Goal: Task Accomplishment & Management: Manage account settings

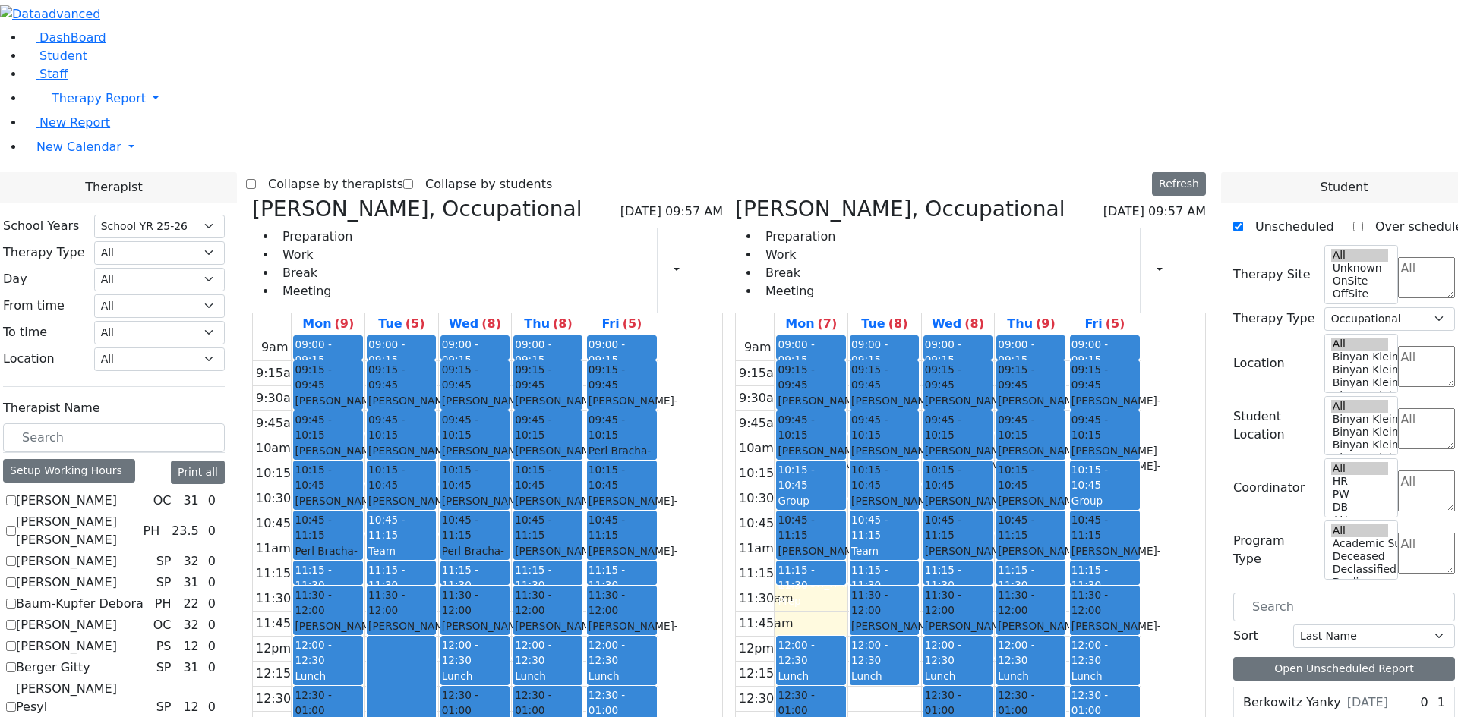
select select "212"
select select "1"
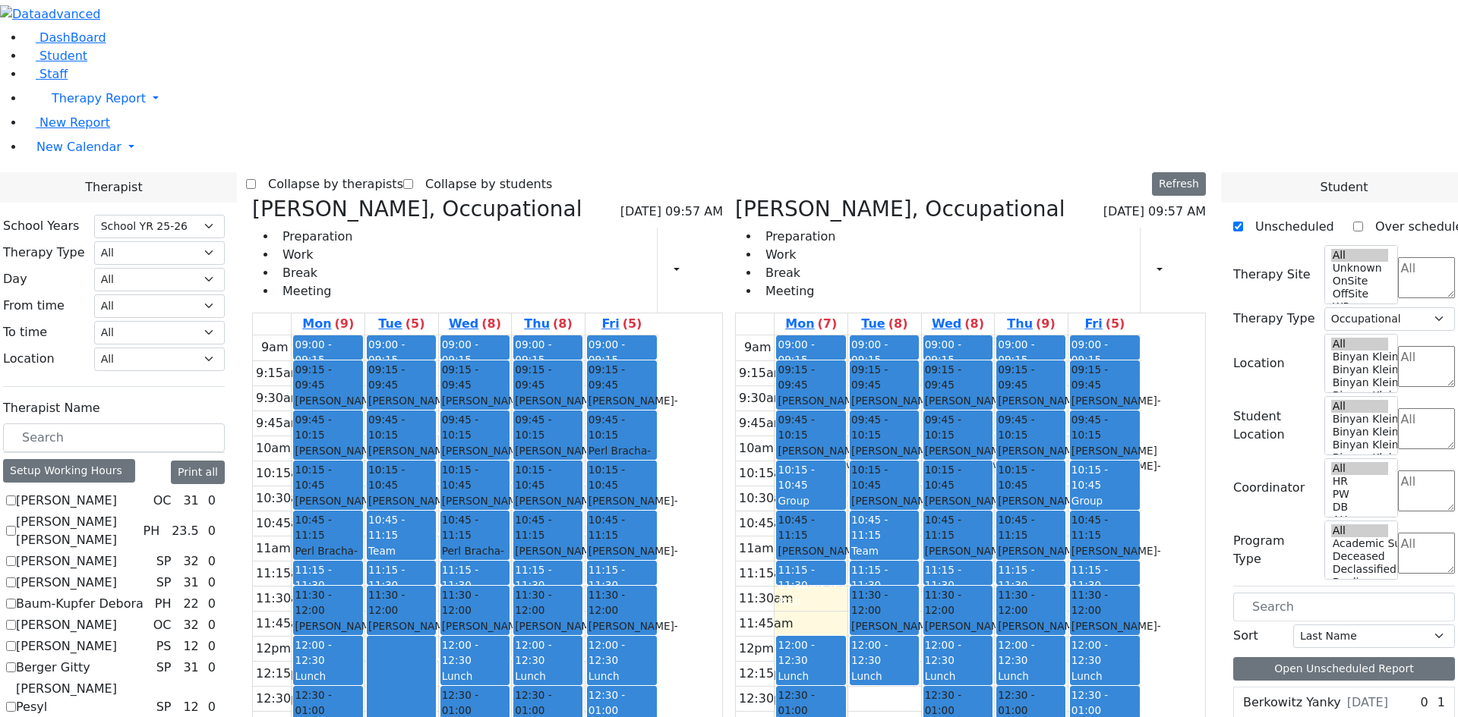
checkbox input "true"
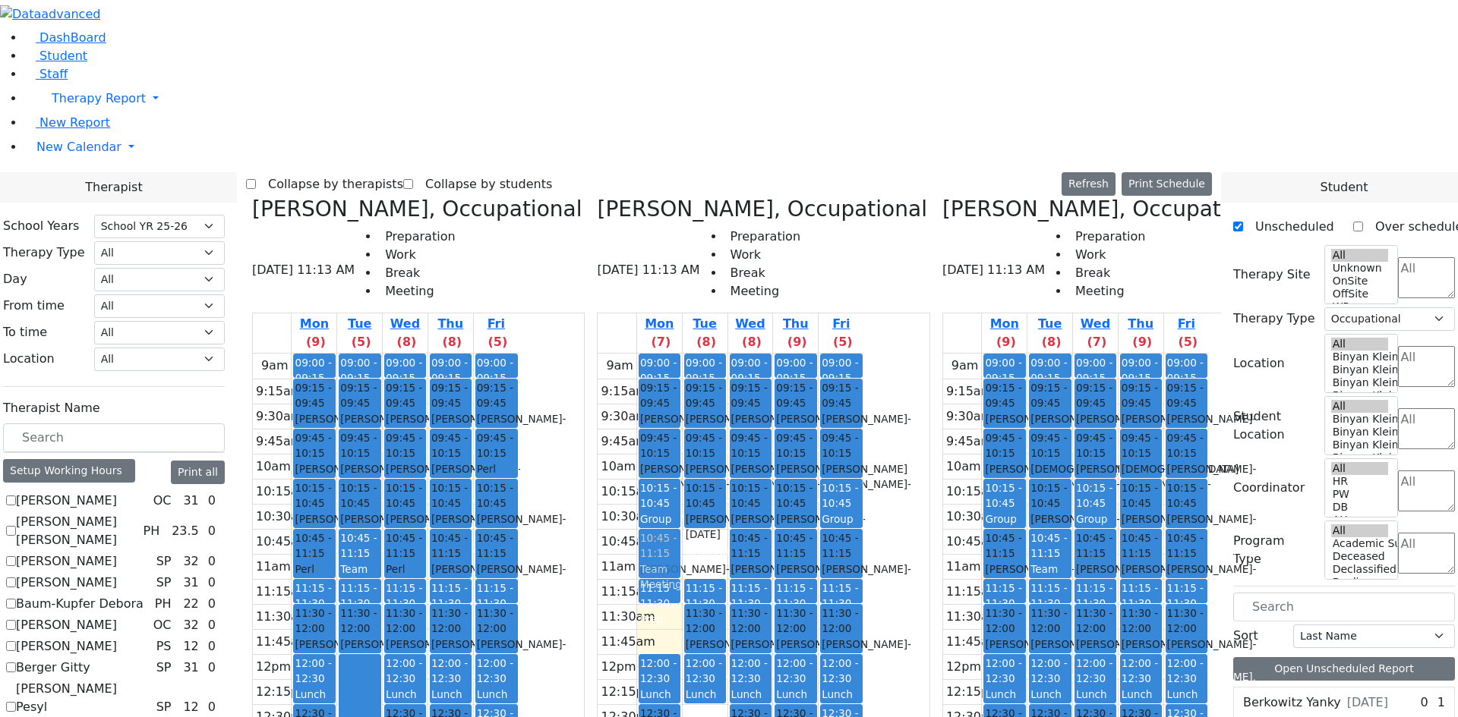
drag, startPoint x: 777, startPoint y: 274, endPoint x: 745, endPoint y: 275, distance: 31.1
click at [745, 354] on tr "09:00 - 09:15 Prep 09:15 - 09:45 Gottesman Dina - 11/16/2021 Ptalis, Aliza 09:4…" at bounding box center [730, 654] width 266 height 601
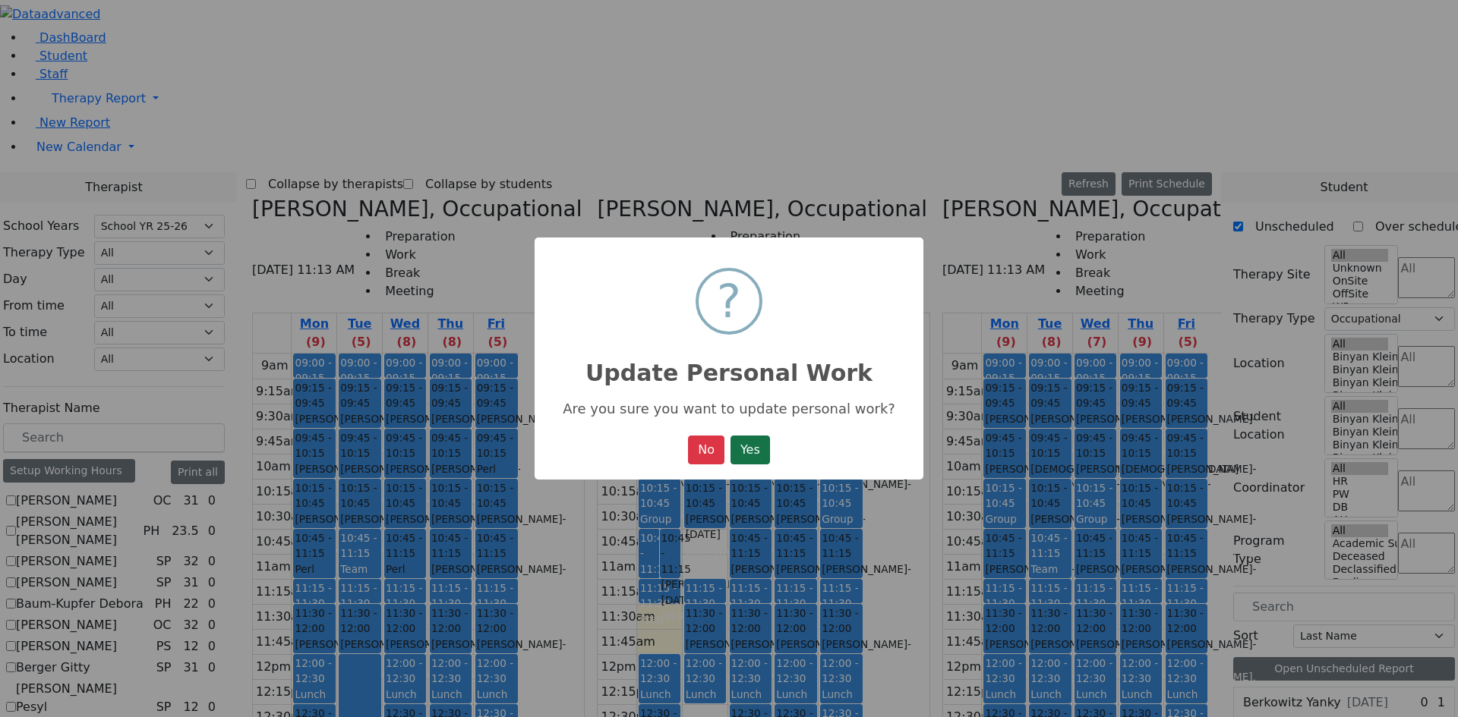
click at [740, 449] on button "Yes" at bounding box center [749, 450] width 39 height 29
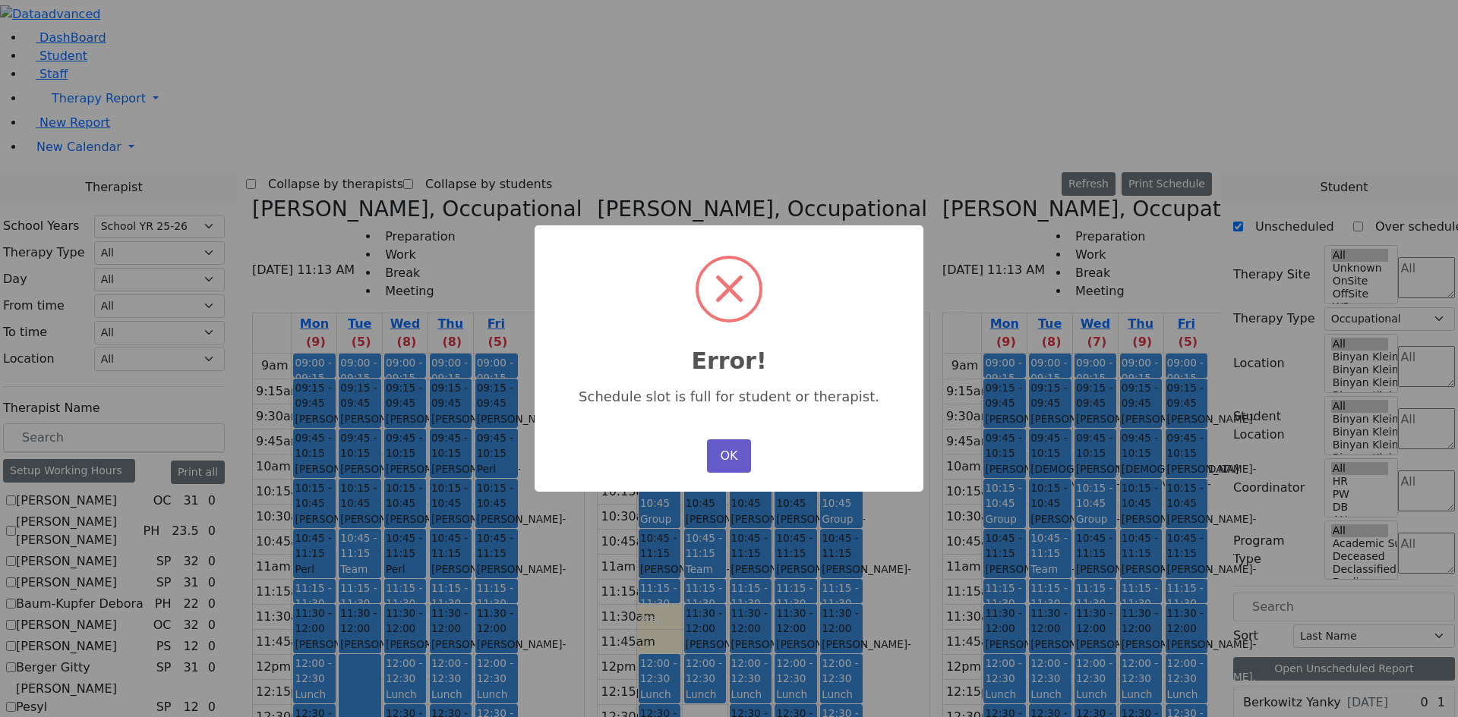
click at [729, 458] on button "OK" at bounding box center [729, 456] width 44 height 33
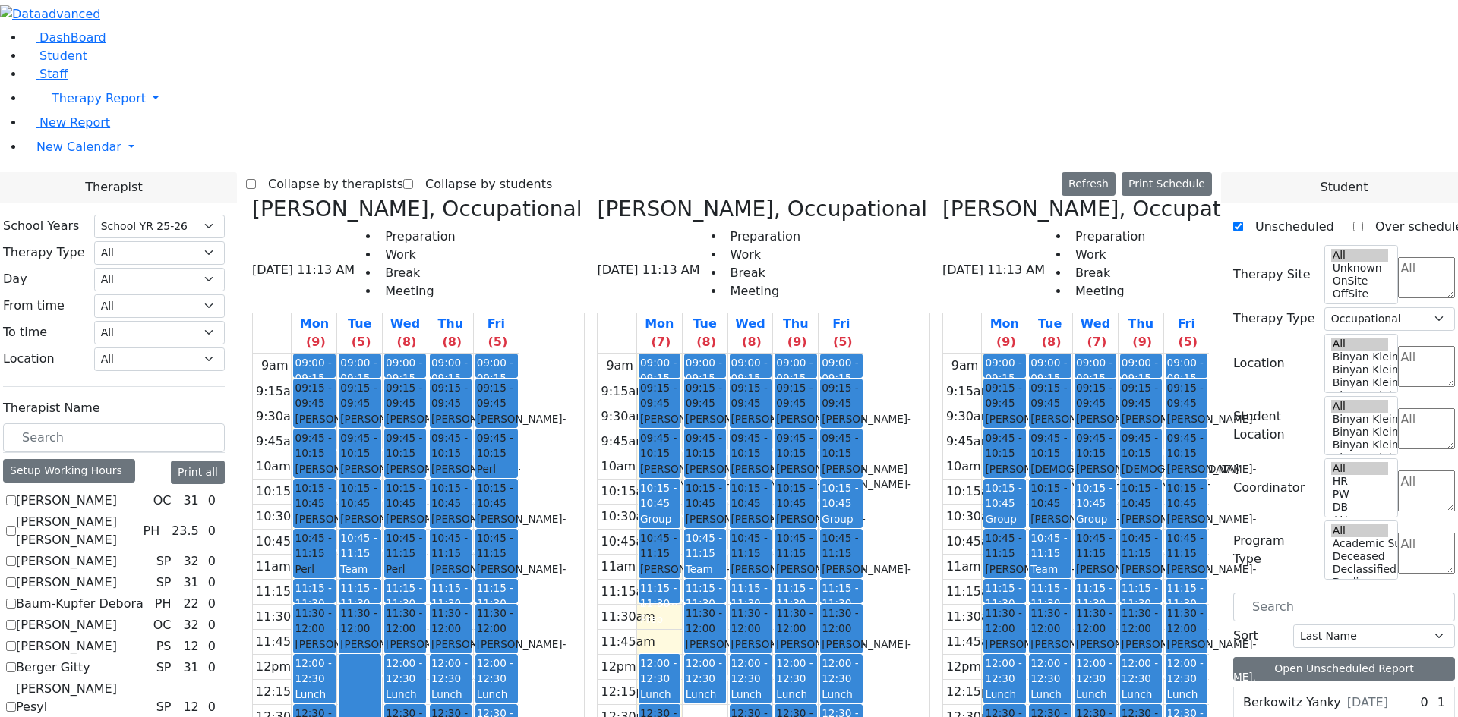
click at [724, 562] on div "Team Meeting" at bounding box center [704, 577] width 39 height 31
drag, startPoint x: 782, startPoint y: 283, endPoint x: 725, endPoint y: 276, distance: 57.3
click at [725, 354] on tr "09:00 - 09:15 Prep 09:15 - 09:45 Gottesman Dina - 11/16/2021 Ptalis, Aliza 09:4…" at bounding box center [730, 654] width 266 height 601
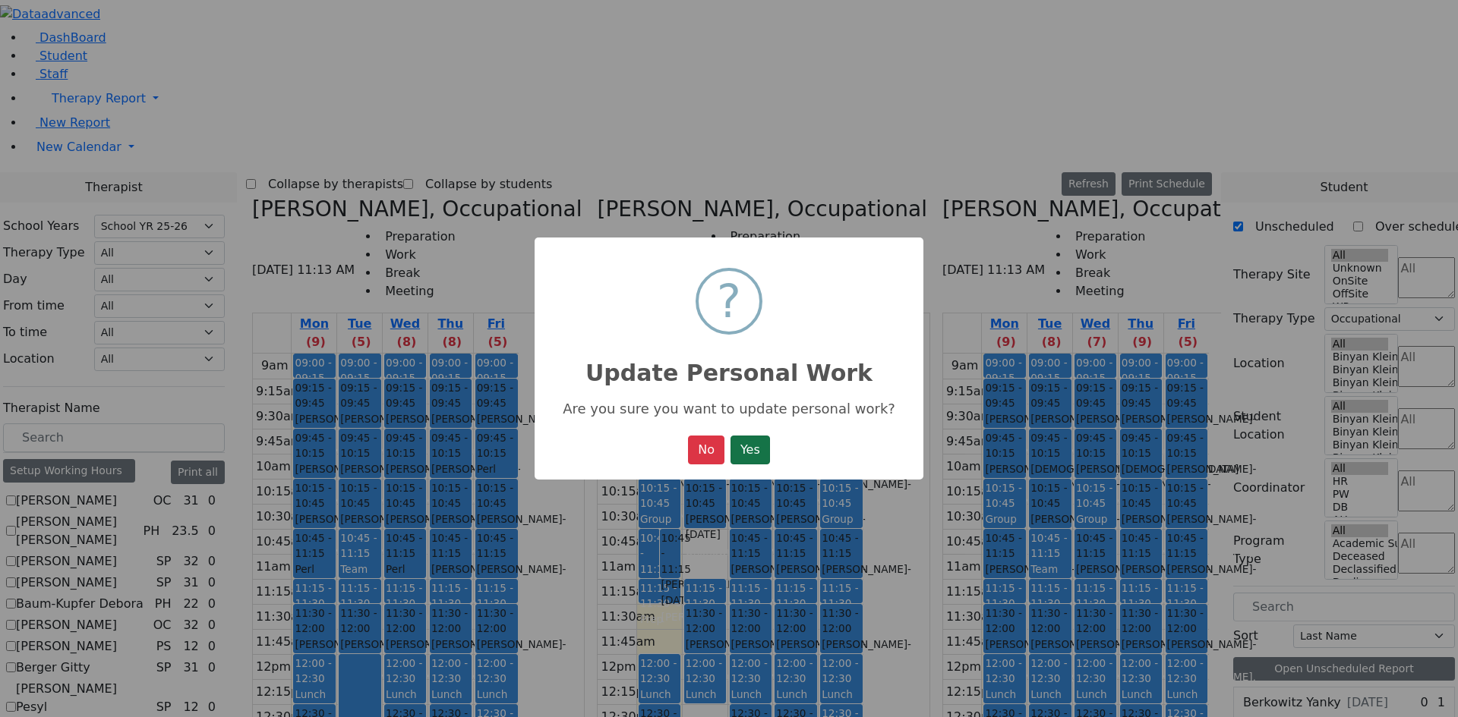
click at [742, 452] on button "Yes" at bounding box center [749, 450] width 39 height 29
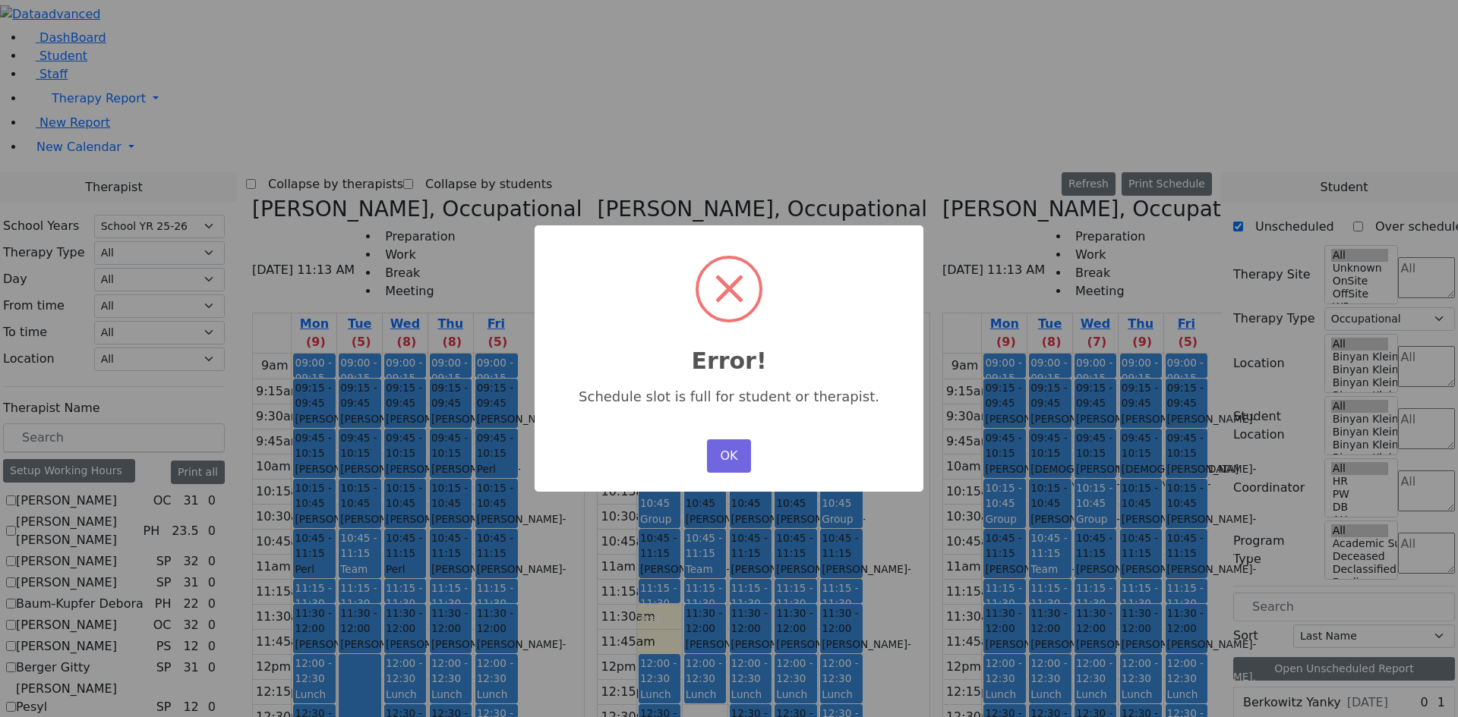
click at [742, 452] on button "OK" at bounding box center [729, 456] width 44 height 33
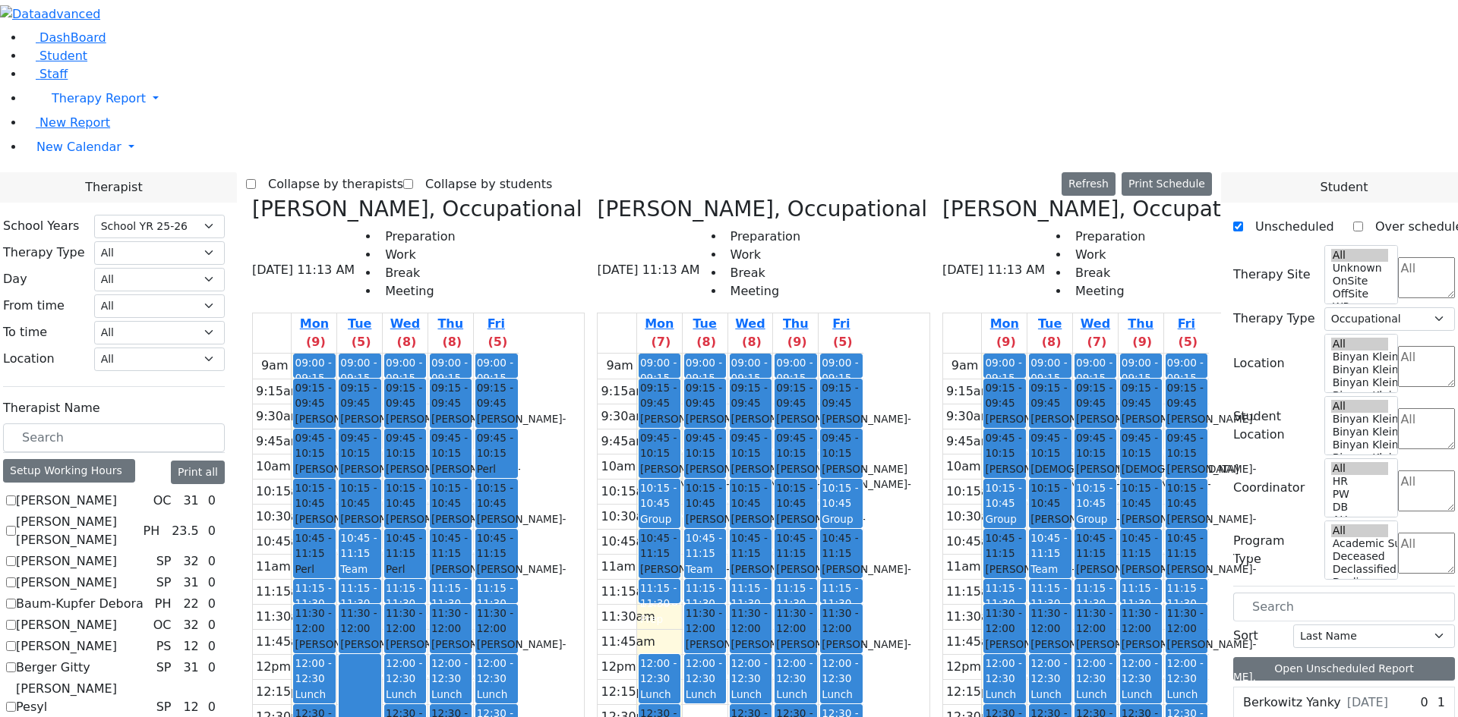
click at [724, 562] on div "Team Meeting" at bounding box center [704, 577] width 39 height 31
click at [379, 562] on div "Team Meeting" at bounding box center [359, 577] width 39 height 31
click at [541, 291] on button "Delete Selected Schedule" at bounding box center [585, 294] width 150 height 24
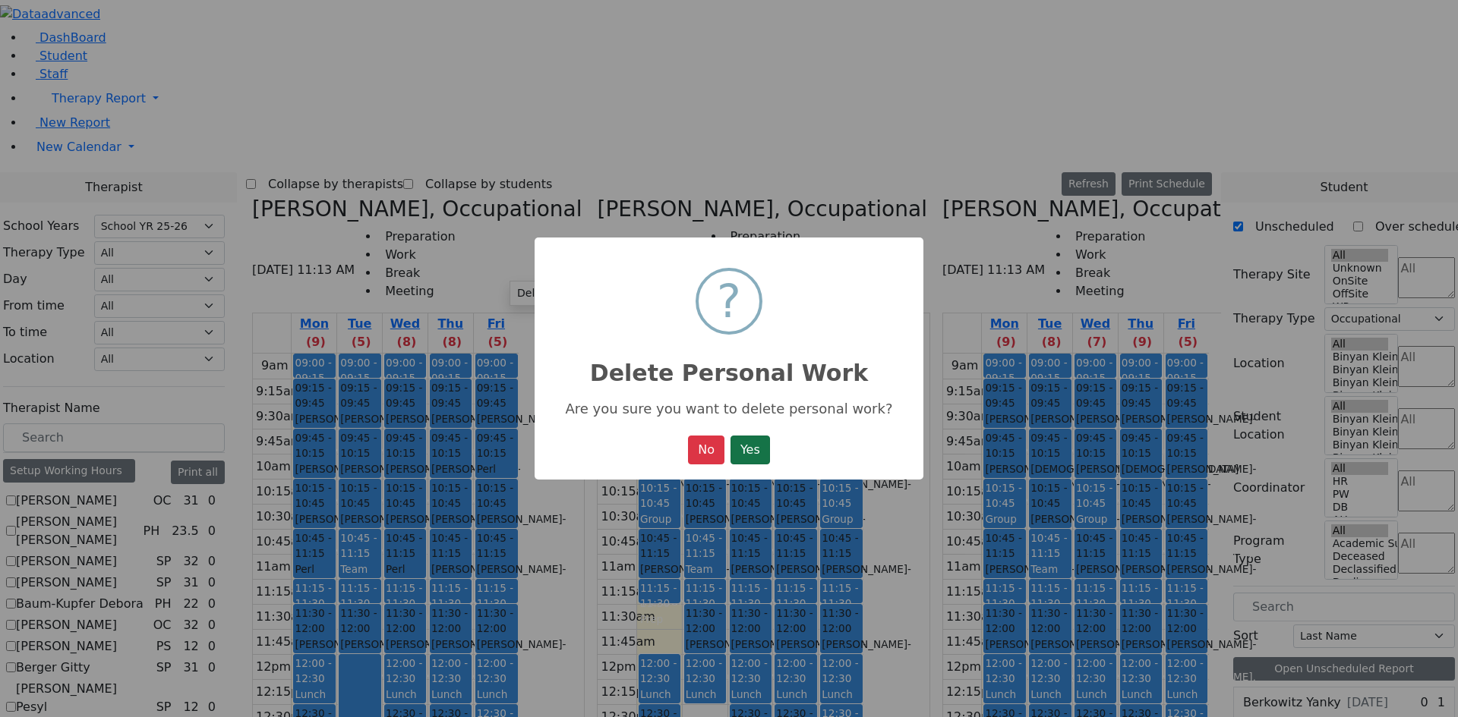
click at [755, 441] on button "Yes" at bounding box center [749, 450] width 39 height 29
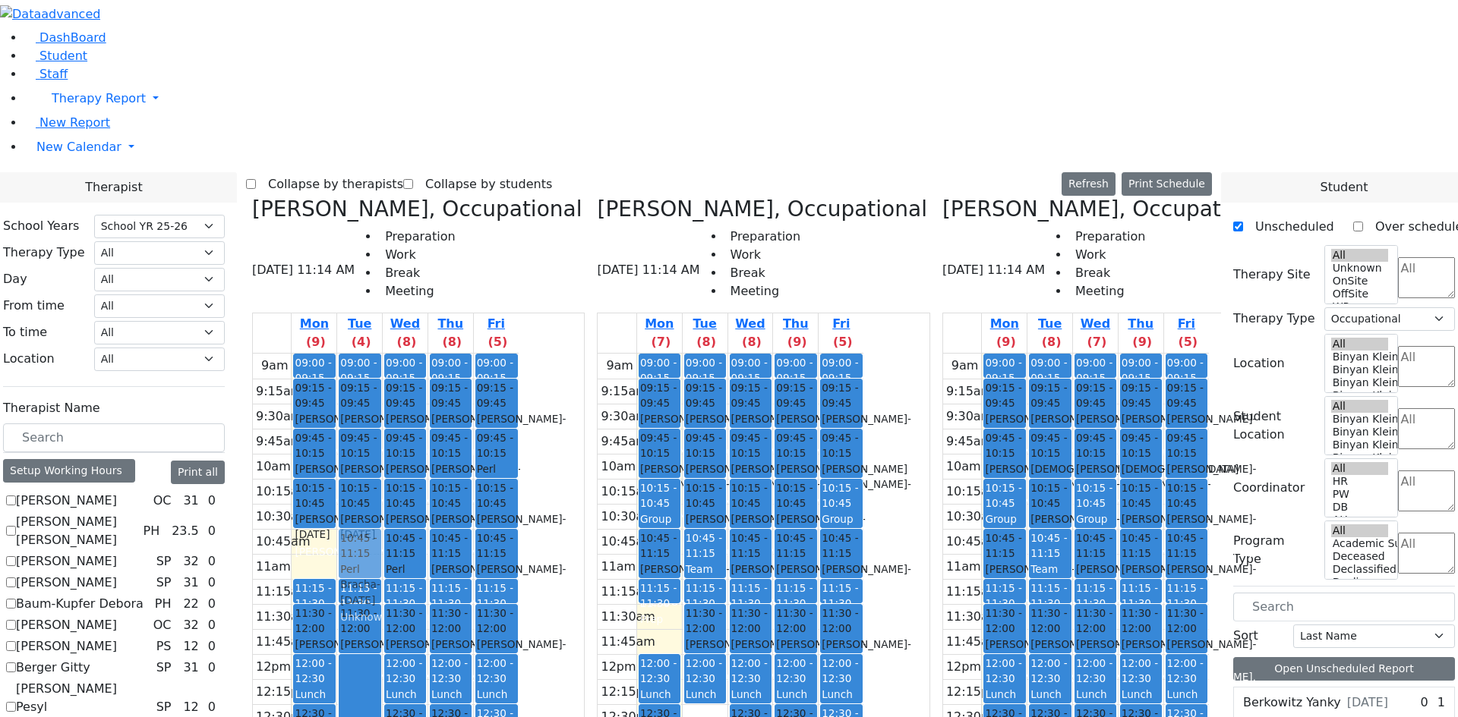
drag, startPoint x: 443, startPoint y: 288, endPoint x: 480, endPoint y: 287, distance: 36.4
click at [480, 354] on div "9am 9:15am 9:30am 9:45am 10am 10:15am 10:30am 10:45am 11am 11:15am 11:30am 11:4…" at bounding box center [386, 654] width 266 height 601
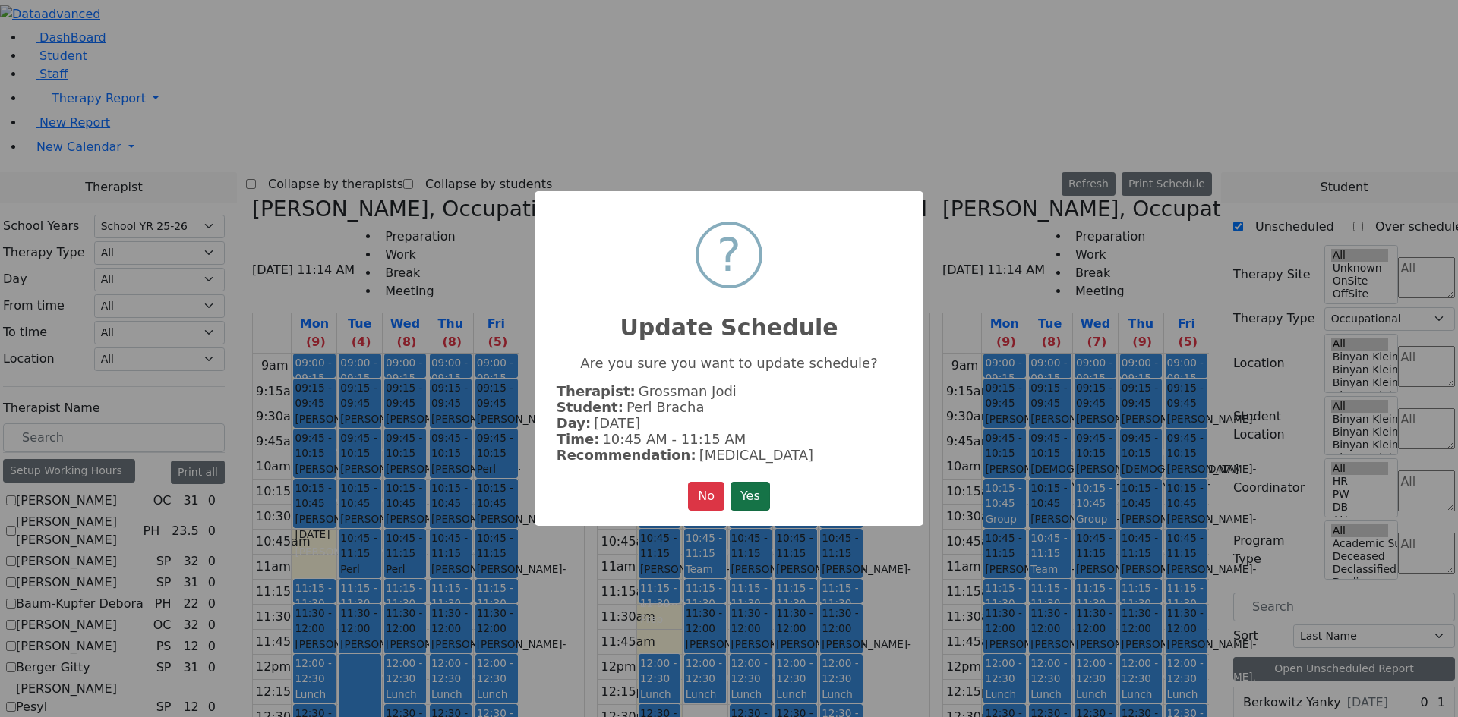
click at [750, 495] on button "Yes" at bounding box center [749, 496] width 39 height 29
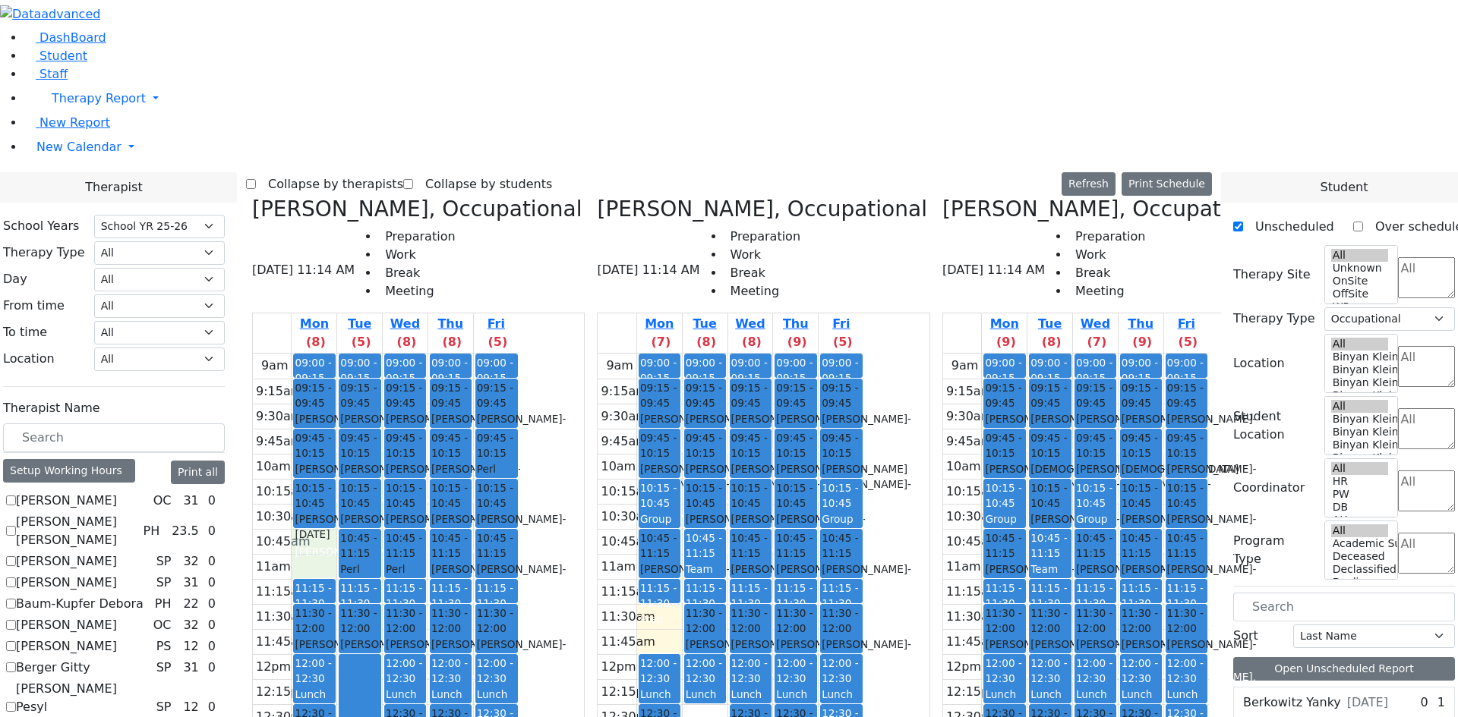
drag, startPoint x: 455, startPoint y: 271, endPoint x: 453, endPoint y: 306, distance: 35.0
click at [453, 354] on div "9am 9:15am 9:30am 9:45am 10am 10:15am 10:30am 10:45am 11am 11:15am 11:30am 11:4…" at bounding box center [386, 654] width 266 height 601
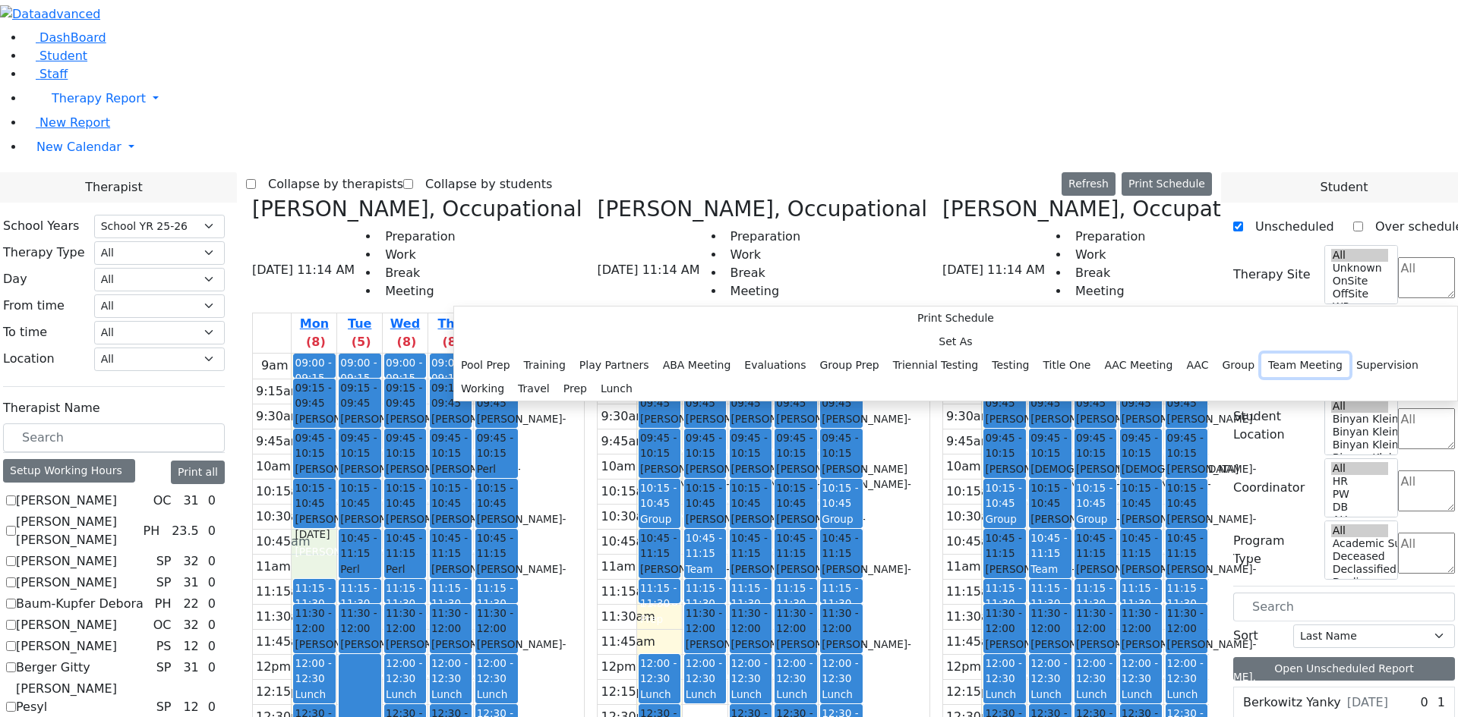
click at [1261, 354] on button "Team Meeting" at bounding box center [1305, 366] width 88 height 24
select select "1"
select select "10:45:00"
select select "11:15:00"
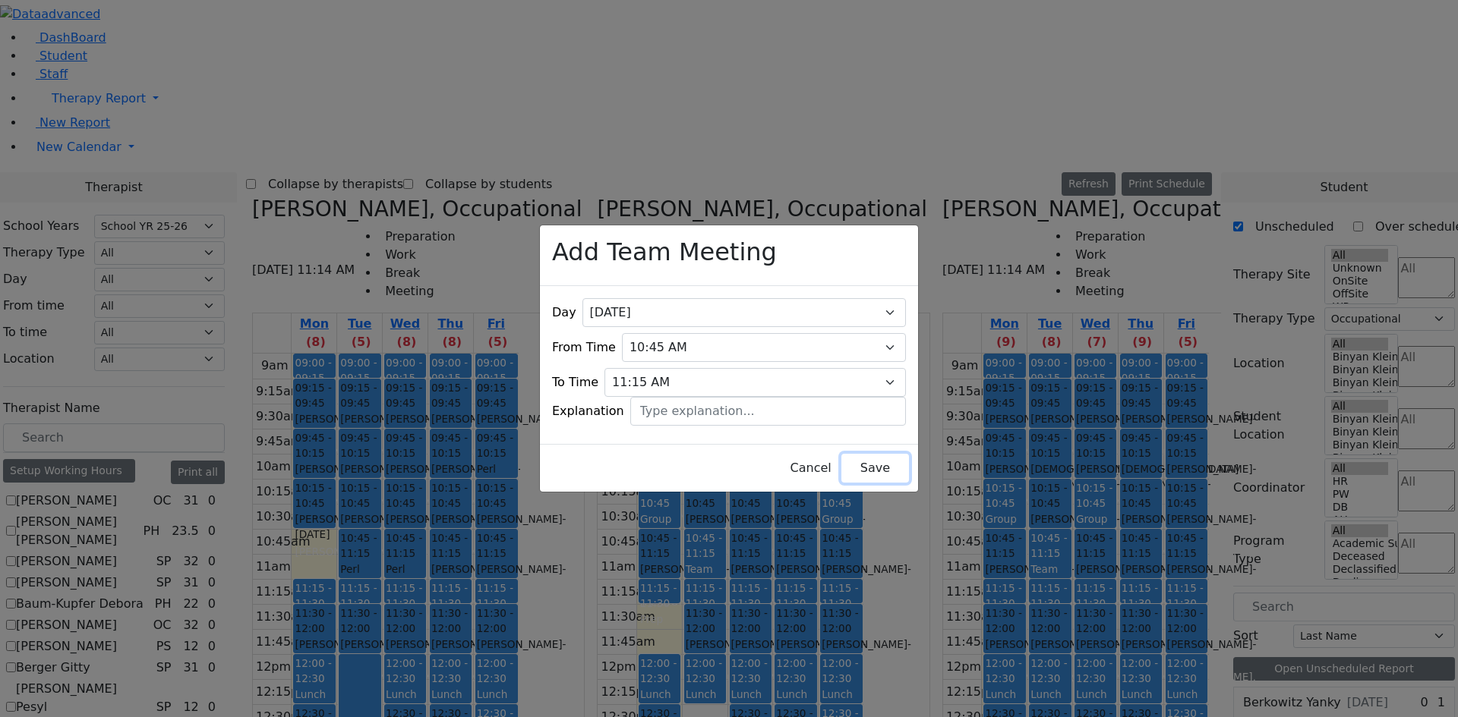
click at [856, 463] on button "Save" at bounding box center [875, 468] width 68 height 29
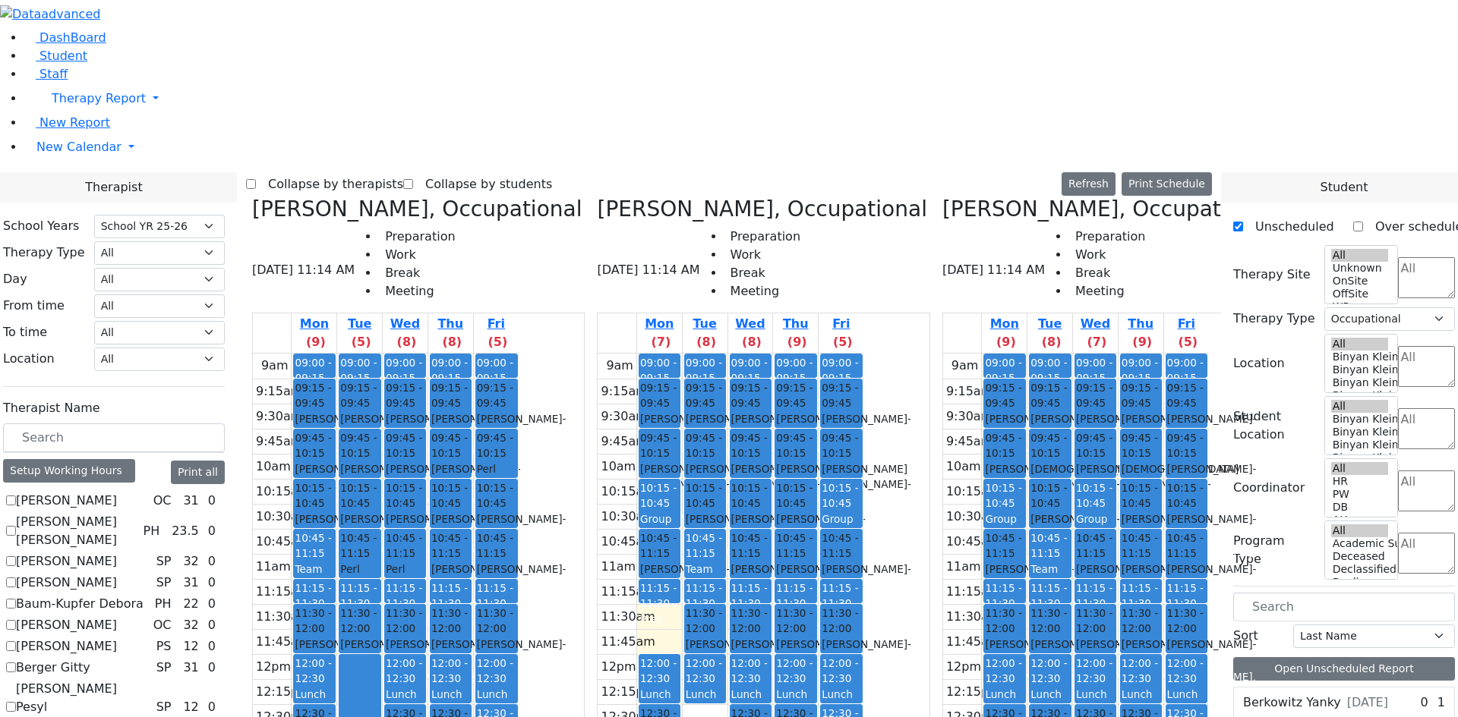
click at [724, 562] on div "Team Meeting" at bounding box center [704, 577] width 39 height 31
click at [816, 298] on button "Delete Selected Schedule" at bounding box center [868, 305] width 150 height 24
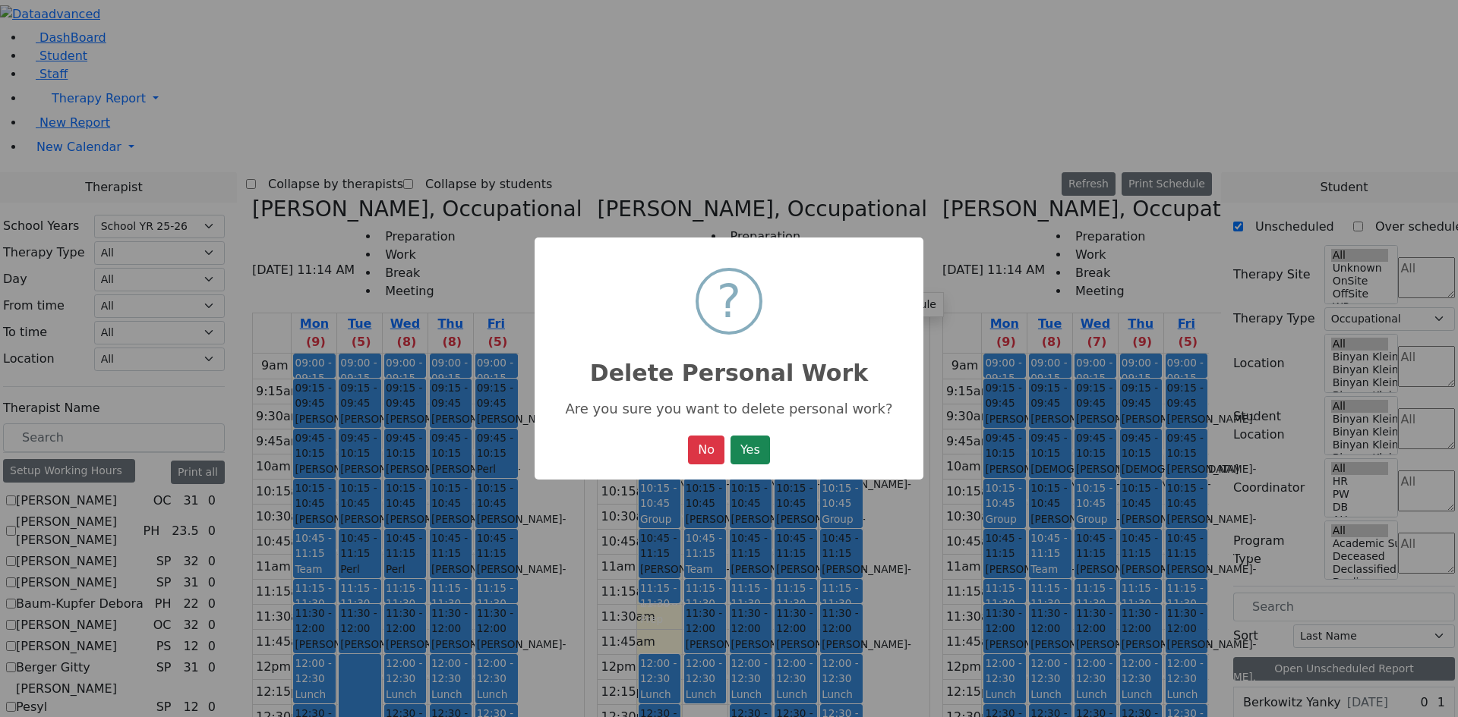
drag, startPoint x: 748, startPoint y: 457, endPoint x: 758, endPoint y: 446, distance: 15.1
click at [749, 455] on button "Yes" at bounding box center [749, 450] width 39 height 29
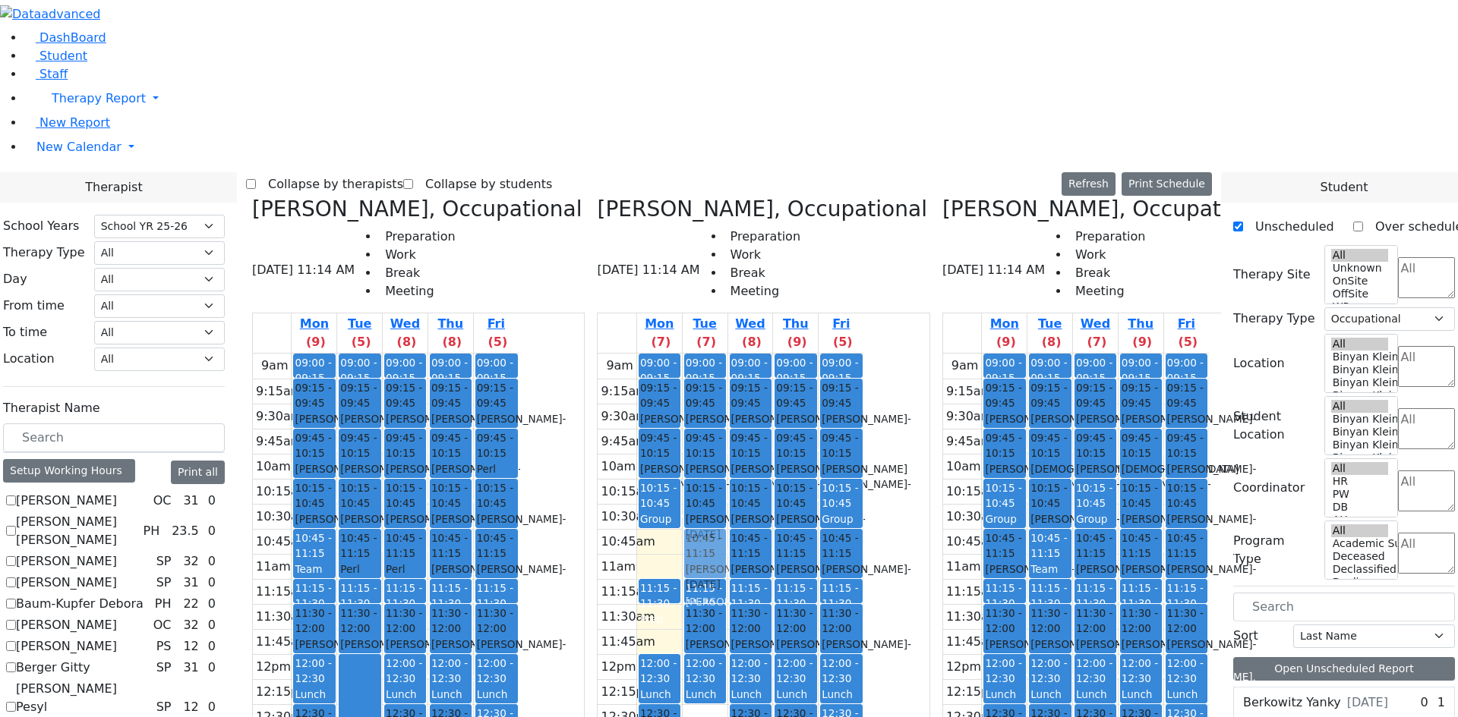
drag, startPoint x: 745, startPoint y: 297, endPoint x: 780, endPoint y: 297, distance: 34.2
click at [780, 354] on tr "09:00 - 09:15 Prep 09:15 - 09:45 Gottesman Dina - 11/16/2021 Ptalis, Aliza 09:4…" at bounding box center [730, 654] width 266 height 601
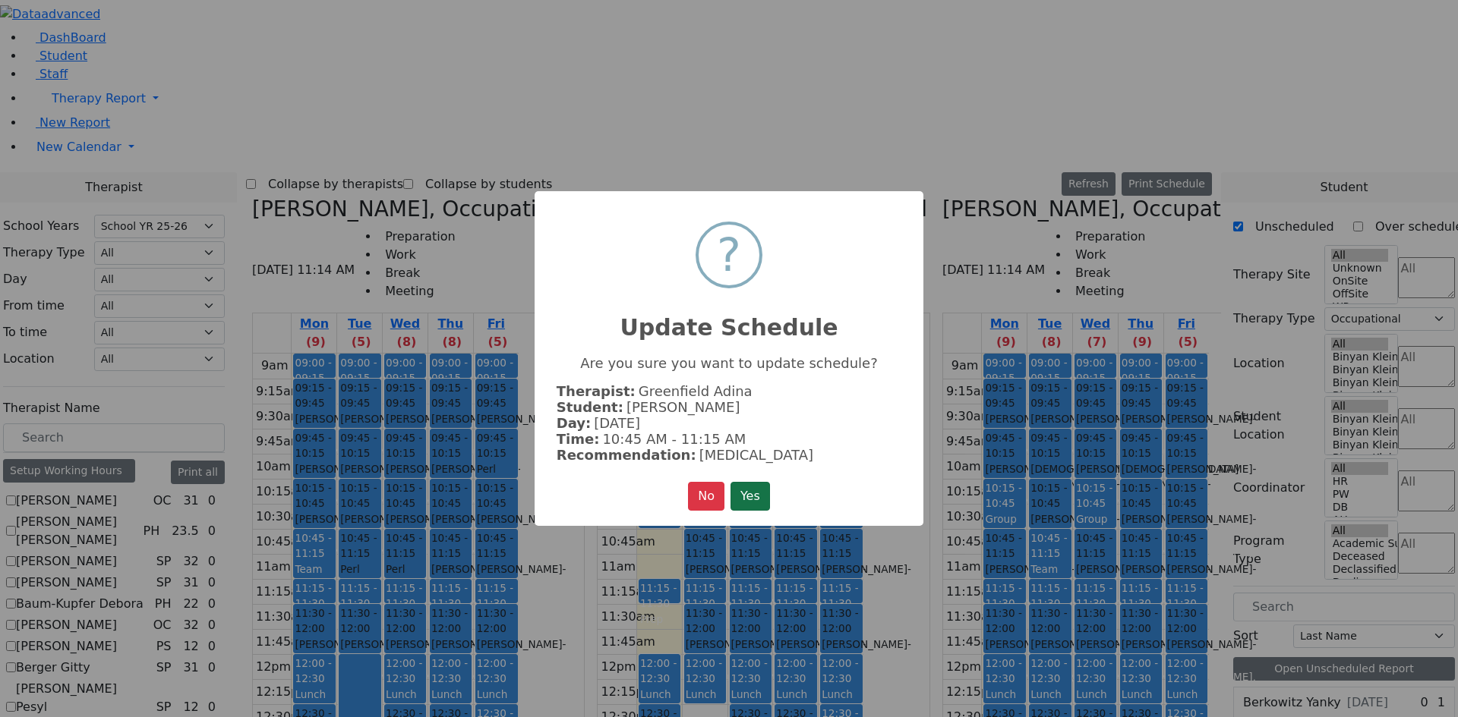
click at [744, 496] on button "Yes" at bounding box center [749, 496] width 39 height 29
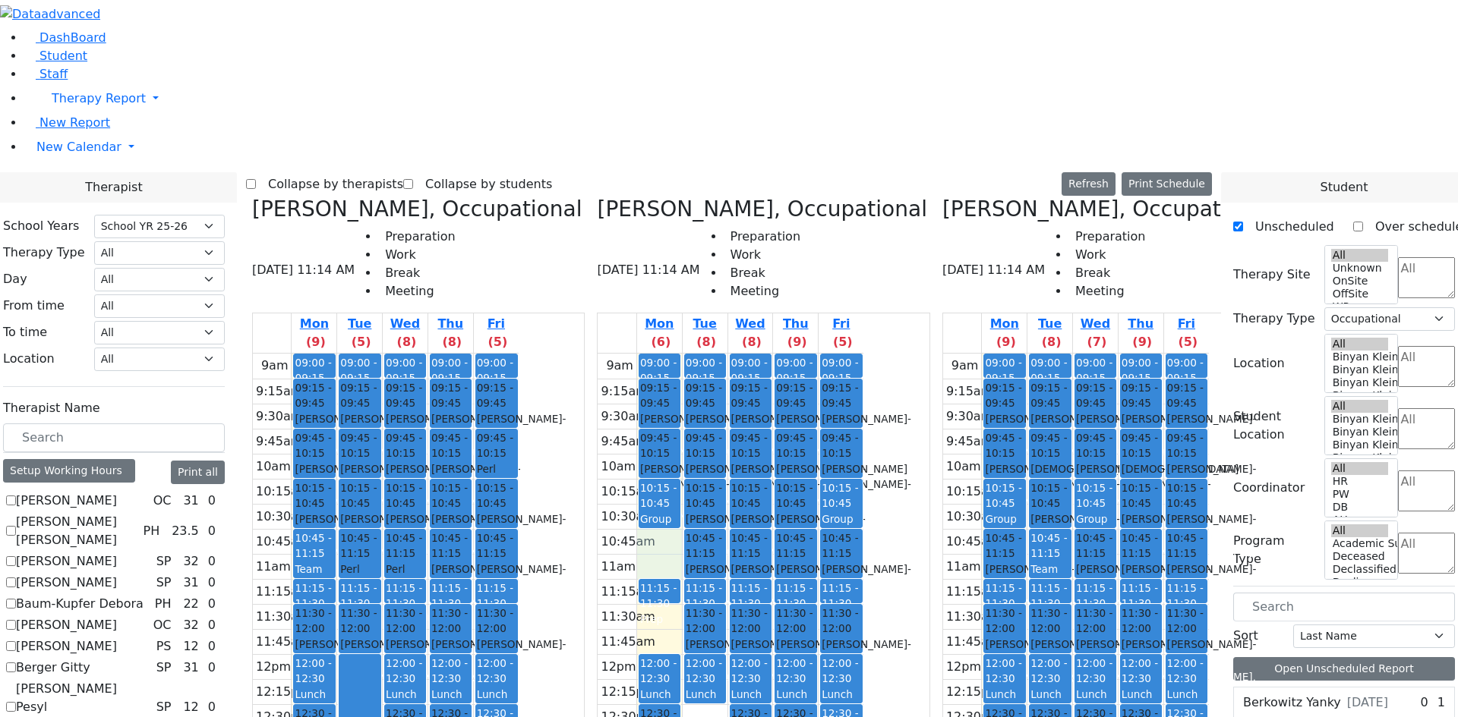
drag, startPoint x: 733, startPoint y: 271, endPoint x: 733, endPoint y: 287, distance: 15.9
click at [733, 354] on div "9am 9:15am 9:30am 9:45am 10am 10:15am 10:30am 10:45am 11am 11:15am 11:30am 11:4…" at bounding box center [730, 654] width 266 height 601
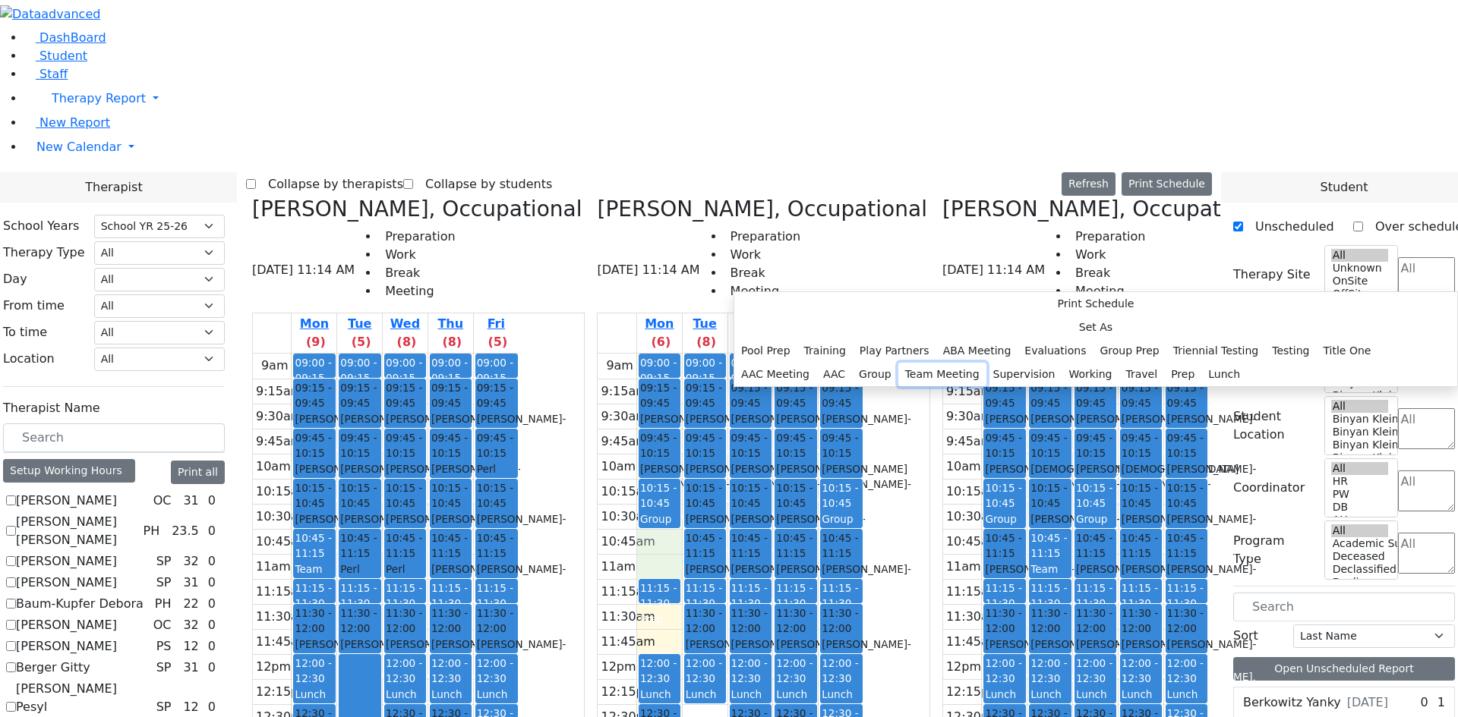
click at [935, 386] on button "Team Meeting" at bounding box center [942, 375] width 88 height 24
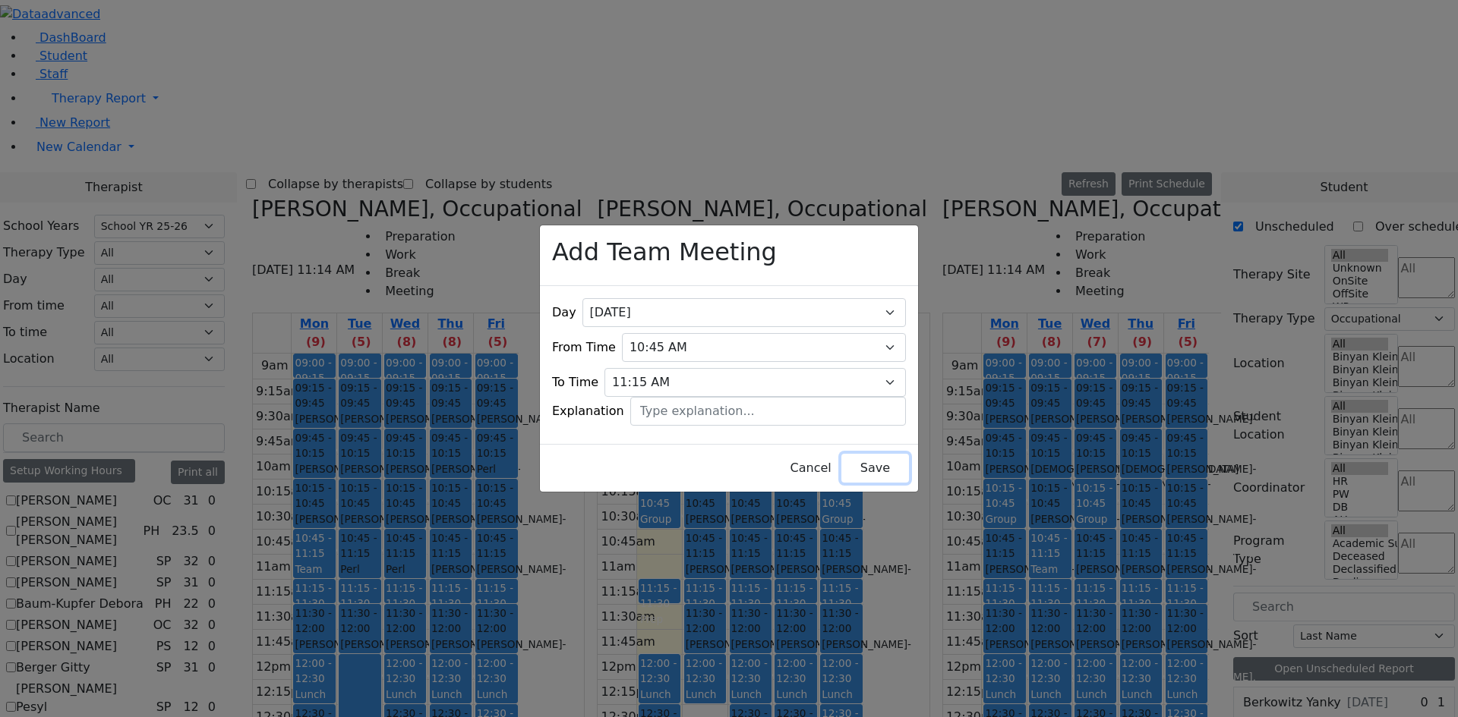
drag, startPoint x: 871, startPoint y: 458, endPoint x: 880, endPoint y: 452, distance: 10.5
click at [874, 458] on button "Save" at bounding box center [875, 468] width 68 height 29
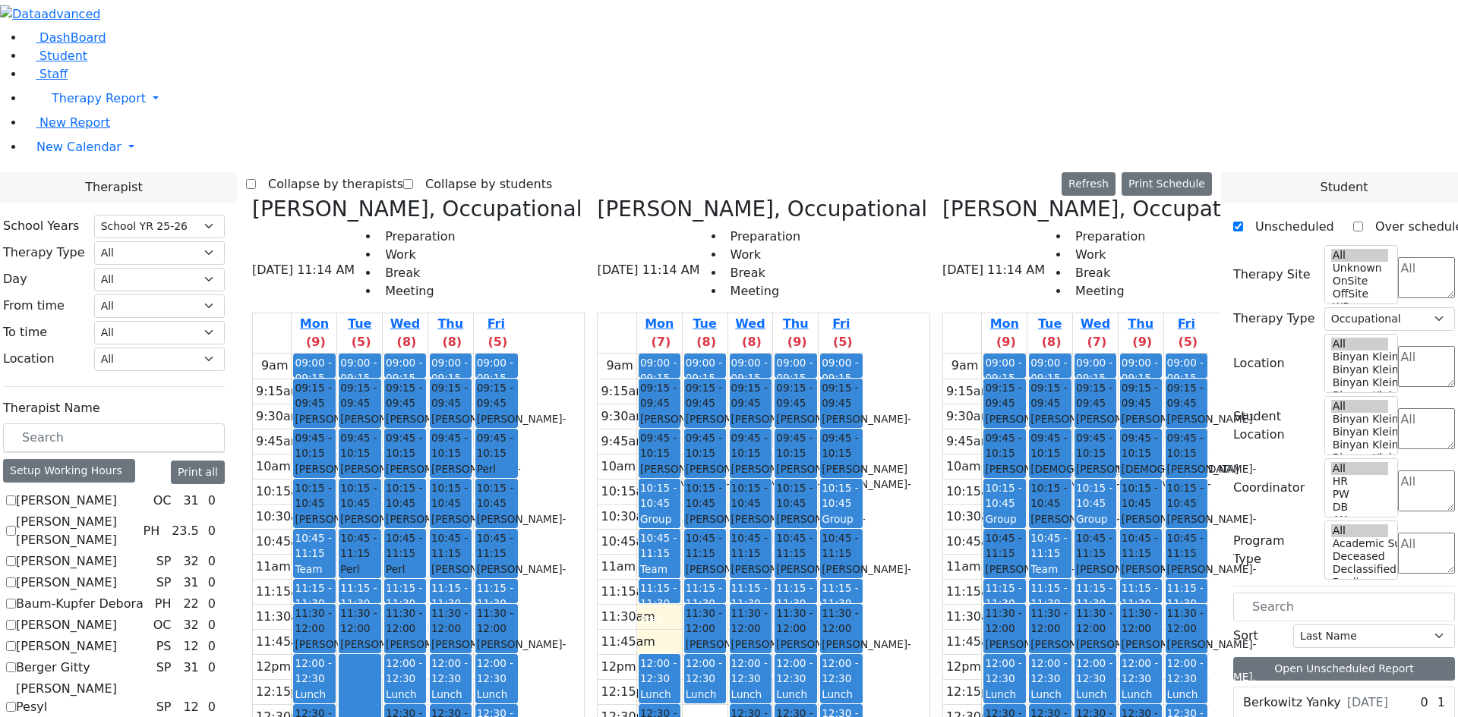
click at [1052, 562] on div "Team Meeting" at bounding box center [1049, 577] width 39 height 31
click at [1096, 295] on button "Delete Selected Schedule" at bounding box center [1128, 296] width 150 height 24
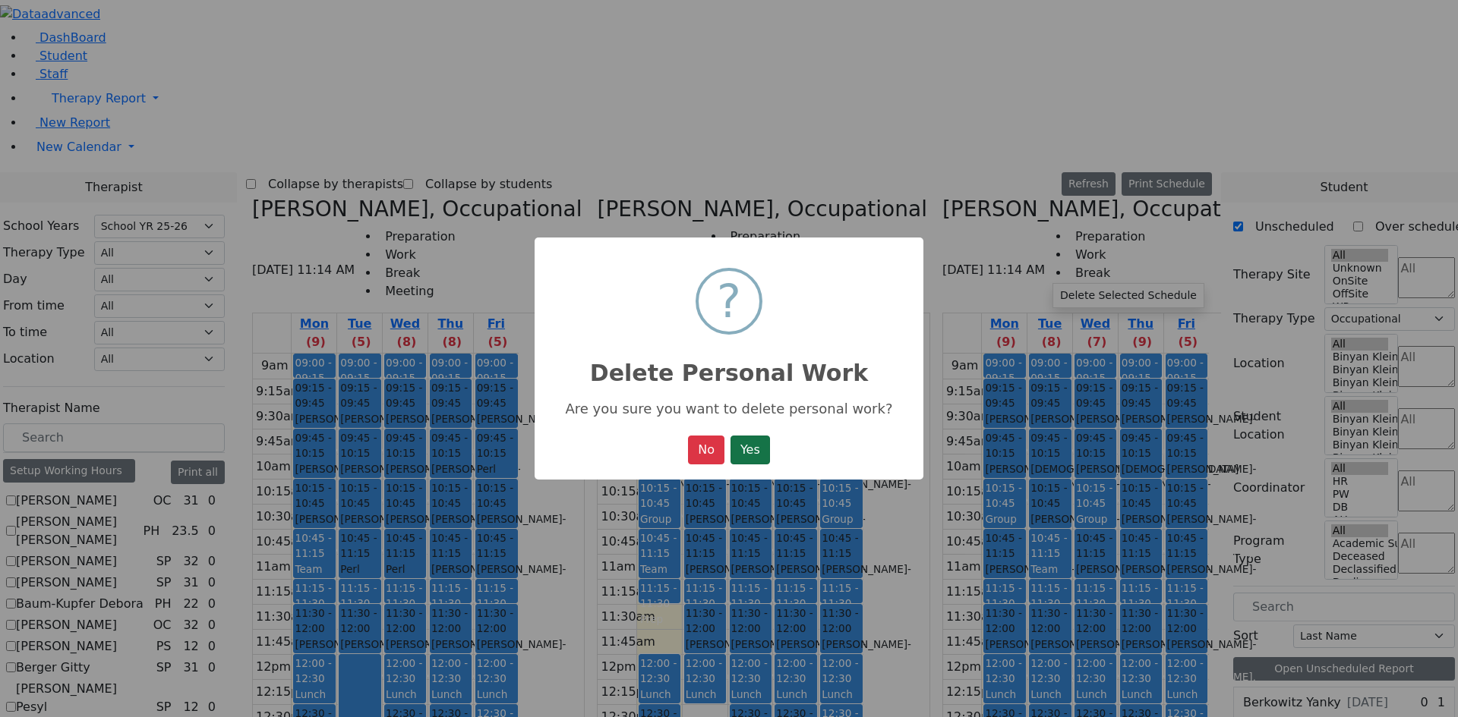
click at [752, 459] on button "Yes" at bounding box center [749, 450] width 39 height 29
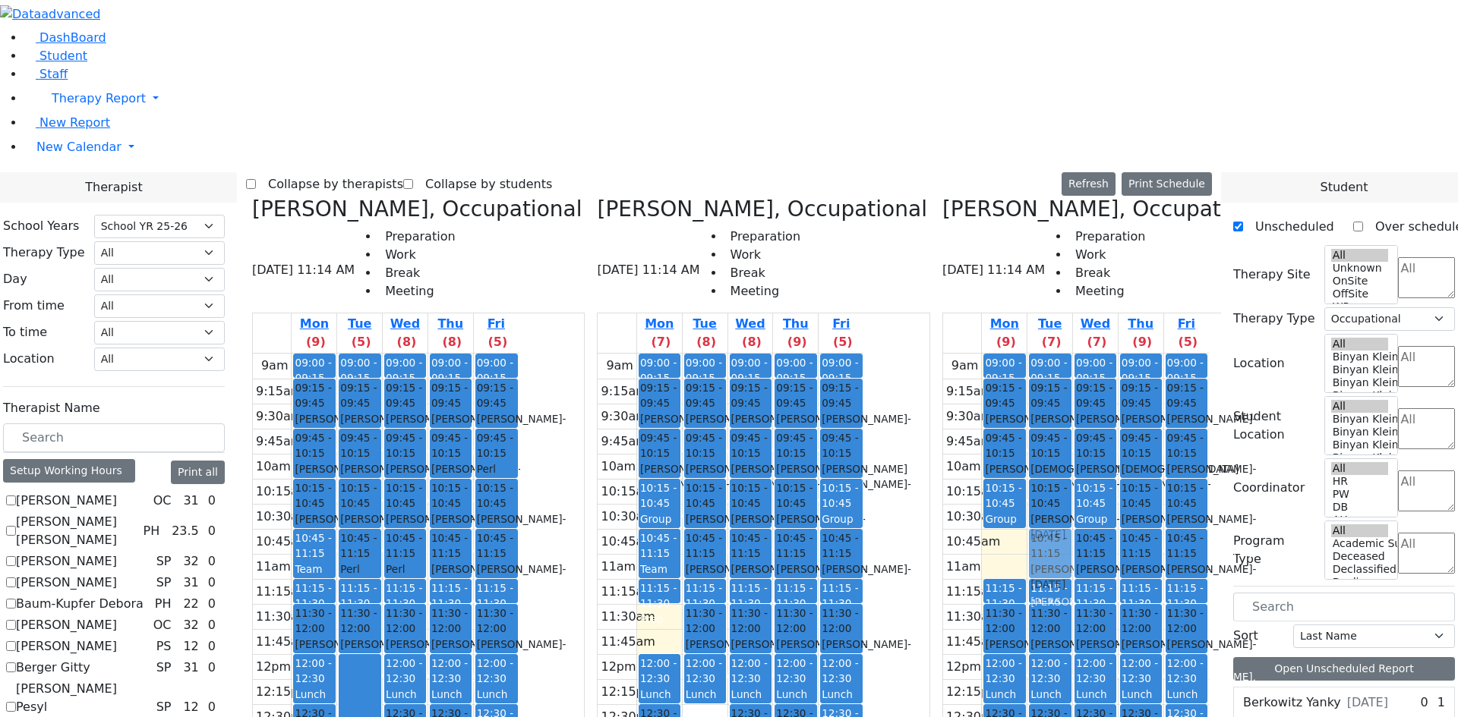
drag, startPoint x: 1020, startPoint y: 273, endPoint x: 1052, endPoint y: 273, distance: 31.9
click at [1052, 354] on tr "09:00 - 09:15 Prep 09:15 - 09:45 [PERSON_NAME] - [DATE] [PERSON_NAME] 09:45 - 1…" at bounding box center [1076, 654] width 266 height 601
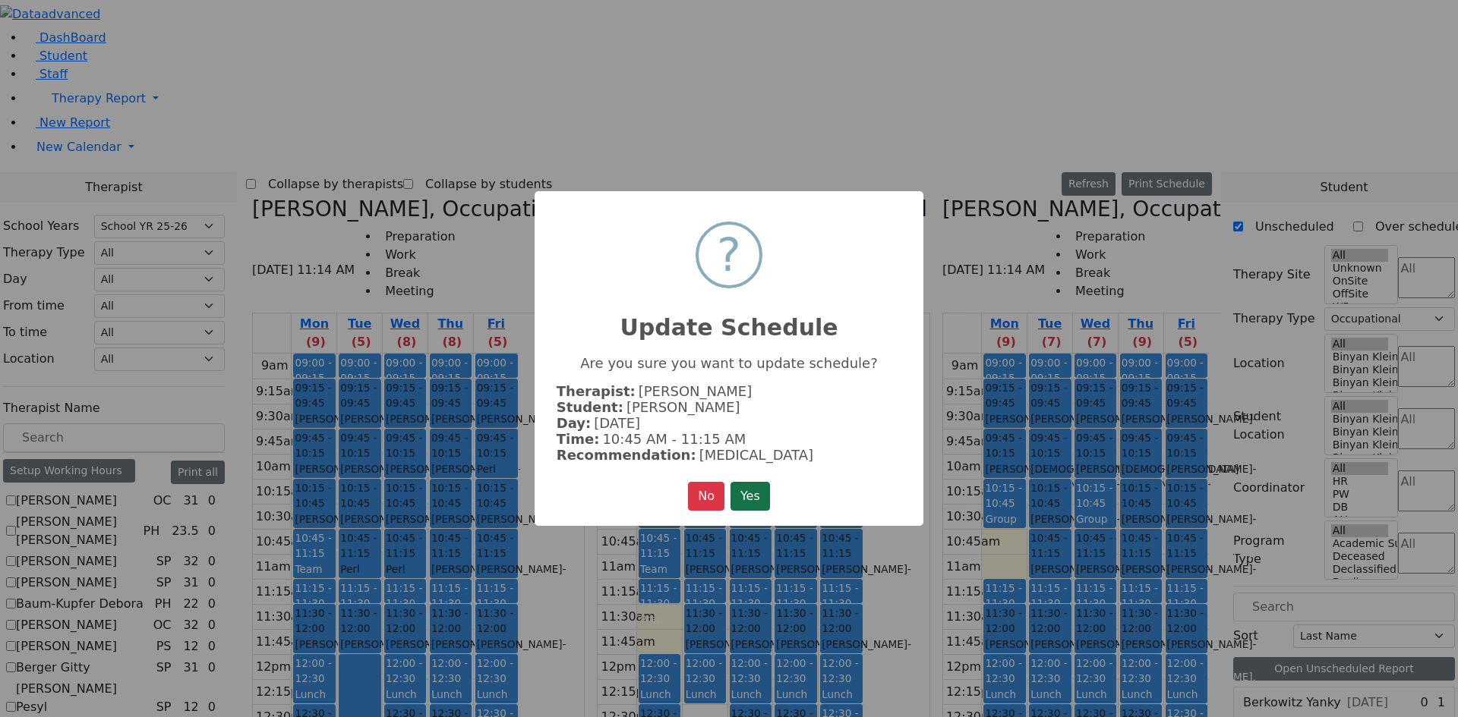
click at [770, 486] on button "Yes" at bounding box center [749, 496] width 39 height 29
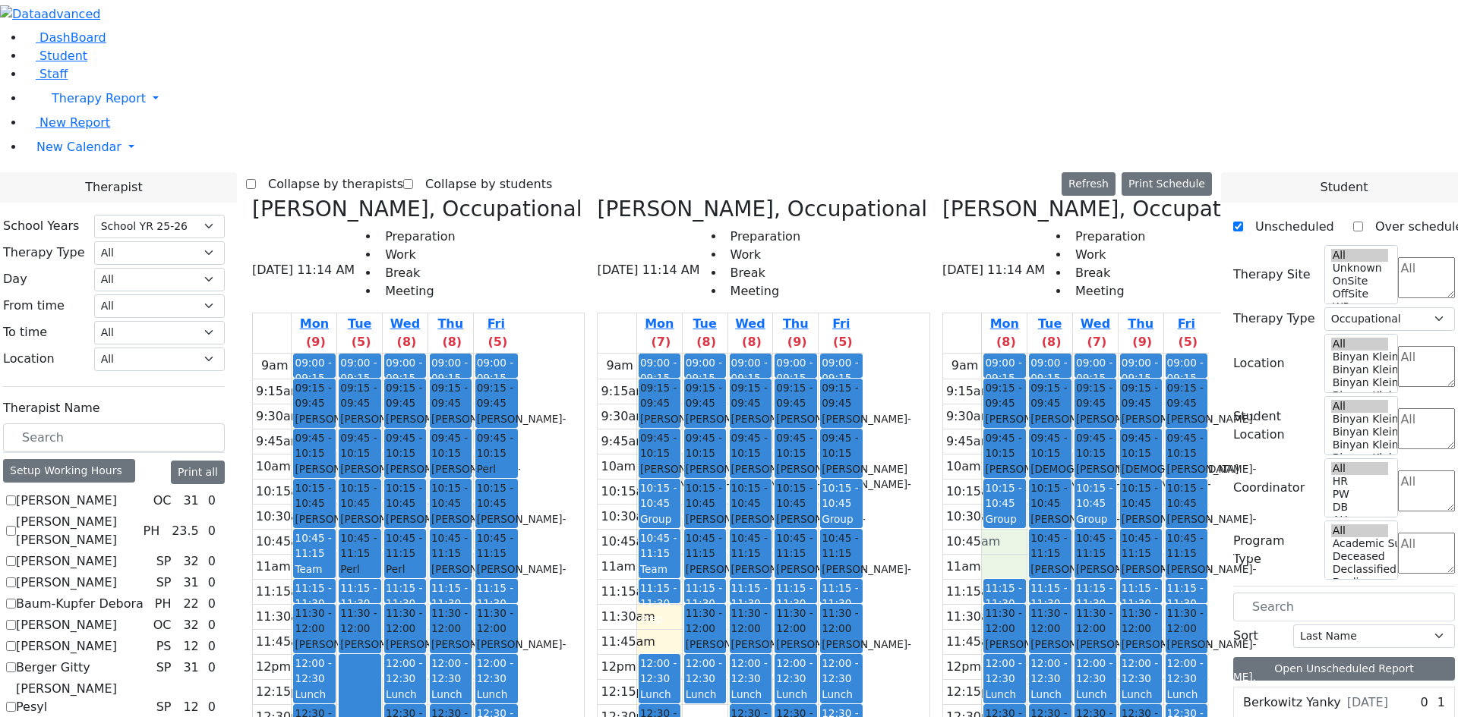
drag, startPoint x: 1015, startPoint y: 276, endPoint x: 1015, endPoint y: 288, distance: 12.1
click at [1015, 354] on div "9am 9:15am 9:30am 9:45am 10am 10:15am 10:30am 10:45am 11am 11:15am 11:30am 11:4…" at bounding box center [1076, 654] width 266 height 601
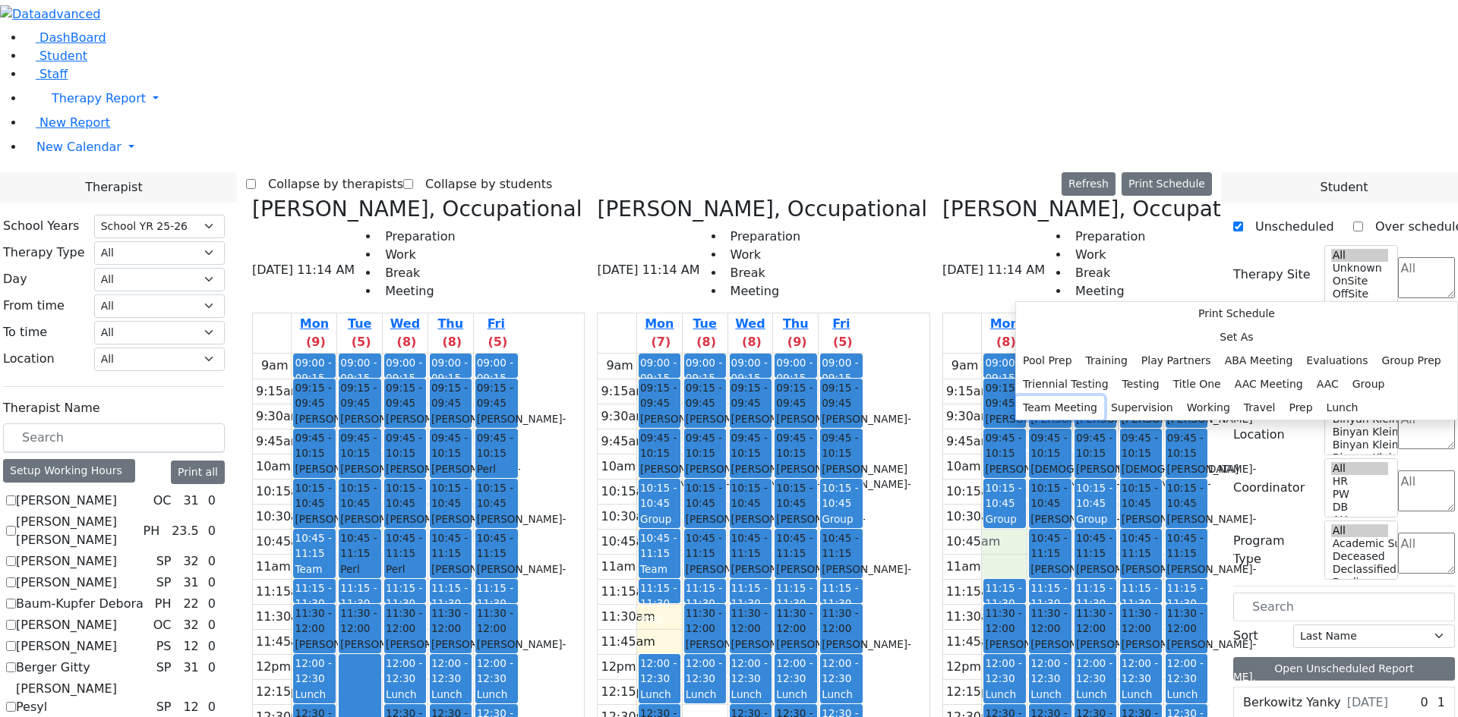
click at [1104, 420] on button "Team Meeting" at bounding box center [1060, 408] width 88 height 24
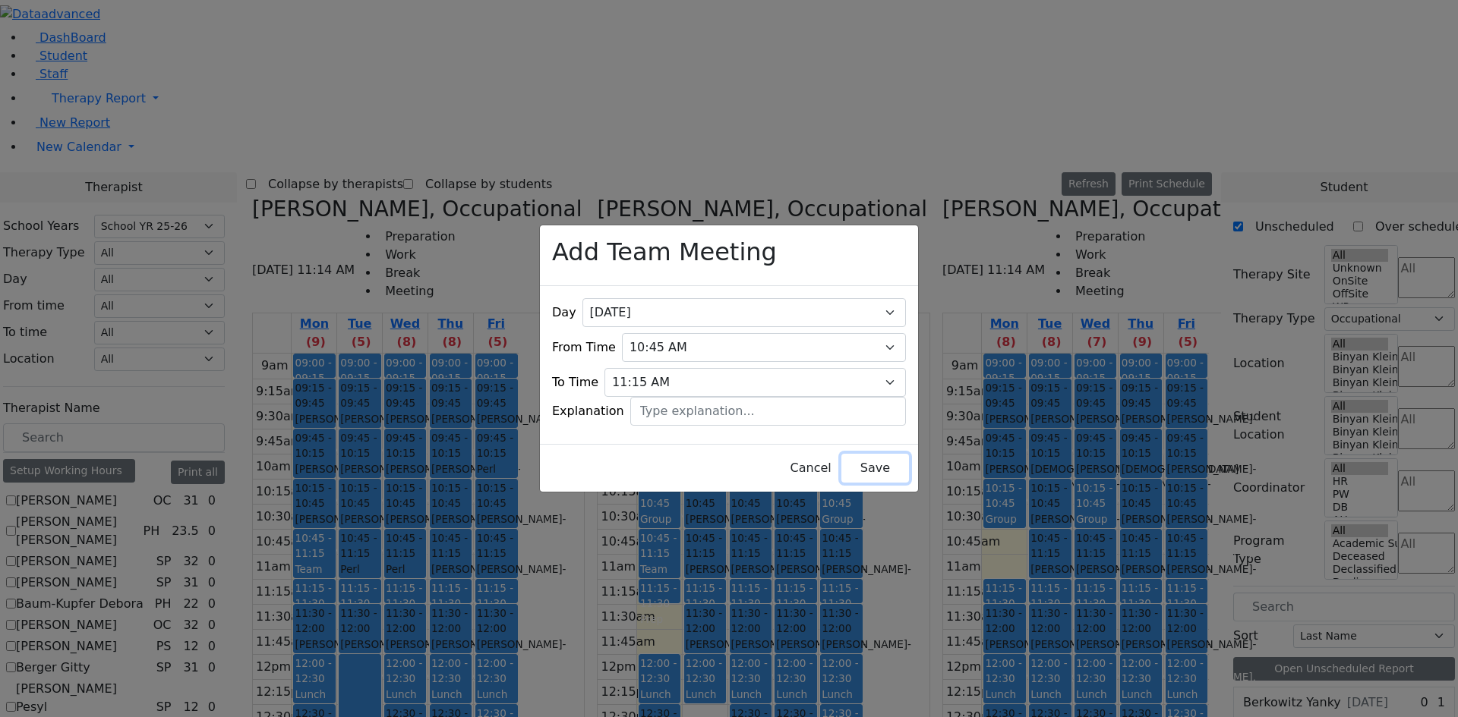
click at [849, 459] on button "Save" at bounding box center [875, 468] width 68 height 29
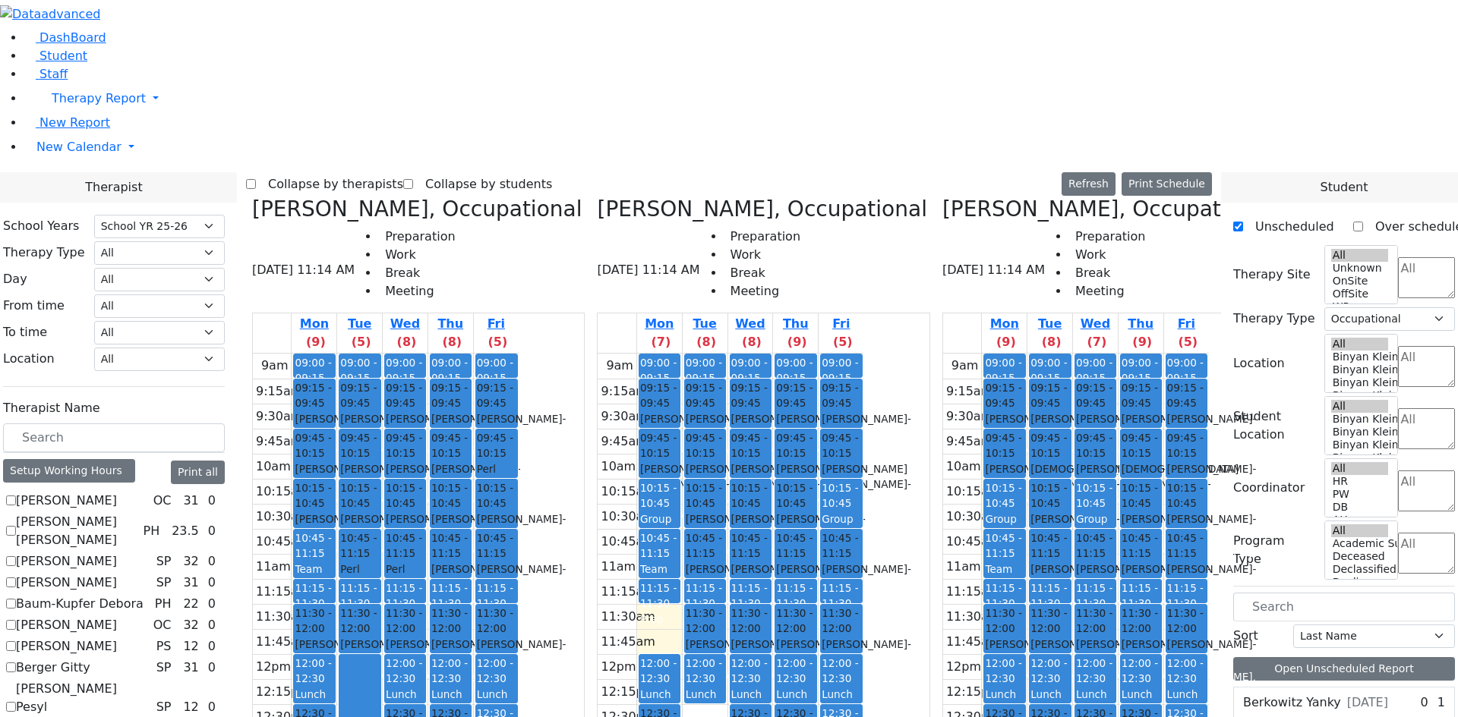
drag, startPoint x: 738, startPoint y: 471, endPoint x: 540, endPoint y: 611, distance: 242.2
click at [540, 621] on div "Grossman Jodi, Occupational 08/25/2025 11:14 AM Preparation Work Break Meeting …" at bounding box center [729, 577] width 966 height 760
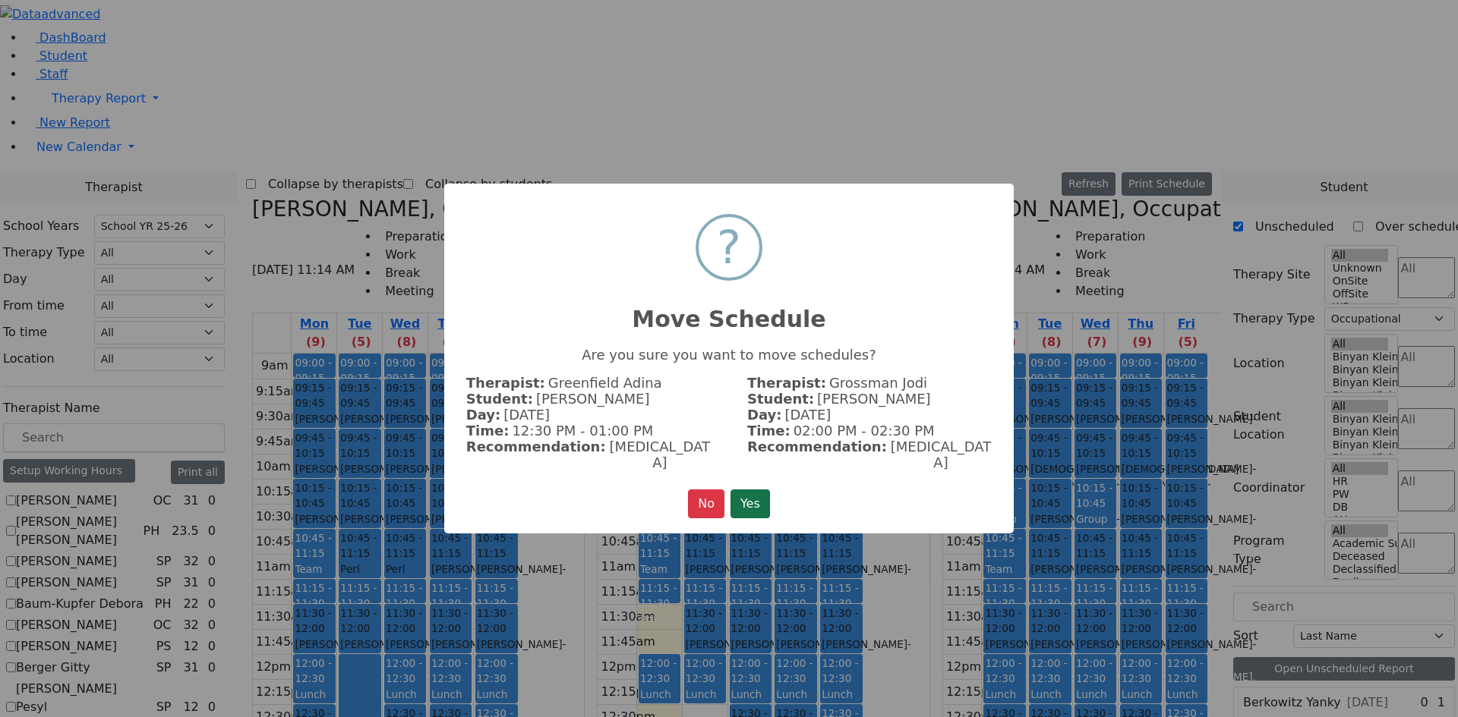
click at [740, 490] on button "Yes" at bounding box center [749, 504] width 39 height 29
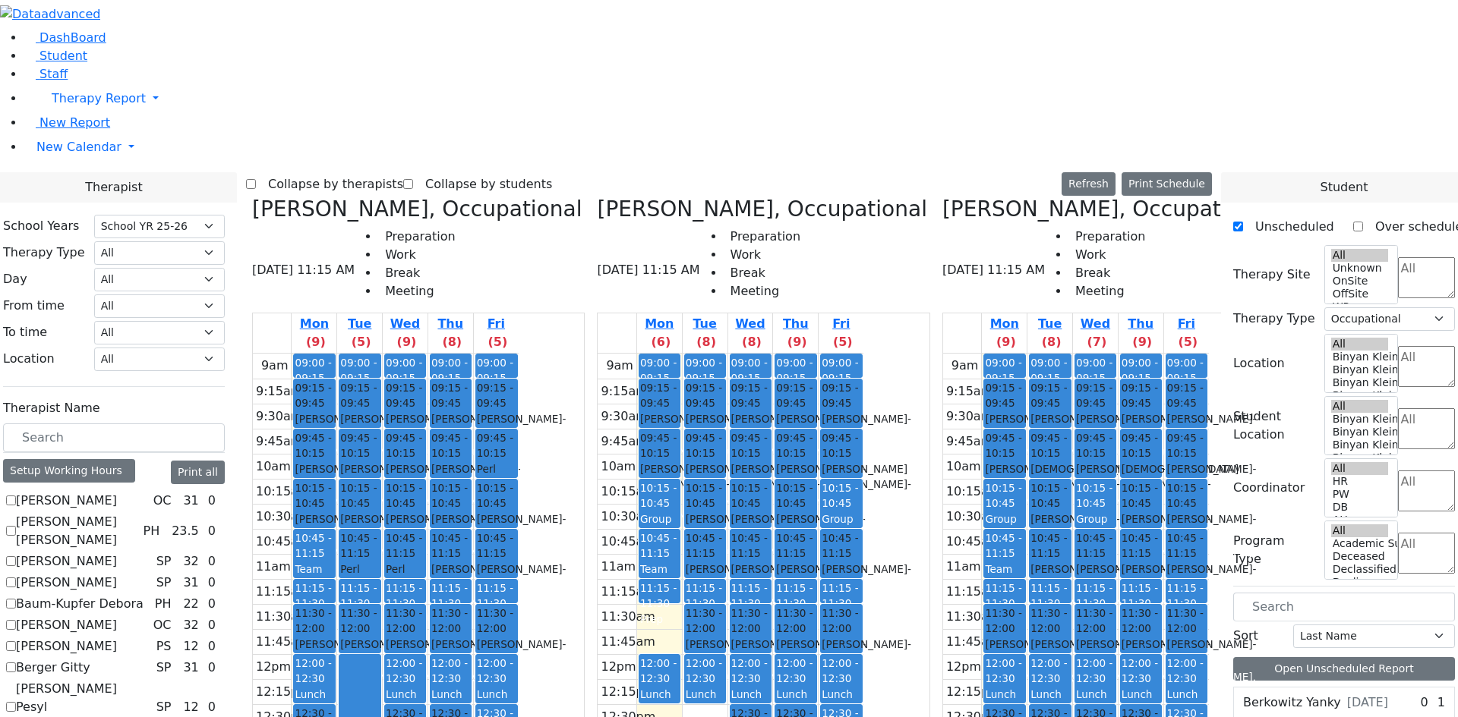
drag, startPoint x: 878, startPoint y: 518, endPoint x: 617, endPoint y: 622, distance: 281.4
click at [598, 617] on div "Grossman Jodi, Occupational 08/25/2025 11:15 AM Preparation Work Break Meeting …" at bounding box center [729, 577] width 966 height 760
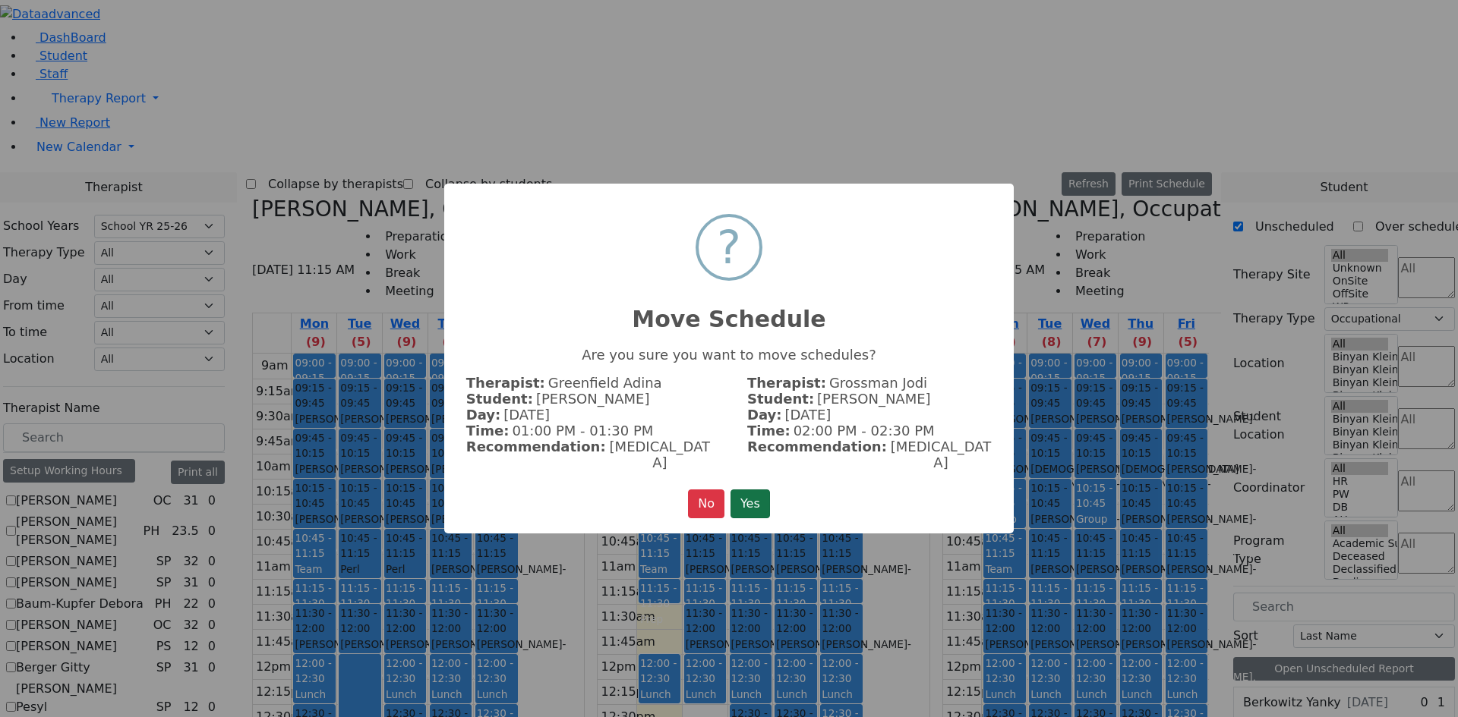
click at [752, 500] on button "Yes" at bounding box center [749, 504] width 39 height 29
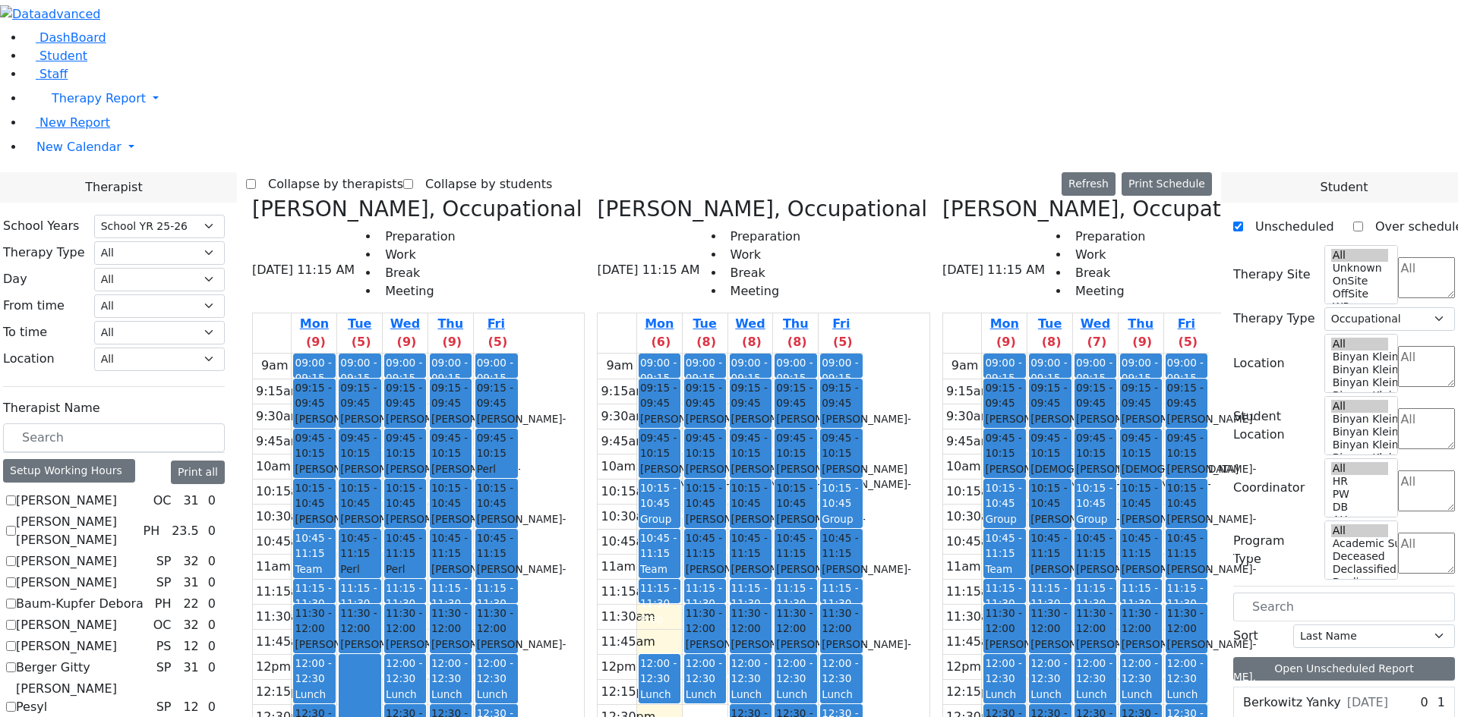
click at [1240, 703] on span at bounding box center [1240, 703] width 0 height 0
drag, startPoint x: 779, startPoint y: 186, endPoint x: 737, endPoint y: 349, distance: 168.5
click at [737, 355] on tr "09:00 - 09:15 Prep 09:15 - 09:45 Gottesman Dina - 11/16/2021 Ptalis, Aliza 09:4…" at bounding box center [730, 654] width 266 height 601
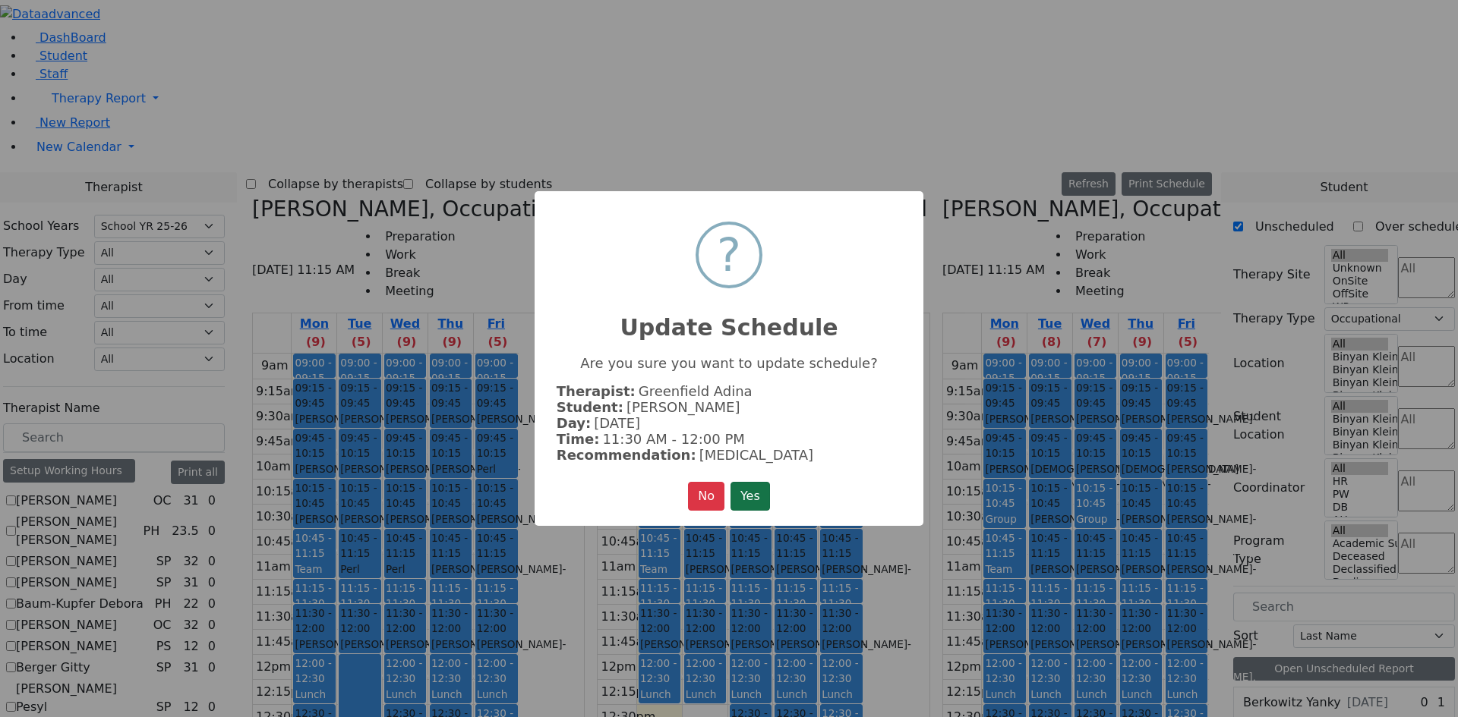
click at [748, 499] on button "Yes" at bounding box center [749, 496] width 39 height 29
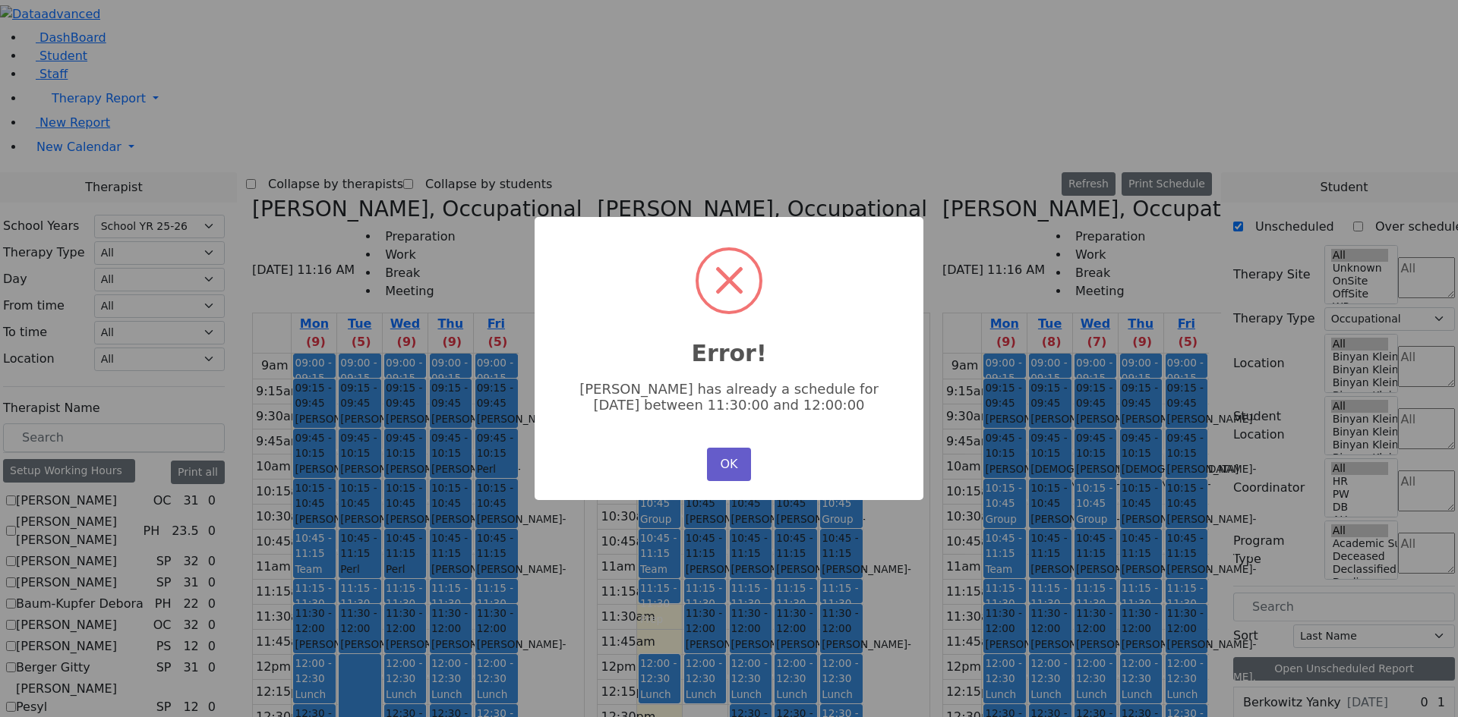
click at [732, 469] on button "OK" at bounding box center [729, 464] width 44 height 33
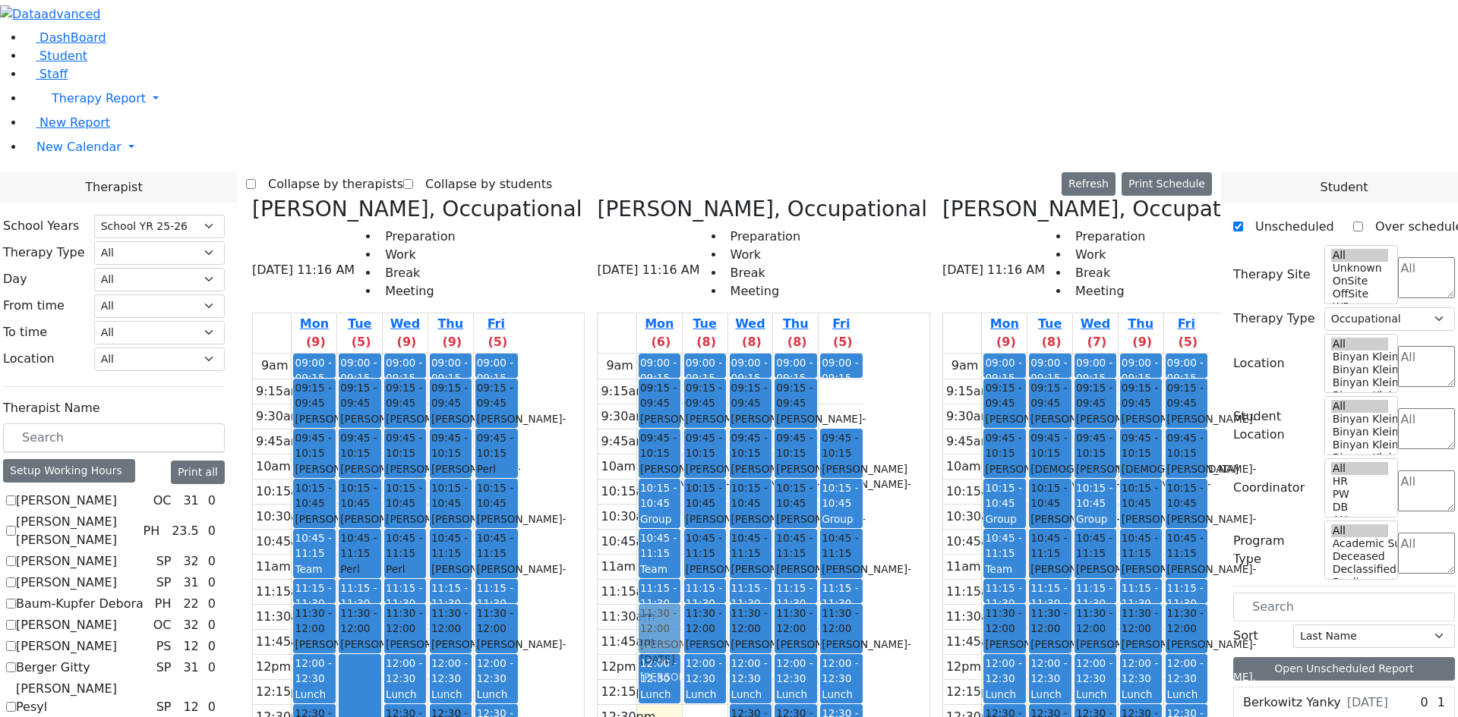
drag, startPoint x: 919, startPoint y: 132, endPoint x: 726, endPoint y: 355, distance: 294.9
click at [726, 355] on tr "09:00 - 09:15 Prep 09:15 - 09:45 Gottesman Dina - 11/16/2021 Ptalis, Aliza 09:4…" at bounding box center [730, 654] width 266 height 601
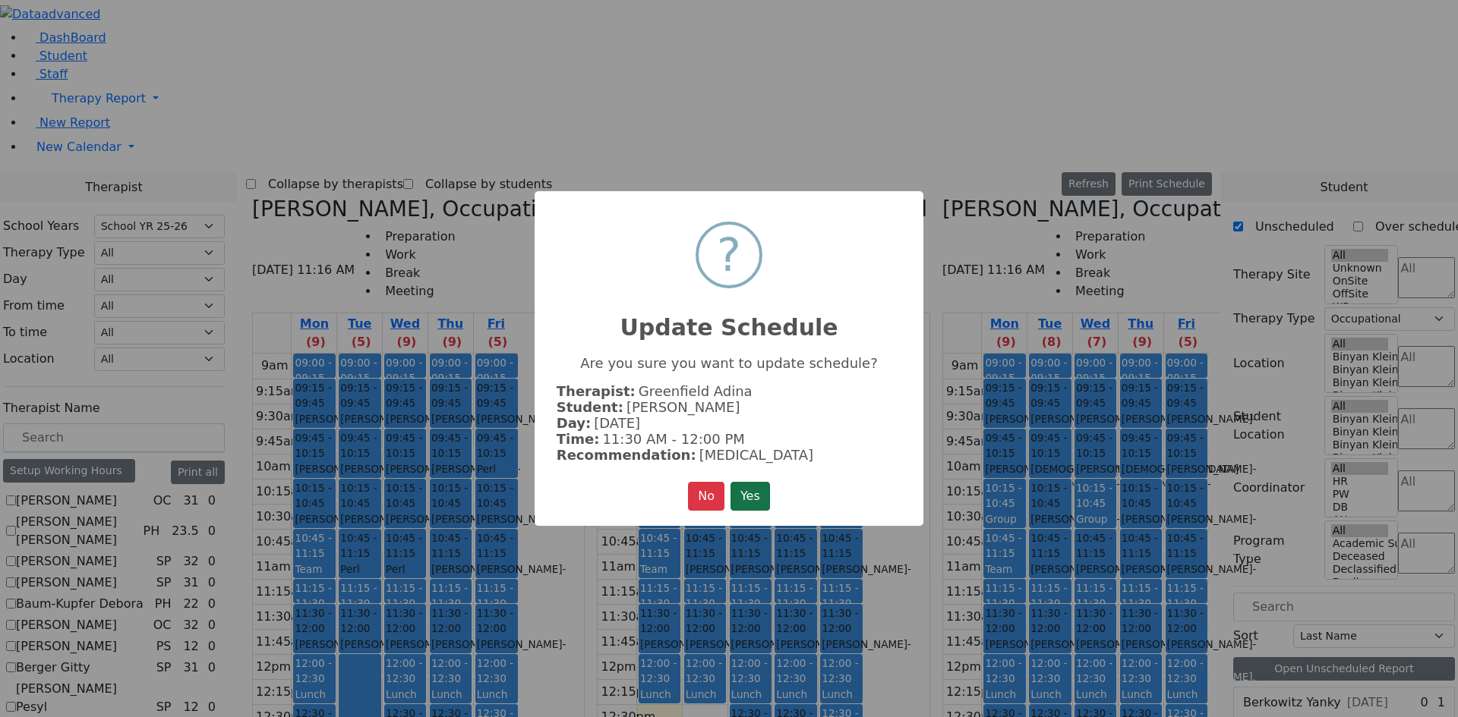
click at [753, 483] on button "Yes" at bounding box center [749, 496] width 39 height 29
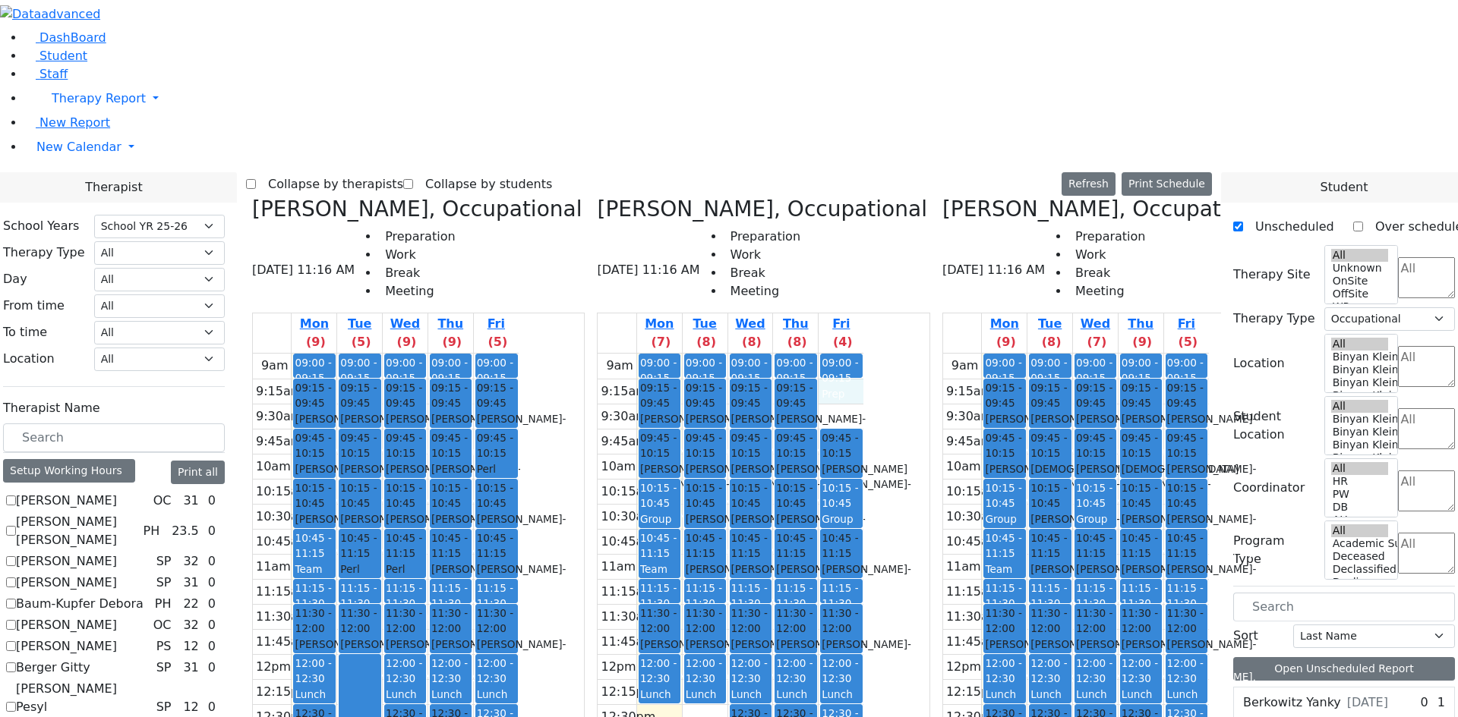
click at [863, 354] on div "9am 9:15am 9:30am 9:45am 10am 10:15am 10:30am 10:45am 11am 11:15am 11:30am 11:4…" at bounding box center [730, 654] width 266 height 601
click at [1240, 703] on span at bounding box center [1240, 703] width 0 height 0
drag, startPoint x: 1283, startPoint y: 389, endPoint x: 938, endPoint y: 134, distance: 428.9
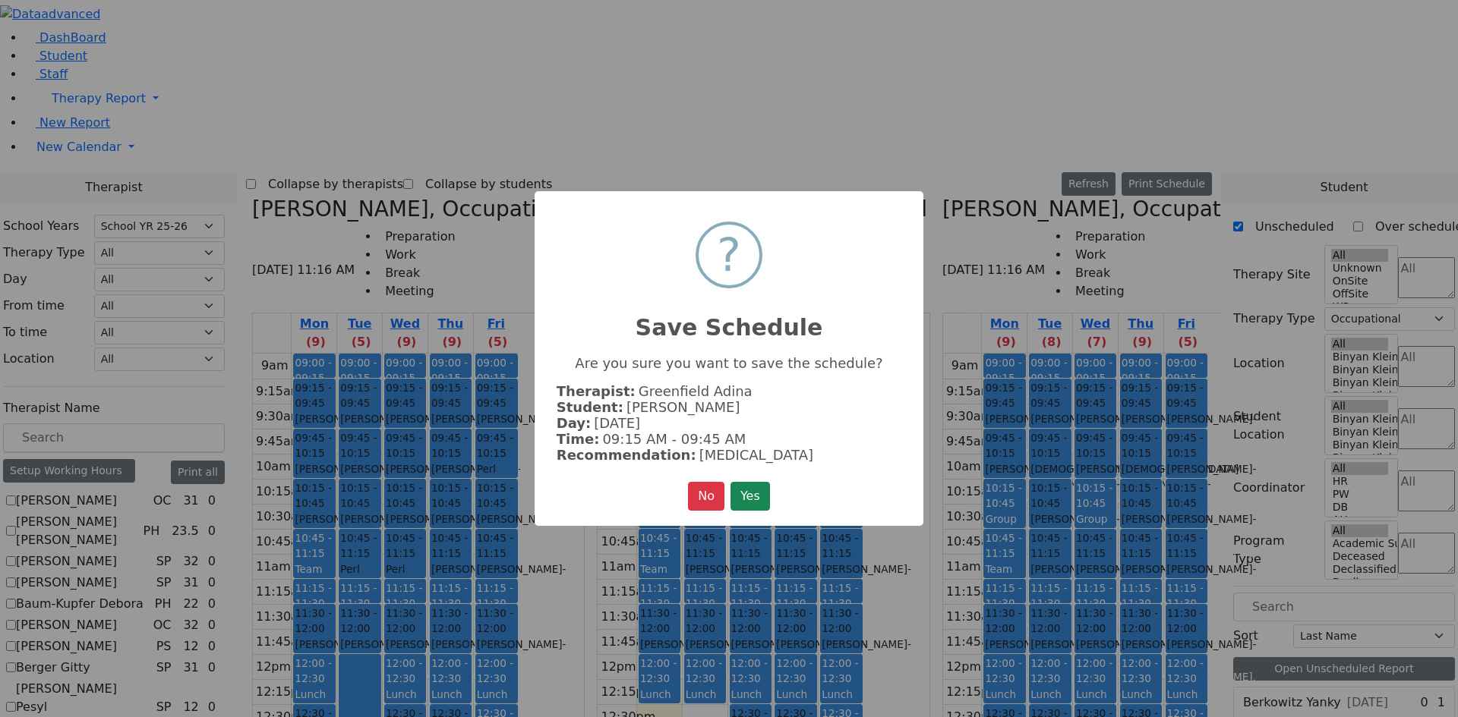
drag, startPoint x: 764, startPoint y: 490, endPoint x: 789, endPoint y: 487, distance: 25.2
click at [765, 490] on button "Yes" at bounding box center [749, 496] width 39 height 29
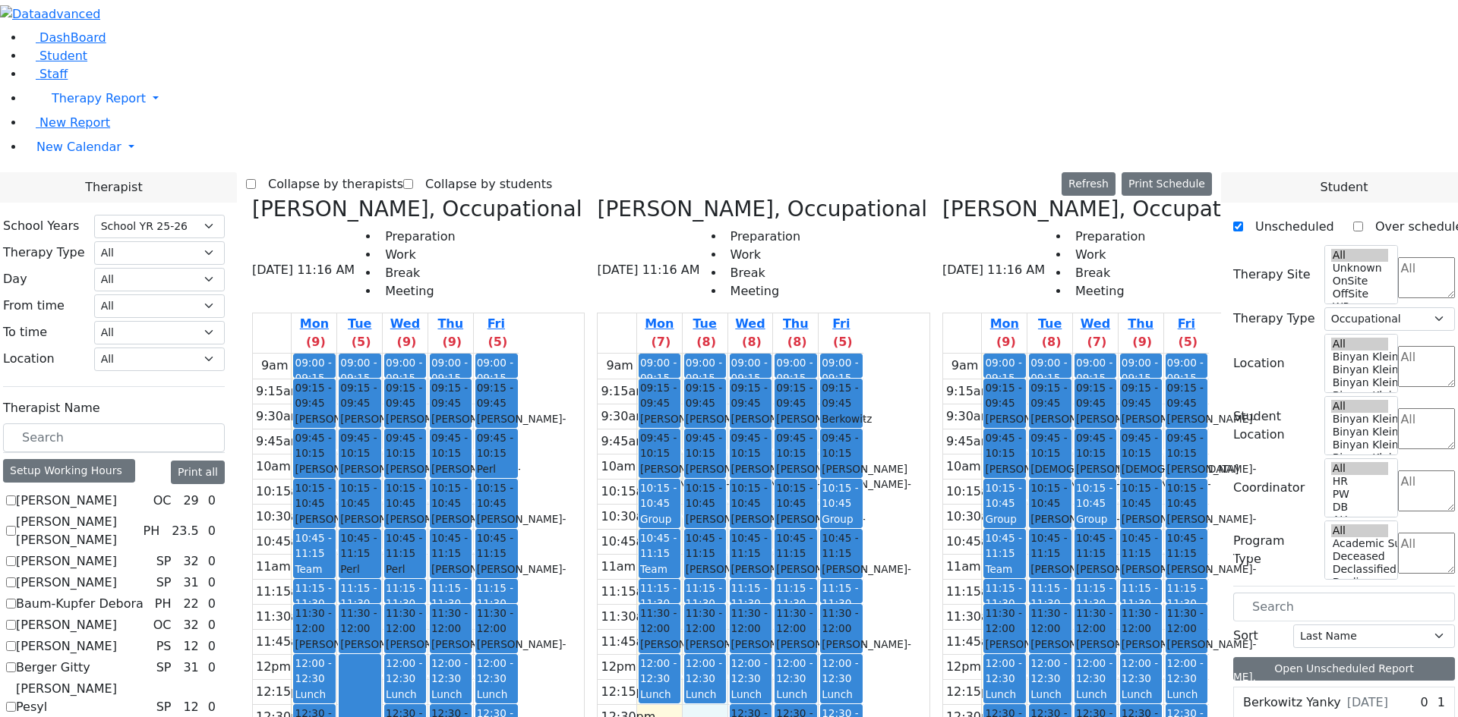
drag, startPoint x: 741, startPoint y: 465, endPoint x: 765, endPoint y: 468, distance: 24.5
click at [784, 470] on div "9am 9:15am 9:30am 9:45am 10am 10:15am 10:30am 10:45am 11am 11:15am 11:30am 11:4…" at bounding box center [730, 654] width 266 height 601
click at [828, 545] on div "9am 9:15am 9:30am 9:45am 10am 10:15am 10:30am 10:45am 11am 11:15am 11:30am 11:4…" at bounding box center [730, 654] width 266 height 601
click at [1115, 500] on div "9am 9:15am 9:30am 9:45am 10am 10:15am 10:30am 10:45am 11am 11:15am 11:30am 11:4…" at bounding box center [1076, 654] width 266 height 601
click at [1111, 522] on div "9am 9:15am 9:30am 9:45am 10am 10:15am 10:30am 10:45am 11am 11:15am 11:30am 11:4…" at bounding box center [1076, 654] width 266 height 601
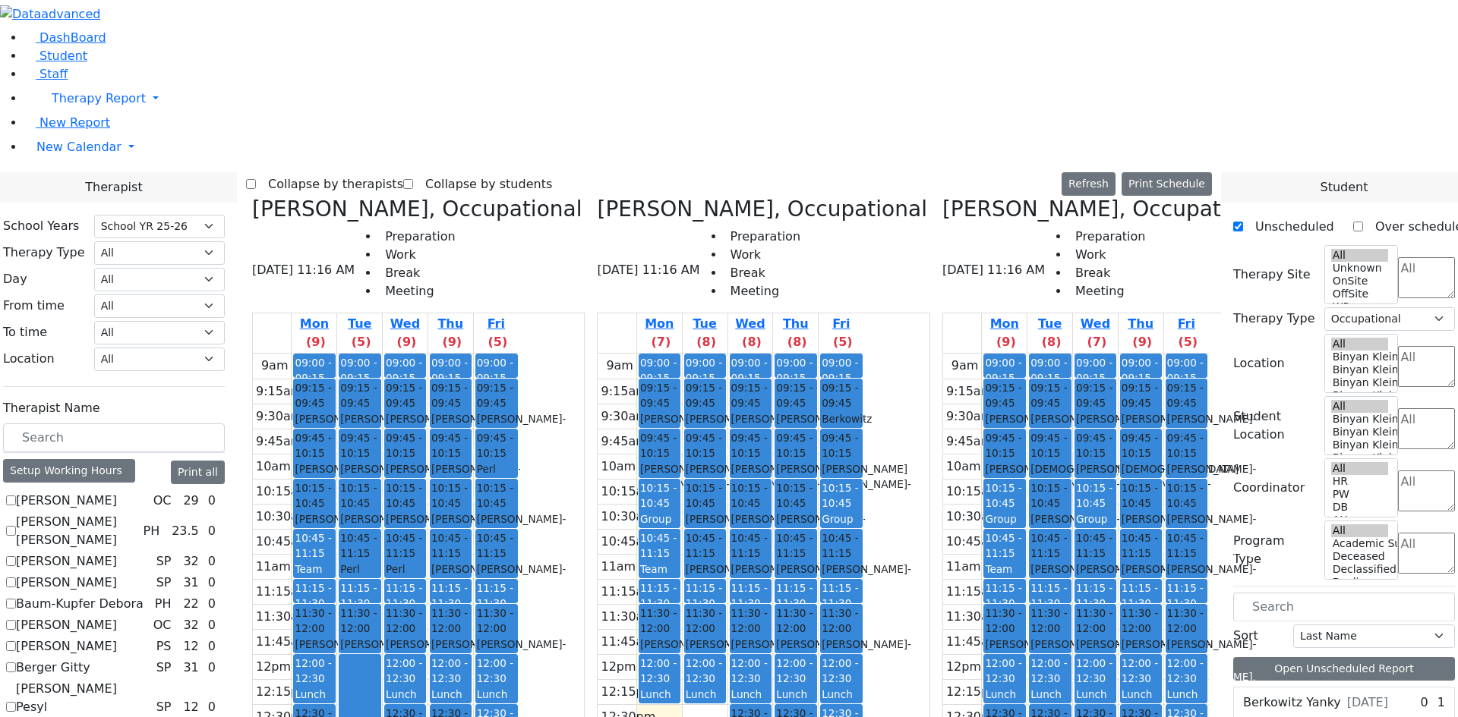
click at [424, 606] on span "11:30 - 12:00" at bounding box center [405, 621] width 39 height 31
click at [1259, 215] on label "Unscheduled" at bounding box center [1288, 227] width 91 height 24
click at [1243, 222] on input "Unscheduled" at bounding box center [1238, 227] width 10 height 10
checkbox input "false"
click at [1286, 593] on input "text" at bounding box center [1344, 607] width 222 height 29
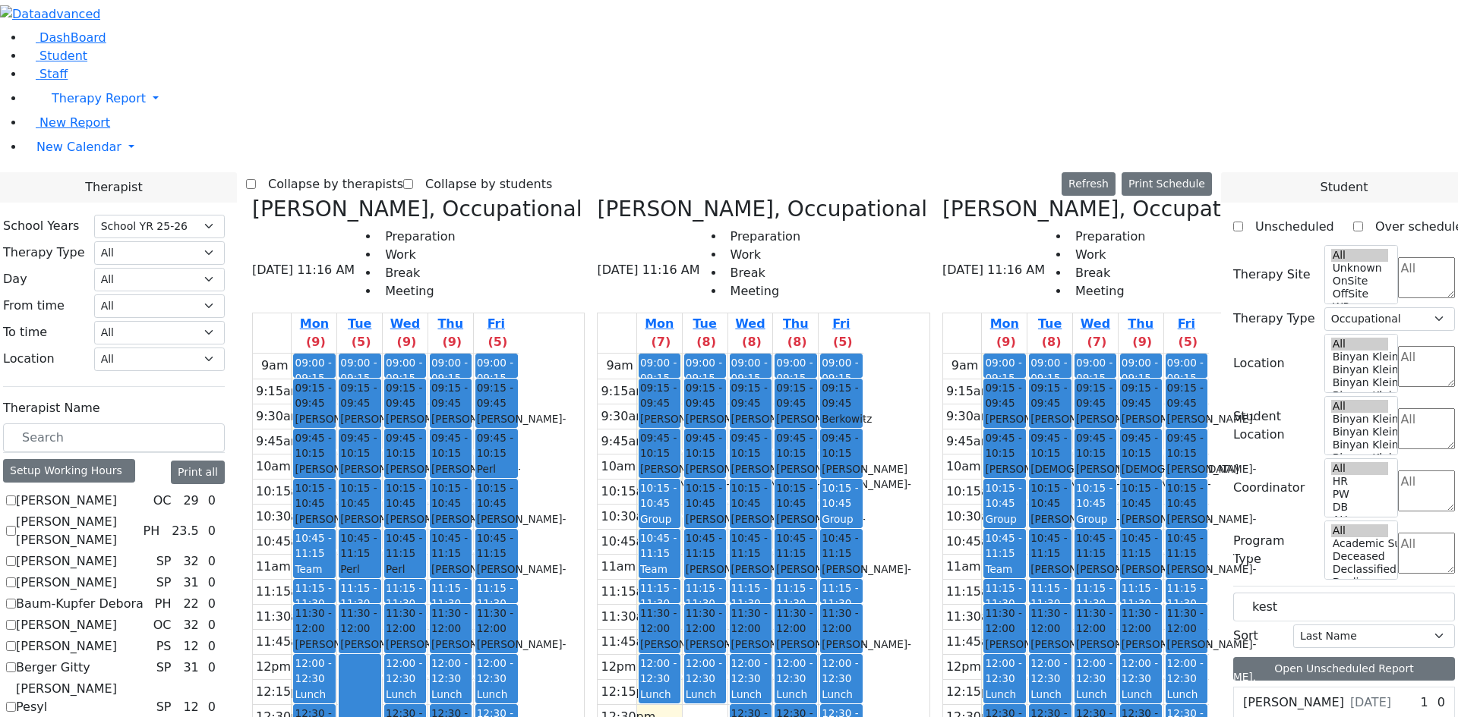
click at [1350, 694] on span "9/23/2019" at bounding box center [1370, 703] width 41 height 18
drag, startPoint x: 1297, startPoint y: 257, endPoint x: 1241, endPoint y: 263, distance: 55.7
click at [1241, 263] on div "Unscheduled Over scheduled Therapy Site All Unknown OnSite OffSite WP Atzei Cha…" at bounding box center [1344, 490] width 246 height 575
type input "chan"
click at [1312, 694] on label "[PERSON_NAME]" at bounding box center [1293, 703] width 101 height 18
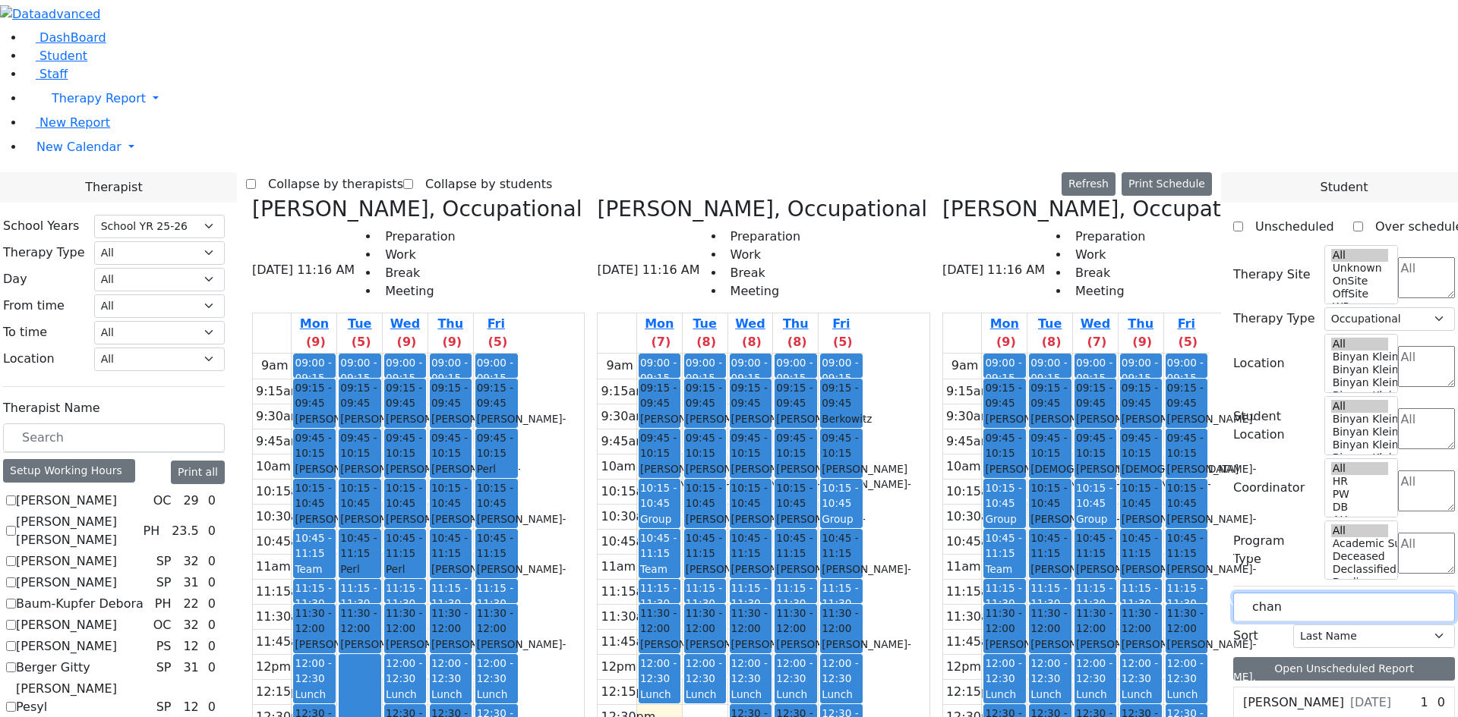
drag, startPoint x: 1313, startPoint y: 258, endPoint x: 1191, endPoint y: 251, distance: 122.5
click at [517, 478] on span "- [DATE]" at bounding box center [497, 491] width 40 height 27
click at [333, 706] on span "12:30 - 01:00" at bounding box center [314, 721] width 39 height 31
click at [424, 512] on div "[PERSON_NAME] - [DATE]" at bounding box center [405, 527] width 39 height 31
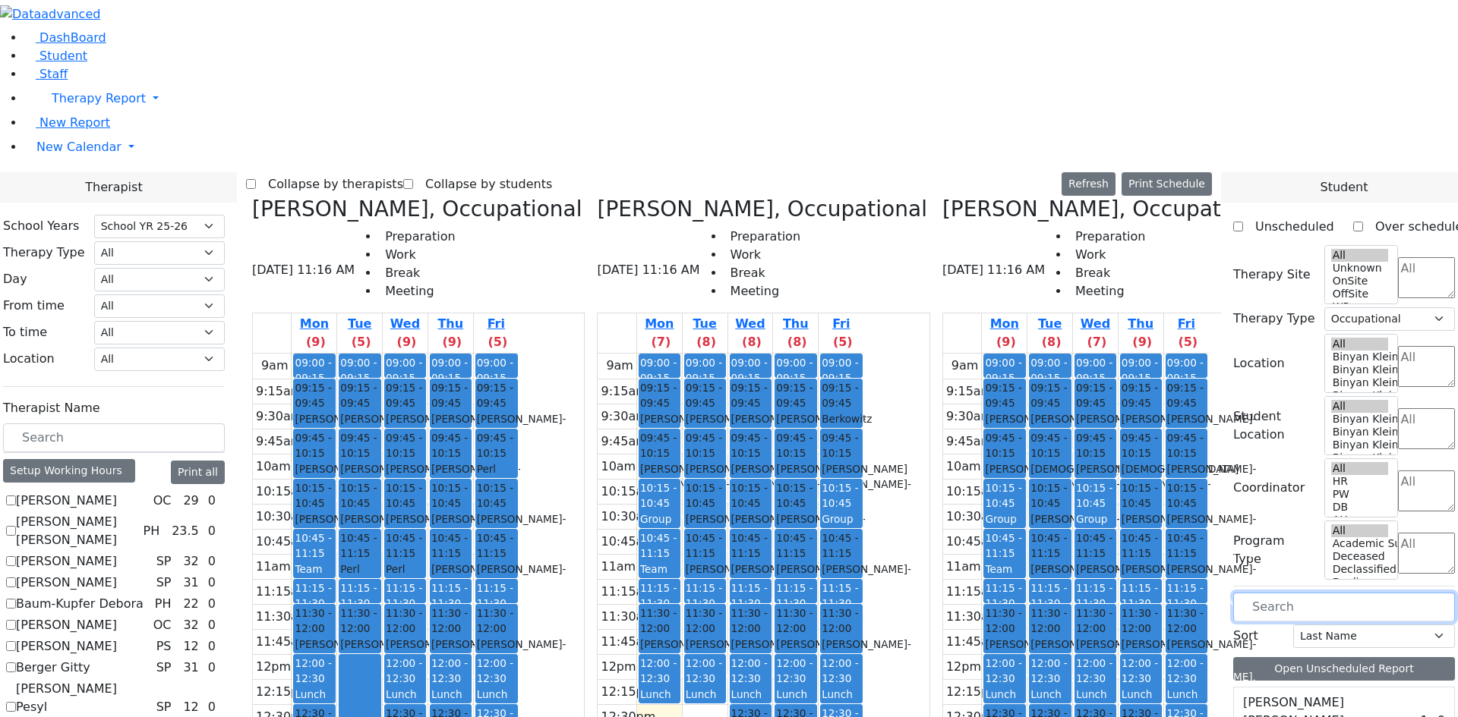
click at [679, 430] on span "09:45 - 10:15" at bounding box center [659, 445] width 39 height 31
click at [770, 462] on div "Moskowitz Rachel Leah - 09/20/2021" at bounding box center [750, 485] width 39 height 46
click at [861, 462] on div "Moskowitz Rachel Leah - 09/20/2021" at bounding box center [840, 485] width 39 height 46
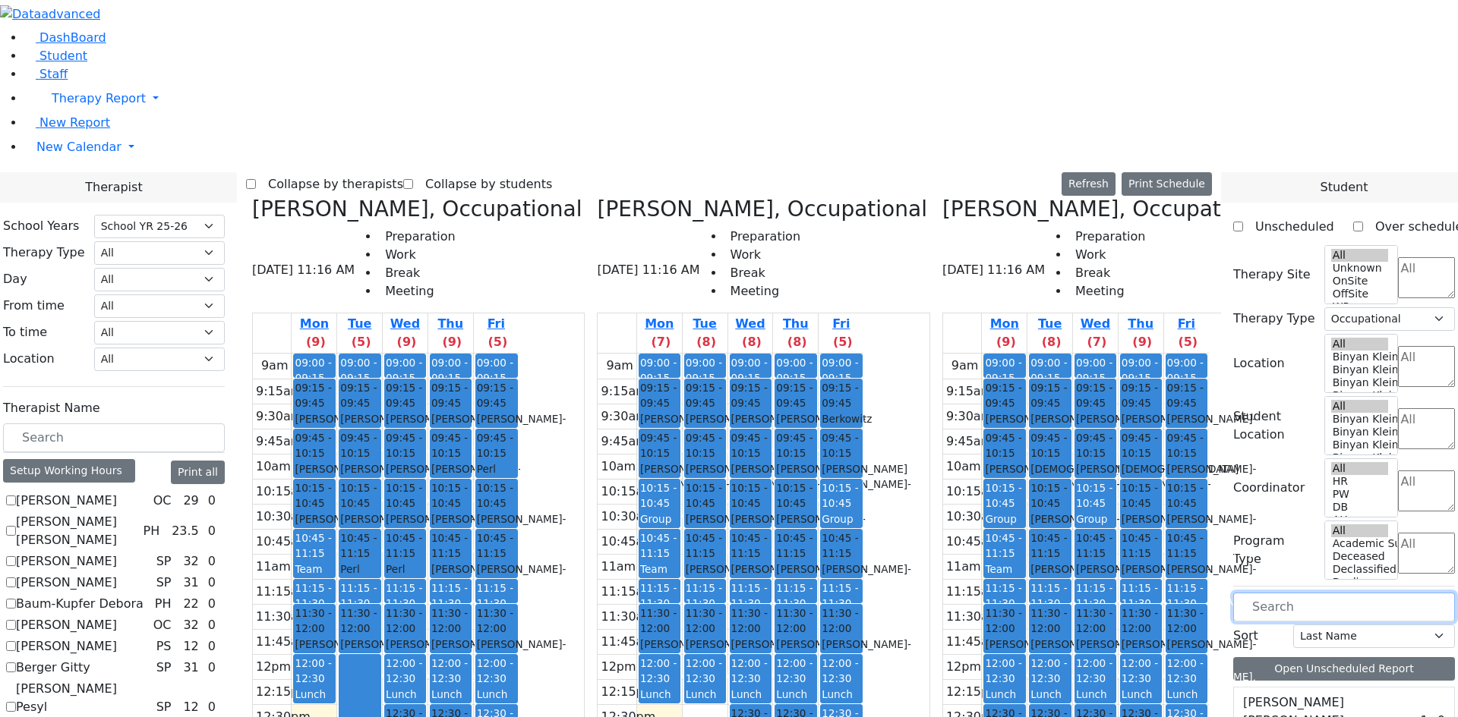
drag, startPoint x: 446, startPoint y: 465, endPoint x: 1043, endPoint y: 558, distance: 604.7
click at [1049, 561] on div "Grossman Jodi, Occupational 08/25/2025 11:16 AM Preparation Work Break Meeting …" at bounding box center [729, 577] width 966 height 760
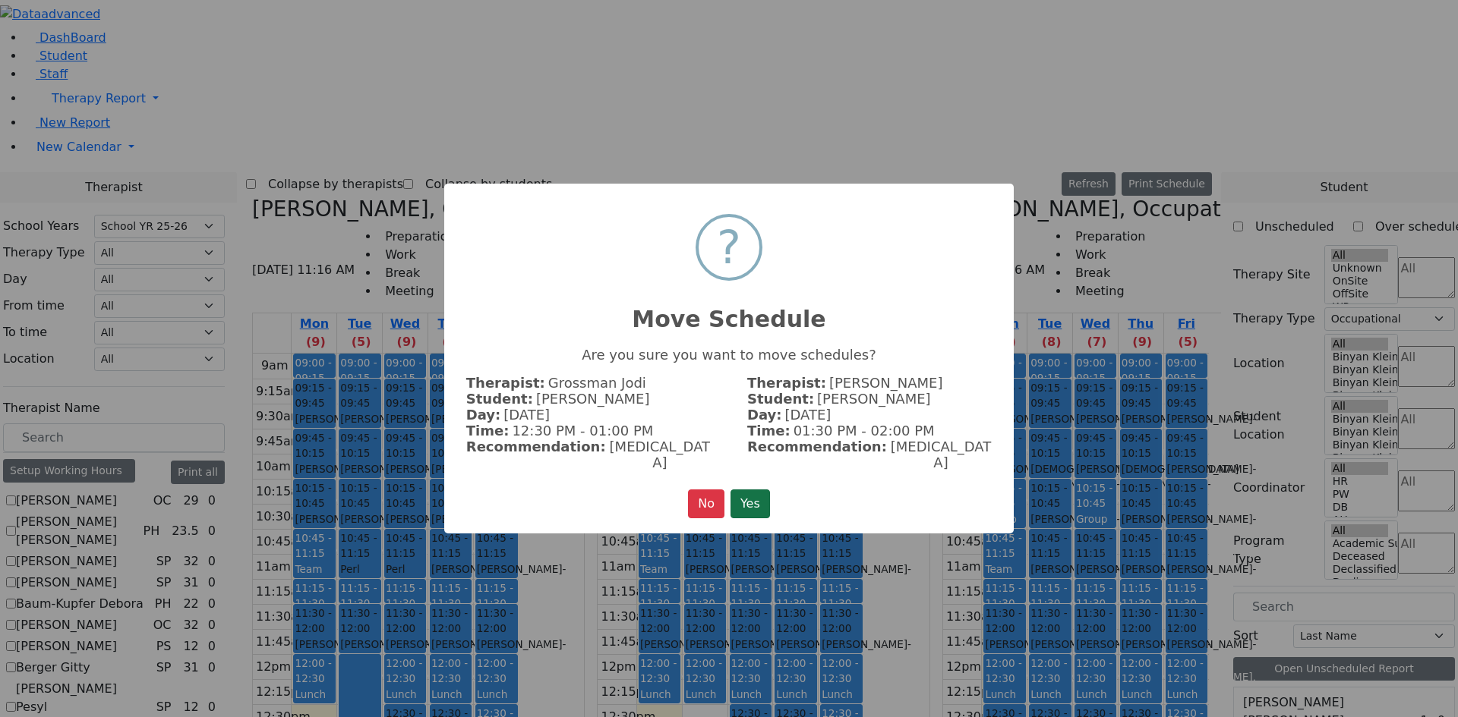
click at [734, 496] on button "Yes" at bounding box center [749, 504] width 39 height 29
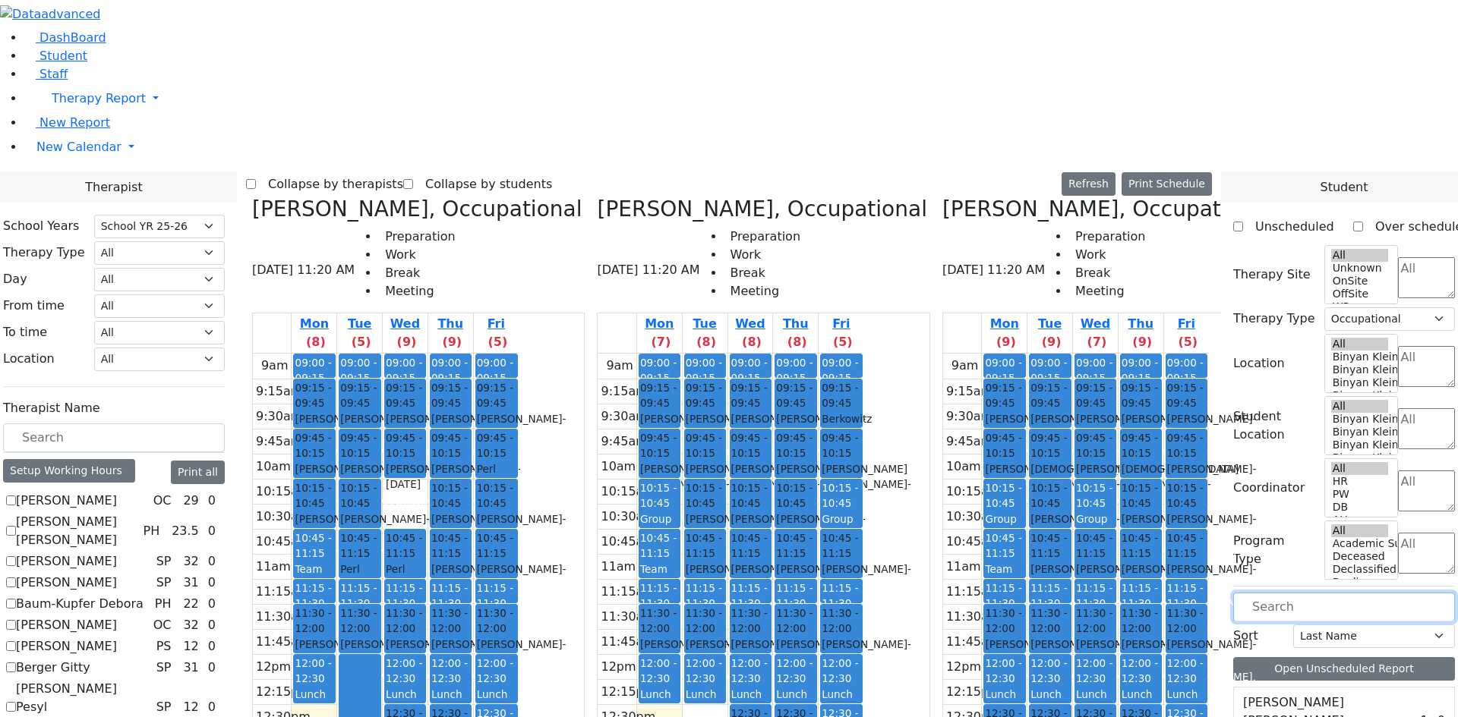
drag, startPoint x: 555, startPoint y: 232, endPoint x: 1120, endPoint y: 509, distance: 628.8
click at [1120, 509] on div "Grossman Jodi, Occupational 08/25/2025 11:20 AM Preparation Work Break Meeting …" at bounding box center [729, 577] width 966 height 760
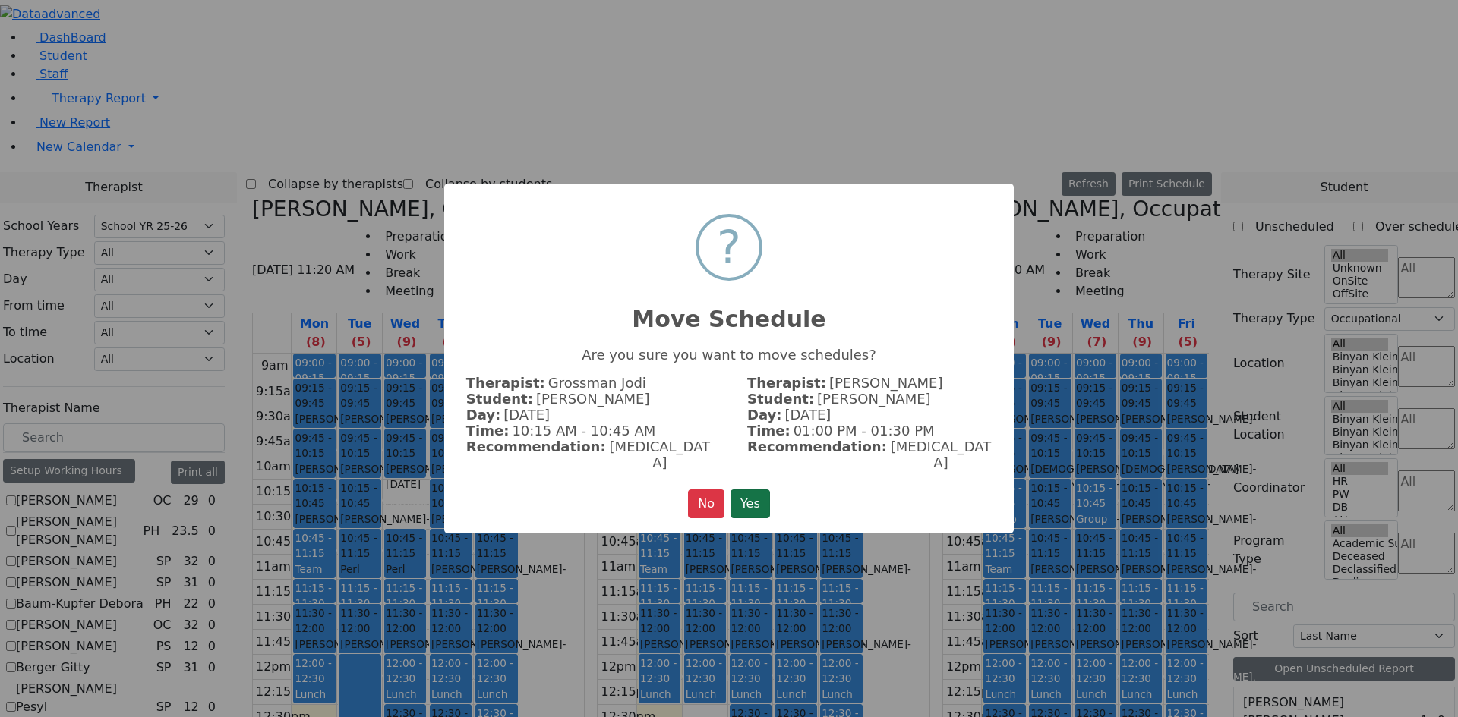
click at [745, 501] on button "Yes" at bounding box center [749, 504] width 39 height 29
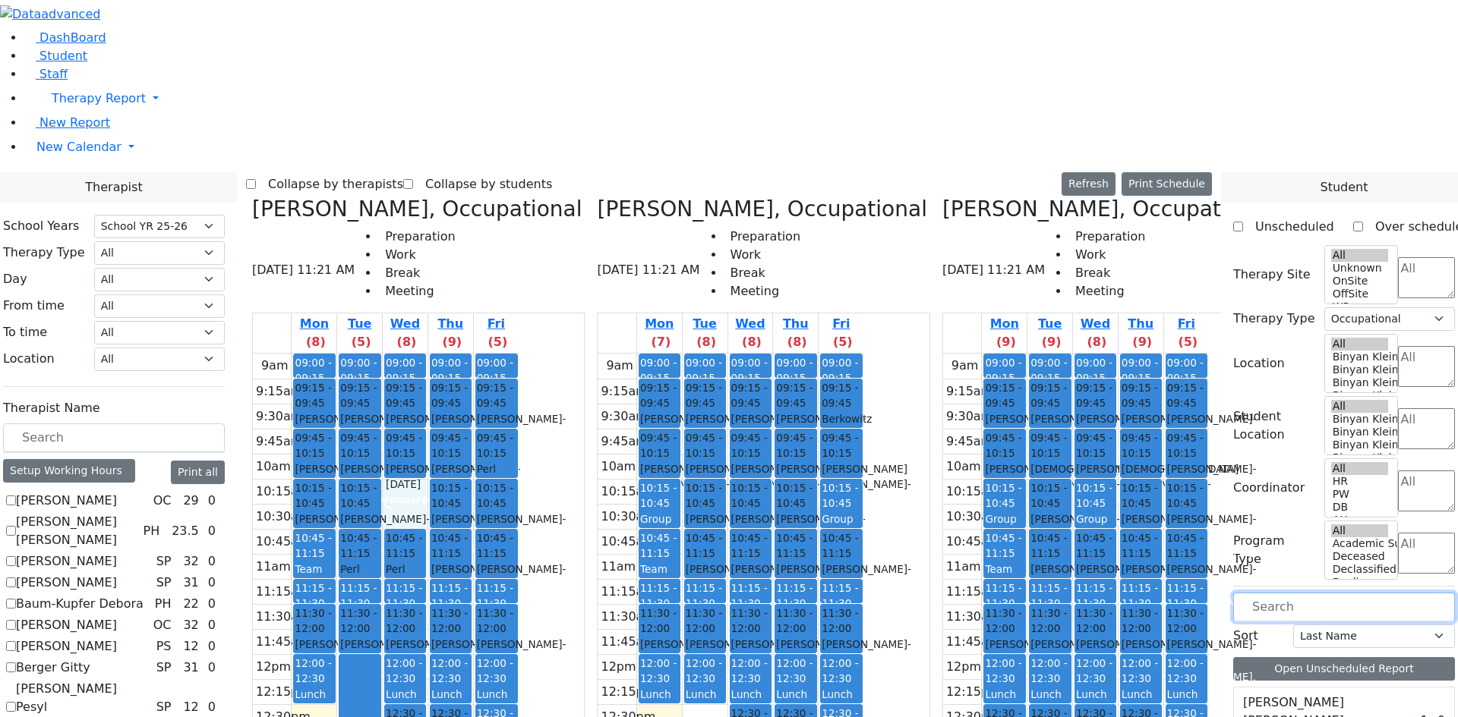
drag, startPoint x: 553, startPoint y: 225, endPoint x: 553, endPoint y: 241, distance: 15.2
click at [518, 354] on div "9am 9:15am 9:30am 9:45am 10am 10:15am 10:30am 10:45am 11am 11:15am 11:30am 11:4…" at bounding box center [386, 654] width 266 height 601
type input "s"
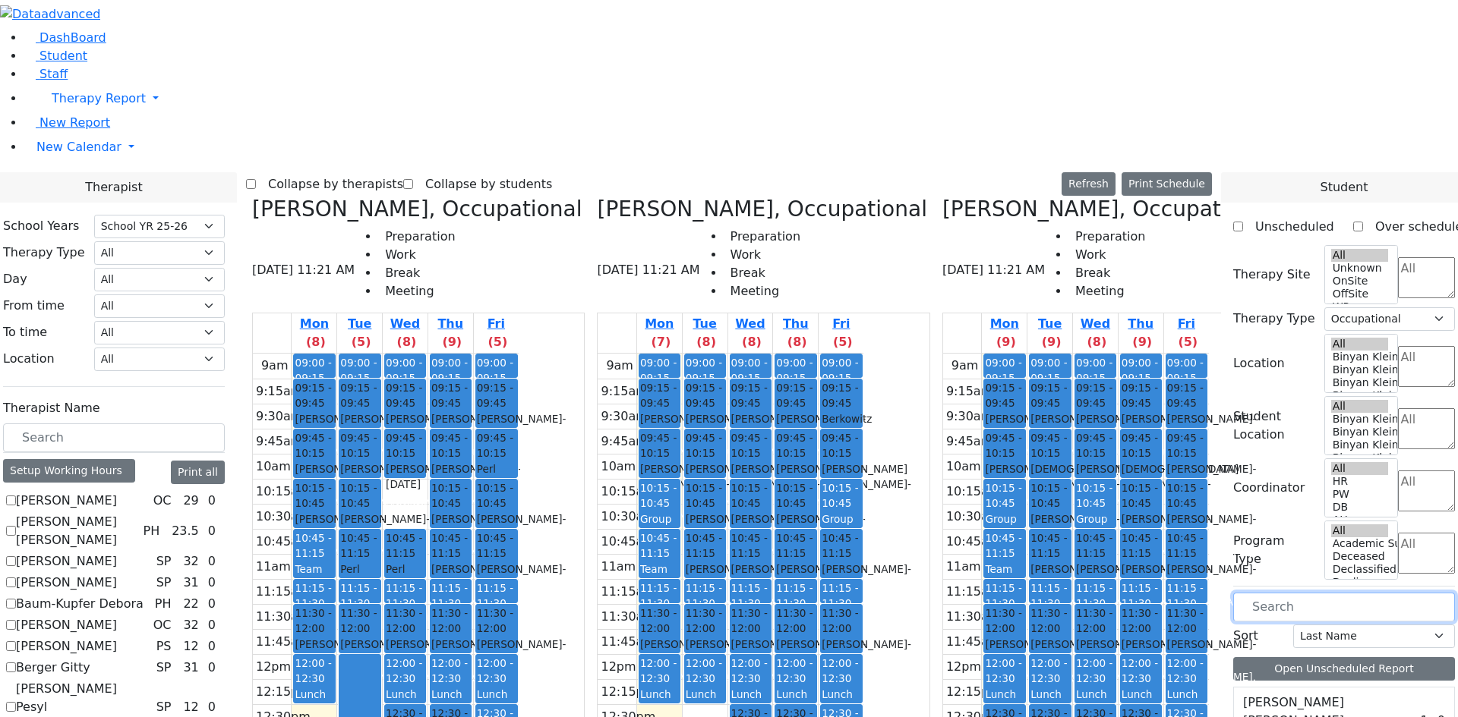
drag, startPoint x: 1076, startPoint y: 508, endPoint x: 1143, endPoint y: 602, distance: 115.9
click at [1143, 602] on tr "09:00 - 09:15 Prep 09:15 - 09:45 [PERSON_NAME] - [DATE] [PERSON_NAME] 09:45 - 1…" at bounding box center [1076, 654] width 266 height 601
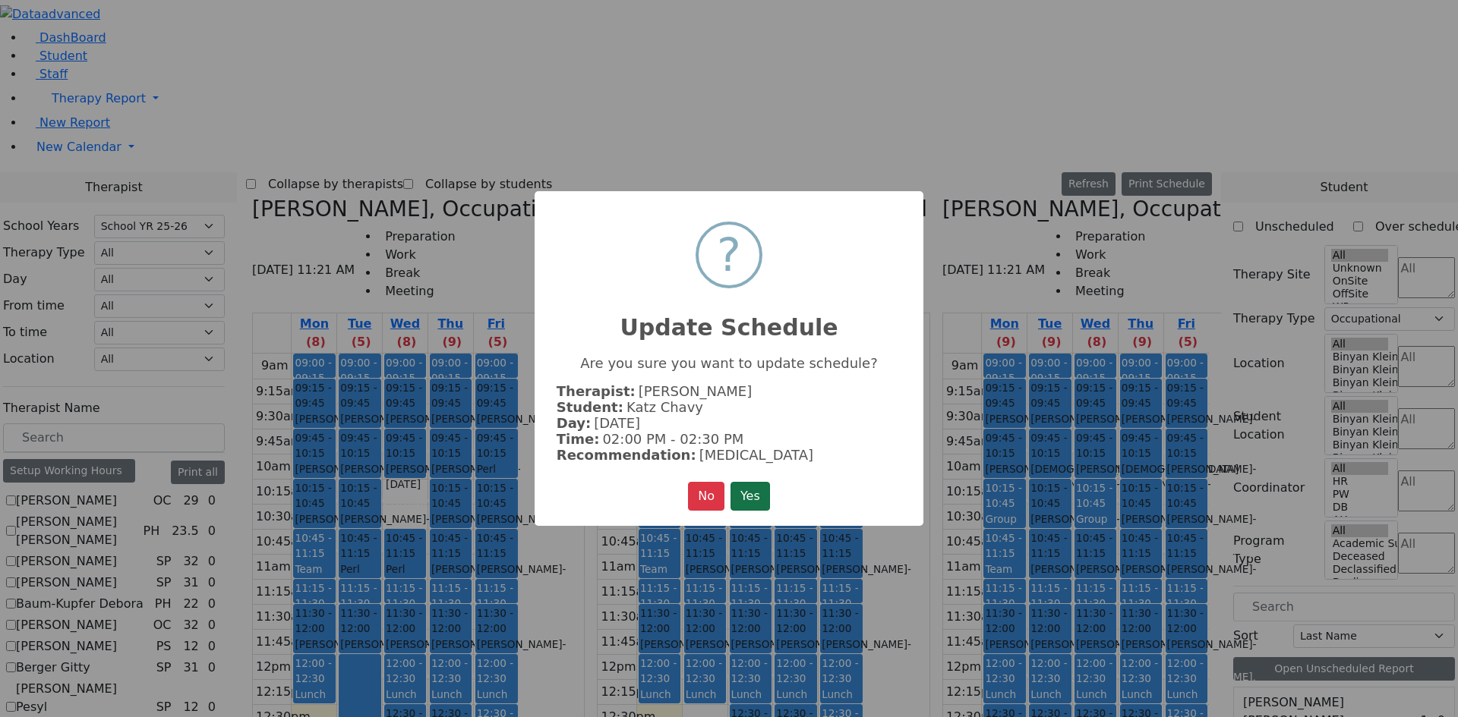
click at [757, 501] on button "Yes" at bounding box center [749, 496] width 39 height 29
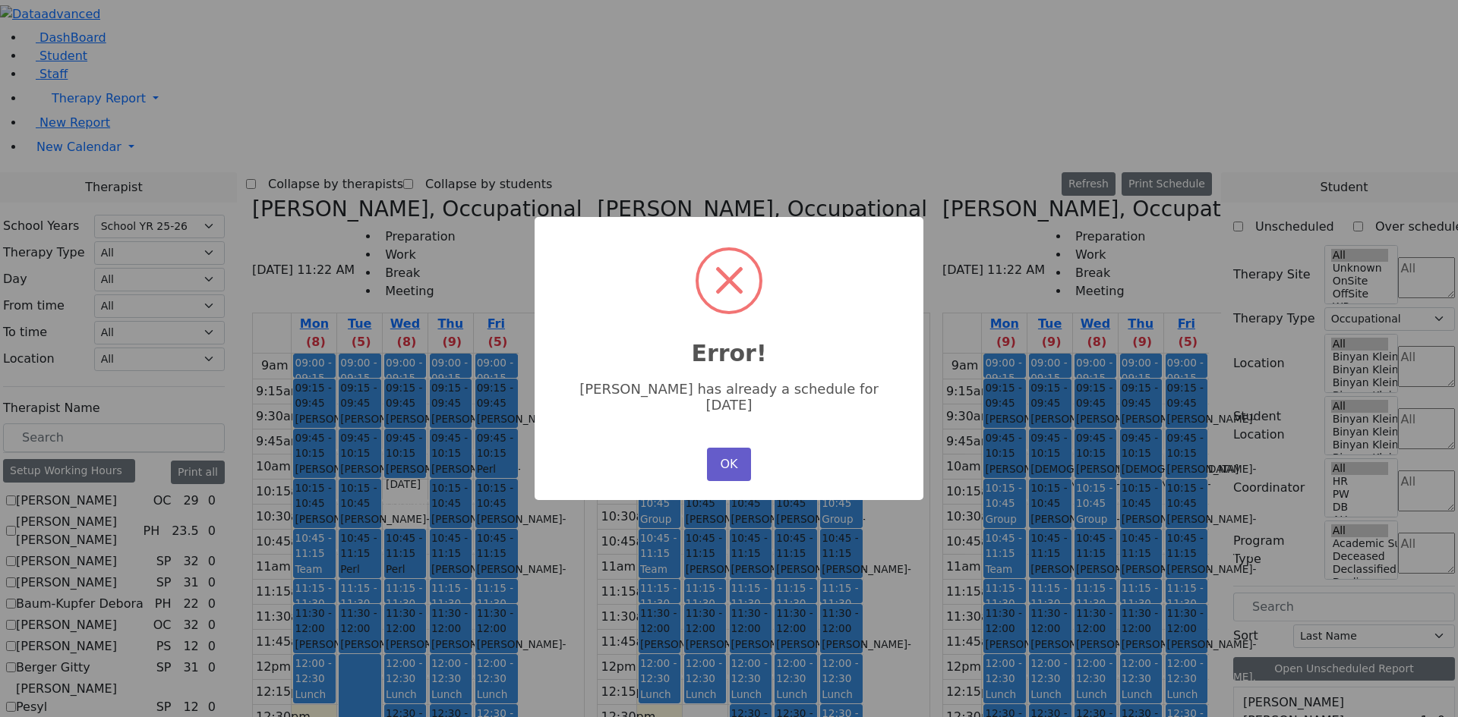
click at [740, 458] on button "OK" at bounding box center [729, 464] width 44 height 33
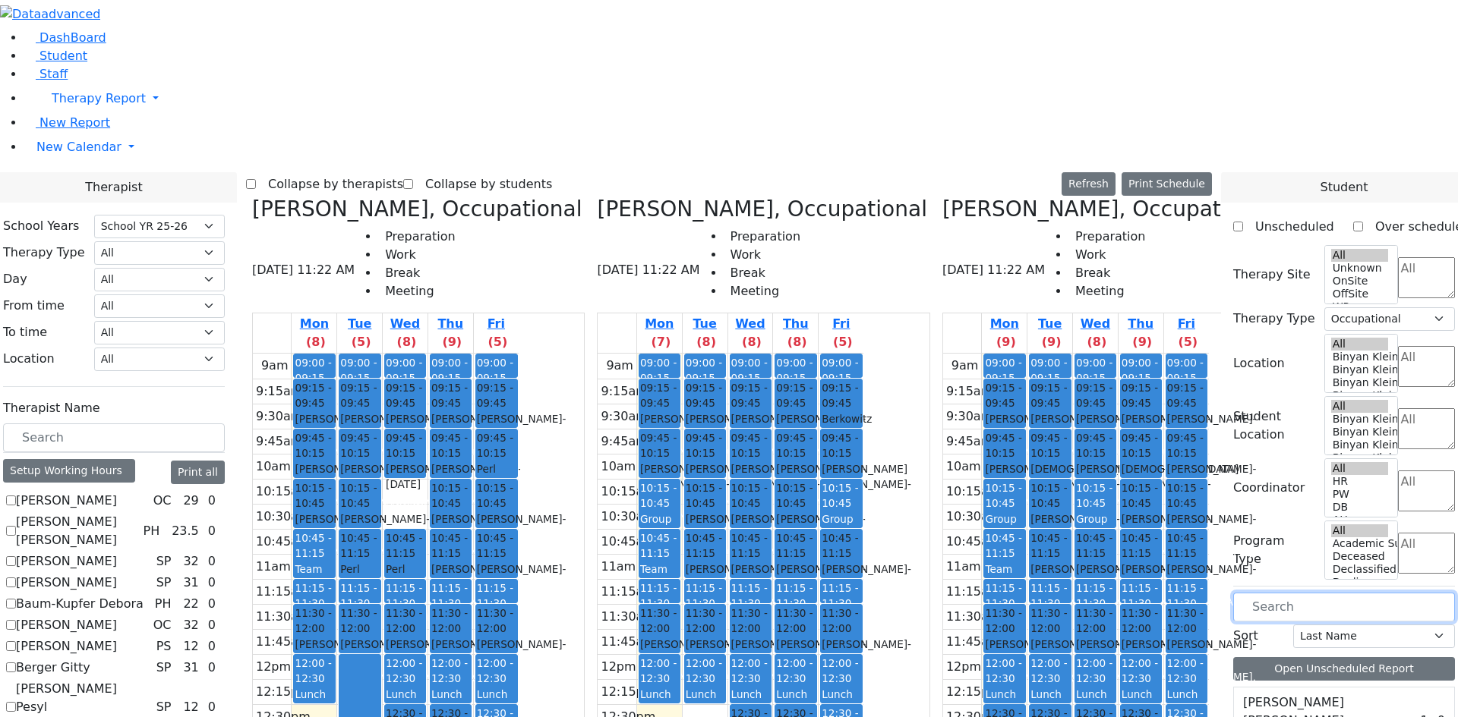
drag, startPoint x: 1008, startPoint y: 506, endPoint x: 1103, endPoint y: 594, distance: 129.5
click at [1102, 601] on tr "09:00 - 09:15 Prep 09:15 - 09:45 [PERSON_NAME] - [DATE] [PERSON_NAME] 09:45 - 1…" at bounding box center [1076, 654] width 266 height 601
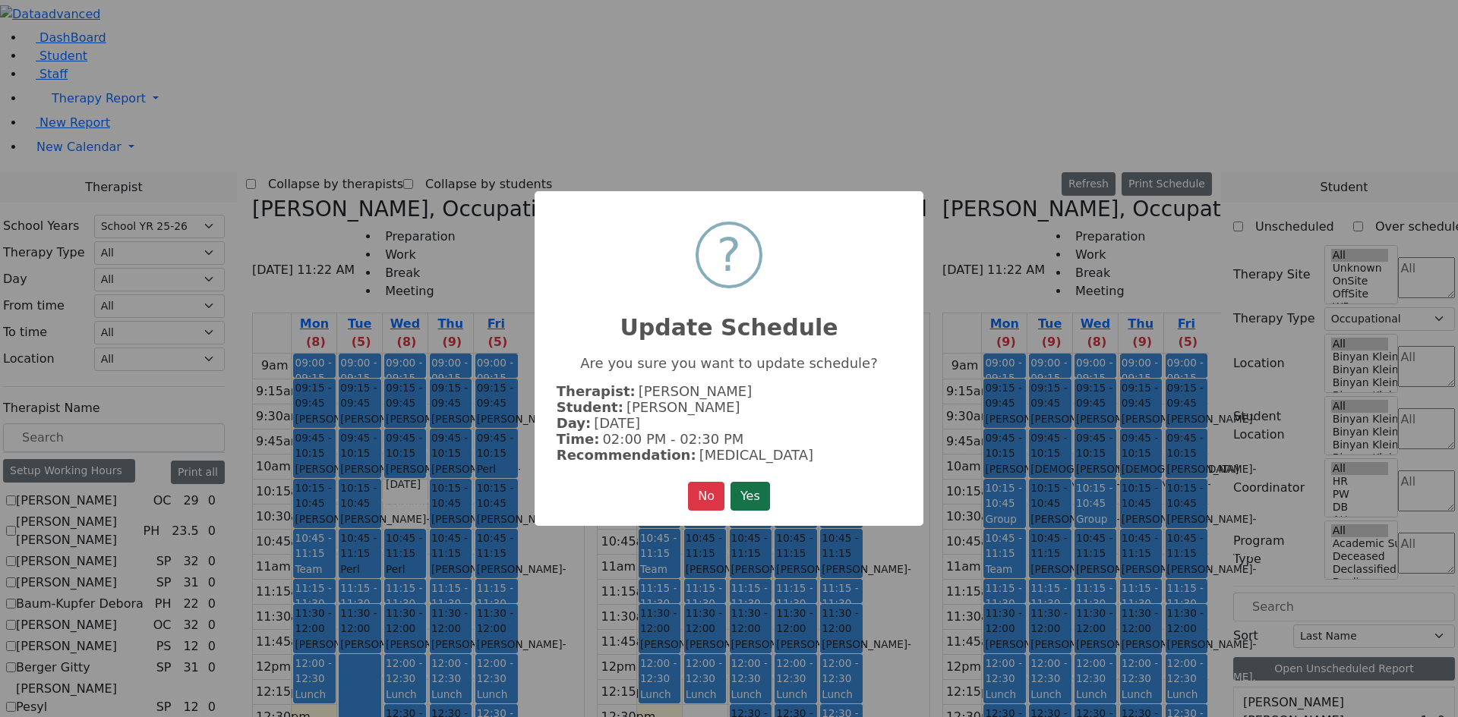
click at [756, 495] on button "Yes" at bounding box center [749, 496] width 39 height 29
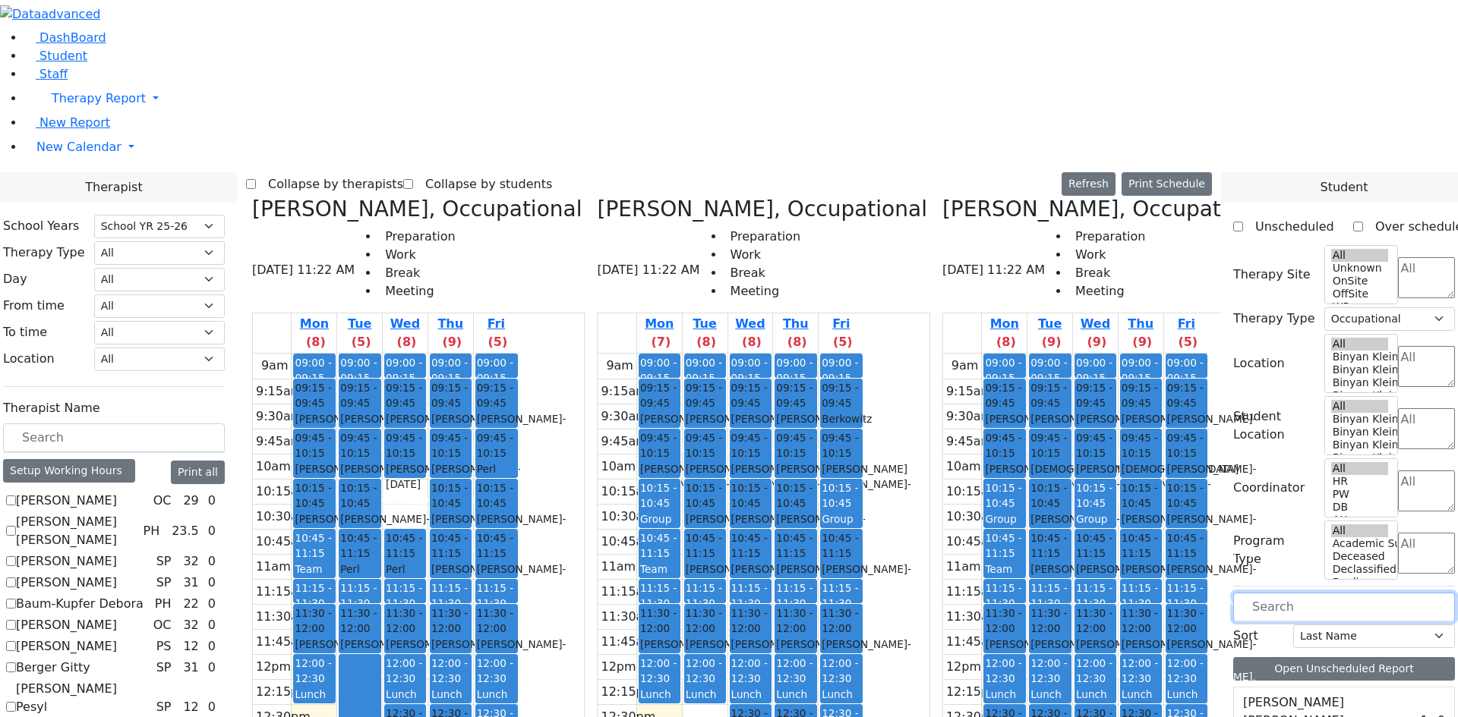
drag, startPoint x: 1064, startPoint y: 509, endPoint x: 1029, endPoint y: 506, distance: 34.3
click at [1029, 506] on tr "09:00 - 09:15 Prep 09:15 - 09:45 [PERSON_NAME] - [DATE] [PERSON_NAME] 09:45 - 1…" at bounding box center [1076, 654] width 266 height 601
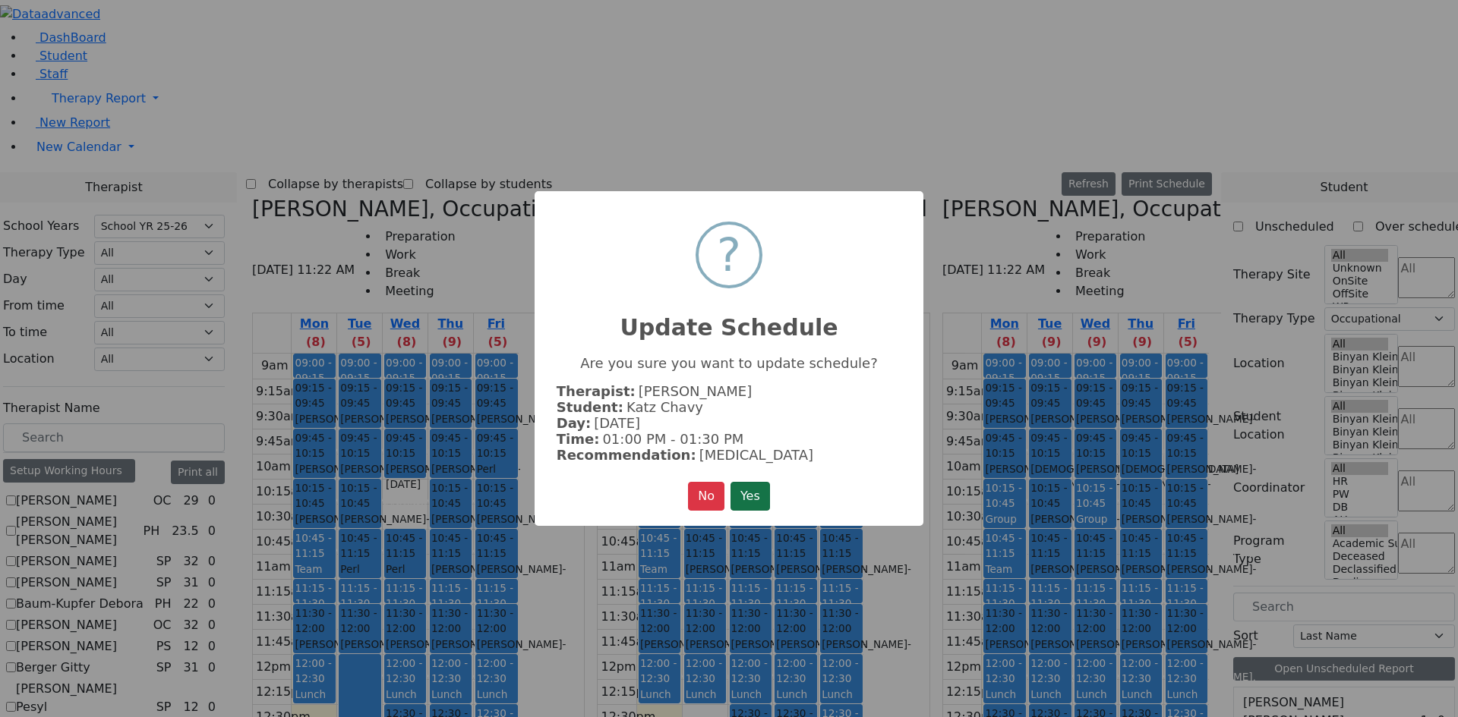
click at [757, 495] on button "Yes" at bounding box center [749, 496] width 39 height 29
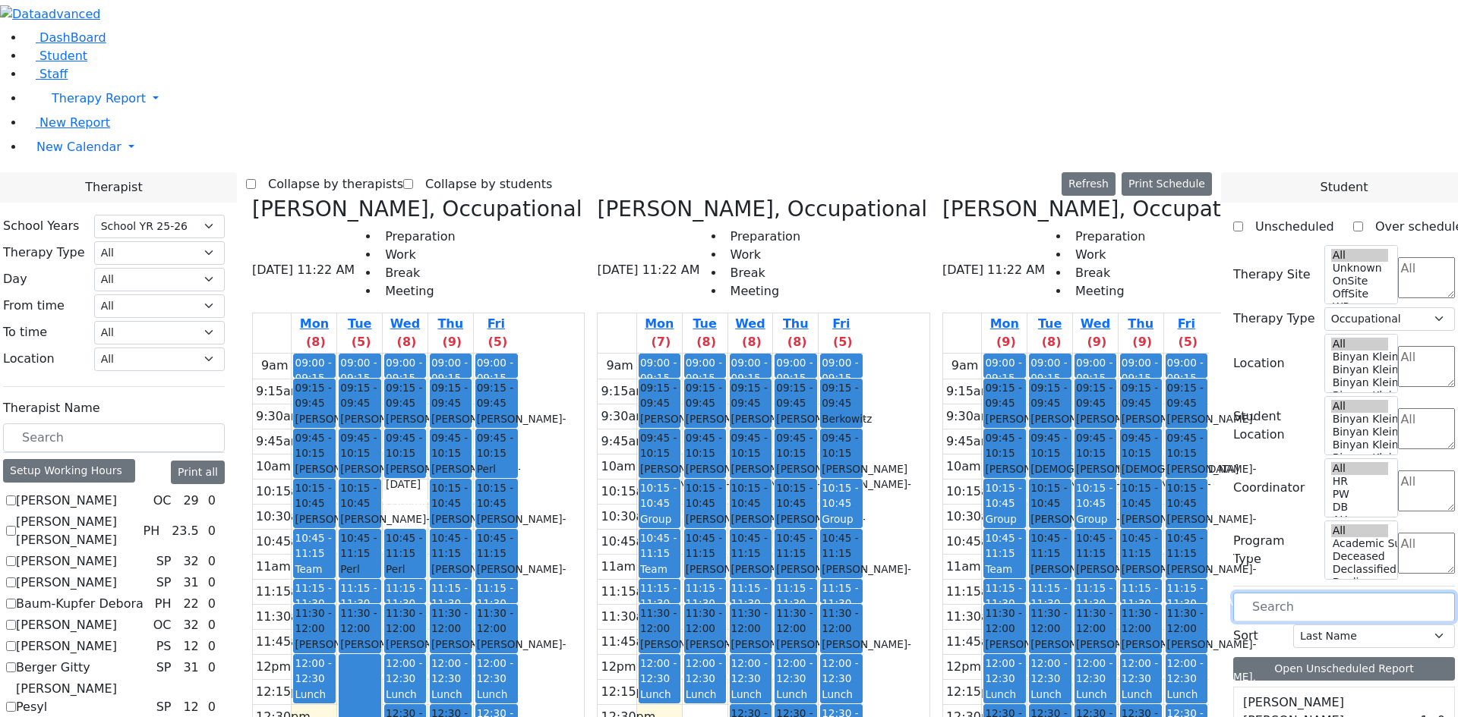
drag, startPoint x: 786, startPoint y: 511, endPoint x: 1052, endPoint y: 512, distance: 265.7
click at [1052, 512] on div "Grossman Jodi, Occupational 08/25/2025 11:22 AM Preparation Work Break Meeting …" at bounding box center [729, 577] width 966 height 760
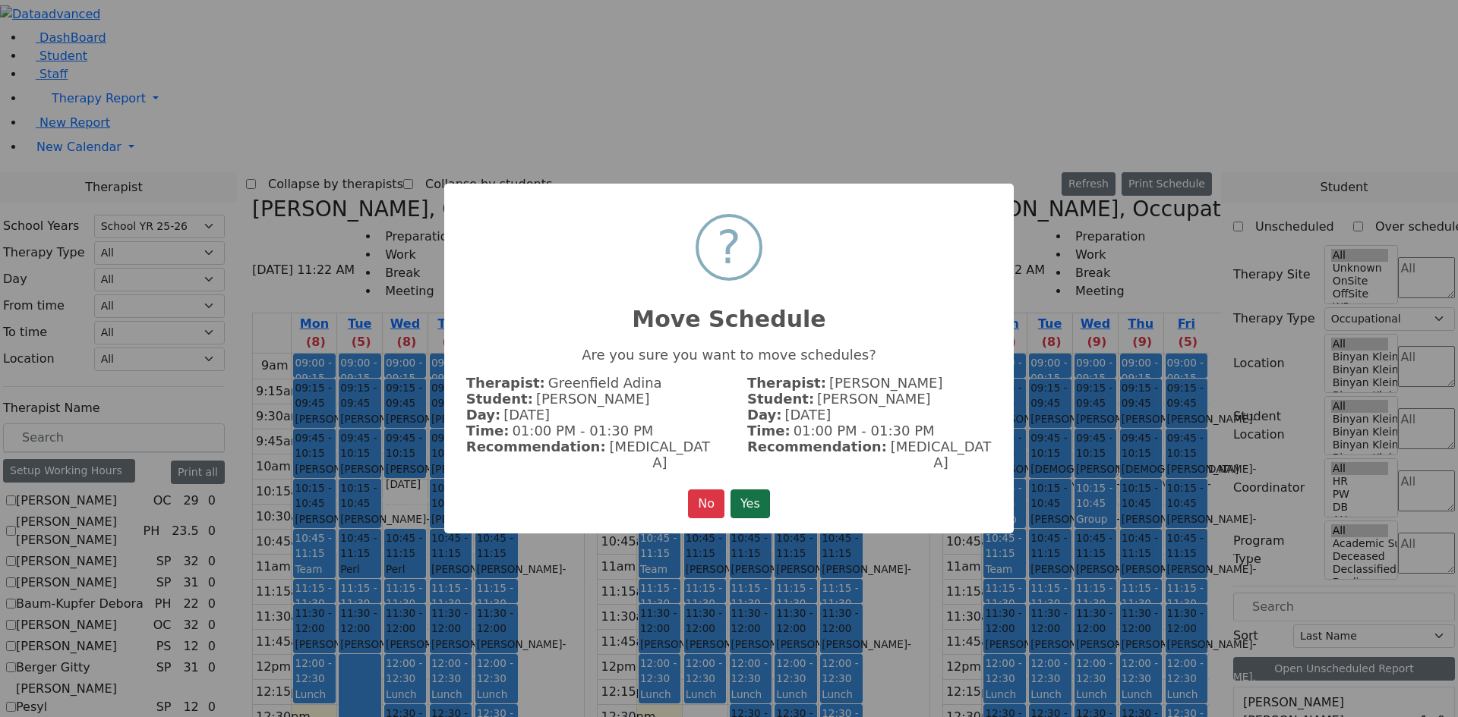
click at [764, 490] on button "Yes" at bounding box center [749, 504] width 39 height 29
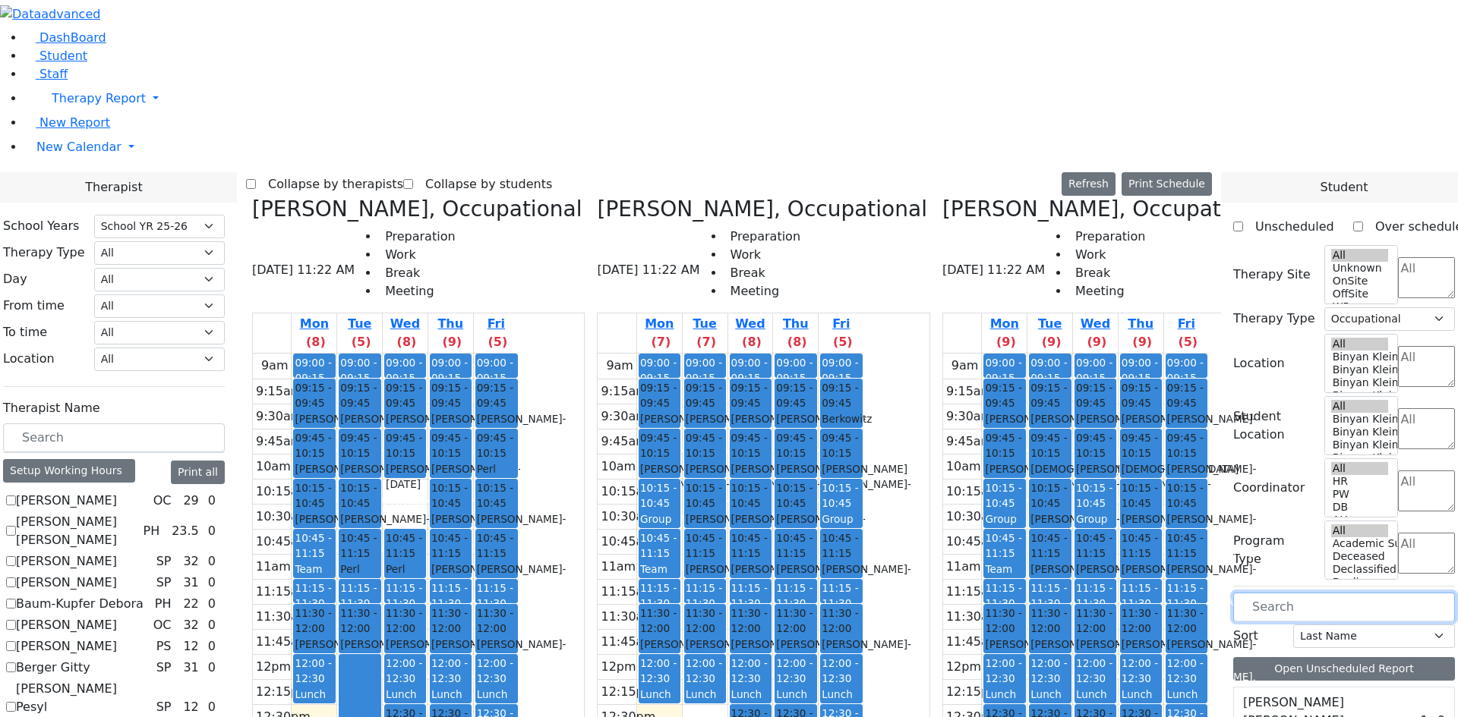
drag, startPoint x: 597, startPoint y: 468, endPoint x: 732, endPoint y: 465, distance: 135.1
click at [732, 465] on div "Grossman Jodi, Occupational 08/25/2025 11:22 AM Preparation Work Break Meeting …" at bounding box center [729, 577] width 966 height 760
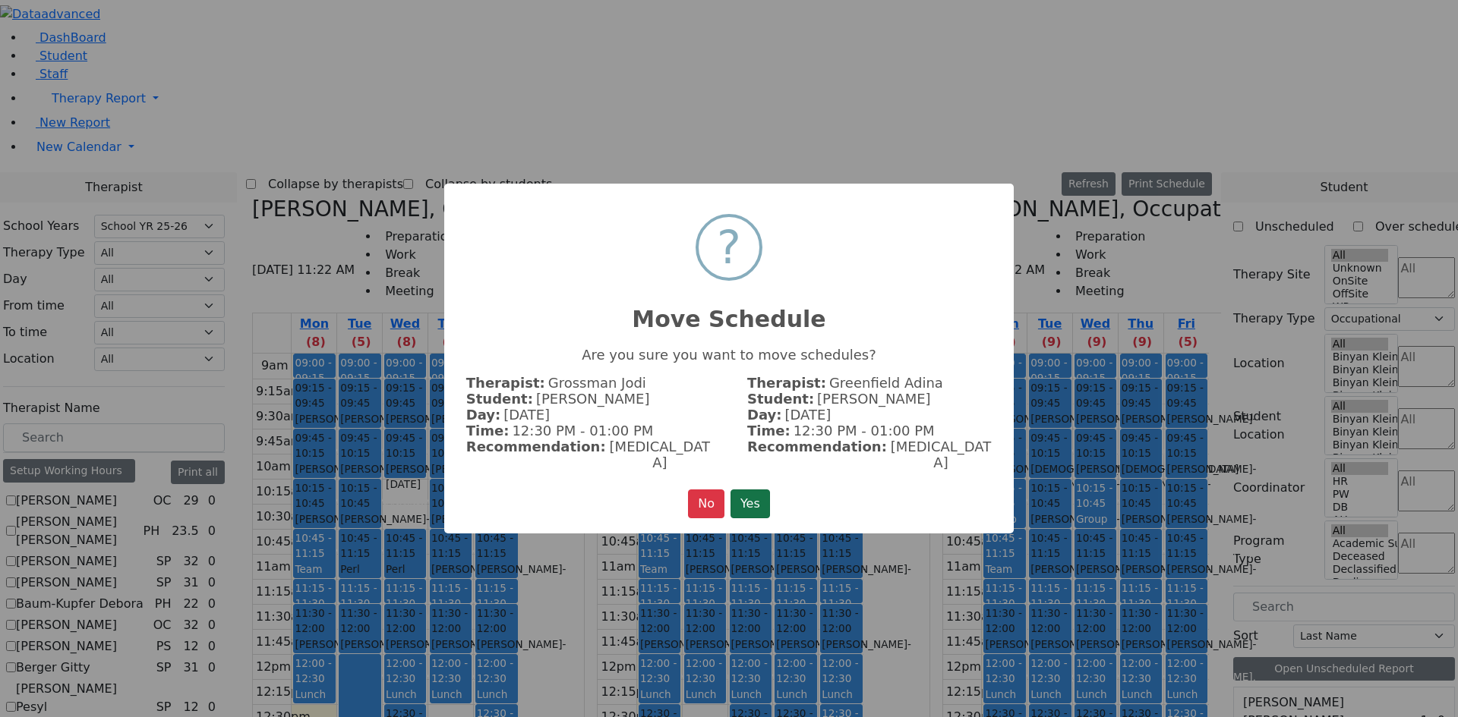
click at [753, 502] on button "Yes" at bounding box center [749, 504] width 39 height 29
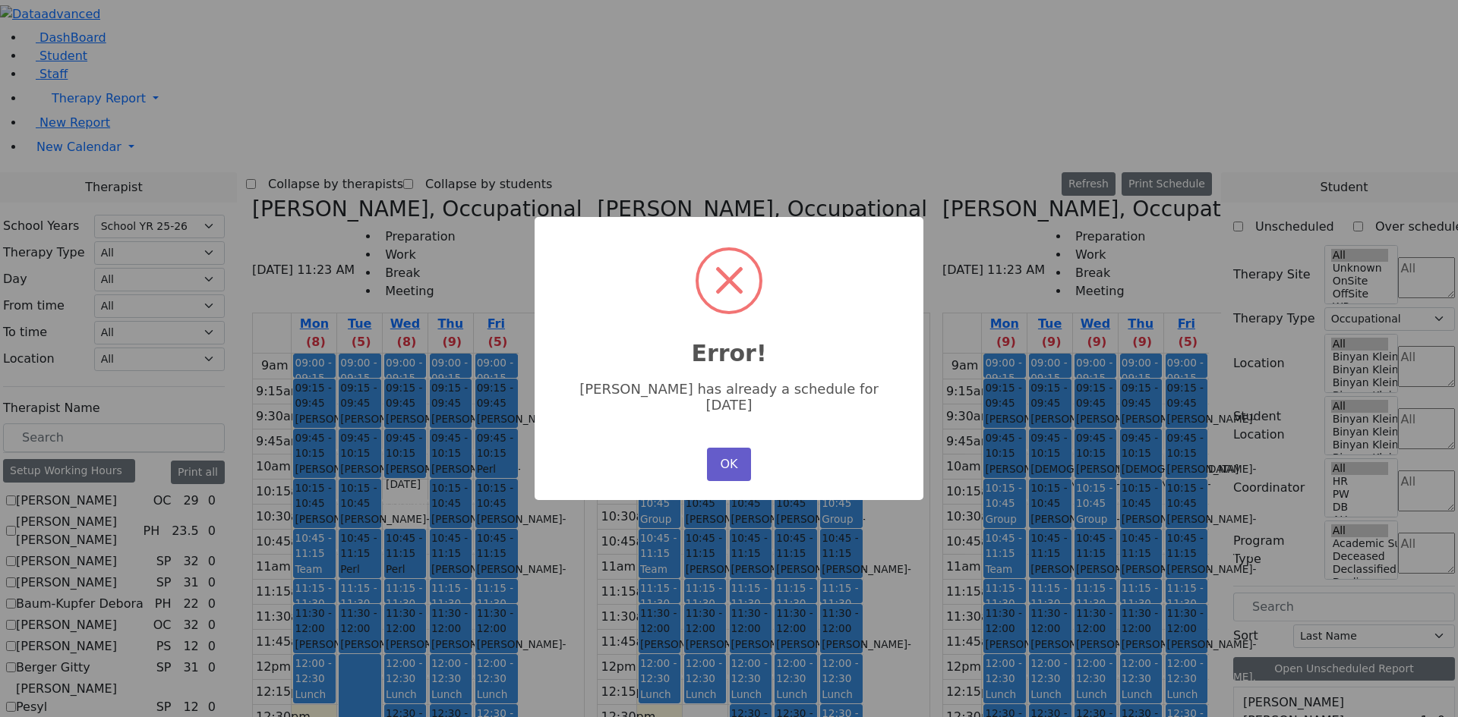
click at [734, 464] on button "OK" at bounding box center [729, 464] width 44 height 33
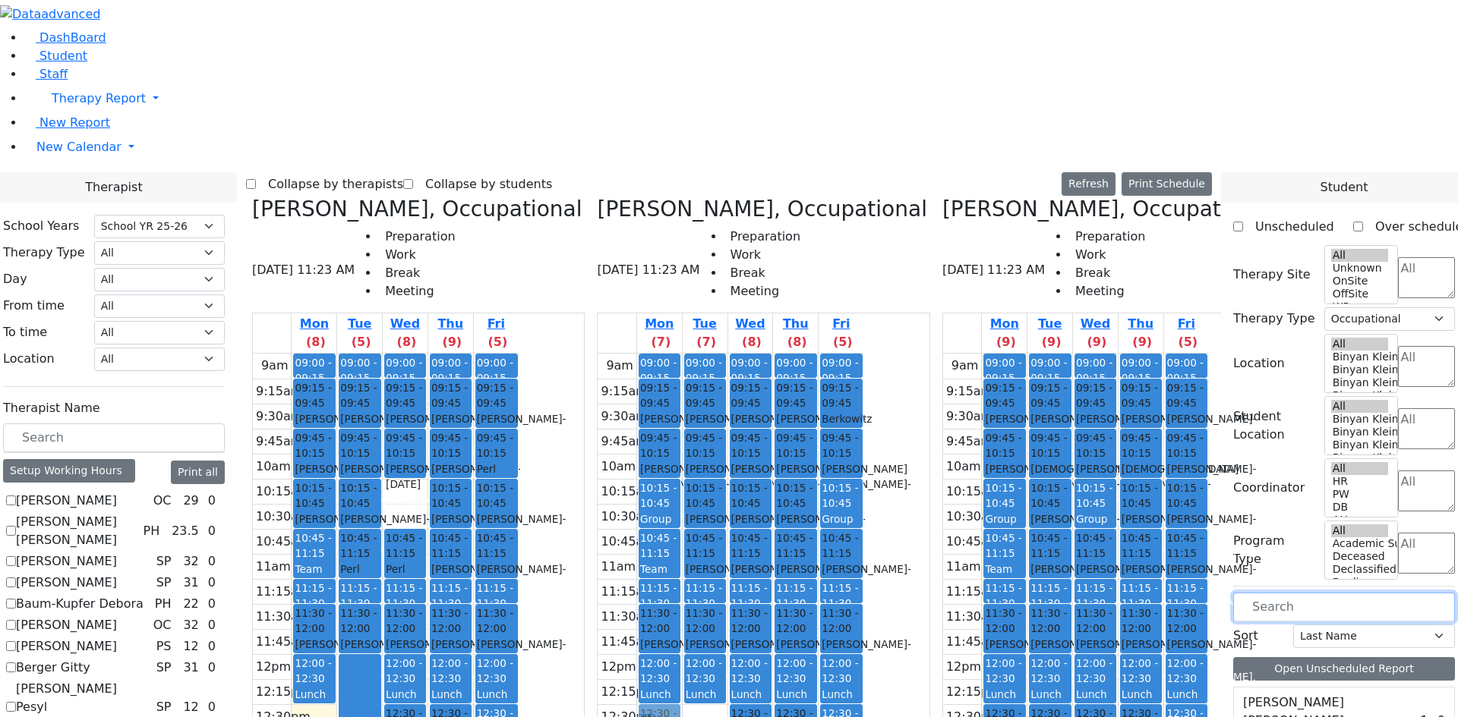
drag, startPoint x: 459, startPoint y: 558, endPoint x: 718, endPoint y: 451, distance: 280.8
click at [745, 452] on div "Grossman Jodi, Occupational 08/25/2025 11:23 AM Preparation Work Break Meeting …" at bounding box center [729, 577] width 966 height 760
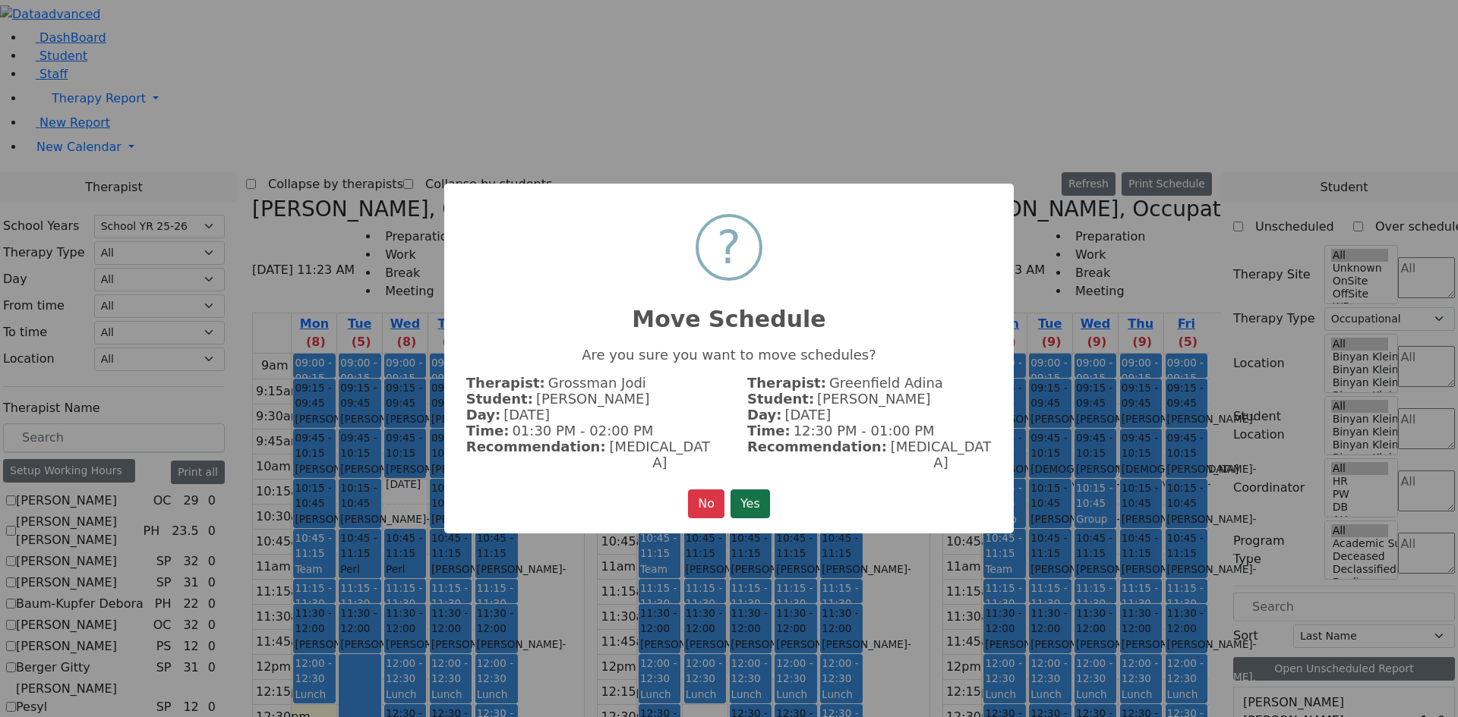
click at [762, 491] on button "Yes" at bounding box center [749, 504] width 39 height 29
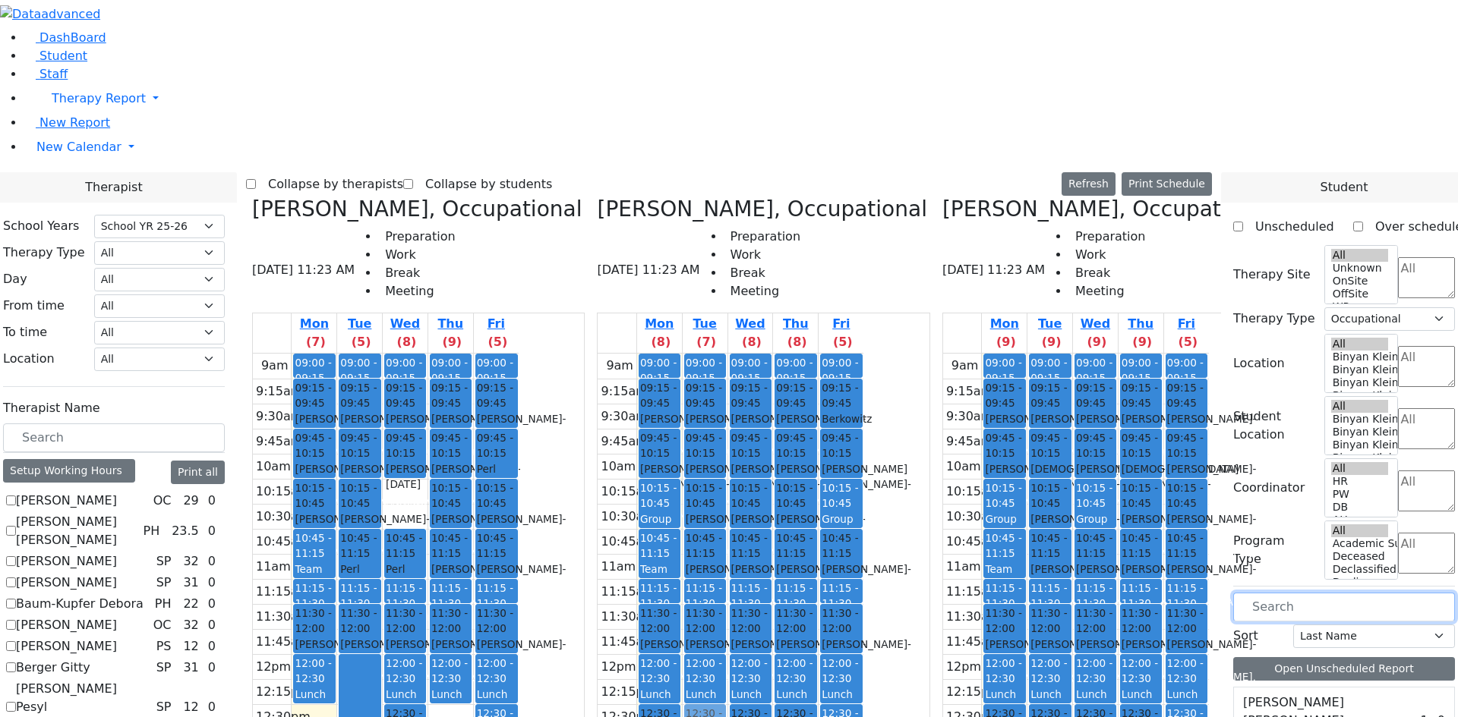
drag, startPoint x: 648, startPoint y: 458, endPoint x: 796, endPoint y: 458, distance: 148.0
click at [796, 458] on div "Grossman Jodi, Occupational 08/25/2025 11:23 AM Preparation Work Break Meeting …" at bounding box center [729, 577] width 966 height 760
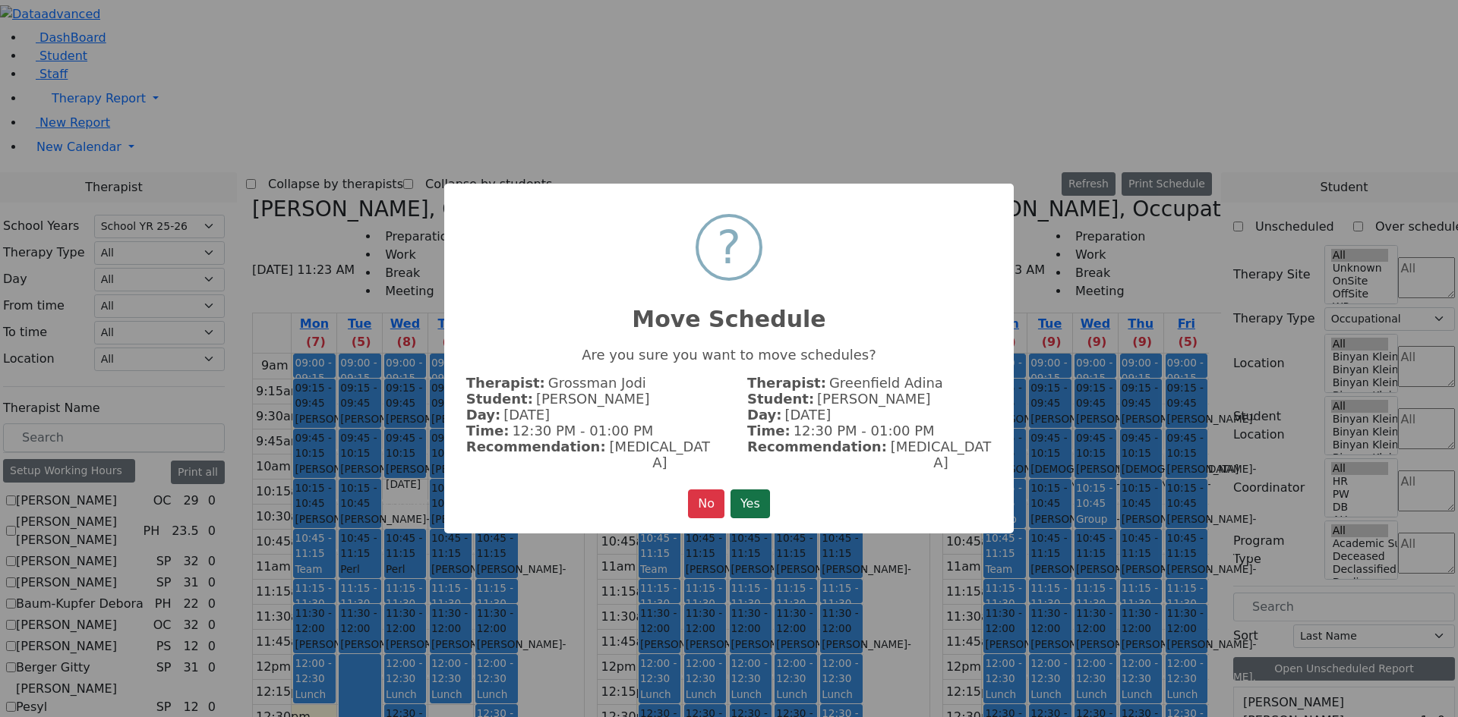
click at [746, 491] on button "Yes" at bounding box center [749, 504] width 39 height 29
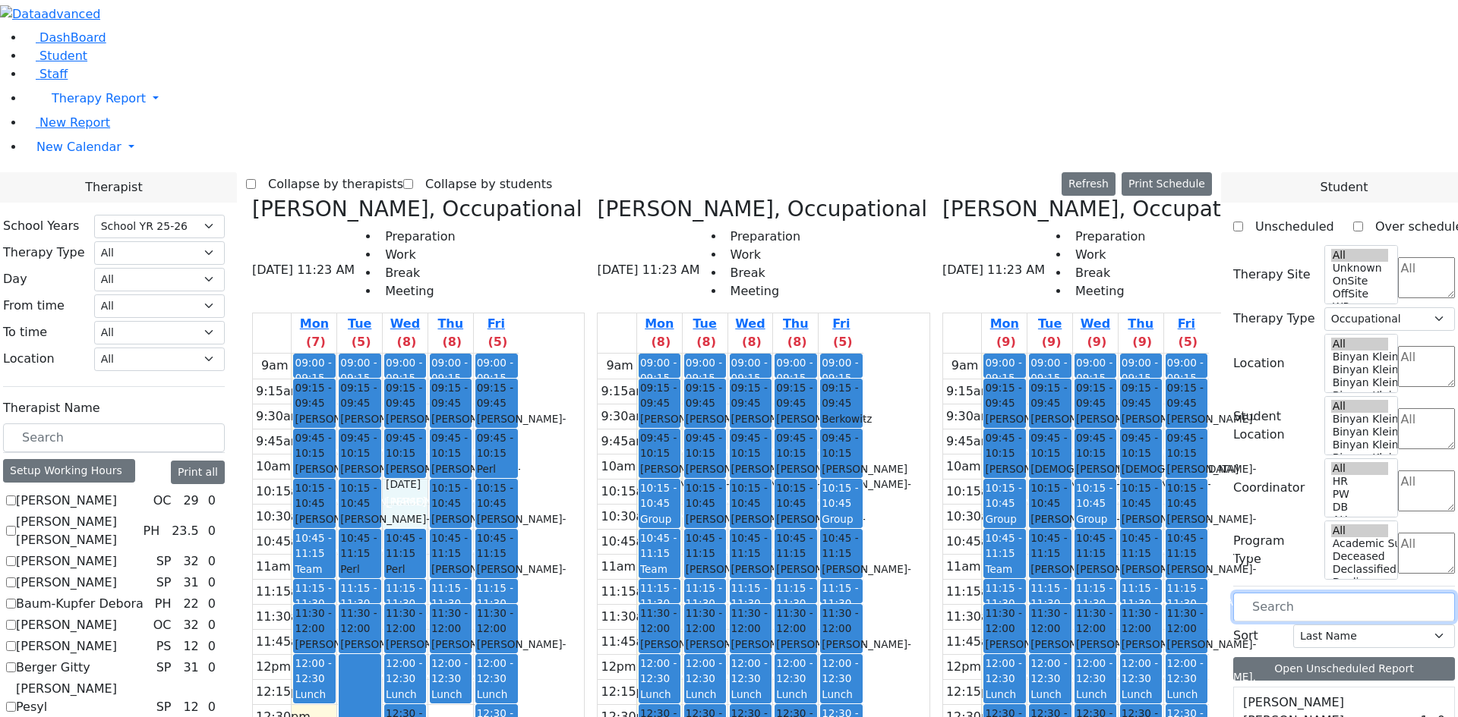
drag, startPoint x: 546, startPoint y: 231, endPoint x: 549, endPoint y: 244, distance: 14.0
click at [518, 354] on div "9am 9:15am 9:30am 9:45am 10am 10:15am 10:30am 10:45am 11am 11:15am 11:30am 11:4…" at bounding box center [386, 654] width 266 height 601
click at [1275, 593] on input "text" at bounding box center [1344, 607] width 222 height 29
type input "s"
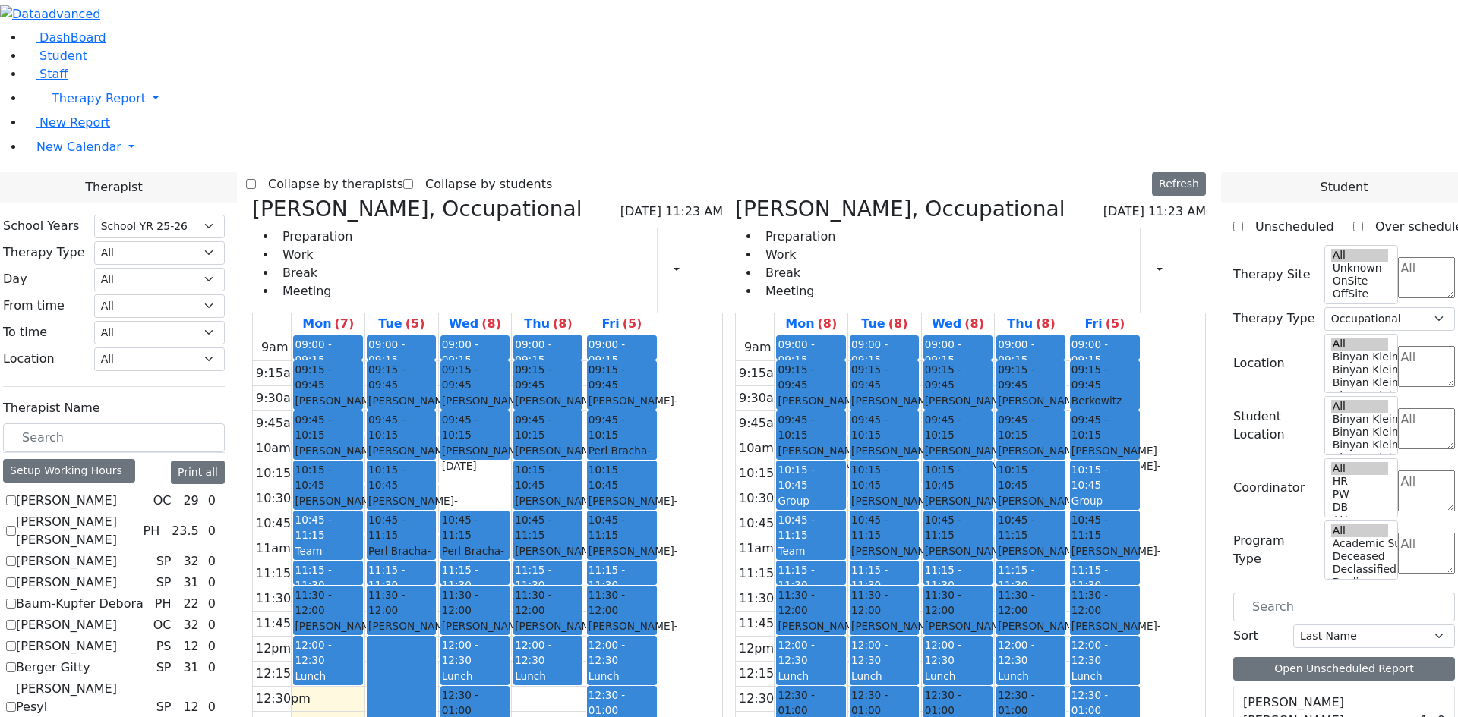
checkbox input "true"
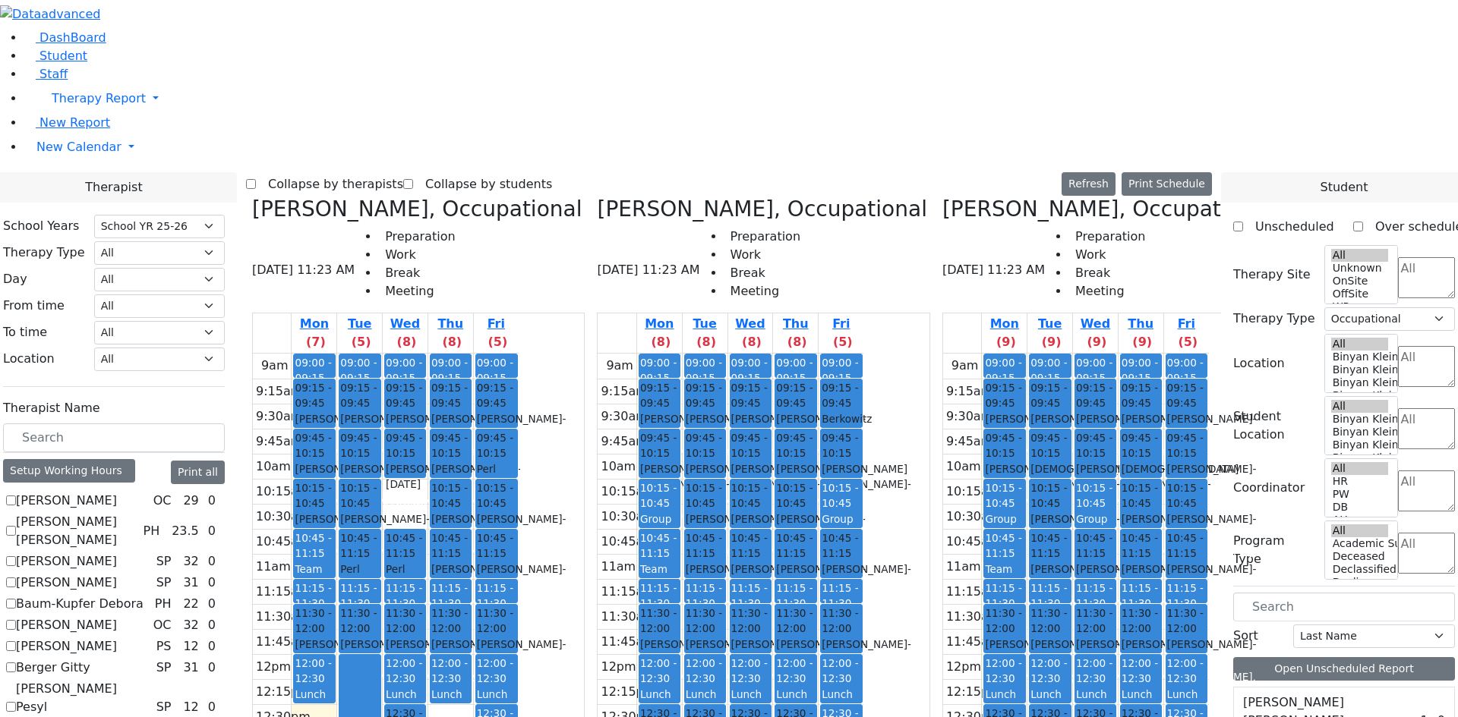
click at [1256, 215] on label "Unscheduled" at bounding box center [1288, 227] width 91 height 24
click at [1243, 222] on input "Unscheduled" at bounding box center [1238, 227] width 10 height 10
checkbox input "true"
click at [1398, 533] on textarea "Search" at bounding box center [1426, 553] width 57 height 41
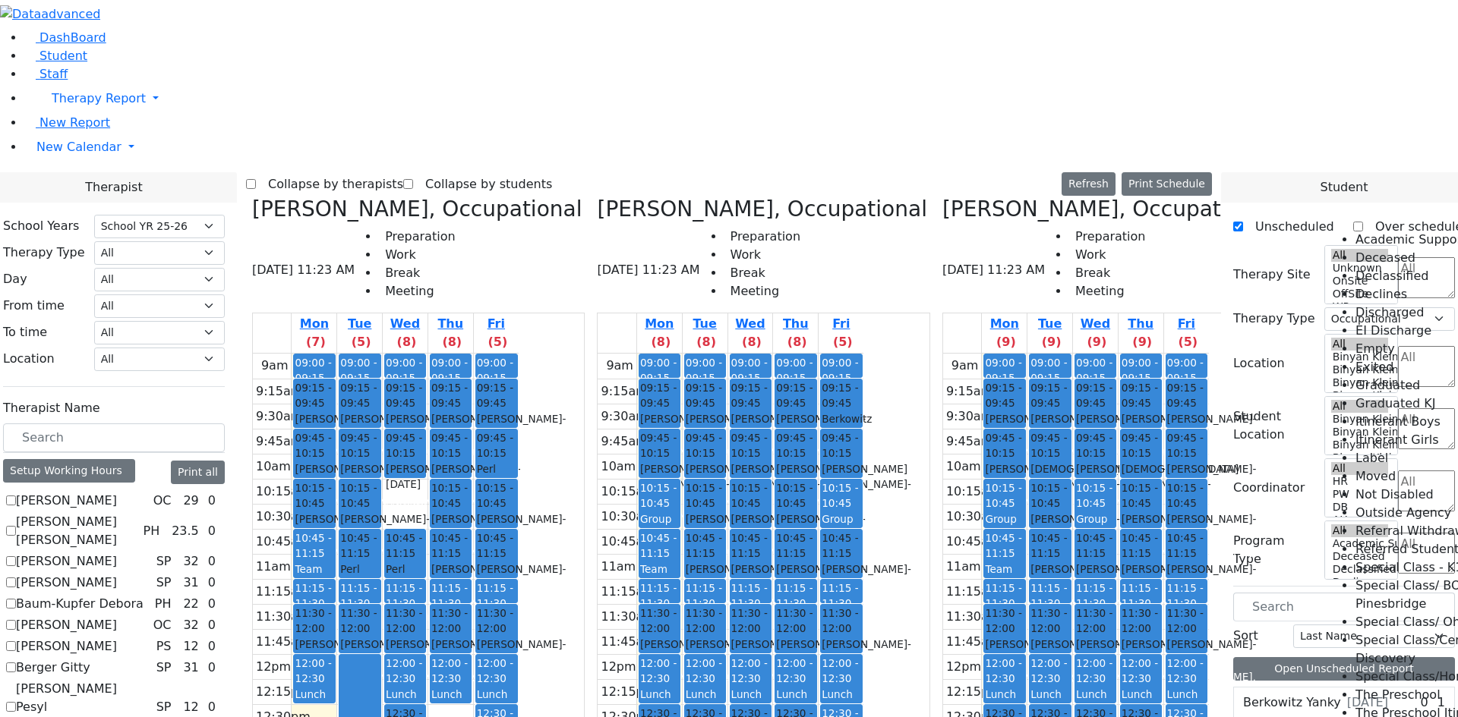
click at [1398, 471] on textarea "Search" at bounding box center [1426, 491] width 57 height 41
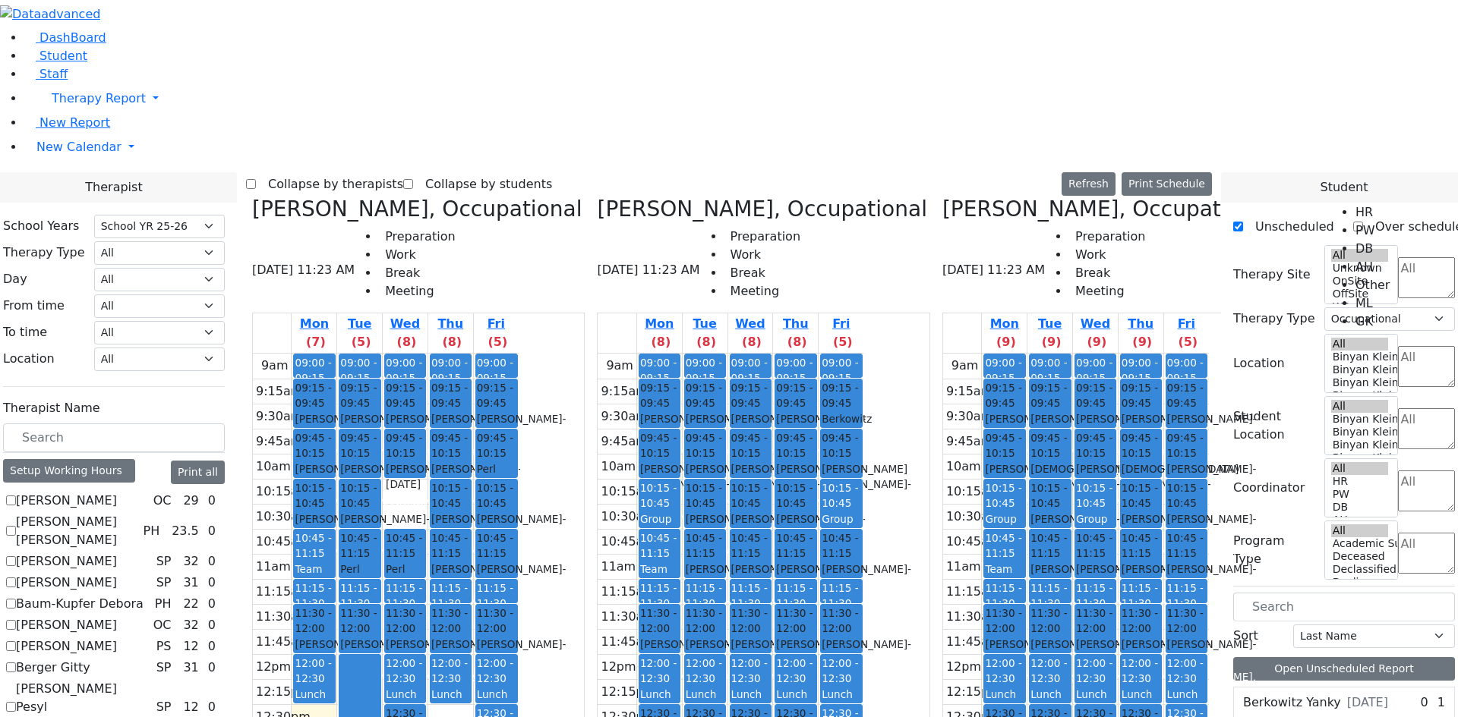
click at [1364, 222] on li "HR" at bounding box center [1372, 212] width 34 height 18
select select "7"
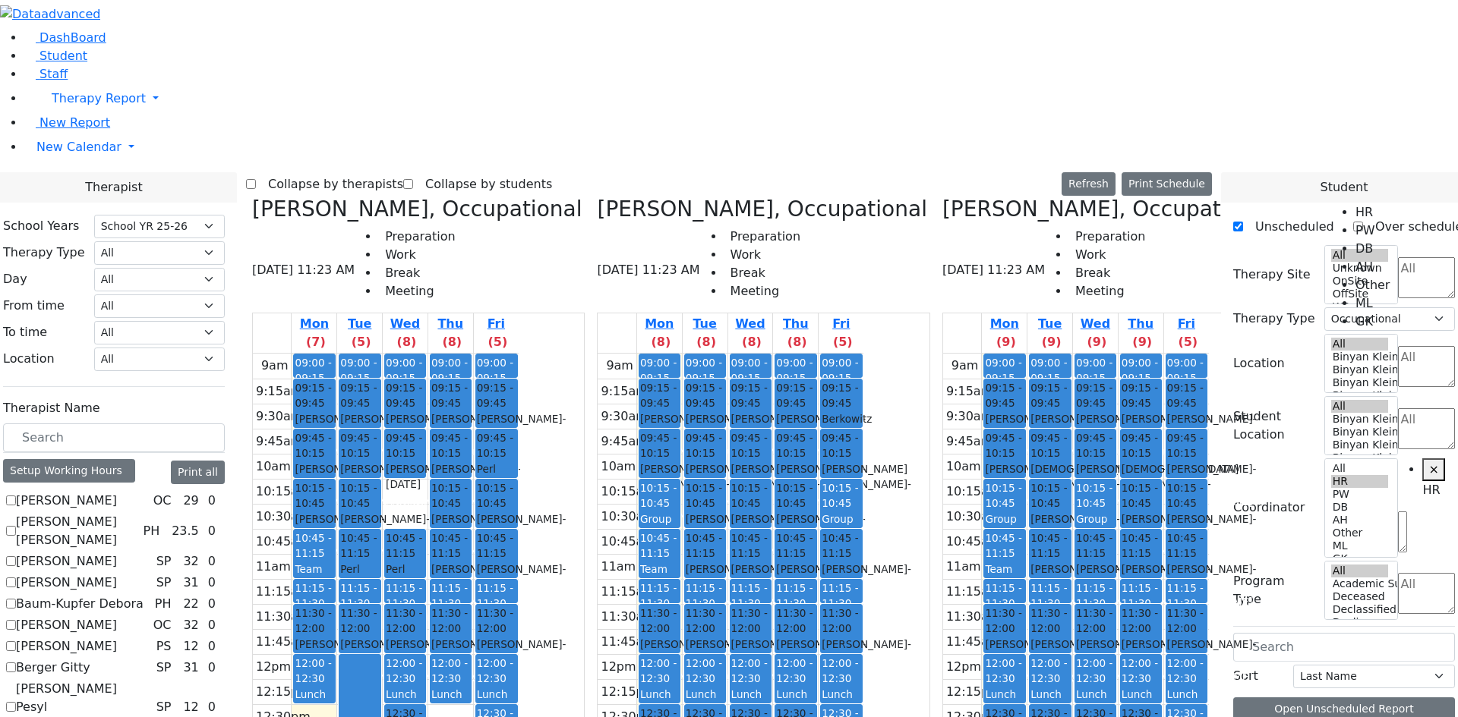
scroll to position [14, 0]
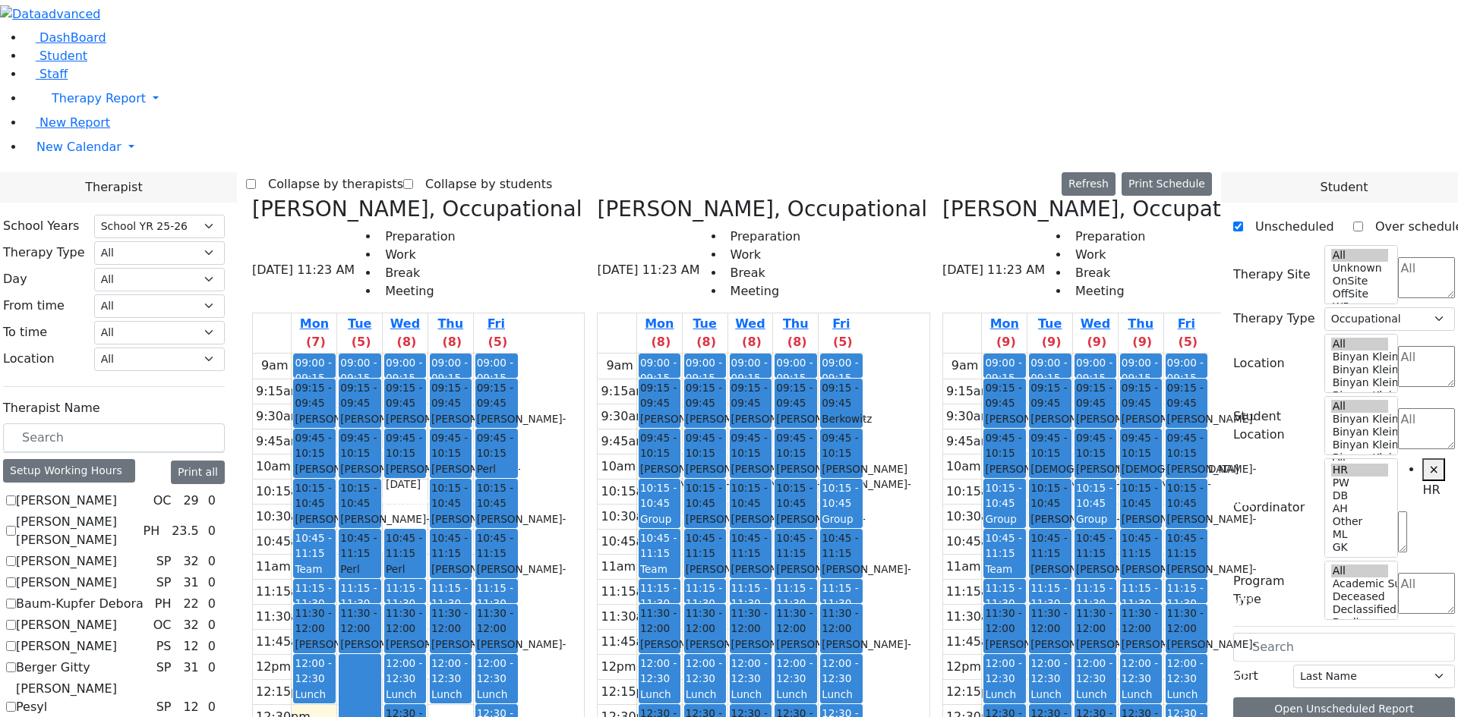
drag, startPoint x: 1358, startPoint y: 537, endPoint x: 1294, endPoint y: 376, distance: 173.4
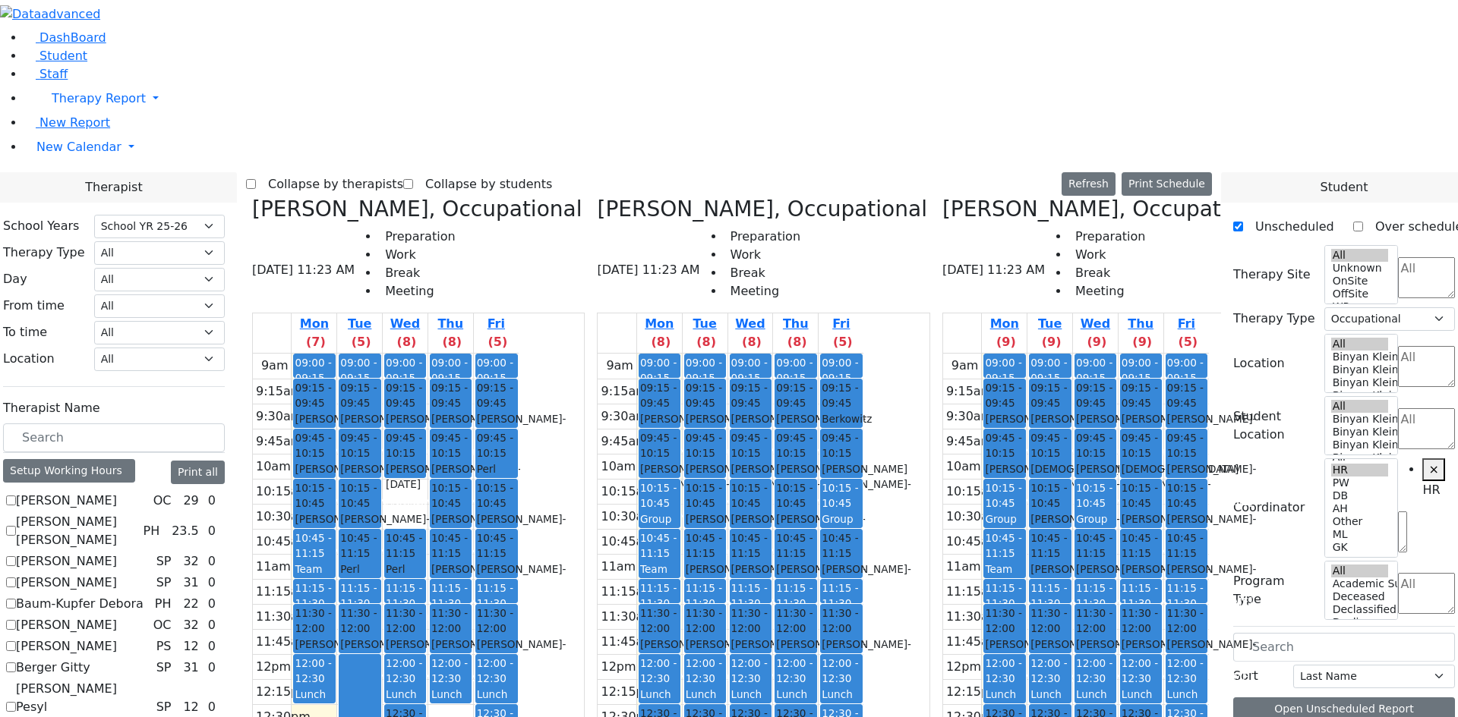
click at [1182, 172] on button "Print Schedule" at bounding box center [1166, 184] width 90 height 24
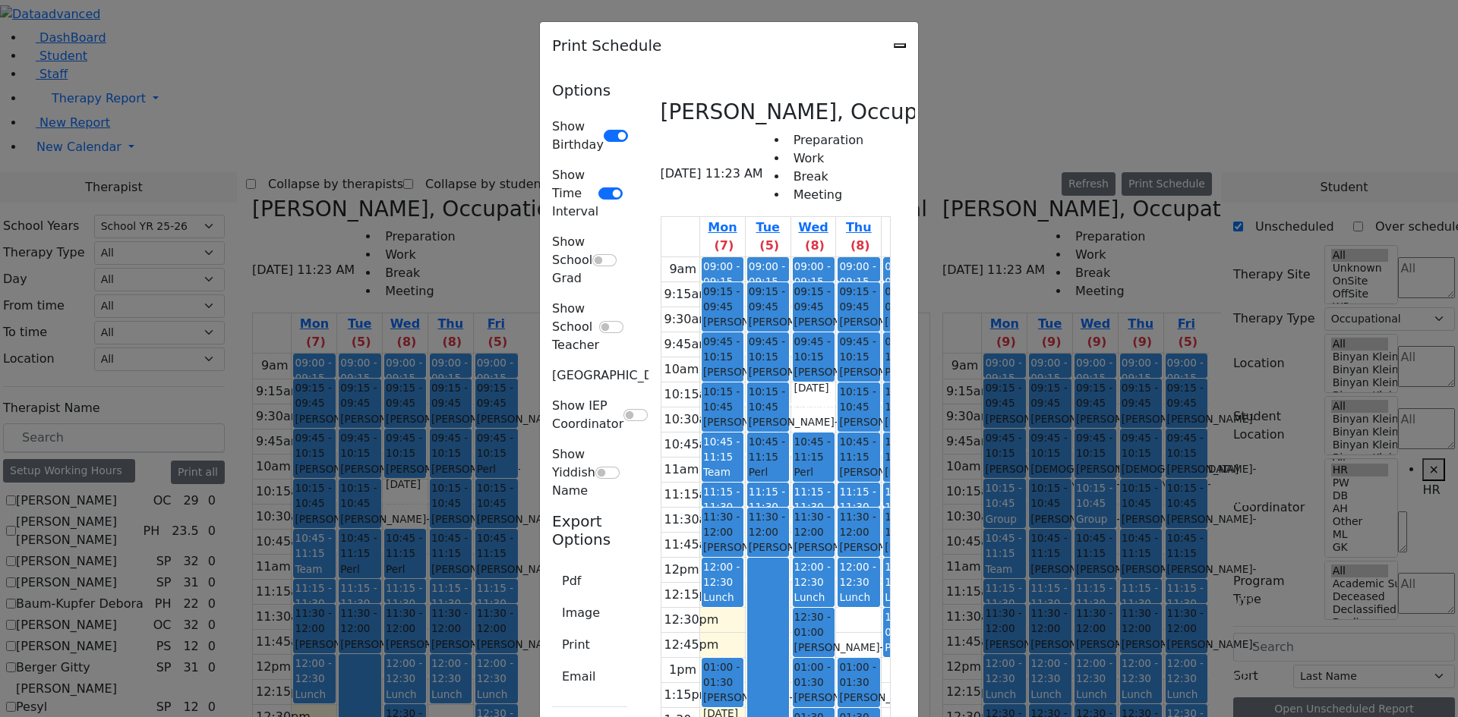
scroll to position [76, 0]
click at [552, 631] on button "Print" at bounding box center [576, 645] width 48 height 29
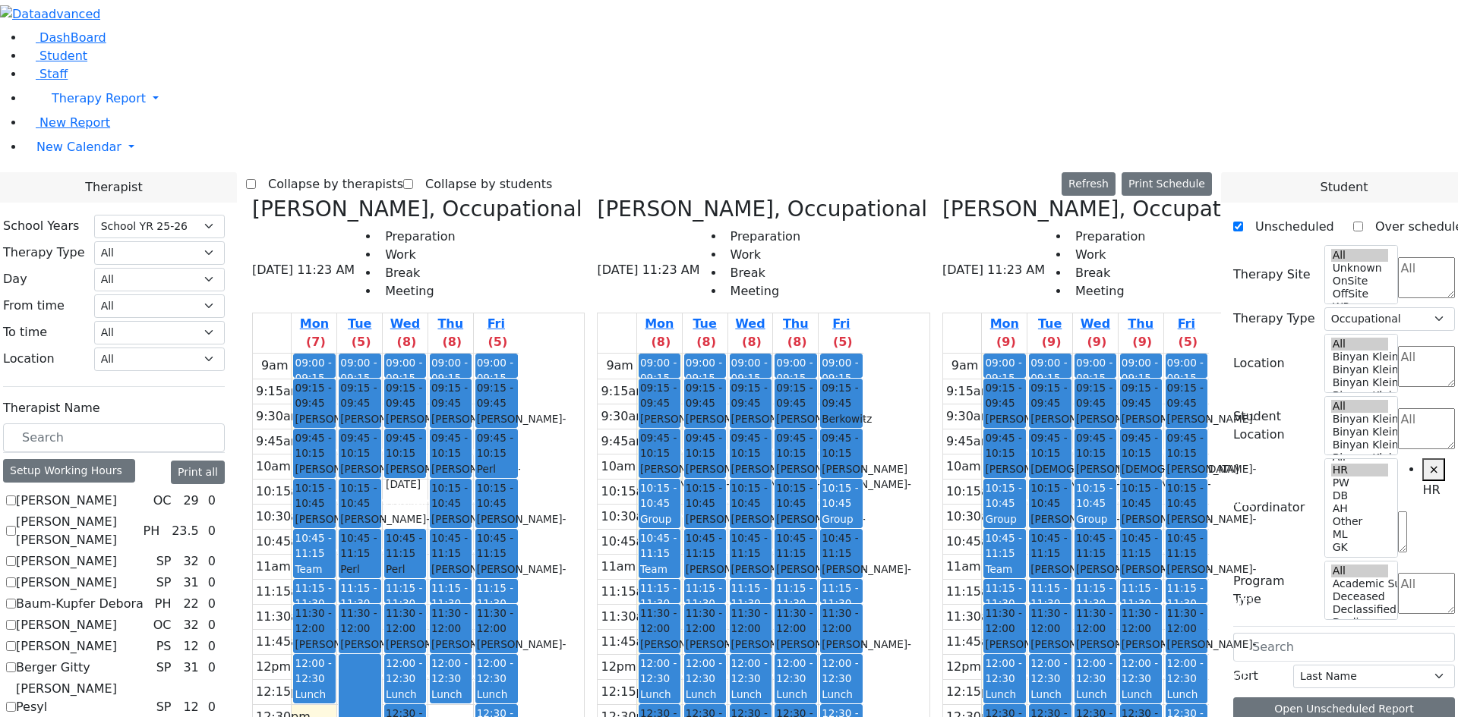
checkbox input "false"
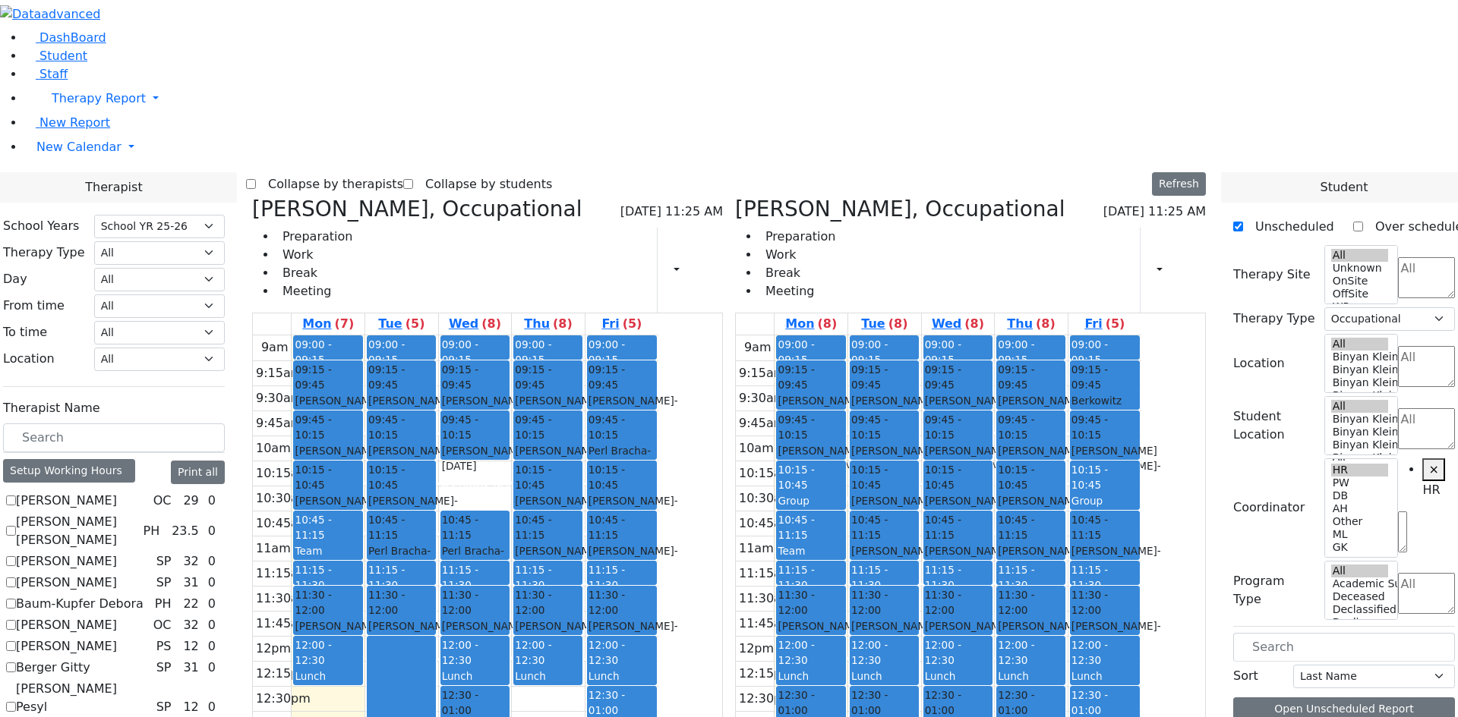
scroll to position [367, 0]
checkbox input "false"
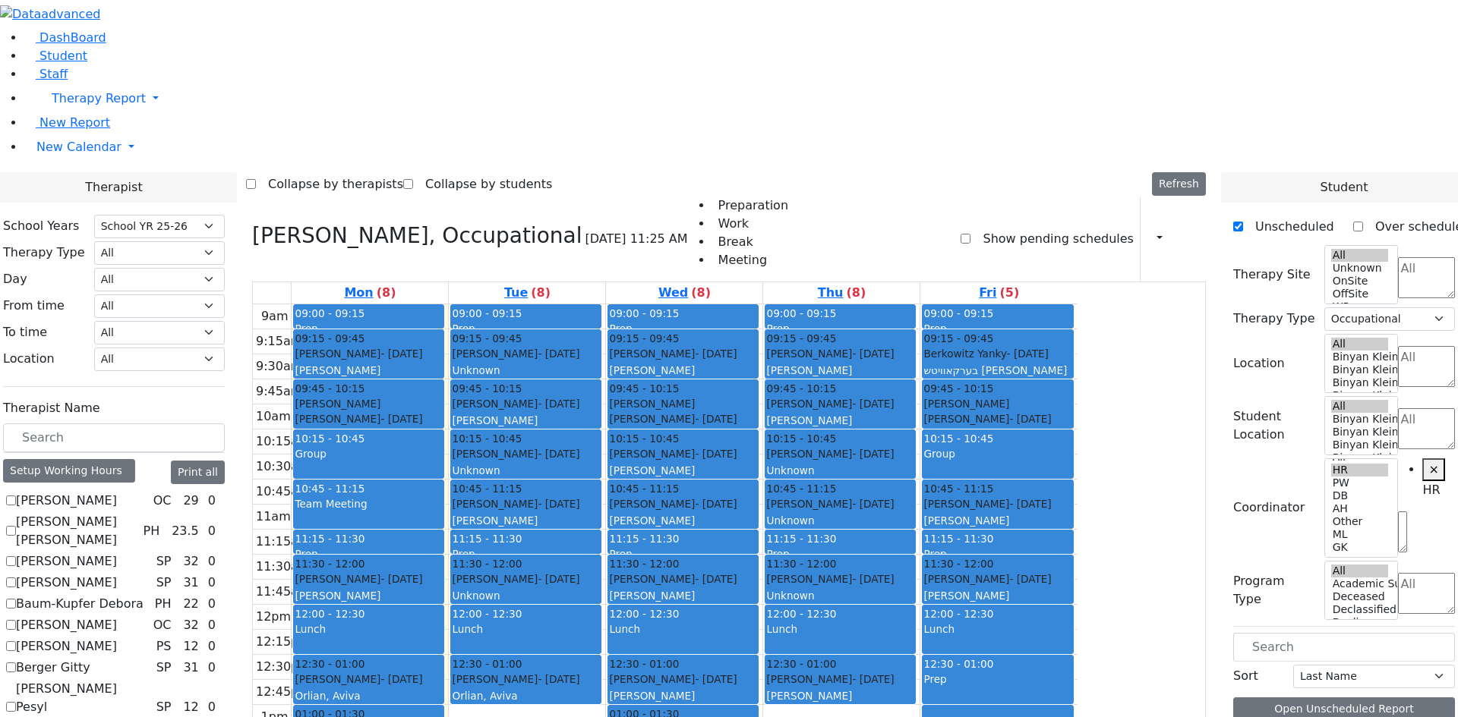
checkbox input "false"
select select
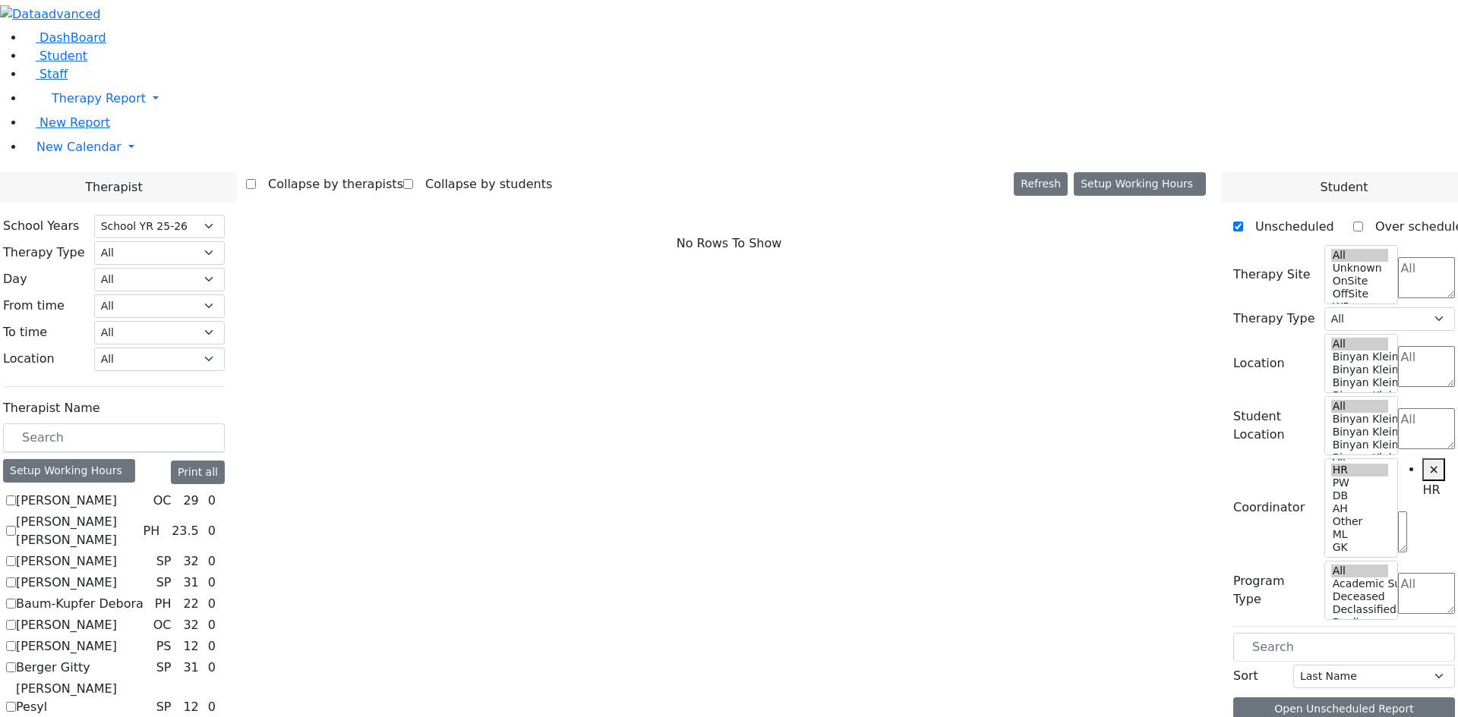
scroll to position [0, 0]
click at [137, 513] on label "[PERSON_NAME] [PERSON_NAME]" at bounding box center [76, 531] width 121 height 36
click at [16, 526] on input "[PERSON_NAME] [PERSON_NAME]" at bounding box center [11, 531] width 10 height 10
checkbox input "true"
select select "2"
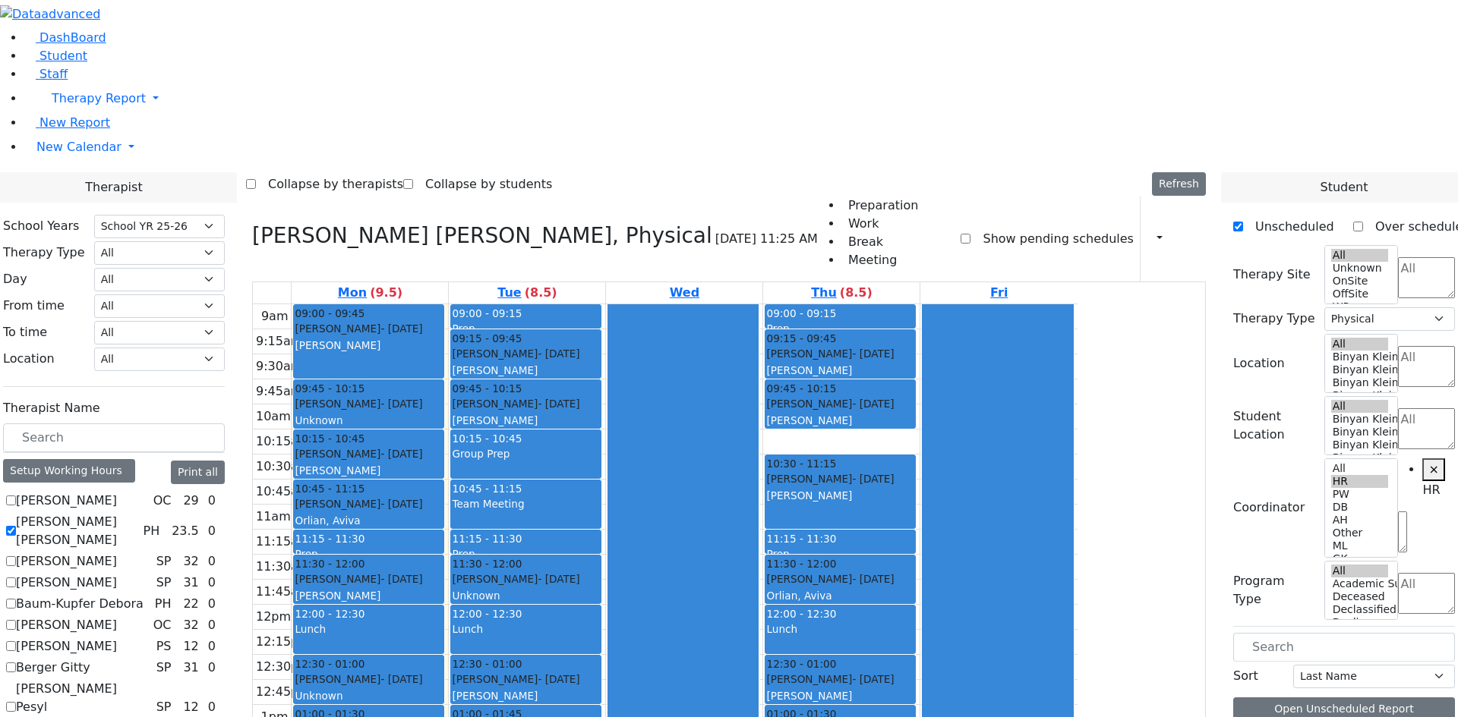
select select "212"
select select "2"
select select "7"
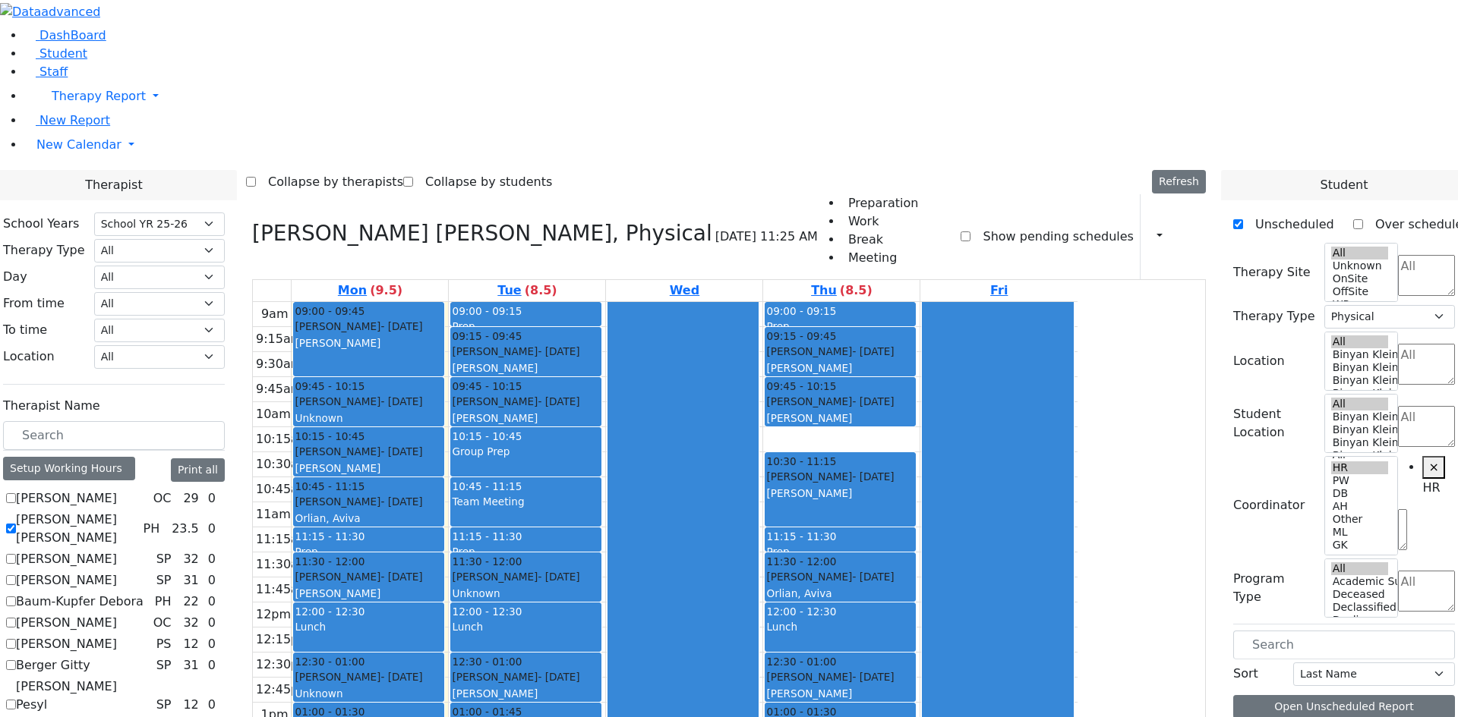
checkbox input "true"
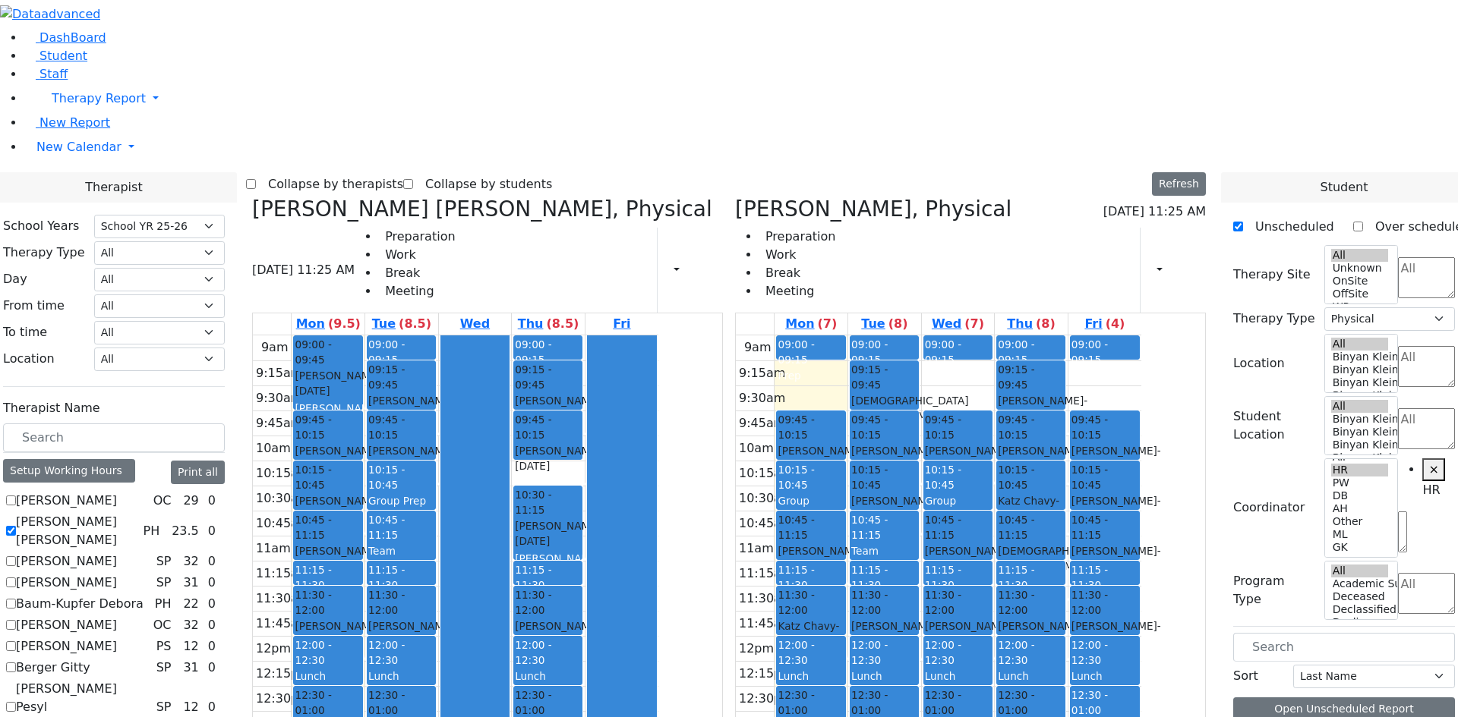
checkbox input "true"
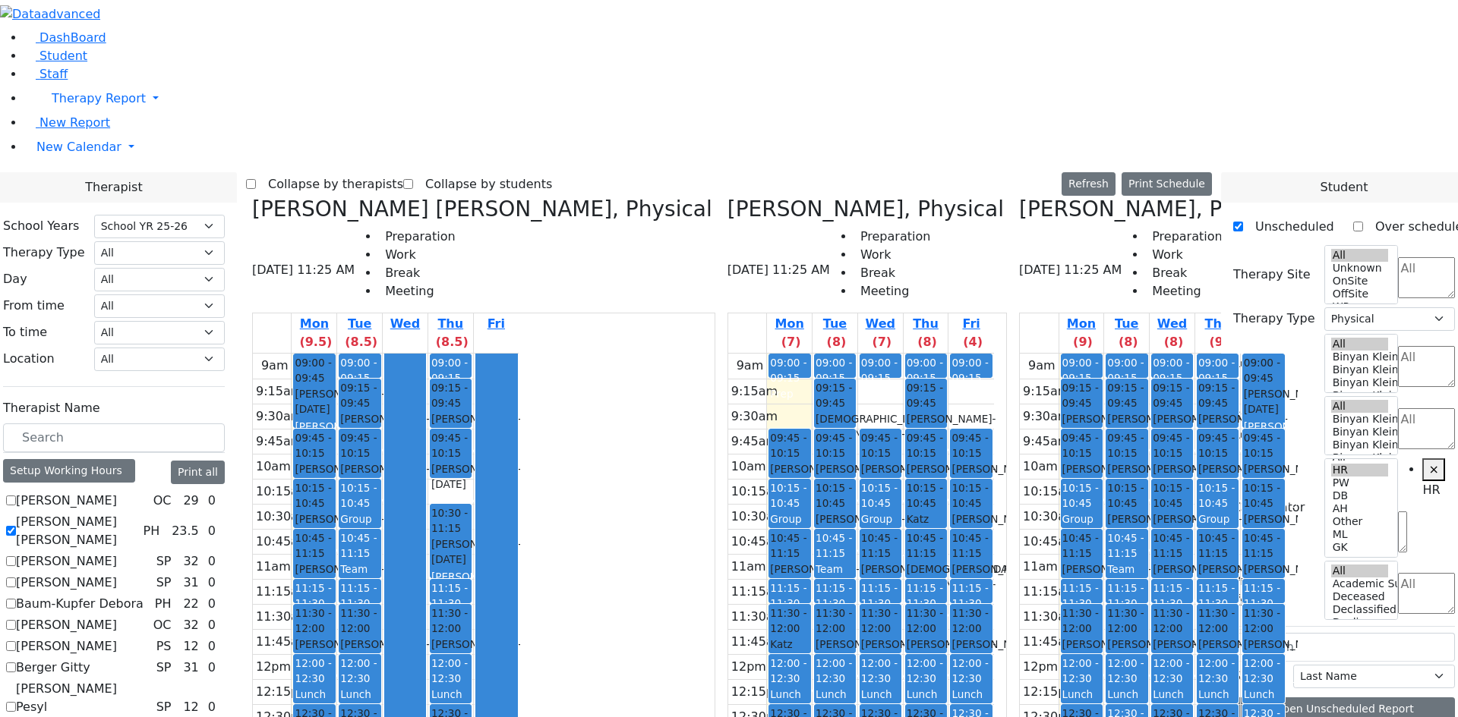
scroll to position [216, 0]
checkbox input "true"
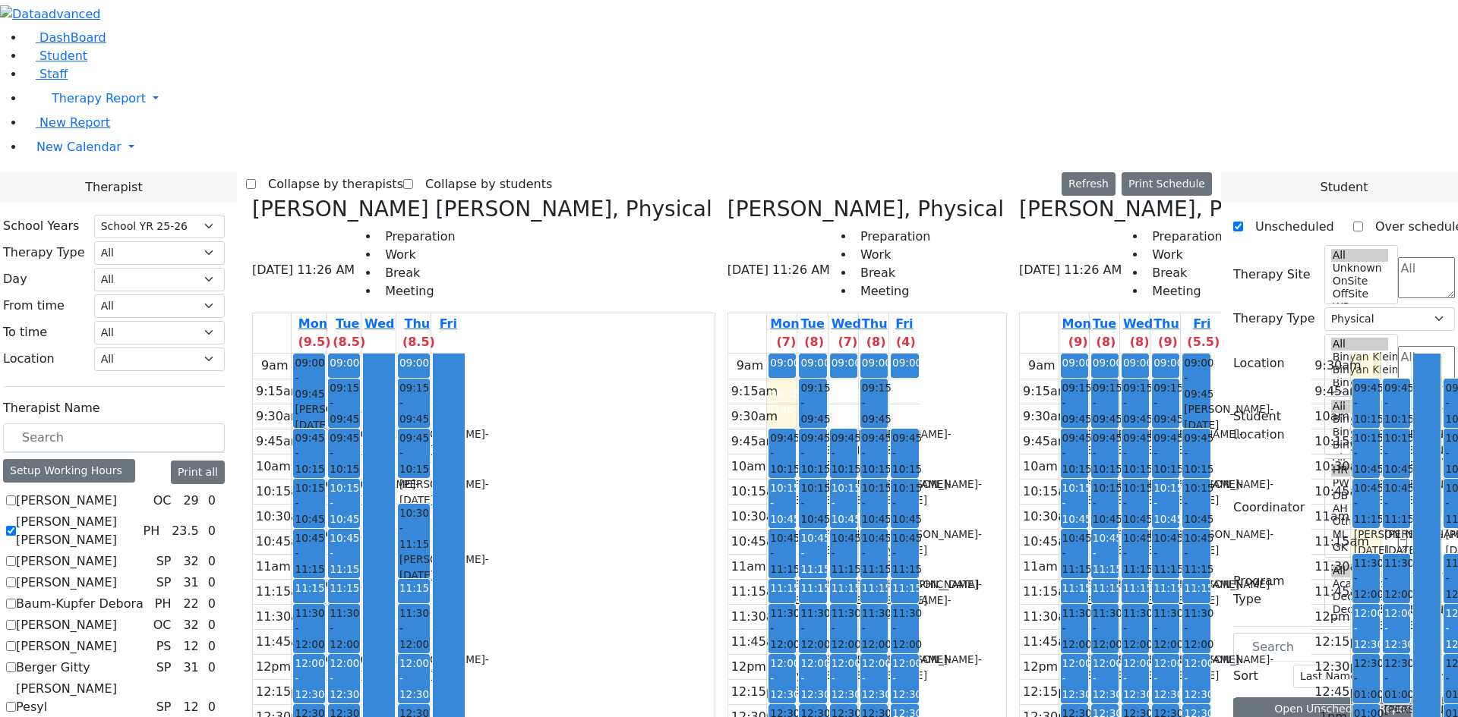
click at [358, 577] on div "Team Meeting" at bounding box center [343, 592] width 29 height 31
click at [1311, 452] on div "9:30am 9:45am 10am 10:15am 10:30am 10:45am 11am 11:15am 11:30am 11:45am 12pm 12…" at bounding box center [1406, 579] width 191 height 451
click at [1311, 465] on div "9:30am 9:45am 10am 10:15am 10:30am 10:45am 11am 11:15am 11:30am 11:45am 12pm 12…" at bounding box center [1406, 579] width 191 height 451
drag, startPoint x: 1086, startPoint y: 468, endPoint x: 1117, endPoint y: 465, distance: 32.0
click at [1311, 465] on tr "09:45 - 10:15 [PERSON_NAME] - [DATE] [PERSON_NAME] 10:15 - 10:45 [PERSON_NAME] …" at bounding box center [1406, 579] width 191 height 451
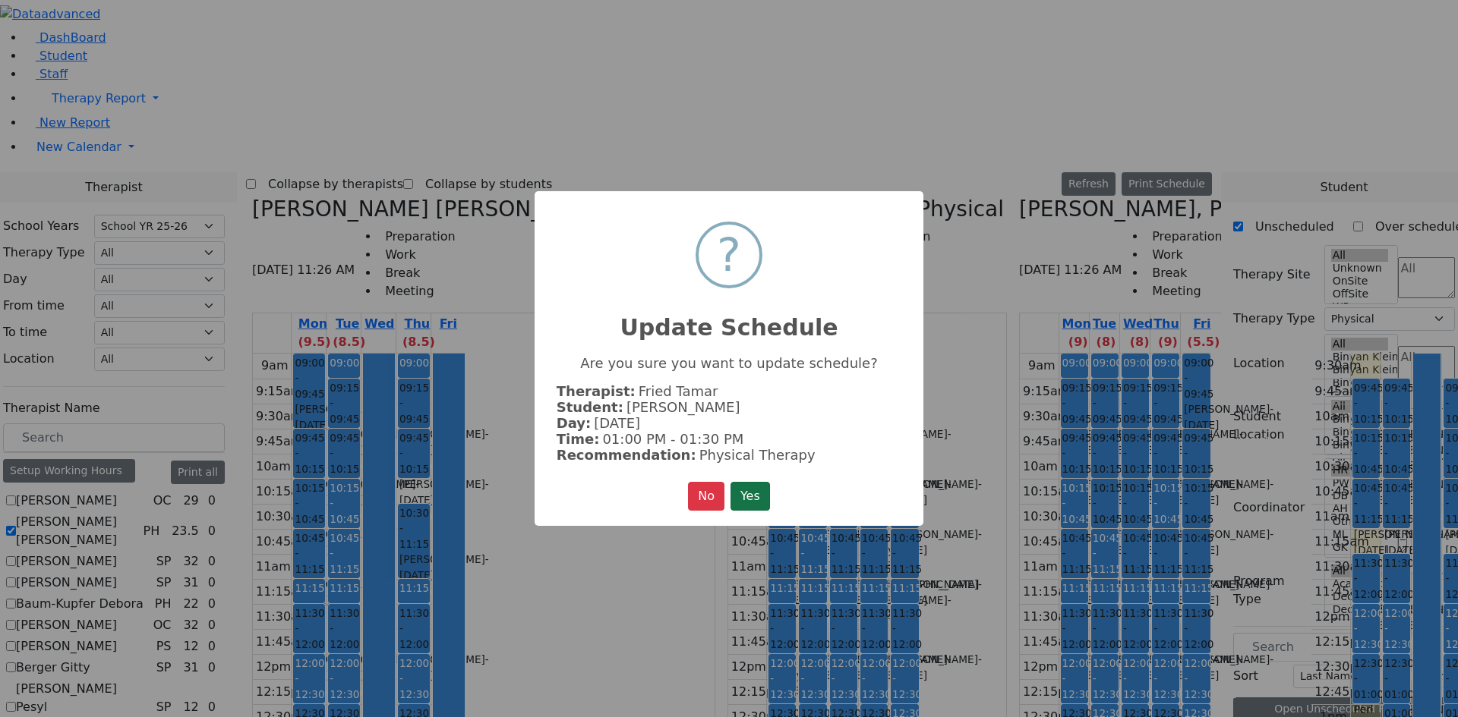
click at [744, 493] on button "Yes" at bounding box center [749, 496] width 39 height 29
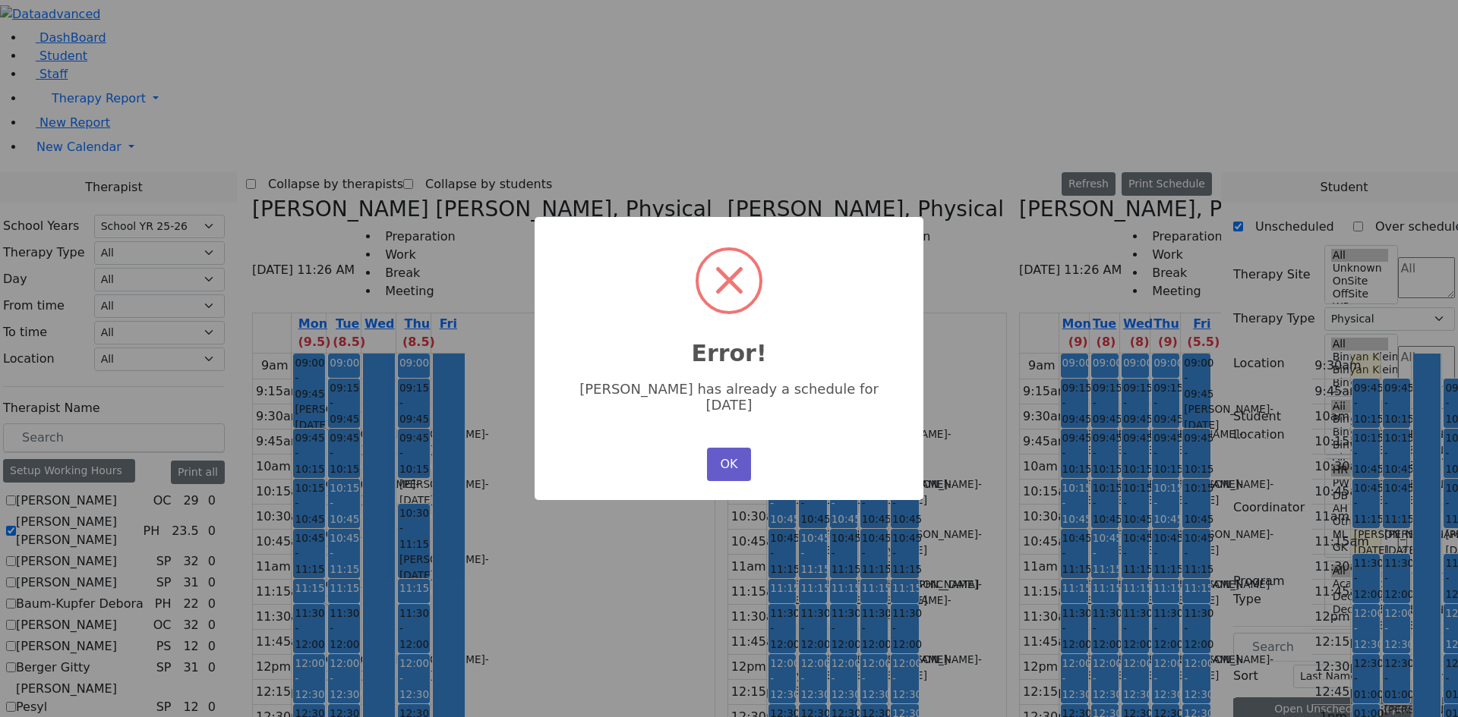
click at [715, 459] on button "OK" at bounding box center [729, 464] width 44 height 33
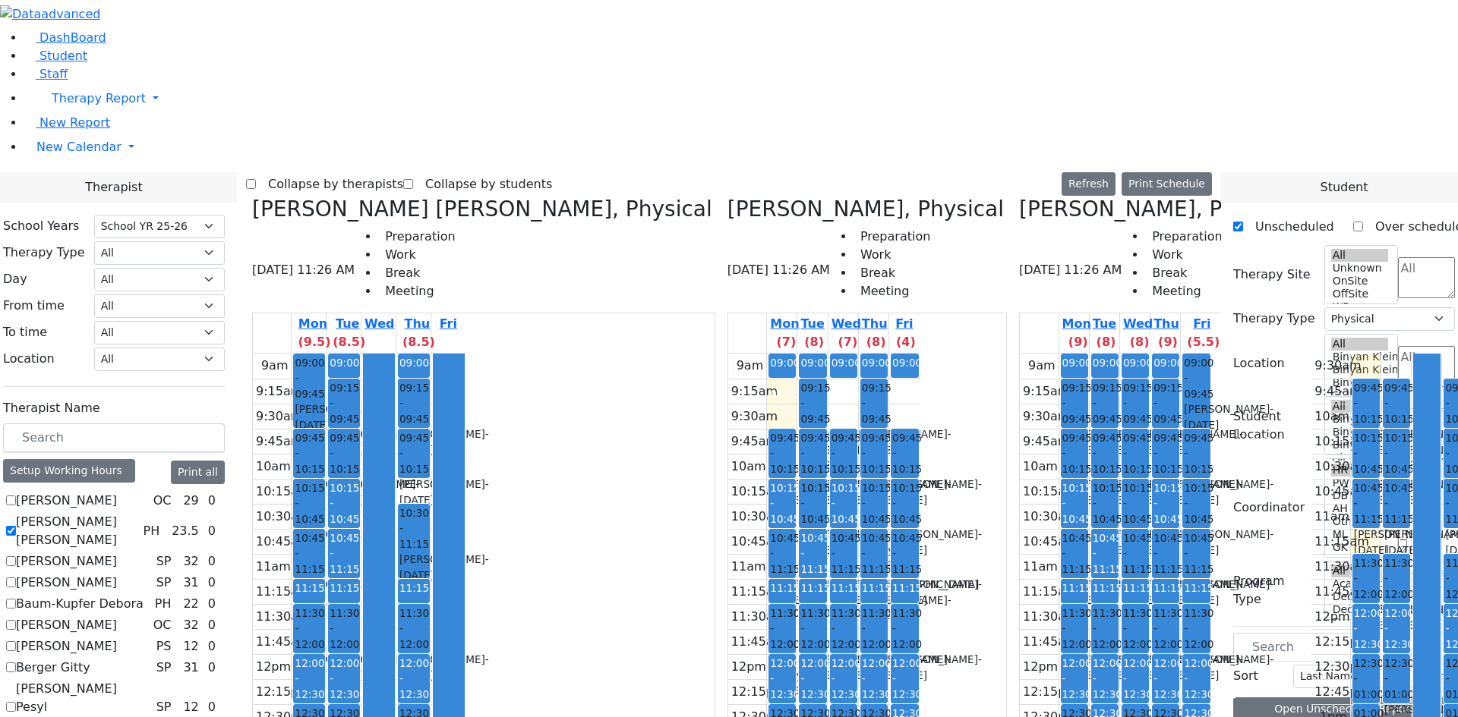
scroll to position [1354, 0]
checkbox input "false"
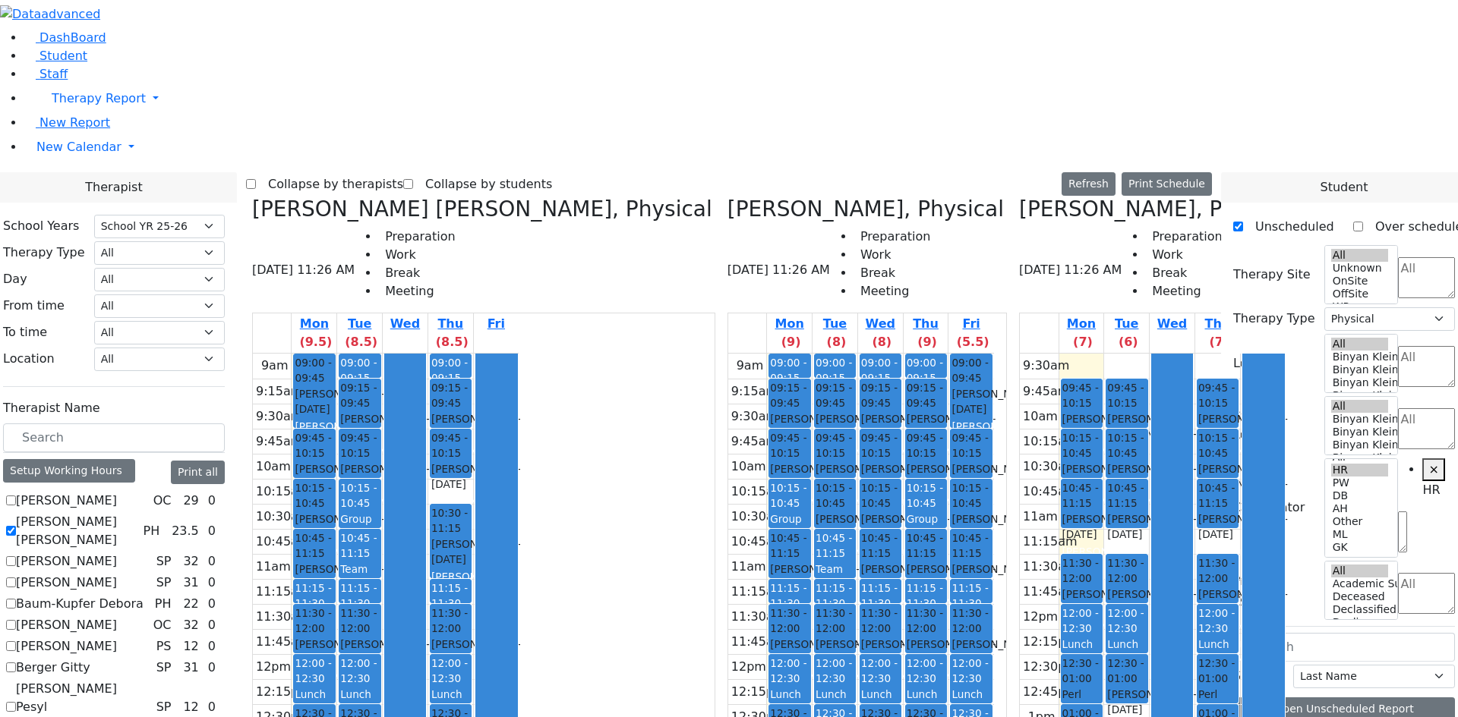
click at [333, 562] on div "[PERSON_NAME] - [DATE]" at bounding box center [314, 577] width 39 height 31
click at [485, 301] on button "Delete Selected Schedule" at bounding box center [531, 304] width 150 height 24
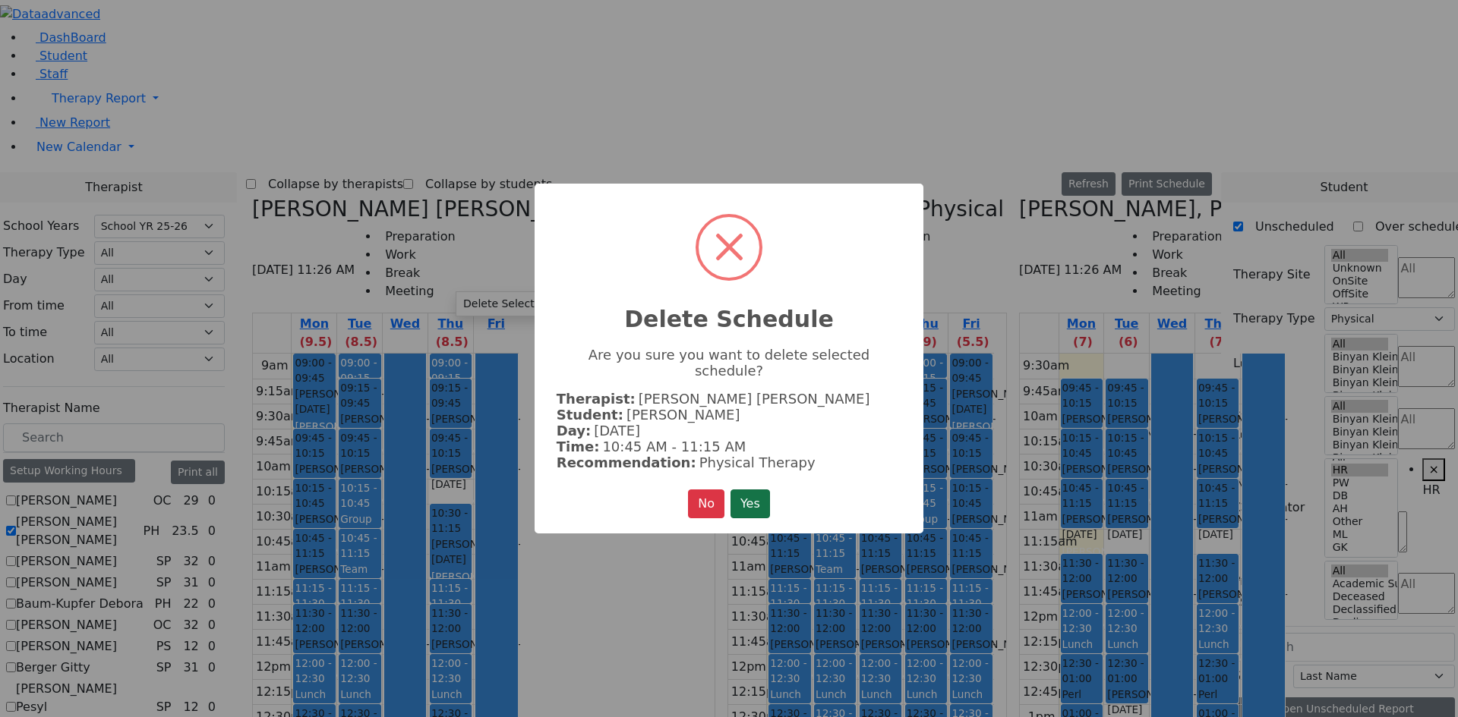
click at [748, 490] on button "Yes" at bounding box center [749, 504] width 39 height 29
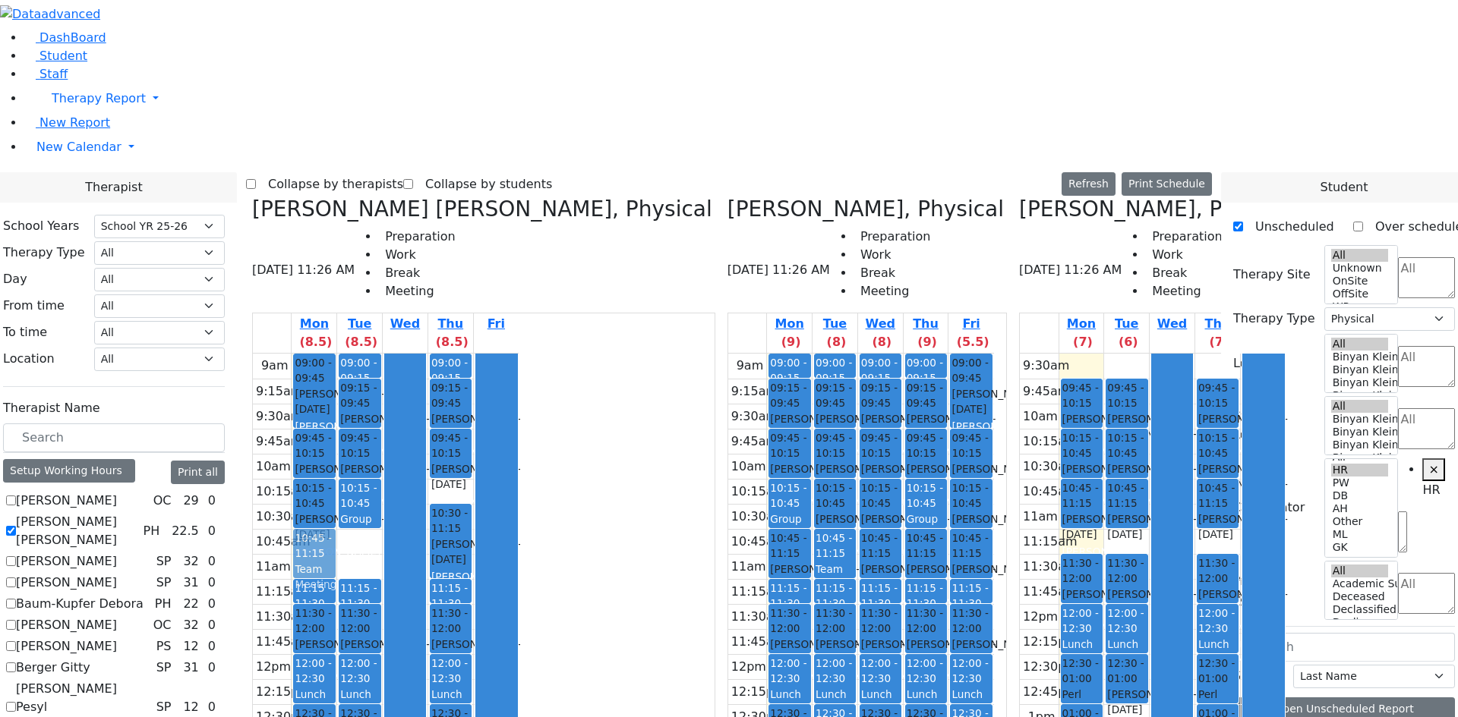
drag, startPoint x: 502, startPoint y: 282, endPoint x: 477, endPoint y: 282, distance: 25.1
click at [469, 354] on tr "09:00 - 09:45 [PERSON_NAME] - [DATE] [PERSON_NAME] 09:45 - 10:15 [PERSON_NAME] …" at bounding box center [386, 654] width 266 height 601
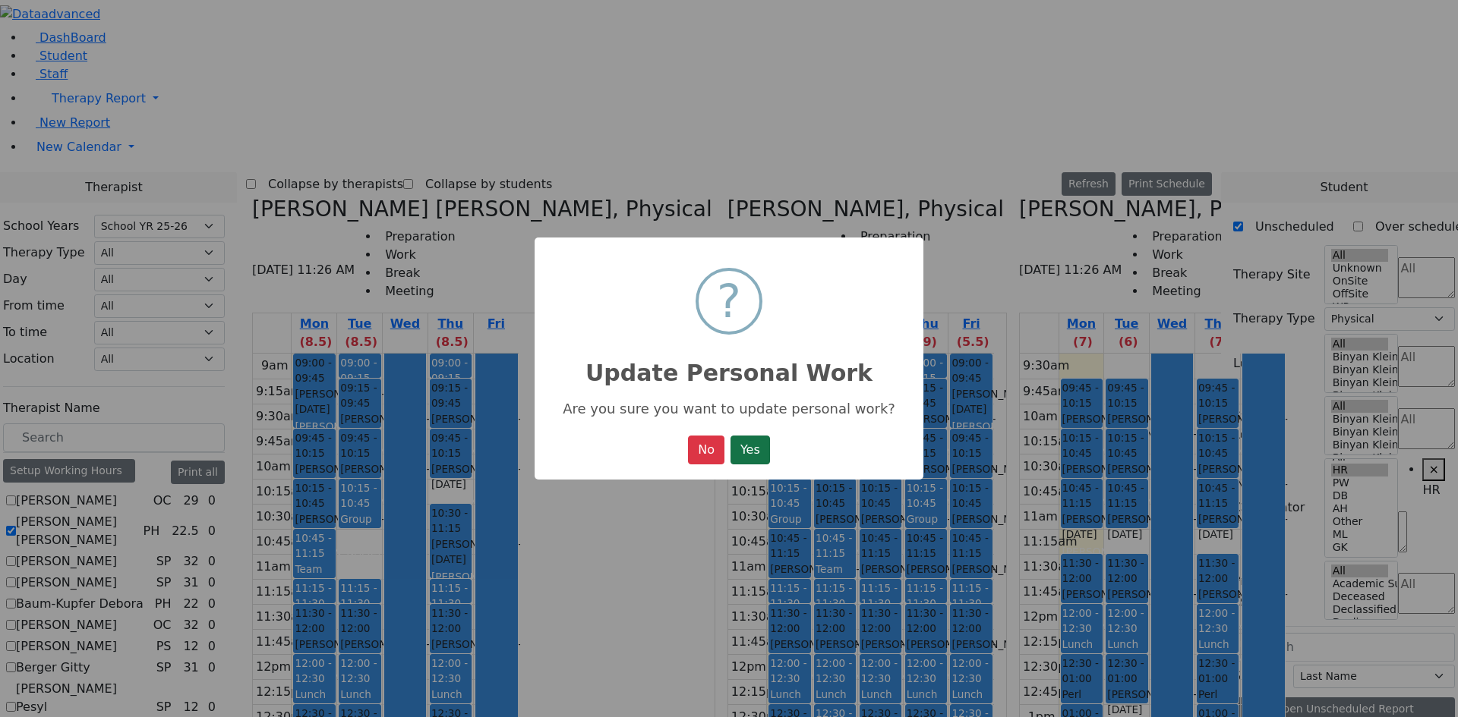
click at [745, 452] on button "Yes" at bounding box center [749, 450] width 39 height 29
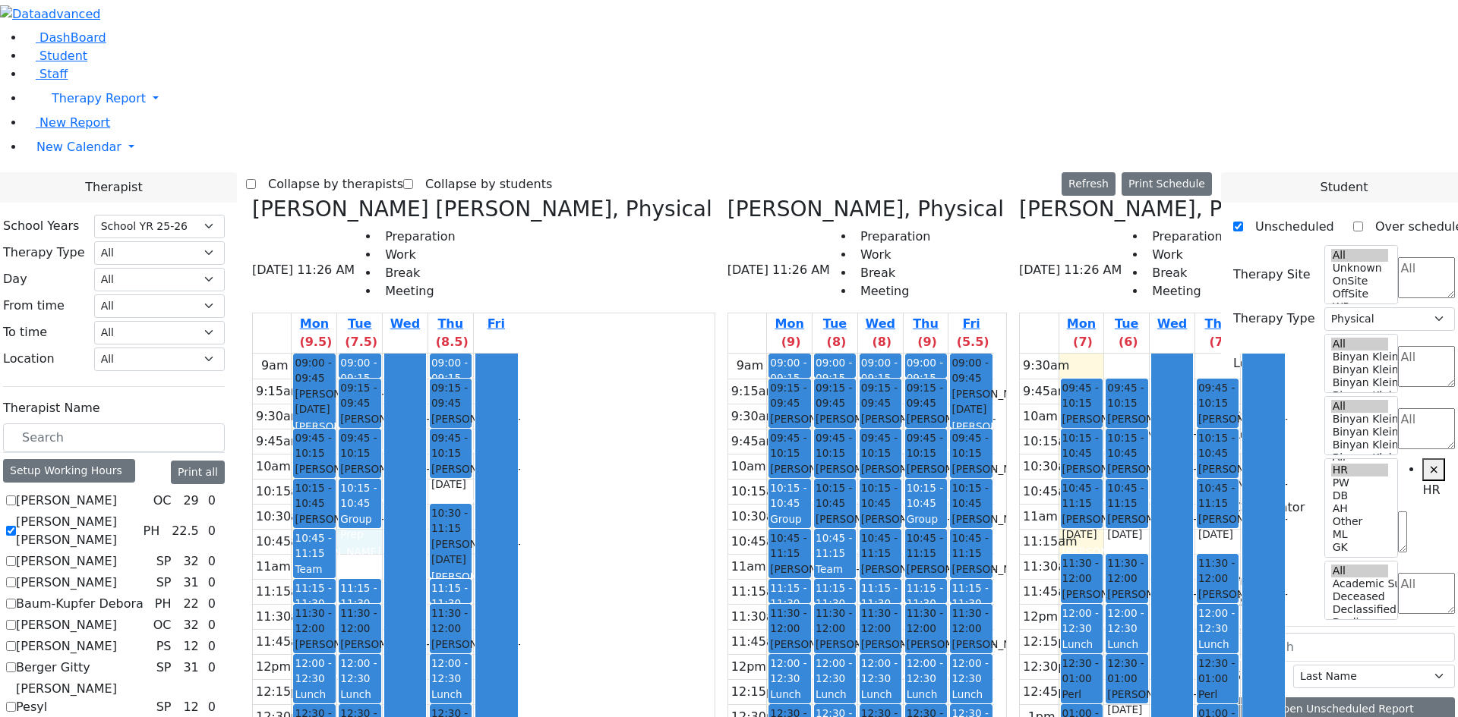
click at [498, 354] on div "9am 9:15am 9:30am 9:45am 10am 10:15am 10:30am 10:45am 11am 11:15am 11:30am 11:4…" at bounding box center [386, 654] width 266 height 601
drag, startPoint x: 1287, startPoint y: 410, endPoint x: 501, endPoint y: 279, distance: 797.2
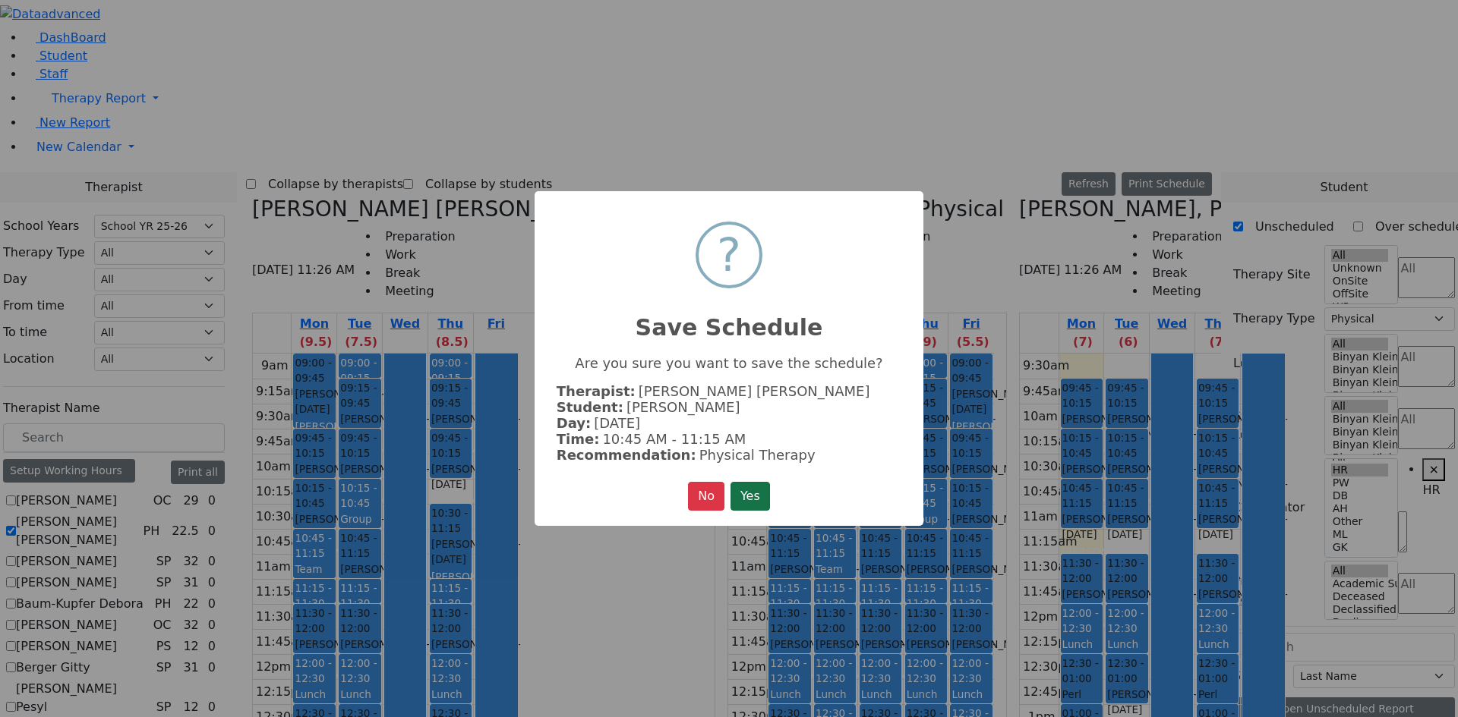
click at [736, 493] on button "Yes" at bounding box center [749, 496] width 39 height 29
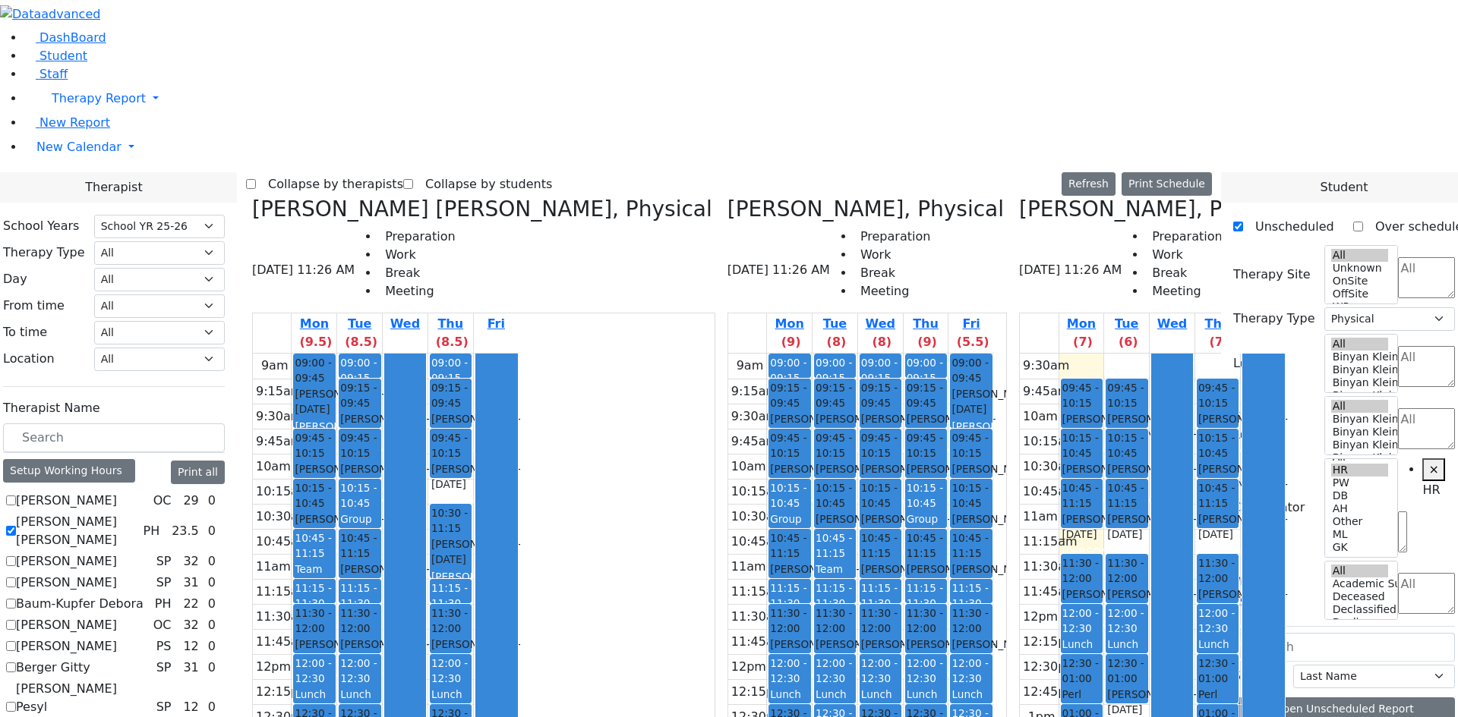
click at [815, 562] on div "Team Meeting" at bounding box center [834, 577] width 39 height 31
click at [811, 303] on button "Delete Selected Schedule" at bounding box center [854, 300] width 150 height 24
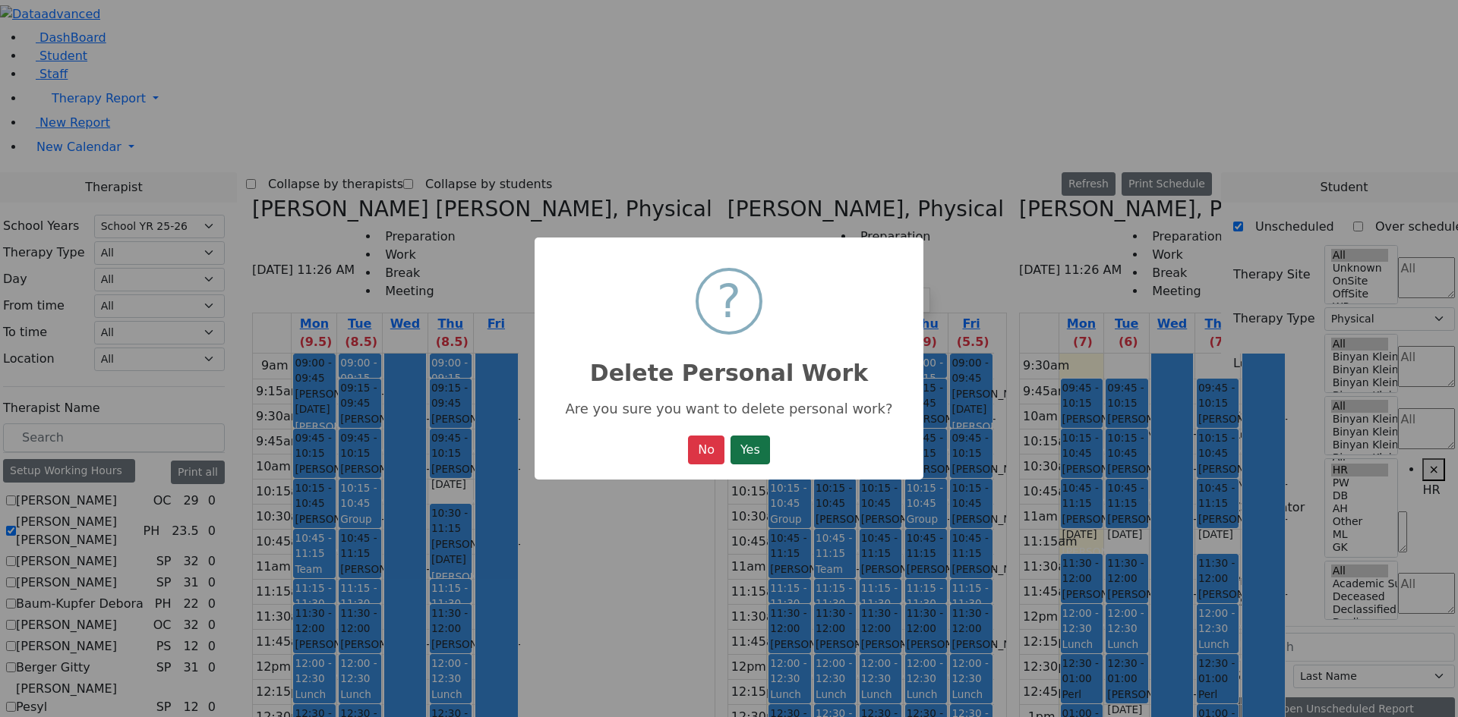
click at [752, 443] on button "Yes" at bounding box center [749, 450] width 39 height 29
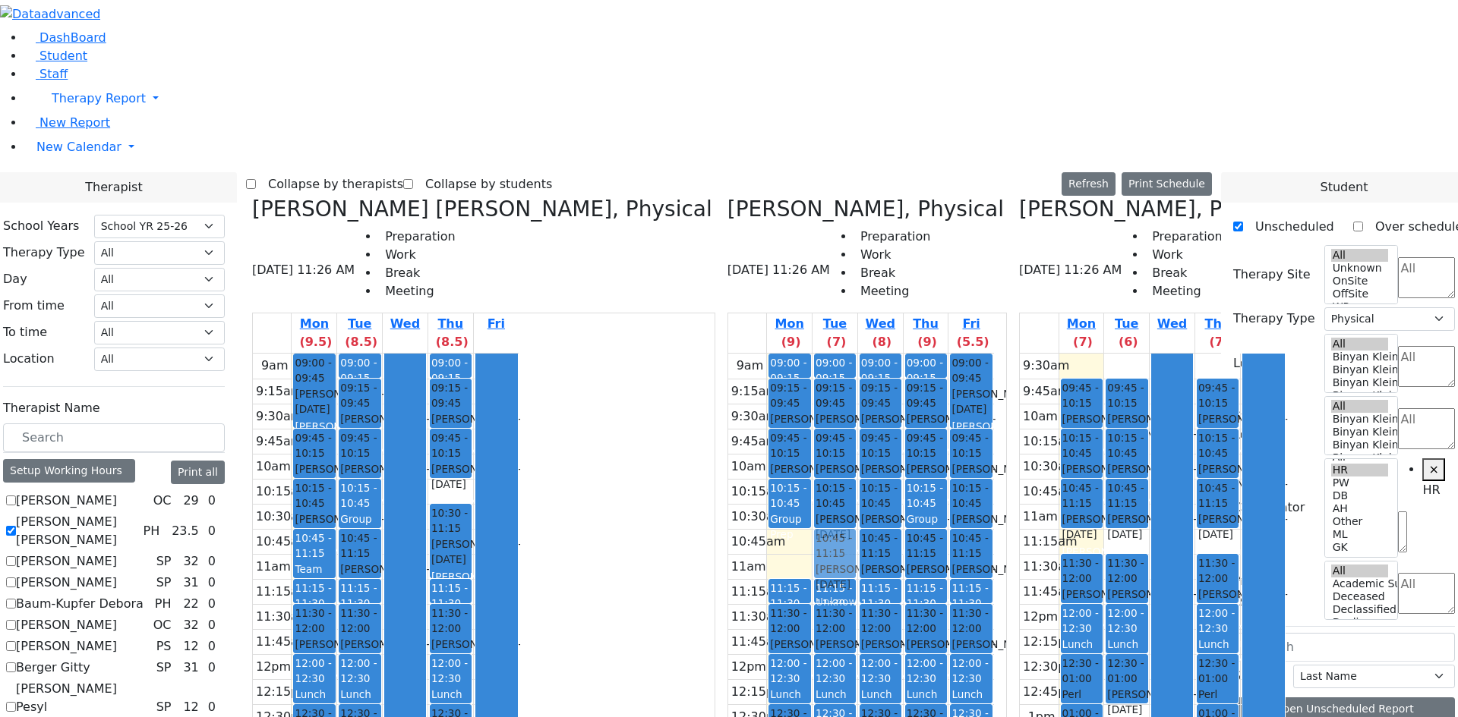
drag, startPoint x: 744, startPoint y: 292, endPoint x: 776, endPoint y: 289, distance: 32.0
click at [776, 354] on tr "09:00 - 09:15 Prep 09:15 - 09:45 [PERSON_NAME] - [DATE] Unknown 09:45 - 10:15 […" at bounding box center [861, 654] width 266 height 601
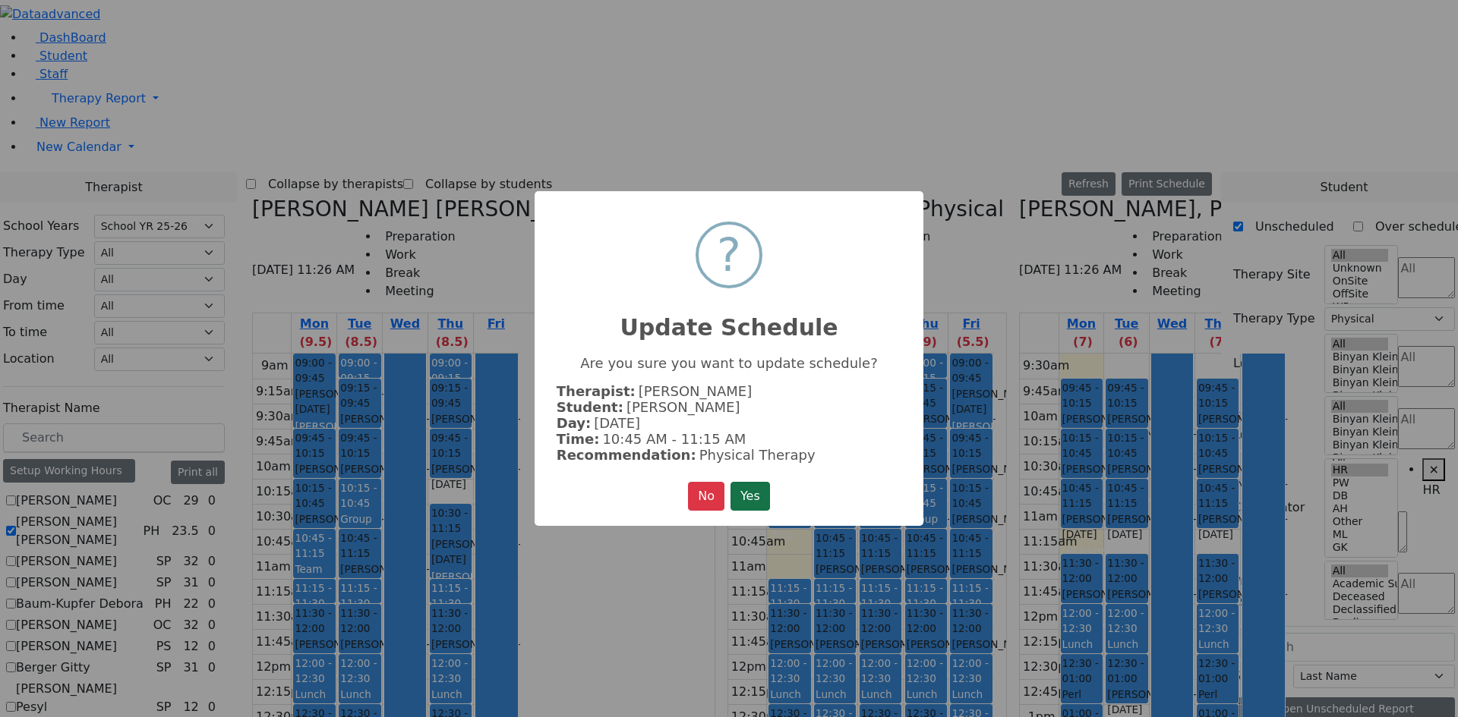
click at [764, 487] on button "Yes" at bounding box center [749, 496] width 39 height 29
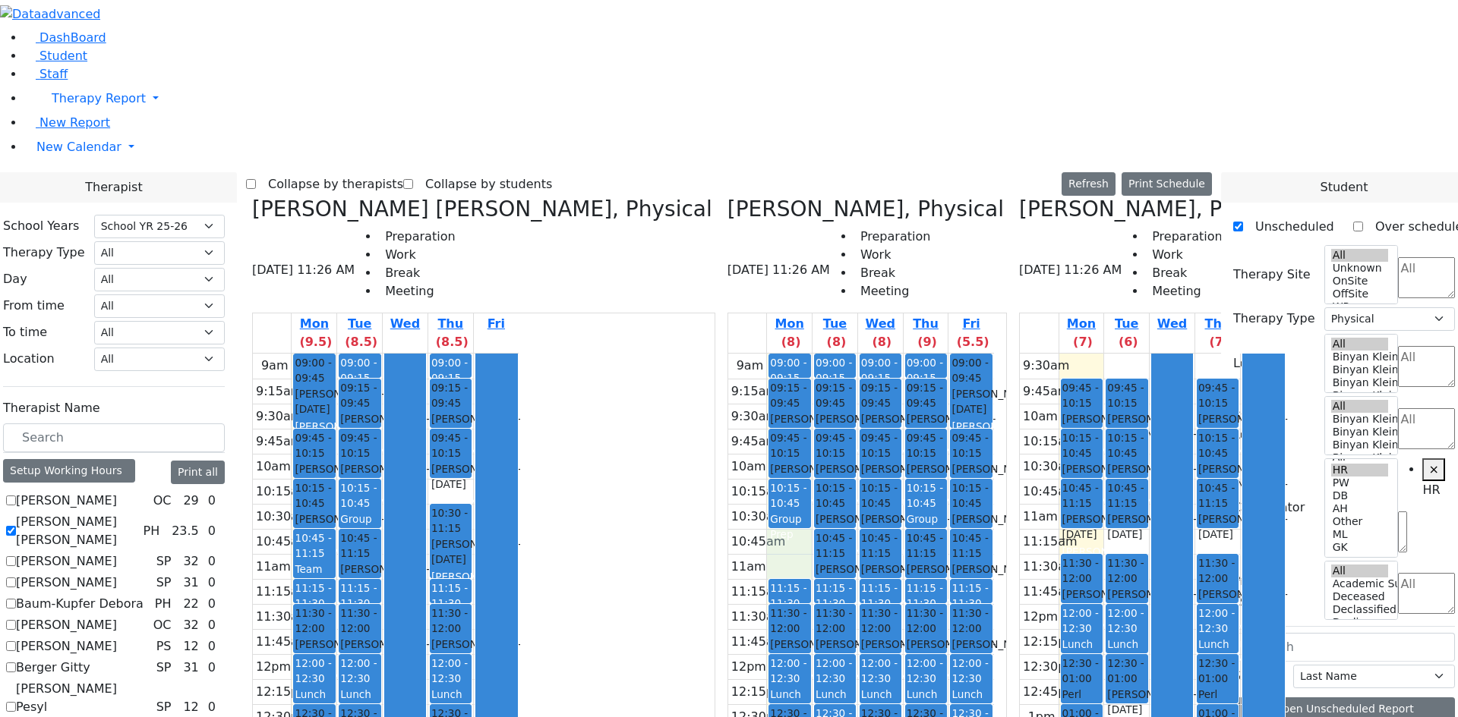
click at [741, 354] on div "9am 9:15am 9:30am 9:45am 10am 10:15am 10:30am 10:45am 11am 11:15am 11:30am 11:4…" at bounding box center [861, 654] width 266 height 601
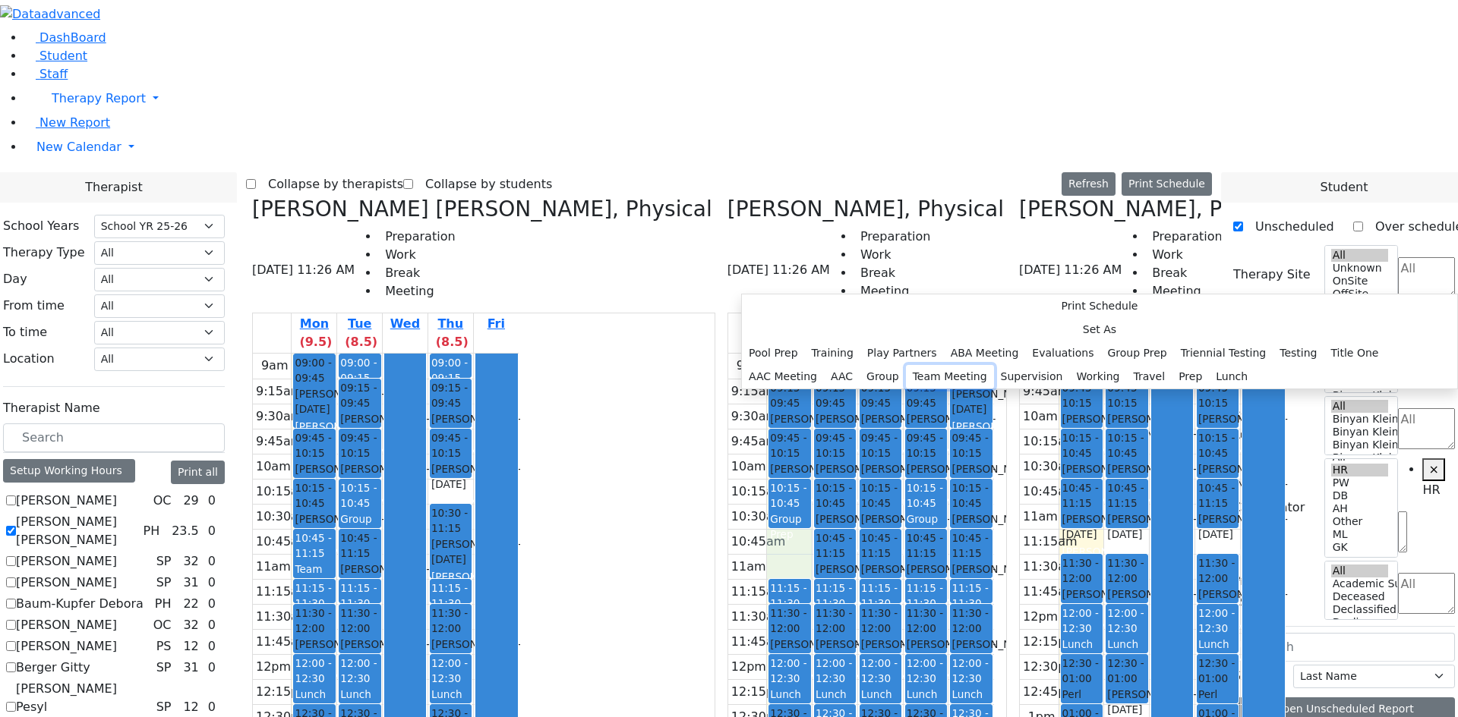
click at [928, 389] on button "Team Meeting" at bounding box center [950, 377] width 88 height 24
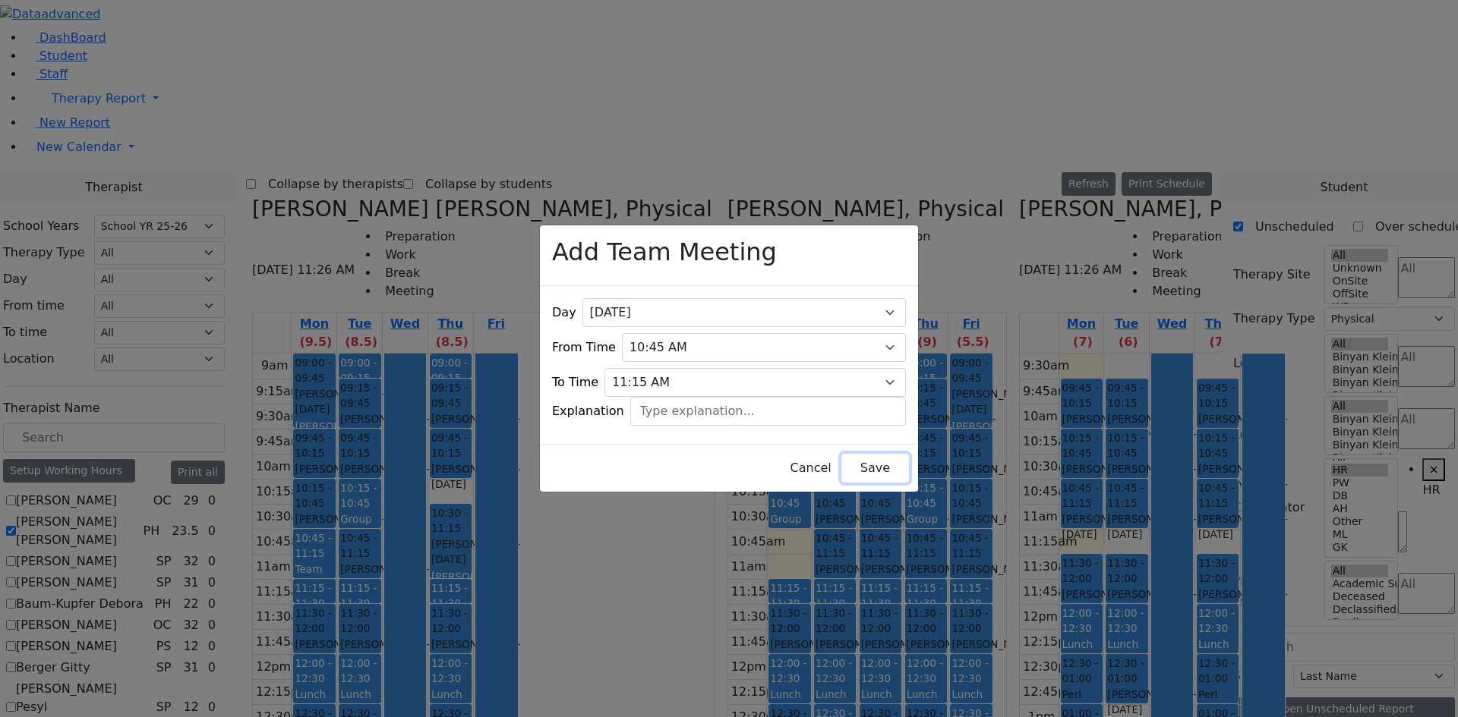
click at [843, 462] on button "Save" at bounding box center [875, 468] width 68 height 29
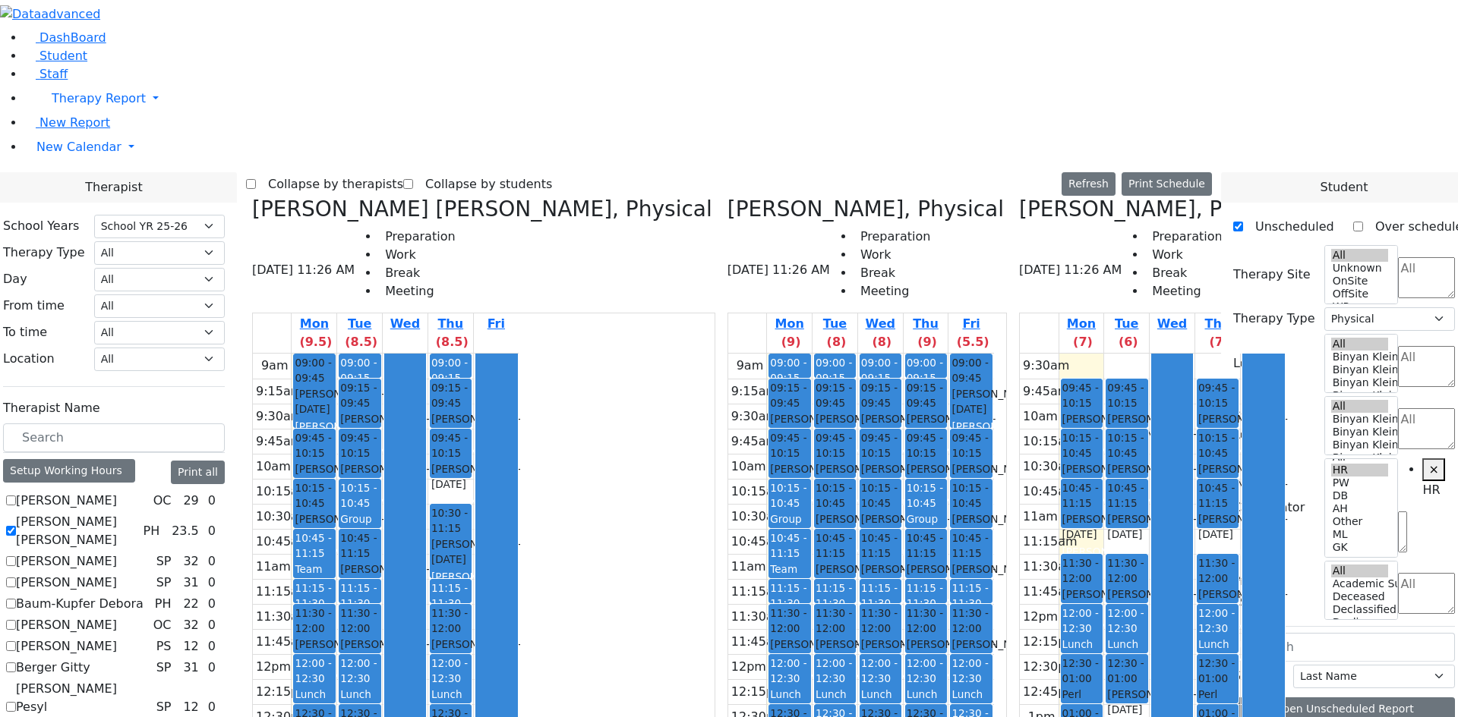
drag, startPoint x: 1012, startPoint y: 457, endPoint x: 1019, endPoint y: 460, distance: 8.2
click at [1059, 460] on div "09:45 - 10:15 [PERSON_NAME] - [DATE] [PERSON_NAME] 10:15 - 10:45 [PERSON_NAME] …" at bounding box center [1081, 579] width 45 height 451
click at [1062, 687] on div "Perl Bracha - [DATE]" at bounding box center [1081, 710] width 39 height 46
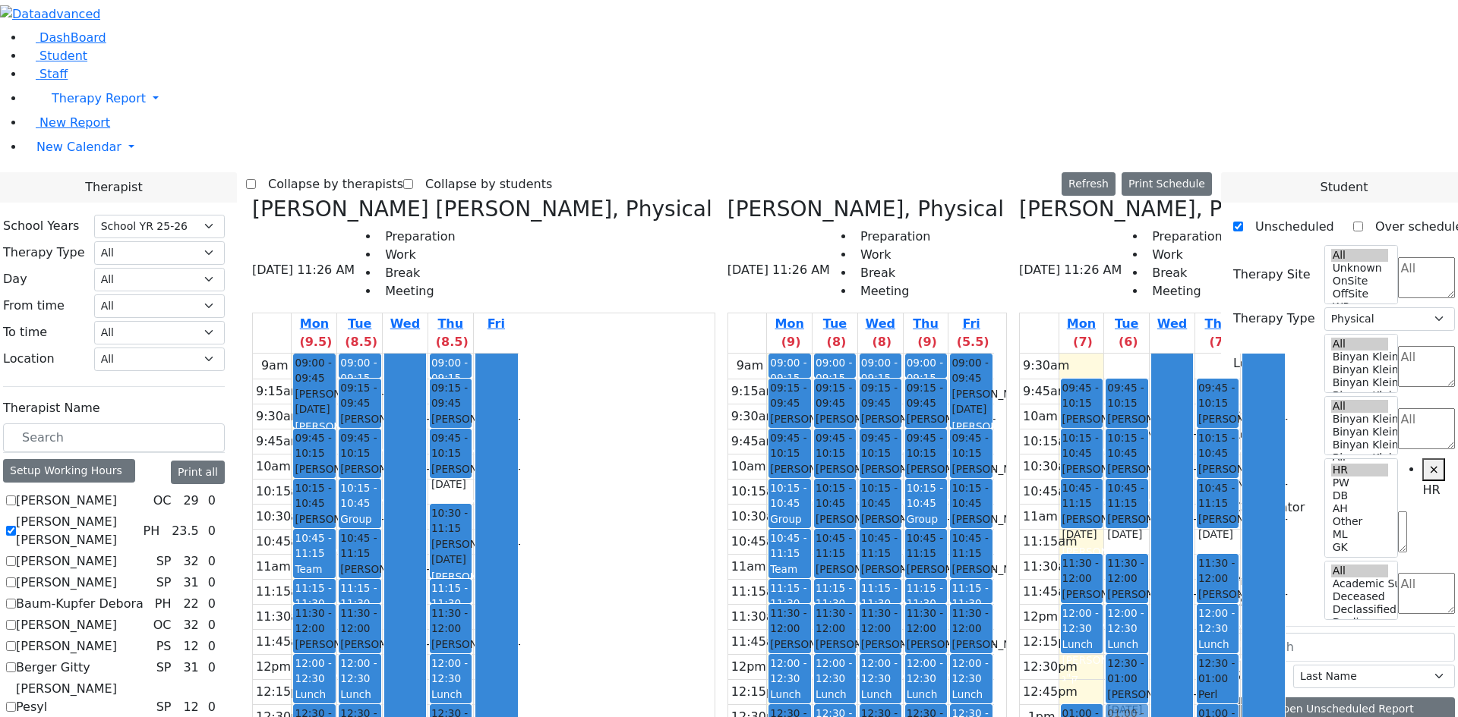
drag, startPoint x: 1019, startPoint y: 411, endPoint x: 1042, endPoint y: 455, distance: 49.3
click at [1061, 455] on tr "09:45 - 10:15 [PERSON_NAME] - [DATE] [PERSON_NAME] 10:15 - 10:45 [PERSON_NAME] …" at bounding box center [1152, 579] width 266 height 451
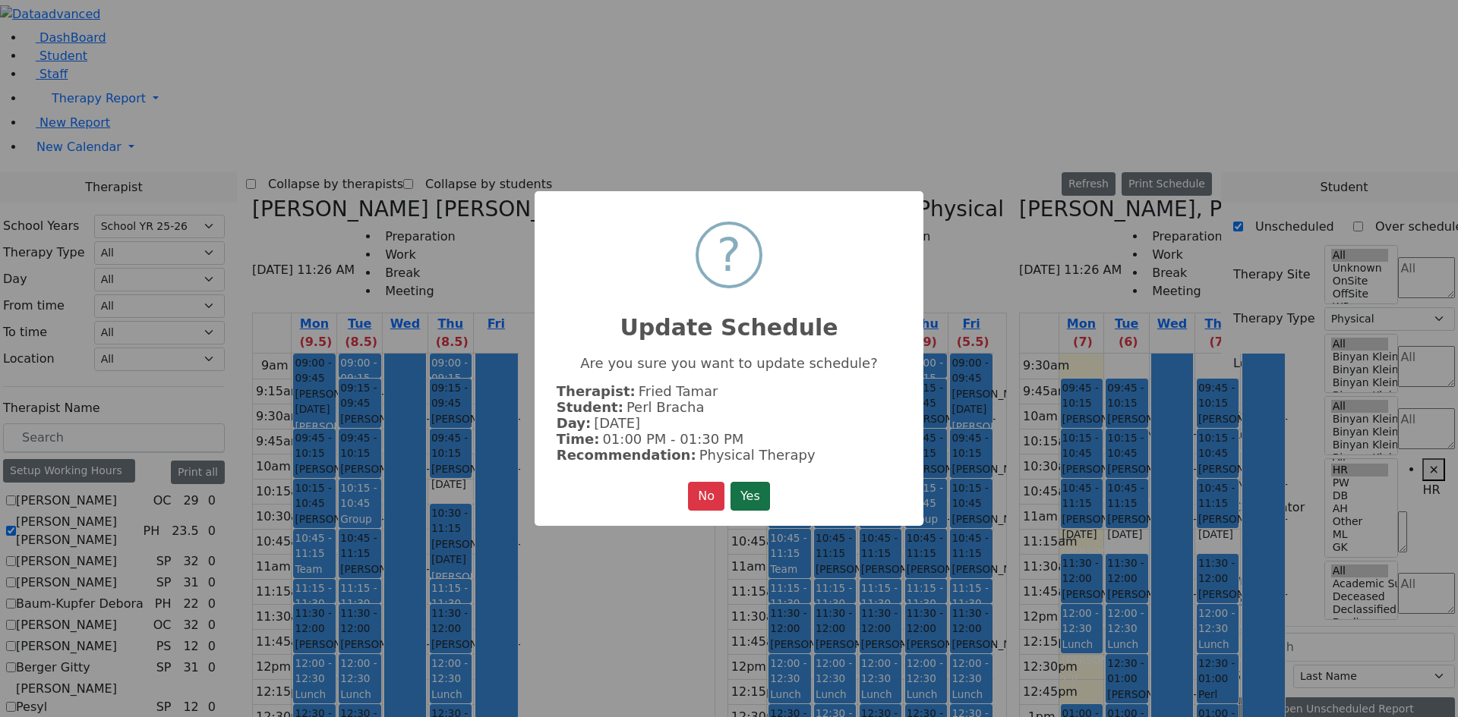
click at [770, 491] on button "Yes" at bounding box center [749, 496] width 39 height 29
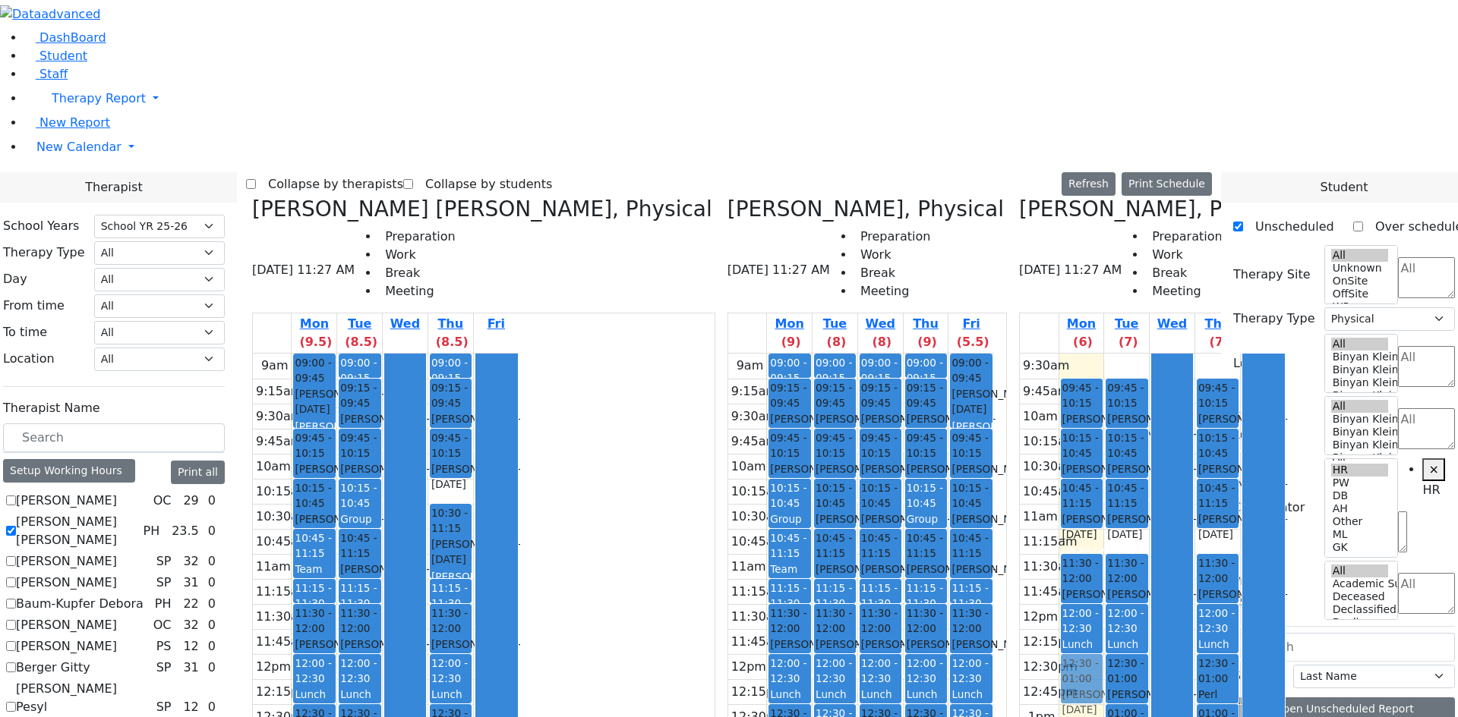
drag, startPoint x: 1023, startPoint y: 464, endPoint x: 1026, endPoint y: 418, distance: 46.4
click at [1059, 418] on div "09:45 - 10:15 [PERSON_NAME] - [DATE] [PERSON_NAME] 10:15 - 10:45 [PERSON_NAME] …" at bounding box center [1081, 579] width 45 height 451
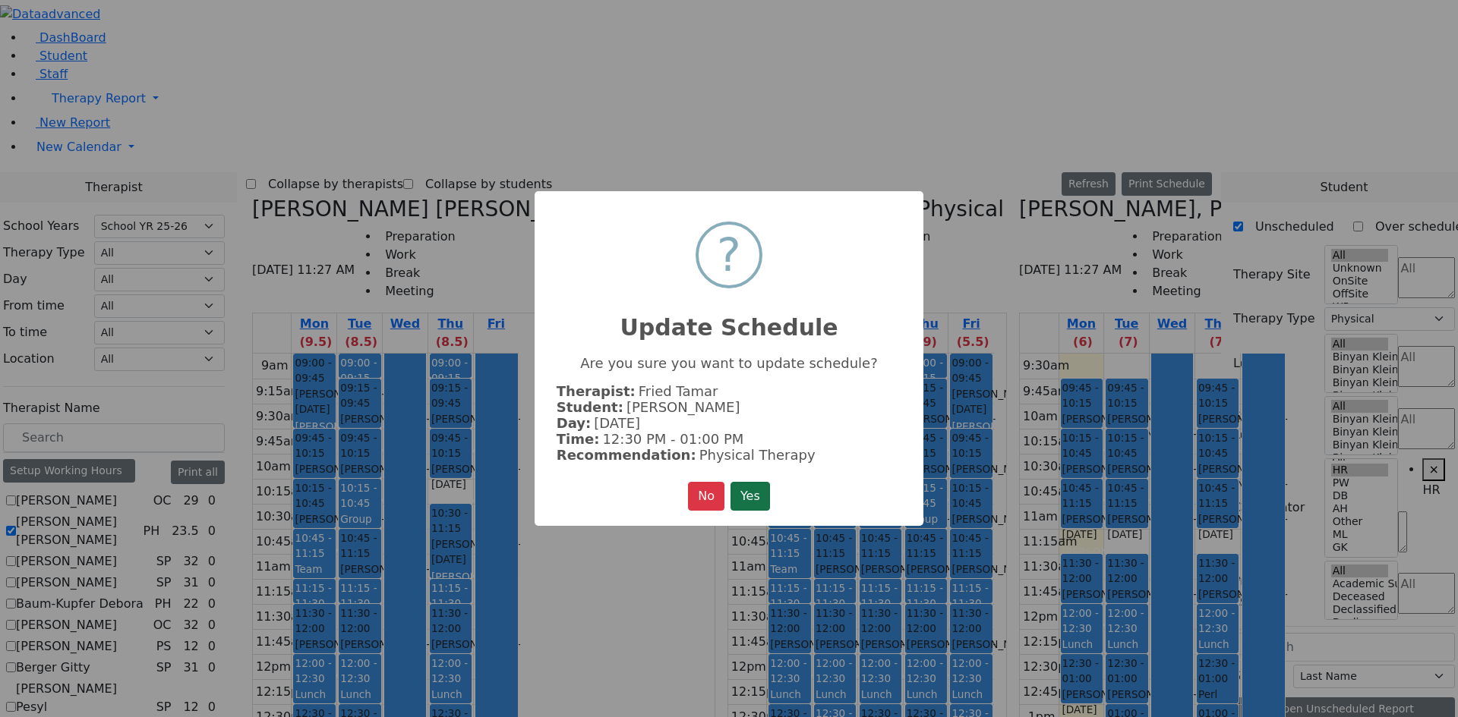
click at [744, 485] on button "Yes" at bounding box center [749, 496] width 39 height 29
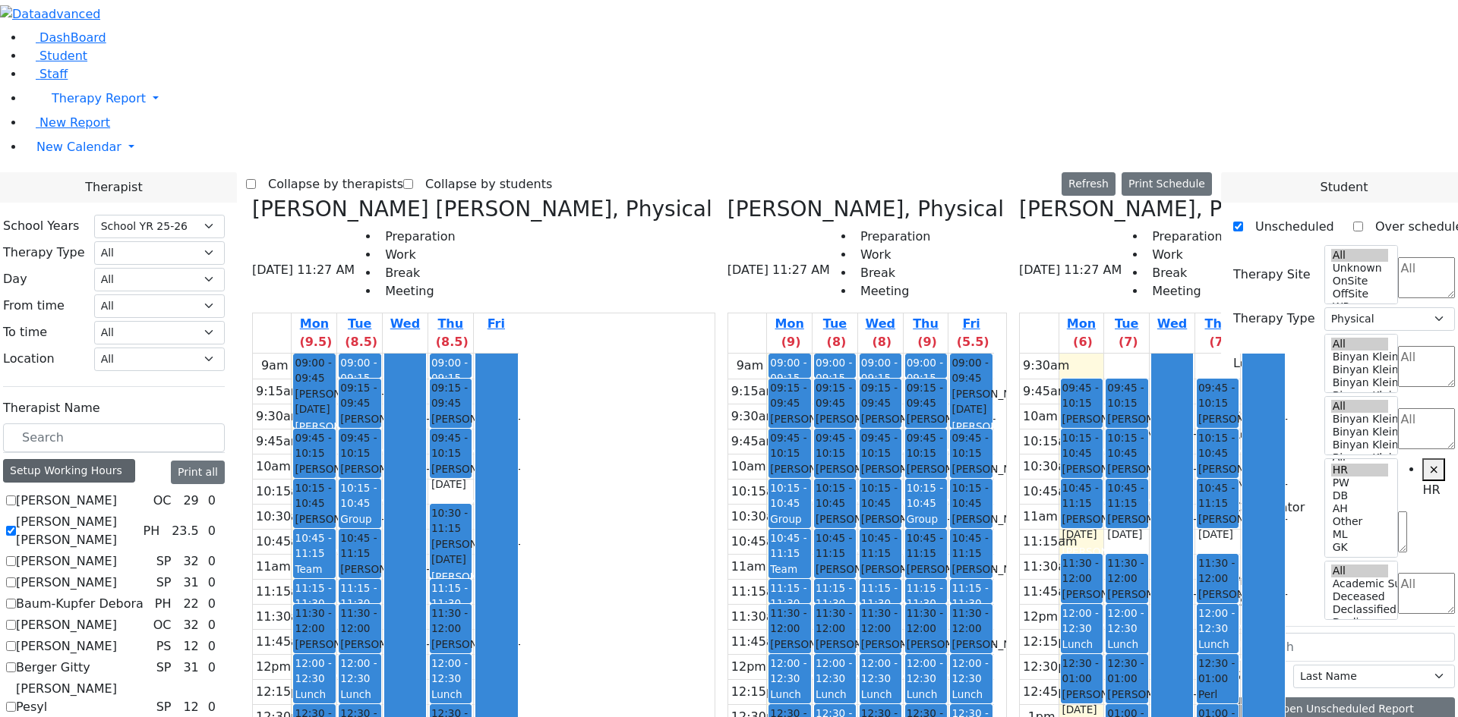
click at [135, 459] on div "Setup Working Hours" at bounding box center [69, 471] width 132 height 24
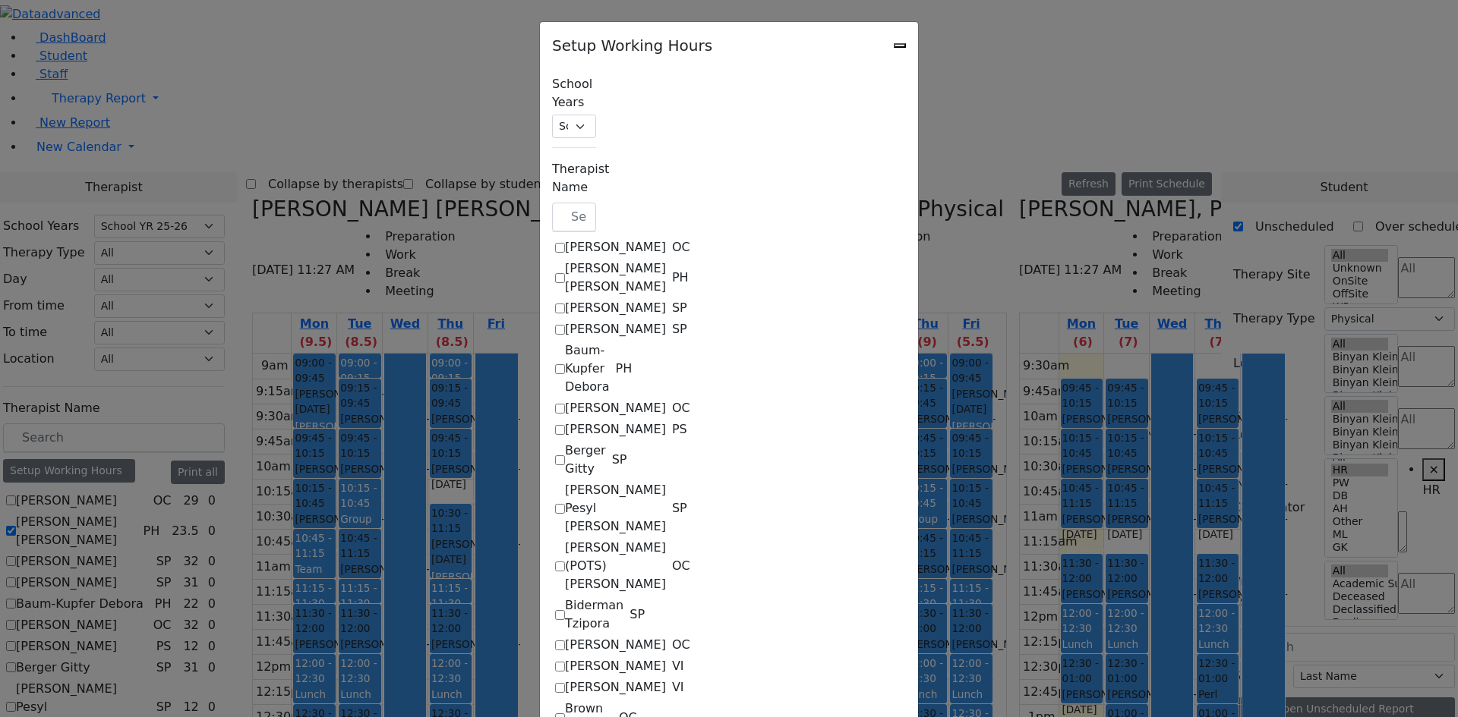
checkbox input "true"
select select "09:30:00"
select select "14:00:00"
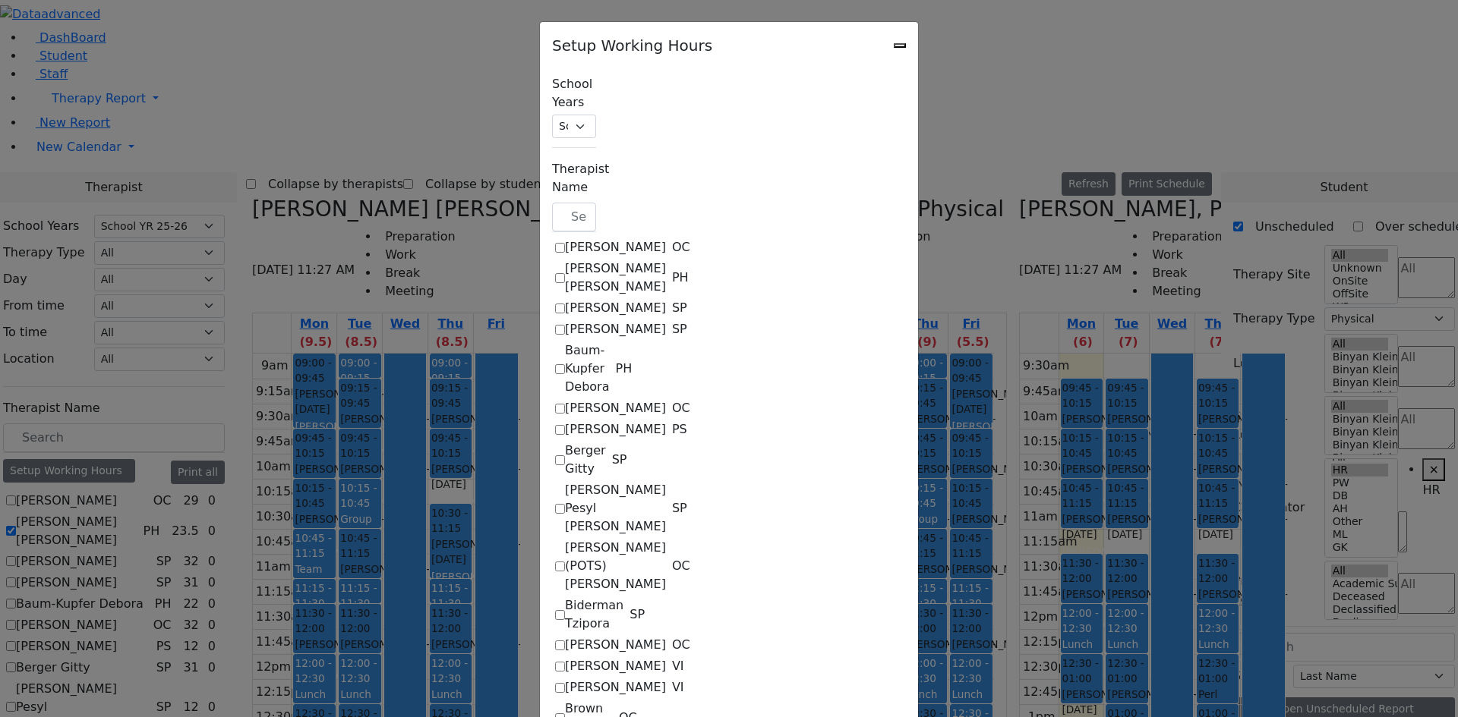
select select "33"
select select "15:00:00"
select select "19:00:00"
select select "09:30:00"
select select "14:00:00"
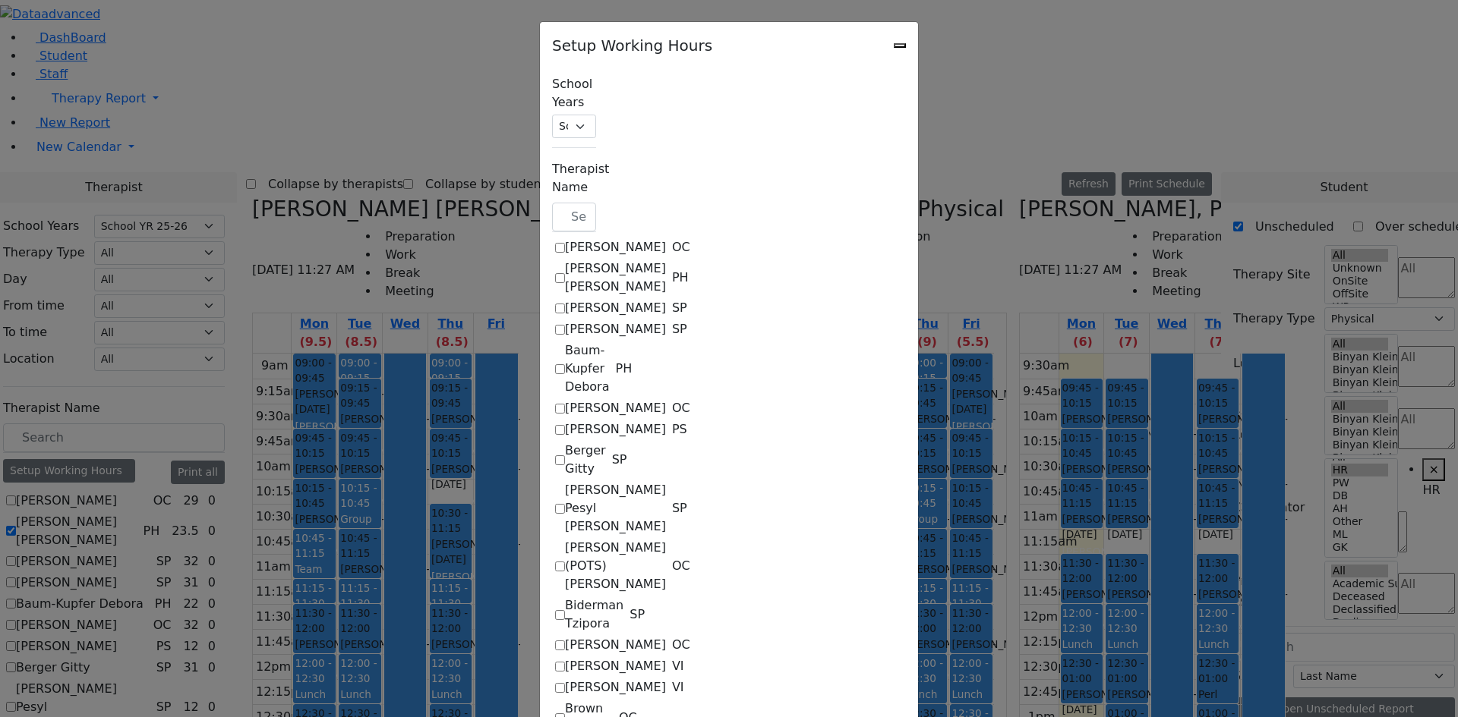
select select "33"
select select "15:00:00"
select select "19:00:00"
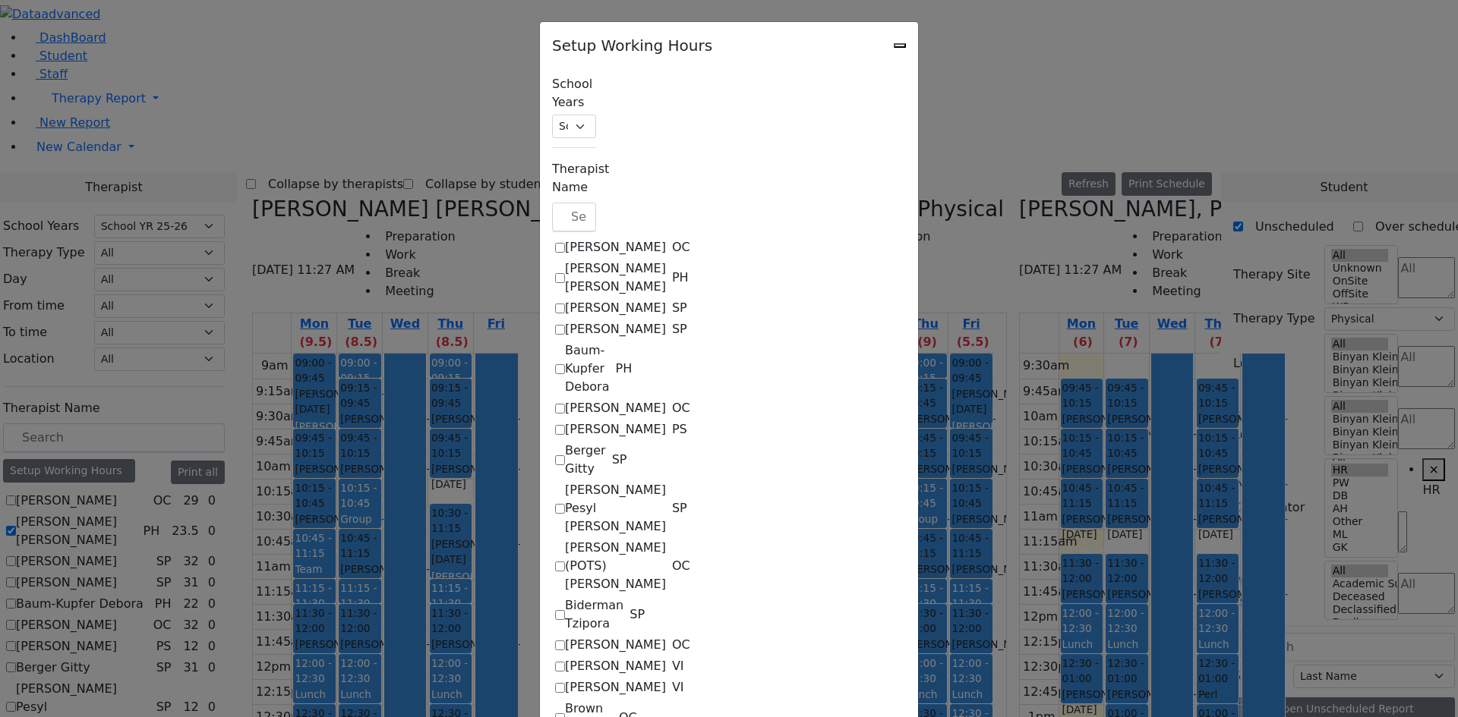
select select "09:30:00"
select select "14:00:00"
select select "33"
select select "15:00:00"
select select "19:00:00"
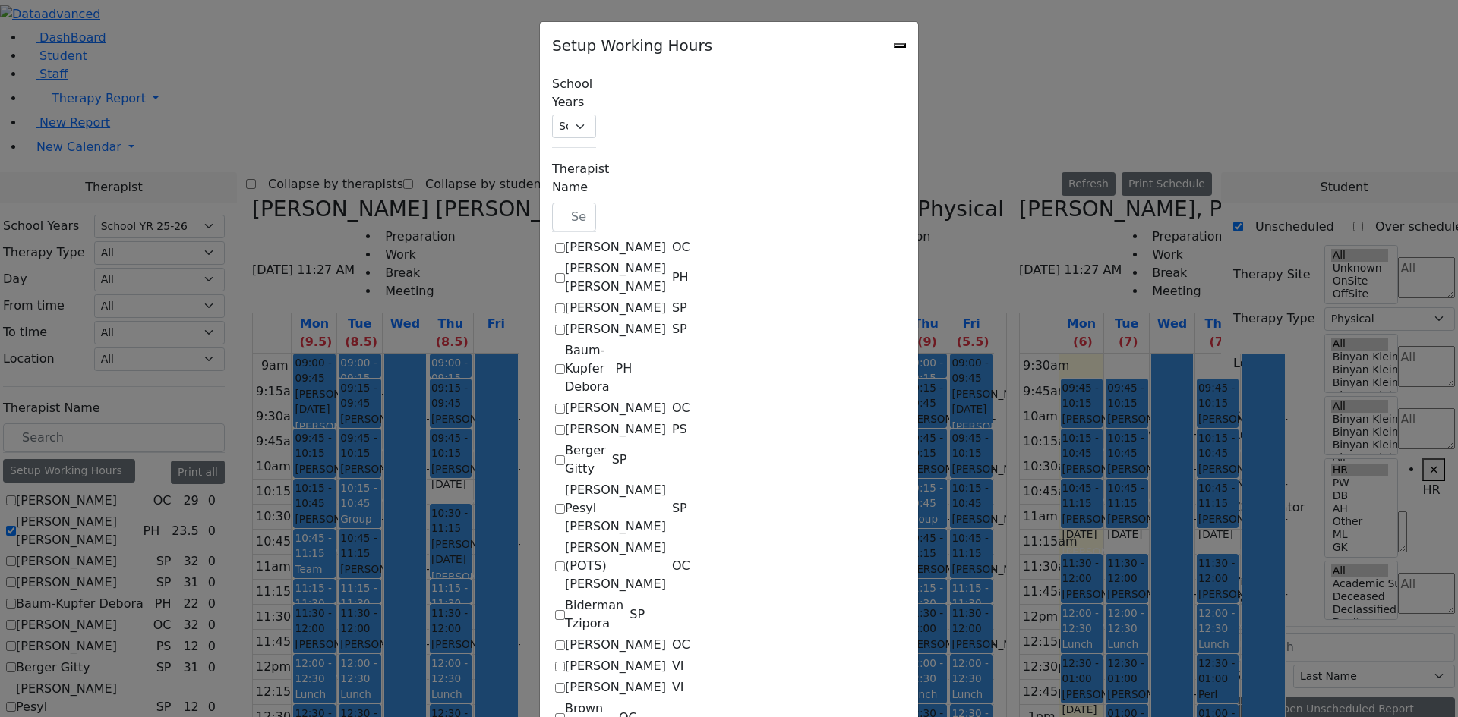
select select "19:00:00"
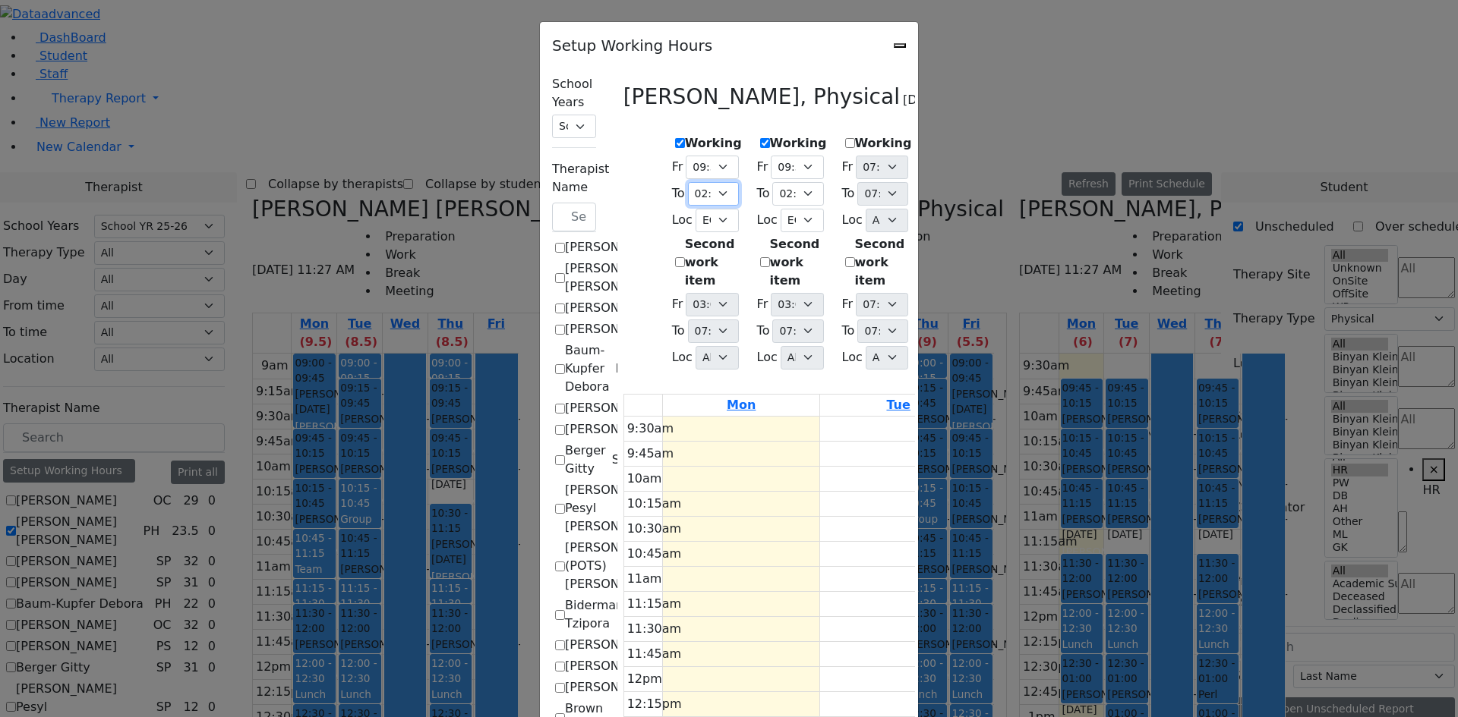
click at [688, 190] on select "07:15 AM 07:30 AM 07:45 AM 08:00 AM 08:15 AM 08:30 AM 08:45 AM 09:00 AM 09:15 A…" at bounding box center [713, 194] width 51 height 24
select select "14:15:00"
click at [688, 182] on select "07:15 AM 07:30 AM 07:45 AM 08:00 AM 08:15 AM 08:30 AM 08:45 AM 09:00 AM 09:15 A…" at bounding box center [713, 194] width 51 height 24
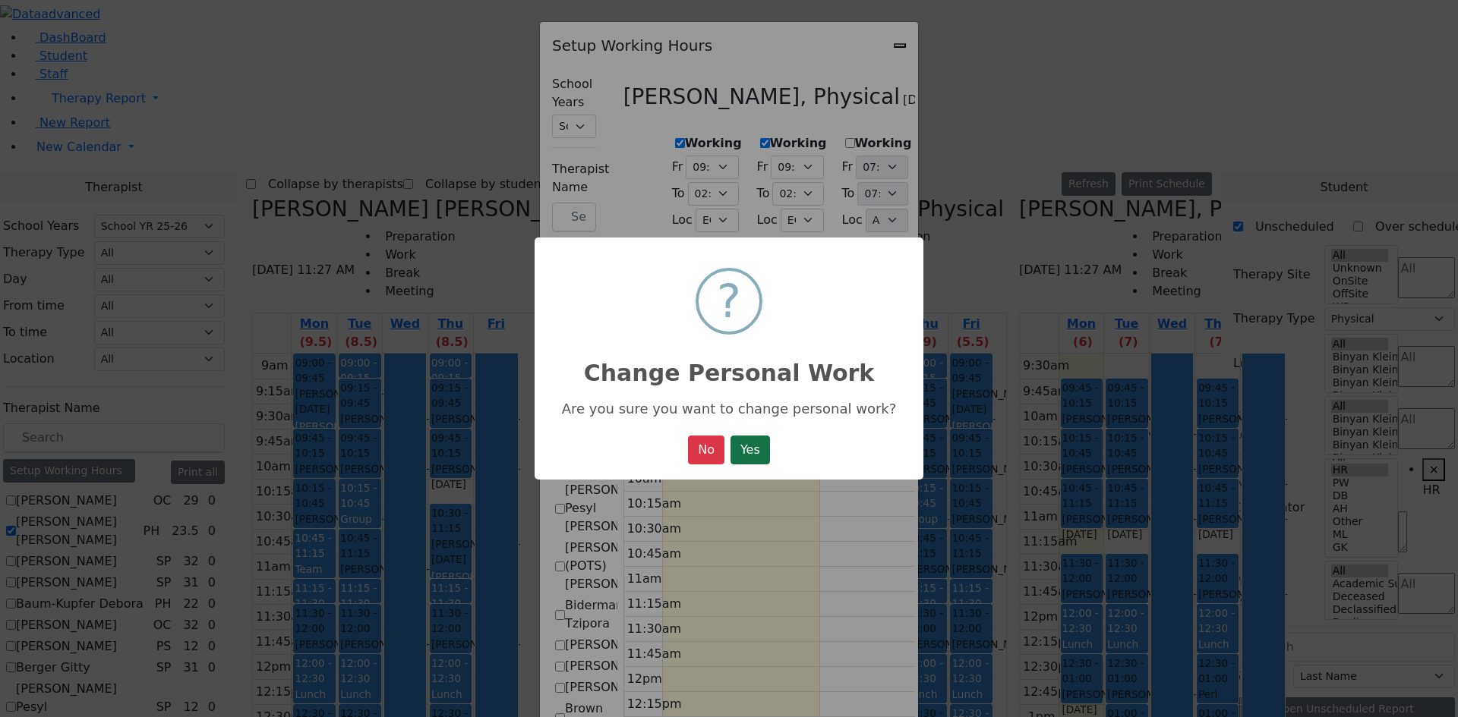
click at [741, 456] on button "Yes" at bounding box center [749, 450] width 39 height 29
select select "09:30:00"
select select "14:15:00"
select select "33"
select select "15:00:00"
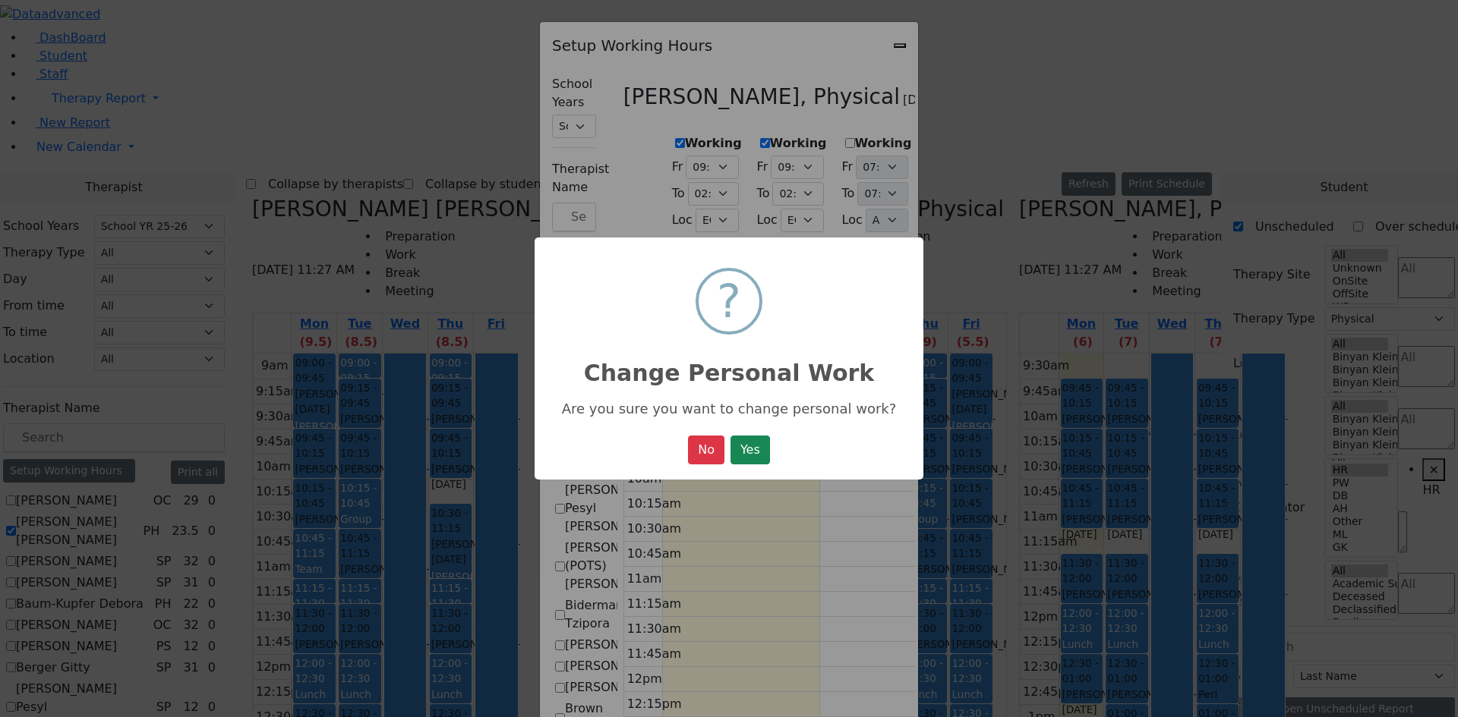
select select "19:00:00"
select select "09:30:00"
select select "14:00:00"
select select "33"
select select "15:00:00"
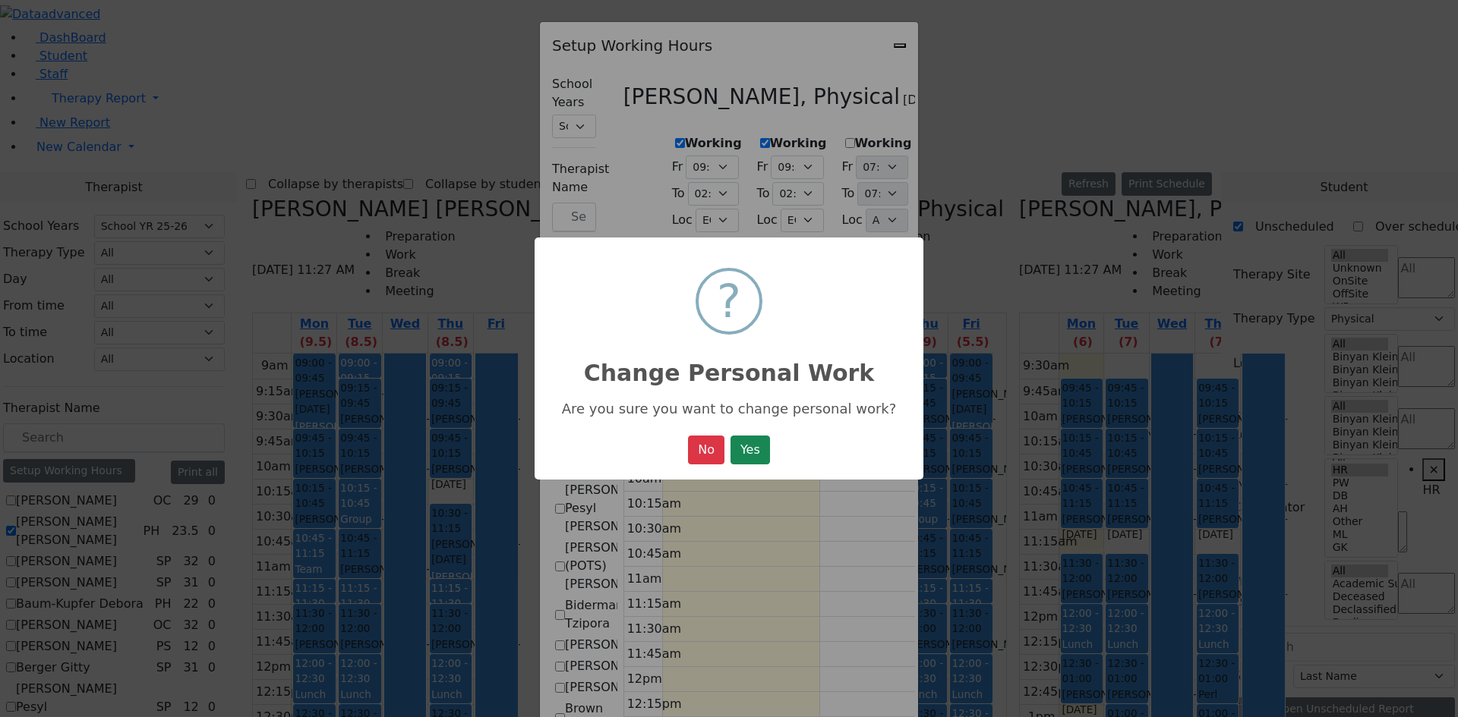
select select "19:00:00"
select select "09:30:00"
select select "14:00:00"
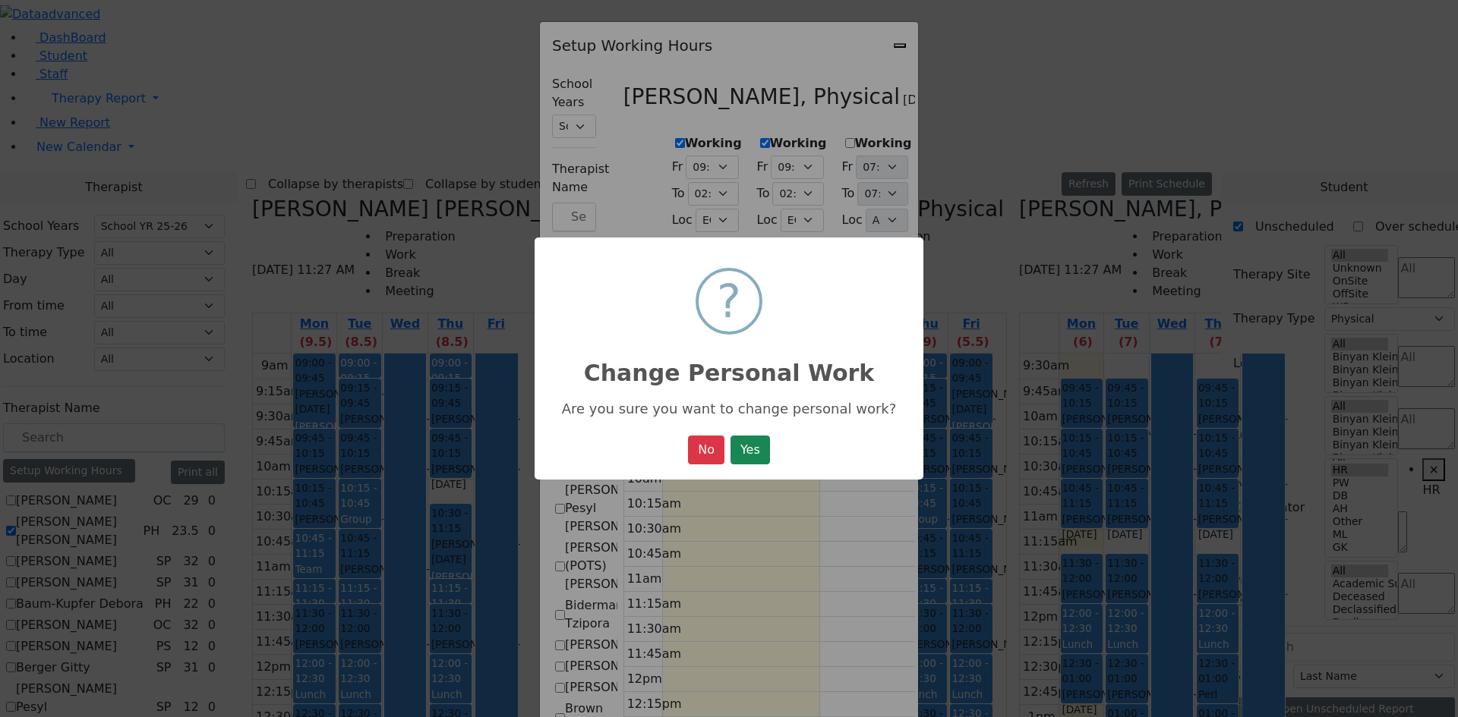
select select "33"
select select "15:00:00"
select select "19:00:00"
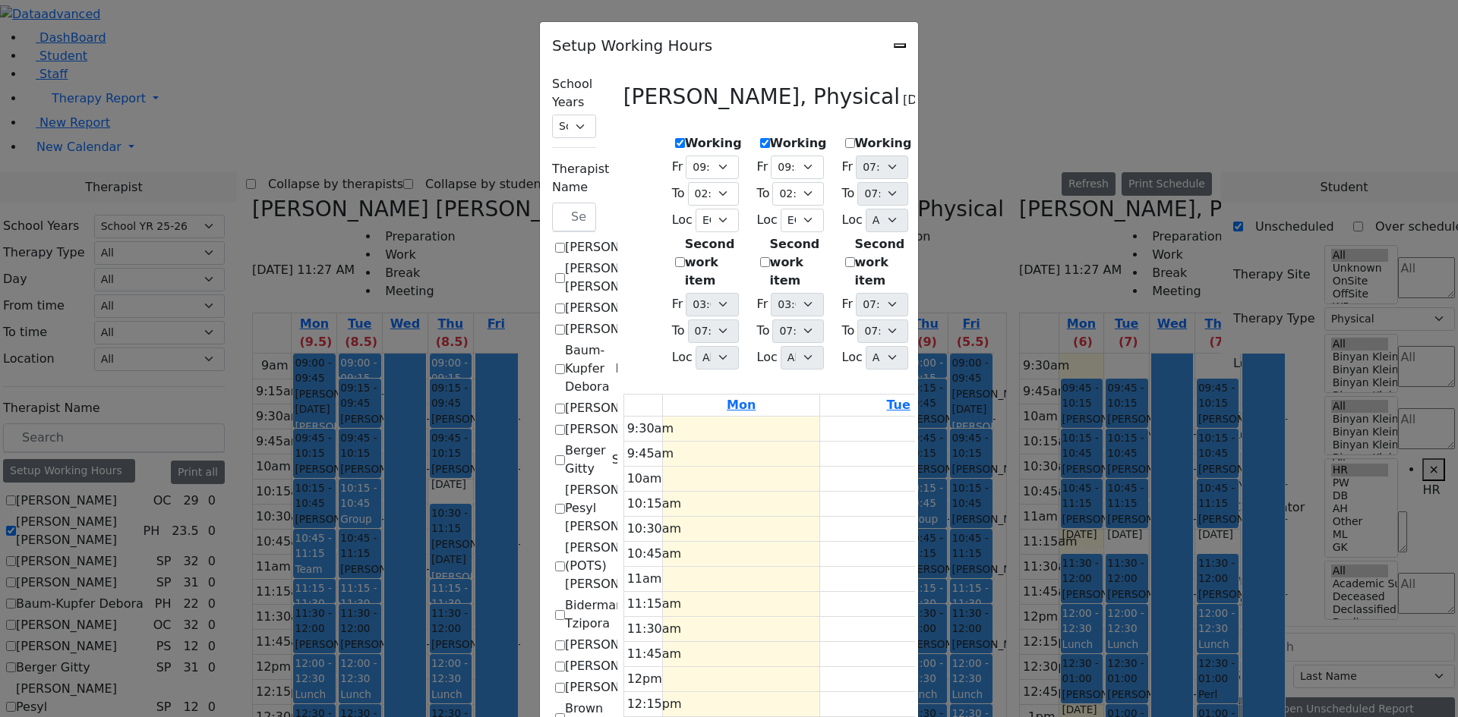
click at [900, 46] on icon "Close" at bounding box center [900, 46] width 0 height 0
checkbox input "false"
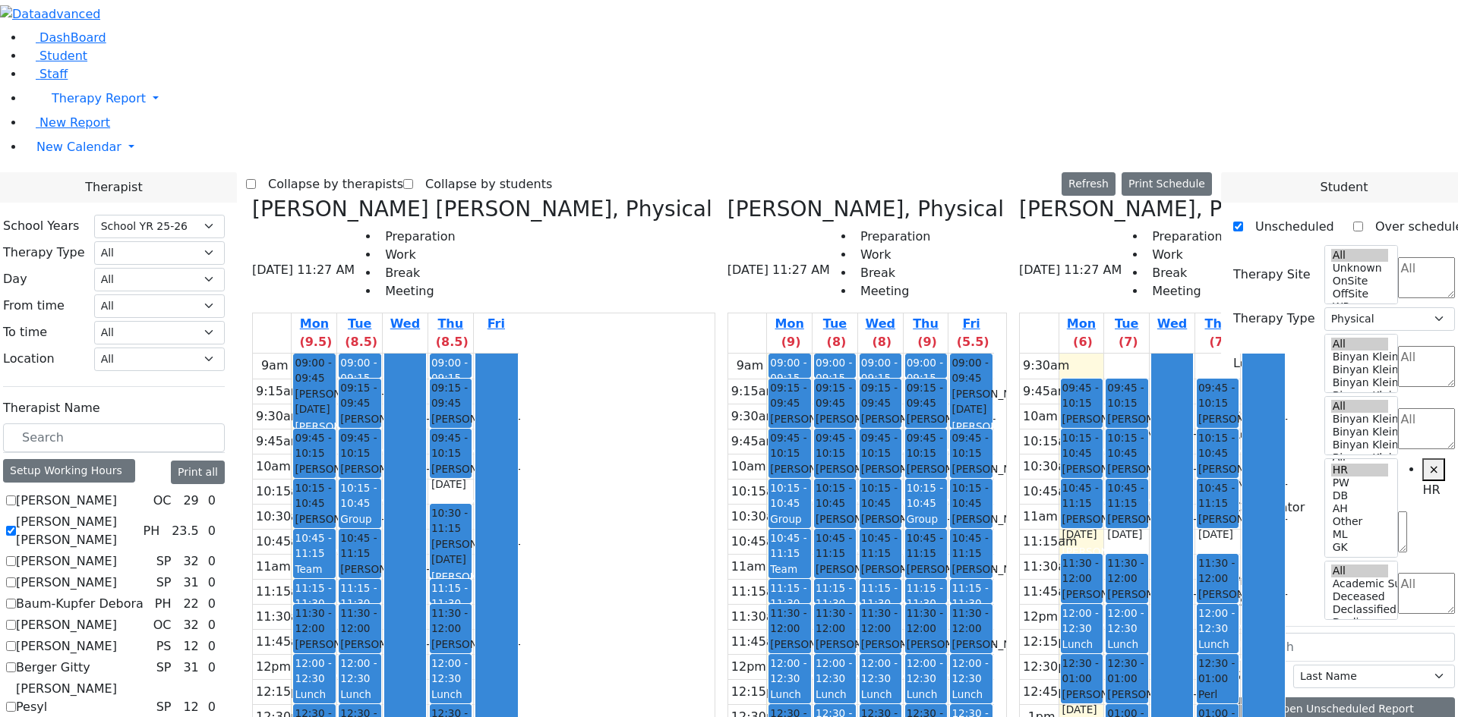
drag, startPoint x: 1015, startPoint y: 505, endPoint x: 1007, endPoint y: 525, distance: 21.1
click at [1059, 525] on div "09:45 - 10:15 [PERSON_NAME] - [DATE] [PERSON_NAME] 10:15 - 10:45 [PERSON_NAME] …" at bounding box center [1081, 592] width 45 height 476
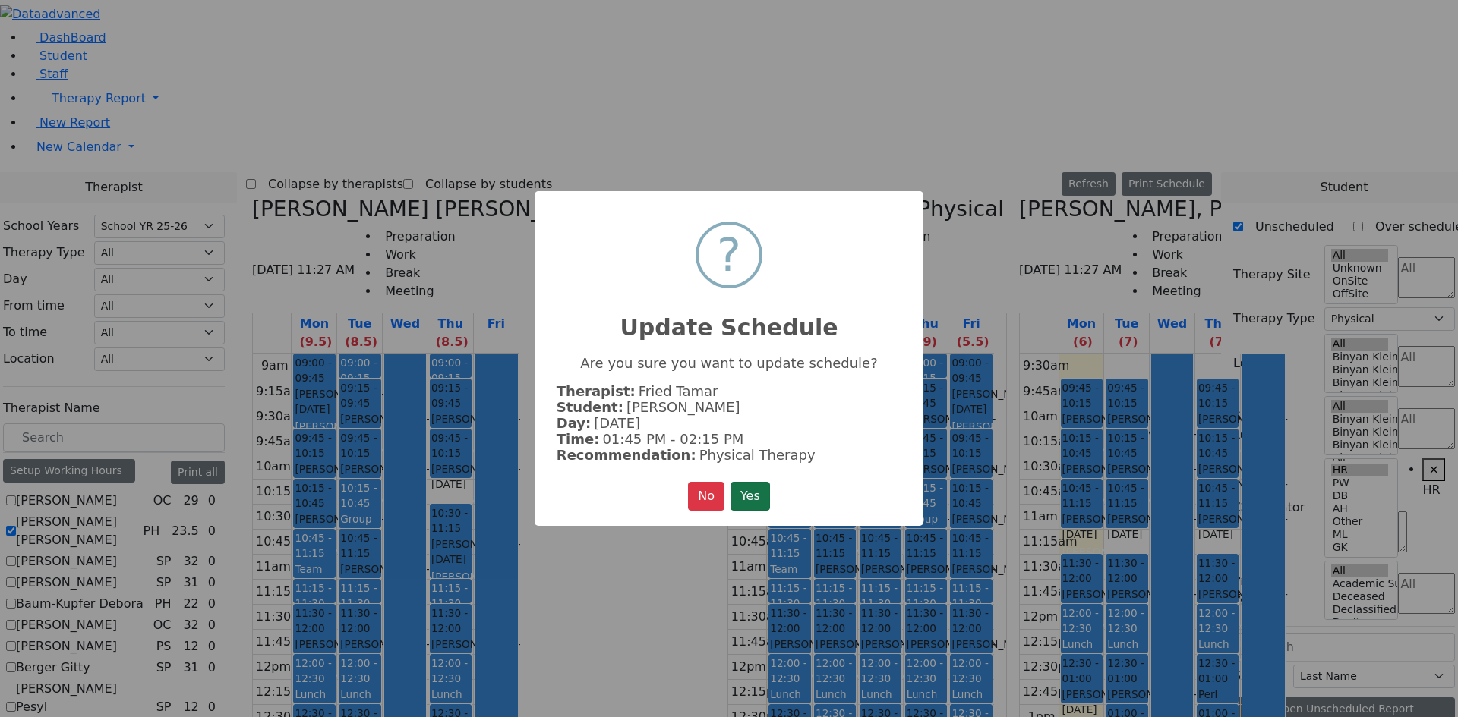
click at [761, 495] on button "Yes" at bounding box center [749, 496] width 39 height 29
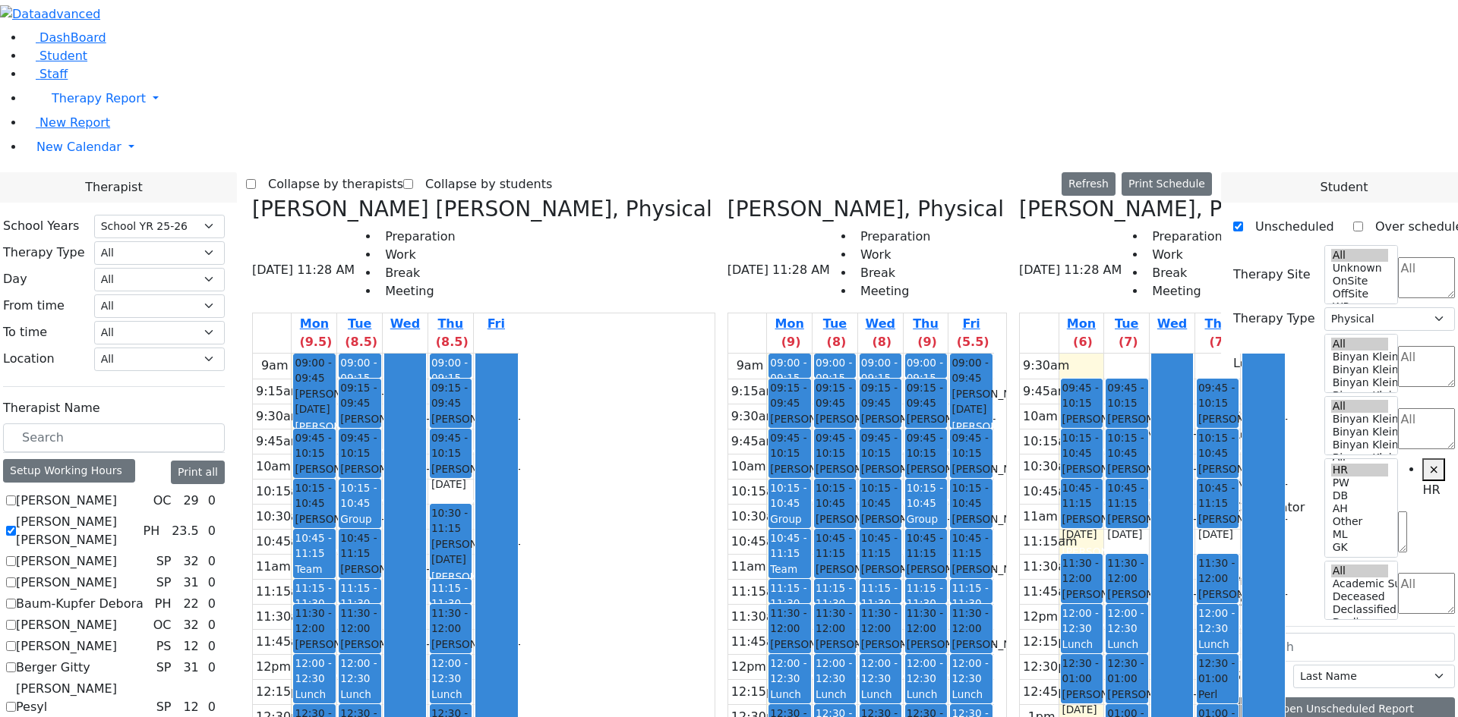
click at [1398, 459] on span "× HR" at bounding box center [1426, 507] width 57 height 97
click at [1355, 257] on li "DB" at bounding box center [1372, 249] width 34 height 18
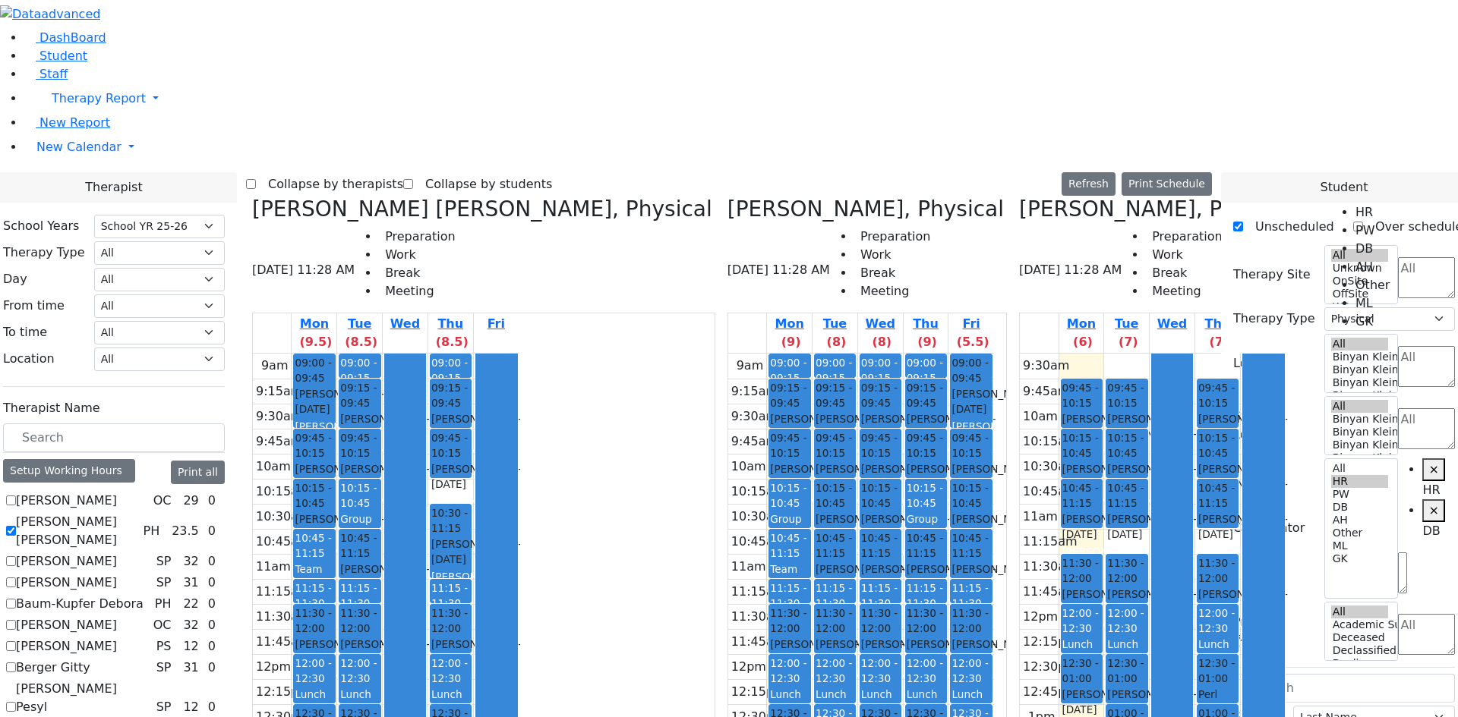
drag, startPoint x: 1312, startPoint y: 534, endPoint x: 1300, endPoint y: 539, distance: 12.6
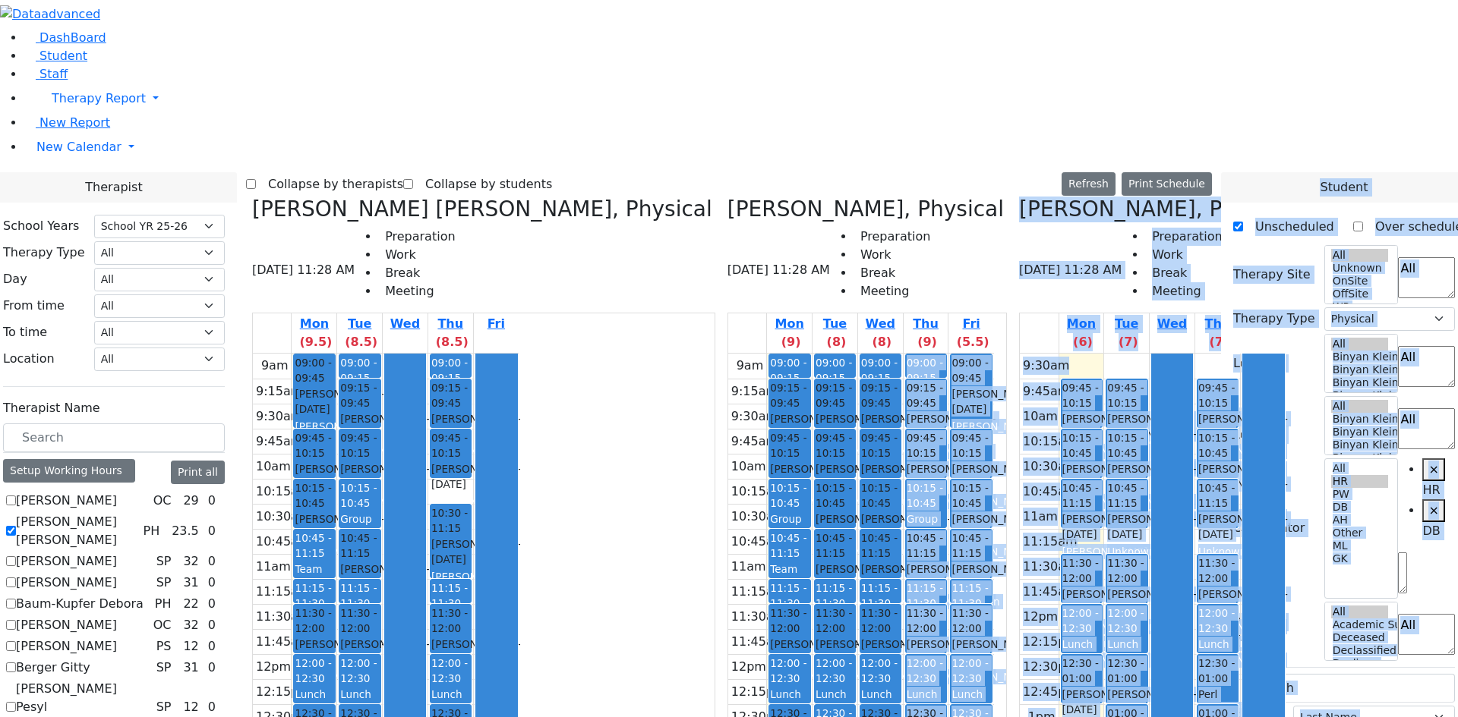
drag, startPoint x: 1300, startPoint y: 539, endPoint x: 1254, endPoint y: 673, distance: 141.4
drag, startPoint x: 1291, startPoint y: 682, endPoint x: 1291, endPoint y: 578, distance: 103.2
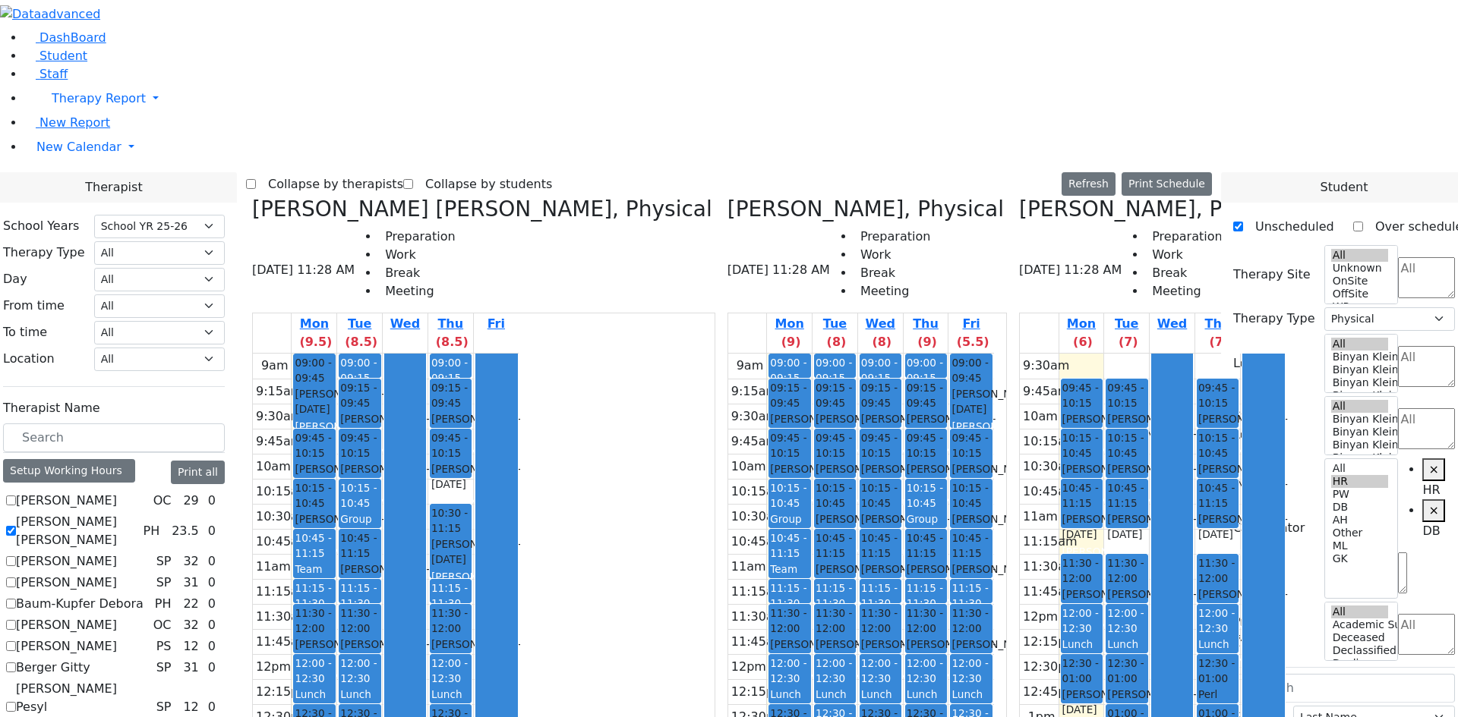
drag, startPoint x: 1338, startPoint y: 540, endPoint x: 1021, endPoint y: 458, distance: 327.0
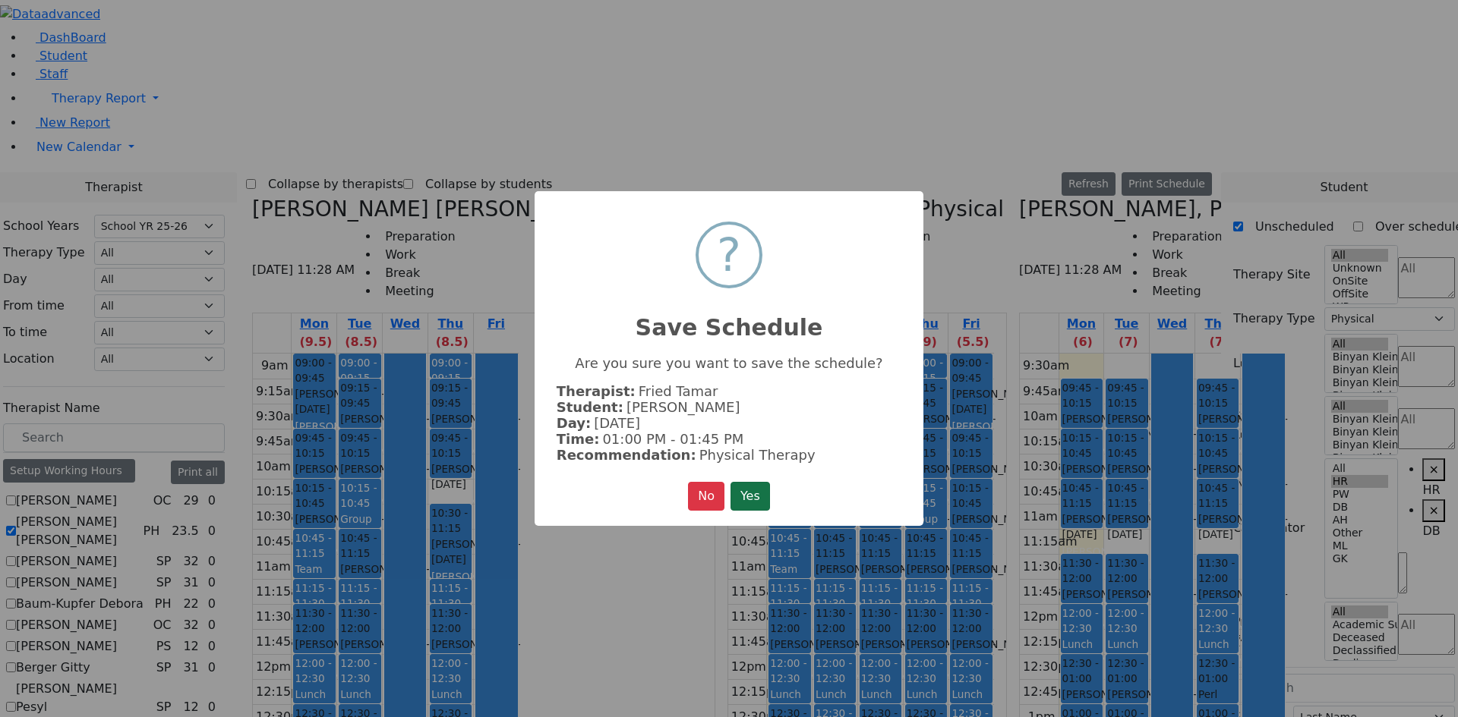
click at [755, 491] on button "Yes" at bounding box center [749, 496] width 39 height 29
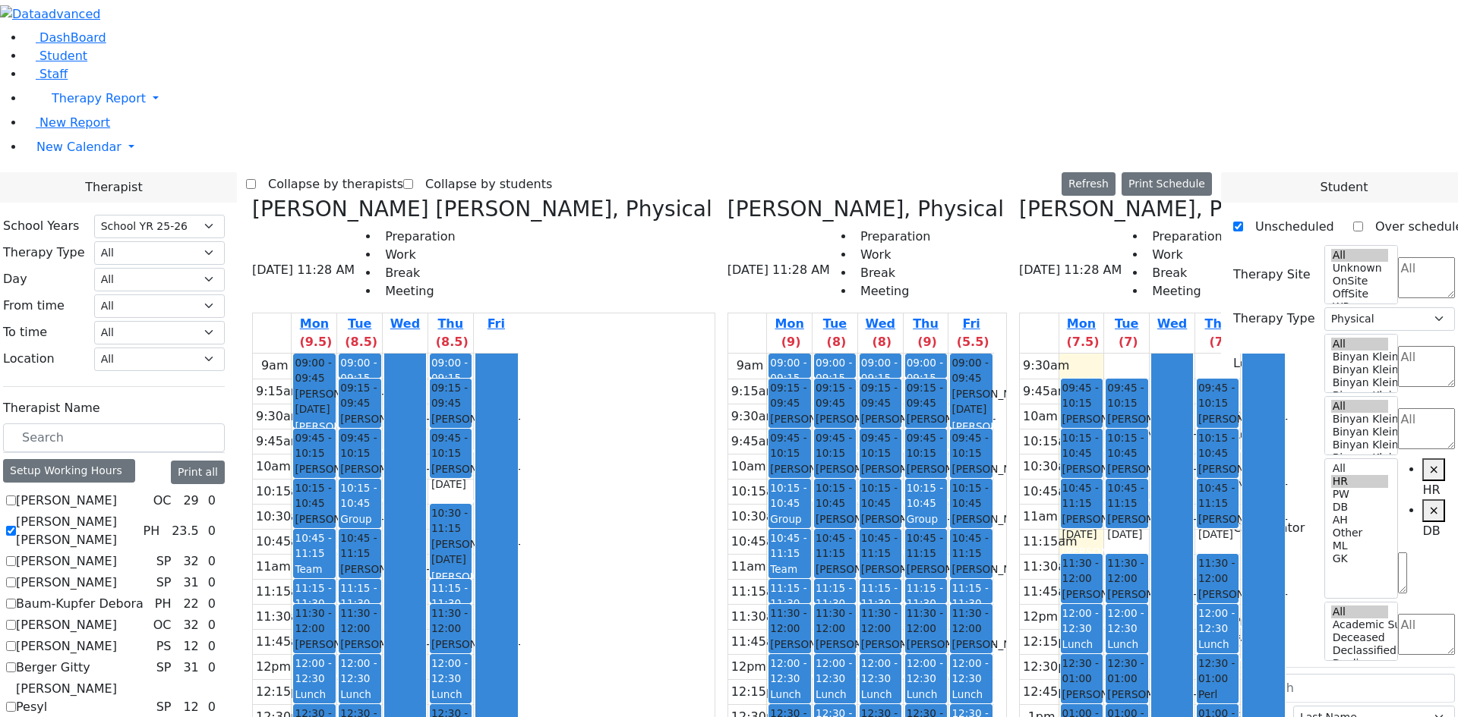
click at [1198, 687] on div "Perl Bracha - [DATE]" at bounding box center [1217, 710] width 39 height 46
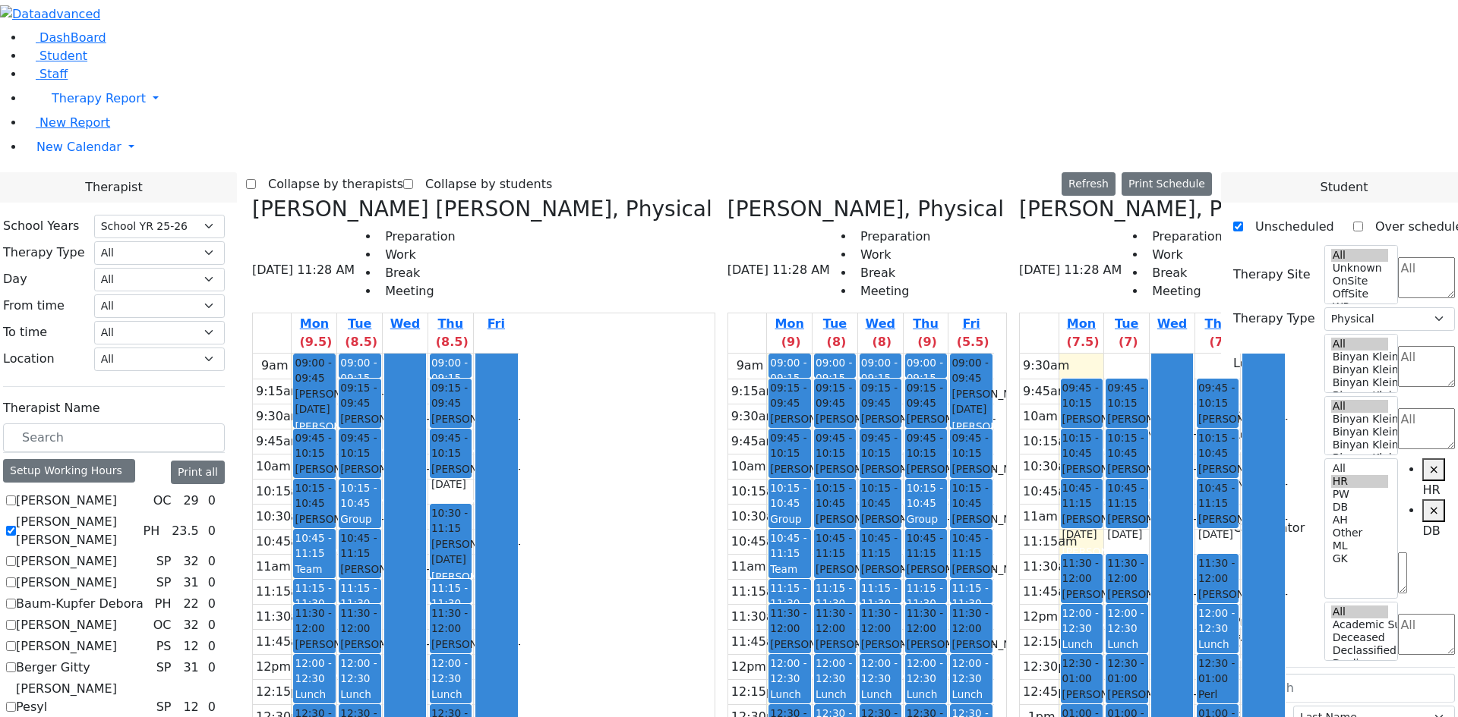
click at [333, 386] on div "[PERSON_NAME] - [DATE]" at bounding box center [314, 401] width 39 height 31
click at [470, 537] on div "[PERSON_NAME] - [DATE]" at bounding box center [450, 552] width 39 height 31
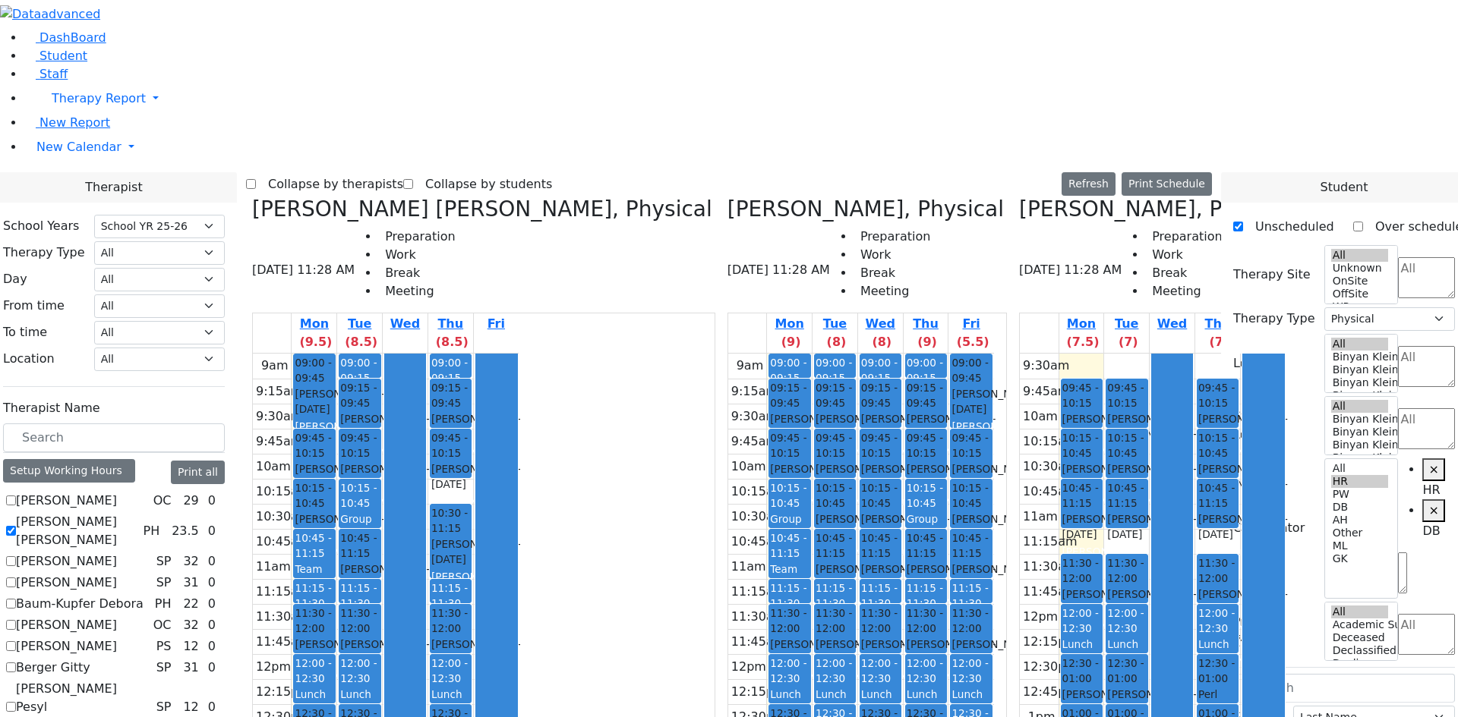
checkbox input "true"
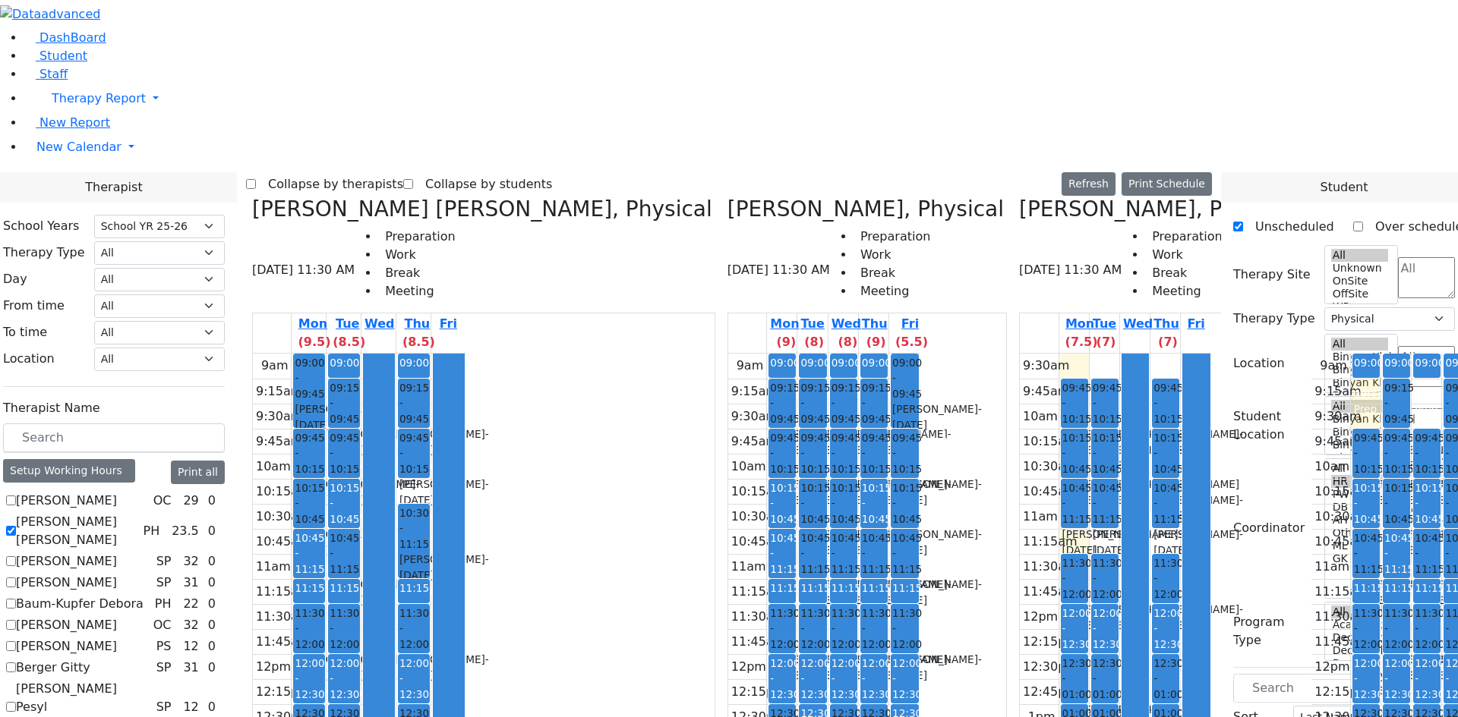
drag, startPoint x: 1205, startPoint y: 125, endPoint x: 1212, endPoint y: 147, distance: 23.1
click at [1311, 354] on div "9am 9:15am 9:30am 9:45am 10am 10:15am 10:30am 10:45am 11am 11:15am 11:30am 11:4…" at bounding box center [1406, 654] width 191 height 601
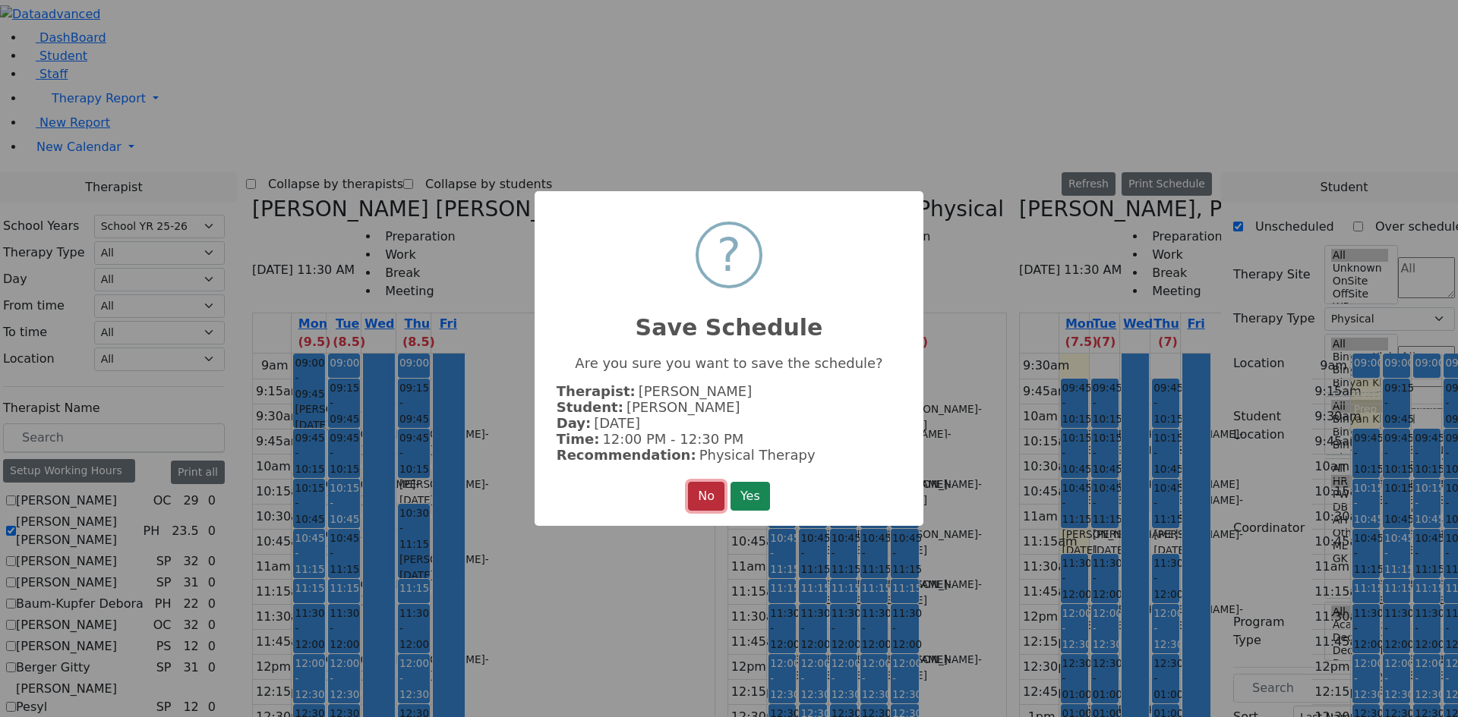
click at [710, 495] on button "No" at bounding box center [706, 496] width 36 height 29
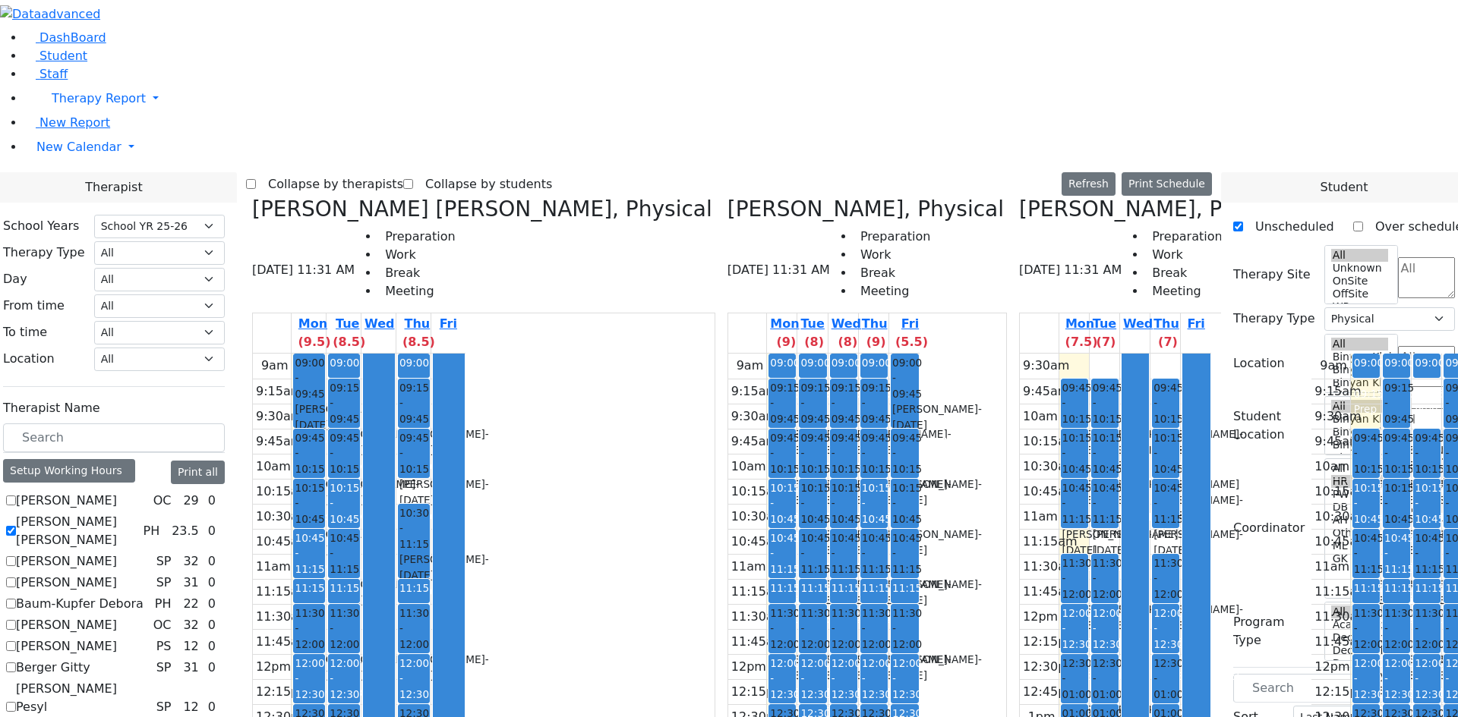
drag, startPoint x: 1299, startPoint y: 515, endPoint x: 1199, endPoint y: 121, distance: 405.8
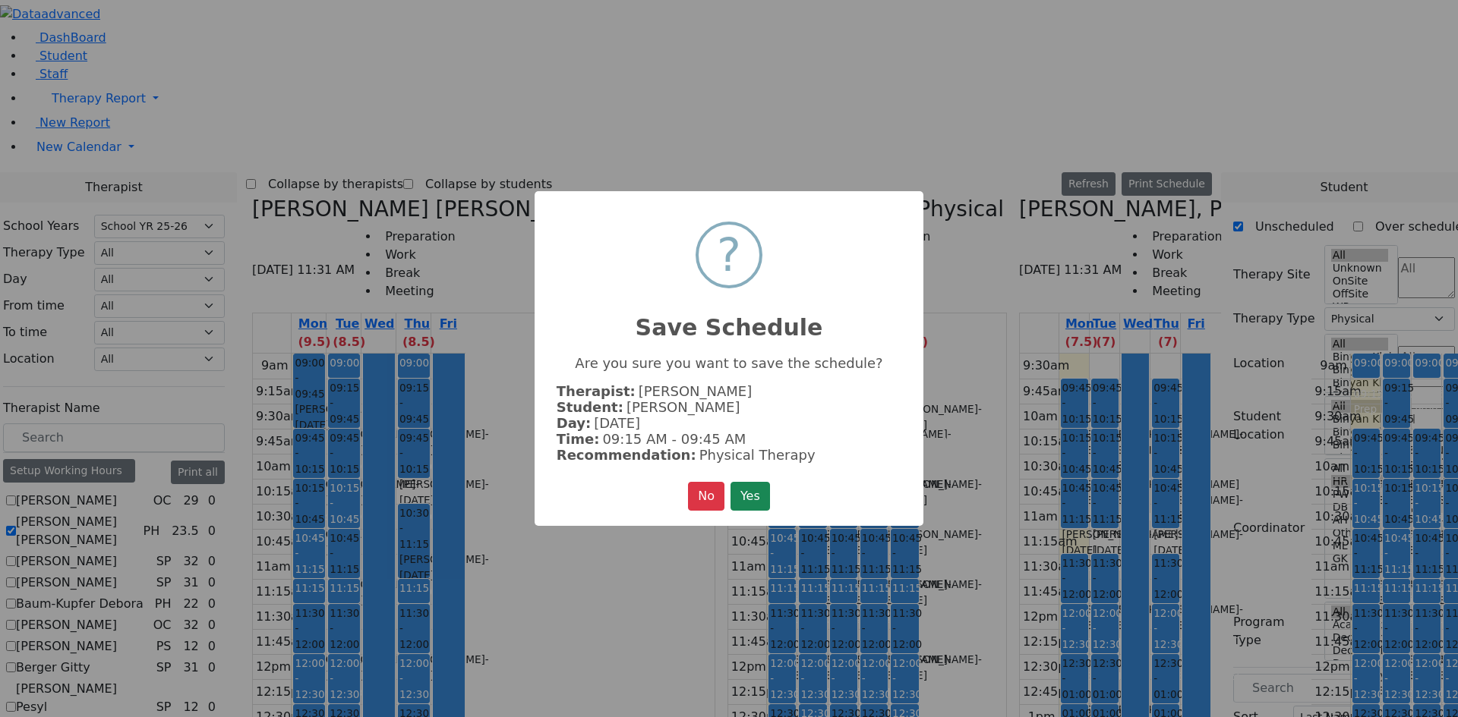
click at [745, 493] on button "Yes" at bounding box center [749, 496] width 39 height 29
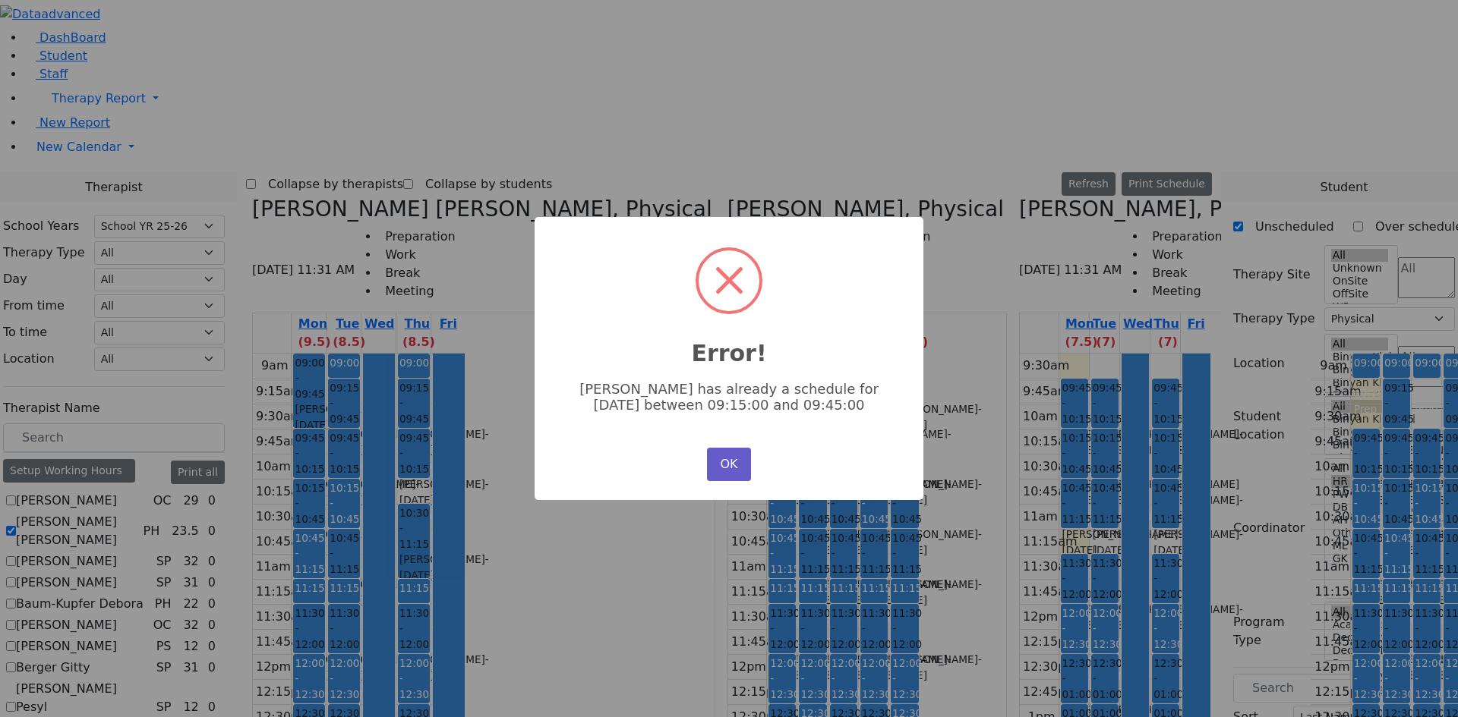
click at [726, 460] on button "OK" at bounding box center [729, 464] width 44 height 33
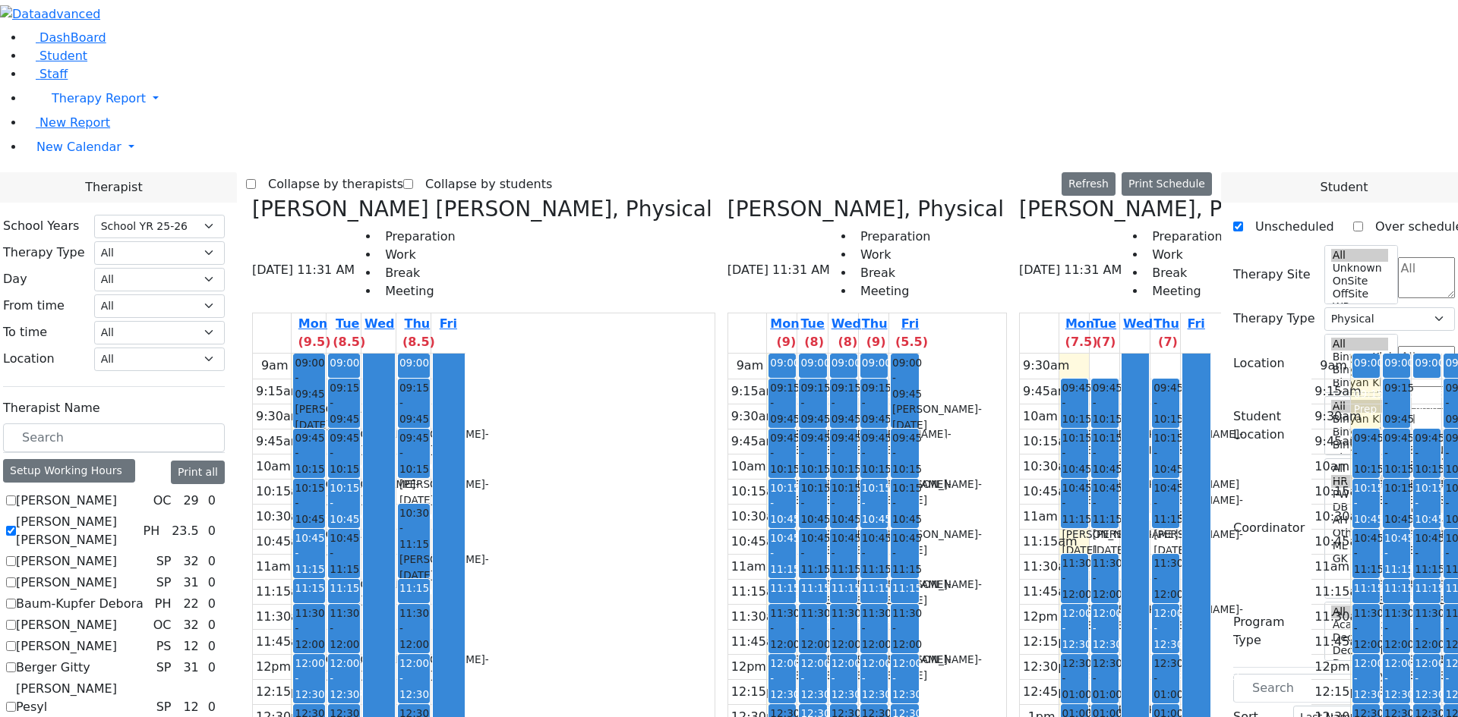
drag, startPoint x: 1215, startPoint y: 190, endPoint x: 1214, endPoint y: 140, distance: 50.1
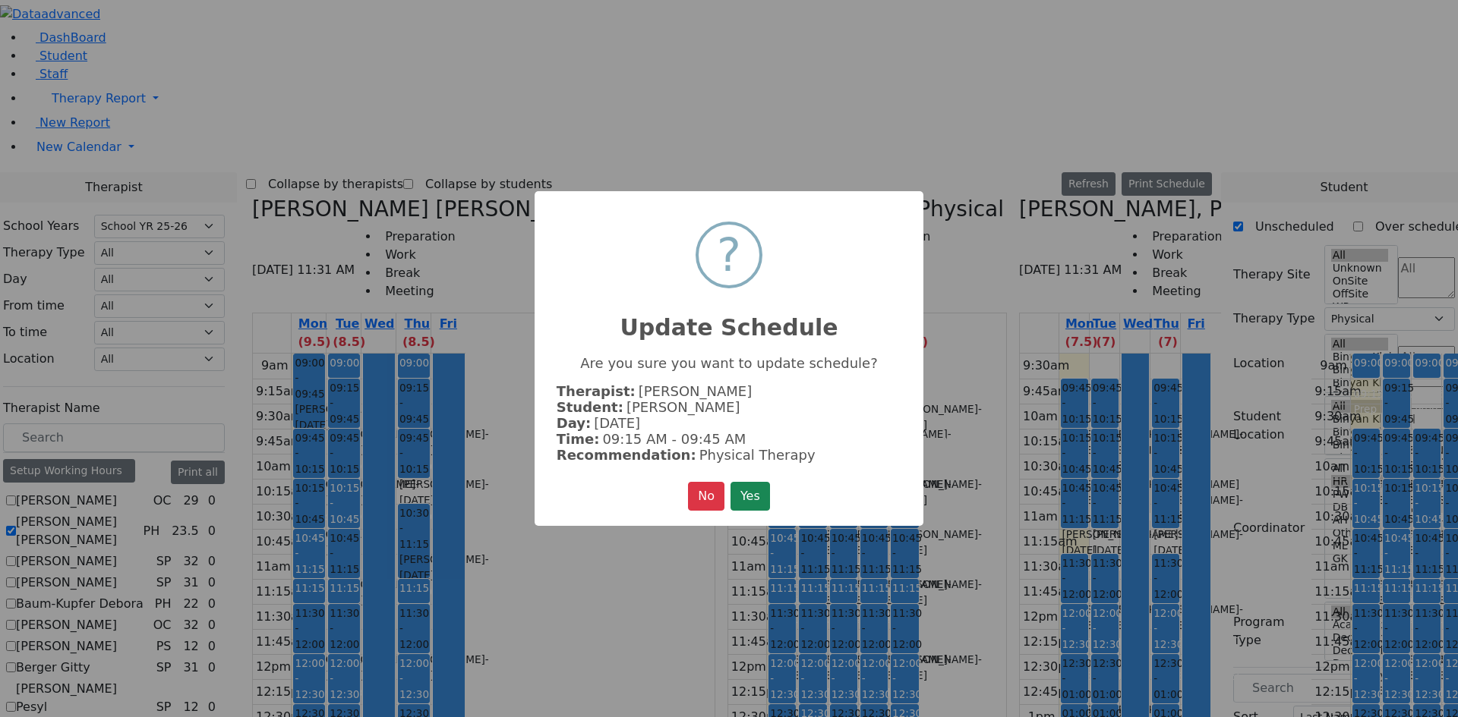
click at [756, 482] on button "Yes" at bounding box center [749, 496] width 39 height 29
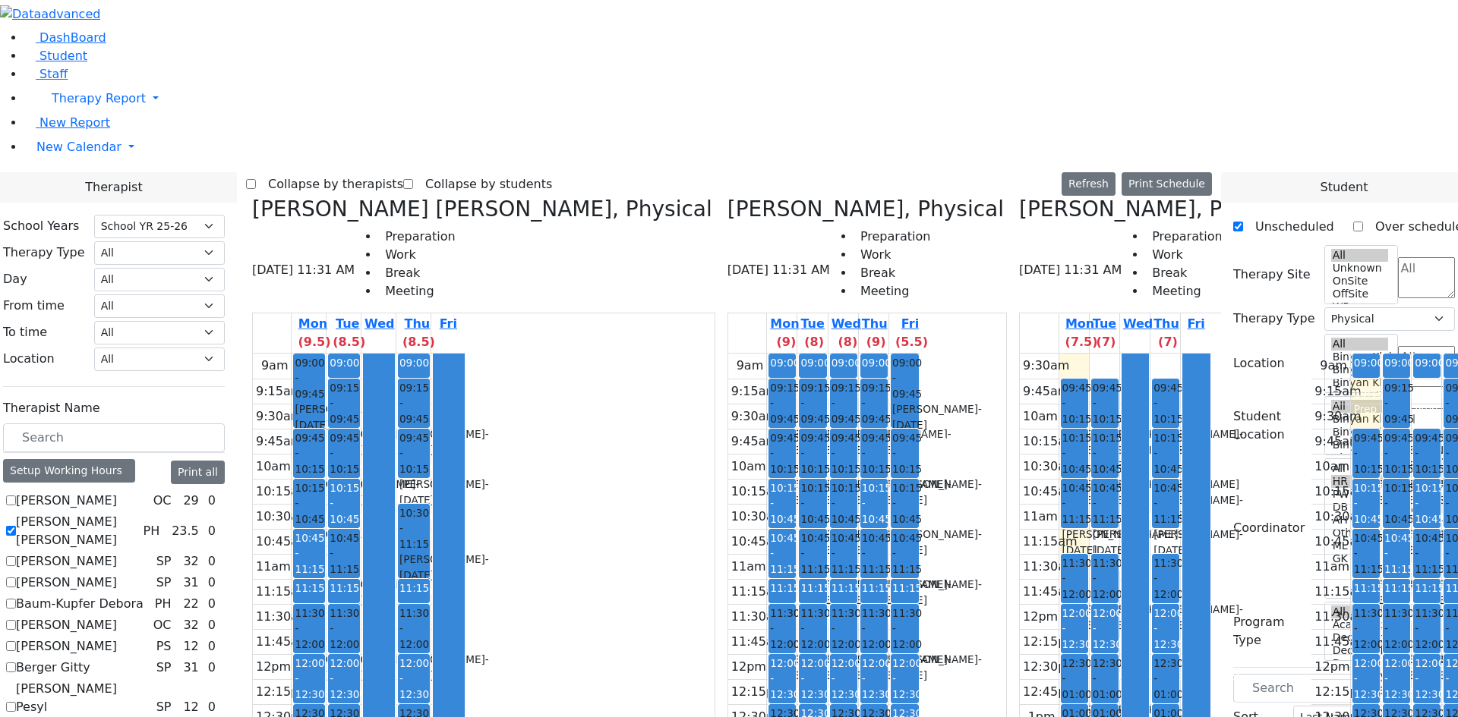
drag, startPoint x: 1209, startPoint y: 238, endPoint x: 1216, endPoint y: 182, distance: 55.9
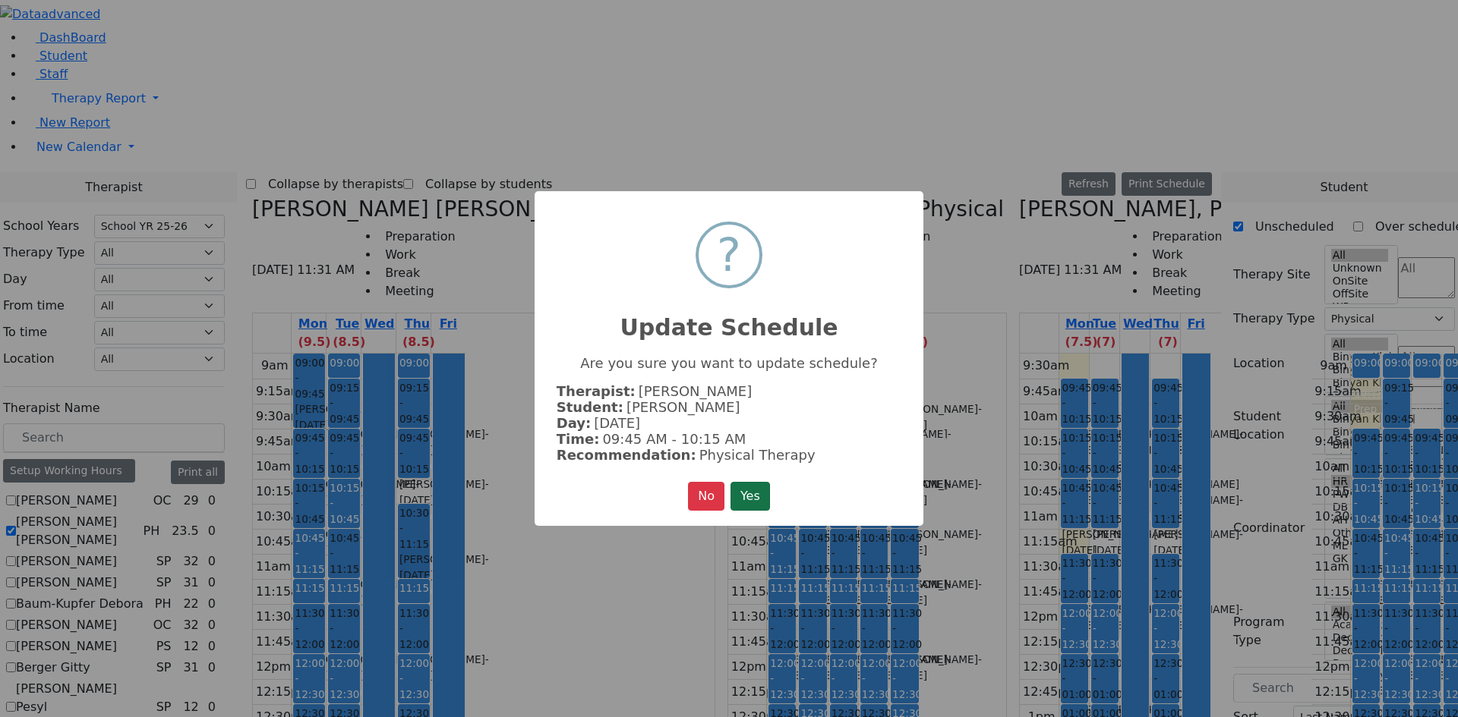
click at [748, 489] on button "Yes" at bounding box center [749, 496] width 39 height 29
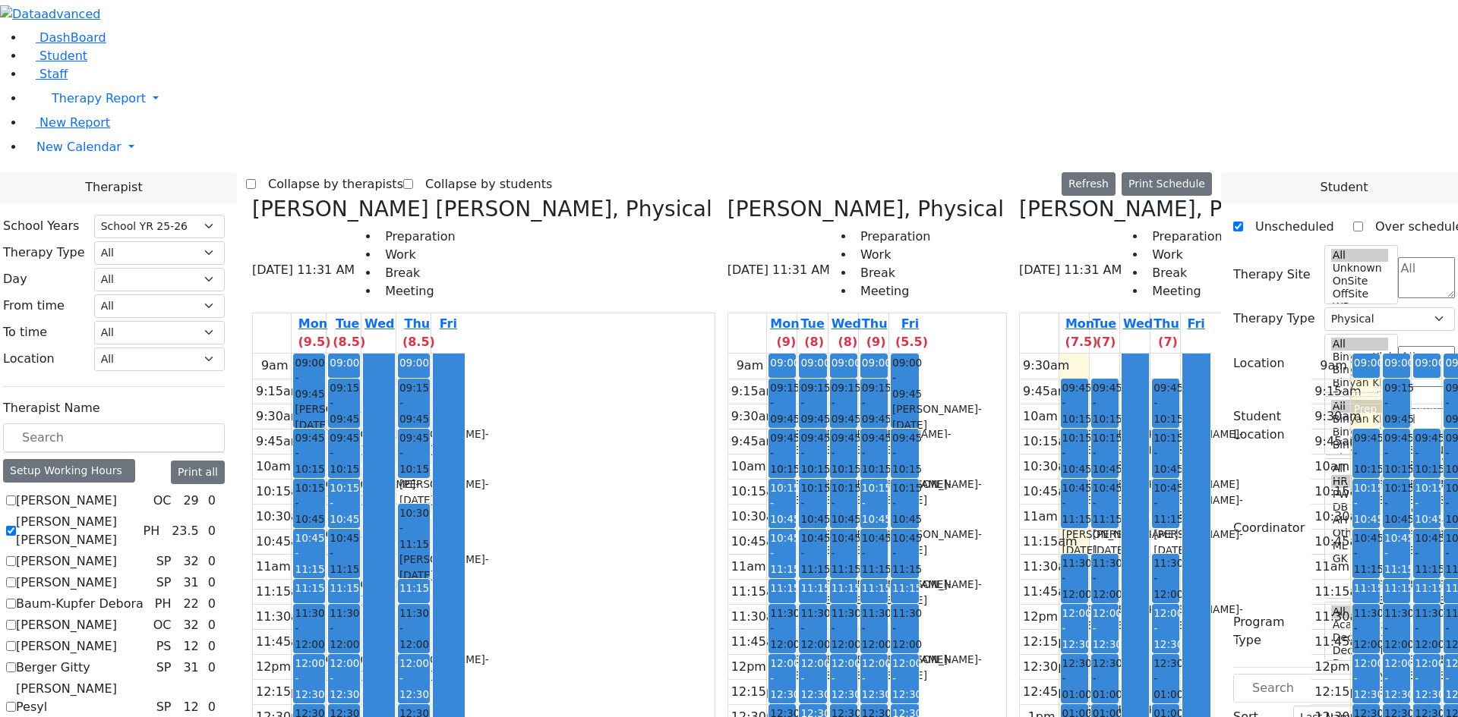
drag, startPoint x: 1297, startPoint y: 511, endPoint x: 1202, endPoint y: 229, distance: 297.2
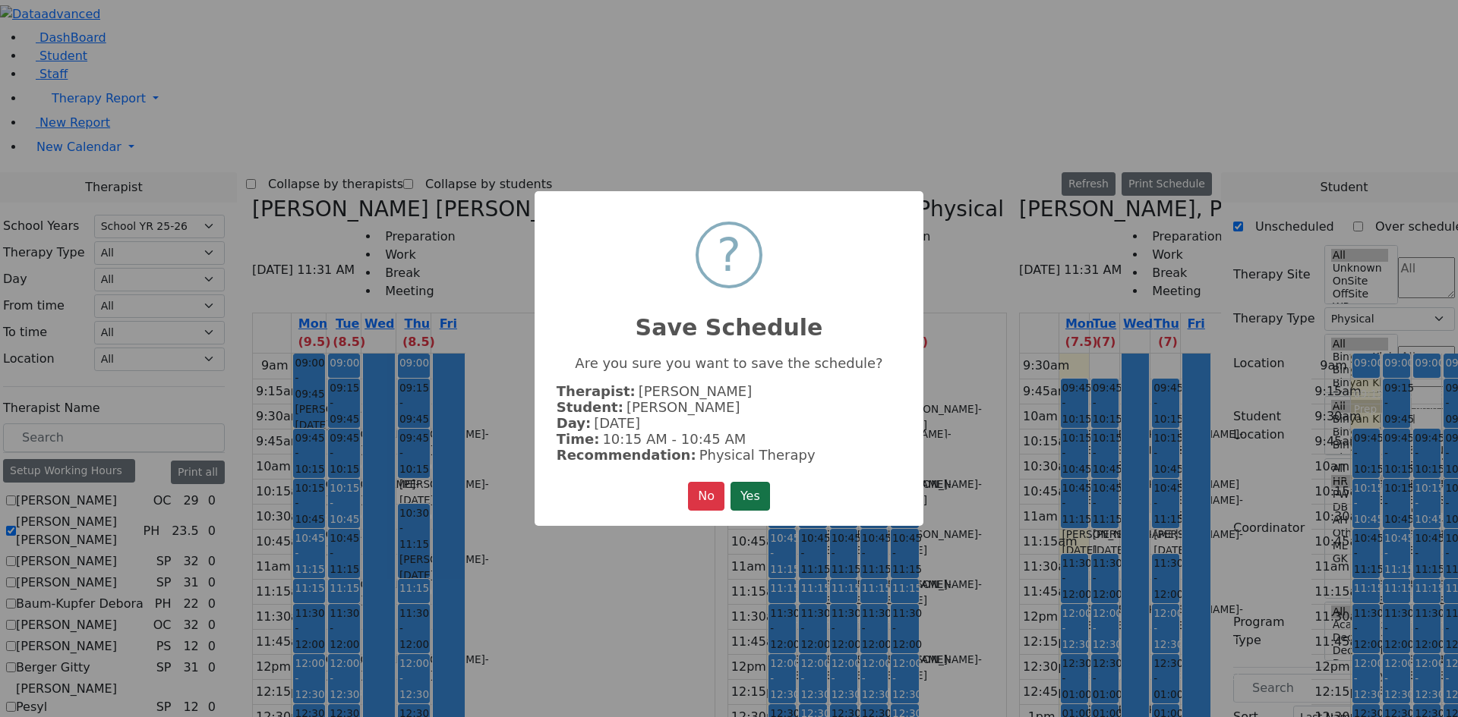
click at [742, 501] on button "Yes" at bounding box center [749, 496] width 39 height 29
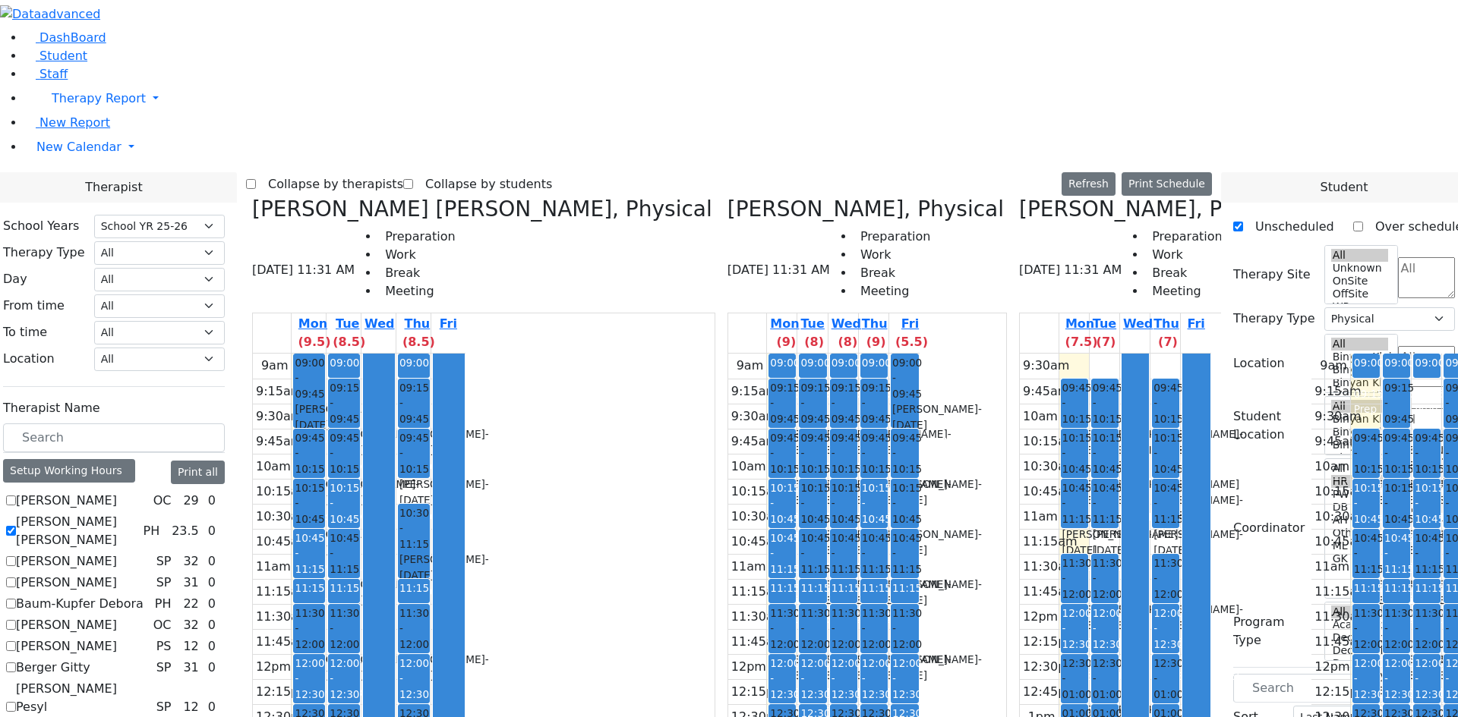
click at [464, 354] on div at bounding box center [448, 654] width 30 height 600
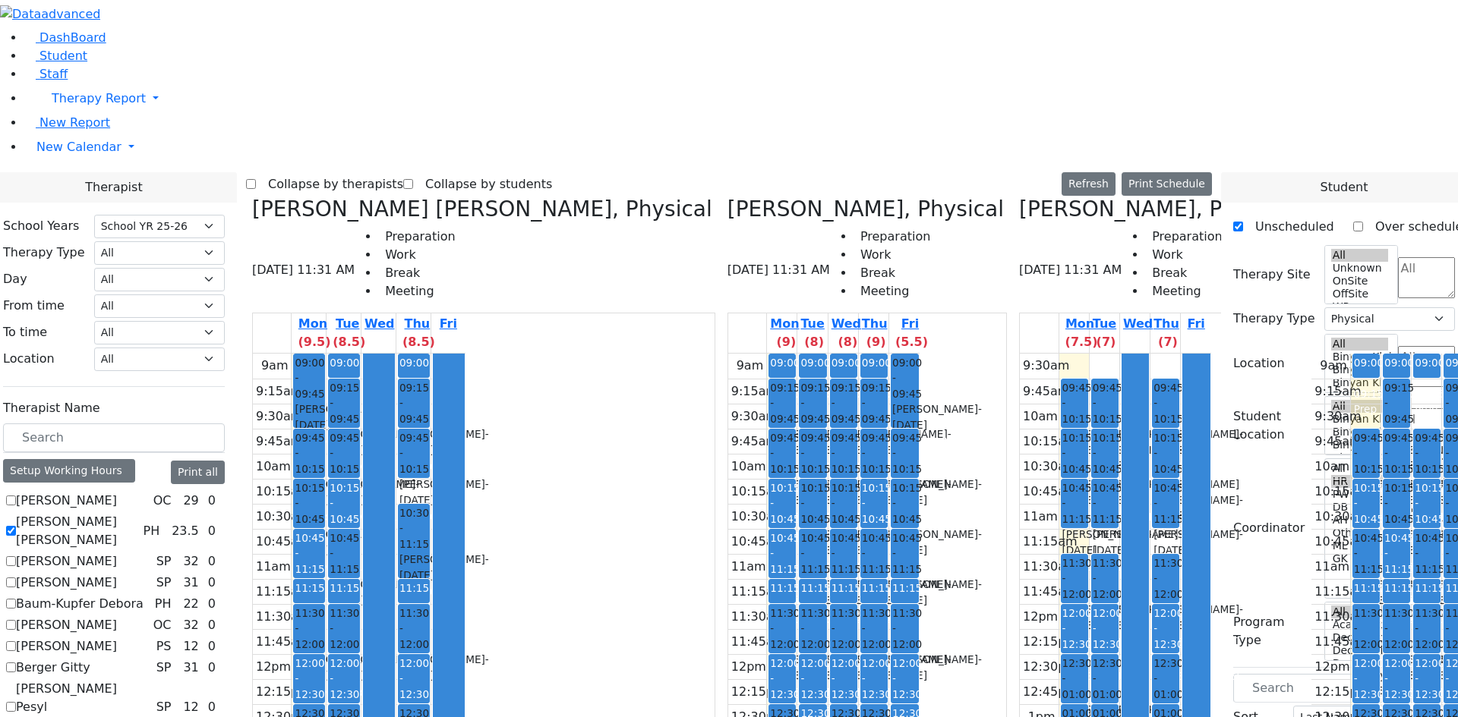
click at [1019, 354] on div "9:30am 9:45am 10am 10:15am 10:30am 10:45am 11am 11:15am 11:30am 11:45am 12pm 12…" at bounding box center [1114, 592] width 191 height 476
click at [1013, 569] on div "[PERSON_NAME], Physical [DATE] 11:31 AM Preparation Work Break Meeting Mon (7.5…" at bounding box center [1159, 570] width 292 height 747
click at [1013, 620] on div "[PERSON_NAME], Physical [DATE] 11:31 AM Preparation Work Break Meeting Mon (7.5…" at bounding box center [1159, 570] width 292 height 747
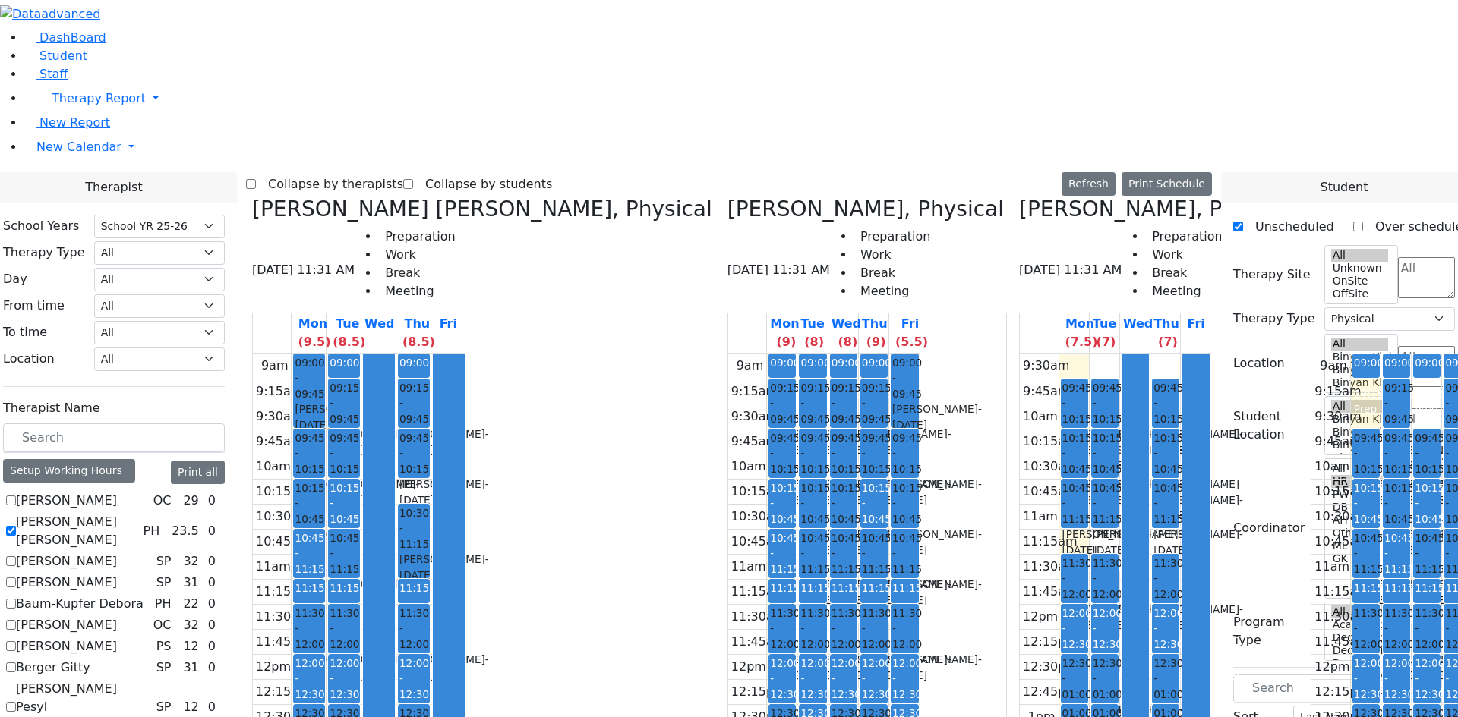
drag, startPoint x: 1146, startPoint y: 616, endPoint x: 1146, endPoint y: 608, distance: 8.4
click at [1311, 600] on div "9am 9:15am 9:30am 9:45am 10am 10:15am 10:30am 10:45am 11am 11:15am 11:30am 11:4…" at bounding box center [1406, 654] width 191 height 601
drag, startPoint x: 1114, startPoint y: 571, endPoint x: 1115, endPoint y: 554, distance: 16.8
click at [1311, 554] on div "9am 9:15am 9:30am 9:45am 10am 10:15am 10:30am 10:45am 11am 11:15am 11:30am 11:4…" at bounding box center [1406, 654] width 191 height 601
click at [1021, 619] on div "[PERSON_NAME], Physical [DATE] 11:31 AM Preparation Work Break Meeting Mon (7.5…" at bounding box center [1159, 577] width 292 height 760
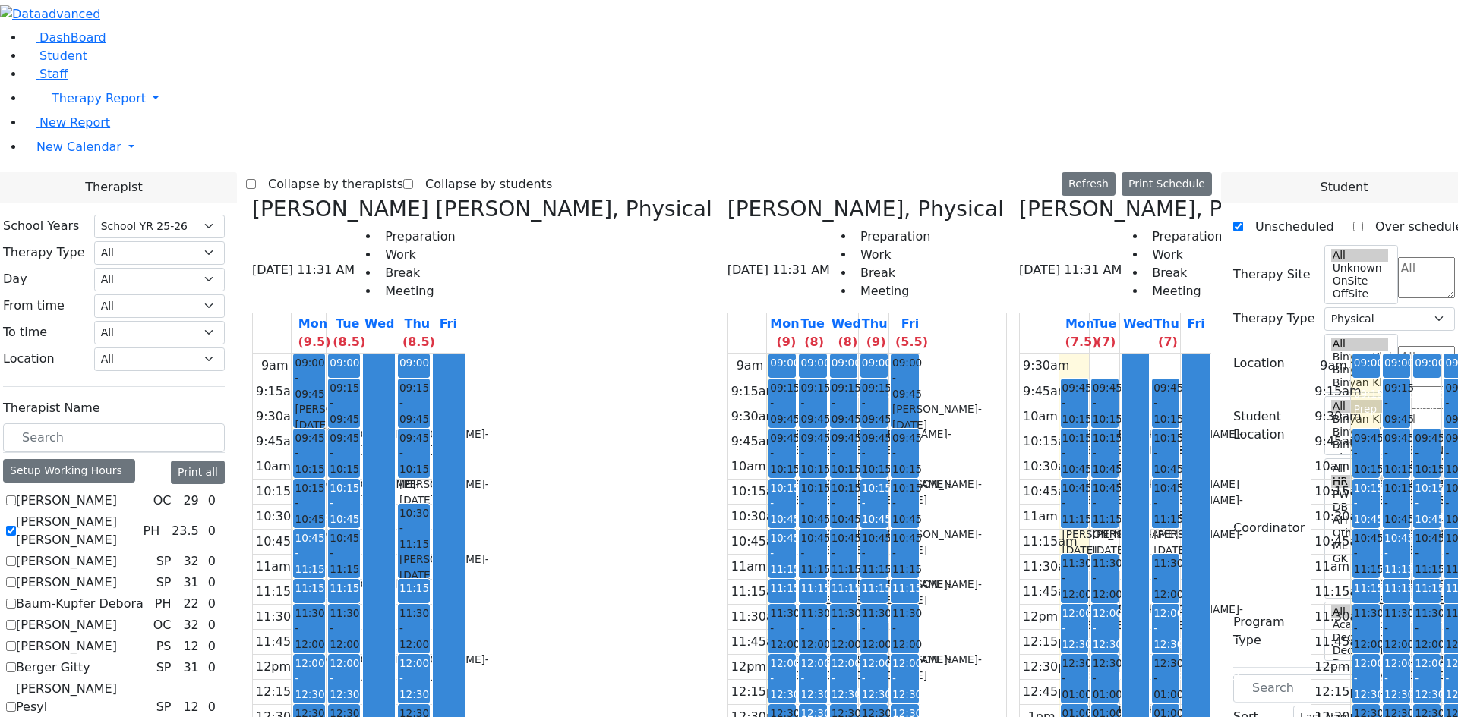
click at [1013, 619] on div "[PERSON_NAME], Physical [DATE] 11:31 AM Preparation Work Break Meeting Mon (7.5…" at bounding box center [1159, 577] width 292 height 760
drag, startPoint x: 698, startPoint y: 609, endPoint x: 805, endPoint y: 623, distance: 108.8
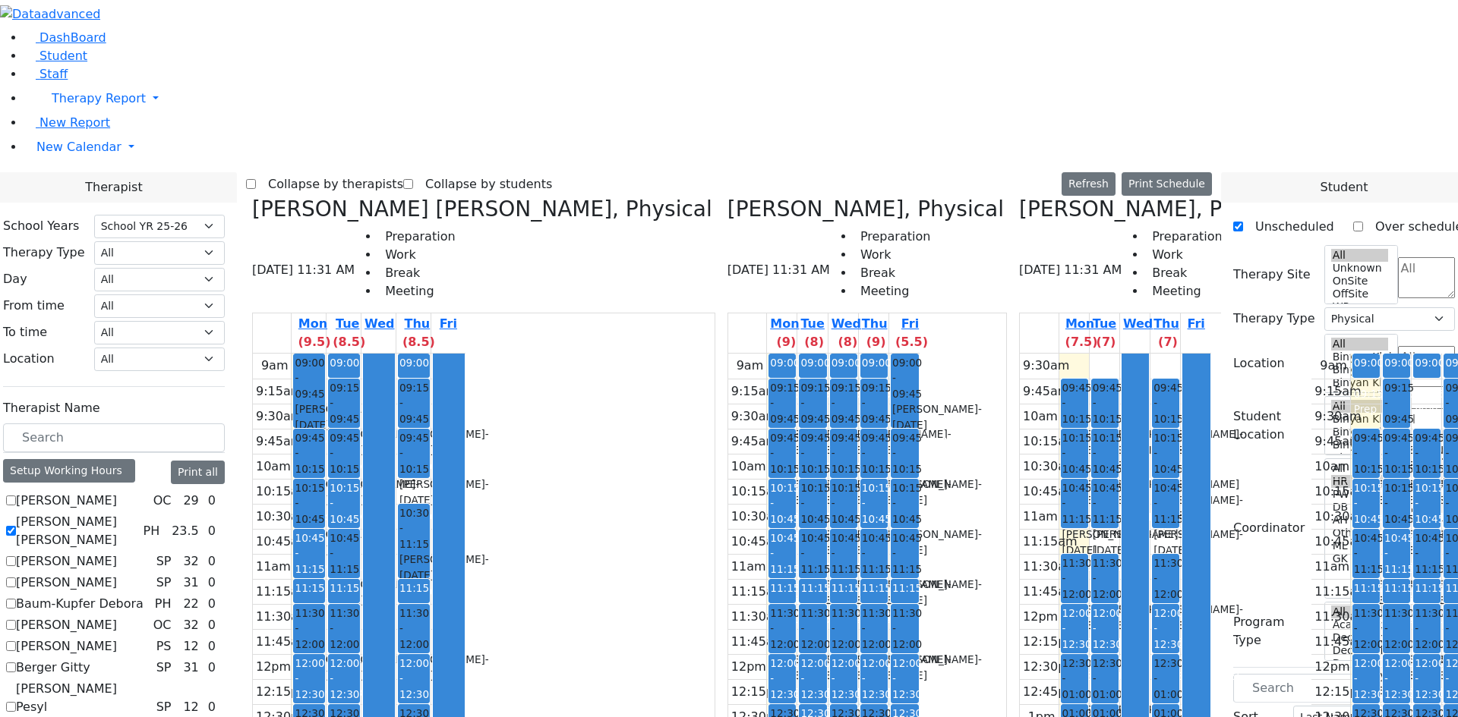
click at [805, 623] on div "9am 9:15am 9:30am 9:45am 10am 10:15am 10:30am 10:45am 11am 11:15am 11:30am 11:4…" at bounding box center [823, 654] width 191 height 601
click at [1013, 623] on div "[PERSON_NAME], Physical [DATE] 11:31 AM Preparation Work Break Meeting Mon (7.5…" at bounding box center [1159, 577] width 292 height 760
click at [465, 354] on div "9am 9:15am 9:30am 9:45am 10am 10:15am 10:30am 10:45am 11am 11:15am 11:30am 11:4…" at bounding box center [359, 654] width 213 height 601
click at [1013, 603] on div "[PERSON_NAME], Physical [DATE] 11:31 AM Preparation Work Break Meeting Mon (7.5…" at bounding box center [1159, 577] width 292 height 760
drag, startPoint x: 712, startPoint y: 599, endPoint x: 893, endPoint y: 567, distance: 184.2
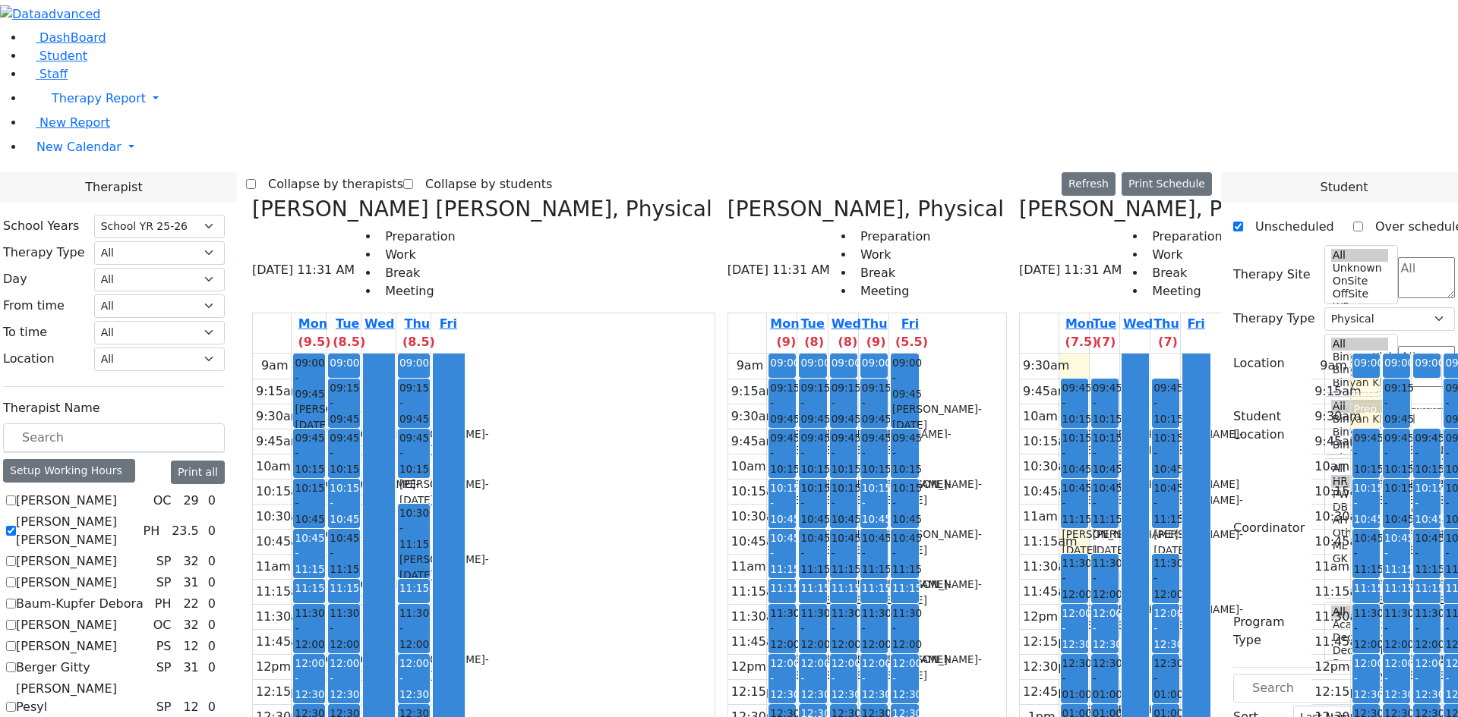
click at [889, 553] on div "[PERSON_NAME] [PERSON_NAME], Physical [DATE] 11:31 AM Preparation Work Break Me…" at bounding box center [729, 577] width 966 height 760
click at [1013, 610] on div "[PERSON_NAME], Physical [DATE] 11:31 AM Preparation Work Break Meeting Mon (7.5…" at bounding box center [1159, 577] width 292 height 760
drag, startPoint x: 1183, startPoint y: 622, endPoint x: 966, endPoint y: 610, distance: 217.4
click at [1311, 592] on tbody "9am 9:15am 9:30am 9:45am 10am 10:15am 10:30am 10:45am 11am 11:15am 11:30am 11:4…" at bounding box center [1406, 654] width 191 height 601
click at [1013, 622] on div "[PERSON_NAME], Physical [DATE] 11:31 AM Preparation Work Break Meeting Mon (7.5…" at bounding box center [1159, 577] width 292 height 760
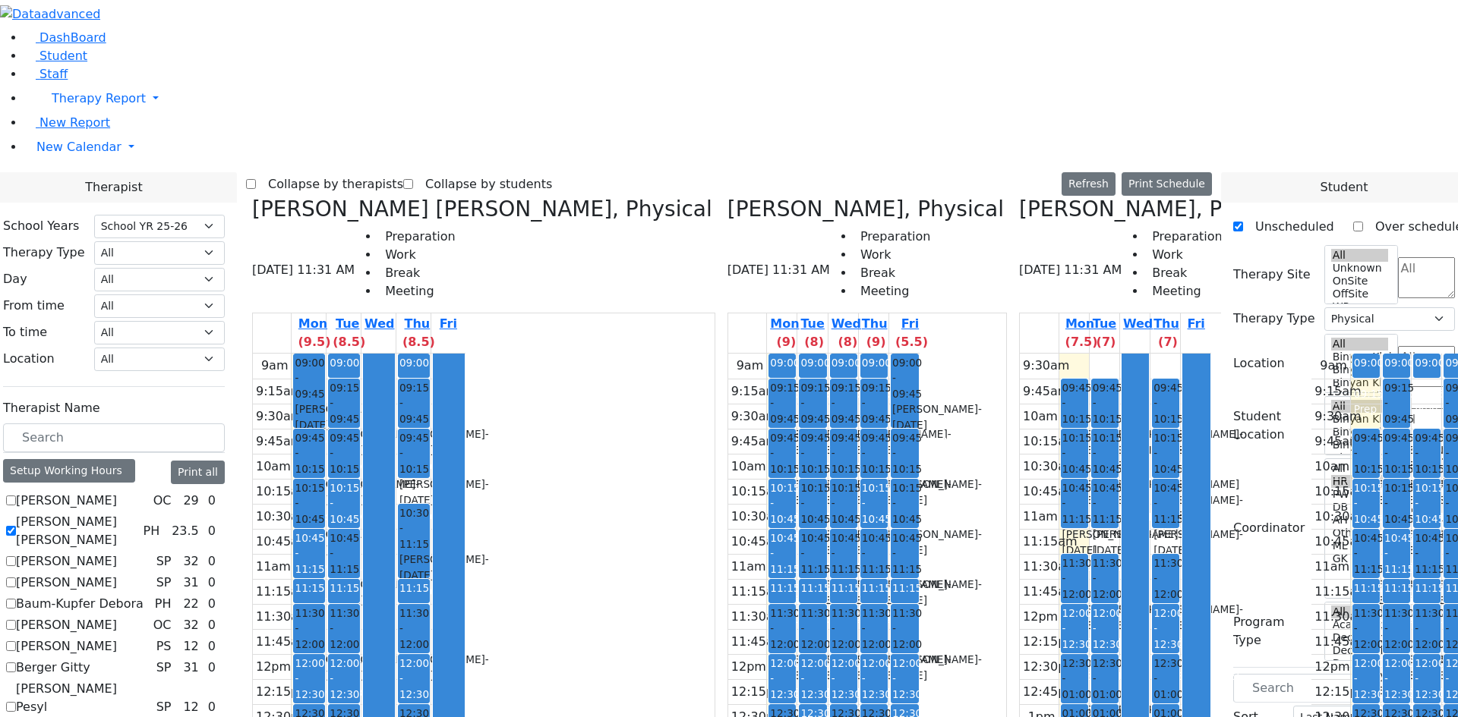
drag, startPoint x: 1112, startPoint y: 570, endPoint x: 1114, endPoint y: 560, distance: 10.1
click at [1311, 552] on div "9am 9:15am 9:30am 9:45am 10am 10:15am 10:30am 10:45am 11am 11:15am 11:30am 11:4…" at bounding box center [1406, 654] width 191 height 601
drag, startPoint x: 1143, startPoint y: 600, endPoint x: 1144, endPoint y: 611, distance: 10.7
click at [1311, 619] on div "9am 9:15am 9:30am 9:45am 10am 10:15am 10:30am 10:45am 11am 11:15am 11:30am 11:4…" at bounding box center [1406, 654] width 191 height 601
click at [1311, 620] on div "9am 9:15am 9:30am 9:45am 10am 10:15am 10:30am 10:45am 11am 11:15am 11:30am 11:4…" at bounding box center [1406, 654] width 191 height 601
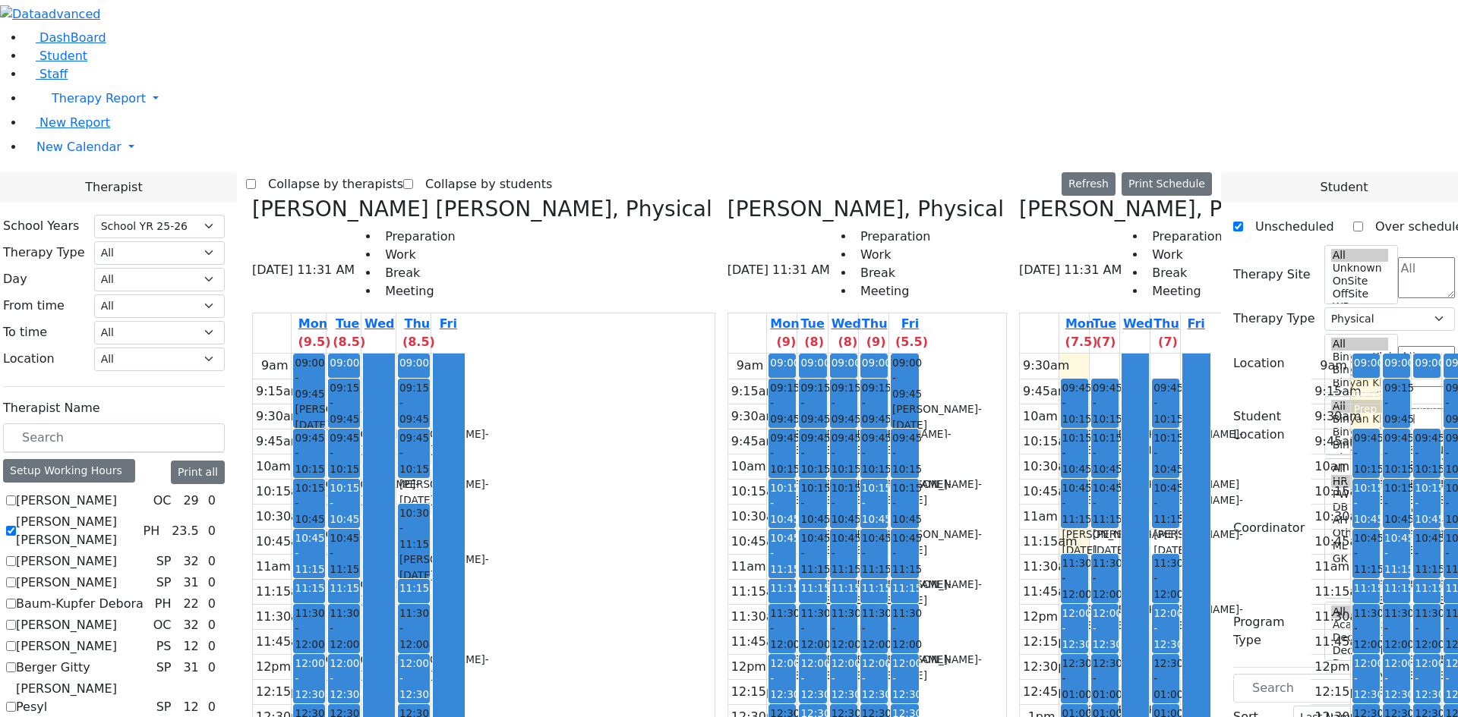
click at [1311, 597] on div "9am 9:15am 9:30am 9:45am 10am 10:15am 10:30am 10:45am 11am 11:15am 11:30am 11:4…" at bounding box center [1406, 654] width 191 height 601
click at [1013, 649] on div "[PERSON_NAME], Physical [DATE] 11:31 AM Preparation Work Break Meeting Mon (7.5…" at bounding box center [1159, 577] width 292 height 760
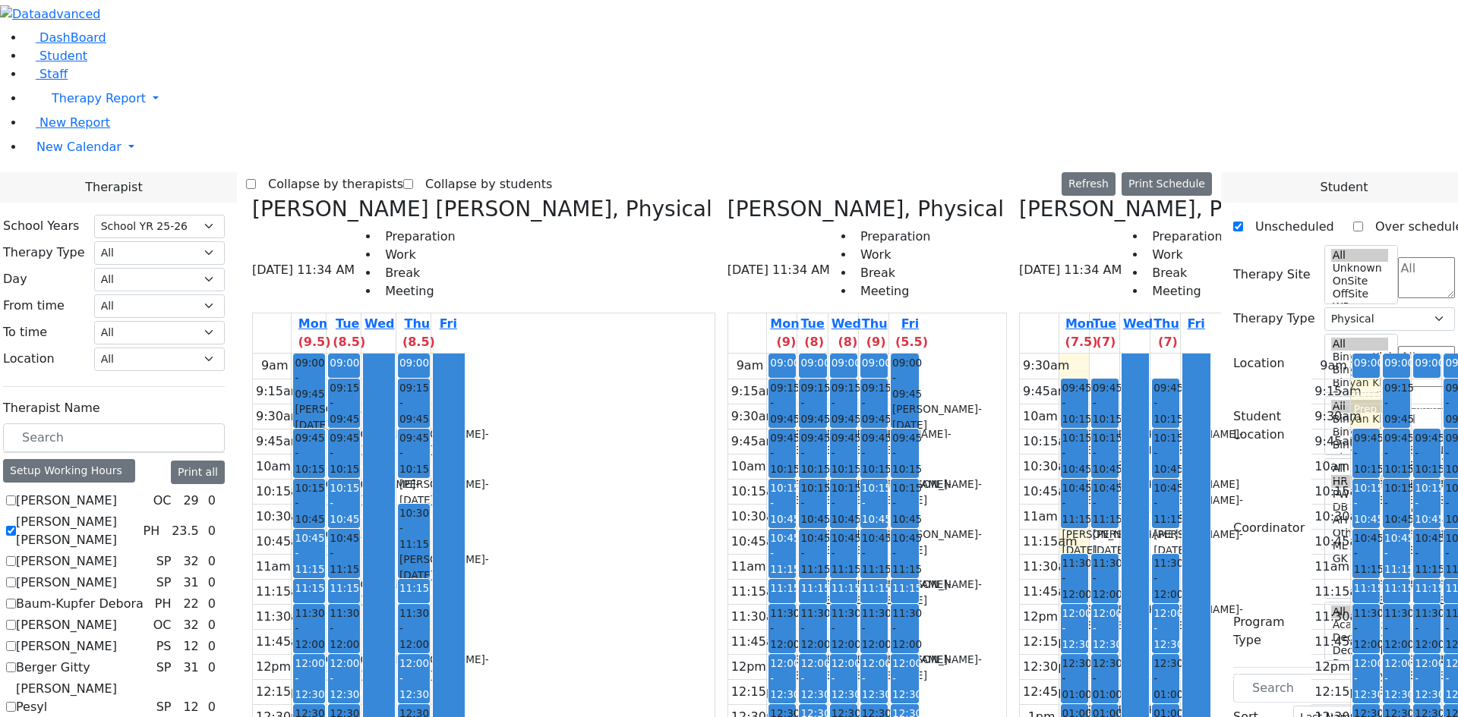
click at [1384, 577] on div "Team Meeting" at bounding box center [1396, 592] width 24 height 31
click at [1157, 301] on button "Delete Selected Schedule" at bounding box center [1199, 300] width 150 height 24
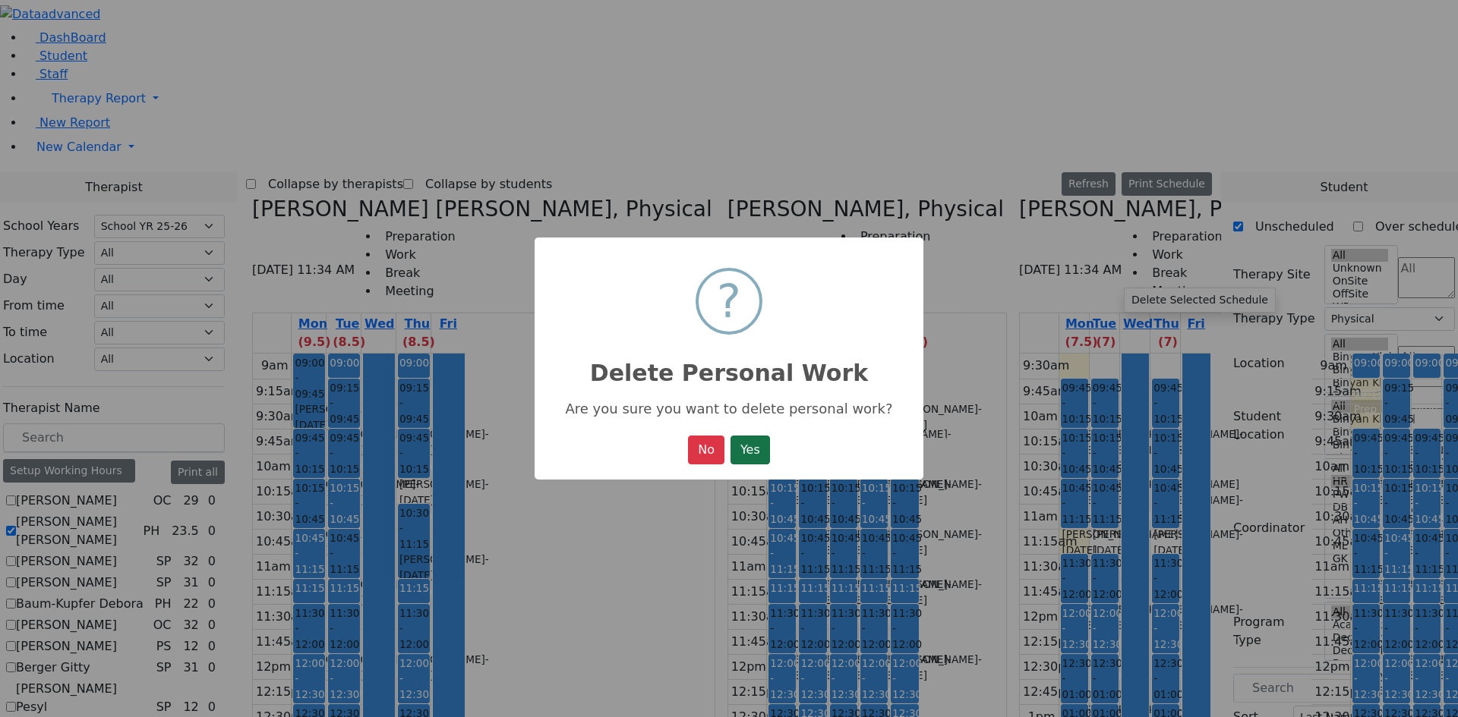
click at [741, 462] on button "Yes" at bounding box center [749, 450] width 39 height 29
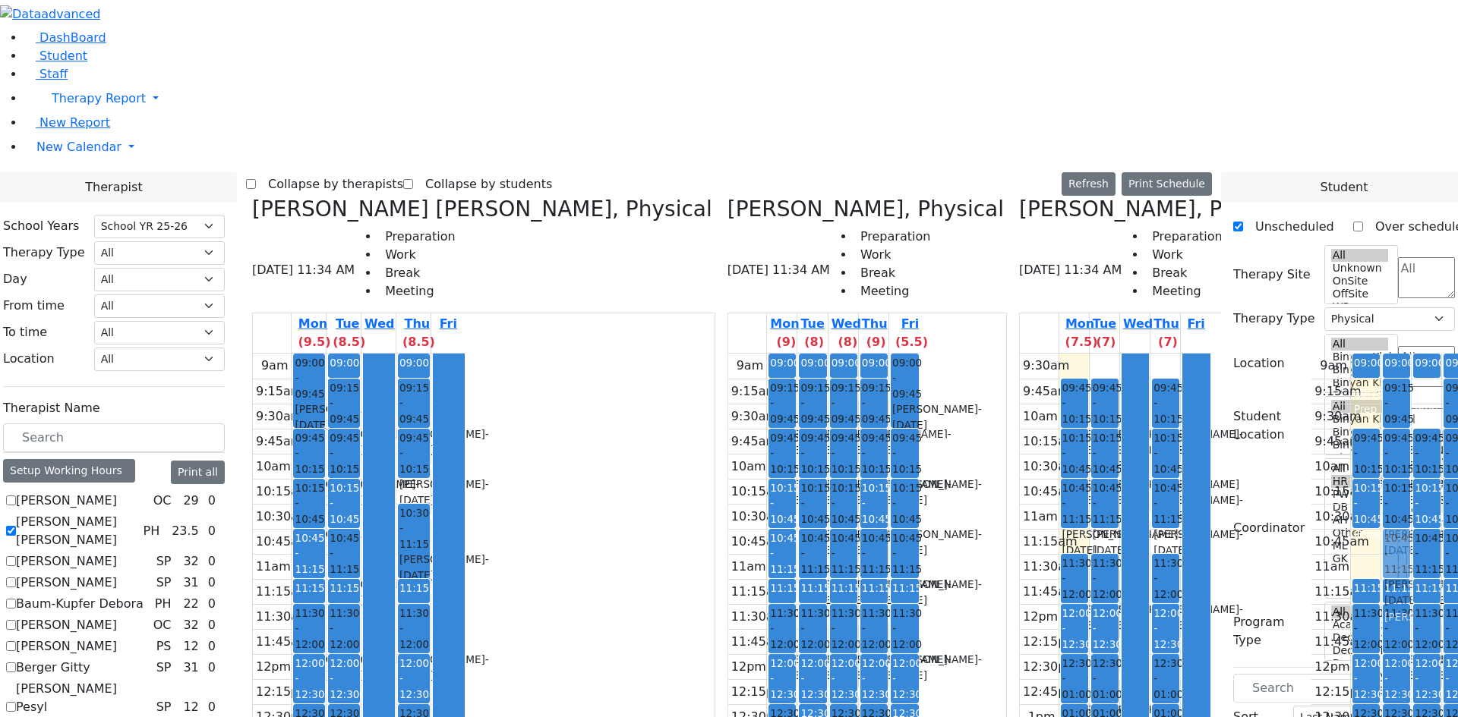
drag, startPoint x: 1091, startPoint y: 298, endPoint x: 1108, endPoint y: 297, distance: 17.5
click at [1311, 354] on tr "09:00 - 09:15 Prep 09:45 - 10:15 [PERSON_NAME] - [DATE] Unknown 10:15 - 10:45 G…" at bounding box center [1406, 654] width 191 height 601
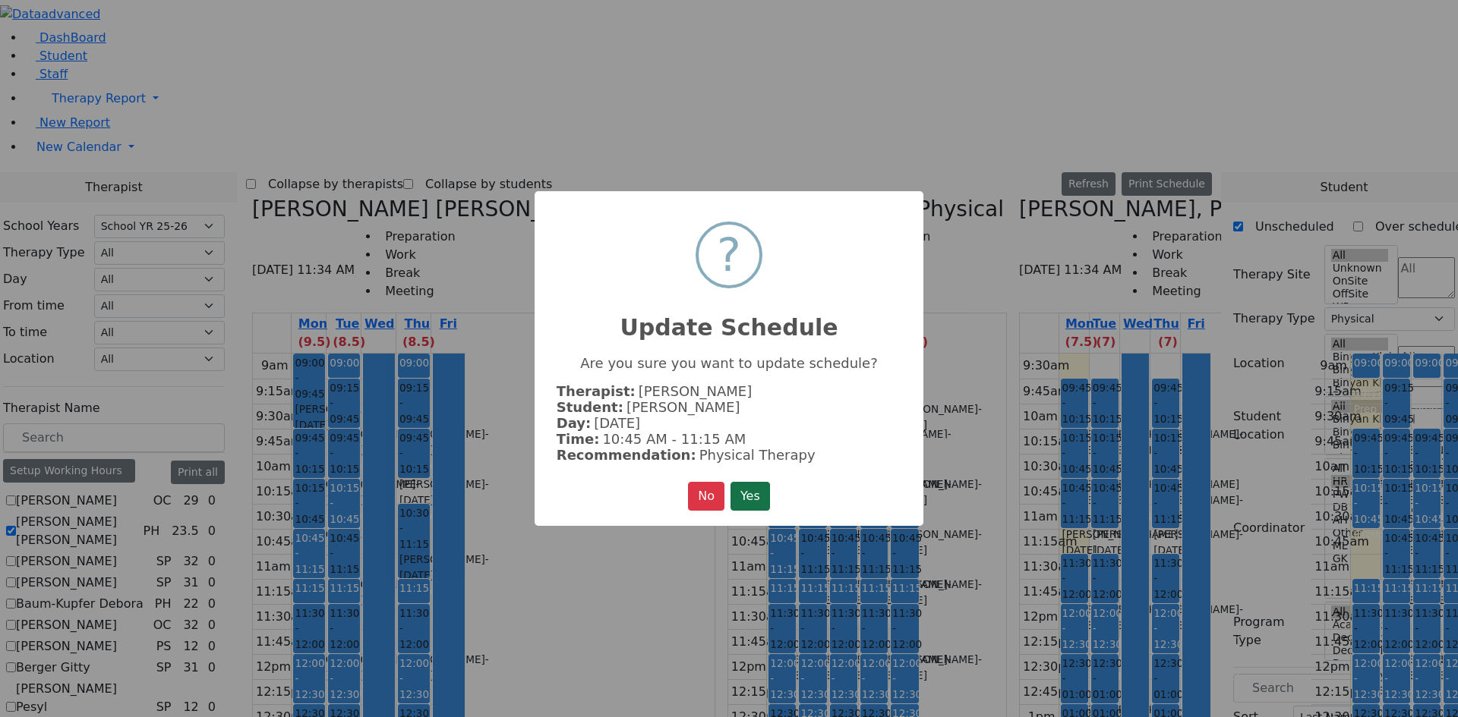
click at [763, 482] on button "Yes" at bounding box center [749, 496] width 39 height 29
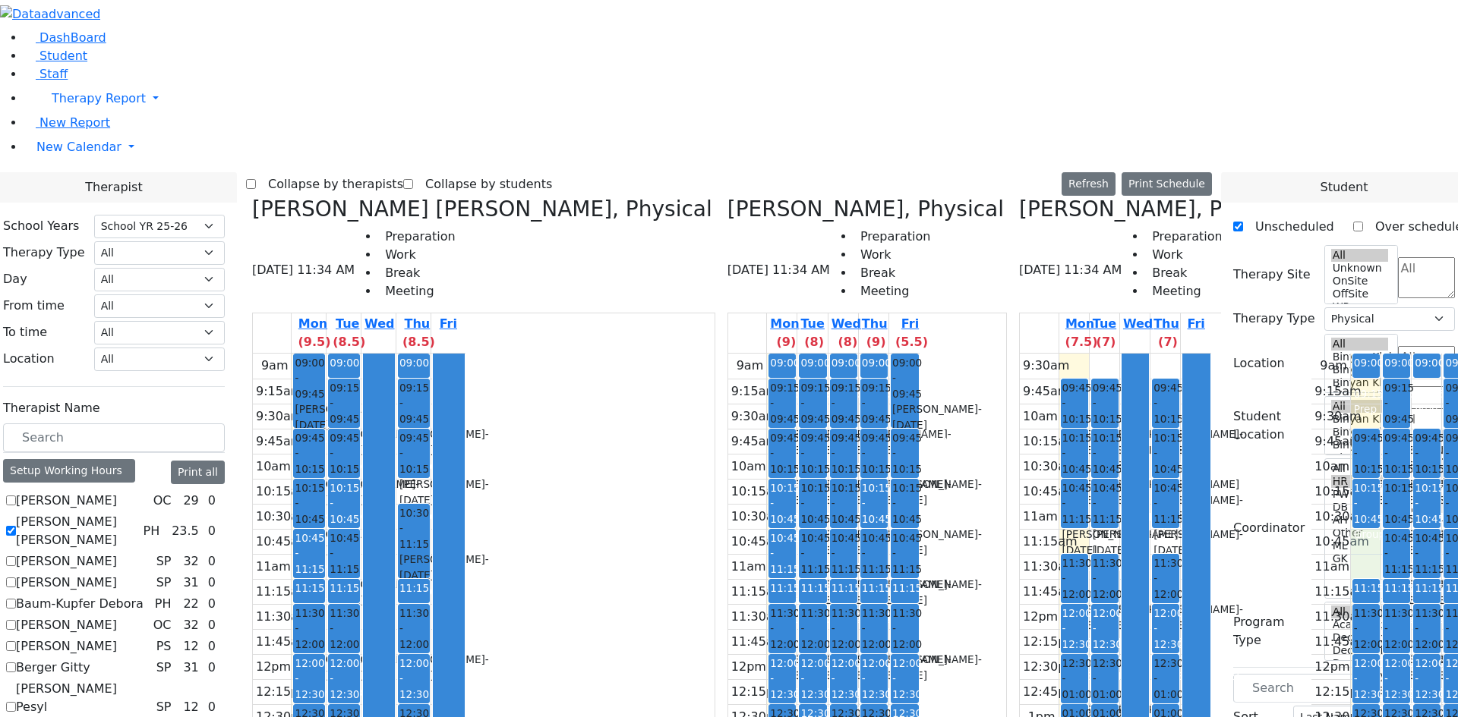
drag, startPoint x: 1100, startPoint y: 271, endPoint x: 1089, endPoint y: 299, distance: 30.3
click at [1311, 354] on div "9am 9:15am 9:30am 9:45am 10am 10:15am 10:30am 10:45am 11am 11:15am 11:30am 11:4…" at bounding box center [1406, 654] width 191 height 601
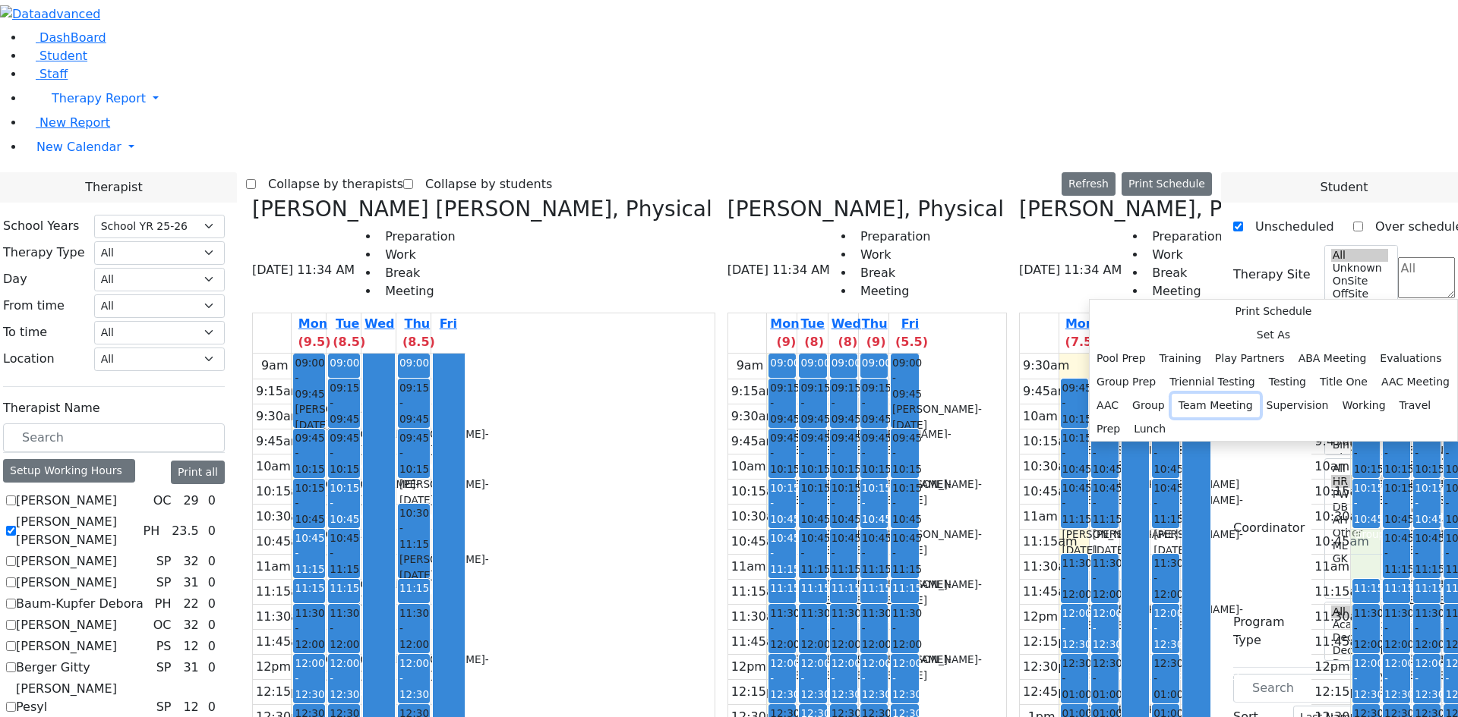
click at [1259, 418] on button "Team Meeting" at bounding box center [1215, 406] width 88 height 24
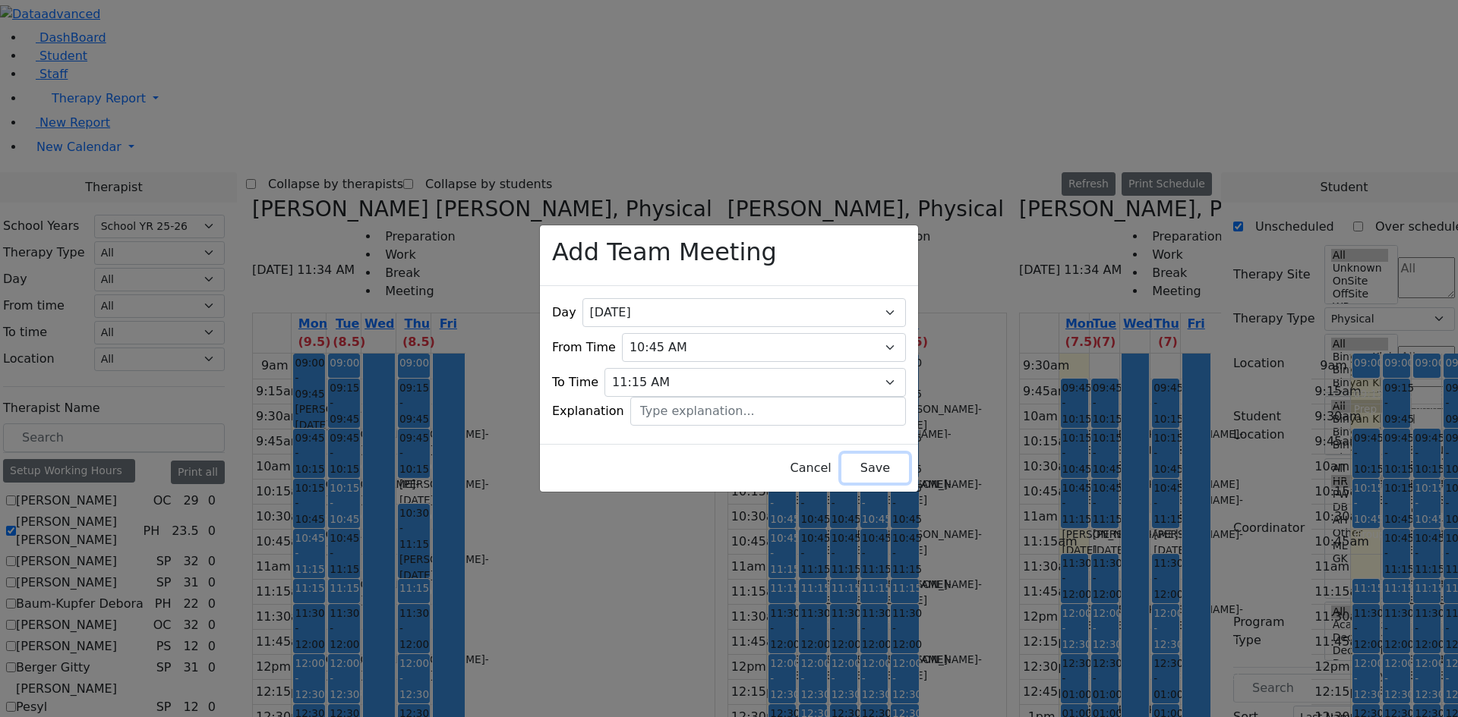
click at [853, 459] on button "Save" at bounding box center [875, 468] width 68 height 29
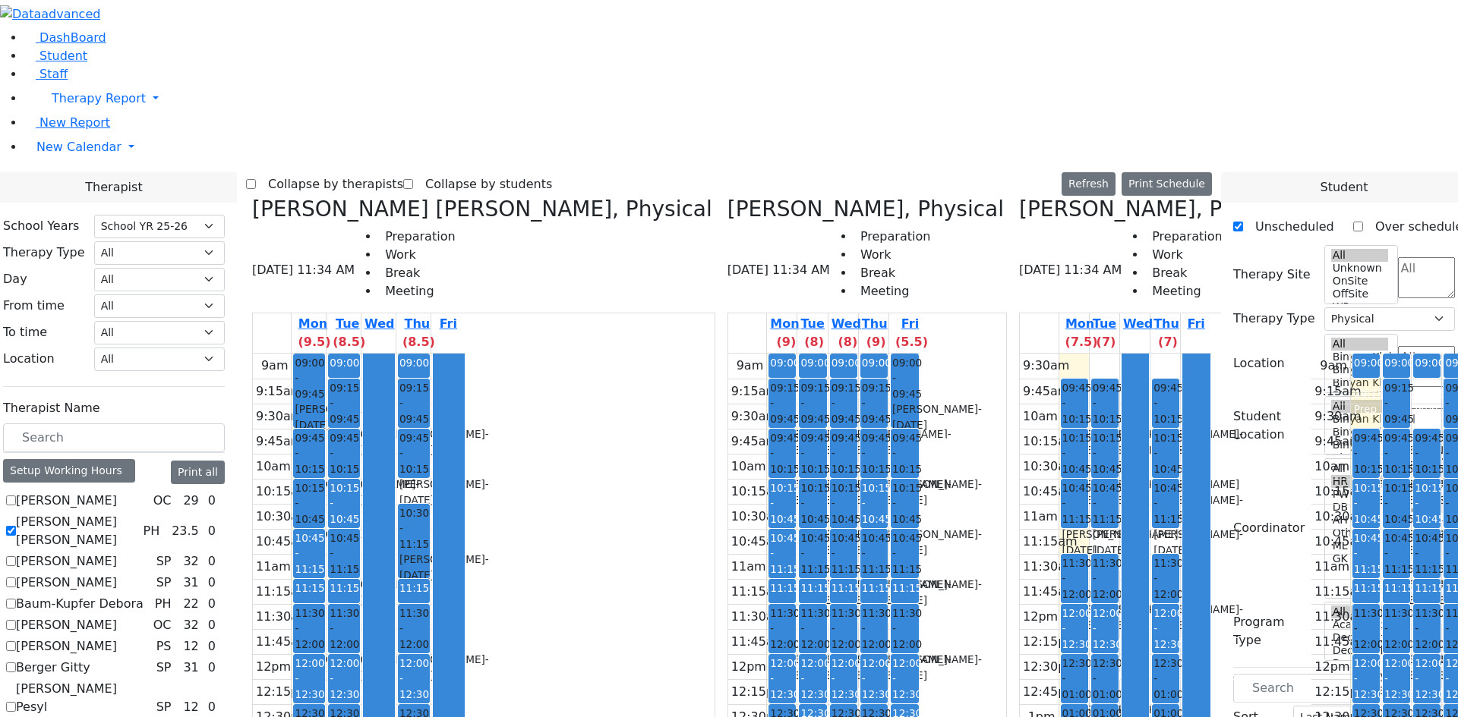
checkbox input "false"
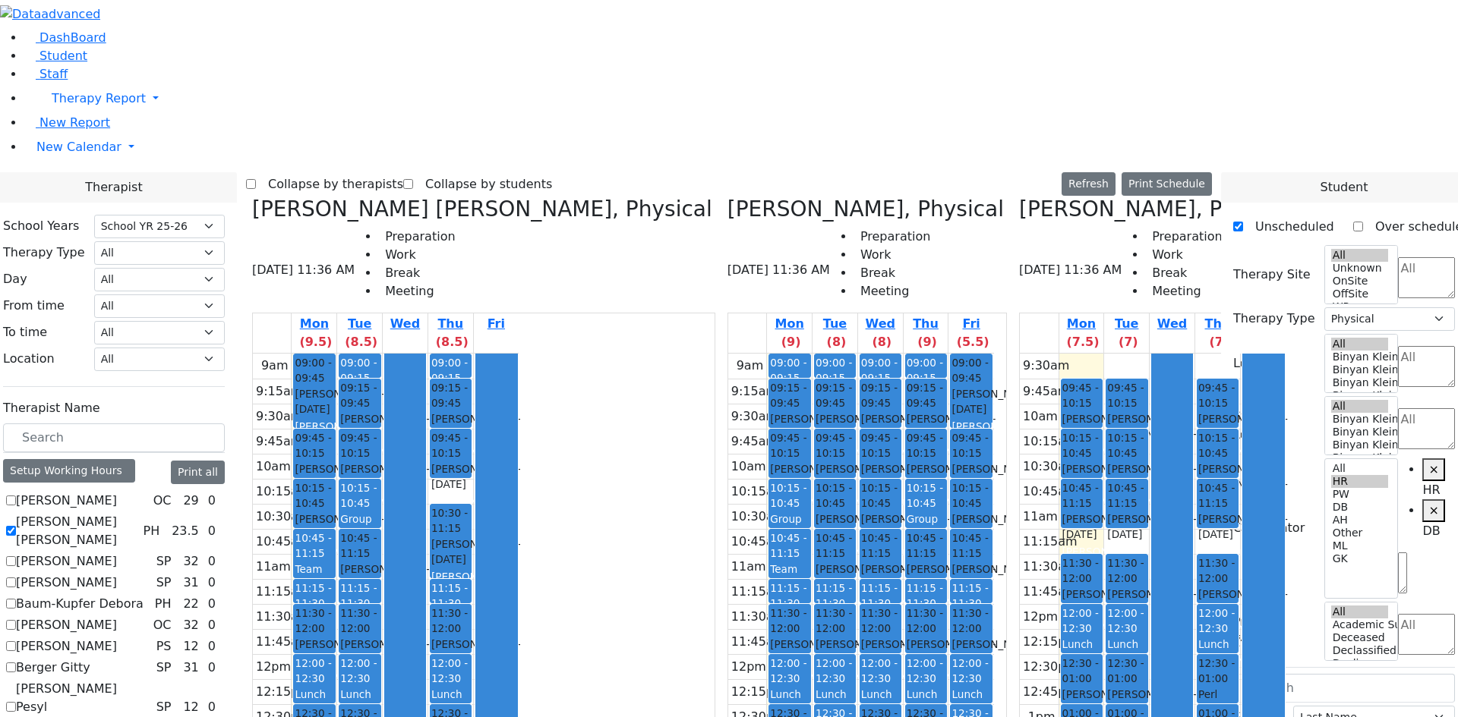
scroll to position [1202, 0]
checkbox input "false"
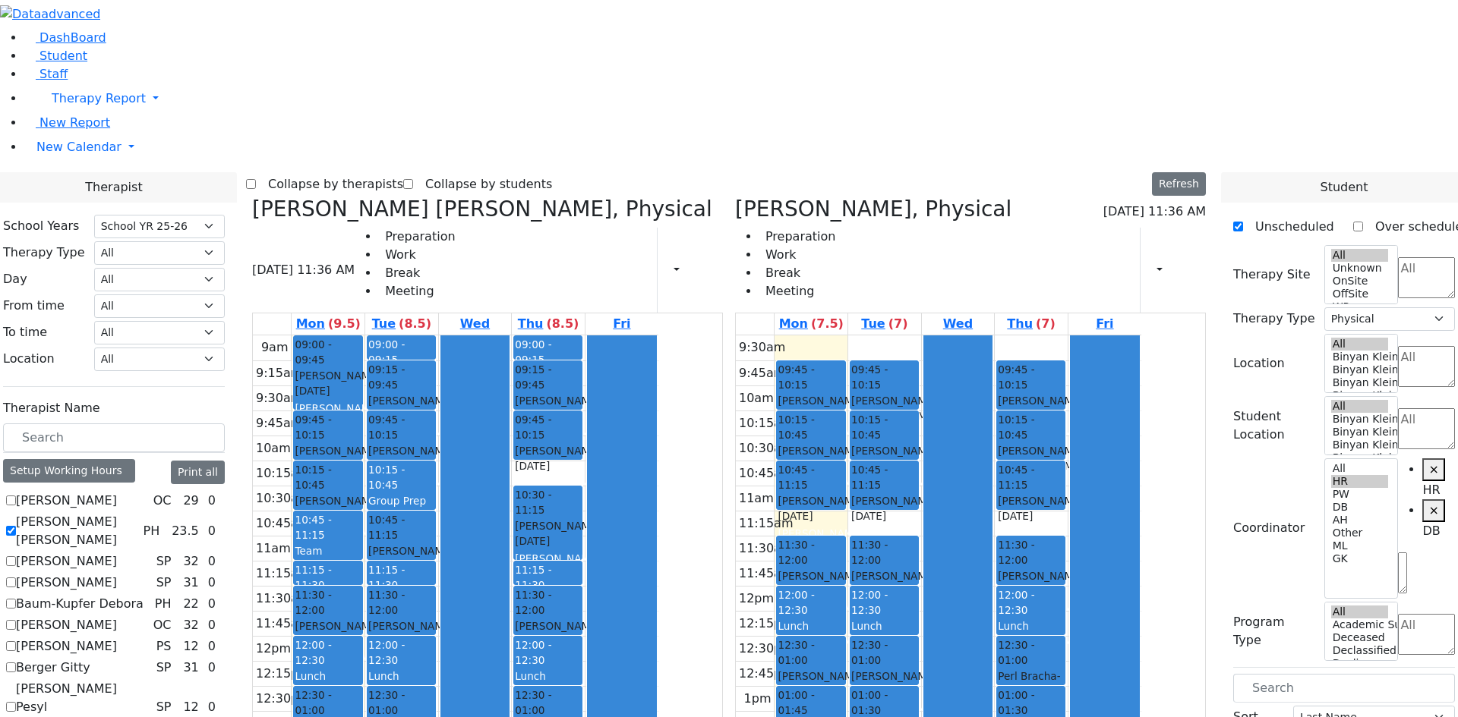
scroll to position [304, 0]
checkbox input "false"
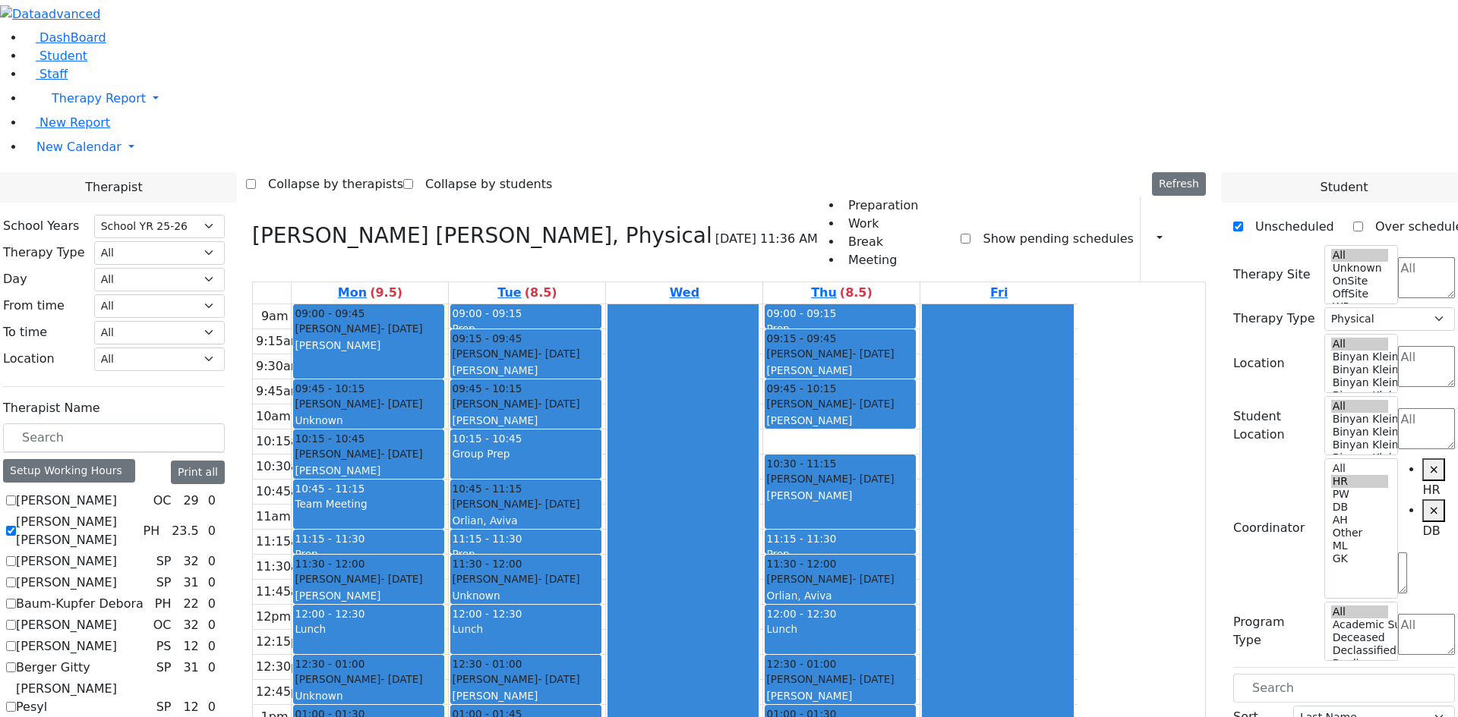
scroll to position [0, 0]
click at [137, 513] on label "[PERSON_NAME] [PERSON_NAME]" at bounding box center [76, 531] width 121 height 36
click at [16, 526] on input "[PERSON_NAME] [PERSON_NAME]" at bounding box center [11, 531] width 10 height 10
checkbox input "false"
select select
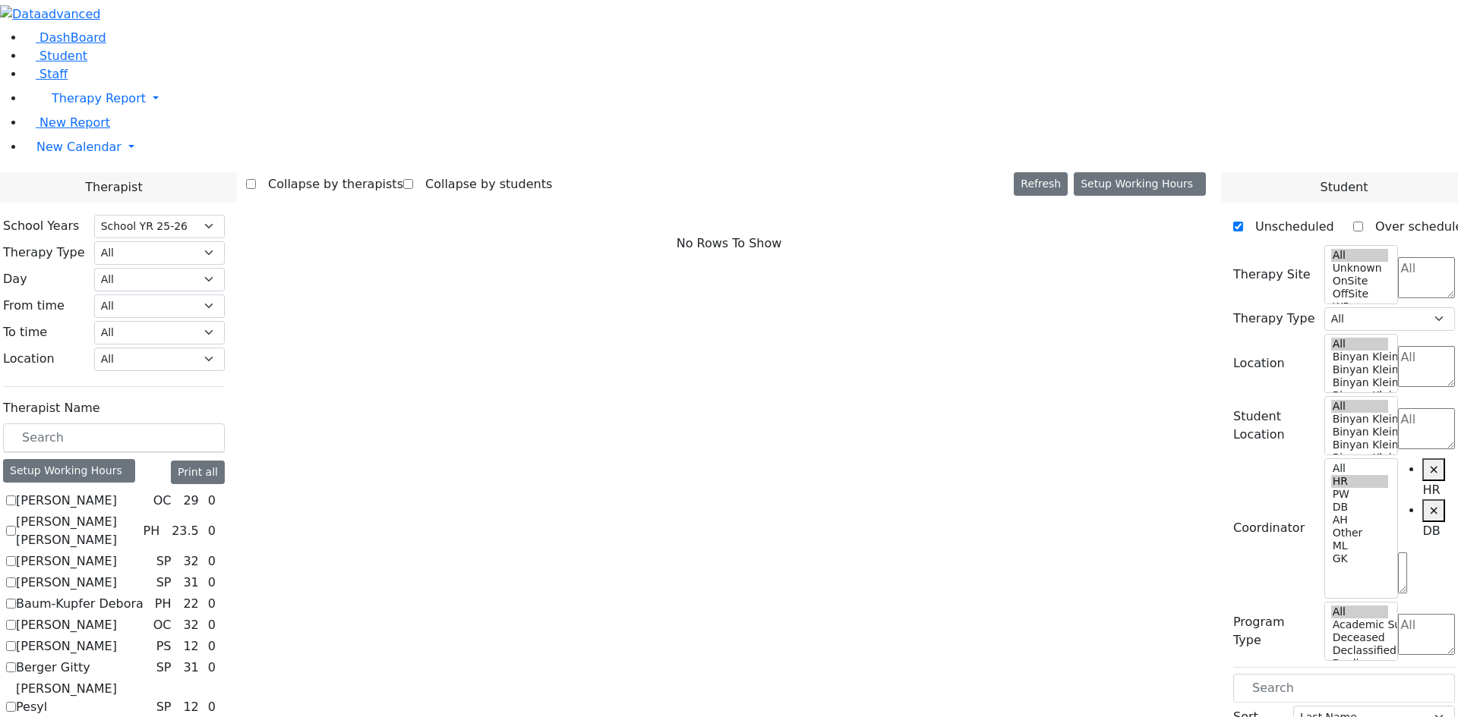
click at [137, 513] on label "[PERSON_NAME] [PERSON_NAME]" at bounding box center [76, 531] width 121 height 36
click at [16, 526] on input "[PERSON_NAME] [PERSON_NAME]" at bounding box center [11, 531] width 10 height 10
checkbox input "true"
select select "2"
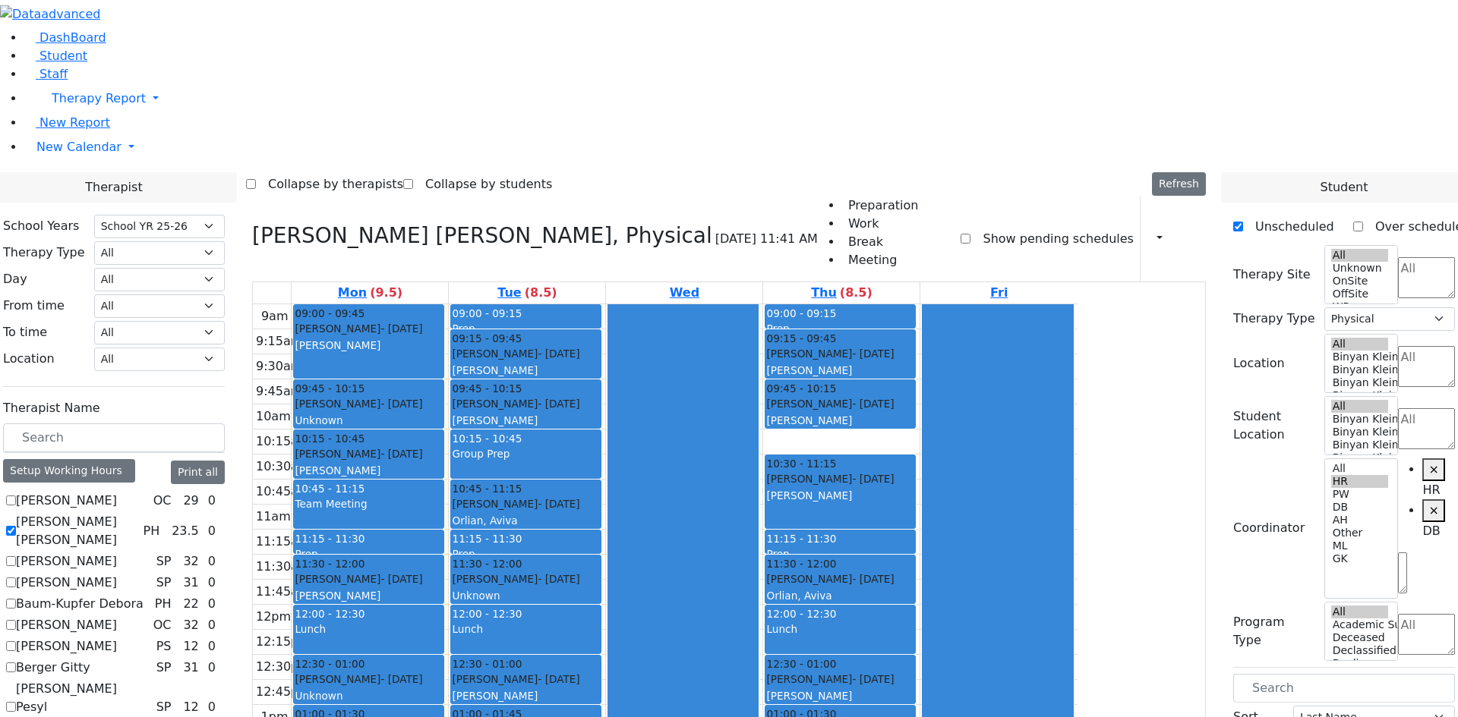
click at [137, 513] on label "[PERSON_NAME] [PERSON_NAME]" at bounding box center [76, 531] width 121 height 36
click at [16, 526] on input "[PERSON_NAME] [PERSON_NAME]" at bounding box center [11, 531] width 10 height 10
checkbox input "false"
select select
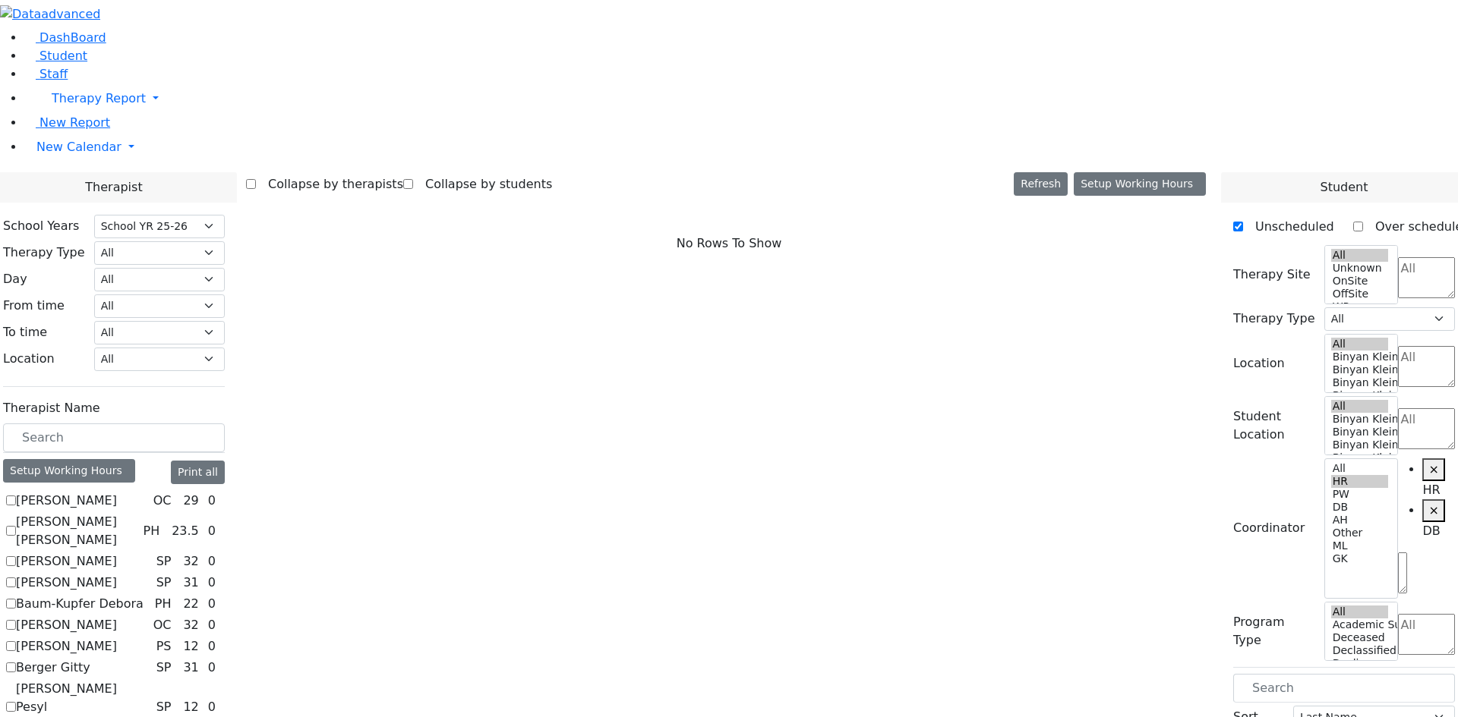
scroll to position [380, 0]
checkbox input "true"
select select "1"
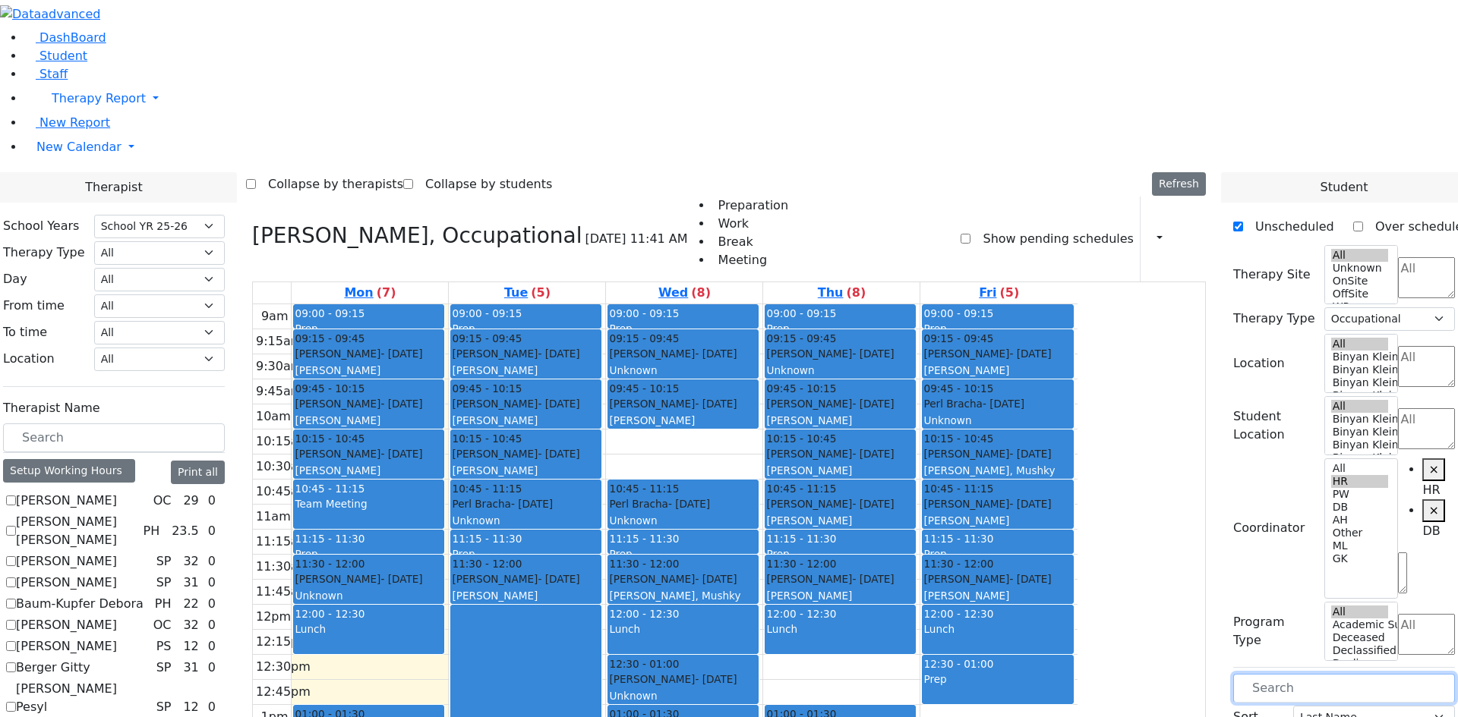
click at [1282, 674] on input "text" at bounding box center [1344, 688] width 222 height 29
type input "sch"
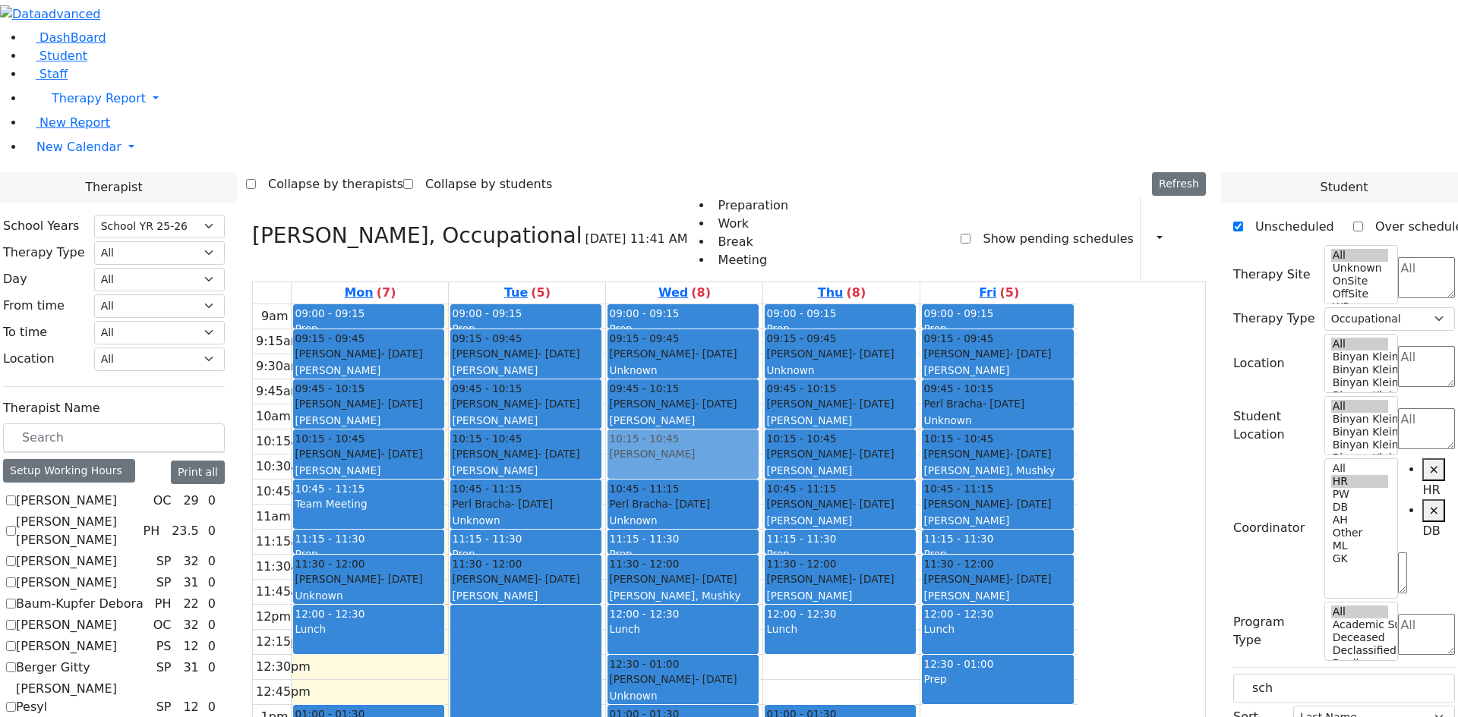
drag, startPoint x: 1290, startPoint y: 395, endPoint x: 809, endPoint y: 224, distance: 510.0
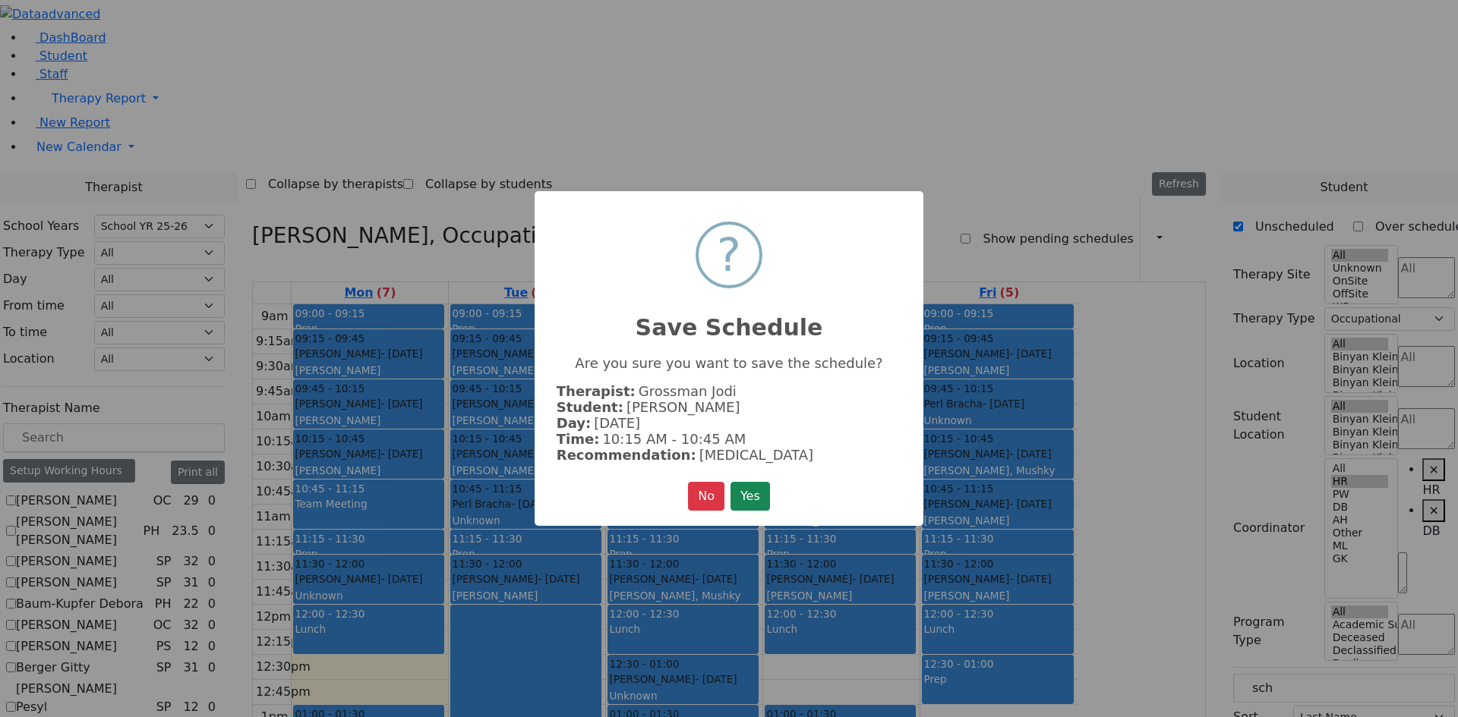
drag, startPoint x: 748, startPoint y: 496, endPoint x: 1168, endPoint y: 485, distance: 419.2
click at [749, 496] on button "Yes" at bounding box center [749, 496] width 39 height 29
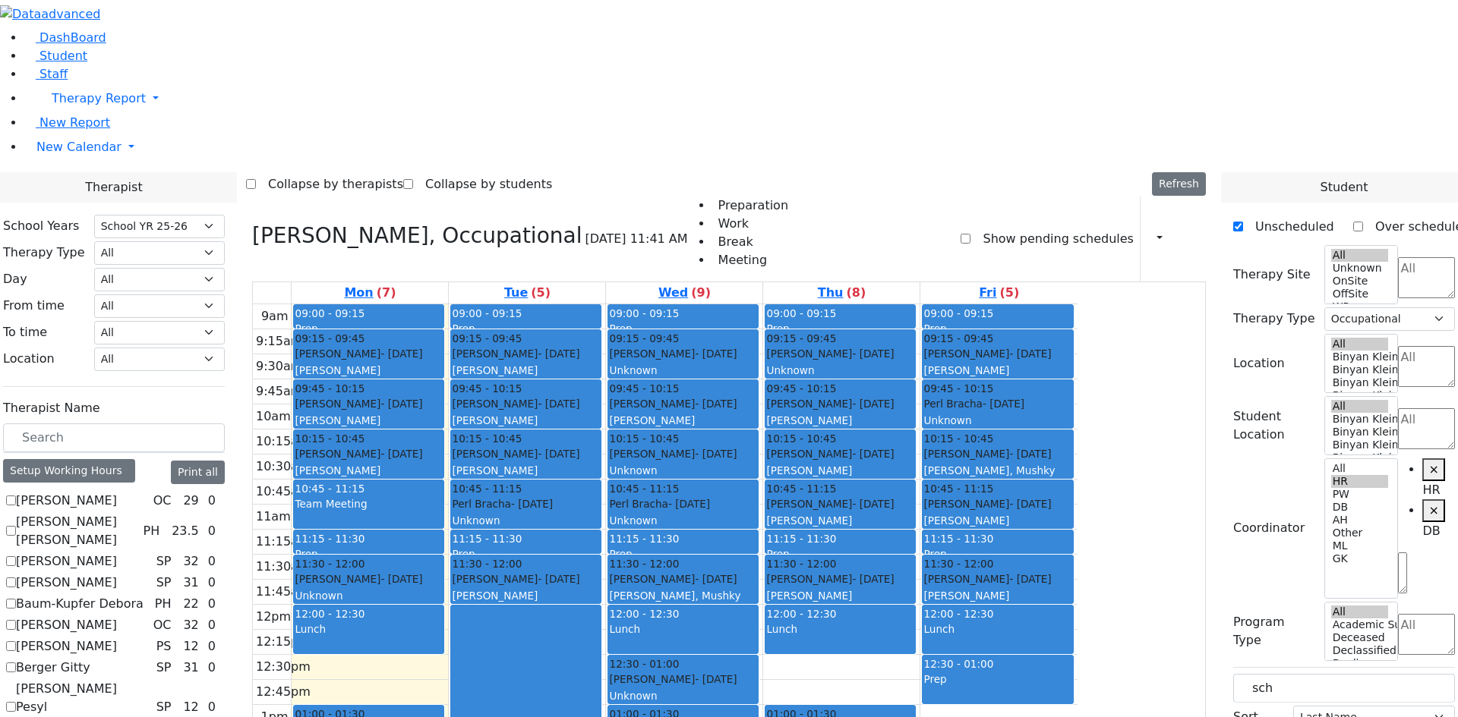
drag, startPoint x: 1306, startPoint y: 393, endPoint x: 1017, endPoint y: 448, distance: 293.6
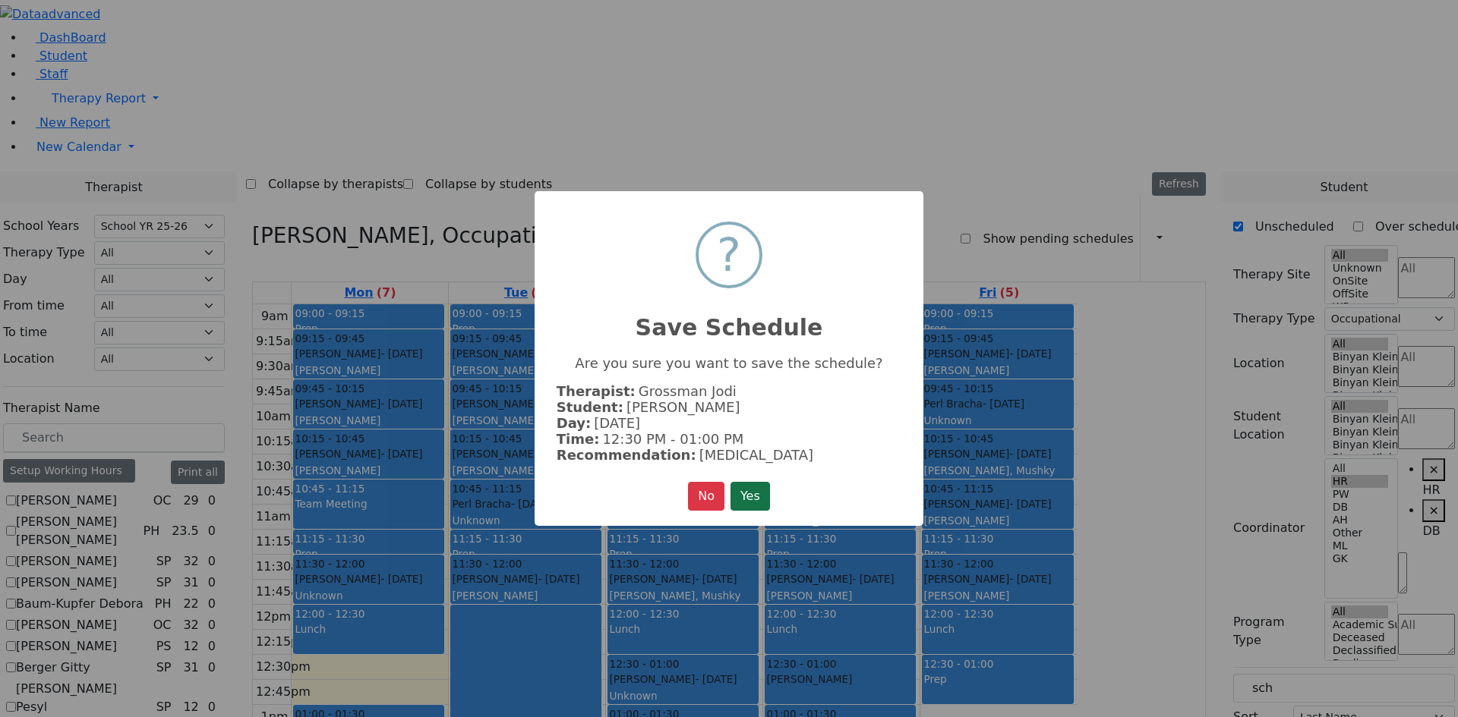
click at [751, 493] on button "Yes" at bounding box center [749, 496] width 39 height 29
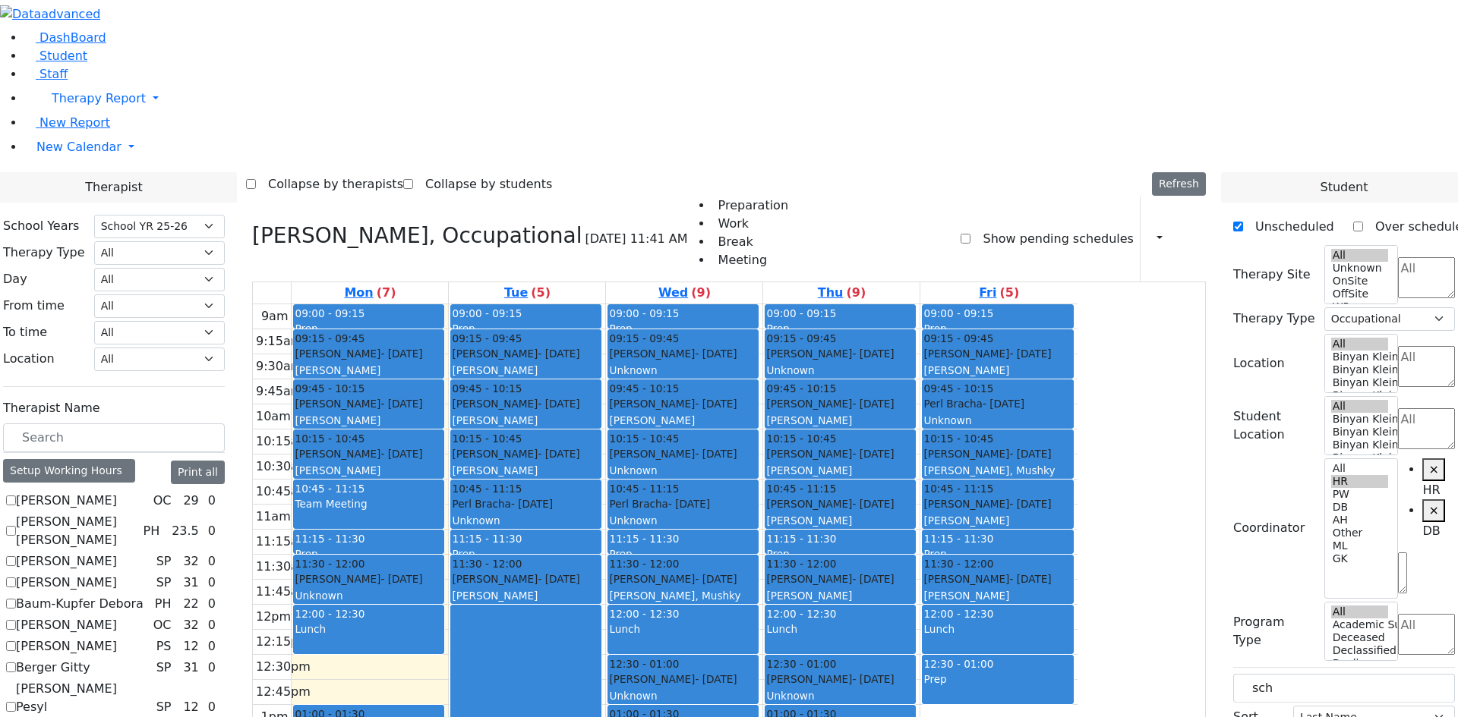
drag, startPoint x: 1294, startPoint y: 388, endPoint x: 460, endPoint y: 459, distance: 836.5
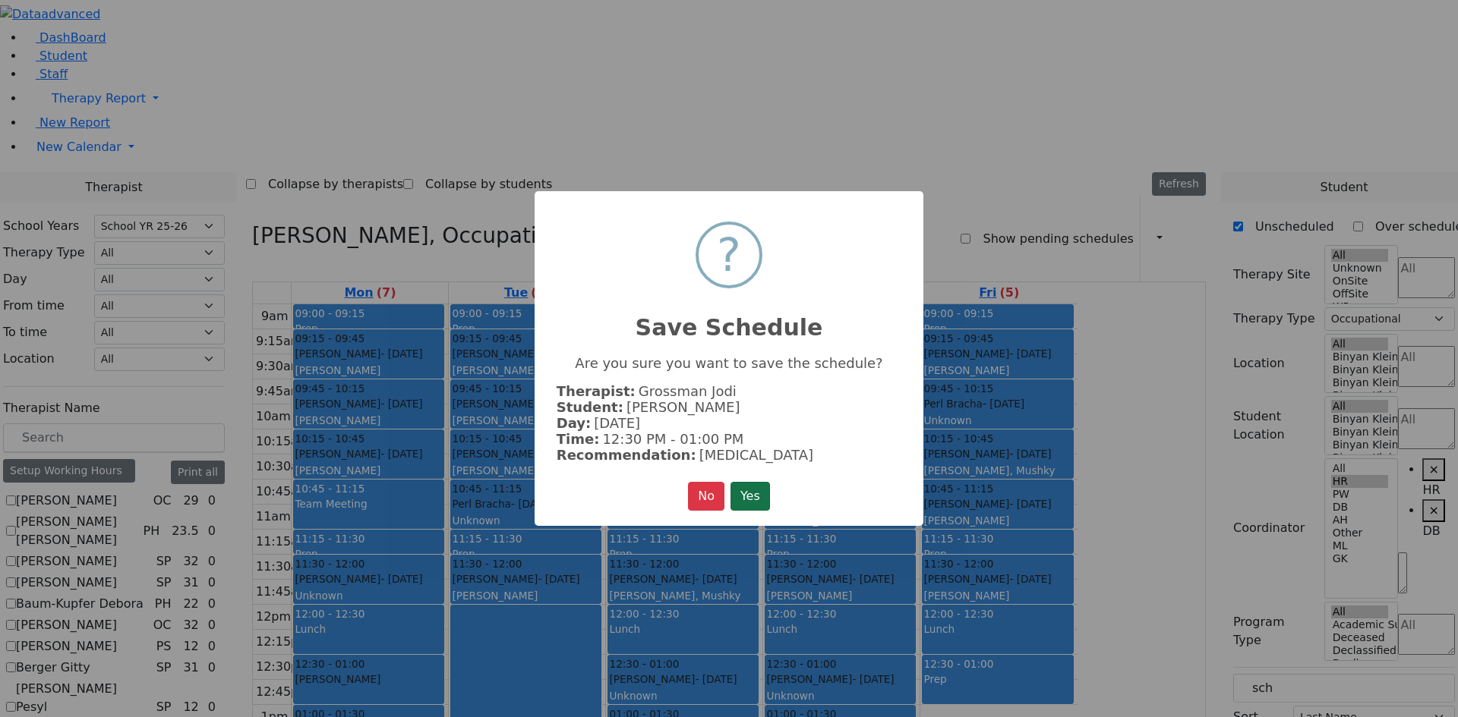
click at [748, 493] on button "Yes" at bounding box center [749, 496] width 39 height 29
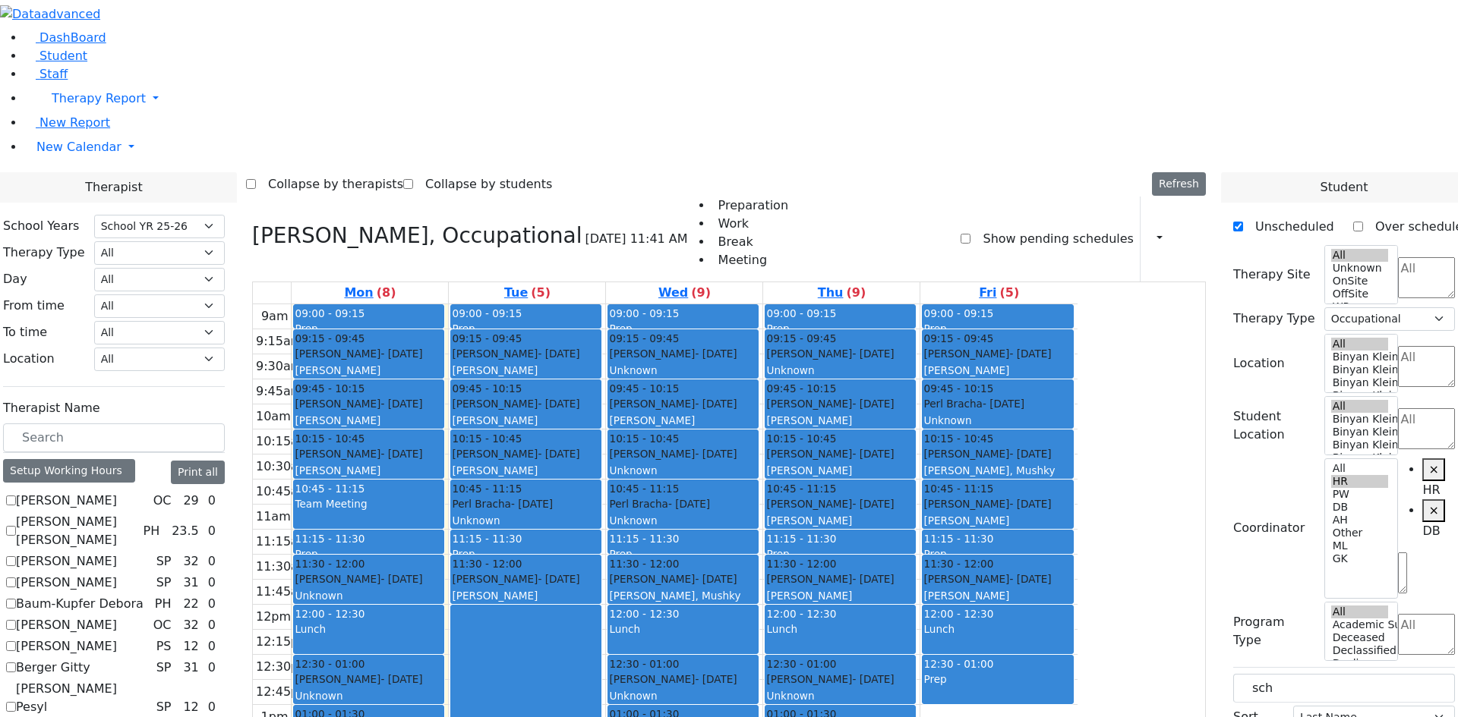
checkbox input "false"
select select
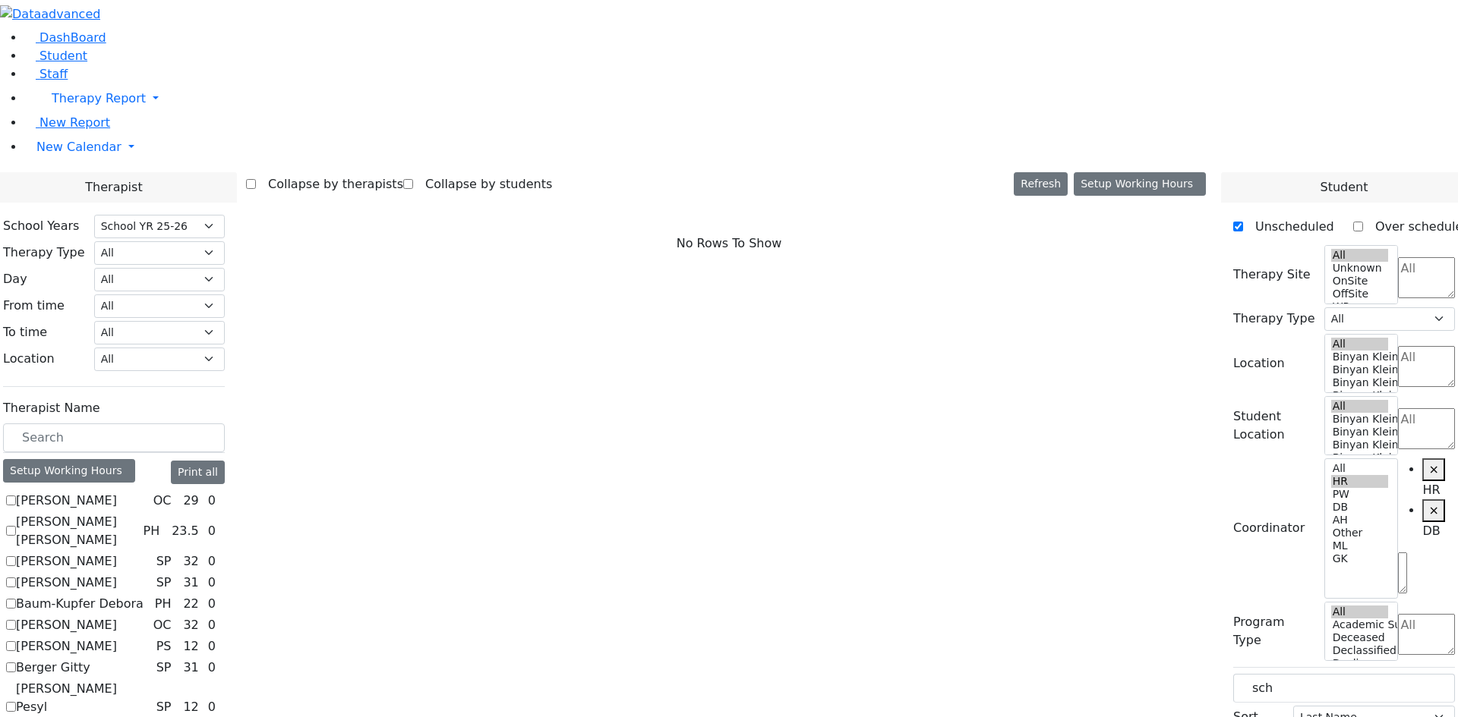
scroll to position [1215, 0]
checkbox input "true"
select select "3"
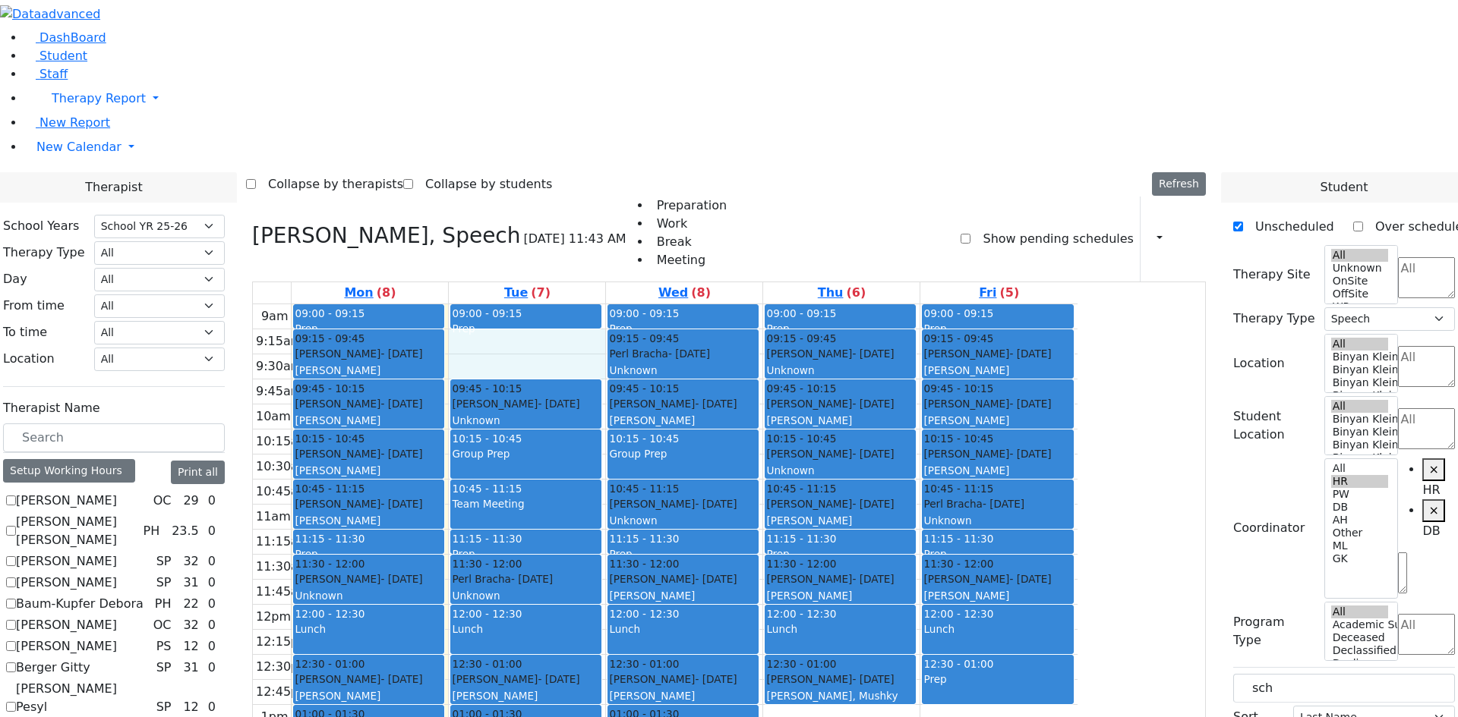
drag, startPoint x: 676, startPoint y: 143, endPoint x: 676, endPoint y: 157, distance: 13.7
click at [676, 304] on div "9am 9:15am 9:30am 9:45am 10am 10:15am 10:30am 10:45am 11am 11:15am 11:30am 11:4…" at bounding box center [665, 604] width 824 height 601
click at [600, 496] on div "Team Meeting" at bounding box center [526, 512] width 148 height 32
click at [730, 297] on button "Delete Selected Schedule" at bounding box center [723, 303] width 150 height 24
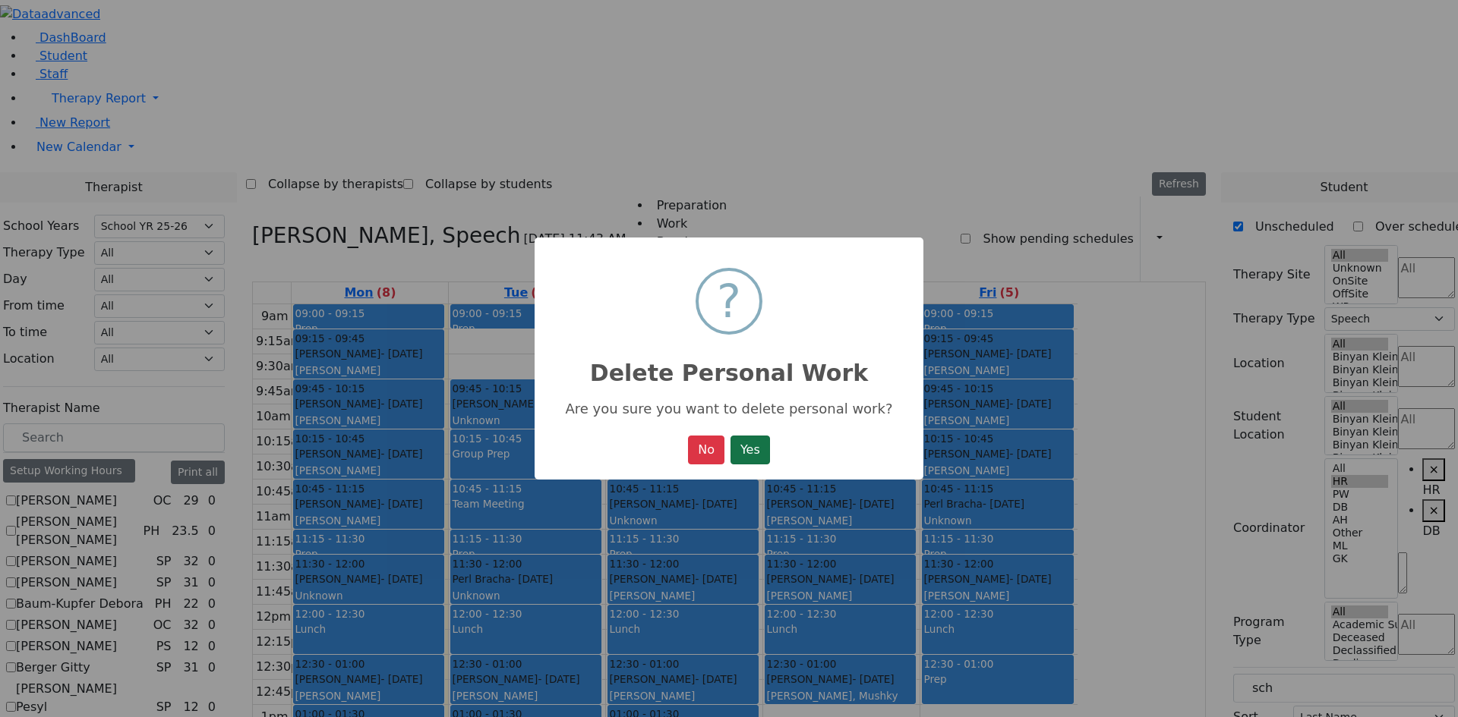
click at [749, 465] on button "Yes" at bounding box center [749, 450] width 39 height 29
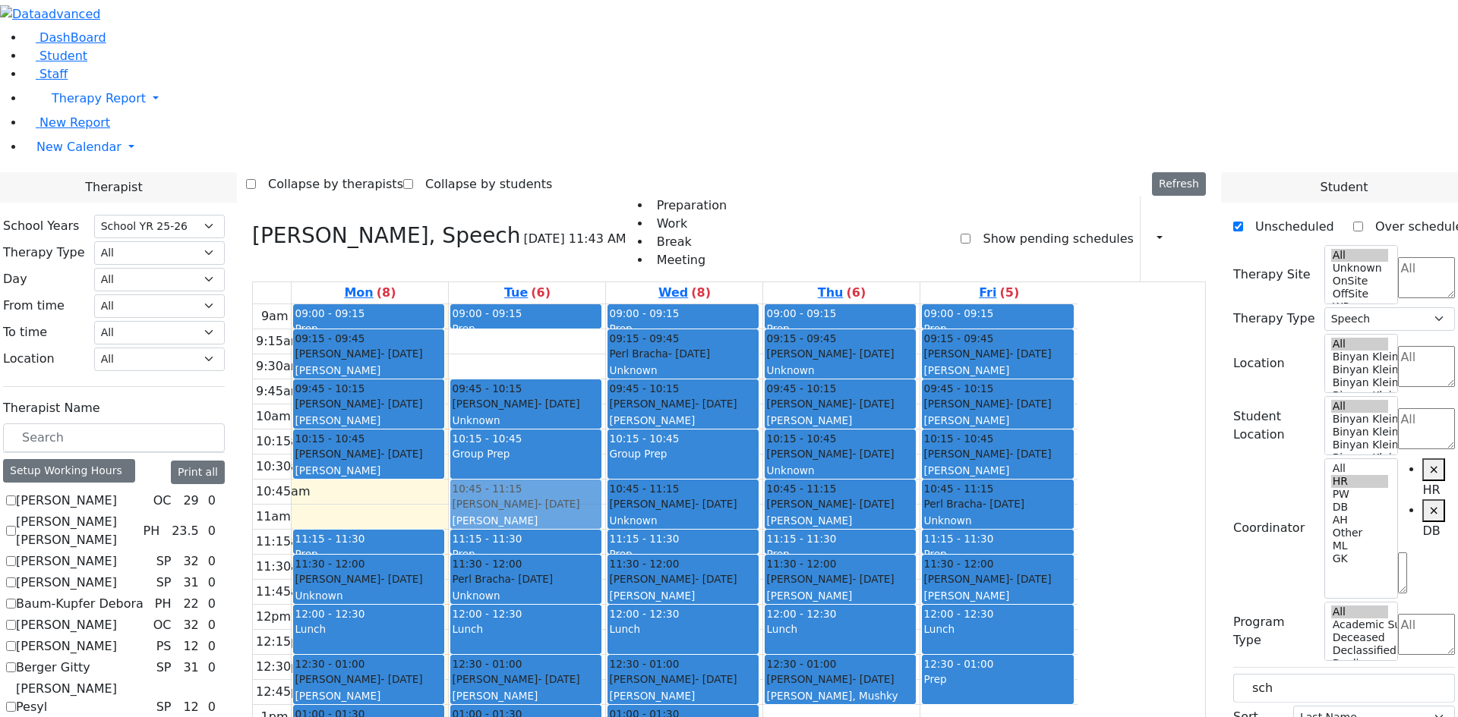
drag, startPoint x: 520, startPoint y: 288, endPoint x: 606, endPoint y: 288, distance: 85.8
click at [643, 304] on tr "09:00 - 09:15 Prep 09:15 - 09:45 [PERSON_NAME] - [DATE] [PERSON_NAME] 09:45 - 1…" at bounding box center [665, 604] width 824 height 601
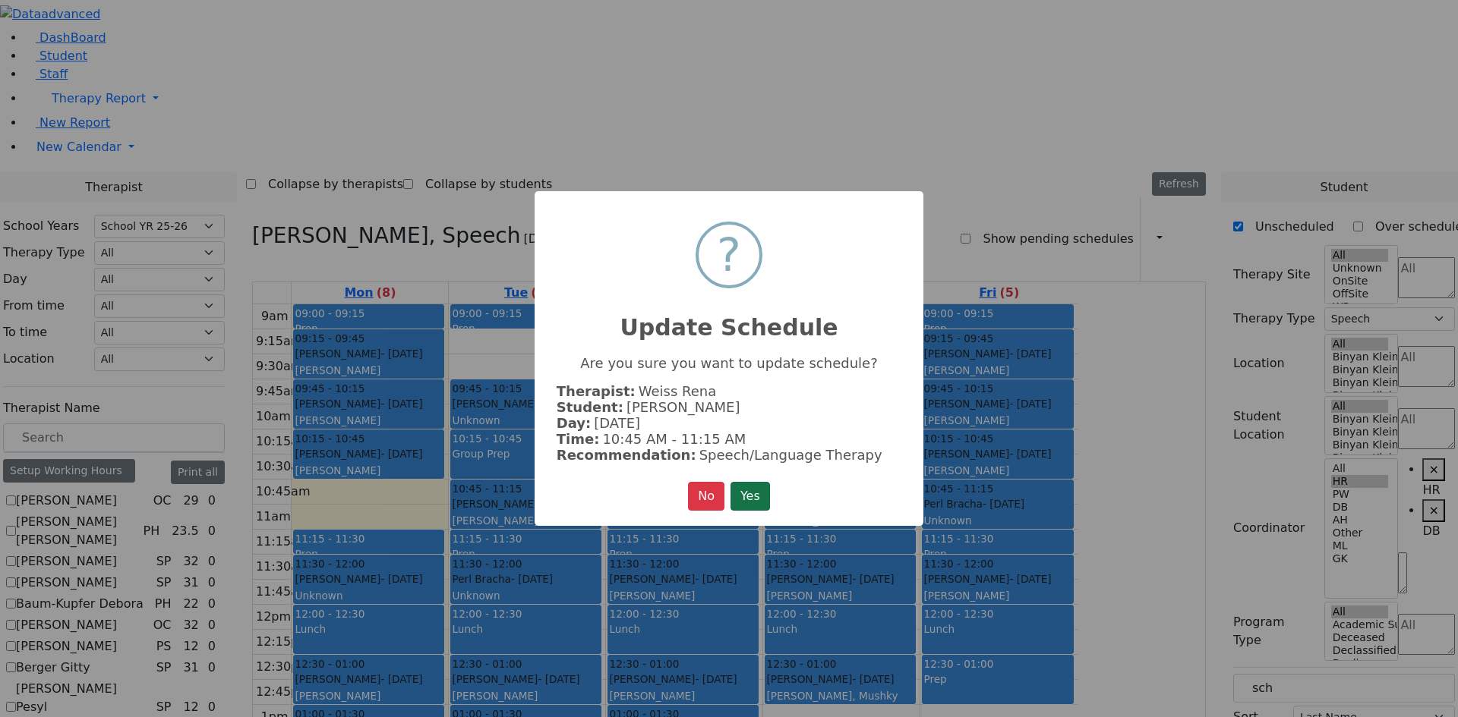
click at [745, 496] on button "Yes" at bounding box center [749, 496] width 39 height 29
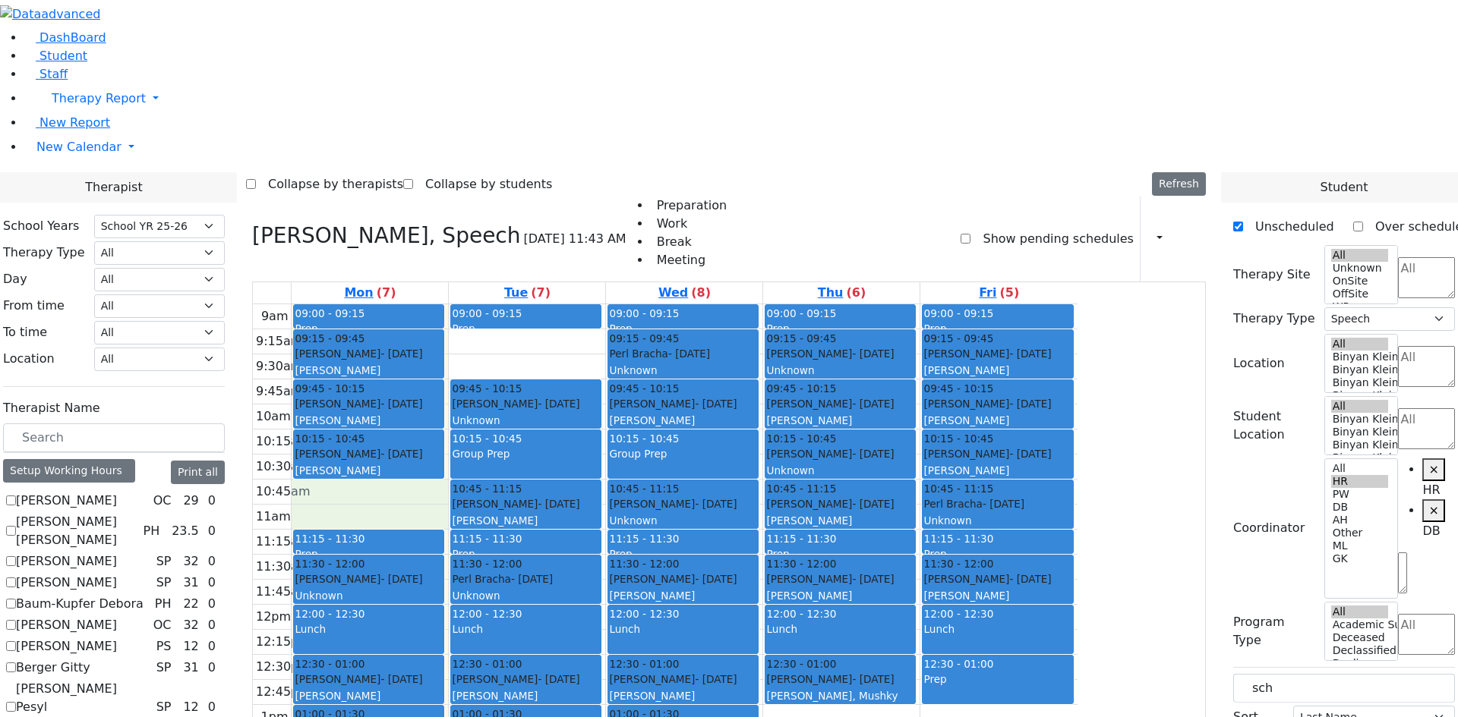
drag, startPoint x: 514, startPoint y: 282, endPoint x: 514, endPoint y: 295, distance: 12.9
click at [516, 304] on div "9am 9:15am 9:30am 9:45am 10am 10:15am 10:30am 10:45am 11am 11:15am 11:30am 11:4…" at bounding box center [665, 604] width 824 height 601
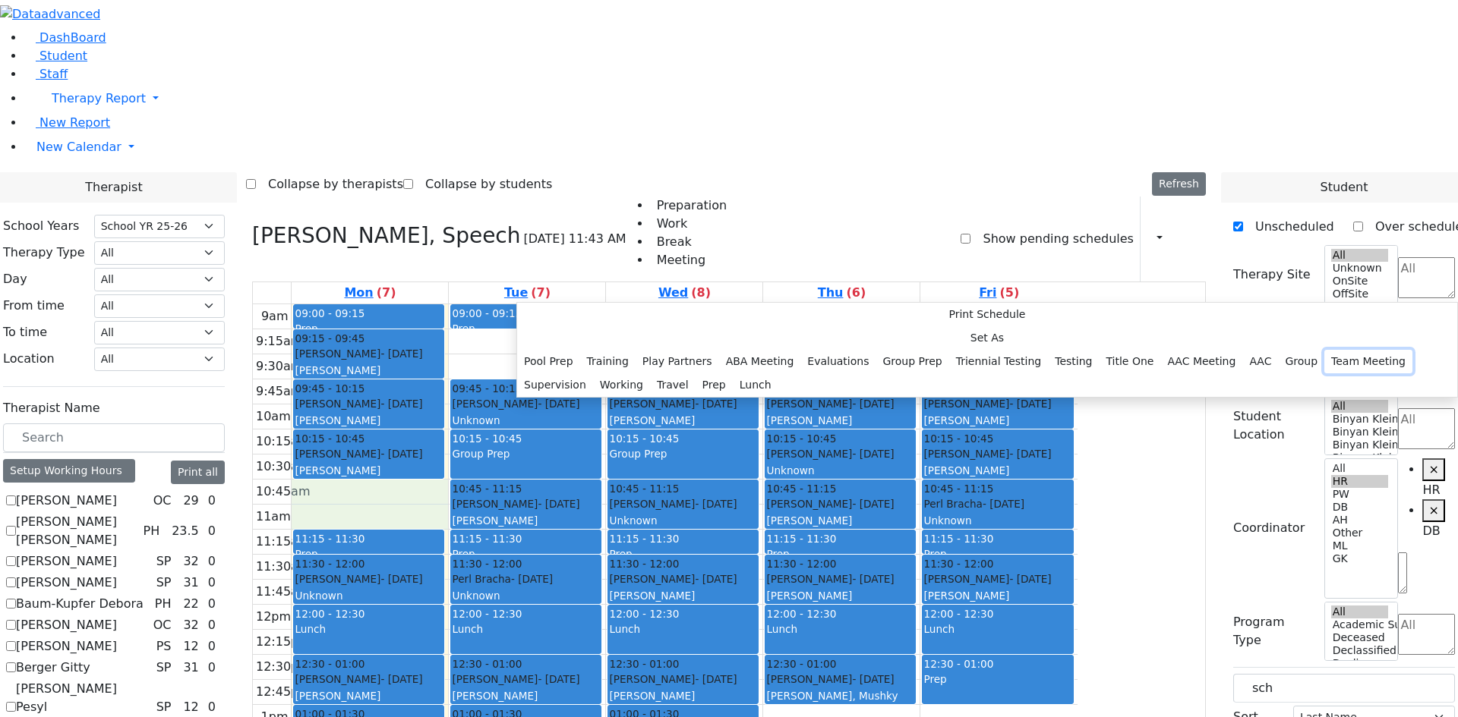
click at [1324, 373] on button "Team Meeting" at bounding box center [1368, 362] width 88 height 24
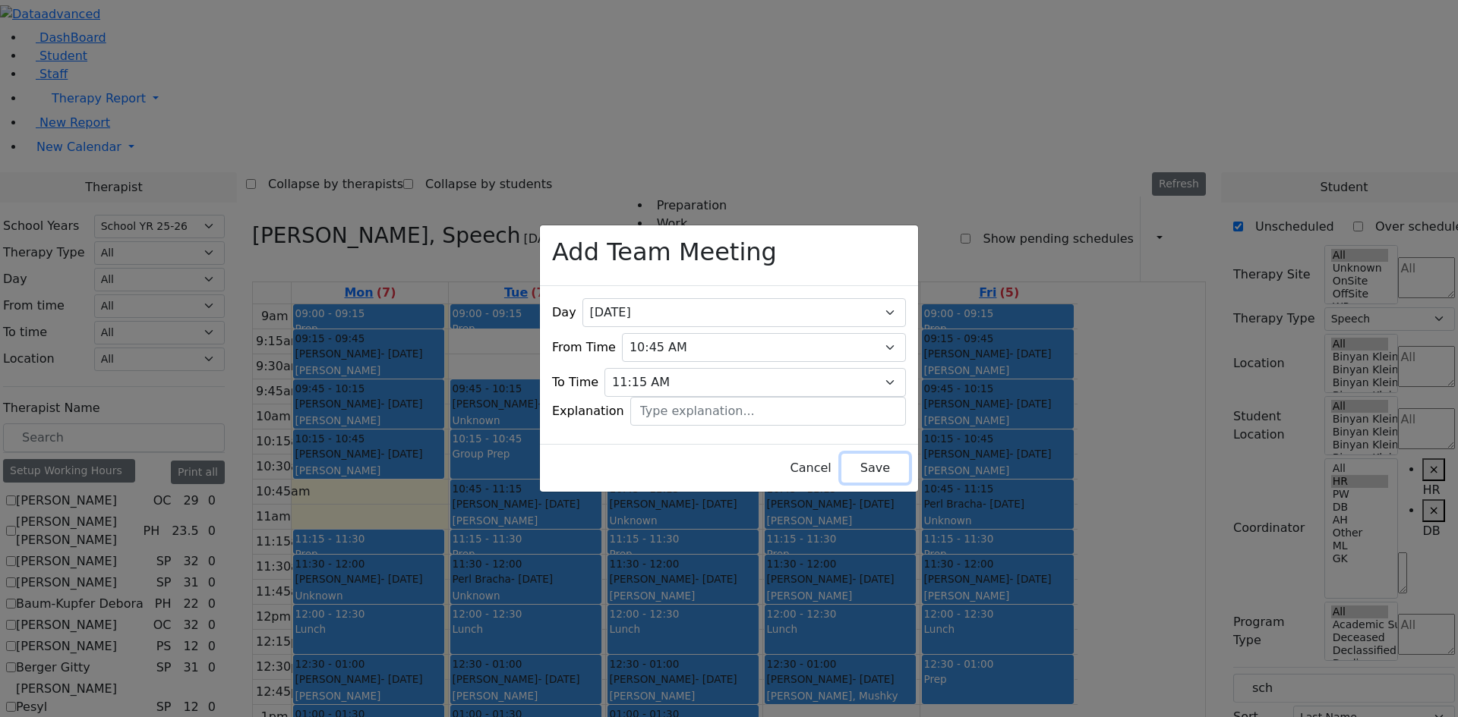
click at [864, 462] on button "Save" at bounding box center [875, 468] width 68 height 29
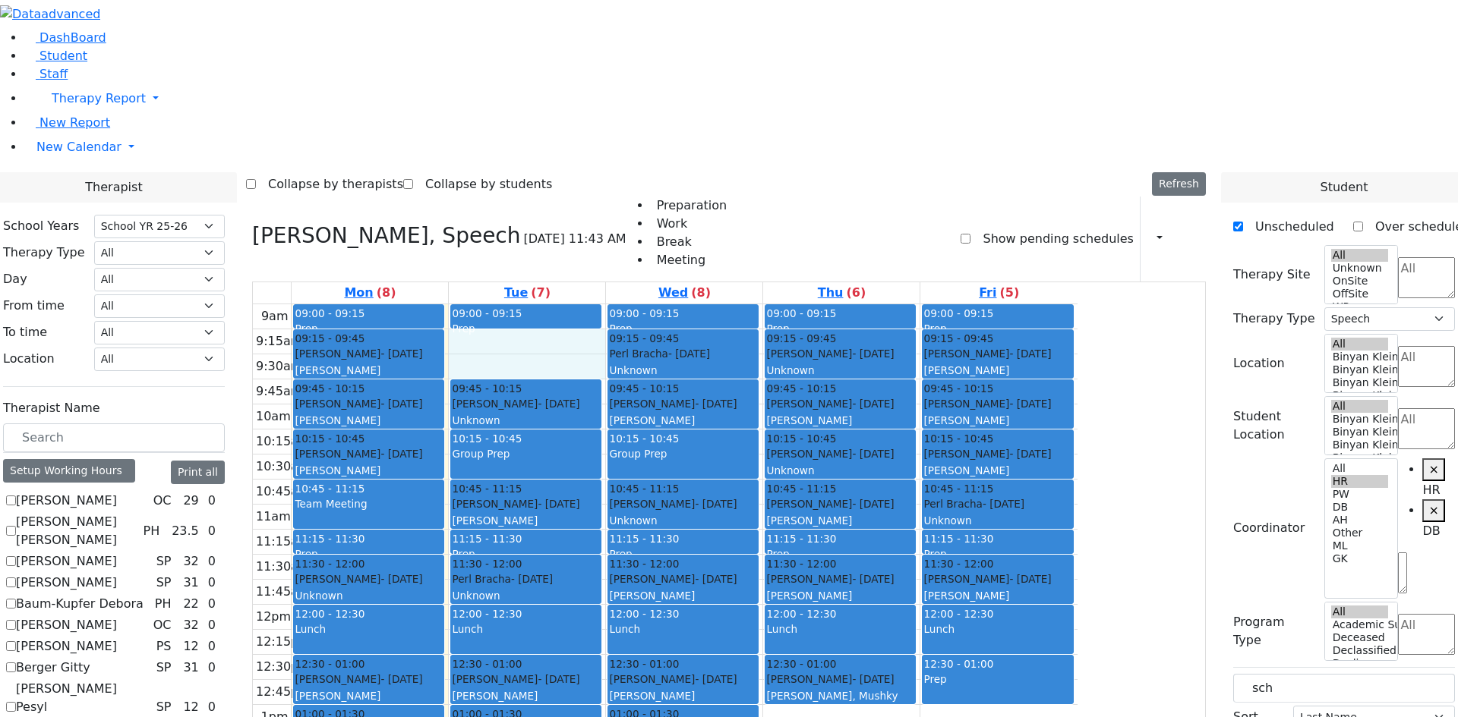
drag, startPoint x: 650, startPoint y: 134, endPoint x: 654, endPoint y: 162, distance: 28.5
click at [654, 304] on div "9am 9:15am 9:30am 9:45am 10am 10:15am 10:30am 10:45am 11am 11:15am 11:30am 11:4…" at bounding box center [665, 604] width 824 height 601
drag, startPoint x: 1413, startPoint y: 531, endPoint x: 1302, endPoint y: 436, distance: 145.9
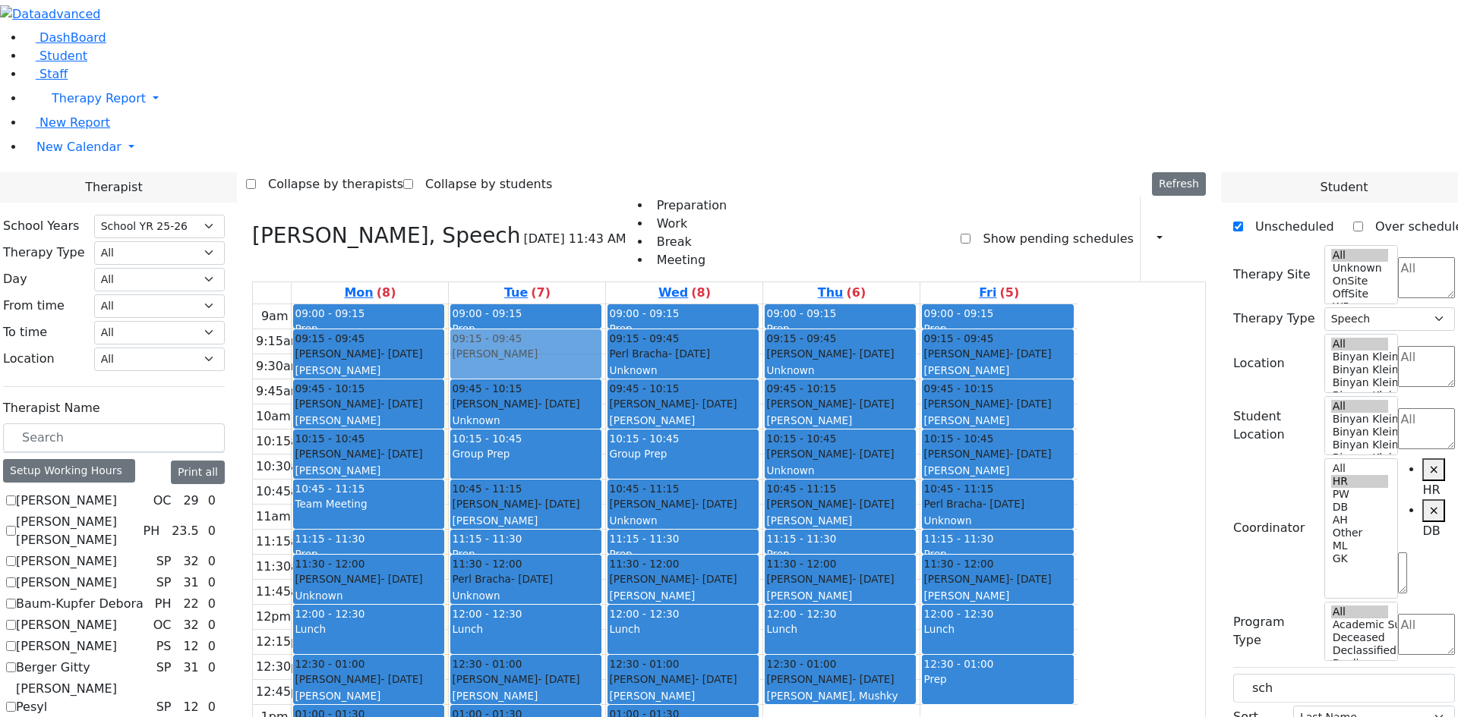
drag, startPoint x: 1301, startPoint y: 389, endPoint x: 702, endPoint y: 133, distance: 651.6
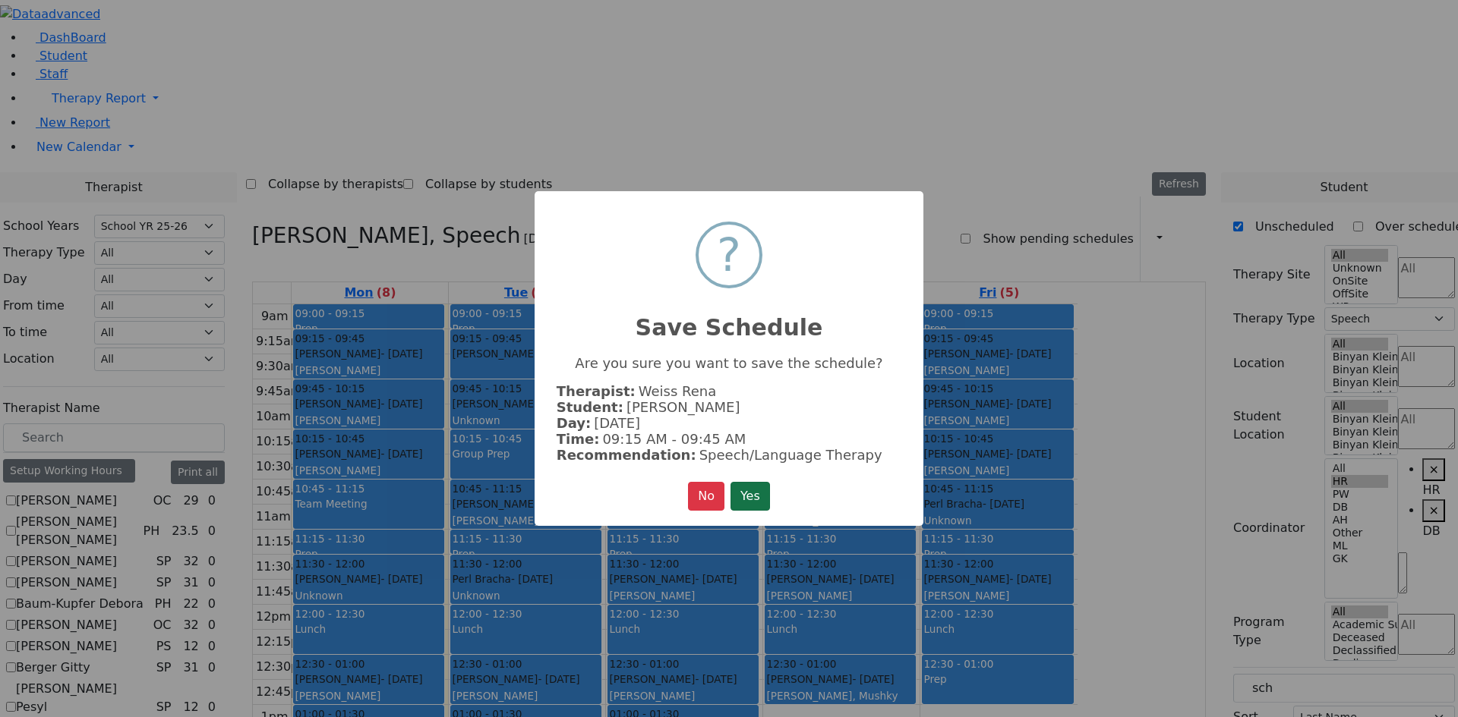
click at [755, 496] on button "Yes" at bounding box center [749, 496] width 39 height 29
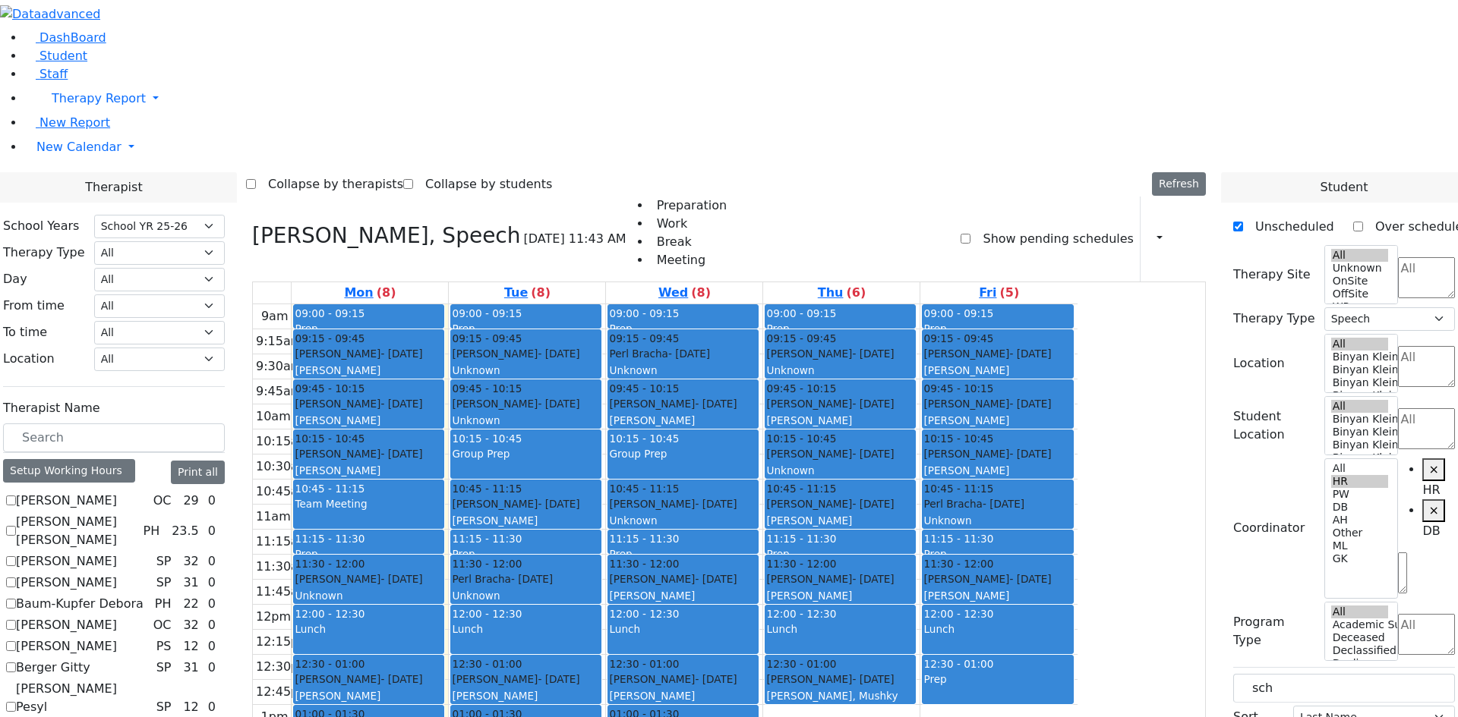
drag, startPoint x: 1331, startPoint y: 358, endPoint x: 1348, endPoint y: 421, distance: 66.1
drag, startPoint x: 1328, startPoint y: 390, endPoint x: 995, endPoint y: 510, distance: 353.5
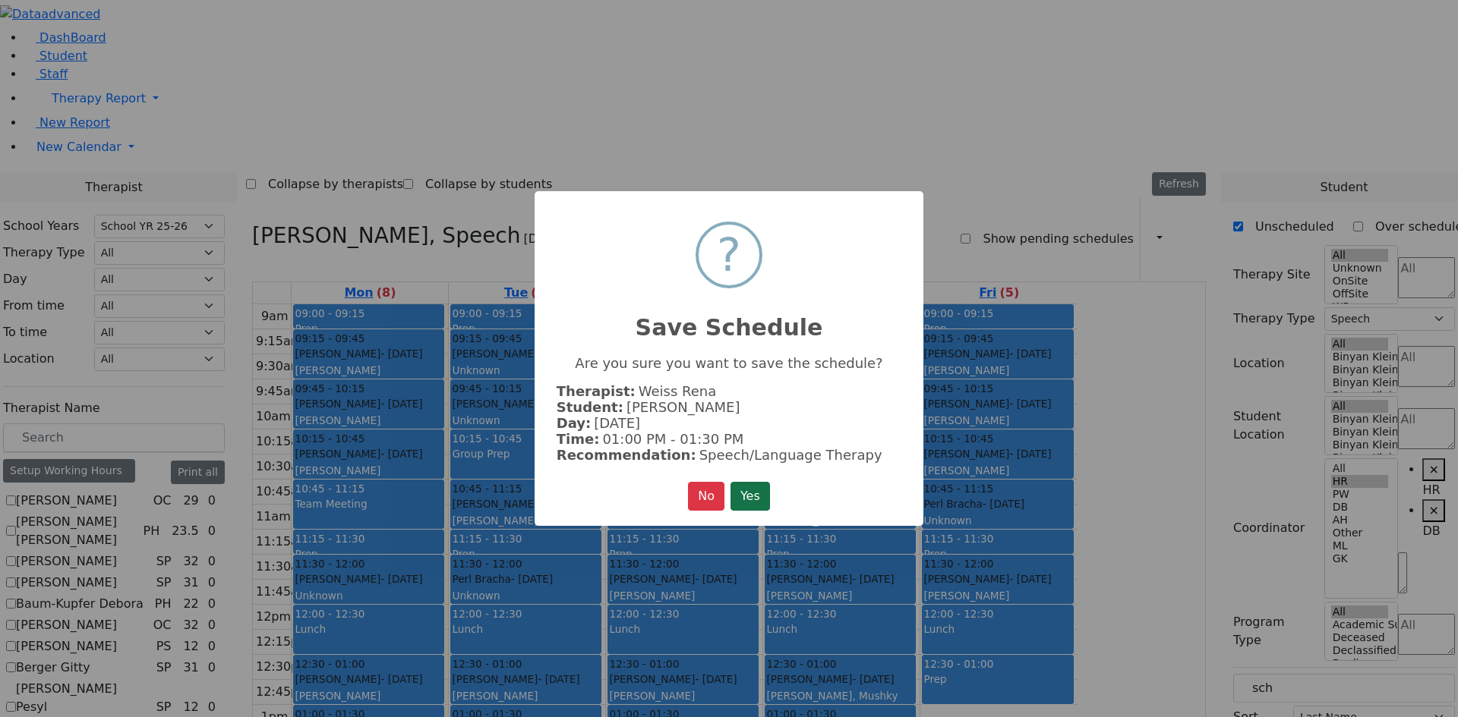
click at [745, 488] on button "Yes" at bounding box center [749, 496] width 39 height 29
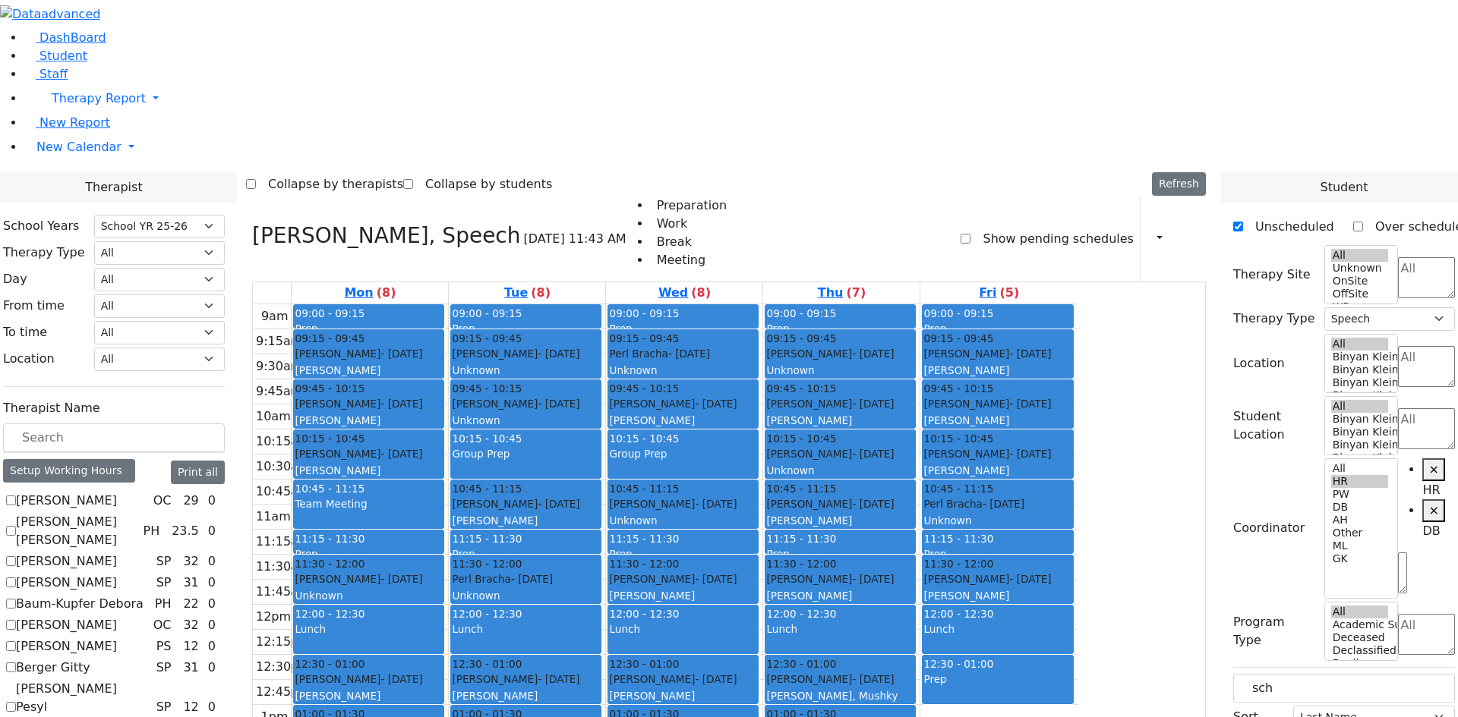
scroll to position [1291, 0]
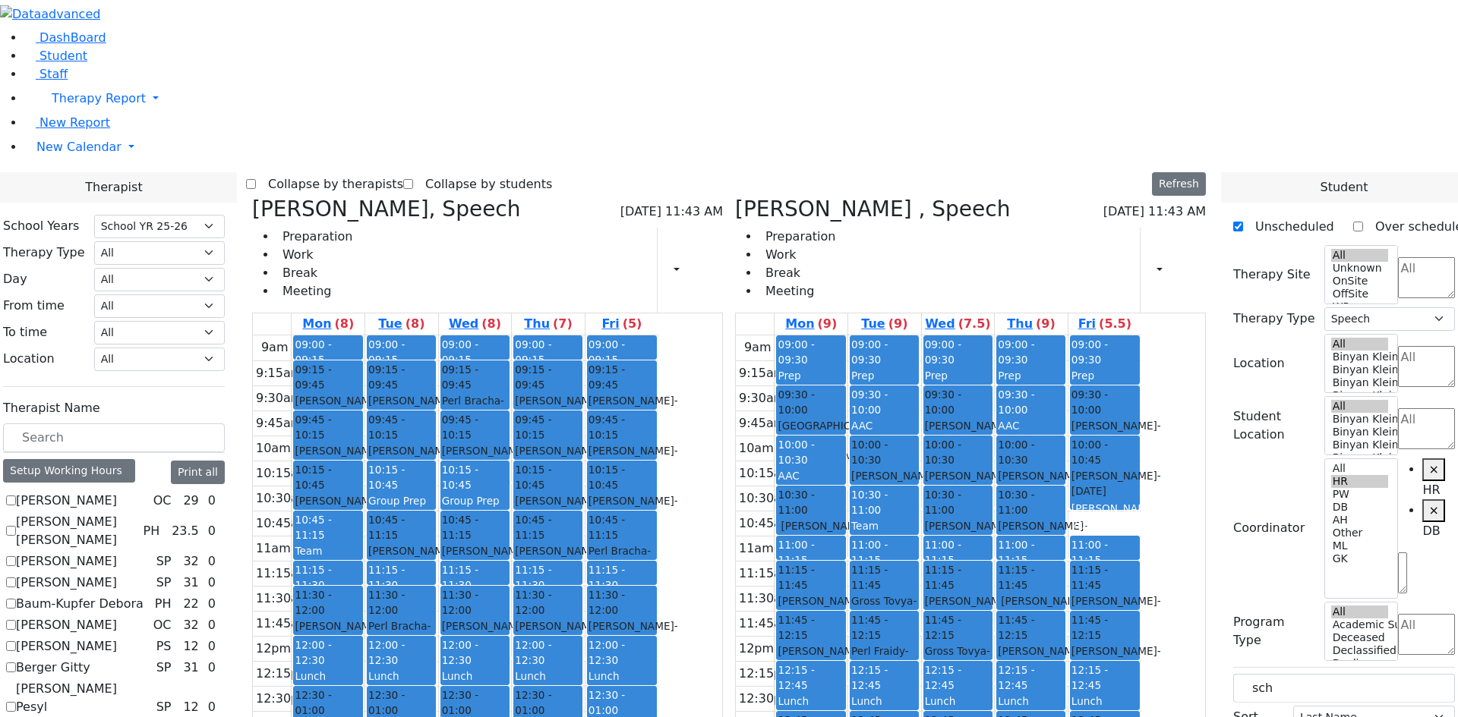
drag, startPoint x: 191, startPoint y: 624, endPoint x: 190, endPoint y: 616, distance: 7.7
checkbox input "false"
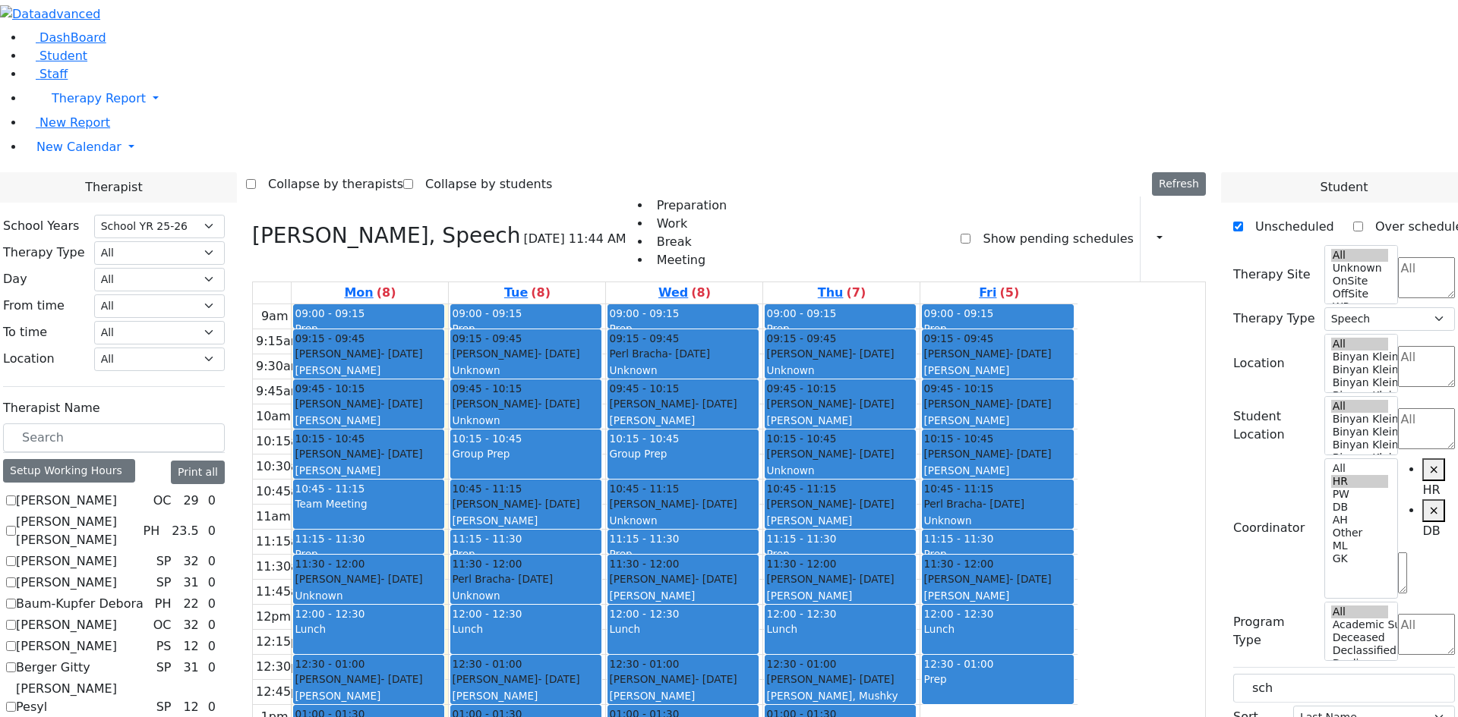
checkbox input "false"
select select
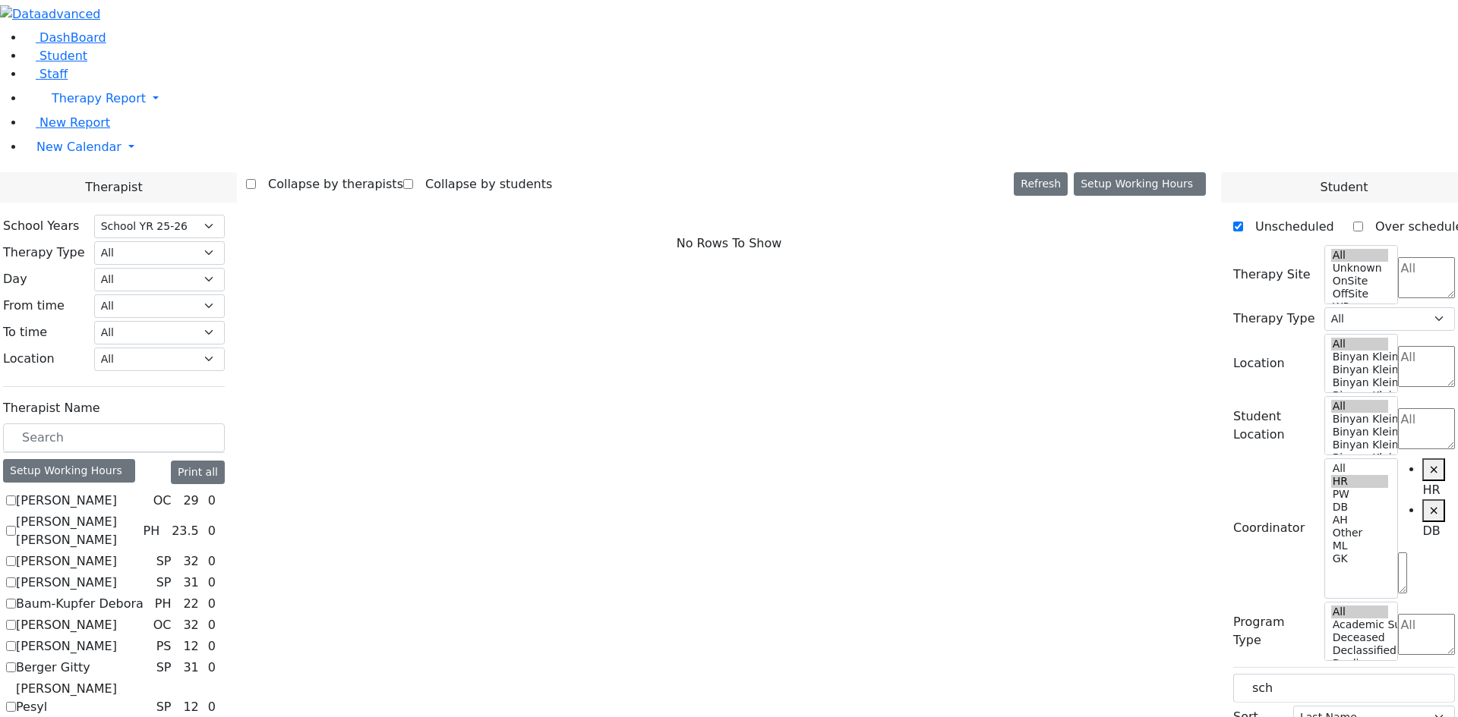
scroll to position [0, 0]
click at [117, 574] on label "[PERSON_NAME]" at bounding box center [66, 583] width 101 height 18
click at [16, 578] on input "[PERSON_NAME]" at bounding box center [11, 583] width 10 height 10
checkbox input "true"
select select "3"
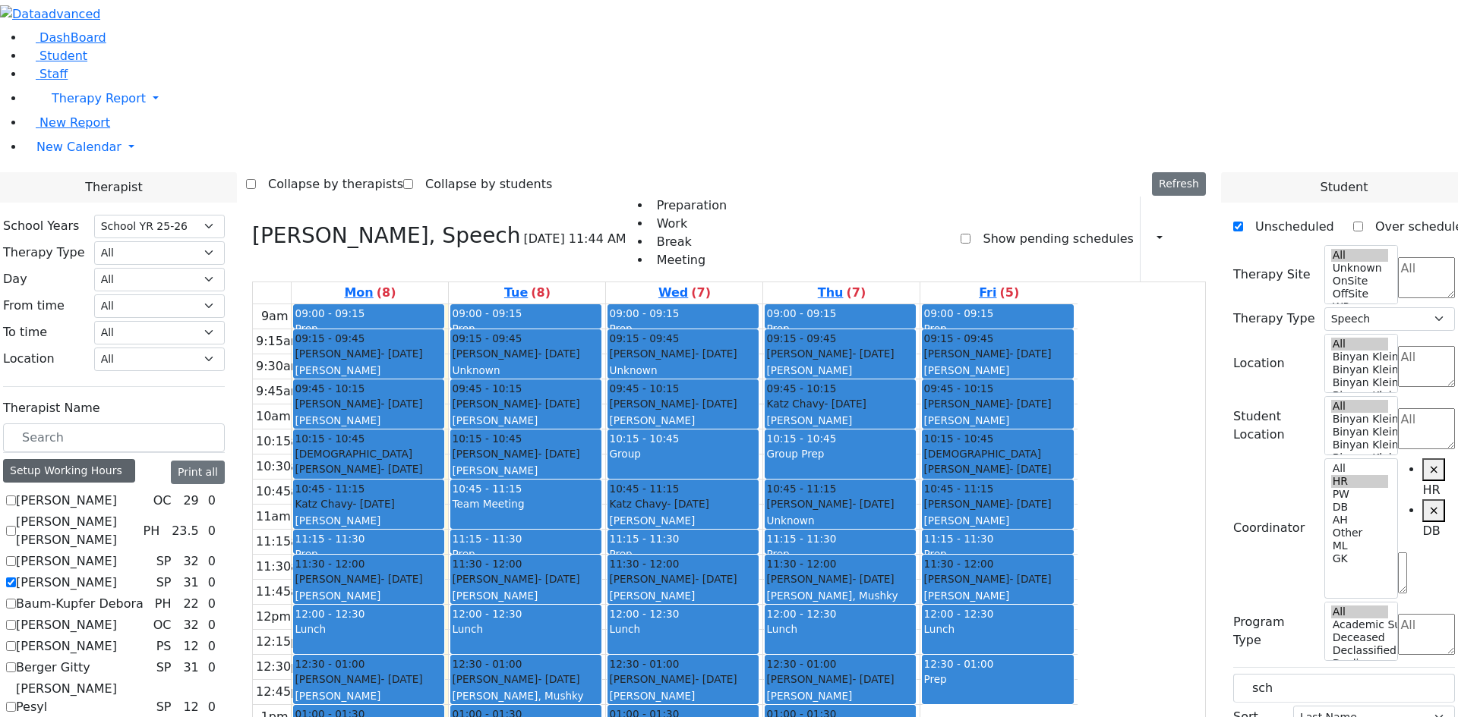
click at [135, 459] on div "Setup Working Hours" at bounding box center [69, 471] width 132 height 24
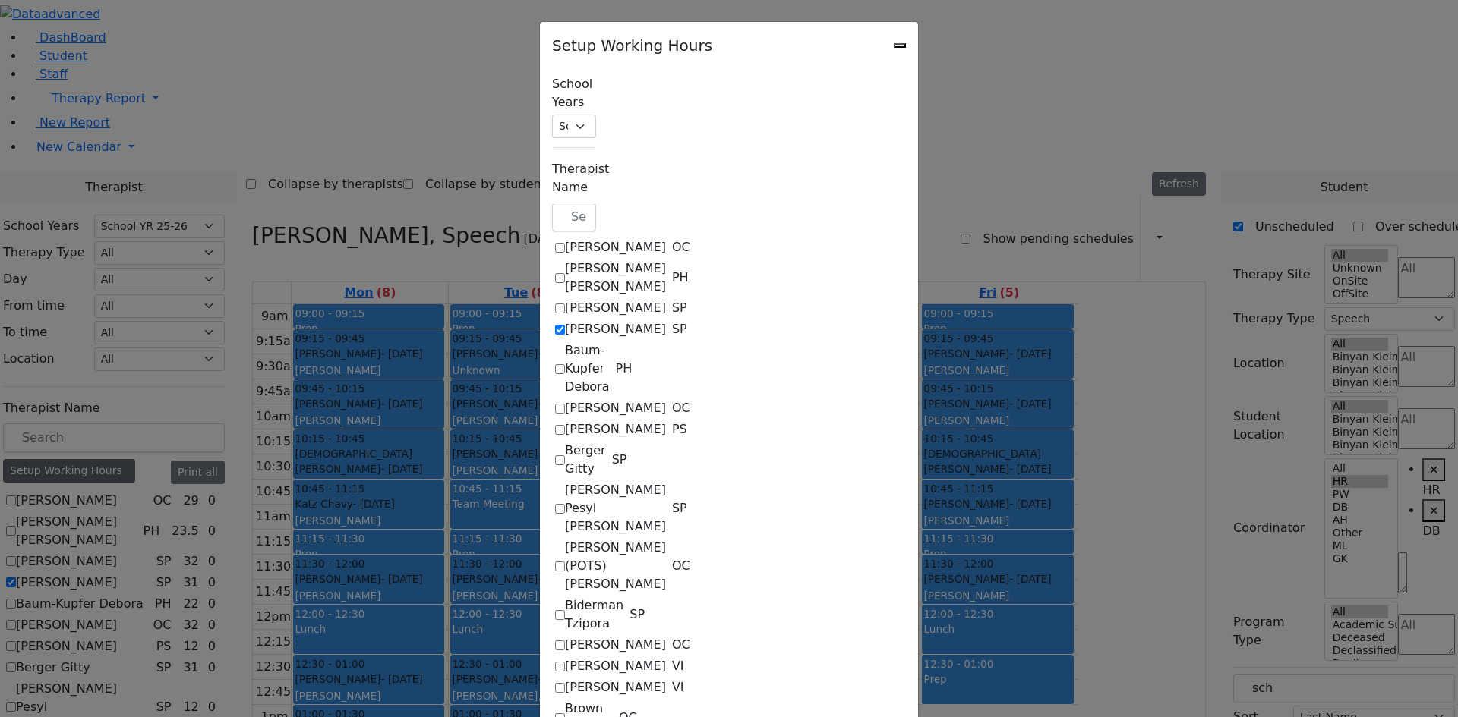
checkbox input "true"
select select "09:00:00"
select select "15:00:00"
select select "33"
select select "15:00:00"
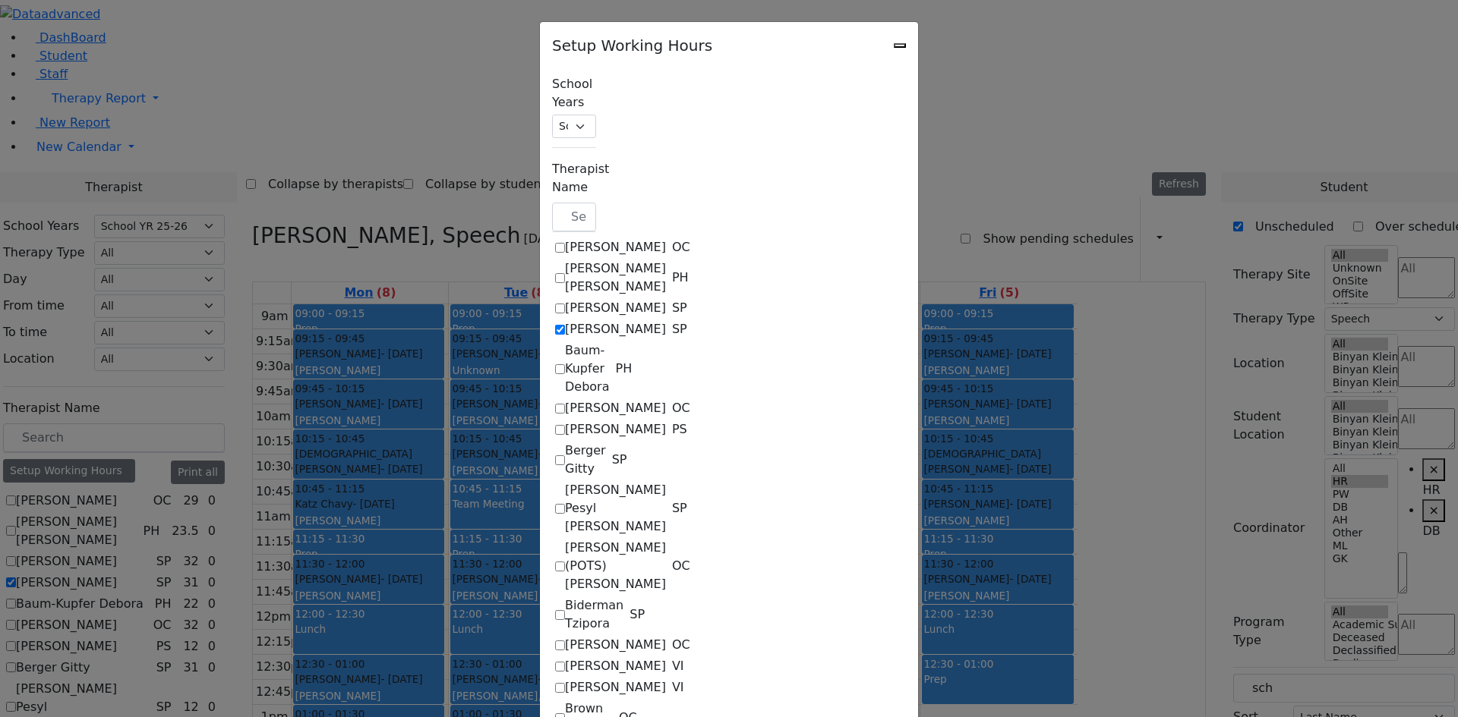
select select "19:00:00"
select select "09:00:00"
select select "15:00:00"
select select "33"
select select "15:00:00"
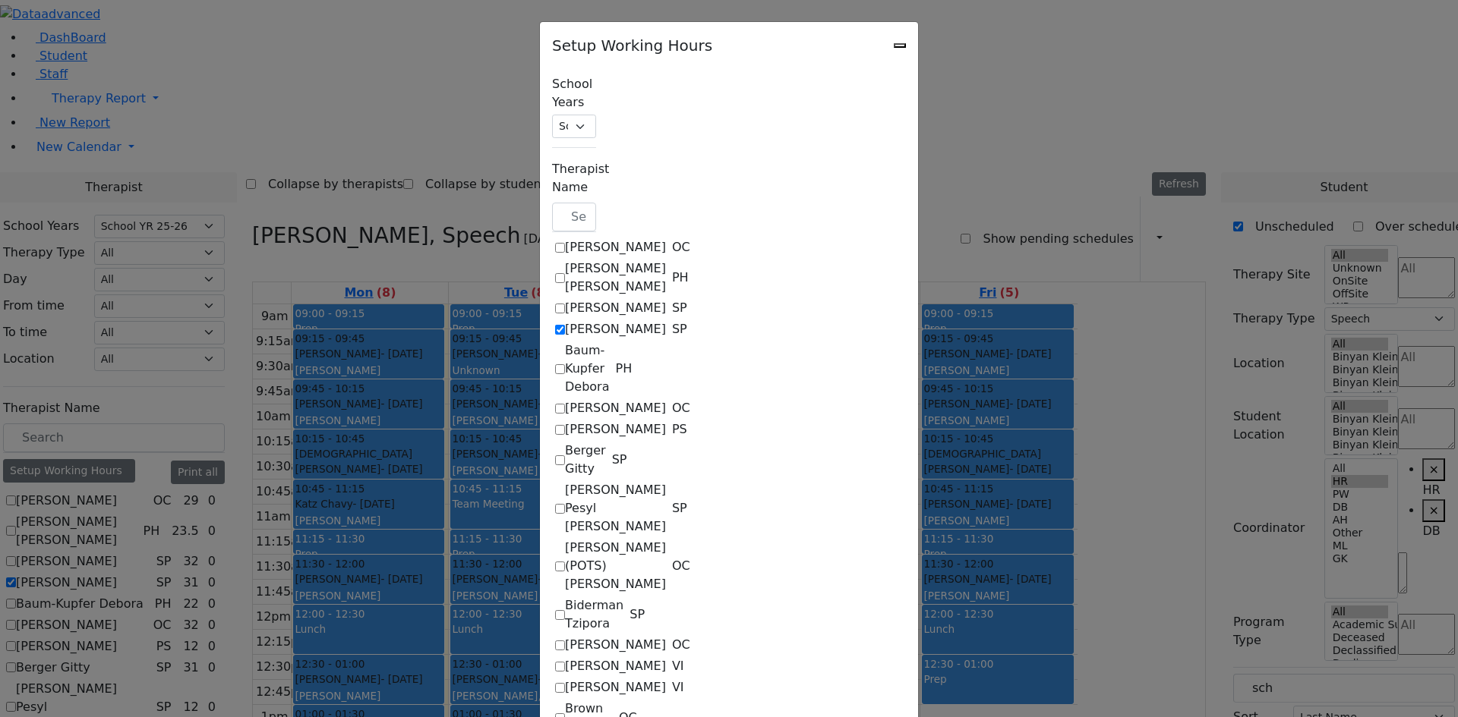
select select "19:00:00"
select select "09:00:00"
select select "15:00:00"
select select "33"
select select "15:00:00"
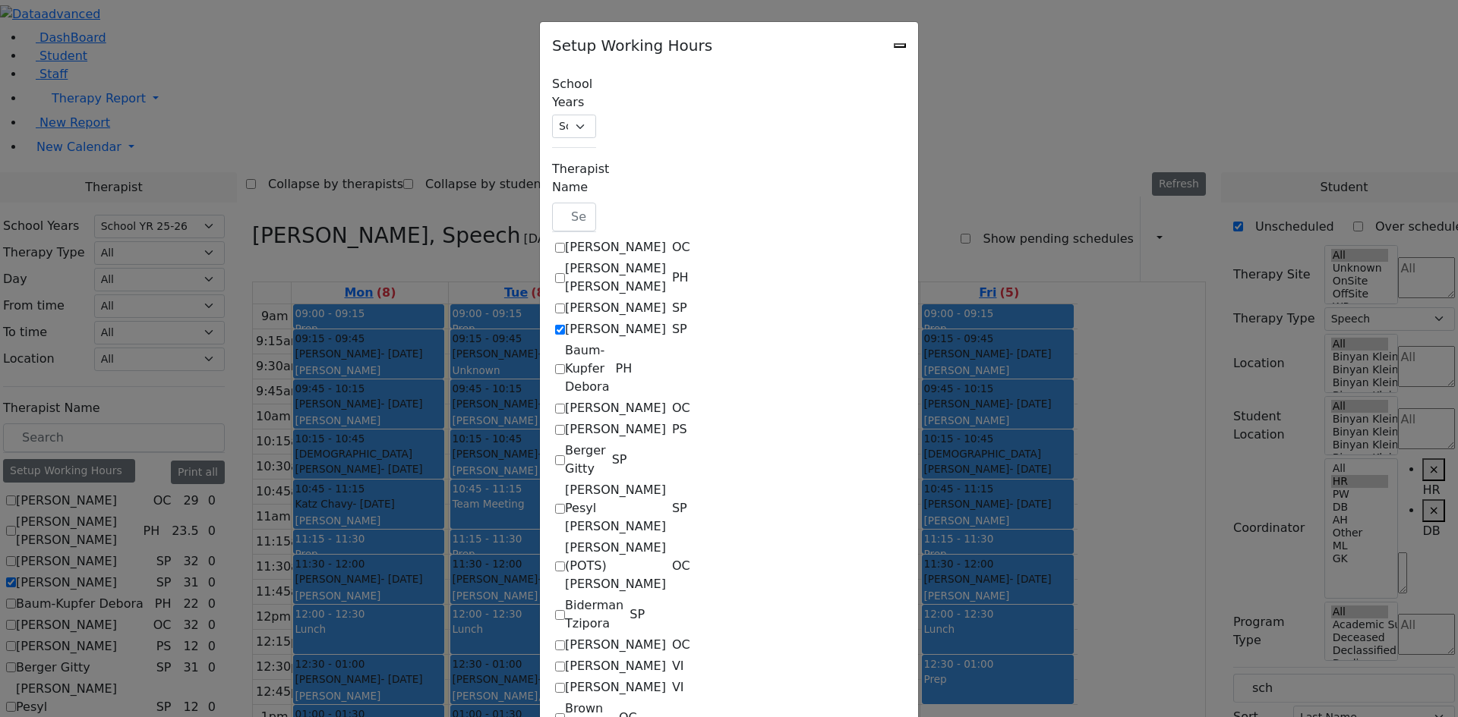
select select "19:00:00"
select select "09:00:00"
select select "15:00:00"
select select "33"
select select "15:00:00"
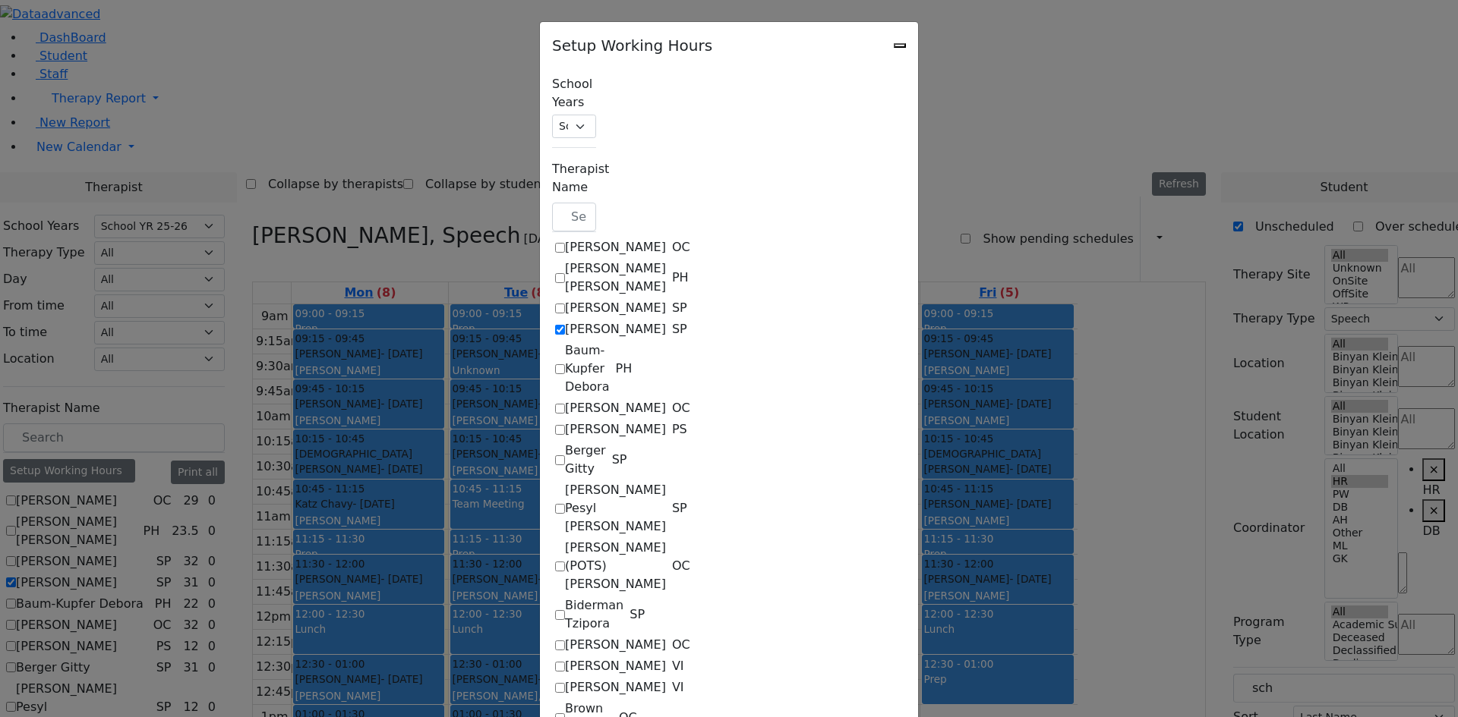
select select "19:00:00"
select select "09:00:00"
select select "14:00:00"
select select "33"
select select "15:00:00"
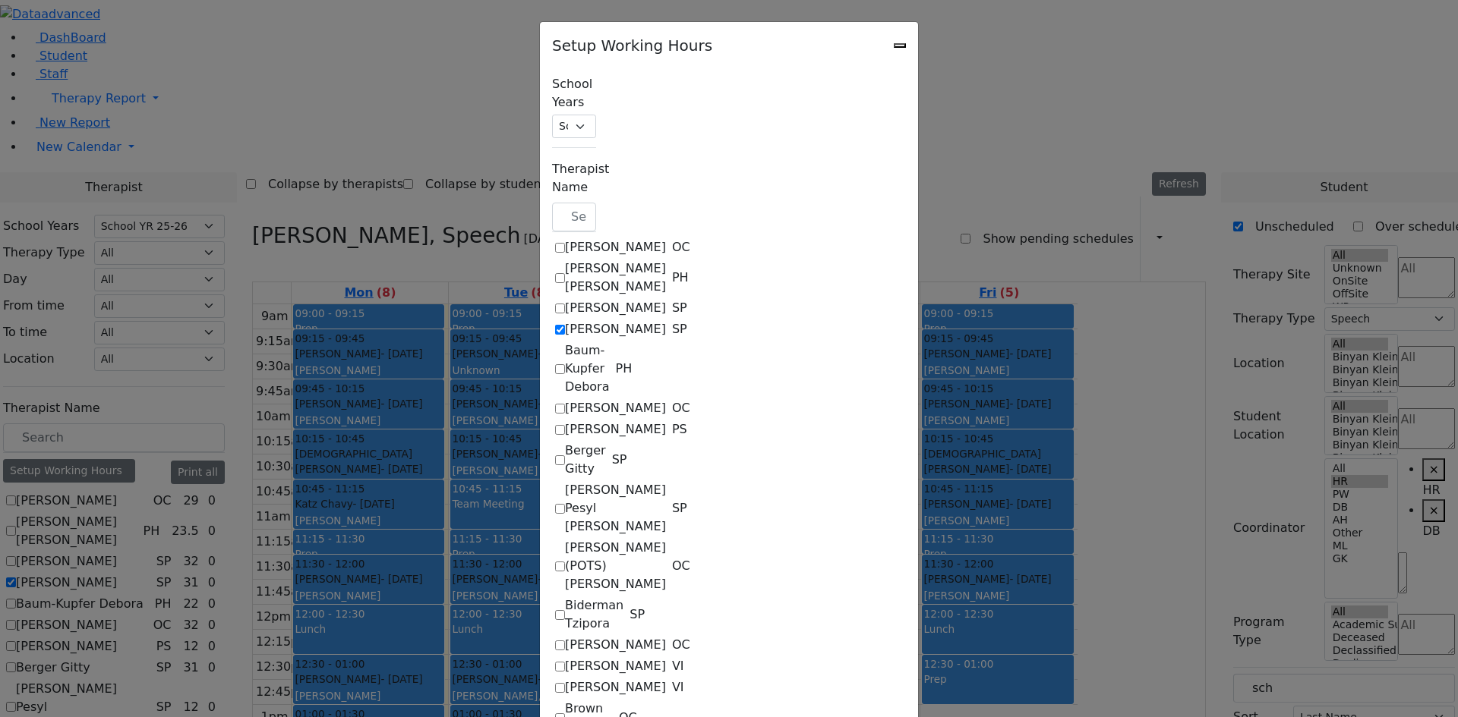
select select "19:00:00"
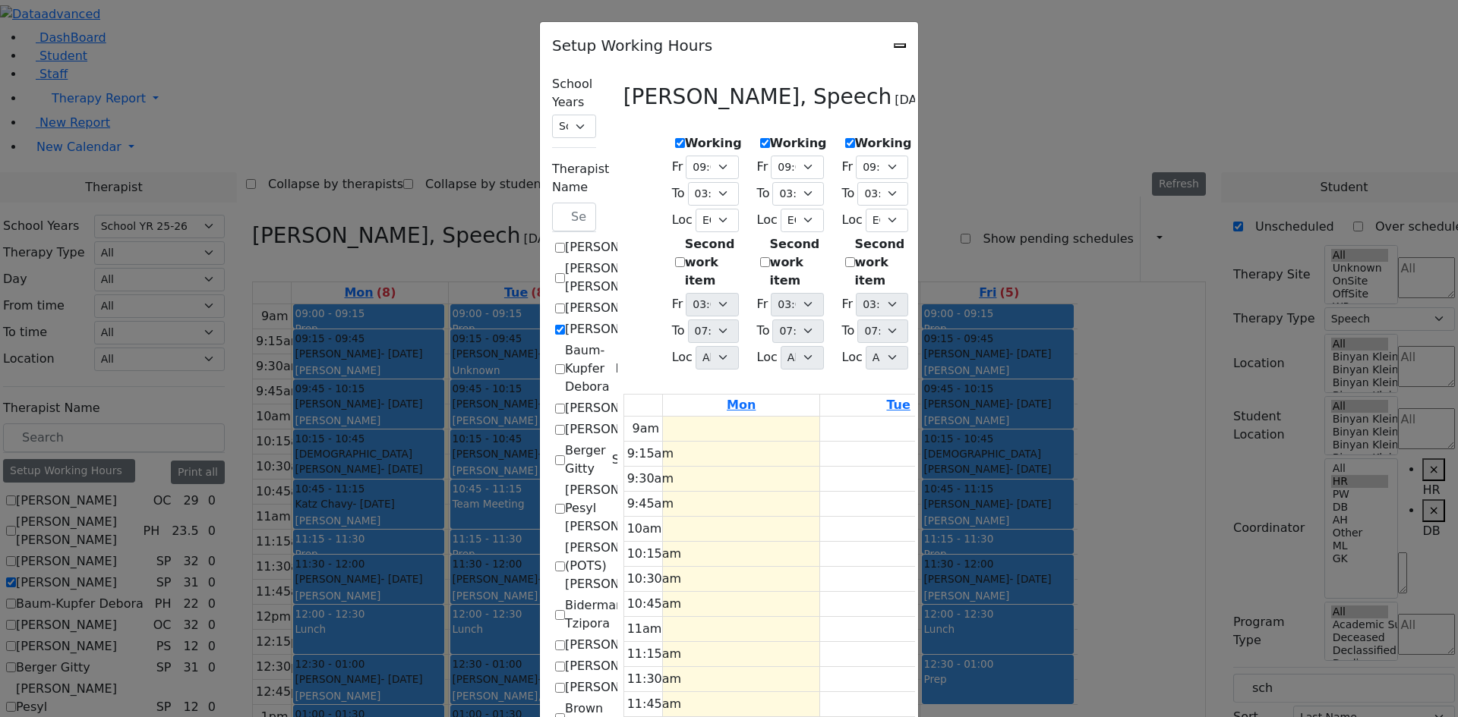
click at [770, 137] on label "Working" at bounding box center [798, 143] width 57 height 18
click at [760, 138] on input "Working" at bounding box center [765, 143] width 10 height 10
checkbox input "false"
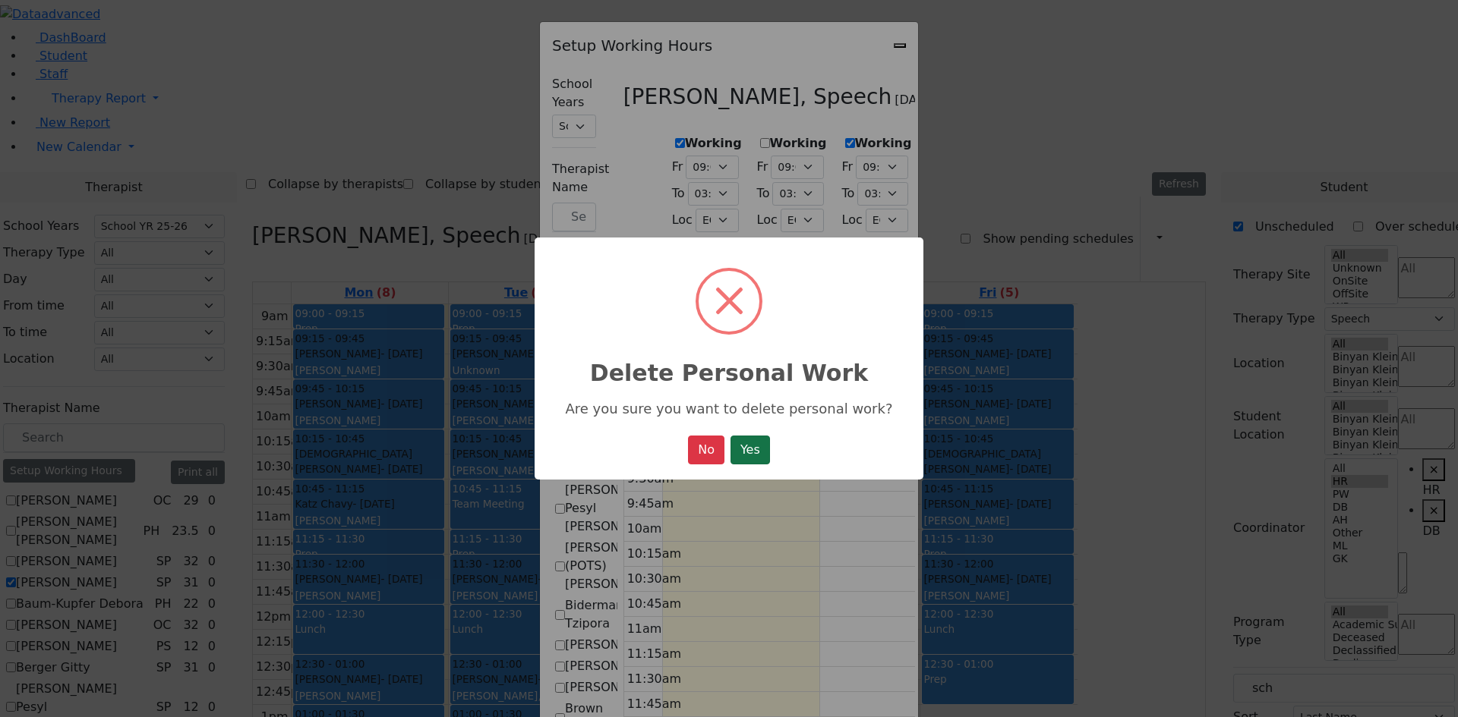
click at [739, 455] on button "Yes" at bounding box center [749, 450] width 39 height 29
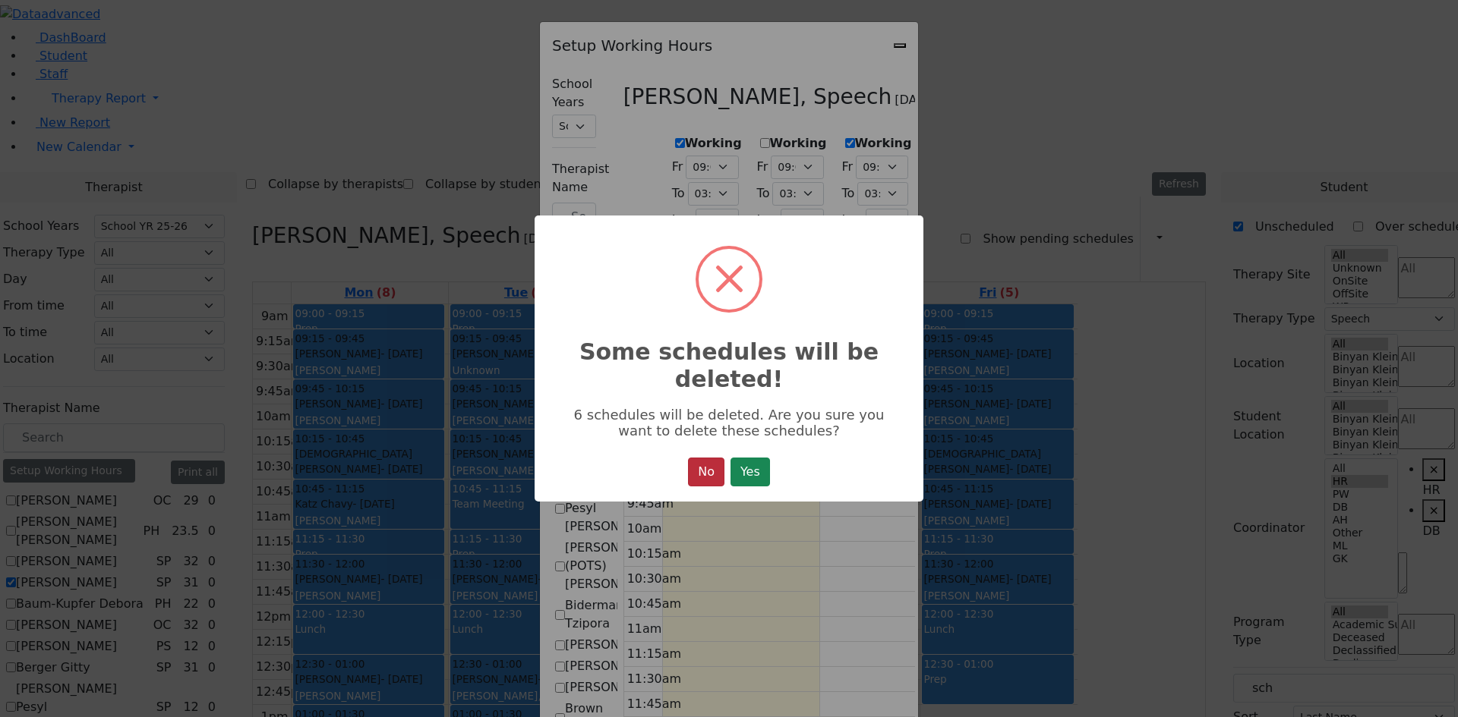
click at [700, 474] on button "No" at bounding box center [706, 472] width 36 height 29
select select "09:00:00"
select select "15:00:00"
select select "33"
select select "15:00:00"
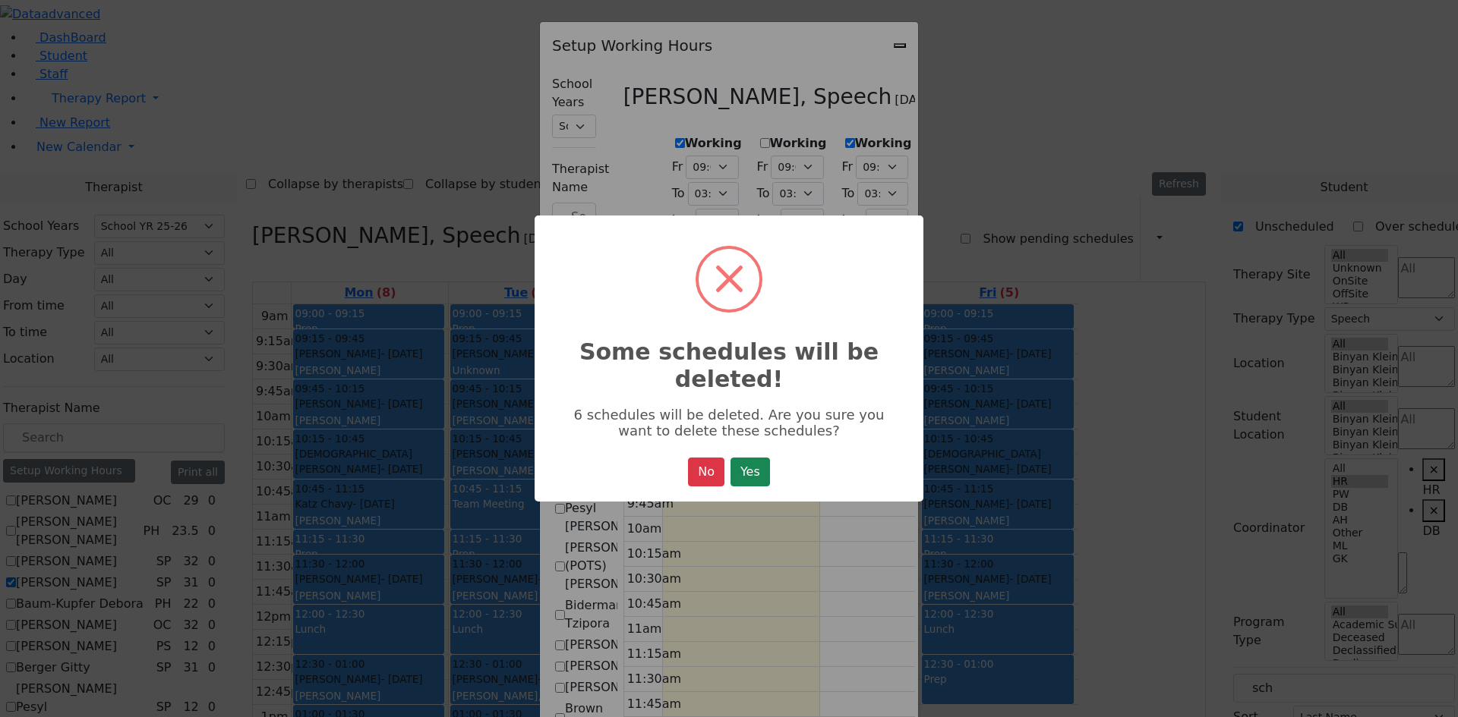
select select "19:00:00"
select select "09:00:00"
select select "15:00:00"
select select "33"
select select "15:00:00"
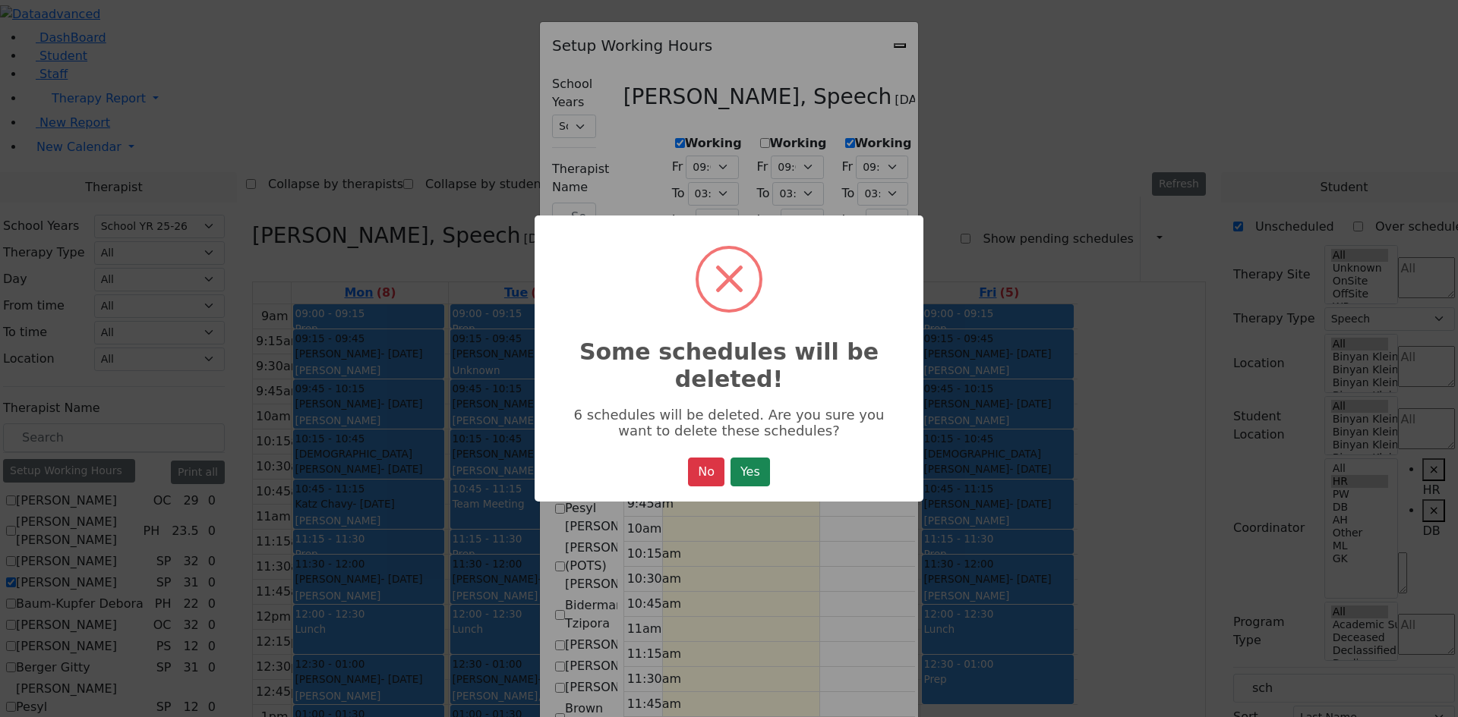
select select "19:00:00"
select select "09:00:00"
select select "15:00:00"
select select "33"
select select "15:00:00"
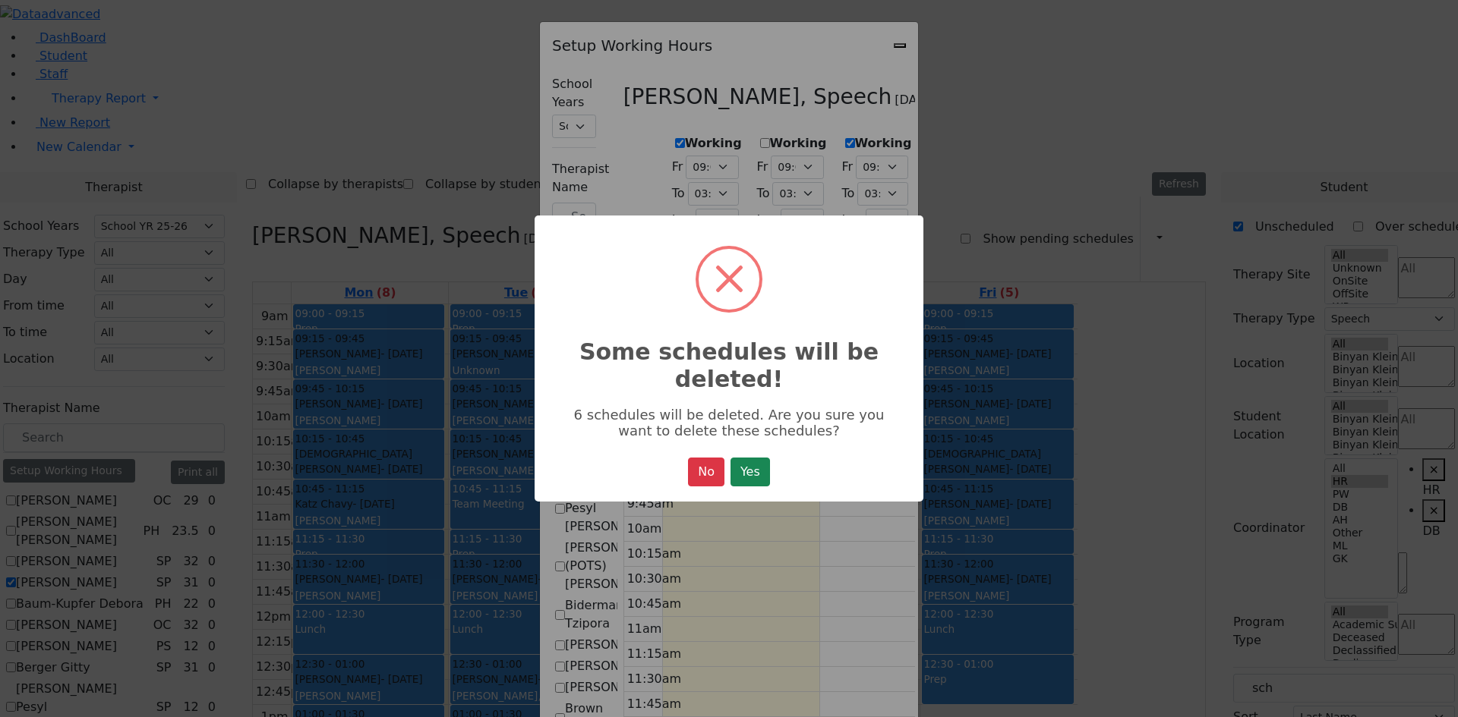
select select "19:00:00"
select select "09:00:00"
select select "15:00:00"
select select "33"
select select "15:00:00"
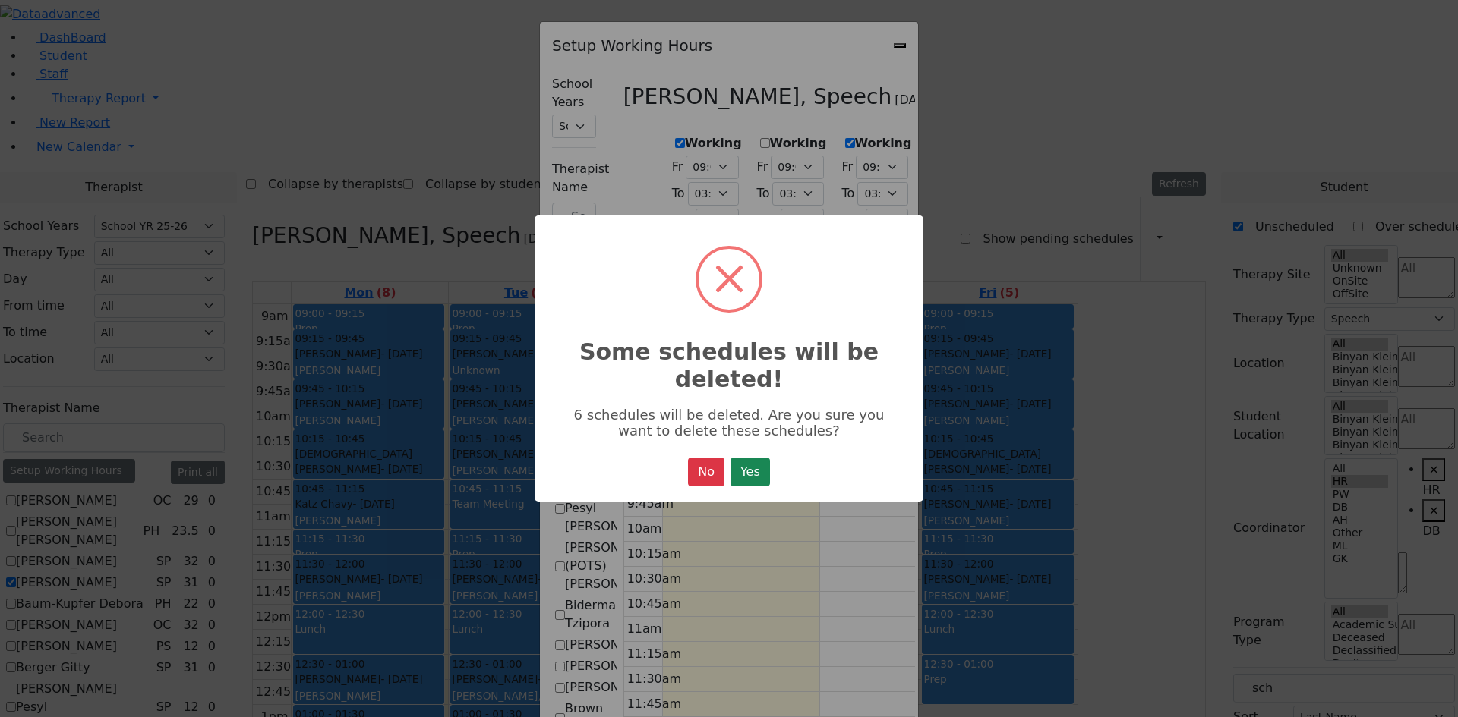
select select "19:00:00"
select select "09:00:00"
select select "14:00:00"
select select "33"
select select "15:00:00"
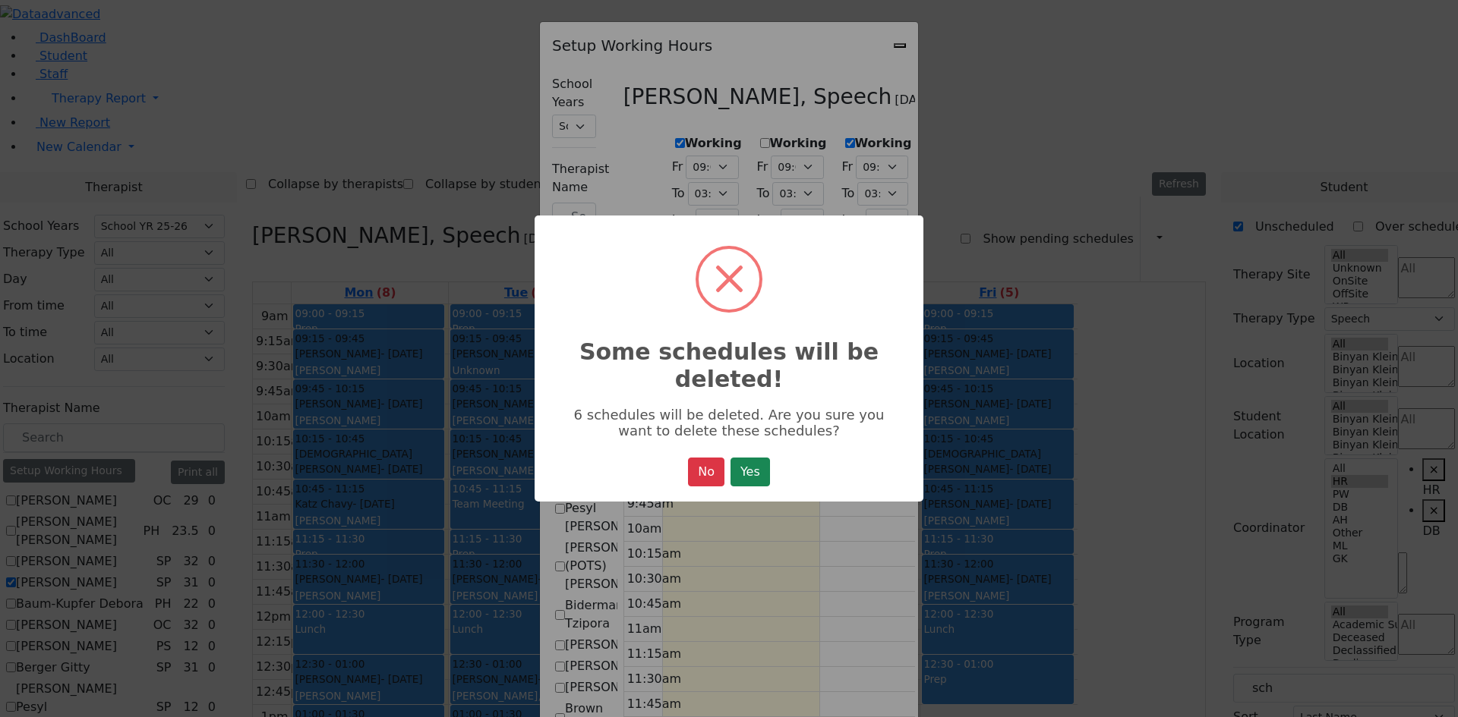
select select "19:00:00"
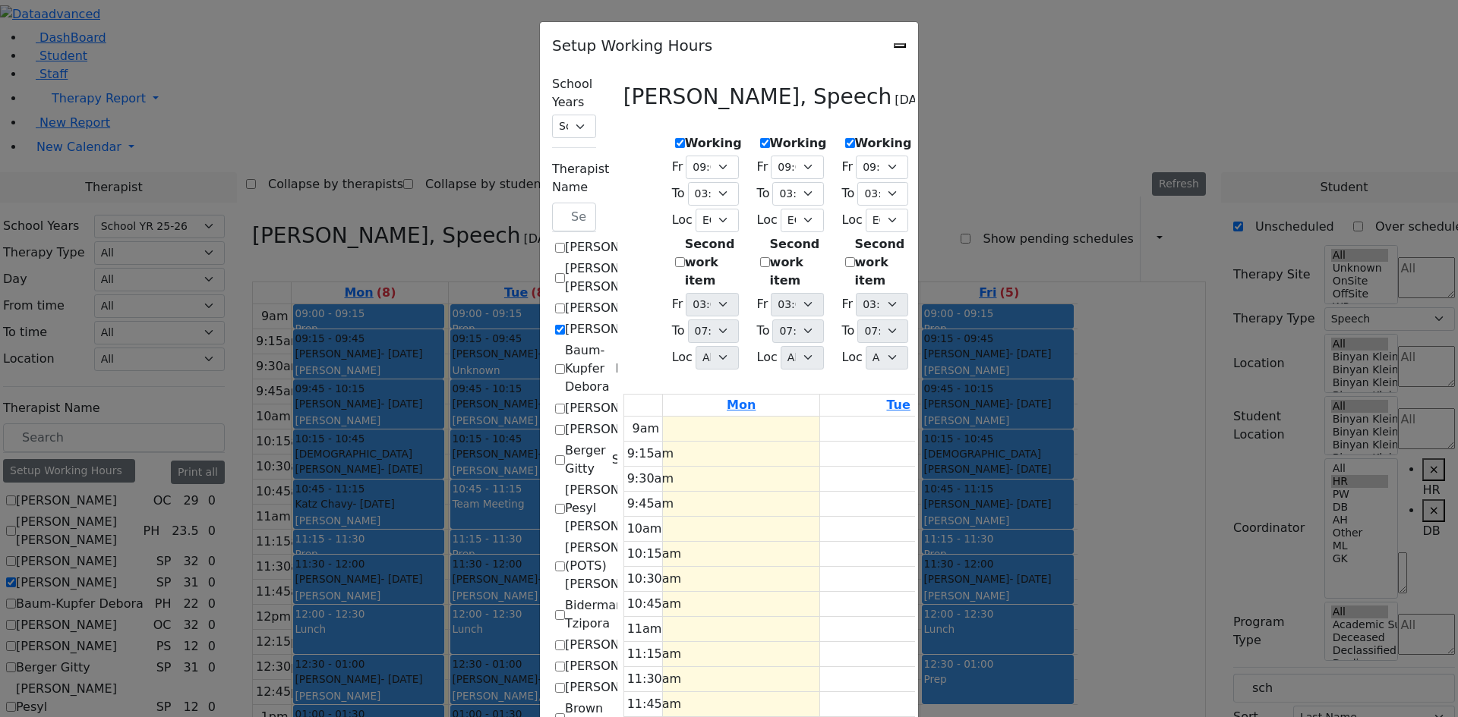
click at [565, 320] on label "[PERSON_NAME]" at bounding box center [615, 329] width 101 height 18
click at [555, 325] on input "[PERSON_NAME]" at bounding box center [560, 330] width 10 height 10
checkbox input "false"
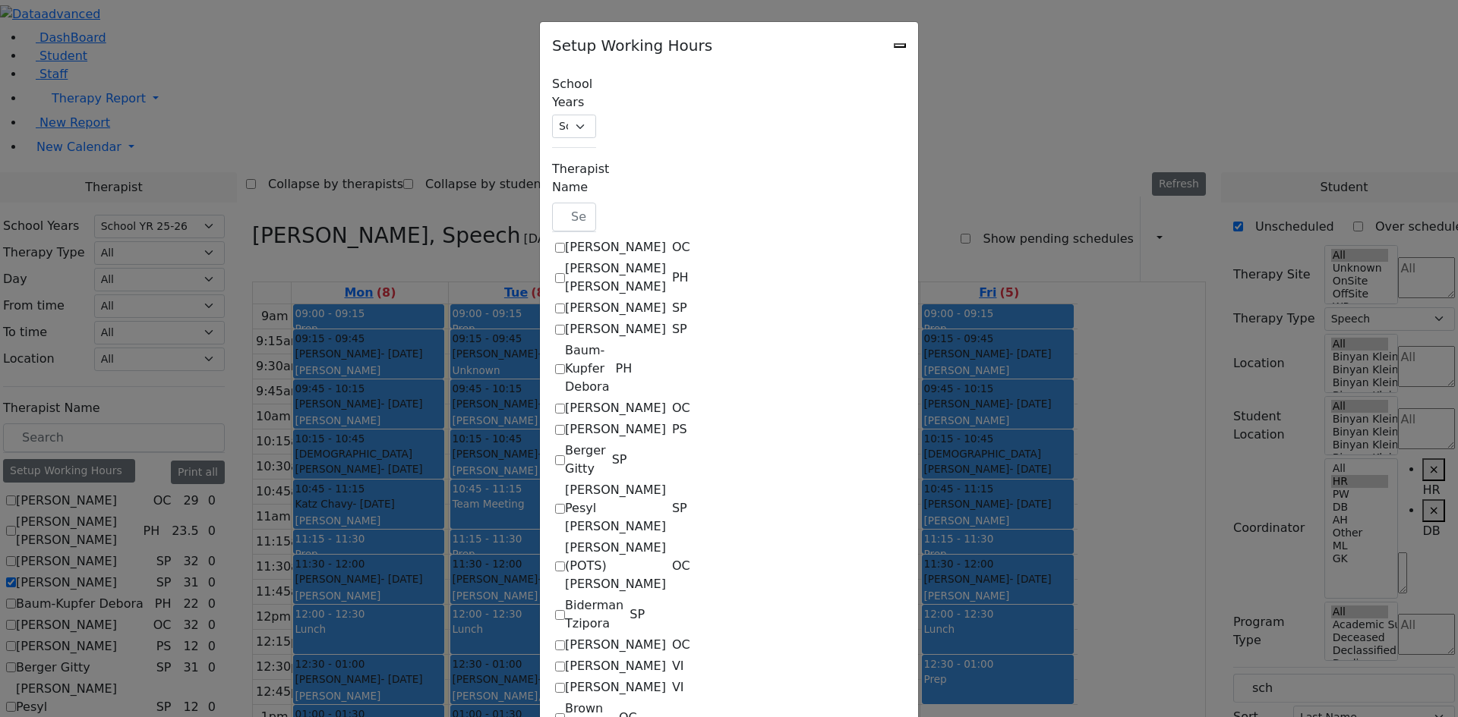
scroll to position [683, 0]
drag, startPoint x: 517, startPoint y: 46, endPoint x: 759, endPoint y: 40, distance: 242.2
click at [759, 40] on div "Setup Working Hours" at bounding box center [729, 41] width 378 height 38
drag, startPoint x: 717, startPoint y: 48, endPoint x: 794, endPoint y: 48, distance: 77.4
click at [794, 48] on div "Setup Working Hours" at bounding box center [729, 41] width 378 height 38
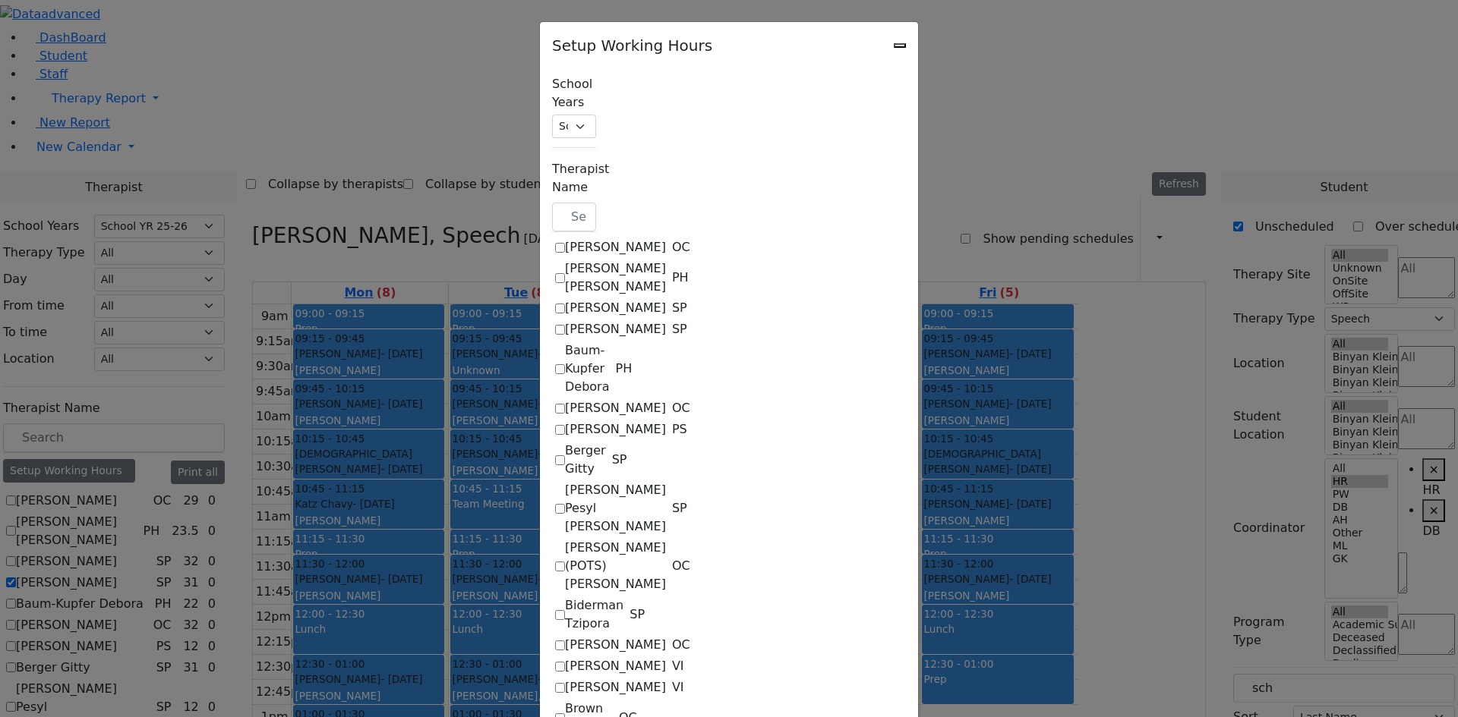
scroll to position [1366, 0]
checkbox input "true"
select select "09:00:00"
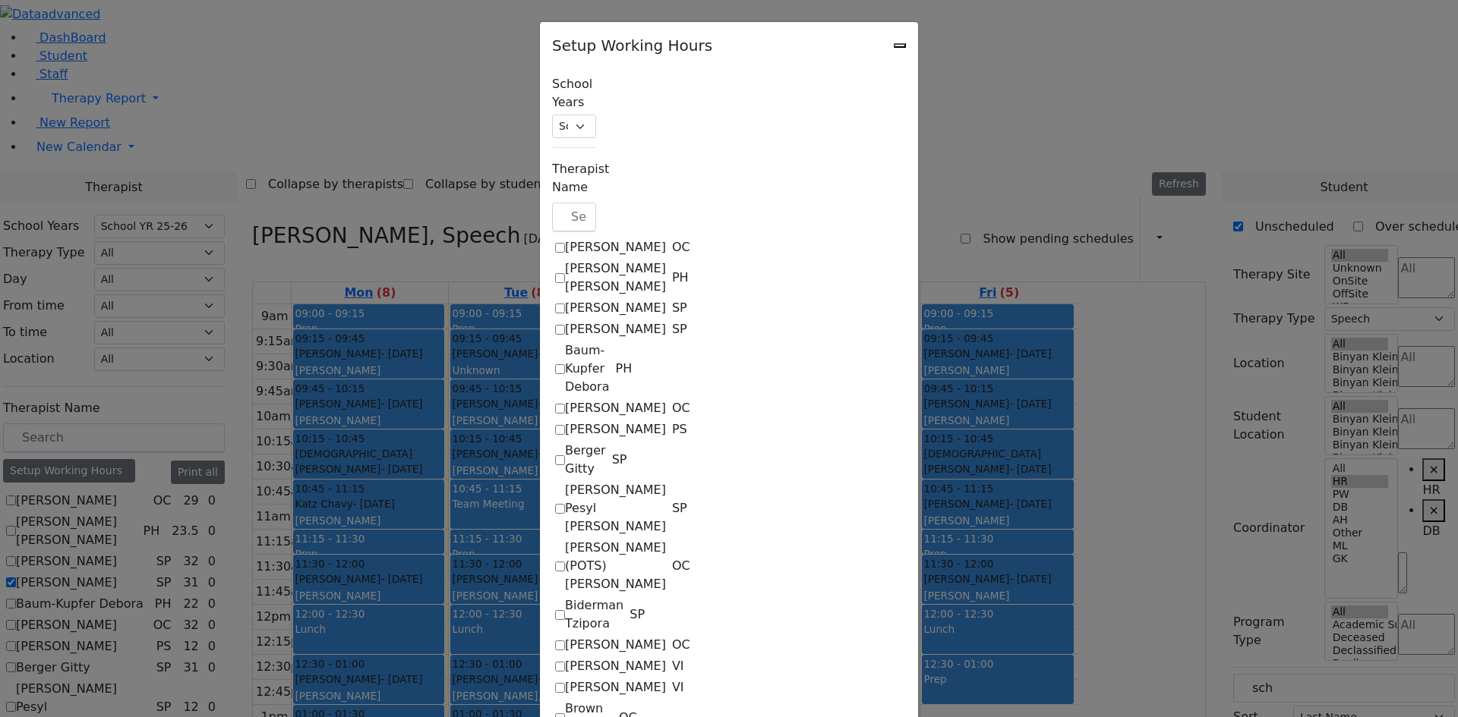
select select "15:00:00"
select select "33"
select select "15:00:00"
select select "19:00:00"
select select "09:00:00"
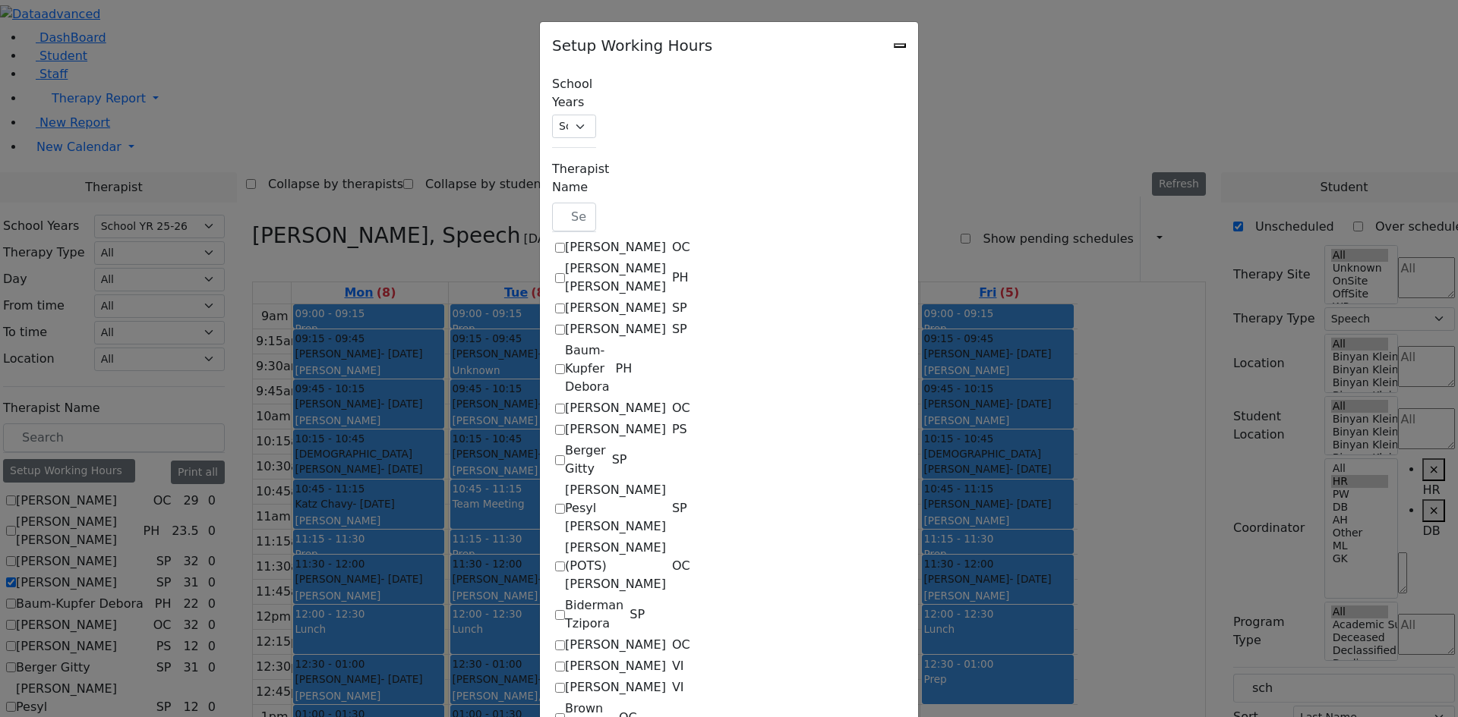
select select "15:00:00"
select select "33"
select select "15:00:00"
select select "19:00:00"
select select "09:00:00"
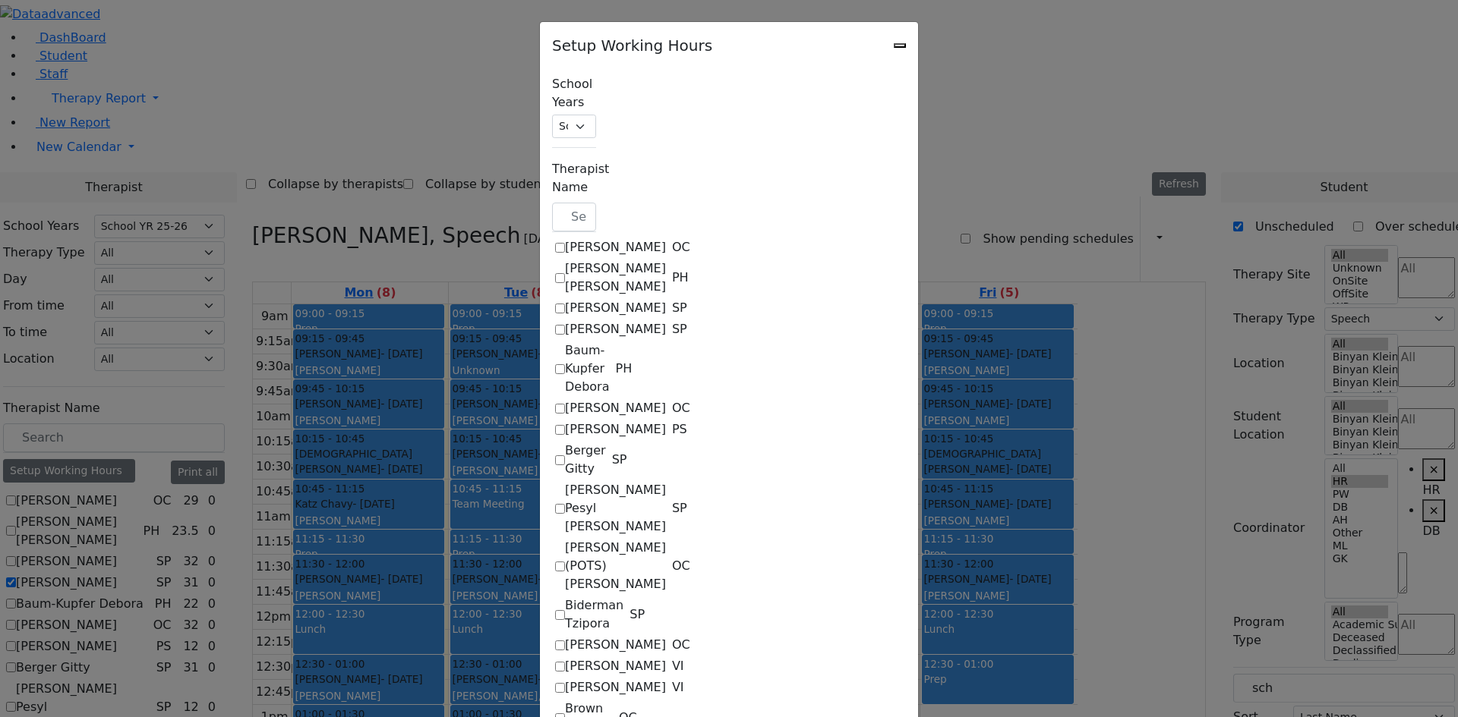
select select "15:00:00"
select select "33"
select select "15:00:00"
select select "19:00:00"
select select "09:00:00"
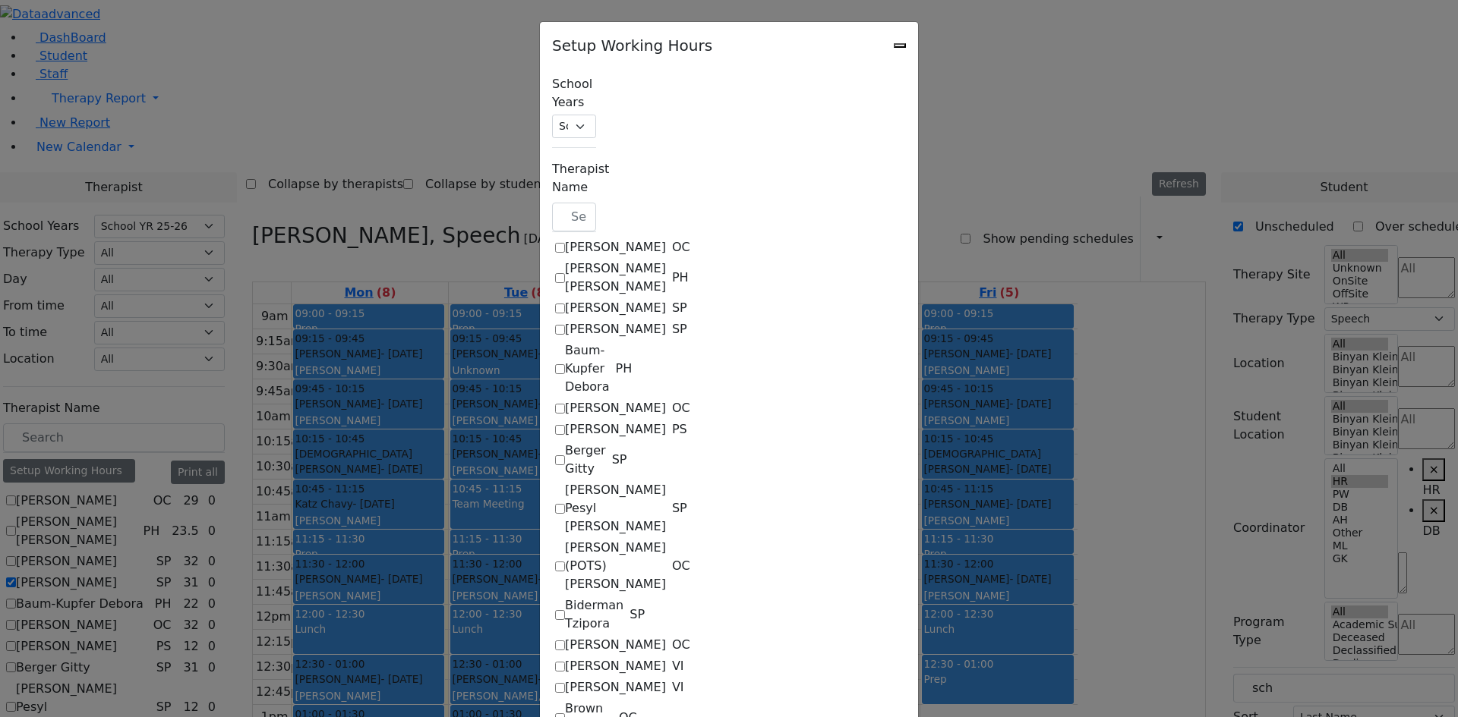
select select "15:00:00"
select select "33"
select select "15:00:00"
select select "19:00:00"
select select "09:00:00"
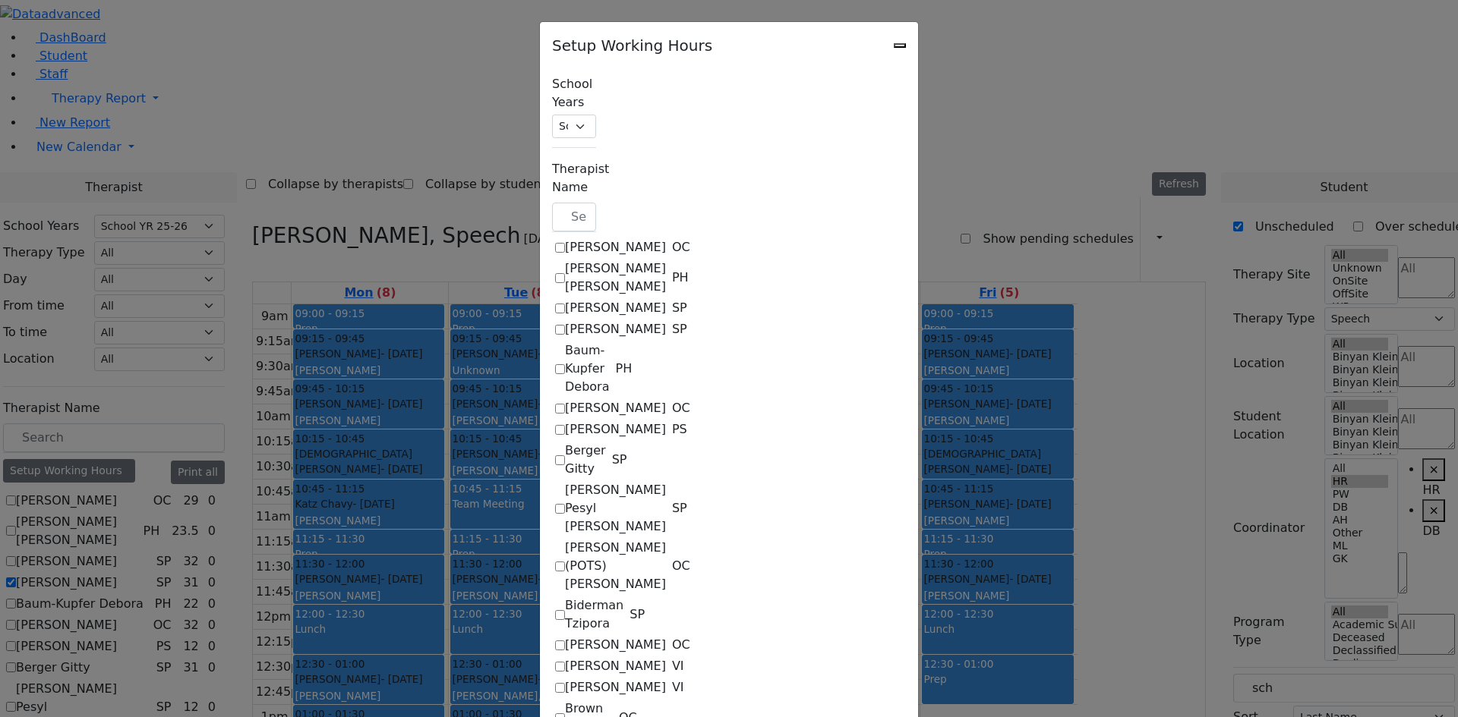
select select "14:00:00"
select select "33"
select select "15:00:00"
select select "19:00:00"
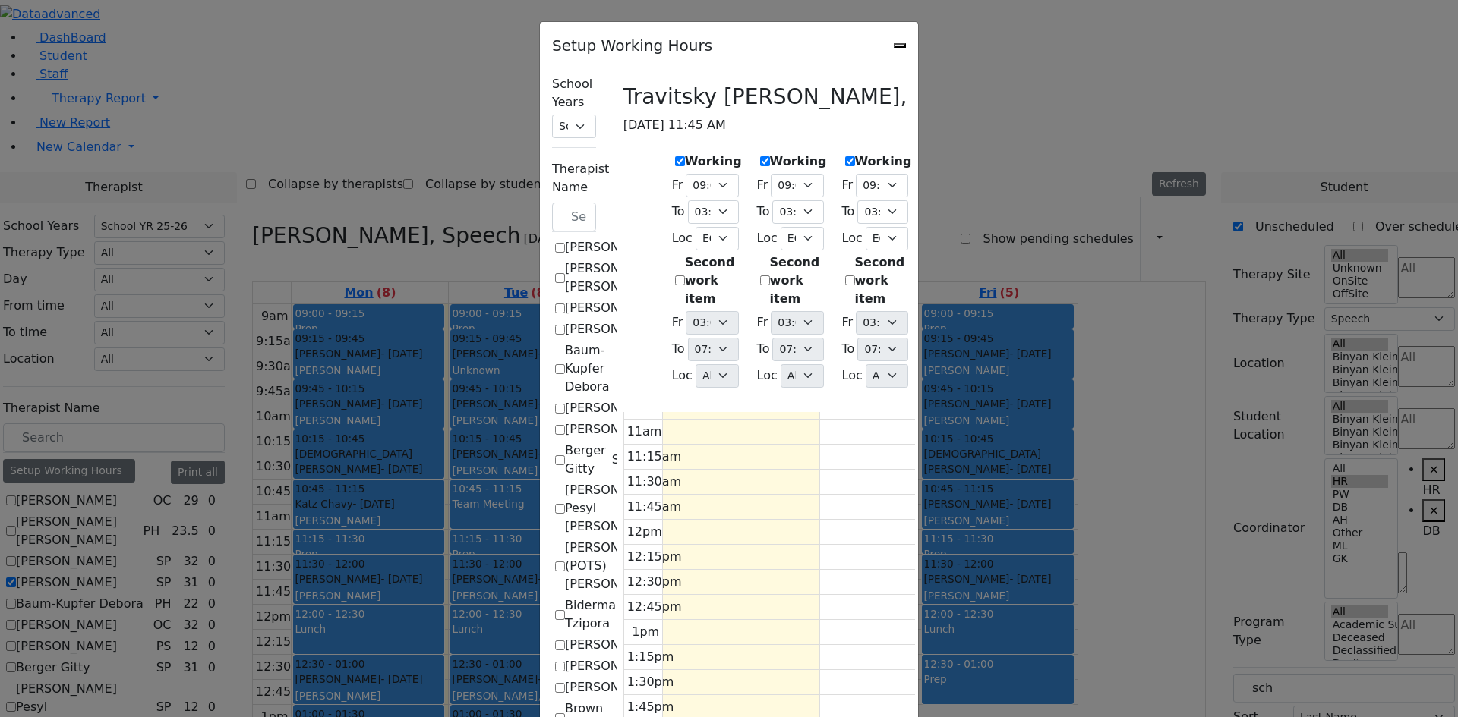
scroll to position [0, 0]
click at [918, 43] on div "Setup Working Hours" at bounding box center [729, 41] width 378 height 38
click at [900, 46] on icon "Close" at bounding box center [900, 46] width 0 height 0
checkbox input "false"
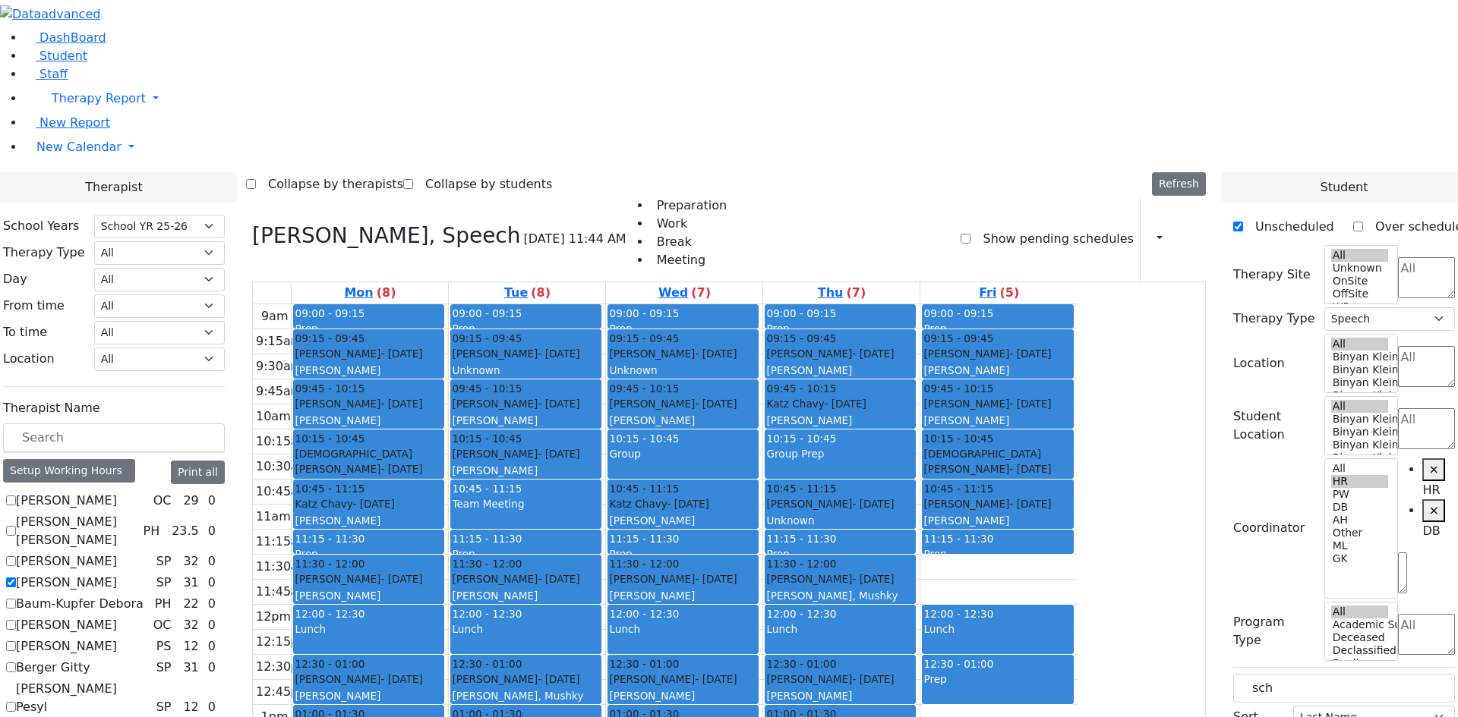
drag, startPoint x: 1137, startPoint y: 366, endPoint x: 969, endPoint y: 553, distance: 252.1
click at [961, 566] on tr "09:00 - 09:15 Prep 09:15 - 09:45 [PERSON_NAME] - [DATE] [PERSON_NAME] 09:45 - 1…" at bounding box center [665, 604] width 824 height 601
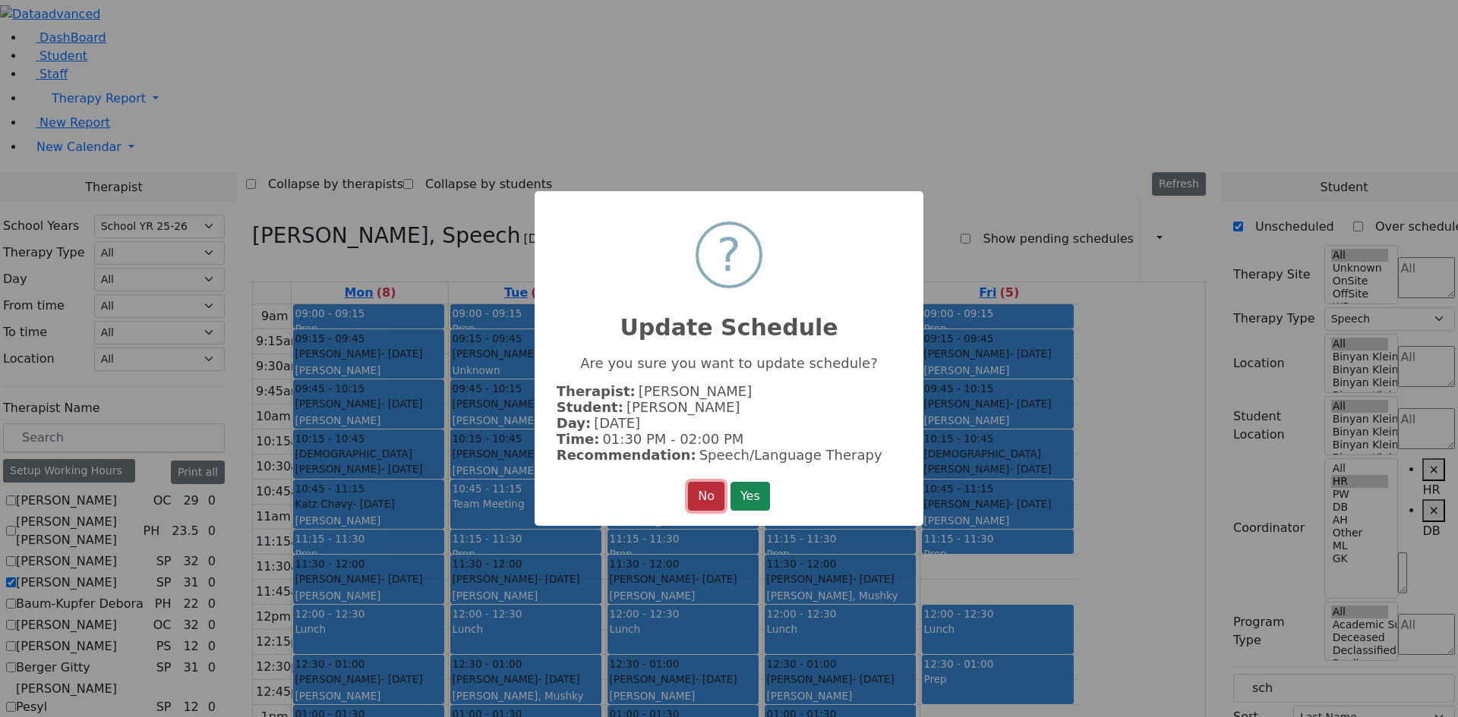
click at [688, 496] on button "No" at bounding box center [706, 496] width 36 height 29
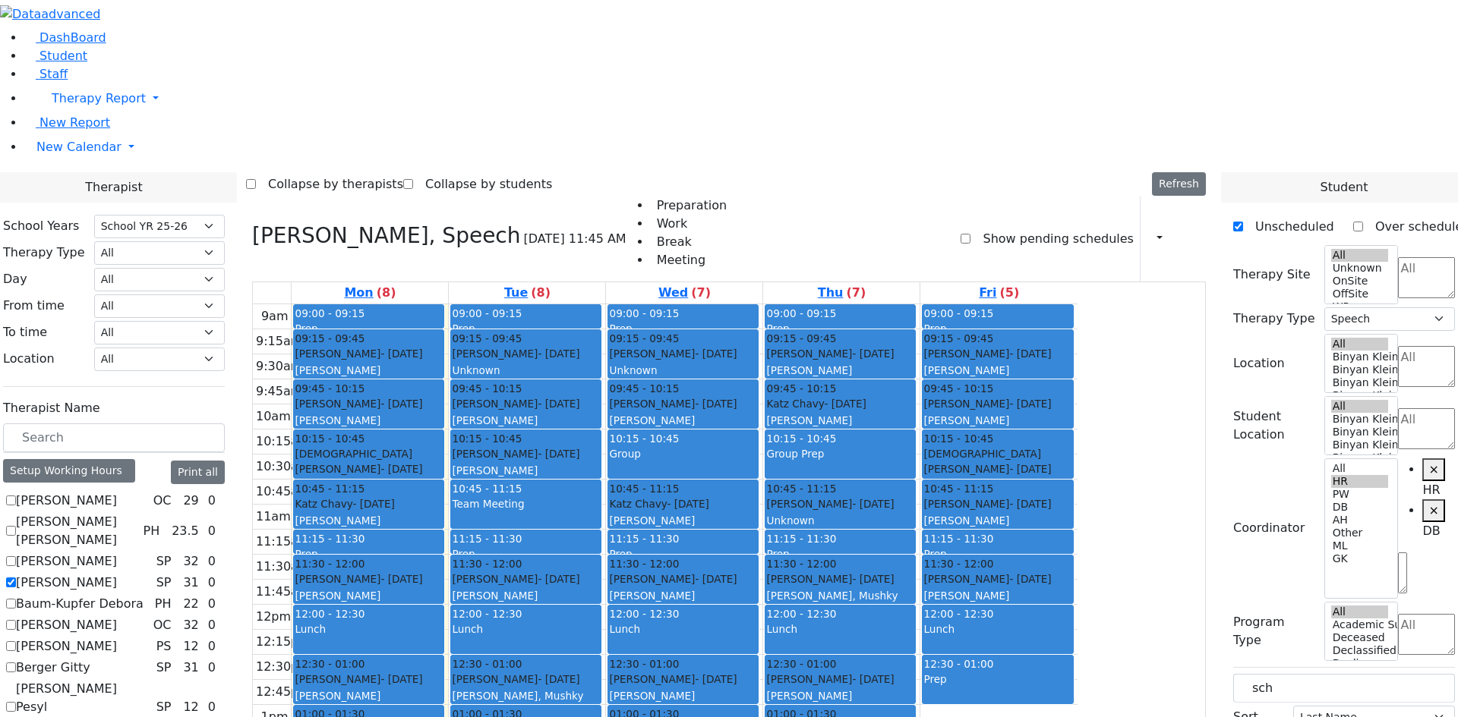
click at [117, 574] on label "[PERSON_NAME]" at bounding box center [66, 583] width 101 height 18
click at [16, 578] on input "[PERSON_NAME]" at bounding box center [11, 583] width 10 height 10
checkbox input "false"
select select
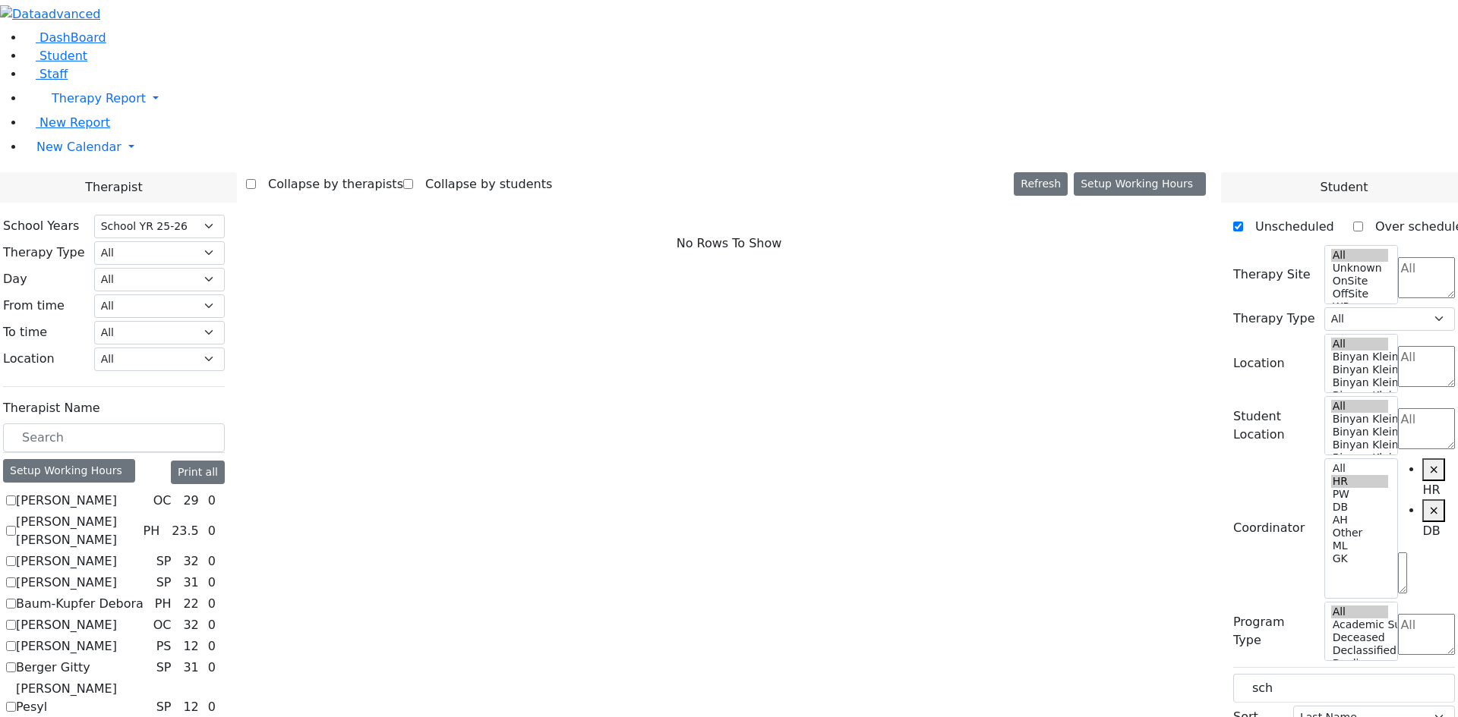
scroll to position [1354, 0]
checkbox input "true"
select select "3"
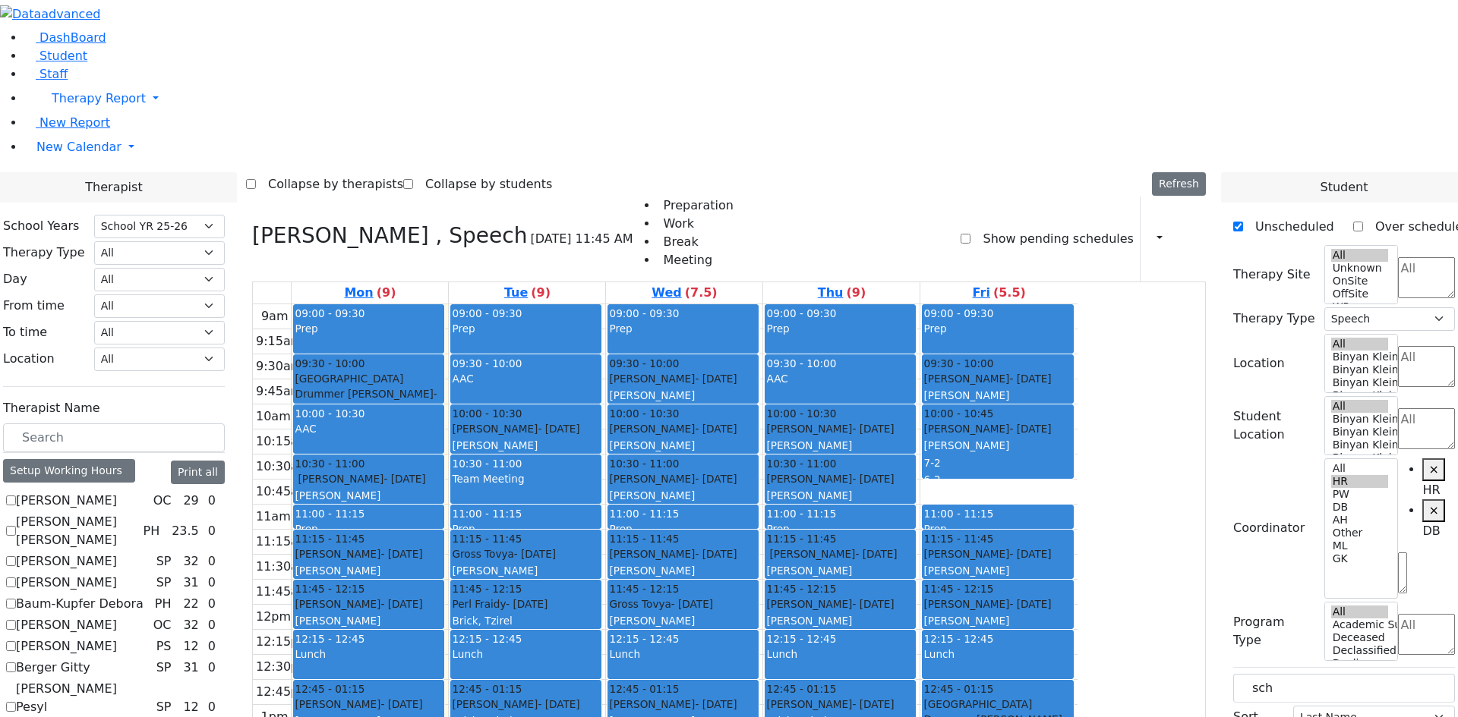
checkbox input "true"
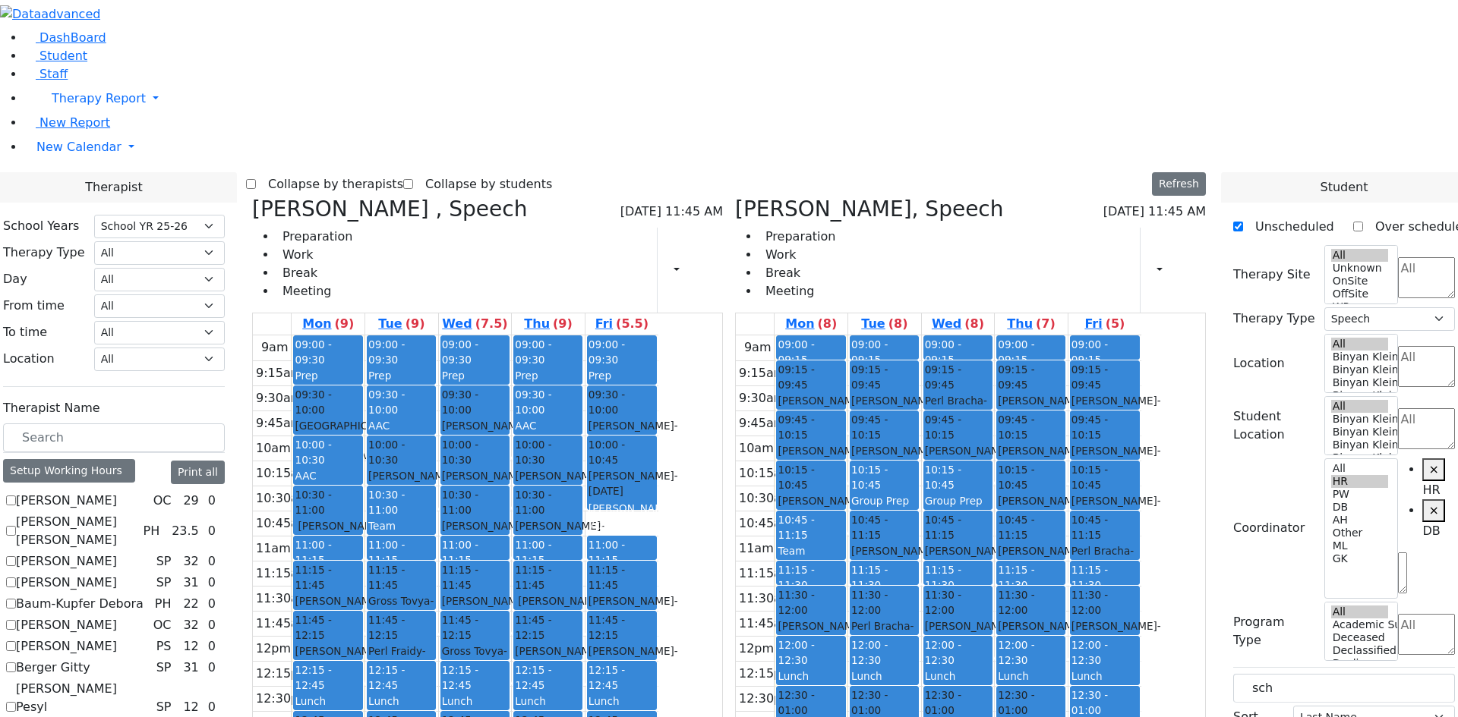
scroll to position [1127, 0]
checkbox input "true"
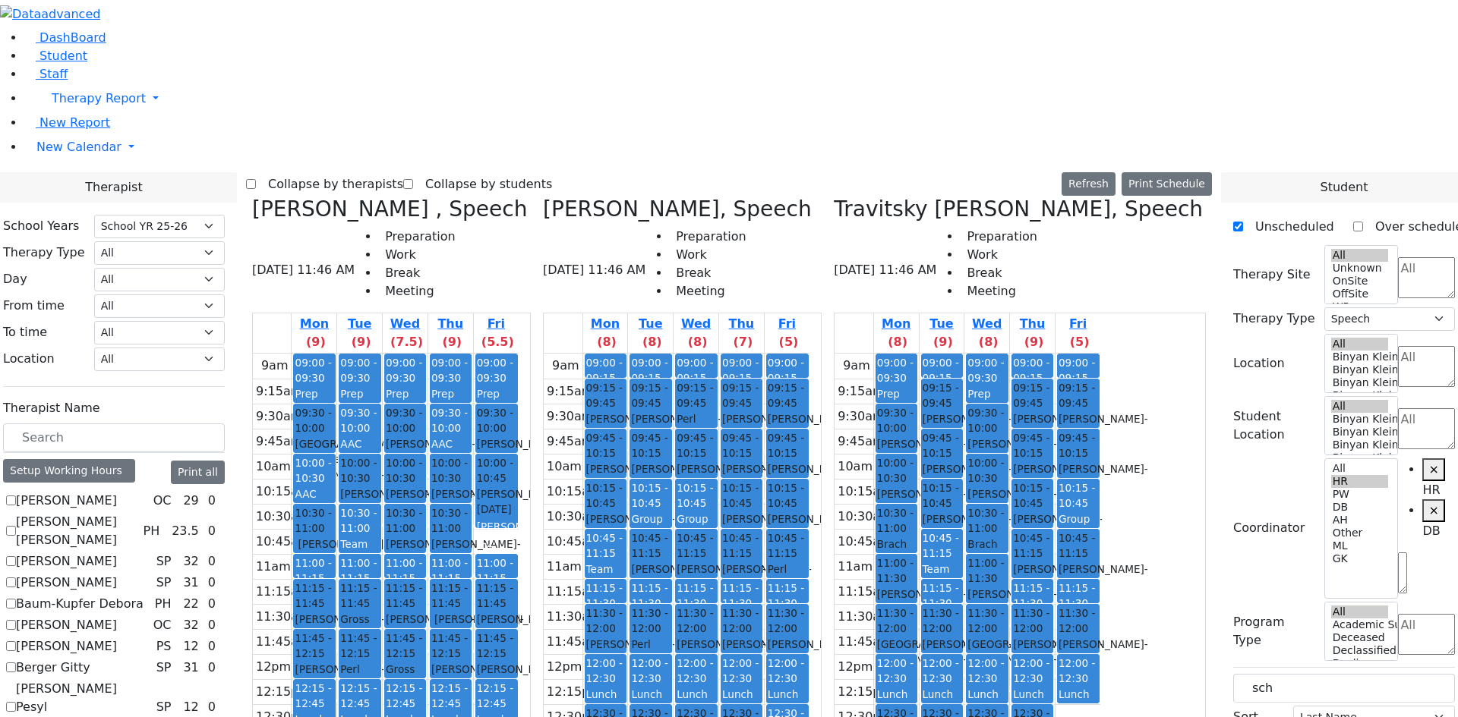
scroll to position [1354, 0]
checkbox input "false"
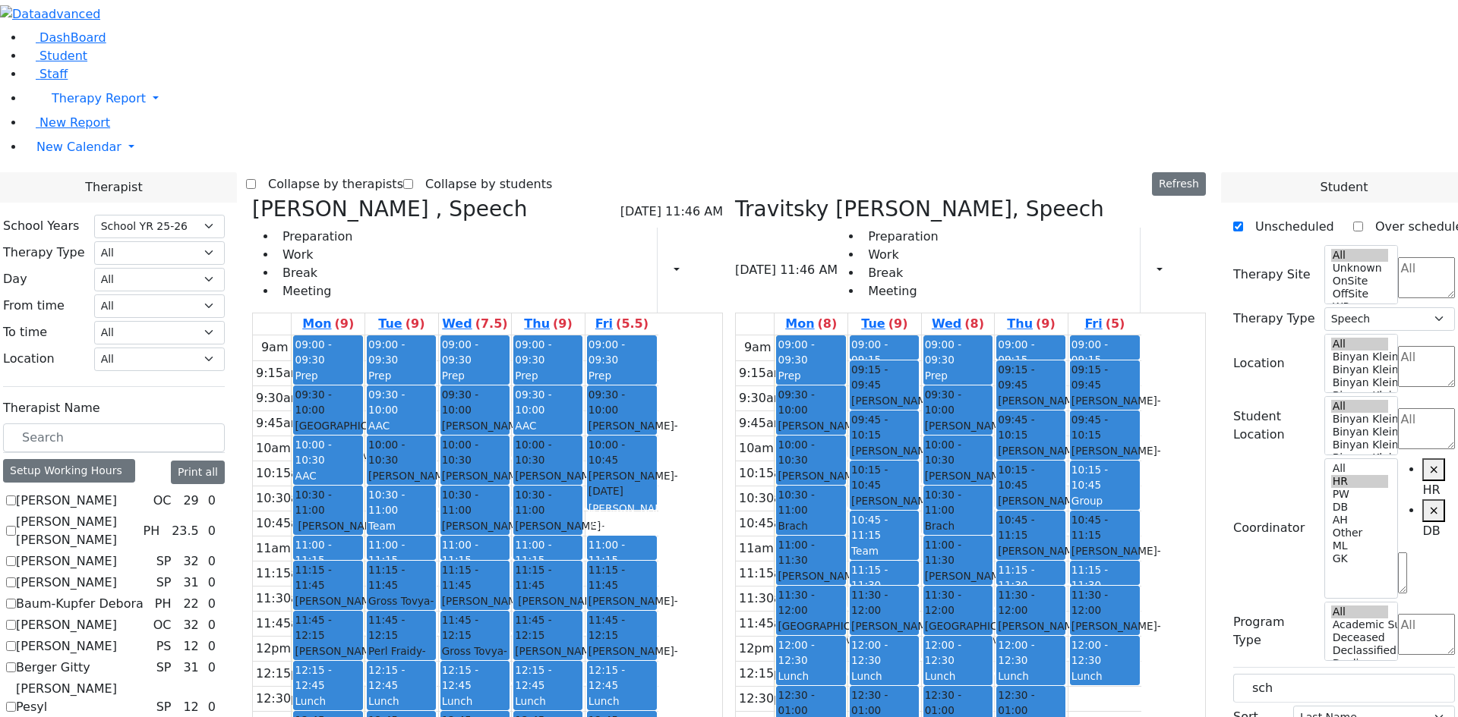
checkbox input "false"
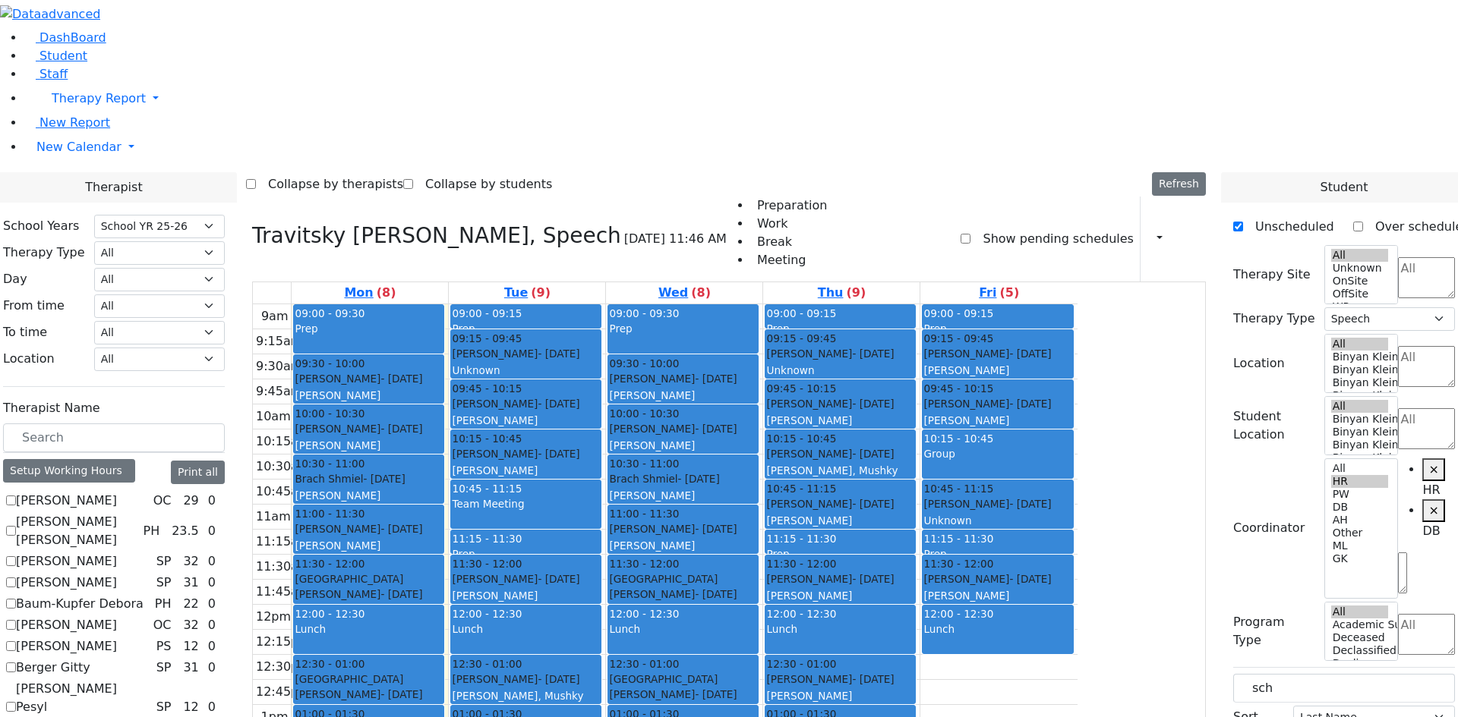
click at [512, 599] on div "9am 9:15am 9:30am 9:45am 10am 10:15am 10:30am 10:45am 11am 11:15am 11:30am 11:4…" at bounding box center [665, 604] width 824 height 601
click at [773, 597] on div "9am 9:15am 9:30am 9:45am 10am 10:15am 10:30am 10:45am 11am 11:15am 11:30am 11:4…" at bounding box center [665, 604] width 824 height 601
drag, startPoint x: 1115, startPoint y: 462, endPoint x: 1099, endPoint y: 572, distance: 111.2
click at [1077, 577] on div "9am 9:15am 9:30am 9:45am 10am 10:15am 10:30am 10:45am 11am 11:15am 11:30am 11:4…" at bounding box center [665, 604] width 824 height 601
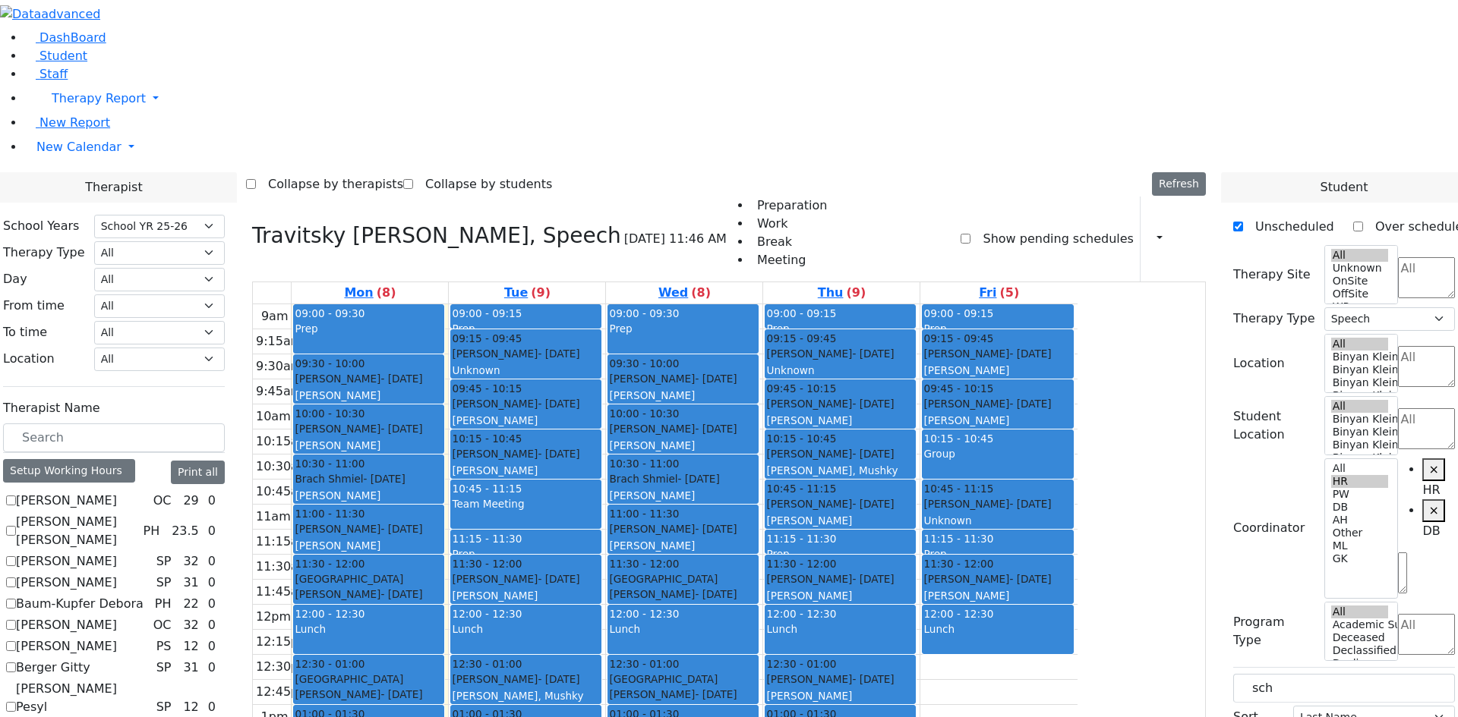
click at [1071, 572] on div "[PERSON_NAME] - [DATE]" at bounding box center [997, 579] width 148 height 15
click at [1077, 456] on div "9am 9:15am 9:30am 9:45am 10am 10:15am 10:30am 10:45am 11am 11:15am 11:30am 11:4…" at bounding box center [665, 604] width 824 height 601
click at [117, 574] on label "[PERSON_NAME]" at bounding box center [66, 583] width 101 height 18
click at [16, 578] on input "[PERSON_NAME]" at bounding box center [11, 583] width 10 height 10
checkbox input "true"
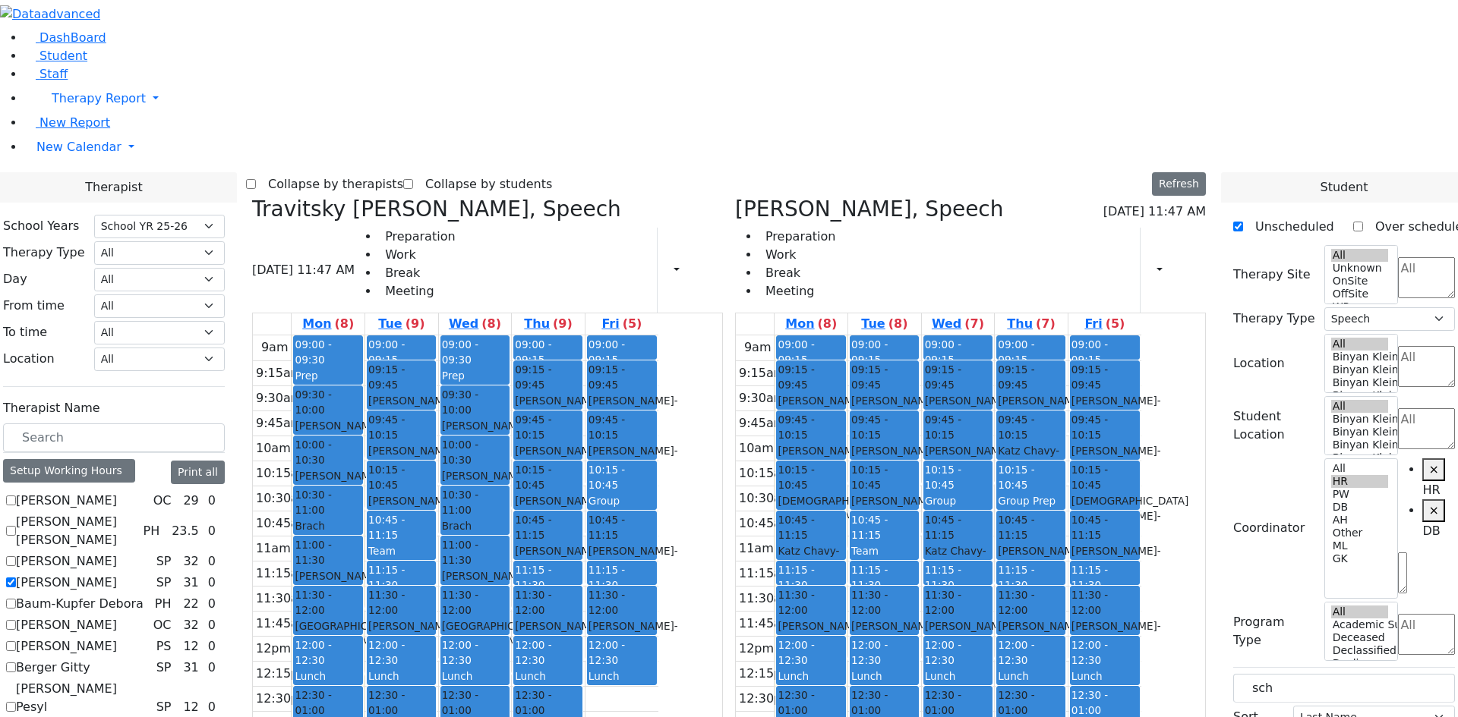
click at [917, 544] on div "Team Meeting" at bounding box center [884, 559] width 66 height 31
click at [966, 307] on button "Delete Selected Schedule" at bounding box center [1025, 311] width 150 height 24
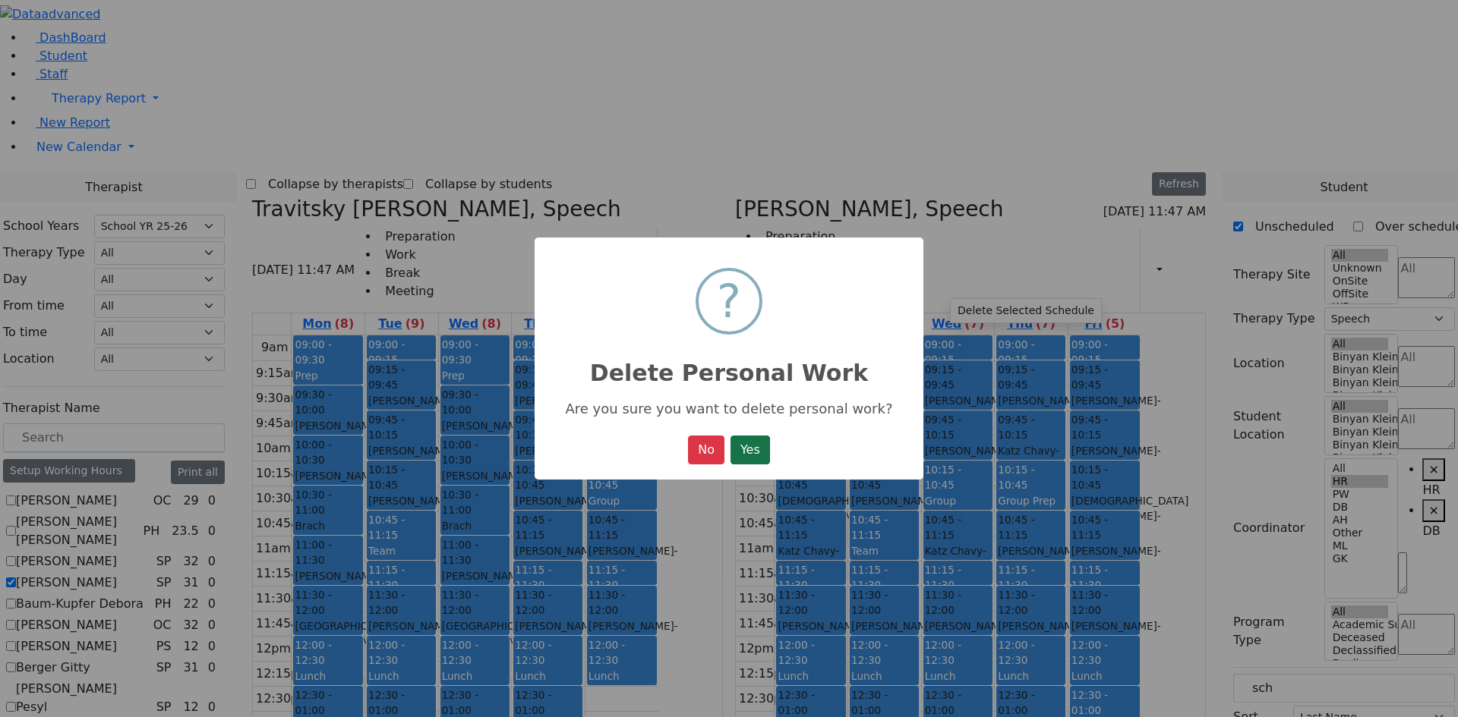
click at [758, 449] on button "Yes" at bounding box center [749, 450] width 39 height 29
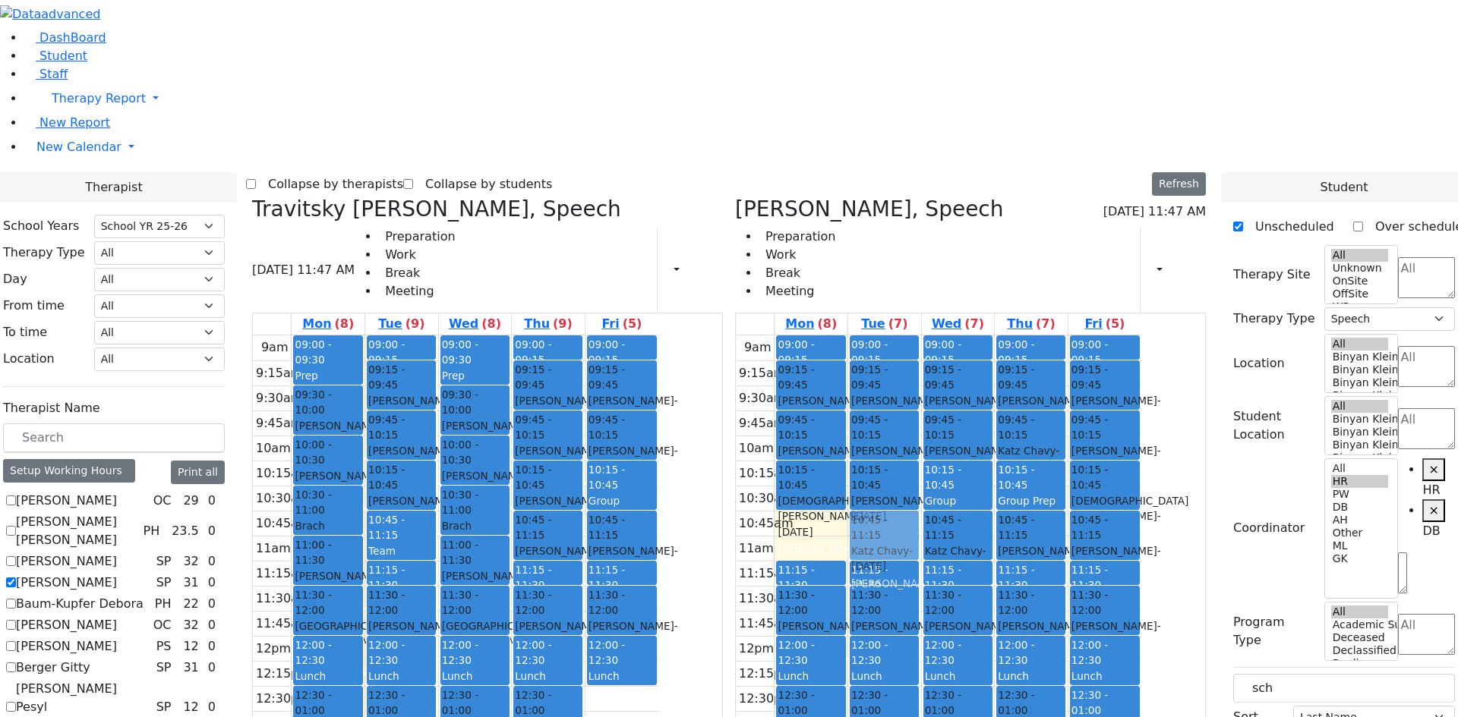
drag, startPoint x: 897, startPoint y: 302, endPoint x: 935, endPoint y: 302, distance: 38.7
click at [951, 336] on tr "09:00 - 09:15 Prep 09:15 - 09:45 [PERSON_NAME] - [DATE] [PERSON_NAME] 09:45 - 1…" at bounding box center [938, 636] width 405 height 601
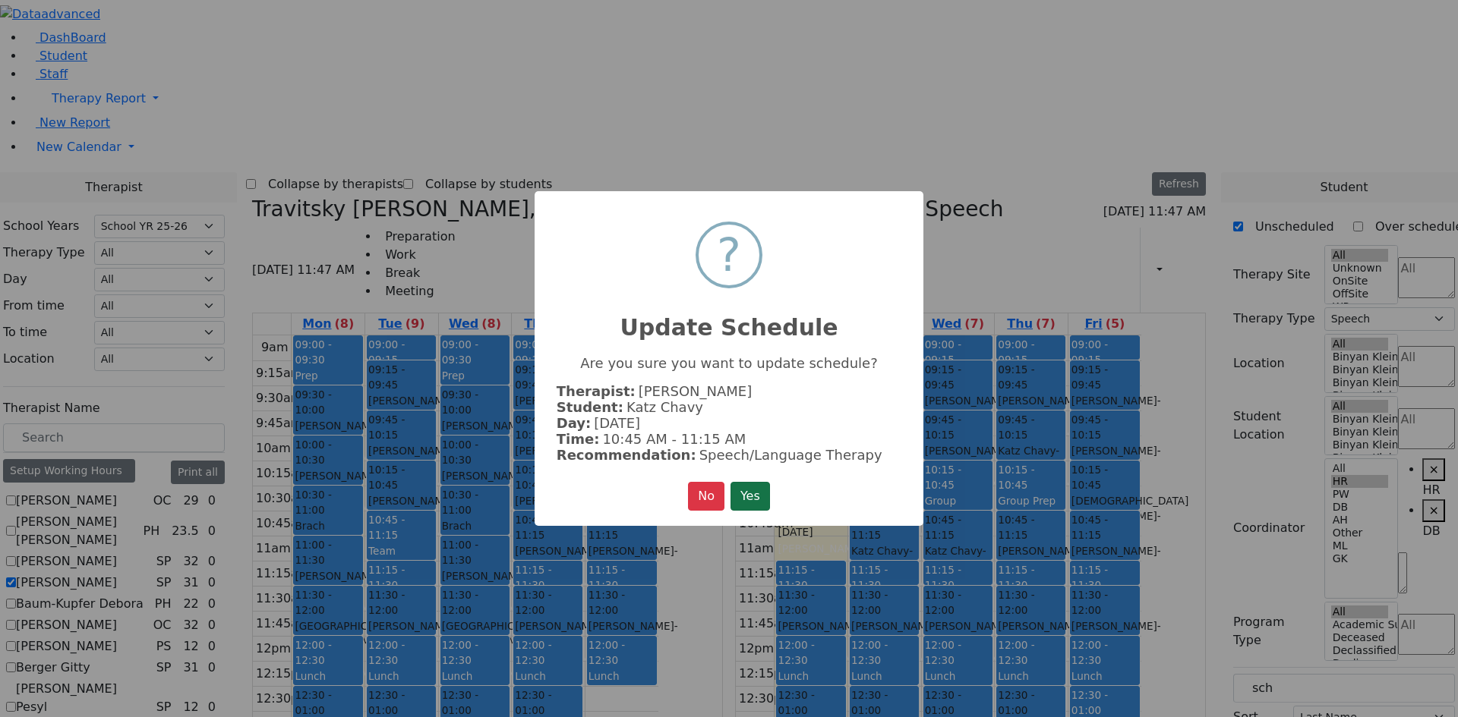
click at [748, 503] on button "Yes" at bounding box center [749, 496] width 39 height 29
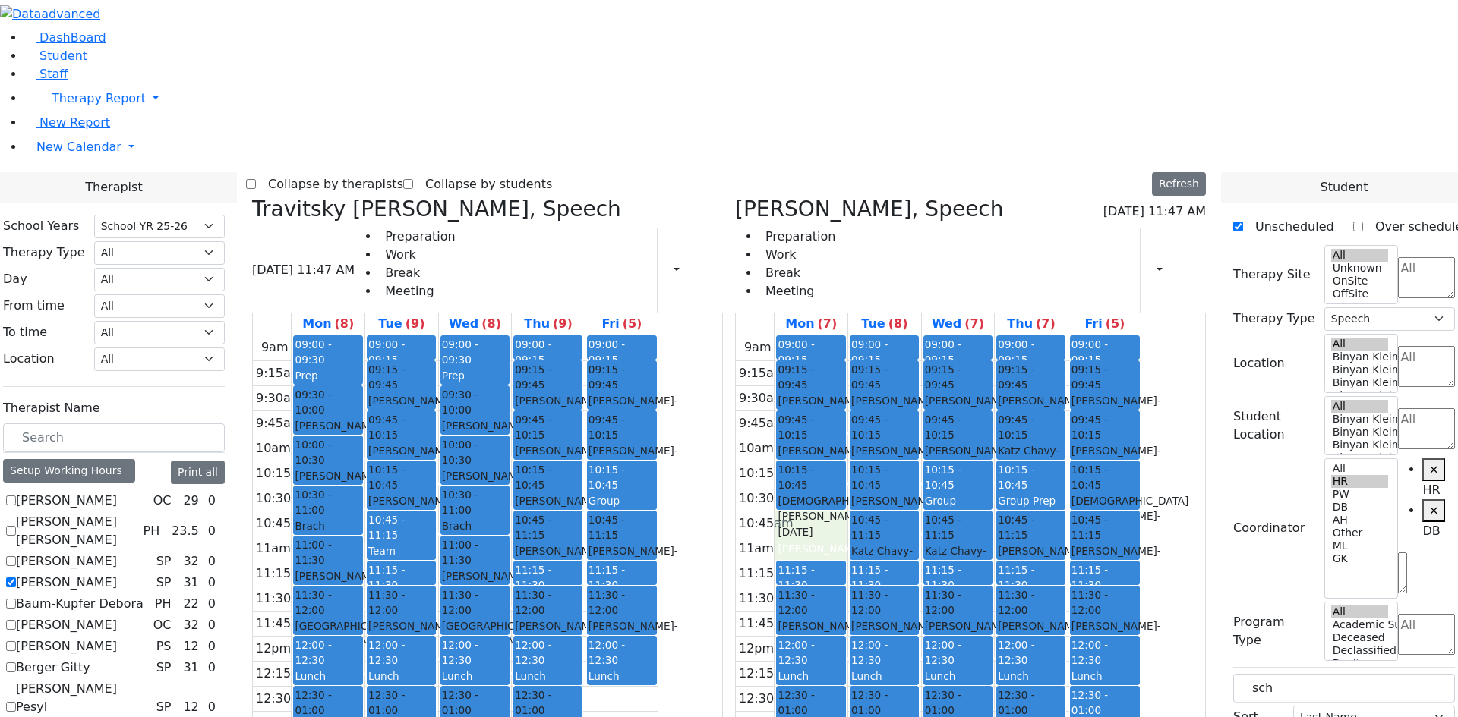
drag, startPoint x: 897, startPoint y: 292, endPoint x: 897, endPoint y: 310, distance: 19.0
click at [899, 336] on div "9am 9:15am 9:30am 9:45am 10am 10:15am 10:30am 10:45am 11am 11:15am 11:30am 11:4…" at bounding box center [938, 636] width 405 height 601
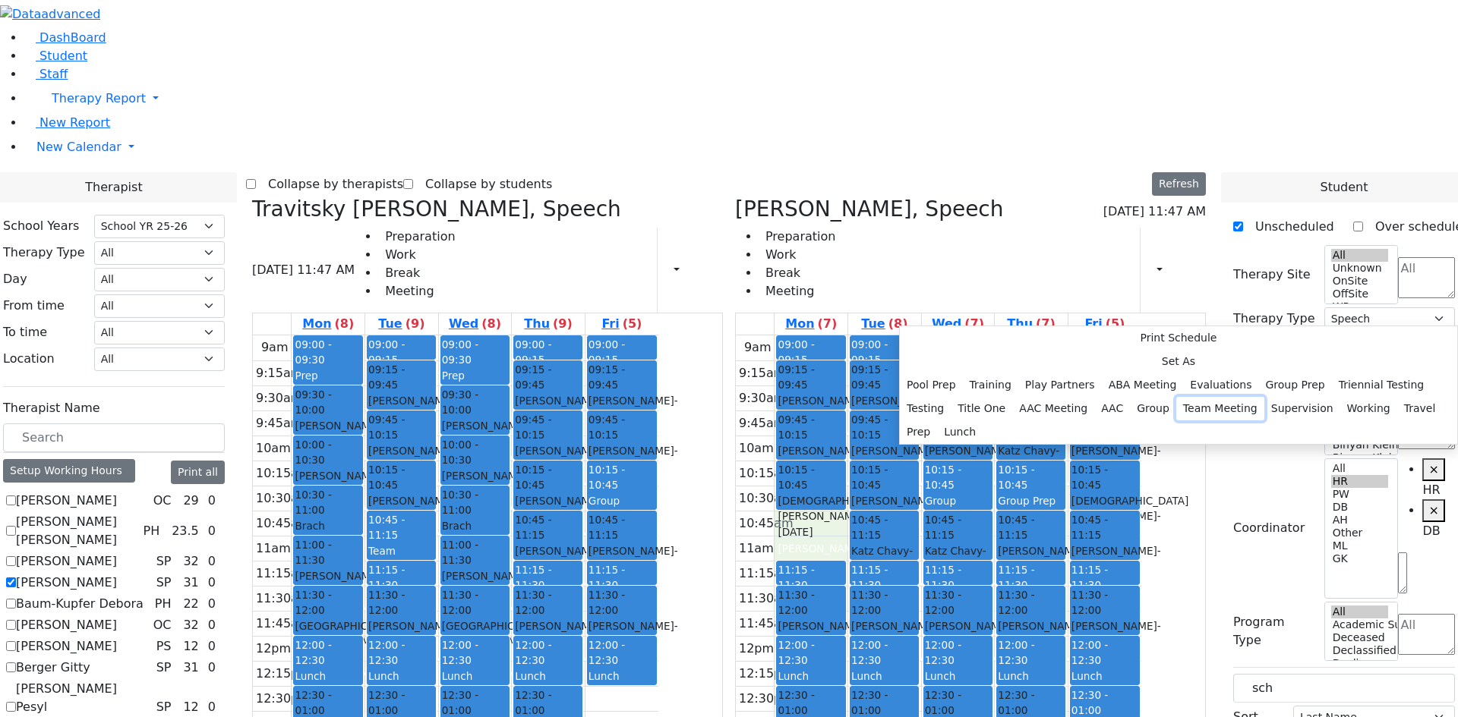
click at [1176, 397] on button "Team Meeting" at bounding box center [1220, 409] width 88 height 24
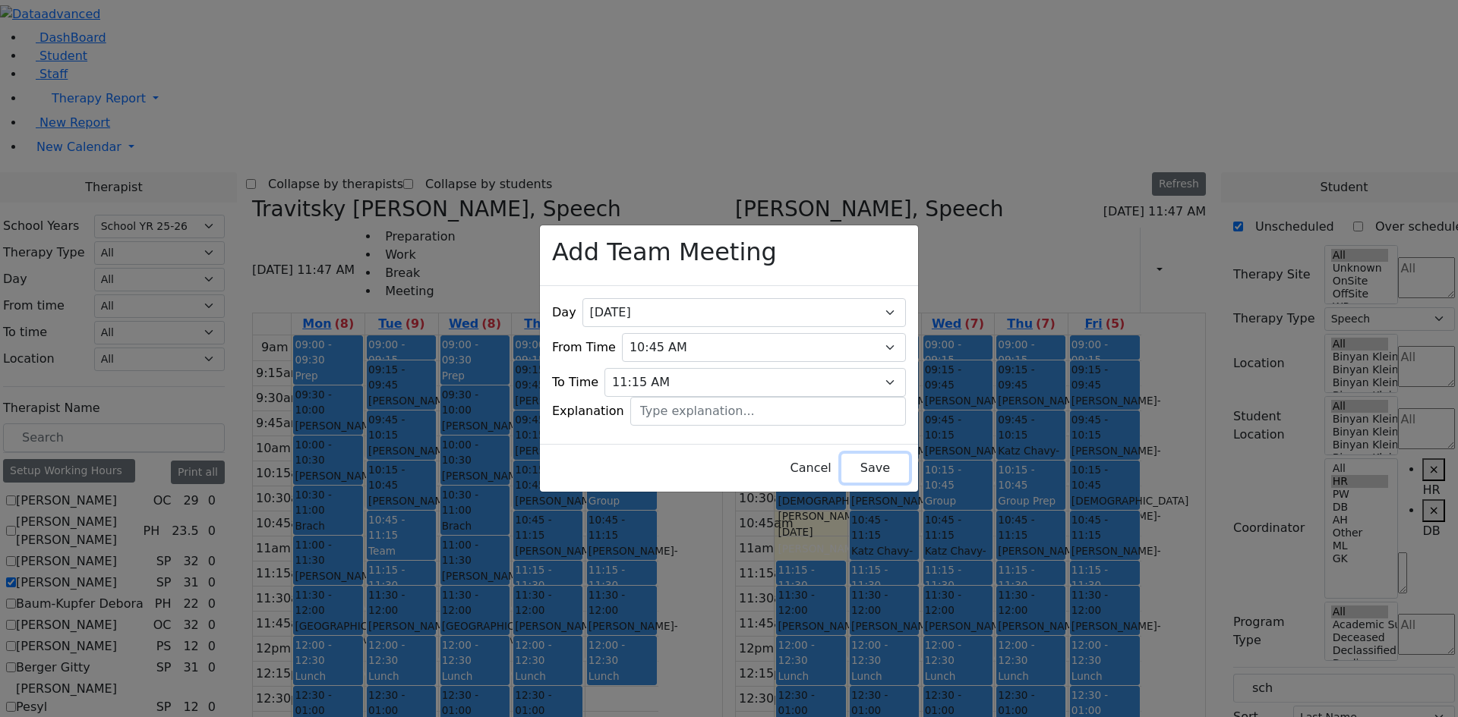
click at [841, 454] on button "Save" at bounding box center [875, 468] width 68 height 29
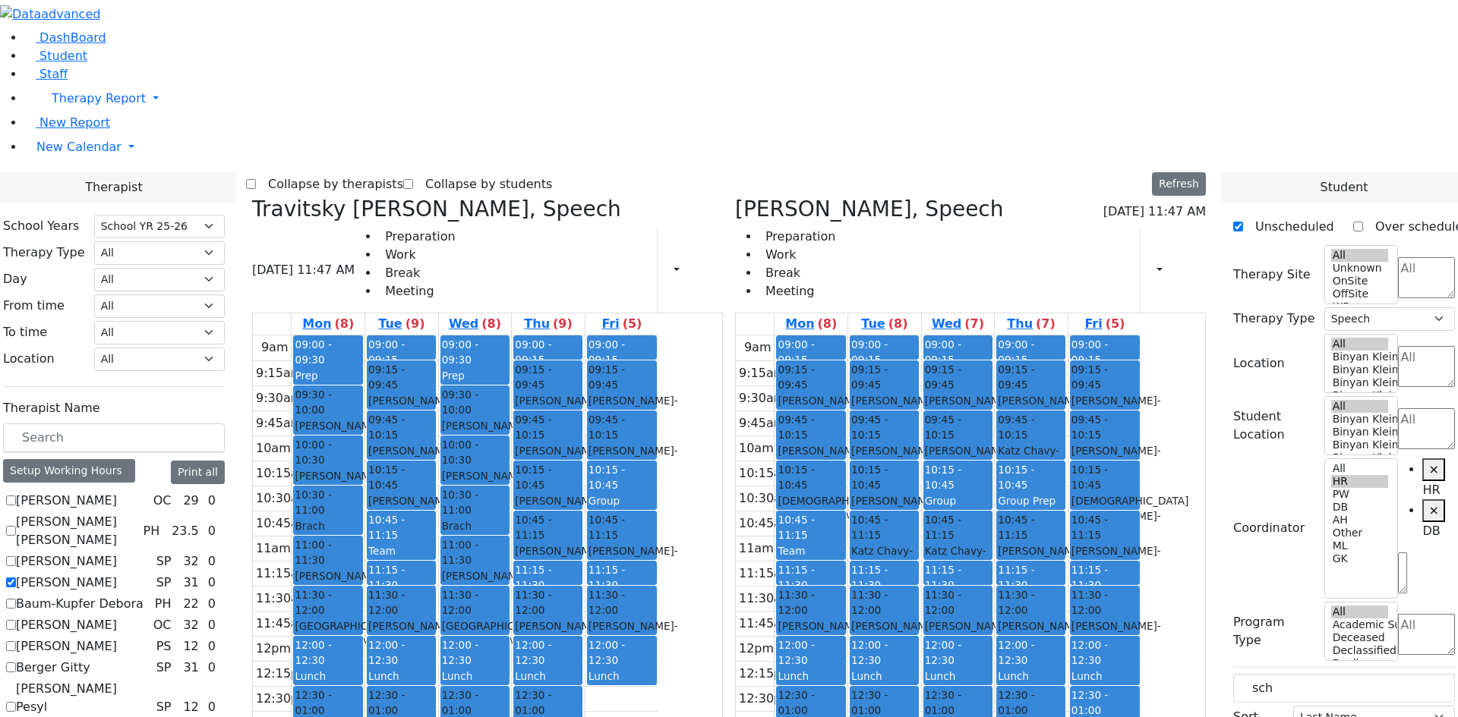
click at [917, 493] on div "[PERSON_NAME] - [DATE]" at bounding box center [884, 508] width 66 height 31
click at [917, 576] on div "[PERSON_NAME]" at bounding box center [884, 583] width 66 height 15
click at [986, 545] on span "- [DATE]" at bounding box center [955, 558] width 61 height 27
click at [1064, 544] on div "[PERSON_NAME] - [DATE]" at bounding box center [1030, 559] width 66 height 31
click at [917, 393] on div "[PERSON_NAME] - [DATE]" at bounding box center [884, 408] width 66 height 31
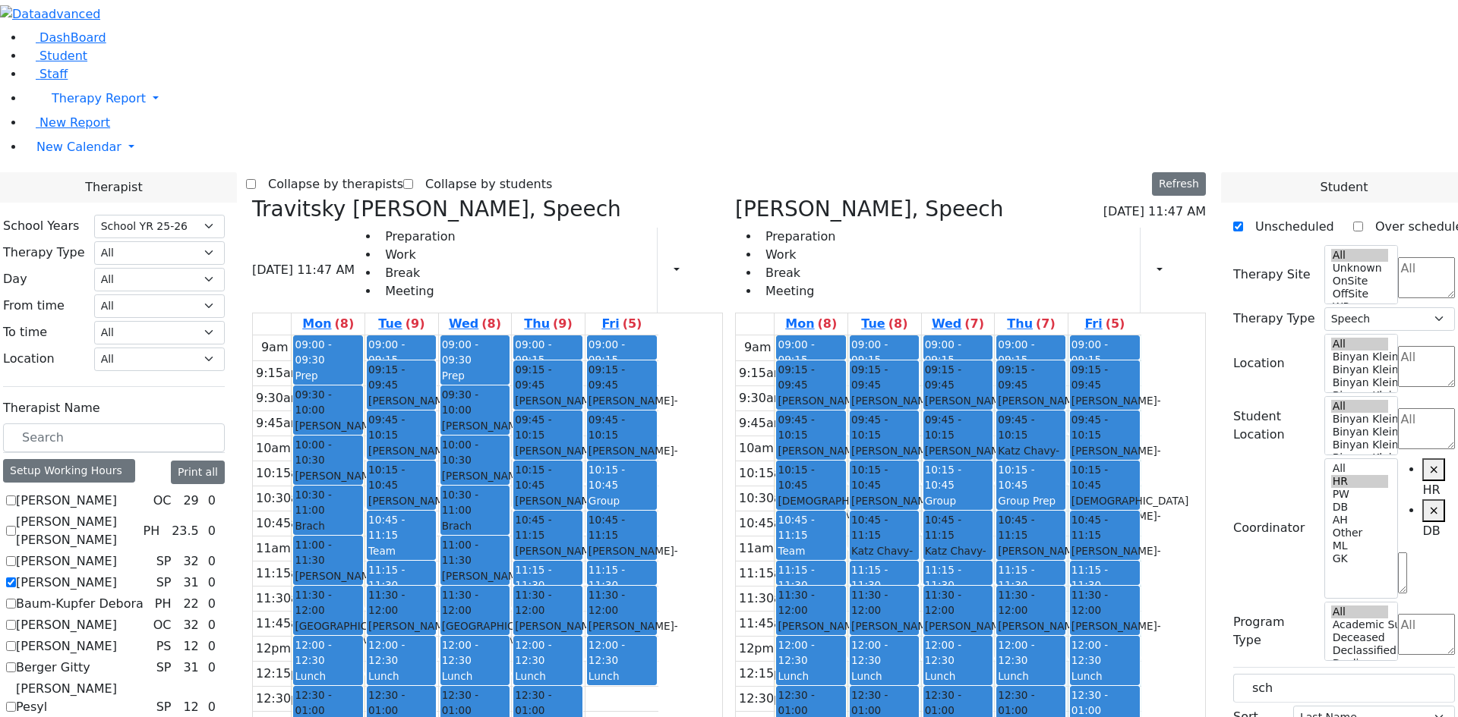
drag, startPoint x: 887, startPoint y: 648, endPoint x: 1152, endPoint y: 603, distance: 268.8
click at [1141, 603] on div "9am 9:15am 9:30am 9:45am 10am 10:15am 10:30am 10:45am 11am 11:15am 11:30am 11:4…" at bounding box center [938, 636] width 405 height 601
click at [1141, 581] on div "9am 9:15am 9:30am 9:45am 10am 10:15am 10:30am 10:45am 11am 11:15am 11:30am 11:4…" at bounding box center [938, 636] width 405 height 601
click at [1141, 543] on div "9am 9:15am 9:30am 9:45am 10am 10:15am 10:30am 10:45am 11am 11:15am 11:30am 11:4…" at bounding box center [938, 636] width 405 height 601
click at [1141, 527] on div "9am 9:15am 9:30am 9:45am 10am 10:15am 10:30am 10:45am 11am 11:15am 11:30am 11:4…" at bounding box center [938, 636] width 405 height 601
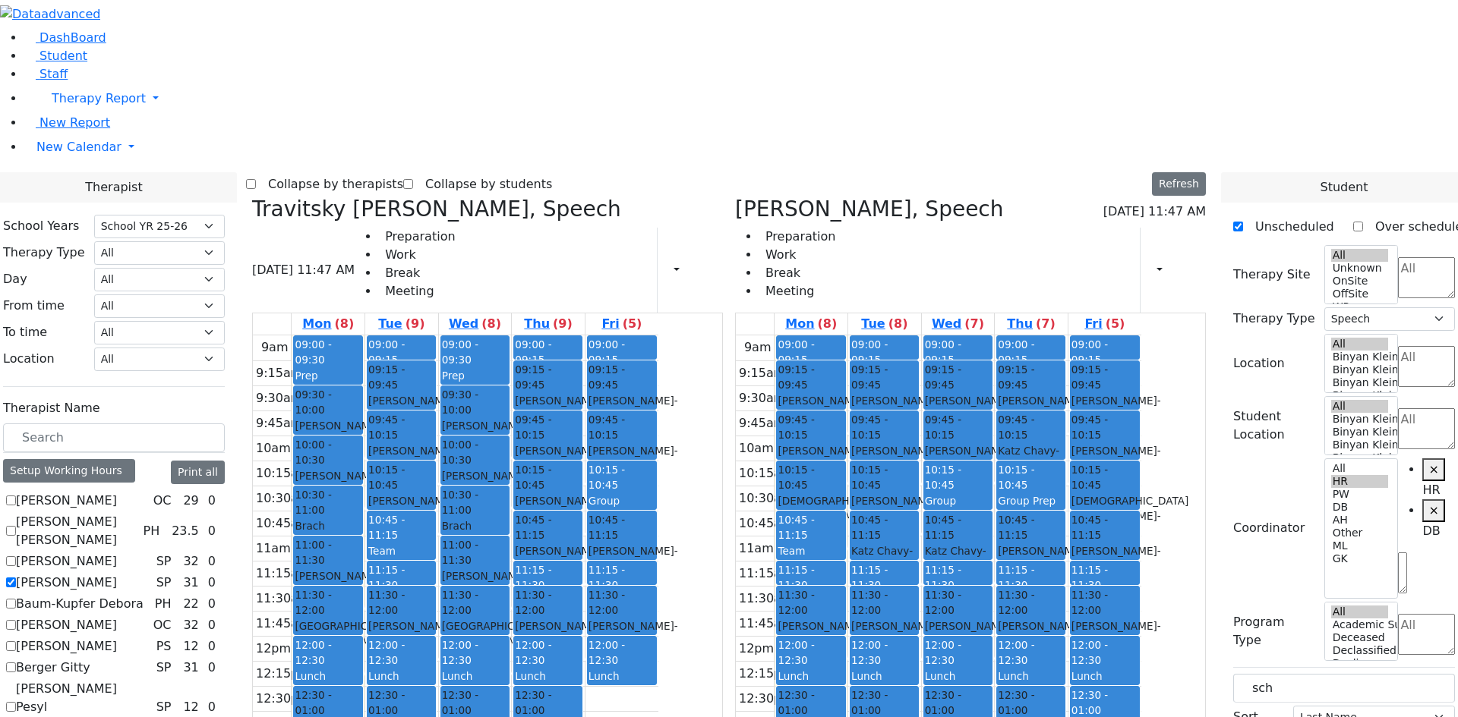
click at [1004, 581] on div "9am 9:15am 9:30am 9:45am 10am 10:15am 10:30am 10:45am 11am 11:15am 11:30am 11:4…" at bounding box center [938, 636] width 405 height 601
click at [1029, 583] on div "9am 9:15am 9:30am 9:45am 10am 10:15am 10:30am 10:45am 11am 11:15am 11:30am 11:4…" at bounding box center [938, 636] width 405 height 601
drag, startPoint x: 1045, startPoint y: 562, endPoint x: 1057, endPoint y: 632, distance: 71.5
drag, startPoint x: 1092, startPoint y: 624, endPoint x: 1105, endPoint y: 589, distance: 37.0
click at [1105, 589] on div "9am 9:15am 9:30am 9:45am 10am 10:15am 10:30am 10:45am 11am 11:15am 11:30am 11:4…" at bounding box center [938, 636] width 405 height 601
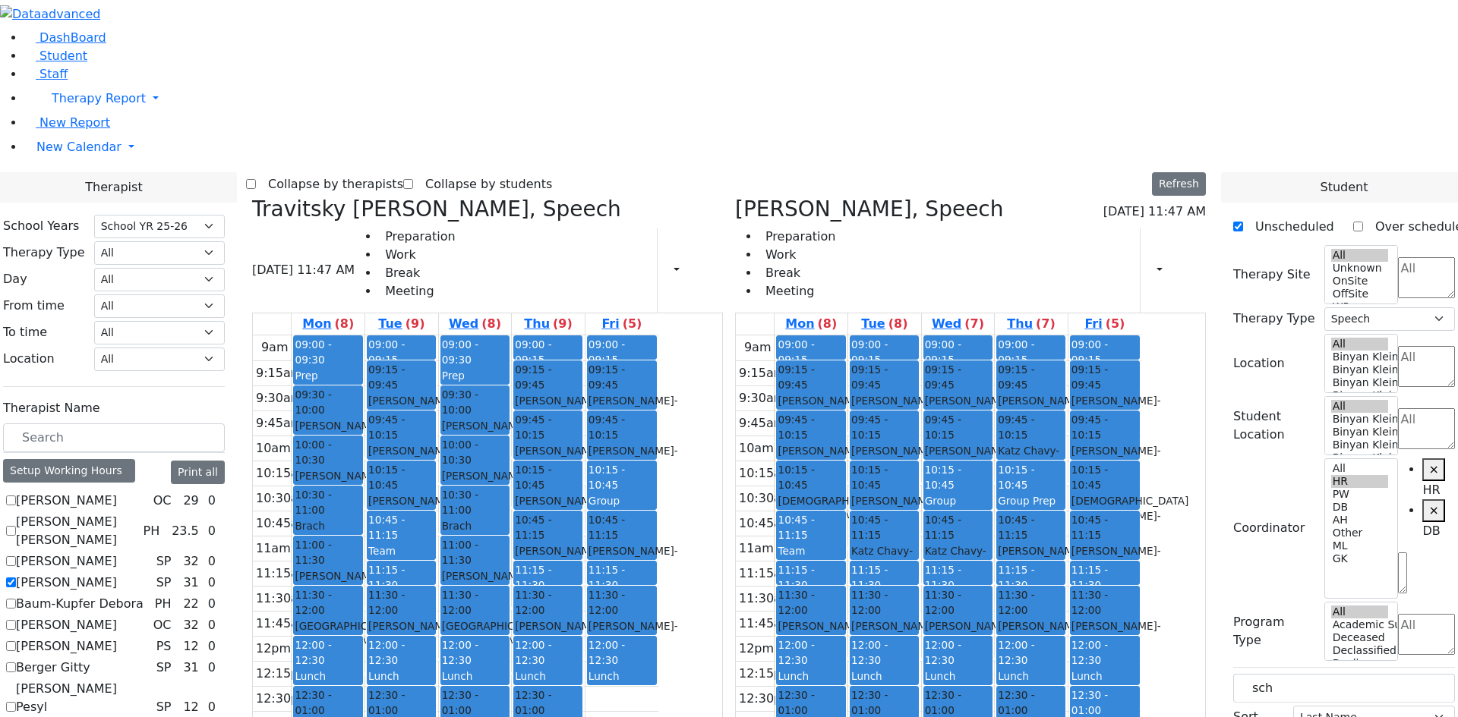
click at [90, 659] on label "Berger Gitty" at bounding box center [53, 668] width 74 height 18
click at [16, 663] on input "Berger Gitty" at bounding box center [11, 668] width 10 height 10
checkbox input "true"
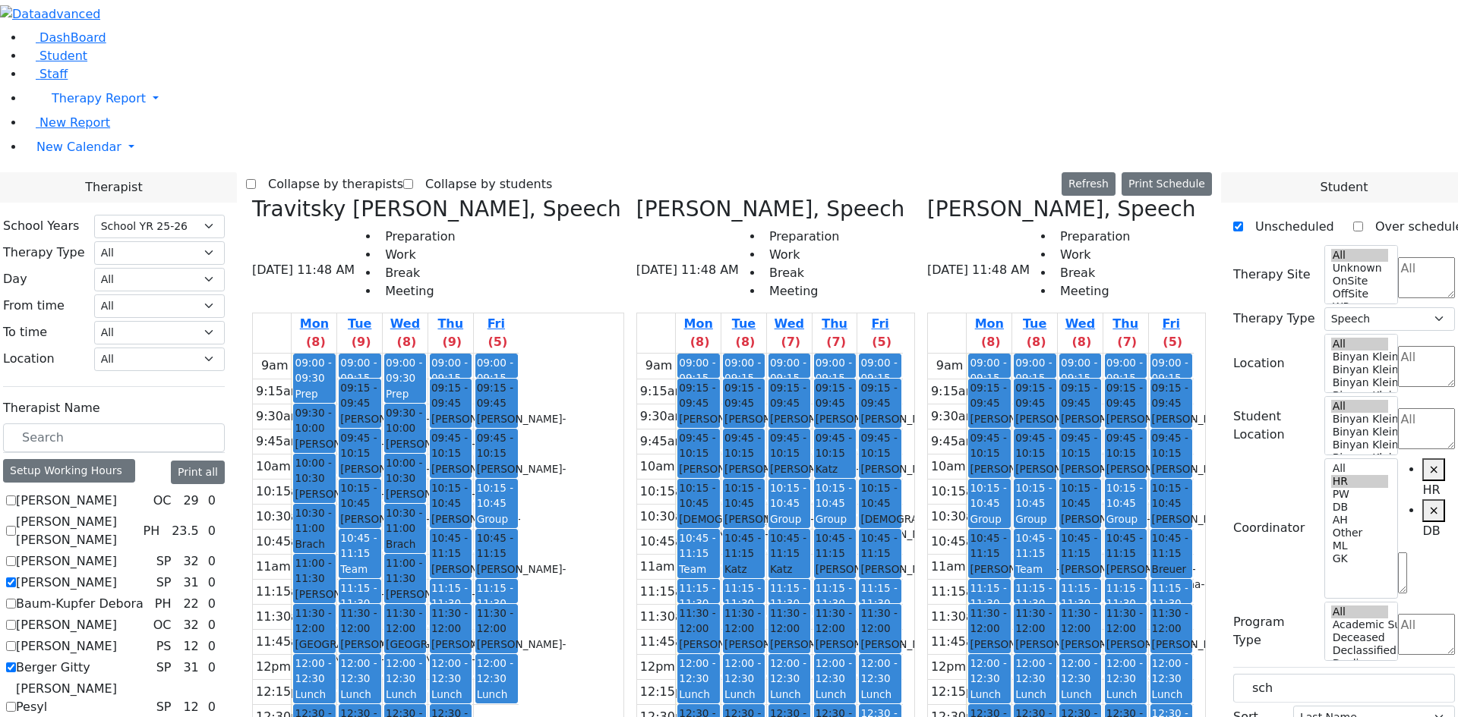
click at [1054, 562] on div "Team Meeting" at bounding box center [1034, 577] width 39 height 31
click at [1090, 294] on button "Delete Selected Schedule" at bounding box center [1145, 296] width 150 height 24
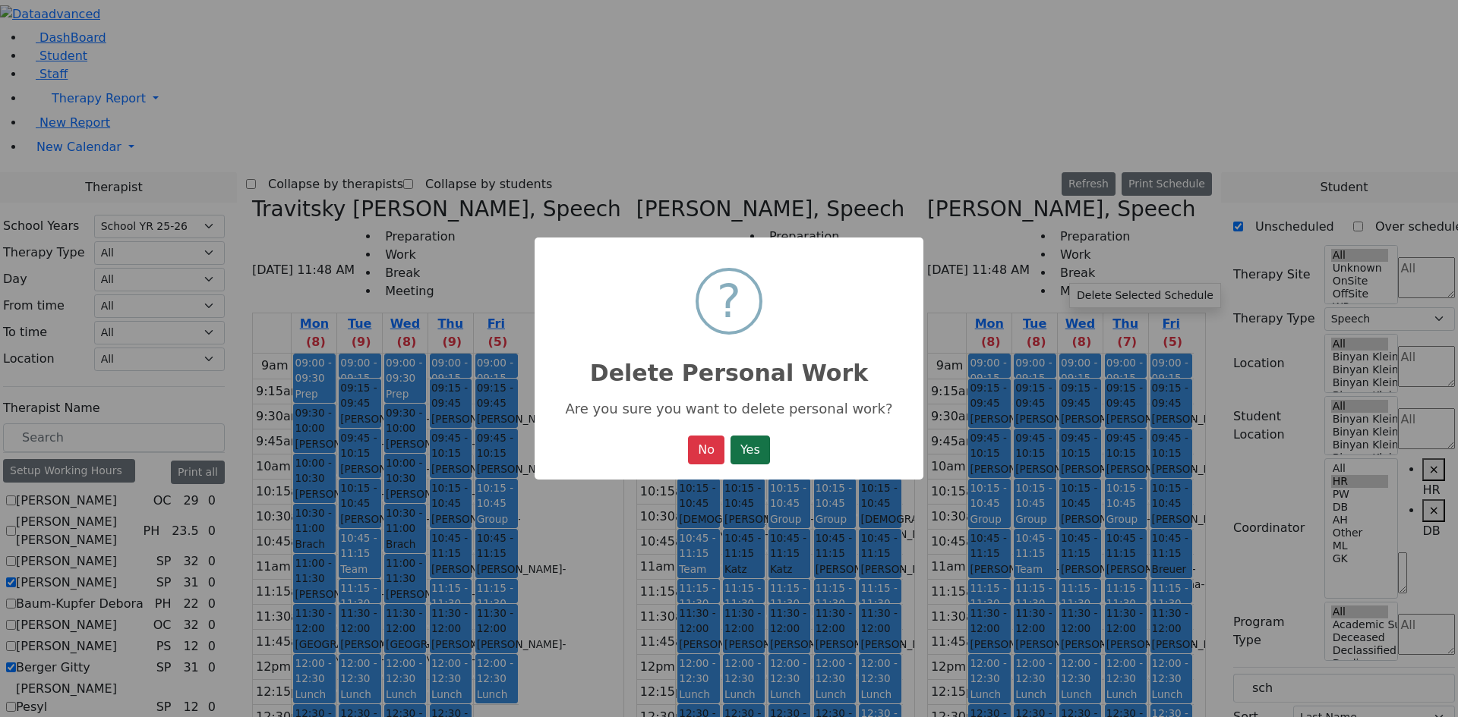
click at [758, 459] on button "Yes" at bounding box center [749, 450] width 39 height 29
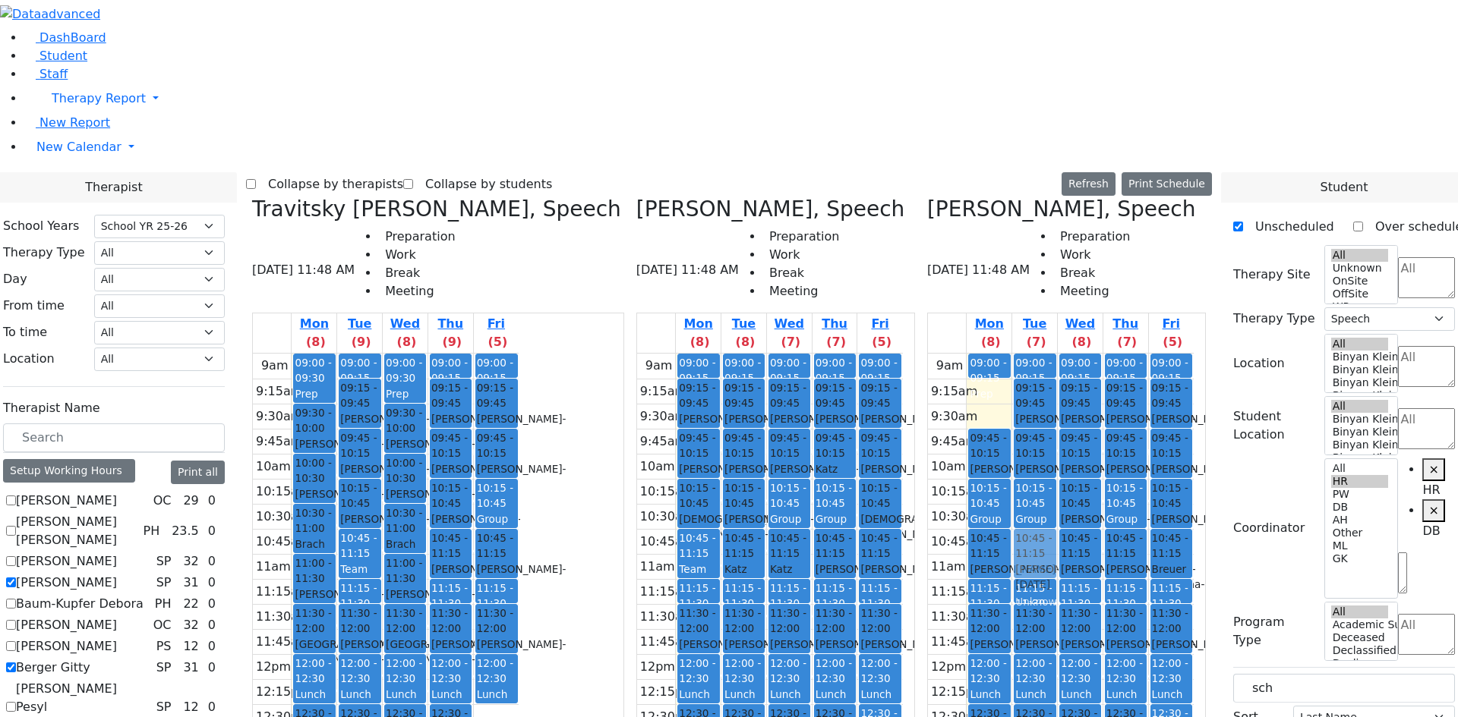
drag, startPoint x: 1014, startPoint y: 128, endPoint x: 1053, endPoint y: 278, distance: 155.2
click at [1053, 354] on tr "09:00 - 09:15 Prep 09:15 - 09:45 [PERSON_NAME] - [DATE] Unknown 09:45 - 10:15 […" at bounding box center [1061, 654] width 266 height 601
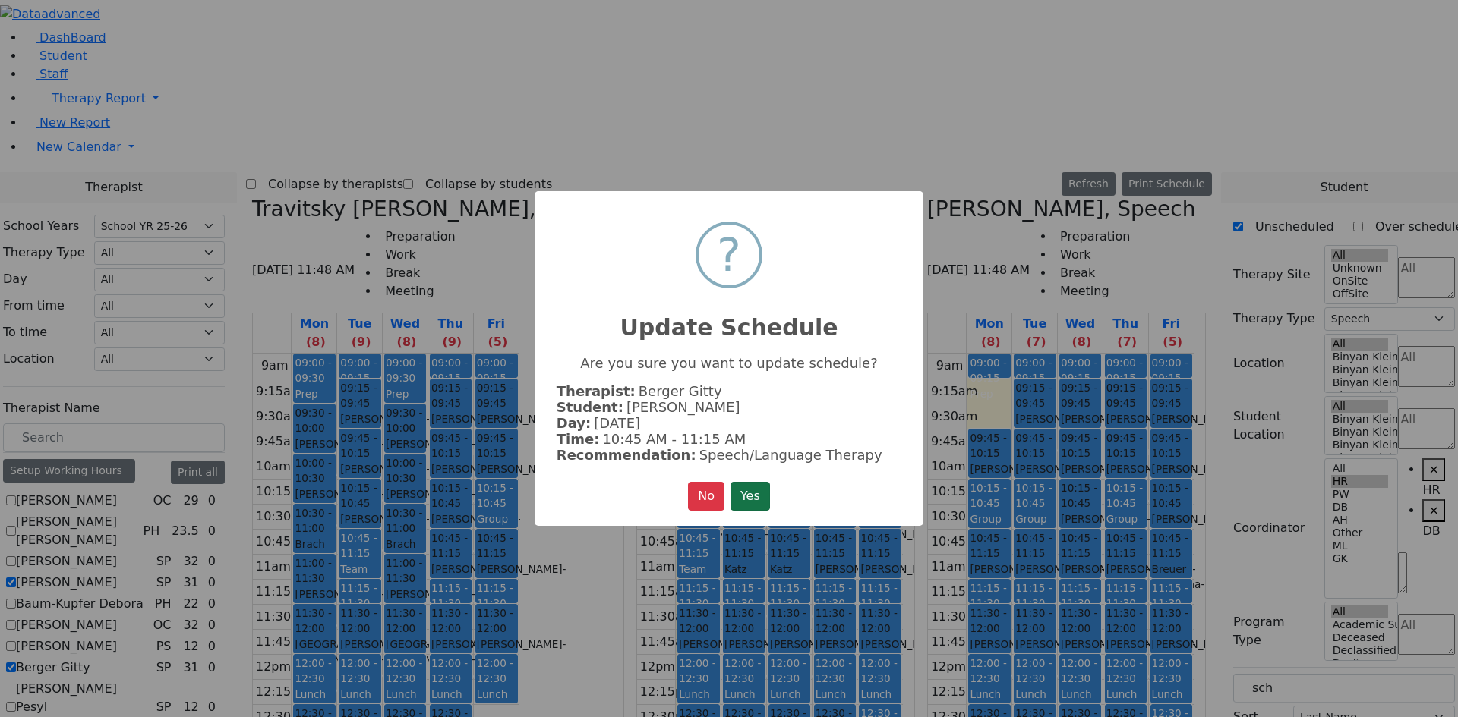
click at [762, 490] on button "Yes" at bounding box center [749, 496] width 39 height 29
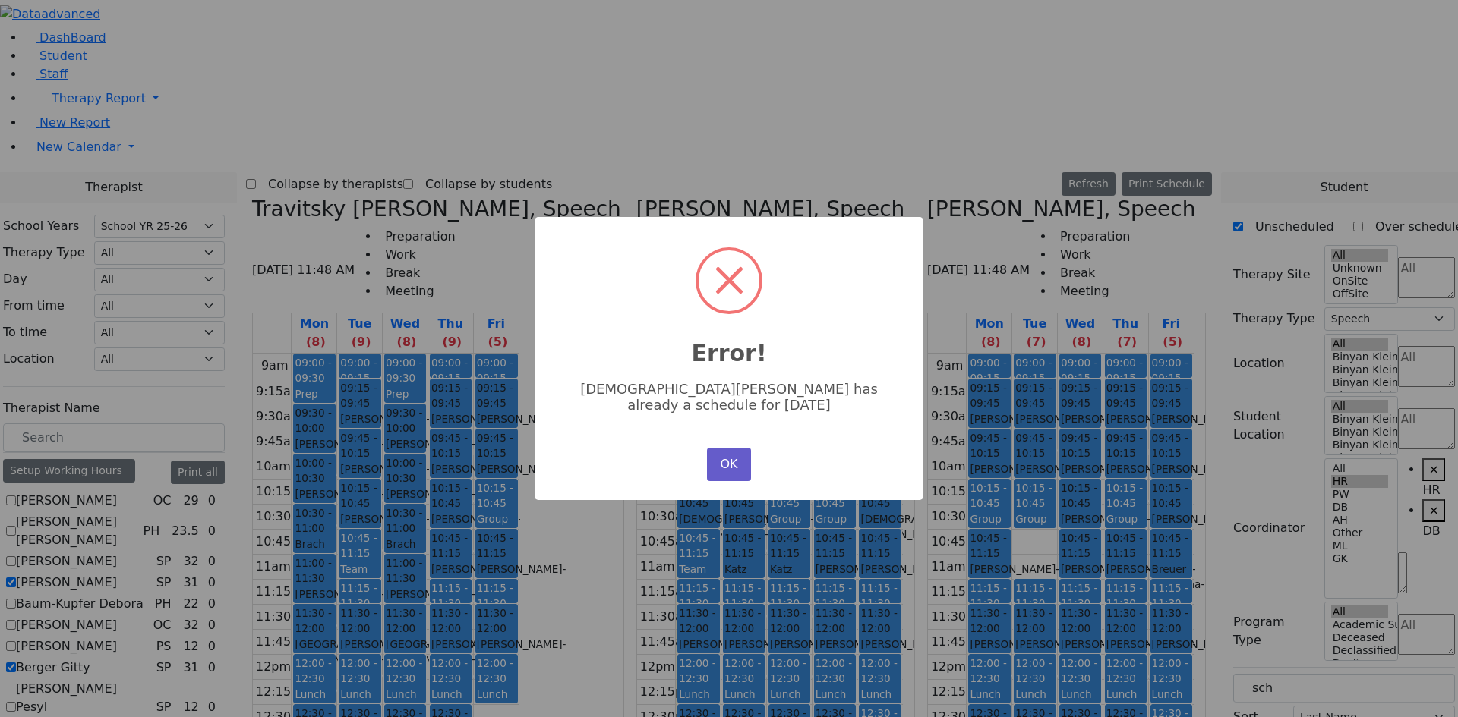
click at [720, 452] on button "OK" at bounding box center [729, 464] width 44 height 33
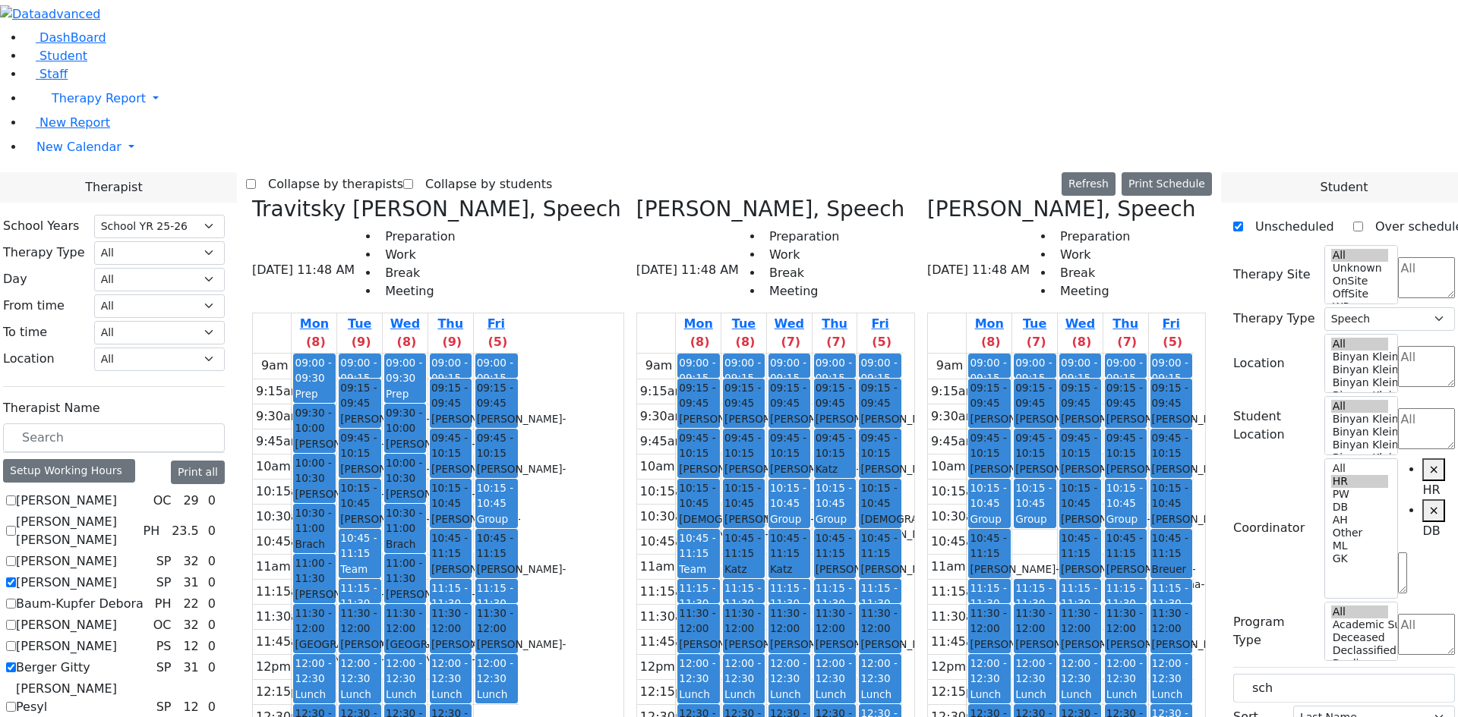
click at [1054, 462] on div "[PERSON_NAME] - [DATE]" at bounding box center [1034, 477] width 39 height 31
drag, startPoint x: 1114, startPoint y: 279, endPoint x: 1074, endPoint y: 282, distance: 39.7
click at [1074, 354] on tr "09:00 - 09:15 Prep 09:15 - 09:45 [PERSON_NAME] - [DATE] Unknown 09:45 - 10:15 […" at bounding box center [1061, 654] width 266 height 601
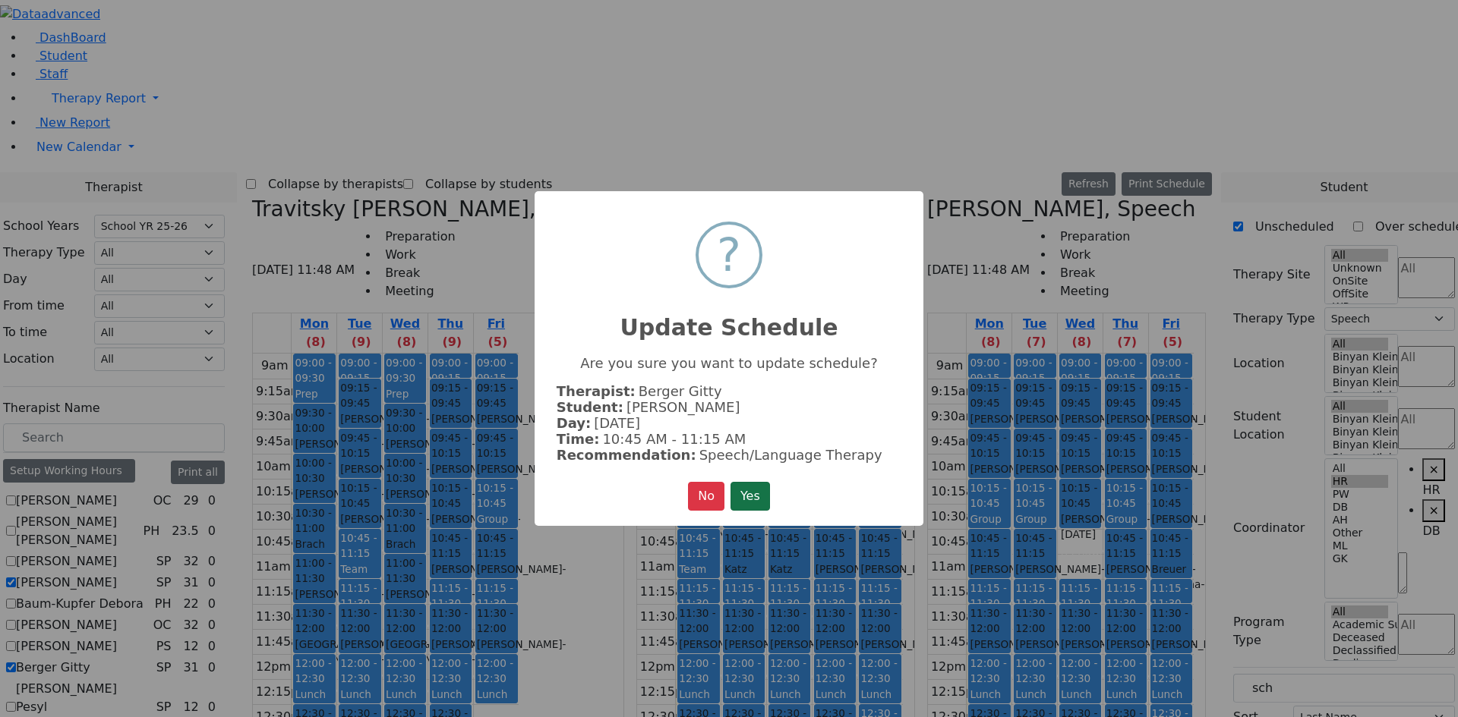
click at [730, 501] on button "Yes" at bounding box center [749, 496] width 39 height 29
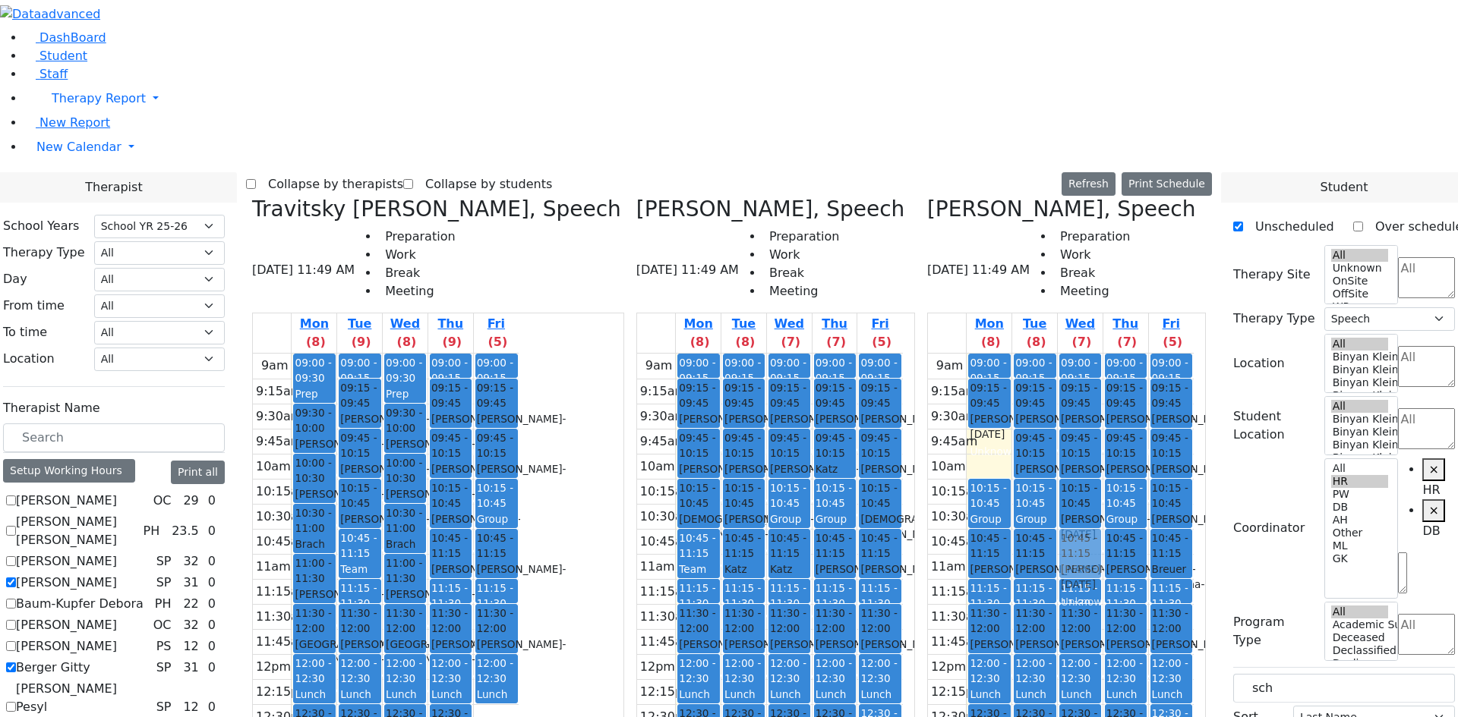
drag, startPoint x: 1018, startPoint y: 179, endPoint x: 1087, endPoint y: 268, distance: 112.5
click at [1097, 354] on tr "09:00 - 09:15 Prep 09:15 - 09:45 [PERSON_NAME] - [DATE] Unknown 09:45 - 10:15 […" at bounding box center [1061, 654] width 266 height 601
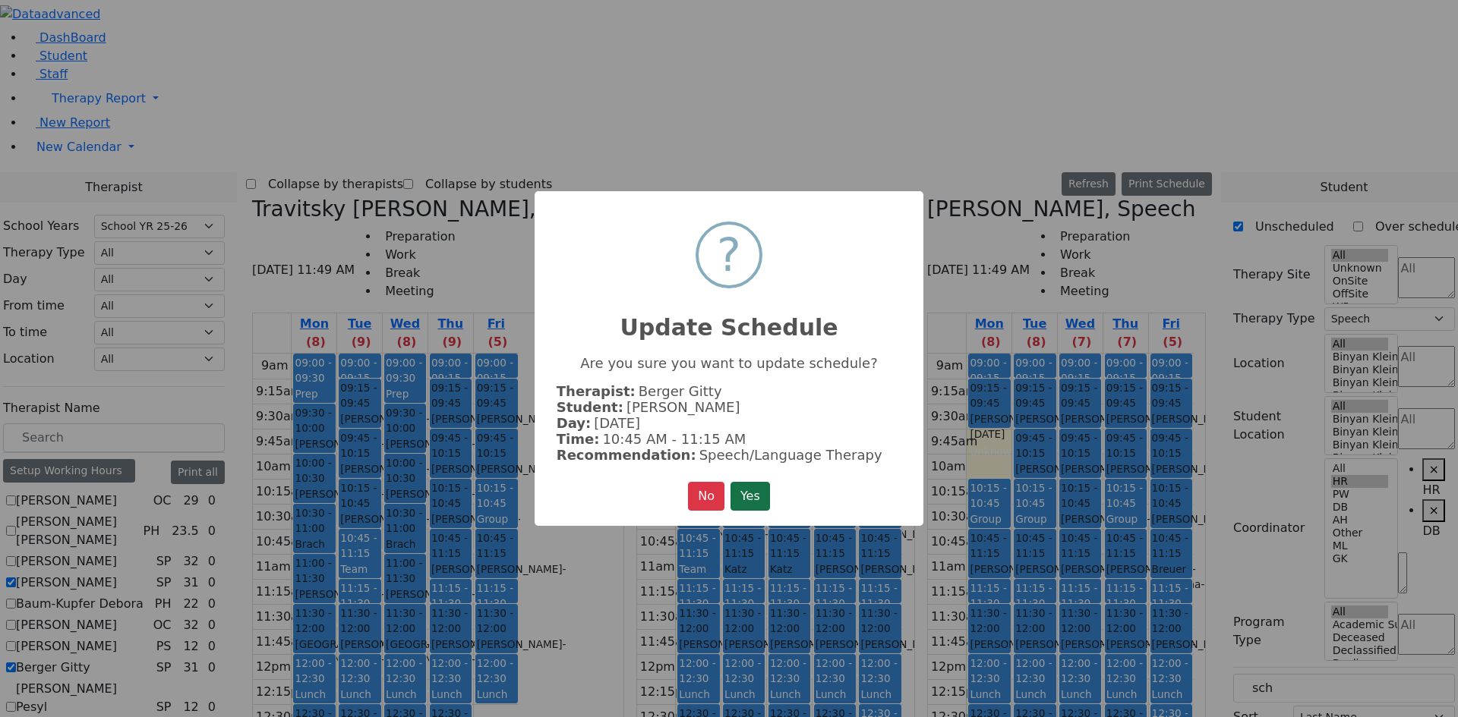
click at [757, 494] on button "Yes" at bounding box center [749, 496] width 39 height 29
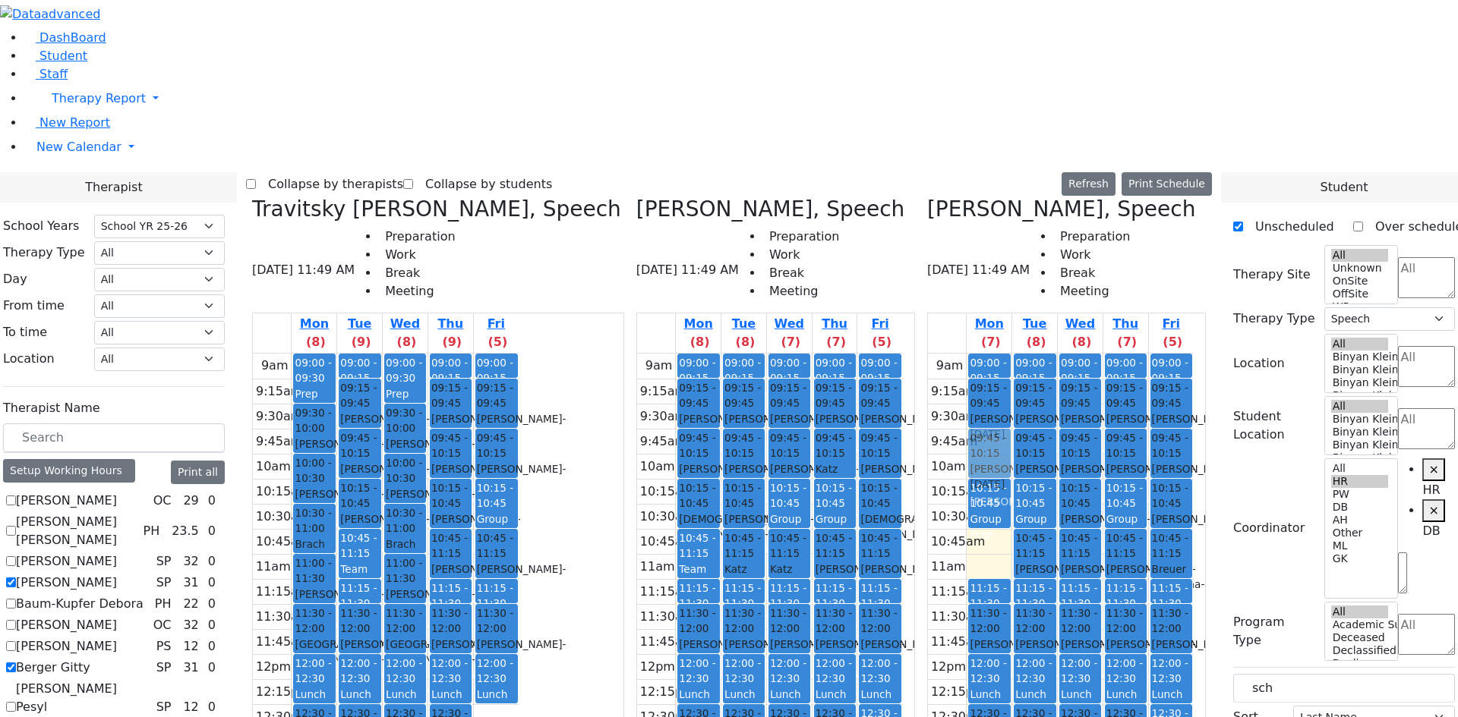
drag, startPoint x: 1010, startPoint y: 287, endPoint x: 1029, endPoint y: 191, distance: 98.3
click at [1011, 354] on div "09:00 - 09:15 Prep 09:15 - 09:45 [PERSON_NAME] - [DATE] Unknown 10:15 - 10:45 G…" at bounding box center [988, 654] width 45 height 601
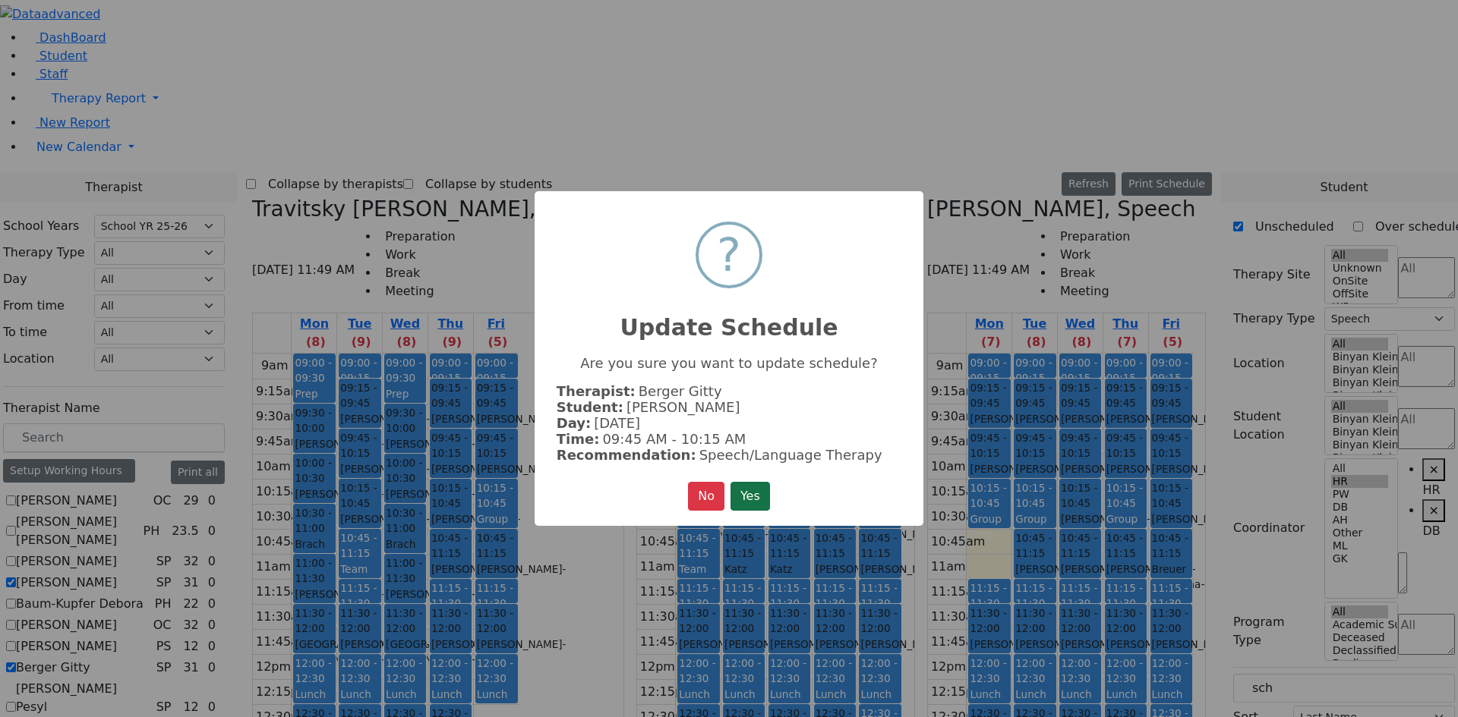
click at [743, 493] on button "Yes" at bounding box center [749, 496] width 39 height 29
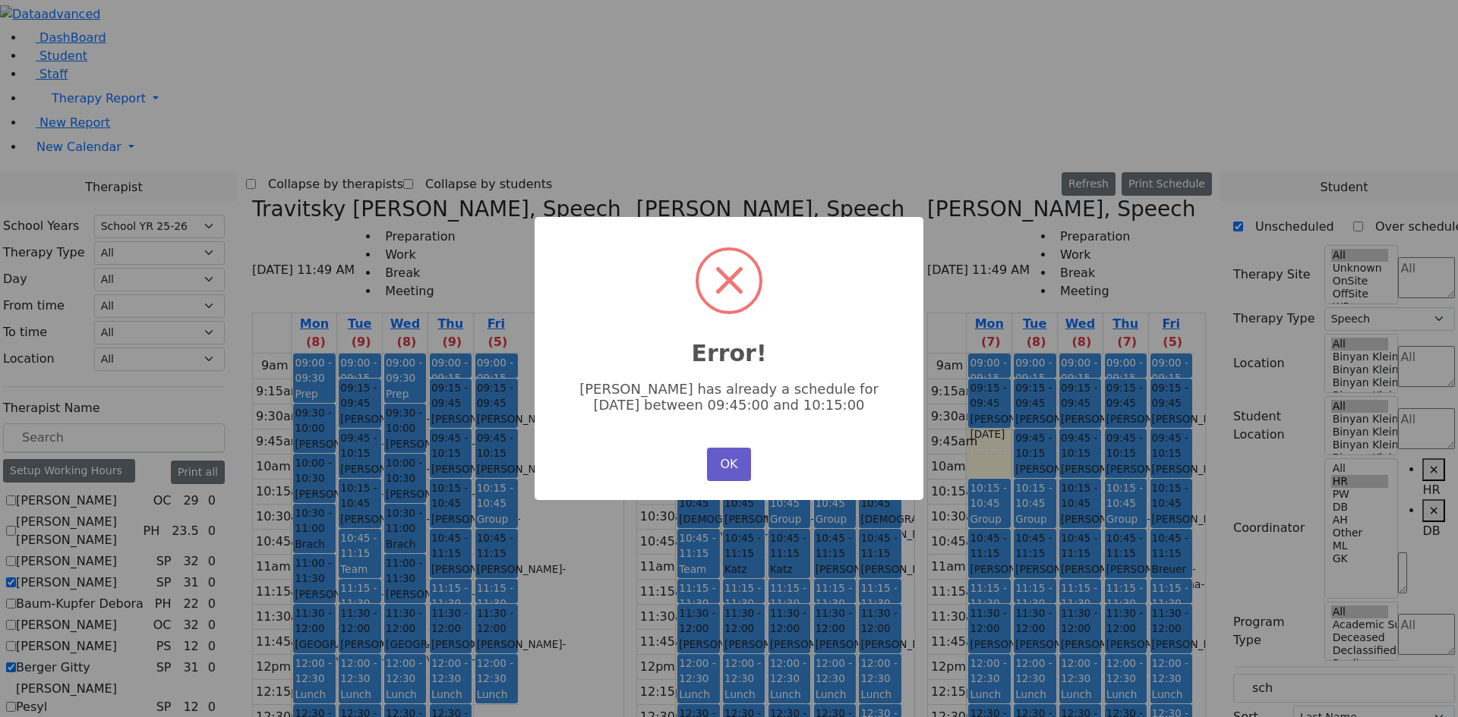
click at [726, 462] on button "OK" at bounding box center [729, 464] width 44 height 33
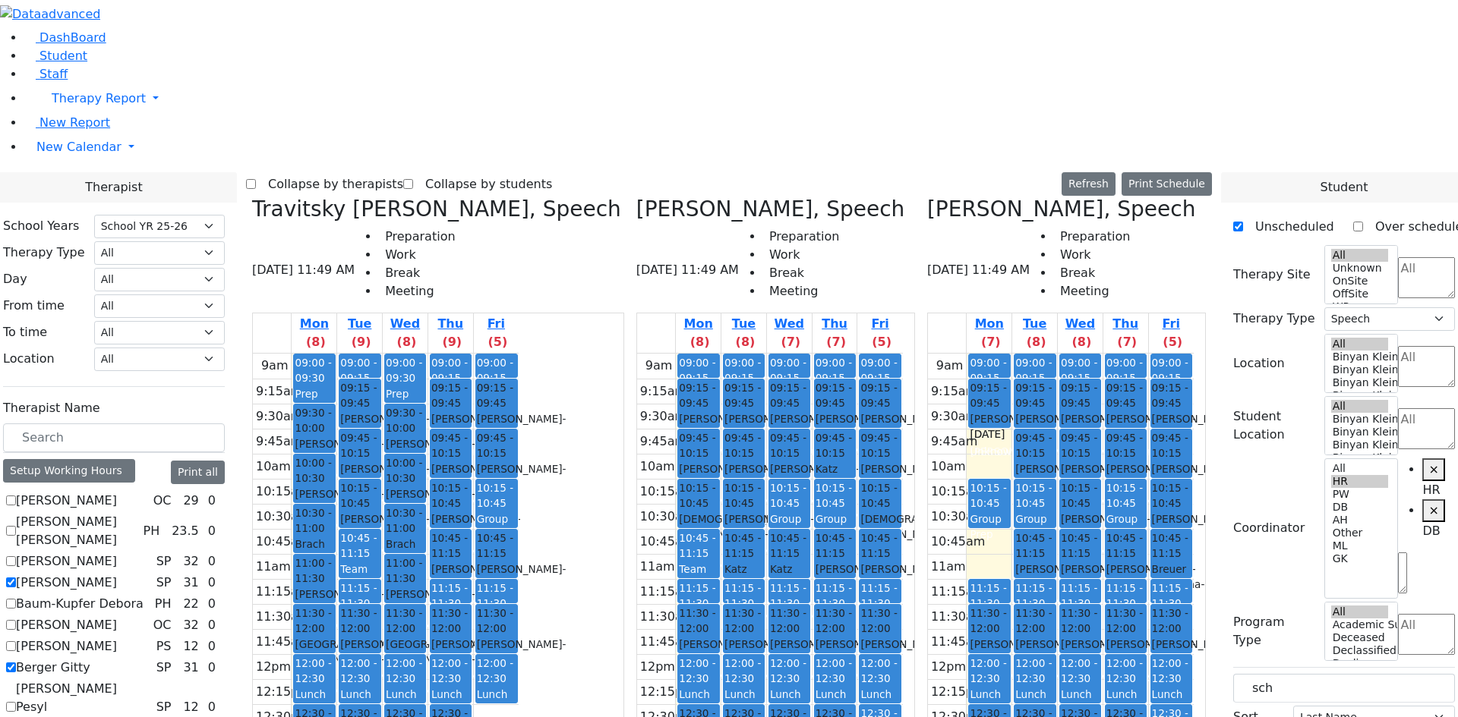
drag, startPoint x: 1025, startPoint y: 287, endPoint x: 1021, endPoint y: 147, distance: 140.5
click at [1011, 354] on div "09:00 - 09:15 Prep 09:15 - 09:45 [PERSON_NAME] - [DATE] Unknown 10:15 - 10:45 G…" at bounding box center [988, 654] width 45 height 601
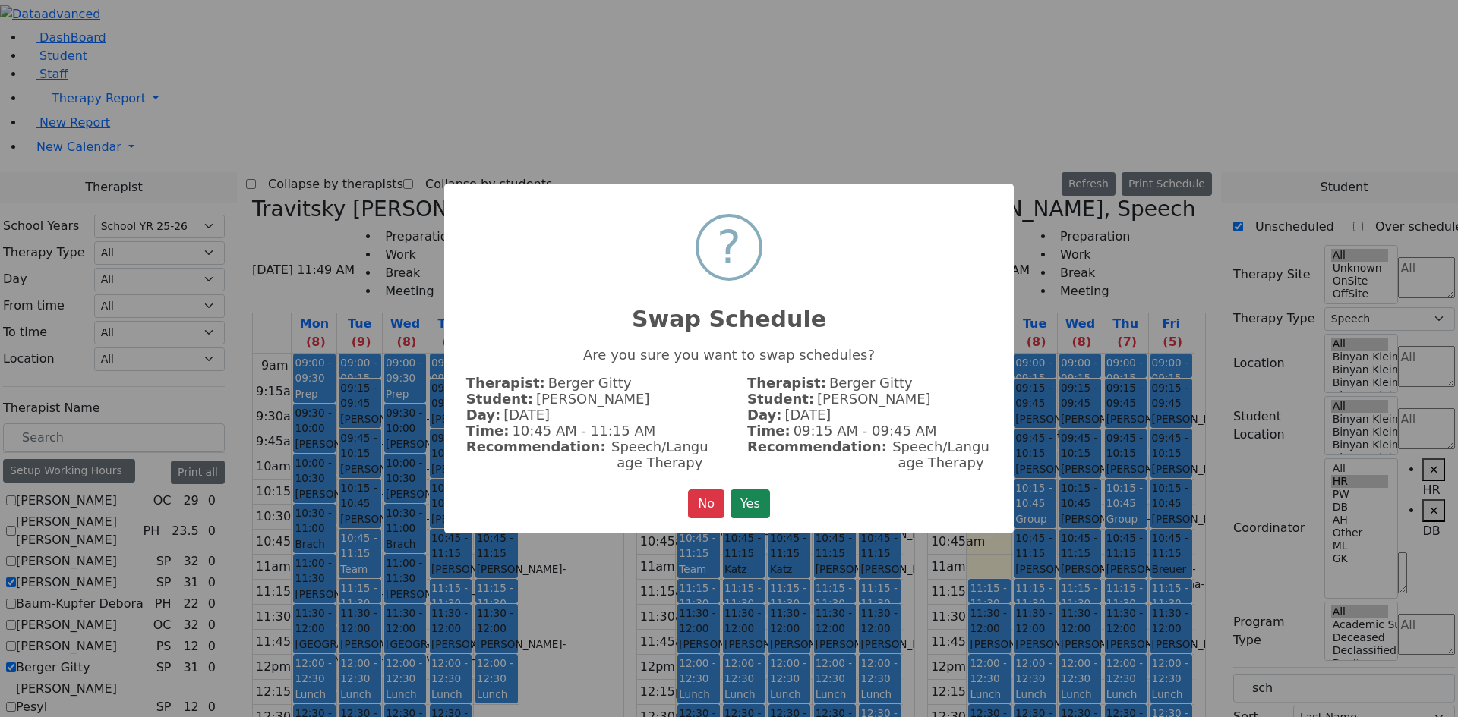
click at [745, 496] on button "Yes" at bounding box center [749, 504] width 39 height 29
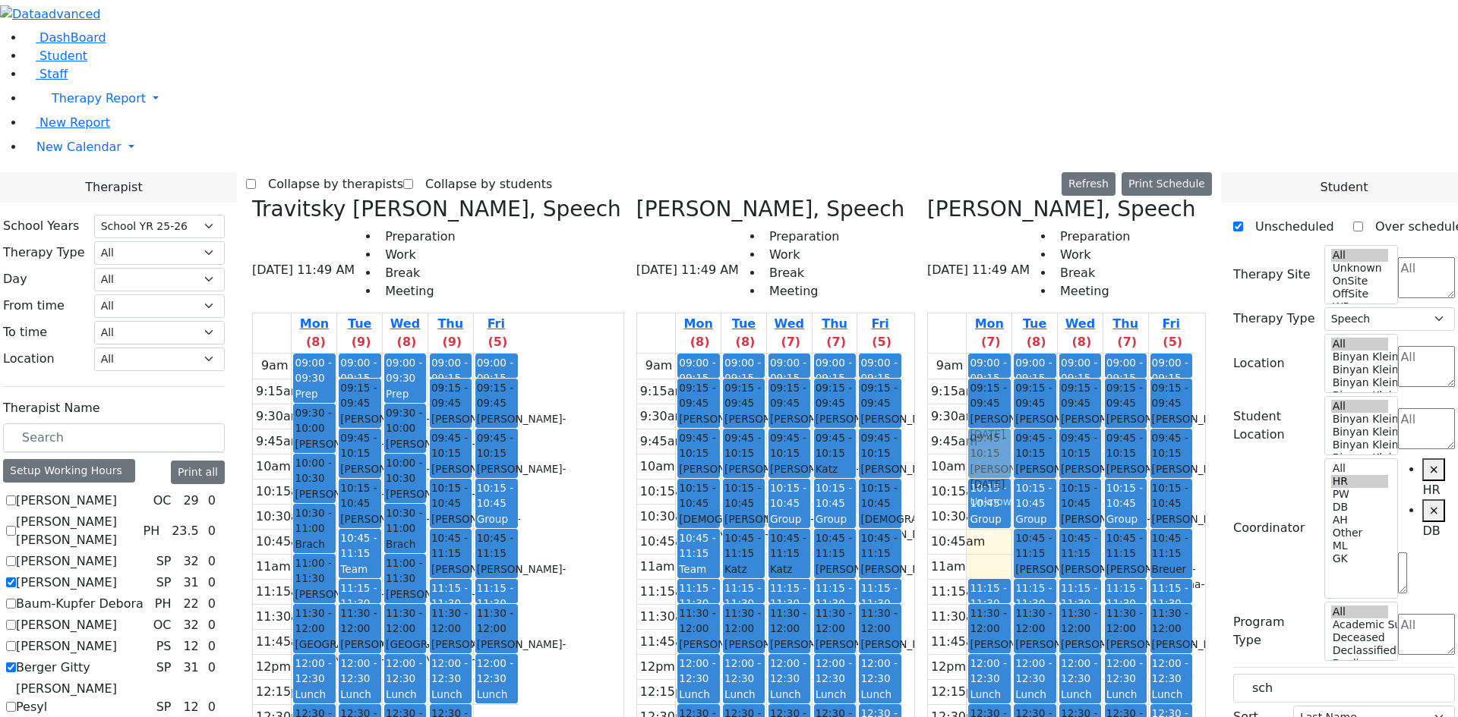
drag, startPoint x: 1019, startPoint y: 296, endPoint x: 1028, endPoint y: 200, distance: 96.8
click at [1011, 354] on div "09:00 - 09:15 Prep 09:15 - 09:45 [PERSON_NAME] - [DATE] [GEOGRAPHIC_DATA][PERSO…" at bounding box center [988, 654] width 45 height 601
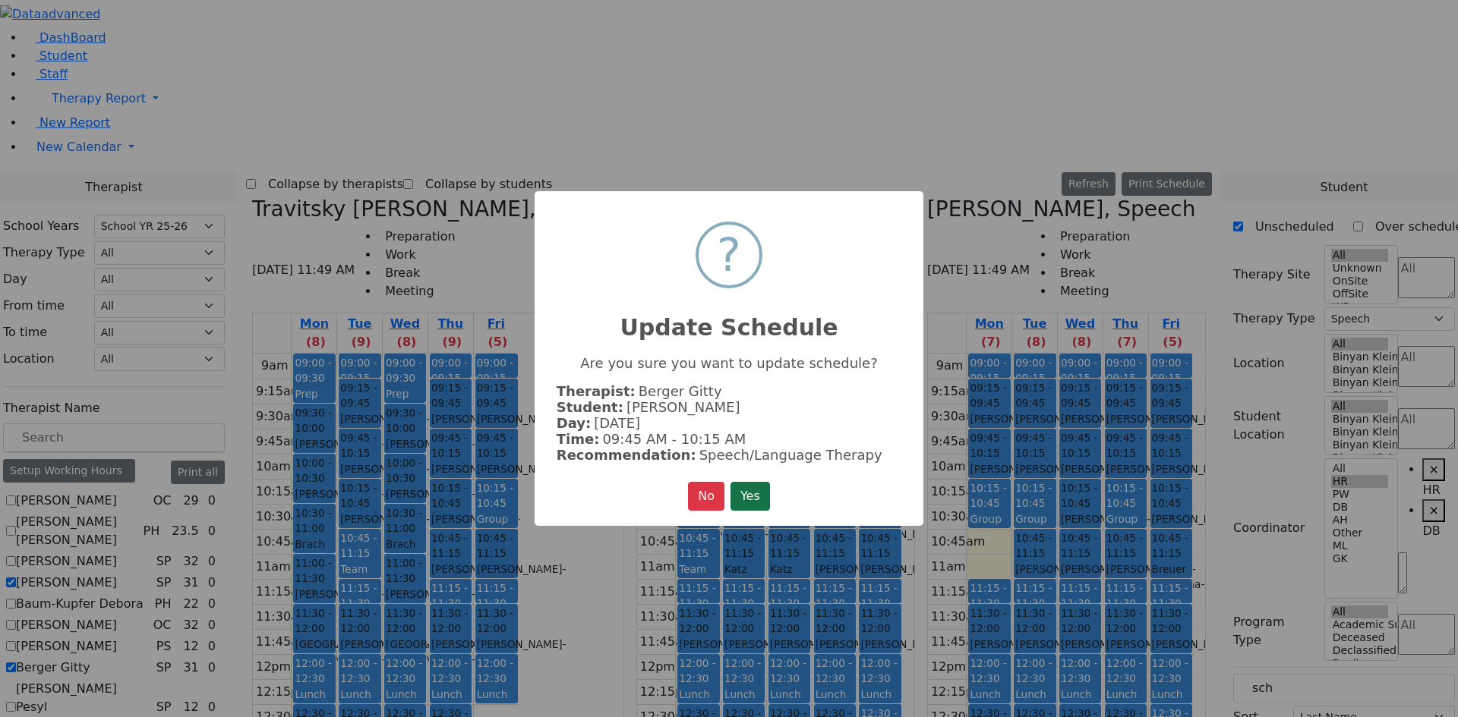
click at [740, 500] on button "Yes" at bounding box center [749, 496] width 39 height 29
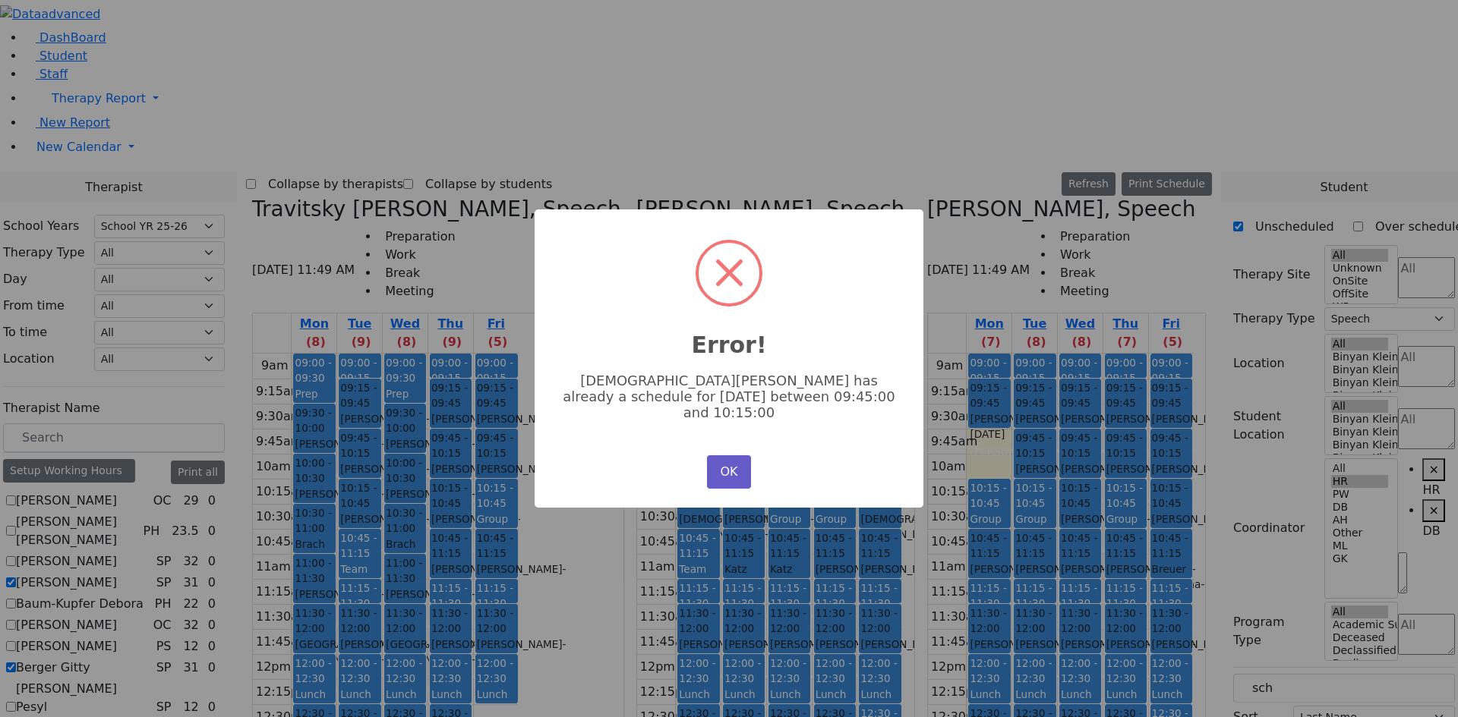
click at [727, 465] on button "OK" at bounding box center [729, 471] width 44 height 33
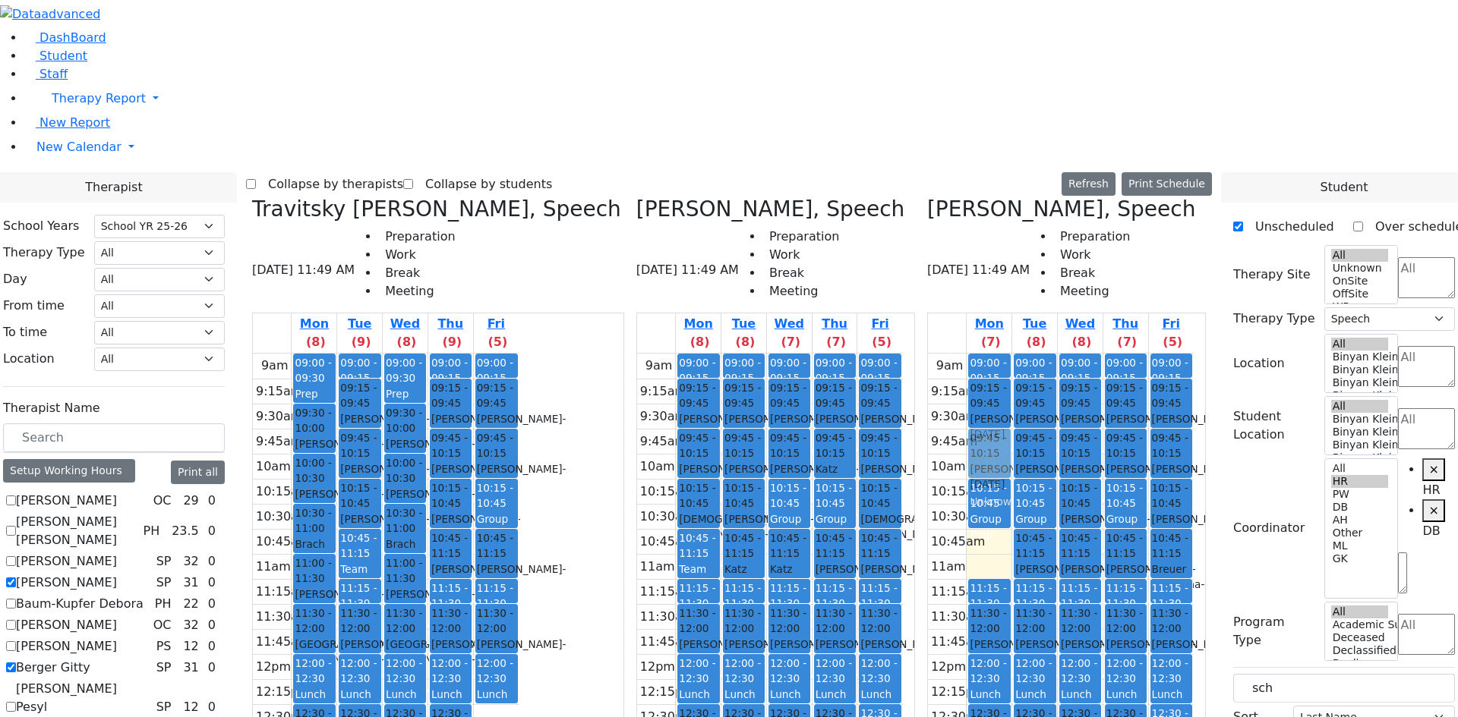
drag, startPoint x: 1018, startPoint y: 301, endPoint x: 1026, endPoint y: 209, distance: 92.2
click at [1011, 354] on div "09:00 - 09:15 Prep 09:15 - 09:45 [PERSON_NAME] - [DATE] [GEOGRAPHIC_DATA][PERSO…" at bounding box center [988, 654] width 45 height 601
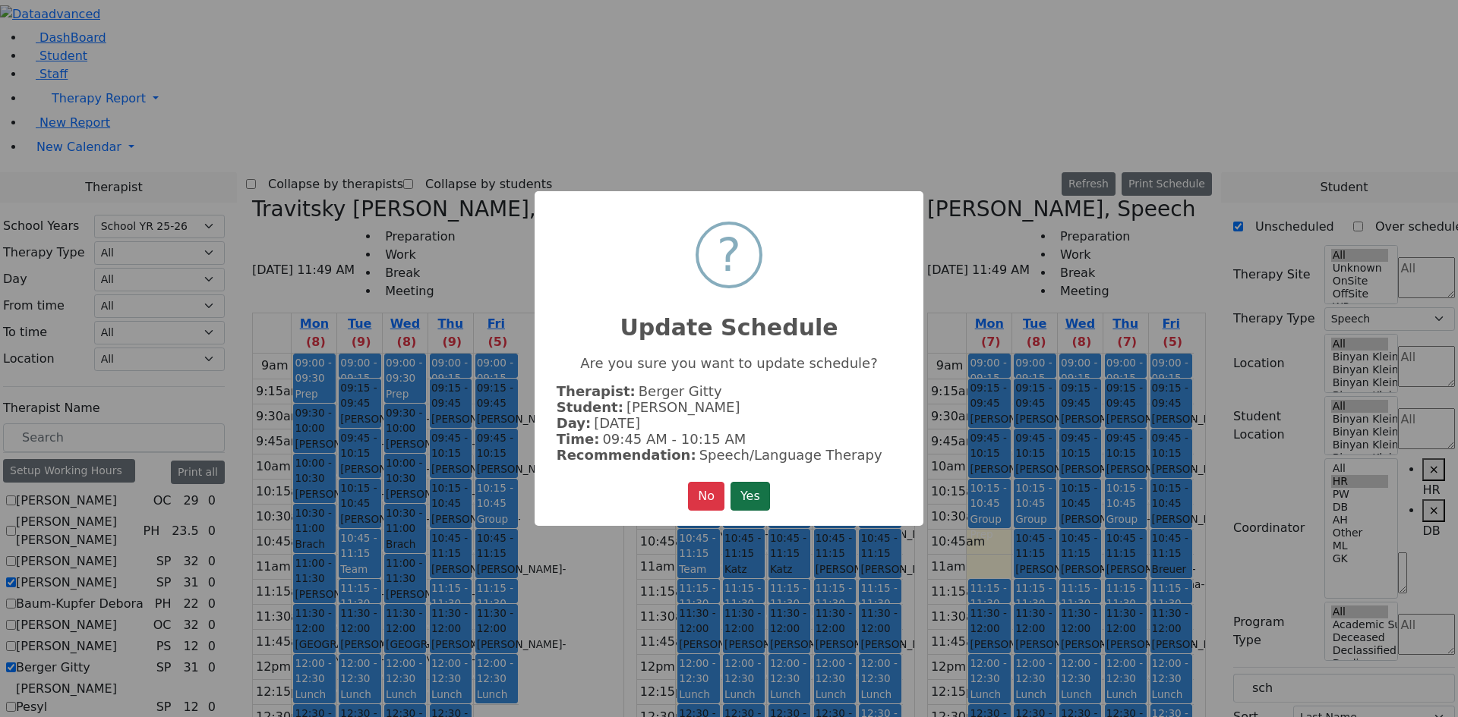
click at [739, 493] on button "Yes" at bounding box center [749, 496] width 39 height 29
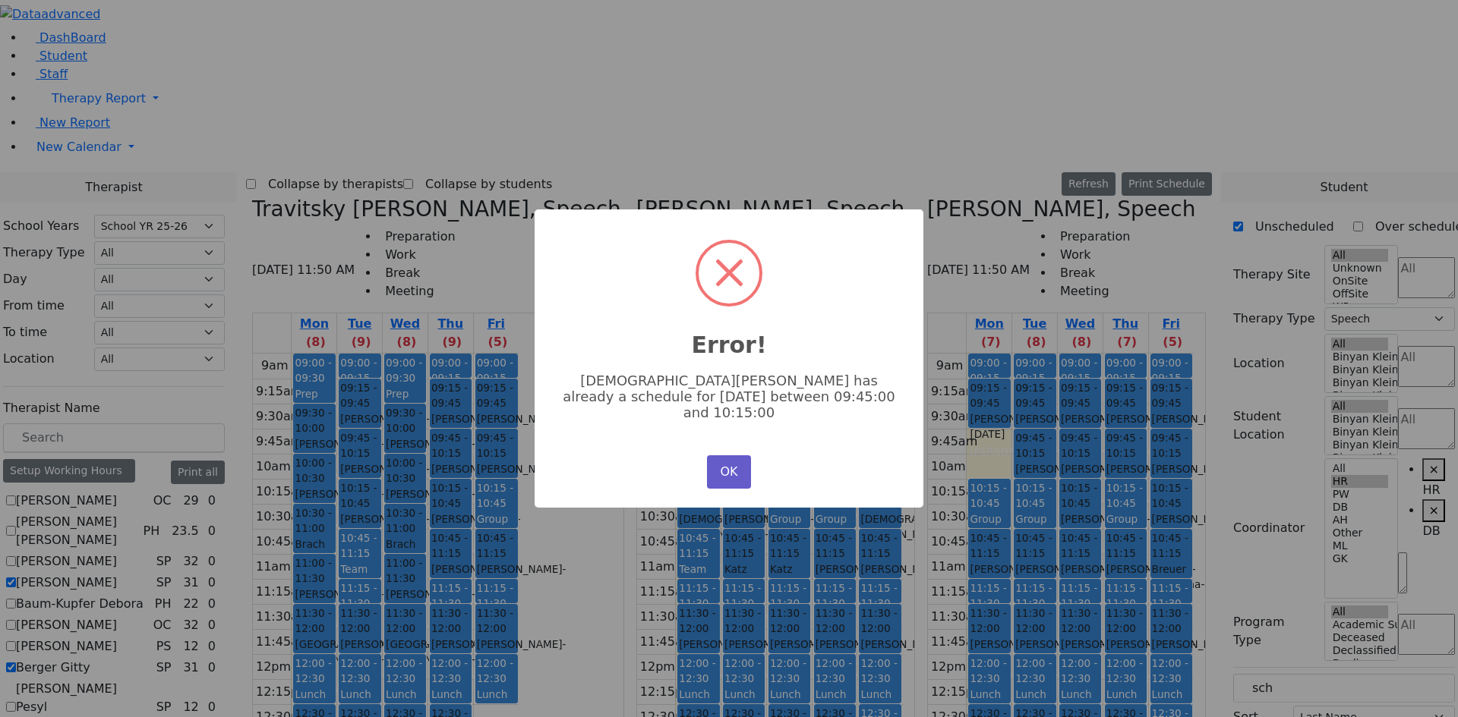
click at [739, 467] on button "OK" at bounding box center [729, 471] width 44 height 33
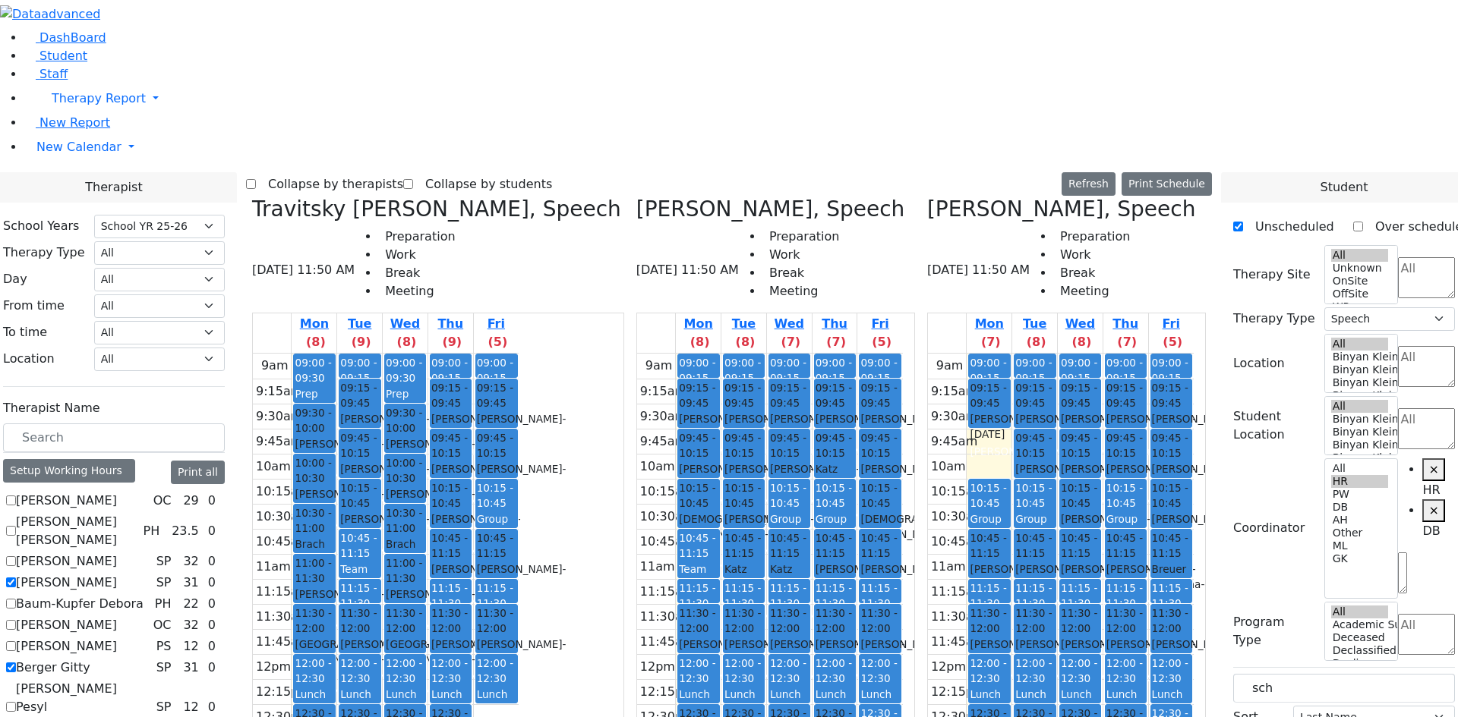
click at [1008, 637] on div "[PERSON_NAME] - [DATE]" at bounding box center [988, 652] width 39 height 31
click at [1054, 637] on div "[PERSON_NAME] - [DATE]" at bounding box center [1034, 652] width 39 height 31
click at [1008, 637] on div "[PERSON_NAME] - [DATE]" at bounding box center [988, 652] width 39 height 31
drag, startPoint x: 1028, startPoint y: 173, endPoint x: 1028, endPoint y: 200, distance: 27.3
click at [1028, 354] on div "9am 9:15am 9:30am 9:45am 10am 10:15am 10:30am 10:45am 11am 11:15am 11:30am 11:4…" at bounding box center [1061, 654] width 266 height 601
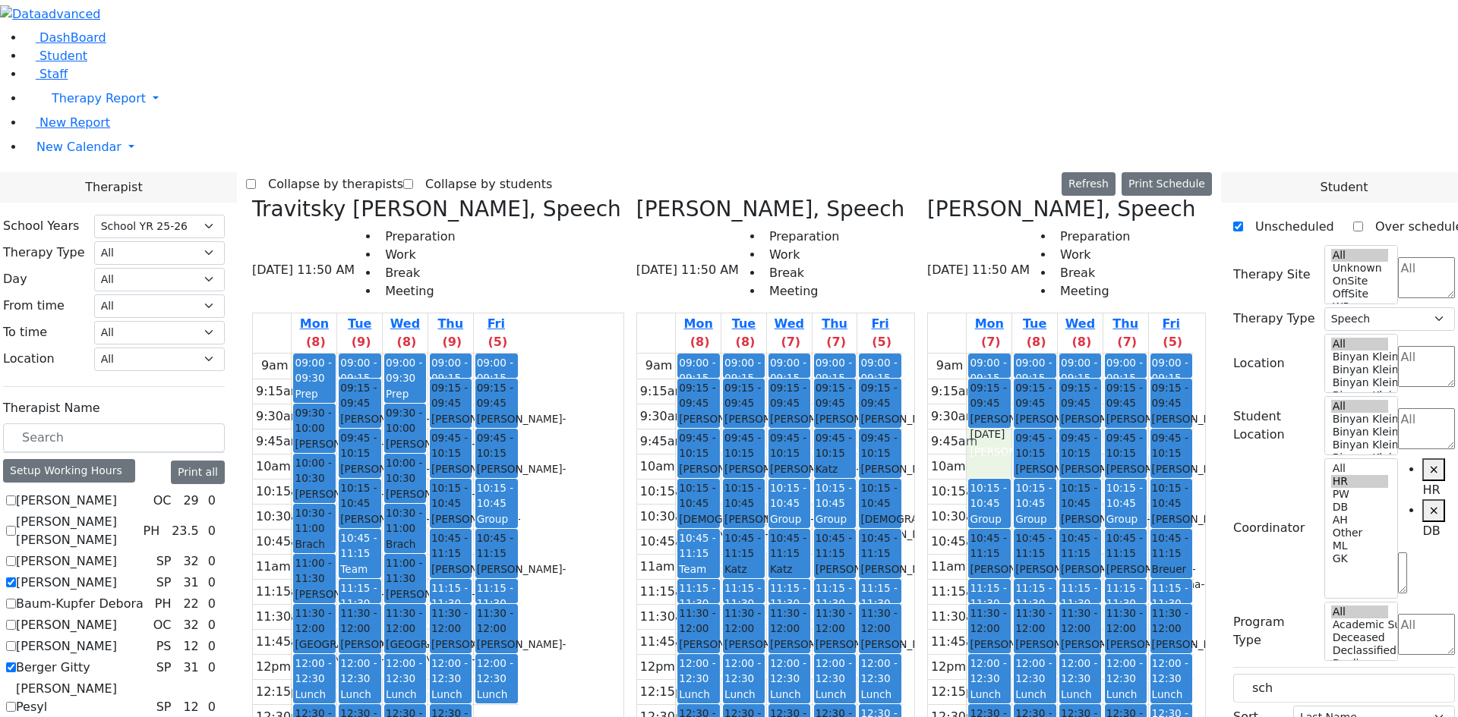
click at [1008, 562] on div "[PERSON_NAME] - [DATE]" at bounding box center [988, 577] width 39 height 31
click at [1008, 637] on div "[PERSON_NAME] - [DATE]" at bounding box center [988, 652] width 39 height 31
click at [1008, 606] on span "11:30 - 12:00" at bounding box center [988, 621] width 39 height 31
click at [1030, 563] on span "- [DATE]" at bounding box center [1014, 576] width 90 height 27
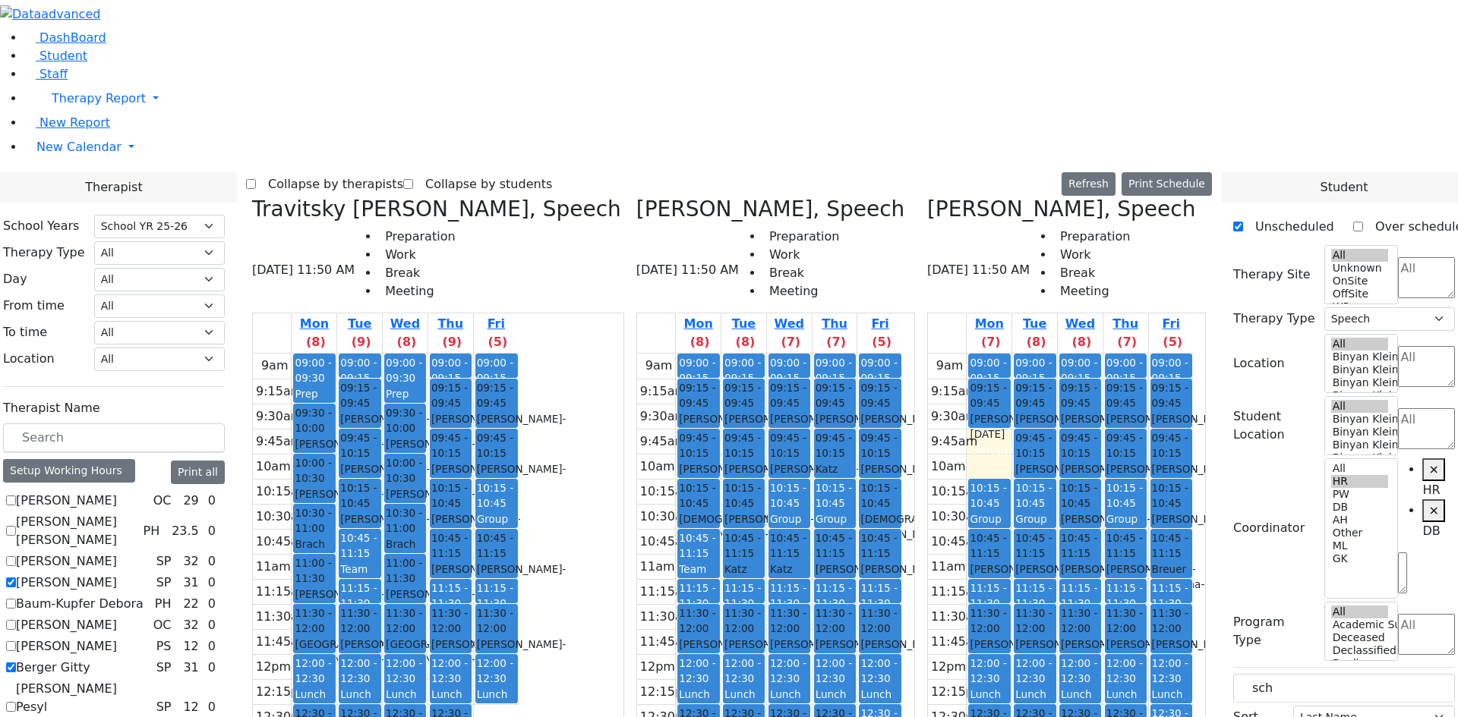
click at [1016, 354] on div "9am 9:15am 9:30am 9:45am 10am 10:15am 10:30am 10:45am 11am 11:15am 11:30am 11:4…" at bounding box center [1061, 654] width 266 height 601
click at [1008, 606] on span "11:30 - 12:00" at bounding box center [988, 621] width 39 height 31
drag, startPoint x: 1008, startPoint y: 182, endPoint x: 1010, endPoint y: 197, distance: 14.5
click at [1010, 354] on div "9am 9:15am 9:30am 9:45am 10am 10:15am 10:30am 10:45am 11am 11:15am 11:30am 11:4…" at bounding box center [1061, 654] width 266 height 601
click at [1008, 562] on div "[PERSON_NAME] - [DATE]" at bounding box center [988, 577] width 39 height 31
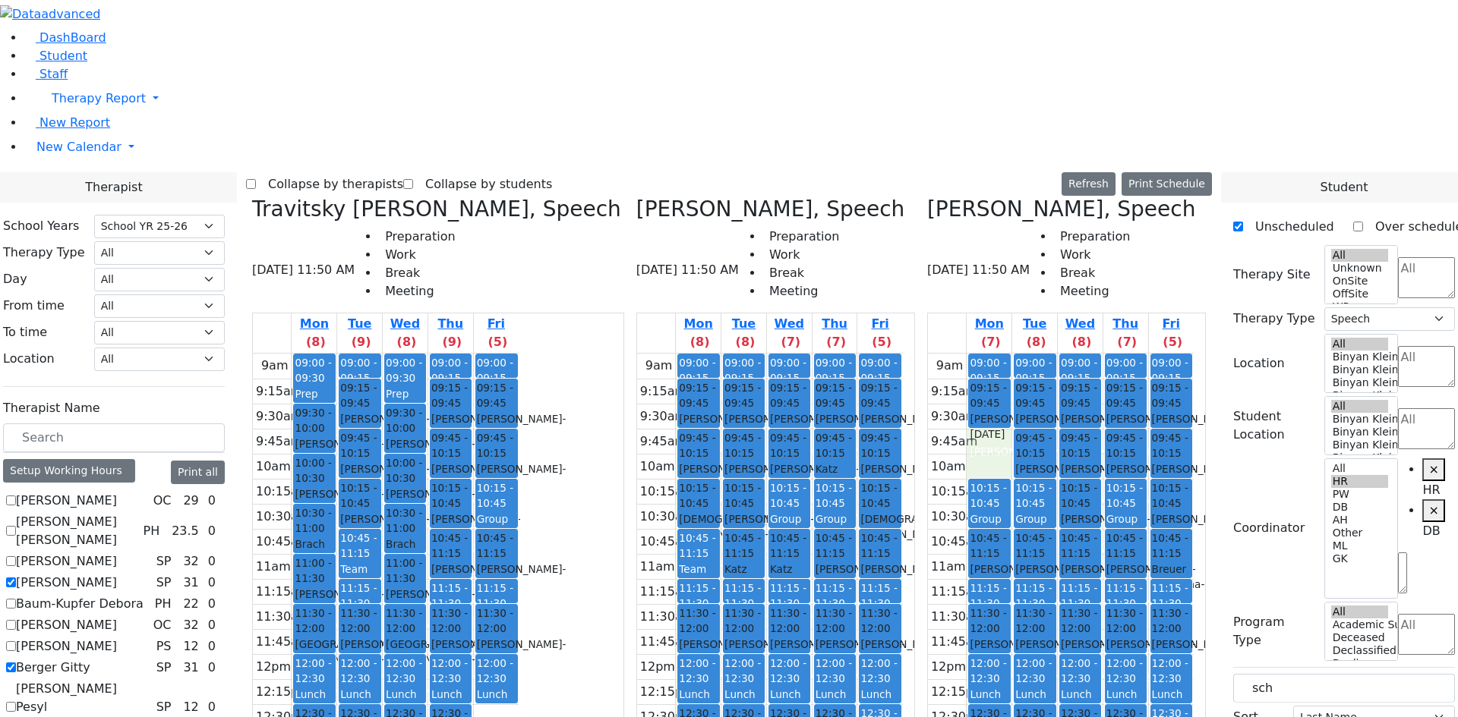
drag, startPoint x: 1014, startPoint y: 181, endPoint x: 1015, endPoint y: 200, distance: 19.8
click at [1015, 354] on div "9am 9:15am 9:30am 9:45am 10am 10:15am 10:30am 10:45am 11am 11:15am 11:30am 11:4…" at bounding box center [1061, 654] width 266 height 601
click at [1010, 563] on span "- [DATE]" at bounding box center [1014, 576] width 90 height 27
drag, startPoint x: 1034, startPoint y: 177, endPoint x: 1029, endPoint y: 211, distance: 34.5
click at [1029, 354] on div "9am 9:15am 9:30am 9:45am 10am 10:15am 10:30am 10:45am 11am 11:15am 11:30am 11:4…" at bounding box center [1061, 654] width 266 height 601
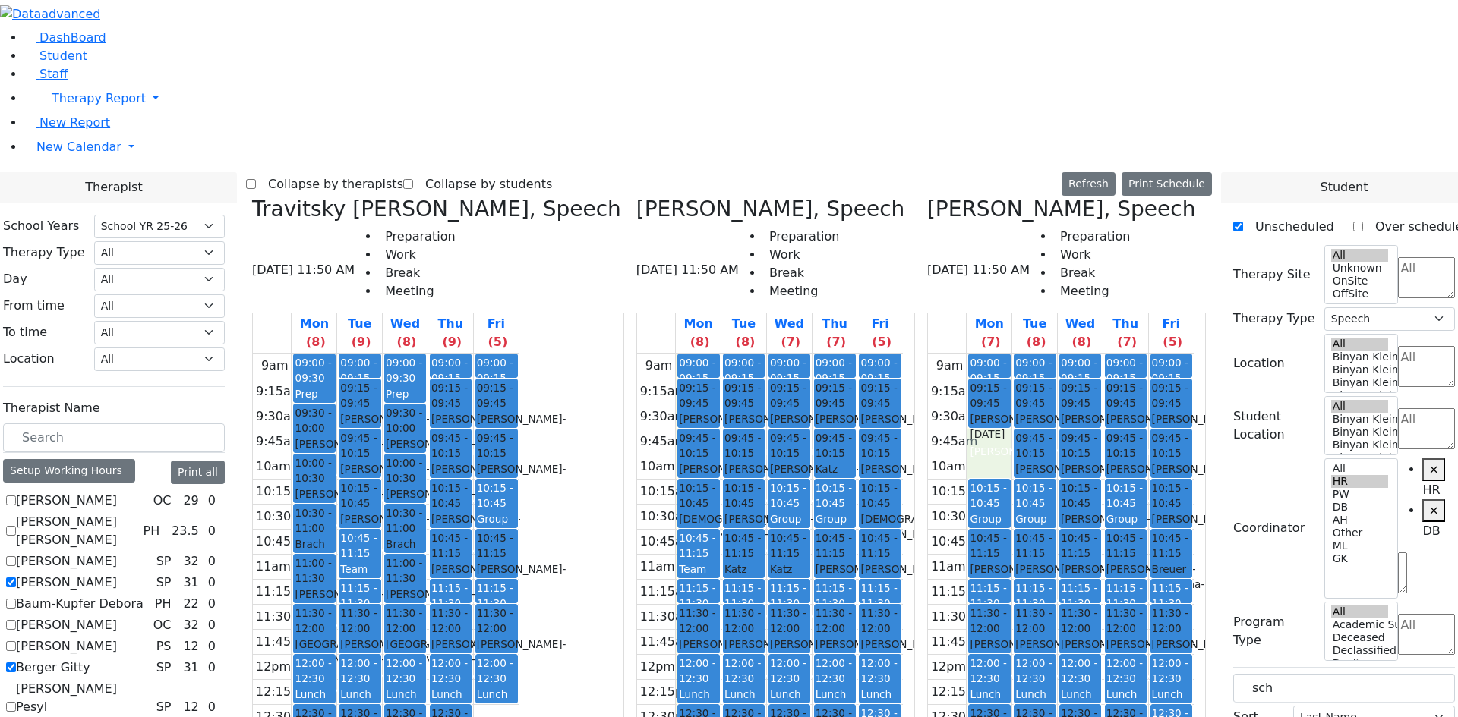
click at [1009, 530] on div "10:45 - 11:15 [PERSON_NAME] - [DATE] Unknown" at bounding box center [989, 554] width 40 height 48
click at [1008, 531] on span "10:45 - 11:15" at bounding box center [988, 546] width 39 height 31
click at [508, 159] on button "Delete Schedule" at bounding box center [508, 161] width 101 height 24
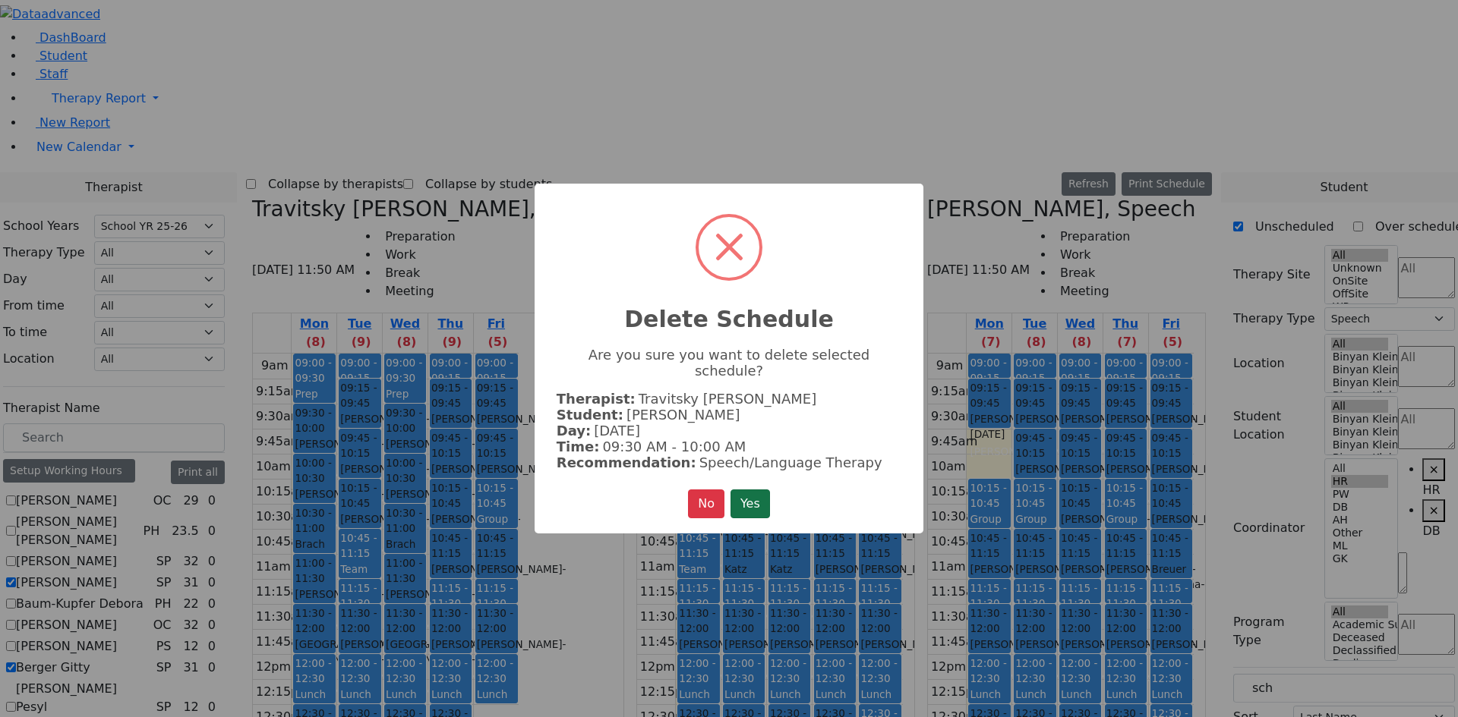
click at [758, 501] on button "Yes" at bounding box center [749, 504] width 39 height 29
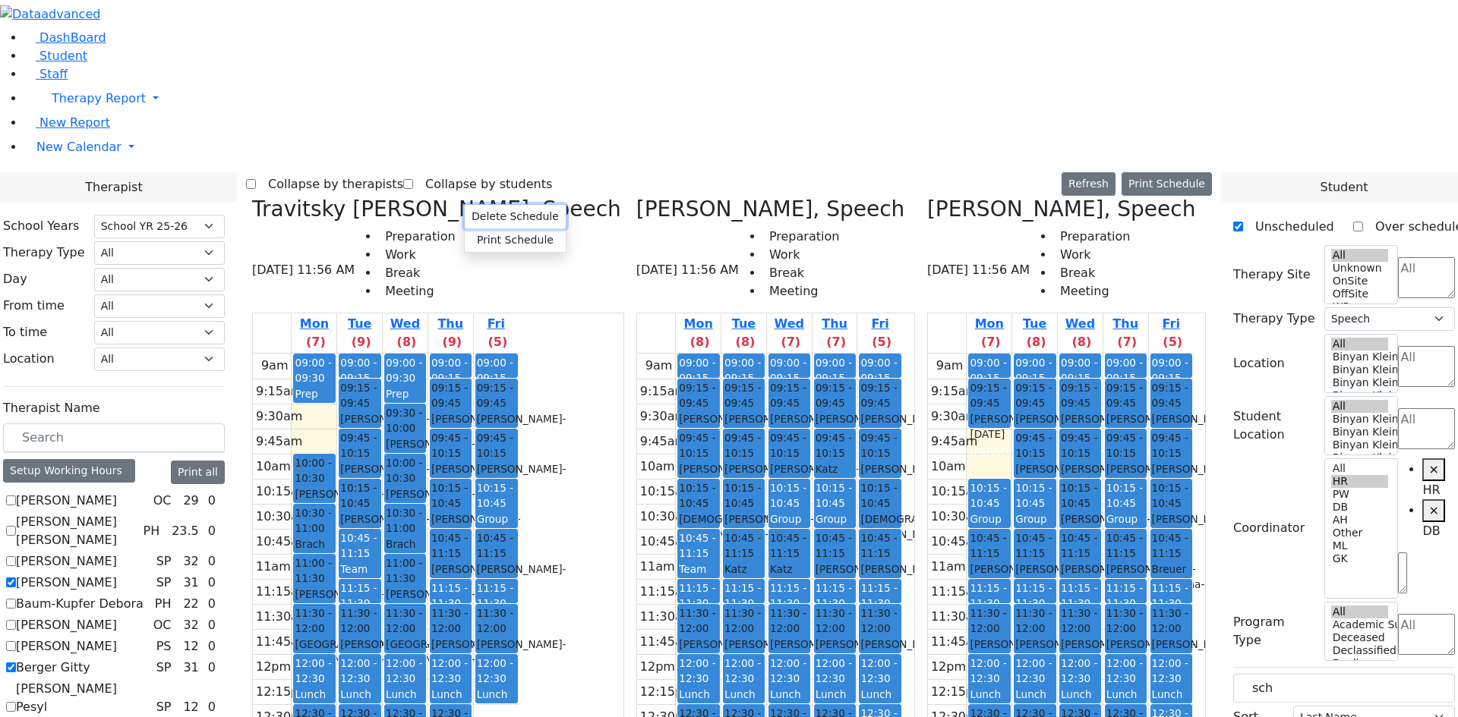
click at [503, 217] on button "Delete Schedule" at bounding box center [515, 217] width 101 height 24
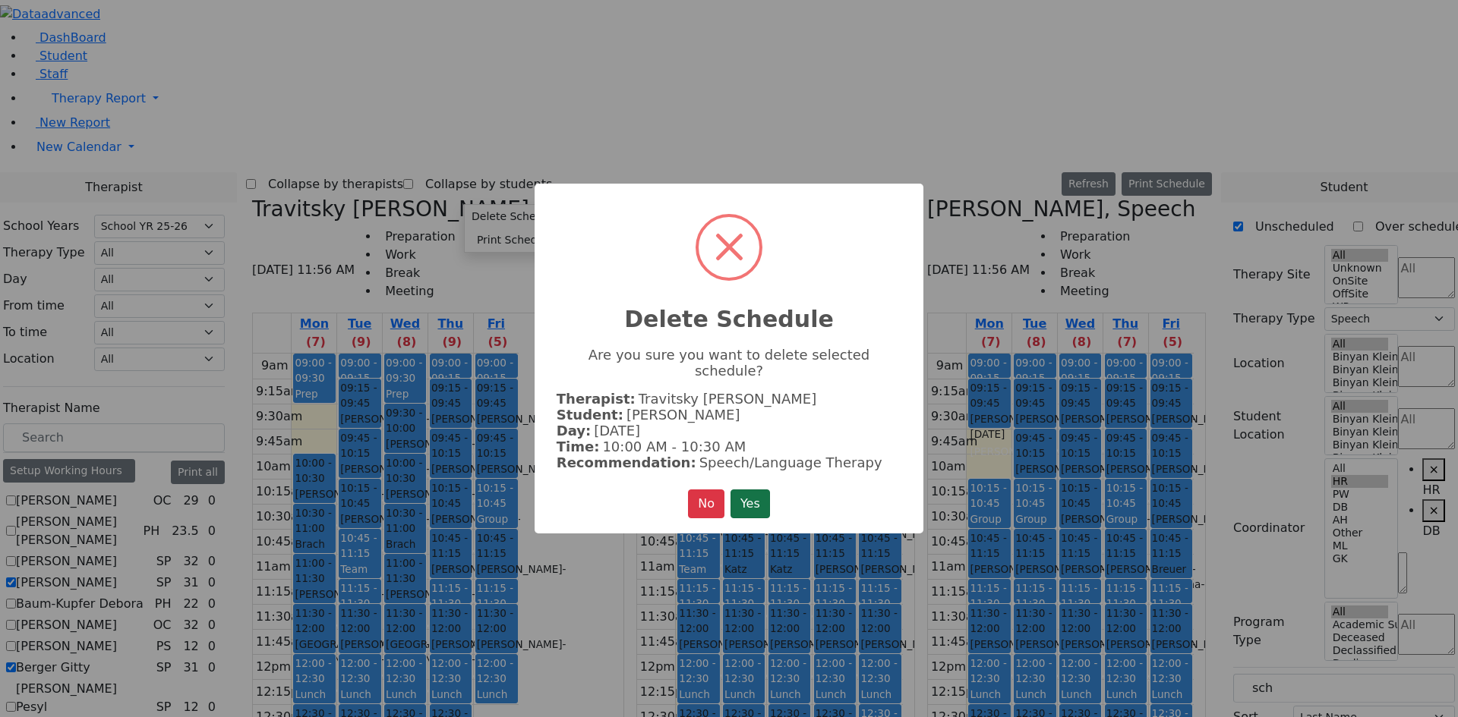
click at [748, 503] on button "Yes" at bounding box center [749, 504] width 39 height 29
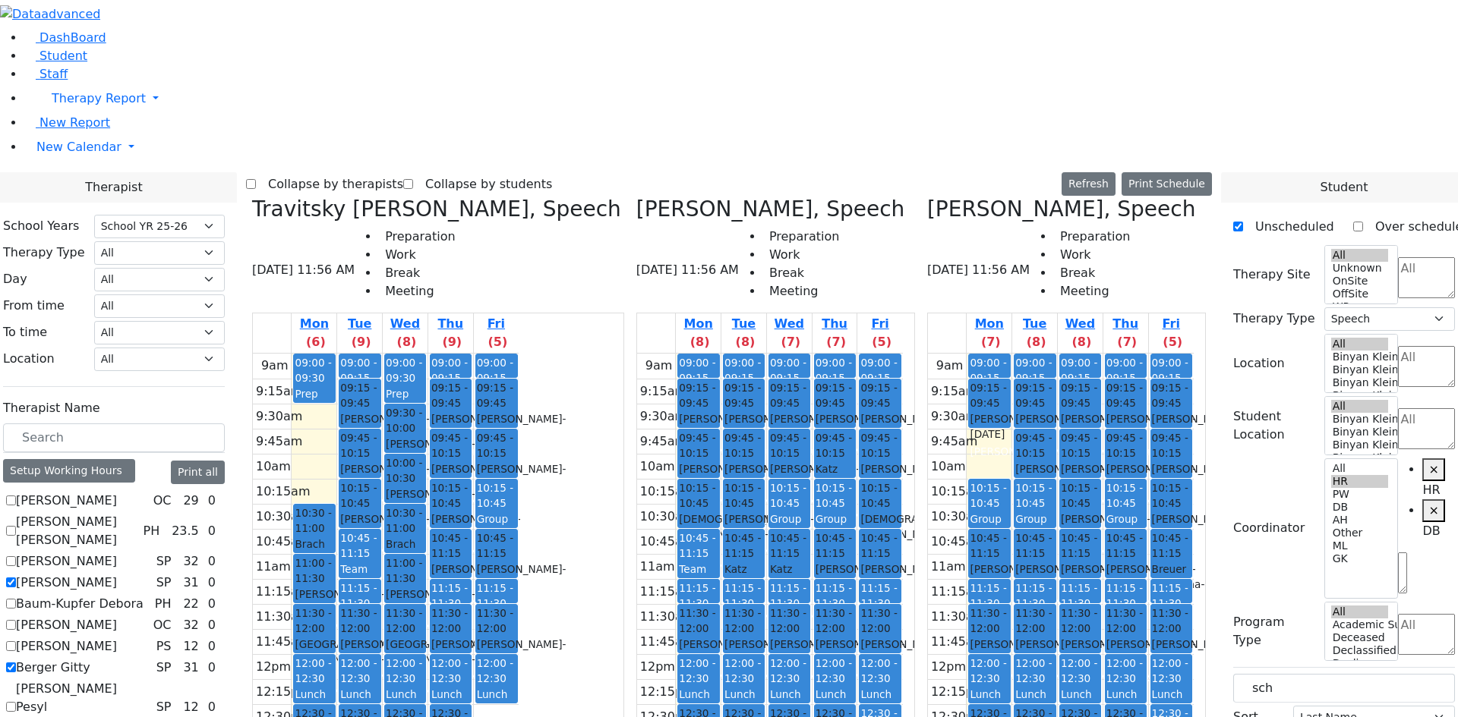
click at [333, 537] on div "[PERSON_NAME] - [DATE]" at bounding box center [314, 560] width 39 height 46
click at [515, 274] on button "Delete Selected Schedule" at bounding box center [521, 275] width 150 height 24
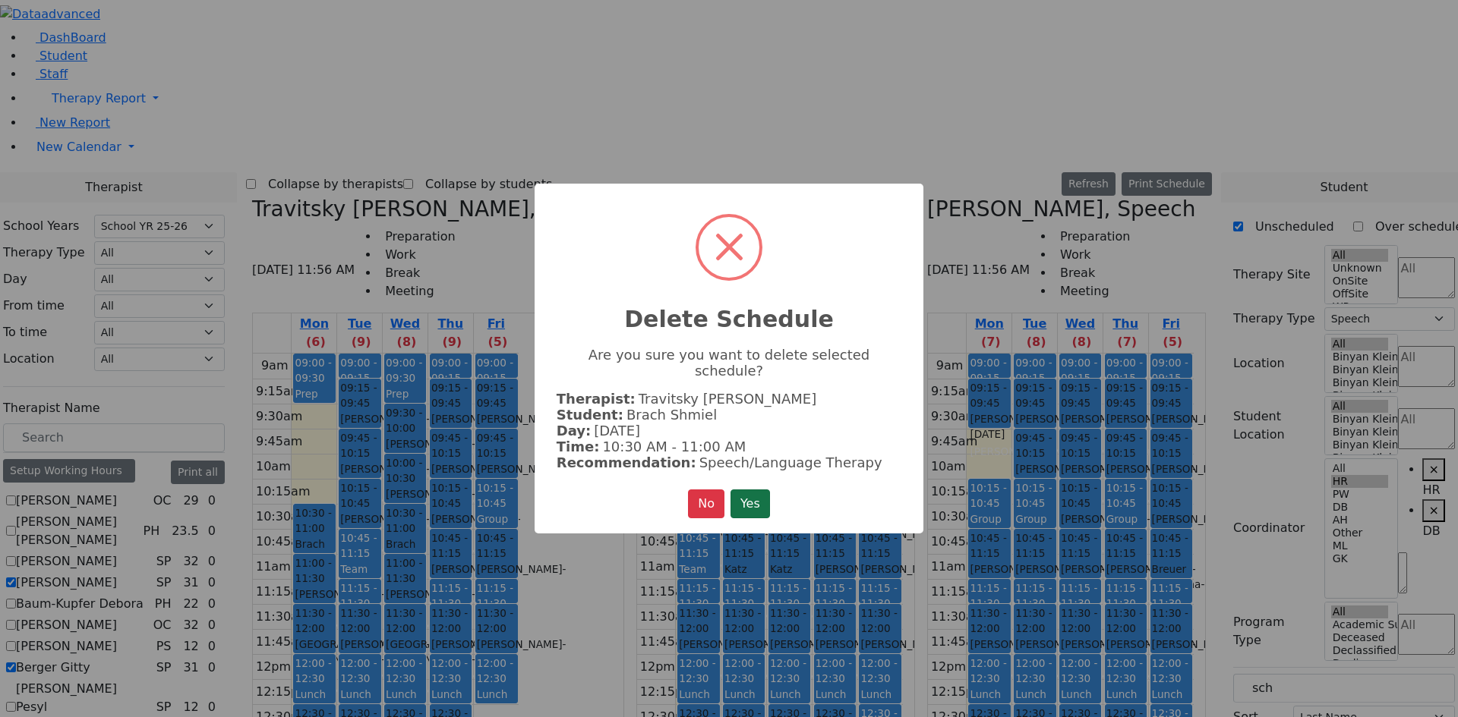
click at [754, 493] on button "Yes" at bounding box center [749, 504] width 39 height 29
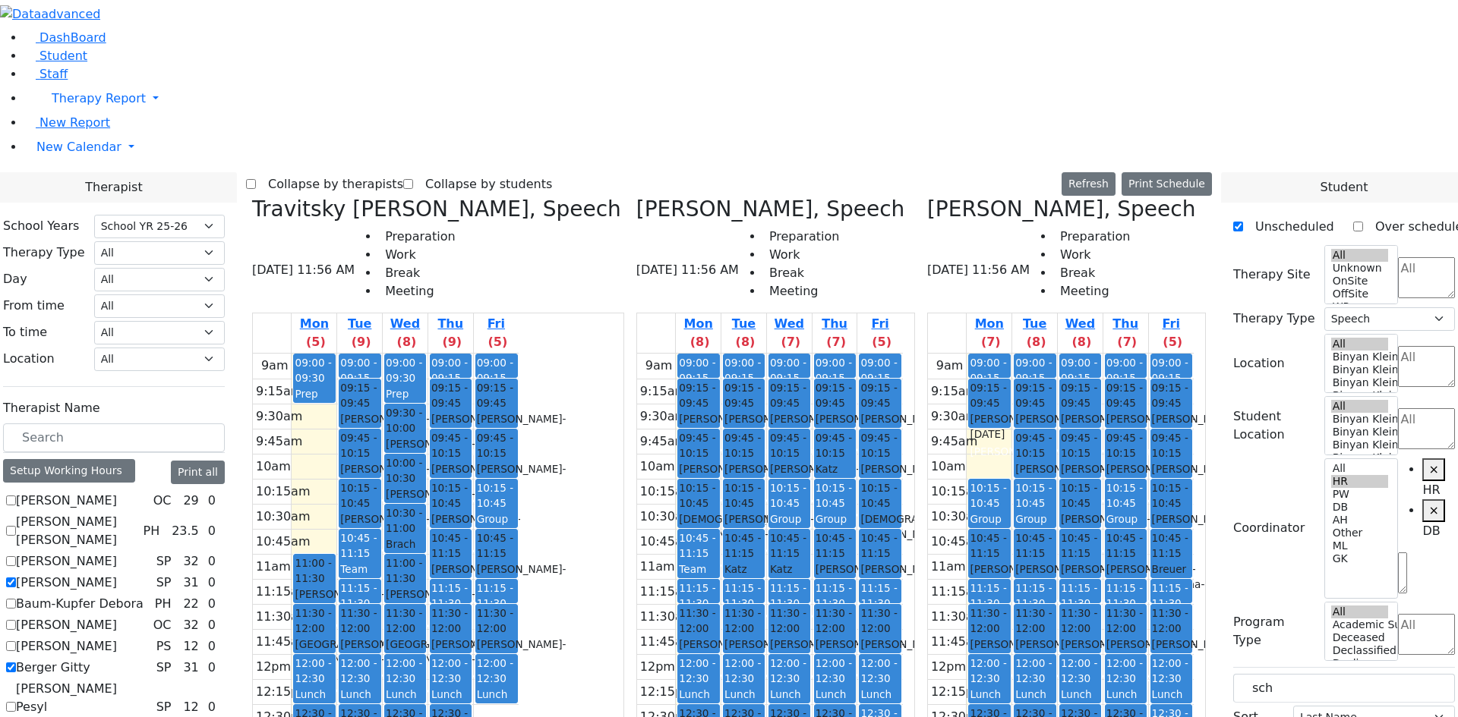
click at [333, 587] on div "[PERSON_NAME] - [DATE]" at bounding box center [314, 602] width 39 height 31
click at [495, 317] on button "Delete Selected Schedule" at bounding box center [530, 315] width 150 height 24
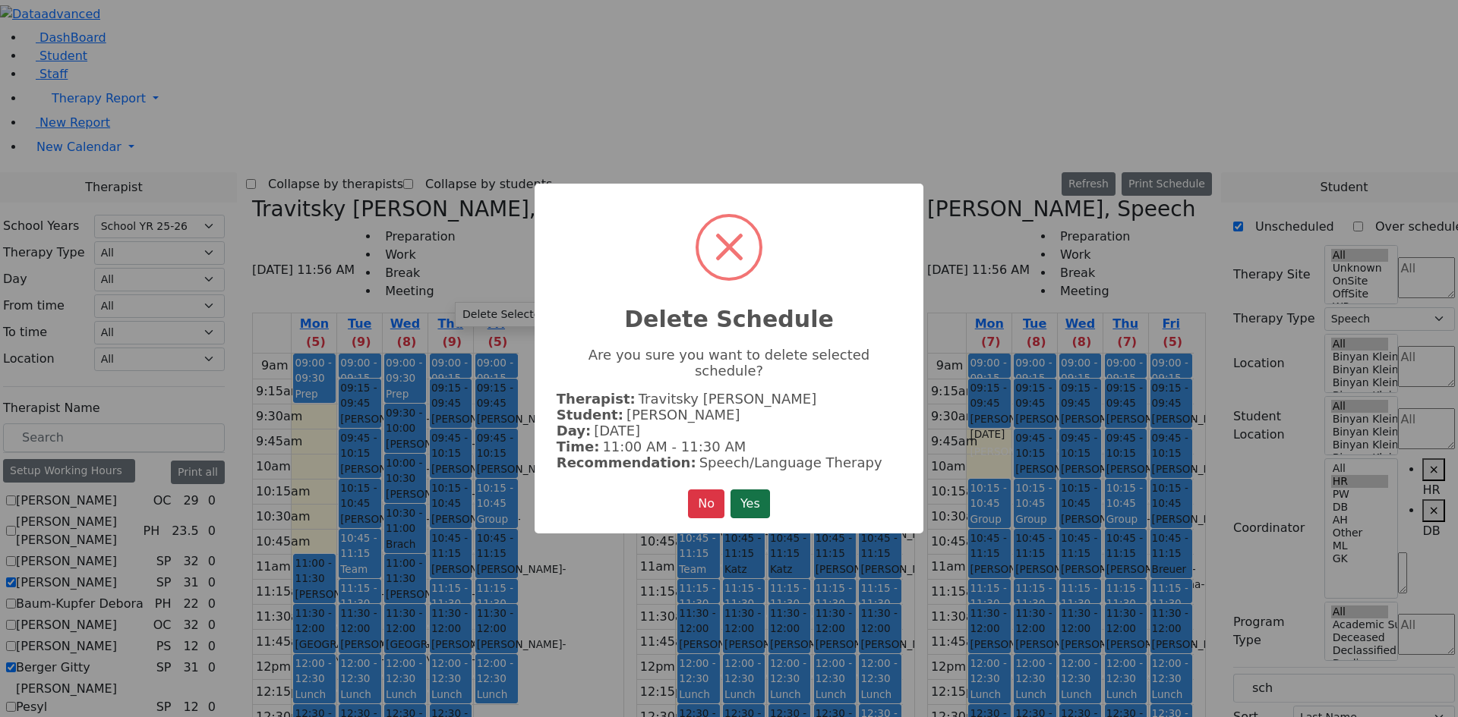
click at [753, 497] on button "Yes" at bounding box center [749, 504] width 39 height 29
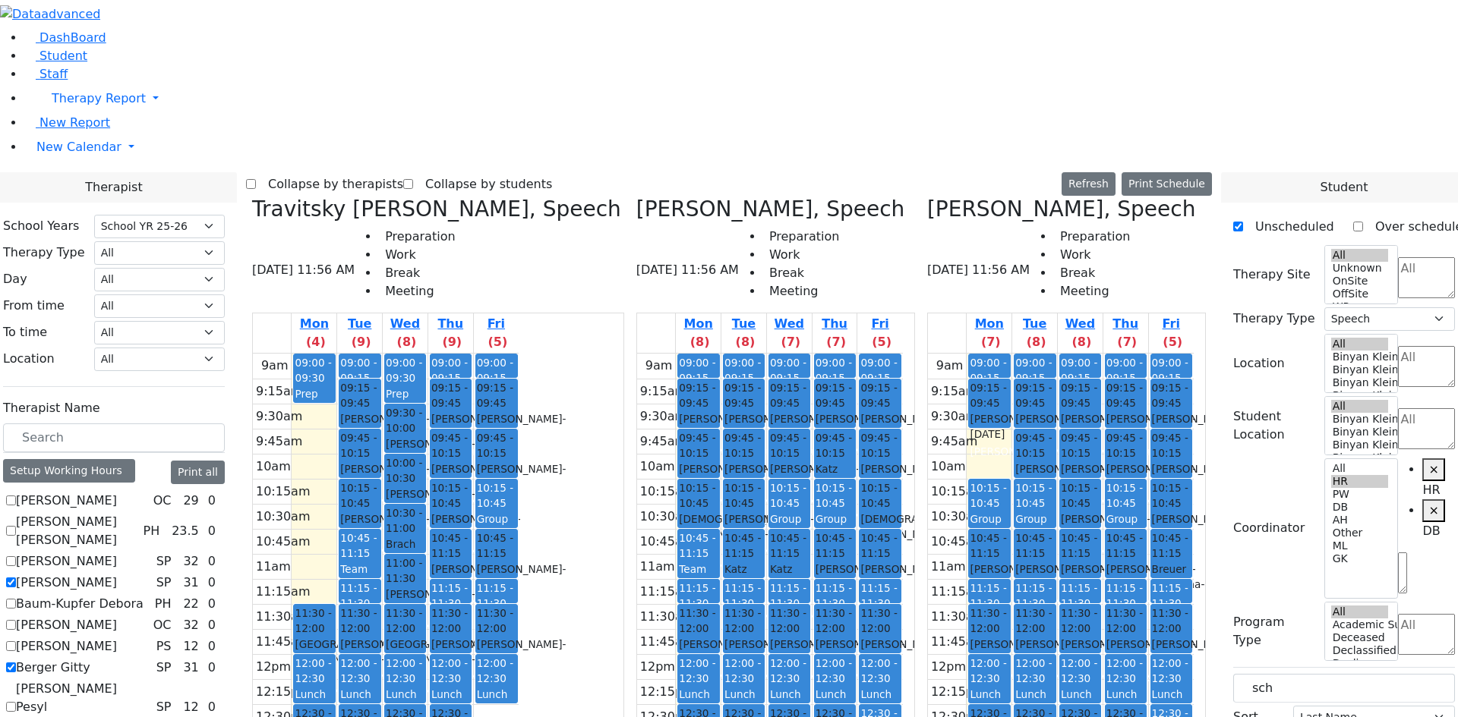
click at [403, 637] on span "[GEOGRAPHIC_DATA]" at bounding box center [349, 644] width 109 height 15
click at [518, 370] on button "Delete Selected Schedule" at bounding box center [539, 372] width 150 height 24
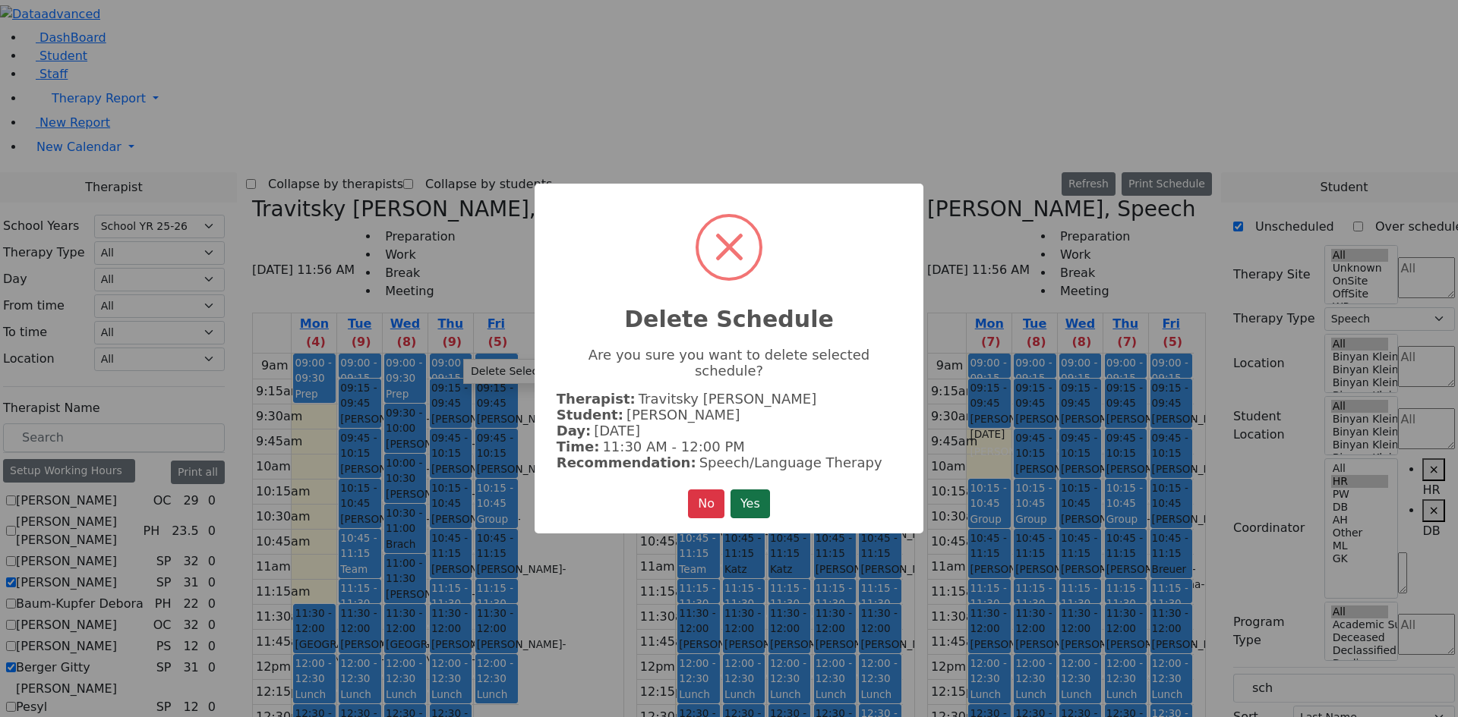
click at [762, 499] on button "Yes" at bounding box center [749, 504] width 39 height 29
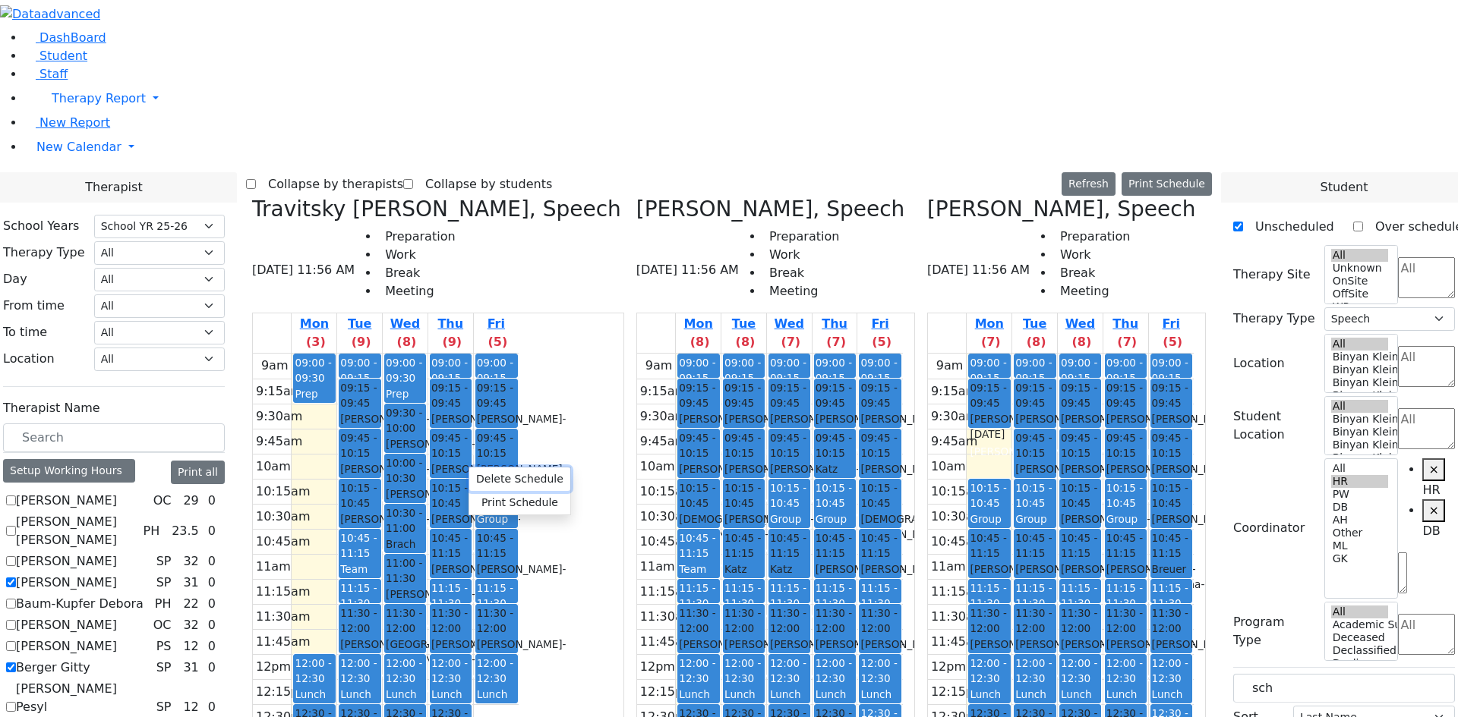
click at [500, 480] on button "Delete Schedule" at bounding box center [519, 480] width 101 height 24
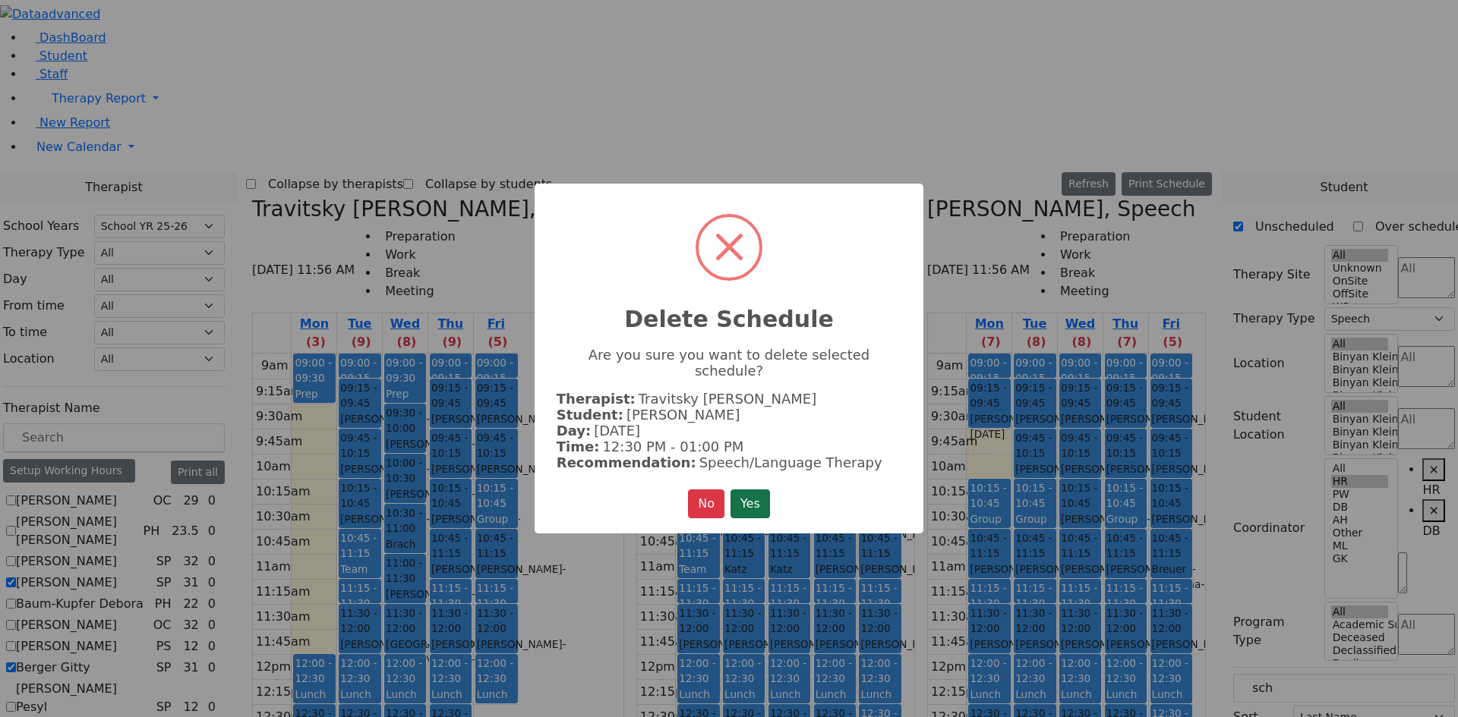
click at [752, 497] on button "Yes" at bounding box center [749, 504] width 39 height 29
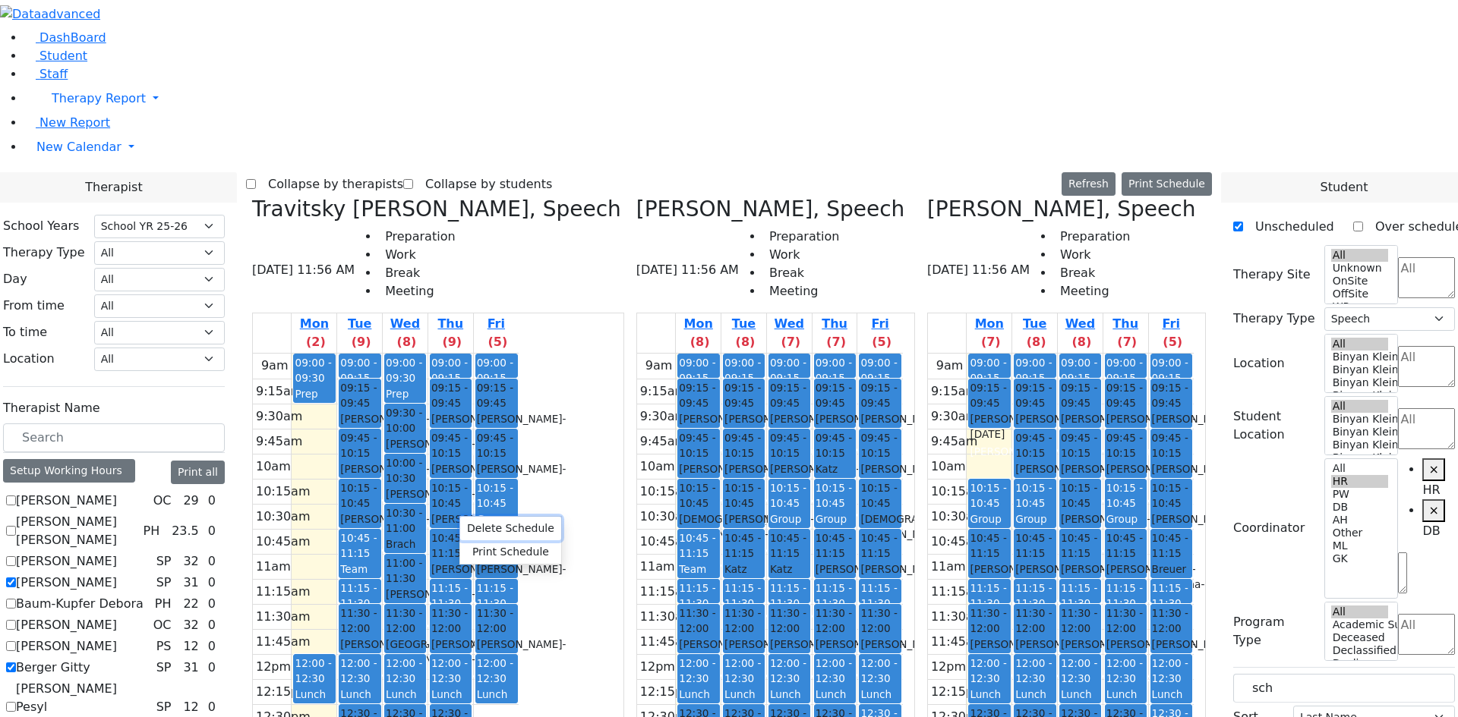
click at [515, 531] on button "Delete Schedule" at bounding box center [510, 529] width 101 height 24
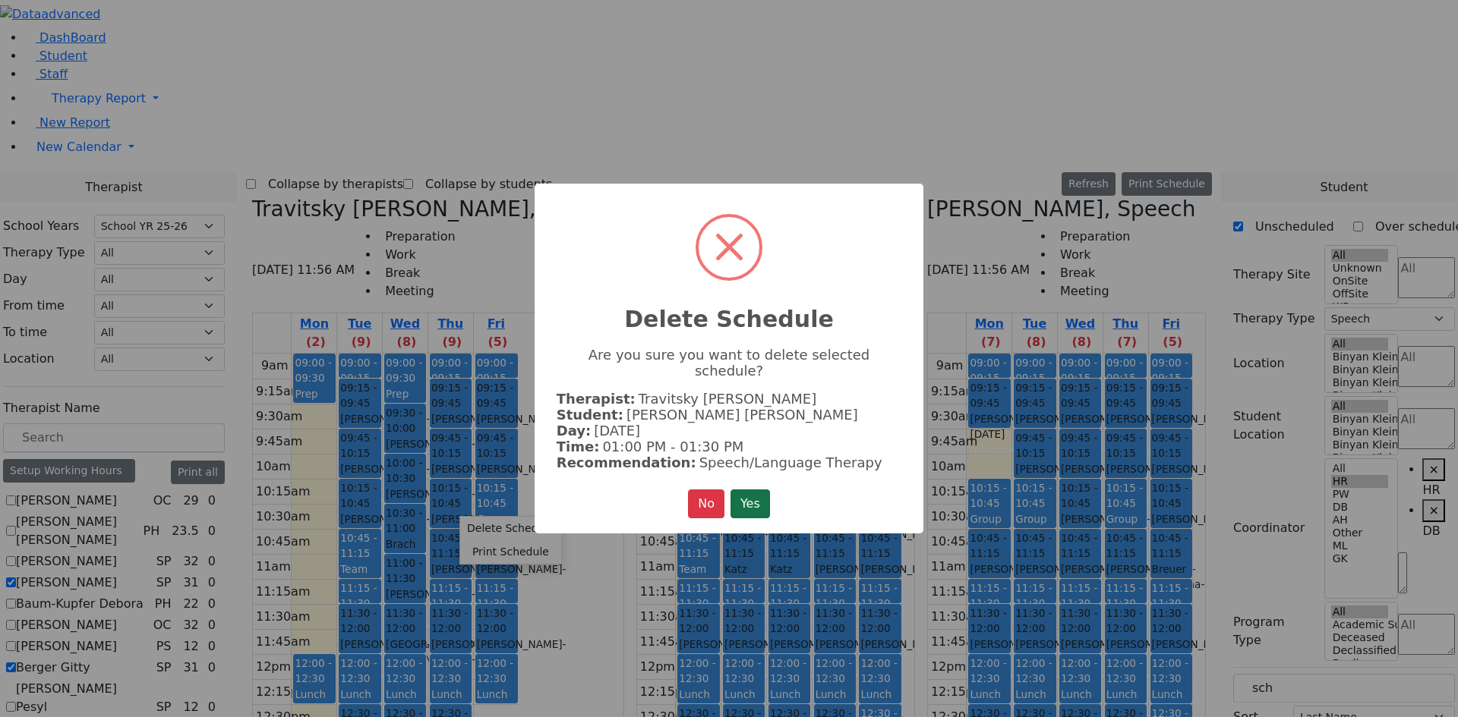
click at [746, 499] on button "Yes" at bounding box center [749, 504] width 39 height 29
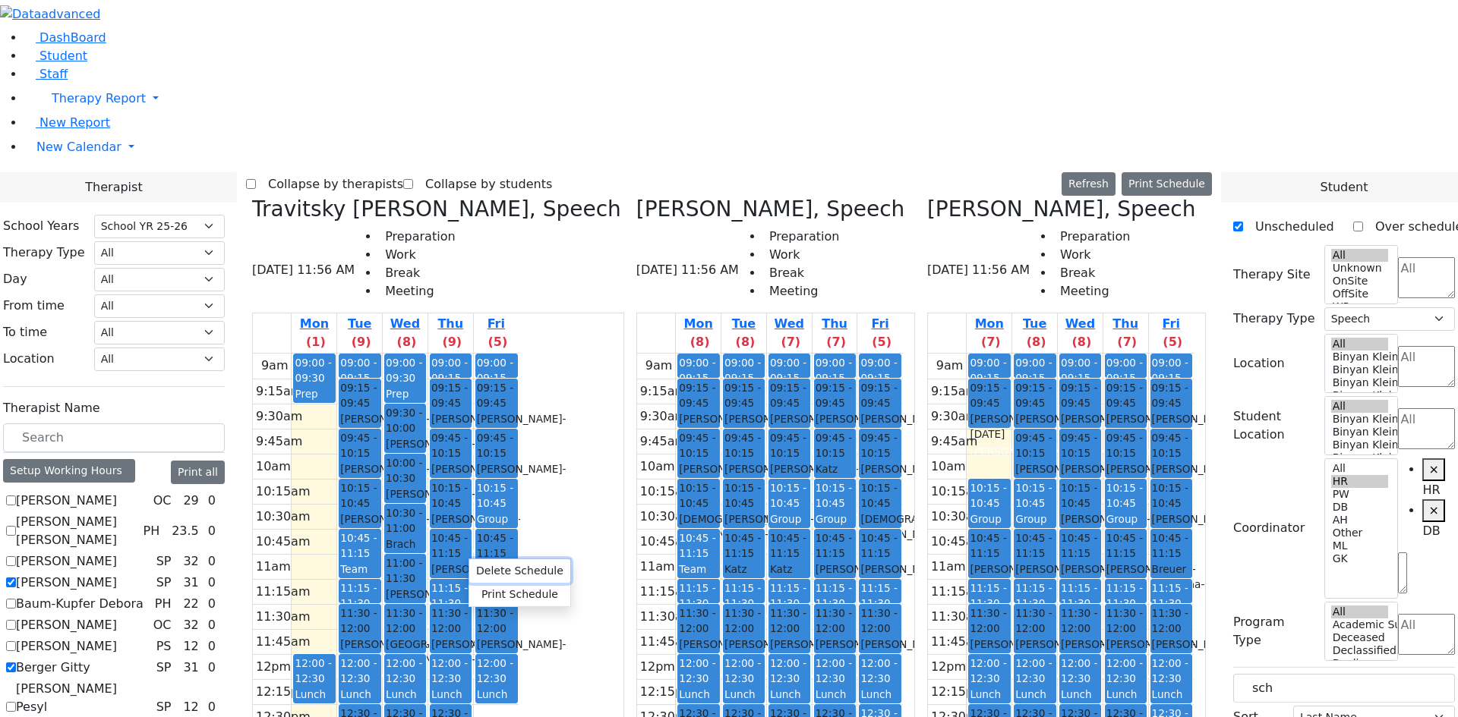
click at [500, 575] on button "Delete Schedule" at bounding box center [519, 571] width 101 height 24
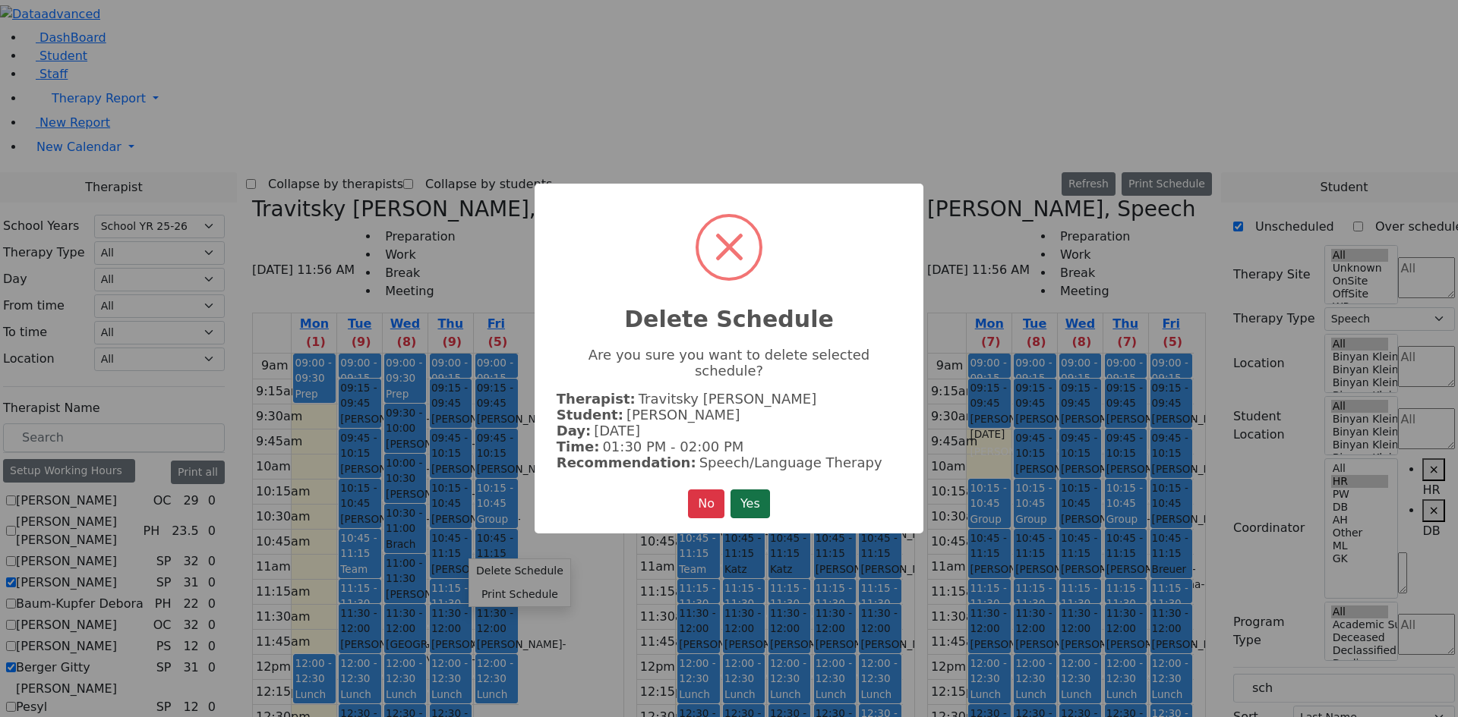
click at [751, 490] on button "Yes" at bounding box center [749, 504] width 39 height 29
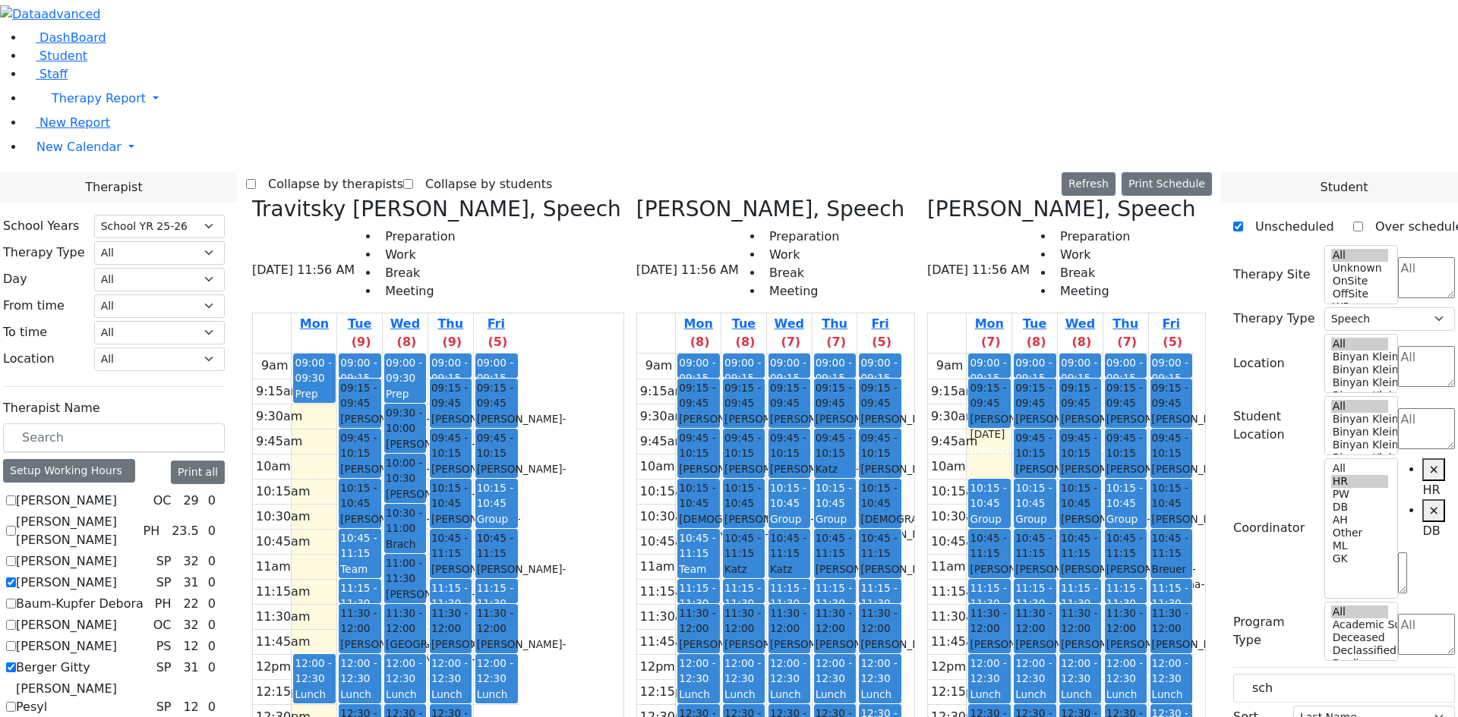
click at [424, 436] on div "[PERSON_NAME] - [DATE]" at bounding box center [405, 451] width 39 height 31
click at [581, 174] on button "Delete Selected Schedule" at bounding box center [634, 170] width 150 height 24
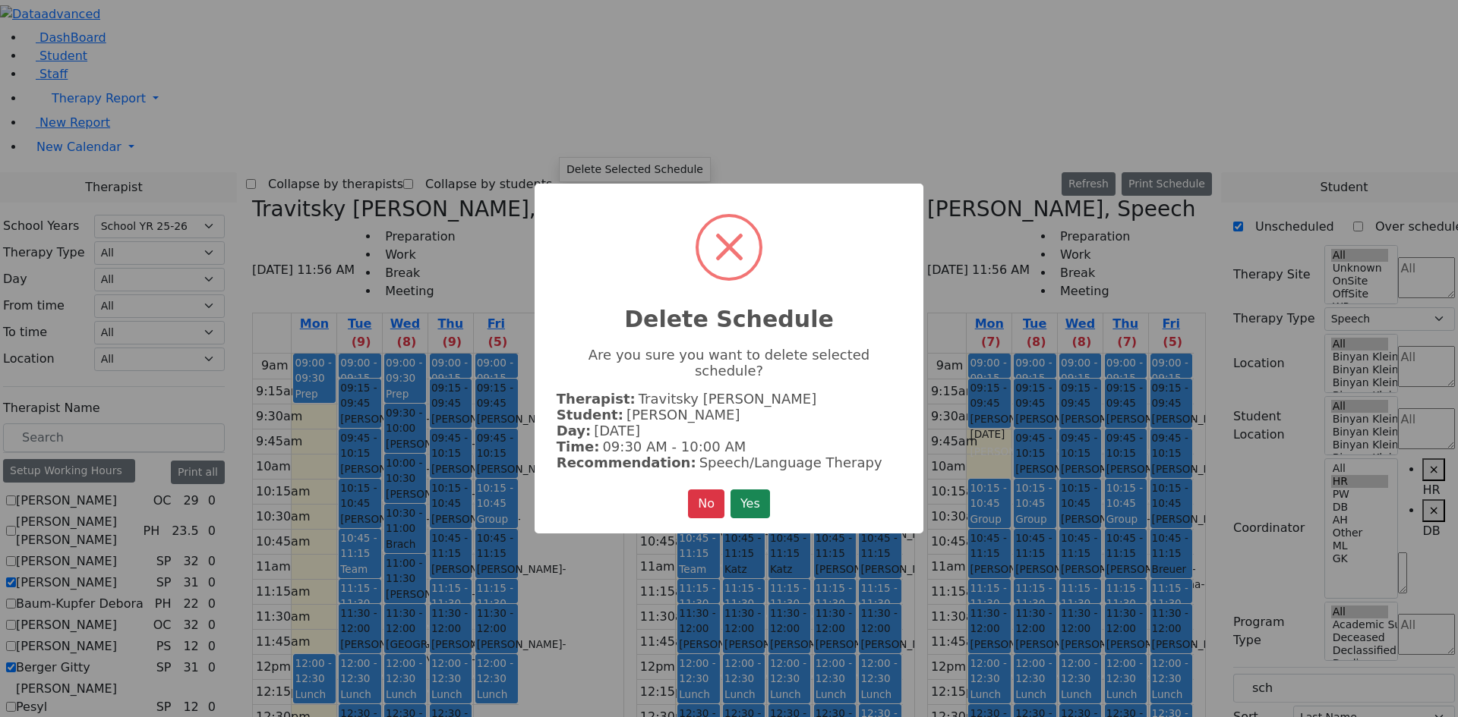
click at [745, 493] on button "Yes" at bounding box center [749, 504] width 39 height 29
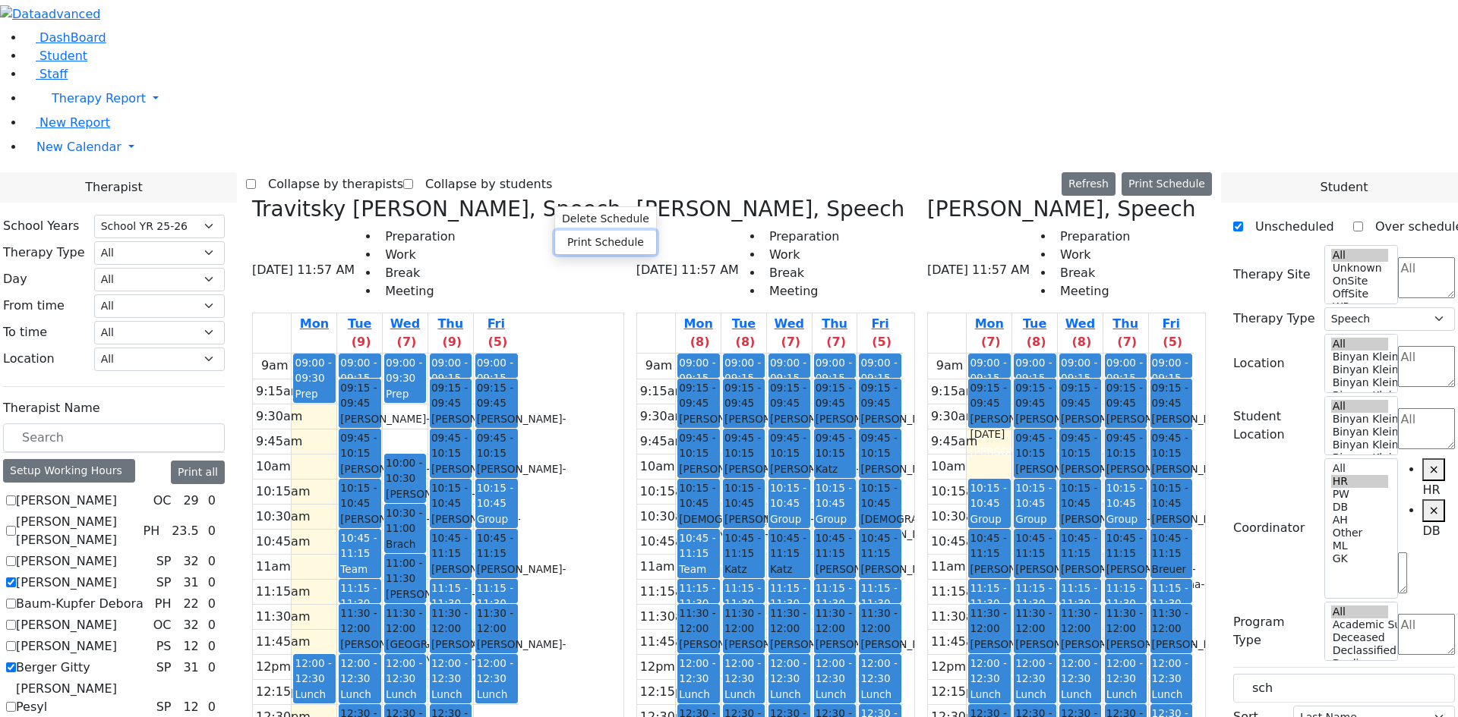
click at [588, 238] on button "Print Schedule" at bounding box center [605, 243] width 101 height 24
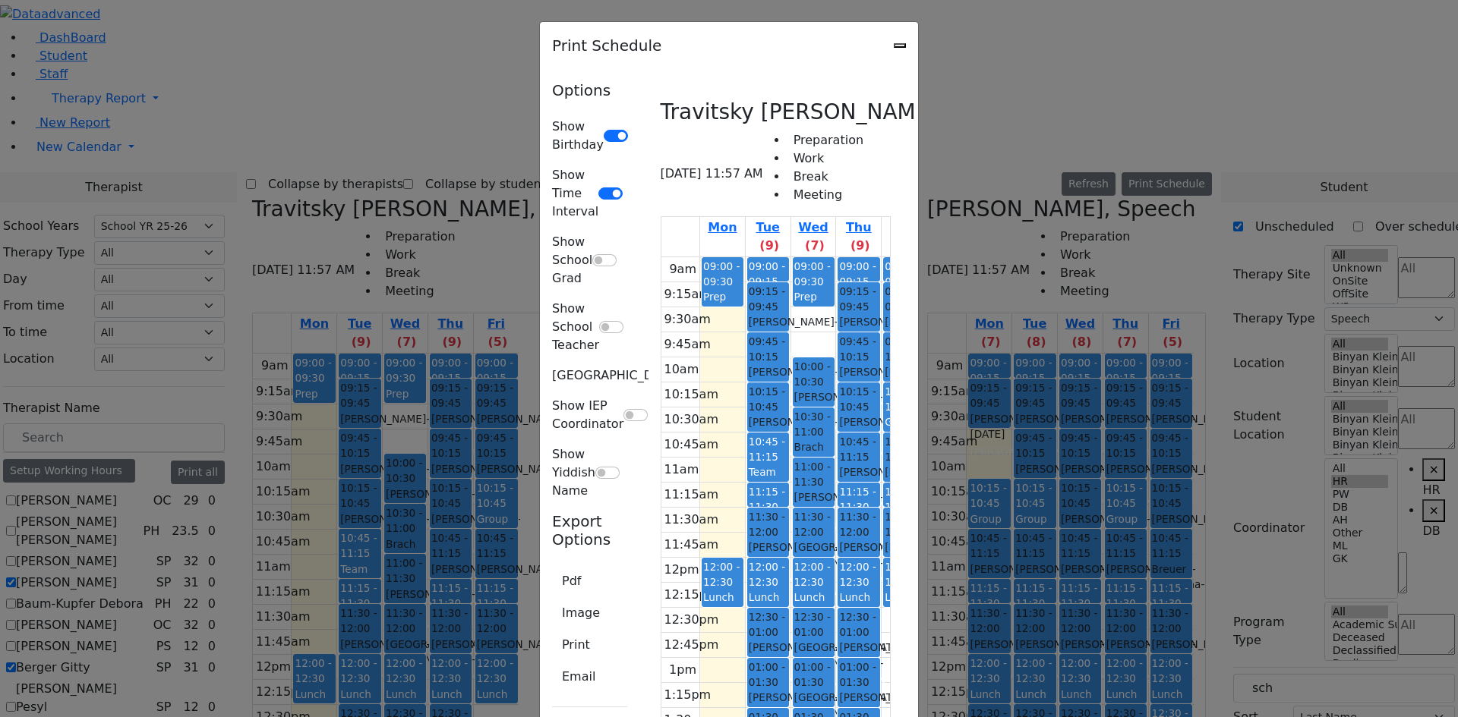
click at [918, 46] on div "Print Schedule" at bounding box center [729, 45] width 378 height 47
click at [918, 36] on div "Print Schedule" at bounding box center [729, 45] width 378 height 47
click at [900, 46] on icon "Close" at bounding box center [900, 46] width 0 height 0
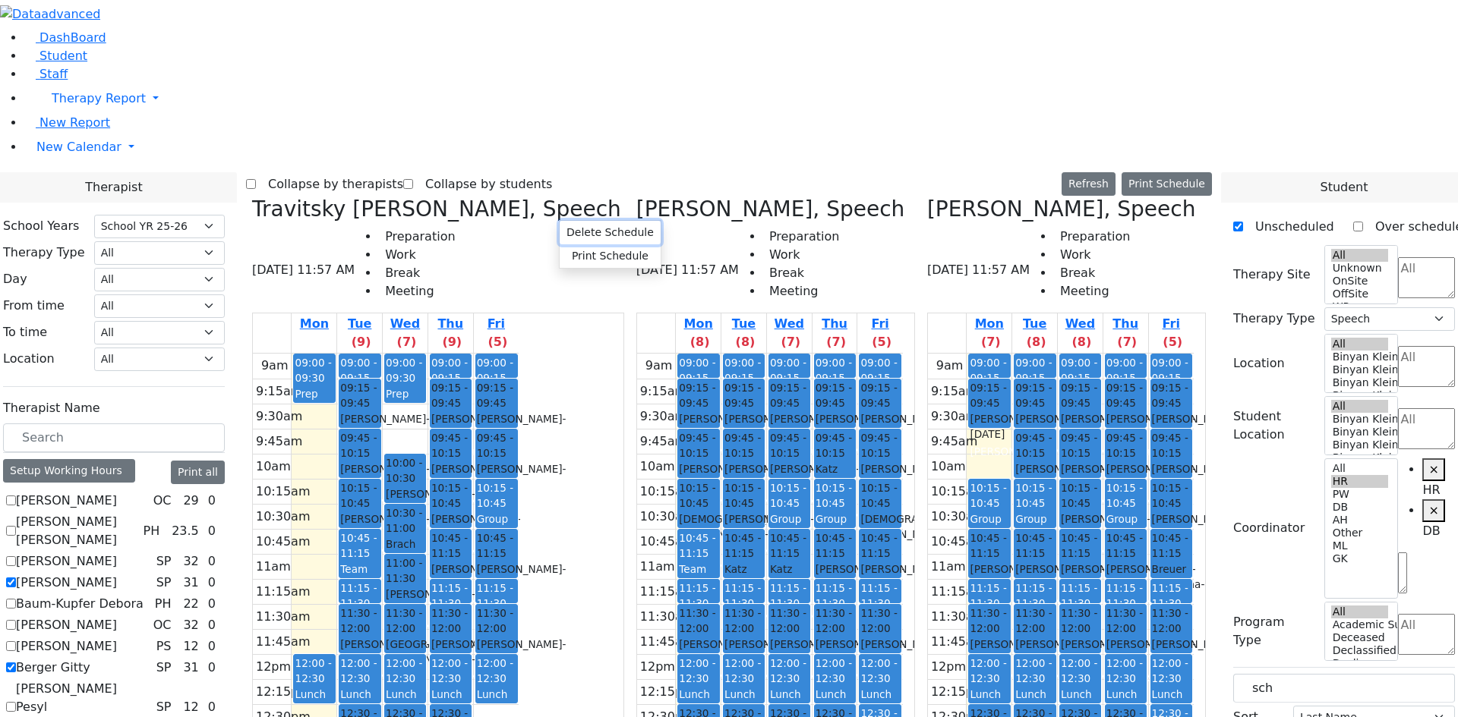
click at [602, 228] on button "Delete Schedule" at bounding box center [609, 233] width 101 height 24
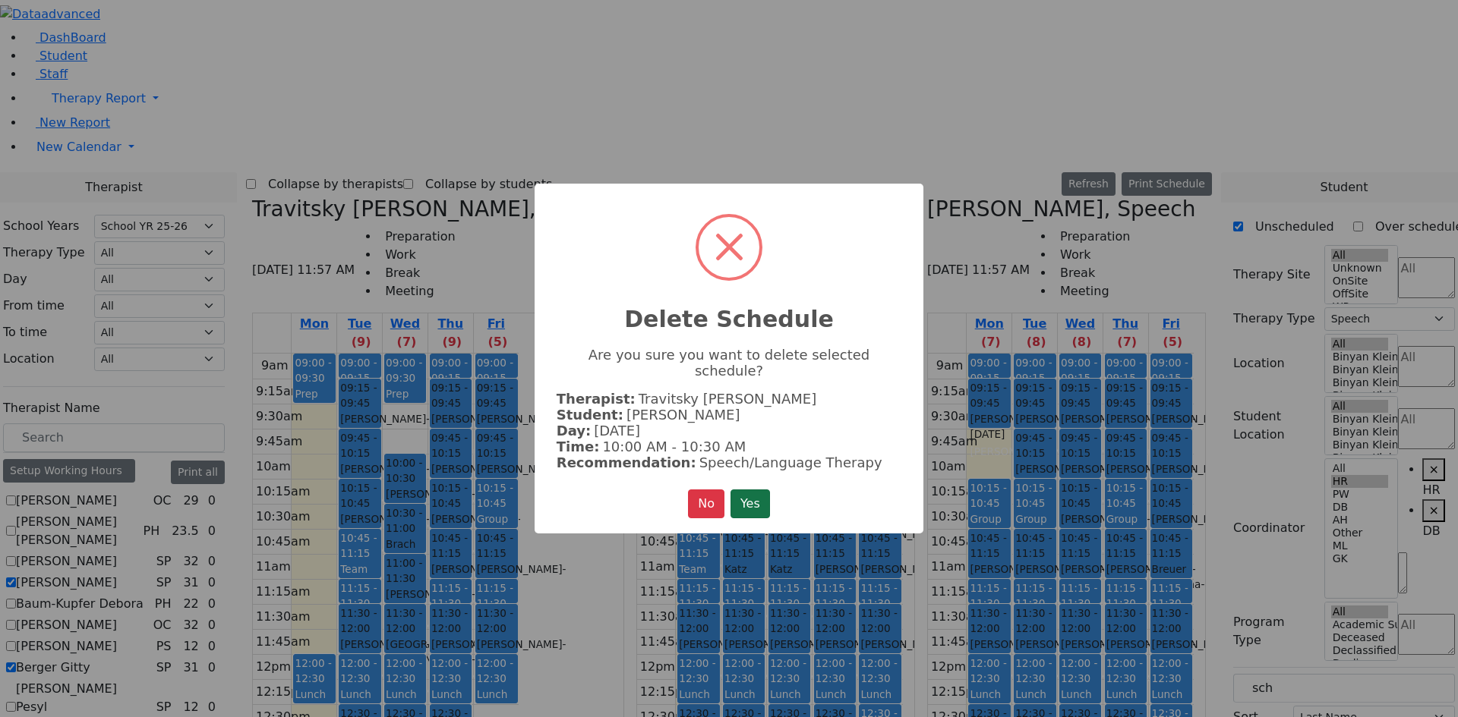
click at [745, 490] on button "Yes" at bounding box center [749, 504] width 39 height 29
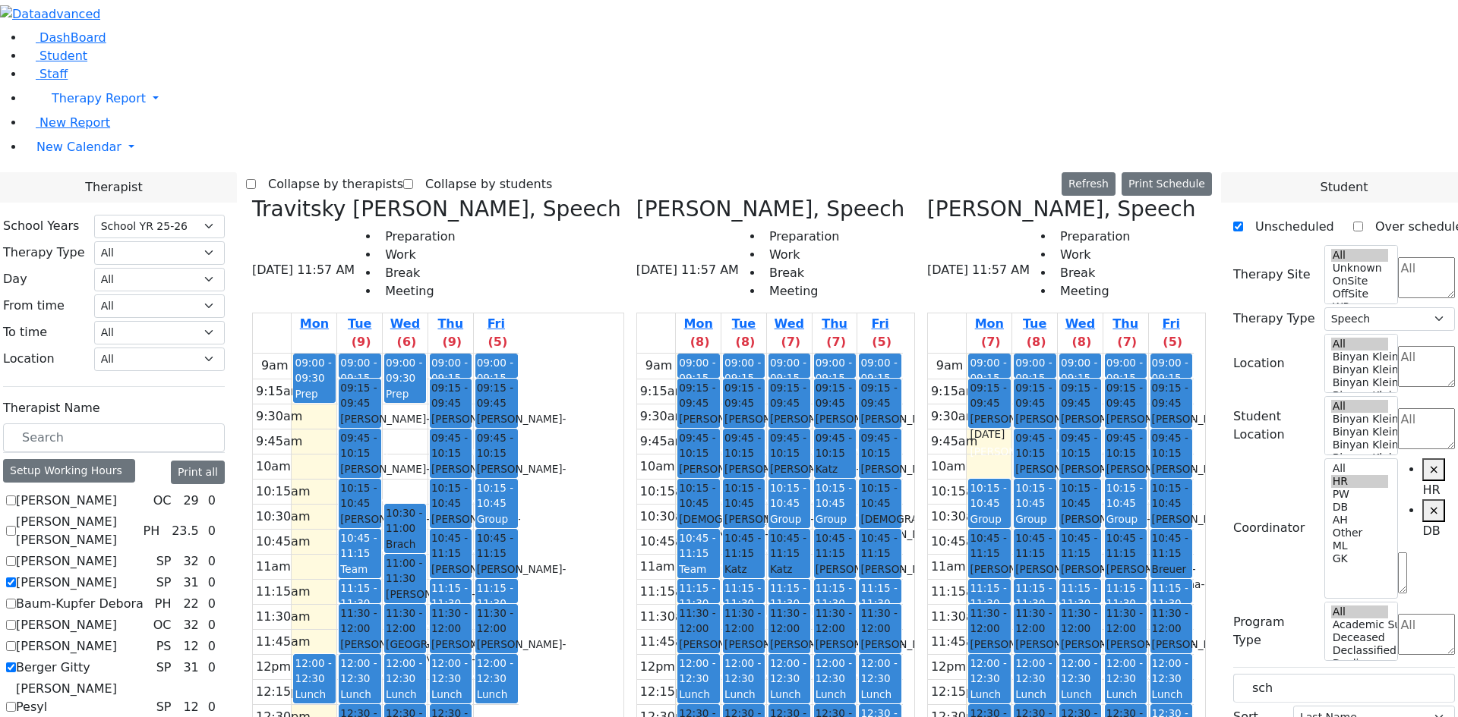
click at [424, 537] on div "[PERSON_NAME] - [DATE]" at bounding box center [405, 560] width 39 height 46
click at [630, 269] on button "Delete Selected Schedule" at bounding box center [629, 271] width 150 height 24
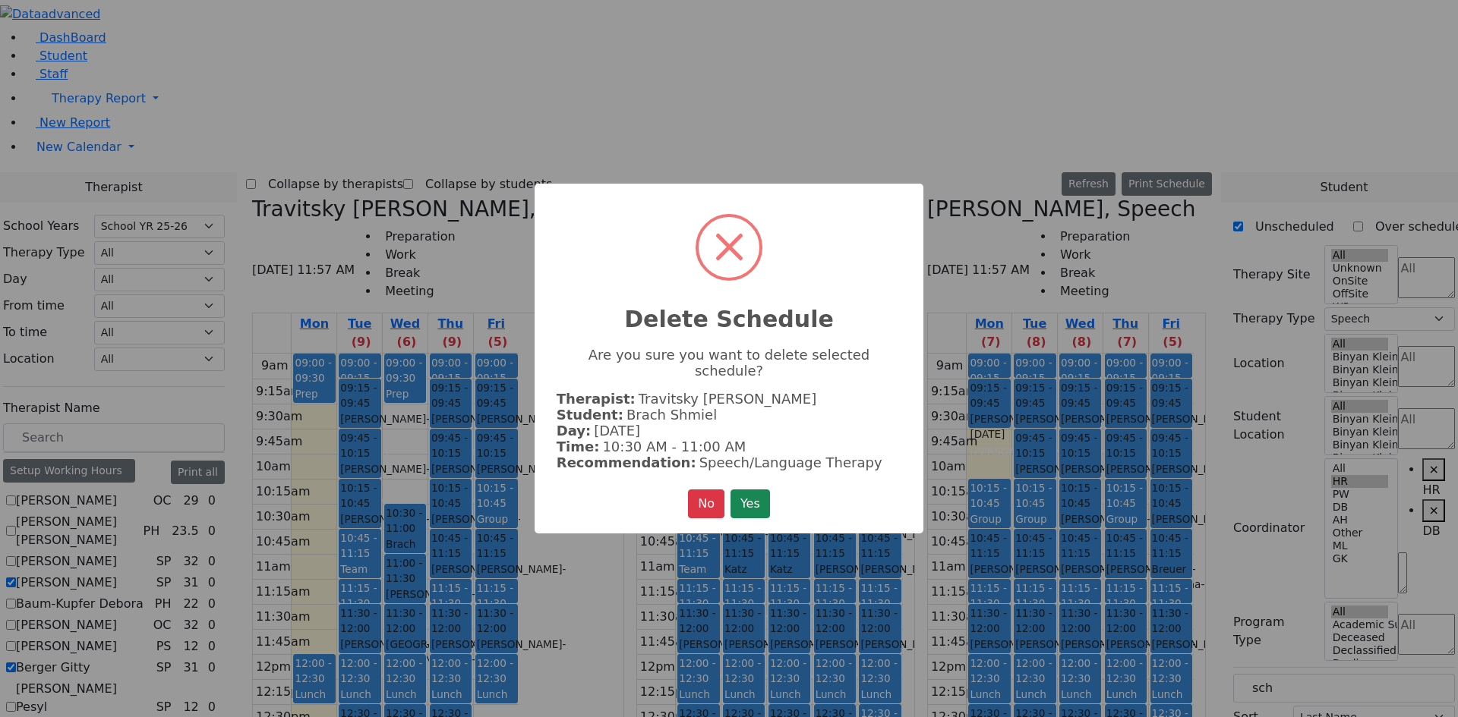
drag, startPoint x: 742, startPoint y: 484, endPoint x: 773, endPoint y: 462, distance: 37.1
click at [742, 490] on button "Yes" at bounding box center [749, 504] width 39 height 29
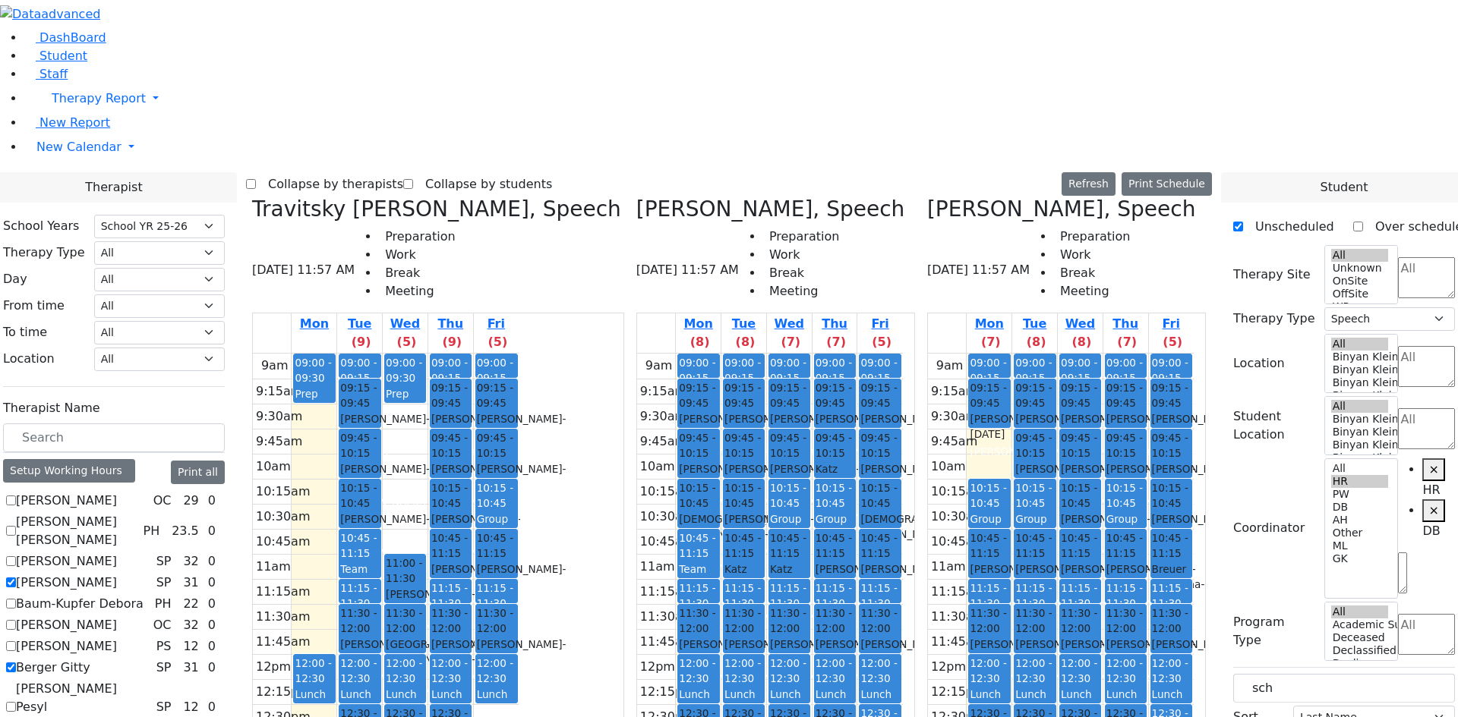
click at [424, 587] on div "[PERSON_NAME] - [DATE]" at bounding box center [405, 602] width 39 height 31
click at [604, 326] on button "Delete Selected Schedule" at bounding box center [619, 323] width 150 height 24
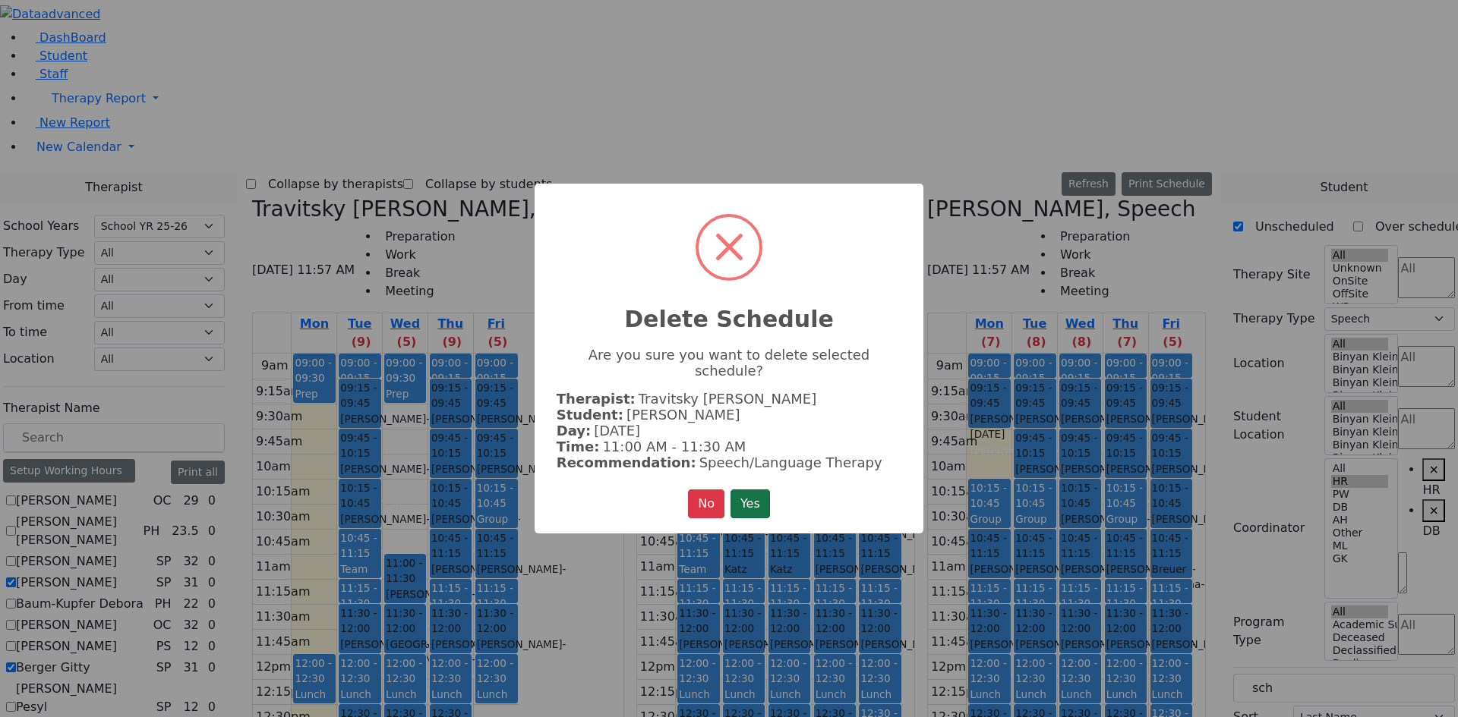
click at [749, 490] on button "Yes" at bounding box center [749, 504] width 39 height 29
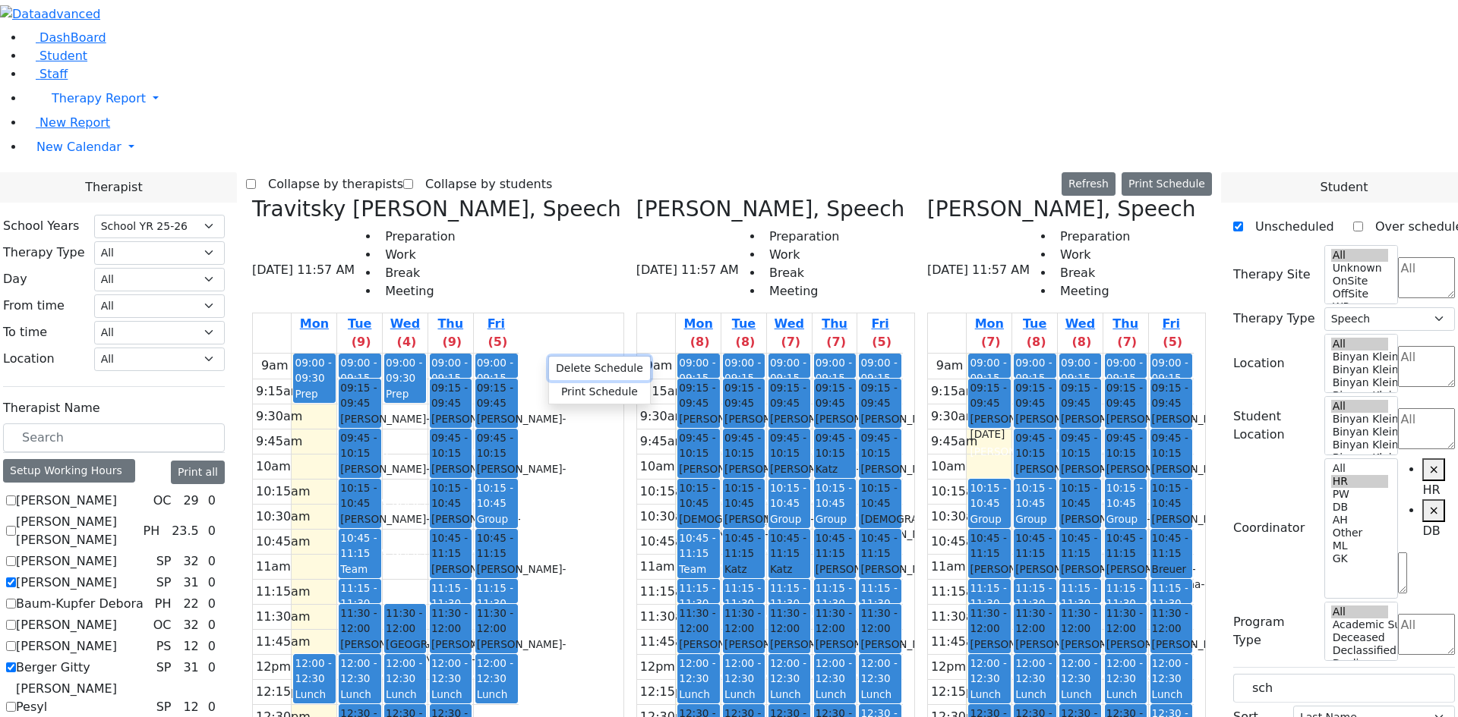
click at [619, 360] on button "Delete Schedule" at bounding box center [599, 369] width 101 height 24
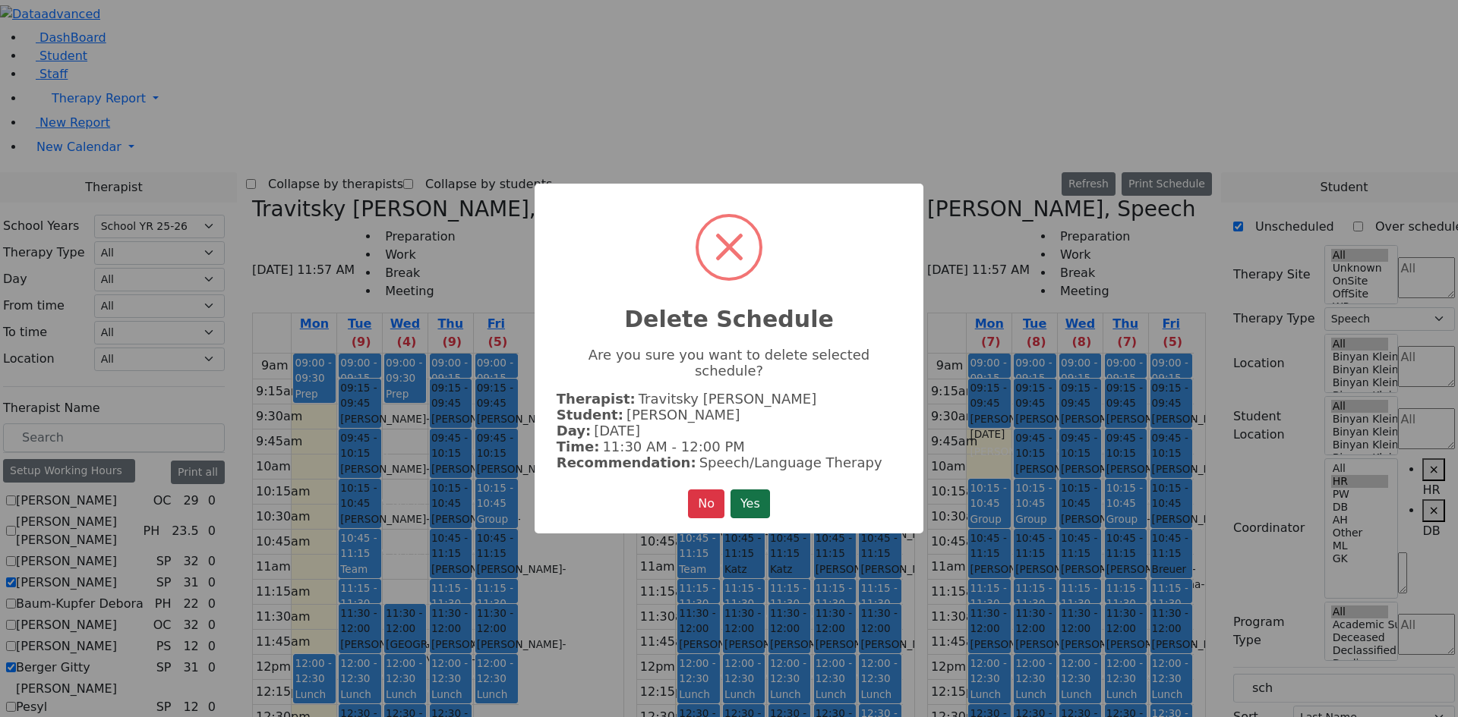
click at [760, 499] on button "Yes" at bounding box center [749, 504] width 39 height 29
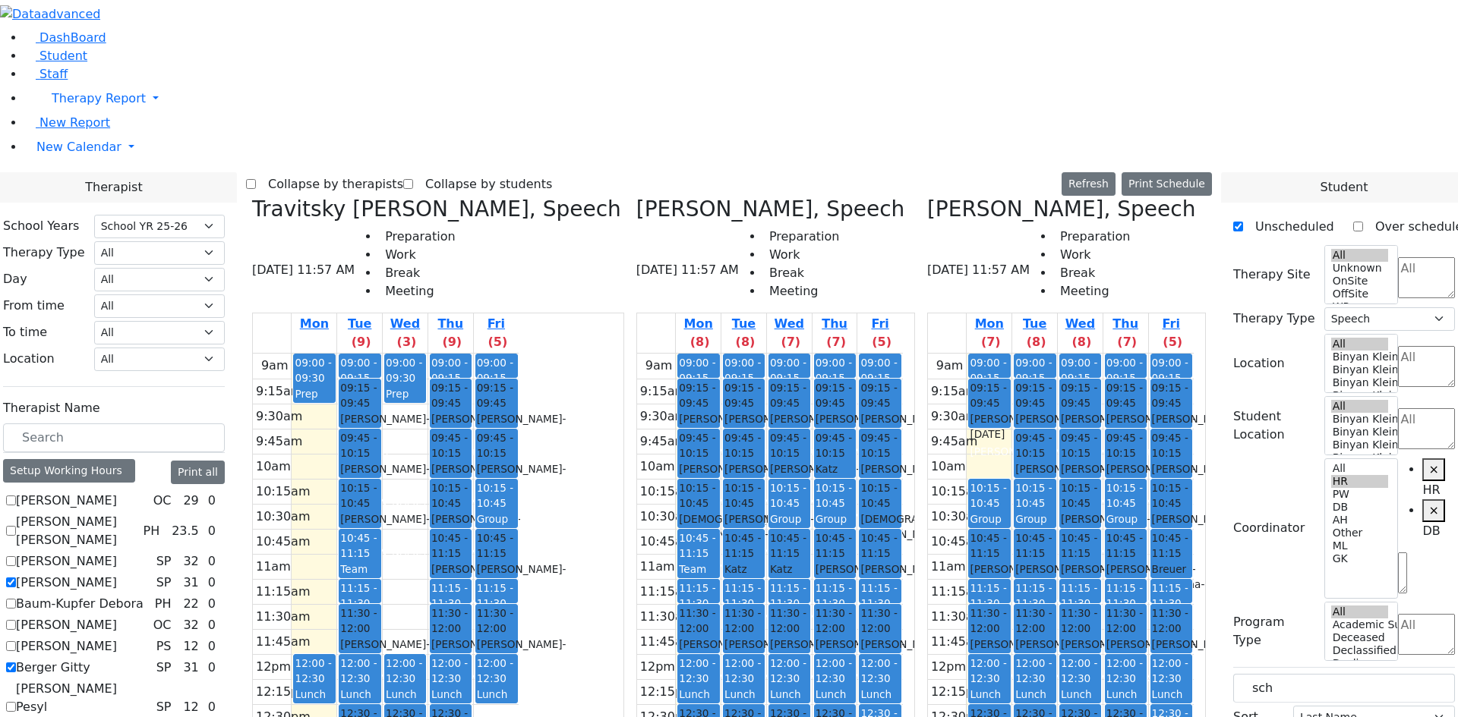
click at [424, 706] on span "12:30 - 01:00" at bounding box center [405, 721] width 39 height 31
click at [597, 465] on button "Delete Selected Schedule" at bounding box center [622, 465] width 150 height 24
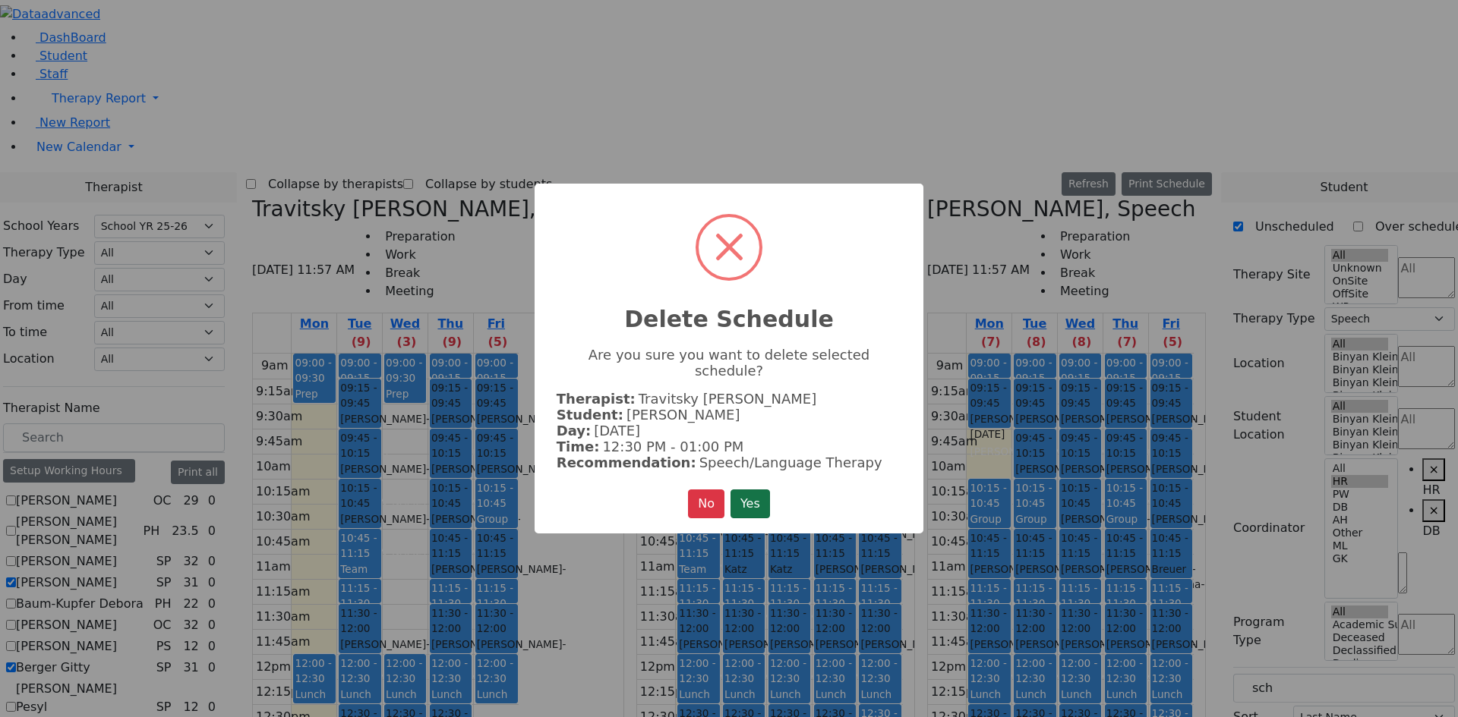
click at [757, 493] on button "Yes" at bounding box center [749, 504] width 39 height 29
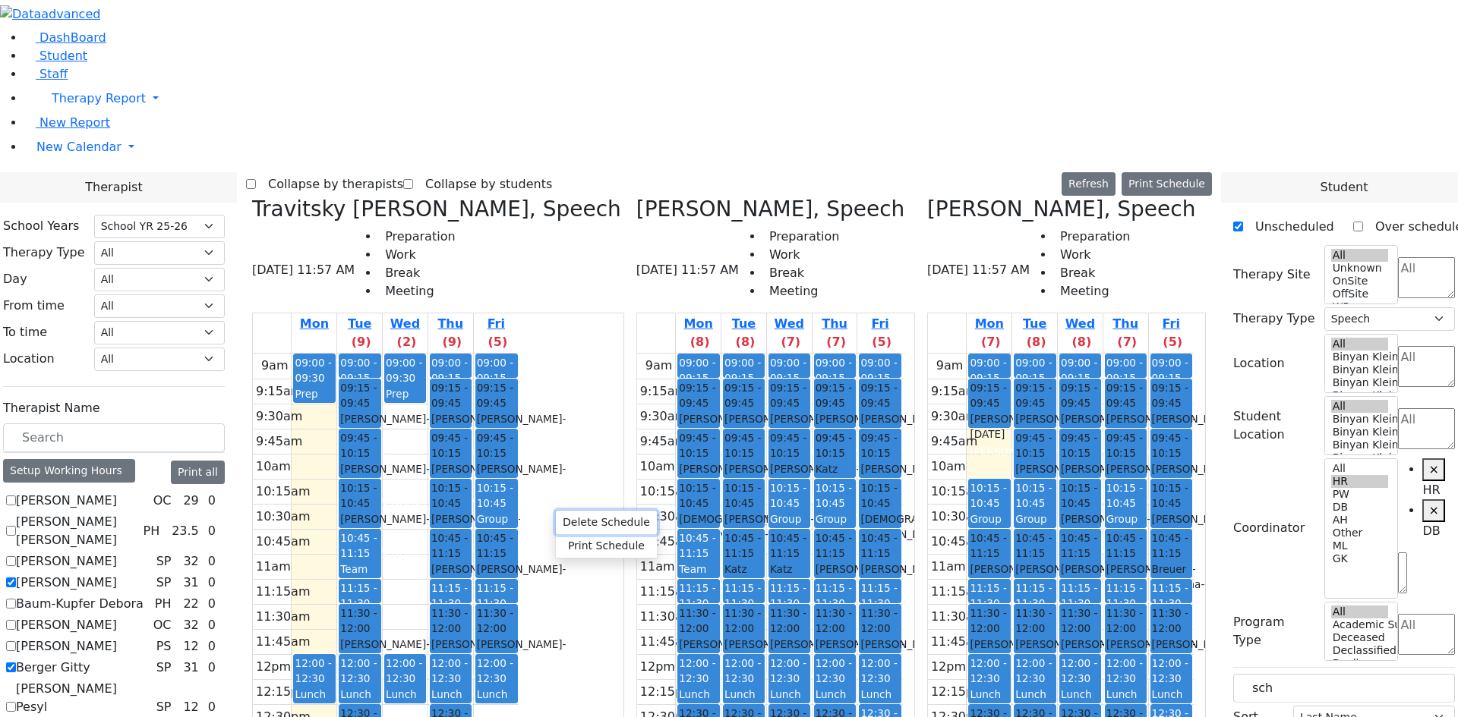
click at [607, 522] on button "Delete Schedule" at bounding box center [606, 523] width 101 height 24
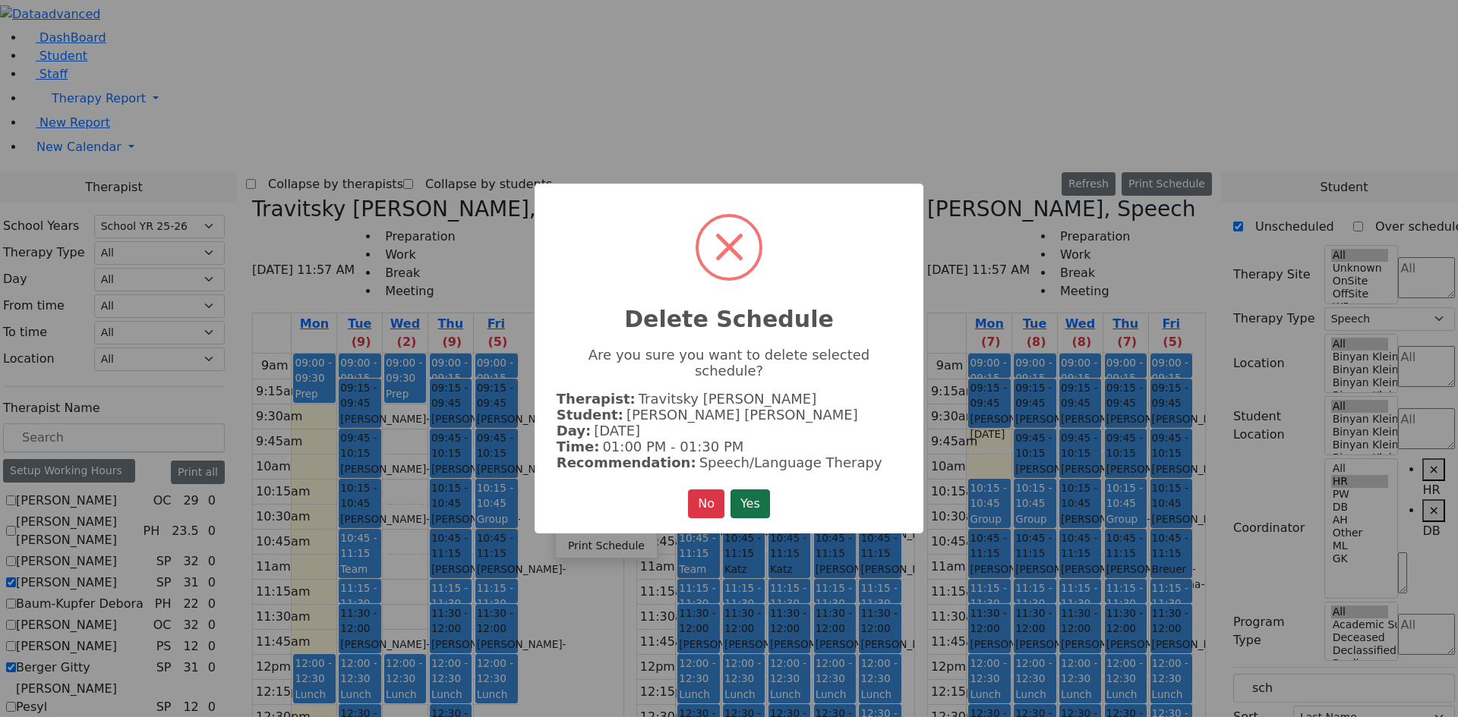
click at [754, 495] on button "Yes" at bounding box center [749, 504] width 39 height 29
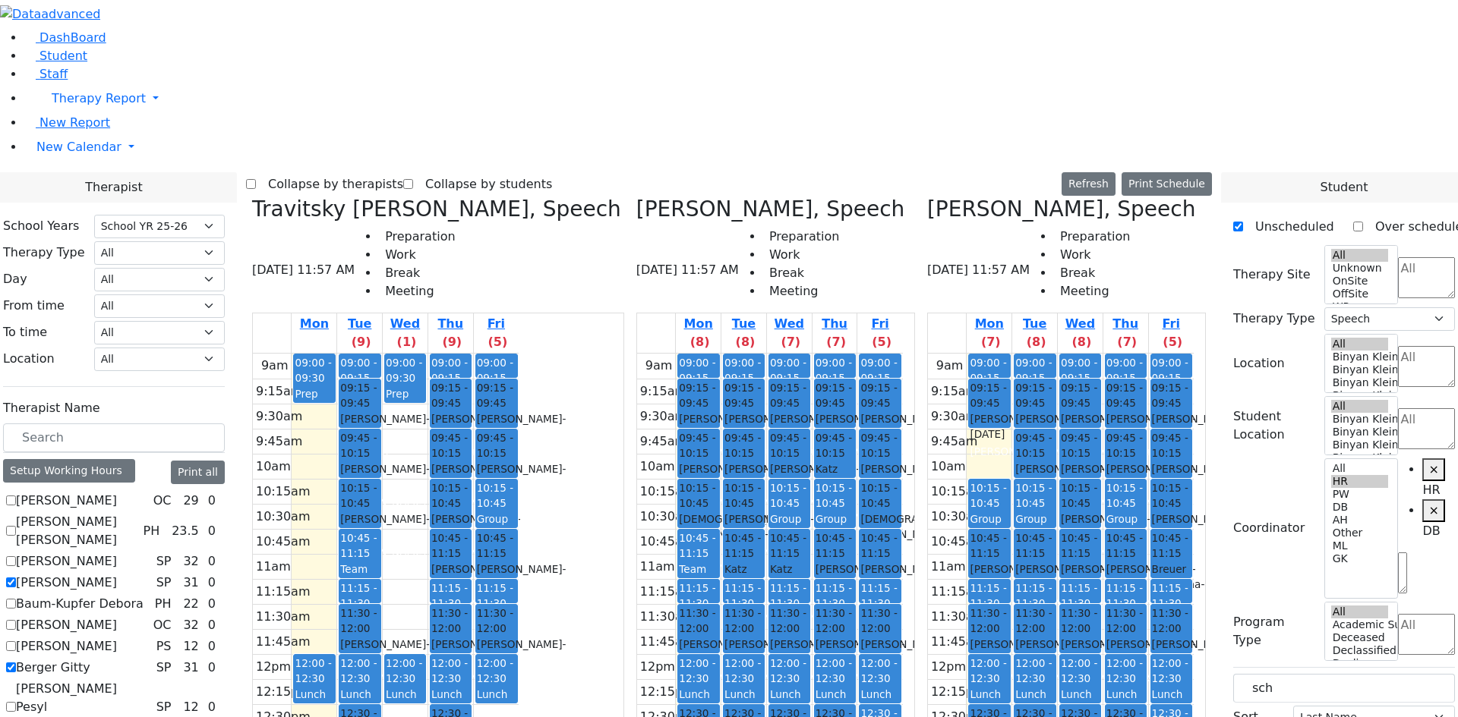
click at [589, 565] on button "Delete Selected Schedule" at bounding box center [619, 566] width 150 height 24
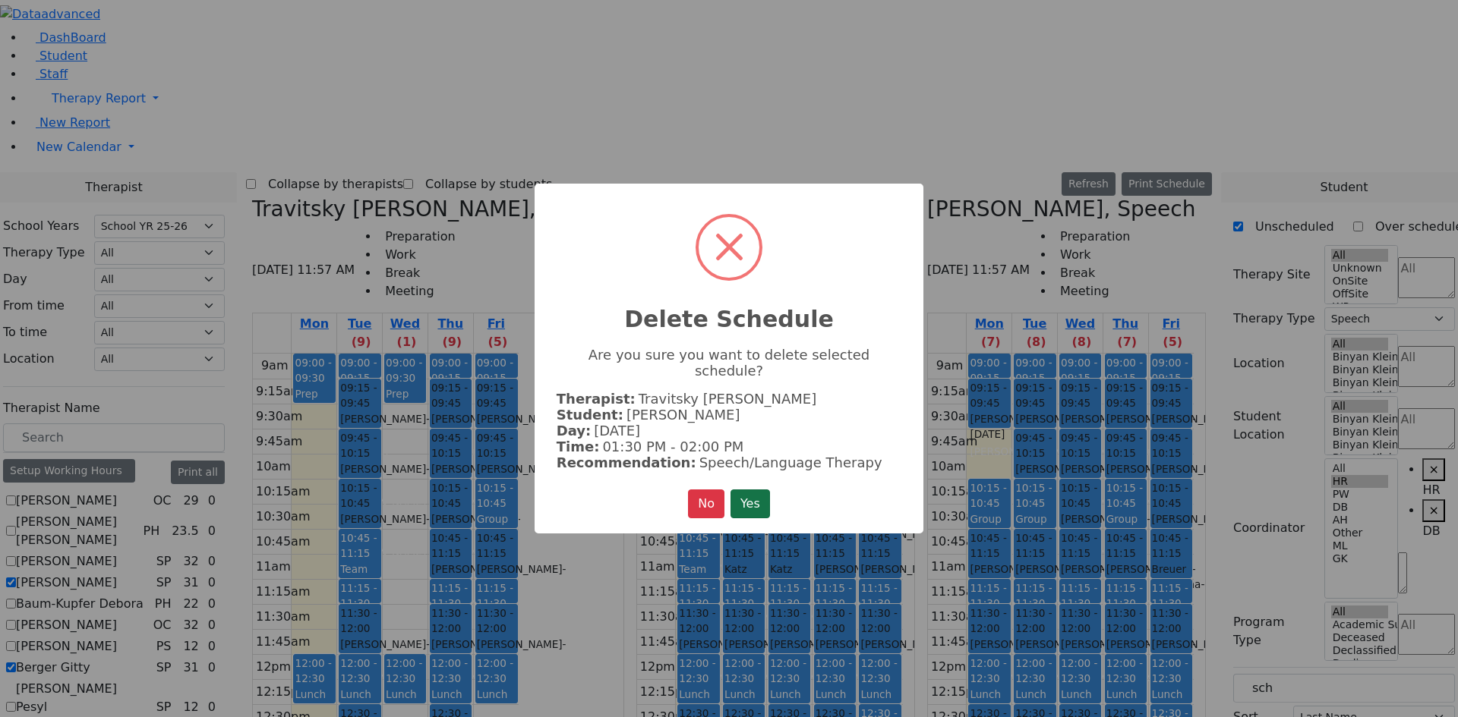
click at [758, 501] on button "Yes" at bounding box center [749, 504] width 39 height 29
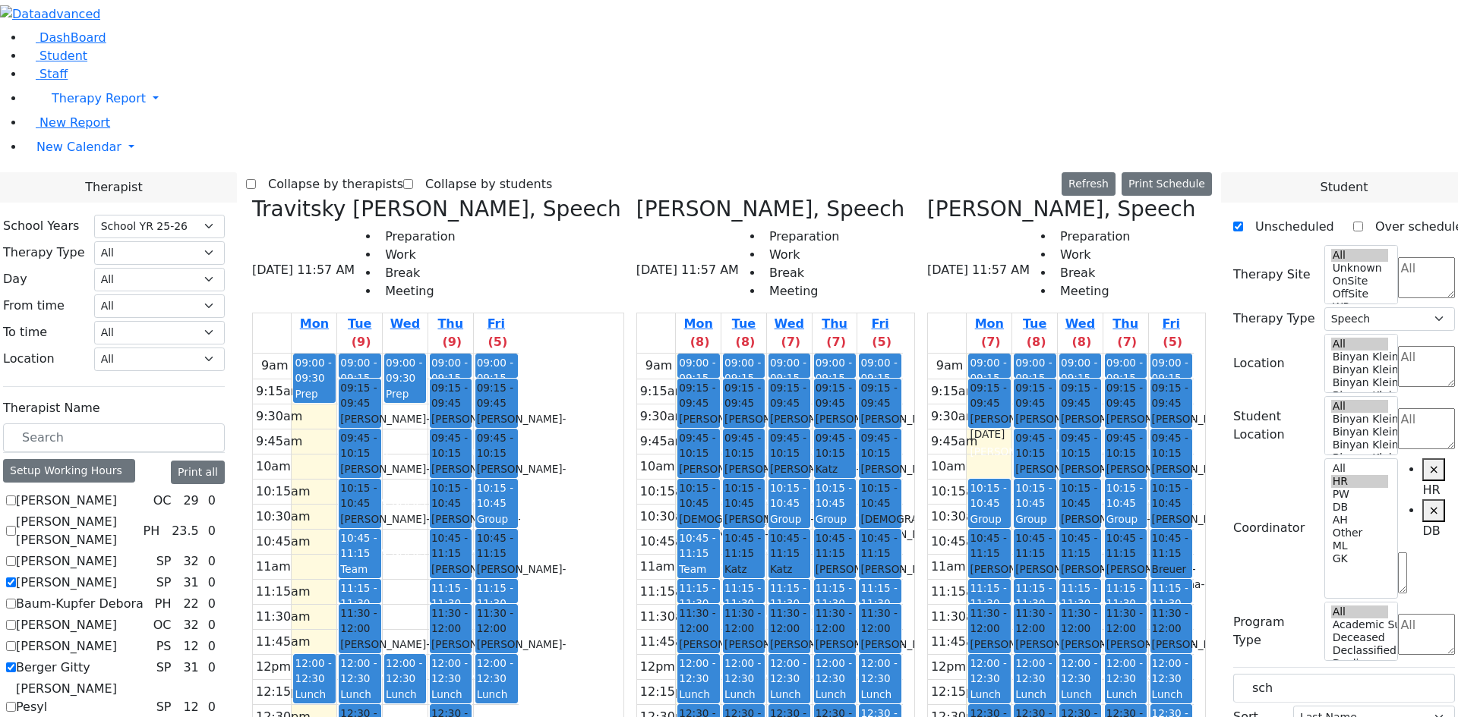
click at [90, 659] on label "Berger Gitty" at bounding box center [53, 668] width 74 height 18
click at [16, 663] on input "Berger Gitty" at bounding box center [11, 668] width 10 height 10
checkbox input "false"
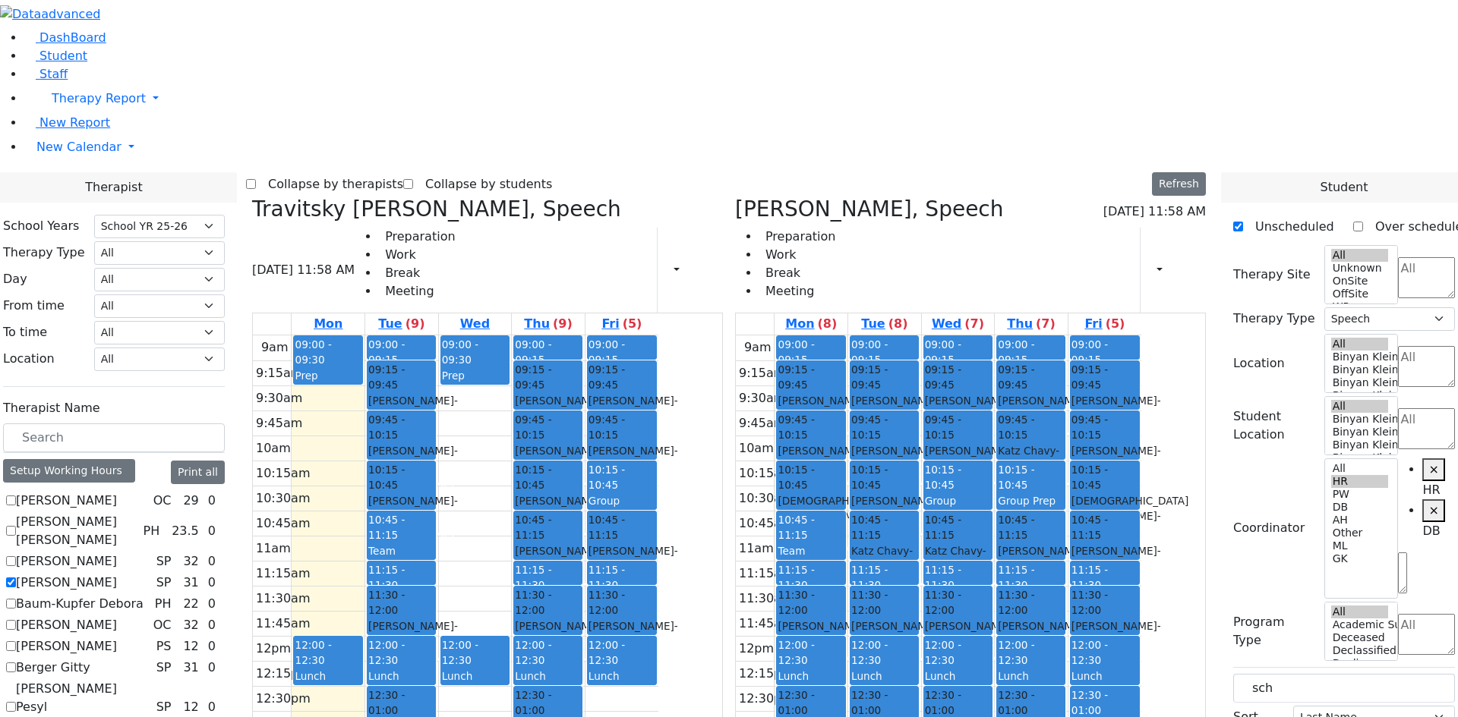
click at [117, 574] on label "[PERSON_NAME]" at bounding box center [66, 583] width 101 height 18
click at [16, 578] on input "[PERSON_NAME]" at bounding box center [11, 583] width 10 height 10
checkbox input "false"
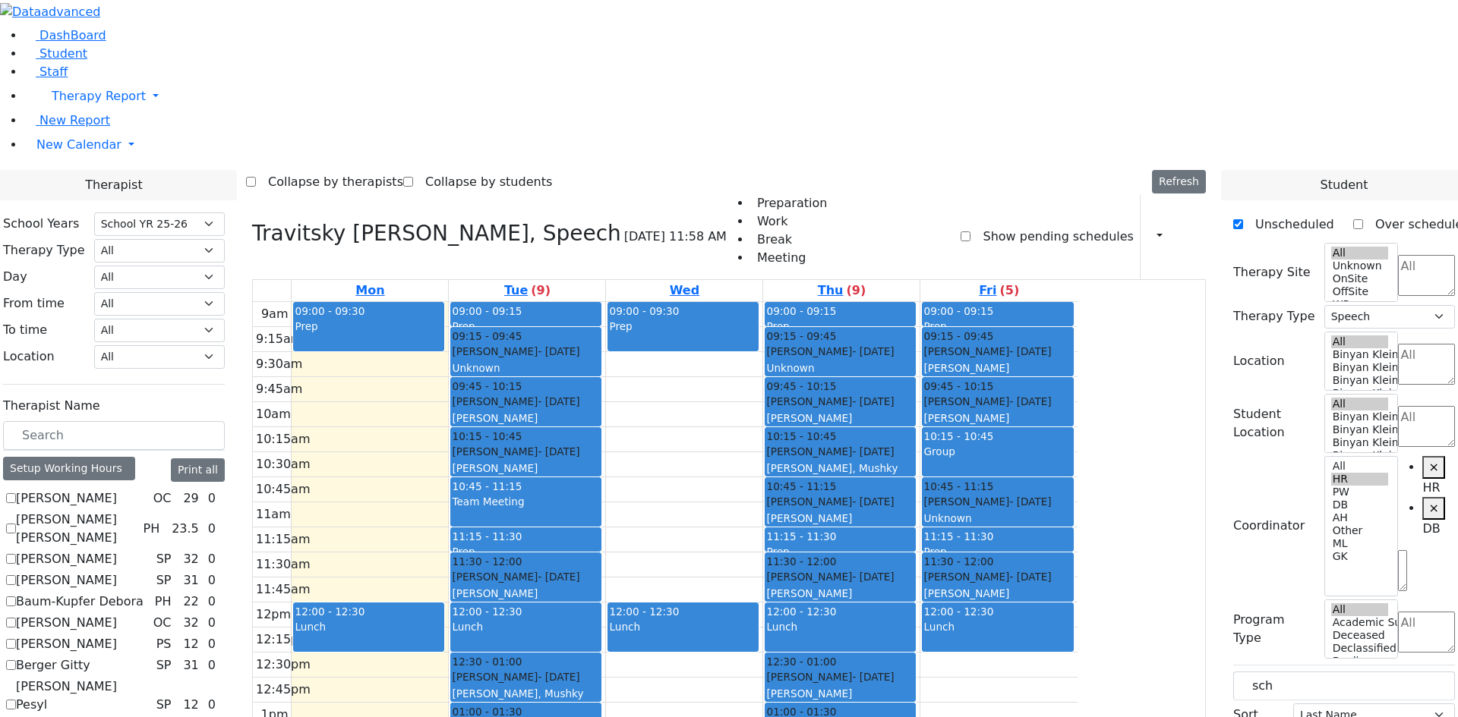
scroll to position [464, 0]
checkbox input "true"
select select
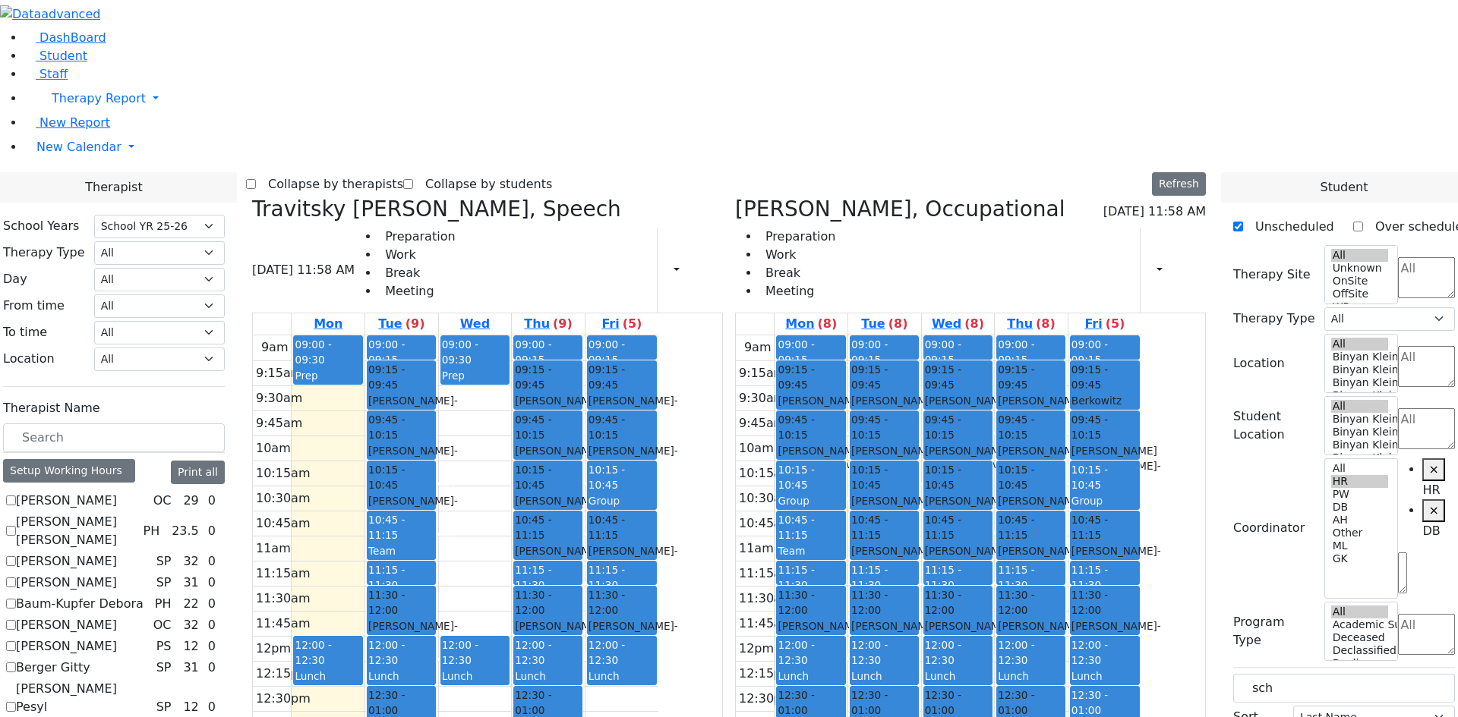
scroll to position [388, 0]
checkbox input "true"
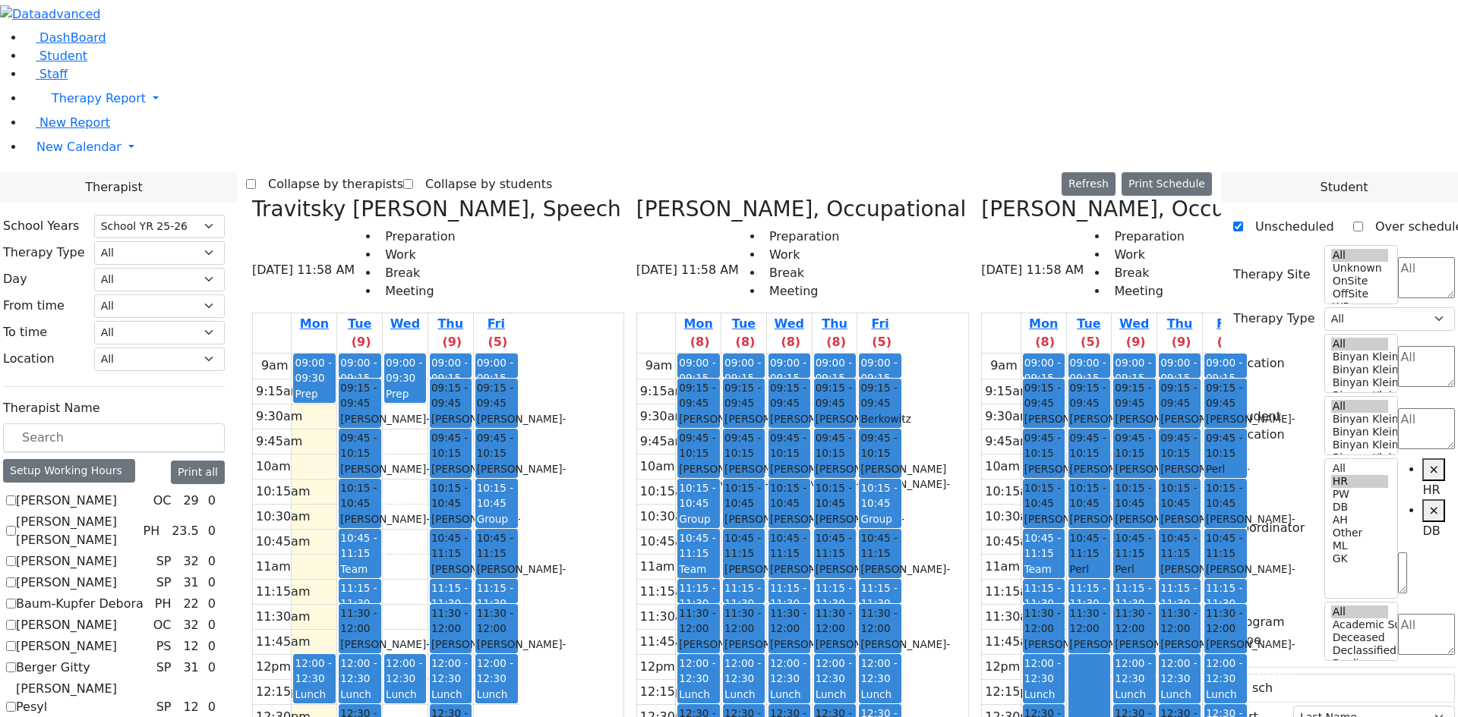
scroll to position [1375, 0]
checkbox input "false"
select select "1"
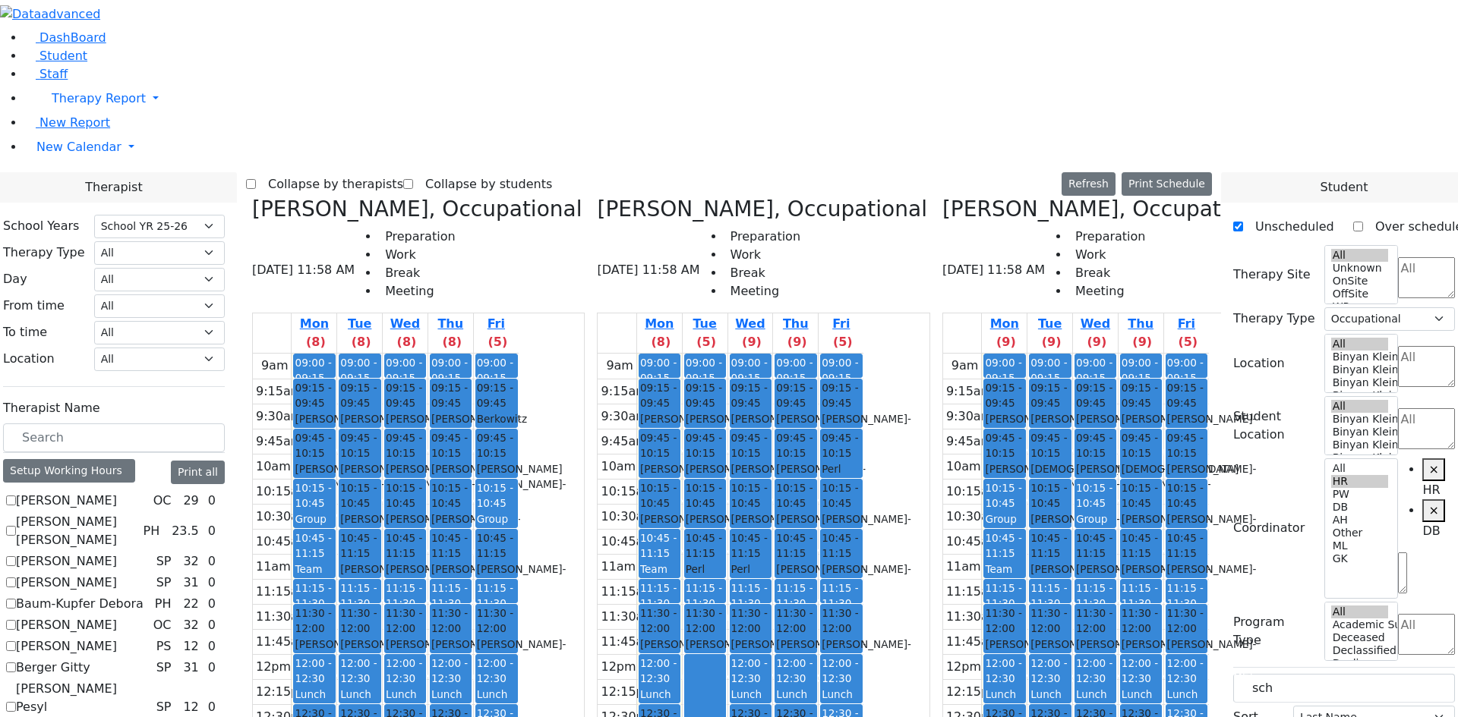
click at [1199, 512] on div "[PERSON_NAME] - [DATE]" at bounding box center [1186, 527] width 39 height 31
click at [1025, 604] on link "11:30 - 12:00 [PERSON_NAME] - [DATE] [PERSON_NAME], [GEOGRAPHIC_DATA]" at bounding box center [1004, 628] width 42 height 49
click at [1114, 606] on span "11:30 - 12:00" at bounding box center [1095, 621] width 39 height 31
click at [724, 512] on div "[PERSON_NAME] - [DATE]" at bounding box center [704, 527] width 39 height 31
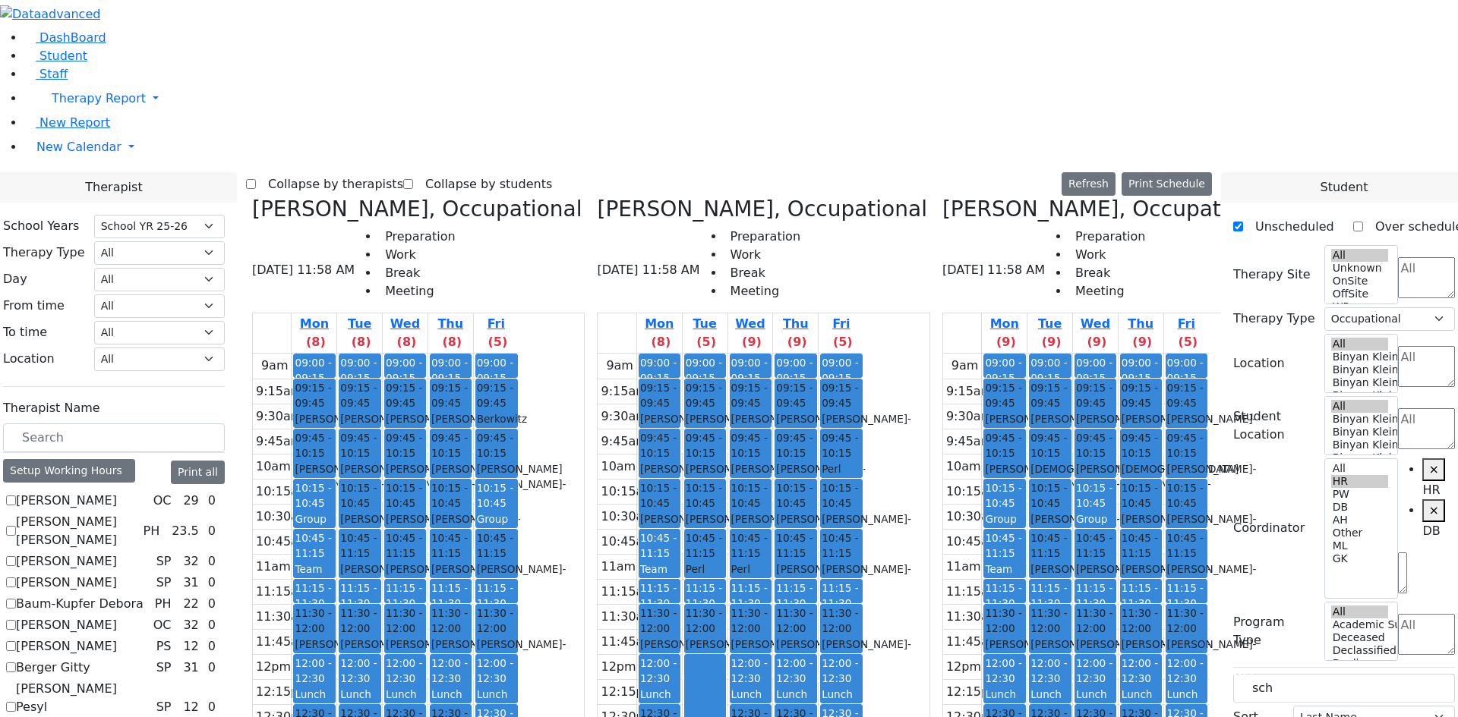
click at [1158, 562] on div "[PERSON_NAME] - [DATE]" at bounding box center [1140, 577] width 39 height 31
click at [1108, 563] on span "- [DATE]" at bounding box center [1121, 576] width 90 height 27
click at [1205, 562] on div "[PERSON_NAME] - [DATE]" at bounding box center [1186, 577] width 39 height 31
click at [679, 637] on div "[PERSON_NAME] - [DATE]" at bounding box center [659, 652] width 39 height 31
click at [770, 637] on div "[PERSON_NAME] - [DATE]" at bounding box center [750, 652] width 39 height 31
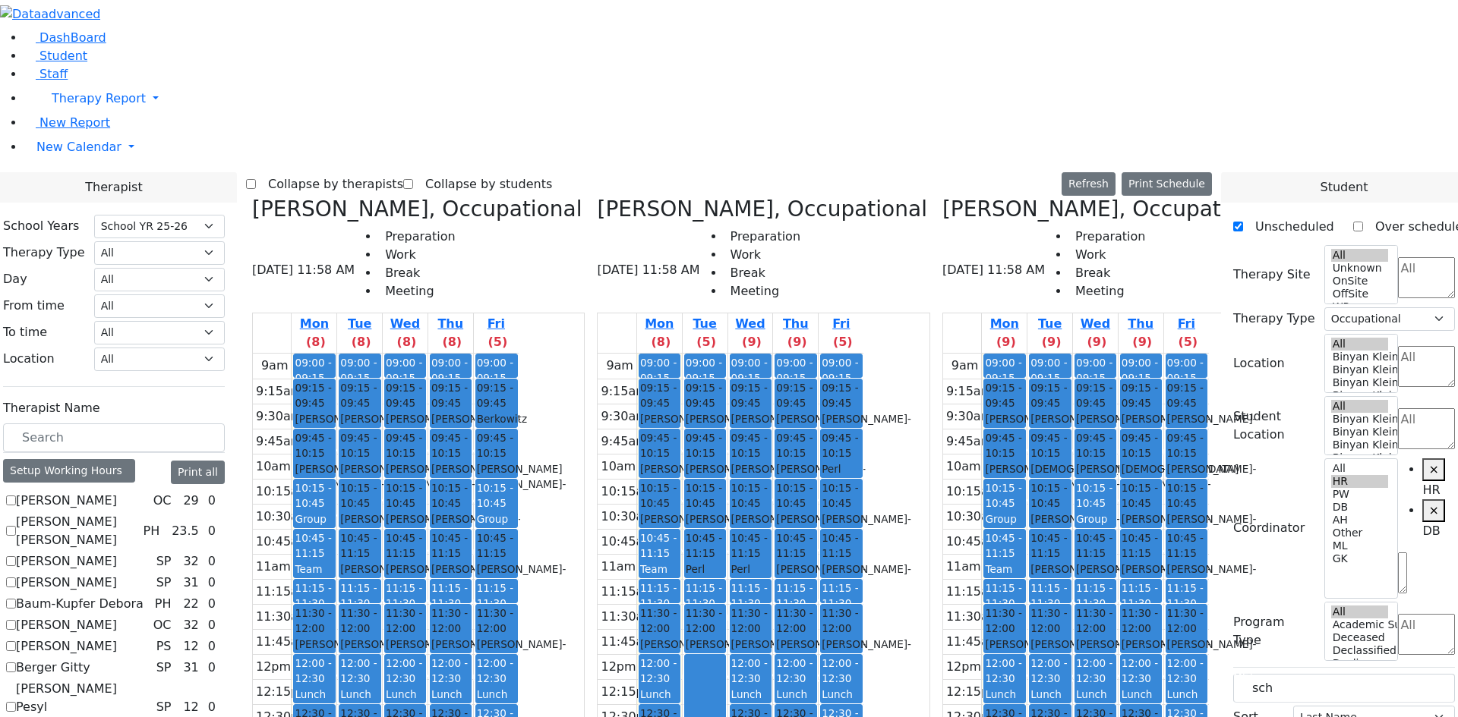
drag, startPoint x: 736, startPoint y: 555, endPoint x: 736, endPoint y: 569, distance: 13.7
click at [736, 569] on div "9am 9:15am 9:30am 9:45am 10am 10:15am 10:30am 10:45am 11am 11:15am 11:30am 11:4…" at bounding box center [730, 654] width 266 height 601
click at [1062, 531] on span "10:45 - 11:15" at bounding box center [1049, 546] width 39 height 31
click at [1104, 562] on div "[PERSON_NAME] - [DATE]" at bounding box center [1095, 577] width 39 height 31
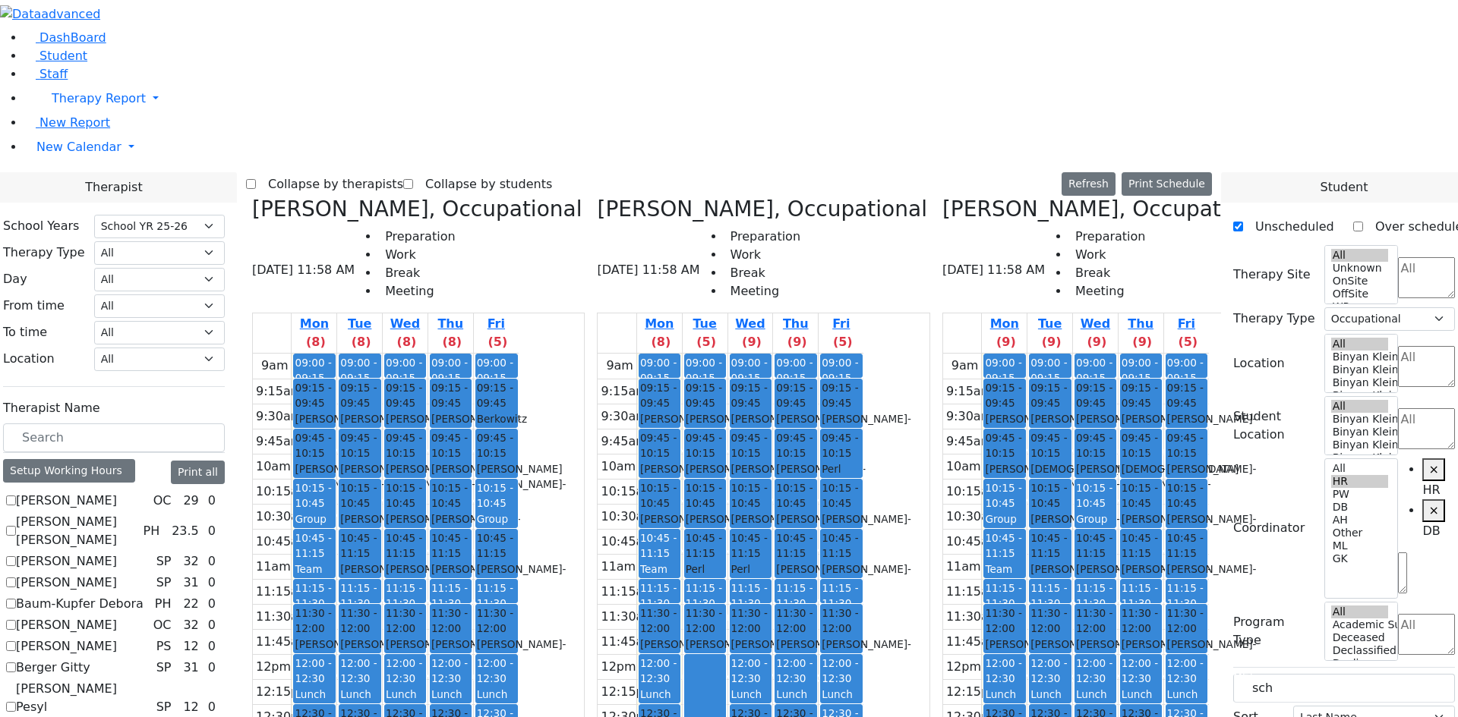
click at [518, 512] on div "9am 9:15am 9:30am 9:45am 10am 10:15am 10:30am 10:45am 11am 11:15am 11:30am 11:4…" at bounding box center [386, 654] width 266 height 601
checkbox input "false"
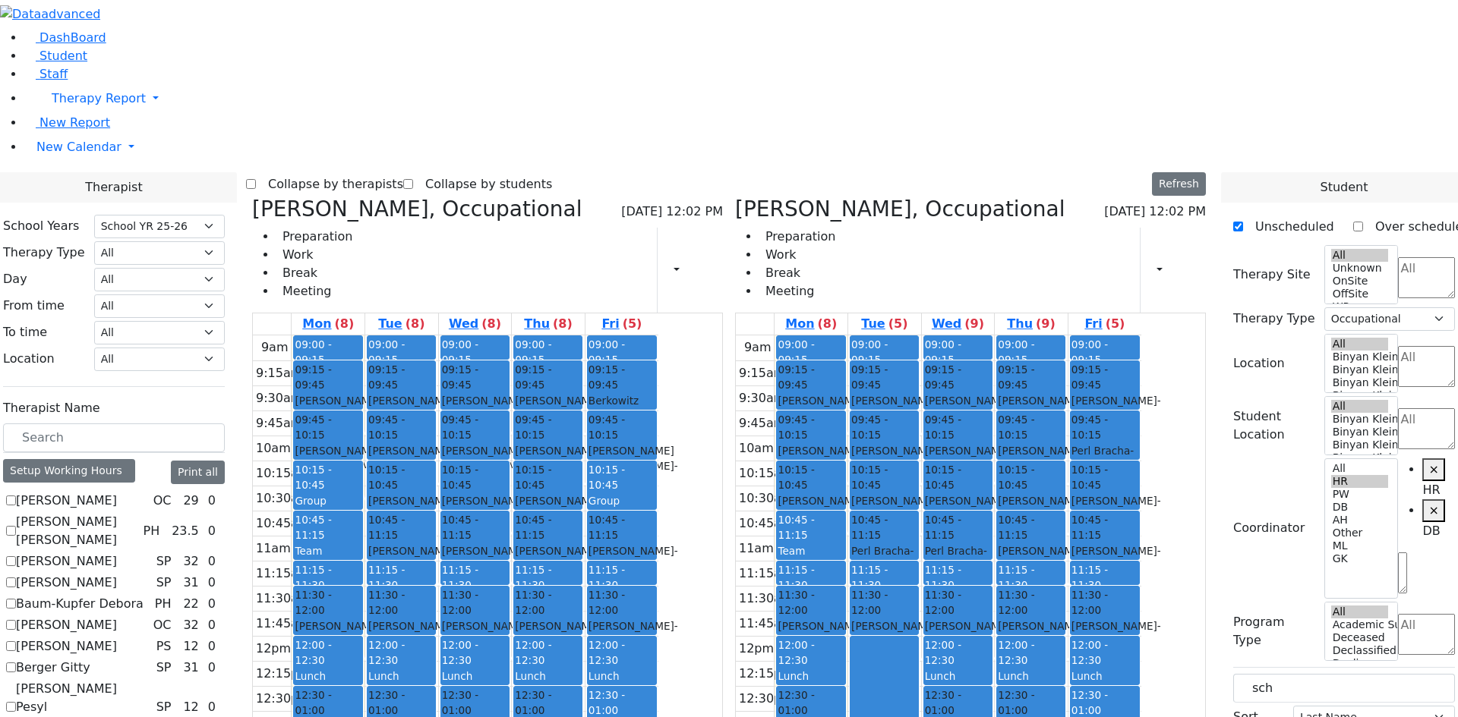
scroll to position [312, 0]
drag, startPoint x: 194, startPoint y: 554, endPoint x: 197, endPoint y: 537, distance: 17.6
checkbox input "false"
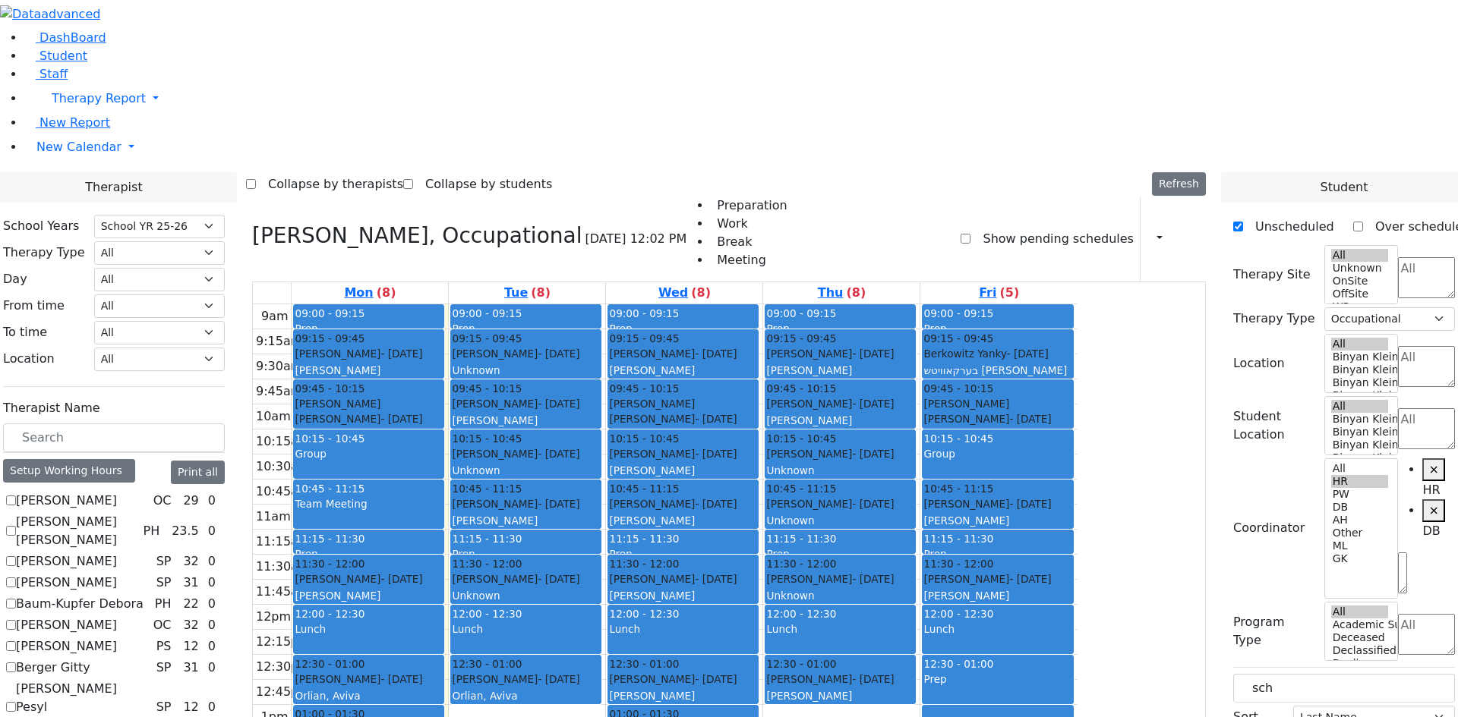
checkbox input "false"
select select
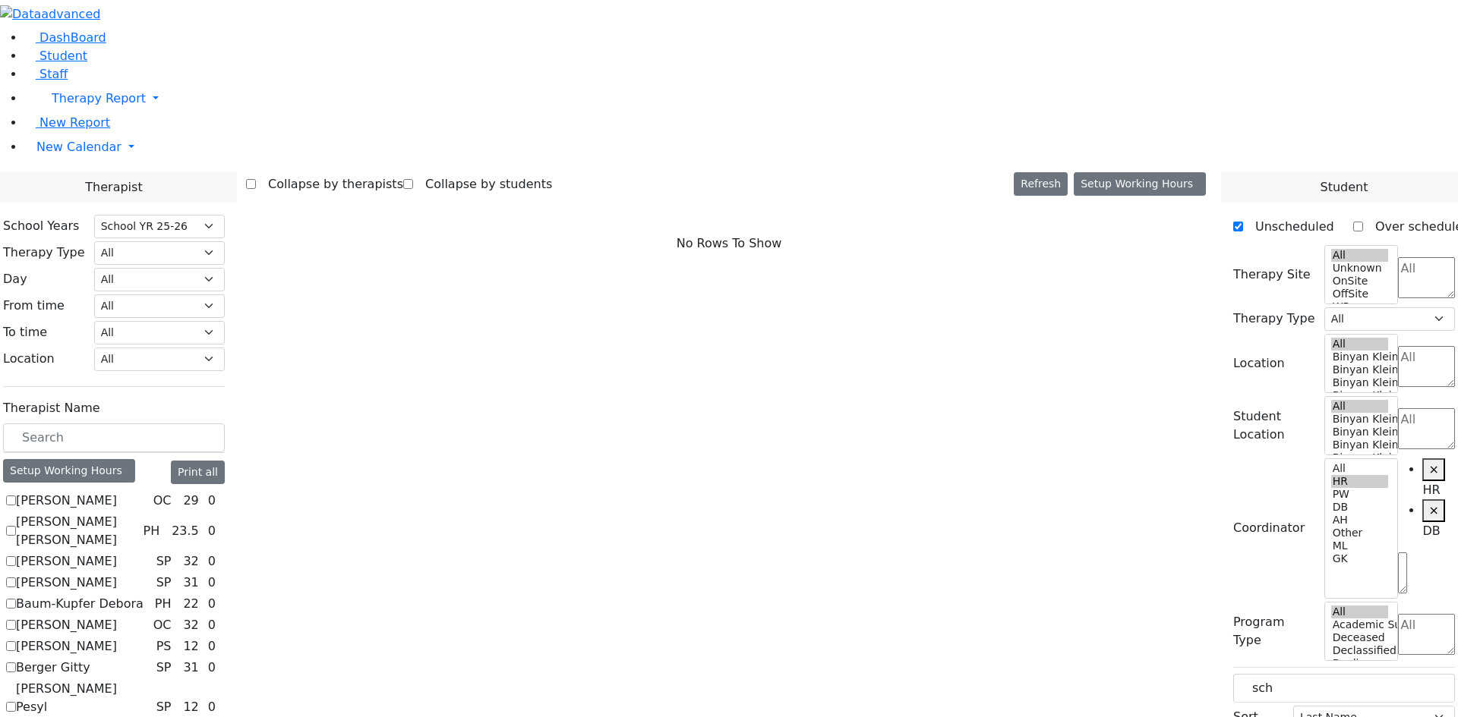
scroll to position [1375, 0]
checkbox input "true"
select select "2"
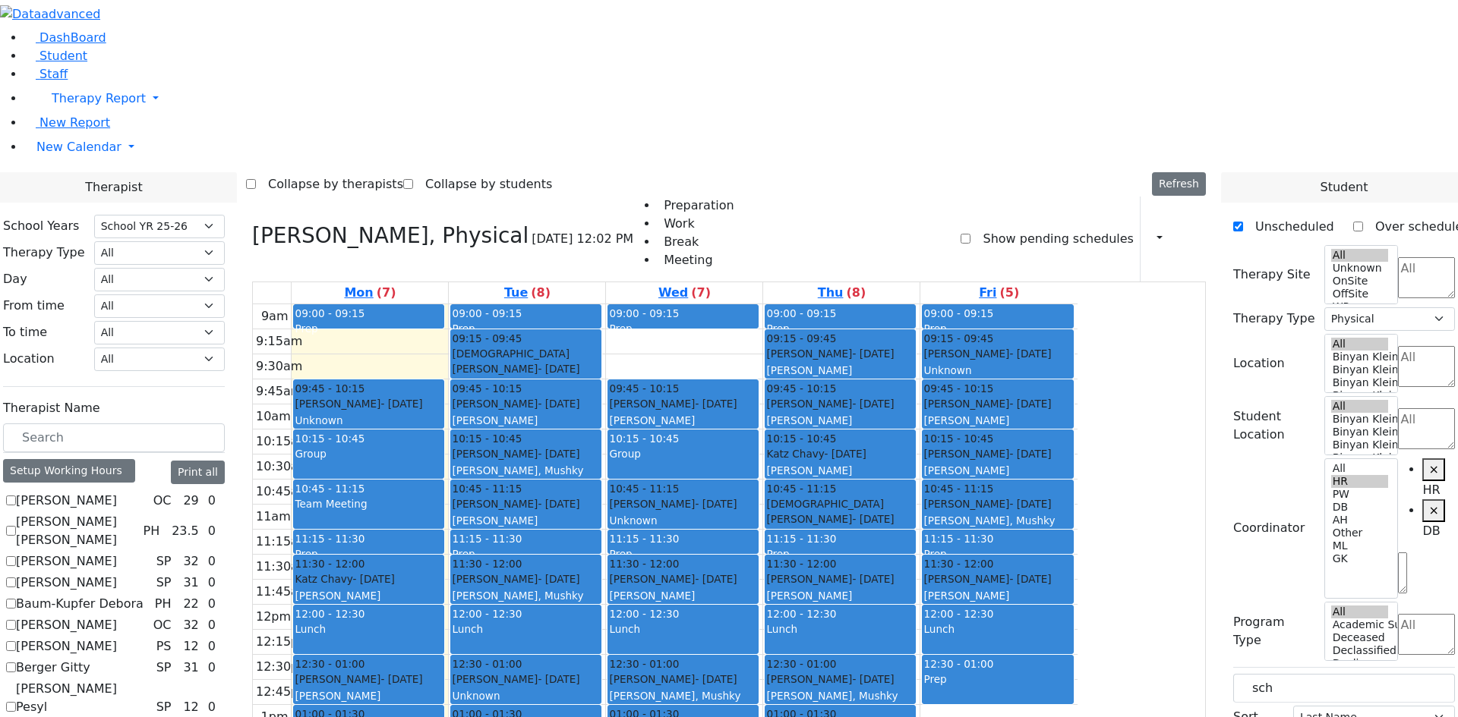
checkbox input "true"
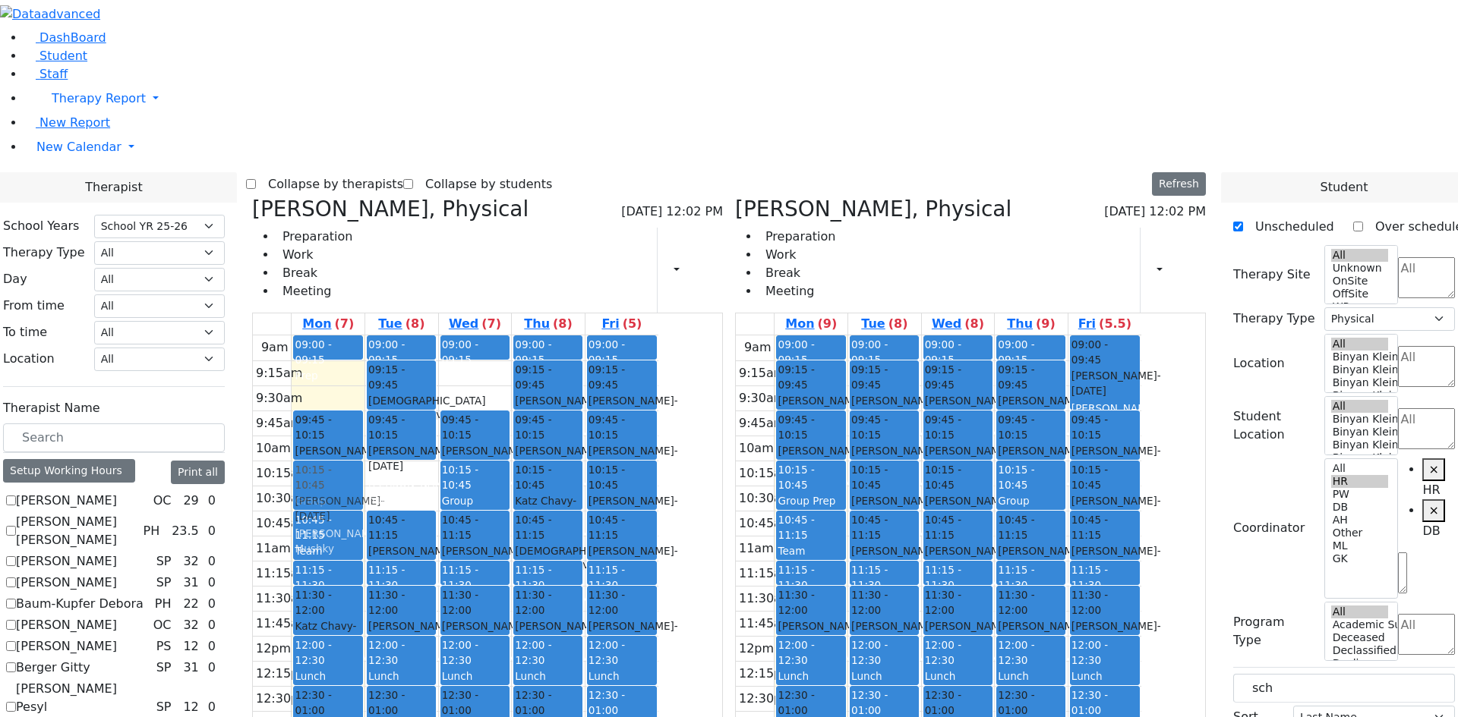
drag, startPoint x: 555, startPoint y: 266, endPoint x: 502, endPoint y: 258, distance: 53.7
click at [502, 336] on tr "09:00 - 09:15 Prep 09:45 - 10:15 [PERSON_NAME] - [DATE] Unknown 10:15 - 10:45 G…" at bounding box center [455, 636] width 405 height 601
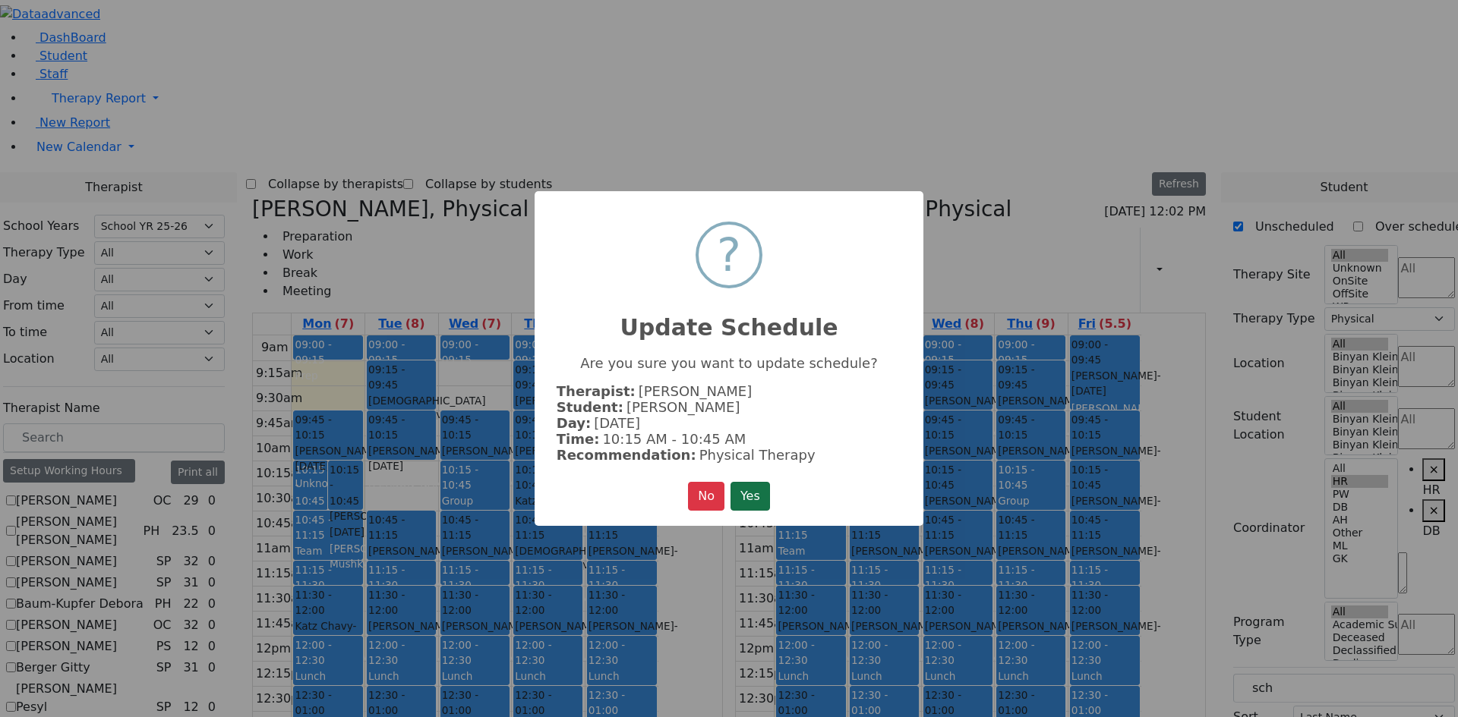
click at [748, 492] on button "Yes" at bounding box center [749, 496] width 39 height 29
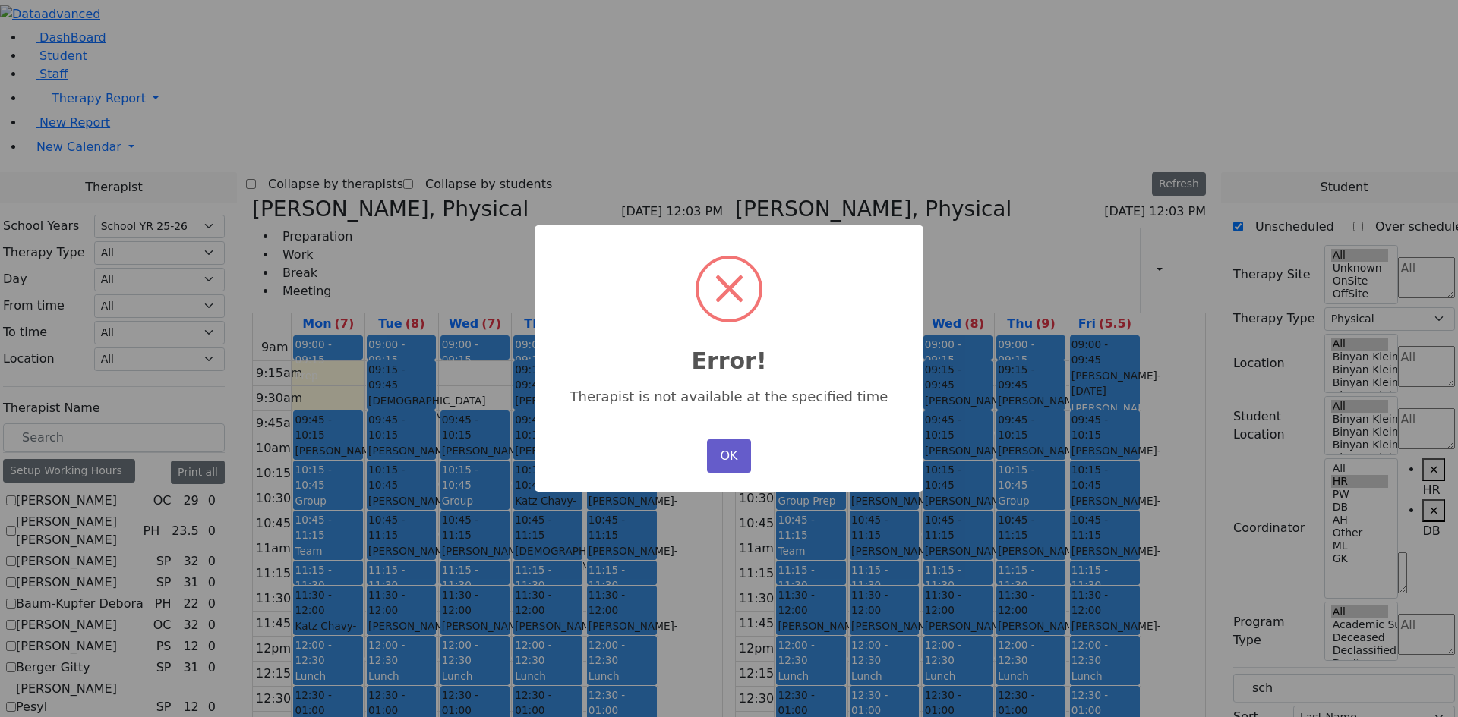
click at [744, 455] on button "OK" at bounding box center [729, 456] width 44 height 33
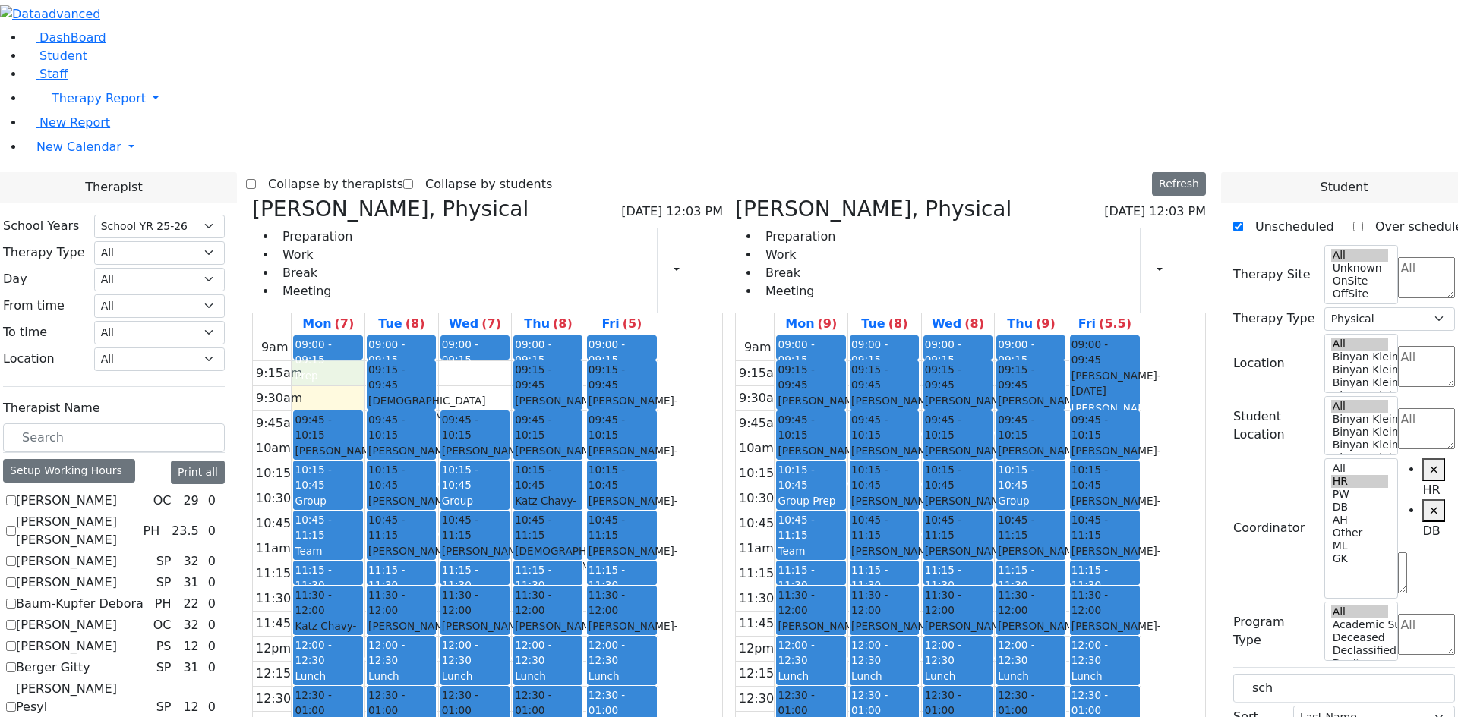
click at [467, 336] on div "9am 9:15am 9:30am 9:45am 10am 10:15am 10:30am 10:45am 11am 11:15am 11:30am 11:4…" at bounding box center [455, 636] width 405 height 601
click at [596, 336] on div "9am 9:15am 9:30am 9:45am 10am 10:15am 10:30am 10:45am 11am 11:15am 11:30am 11:4…" at bounding box center [455, 636] width 405 height 601
click at [604, 336] on div "9am 9:15am 9:30am 9:45am 10am 10:15am 10:30am 10:45am 11am 11:15am 11:30am 11:4…" at bounding box center [455, 636] width 405 height 601
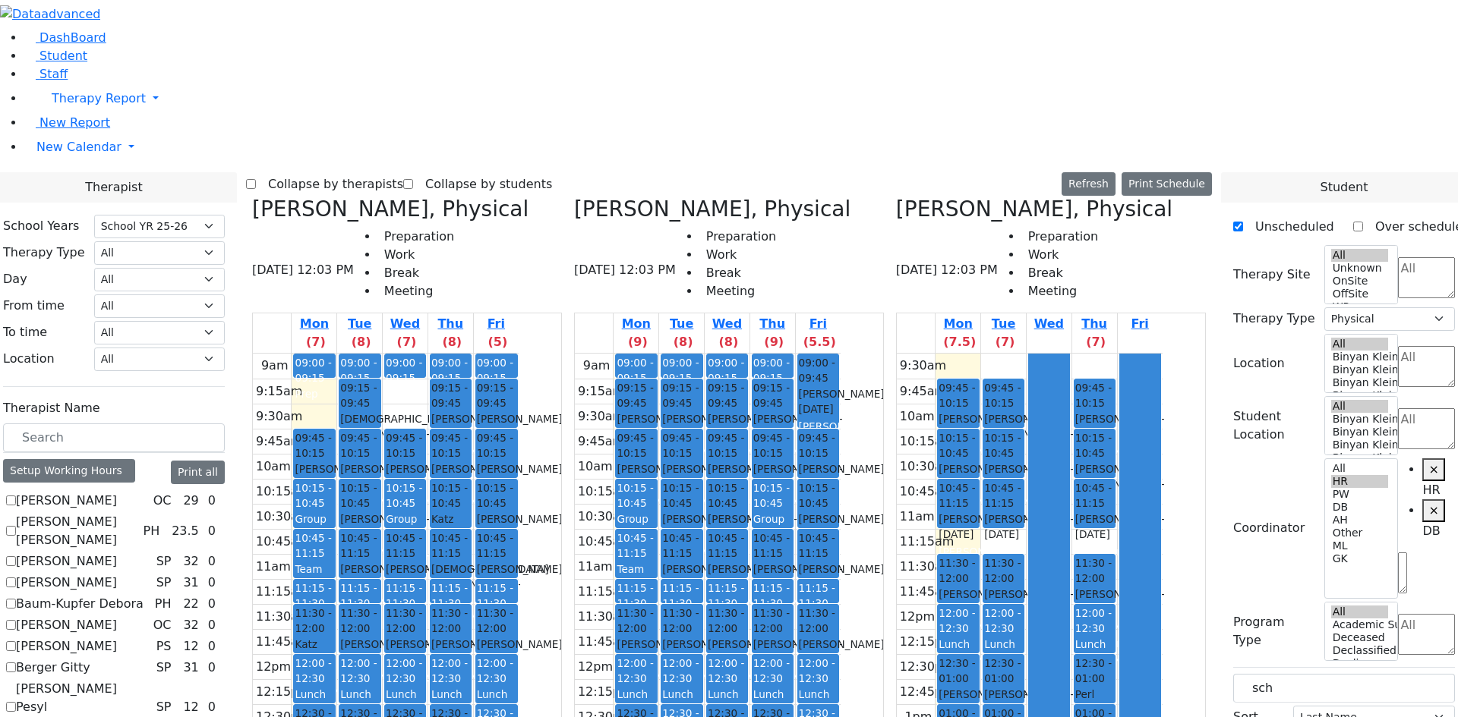
scroll to position [0, 0]
click at [1015, 354] on div "9:30am 9:45am 10am 10:15am 10:30am 10:45am 11am 11:15am 11:30am 11:45am 12pm 12…" at bounding box center [1030, 592] width 266 height 476
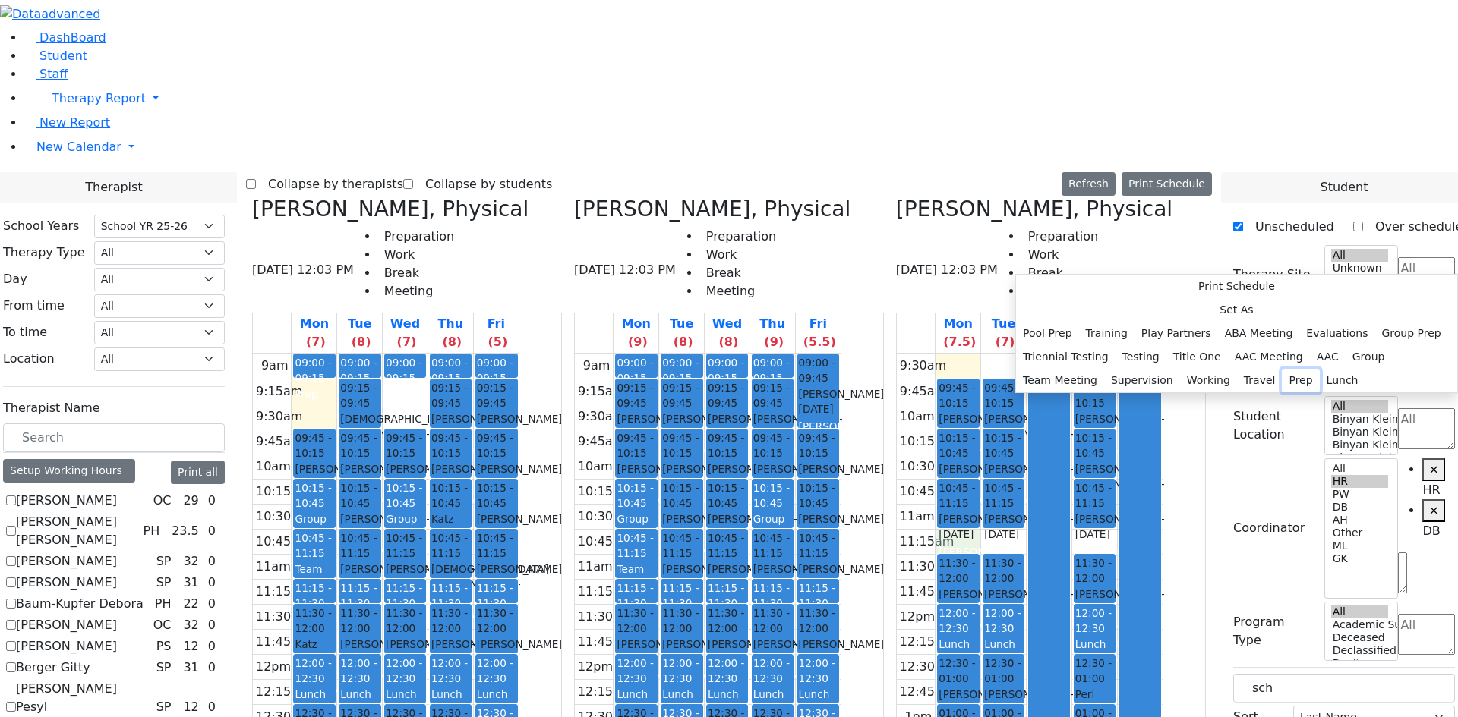
click at [1281, 392] on button "Prep" at bounding box center [1299, 381] width 37 height 24
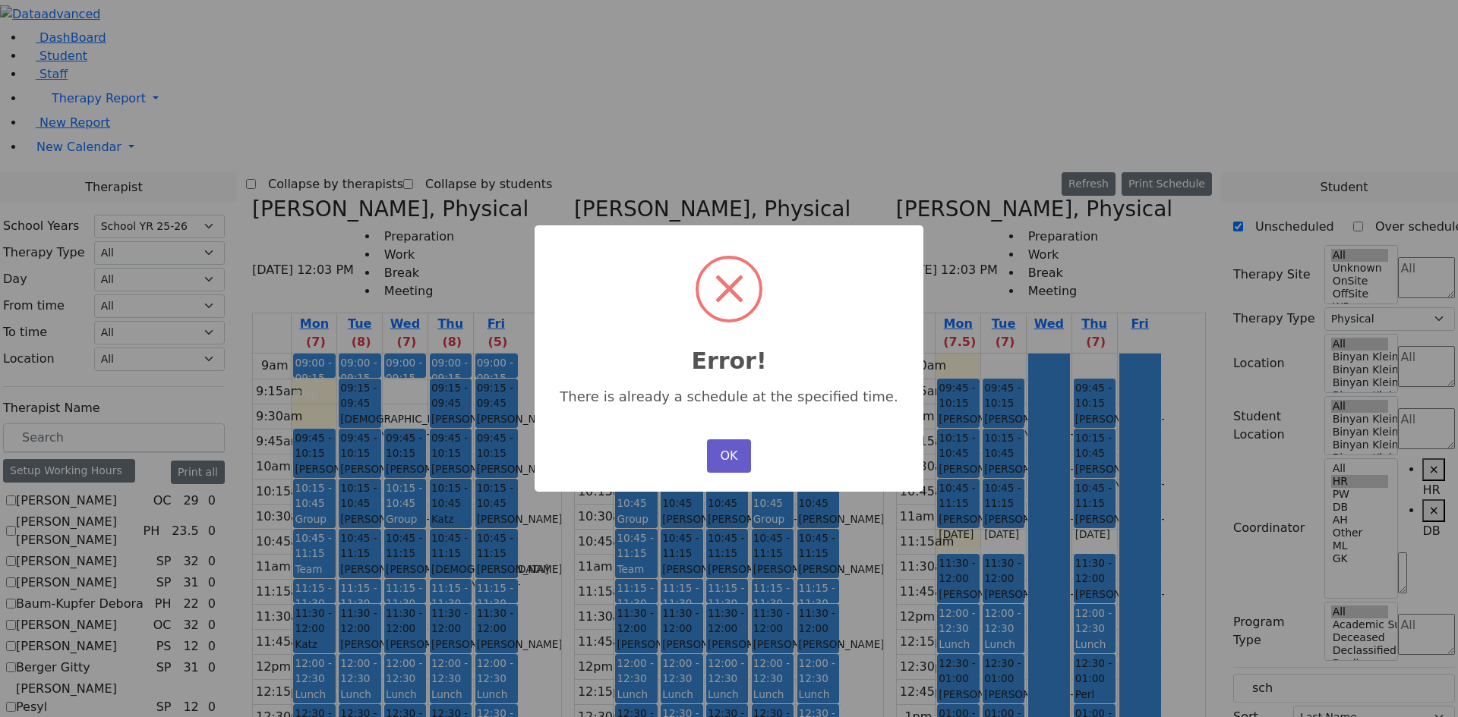
click at [729, 462] on button "OK" at bounding box center [729, 456] width 44 height 33
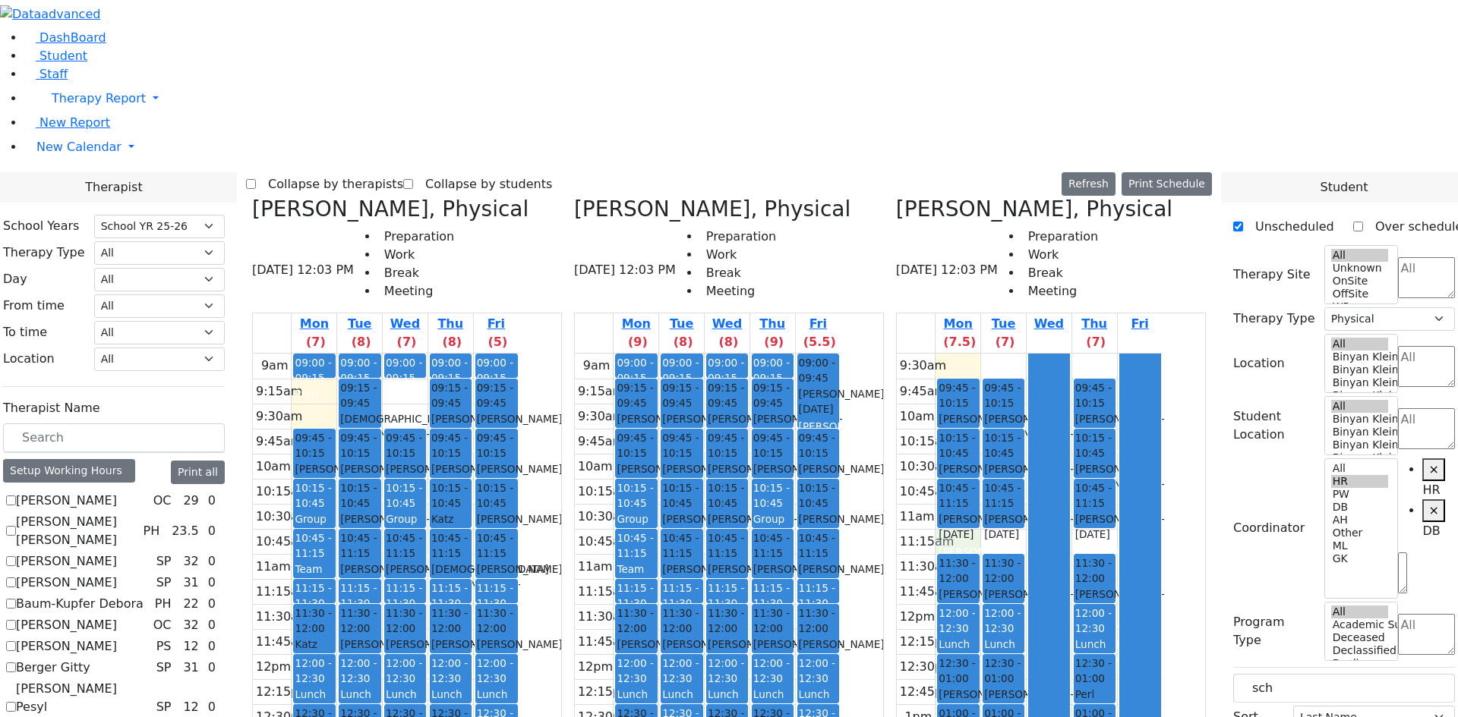
click at [1024, 354] on div "9:30am 9:45am 10am 10:15am 10:30am 10:45am 11am 11:15am 11:30am 11:45am 12pm 12…" at bounding box center [1030, 592] width 266 height 476
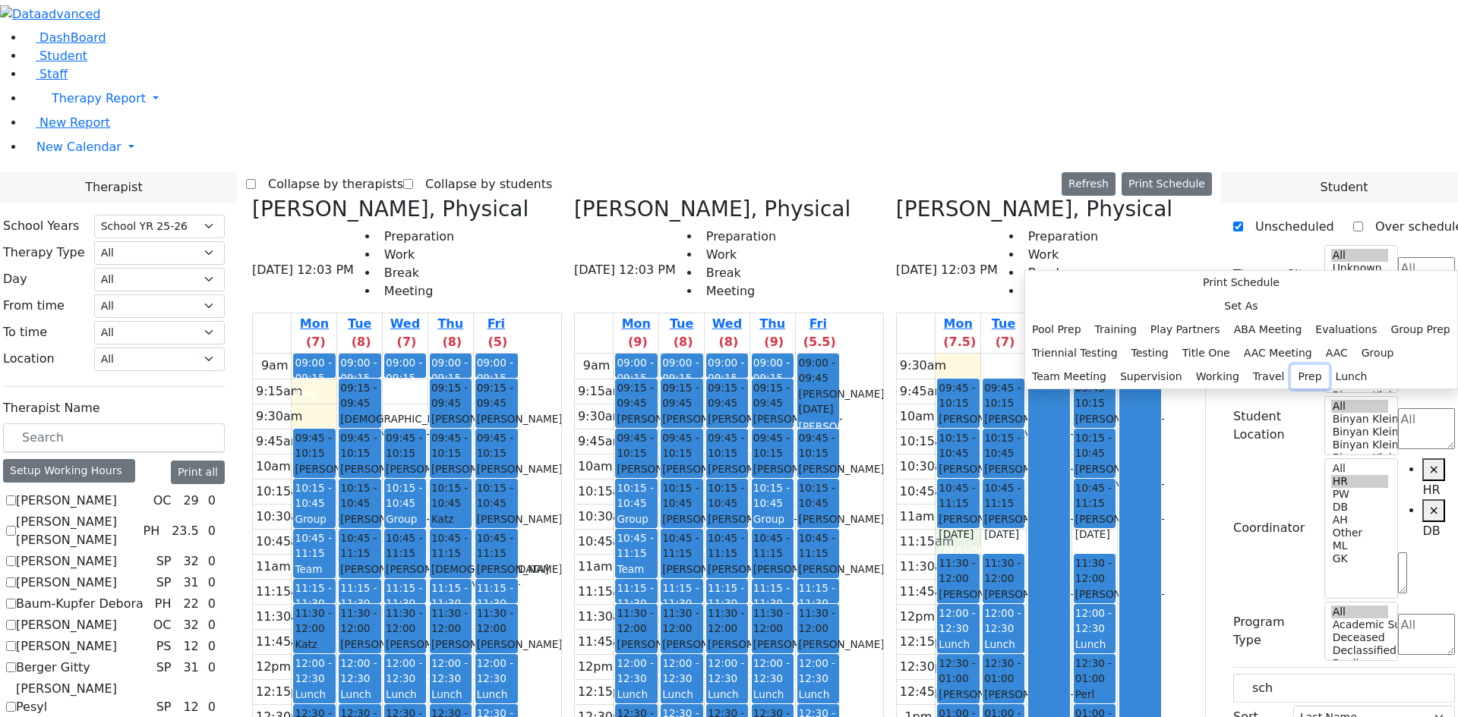
click at [1291, 389] on button "Prep" at bounding box center [1309, 377] width 37 height 24
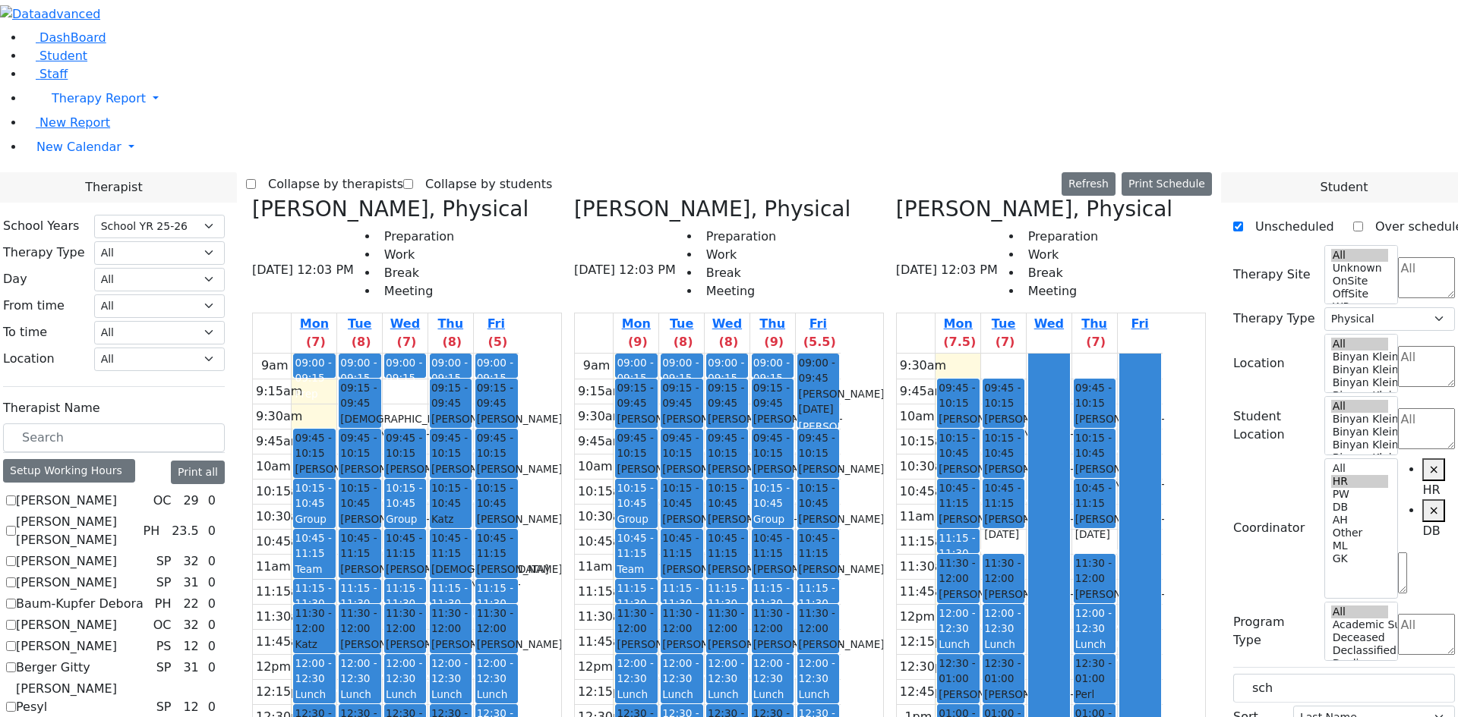
click at [1054, 354] on div "9:30am 9:45am 10am 10:15am 10:30am 10:45am 11am 11:15am 11:30am 11:45am 12pm 12…" at bounding box center [1030, 592] width 266 height 476
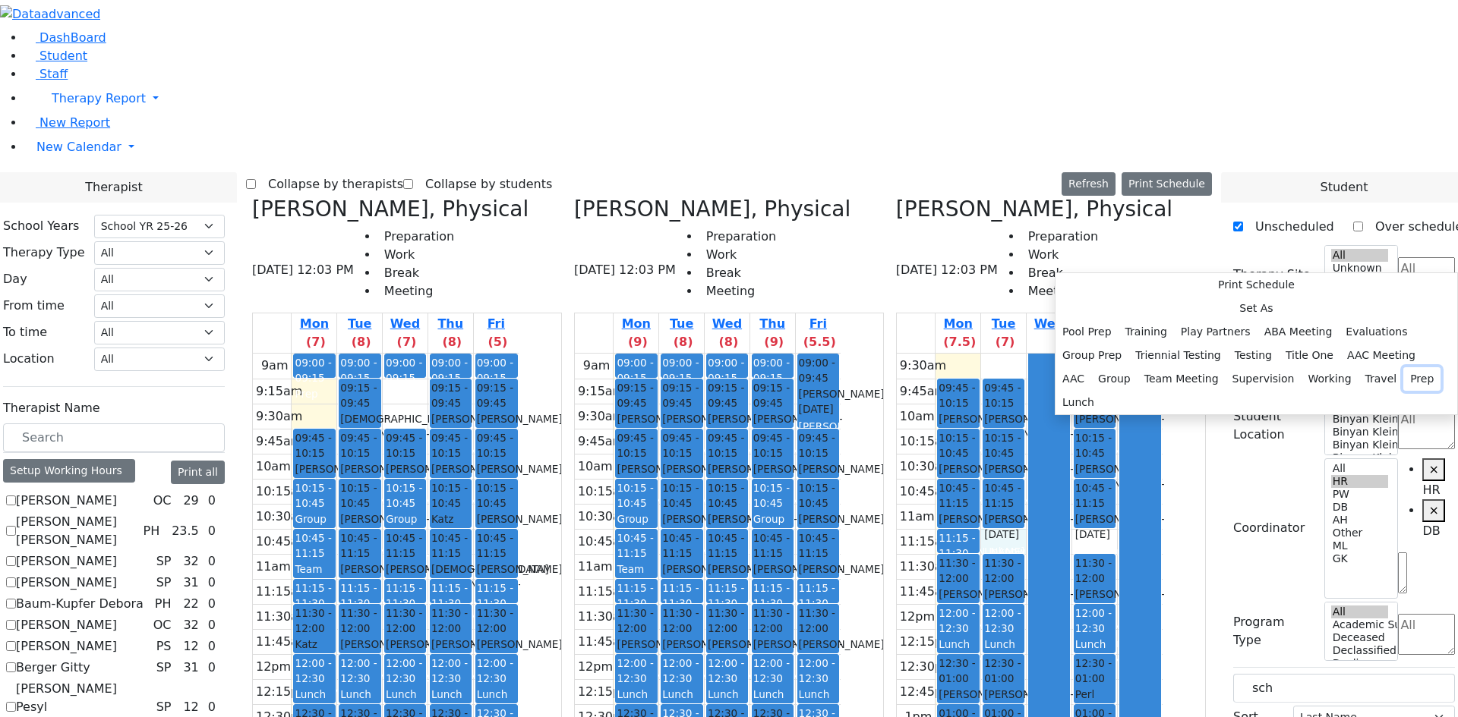
click at [1403, 391] on button "Prep" at bounding box center [1421, 379] width 37 height 24
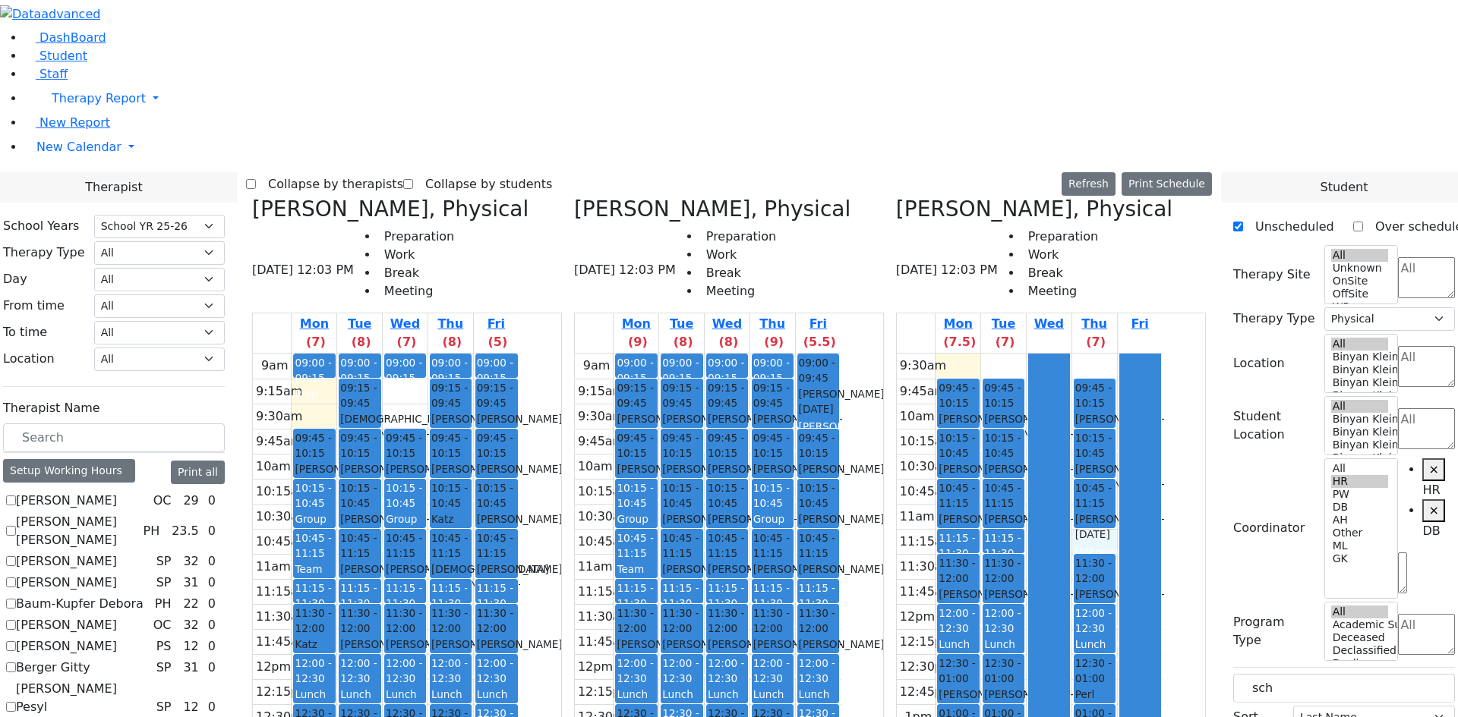
click at [1151, 354] on div "9:30am 9:45am 10am 10:15am 10:30am 10:45am 11am 11:15am 11:30am 11:45am 12pm 12…" at bounding box center [1030, 592] width 266 height 476
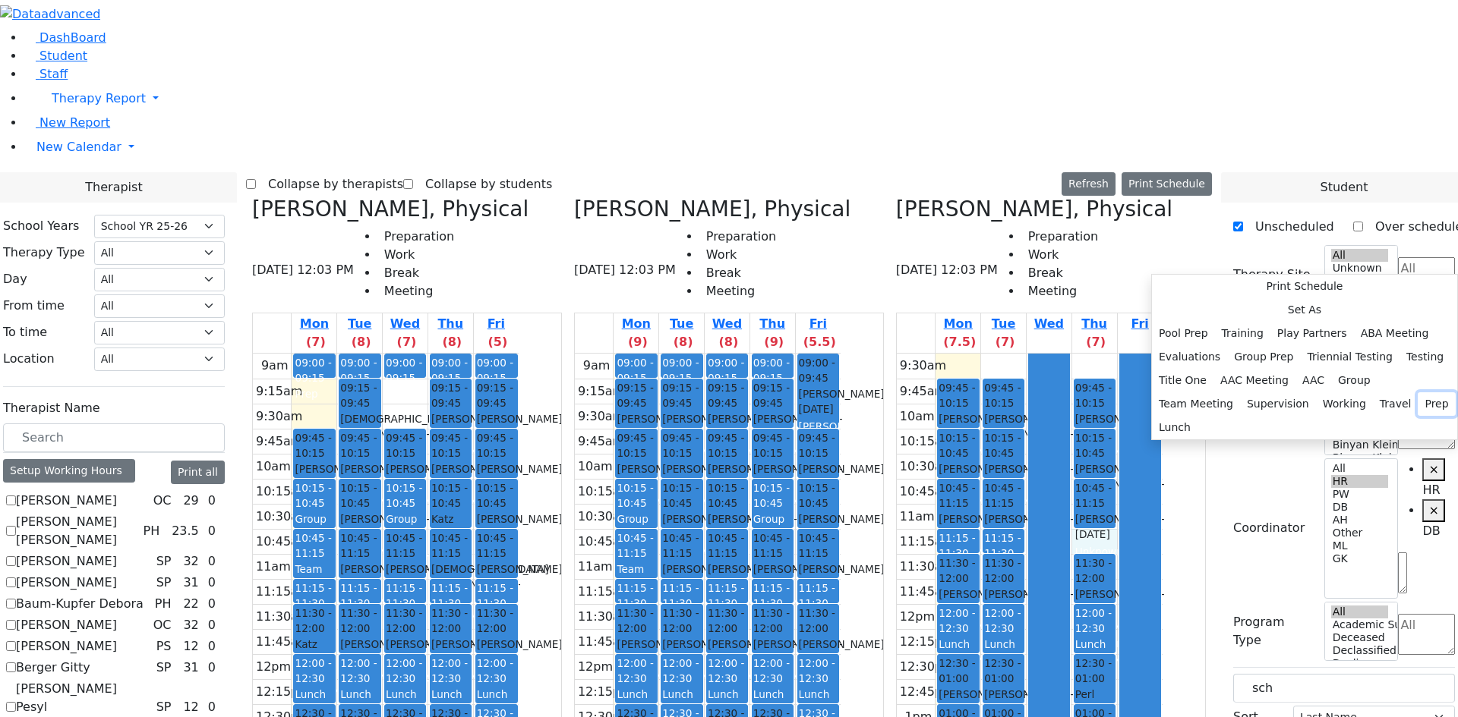
drag, startPoint x: 1357, startPoint y: 649, endPoint x: 1359, endPoint y: 638, distance: 11.5
click at [1417, 416] on button "Prep" at bounding box center [1435, 404] width 37 height 24
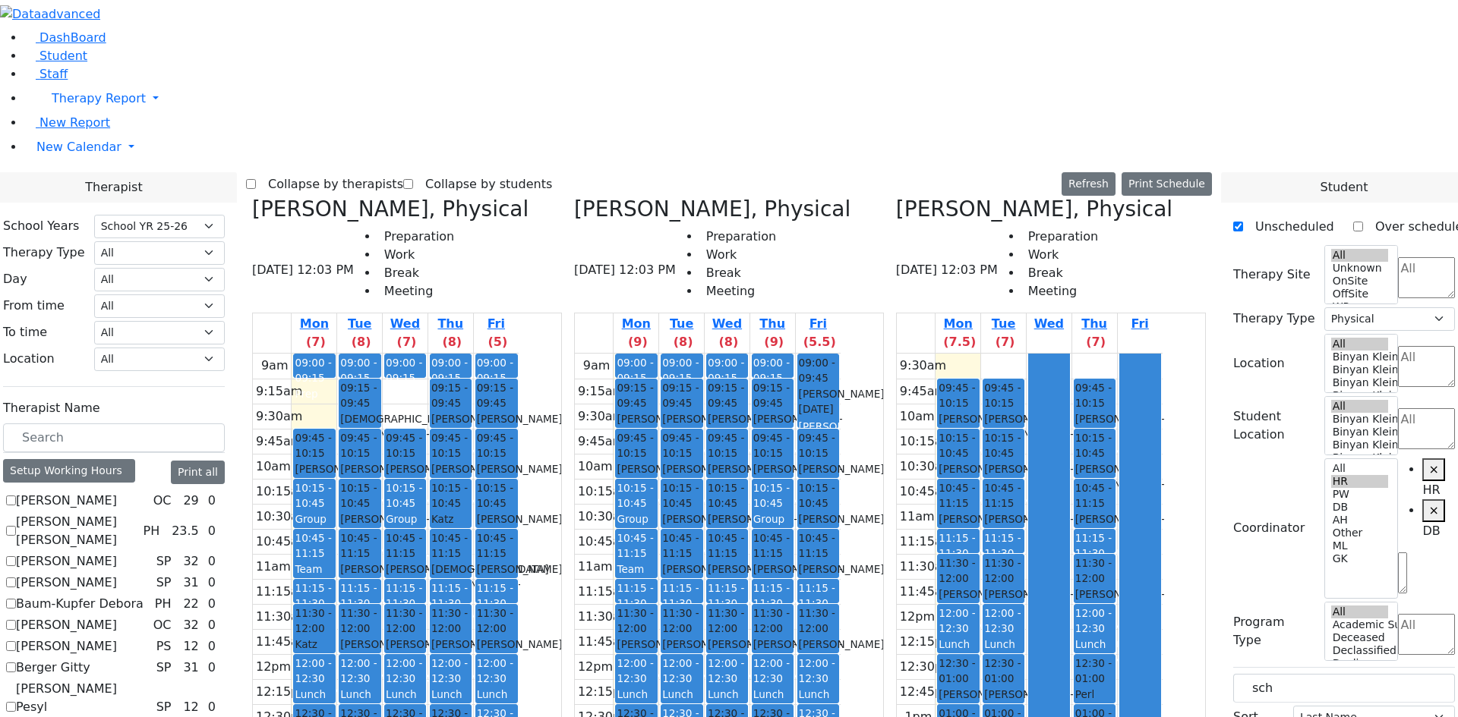
scroll to position [152, 0]
checkbox input "false"
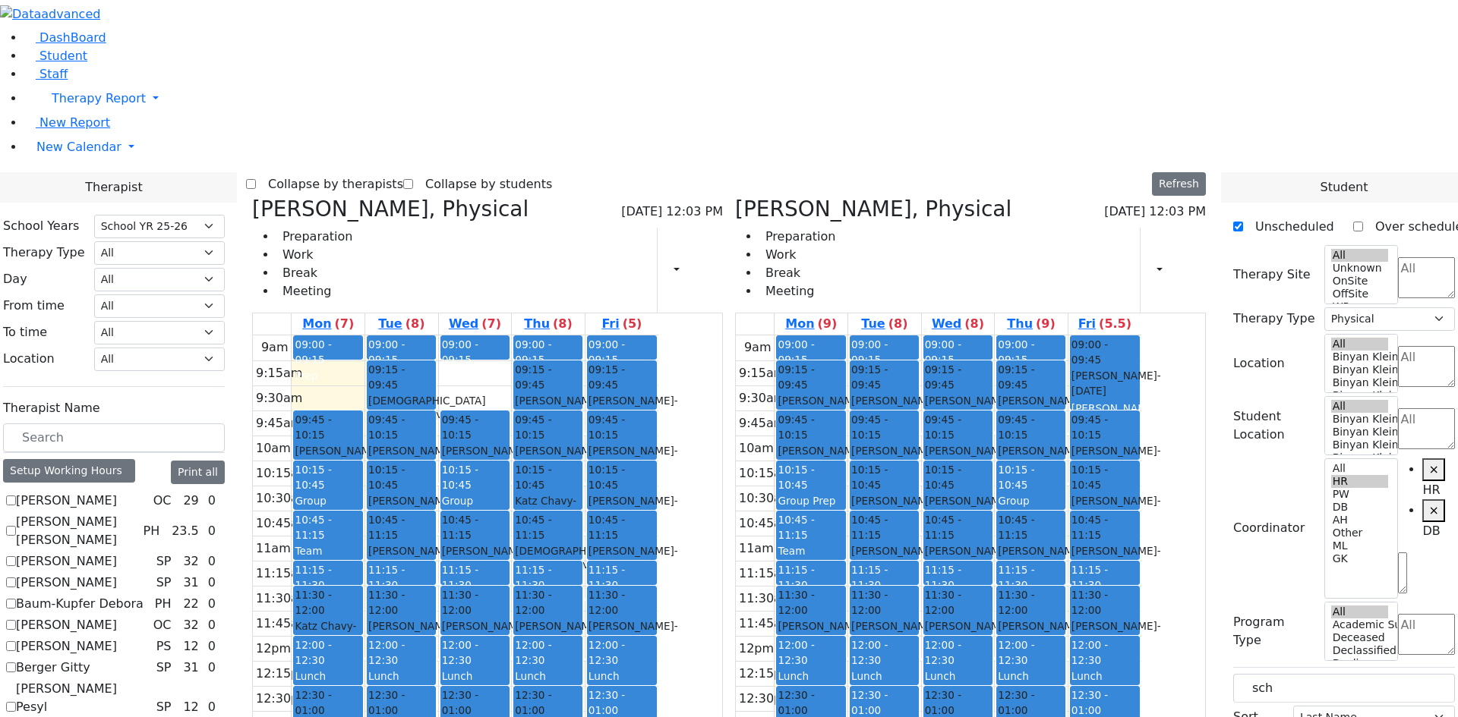
scroll to position [0, 0]
click at [137, 513] on label "[PERSON_NAME] [PERSON_NAME]" at bounding box center [76, 531] width 121 height 36
click at [16, 526] on input "[PERSON_NAME] [PERSON_NAME]" at bounding box center [11, 531] width 10 height 10
checkbox input "true"
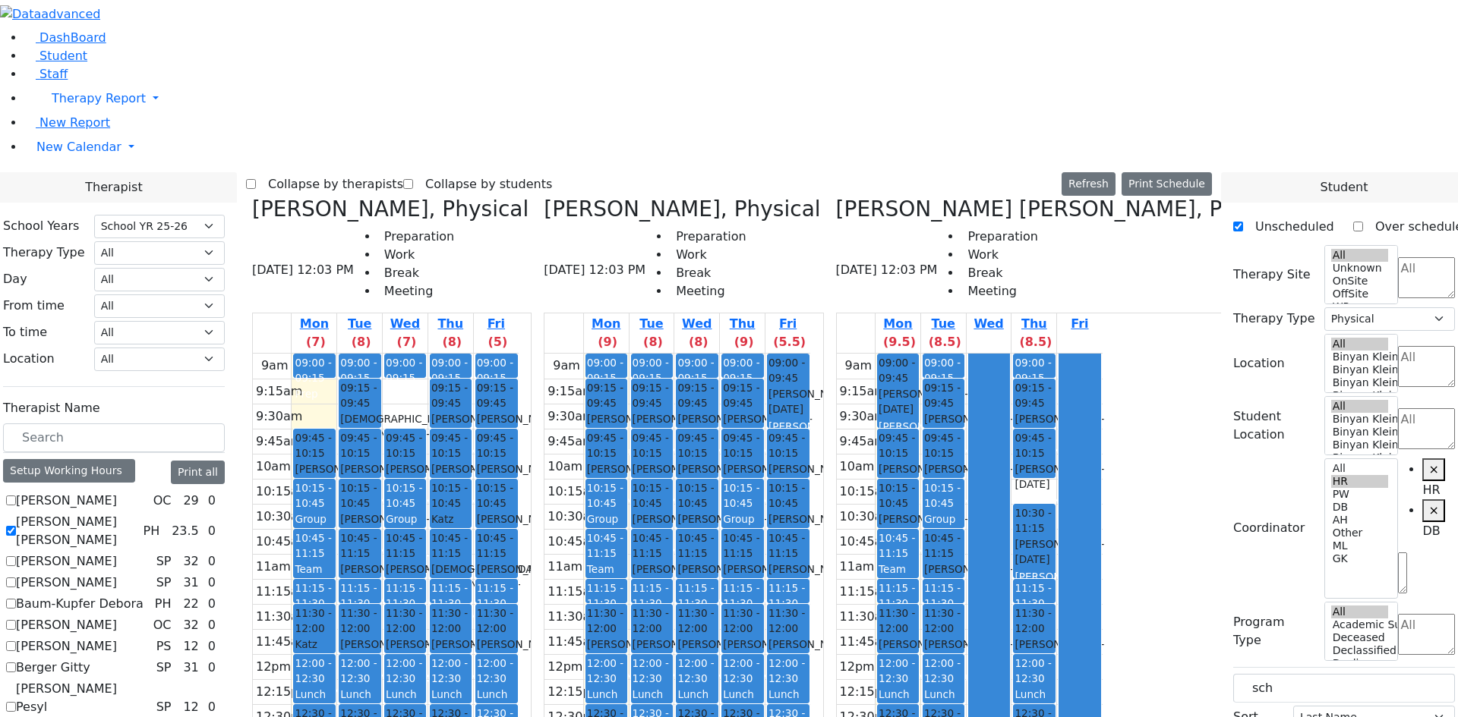
scroll to position [1139, 0]
checkbox input "false"
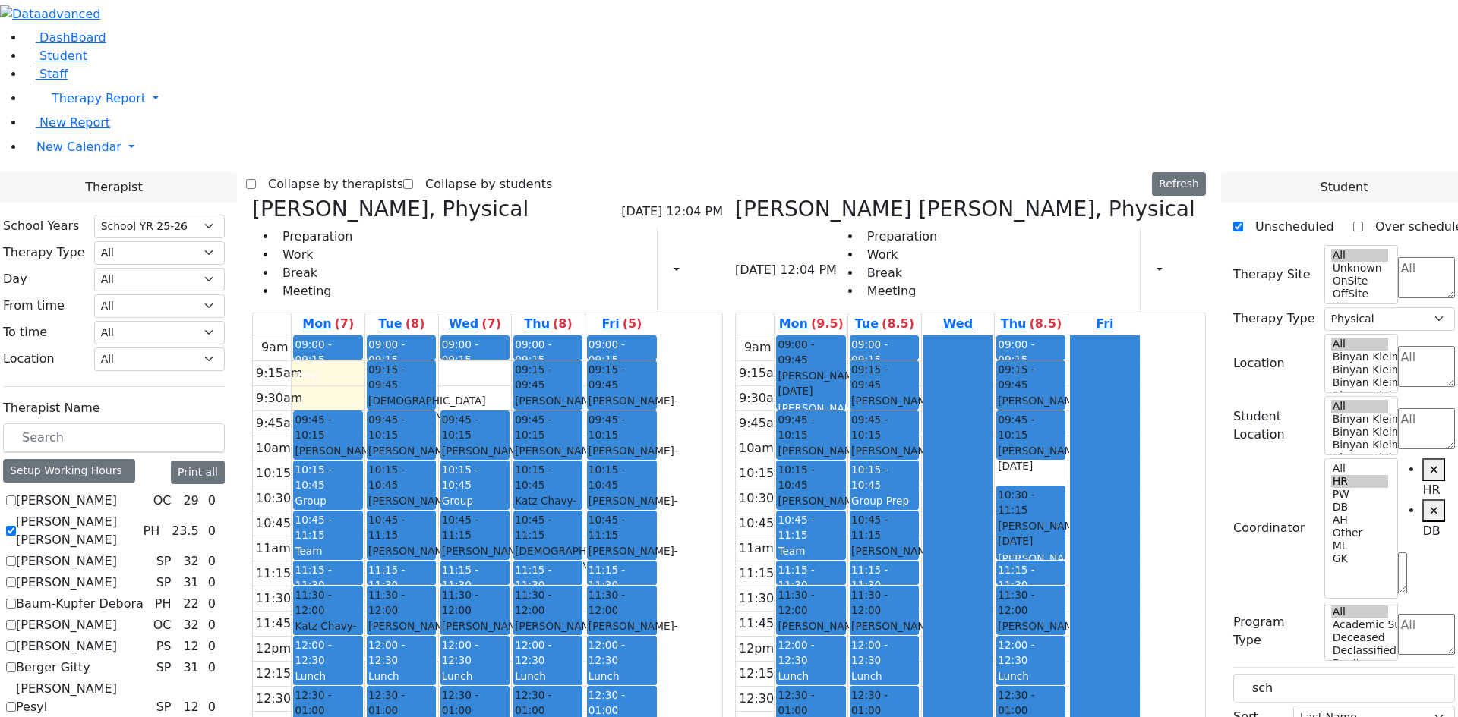
scroll to position [1375, 0]
checkbox input "false"
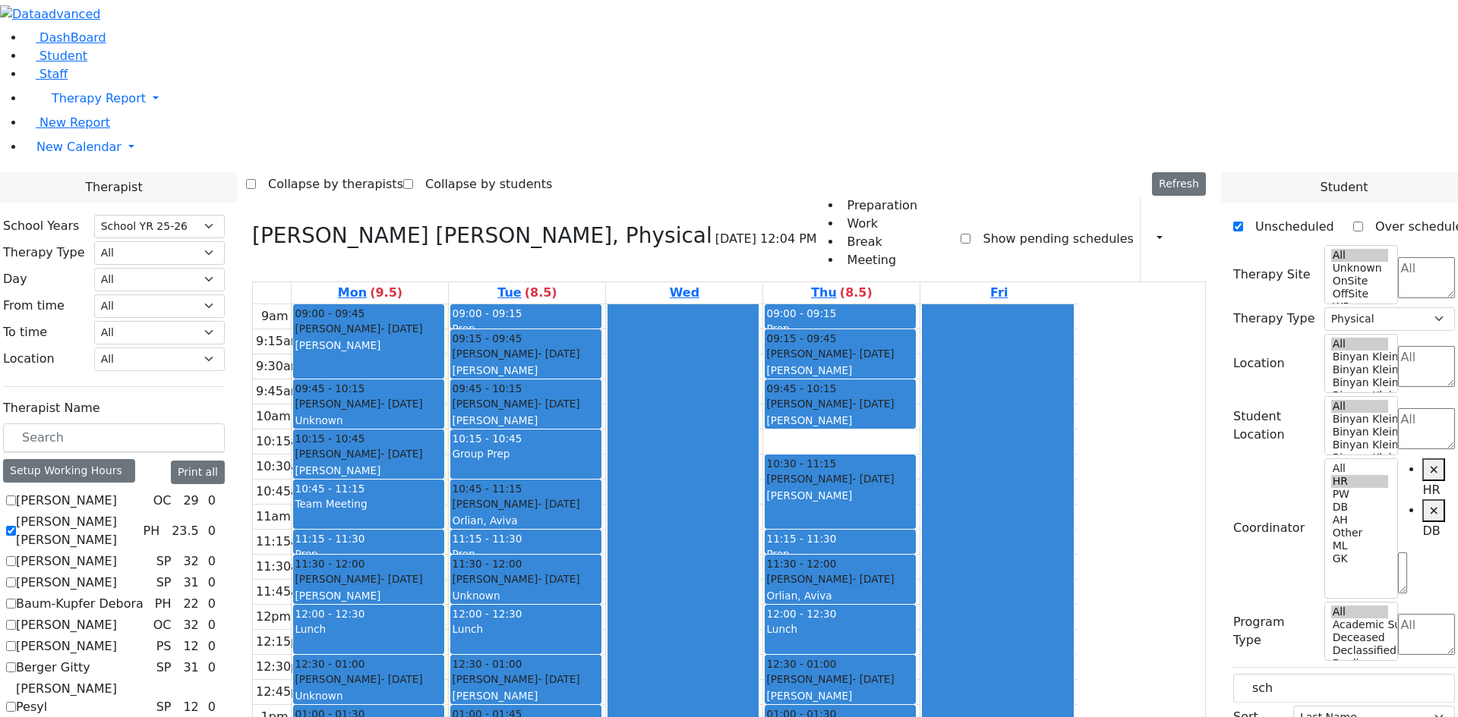
scroll to position [0, 0]
click at [137, 513] on label "[PERSON_NAME] [PERSON_NAME]" at bounding box center [76, 531] width 121 height 36
click at [16, 526] on input "[PERSON_NAME] [PERSON_NAME]" at bounding box center [11, 531] width 10 height 10
checkbox input "false"
select select
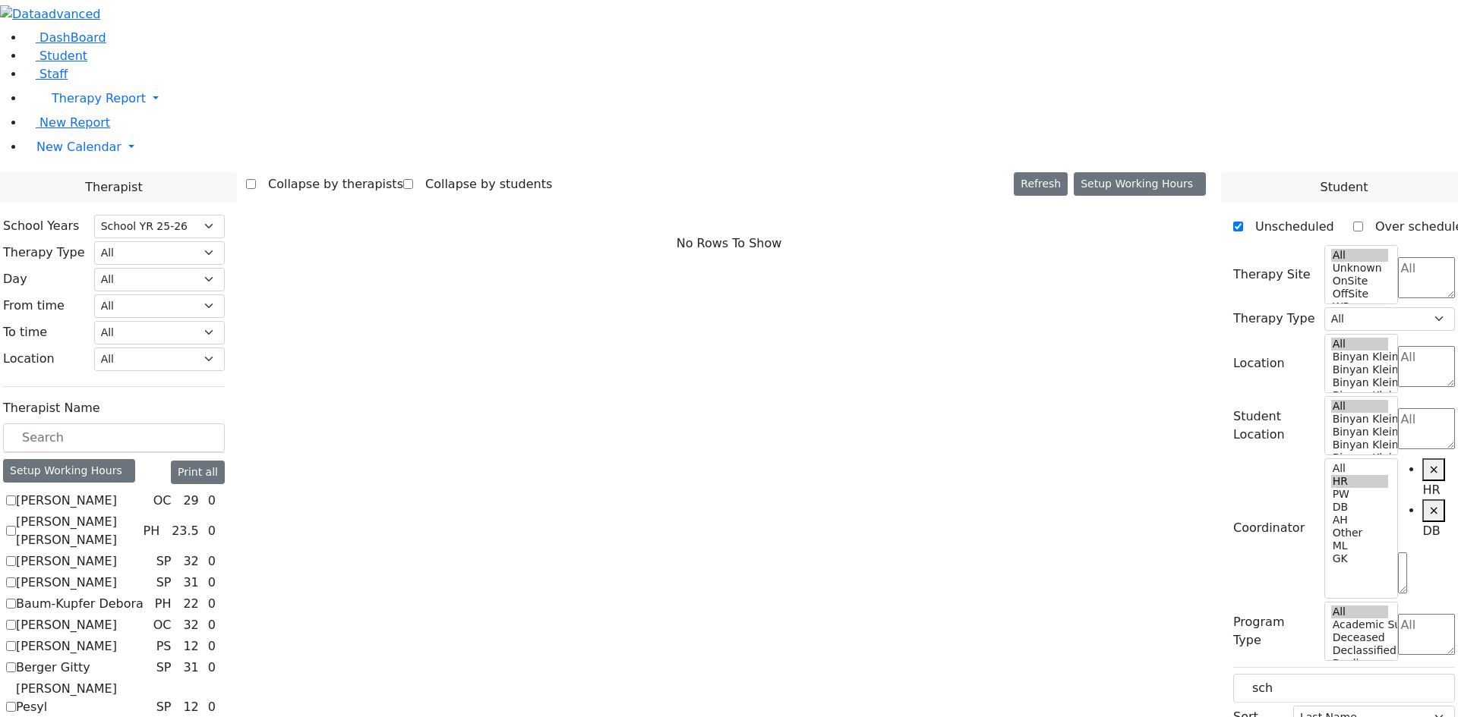
click at [117, 574] on label "[PERSON_NAME]" at bounding box center [66, 583] width 101 height 18
click at [16, 578] on input "[PERSON_NAME]" at bounding box center [11, 583] width 10 height 10
checkbox input "true"
select select "3"
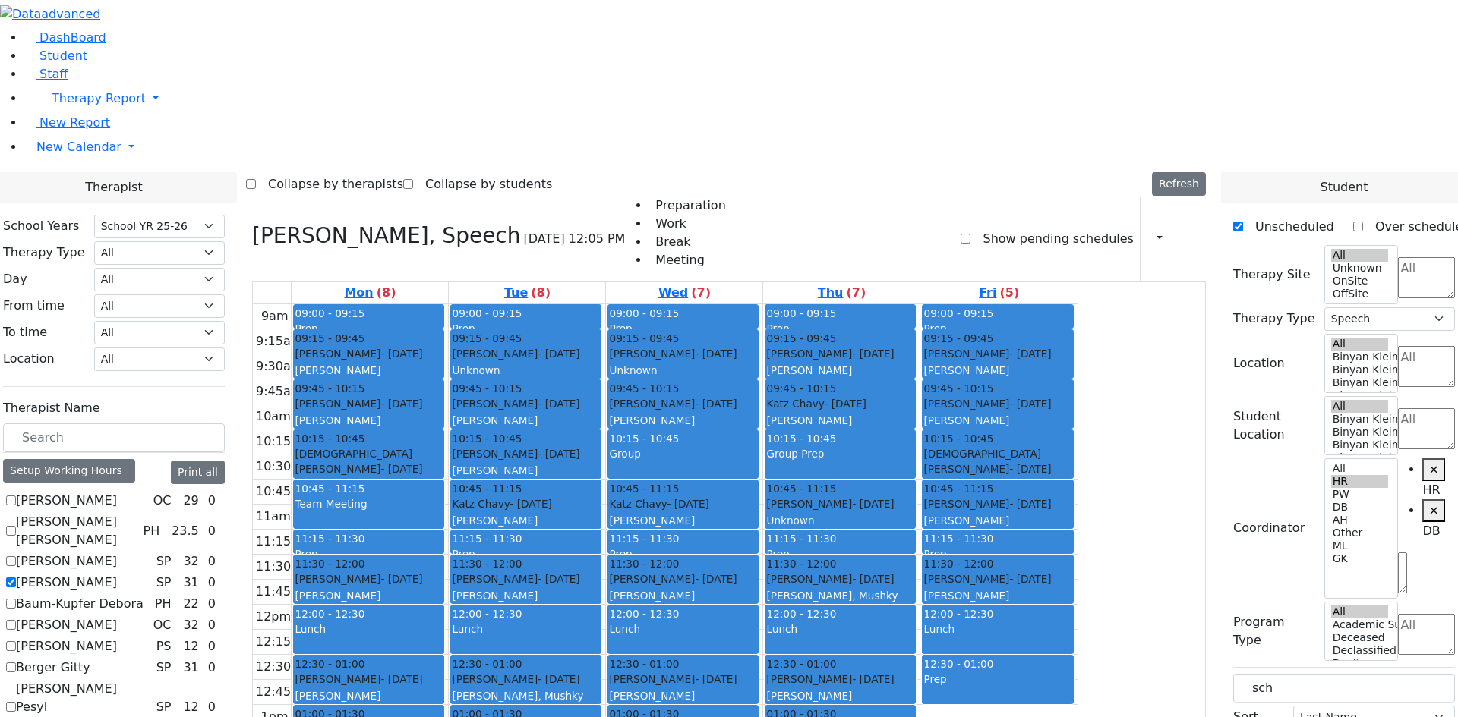
click at [90, 659] on label "Berger Gitty" at bounding box center [53, 668] width 74 height 18
click at [16, 663] on input "Berger Gitty" at bounding box center [11, 668] width 10 height 10
checkbox input "true"
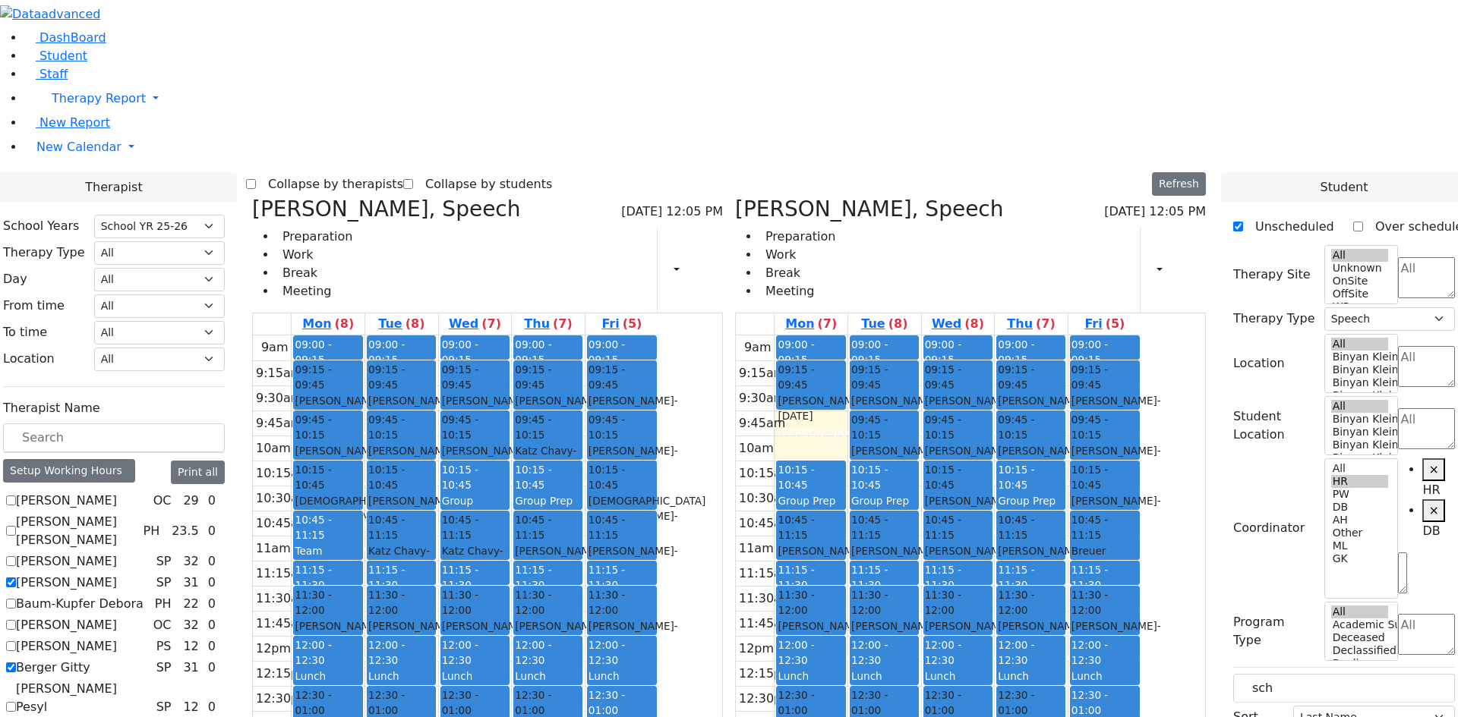
click at [117, 574] on label "[PERSON_NAME]" at bounding box center [66, 583] width 101 height 18
click at [16, 578] on input "[PERSON_NAME]" at bounding box center [11, 583] width 10 height 10
checkbox input "false"
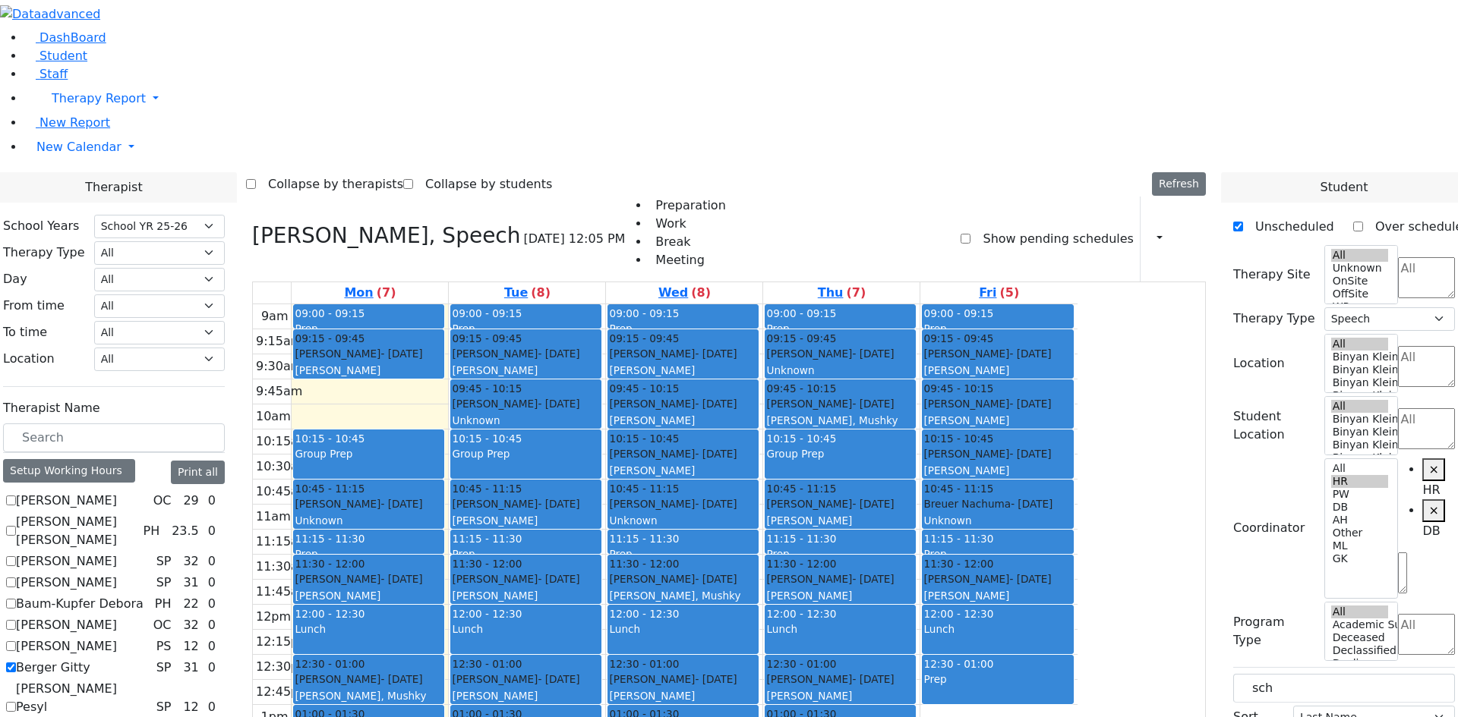
click at [90, 659] on label "Berger Gitty" at bounding box center [53, 668] width 74 height 18
click at [16, 663] on input "Berger Gitty" at bounding box center [11, 668] width 10 height 10
checkbox input "false"
select select
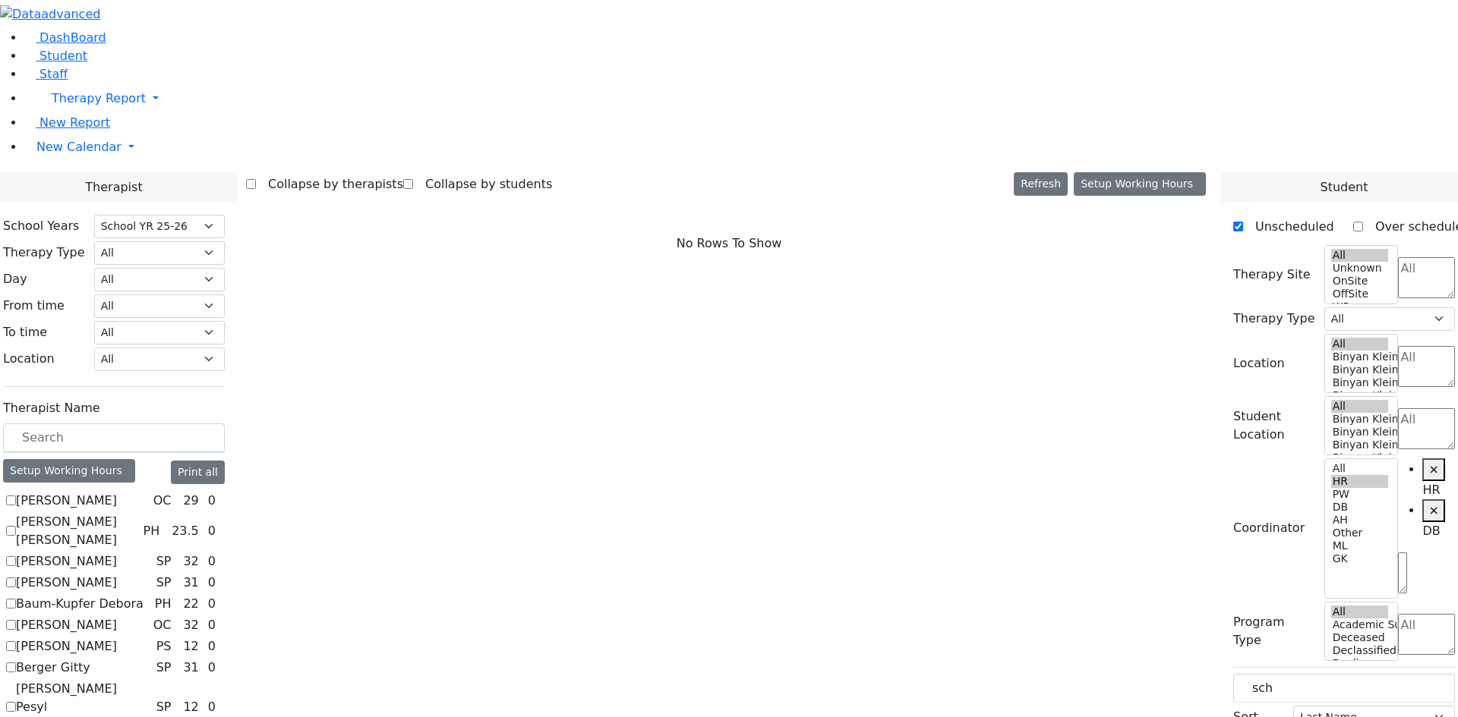
scroll to position [304, 0]
checkbox input "true"
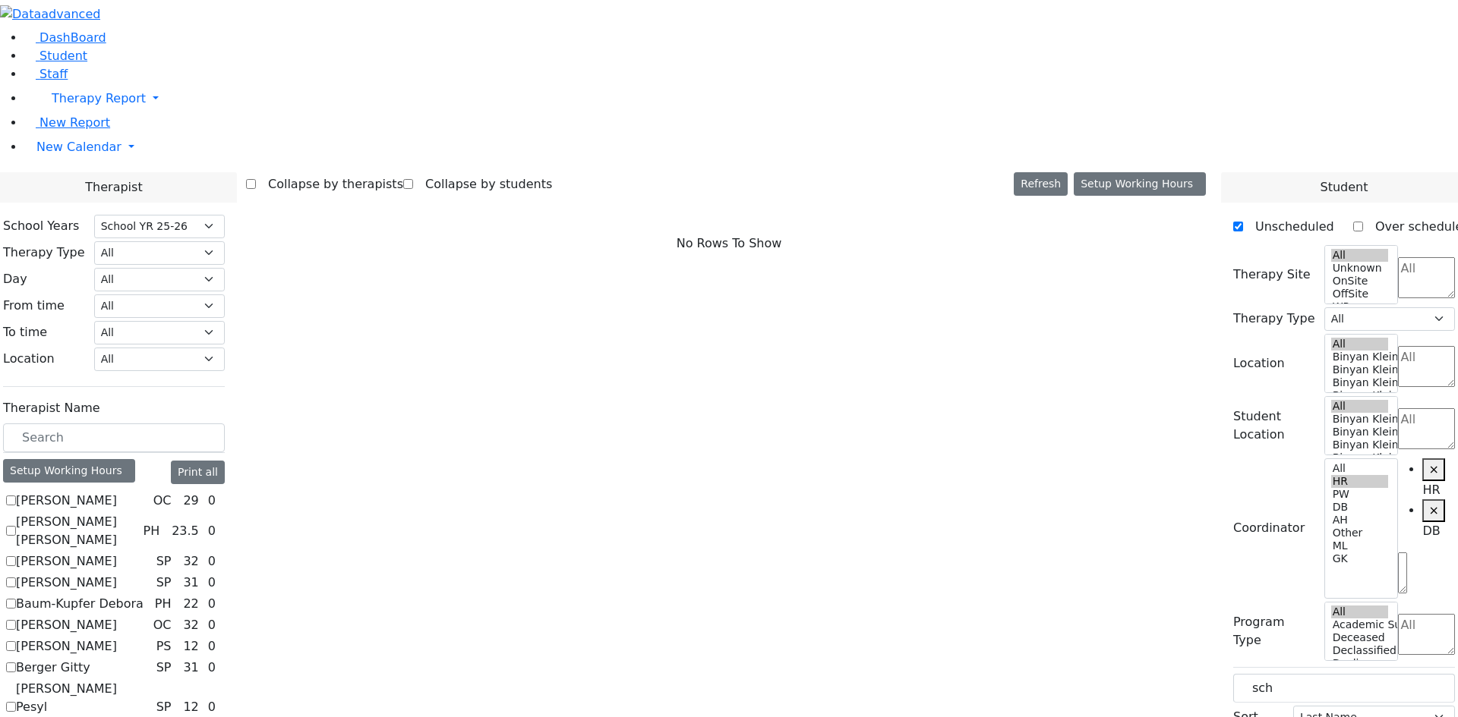
select select "1"
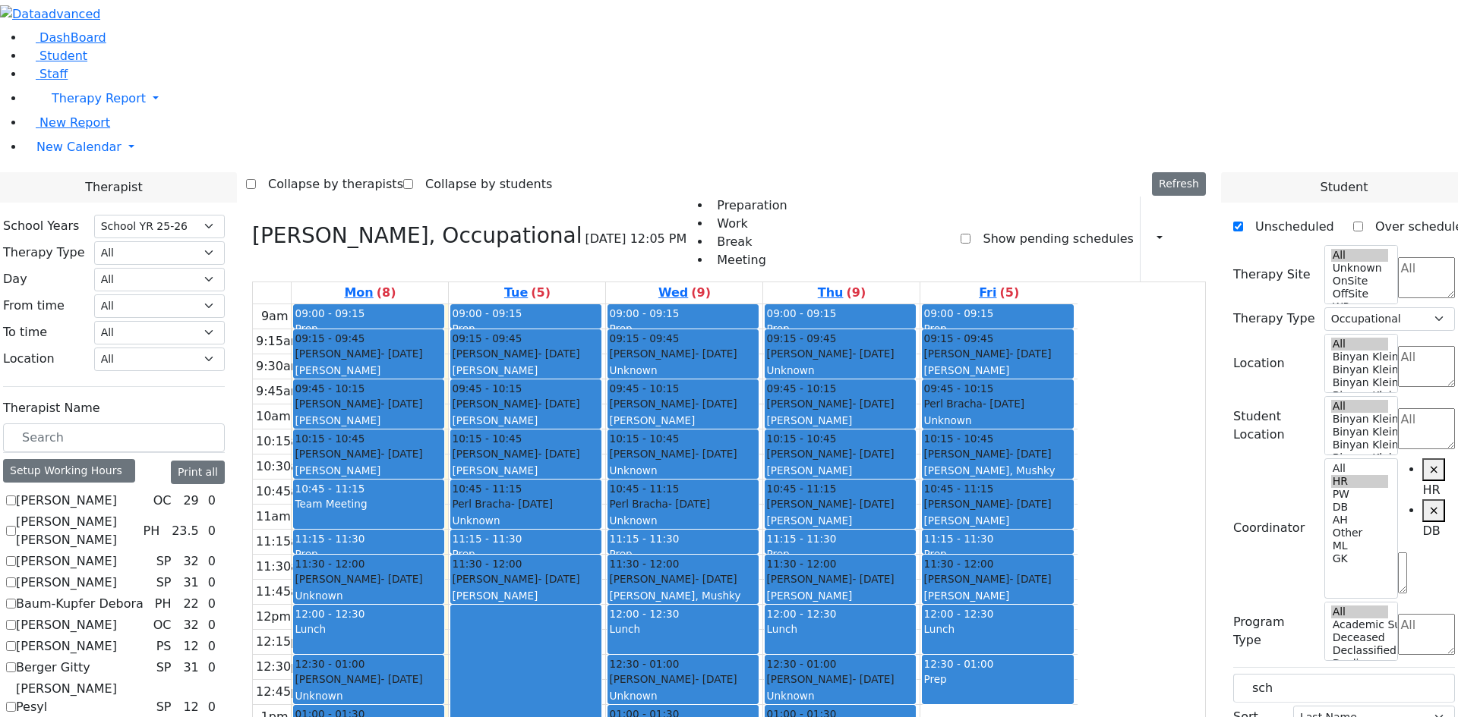
click at [534, 566] on div "9am 9:15am 9:30am 9:45am 10am 10:15am 10:30am 10:45am 11am 11:15am 11:30am 11:4…" at bounding box center [665, 604] width 824 height 601
click at [534, 573] on div "9am 9:15am 9:30am 9:45am 10am 10:15am 10:30am 10:45am 11am 11:15am 11:30am 11:4…" at bounding box center [665, 604] width 824 height 601
click at [490, 558] on div "9am 9:15am 9:30am 9:45am 10am 10:15am 10:30am 10:45am 11am 11:15am 11:30am 11:4…" at bounding box center [665, 604] width 824 height 601
click at [497, 583] on div "9am 9:15am 9:30am 9:45am 10am 10:15am 10:30am 10:45am 11am 11:15am 11:30am 11:4…" at bounding box center [665, 604] width 824 height 601
click at [422, 348] on span "- [DATE]" at bounding box center [401, 354] width 42 height 12
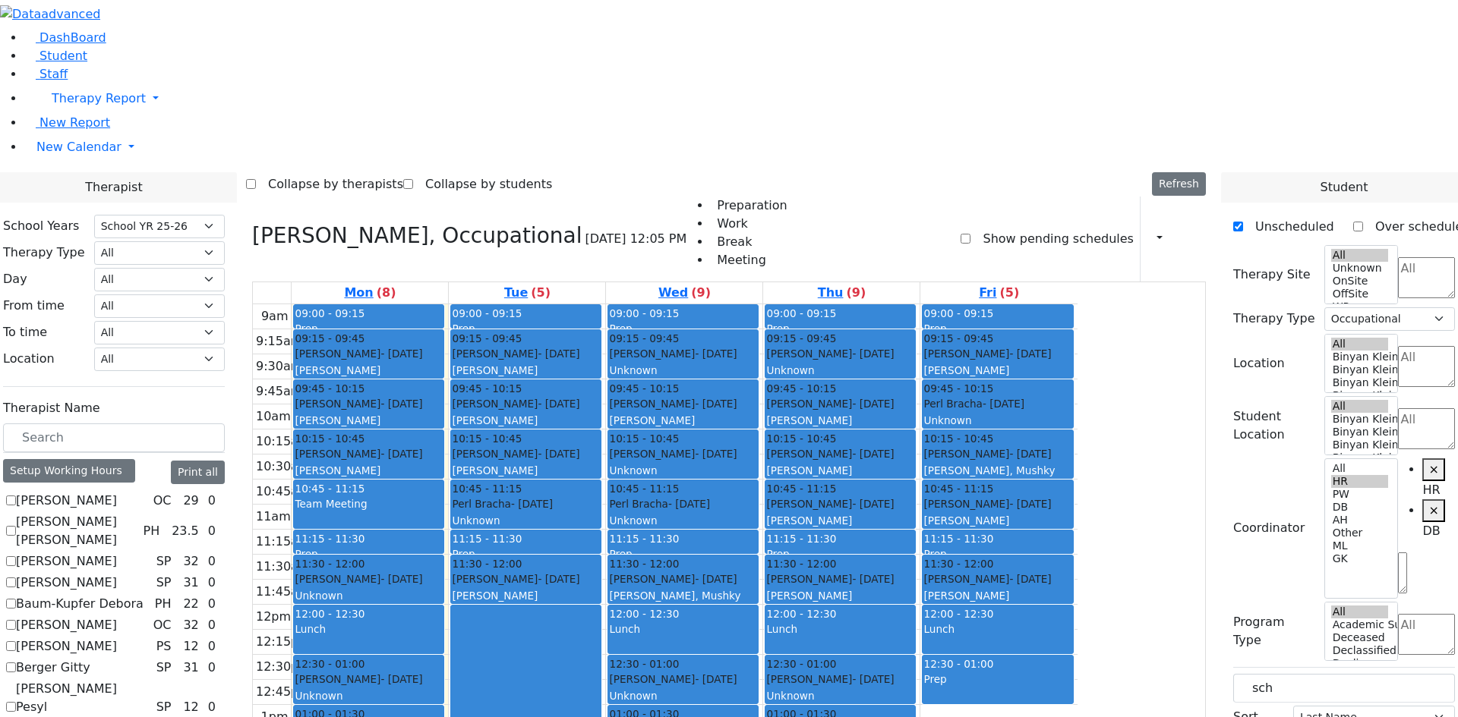
click at [422, 398] on span "- [DATE]" at bounding box center [401, 404] width 42 height 12
click at [443, 463] on div "[PERSON_NAME]" at bounding box center [369, 470] width 148 height 15
click at [422, 573] on span "- [DATE]" at bounding box center [401, 579] width 42 height 12
click at [443, 672] on div "[PERSON_NAME] - [DATE] Unknown" at bounding box center [369, 688] width 148 height 33
click at [553, 498] on span "- [DATE]" at bounding box center [532, 504] width 42 height 12
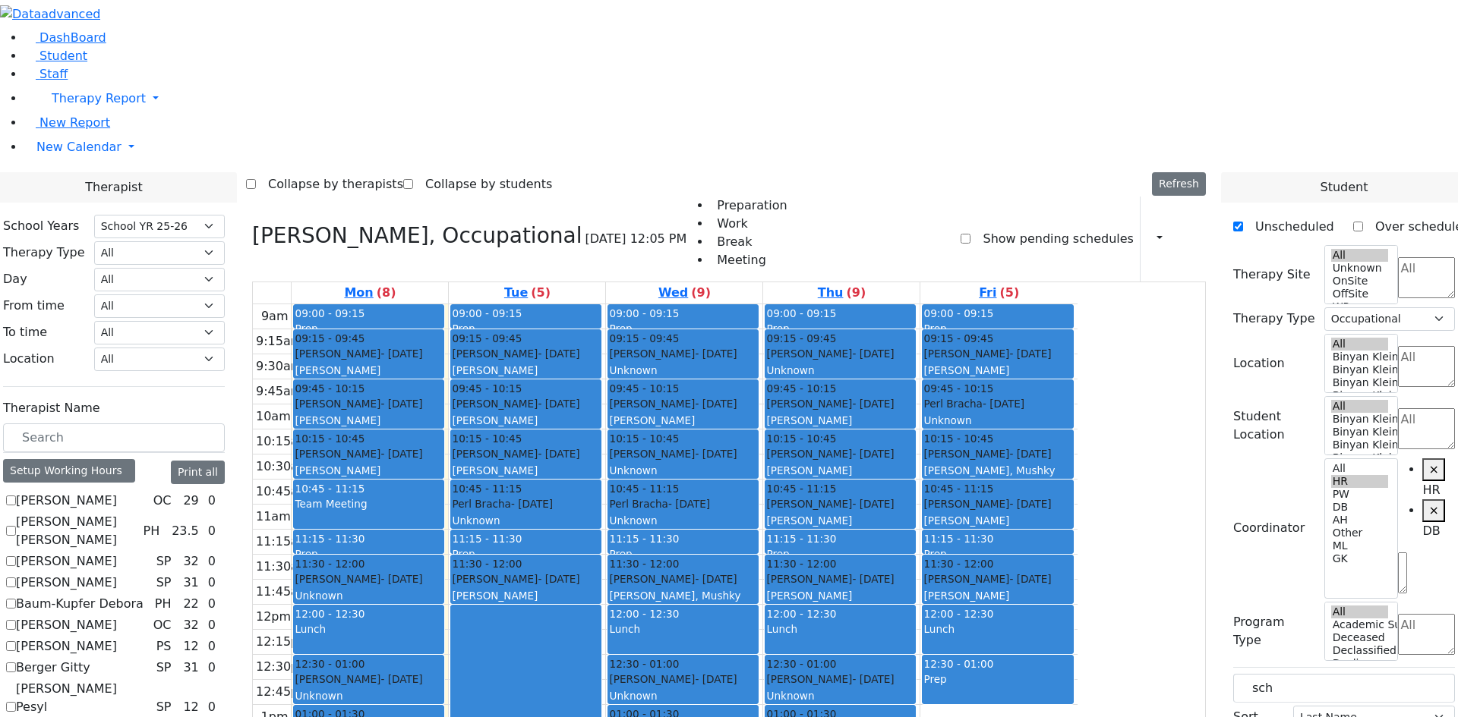
click at [600, 346] on div "[PERSON_NAME] - [DATE] [PERSON_NAME]" at bounding box center [526, 362] width 148 height 33
click at [757, 346] on div "[PERSON_NAME] - [DATE] Unknown" at bounding box center [683, 362] width 148 height 33
click at [443, 446] on div "[PERSON_NAME] - [DATE] [PERSON_NAME]" at bounding box center [369, 462] width 148 height 33
click at [914, 463] on div "[PERSON_NAME]" at bounding box center [840, 470] width 148 height 15
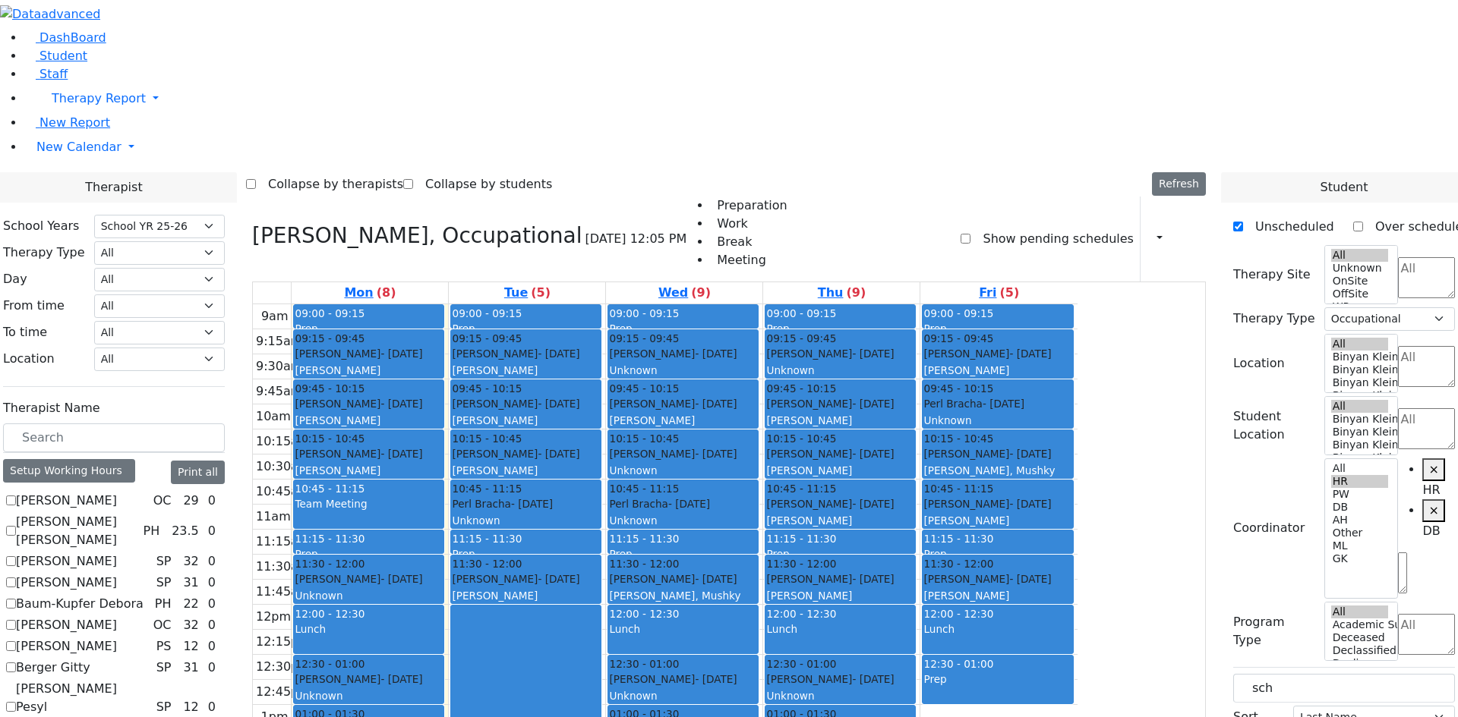
checkbox input "true"
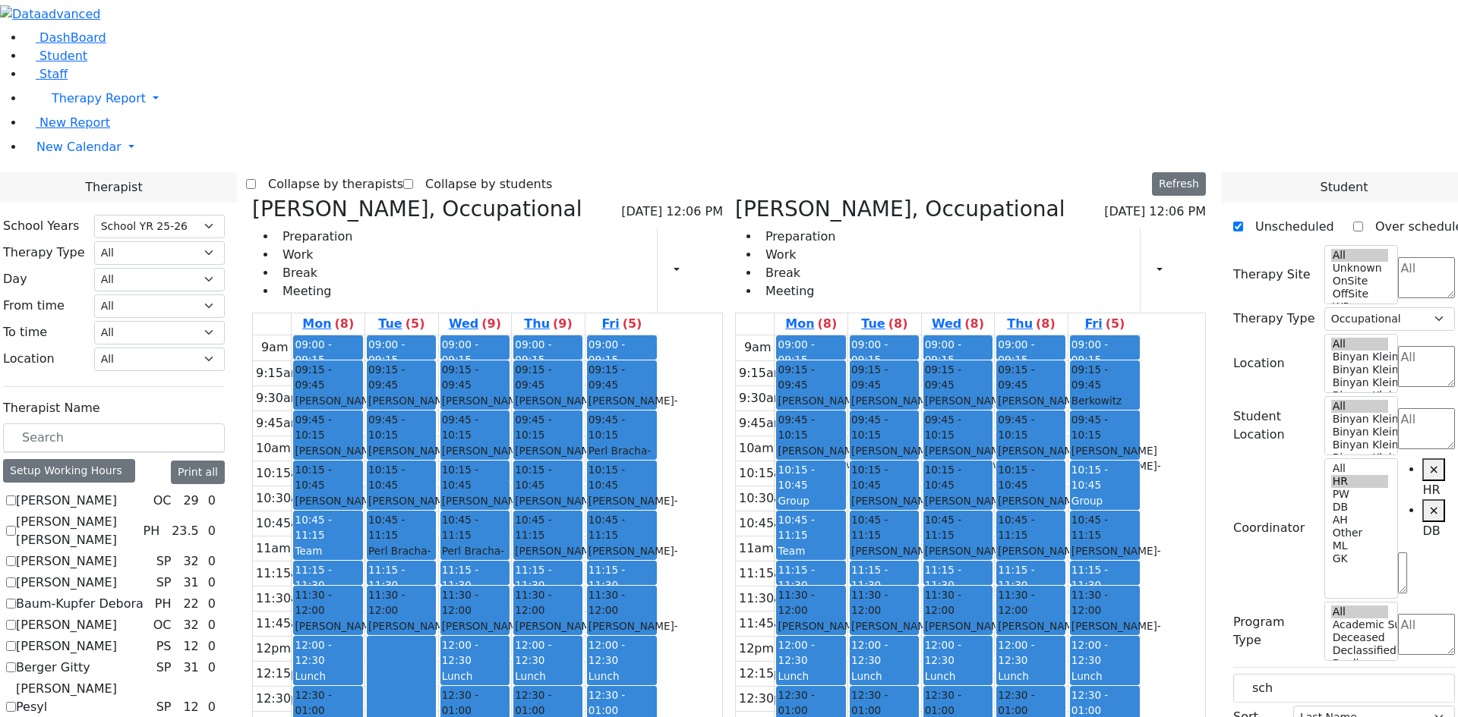
scroll to position [1291, 0]
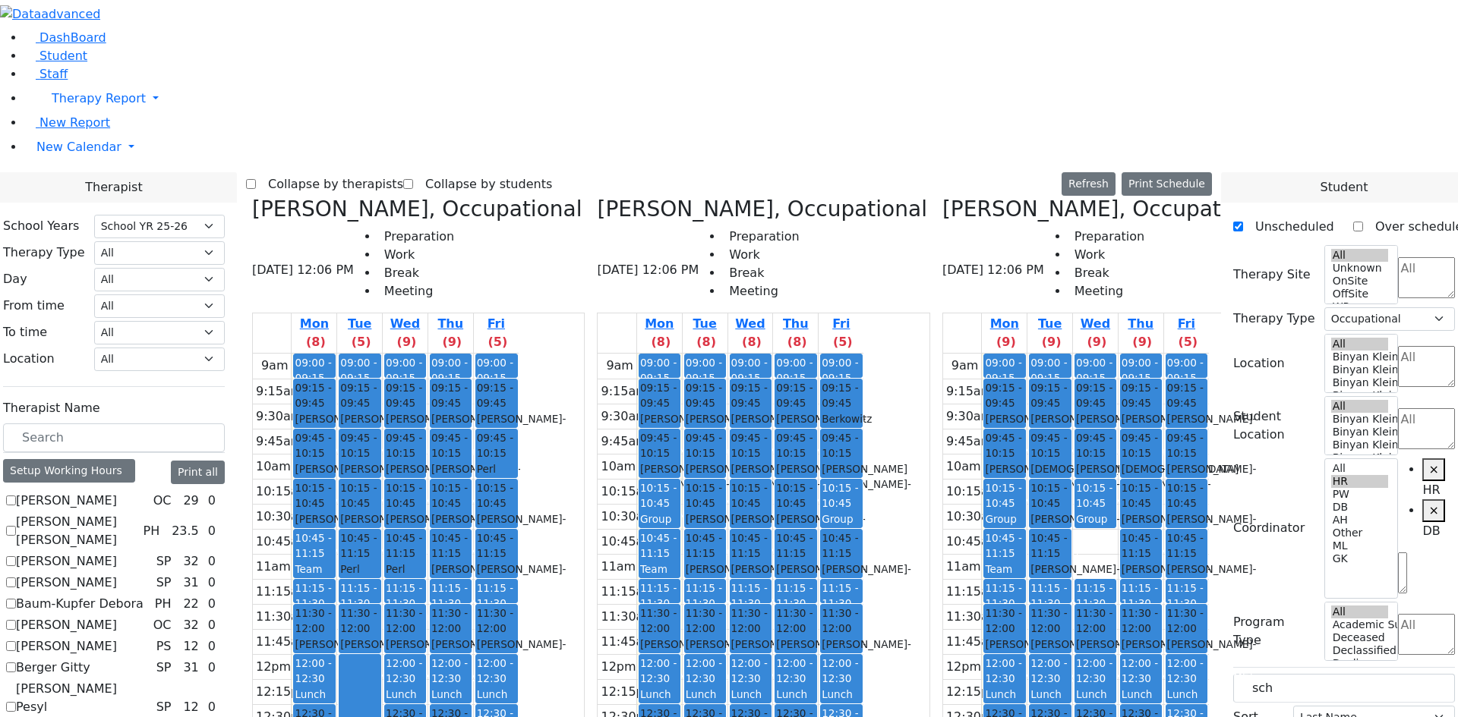
drag, startPoint x: 1114, startPoint y: 282, endPoint x: 467, endPoint y: 545, distance: 698.8
click at [471, 552] on div "[PERSON_NAME], Occupational [DATE] 12:06 PM Preparation Work Break Meeting Mon …" at bounding box center [729, 577] width 966 height 760
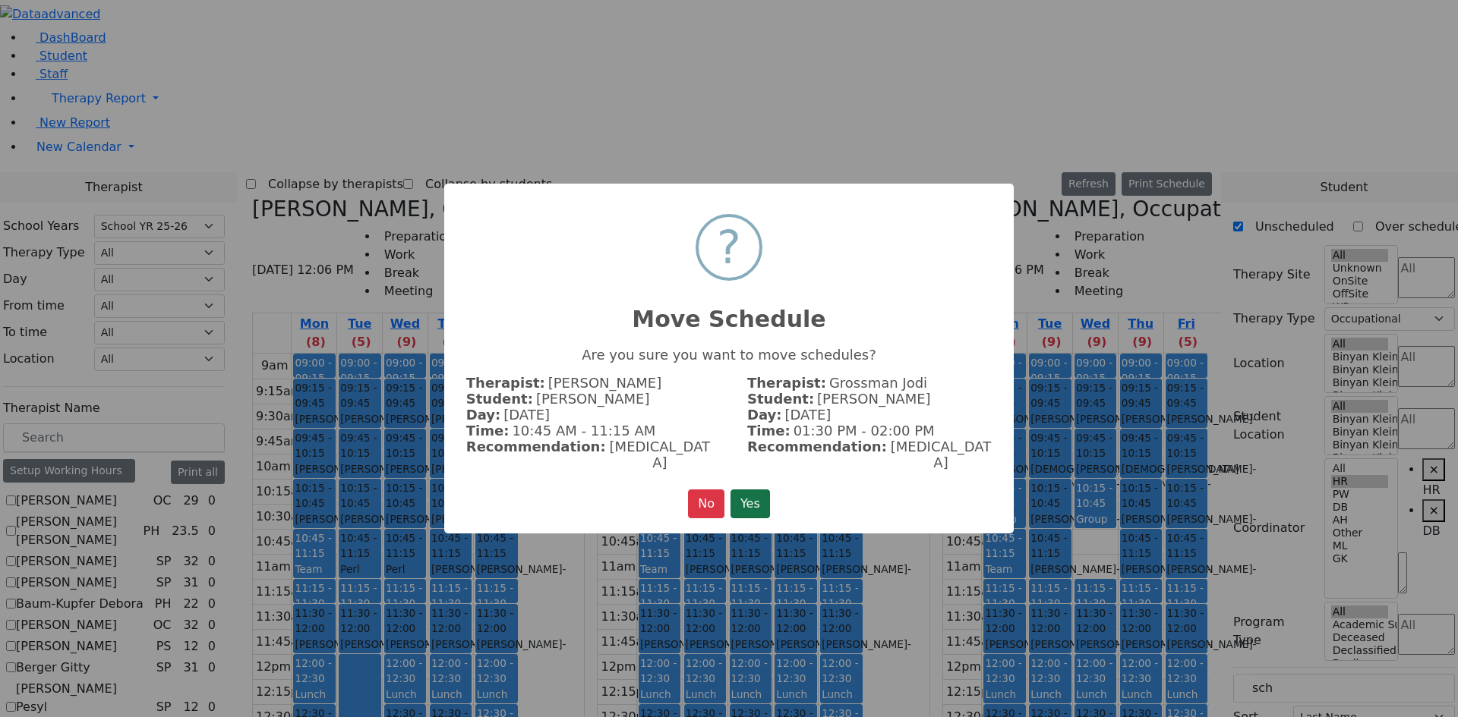
click at [737, 491] on button "Yes" at bounding box center [749, 504] width 39 height 29
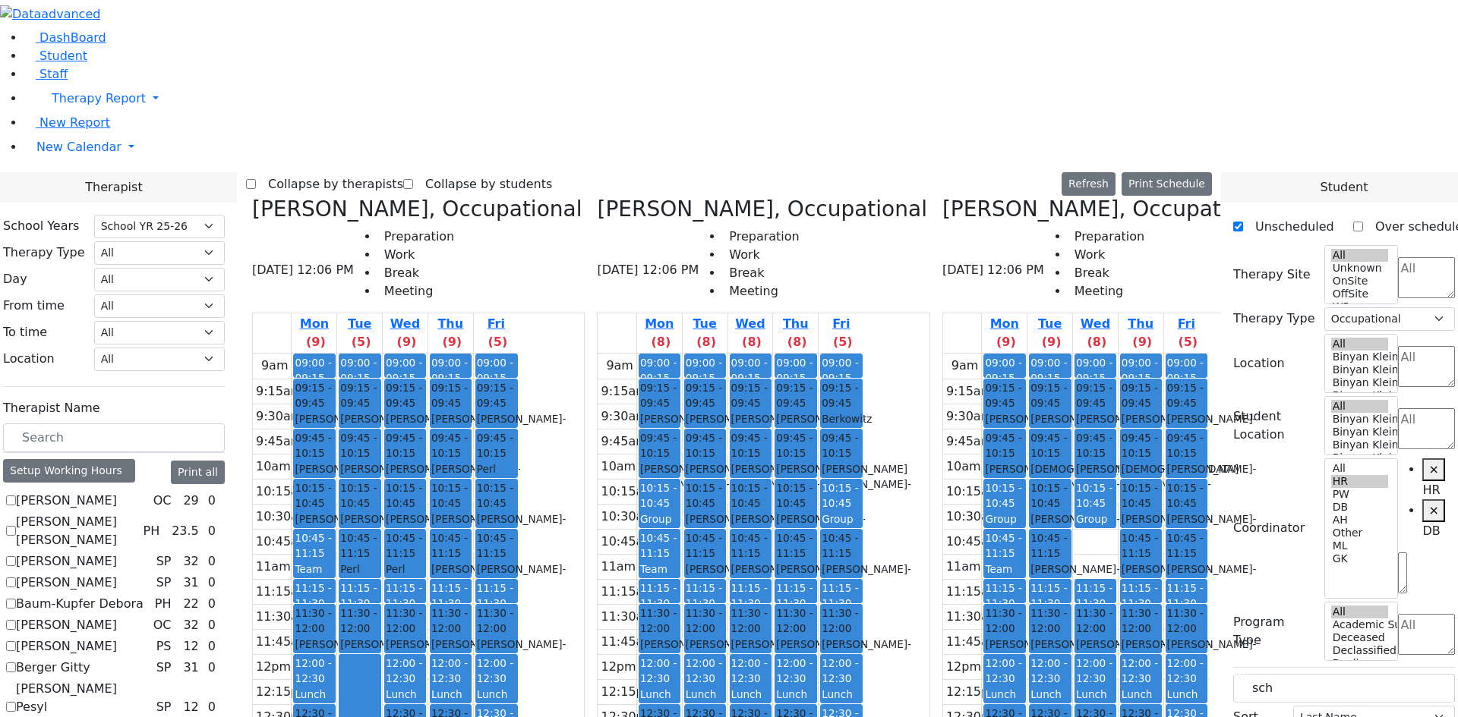
click at [1069, 512] on div "[PERSON_NAME] - [DATE]" at bounding box center [1049, 527] width 39 height 31
drag, startPoint x: 1119, startPoint y: 233, endPoint x: 1085, endPoint y: 231, distance: 34.2
click at [1085, 354] on tr "09:00 - 09:15 Prep 09:15 - 09:45 [PERSON_NAME] - [DATE] [PERSON_NAME] 09:45 - 1…" at bounding box center [1076, 654] width 266 height 601
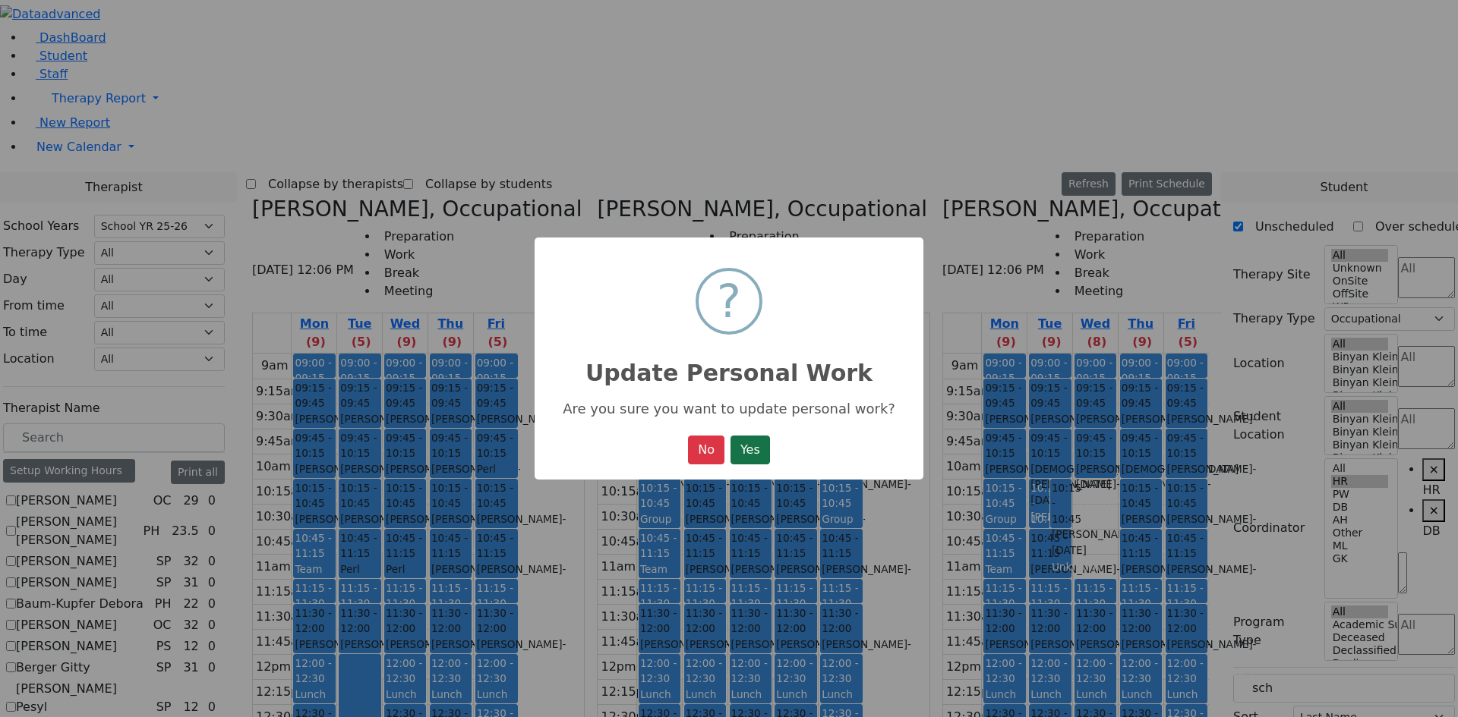
click at [735, 455] on button "Yes" at bounding box center [749, 450] width 39 height 29
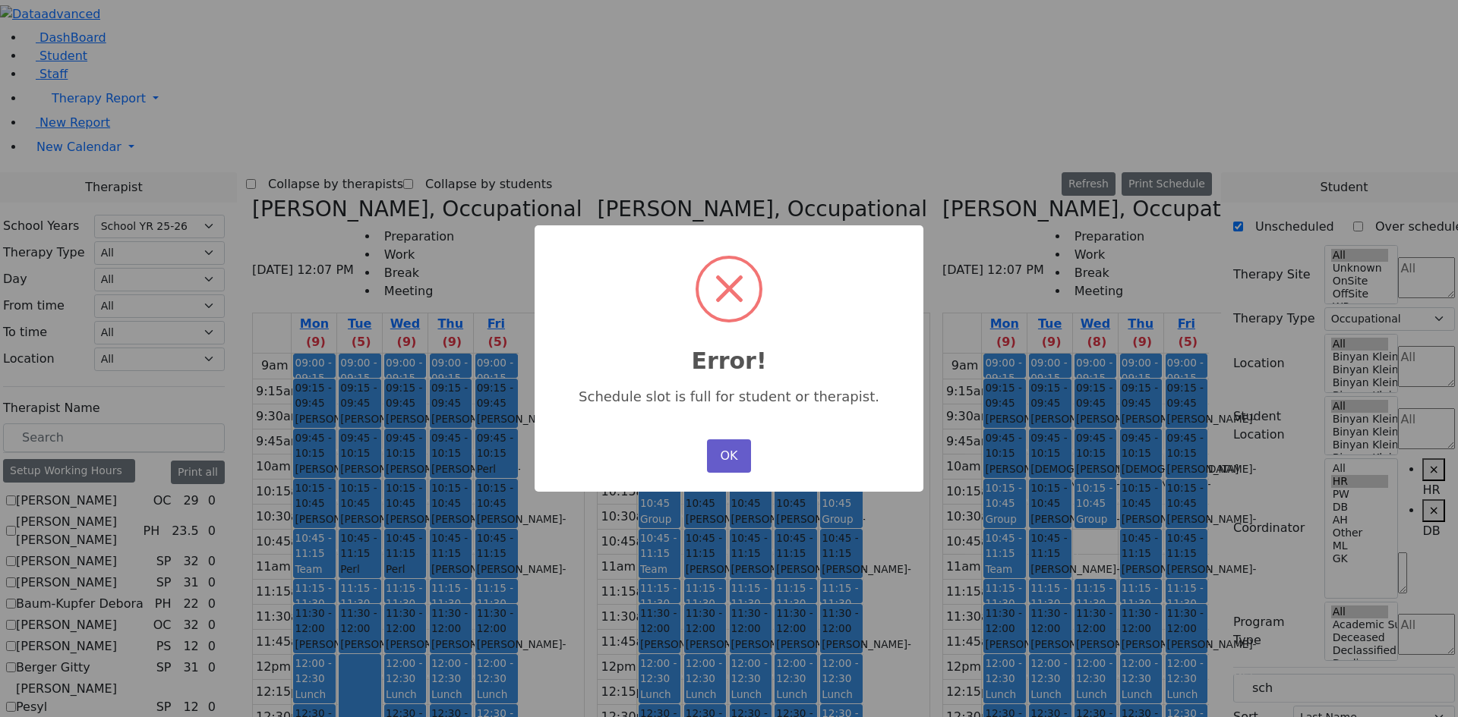
click at [733, 452] on button "OK" at bounding box center [729, 456] width 44 height 33
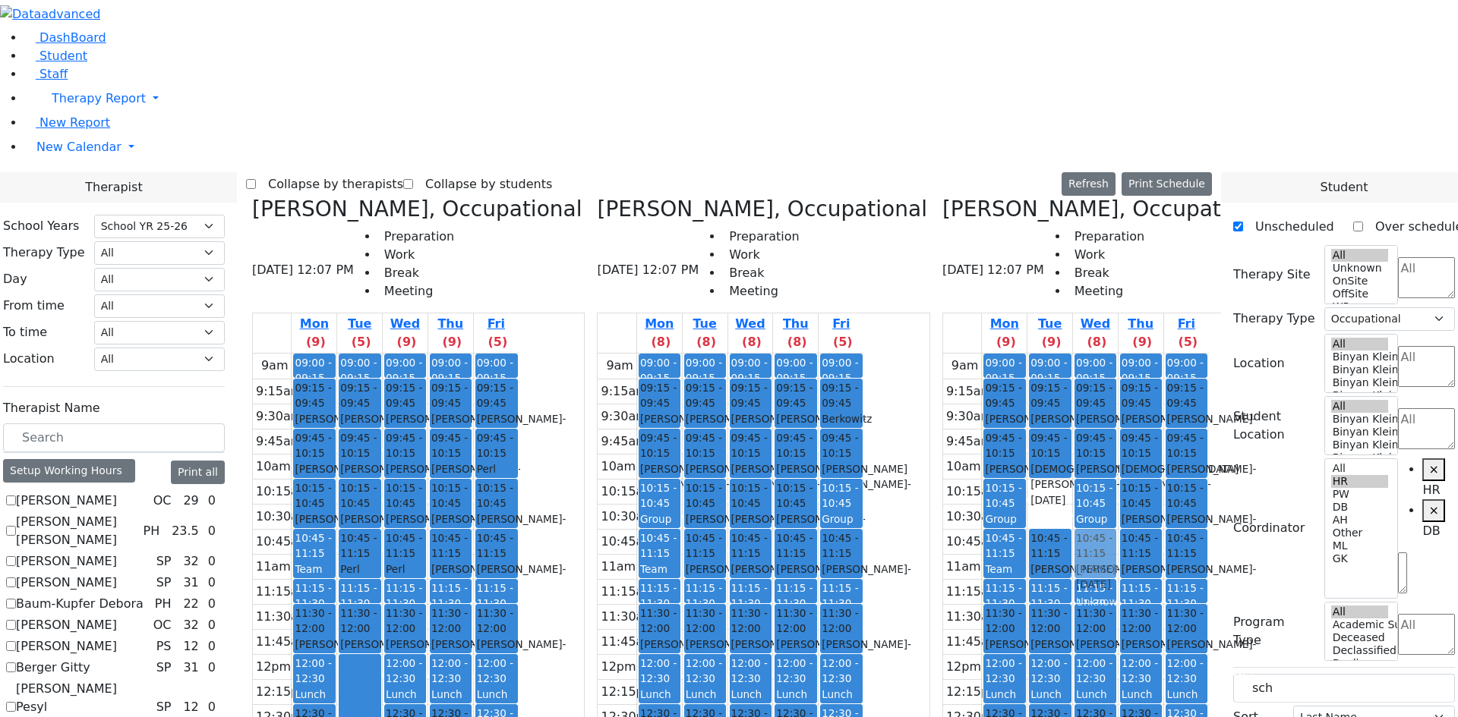
drag, startPoint x: 1070, startPoint y: 233, endPoint x: 1131, endPoint y: 277, distance: 75.6
click at [1131, 354] on tr "09:00 - 09:15 Prep 09:15 - 09:45 [PERSON_NAME] - [DATE] [PERSON_NAME] 09:45 - 1…" at bounding box center [1076, 654] width 266 height 601
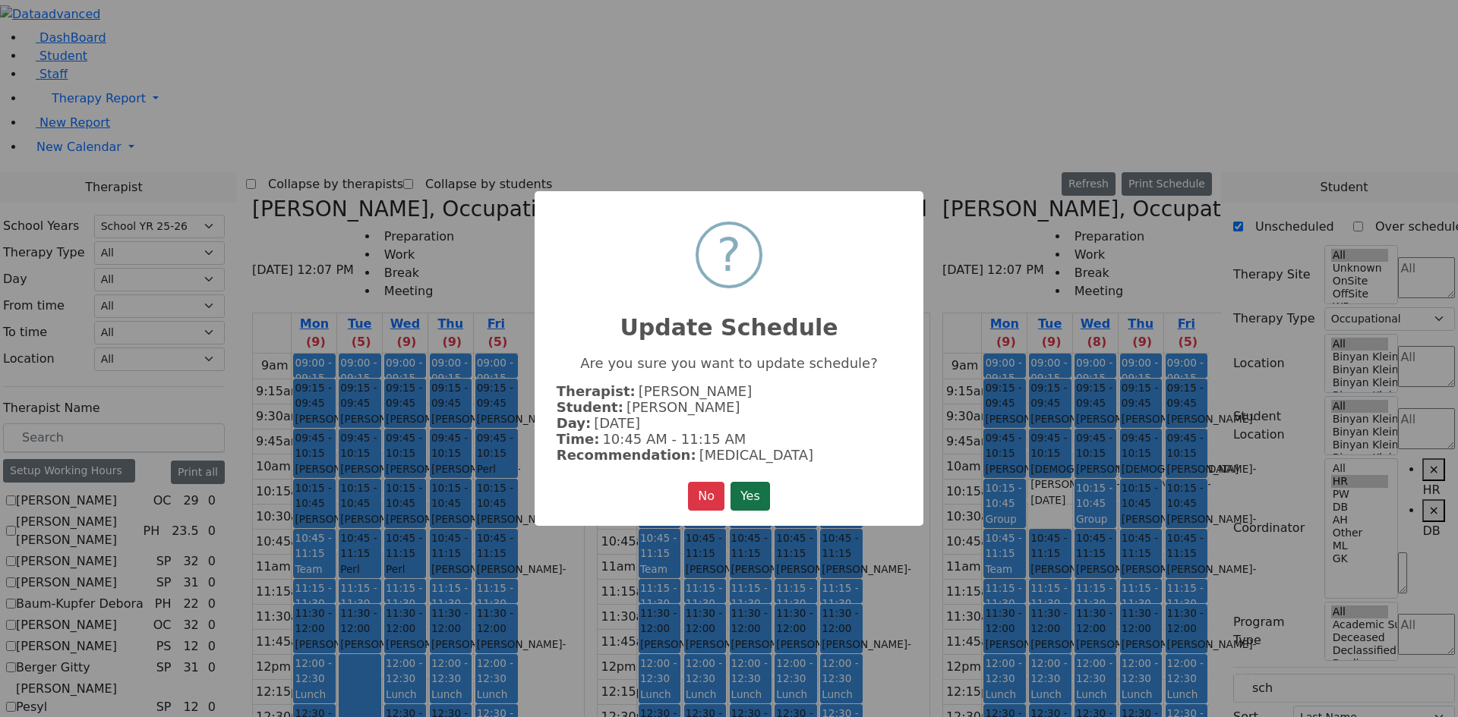
click at [752, 489] on button "Yes" at bounding box center [749, 496] width 39 height 29
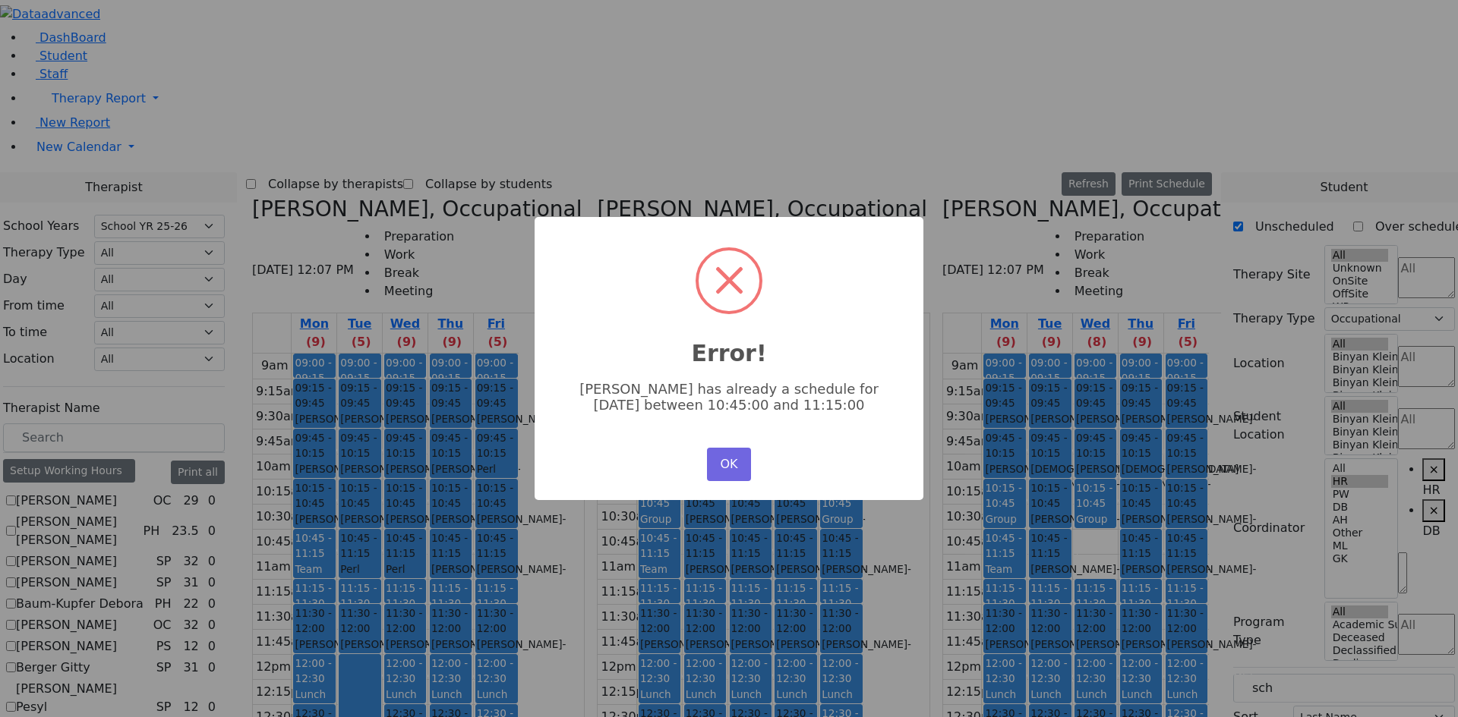
drag, startPoint x: 717, startPoint y: 455, endPoint x: 756, endPoint y: 430, distance: 46.1
click at [717, 454] on button "OK" at bounding box center [729, 464] width 44 height 33
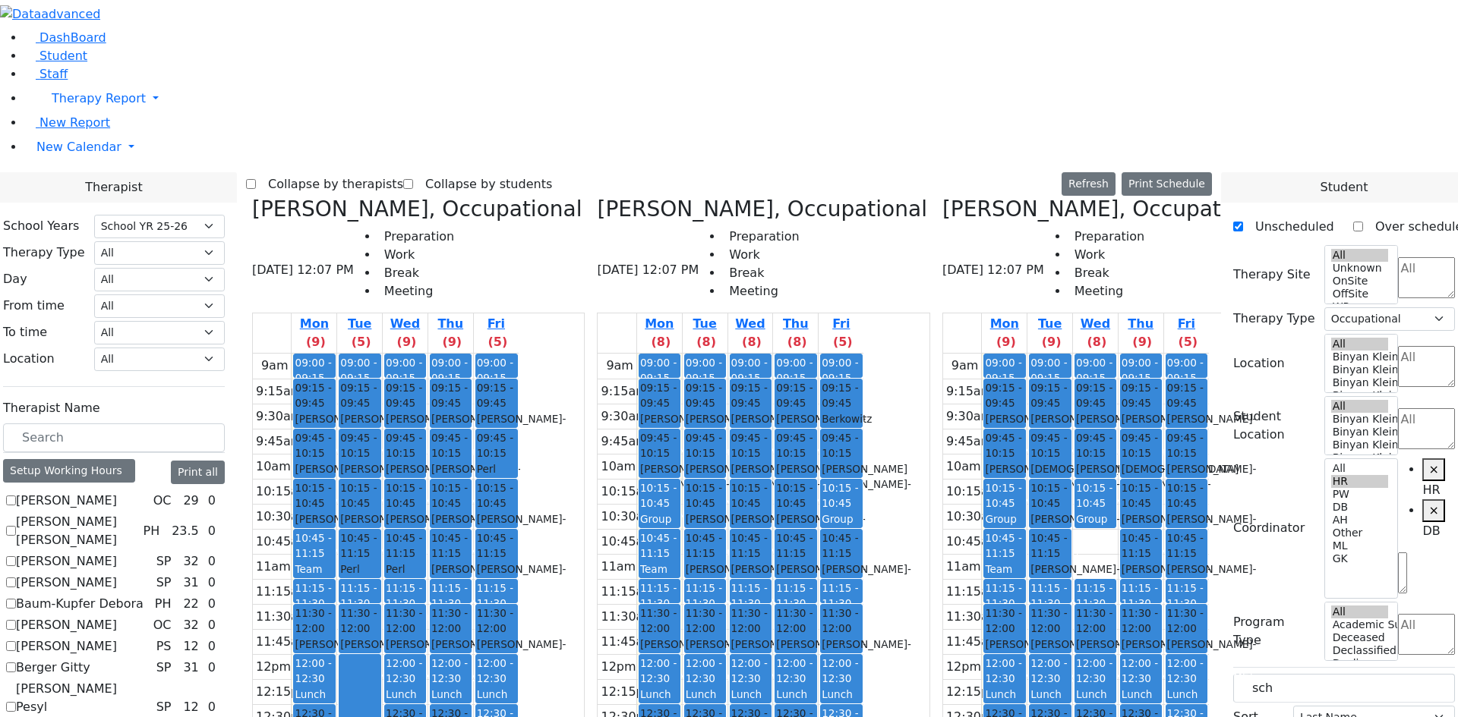
click at [796, 534] on div "9am 9:15am 9:30am 9:45am 10am 10:15am 10:30am 10:45am 11am 11:15am 11:30am 11:4…" at bounding box center [730, 654] width 266 height 601
click at [859, 517] on div "9am 9:15am 9:30am 9:45am 10am 10:15am 10:30am 10:45am 11am 11:15am 11:30am 11:4…" at bounding box center [730, 654] width 266 height 601
click at [863, 506] on div "9am 9:15am 9:30am 9:45am 10am 10:15am 10:30am 10:45am 11am 11:15am 11:30am 11:4…" at bounding box center [730, 654] width 266 height 601
drag, startPoint x: 777, startPoint y: 513, endPoint x: 781, endPoint y: 500, distance: 13.5
click at [781, 500] on div "9am 9:15am 9:30am 9:45am 10am 10:15am 10:30am 10:45am 11am 11:15am 11:30am 11:4…" at bounding box center [730, 654] width 266 height 601
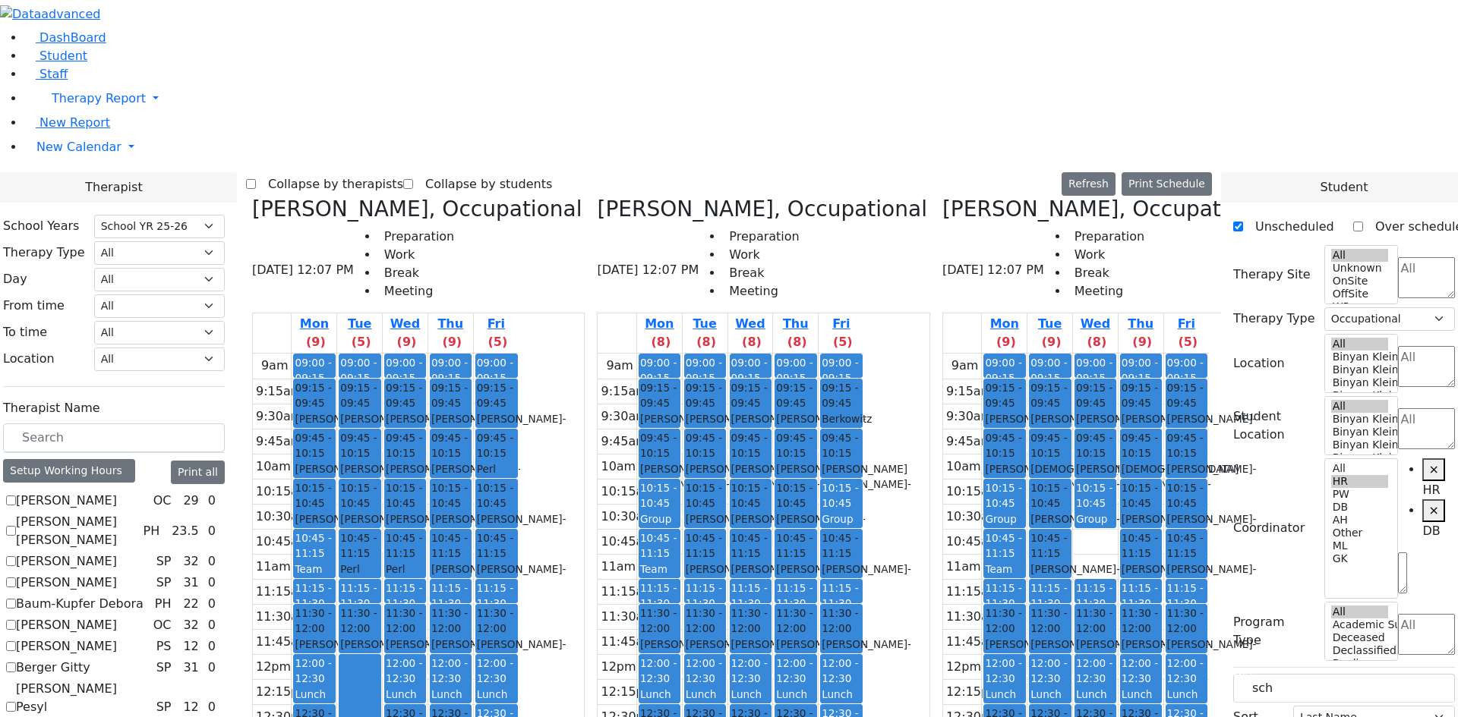
drag, startPoint x: 864, startPoint y: 528, endPoint x: 865, endPoint y: 515, distance: 12.2
click at [863, 515] on div "9am 9:15am 9:30am 9:45am 10am 10:15am 10:30am 10:45am 11am 11:15am 11:30am 11:4…" at bounding box center [730, 654] width 266 height 601
click at [840, 564] on div "9am 9:15am 9:30am 9:45am 10am 10:15am 10:30am 10:45am 11am 11:15am 11:30am 11:4…" at bounding box center [730, 654] width 266 height 601
click at [841, 553] on div "9am 9:15am 9:30am 9:45am 10am 10:15am 10:30am 10:45am 11am 11:15am 11:30am 11:4…" at bounding box center [730, 654] width 266 height 601
click at [1055, 197] on h3 "[PERSON_NAME], Occupational" at bounding box center [1106, 210] width 329 height 26
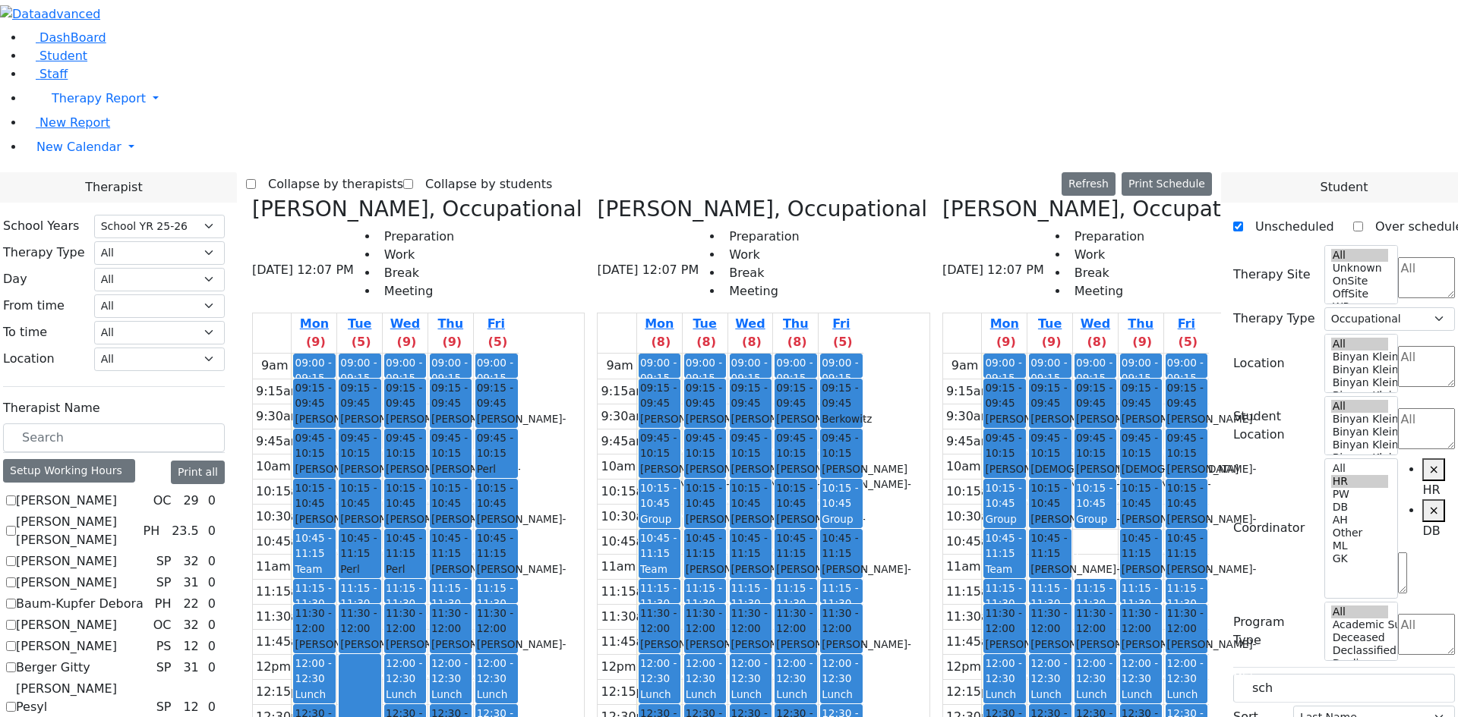
checkbox input "false"
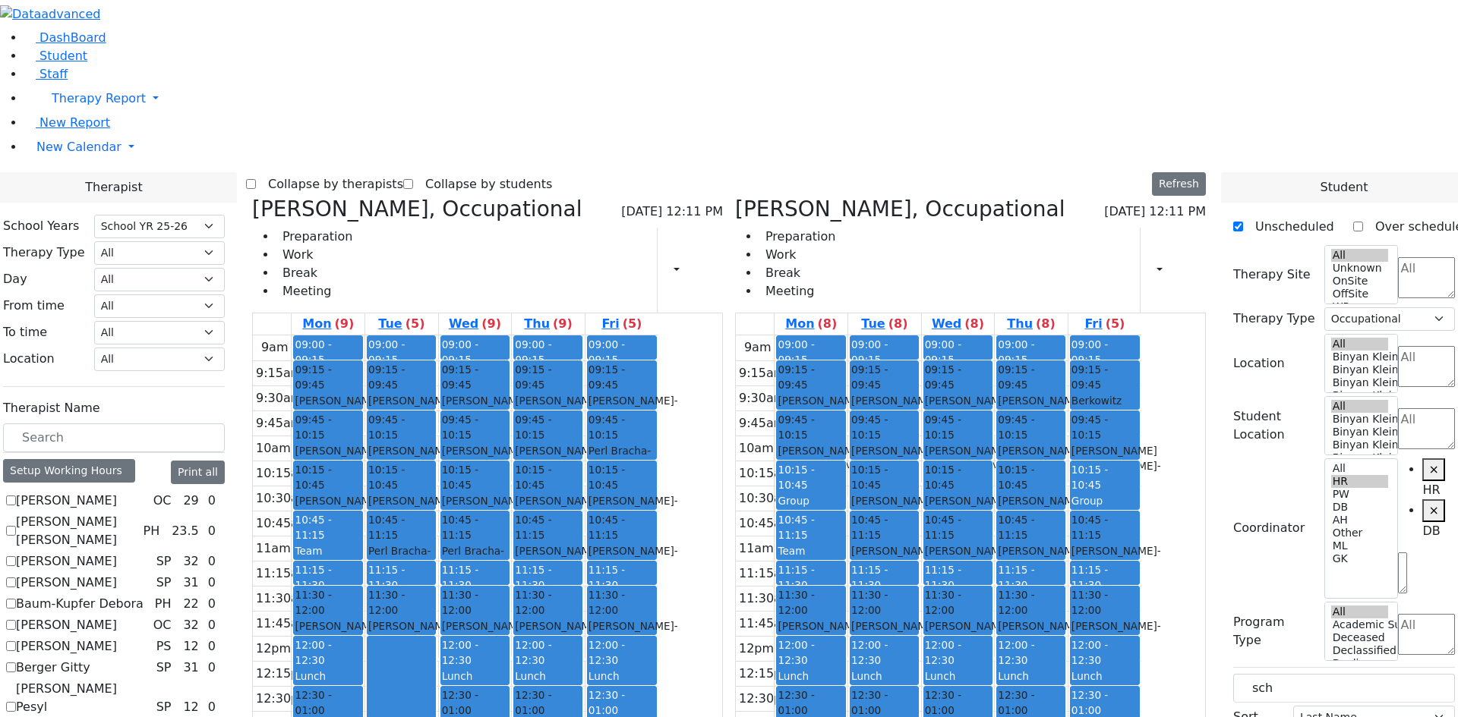
scroll to position [312, 0]
checkbox input "false"
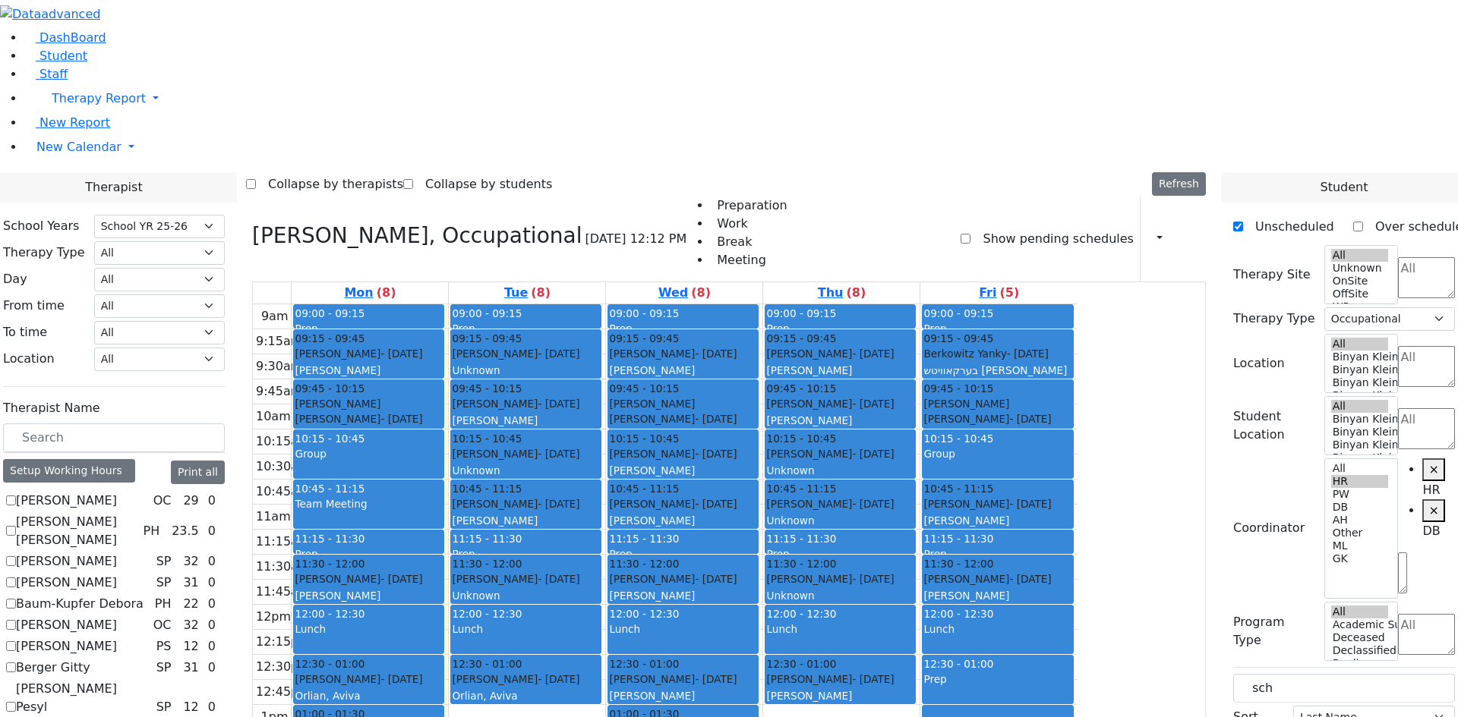
checkbox input "false"
select select
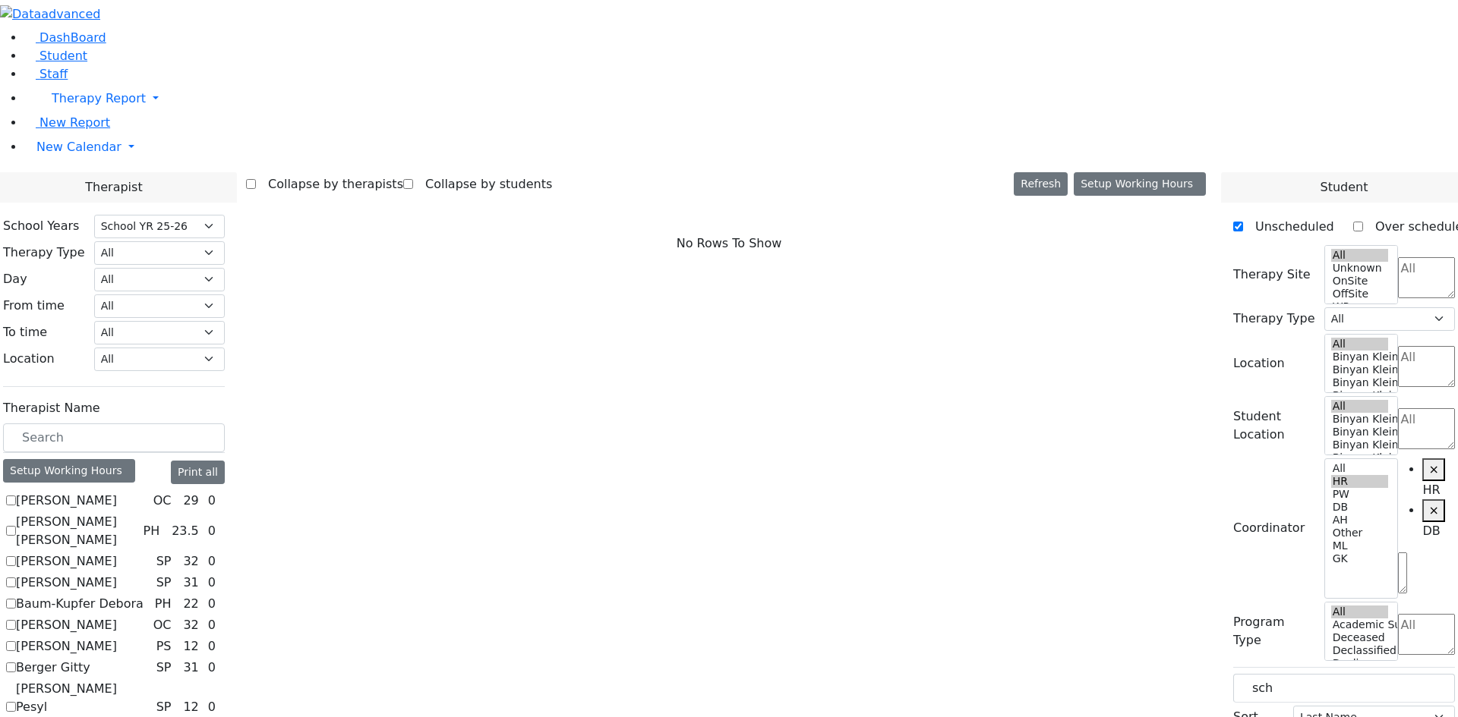
scroll to position [1139, 0]
checkbox input "true"
select select "3"
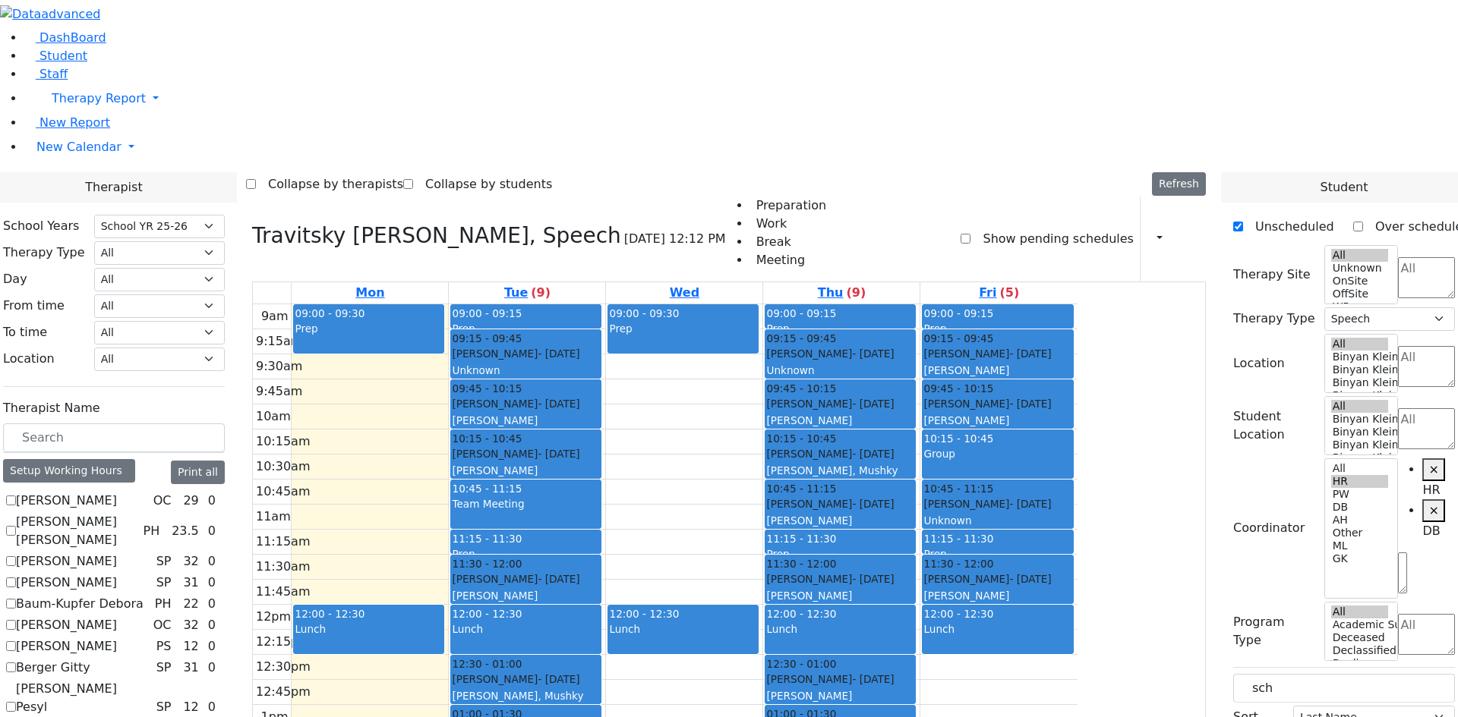
click at [443, 321] on div "Prep" at bounding box center [369, 337] width 148 height 32
click at [524, 130] on button "Delete Selected Schedule" at bounding box center [569, 132] width 150 height 24
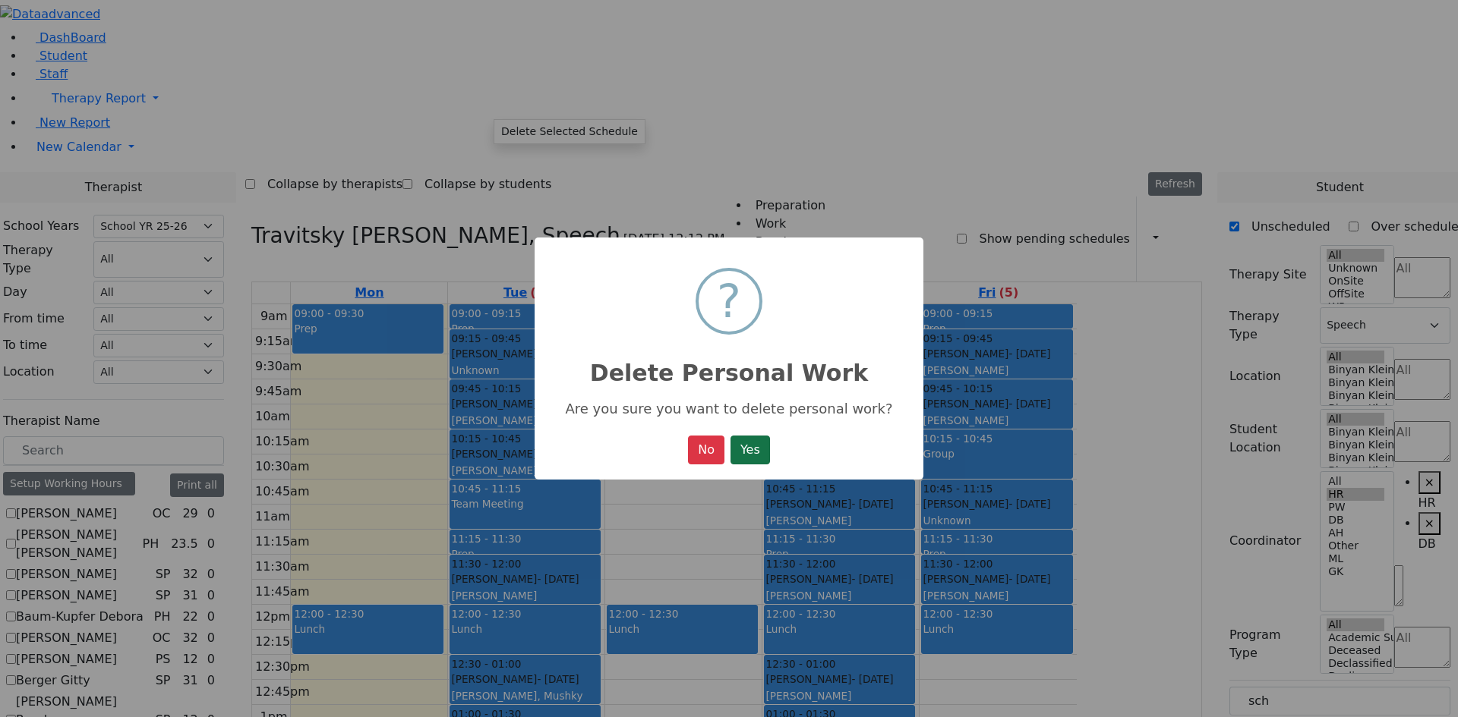
click at [752, 455] on button "Yes" at bounding box center [749, 450] width 39 height 29
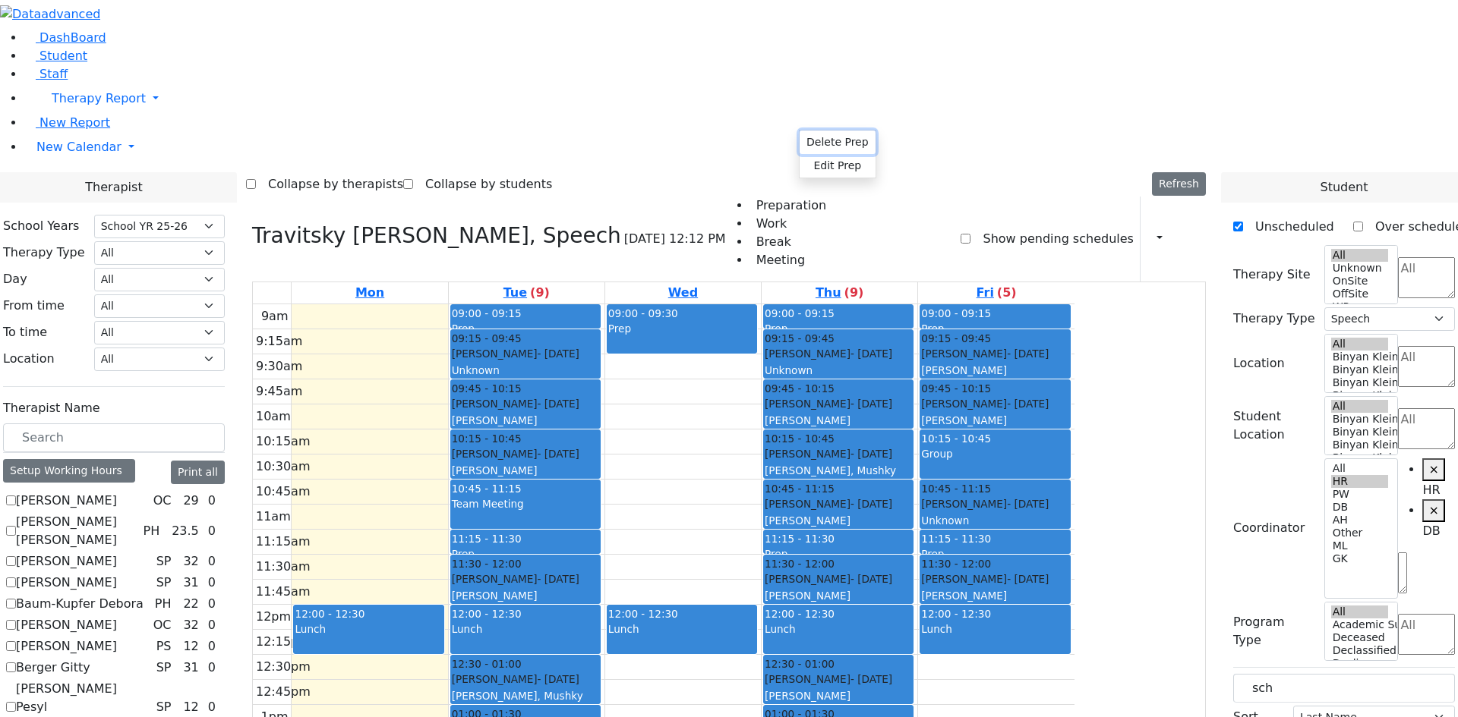
click at [828, 142] on button "Delete Prep" at bounding box center [837, 143] width 76 height 24
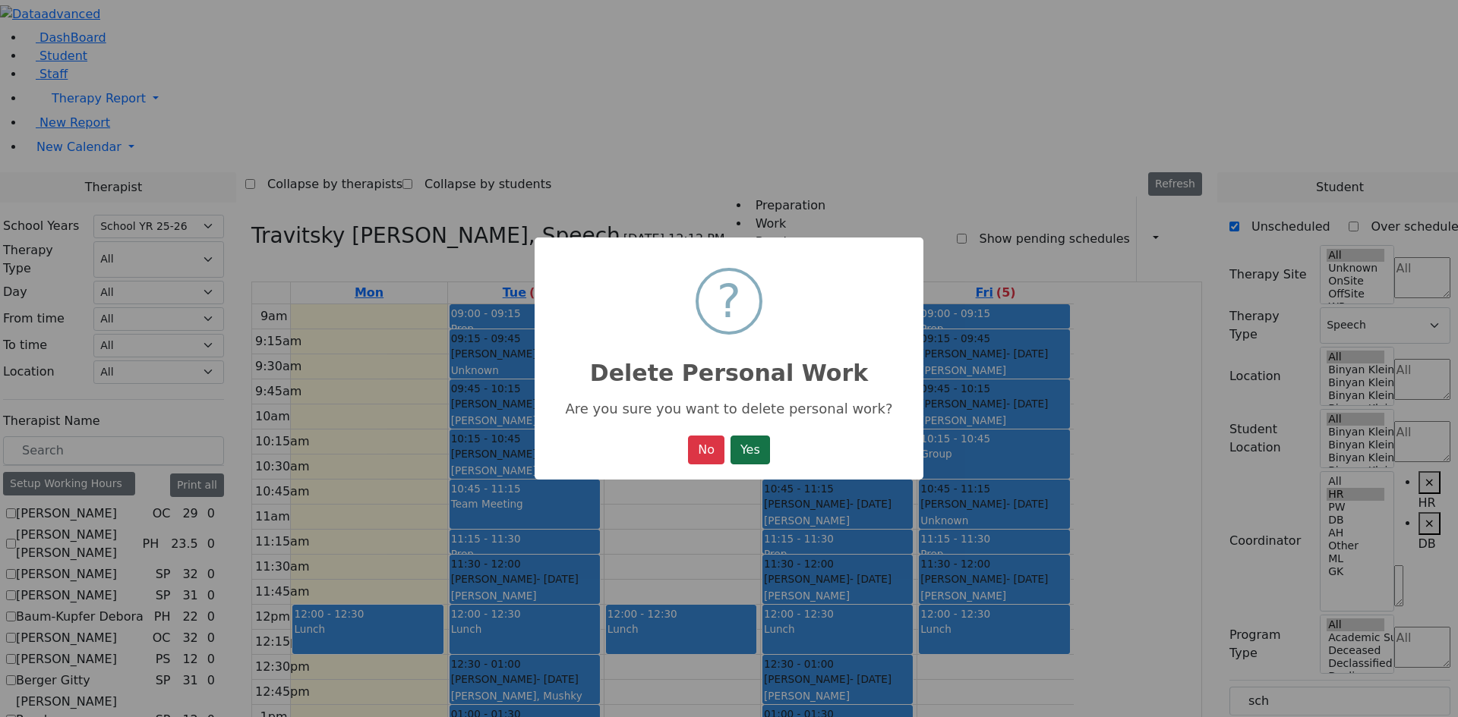
click at [742, 459] on button "Yes" at bounding box center [749, 450] width 39 height 29
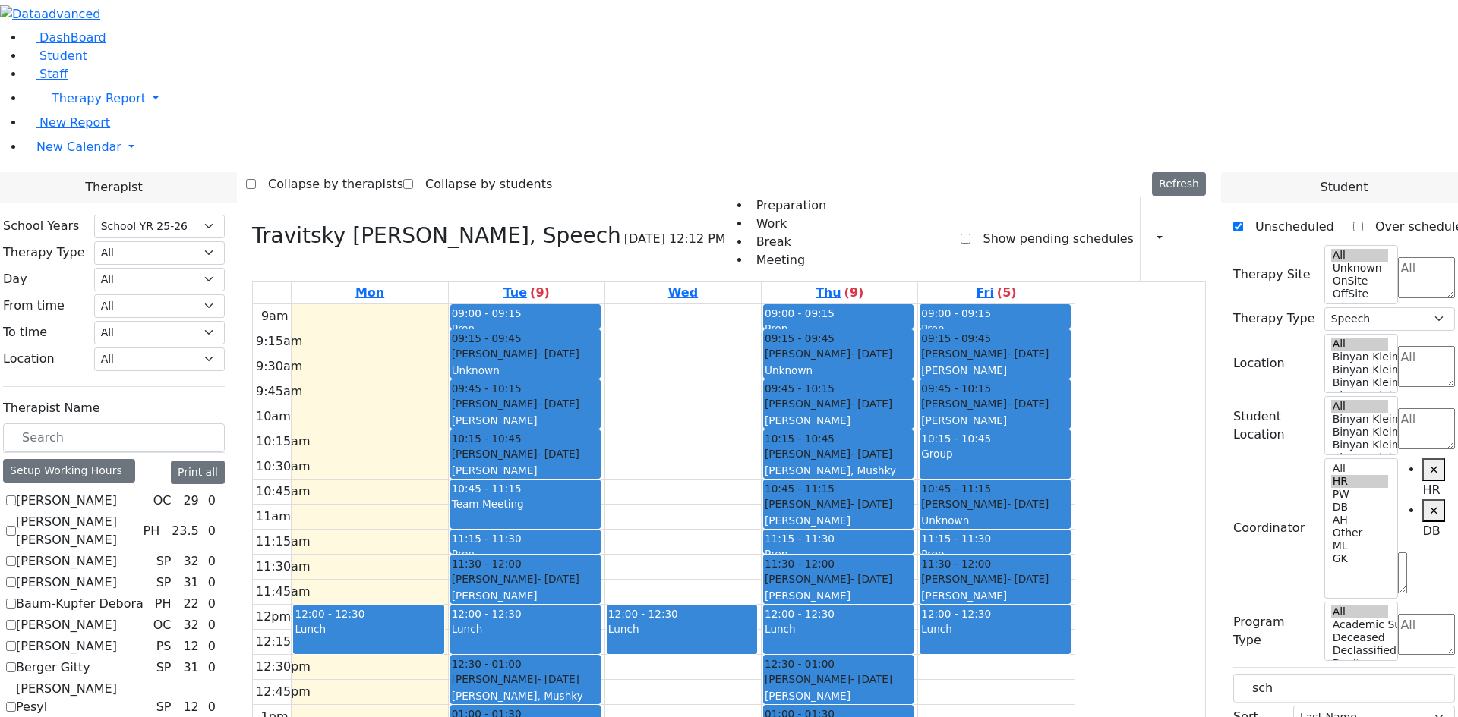
click at [528, 304] on div "9am 9:15am 9:30am 9:45am 10am 10:15am 10:30am 10:45am 11am 11:15am 11:30am 11:4…" at bounding box center [663, 604] width 821 height 601
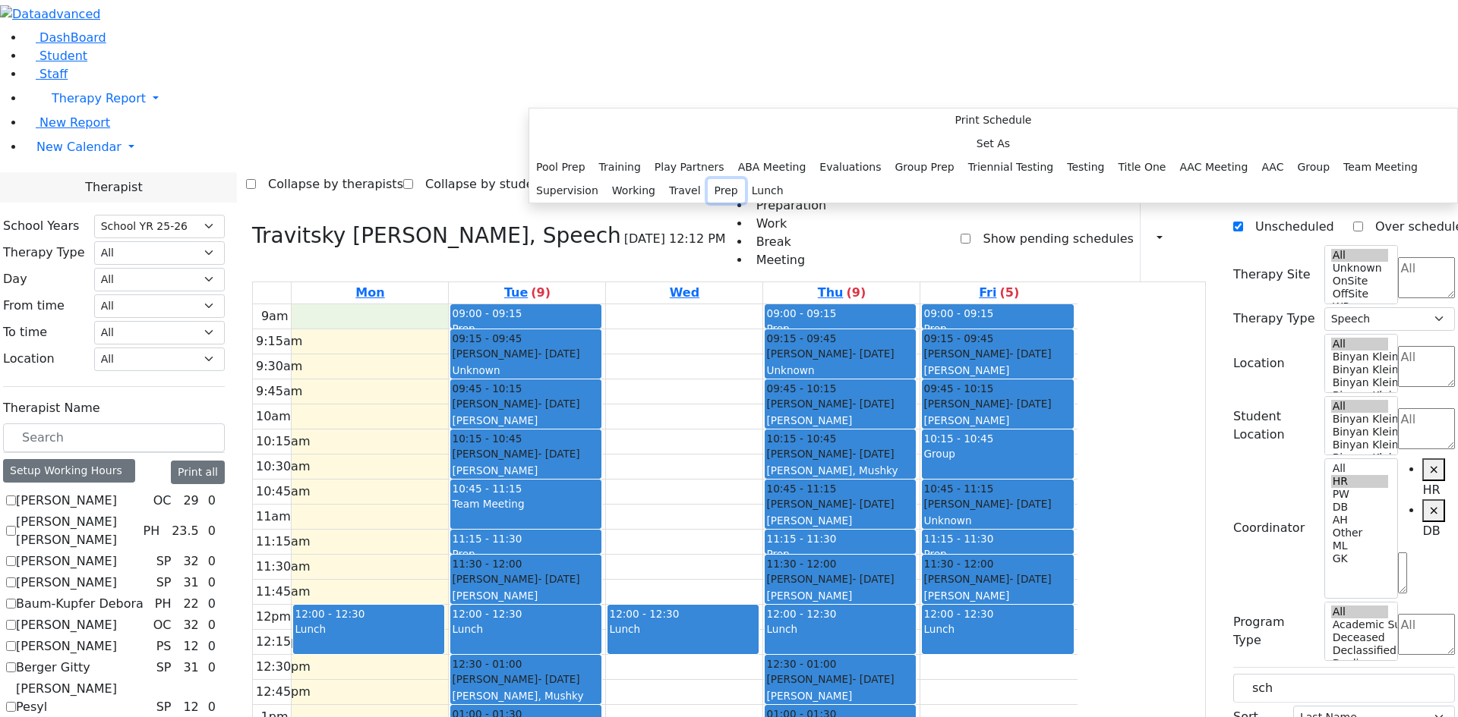
click at [719, 203] on button "Prep" at bounding box center [725, 191] width 37 height 24
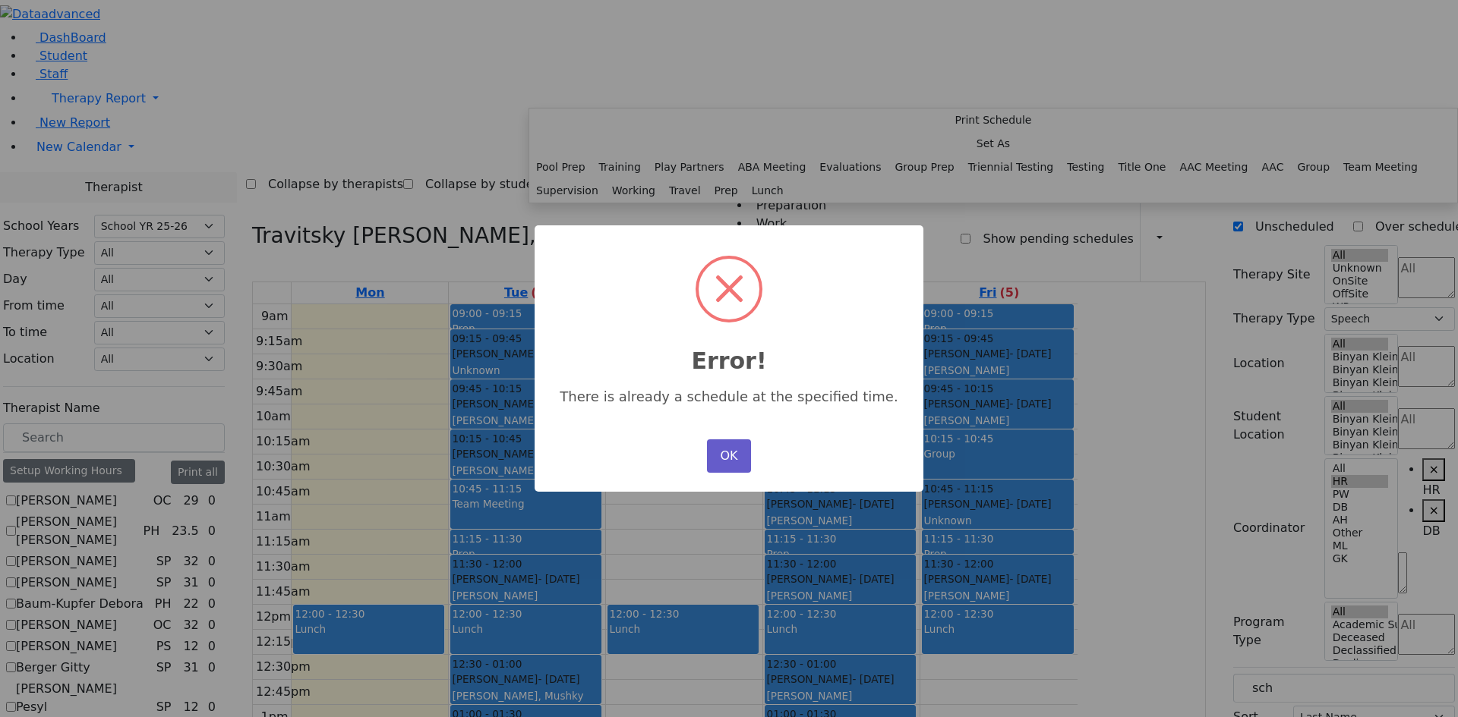
click at [737, 446] on button "OK" at bounding box center [729, 456] width 44 height 33
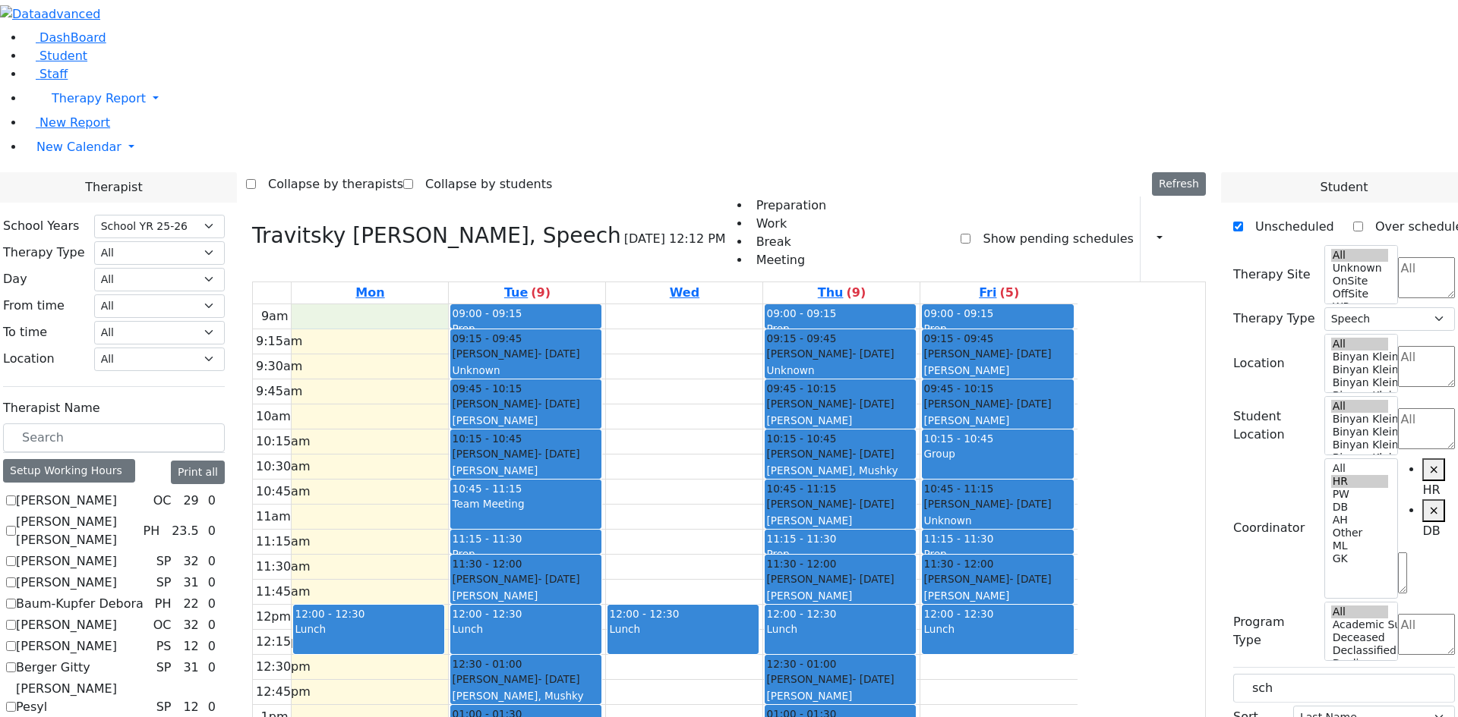
click at [503, 304] on div "9am 9:15am 9:30am 9:45am 10am 10:15am 10:30am 10:45am 11am 11:15am 11:30am 11:4…" at bounding box center [665, 604] width 824 height 601
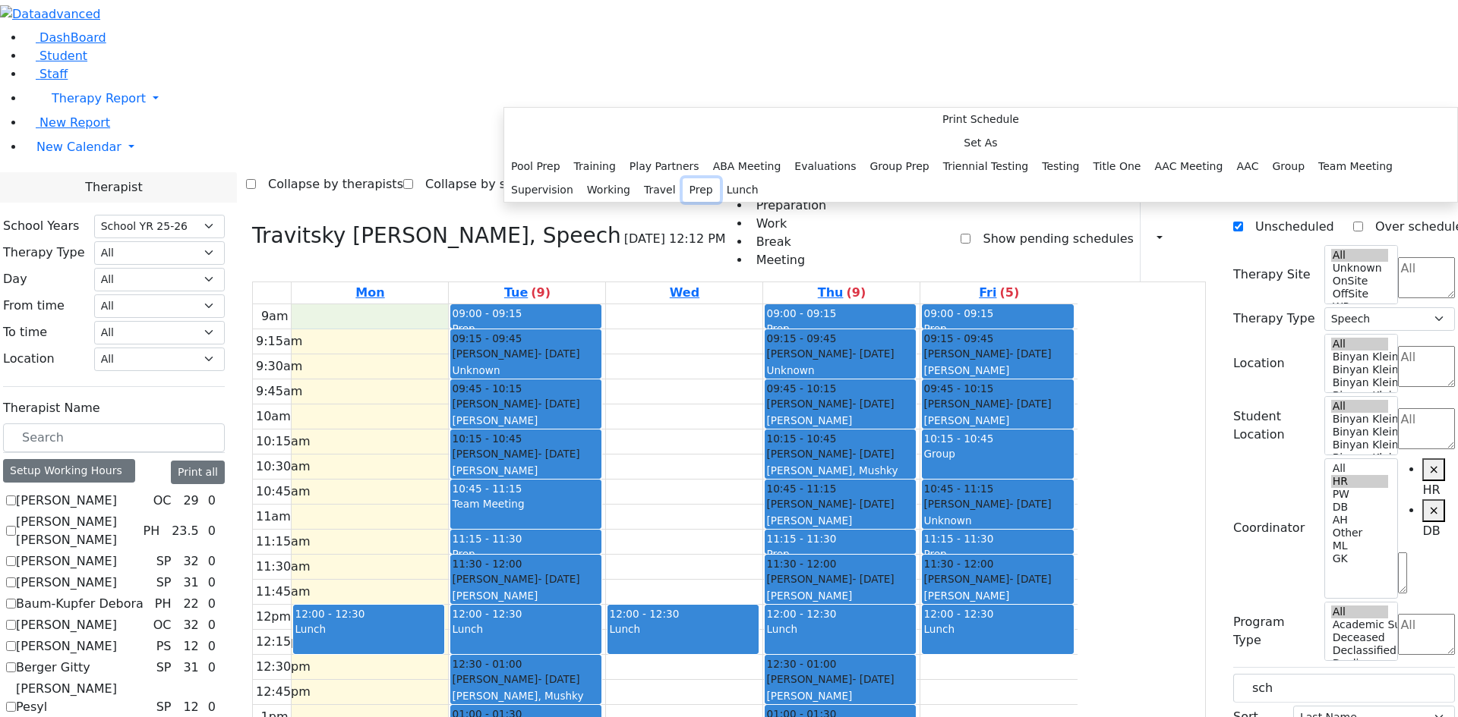
click at [692, 202] on button "Prep" at bounding box center [700, 190] width 37 height 24
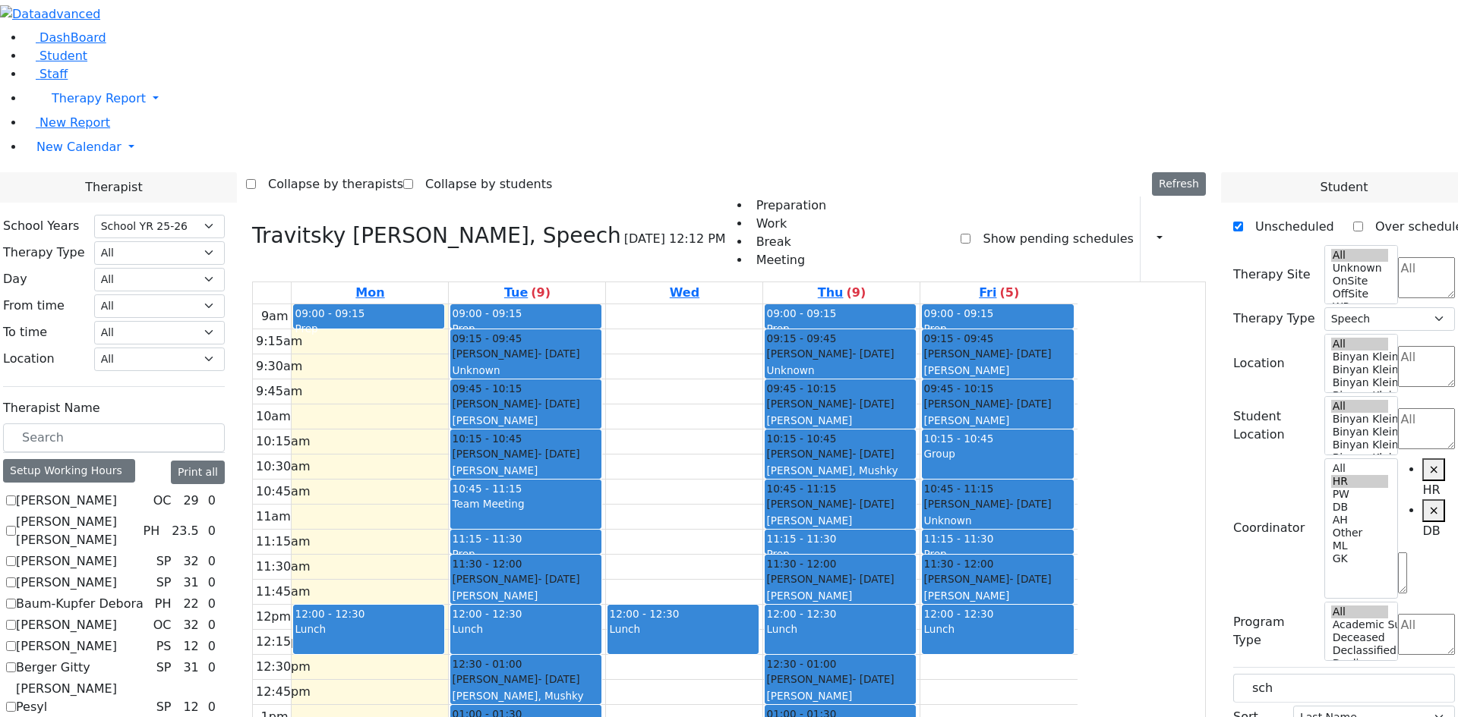
click at [803, 304] on div "9am 9:15am 9:30am 9:45am 10am 10:15am 10:30am 10:45am 11am 11:15am 11:30am 11:4…" at bounding box center [665, 604] width 824 height 601
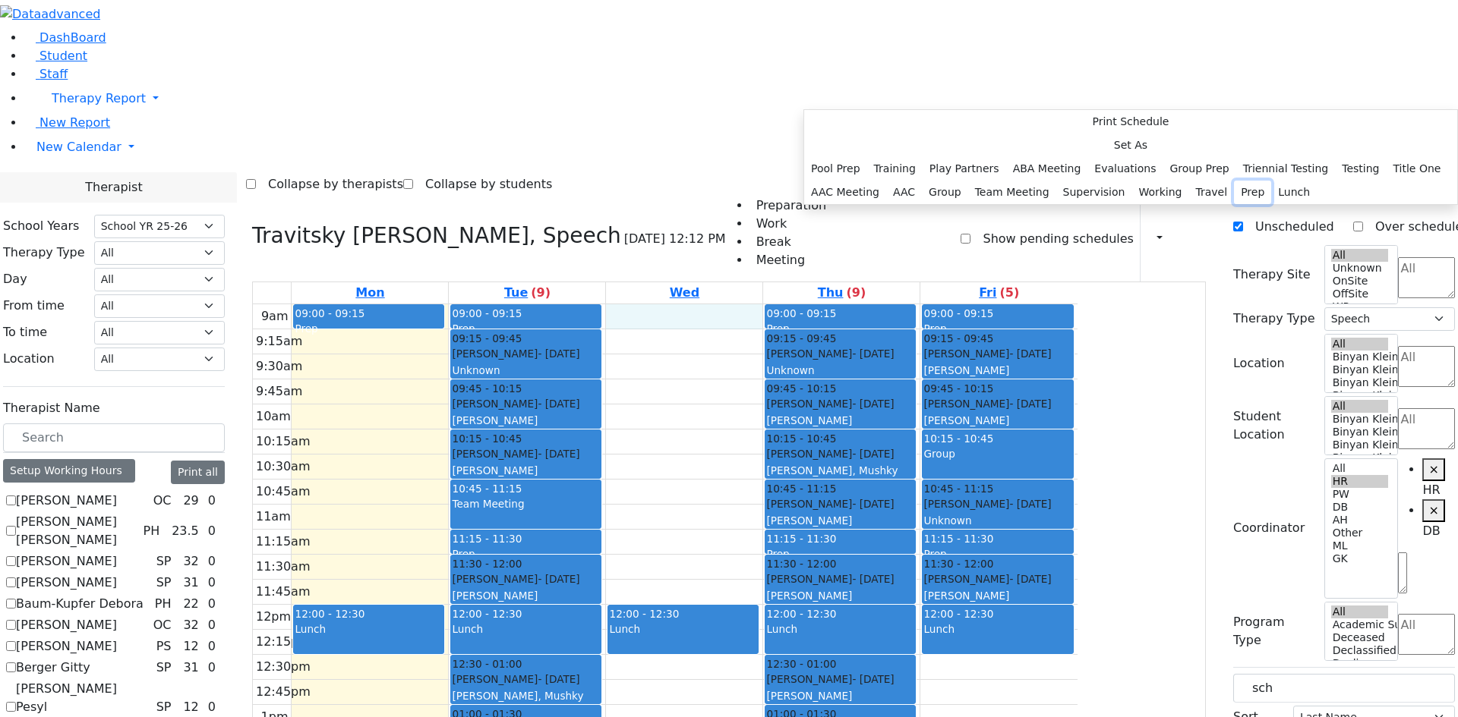
click at [1234, 204] on button "Prep" at bounding box center [1252, 193] width 37 height 24
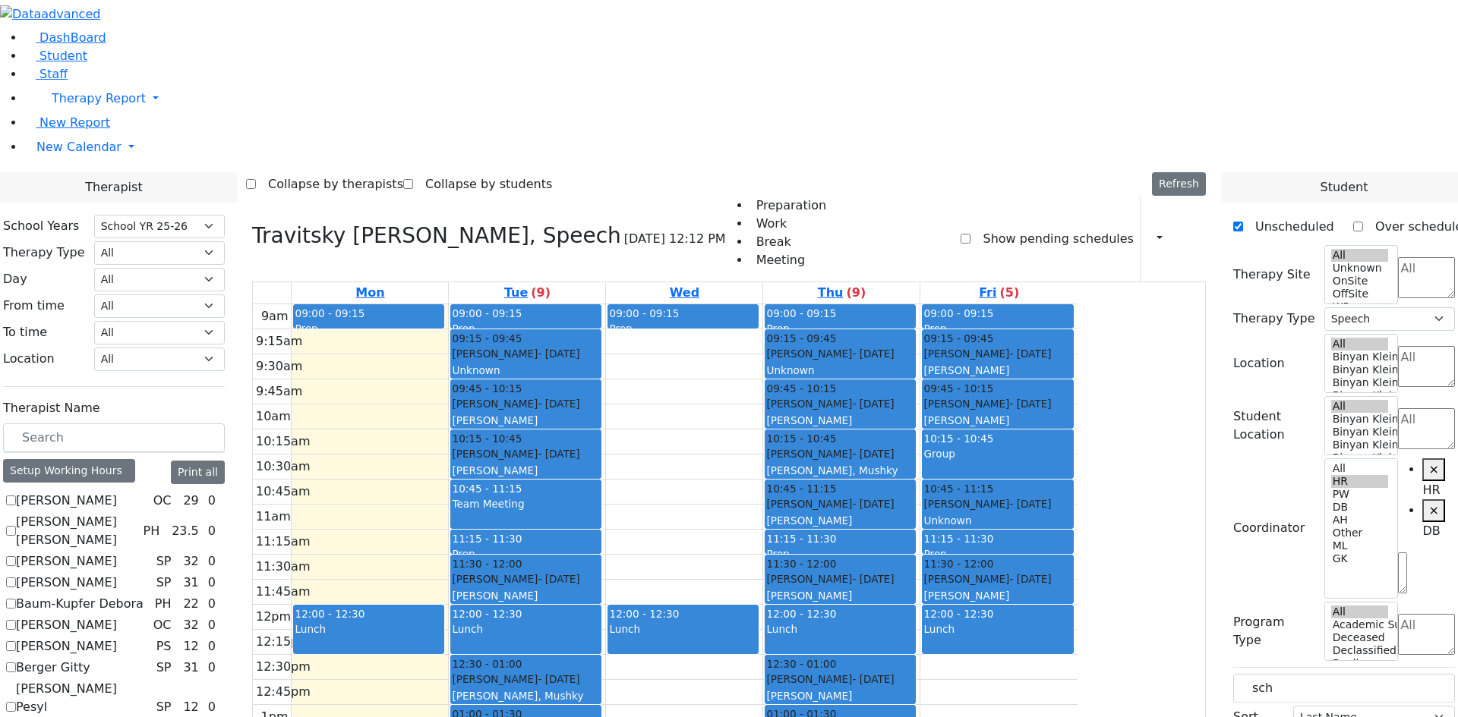
click at [477, 336] on div "9am 9:15am 9:30am 9:45am 10am 10:15am 10:30am 10:45am 11am 11:15am 11:30am 11:4…" at bounding box center [665, 604] width 824 height 601
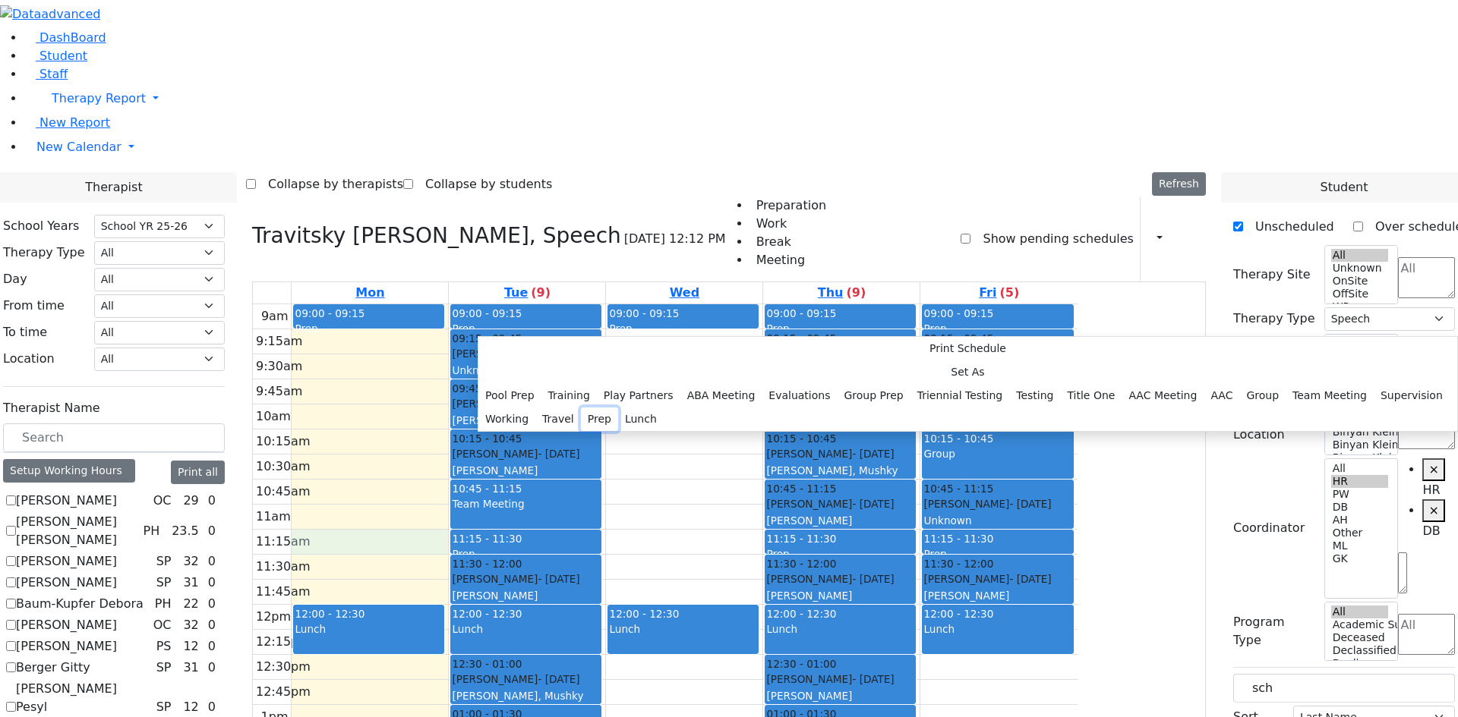
click at [618, 428] on button "Prep" at bounding box center [599, 420] width 37 height 24
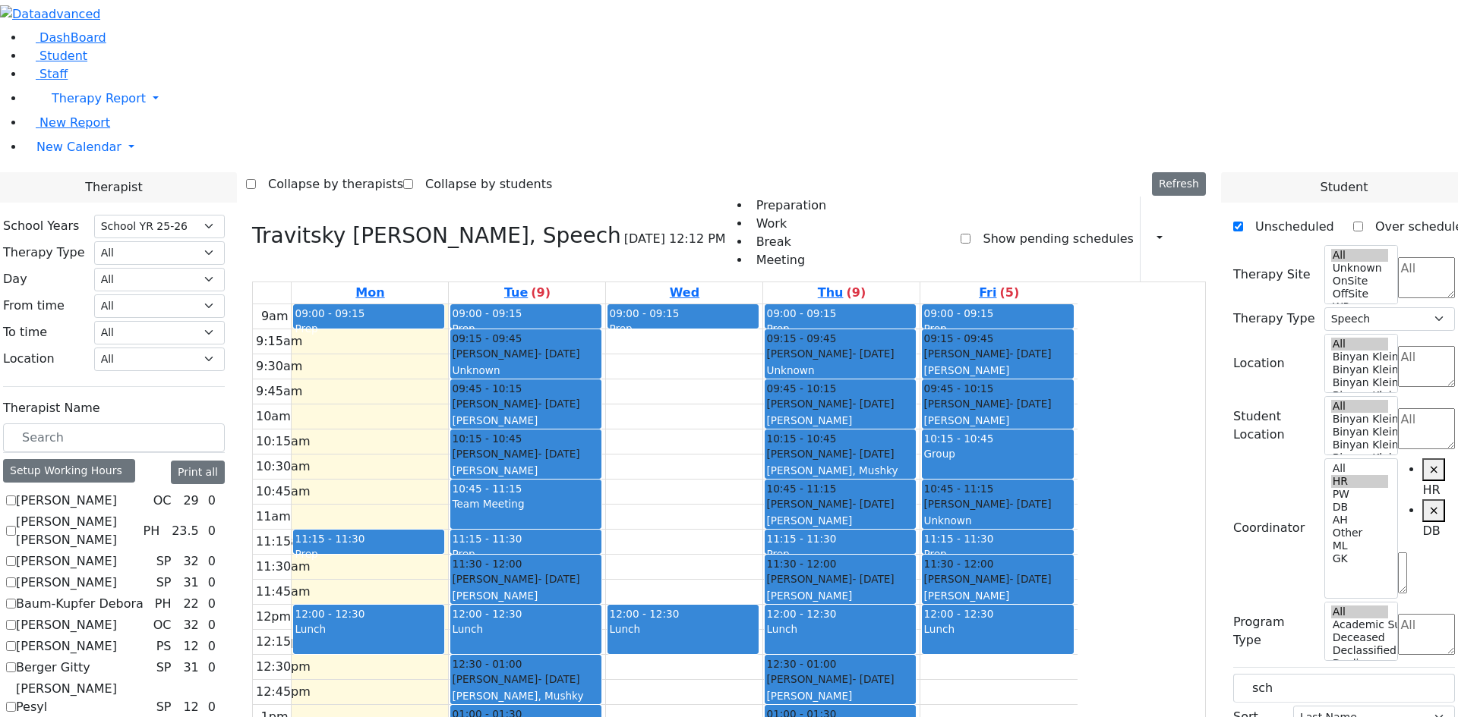
click at [817, 331] on div "9am 9:15am 9:30am 9:45am 10am 10:15am 10:30am 10:45am 11am 11:15am 11:30am 11:4…" at bounding box center [665, 604] width 824 height 601
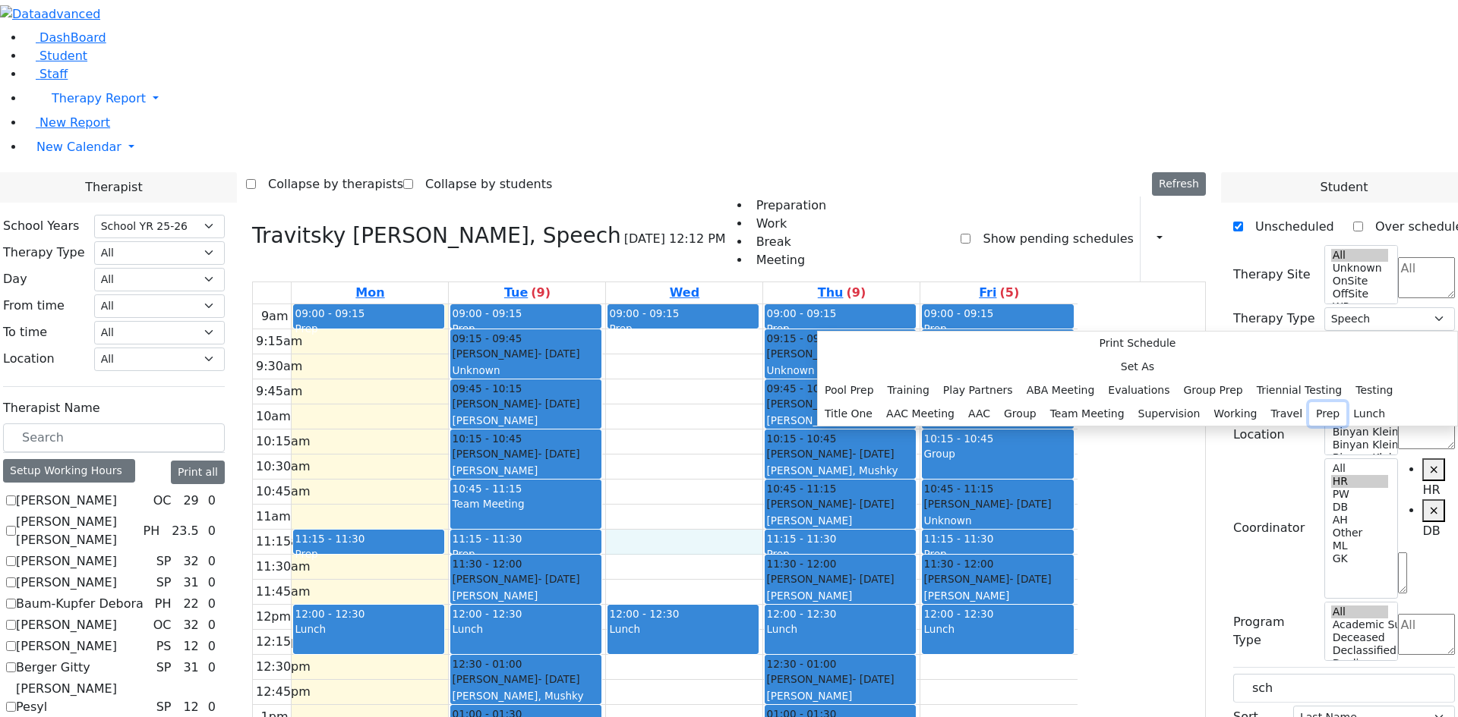
click at [1309, 426] on button "Prep" at bounding box center [1327, 414] width 37 height 24
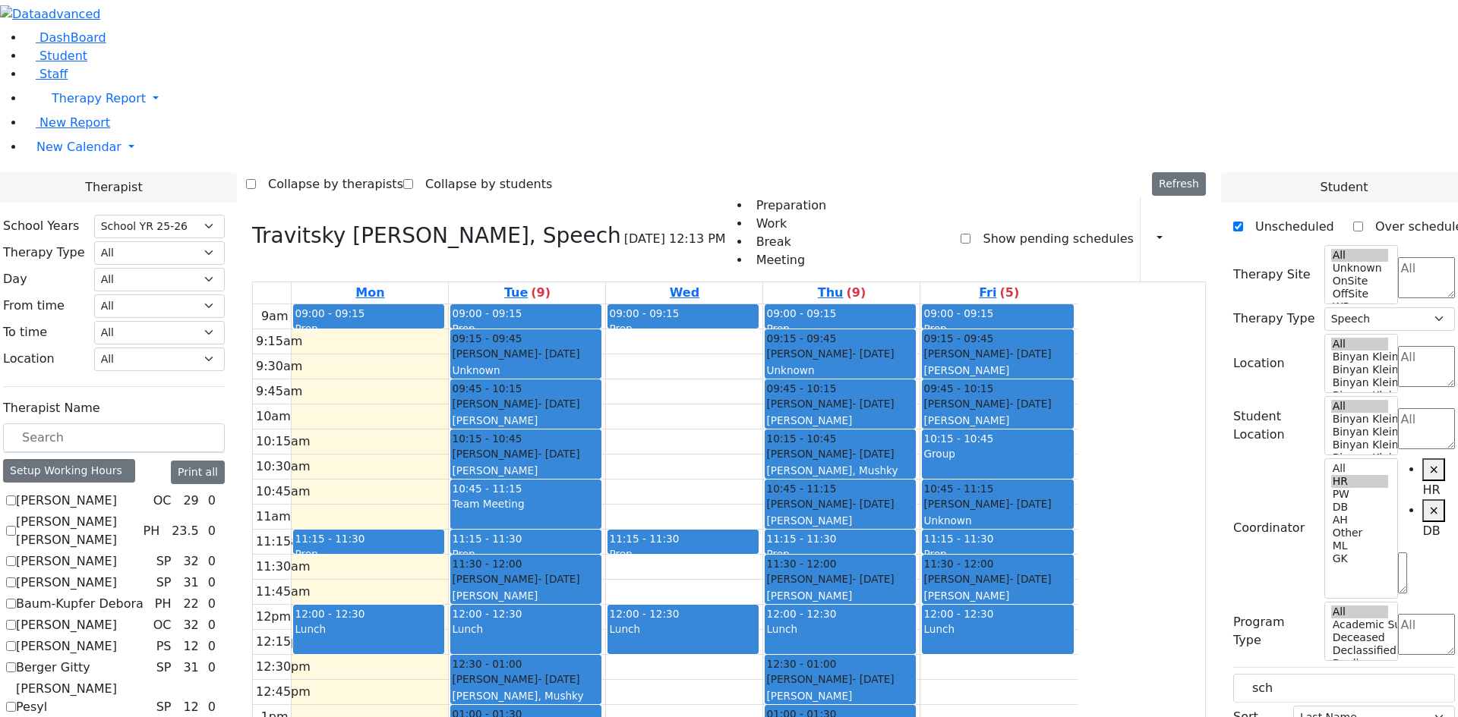
scroll to position [0, 0]
click at [137, 513] on label "[PERSON_NAME] [PERSON_NAME]" at bounding box center [76, 531] width 121 height 36
click at [16, 526] on input "[PERSON_NAME] [PERSON_NAME]" at bounding box center [11, 531] width 10 height 10
checkbox input "true"
select select
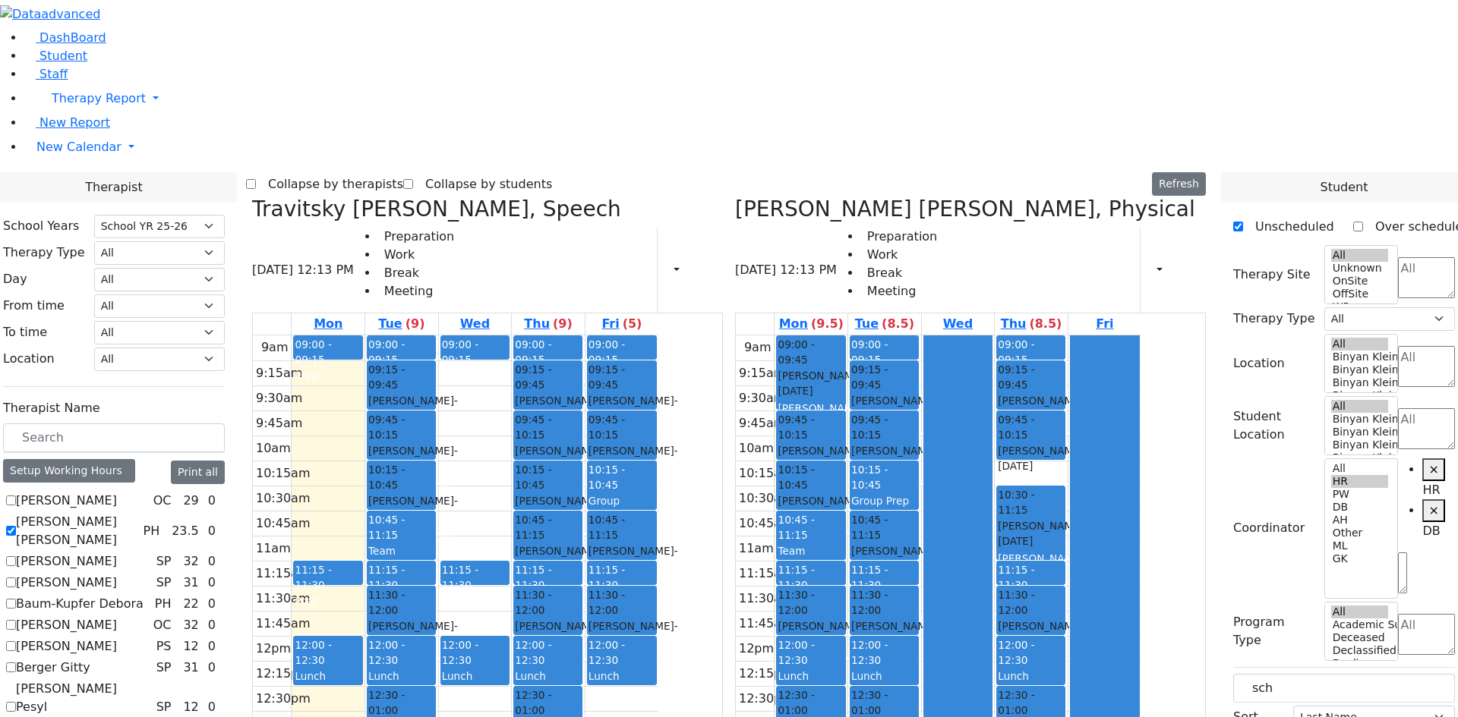
click at [137, 513] on label "[PERSON_NAME] [PERSON_NAME]" at bounding box center [76, 531] width 121 height 36
click at [16, 526] on input "[PERSON_NAME] [PERSON_NAME]" at bounding box center [11, 531] width 10 height 10
checkbox input "false"
select select "3"
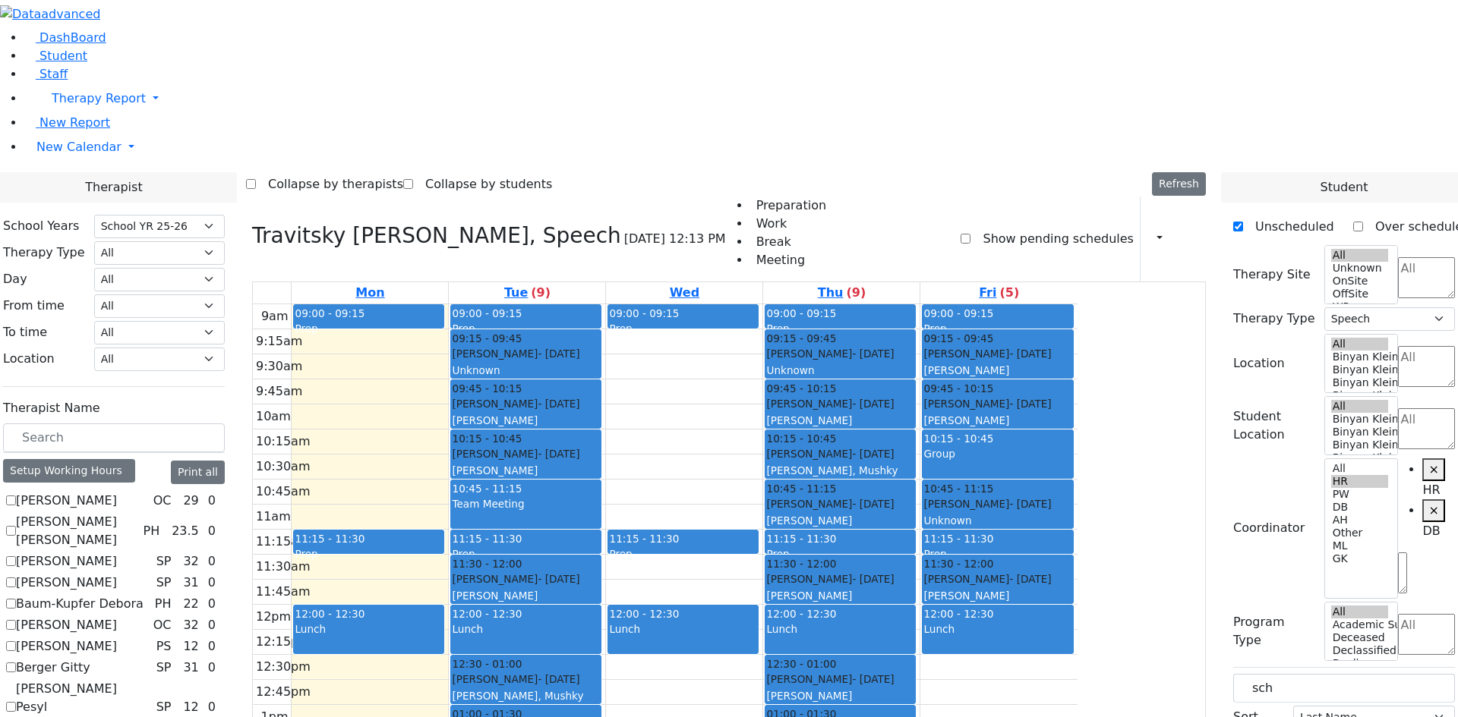
click at [117, 574] on label "[PERSON_NAME]" at bounding box center [66, 583] width 101 height 18
click at [16, 578] on input "[PERSON_NAME]" at bounding box center [11, 583] width 10 height 10
checkbox input "true"
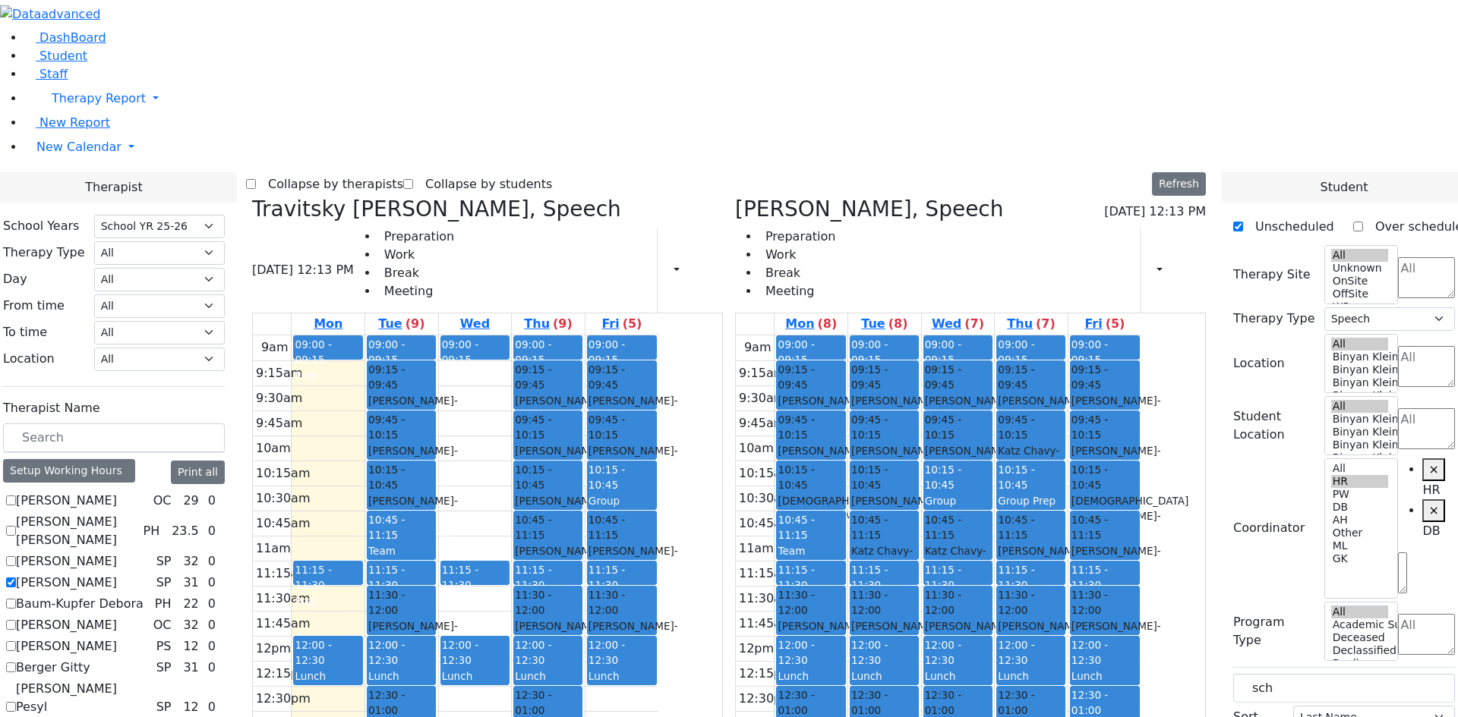
click at [941, 395] on span "- [DATE]" at bounding box center [896, 408] width 90 height 27
drag, startPoint x: 966, startPoint y: 156, endPoint x: 497, endPoint y: 150, distance: 469.2
click at [497, 197] on div "Travitsky [PERSON_NAME], Speech [DATE] 12:13 PM Preparation Work Break Meeting …" at bounding box center [729, 568] width 966 height 742
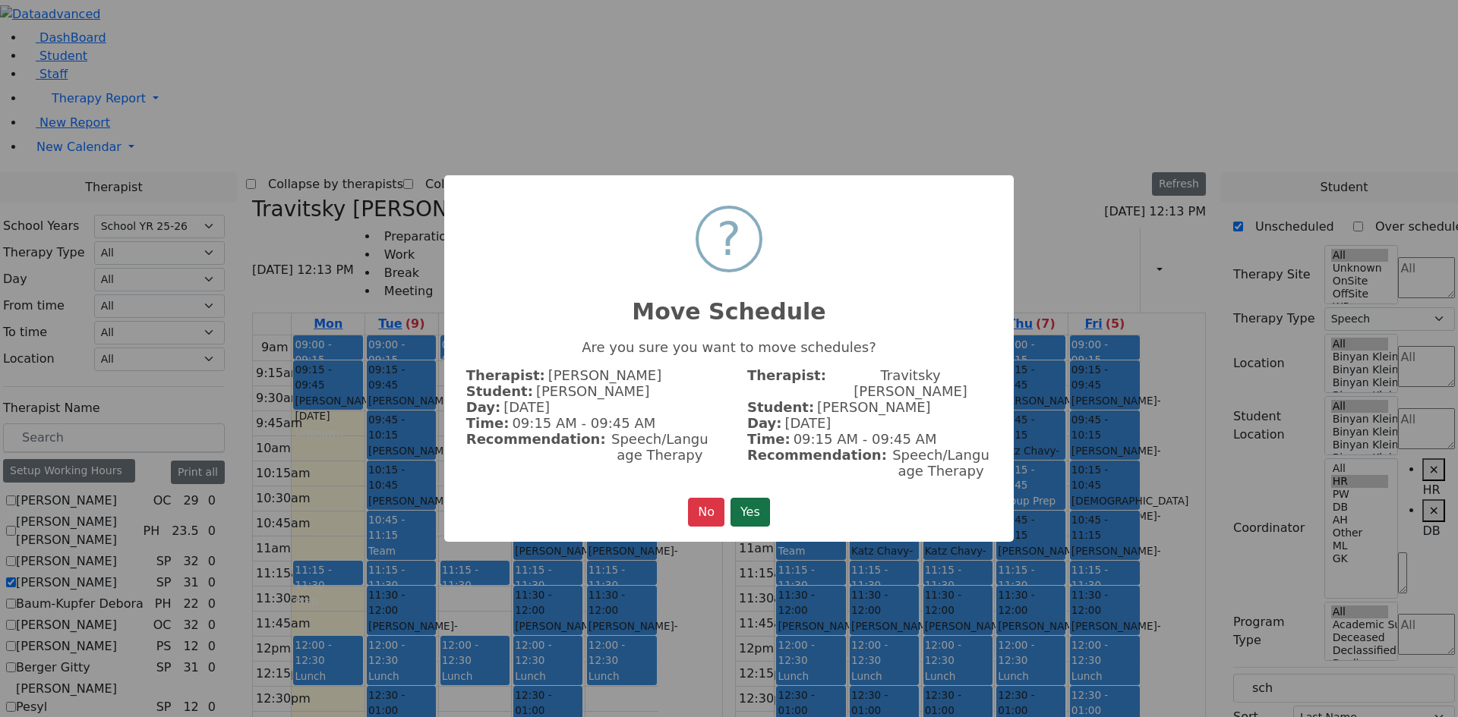
click at [752, 498] on button "Yes" at bounding box center [749, 512] width 39 height 29
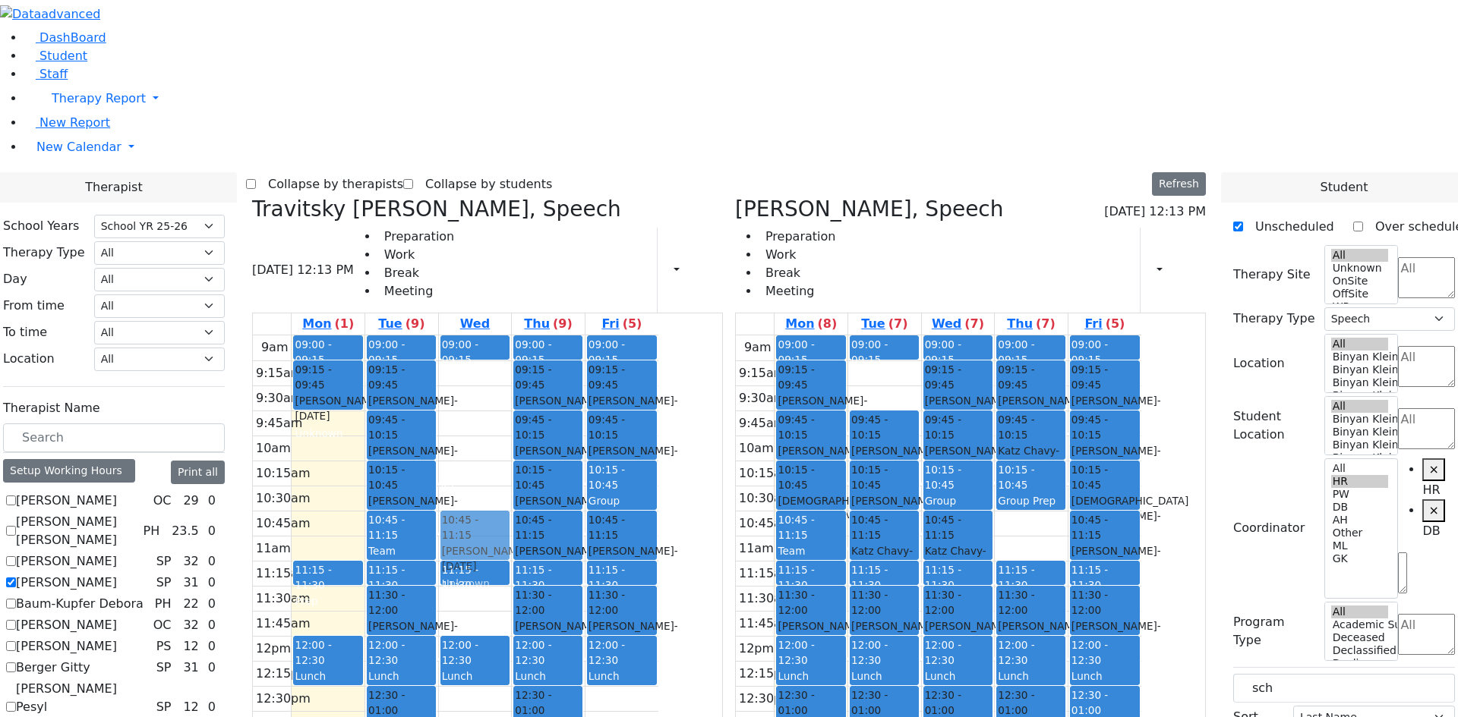
drag, startPoint x: 1105, startPoint y: 311, endPoint x: 646, endPoint y: 325, distance: 459.5
click at [632, 320] on div "Travitsky [PERSON_NAME], Speech [DATE] 12:13 PM Preparation Work Break Meeting …" at bounding box center [729, 568] width 966 height 742
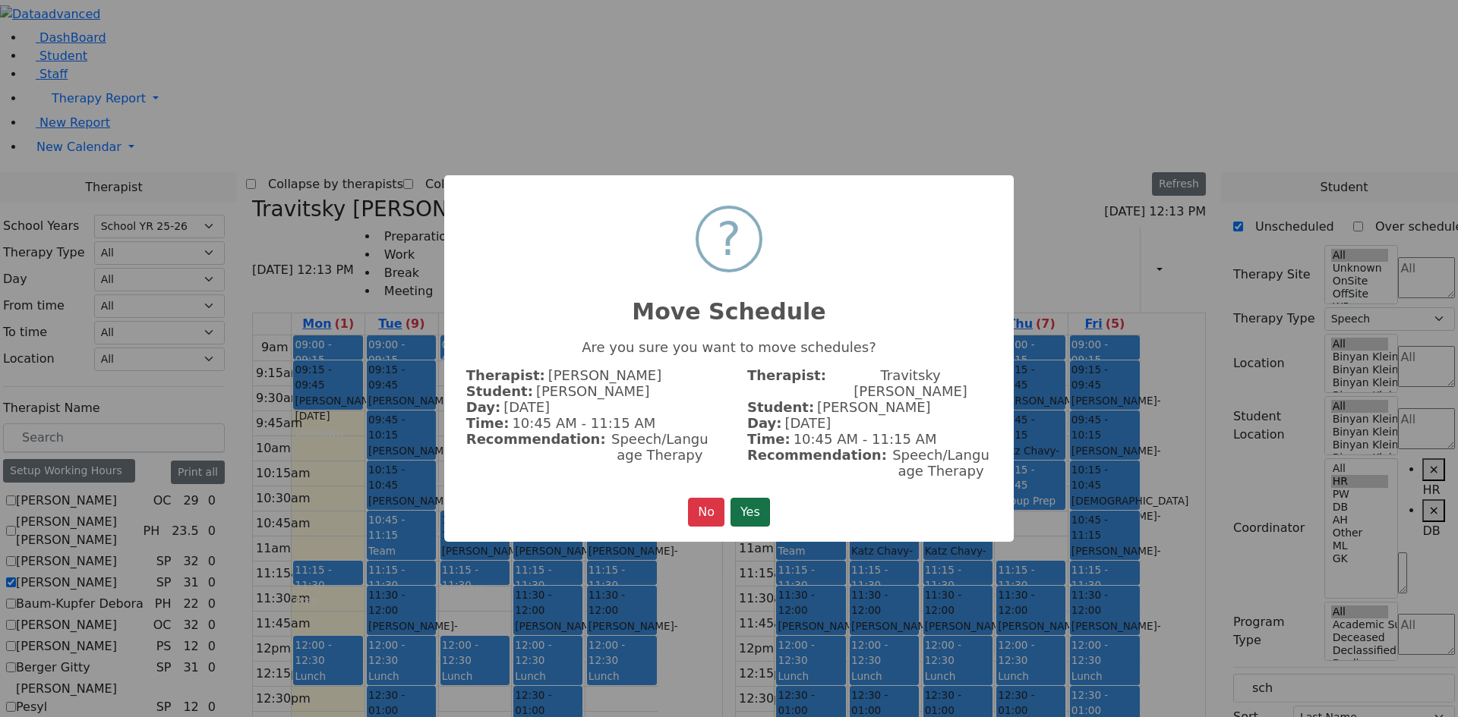
click at [738, 501] on button "Yes" at bounding box center [749, 512] width 39 height 29
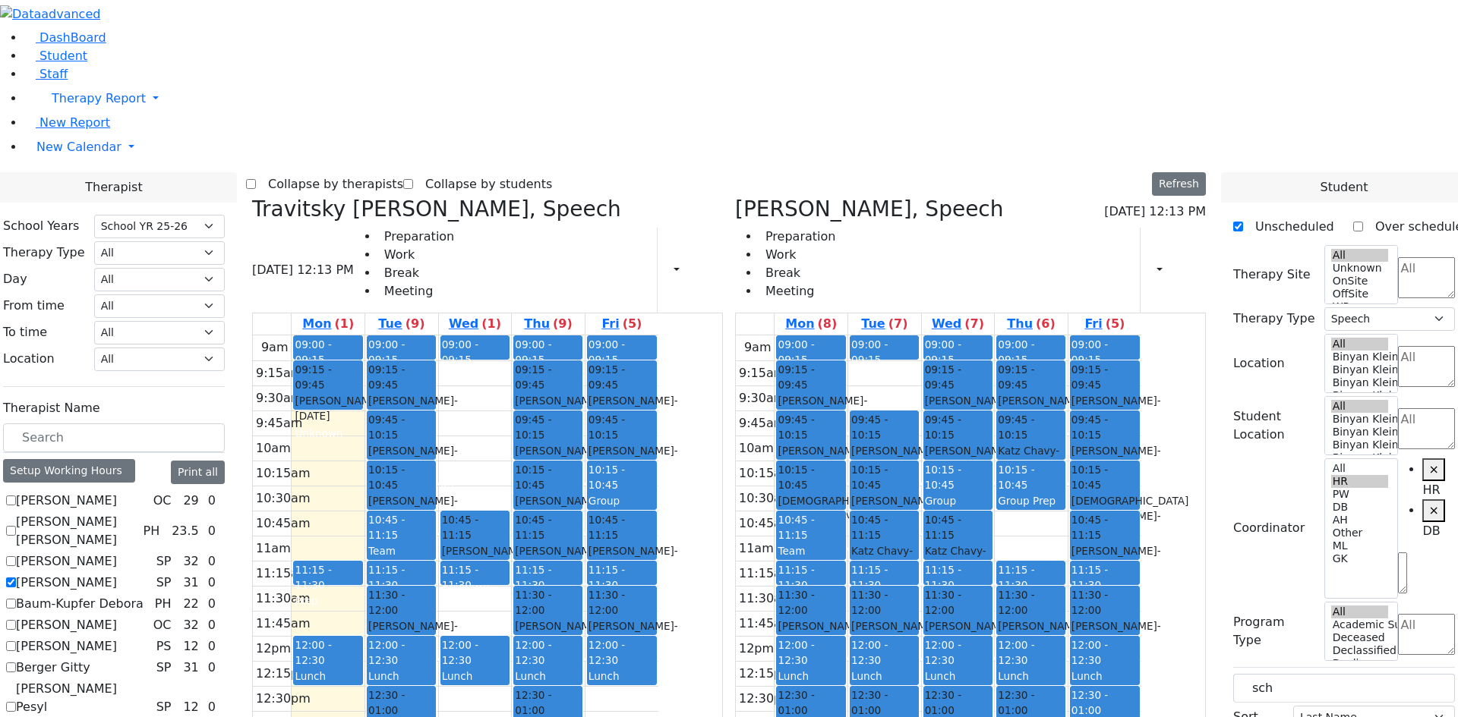
click at [434, 544] on div "Team Meeting" at bounding box center [401, 559] width 66 height 31
click at [580, 320] on button "Delete Selected Schedule" at bounding box center [622, 321] width 150 height 24
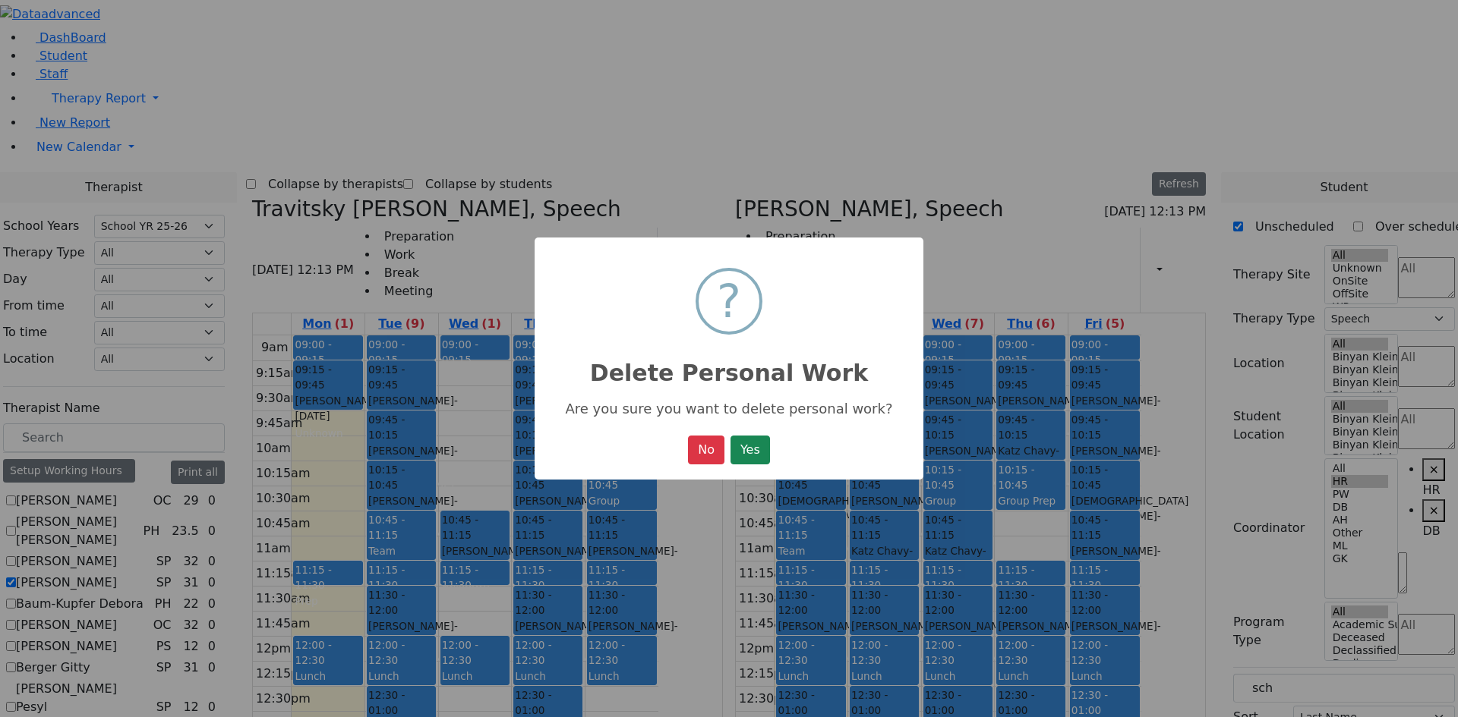
click at [748, 457] on button "Yes" at bounding box center [749, 450] width 39 height 29
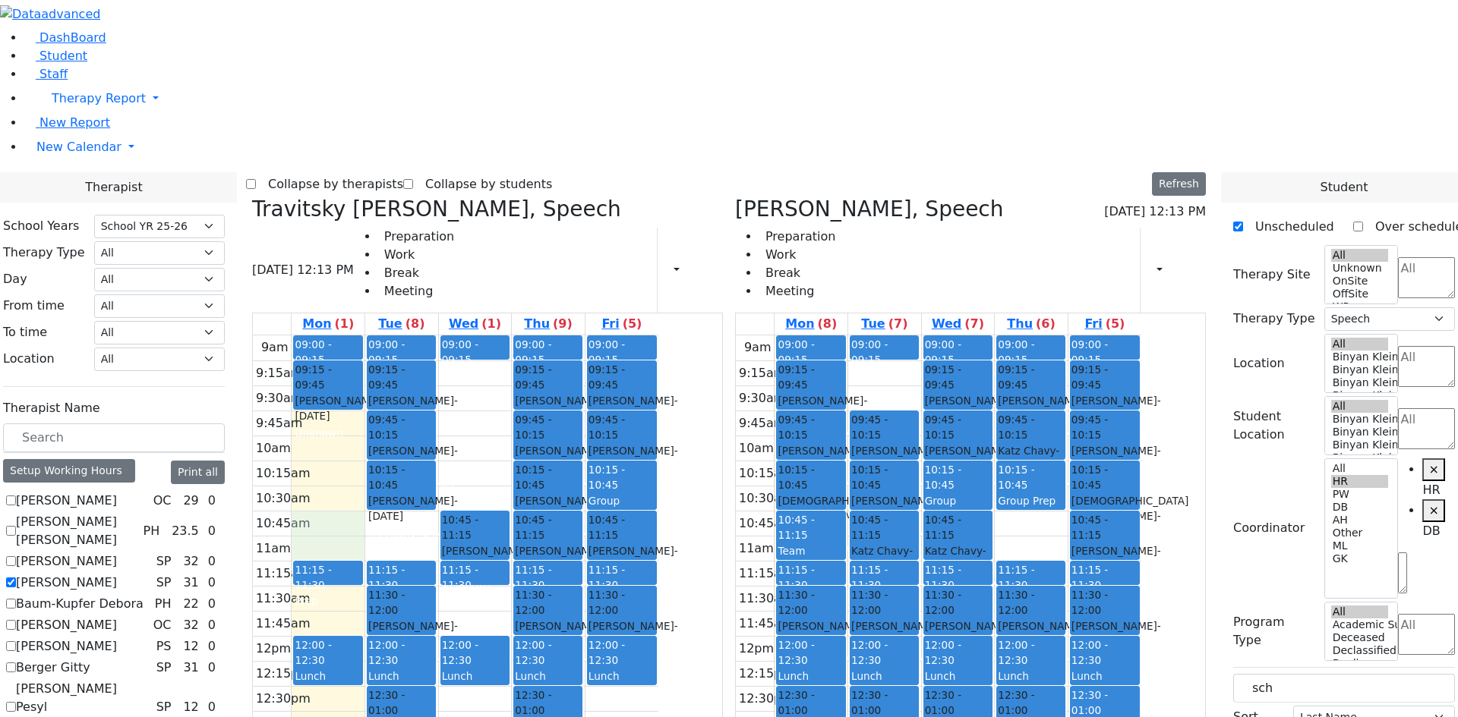
drag, startPoint x: 463, startPoint y: 300, endPoint x: 462, endPoint y: 311, distance: 11.5
click at [458, 336] on div "9am 9:15am 9:30am 9:45am 10am 10:15am 10:30am 10:45am 11am 11:15am 11:30am 11:4…" at bounding box center [455, 636] width 405 height 601
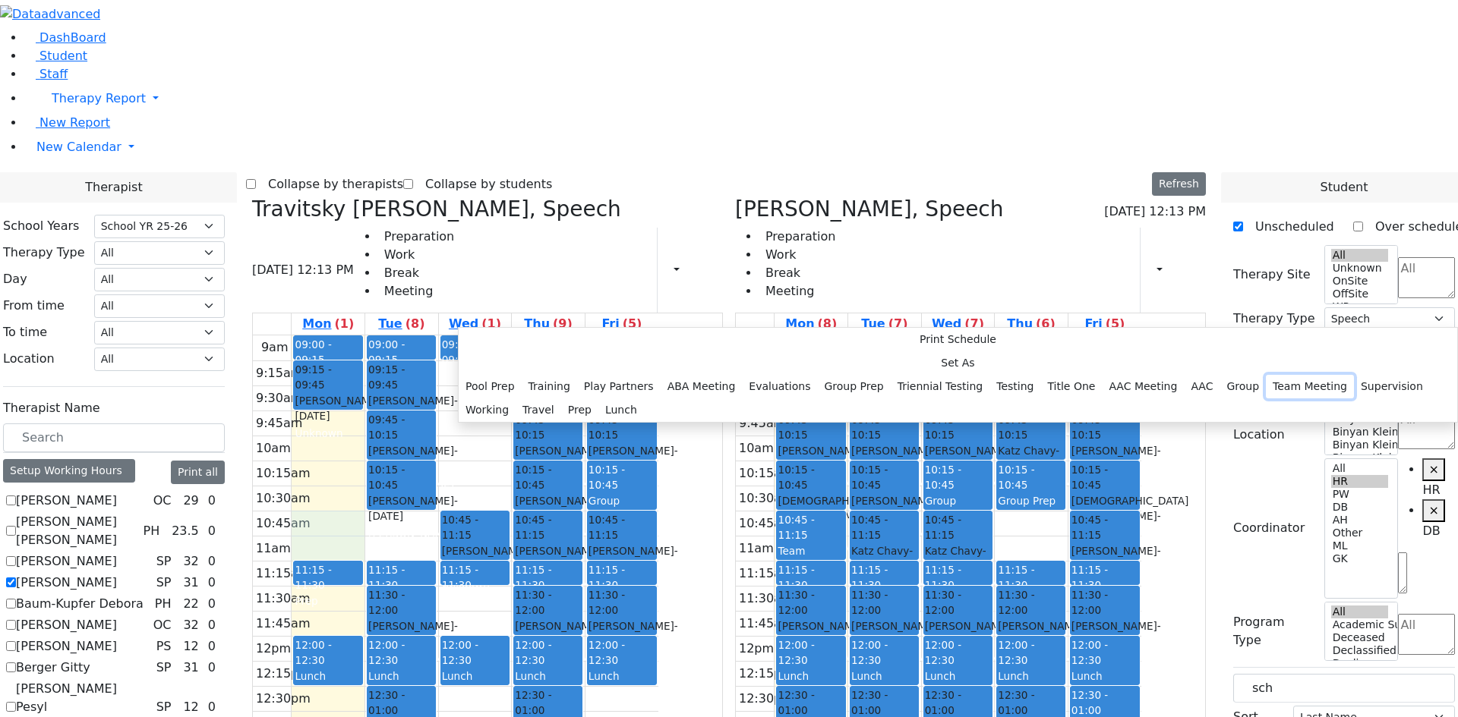
click at [1265, 375] on button "Team Meeting" at bounding box center [1309, 387] width 88 height 24
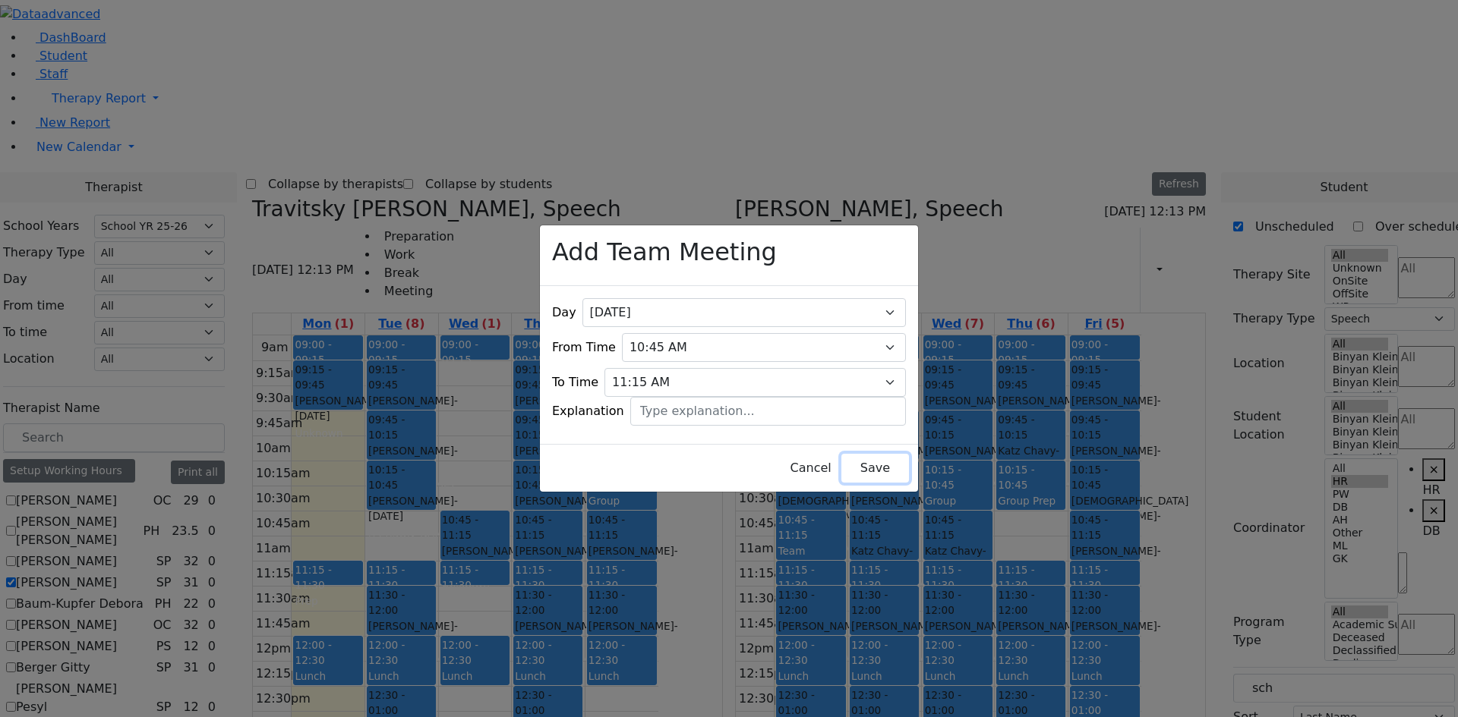
click at [864, 467] on button "Save" at bounding box center [875, 468] width 68 height 29
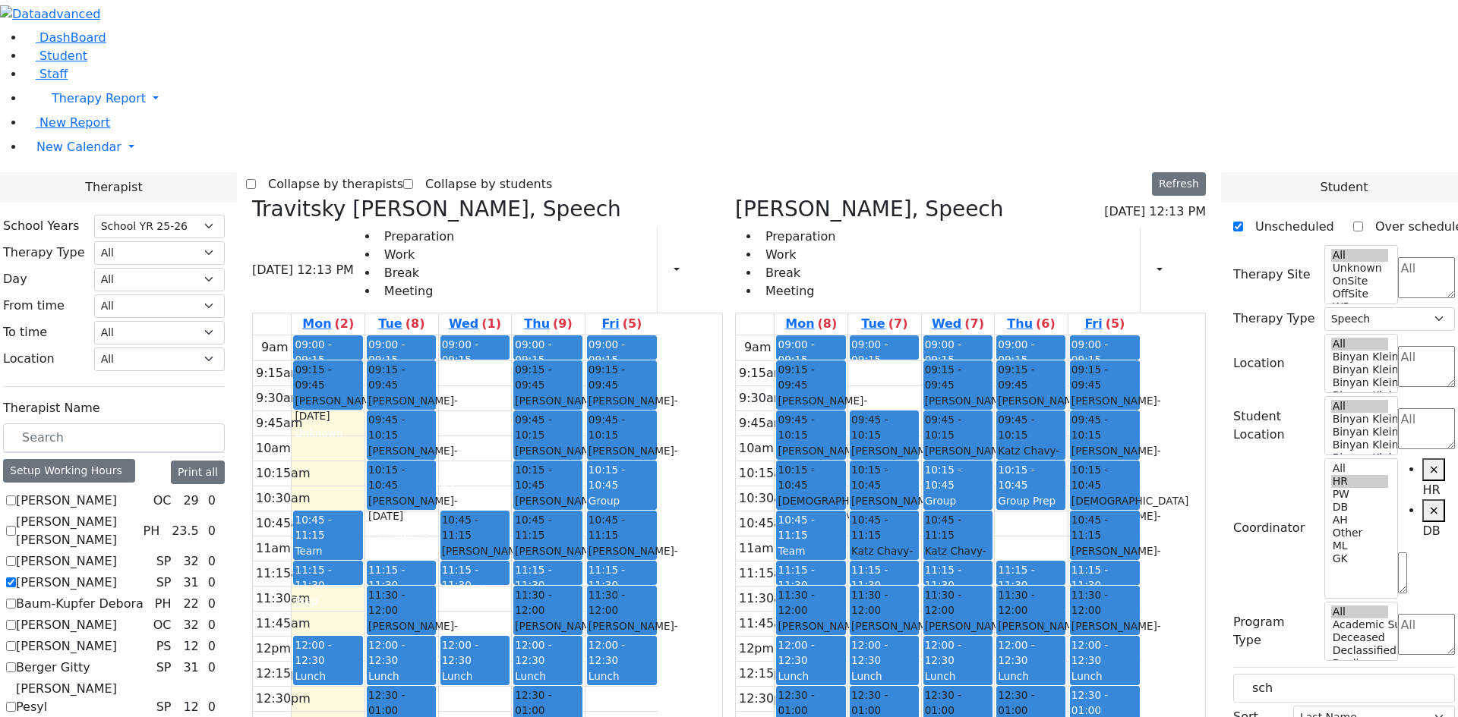
click at [843, 544] on div "Team Meeting" at bounding box center [810, 559] width 66 height 31
click at [944, 312] on button "Delete Selected Schedule" at bounding box center [965, 314] width 150 height 24
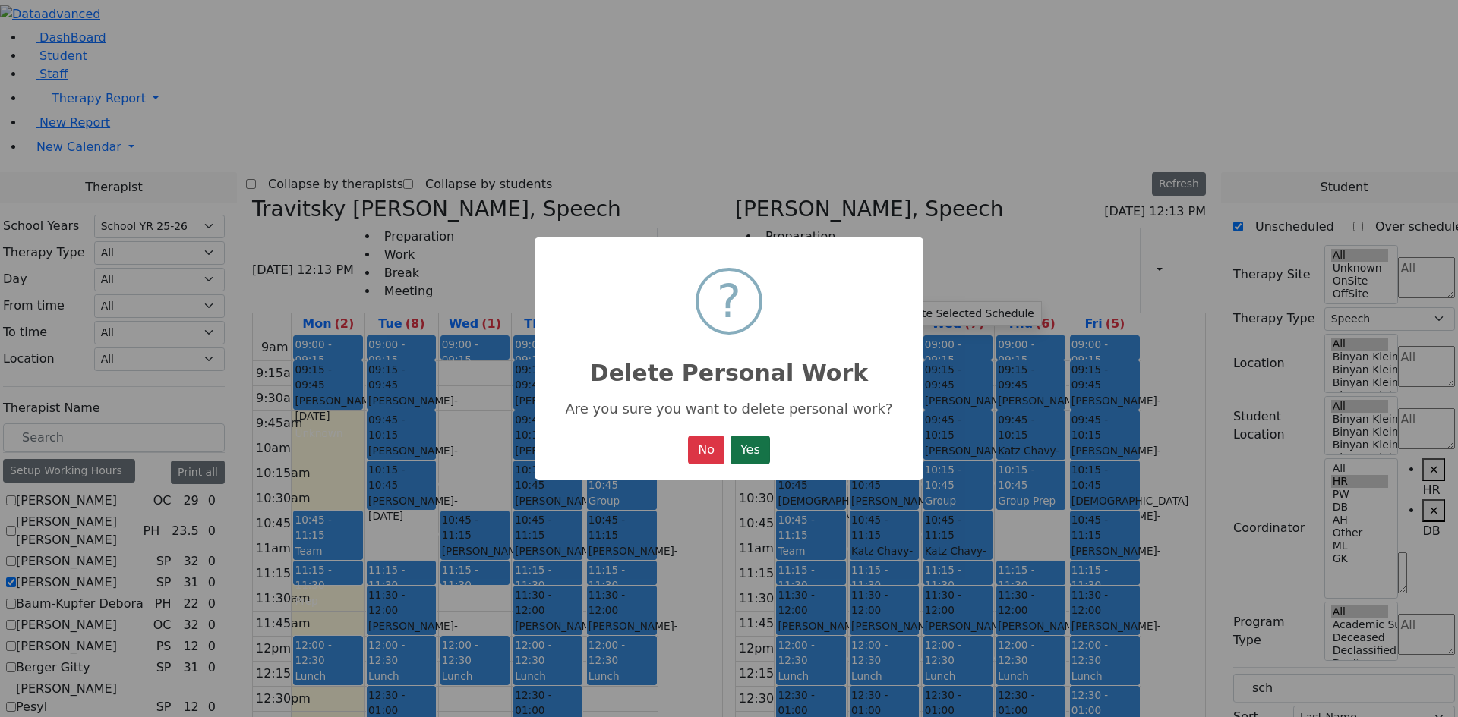
click at [767, 447] on button "Yes" at bounding box center [749, 450] width 39 height 29
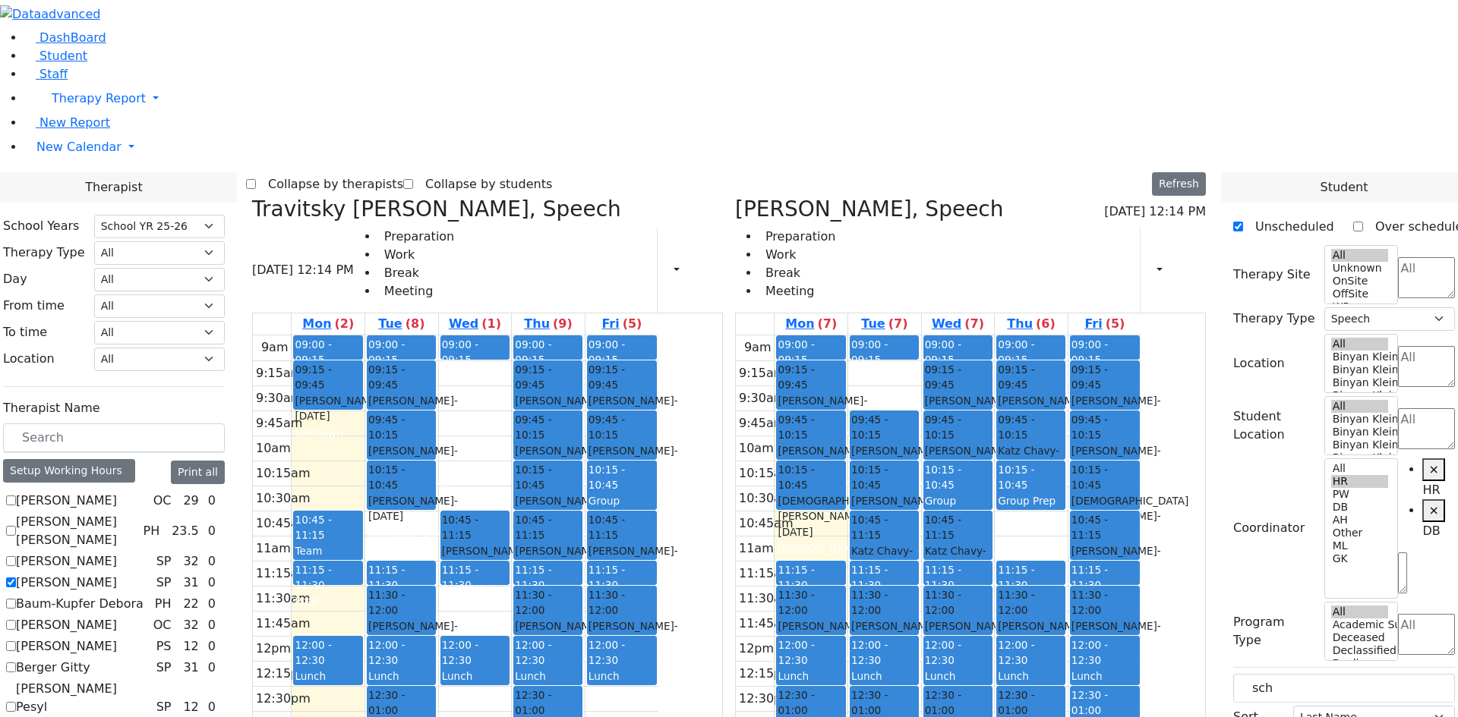
click at [941, 445] on span "- [DATE]" at bounding box center [896, 458] width 90 height 27
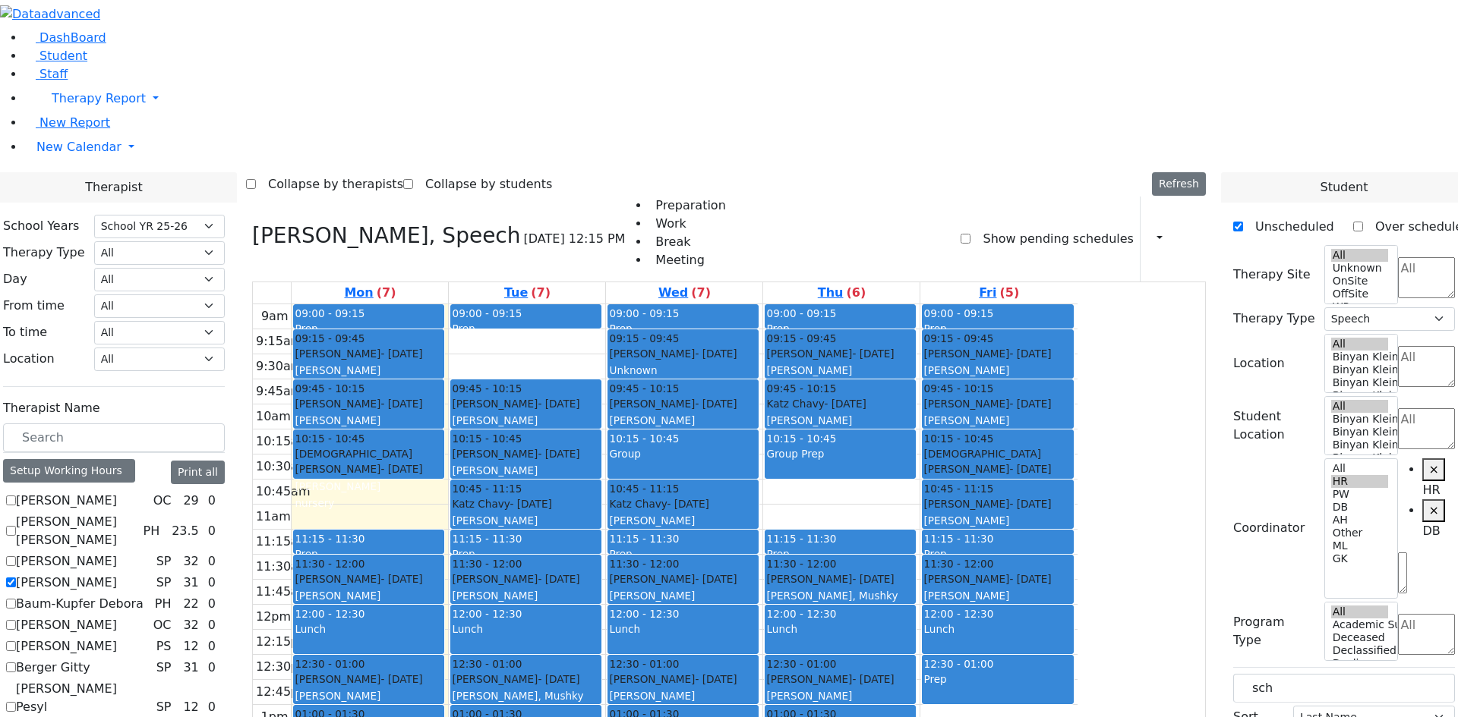
scroll to position [0, 0]
click at [90, 659] on label "Berger Gitty" at bounding box center [53, 668] width 74 height 18
click at [16, 663] on input "Berger Gitty" at bounding box center [11, 668] width 10 height 10
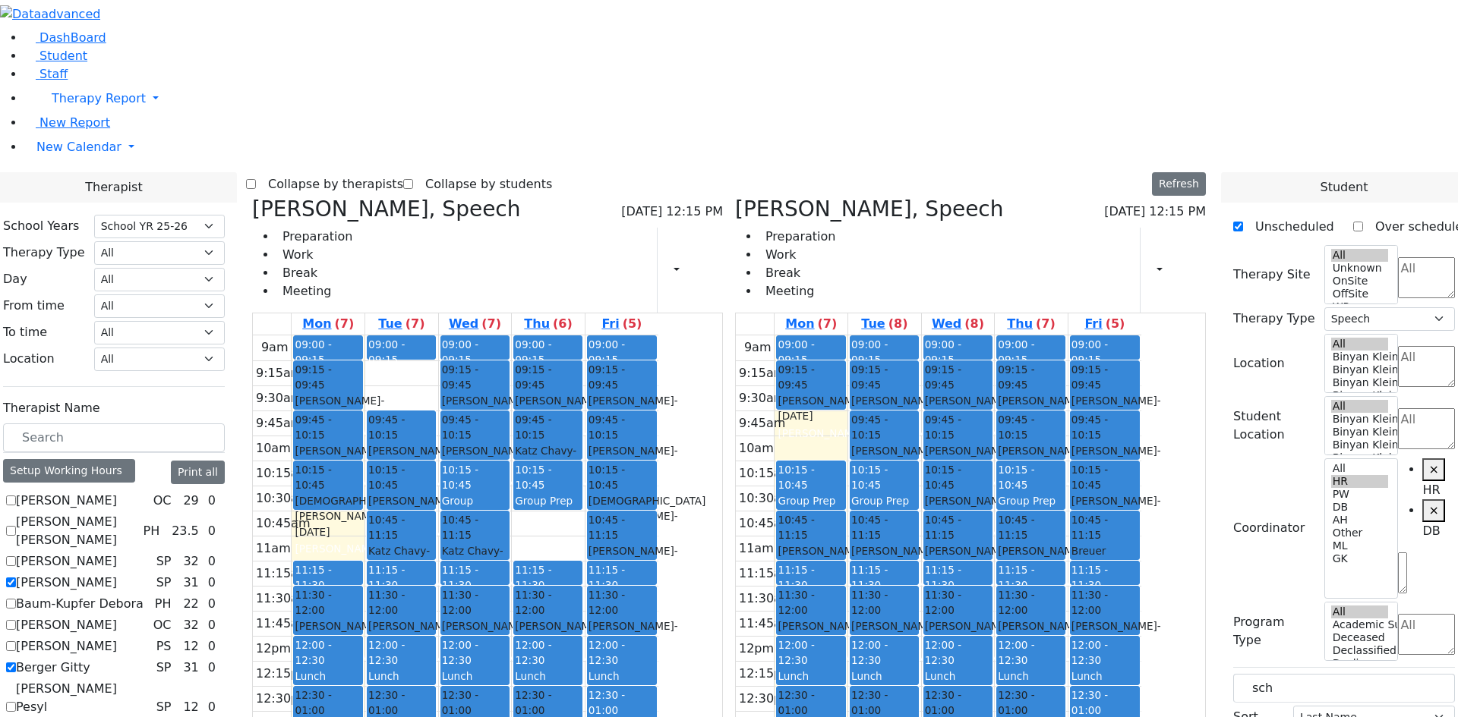
click at [867, 395] on span "- [DATE]" at bounding box center [822, 408] width 90 height 27
click at [575, 213] on button "Delete Schedule" at bounding box center [594, 212] width 101 height 24
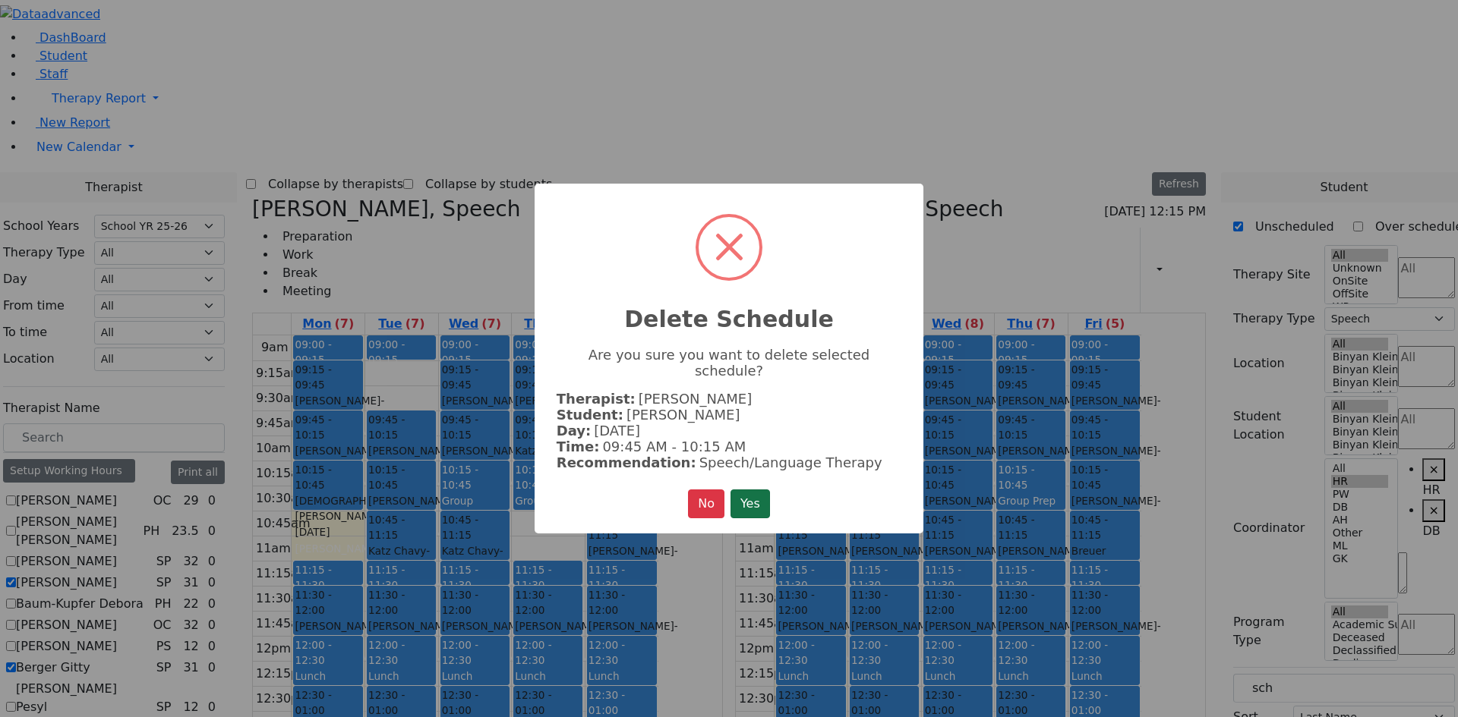
click at [767, 493] on button "Yes" at bounding box center [749, 504] width 39 height 29
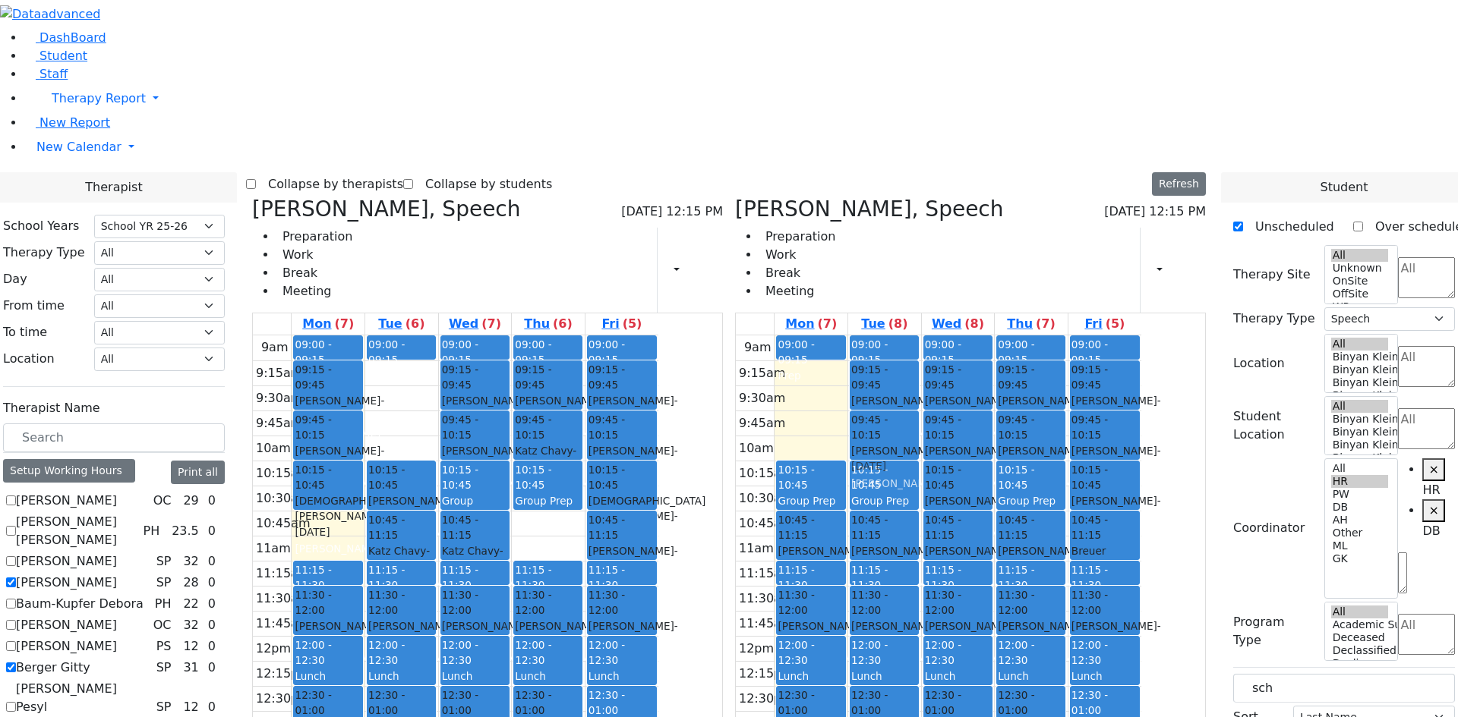
drag, startPoint x: 887, startPoint y: 165, endPoint x: 947, endPoint y: 206, distance: 73.1
click at [947, 336] on tr "09:00 - 09:15 Prep 09:15 - 09:45 [PERSON_NAME] - [DATE] [GEOGRAPHIC_DATA][PERSO…" at bounding box center [938, 636] width 405 height 601
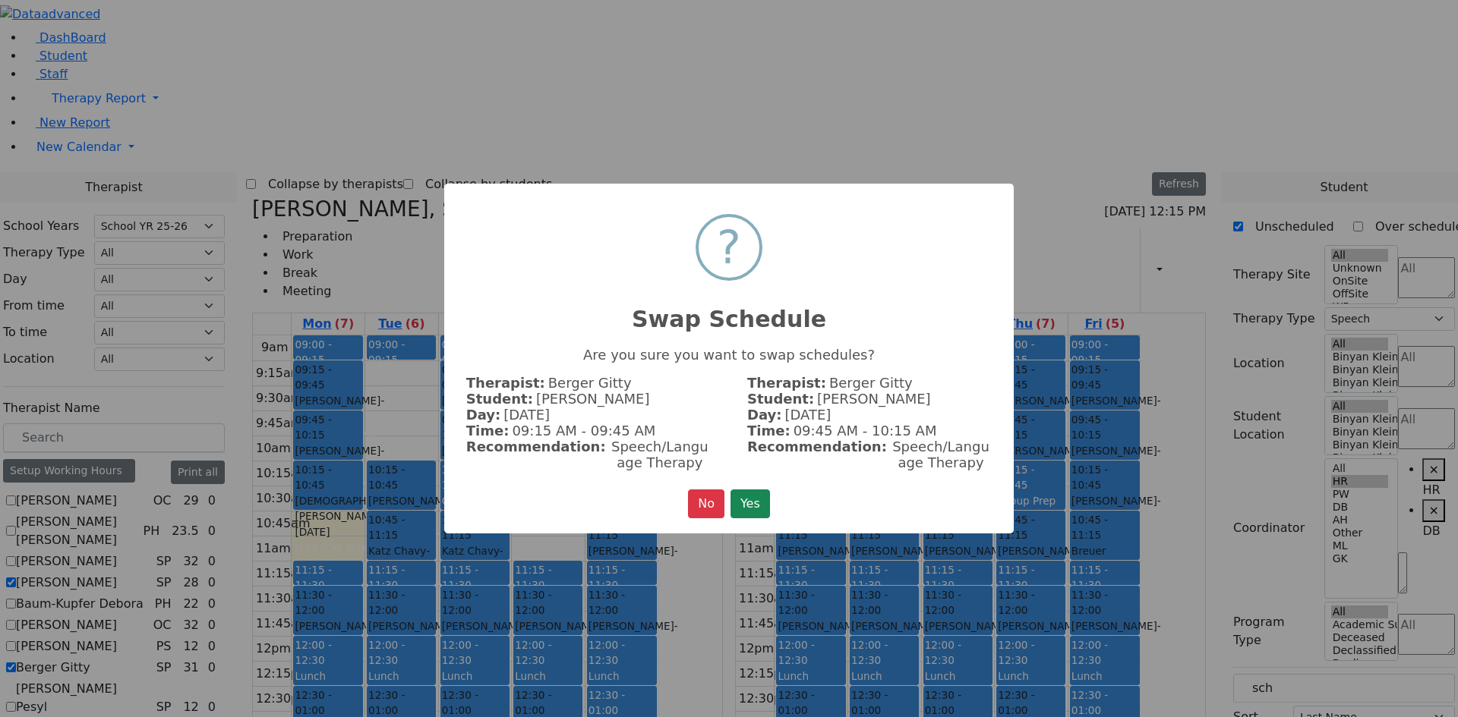
click at [757, 507] on button "Yes" at bounding box center [749, 504] width 39 height 29
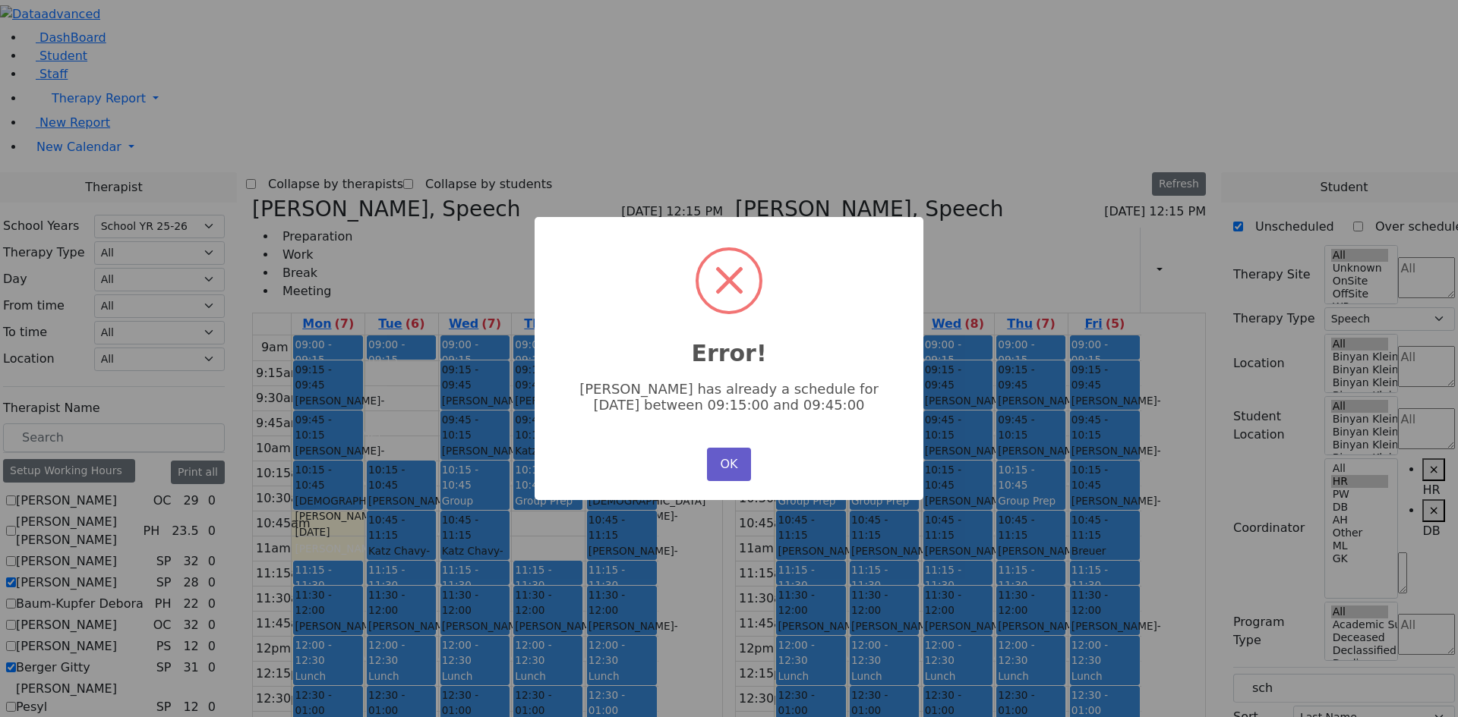
click at [739, 468] on button "OK" at bounding box center [729, 464] width 44 height 33
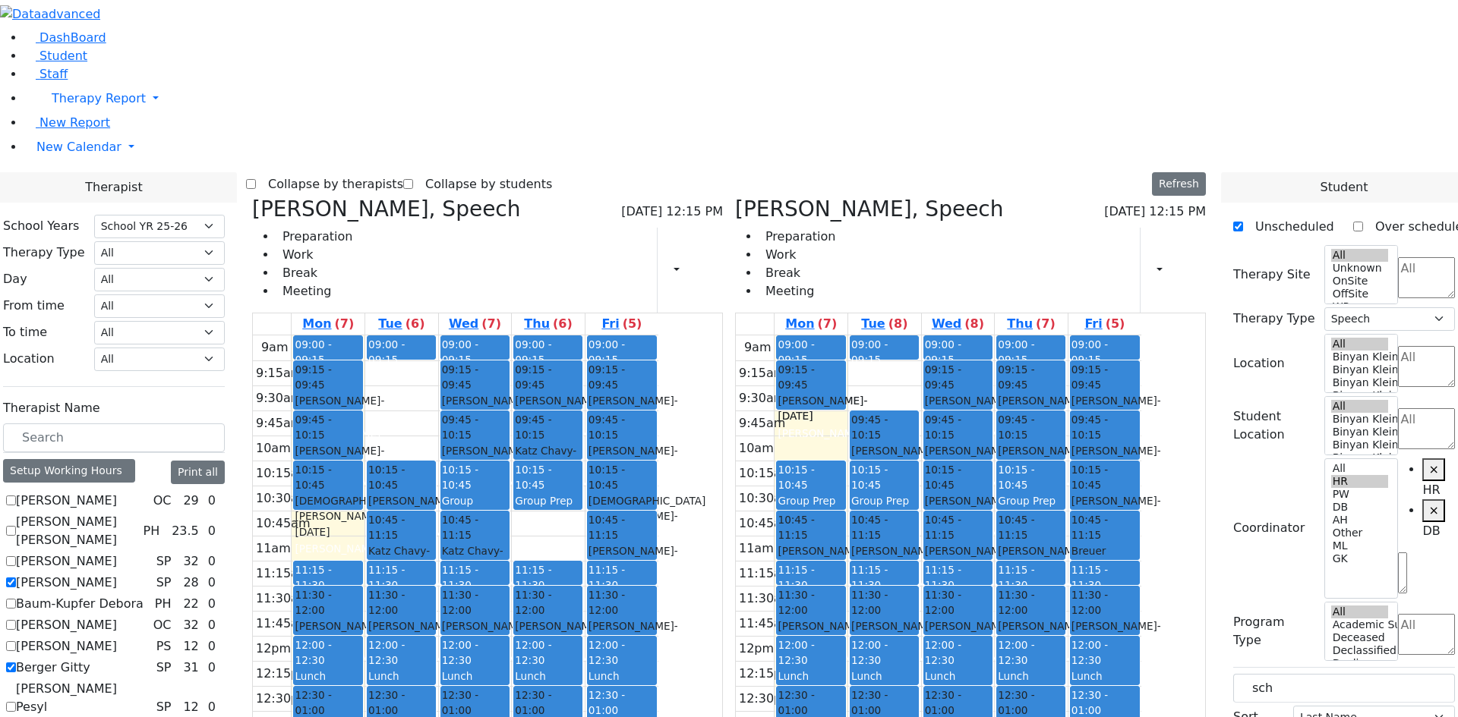
drag, startPoint x: 964, startPoint y: 163, endPoint x: 897, endPoint y: 162, distance: 66.8
click at [897, 336] on tr "09:00 - 09:15 Prep 09:15 - 09:45 [PERSON_NAME] - [DATE] [GEOGRAPHIC_DATA][PERSO…" at bounding box center [938, 636] width 405 height 601
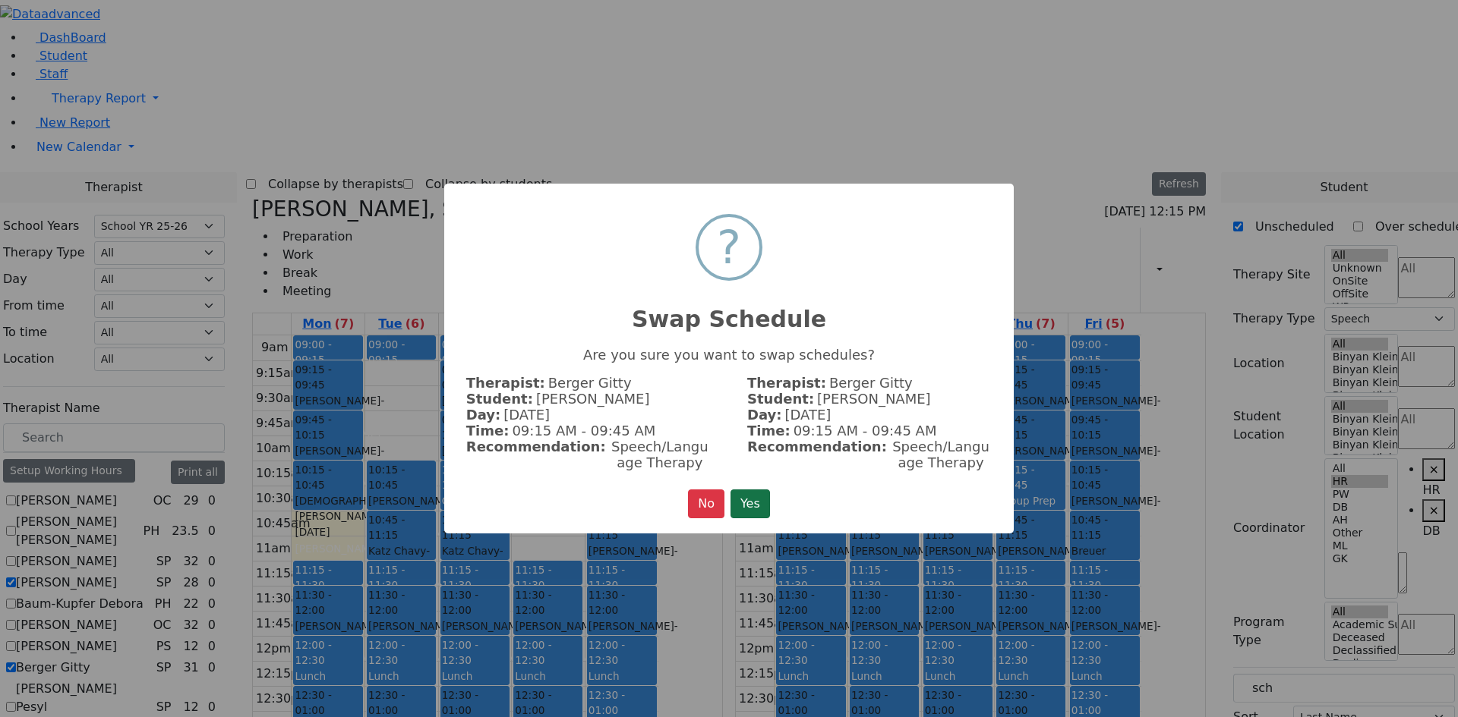
click at [748, 515] on button "Yes" at bounding box center [749, 504] width 39 height 29
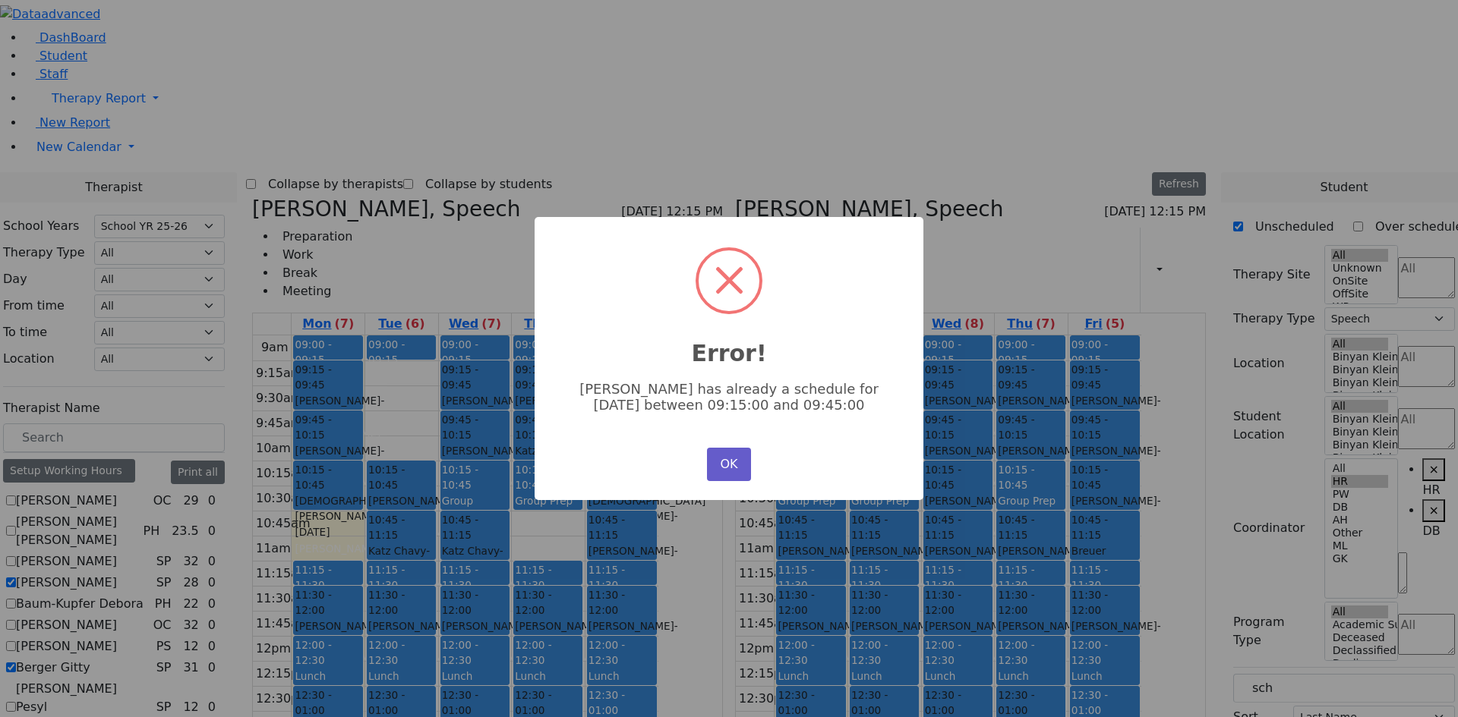
click at [739, 461] on button "OK" at bounding box center [729, 464] width 44 height 33
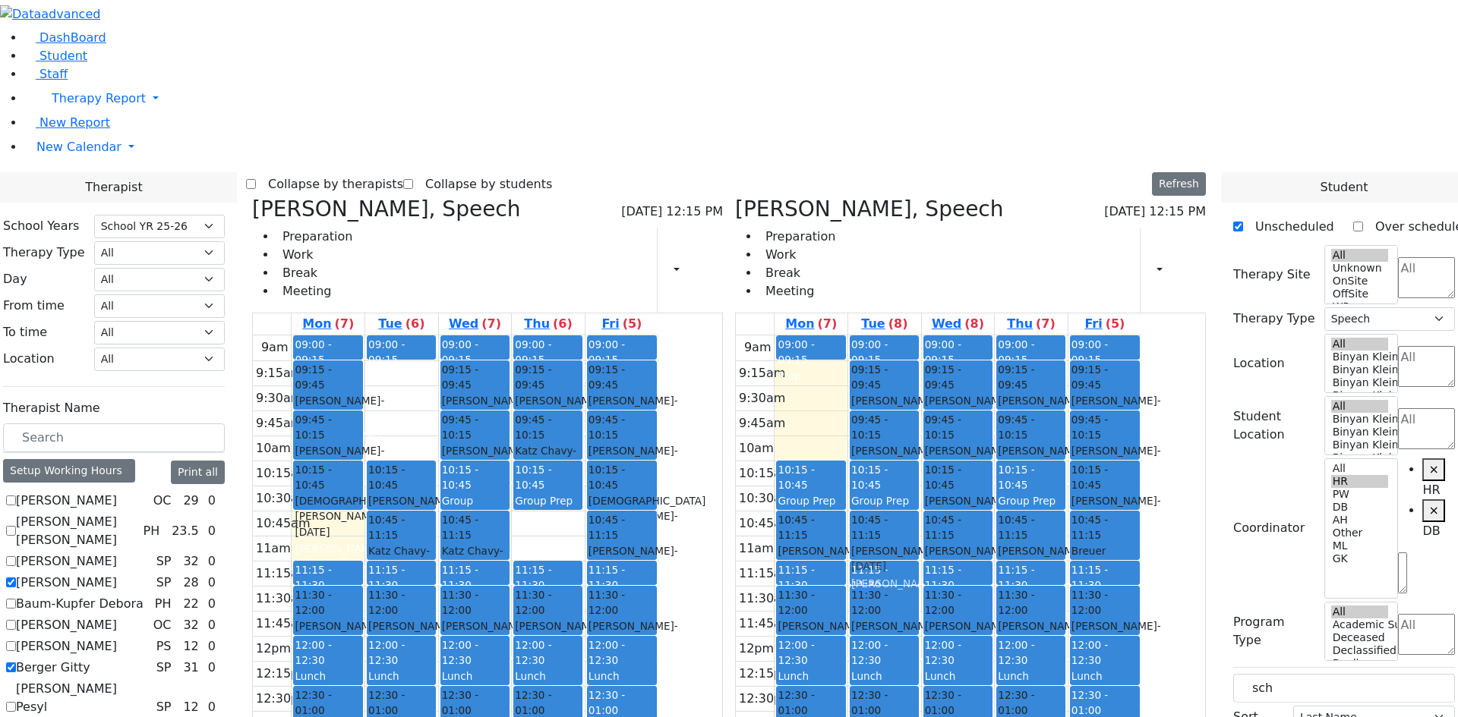
drag, startPoint x: 902, startPoint y: 159, endPoint x: 984, endPoint y: 313, distance: 174.6
click at [984, 336] on tr "09:00 - 09:15 Prep 09:15 - 09:45 [PERSON_NAME] - [DATE] [GEOGRAPHIC_DATA][PERSO…" at bounding box center [938, 636] width 405 height 601
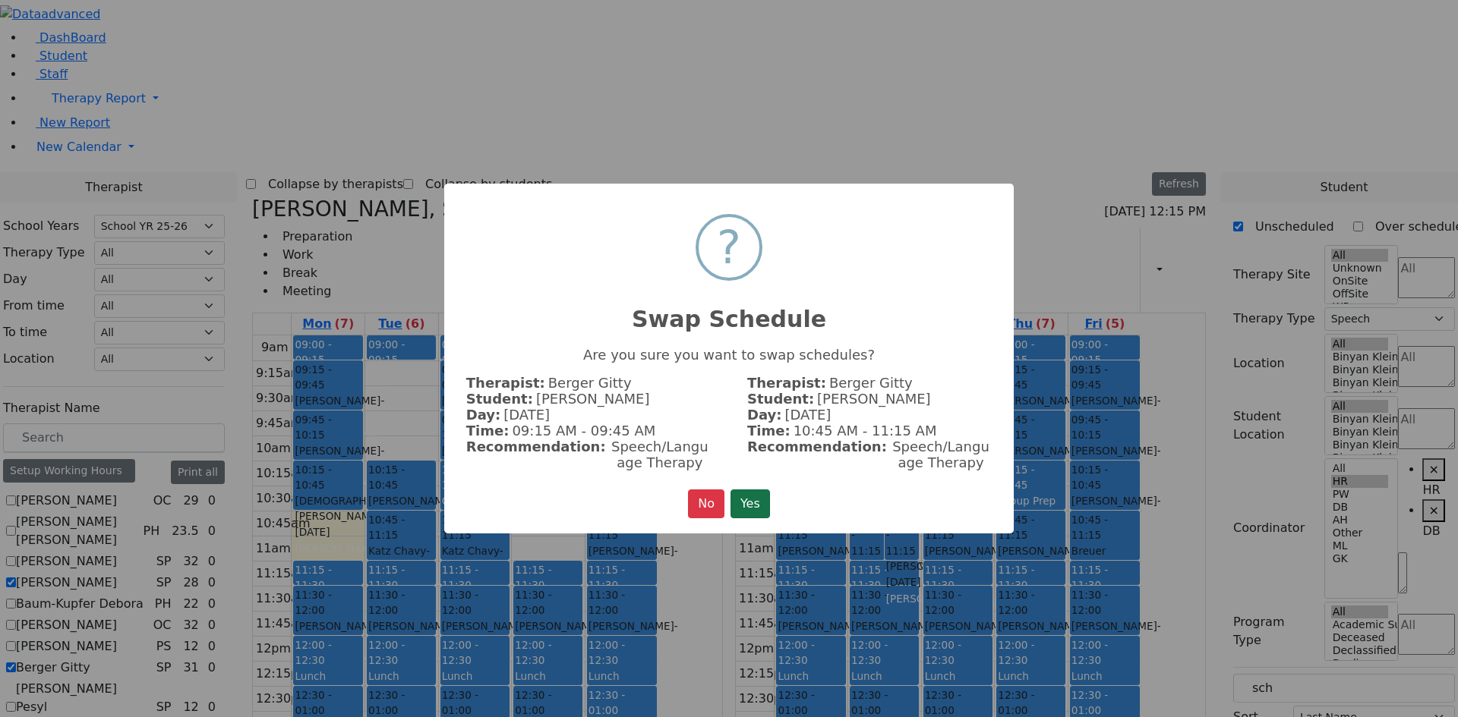
click at [749, 510] on button "Yes" at bounding box center [749, 504] width 39 height 29
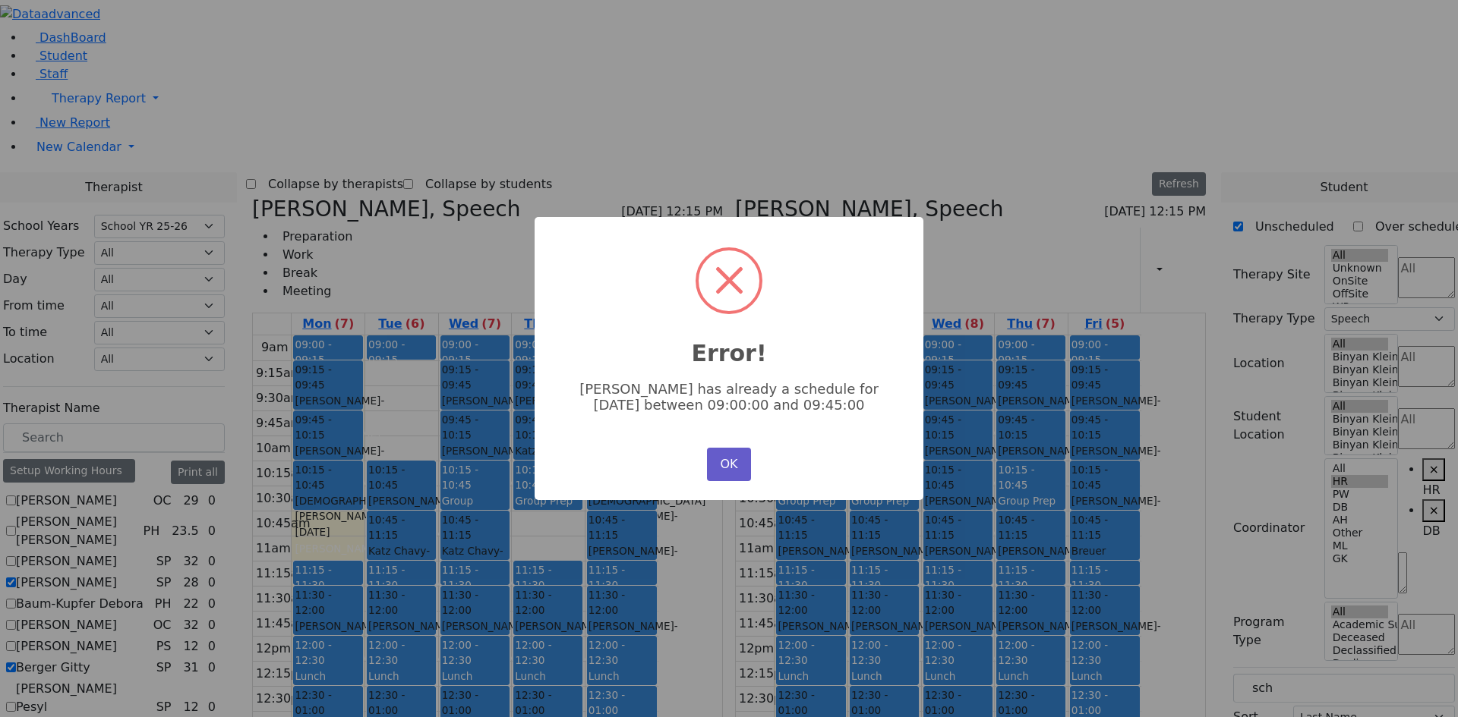
click at [736, 472] on button "OK" at bounding box center [729, 464] width 44 height 33
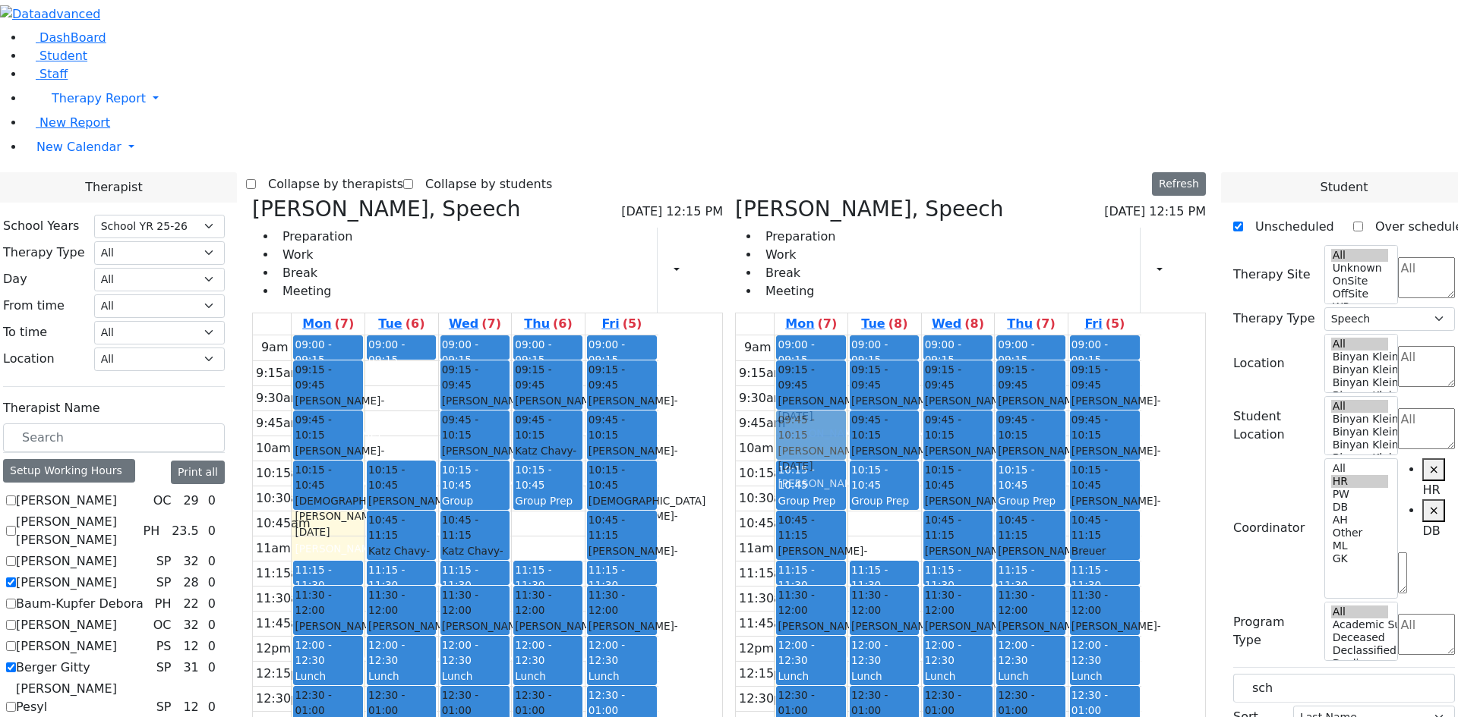
drag, startPoint x: 959, startPoint y: 323, endPoint x: 896, endPoint y: 217, distance: 122.9
click at [896, 336] on tr "09:00 - 09:15 Prep 09:15 - 09:45 [PERSON_NAME] - [DATE] [GEOGRAPHIC_DATA][PERSO…" at bounding box center [938, 636] width 405 height 601
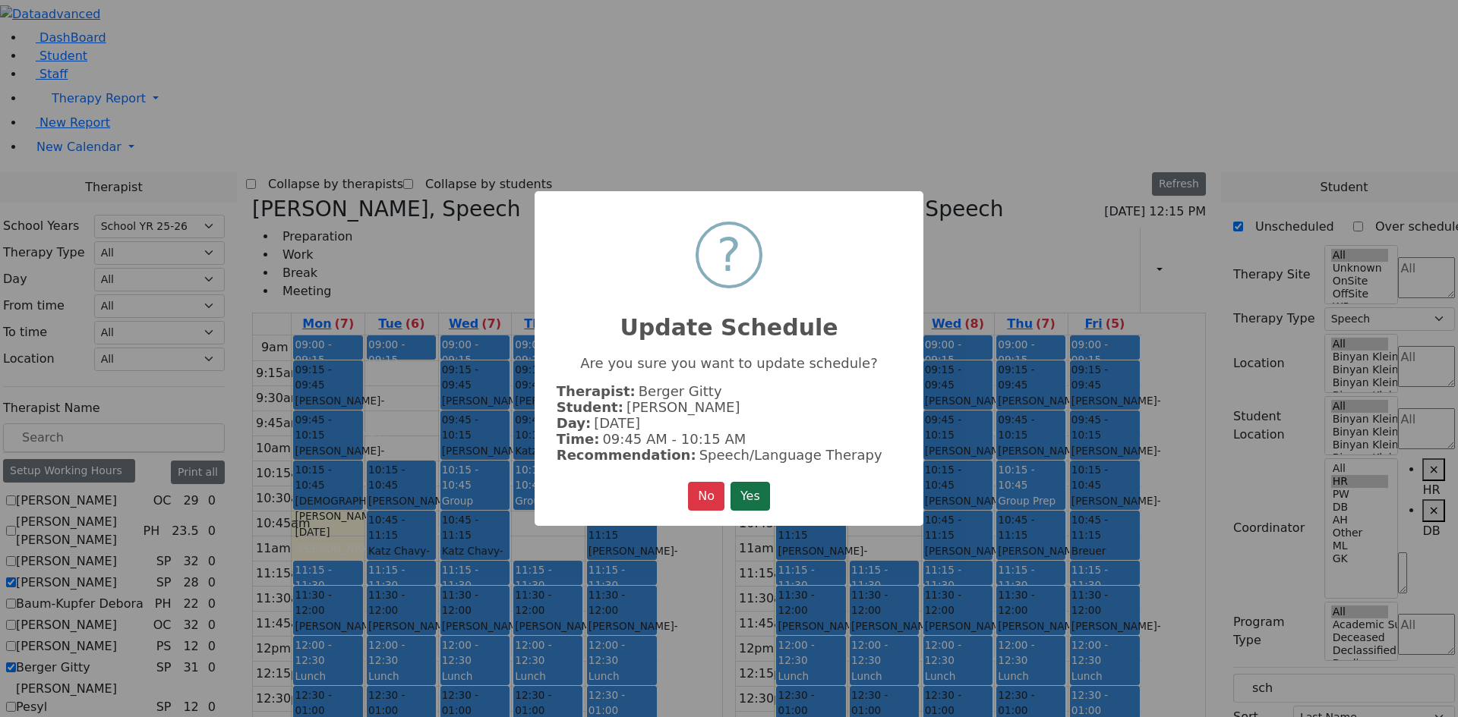
click at [749, 500] on button "Yes" at bounding box center [749, 496] width 39 height 29
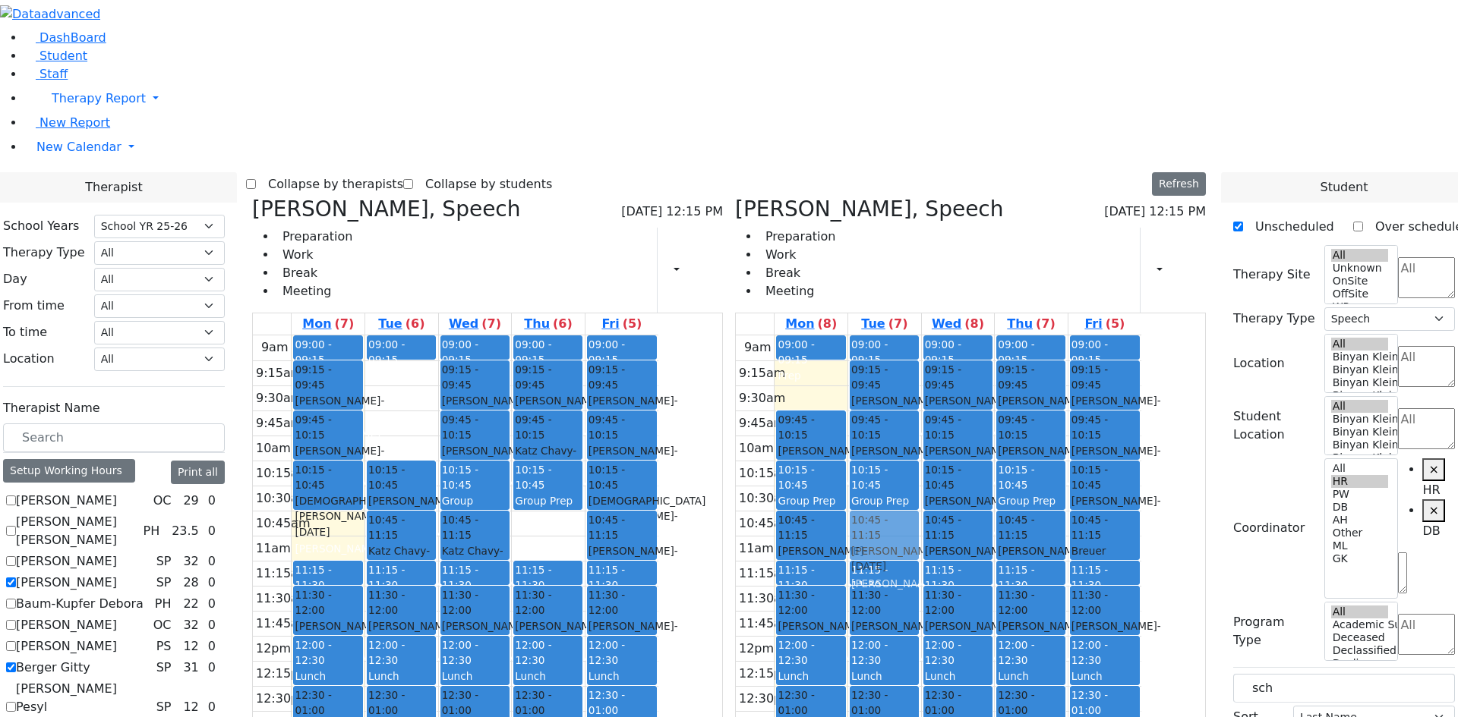
drag, startPoint x: 878, startPoint y: 162, endPoint x: 960, endPoint y: 308, distance: 167.2
click at [960, 336] on tr "09:00 - 09:15 Prep 09:15 - 09:45 [PERSON_NAME] - [DATE] [GEOGRAPHIC_DATA][PERSO…" at bounding box center [938, 636] width 405 height 601
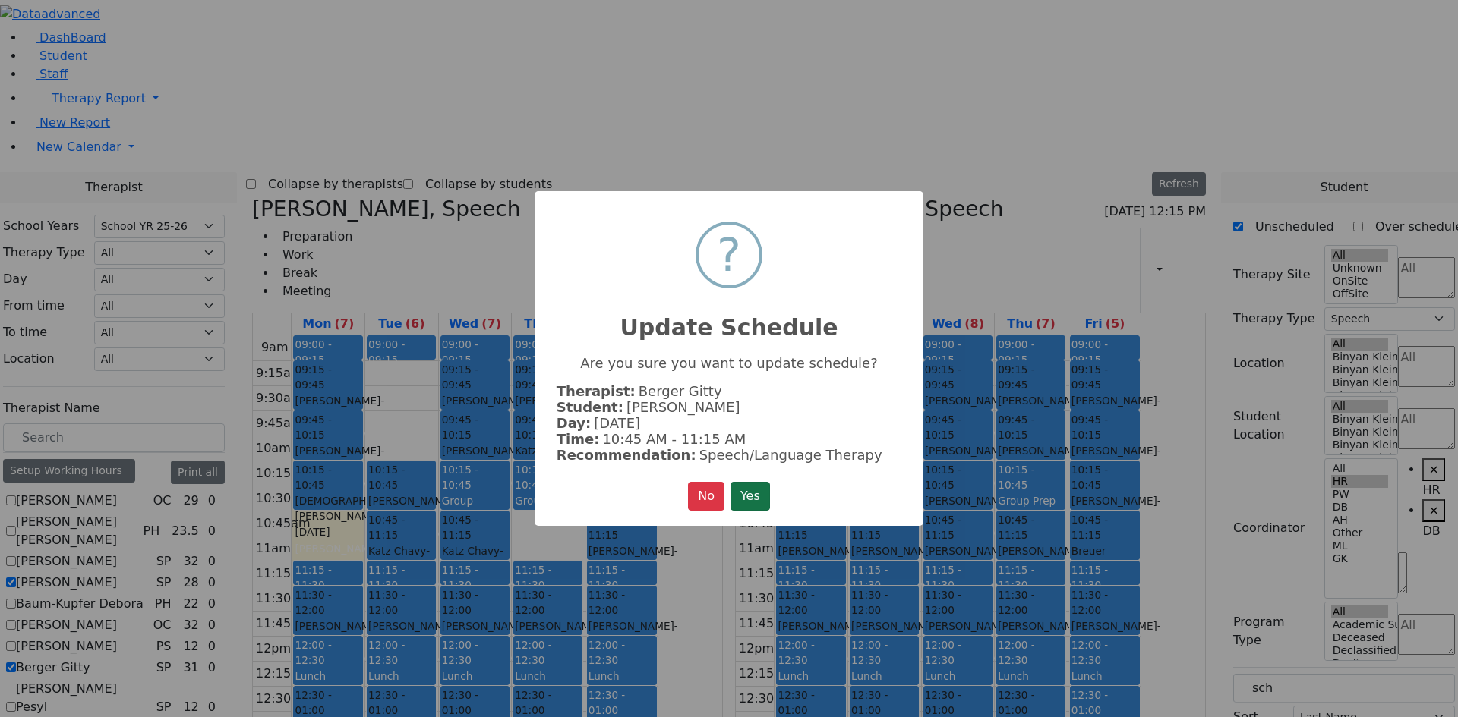
click at [755, 500] on button "Yes" at bounding box center [749, 496] width 39 height 29
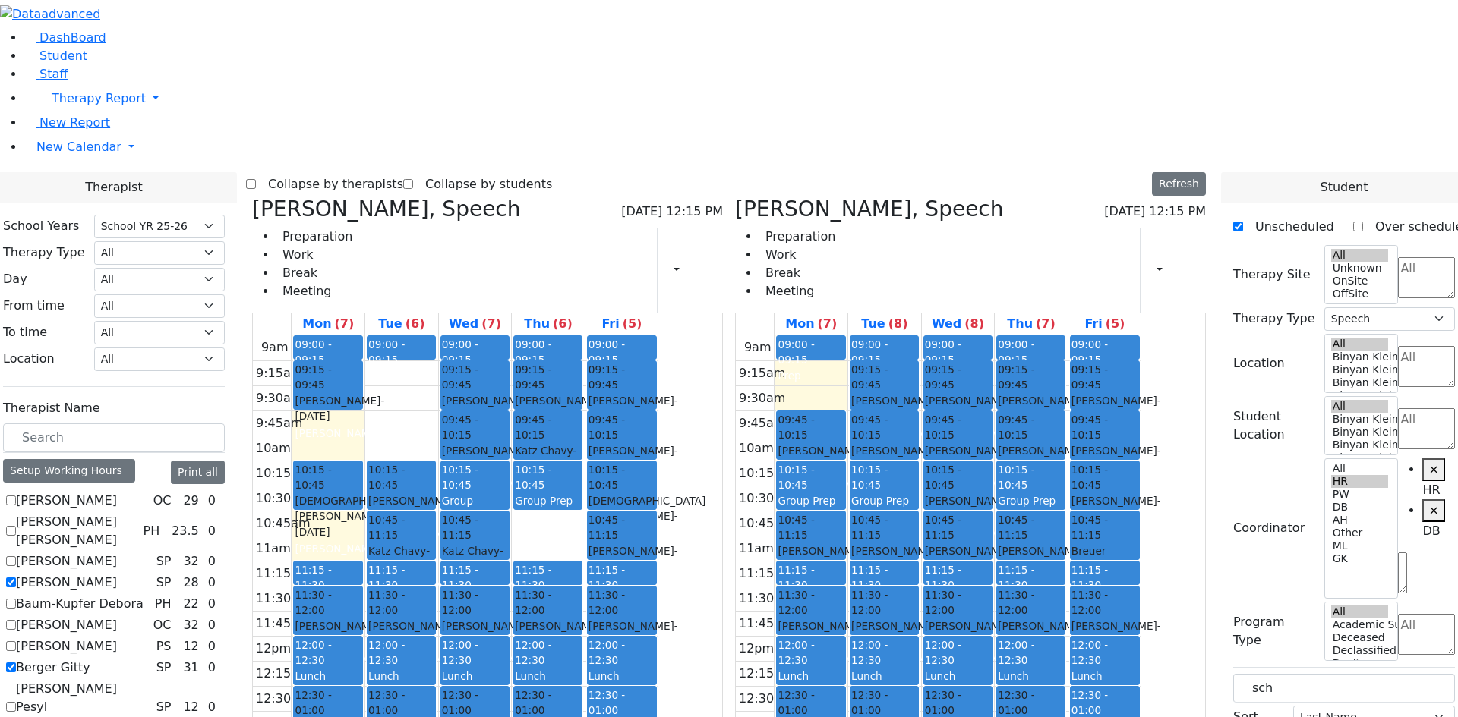
drag, startPoint x: 463, startPoint y: 200, endPoint x: 610, endPoint y: 573, distance: 401.2
click at [610, 573] on tr "09:00 - 09:15 Prep 09:15 - 09:45 [PERSON_NAME] - [DATE] [PERSON_NAME] 09:45 - 1…" at bounding box center [455, 636] width 405 height 601
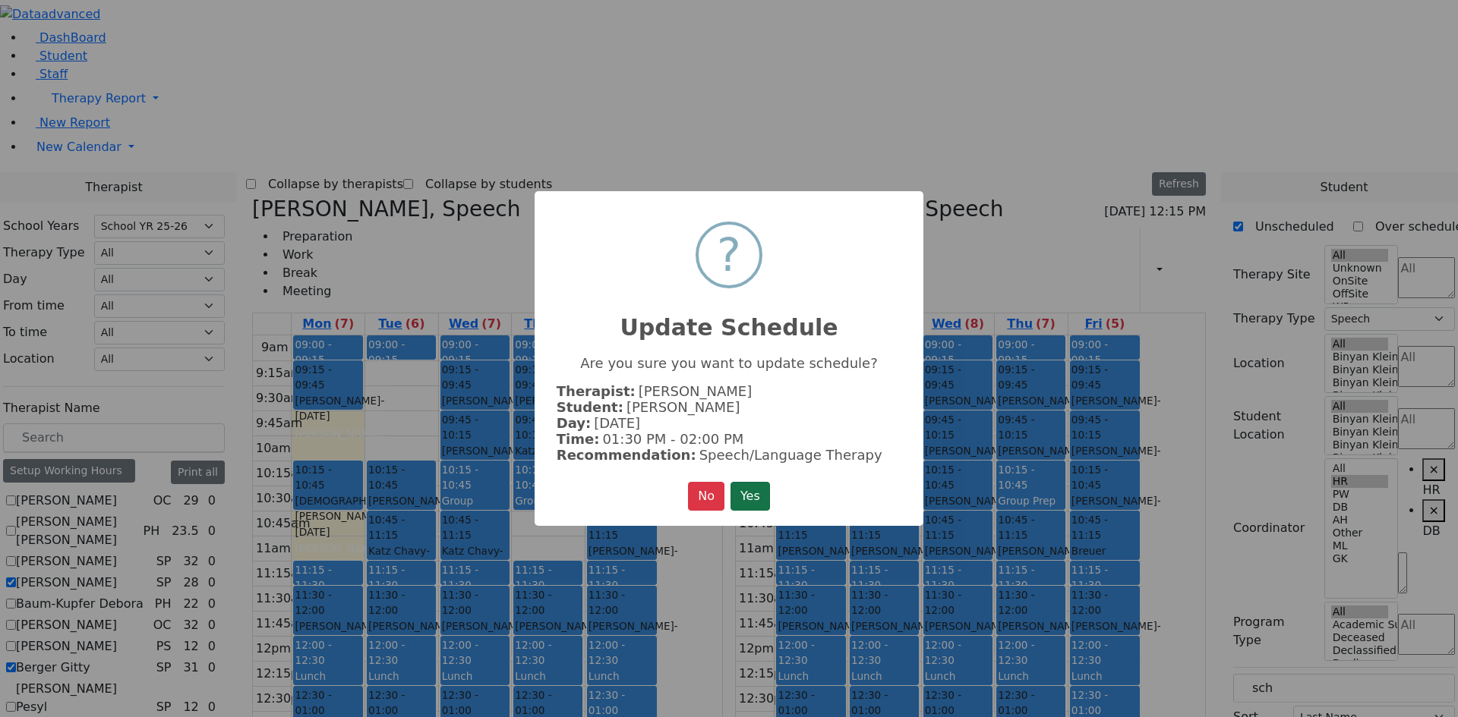
click at [753, 497] on button "Yes" at bounding box center [749, 496] width 39 height 29
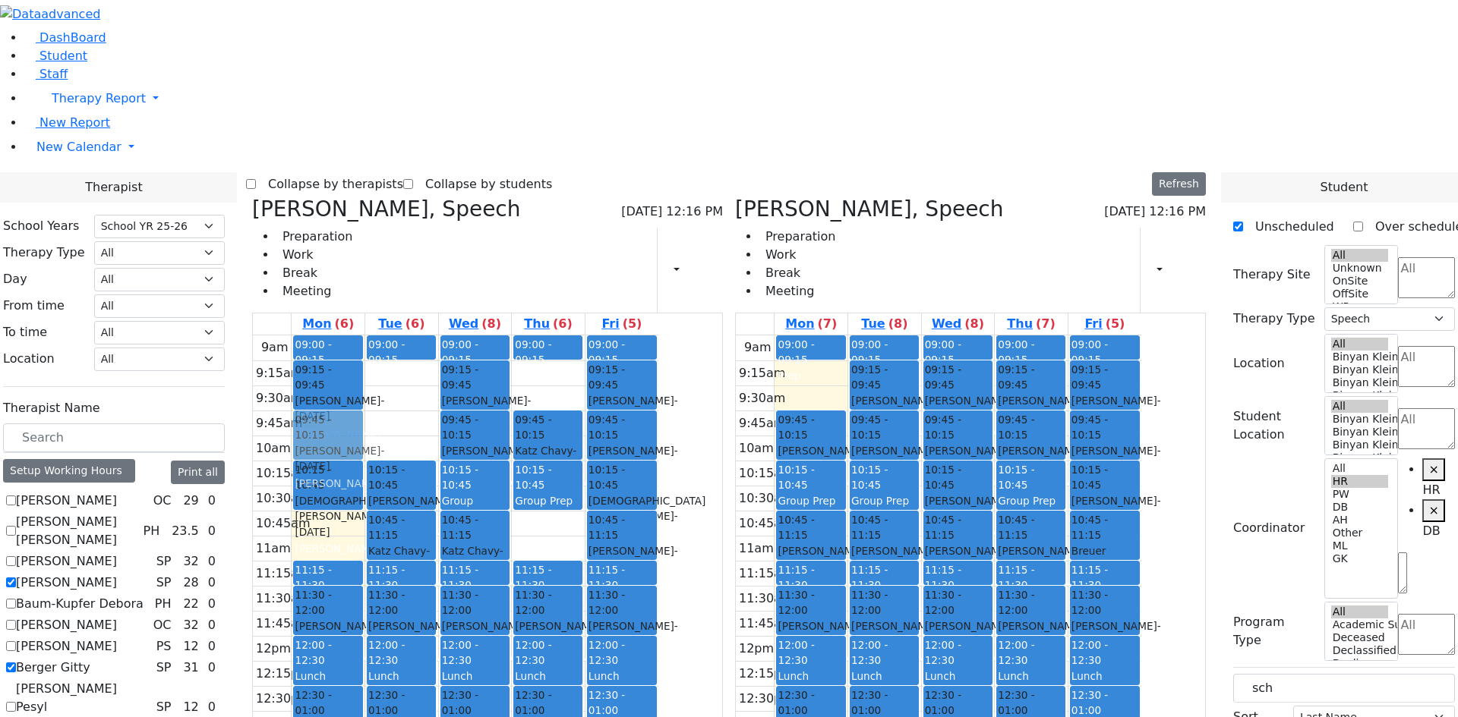
drag, startPoint x: 698, startPoint y: 154, endPoint x: 472, endPoint y: 213, distance: 232.9
click at [472, 336] on tr "09:00 - 09:15 Prep 09:15 - 09:45 [PERSON_NAME] - [DATE] [PERSON_NAME] 10:15 - 1…" at bounding box center [455, 636] width 405 height 601
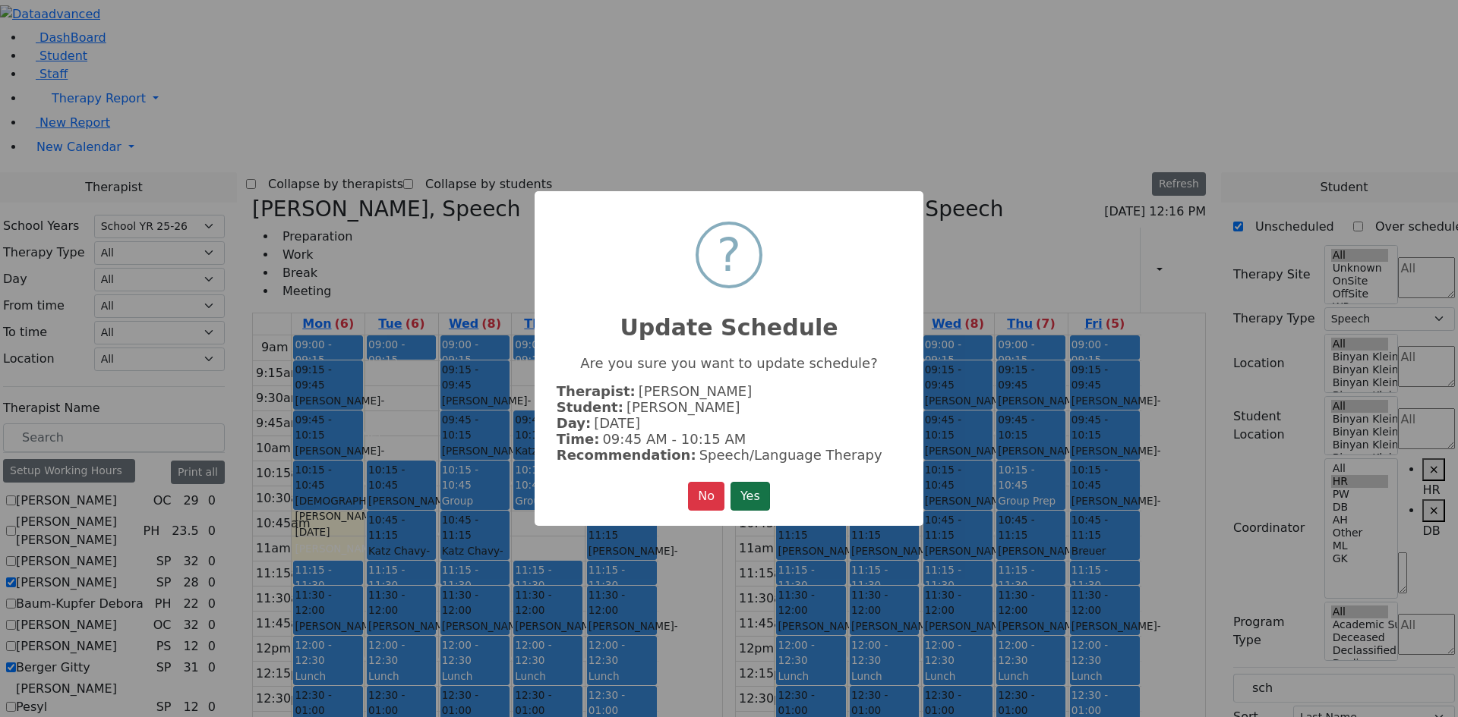
click at [755, 494] on button "Yes" at bounding box center [749, 496] width 39 height 29
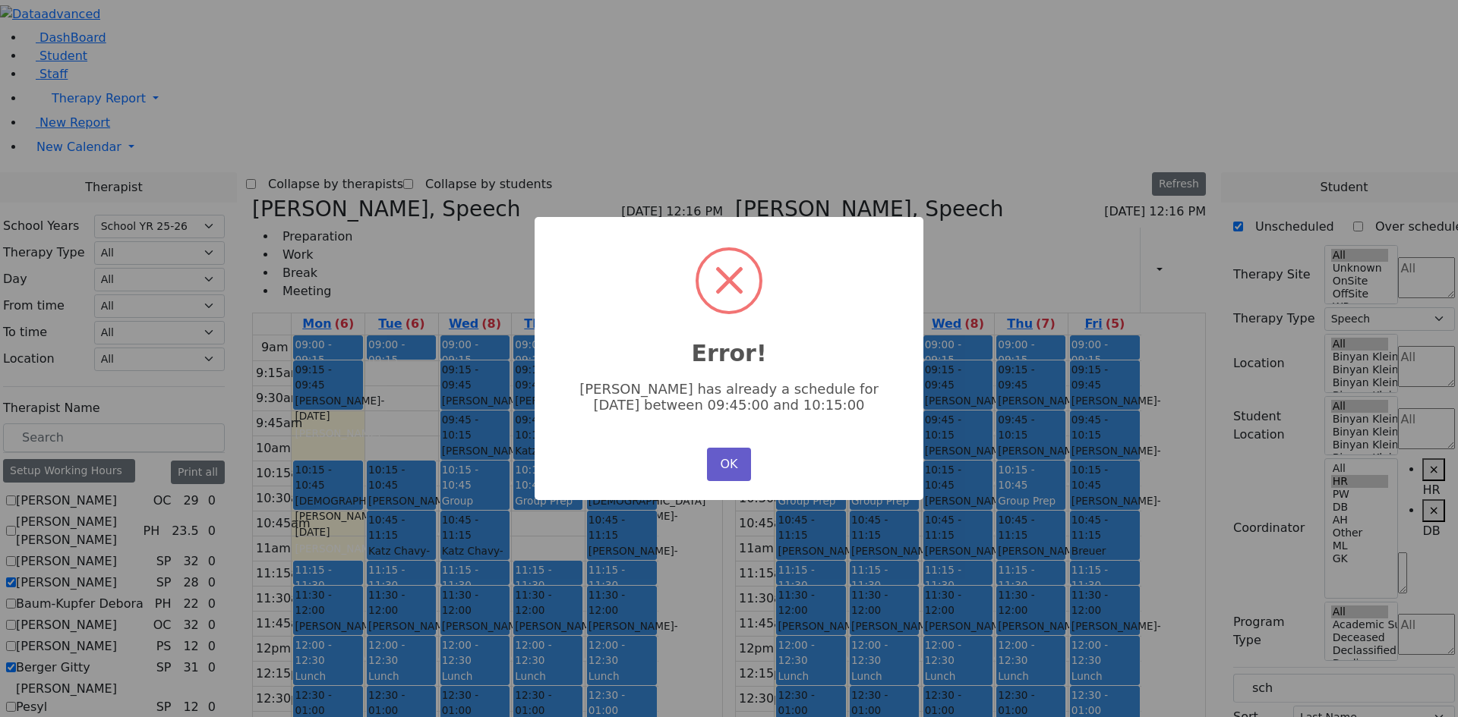
click at [742, 473] on button "OK" at bounding box center [729, 464] width 44 height 33
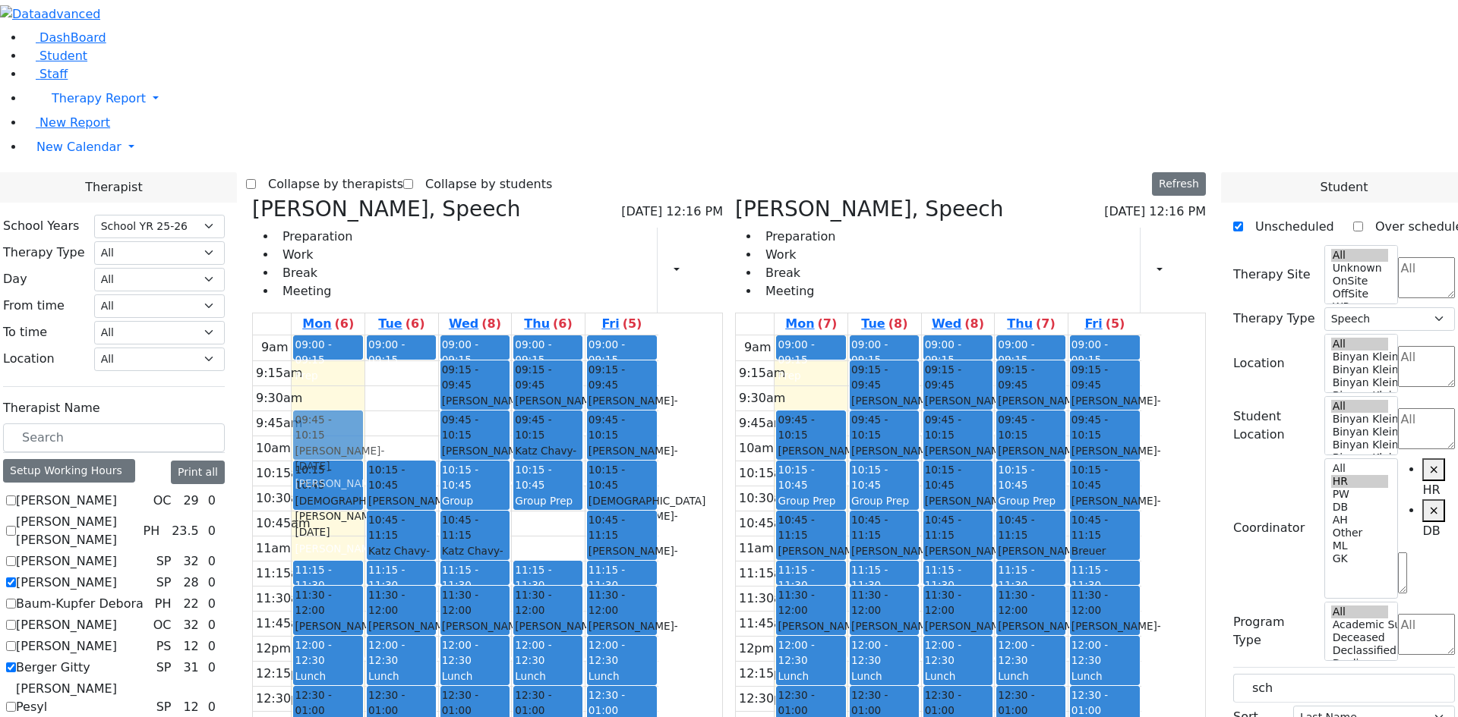
drag, startPoint x: 457, startPoint y: 159, endPoint x: 446, endPoint y: 203, distance: 44.7
click at [364, 336] on div "09:00 - 09:15 Prep 09:15 - 09:45 [PERSON_NAME] - [DATE] [PERSON_NAME] 10:15 - 1…" at bounding box center [328, 636] width 73 height 601
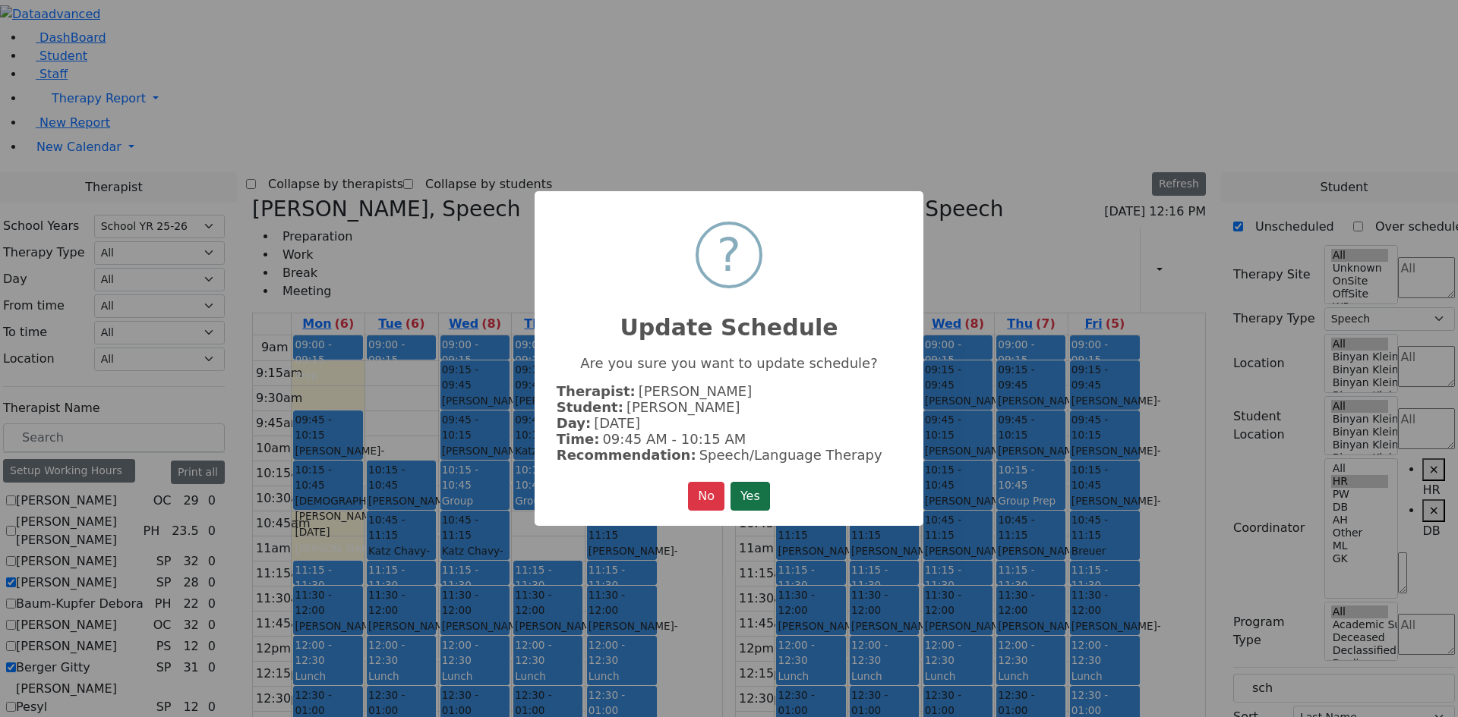
click at [762, 491] on button "Yes" at bounding box center [749, 496] width 39 height 29
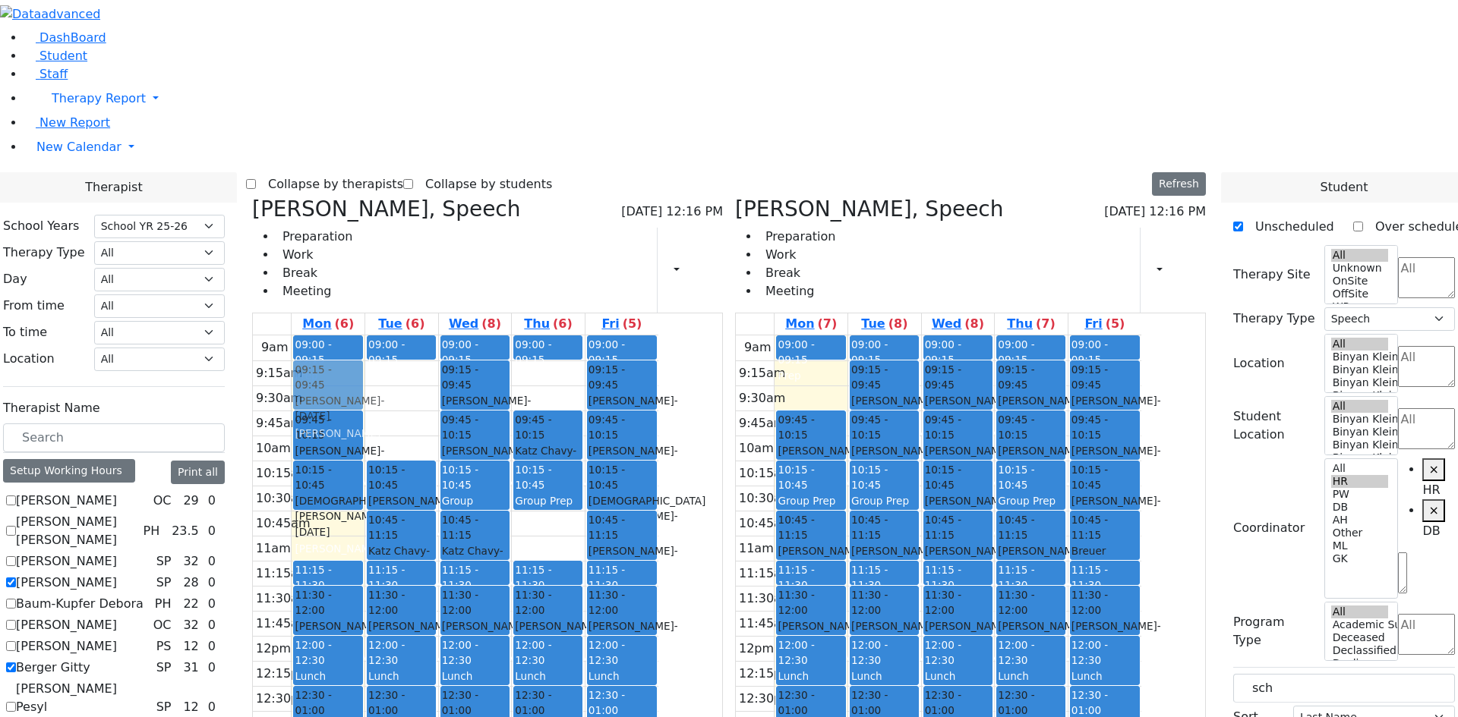
drag, startPoint x: 689, startPoint y: 154, endPoint x: 500, endPoint y: 151, distance: 188.3
click at [500, 336] on tr "09:00 - 09:15 Prep 09:45 - 10:15 [PERSON_NAME] - [DATE] [PERSON_NAME] 10:15 - 1…" at bounding box center [455, 636] width 405 height 601
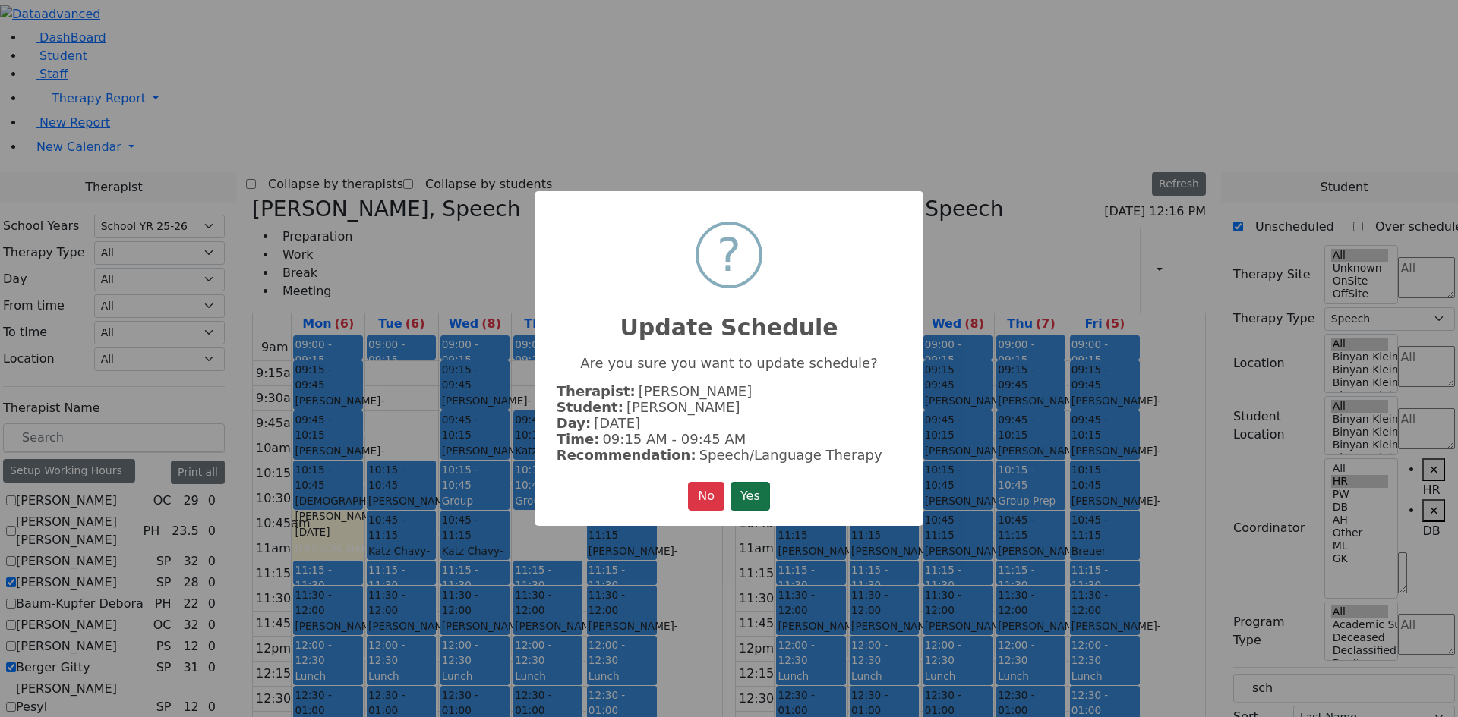
click at [745, 493] on button "Yes" at bounding box center [749, 496] width 39 height 29
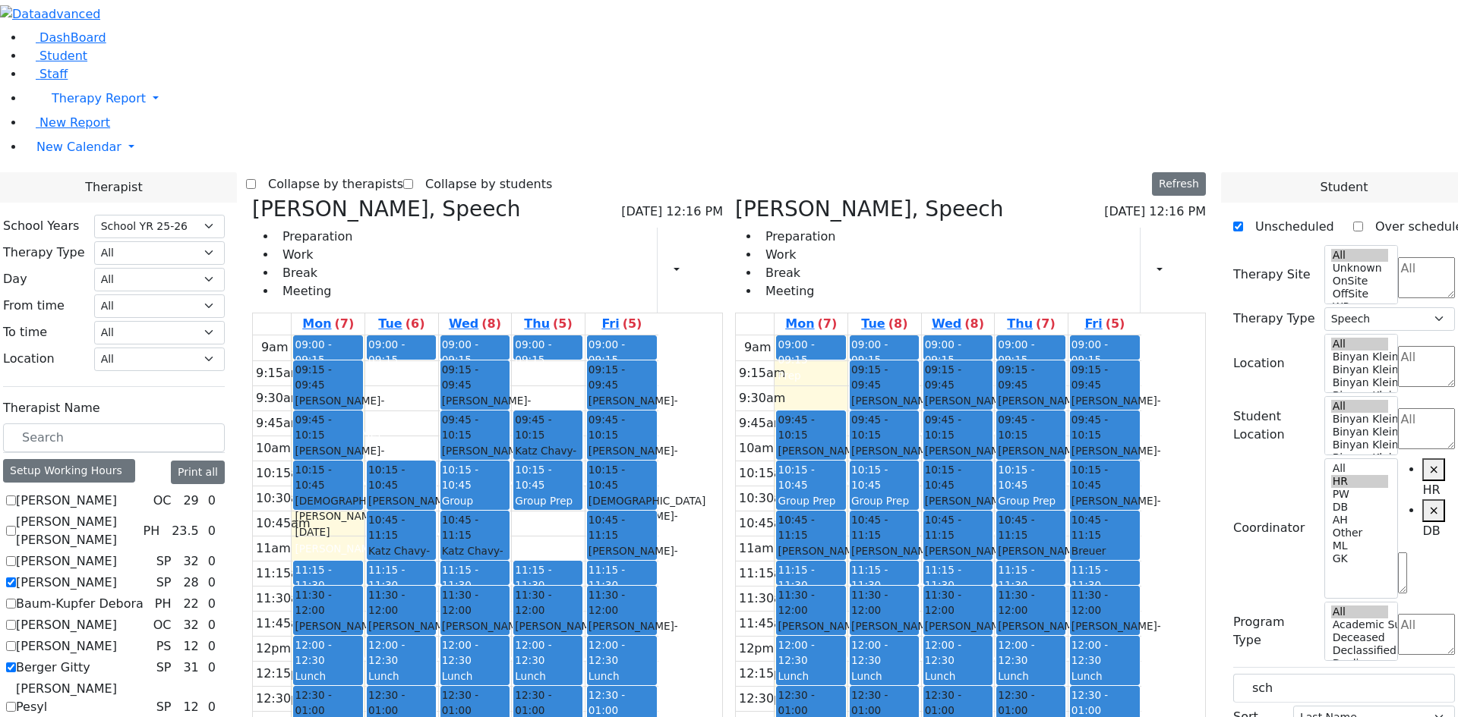
click at [361, 393] on div "[PERSON_NAME] - [DATE]" at bounding box center [328, 408] width 66 height 31
click at [917, 544] on div "[PERSON_NAME] - [DATE]" at bounding box center [884, 559] width 66 height 31
click at [1014, 395] on span "- [DATE]" at bounding box center [970, 408] width 90 height 27
drag, startPoint x: 1033, startPoint y: 149, endPoint x: 1101, endPoint y: 147, distance: 67.6
click at [1101, 336] on tr "09:00 - 09:15 Prep 09:45 - 10:15 [PERSON_NAME] - [DATE] [PERSON_NAME] 10:15 - 1…" at bounding box center [938, 636] width 405 height 601
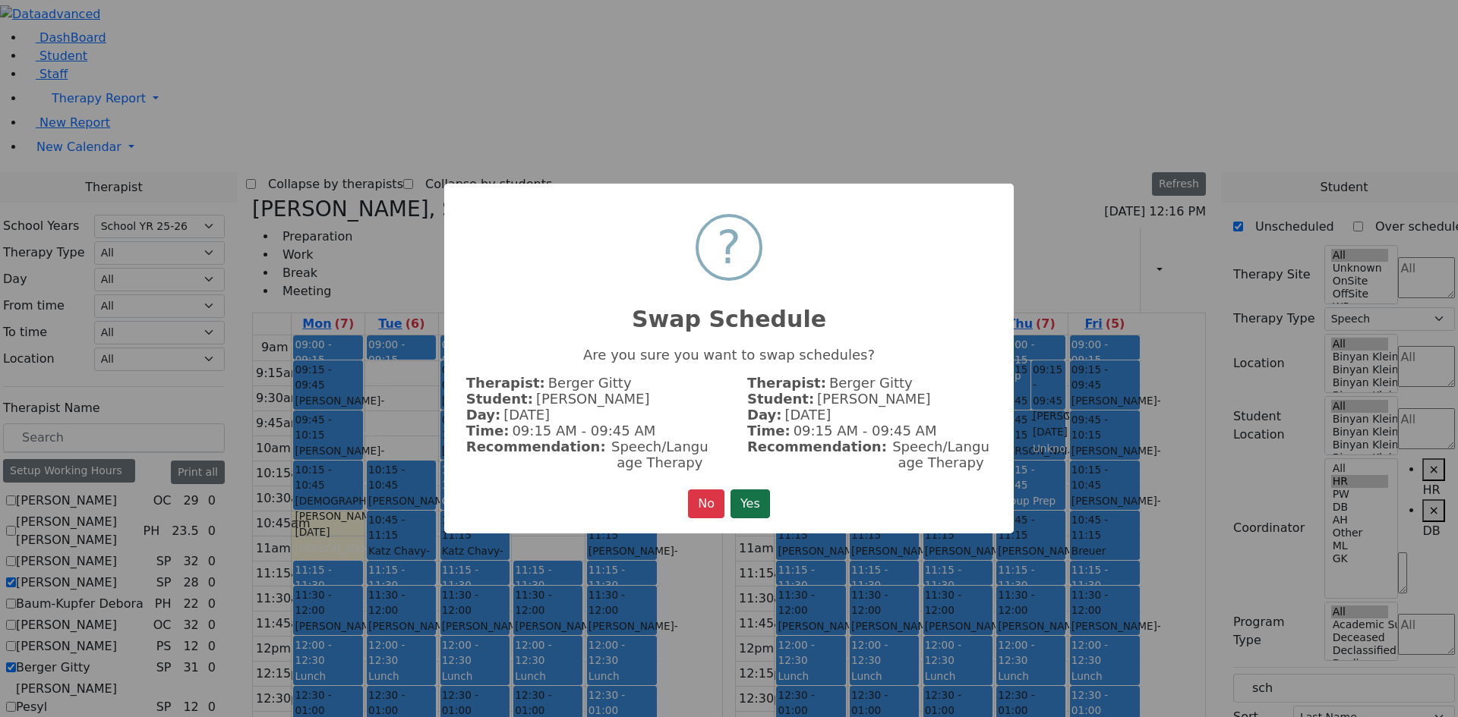
click at [751, 506] on button "Yes" at bounding box center [749, 504] width 39 height 29
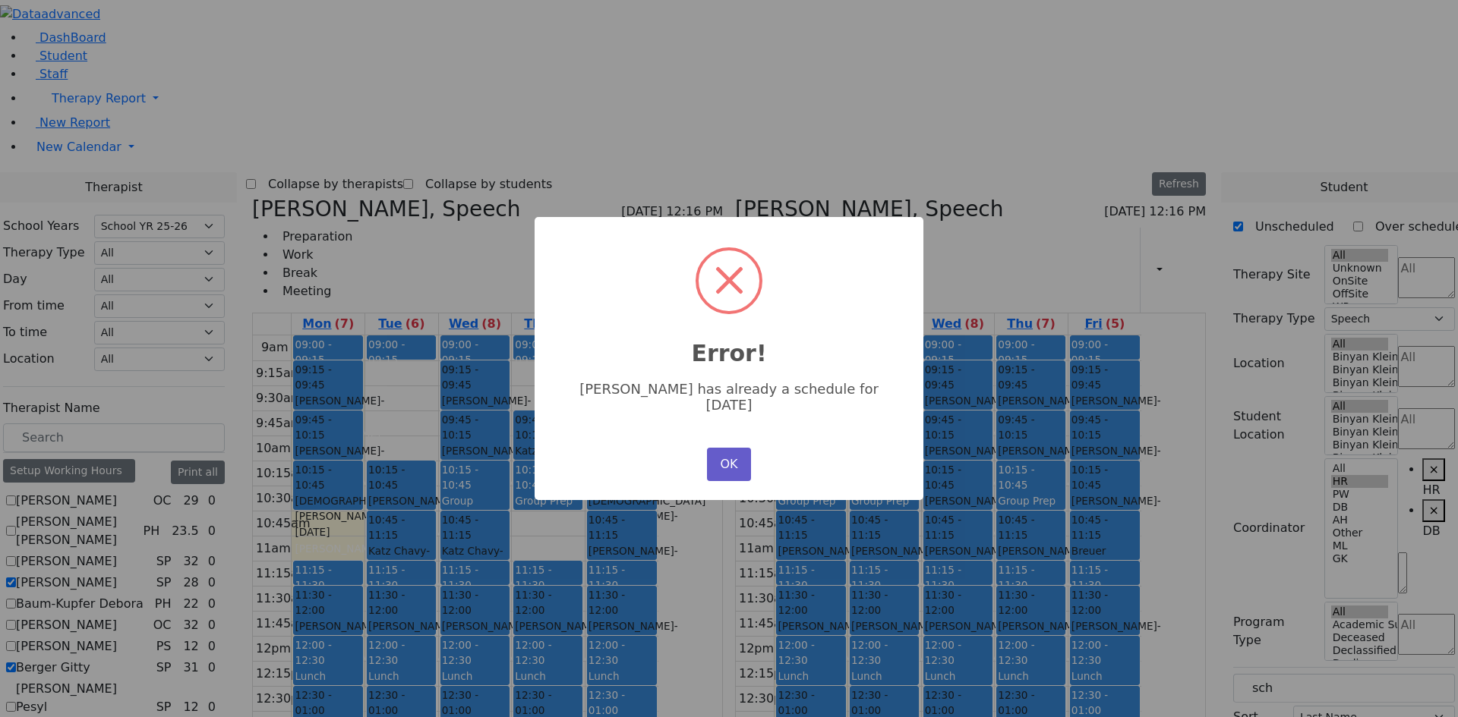
click at [730, 457] on button "OK" at bounding box center [729, 464] width 44 height 33
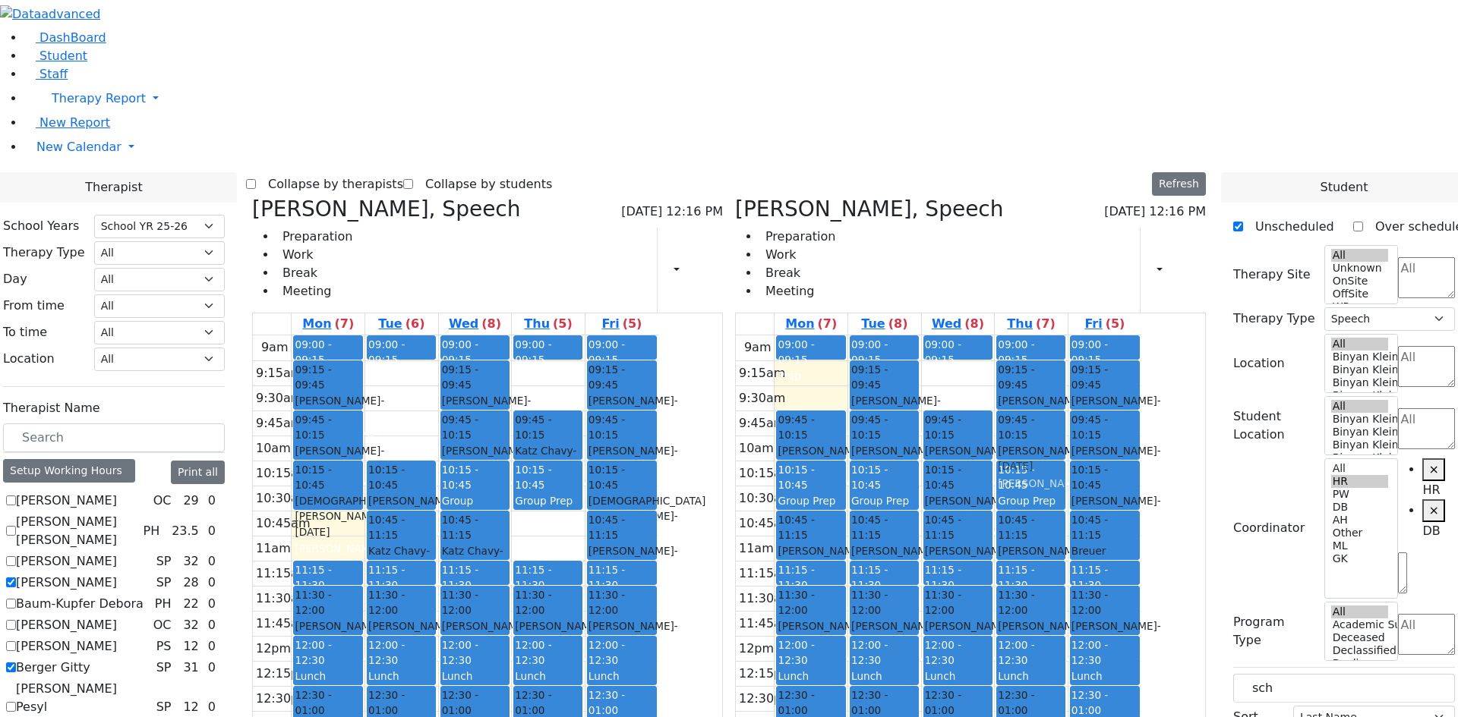
drag, startPoint x: 1045, startPoint y: 165, endPoint x: 1105, endPoint y: 205, distance: 72.2
click at [1105, 336] on tr "09:00 - 09:15 Prep 09:45 - 10:15 [PERSON_NAME] - [DATE] [PERSON_NAME] 10:15 - 1…" at bounding box center [938, 636] width 405 height 601
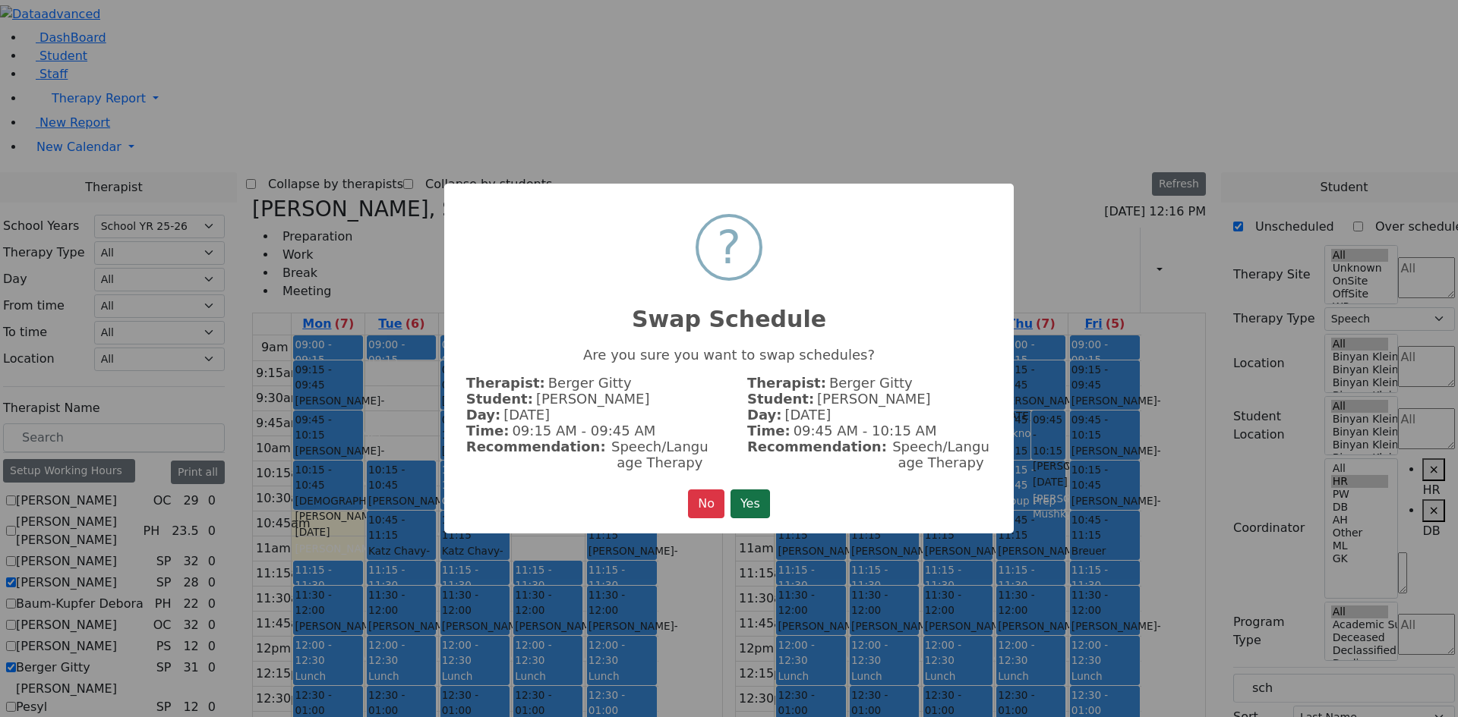
click at [750, 515] on button "Yes" at bounding box center [749, 504] width 39 height 29
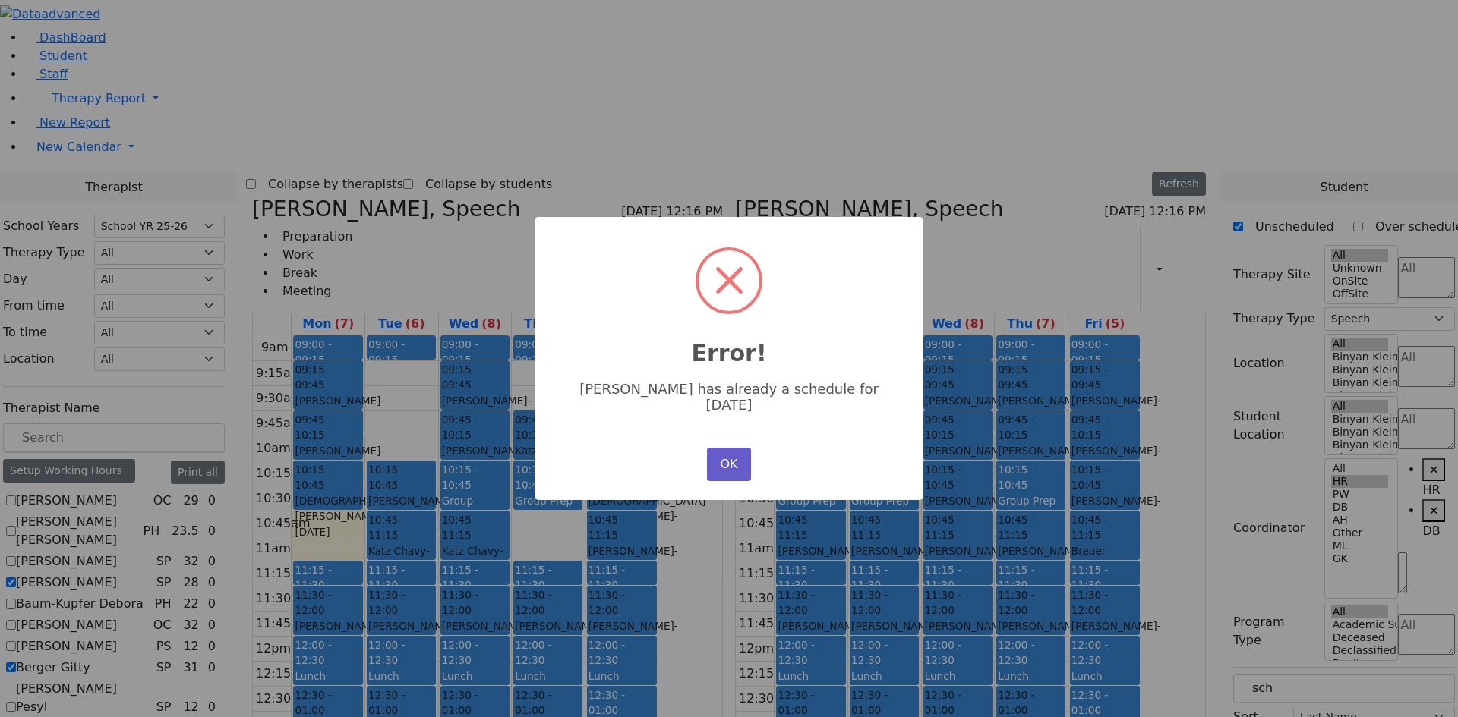
click at [736, 455] on button "OK" at bounding box center [729, 464] width 44 height 33
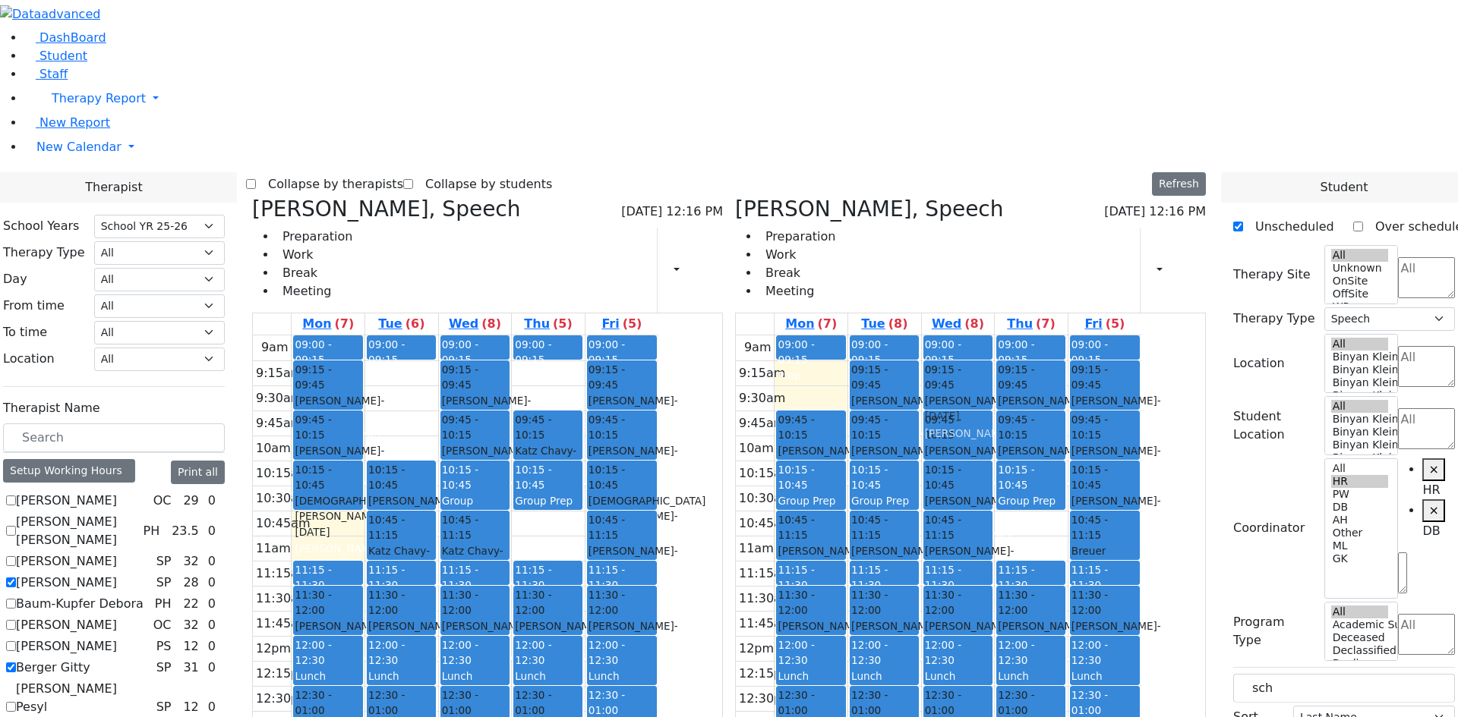
drag, startPoint x: 1105, startPoint y: 301, endPoint x: 1024, endPoint y: 156, distance: 166.9
click at [1024, 336] on tr "09:00 - 09:15 Prep 09:45 - 10:15 [PERSON_NAME] - [DATE] [PERSON_NAME] 10:15 - 1…" at bounding box center [938, 636] width 405 height 601
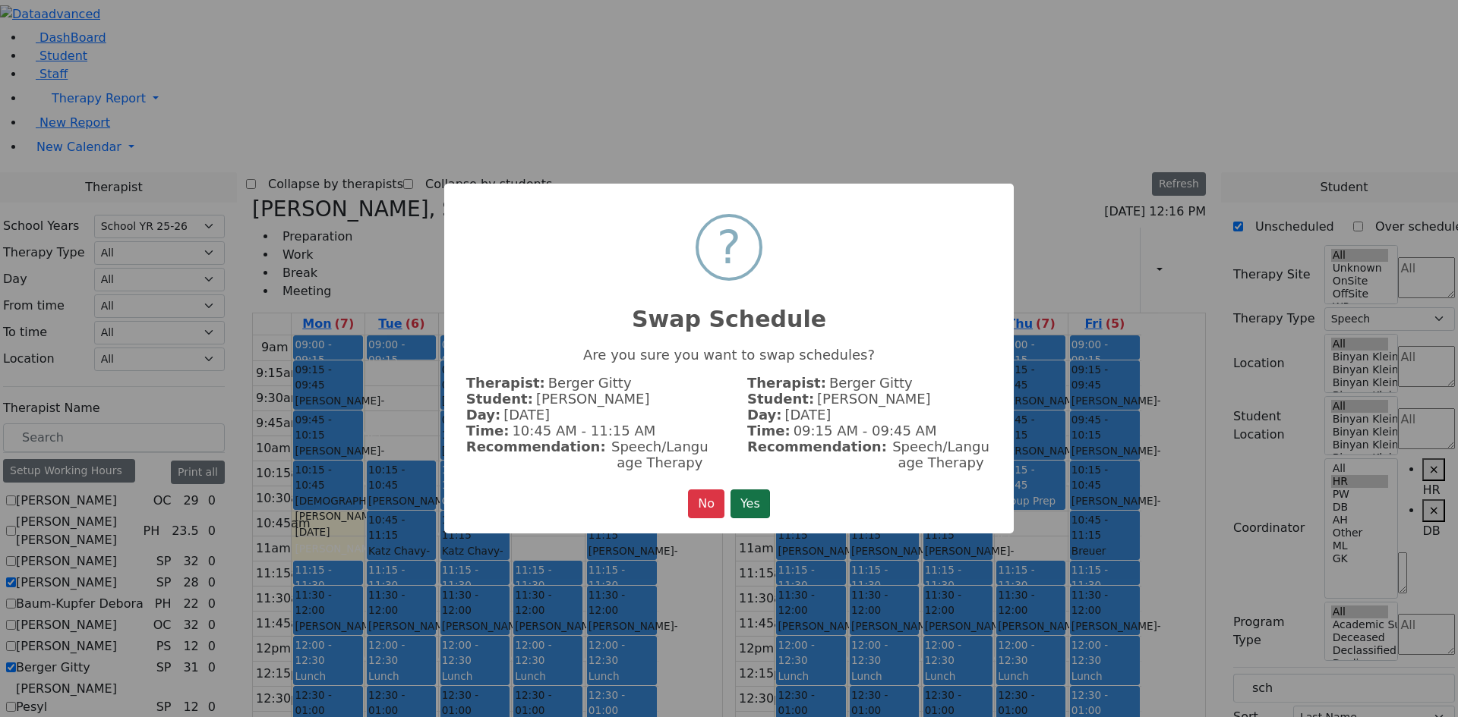
click at [742, 496] on button "Yes" at bounding box center [749, 504] width 39 height 29
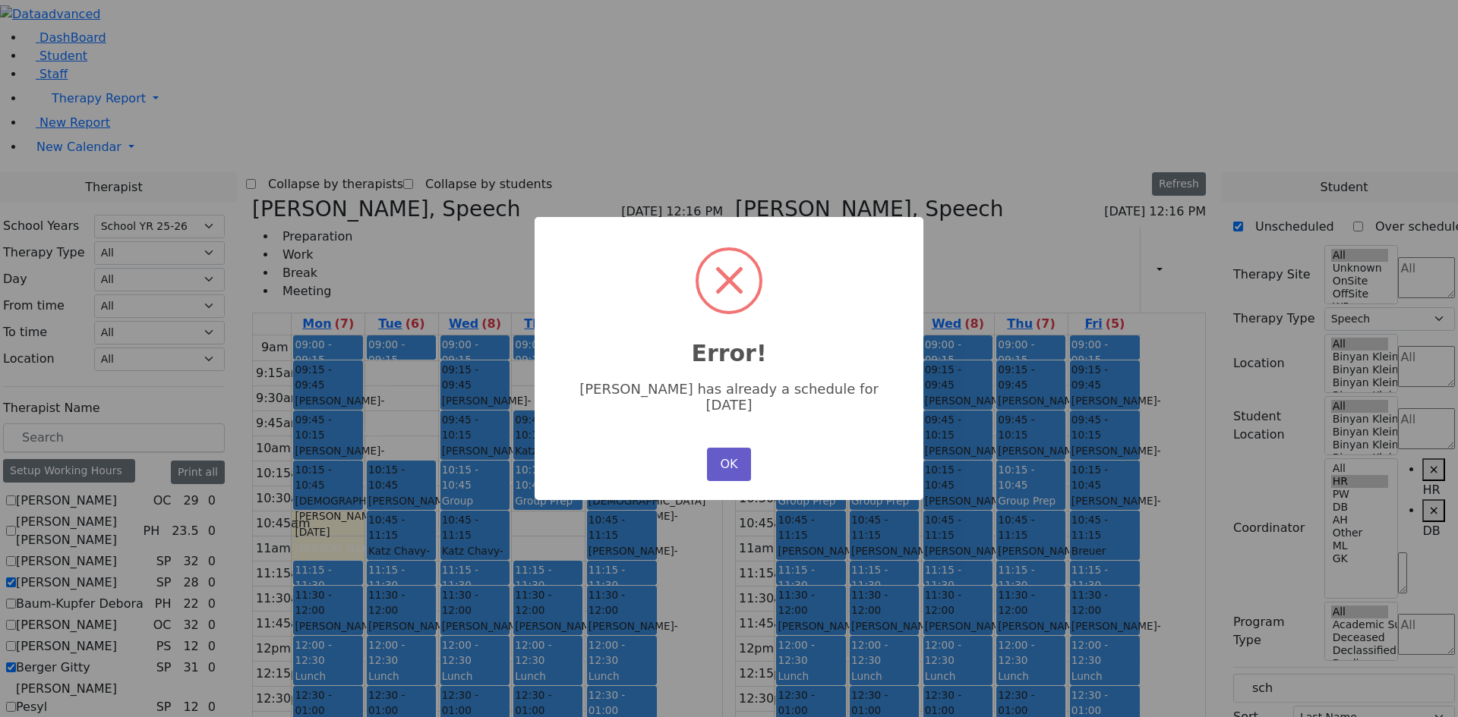
click at [729, 451] on button "OK" at bounding box center [729, 464] width 44 height 33
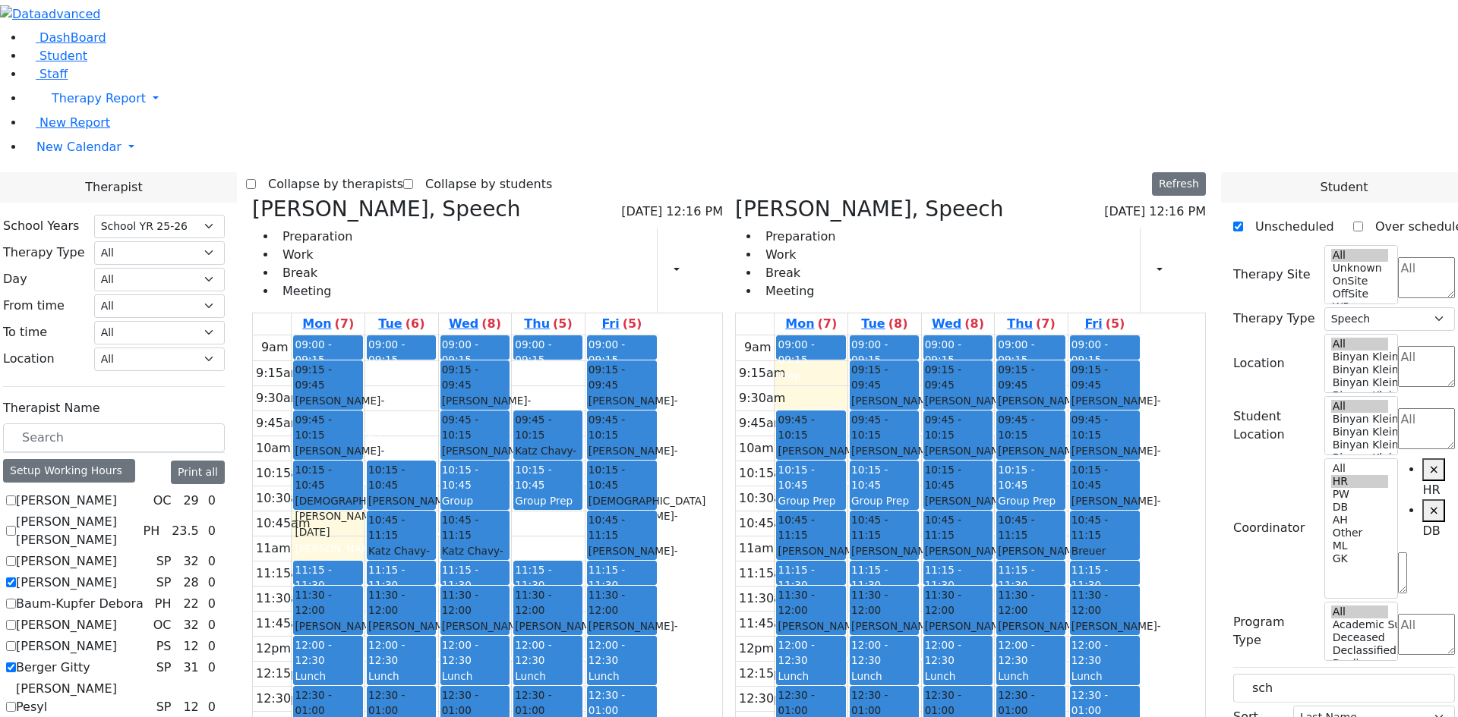
click at [1064, 393] on div "[PERSON_NAME] - [DATE]" at bounding box center [1030, 408] width 66 height 31
drag, startPoint x: 1039, startPoint y: 156, endPoint x: 695, endPoint y: 148, distance: 344.0
click at [695, 197] on div "[PERSON_NAME], Speech [DATE] 12:16 PM Preparation Work Break Meeting Print Sche…" at bounding box center [729, 568] width 966 height 742
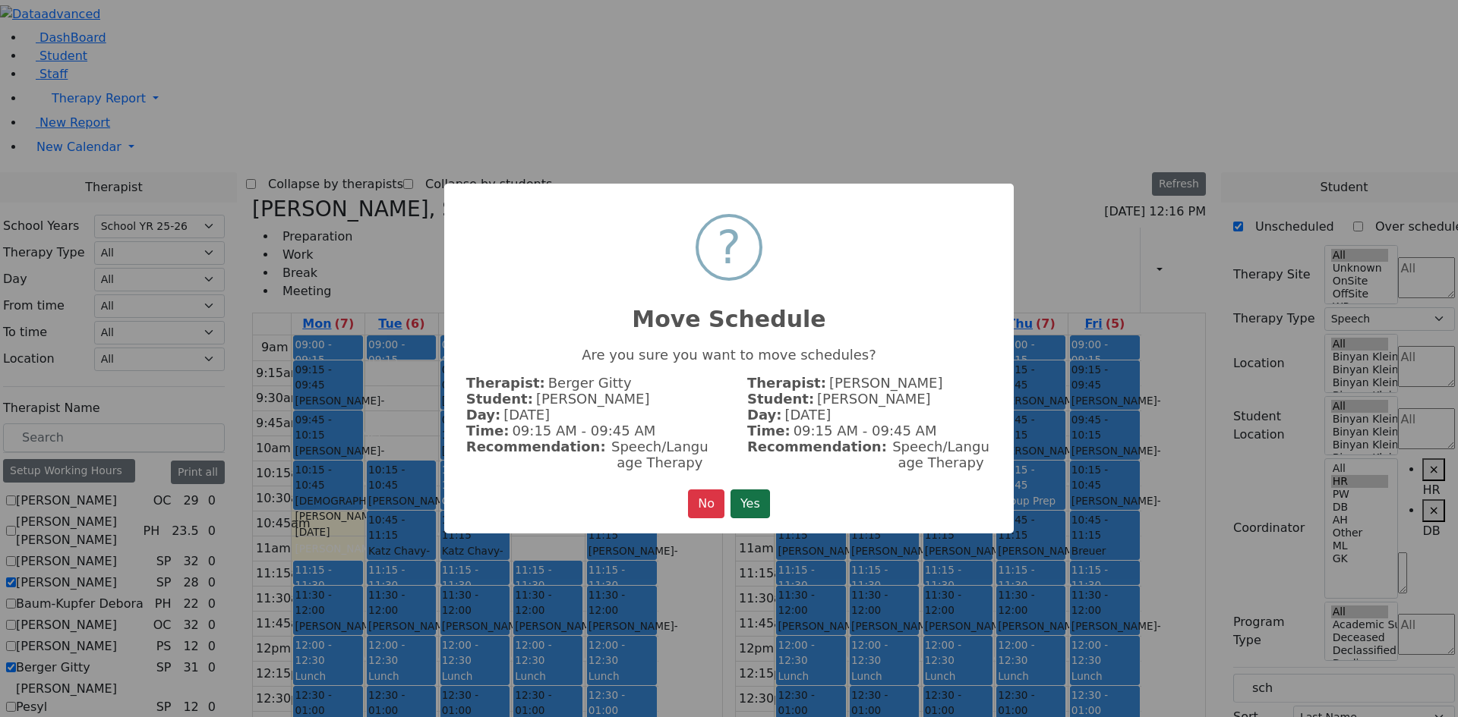
click at [756, 501] on button "Yes" at bounding box center [749, 504] width 39 height 29
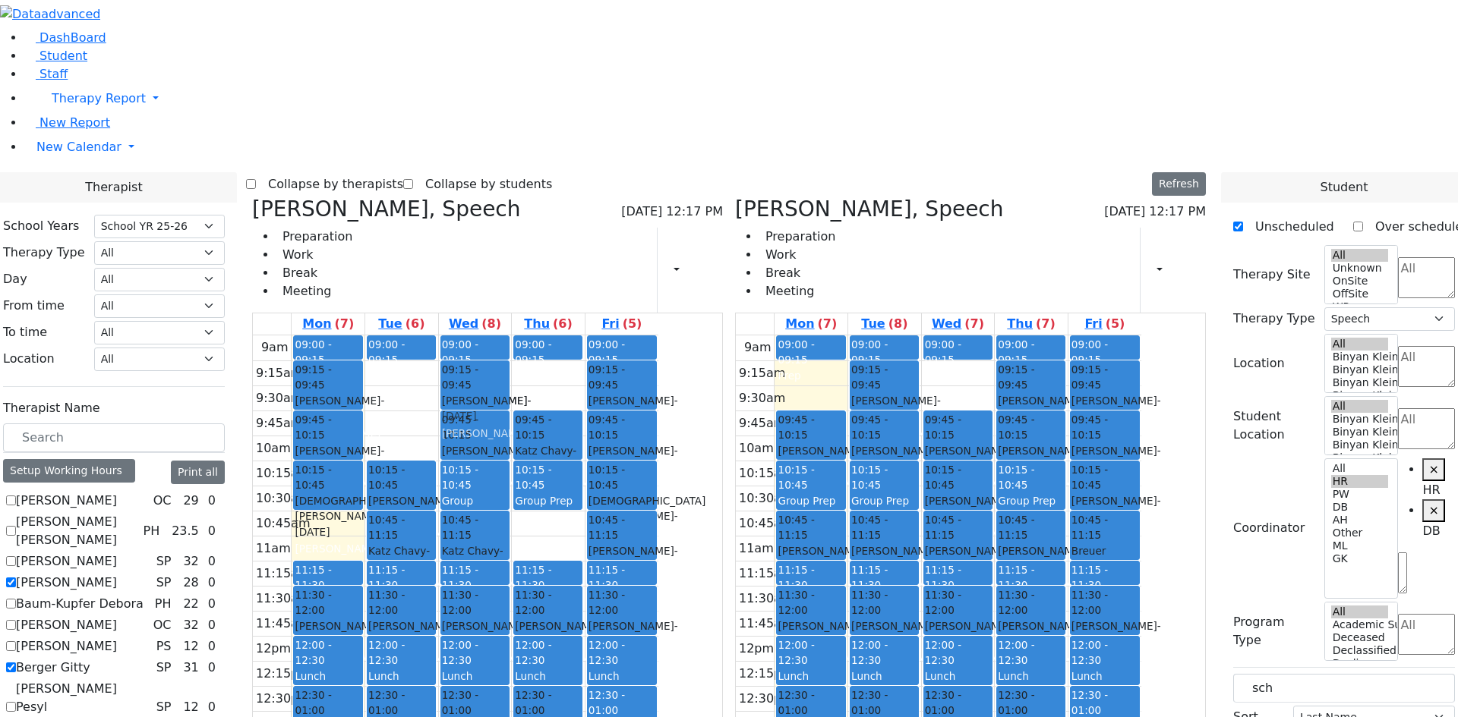
drag, startPoint x: 685, startPoint y: 152, endPoint x: 648, endPoint y: 151, distance: 37.2
click at [626, 336] on tr "09:00 - 09:15 Prep 09:15 - 09:45 [PERSON_NAME] - [DATE] [GEOGRAPHIC_DATA][PERSO…" at bounding box center [455, 636] width 405 height 601
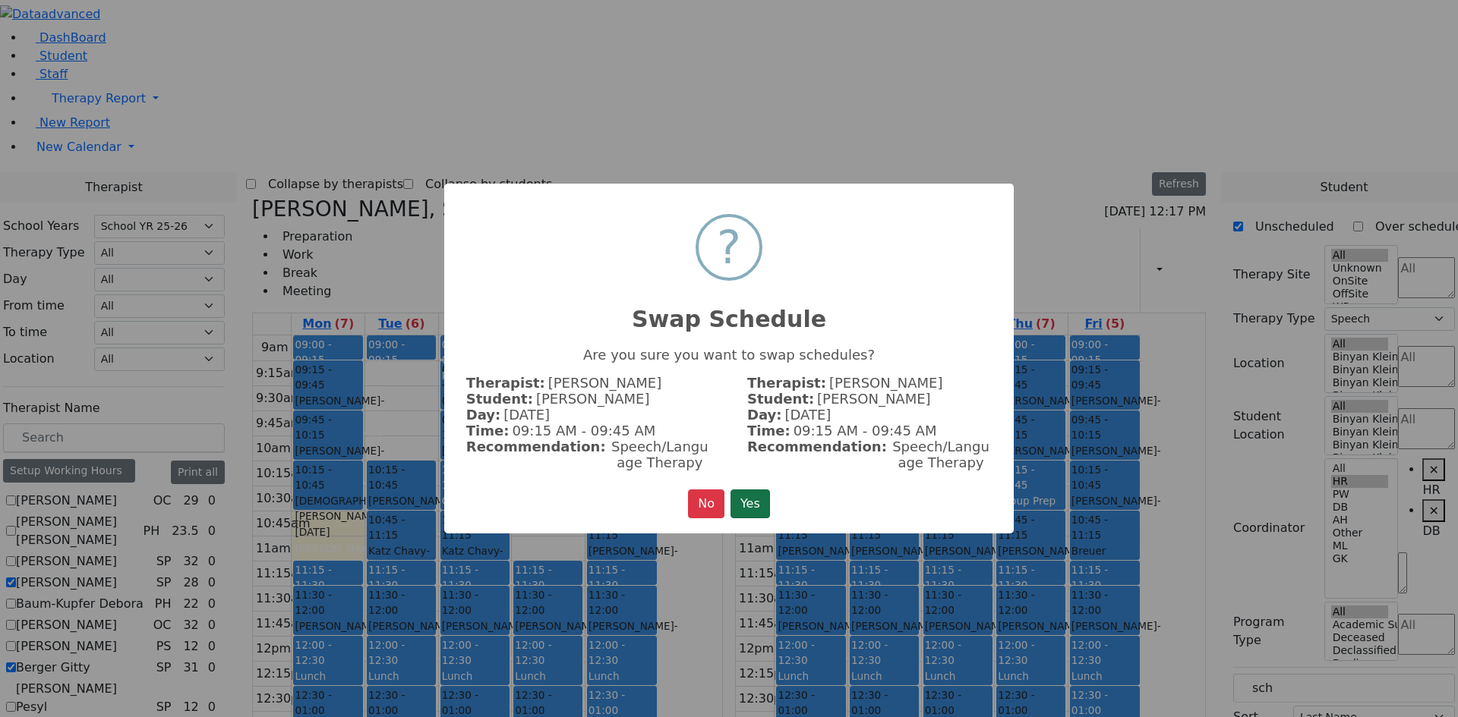
click at [758, 503] on button "Yes" at bounding box center [749, 504] width 39 height 29
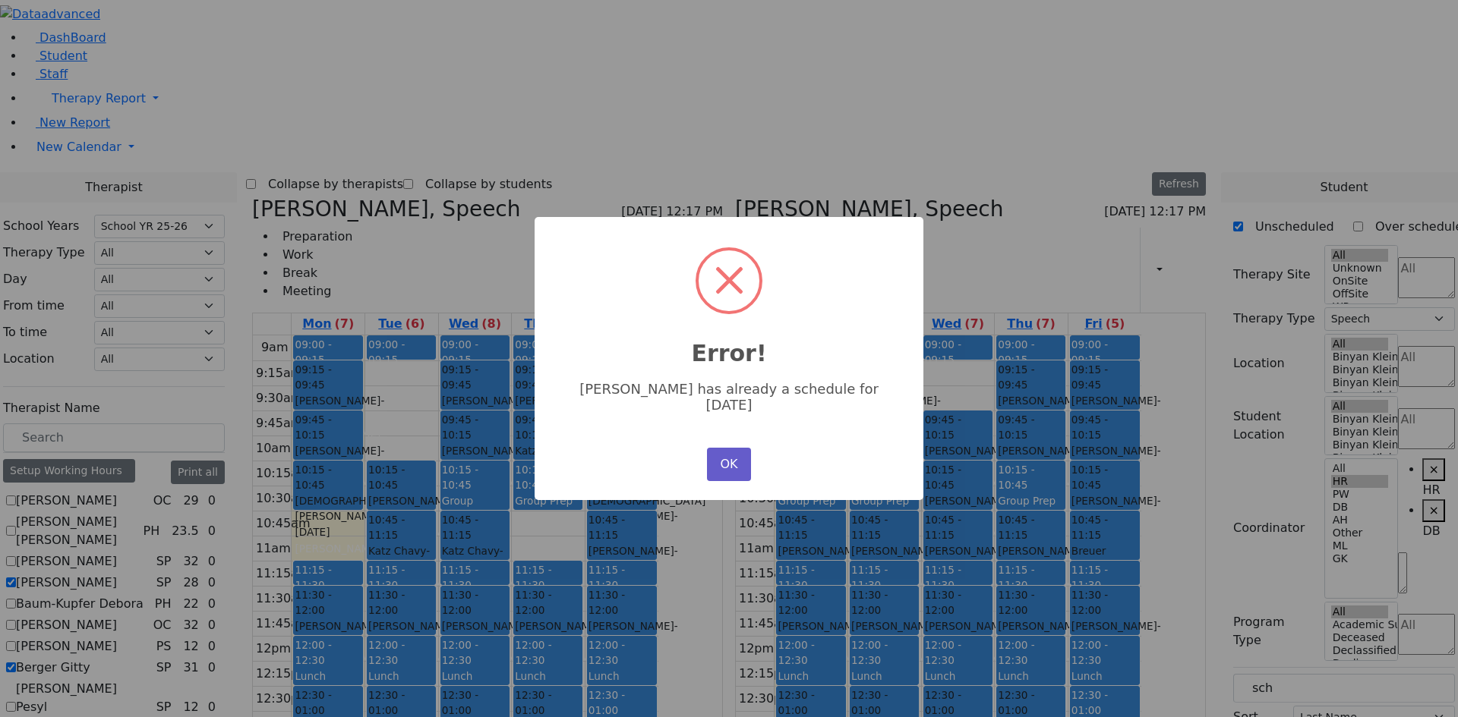
click at [729, 463] on button "OK" at bounding box center [729, 464] width 44 height 33
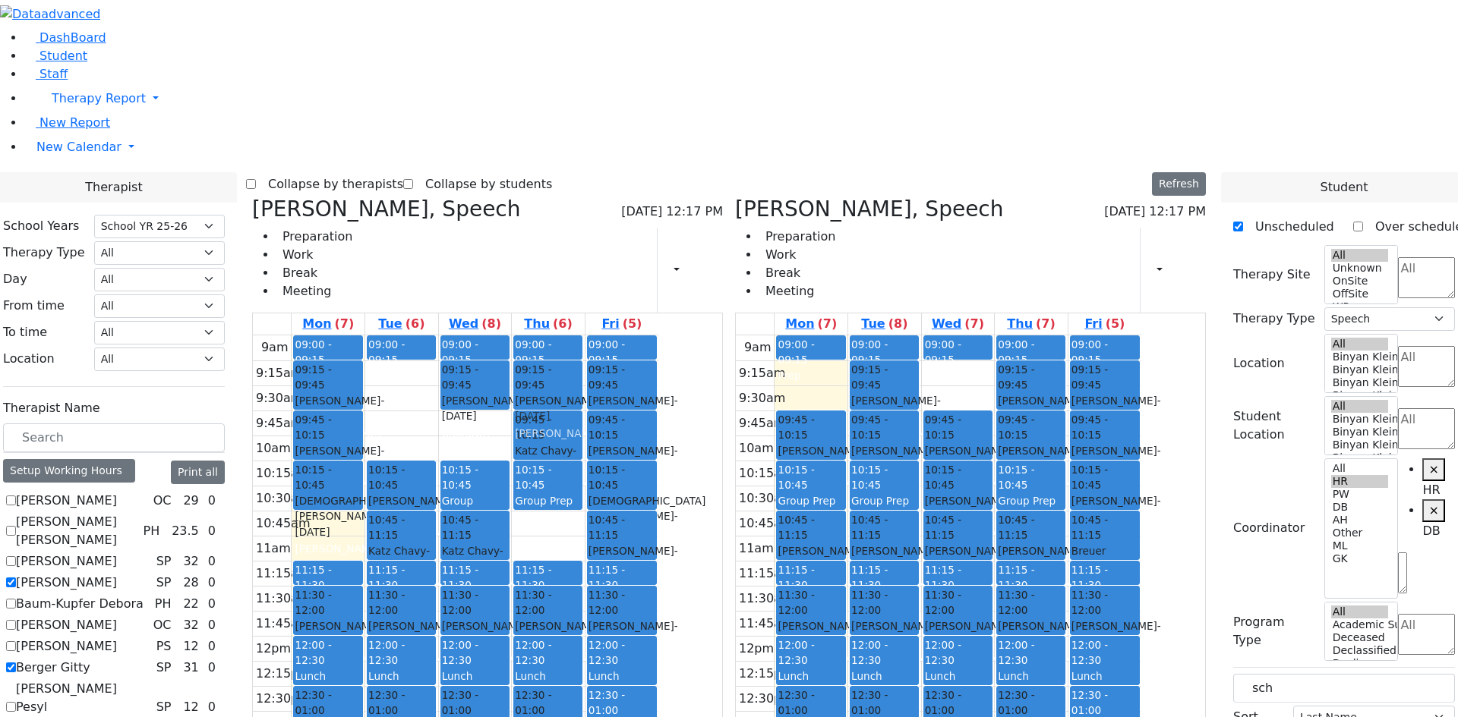
drag, startPoint x: 609, startPoint y: 217, endPoint x: 695, endPoint y: 157, distance: 105.3
click at [658, 336] on tr "09:00 - 09:15 Prep 09:15 - 09:45 [PERSON_NAME] - [DATE] [GEOGRAPHIC_DATA][PERSO…" at bounding box center [455, 636] width 405 height 601
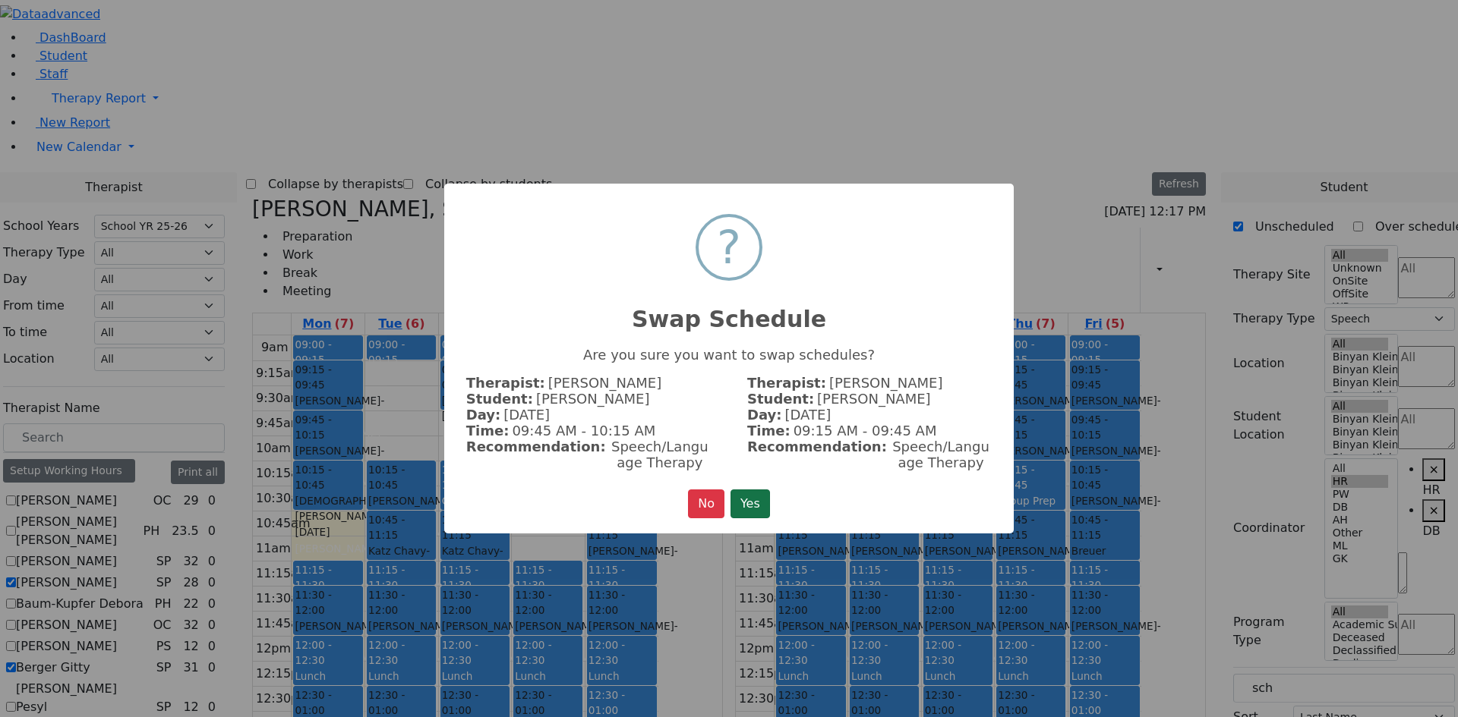
click at [749, 505] on button "Yes" at bounding box center [749, 504] width 39 height 29
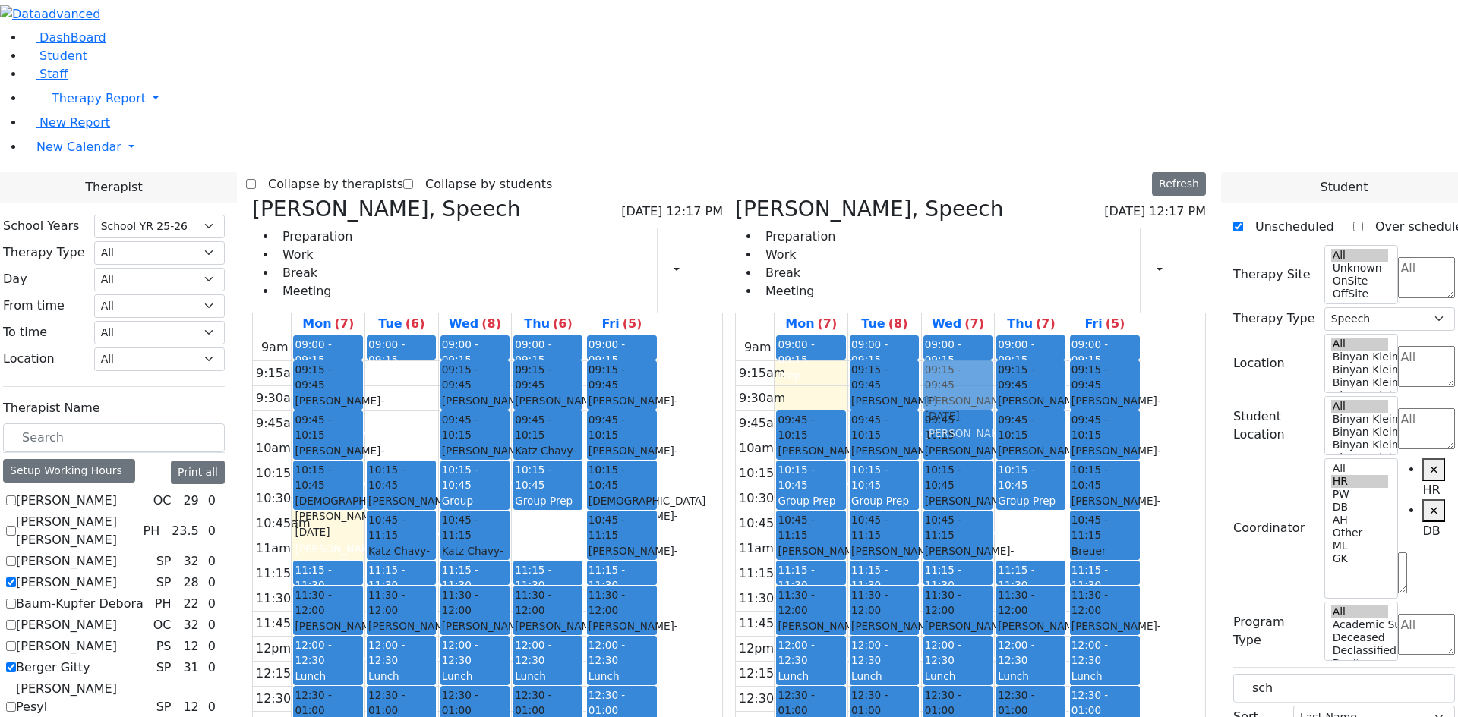
drag, startPoint x: 1117, startPoint y: 297, endPoint x: 1030, endPoint y: 158, distance: 163.7
click at [1034, 336] on tr "09:00 - 09:15 Prep 09:45 - 10:15 [PERSON_NAME] - [DATE] [PERSON_NAME] 10:15 - 1…" at bounding box center [938, 636] width 405 height 601
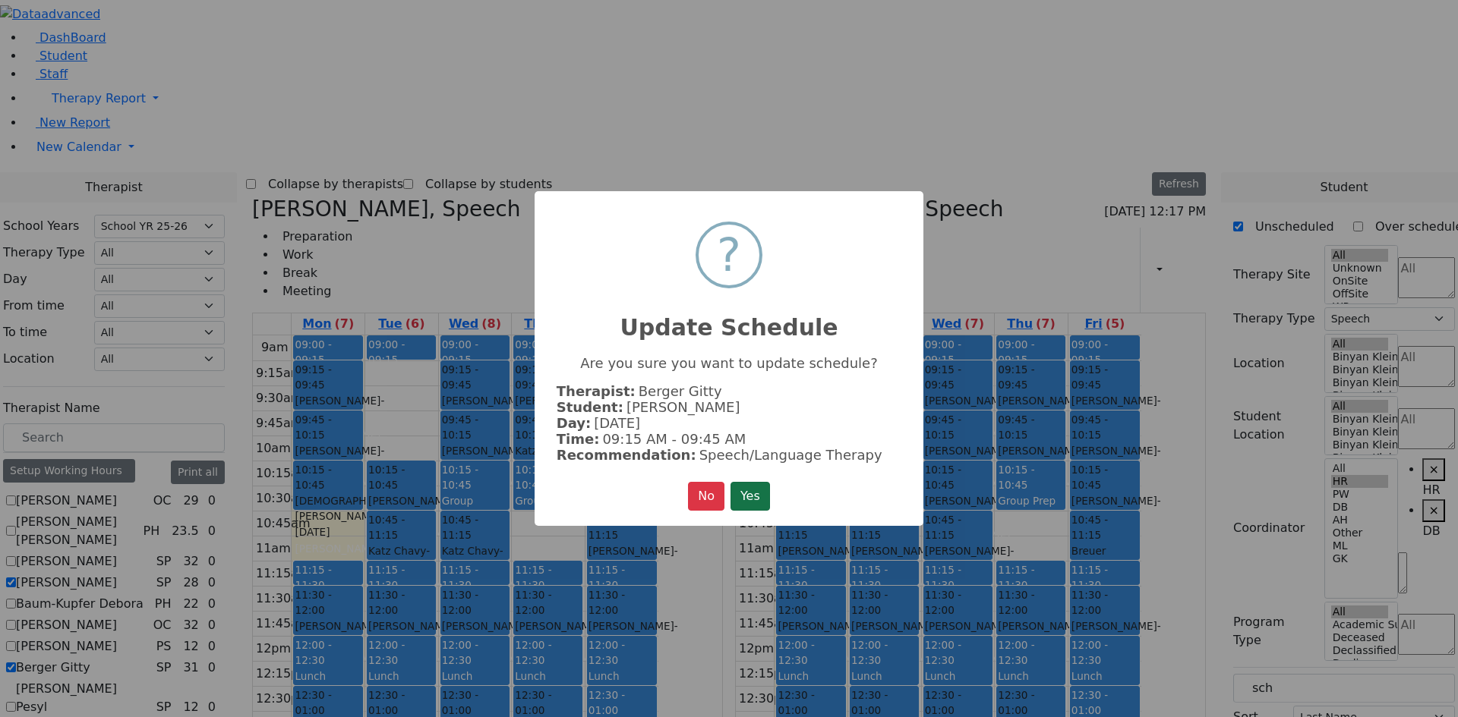
click at [747, 490] on button "Yes" at bounding box center [749, 496] width 39 height 29
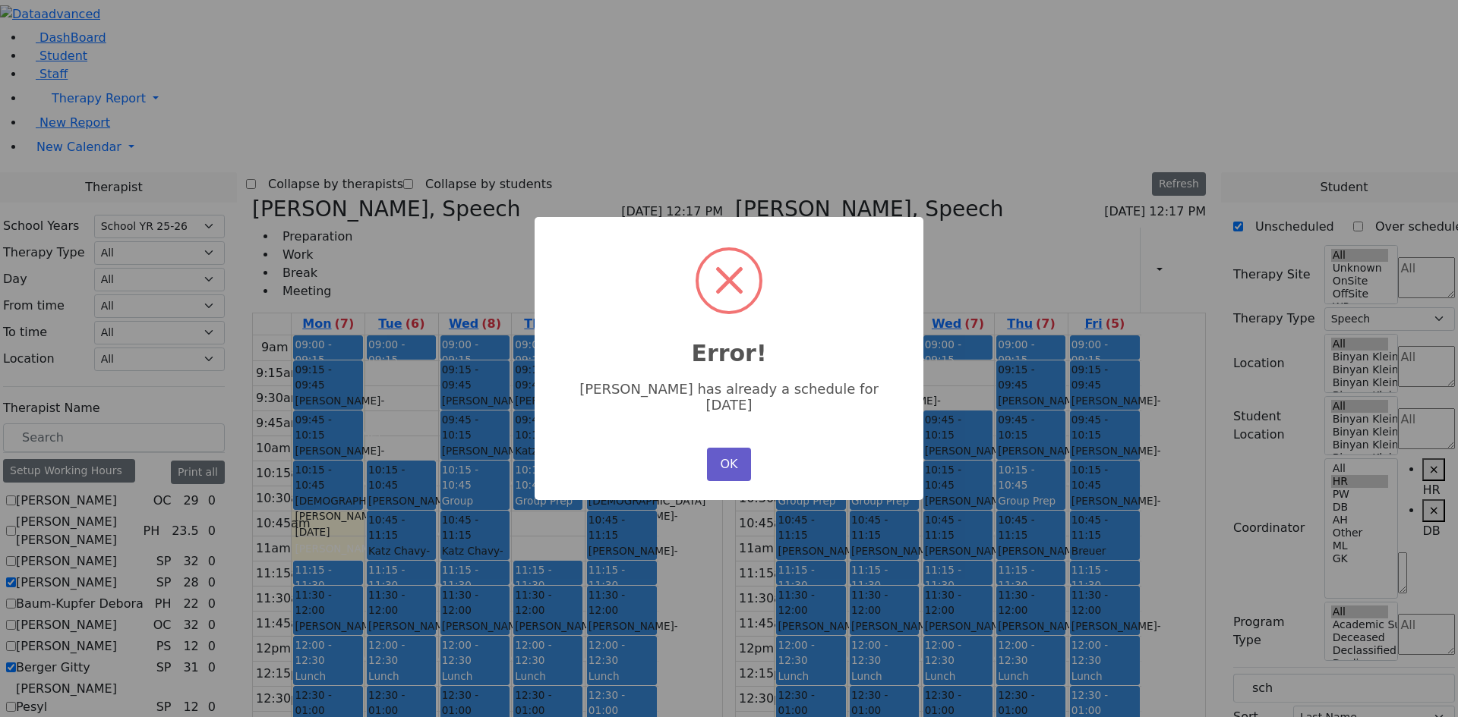
click at [728, 456] on button "OK" at bounding box center [729, 464] width 44 height 33
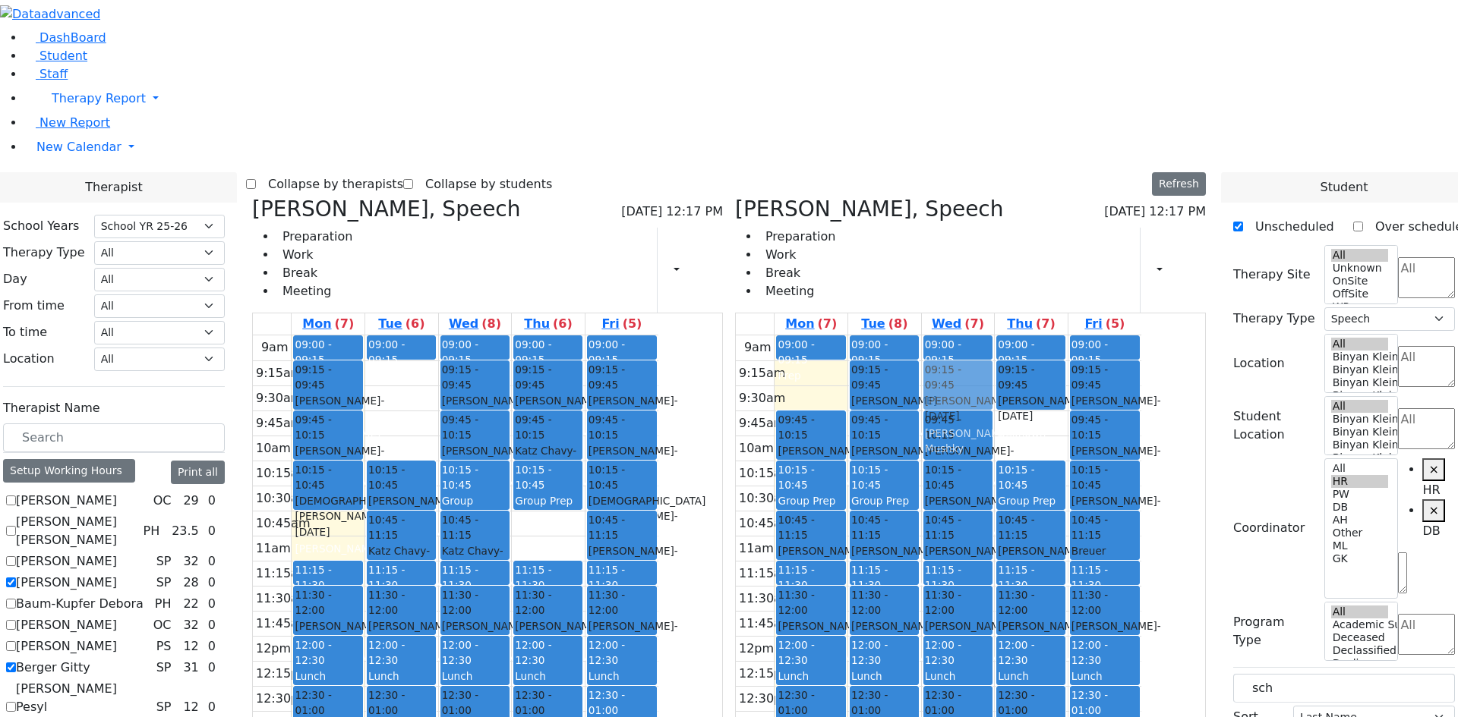
drag, startPoint x: 1105, startPoint y: 215, endPoint x: 1022, endPoint y: 163, distance: 98.2
click at [1022, 336] on tr "09:00 - 09:15 Prep 09:45 - 10:15 [PERSON_NAME] - [DATE] [PERSON_NAME] 10:15 - 1…" at bounding box center [938, 636] width 405 height 601
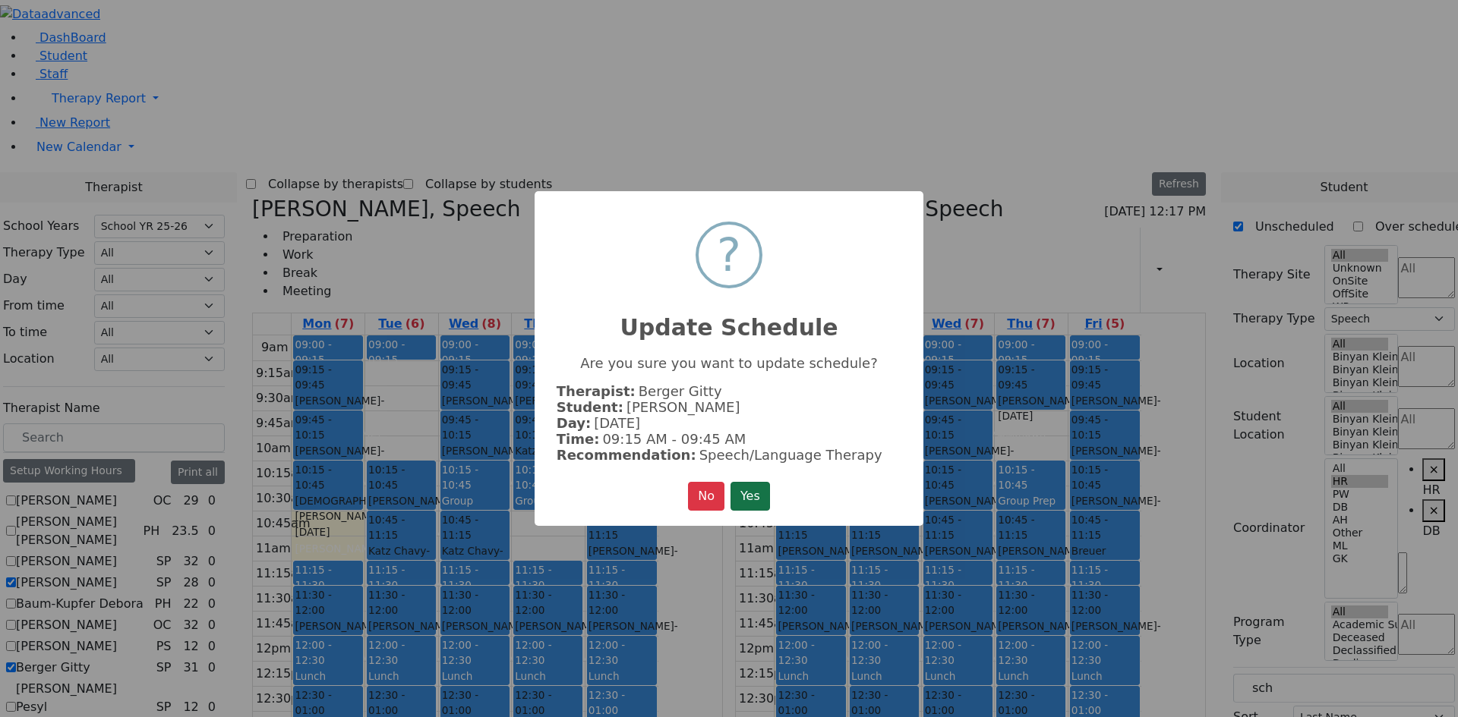
click at [755, 496] on button "Yes" at bounding box center [749, 496] width 39 height 29
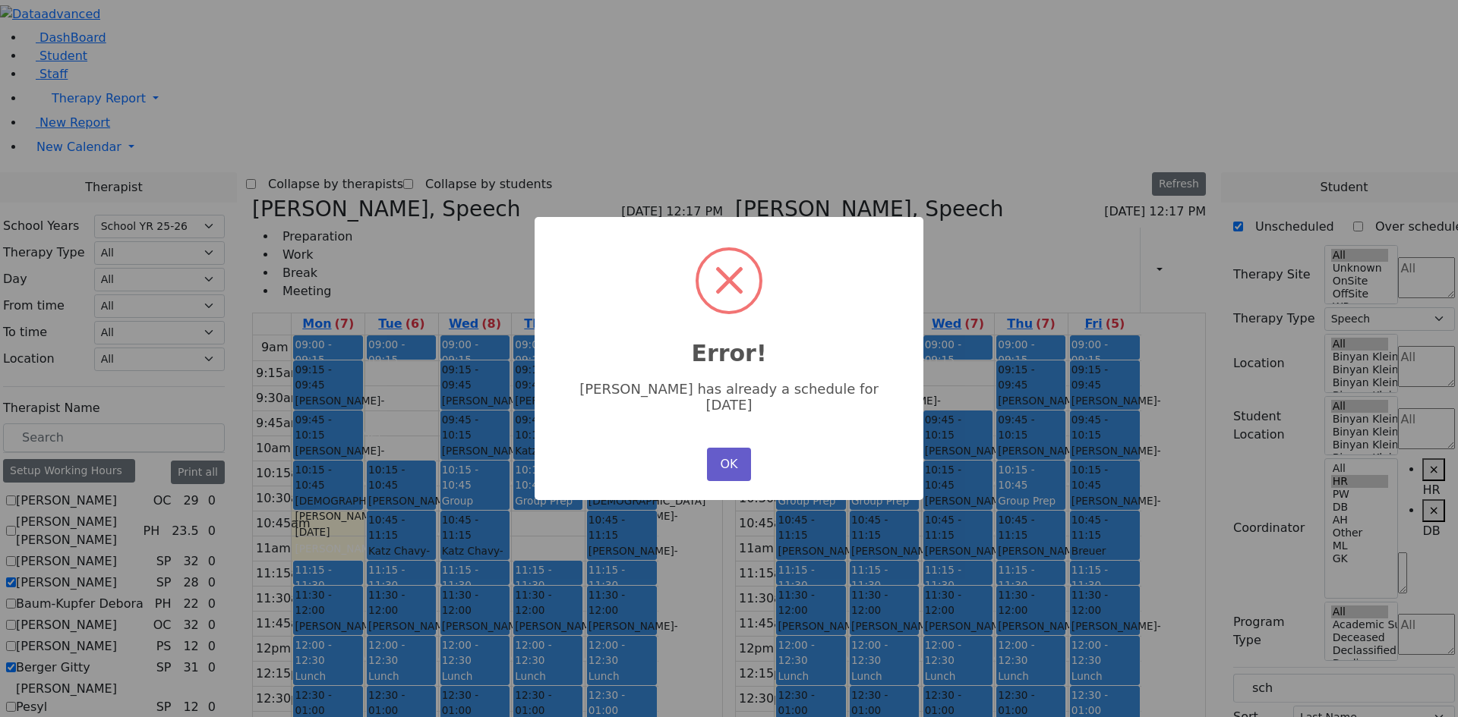
click at [728, 465] on button "OK" at bounding box center [729, 464] width 44 height 33
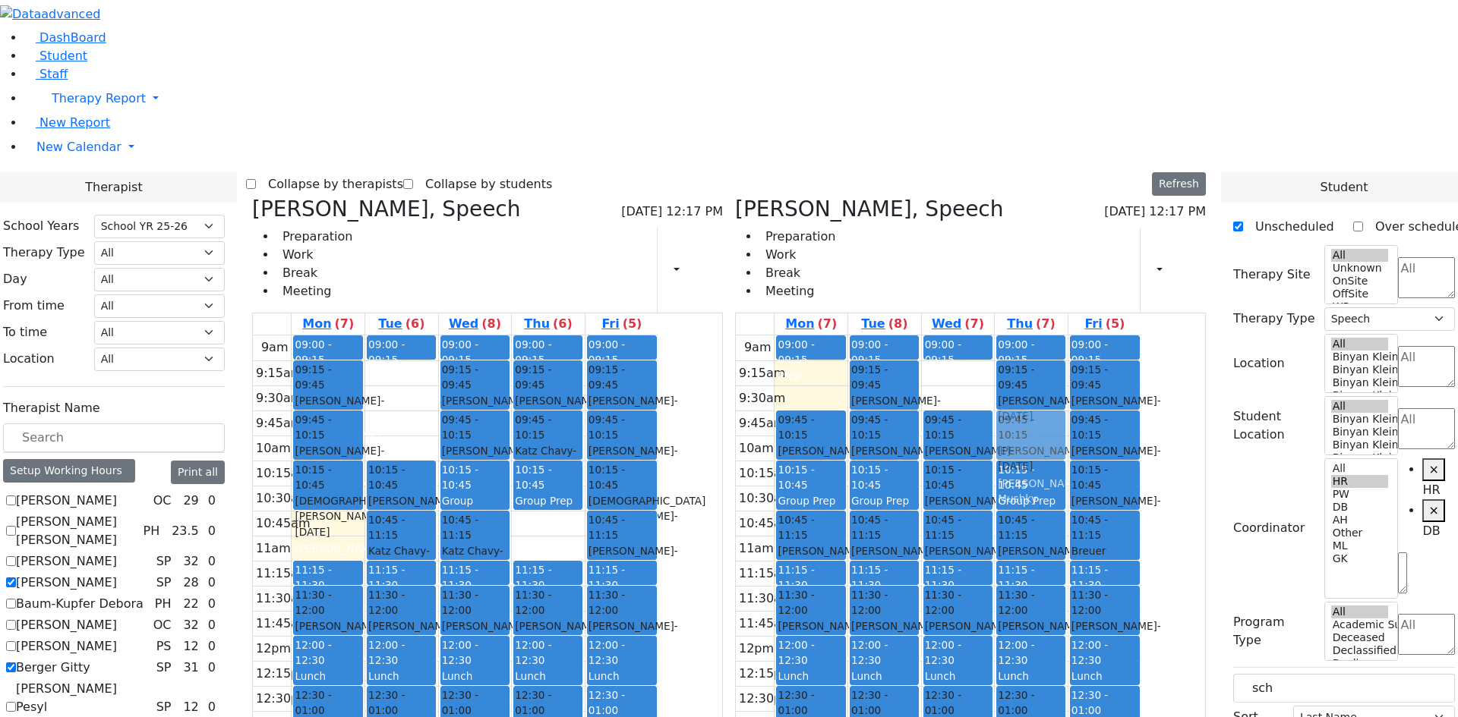
click at [1067, 336] on div "09:00 - 09:15 Prep 09:15 - 09:45 [PERSON_NAME] - [DATE] Unknown 09:45 - 10:15 […" at bounding box center [1030, 636] width 73 height 601
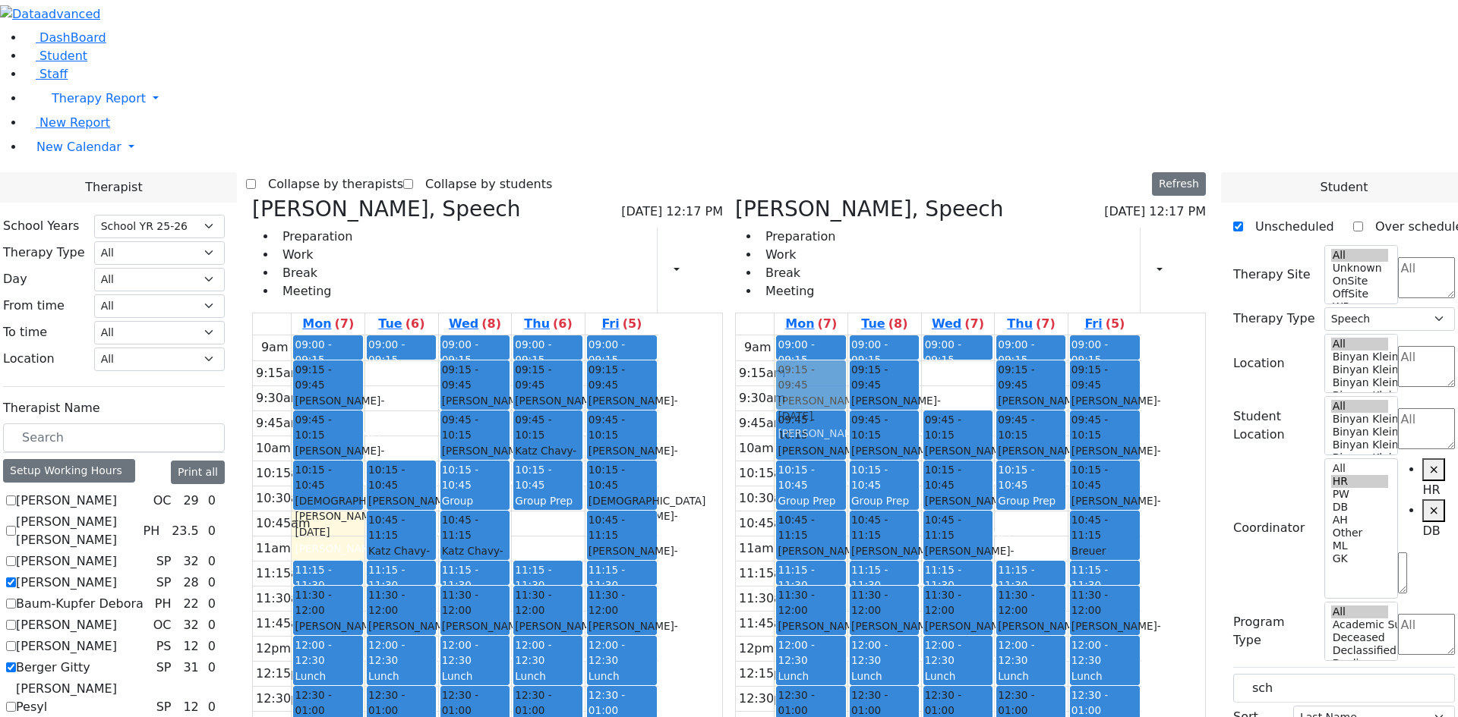
drag, startPoint x: 1109, startPoint y: 310, endPoint x: 909, endPoint y: 155, distance: 252.7
click at [909, 336] on tr "09:00 - 09:15 Prep 09:45 - 10:15 [PERSON_NAME] - [DATE] [PERSON_NAME] 10:15 - 1…" at bounding box center [938, 636] width 405 height 601
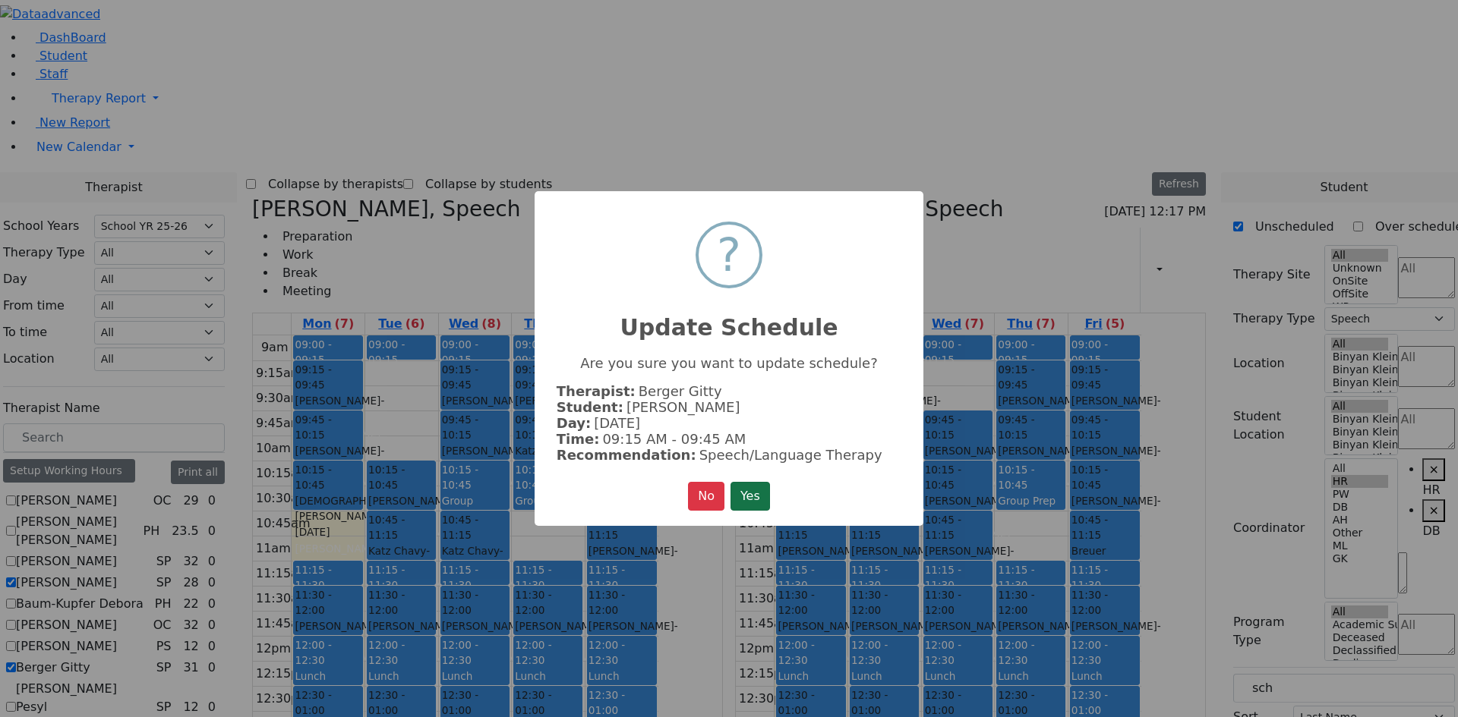
click at [735, 496] on button "Yes" at bounding box center [749, 496] width 39 height 29
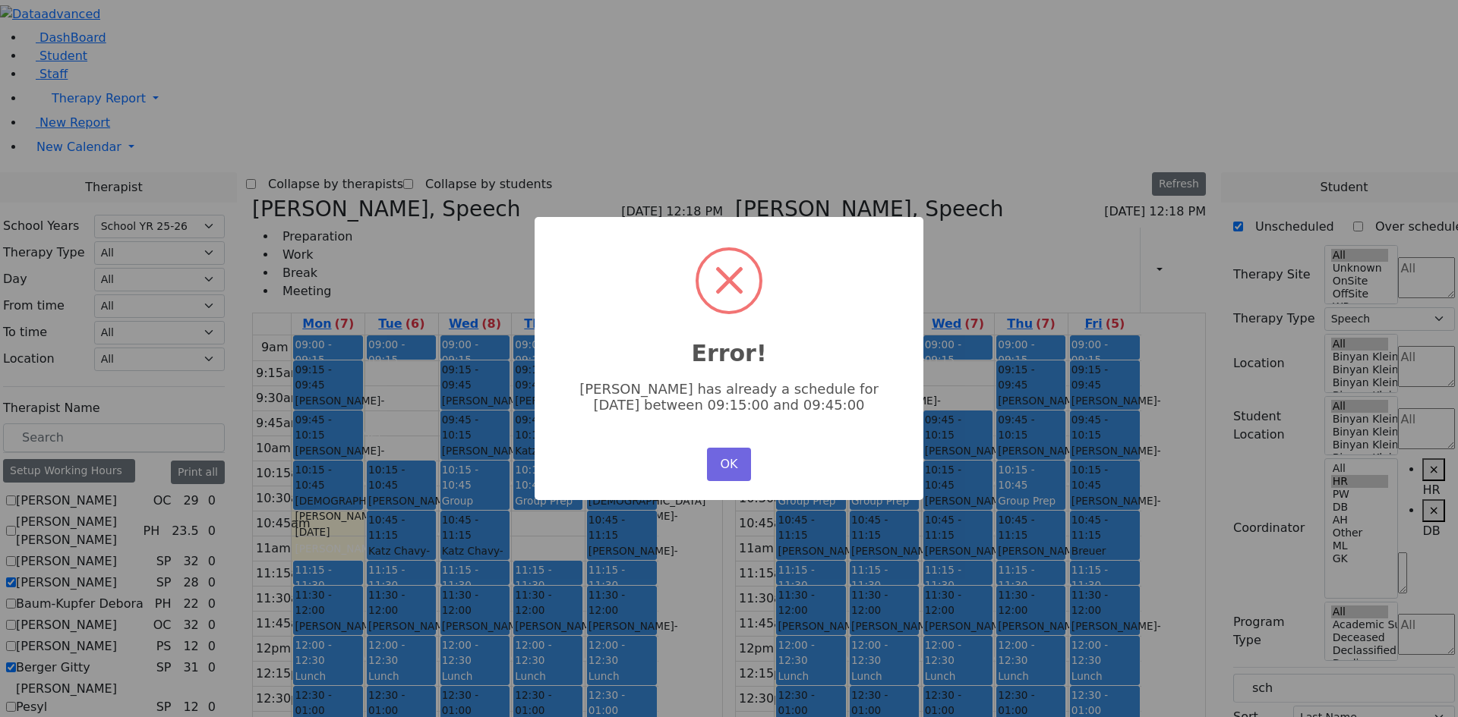
click at [730, 459] on button "OK" at bounding box center [729, 464] width 44 height 33
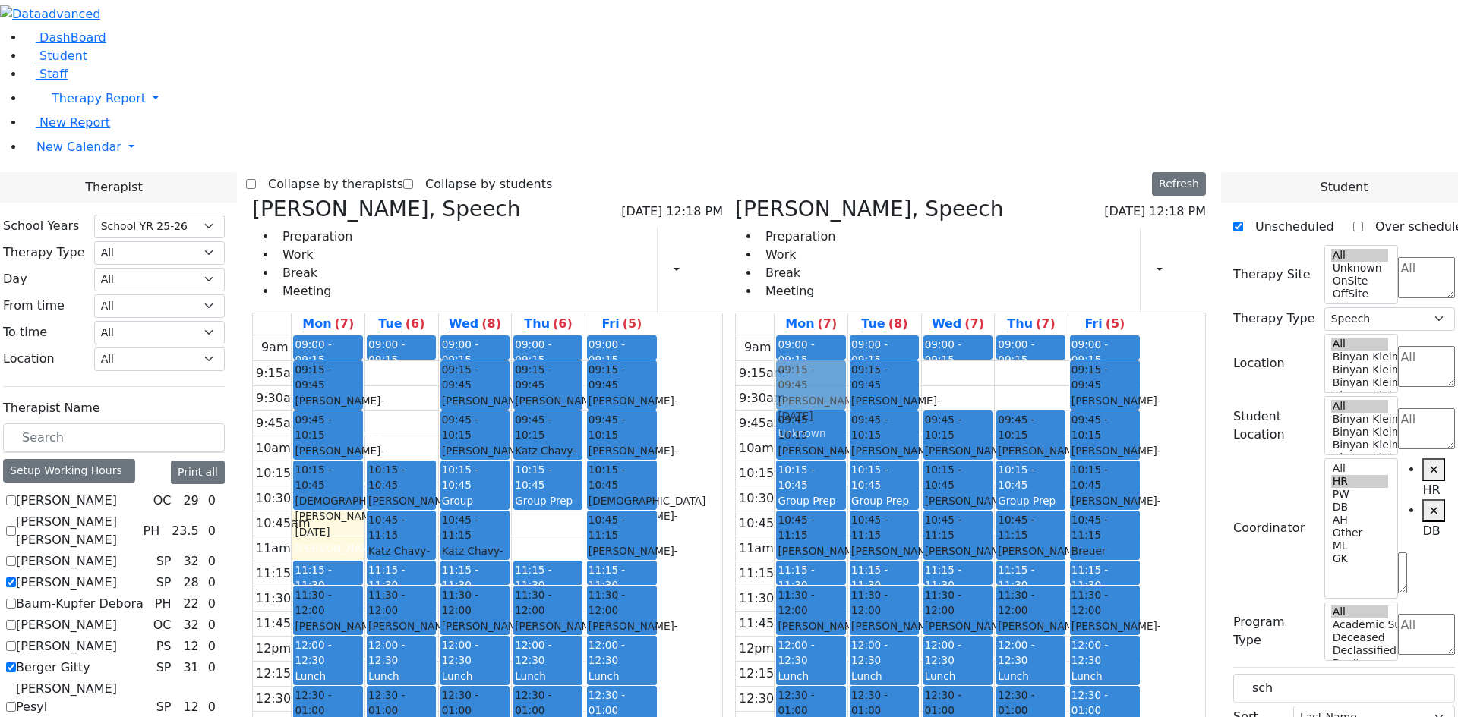
drag, startPoint x: 1064, startPoint y: 147, endPoint x: 921, endPoint y: 155, distance: 143.7
click at [921, 336] on tr "09:00 - 09:15 Prep 09:45 - 10:15 [PERSON_NAME] - [DATE] [PERSON_NAME] 10:15 - 1…" at bounding box center [938, 636] width 405 height 601
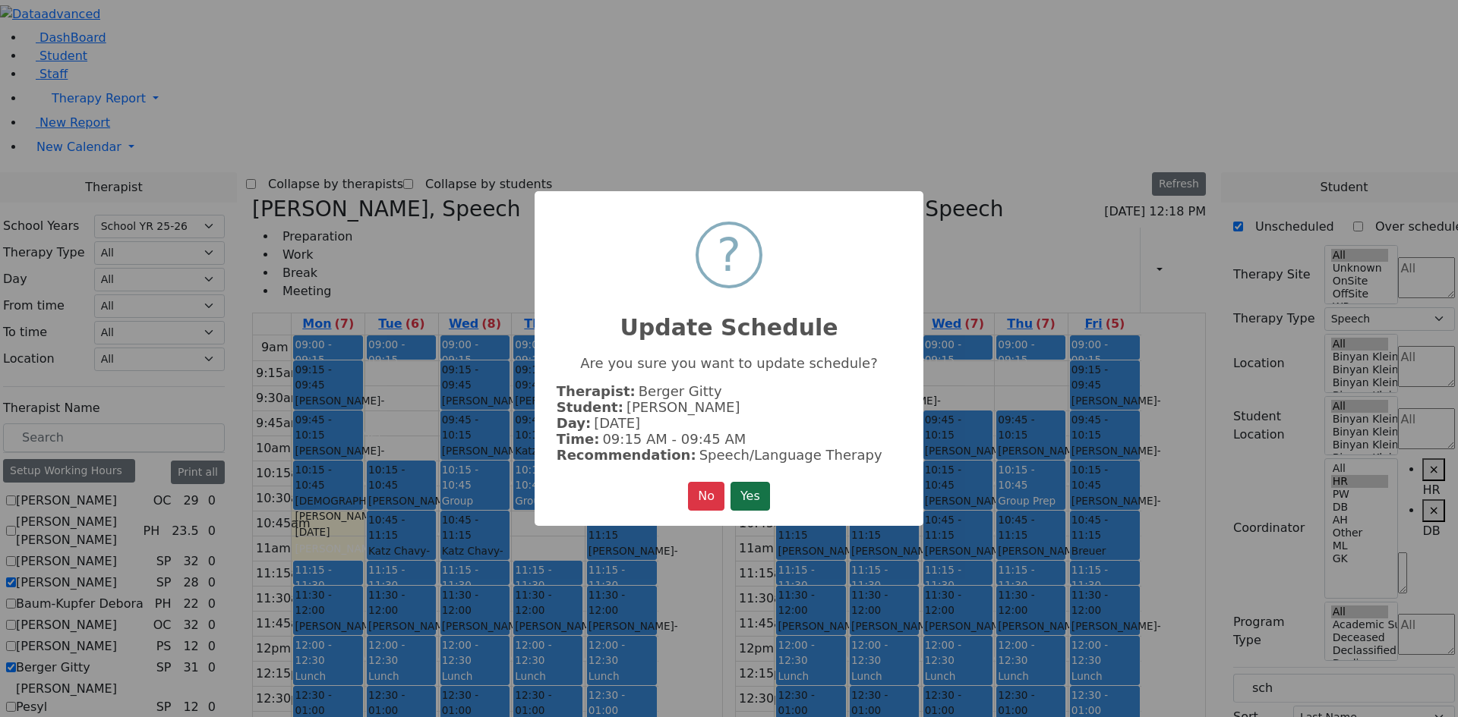
click at [749, 492] on button "Yes" at bounding box center [749, 496] width 39 height 29
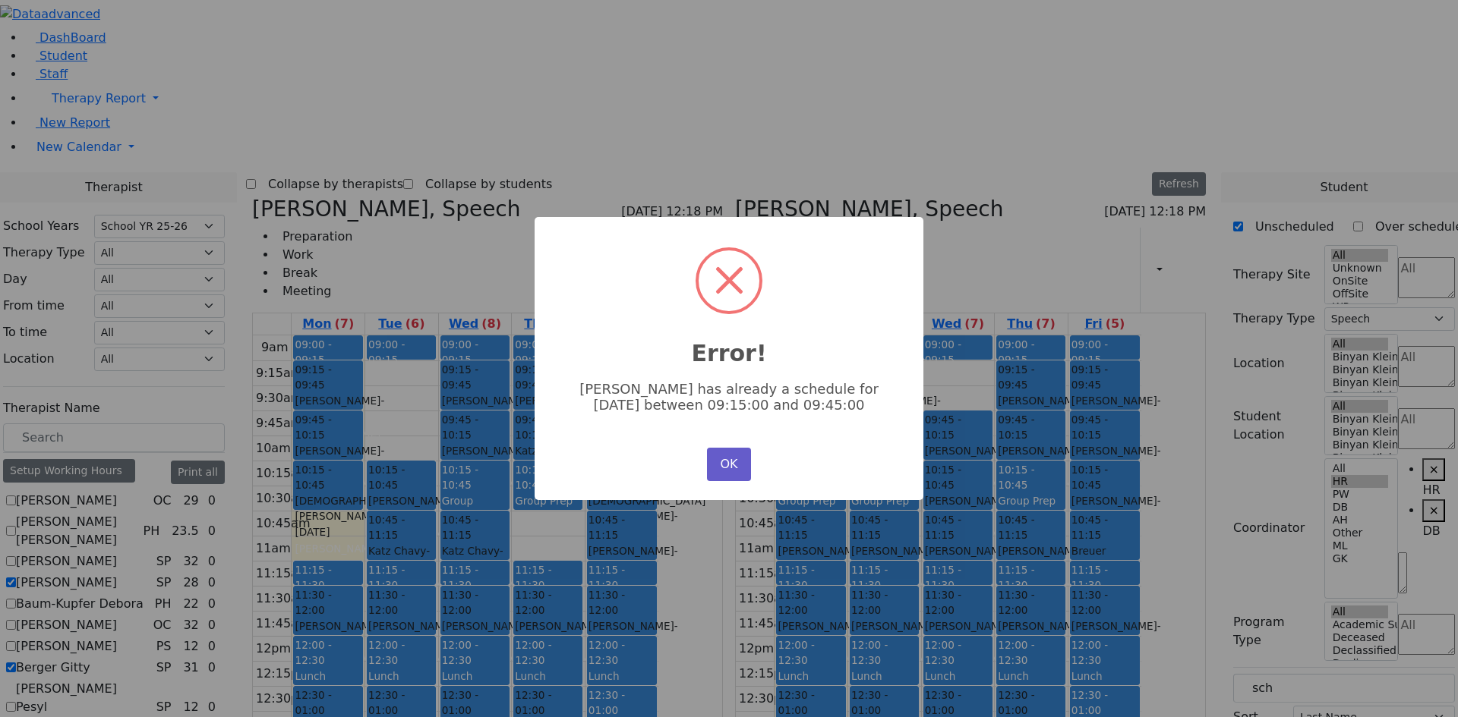
click at [738, 471] on button "OK" at bounding box center [729, 464] width 44 height 33
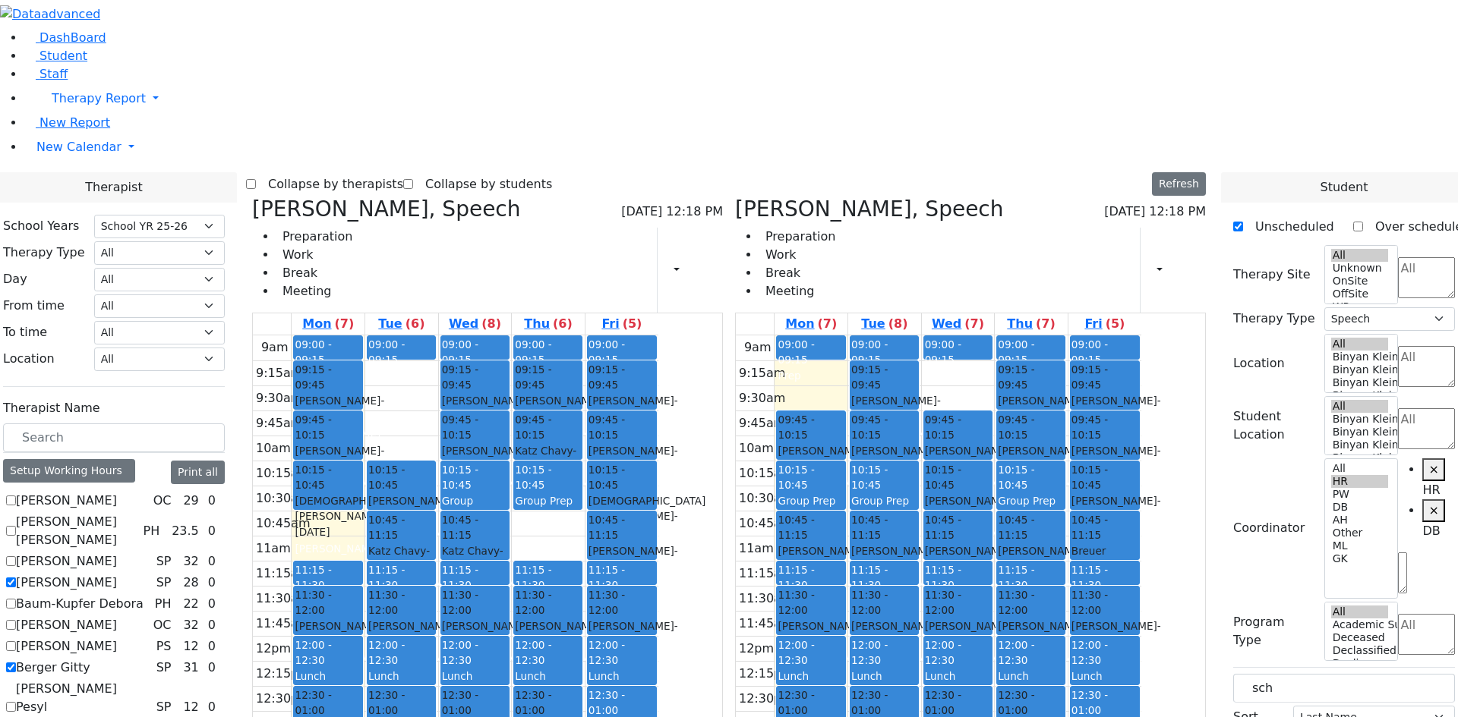
click at [1064, 493] on div "Group Prep" at bounding box center [1030, 501] width 66 height 16
click at [1145, 270] on button "Delete Selected Schedule" at bounding box center [1183, 266] width 150 height 24
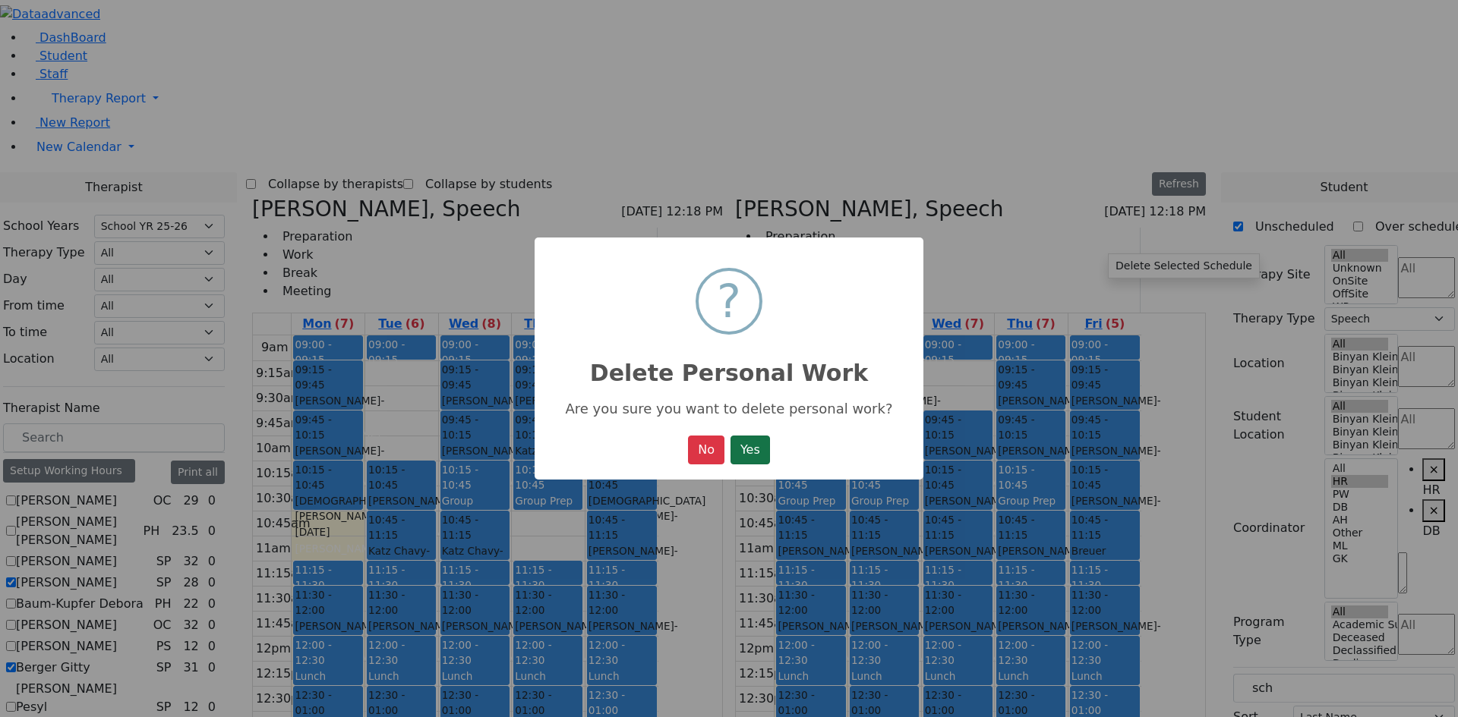
click at [745, 454] on button "Yes" at bounding box center [749, 450] width 39 height 29
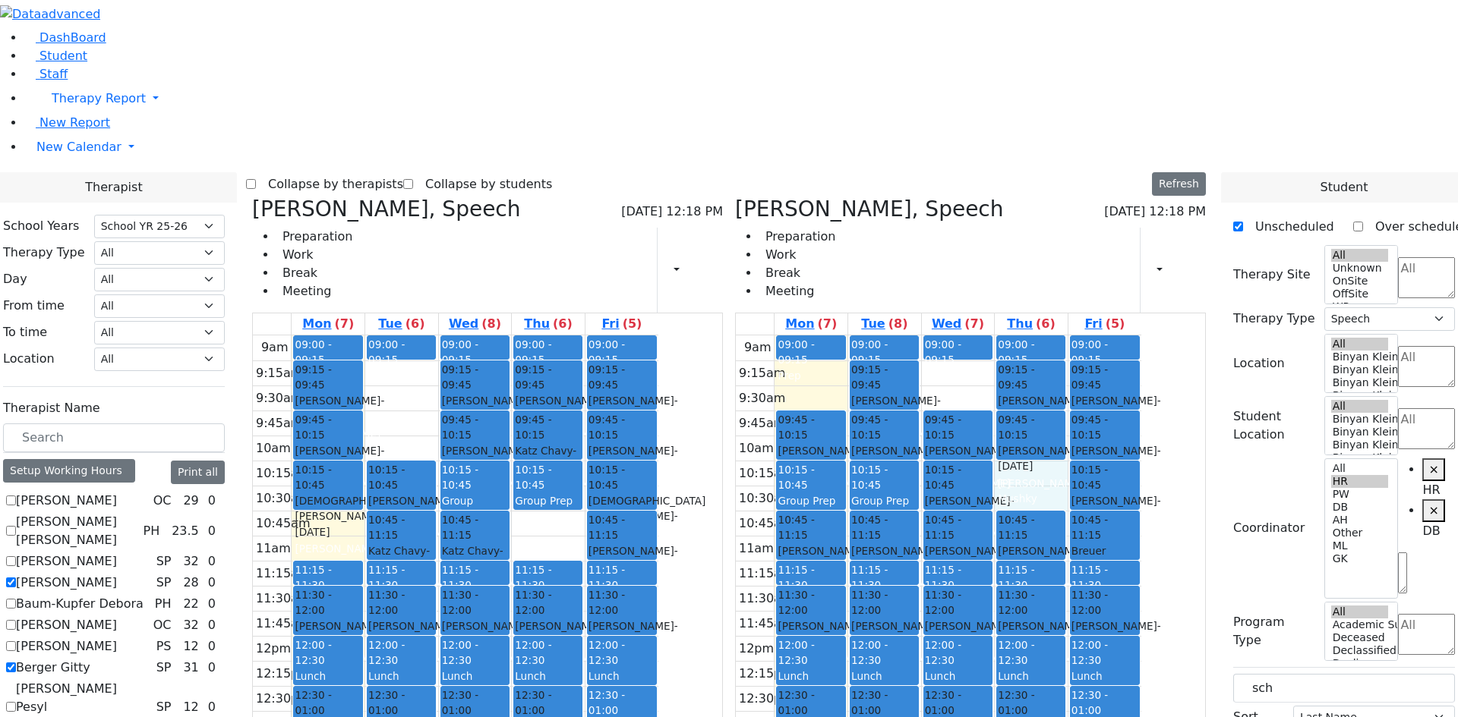
drag, startPoint x: 1103, startPoint y: 249, endPoint x: 1098, endPoint y: 273, distance: 24.0
click at [1098, 336] on div "9am 9:15am 9:30am 9:45am 10am 10:15am 10:30am 10:45am 11am 11:15am 11:30am 11:4…" at bounding box center [938, 636] width 405 height 601
drag, startPoint x: 1308, startPoint y: 253, endPoint x: 1178, endPoint y: 253, distance: 129.8
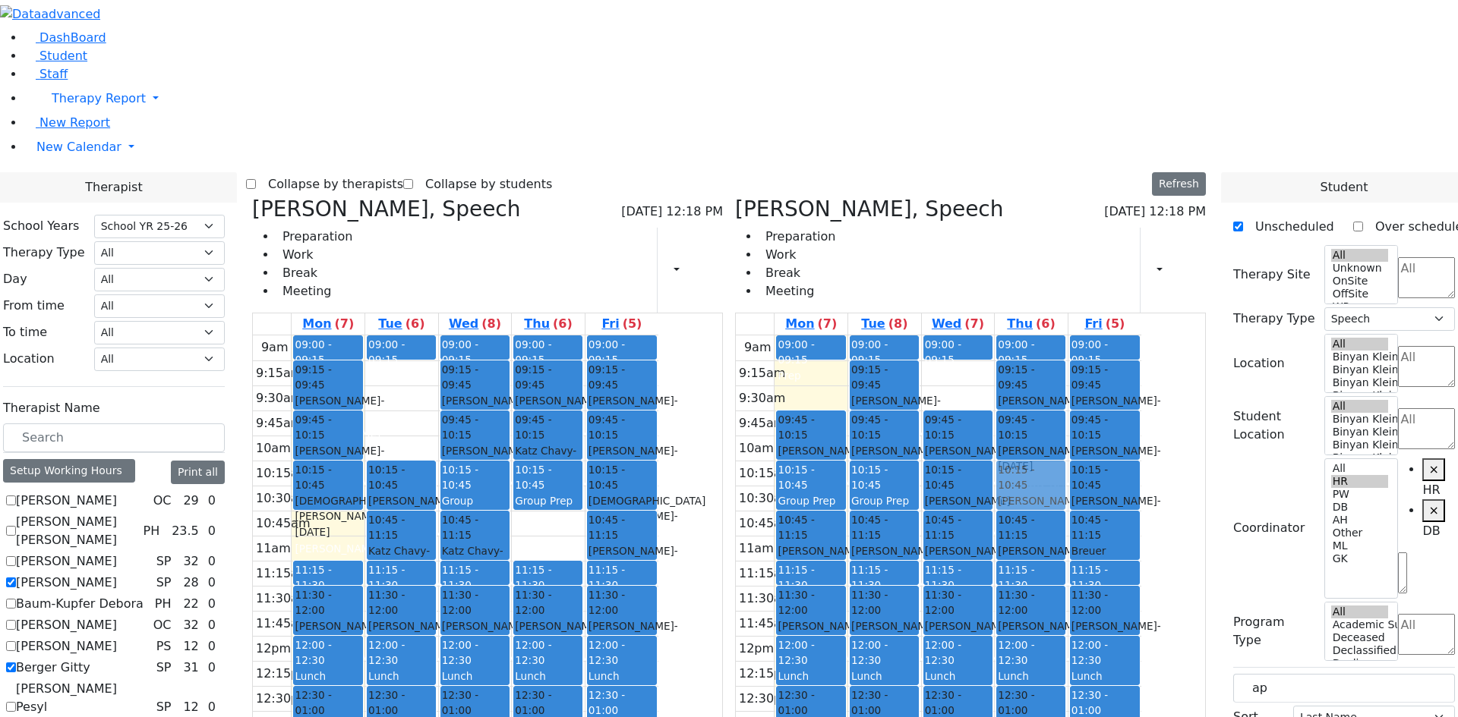
drag, startPoint x: 1281, startPoint y: 384, endPoint x: 1125, endPoint y: 255, distance: 202.8
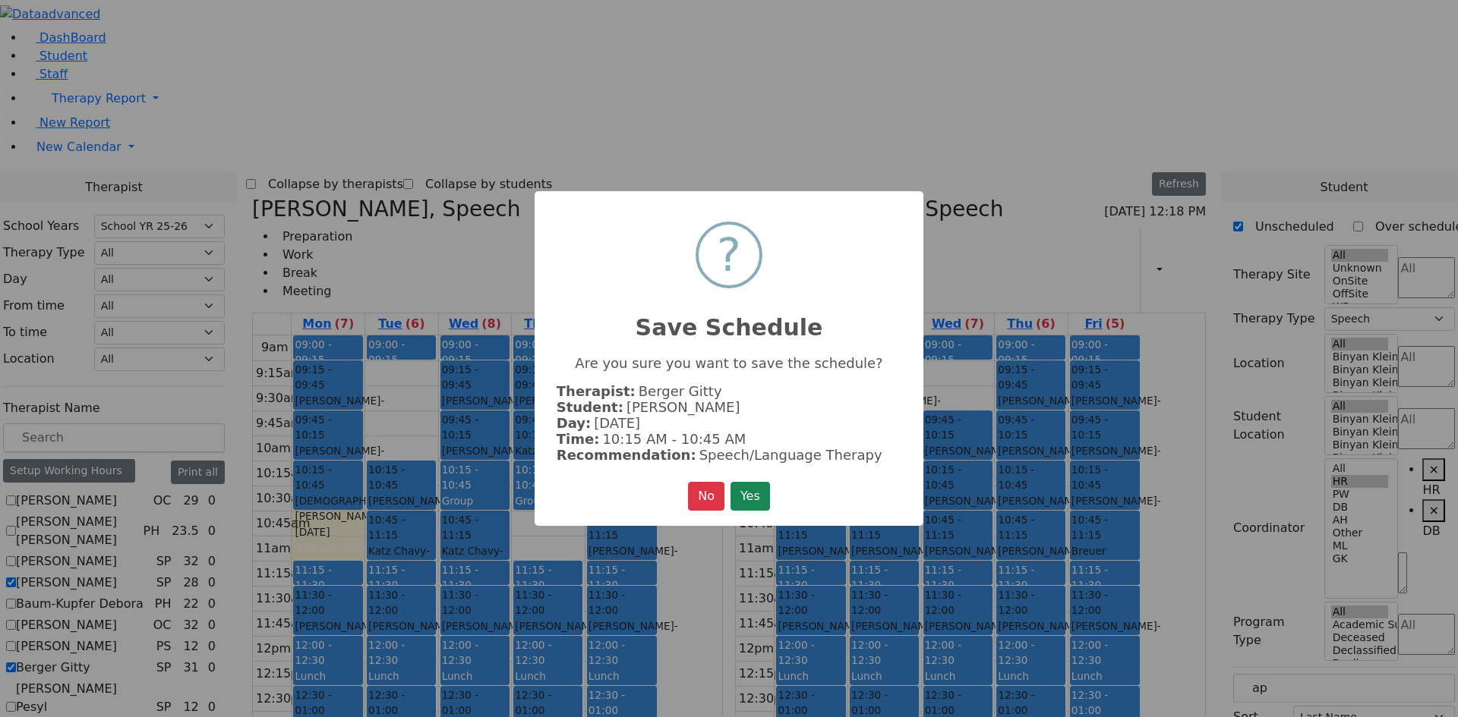
click at [761, 491] on button "Yes" at bounding box center [749, 496] width 39 height 29
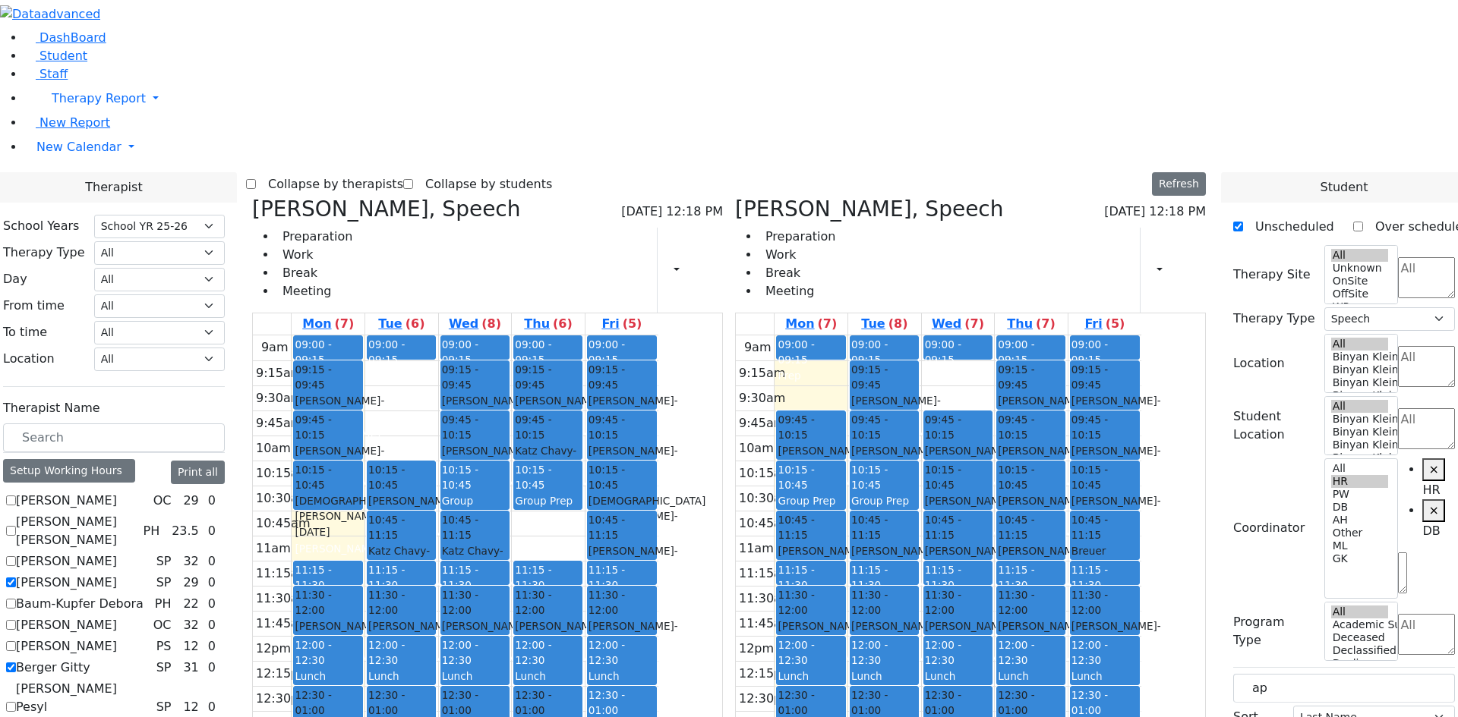
click at [90, 659] on label "Berger Gitty" at bounding box center [53, 668] width 74 height 18
click at [16, 663] on input "Berger Gitty" at bounding box center [11, 668] width 10 height 10
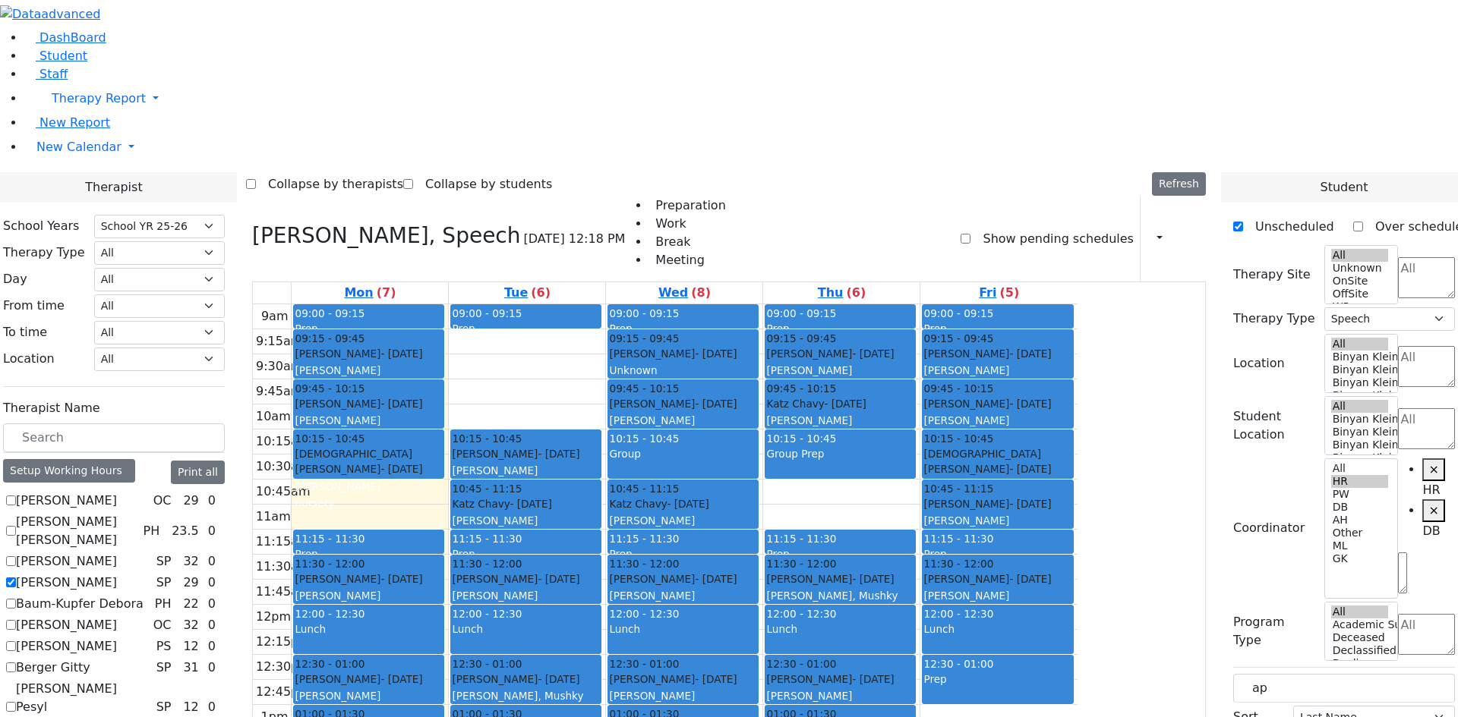
scroll to position [1223, 0]
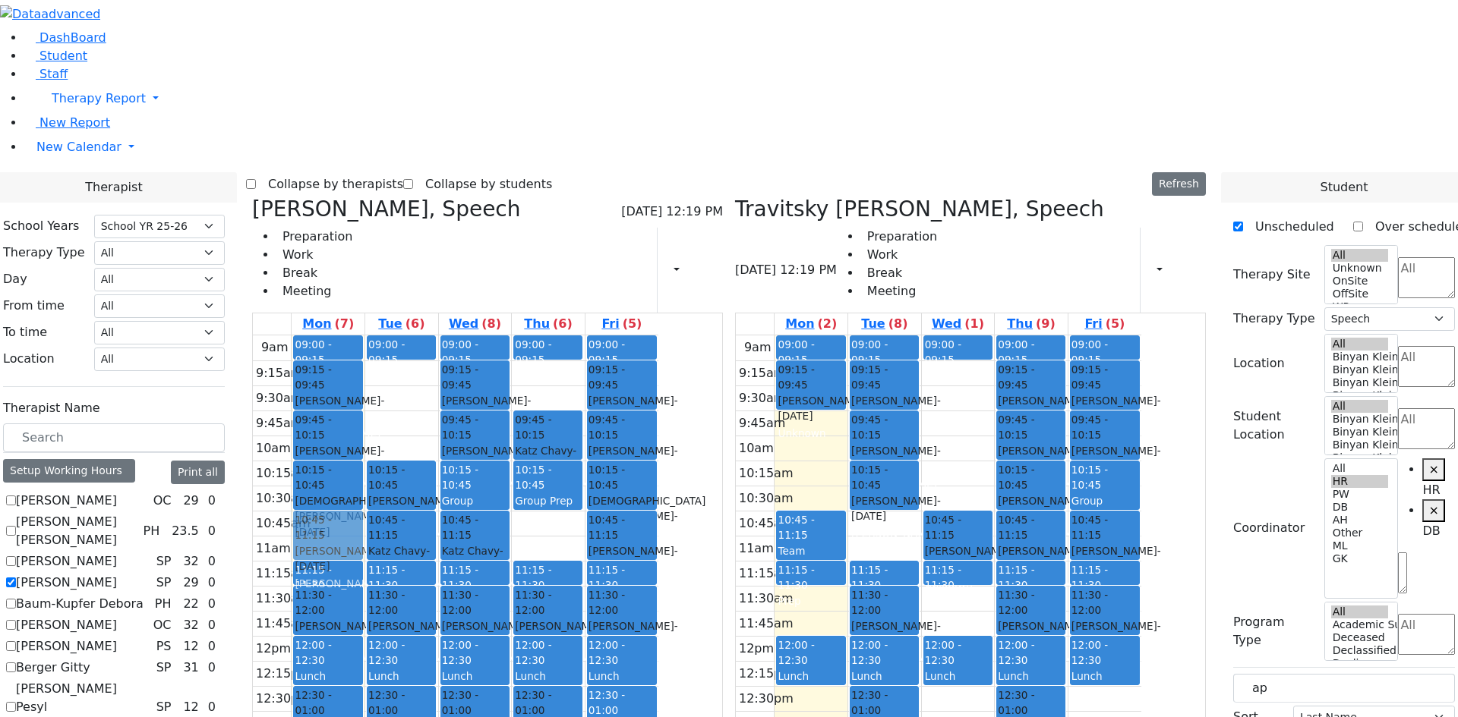
drag, startPoint x: 695, startPoint y: 156, endPoint x: 464, endPoint y: 296, distance: 270.1
click at [464, 336] on tr "09:00 - 09:15 Prep 09:15 - 09:45 [PERSON_NAME] - [DATE] [GEOGRAPHIC_DATA][PERSO…" at bounding box center [455, 636] width 405 height 601
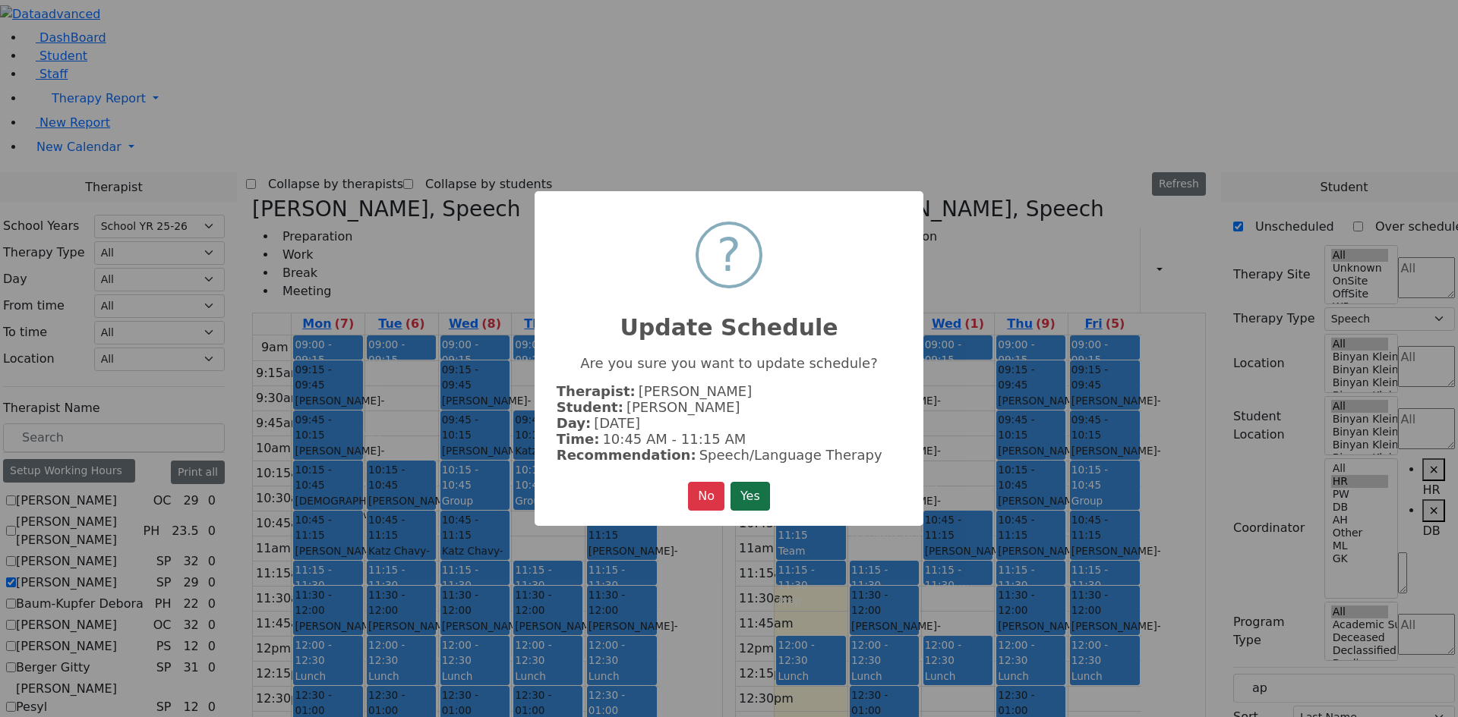
click at [748, 498] on button "Yes" at bounding box center [749, 496] width 39 height 29
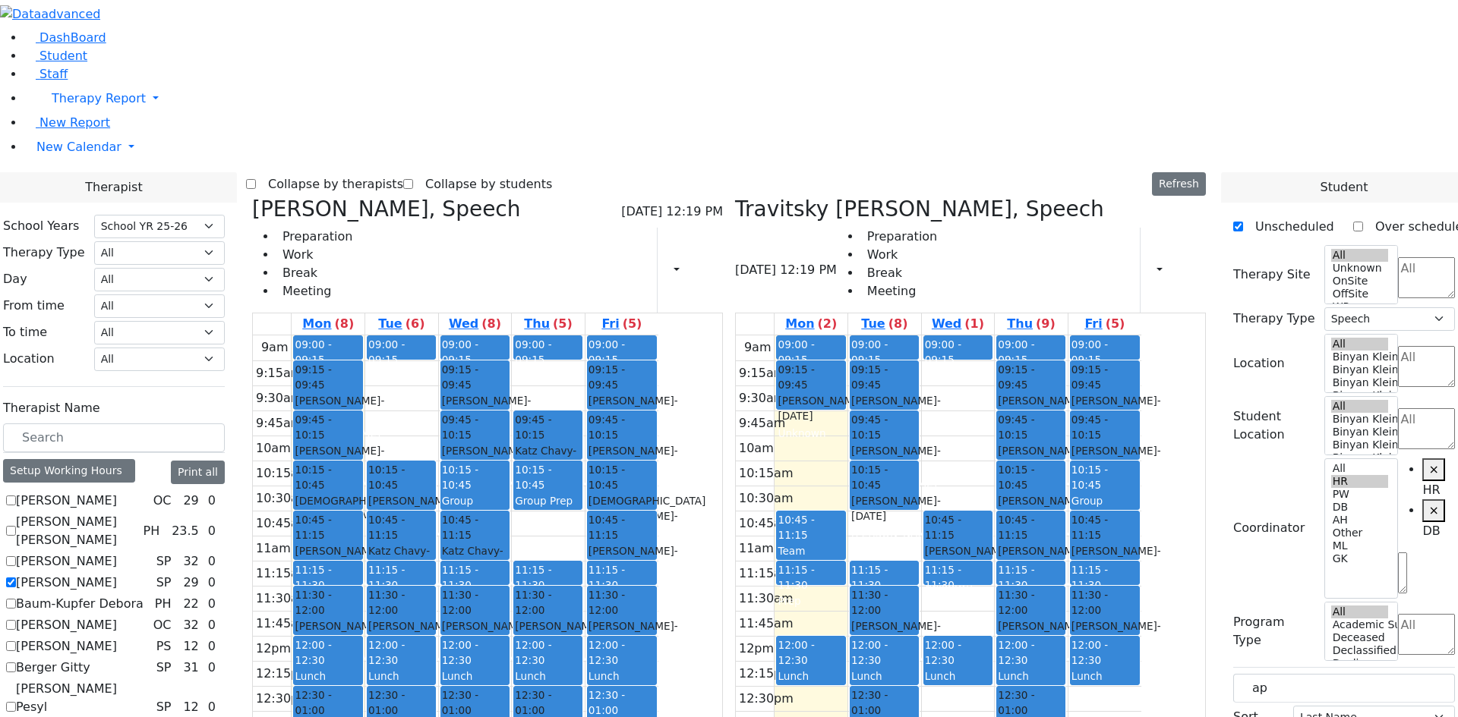
click at [430, 545] on span "- [DATE]" at bounding box center [398, 558] width 61 height 27
drag, startPoint x: 537, startPoint y: 380, endPoint x: 872, endPoint y: 199, distance: 381.4
click at [872, 199] on div "[PERSON_NAME], Speech [DATE] 12:19 PM Preparation Work Break Meeting Print Sche…" at bounding box center [729, 568] width 966 height 742
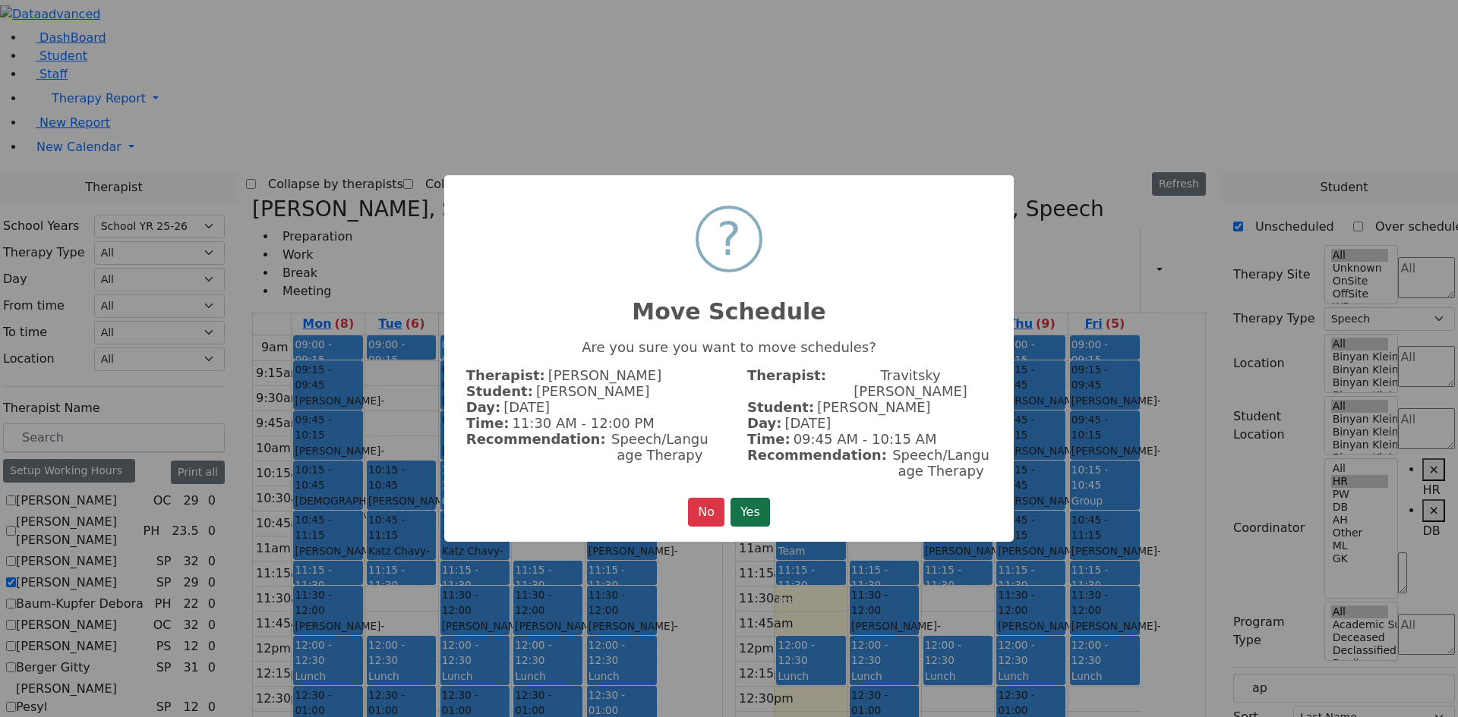
click at [752, 506] on button "Yes" at bounding box center [749, 512] width 39 height 29
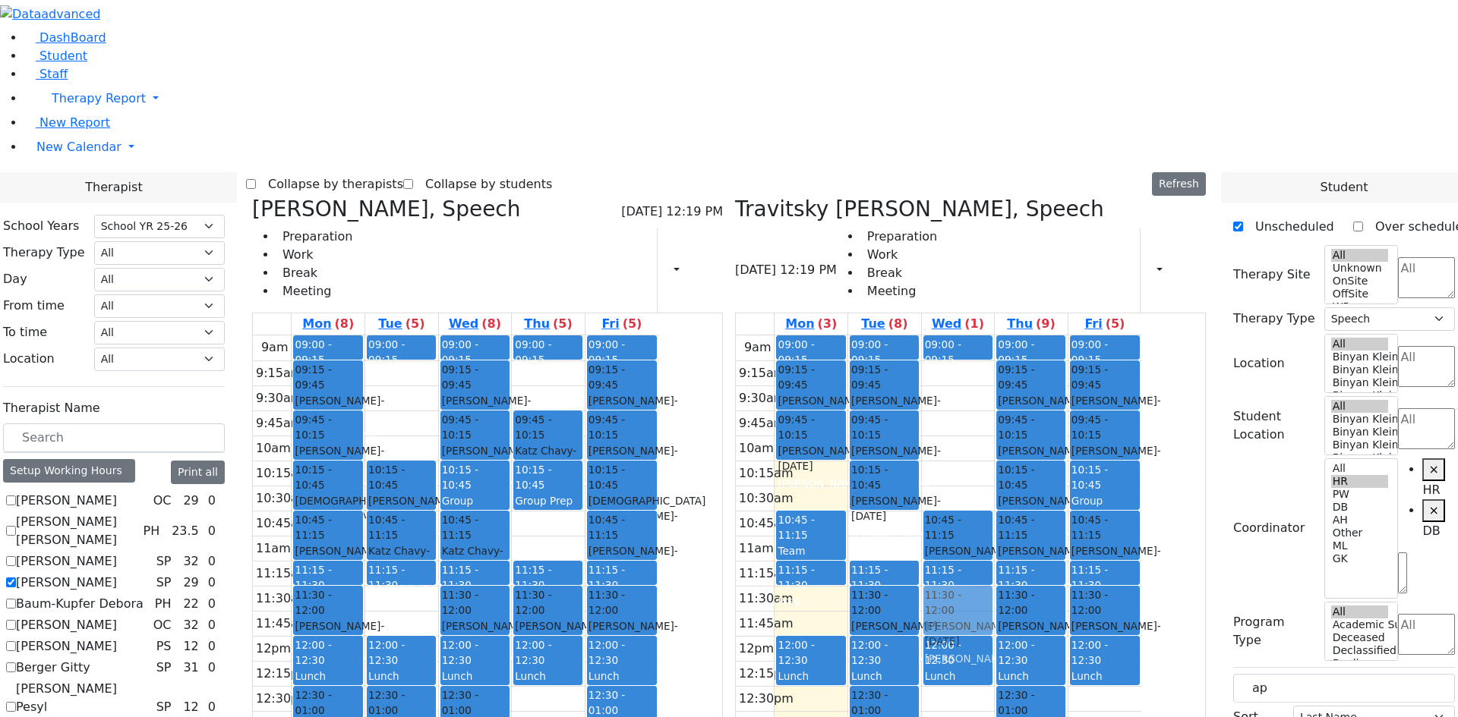
drag, startPoint x: 693, startPoint y: 487, endPoint x: 1052, endPoint y: 380, distance: 374.7
click at [1052, 380] on div "[PERSON_NAME], Speech [DATE] 12:19 PM Preparation Work Break Meeting Print Sche…" at bounding box center [729, 568] width 966 height 742
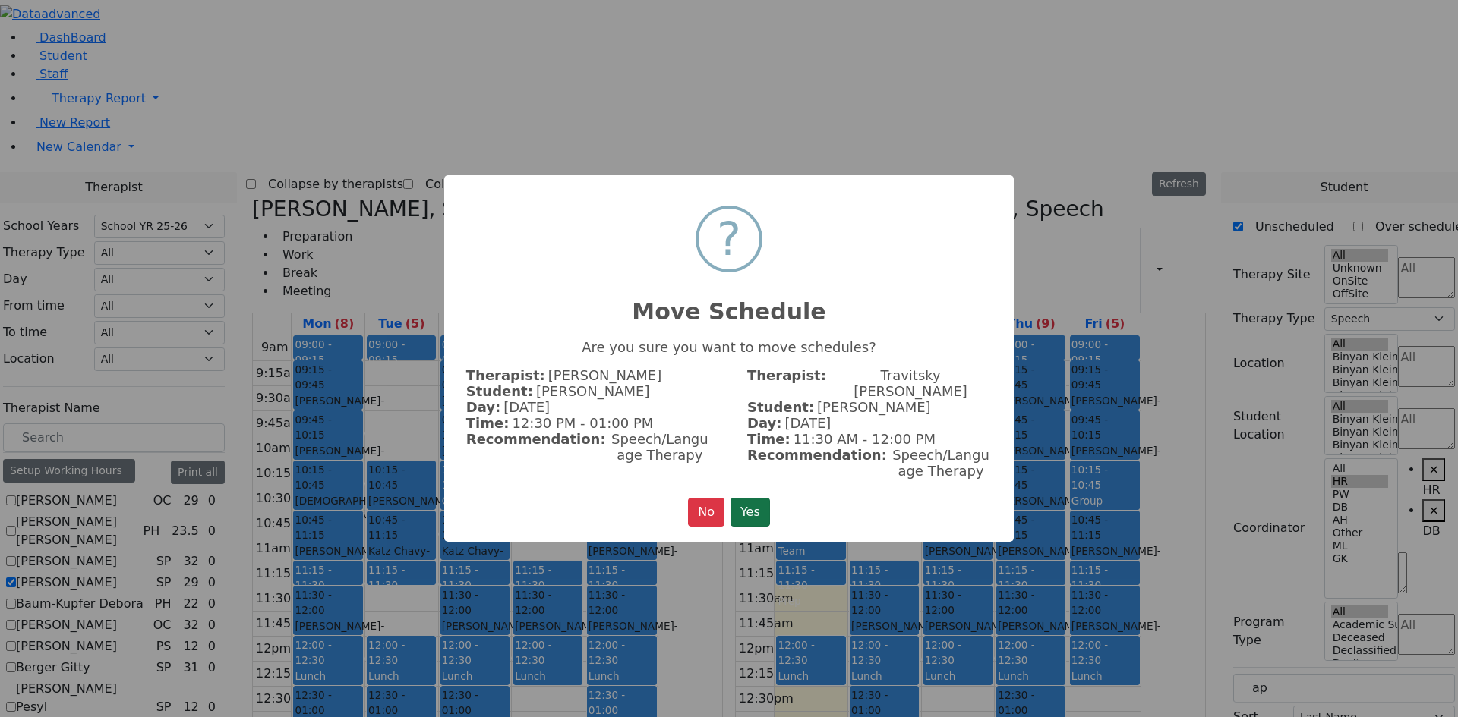
click at [748, 498] on button "Yes" at bounding box center [749, 512] width 39 height 29
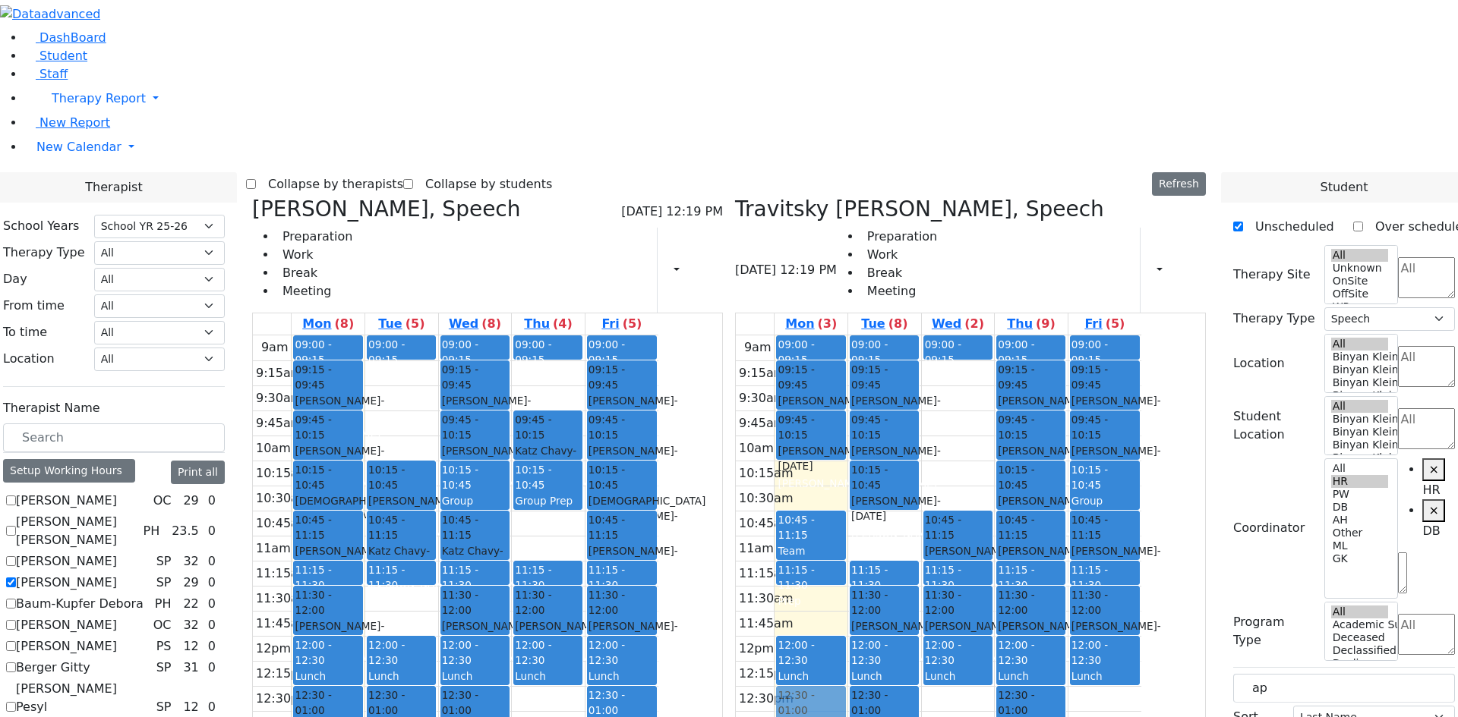
drag, startPoint x: 629, startPoint y: 532, endPoint x: 884, endPoint y: 484, distance: 259.5
click at [884, 484] on div "[PERSON_NAME], Speech [DATE] 12:19 PM Preparation Work Break Meeting Print Sche…" at bounding box center [729, 568] width 966 height 742
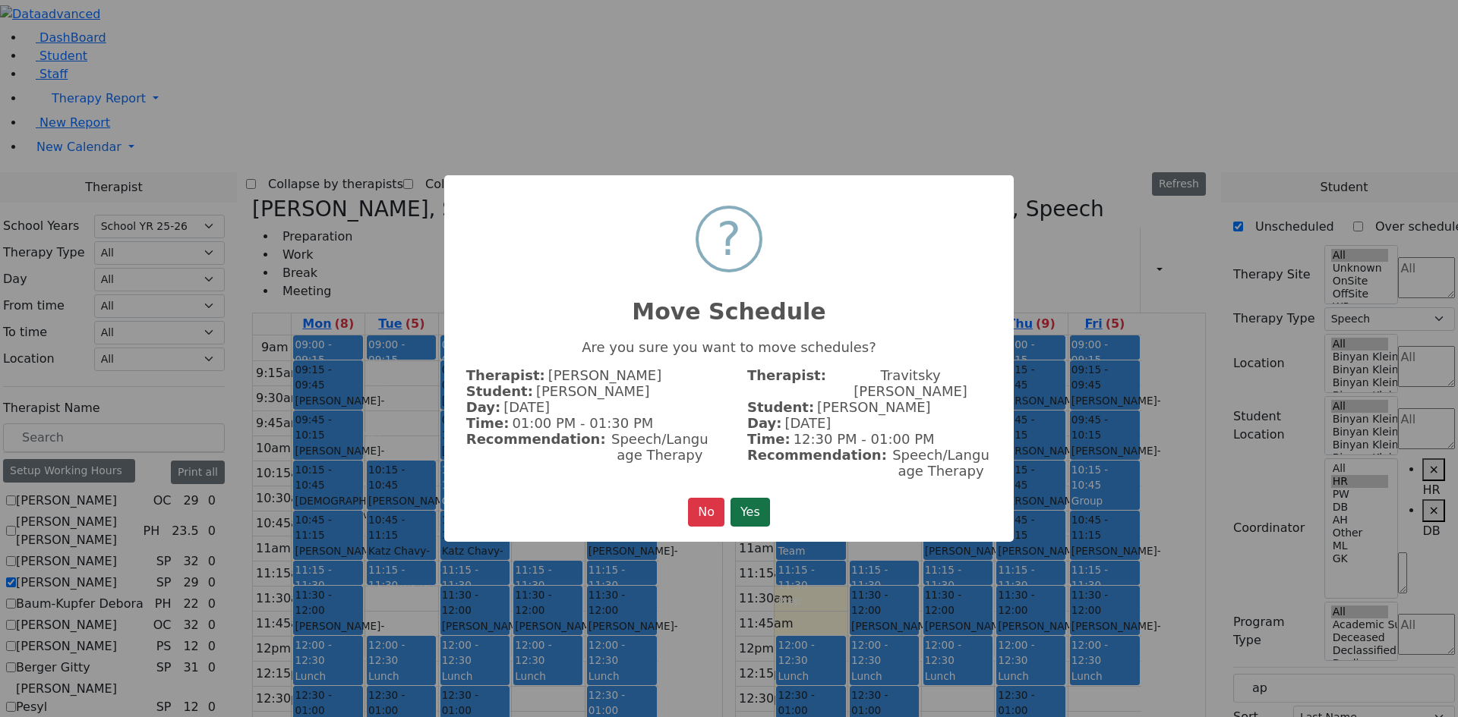
click at [746, 498] on button "Yes" at bounding box center [749, 512] width 39 height 29
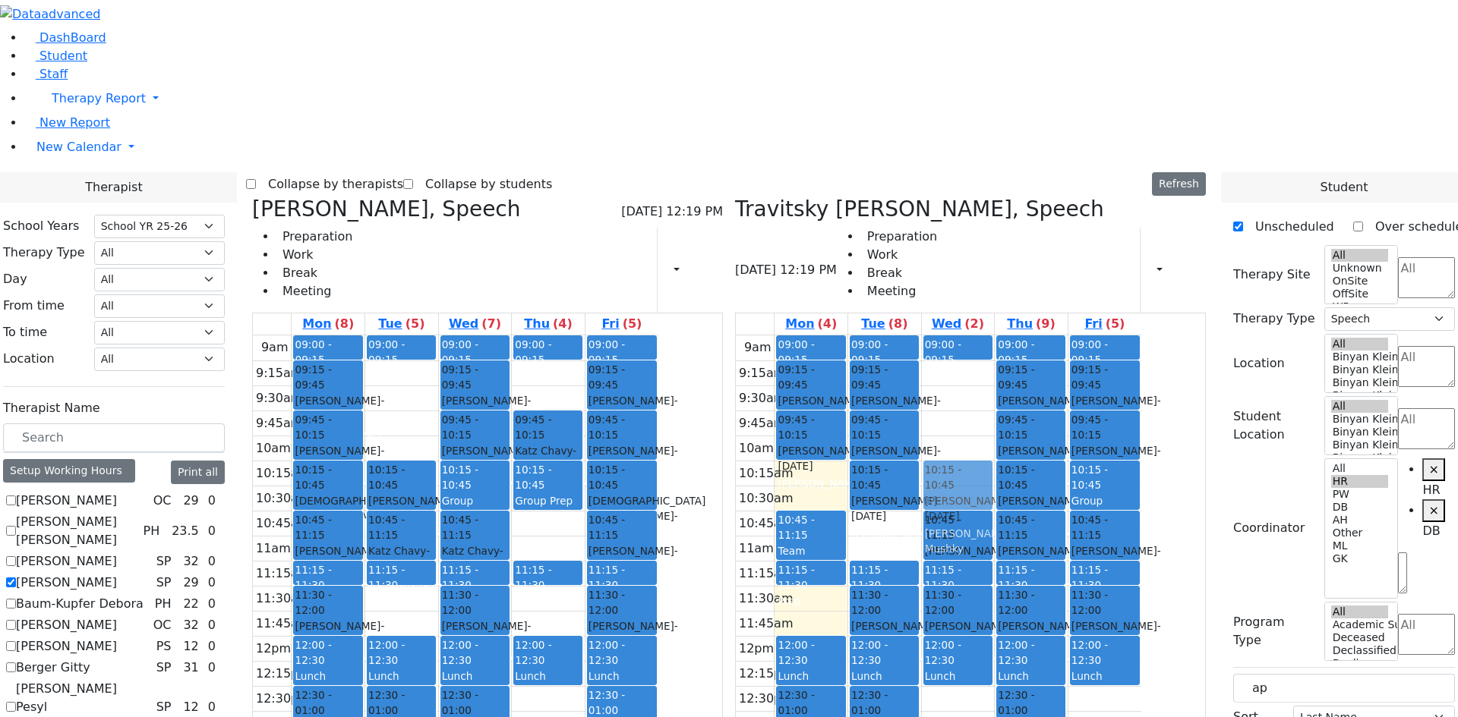
drag, startPoint x: 692, startPoint y: 383, endPoint x: 1009, endPoint y: 256, distance: 342.0
click at [1009, 256] on div "[PERSON_NAME], Speech [DATE] 12:19 PM Preparation Work Break Meeting Print Sche…" at bounding box center [729, 568] width 966 height 742
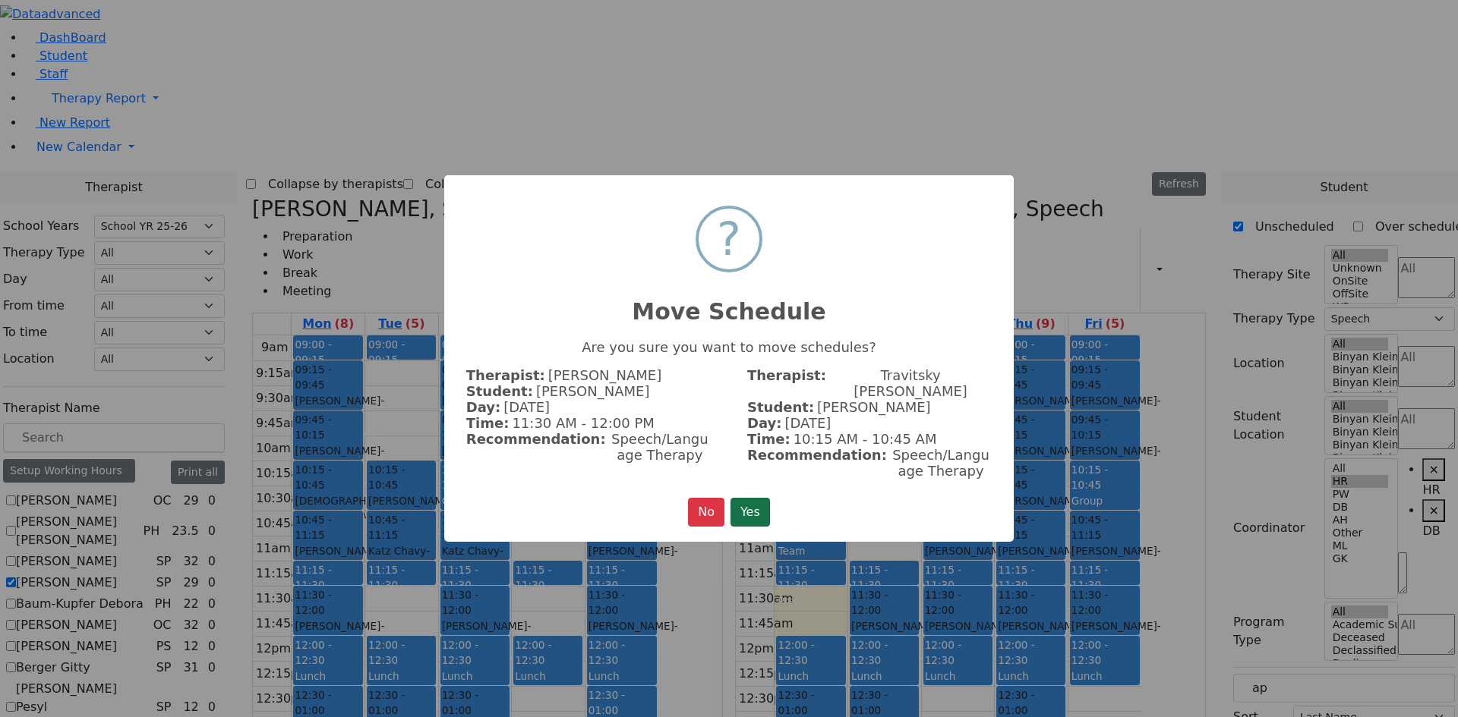
click at [758, 503] on button "Yes" at bounding box center [749, 512] width 39 height 29
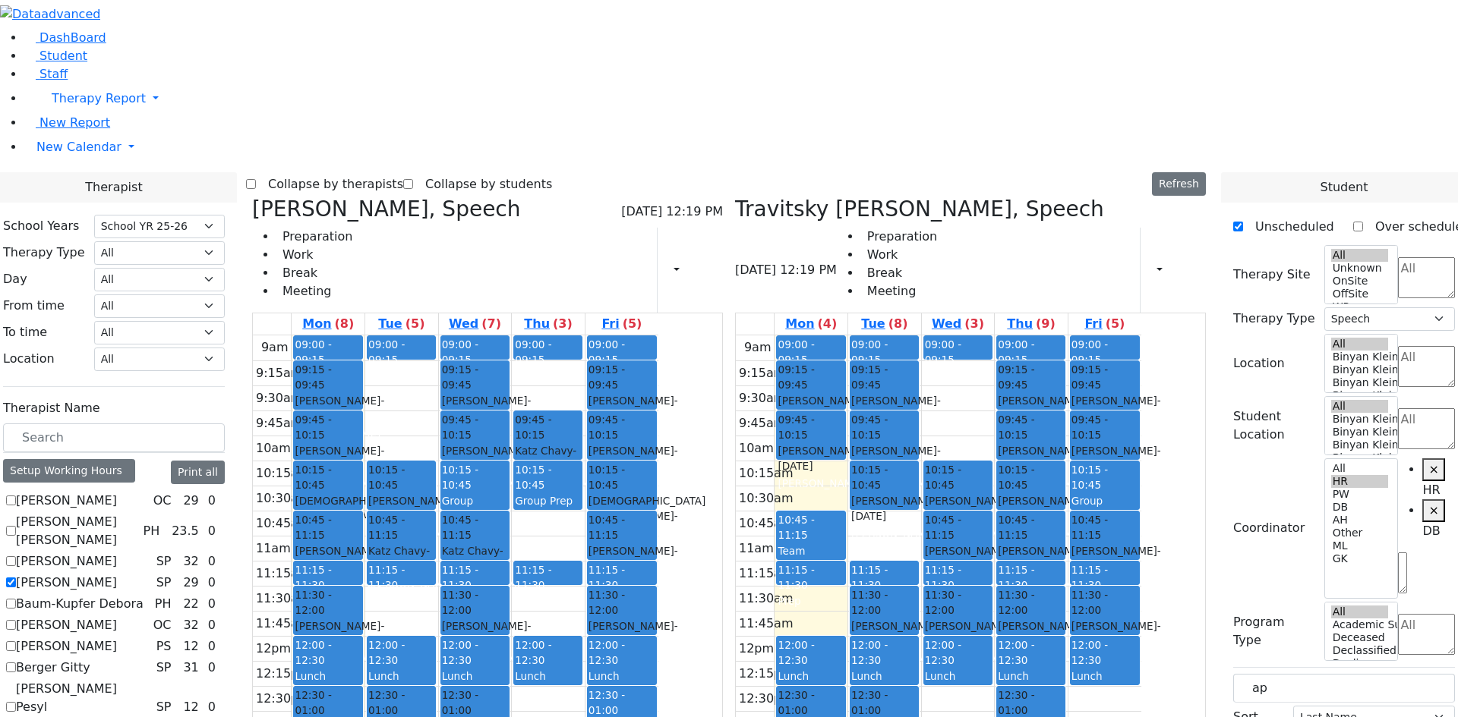
drag, startPoint x: 697, startPoint y: 533, endPoint x: 649, endPoint y: 532, distance: 47.8
click at [649, 532] on tr "09:00 - 09:15 Prep 09:15 - 09:45 [PERSON_NAME] - [DATE] [GEOGRAPHIC_DATA][PERSO…" at bounding box center [455, 636] width 405 height 601
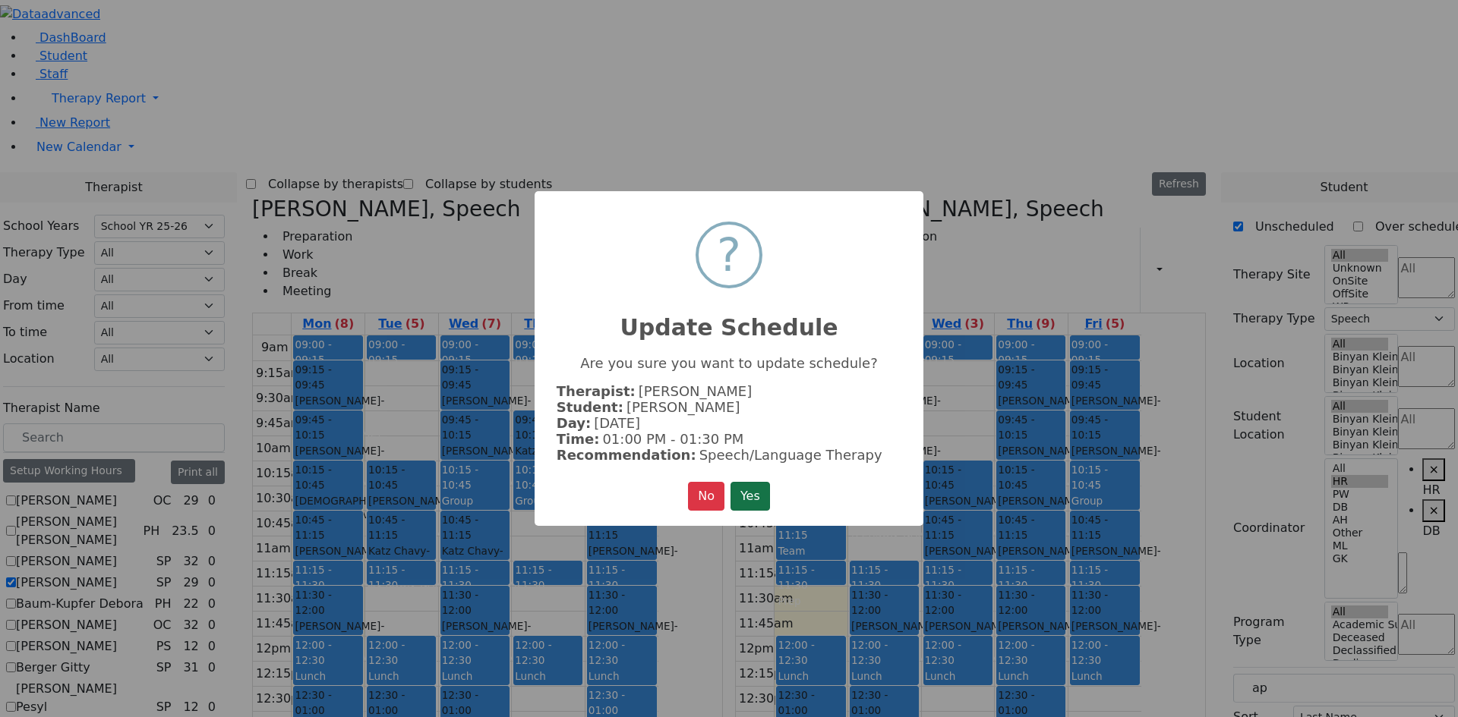
click at [768, 489] on button "Yes" at bounding box center [749, 496] width 39 height 29
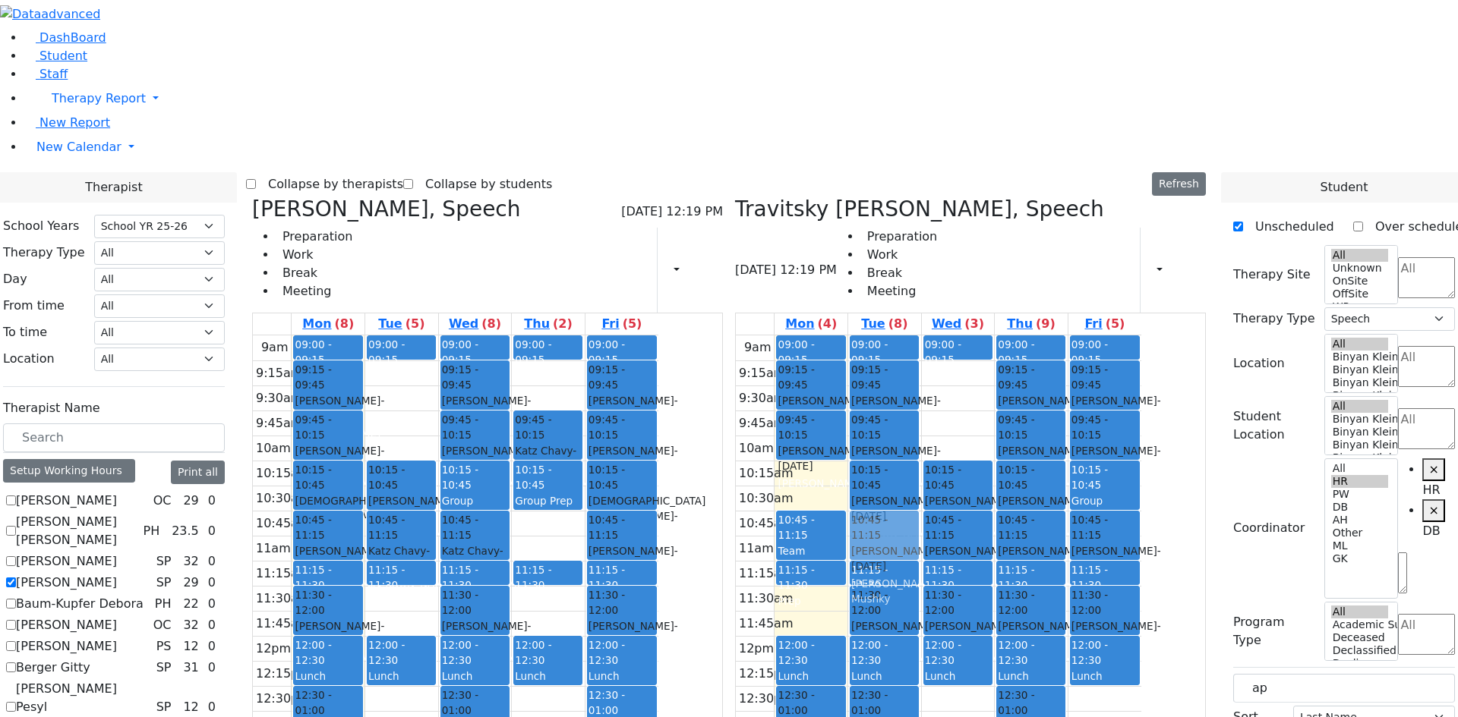
drag, startPoint x: 542, startPoint y: 478, endPoint x: 960, endPoint y: 295, distance: 456.8
click at [960, 295] on div "[PERSON_NAME], Speech [DATE] 12:19 PM Preparation Work Break Meeting Print Sche…" at bounding box center [729, 568] width 966 height 742
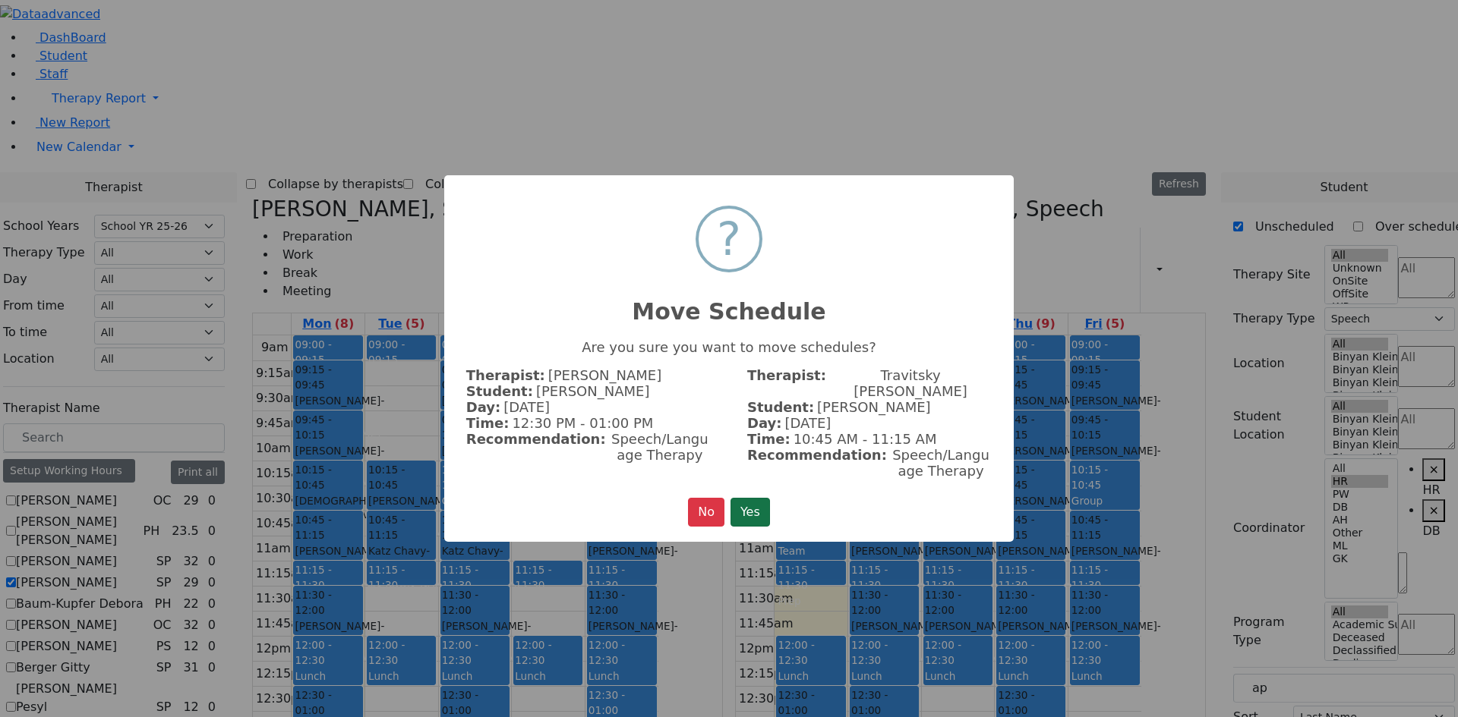
click at [755, 498] on button "Yes" at bounding box center [749, 512] width 39 height 29
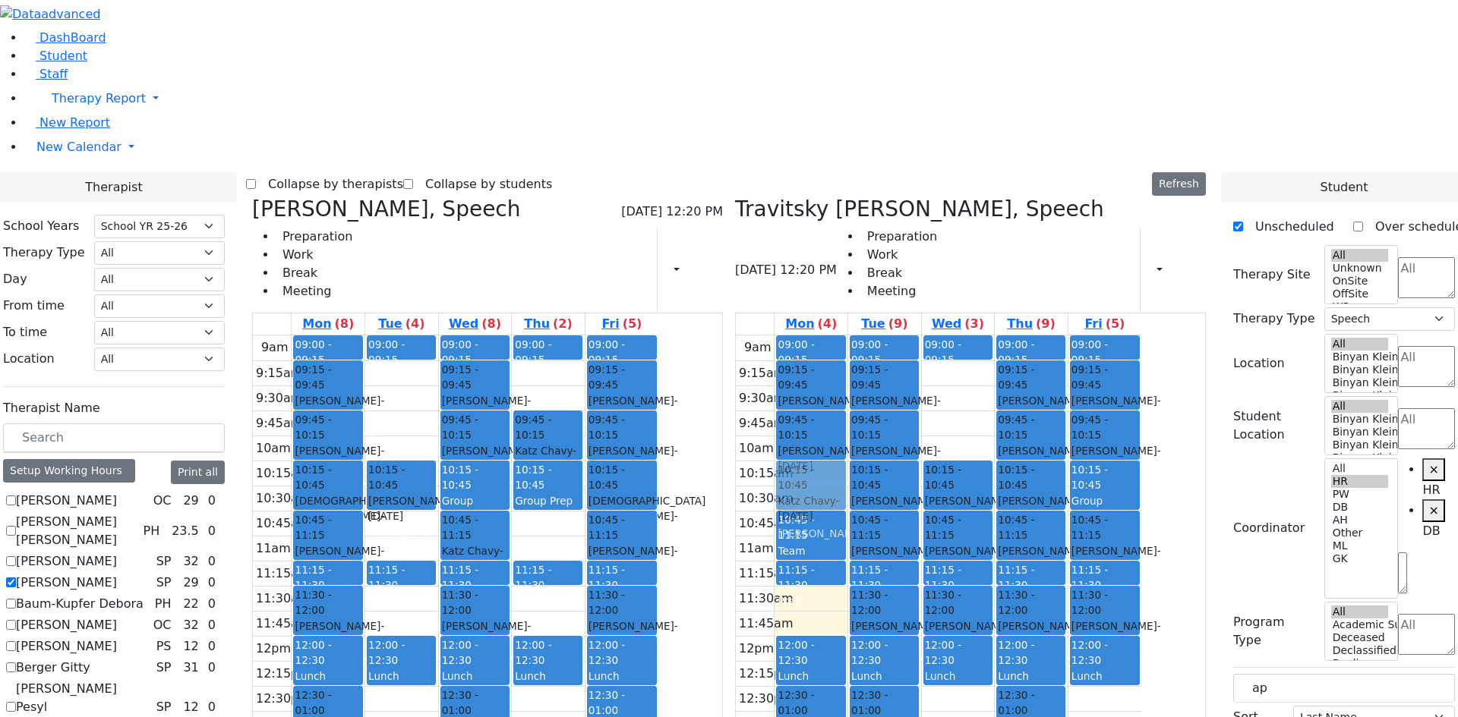
drag, startPoint x: 532, startPoint y: 302, endPoint x: 890, endPoint y: 254, distance: 360.7
click at [890, 254] on div "[PERSON_NAME], Speech [DATE] 12:20 PM Preparation Work Break Meeting Print Sche…" at bounding box center [729, 568] width 966 height 742
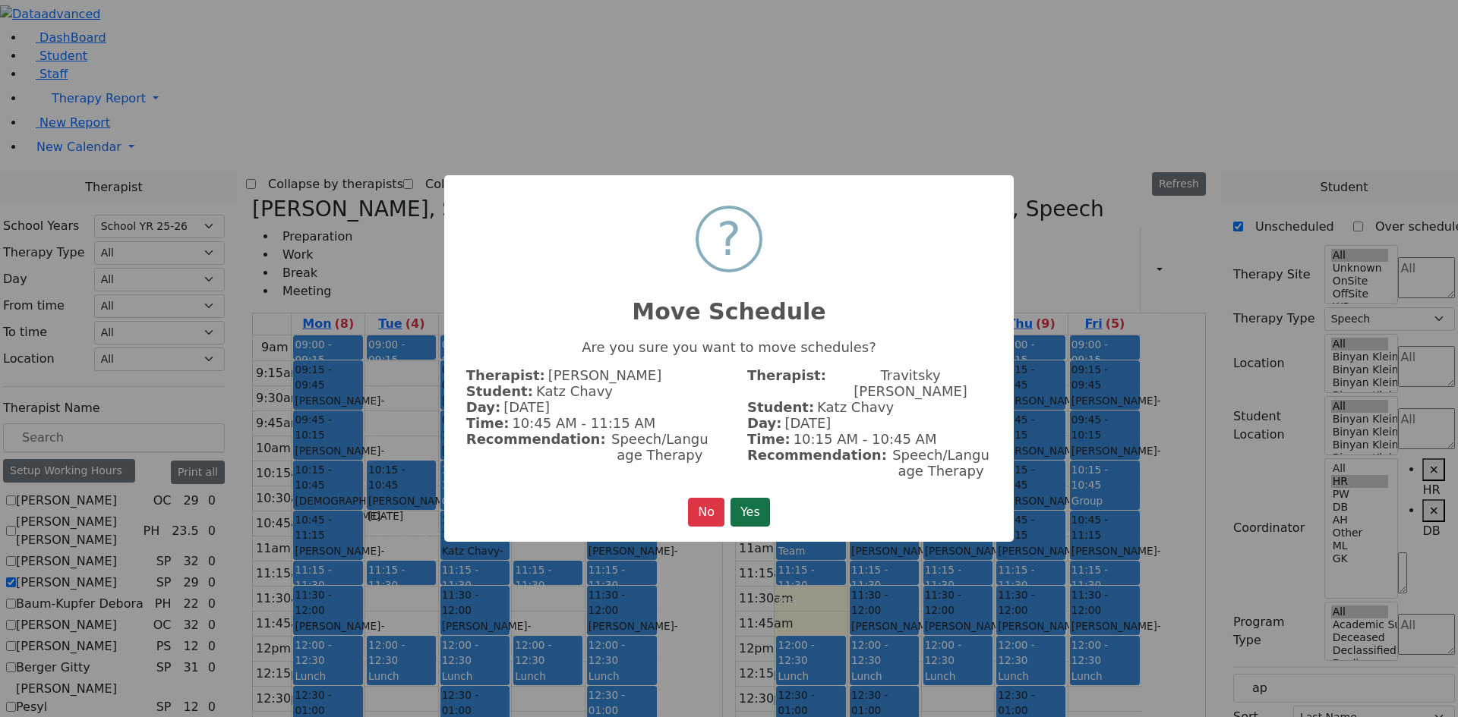
click at [758, 498] on button "Yes" at bounding box center [749, 512] width 39 height 29
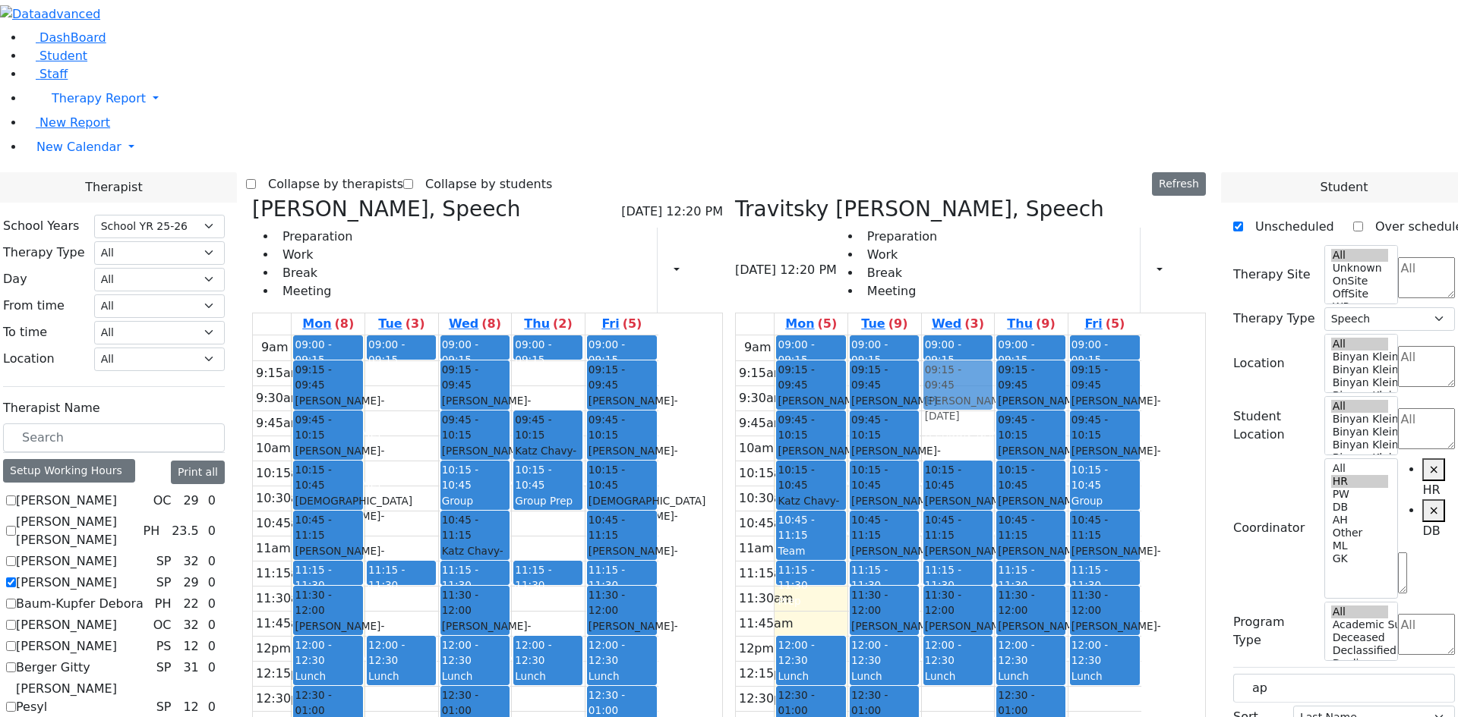
drag, startPoint x: 542, startPoint y: 254, endPoint x: 1029, endPoint y: 140, distance: 500.3
click at [1029, 197] on div "[PERSON_NAME], Speech [DATE] 12:20 PM Preparation Work Break Meeting Print Sche…" at bounding box center [729, 568] width 966 height 742
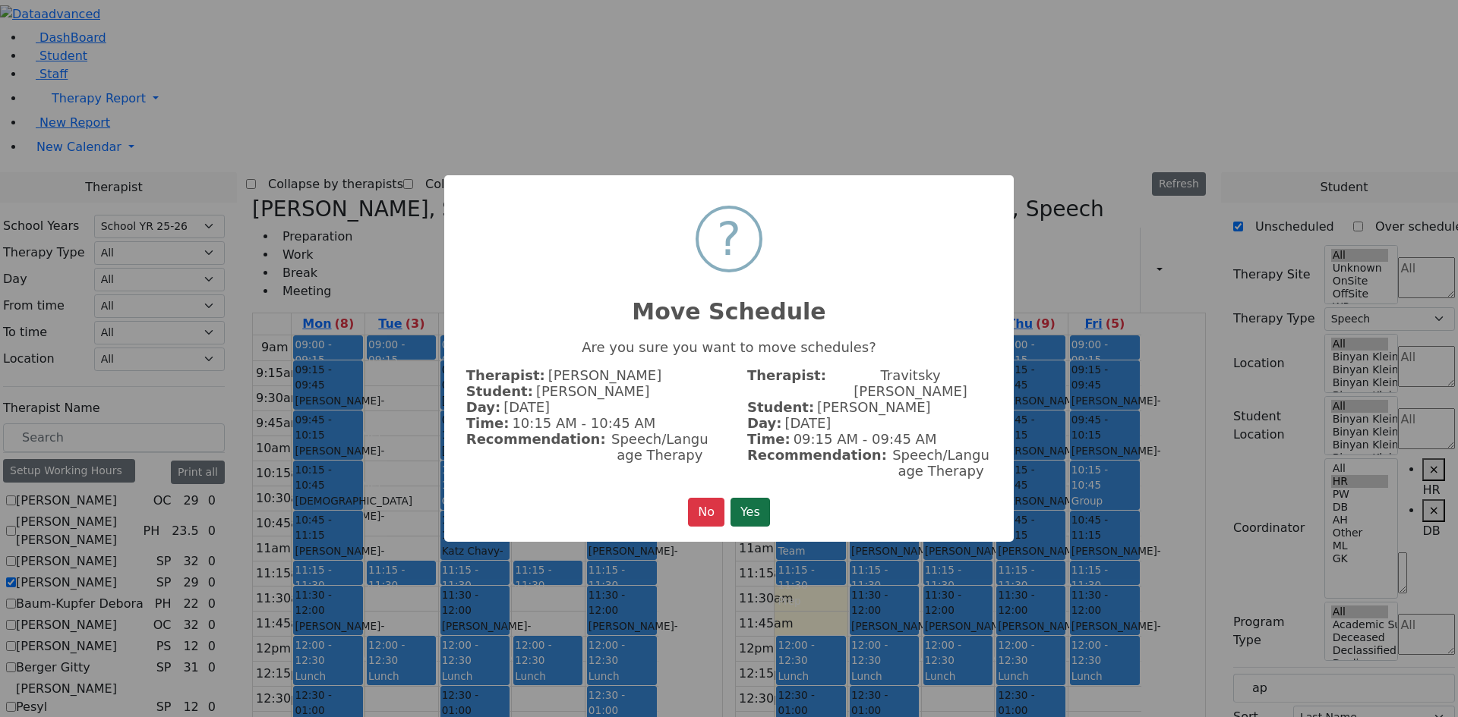
click at [754, 509] on button "Yes" at bounding box center [749, 512] width 39 height 29
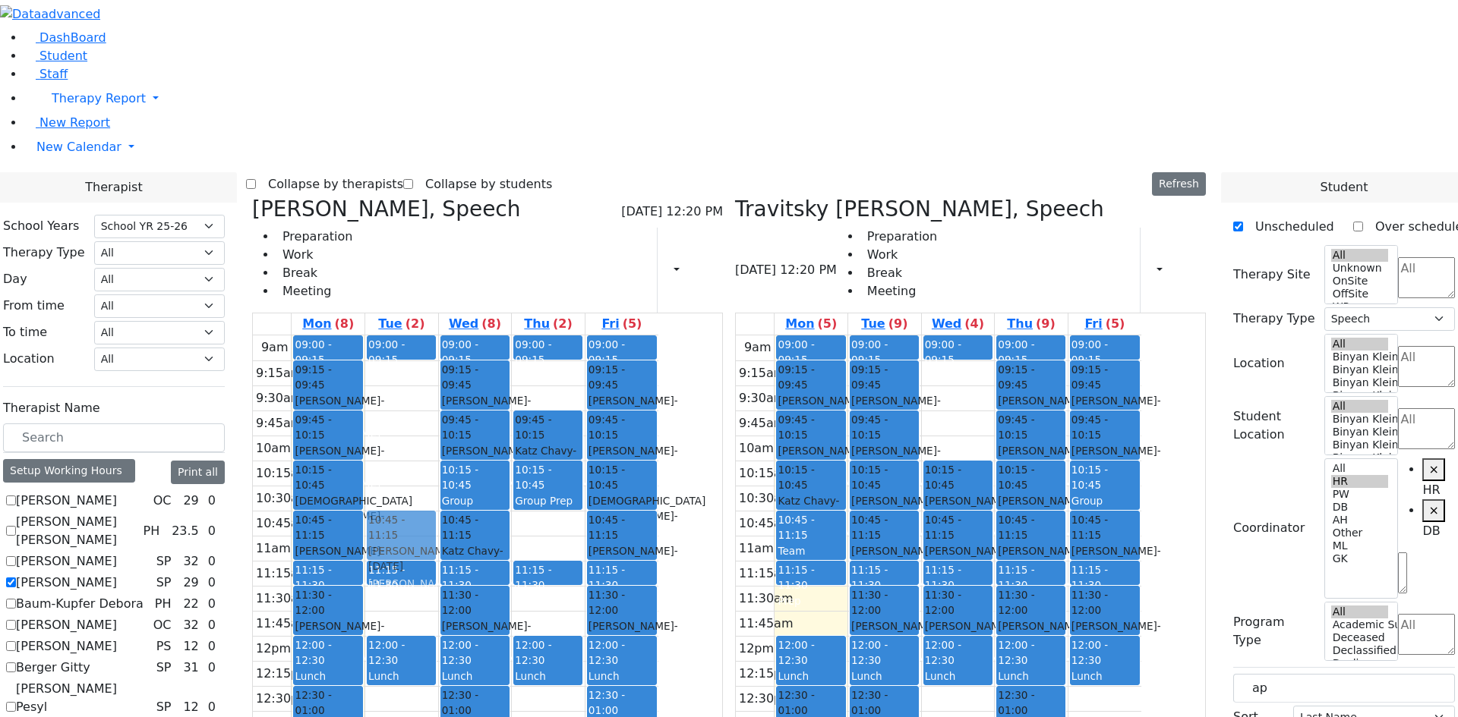
drag, startPoint x: 1035, startPoint y: 158, endPoint x: 551, endPoint y: 304, distance: 505.0
click at [551, 304] on div "[PERSON_NAME], Speech [DATE] 12:20 PM Preparation Work Break Meeting Print Sche…" at bounding box center [729, 568] width 966 height 742
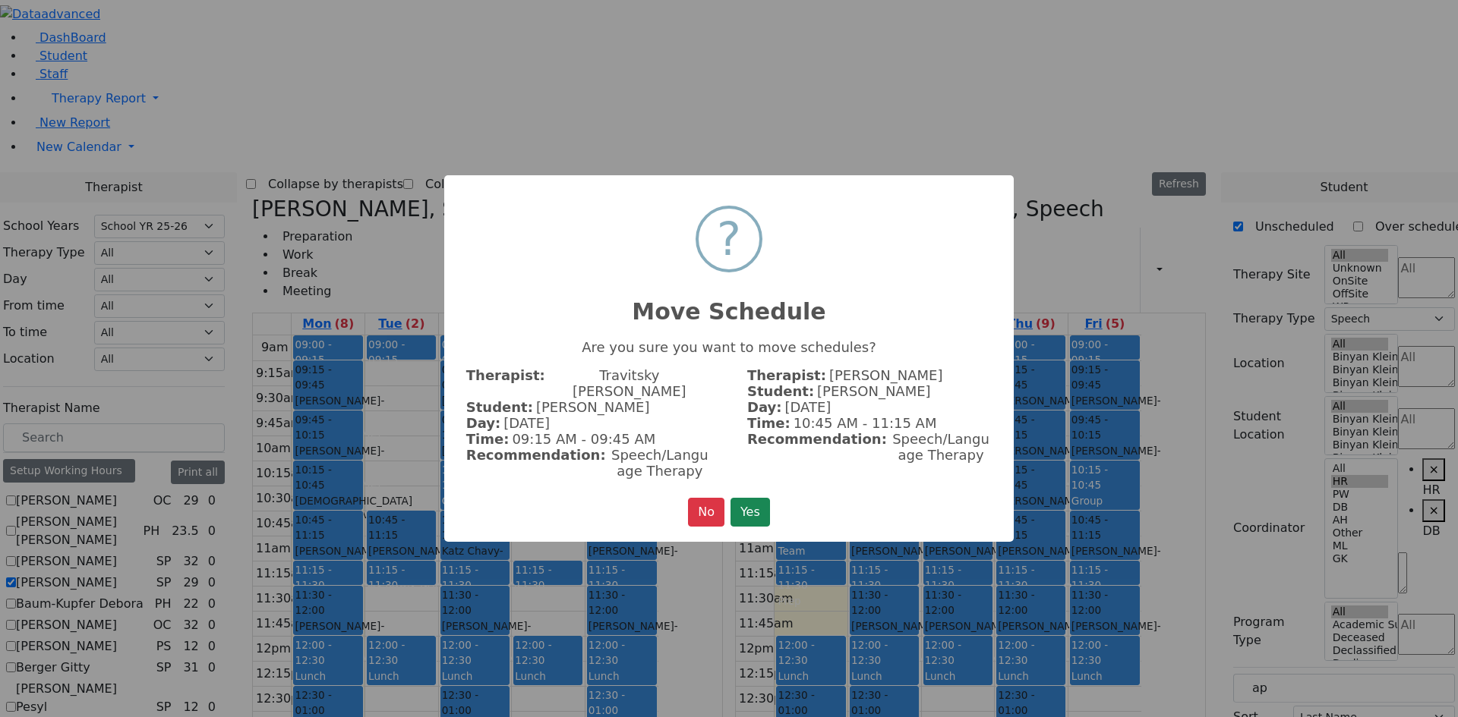
click at [753, 512] on button "Yes" at bounding box center [749, 512] width 39 height 29
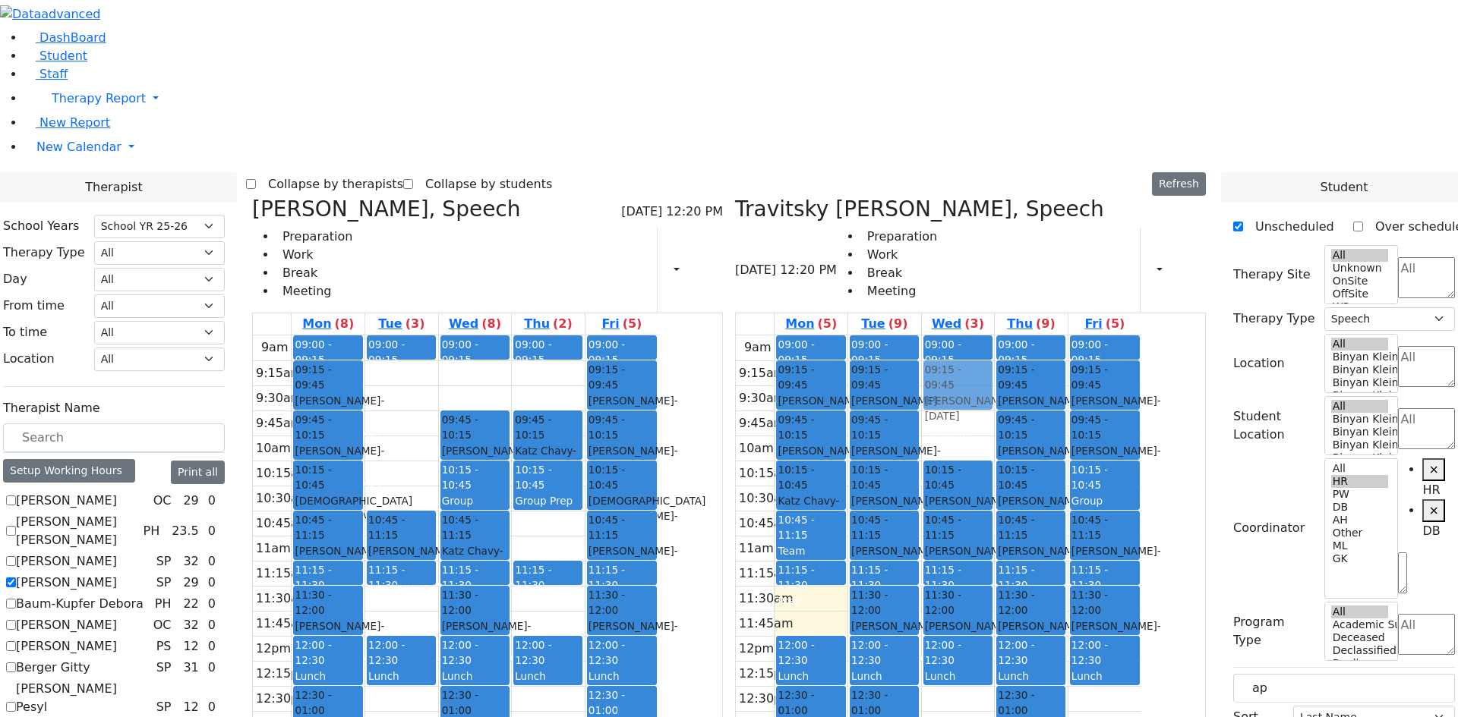
drag, startPoint x: 594, startPoint y: 145, endPoint x: 1003, endPoint y: 144, distance: 408.4
click at [1003, 197] on div "[PERSON_NAME], Speech [DATE] 12:20 PM Preparation Work Break Meeting Print Sche…" at bounding box center [729, 568] width 966 height 742
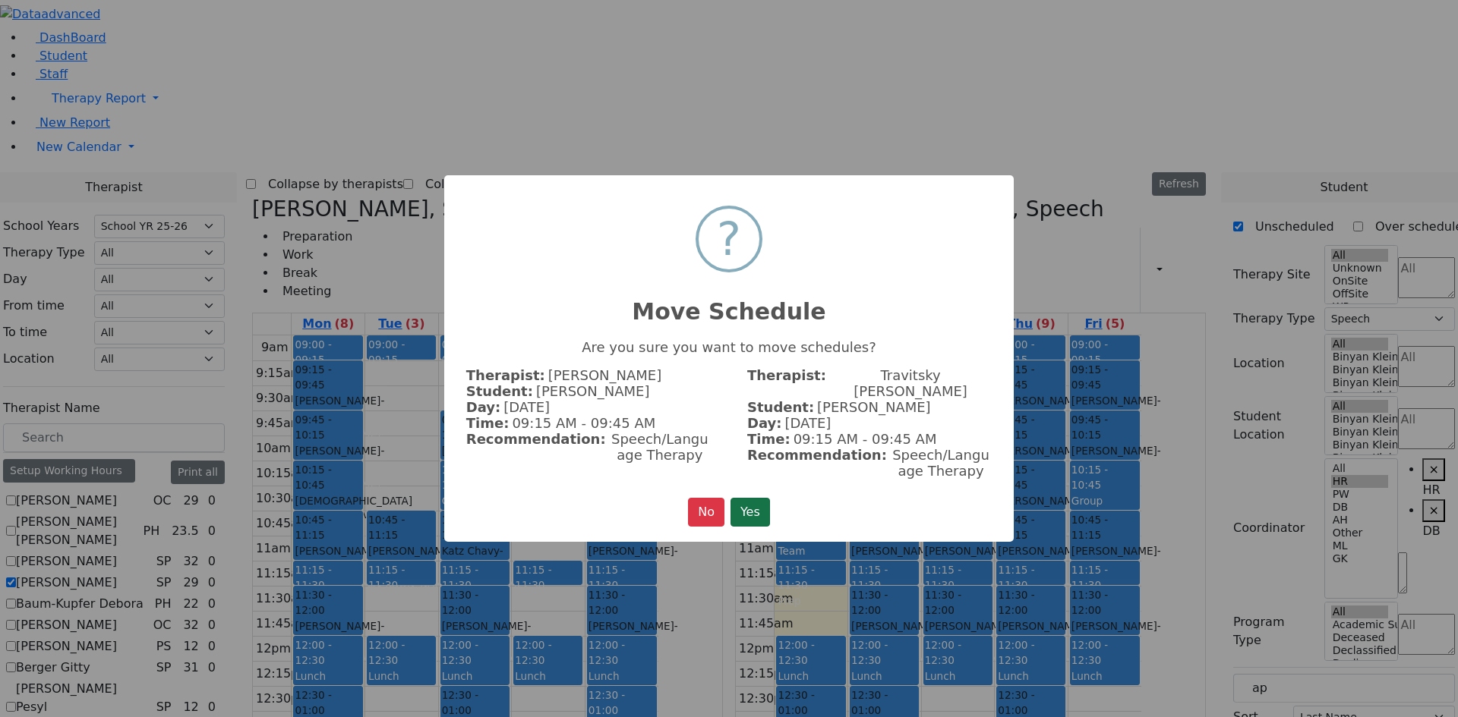
click at [755, 500] on button "Yes" at bounding box center [749, 512] width 39 height 29
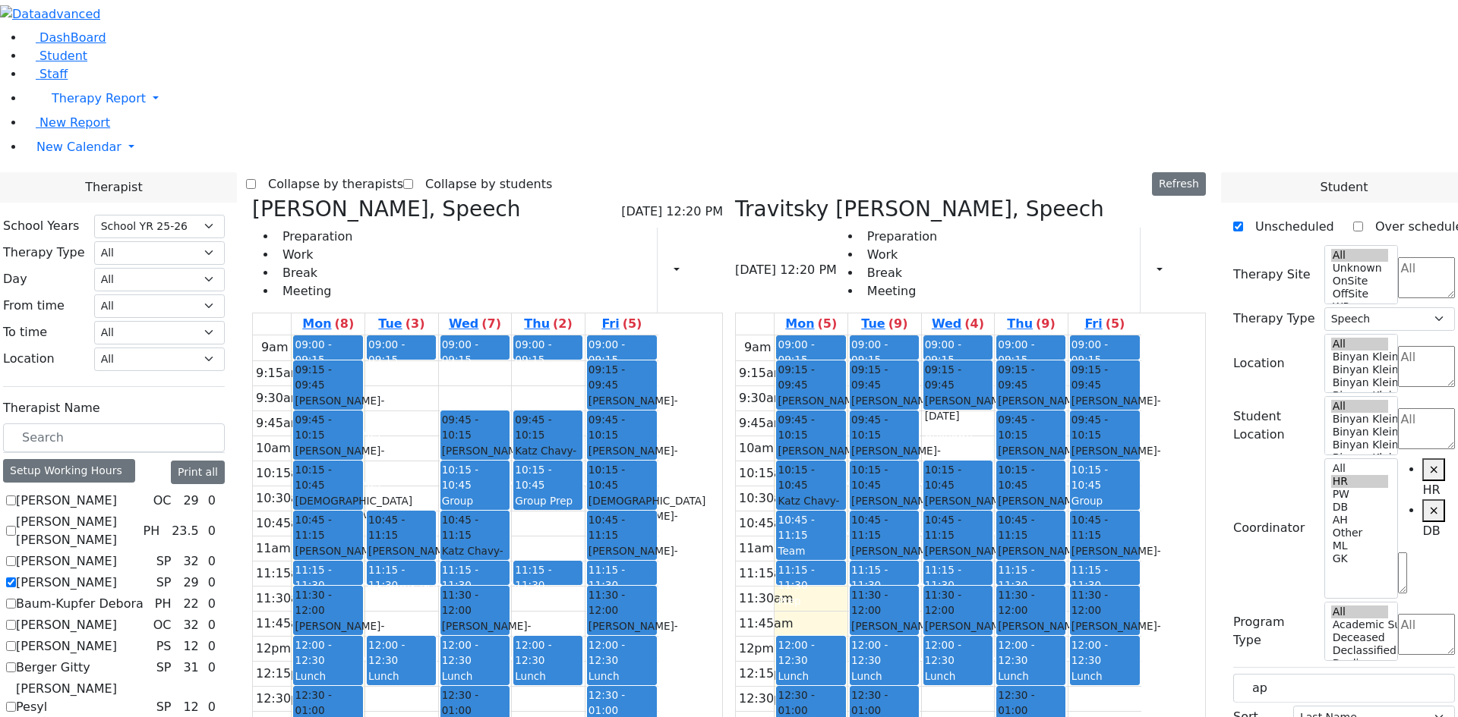
click at [991, 426] on div "Unknown" at bounding box center [958, 433] width 66 height 15
click at [576, 445] on span "- [DATE]" at bounding box center [545, 458] width 61 height 27
drag, startPoint x: 877, startPoint y: 241, endPoint x: 493, endPoint y: 625, distance: 542.1
click at [491, 625] on div "[PERSON_NAME], Speech [DATE] 12:20 PM Preparation Work Break Meeting Print Sche…" at bounding box center [729, 568] width 966 height 742
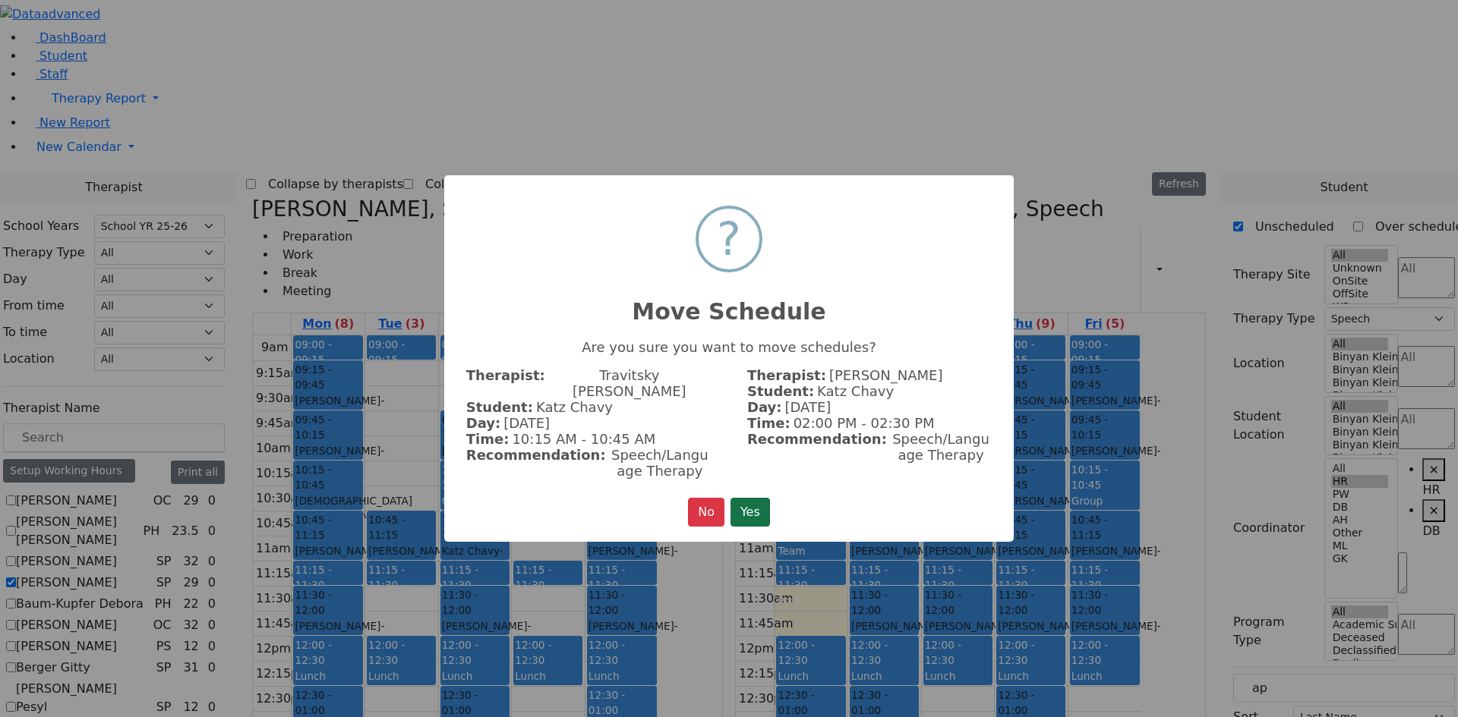
click at [745, 498] on button "Yes" at bounding box center [749, 512] width 39 height 29
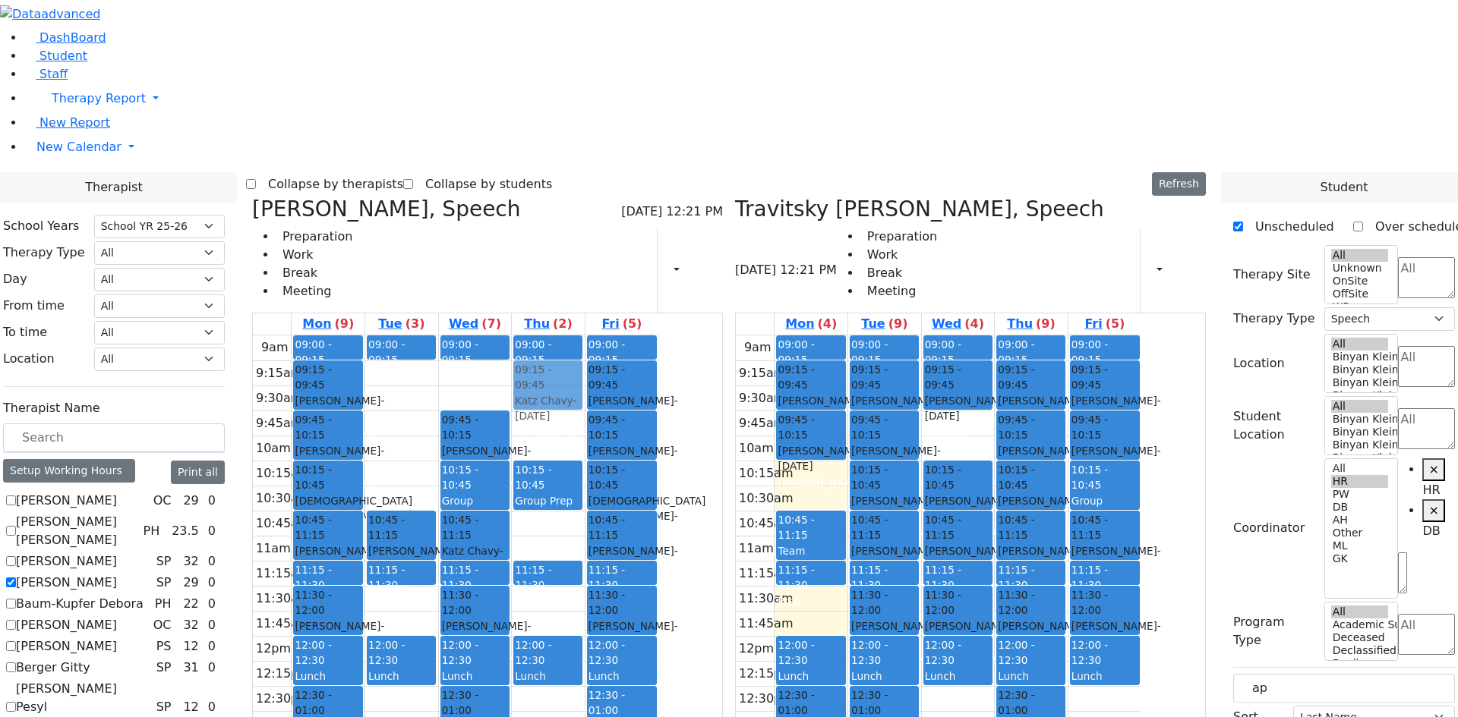
drag, startPoint x: 684, startPoint y: 210, endPoint x: 664, endPoint y: 163, distance: 50.3
click at [585, 336] on div "09:00 - 09:15 Prep 09:45 - 10:15 [PERSON_NAME] - [DATE] [PERSON_NAME] 10:15 - 1…" at bounding box center [548, 636] width 73 height 601
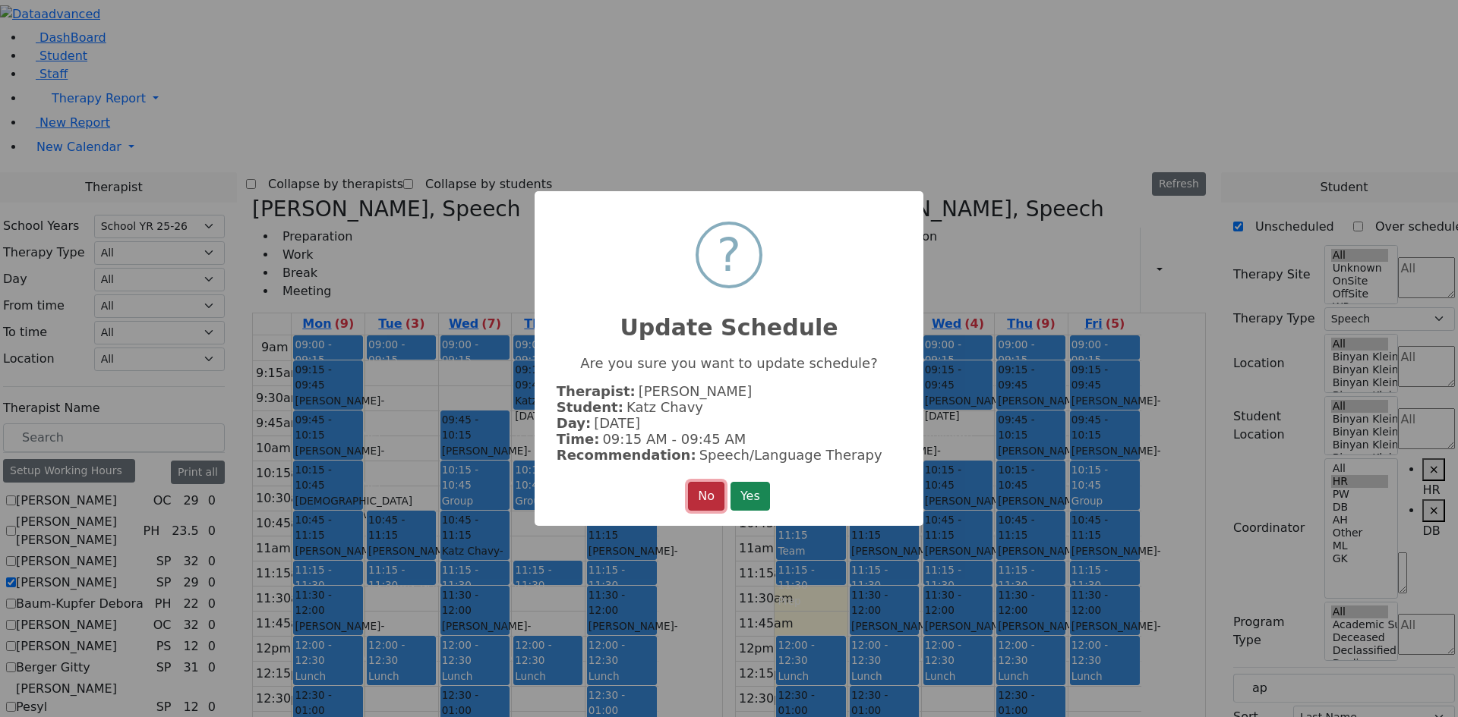
drag, startPoint x: 698, startPoint y: 501, endPoint x: 708, endPoint y: 493, distance: 12.9
click at [700, 499] on button "No" at bounding box center [706, 496] width 36 height 29
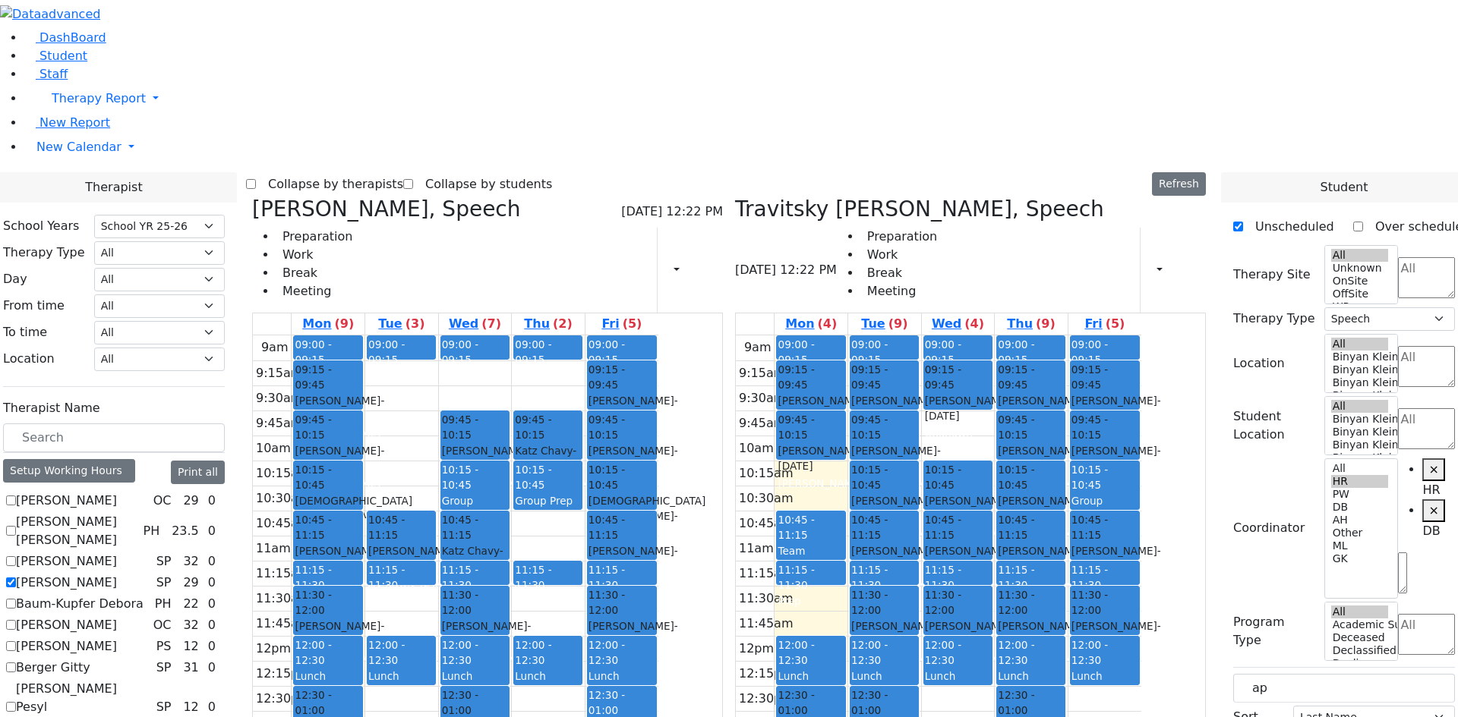
click at [655, 393] on div "[PERSON_NAME] - [DATE]" at bounding box center [621, 408] width 67 height 31
click at [434, 544] on div "[PERSON_NAME] - [DATE]" at bounding box center [401, 559] width 66 height 31
drag, startPoint x: 536, startPoint y: 307, endPoint x: 862, endPoint y: 268, distance: 328.0
click at [866, 258] on div "[PERSON_NAME], Speech [DATE] 12:22 PM Preparation Work Break Meeting Print Sche…" at bounding box center [729, 568] width 966 height 742
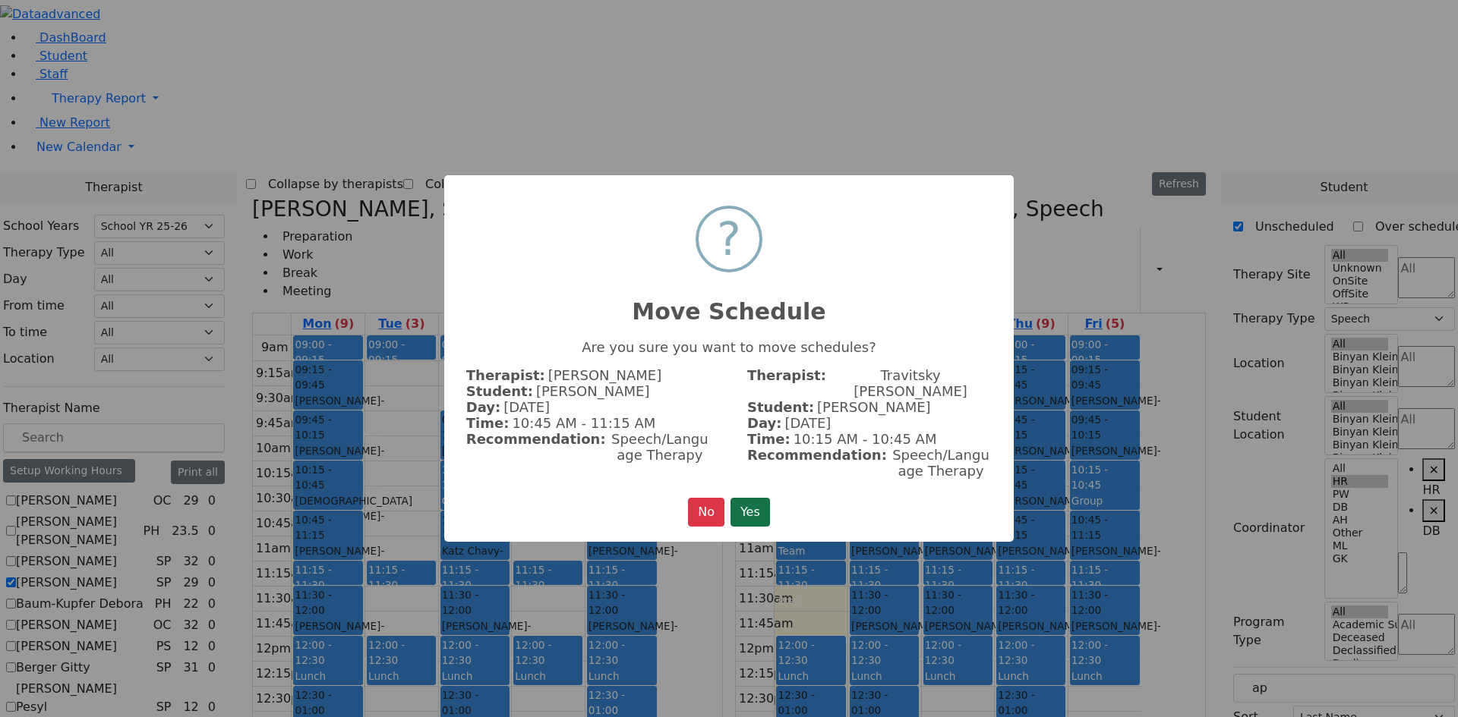
click at [746, 503] on button "Yes" at bounding box center [749, 512] width 39 height 29
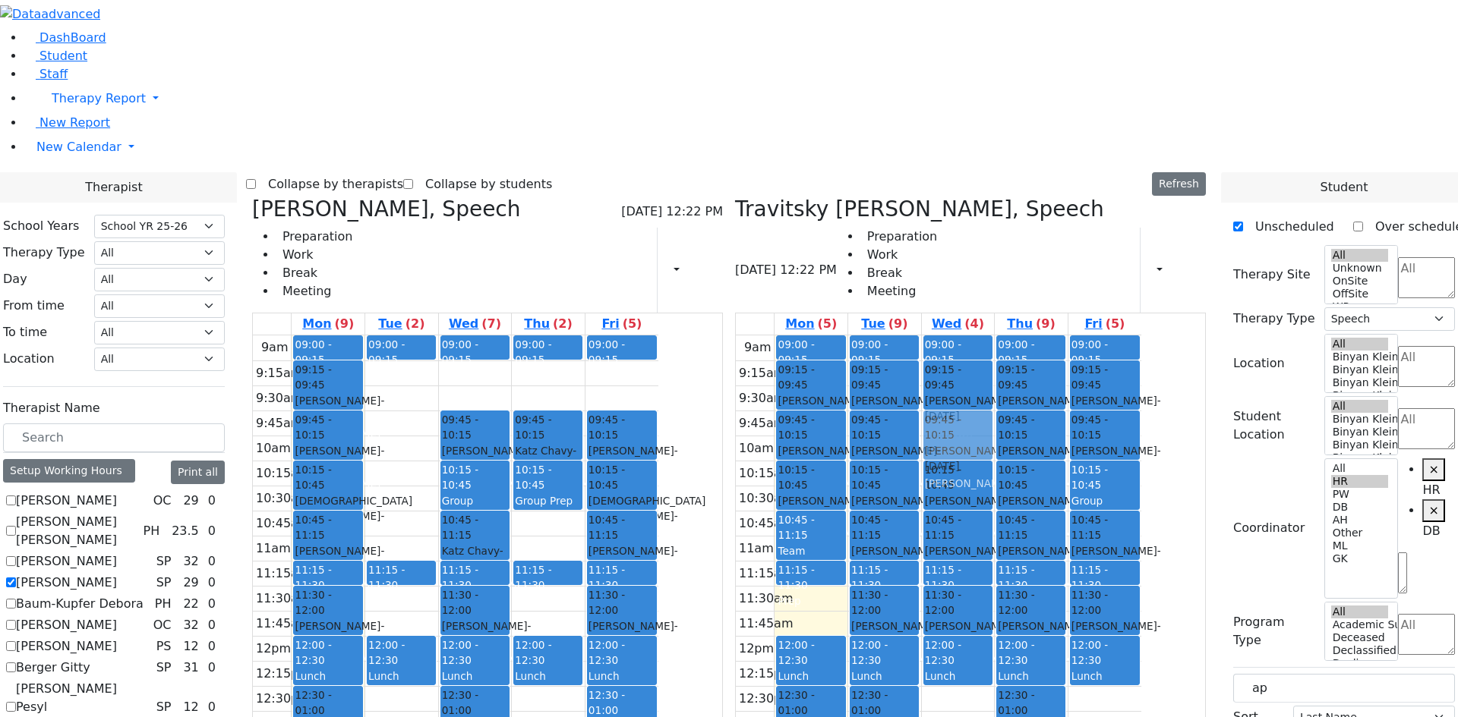
drag, startPoint x: 757, startPoint y: 155, endPoint x: 1019, endPoint y: 195, distance: 265.7
click at [1019, 197] on div "[PERSON_NAME], Speech [DATE] 12:22 PM Preparation Work Break Meeting Print Sche…" at bounding box center [729, 568] width 966 height 742
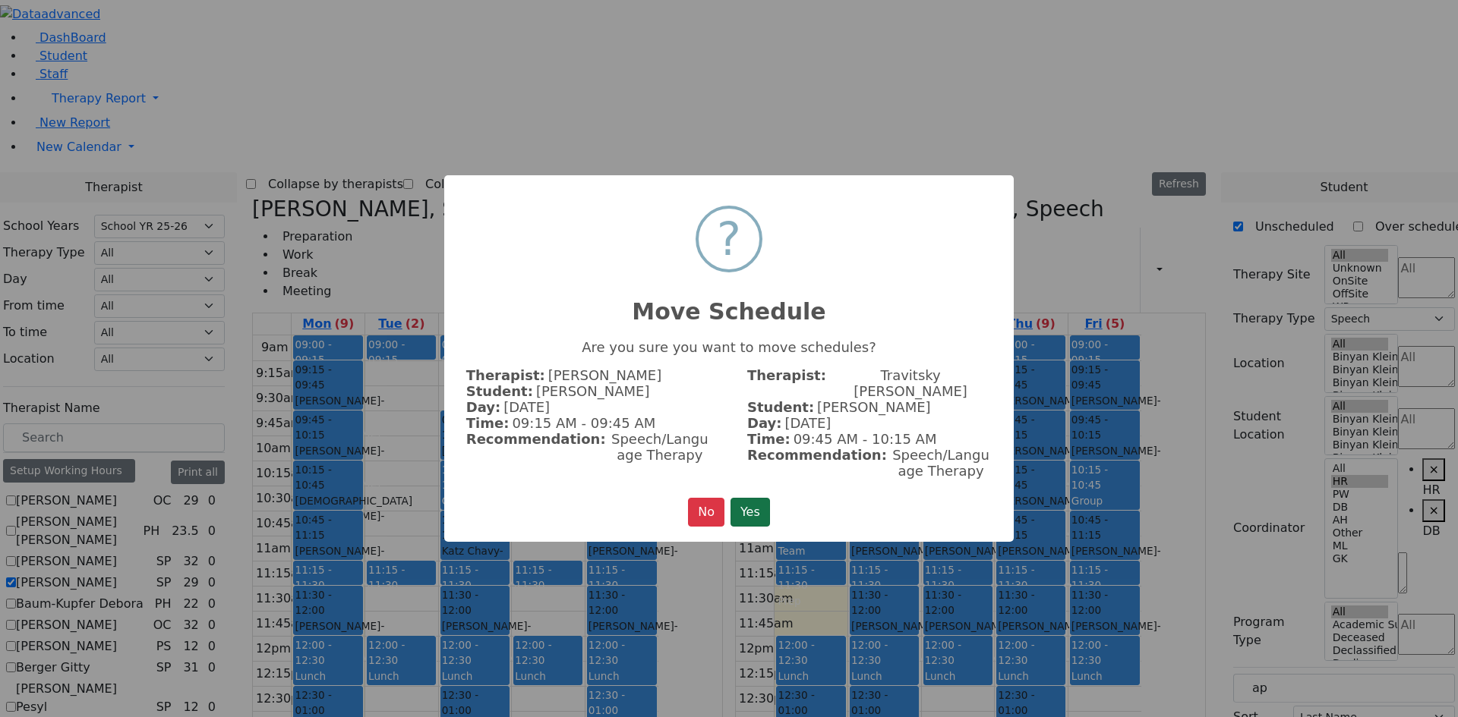
click at [765, 498] on button "Yes" at bounding box center [749, 512] width 39 height 29
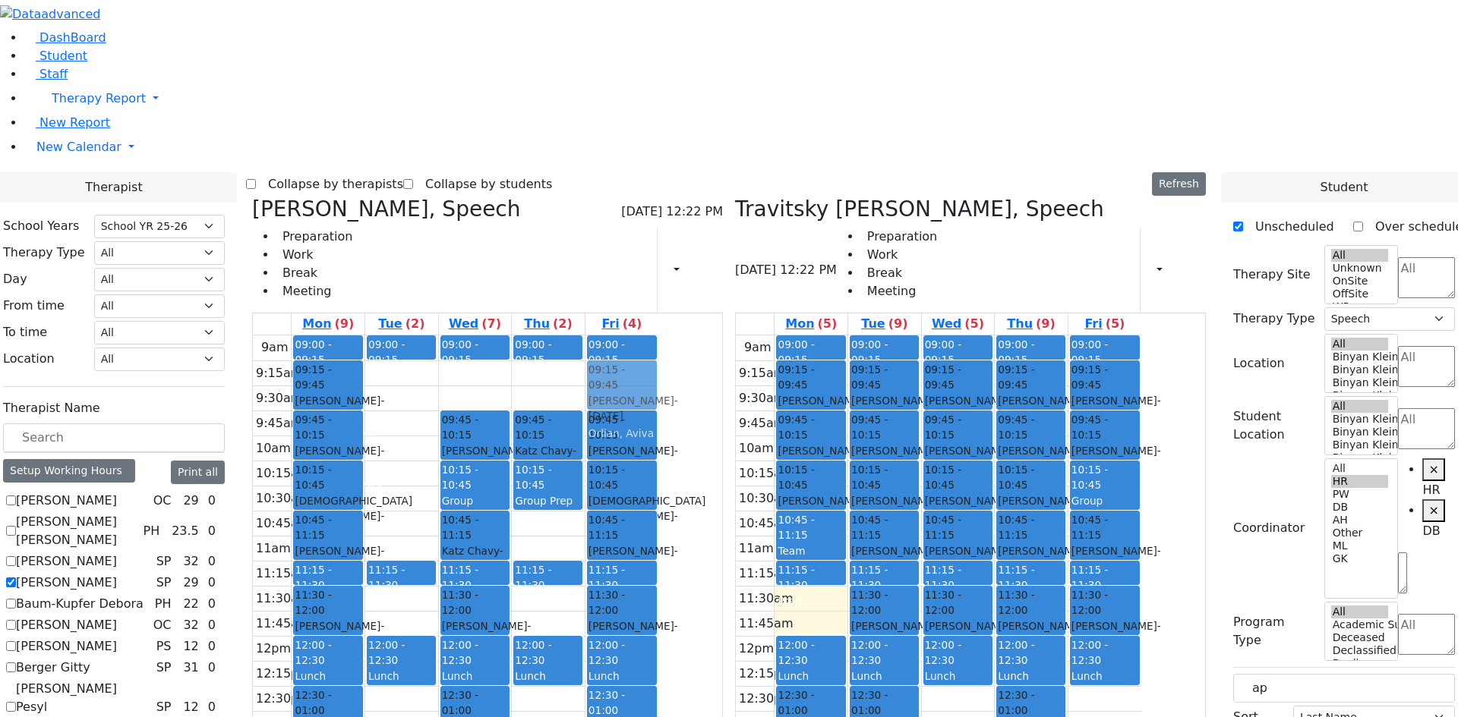
drag, startPoint x: 543, startPoint y: 539, endPoint x: 778, endPoint y: 126, distance: 475.3
click at [658, 336] on tr "09:00 - 09:15 Prep 09:15 - 09:45 [PERSON_NAME] - [DATE] [GEOGRAPHIC_DATA][PERSO…" at bounding box center [455, 636] width 405 height 601
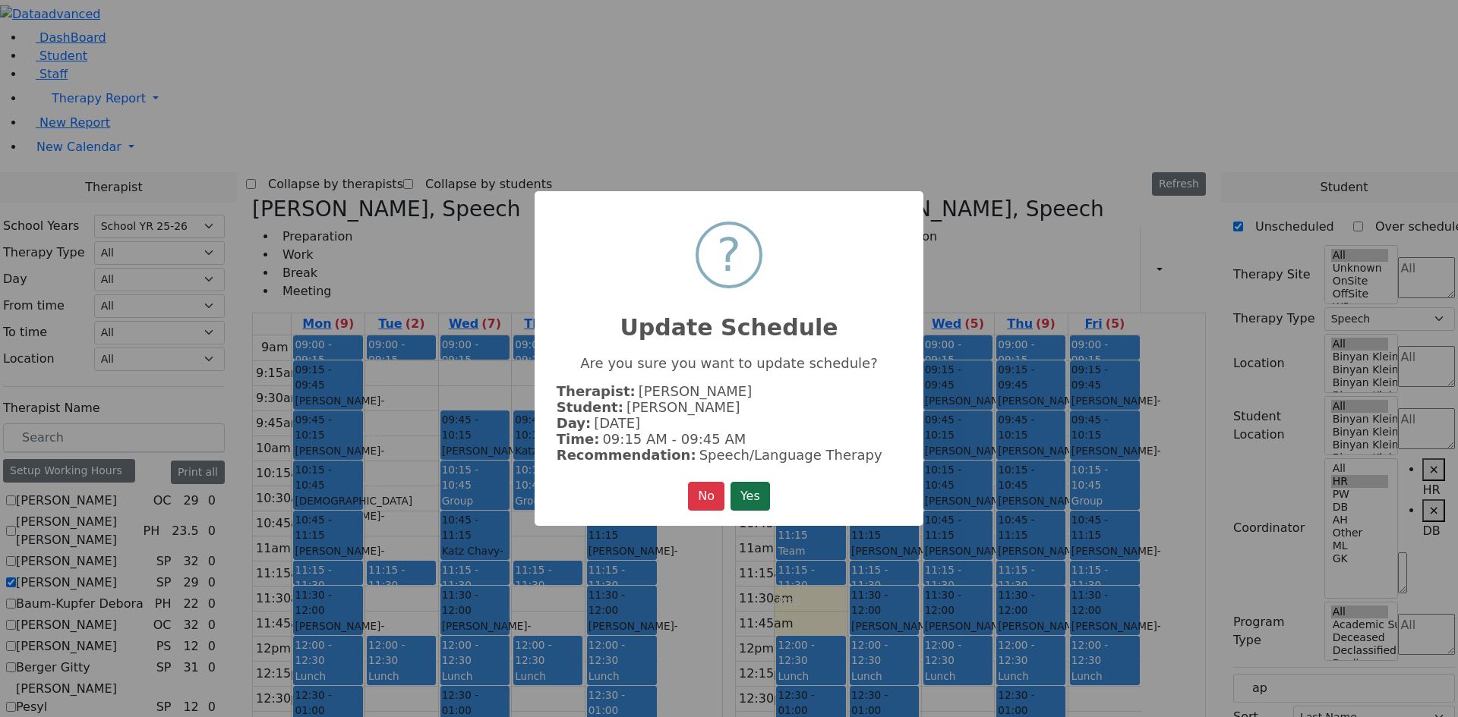
click at [746, 482] on button "Yes" at bounding box center [749, 496] width 39 height 29
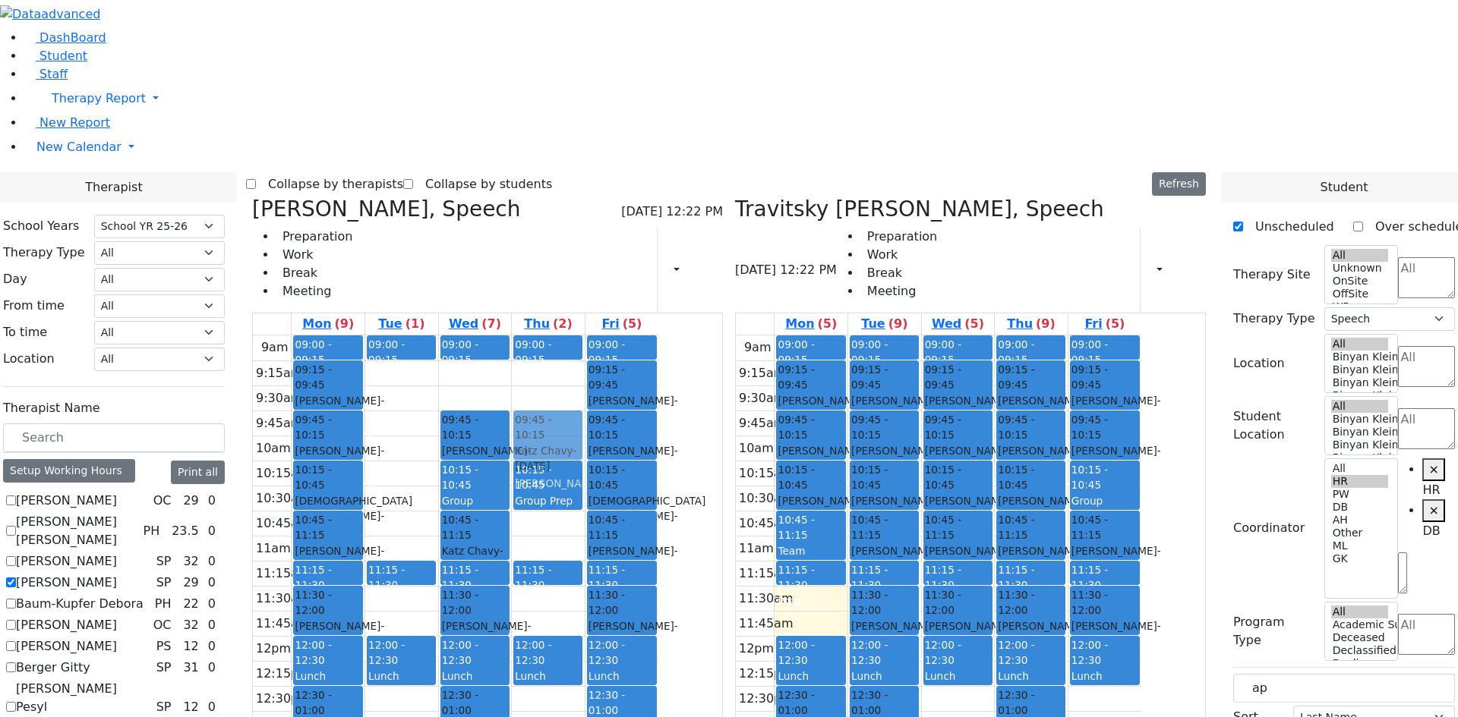
drag, startPoint x: 680, startPoint y: 181, endPoint x: 700, endPoint y: 202, distance: 29.0
click at [585, 336] on div "09:00 - 09:15 Prep 09:45 - 10:15 [PERSON_NAME] - [DATE] [PERSON_NAME] 10:15 - 1…" at bounding box center [548, 636] width 73 height 601
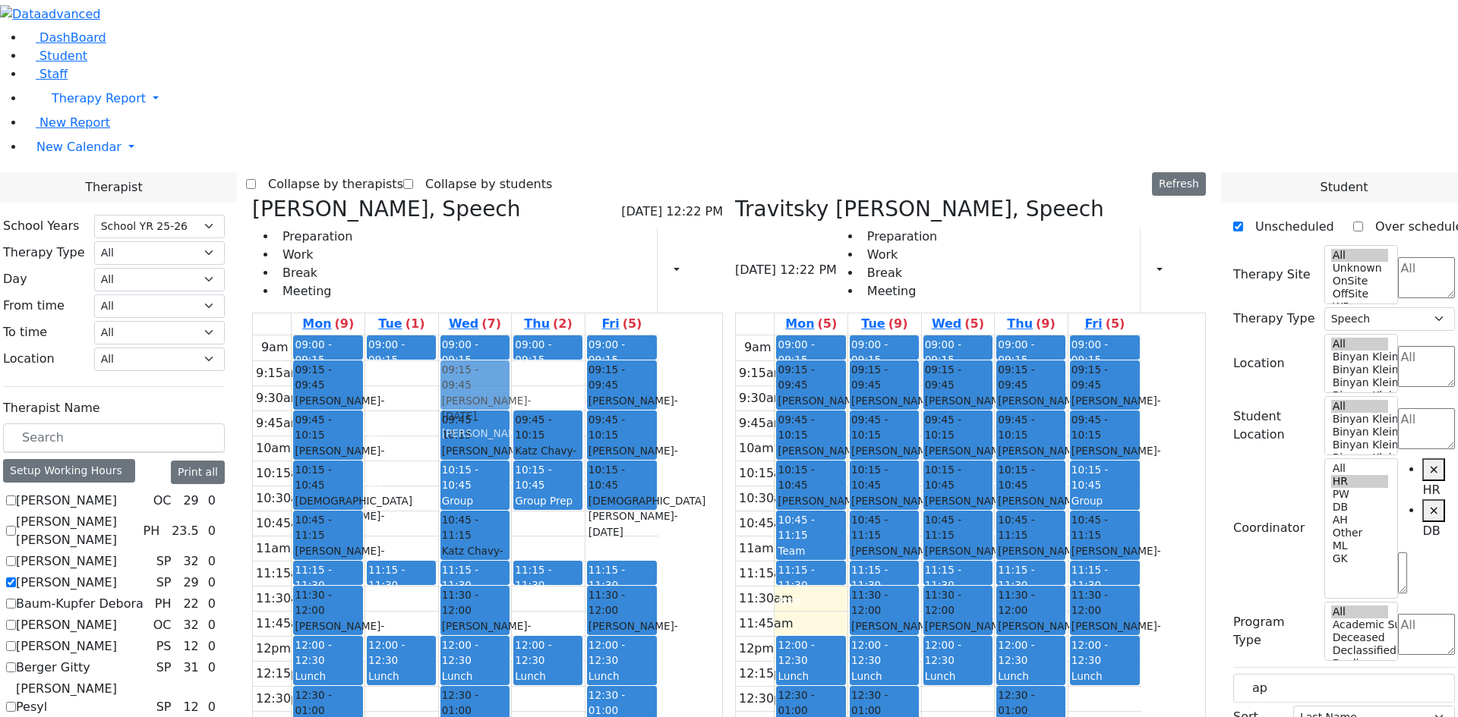
drag, startPoint x: 758, startPoint y: 304, endPoint x: 644, endPoint y: 172, distance: 175.0
click at [629, 336] on tr "09:00 - 09:15 Prep 09:15 - 09:45 [PERSON_NAME] - [DATE] [GEOGRAPHIC_DATA][PERSO…" at bounding box center [455, 636] width 405 height 601
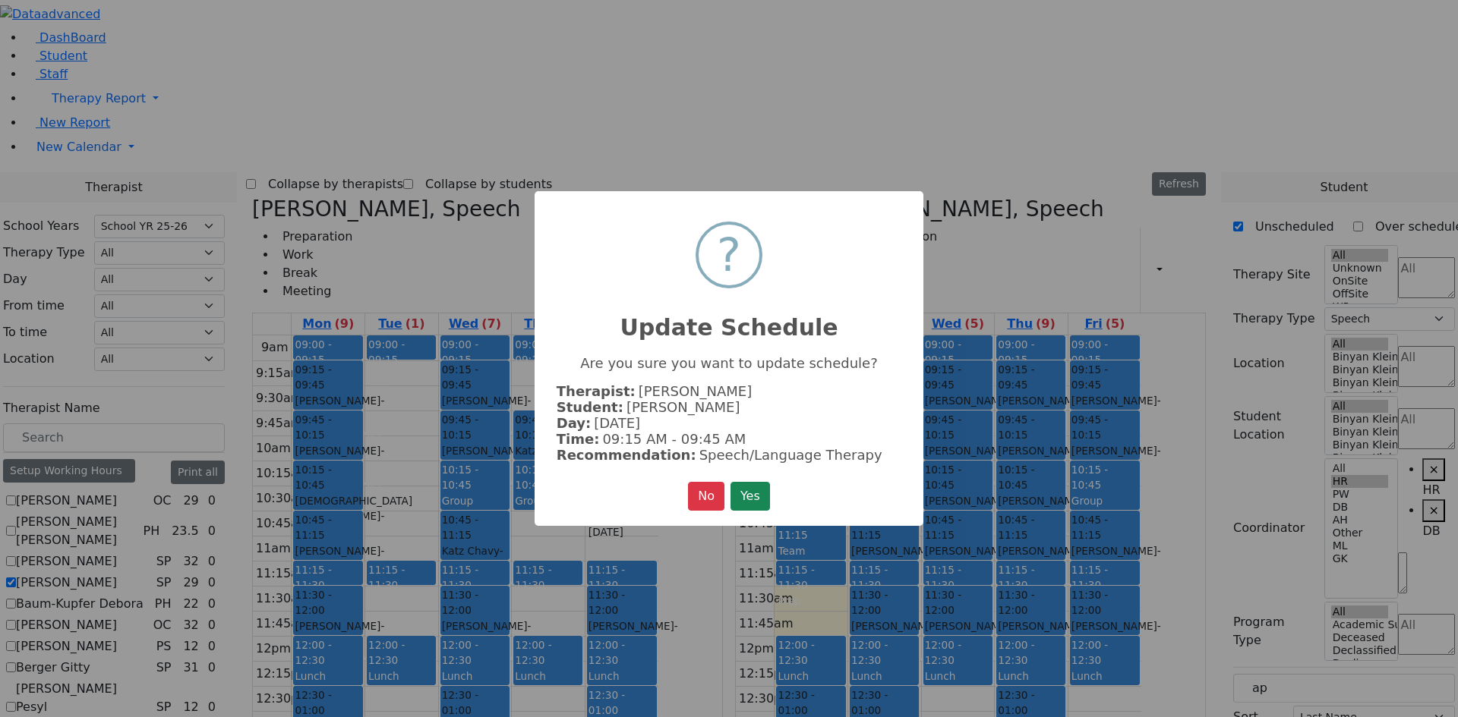
click at [749, 493] on button "Yes" at bounding box center [749, 496] width 39 height 29
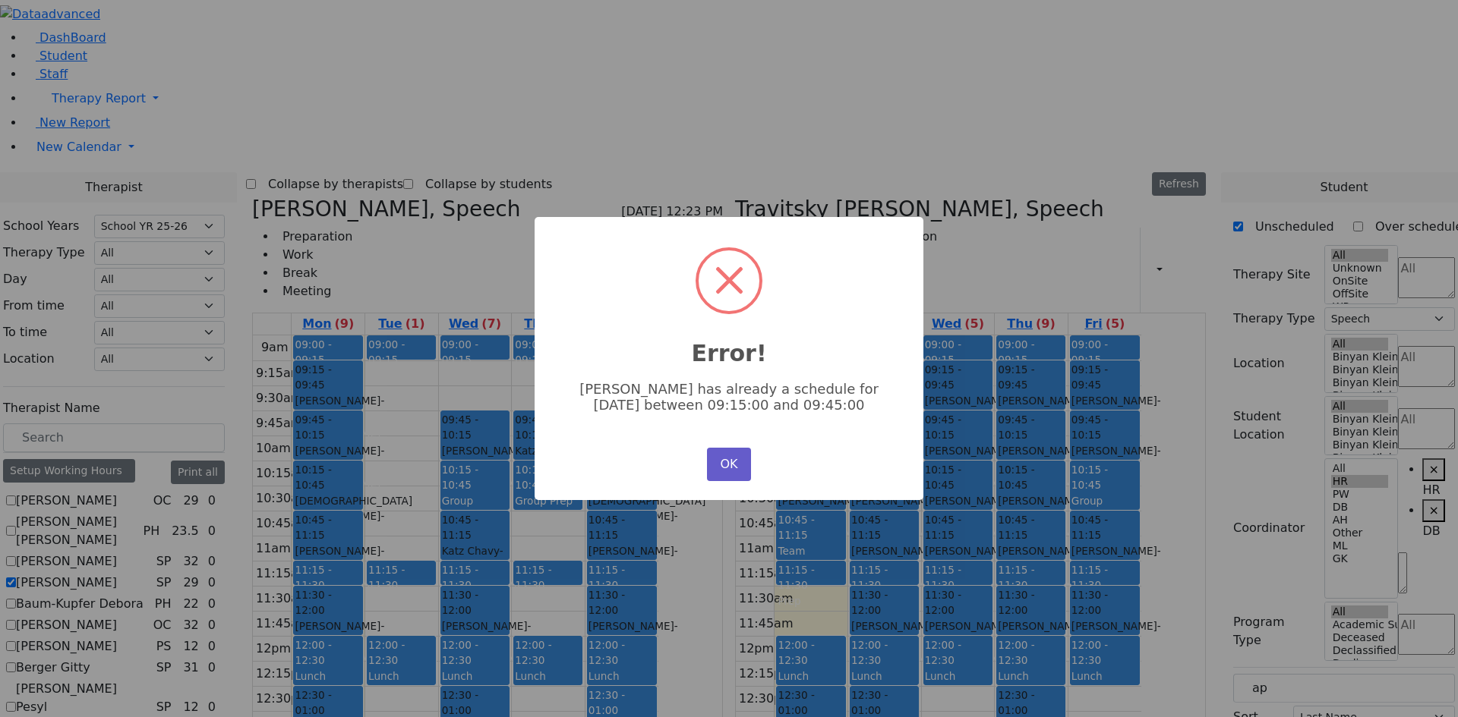
click at [723, 456] on button "OK" at bounding box center [729, 464] width 44 height 33
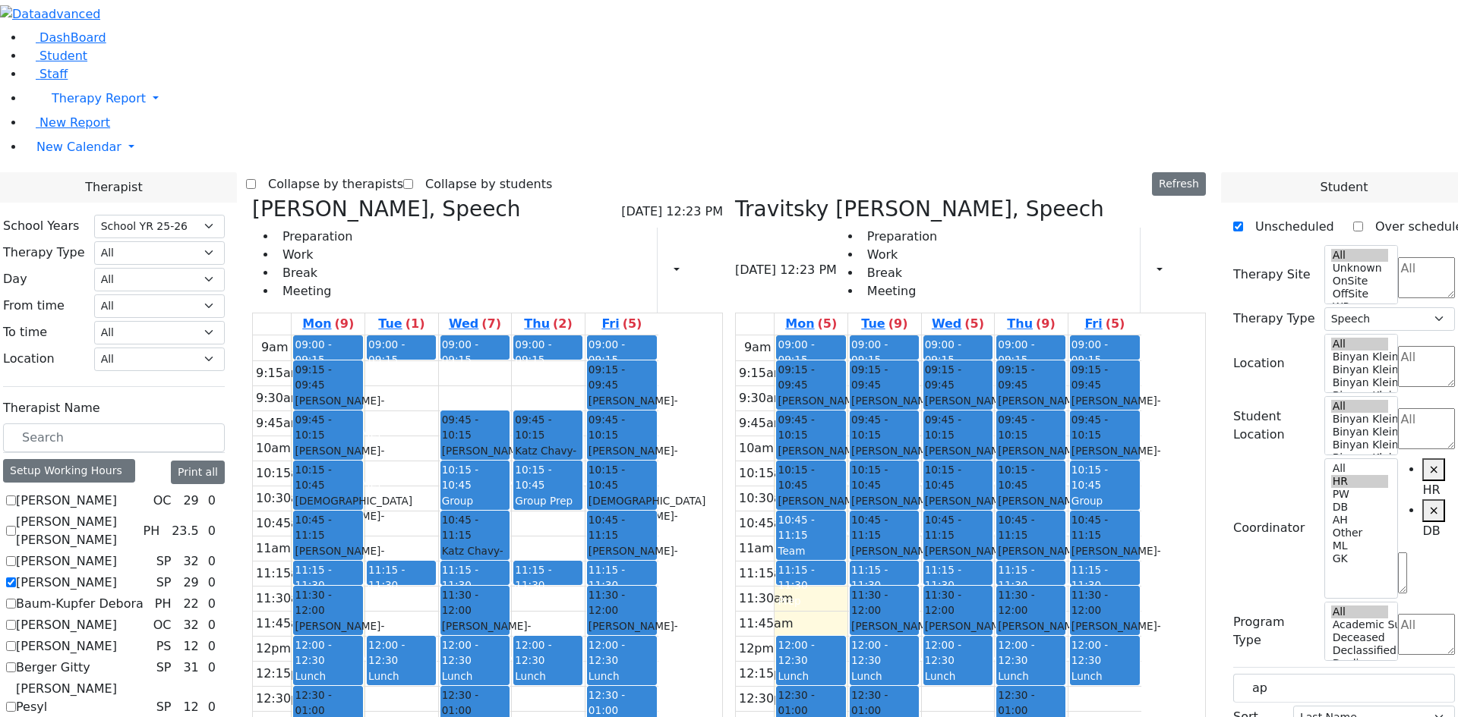
click at [655, 544] on div "[PERSON_NAME] - [DATE]" at bounding box center [621, 559] width 67 height 31
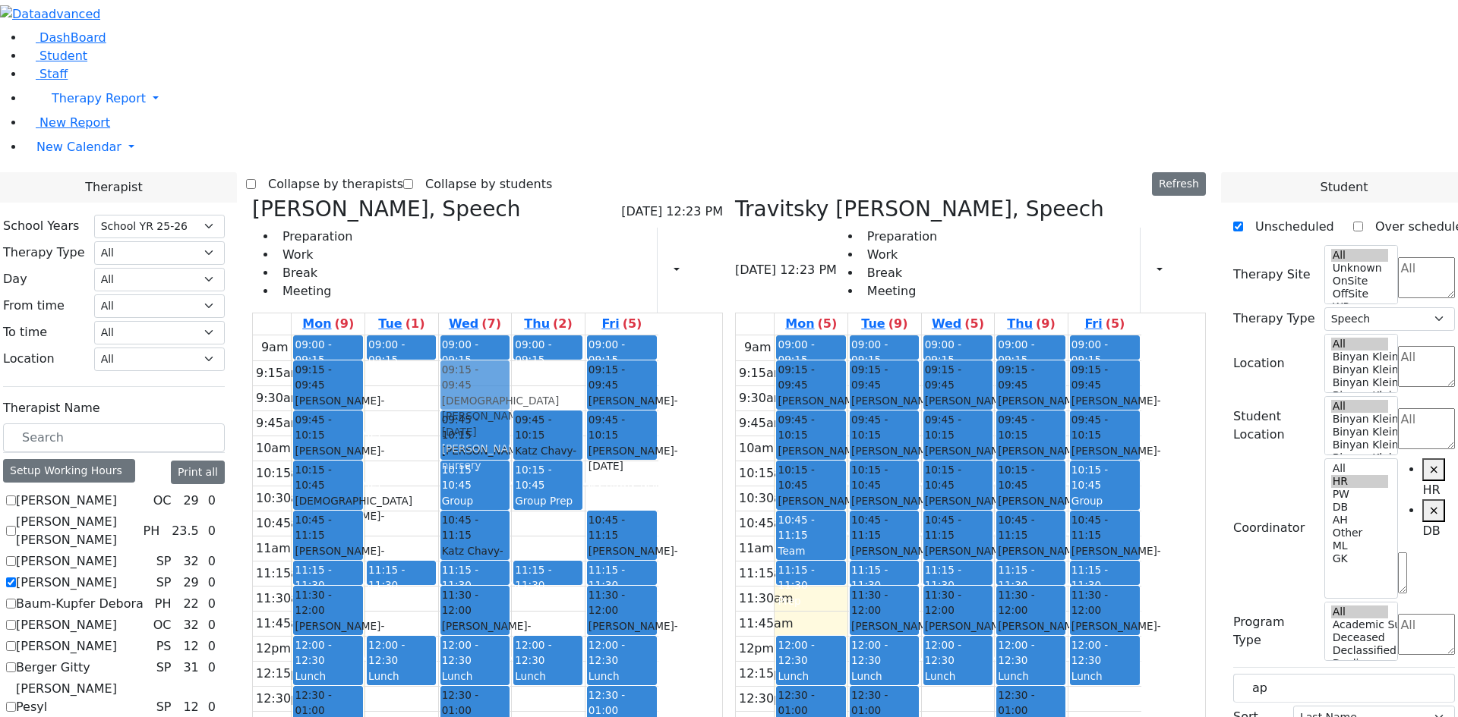
drag, startPoint x: 761, startPoint y: 263, endPoint x: 606, endPoint y: 162, distance: 184.9
click at [606, 336] on tr "09:00 - 09:15 Prep 09:15 - 09:45 [PERSON_NAME] - [DATE] [GEOGRAPHIC_DATA][PERSO…" at bounding box center [455, 636] width 405 height 601
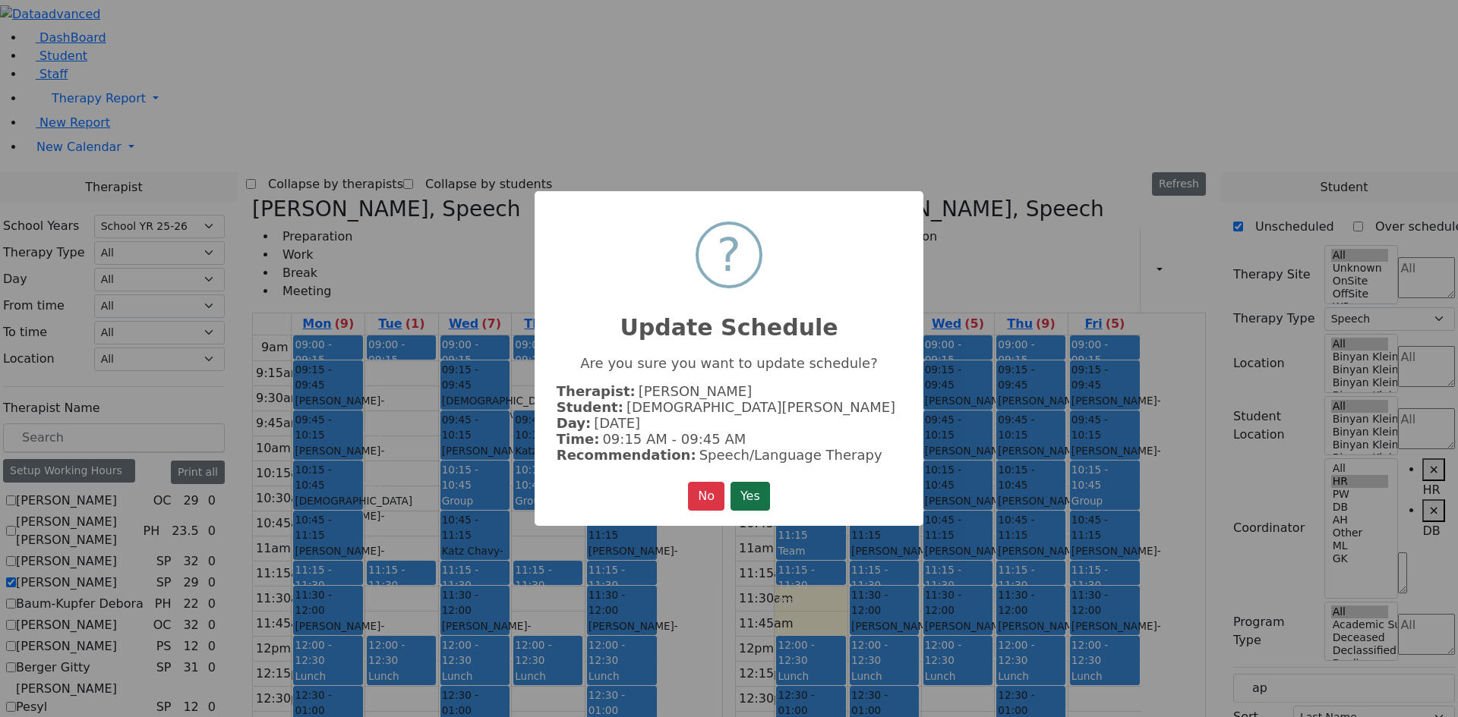
click at [748, 497] on button "Yes" at bounding box center [749, 496] width 39 height 29
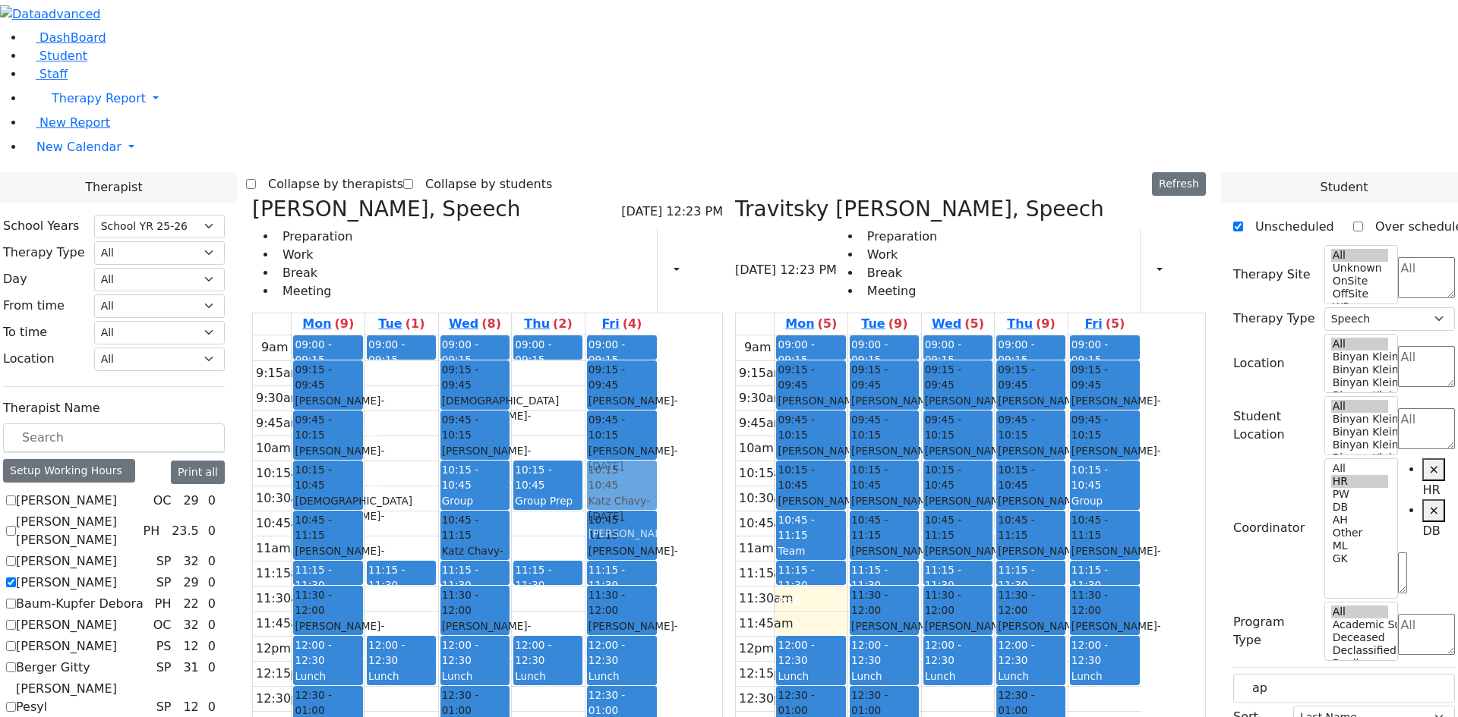
drag, startPoint x: 690, startPoint y: 210, endPoint x: 755, endPoint y: 247, distance: 74.9
click at [658, 336] on tr "09:00 - 09:15 Prep 09:15 - 09:45 [PERSON_NAME] - [DATE] [GEOGRAPHIC_DATA][PERSO…" at bounding box center [455, 636] width 405 height 601
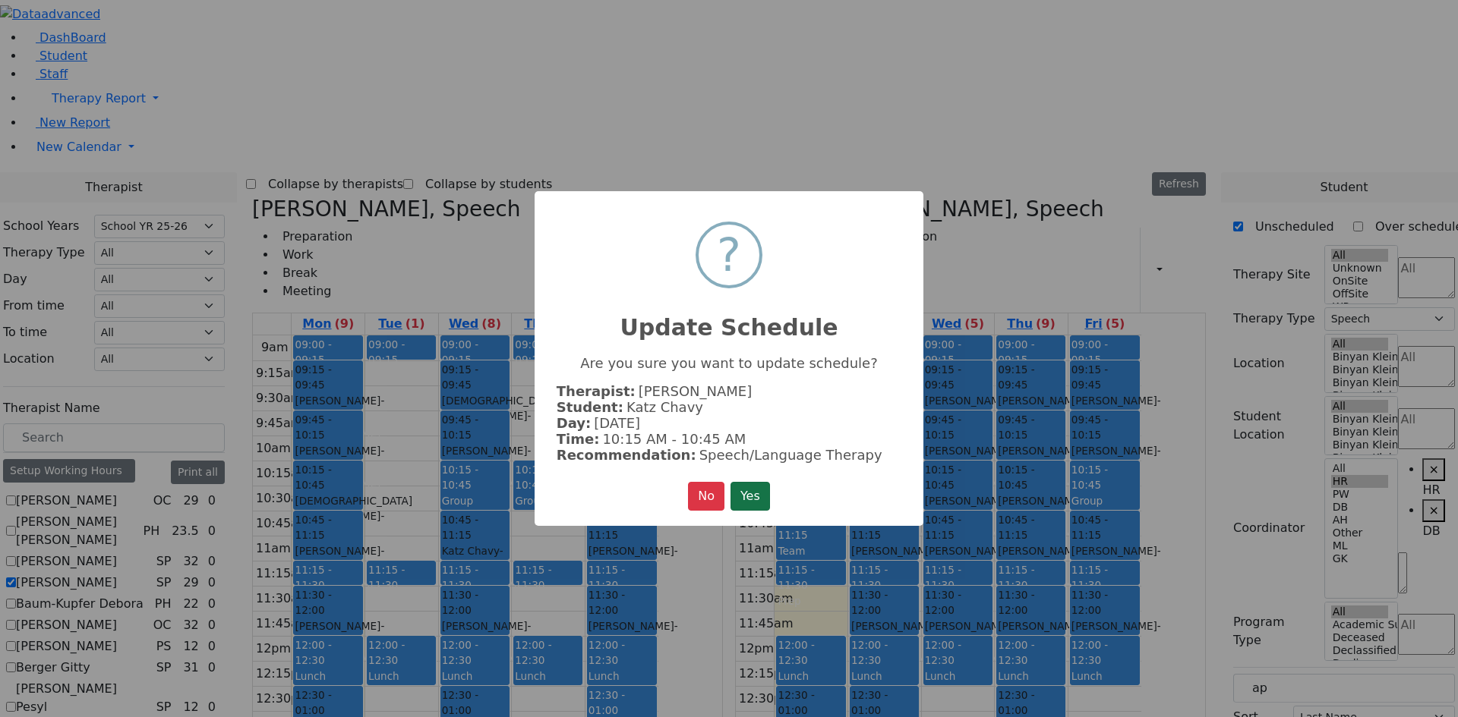
click at [739, 493] on button "Yes" at bounding box center [749, 496] width 39 height 29
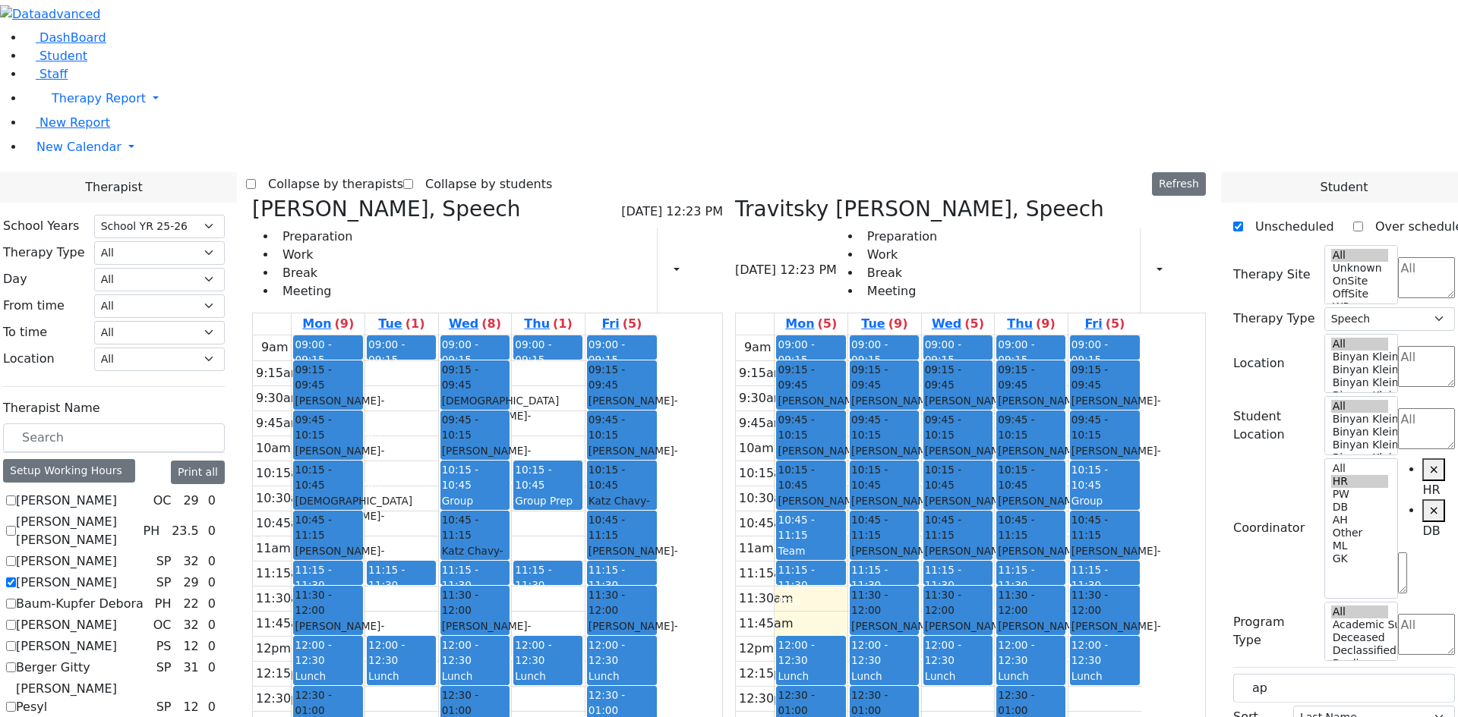
click at [508, 393] on div "[PERSON_NAME] - [DATE]" at bounding box center [475, 416] width 66 height 46
click at [384, 620] on span "- [DATE]" at bounding box center [340, 633] width 90 height 27
click at [581, 493] on div "Group Prep" at bounding box center [548, 500] width 66 height 15
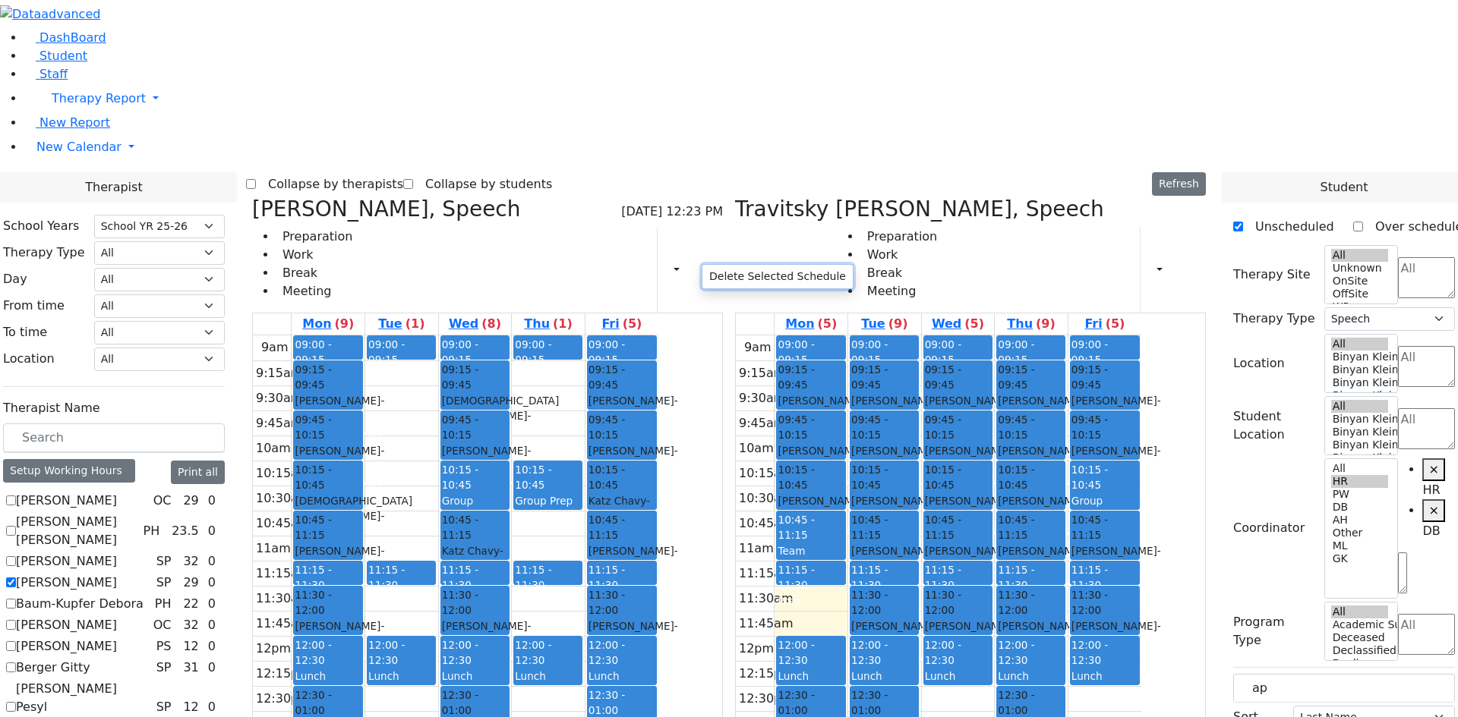
click at [742, 276] on button "Delete Selected Schedule" at bounding box center [777, 277] width 150 height 24
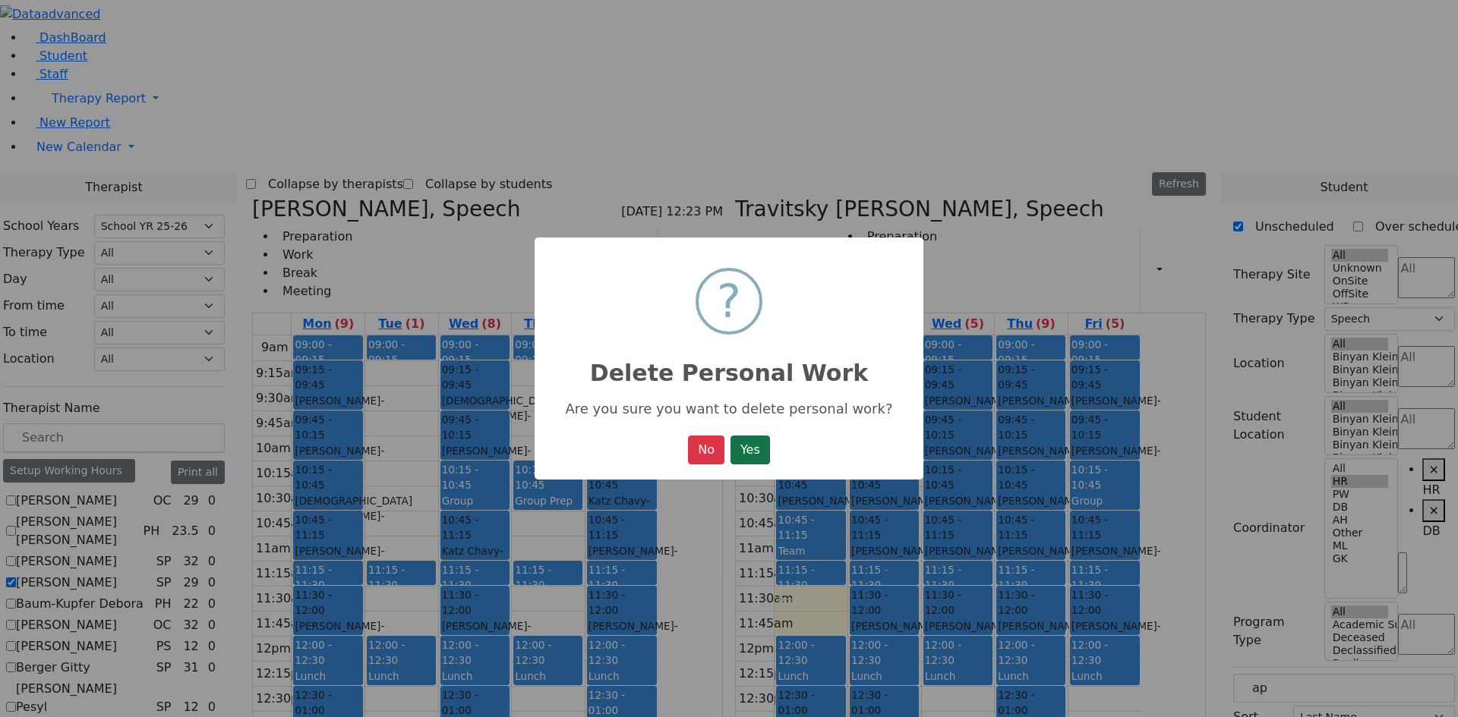
click at [759, 464] on button "Yes" at bounding box center [749, 450] width 39 height 29
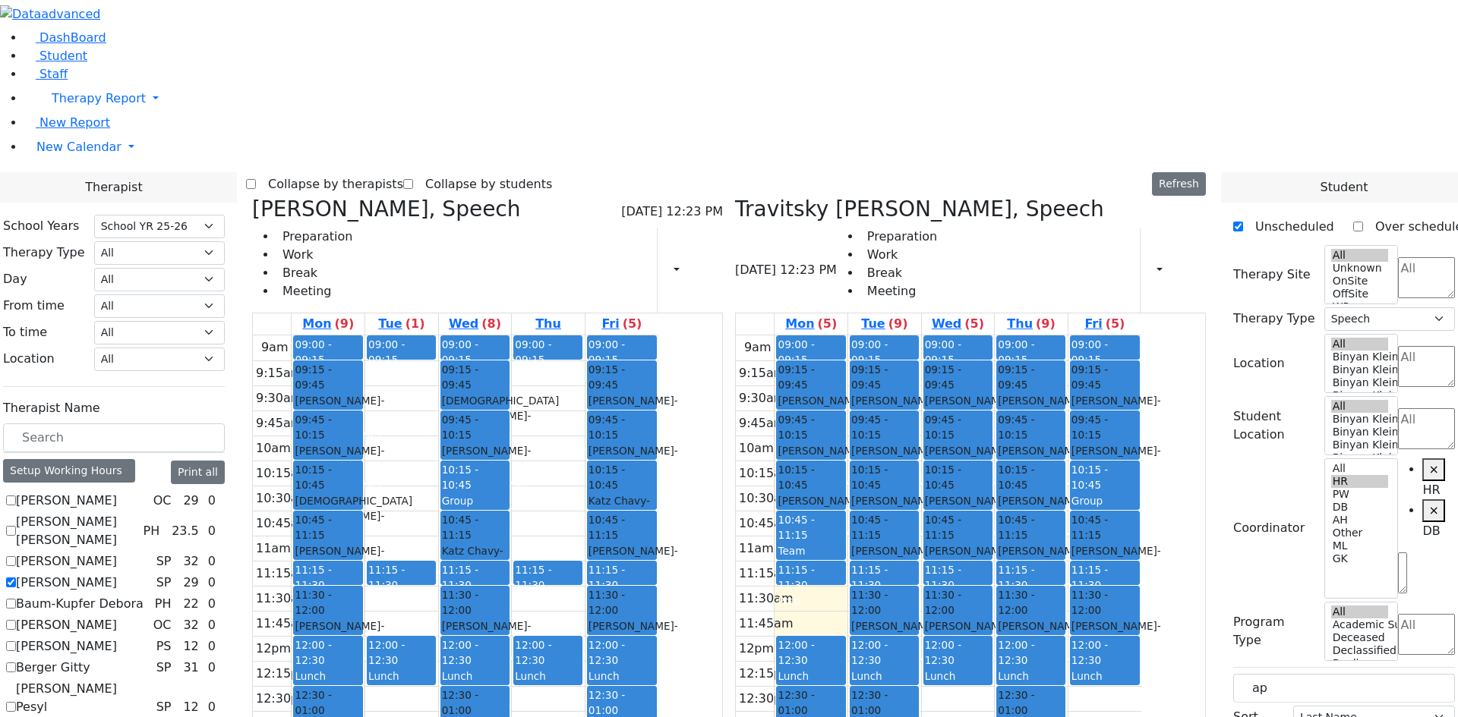
click at [605, 607] on button "Delete Selected Schedule" at bounding box center [627, 613] width 150 height 24
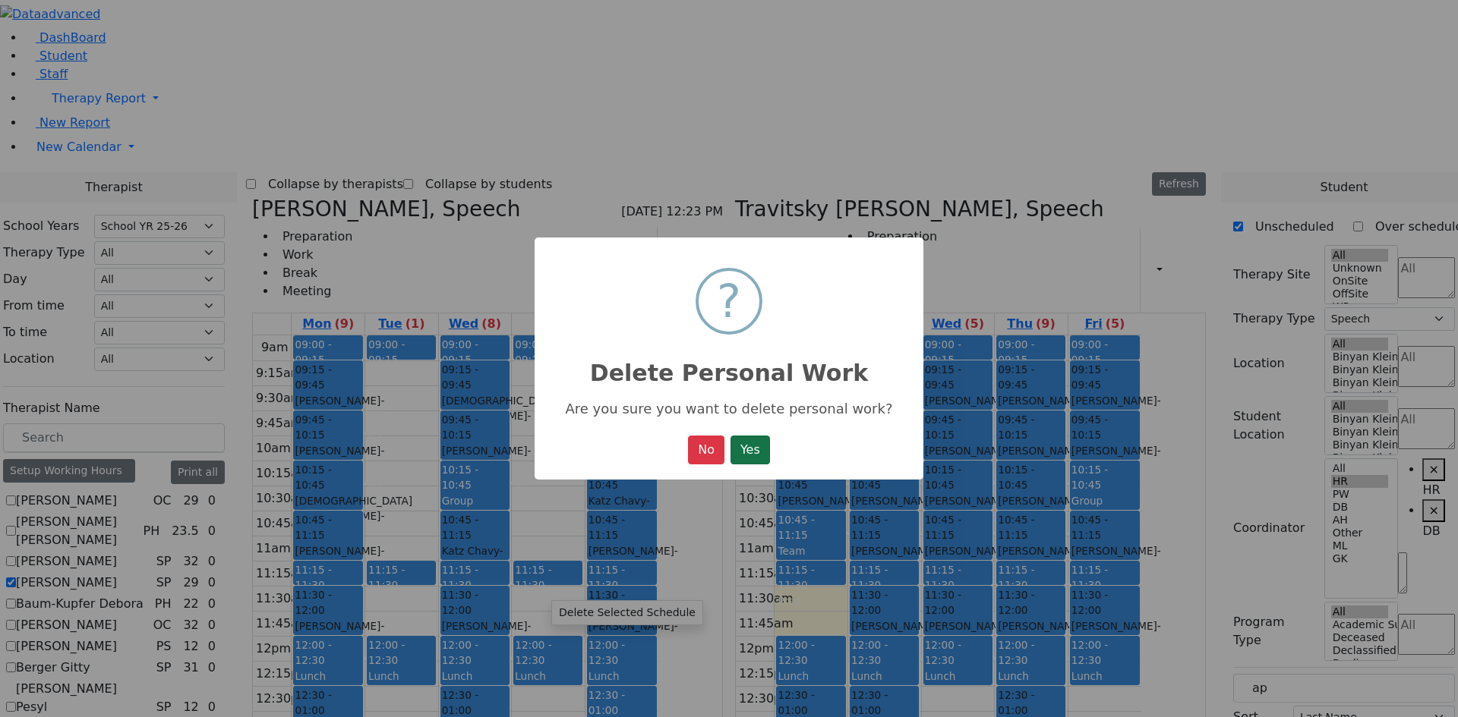
click at [747, 455] on button "Yes" at bounding box center [749, 450] width 39 height 29
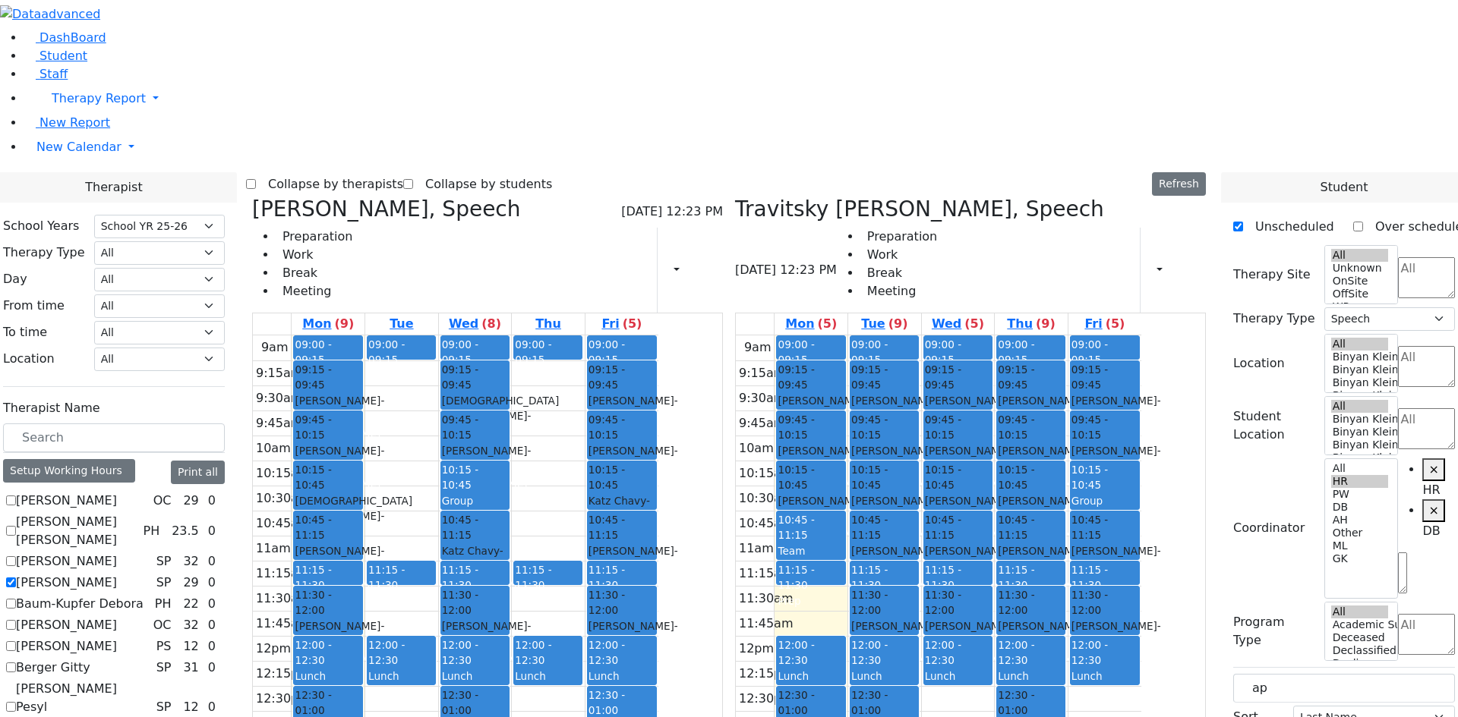
click at [434, 594] on div "Prep" at bounding box center [401, 601] width 66 height 15
click at [602, 362] on button "Delete Selected Schedule" at bounding box center [620, 366] width 150 height 24
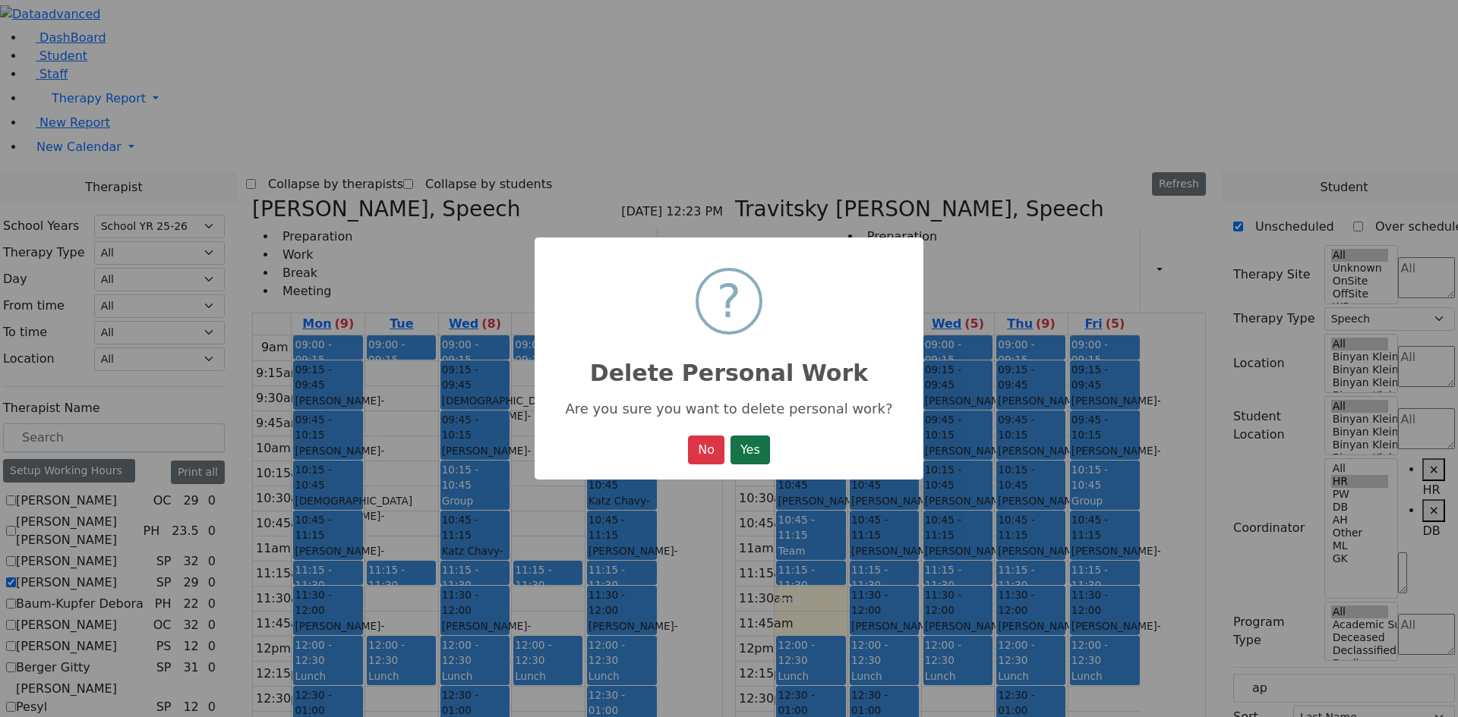
click at [745, 448] on button "Yes" at bounding box center [749, 450] width 39 height 29
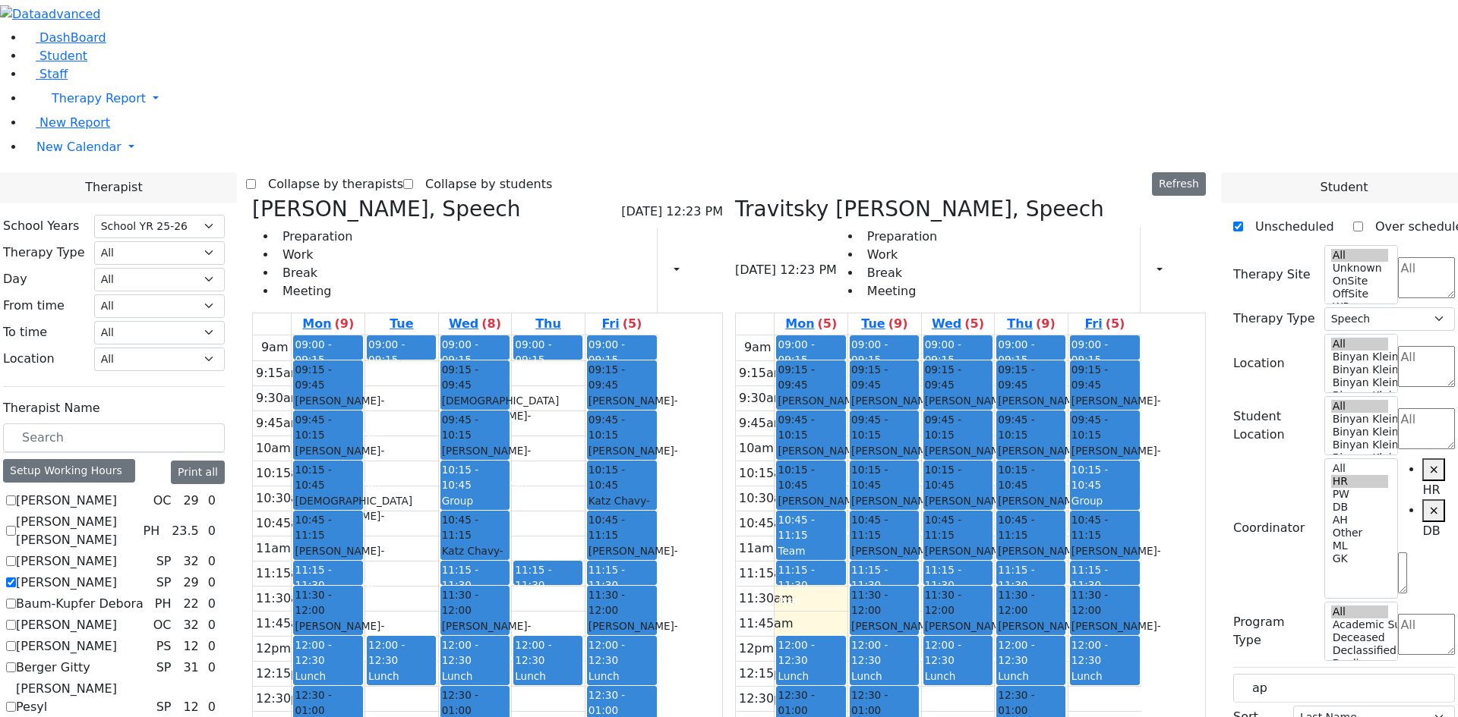
click at [581, 594] on div "Prep" at bounding box center [548, 601] width 66 height 15
click at [731, 365] on button "Delete Selected Schedule" at bounding box center [772, 361] width 150 height 24
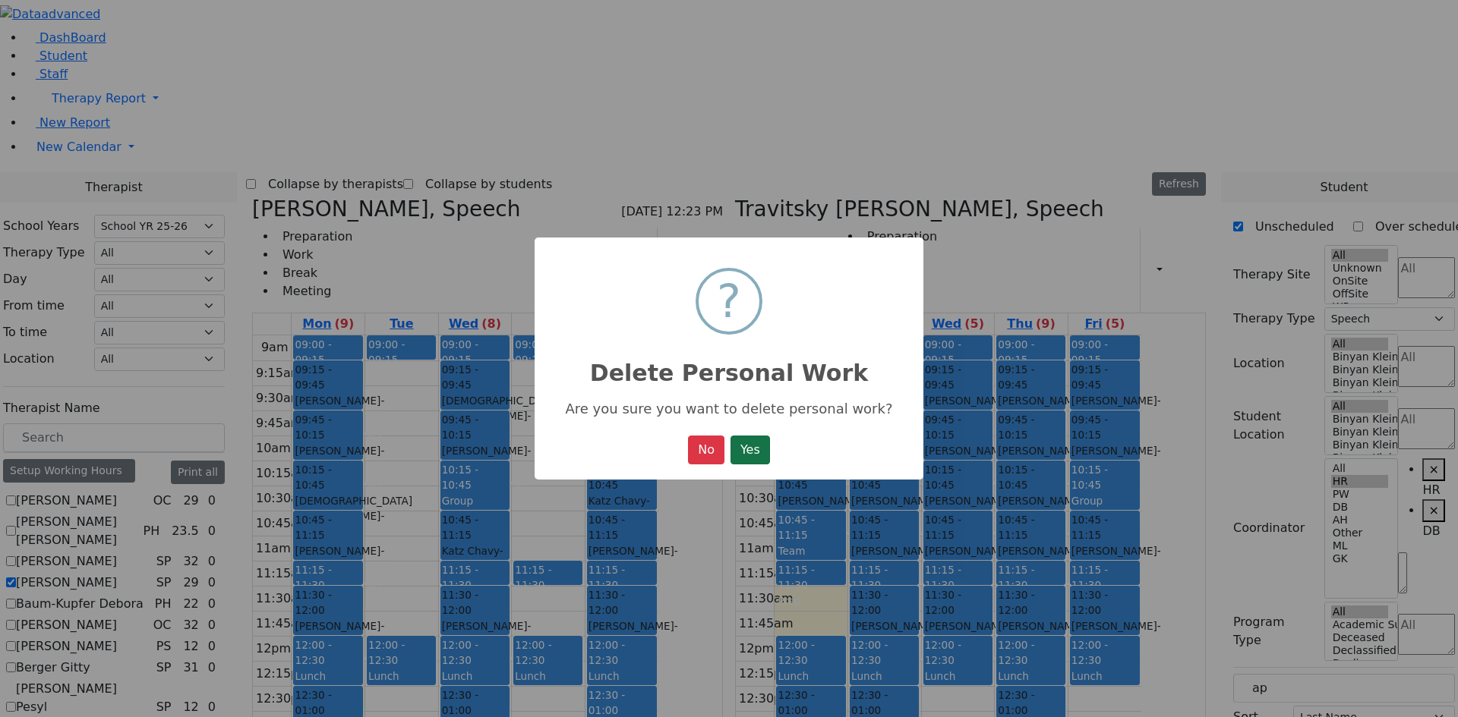
click at [748, 455] on button "Yes" at bounding box center [749, 450] width 39 height 29
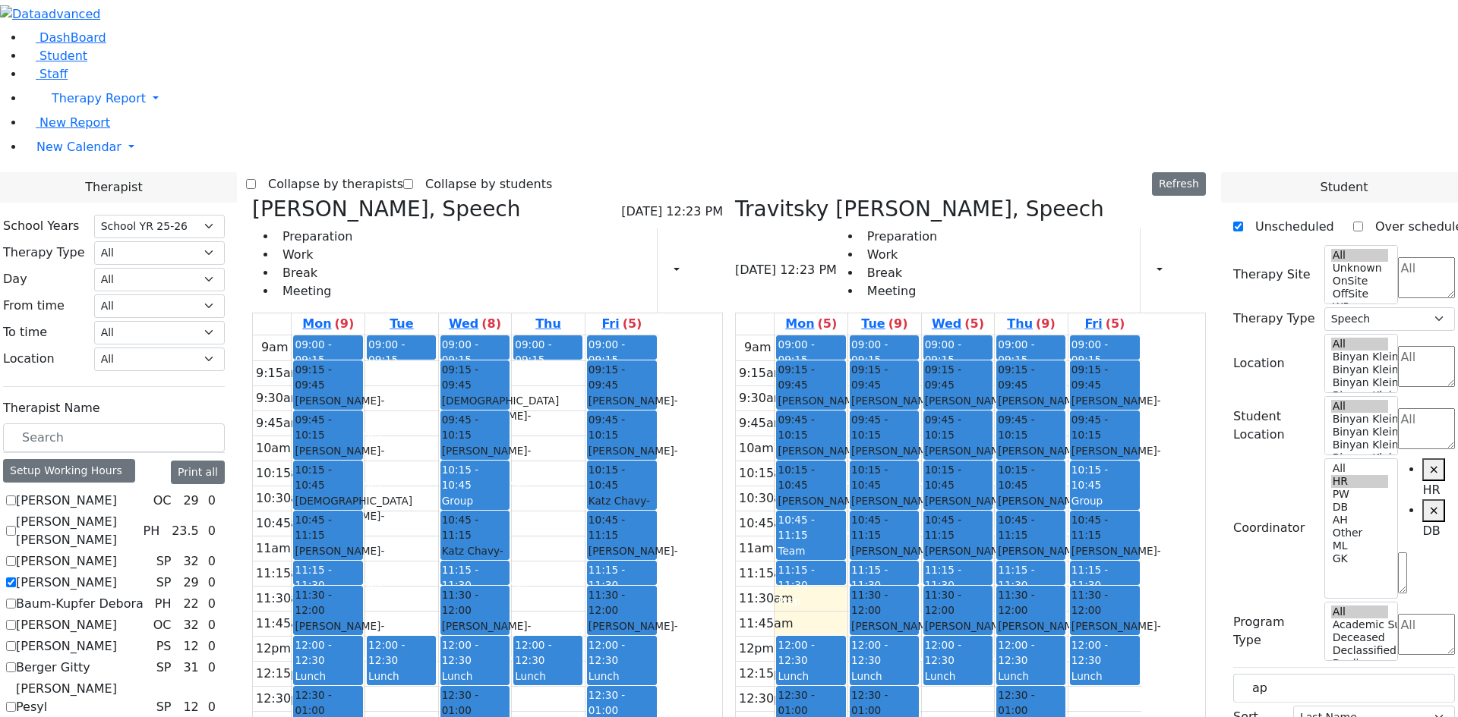
click at [384, 510] on span "- [DATE]" at bounding box center [340, 523] width 90 height 27
click at [361, 544] on div "[PERSON_NAME] - [DATE]" at bounding box center [328, 559] width 66 height 31
drag, startPoint x: 455, startPoint y: 301, endPoint x: 600, endPoint y: 626, distance: 355.8
click at [600, 626] on tr "09:00 - 09:15 Prep 09:15 - 09:45 [PERSON_NAME] - [DATE] [GEOGRAPHIC_DATA][PERSO…" at bounding box center [455, 636] width 405 height 601
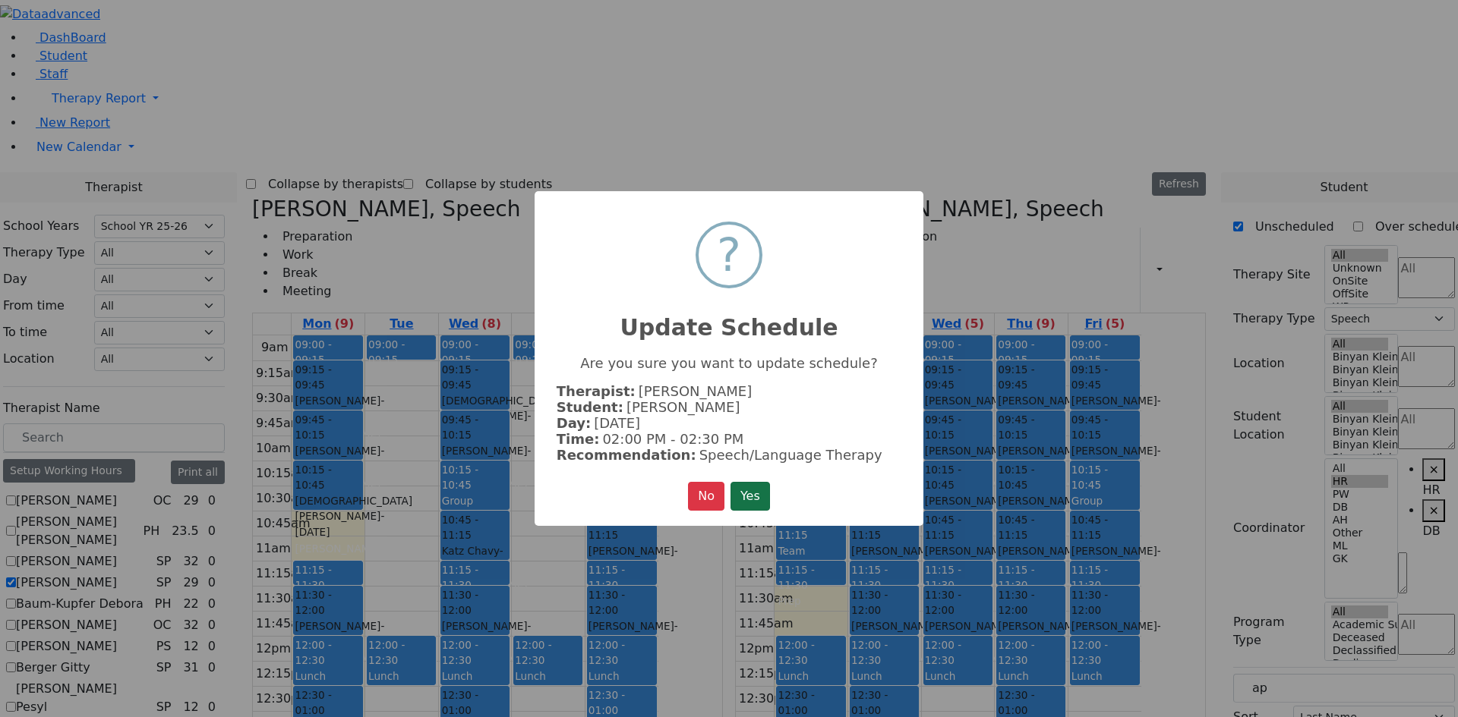
click at [743, 488] on button "Yes" at bounding box center [749, 496] width 39 height 29
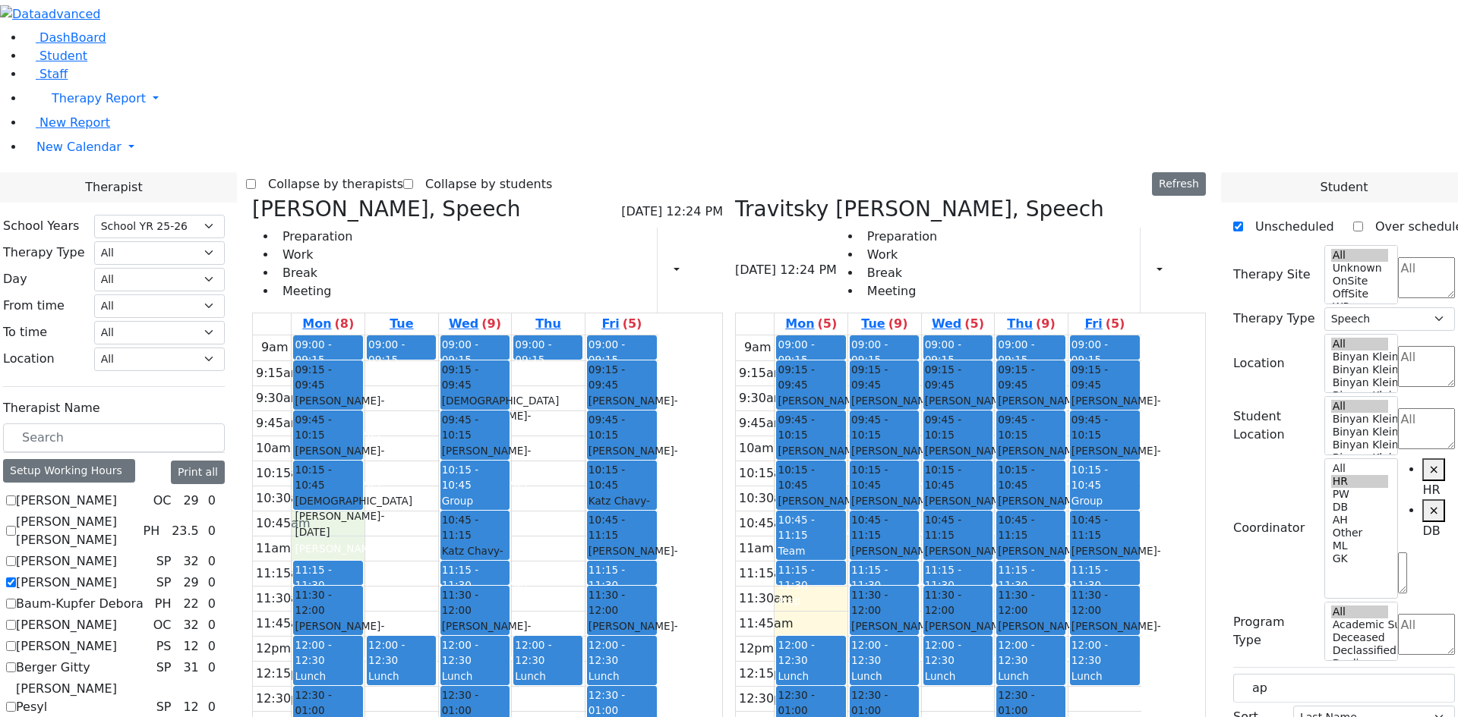
drag, startPoint x: 460, startPoint y: 301, endPoint x: 460, endPoint y: 320, distance: 19.7
click at [460, 336] on div "9am 9:15am 9:30am 9:45am 10am 10:15am 10:30am 10:45am 11am 11:15am 11:30am 11:4…" at bounding box center [455, 636] width 405 height 601
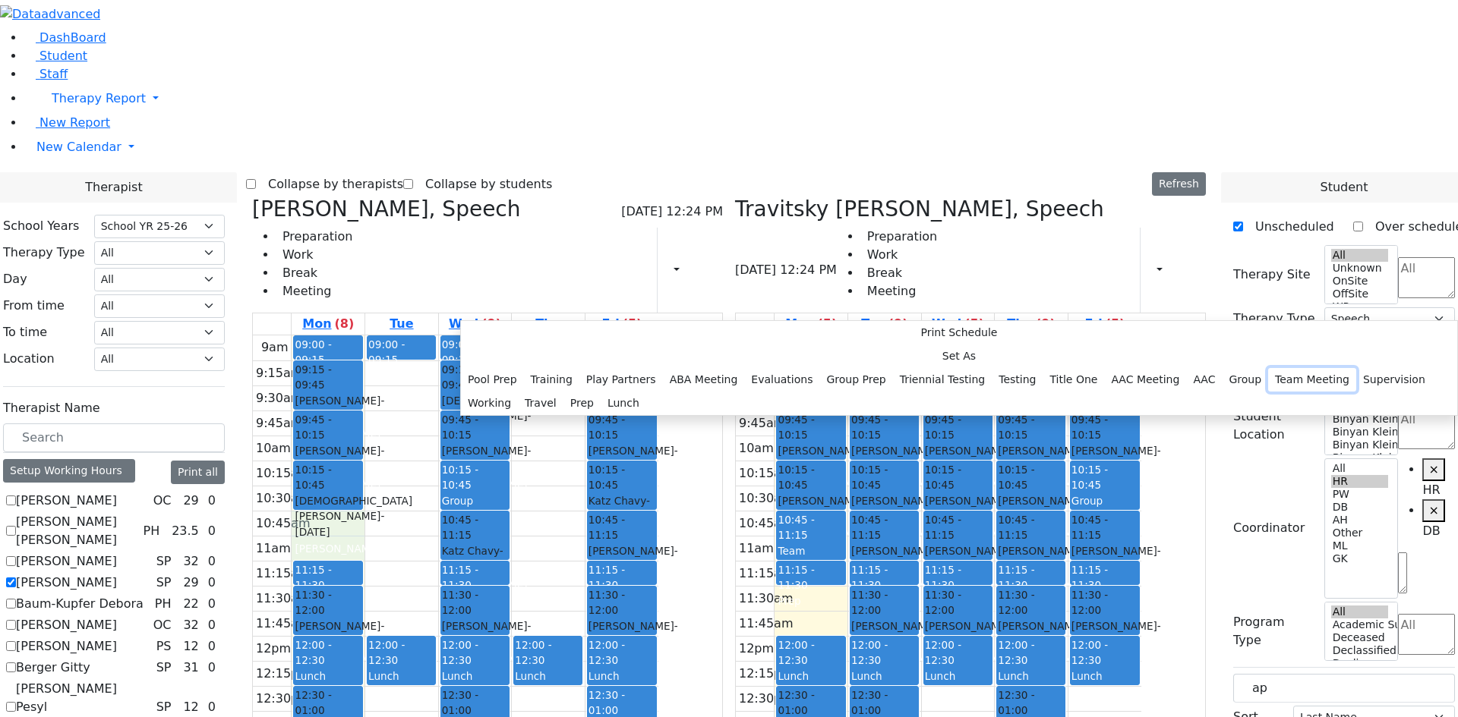
click at [1268, 368] on button "Team Meeting" at bounding box center [1312, 380] width 88 height 24
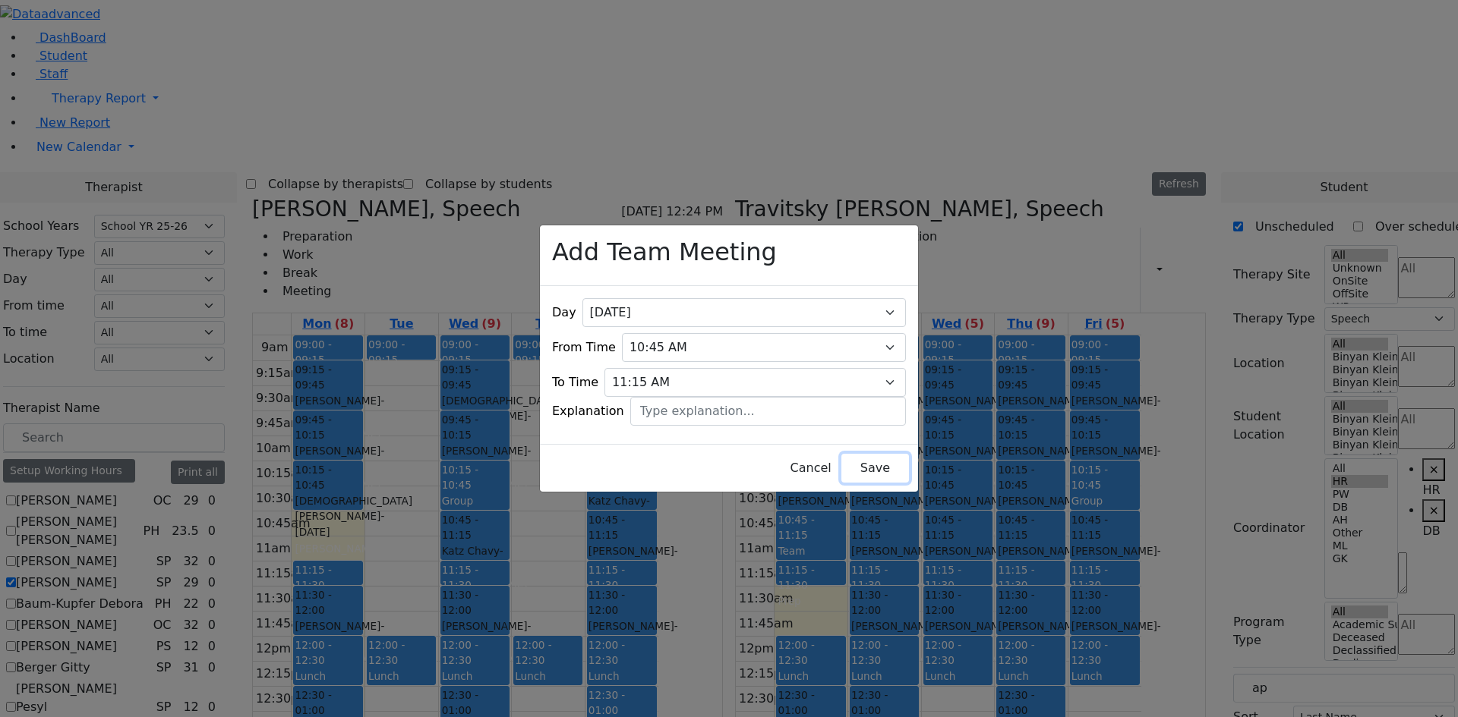
click at [844, 455] on button "Save" at bounding box center [875, 468] width 68 height 29
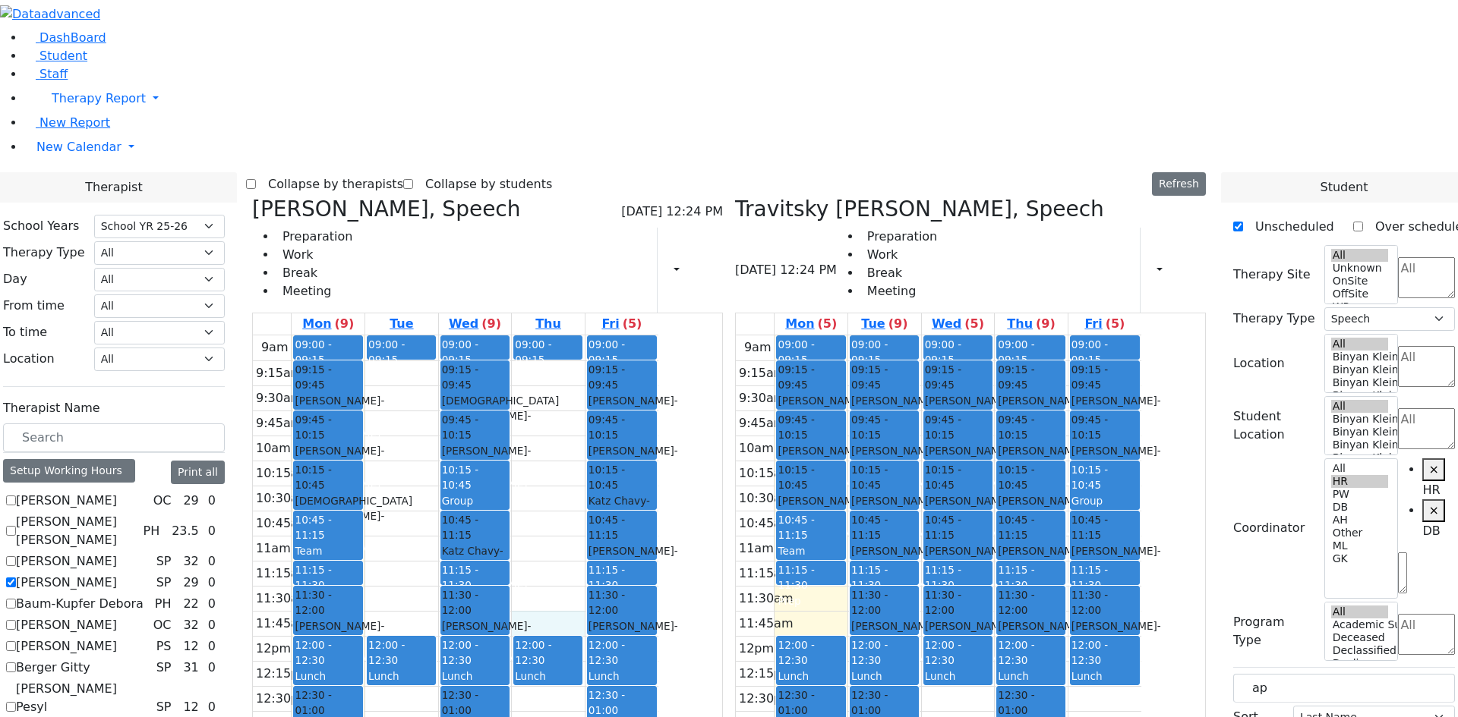
click at [658, 398] on div "9am 9:15am 9:30am 9:45am 10am 10:15am 10:30am 10:45am 11am 11:15am 11:30am 11:4…" at bounding box center [455, 636] width 405 height 601
click at [658, 377] on div "9am 9:15am 9:30am 9:45am 10am 10:15am 10:30am 10:45am 11am 11:15am 11:30am 11:4…" at bounding box center [455, 636] width 405 height 601
click at [658, 520] on div "9am 9:15am 9:30am 9:45am 10am 10:15am 10:30am 10:45am 11am 11:15am 11:30am 11:4…" at bounding box center [455, 636] width 405 height 601
click at [658, 532] on div "9am 9:15am 9:30am 9:45am 10am 10:15am 10:30am 10:45am 11am 11:15am 11:30am 11:4…" at bounding box center [455, 636] width 405 height 601
drag, startPoint x: 909, startPoint y: 377, endPoint x: 909, endPoint y: 389, distance: 12.2
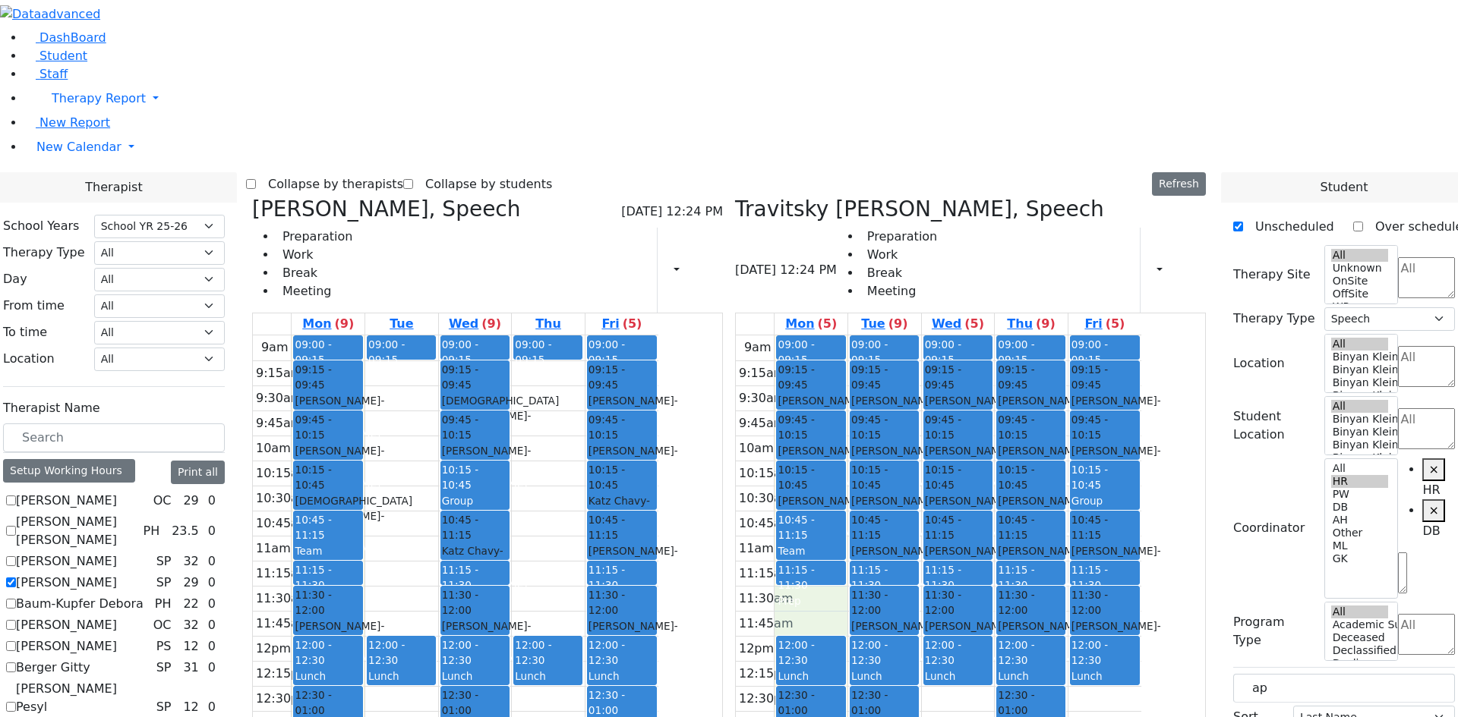
click at [909, 392] on div "9am 9:15am 9:30am 9:45am 10am 10:15am 10:30am 10:45am 11am 11:15am 11:30am 11:4…" at bounding box center [938, 636] width 405 height 601
drag, startPoint x: 1319, startPoint y: 265, endPoint x: 1243, endPoint y: 257, distance: 76.3
click at [1428, 462] on span "×" at bounding box center [1433, 469] width 10 height 14
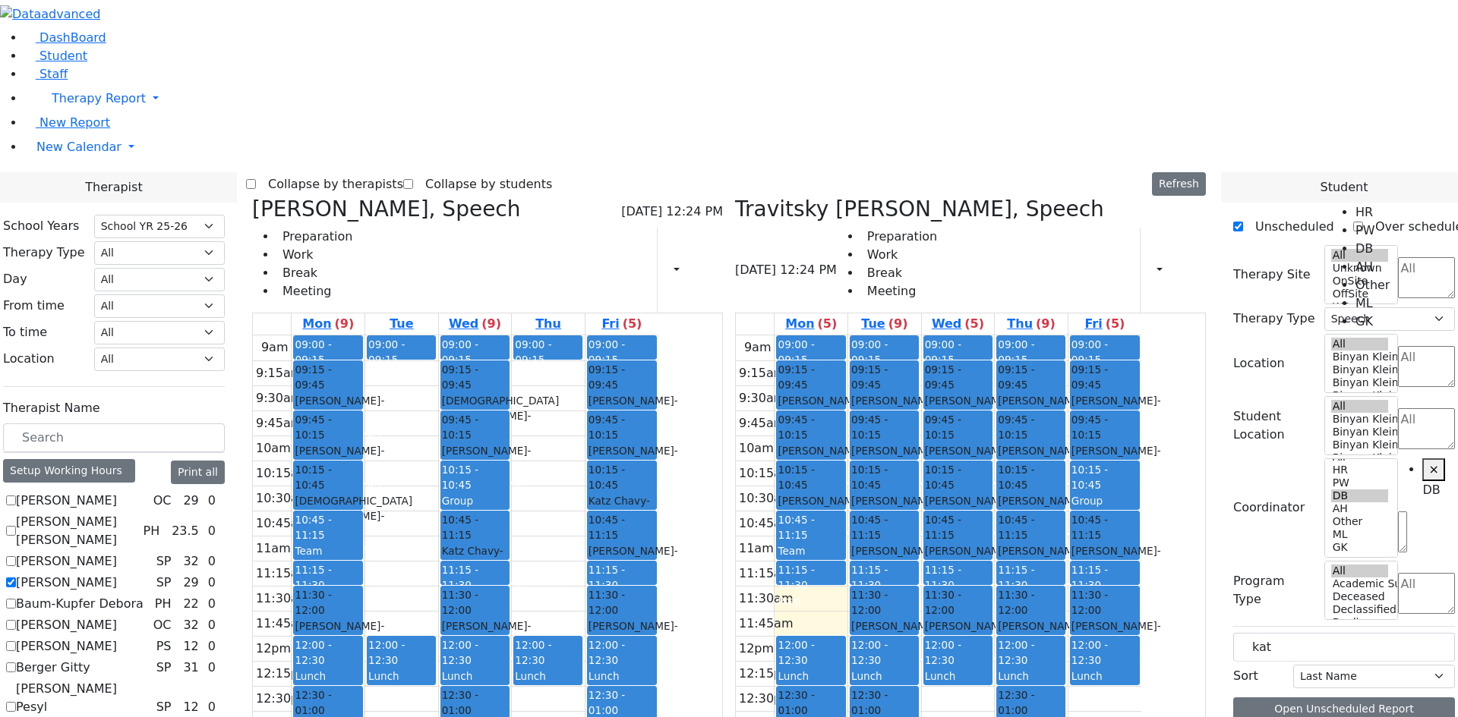
click at [1428, 462] on span "×" at bounding box center [1433, 469] width 10 height 14
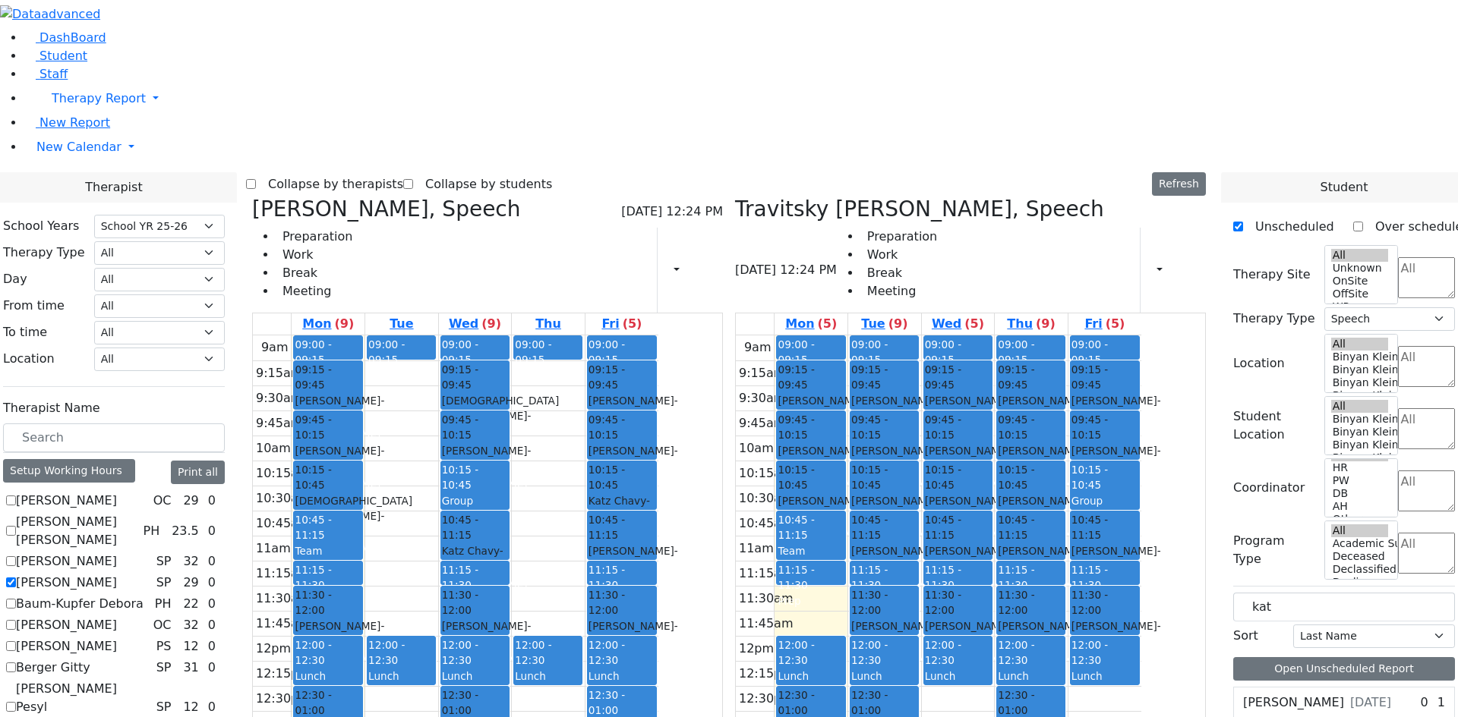
click at [1240, 703] on span at bounding box center [1240, 703] width 0 height 0
drag, startPoint x: 1305, startPoint y: 390, endPoint x: 891, endPoint y: 534, distance: 438.1
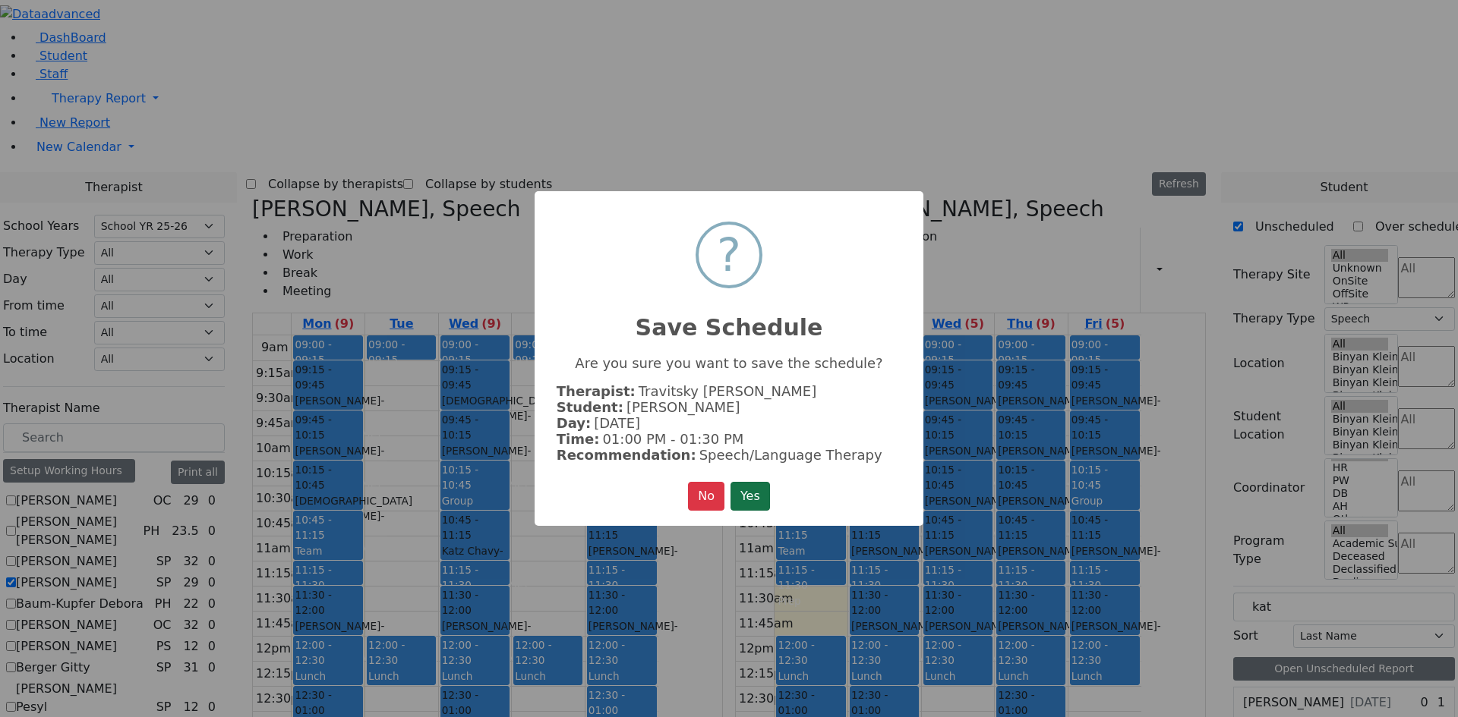
click at [763, 503] on button "Yes" at bounding box center [749, 496] width 39 height 29
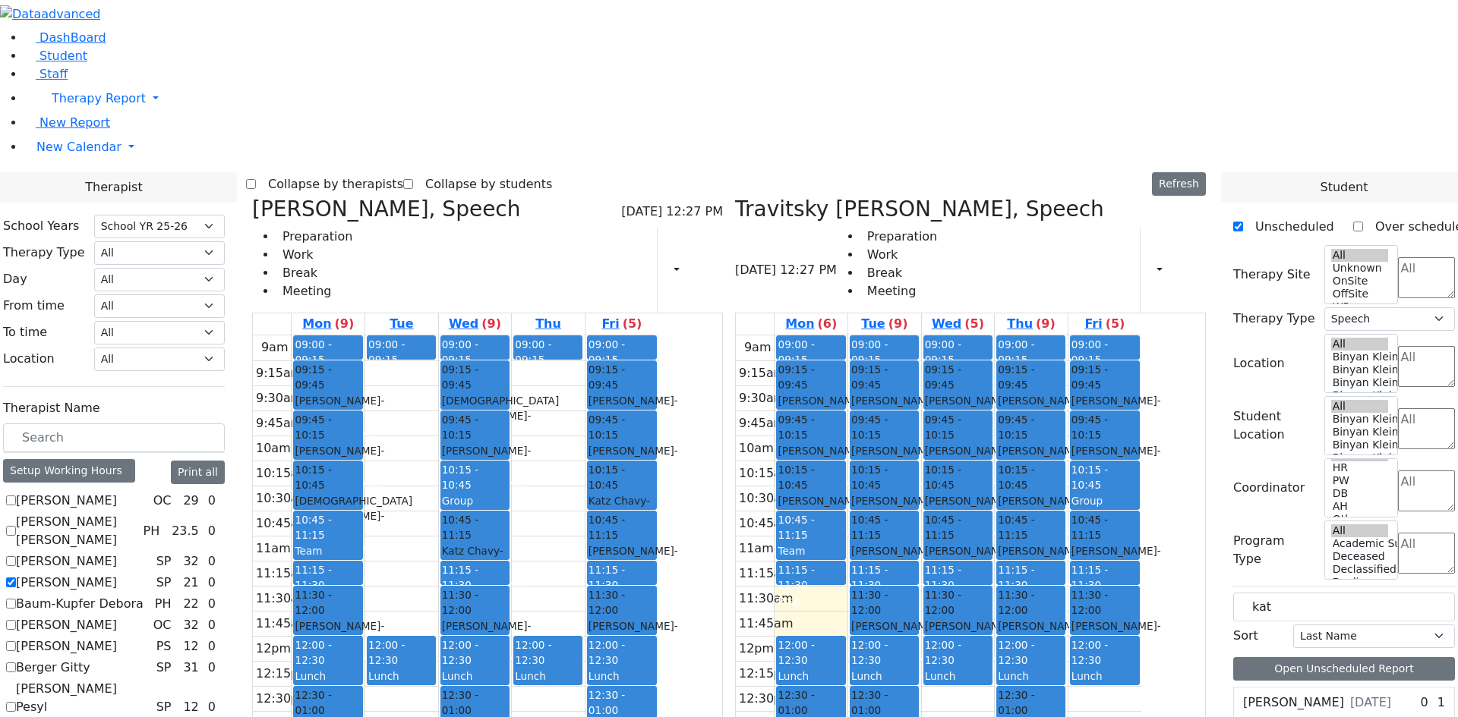
click at [1294, 694] on label "[PERSON_NAME]" at bounding box center [1293, 703] width 101 height 18
drag, startPoint x: 1283, startPoint y: 383, endPoint x: 1025, endPoint y: 524, distance: 294.2
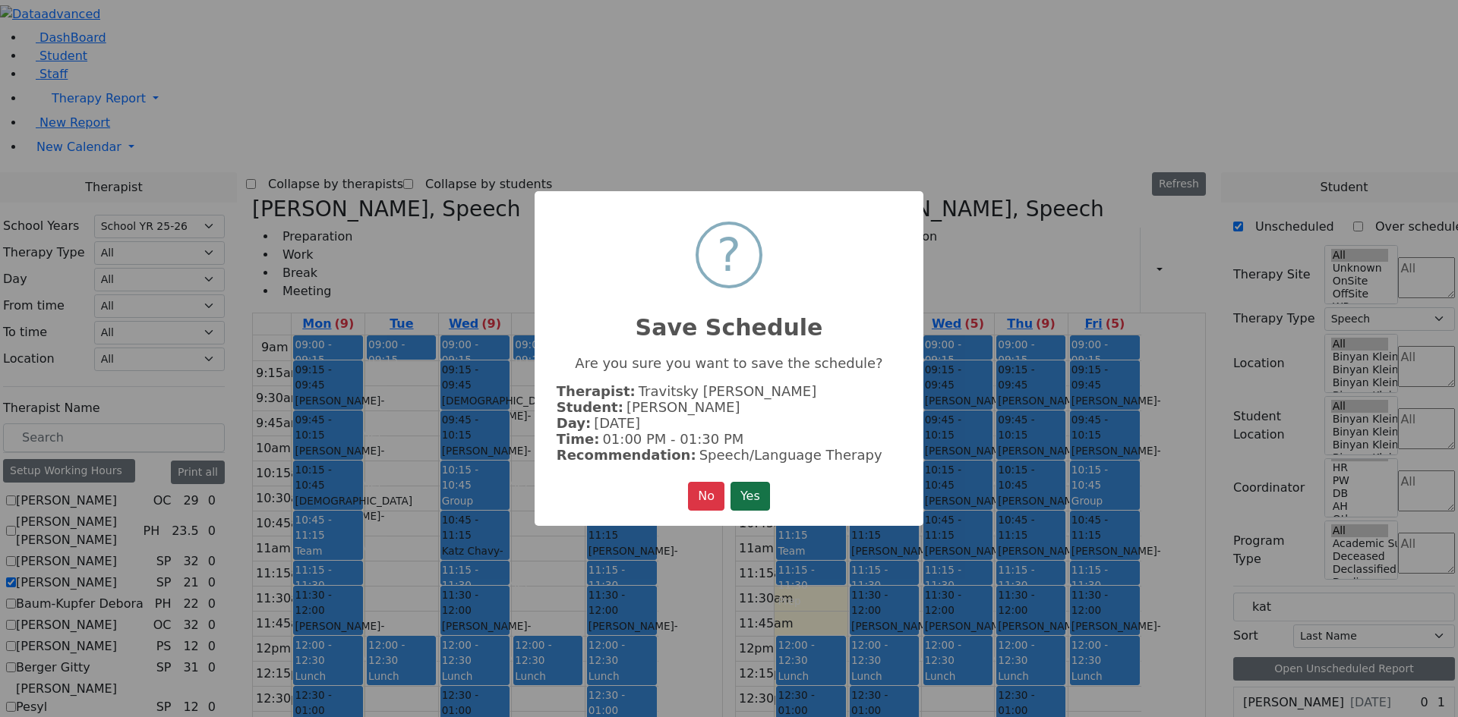
click at [761, 498] on button "Yes" at bounding box center [749, 496] width 39 height 29
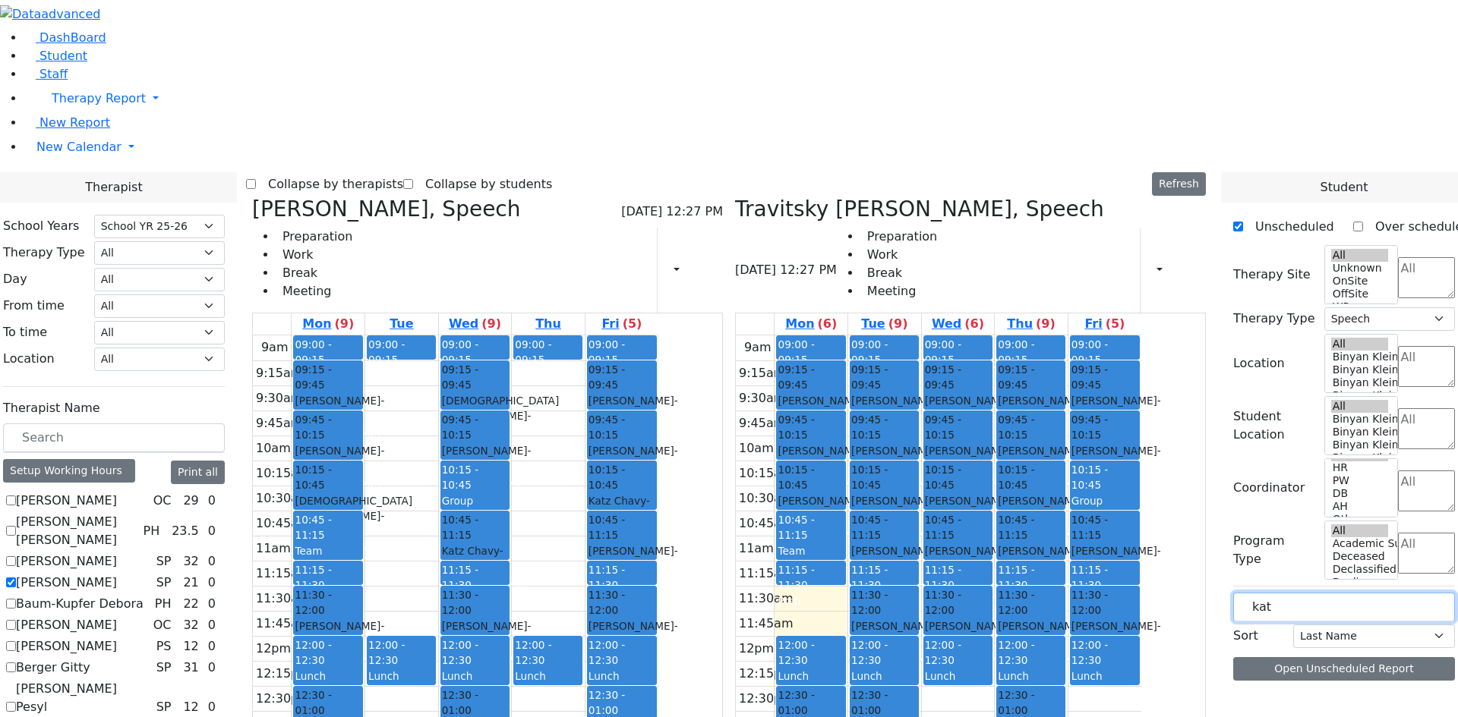
drag, startPoint x: 1298, startPoint y: 252, endPoint x: 1206, endPoint y: 245, distance: 92.1
click at [90, 659] on label "Berger Gitty" at bounding box center [53, 668] width 74 height 18
click at [16, 663] on input "Berger Gitty" at bounding box center [11, 668] width 10 height 10
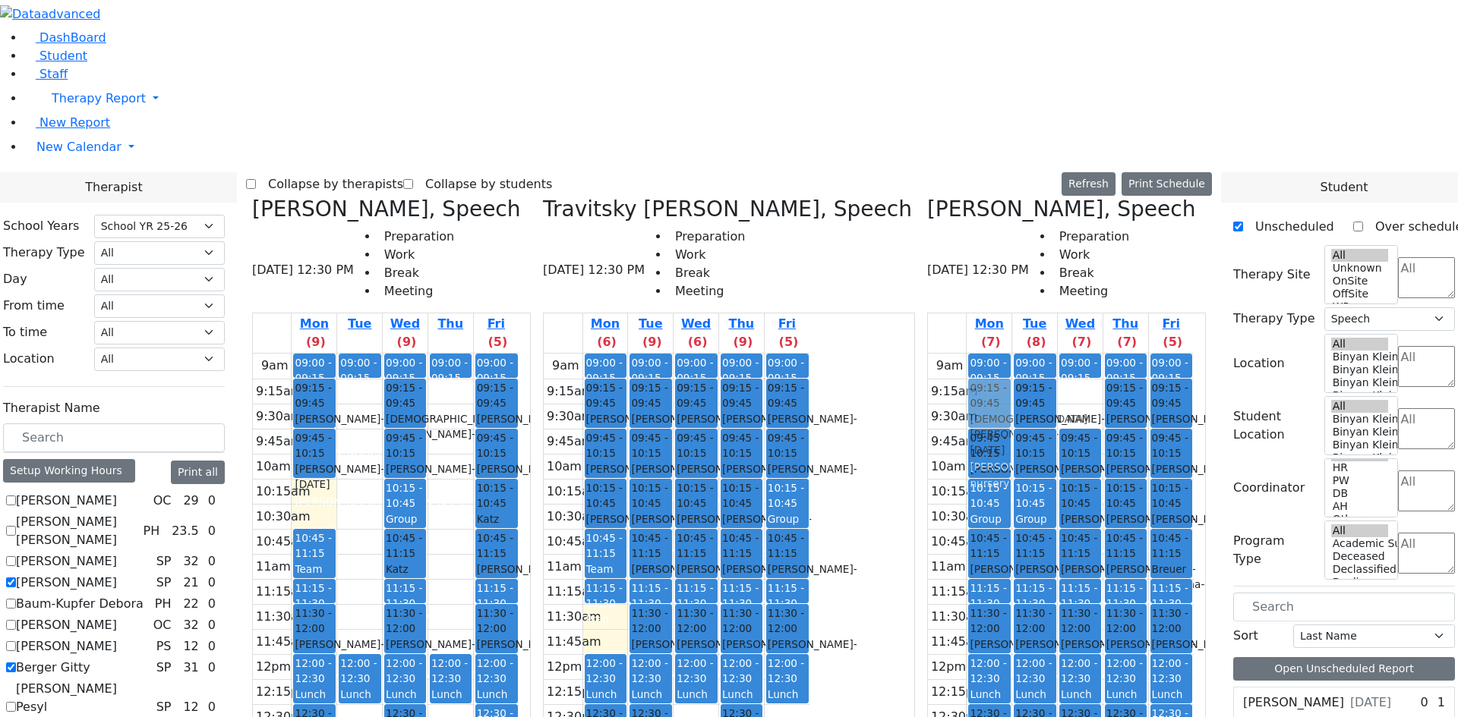
drag, startPoint x: 459, startPoint y: 228, endPoint x: 1017, endPoint y: 125, distance: 568.2
click at [1017, 197] on div "[PERSON_NAME], Speech [DATE] 12:30 PM Preparation Work Break Meeting Mon (9) Tu…" at bounding box center [729, 577] width 966 height 760
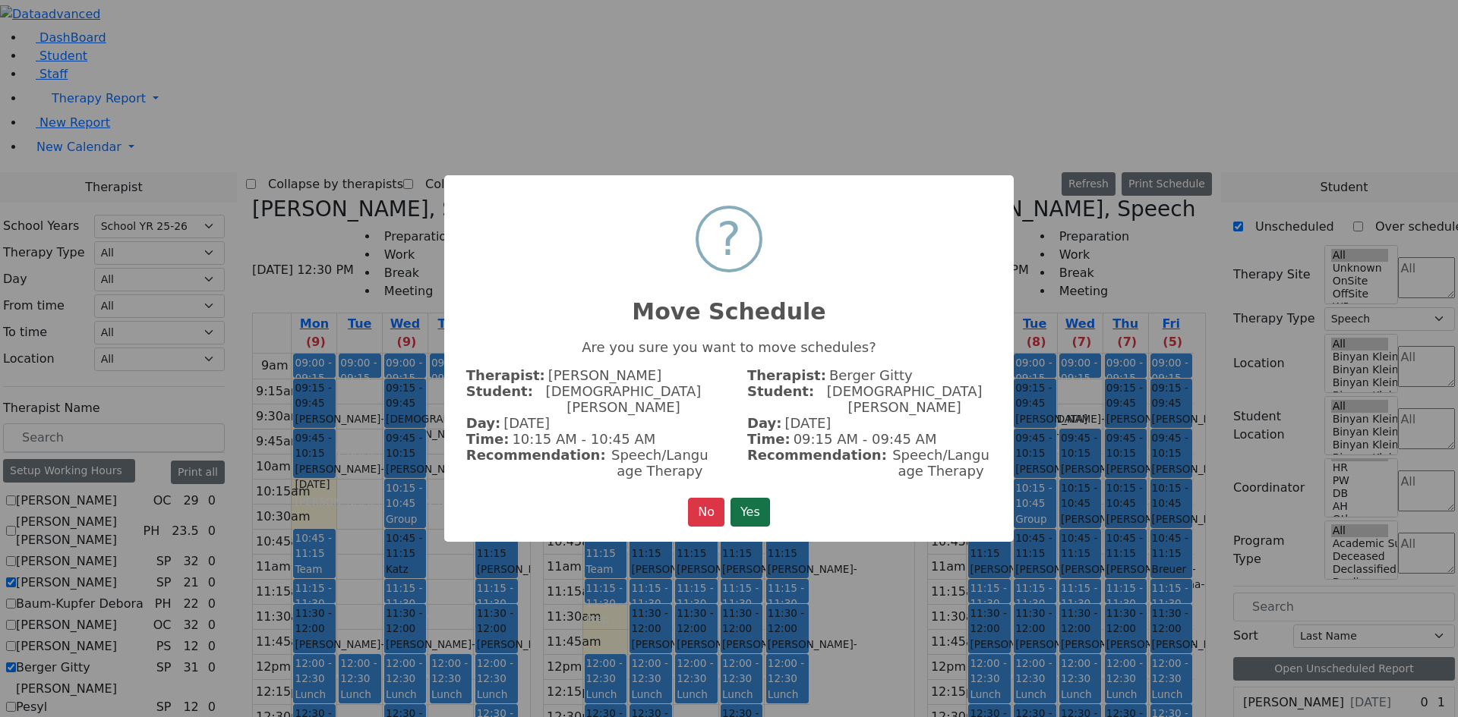
click at [753, 511] on button "Yes" at bounding box center [749, 512] width 39 height 29
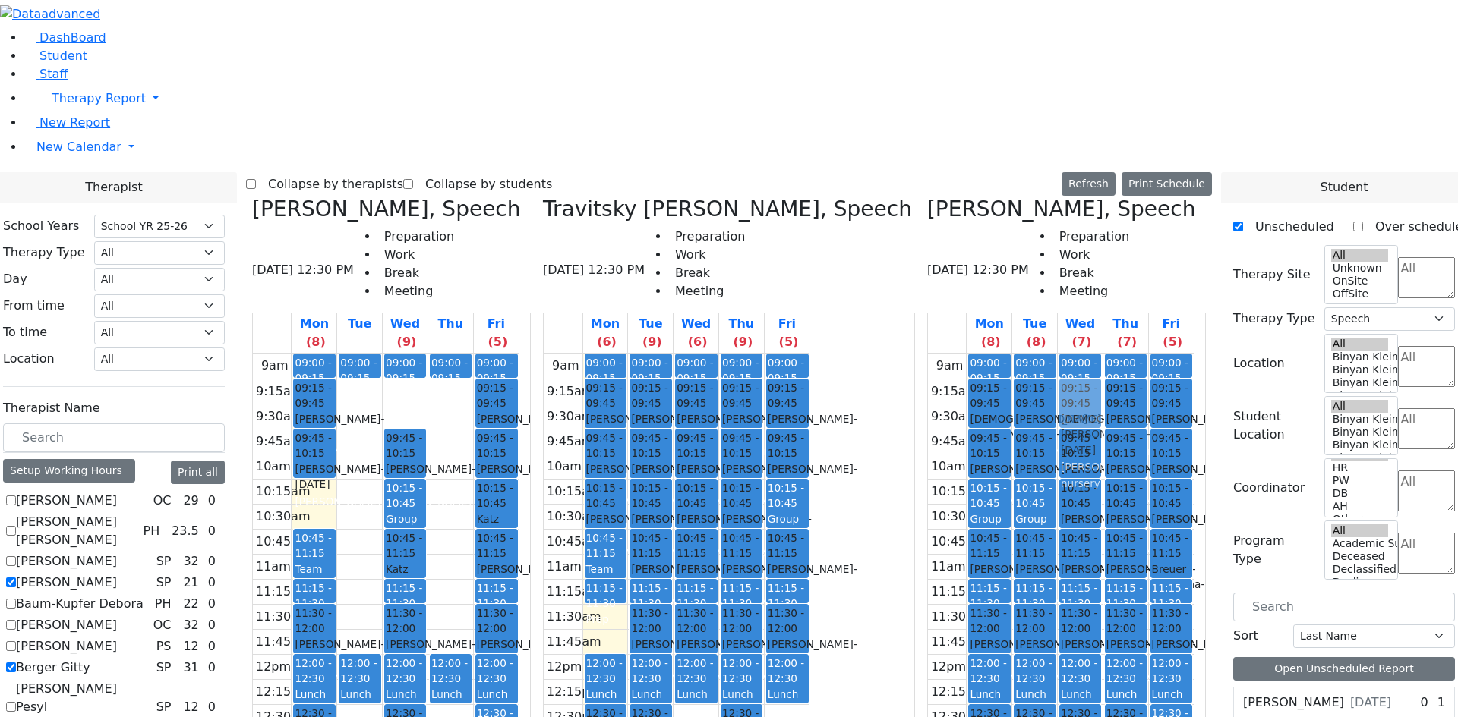
drag, startPoint x: 544, startPoint y: 145, endPoint x: 1089, endPoint y: 148, distance: 544.3
click at [1092, 197] on div "[PERSON_NAME], Speech [DATE] 12:30 PM Preparation Work Break Meeting Mon (8) Tu…" at bounding box center [729, 577] width 966 height 760
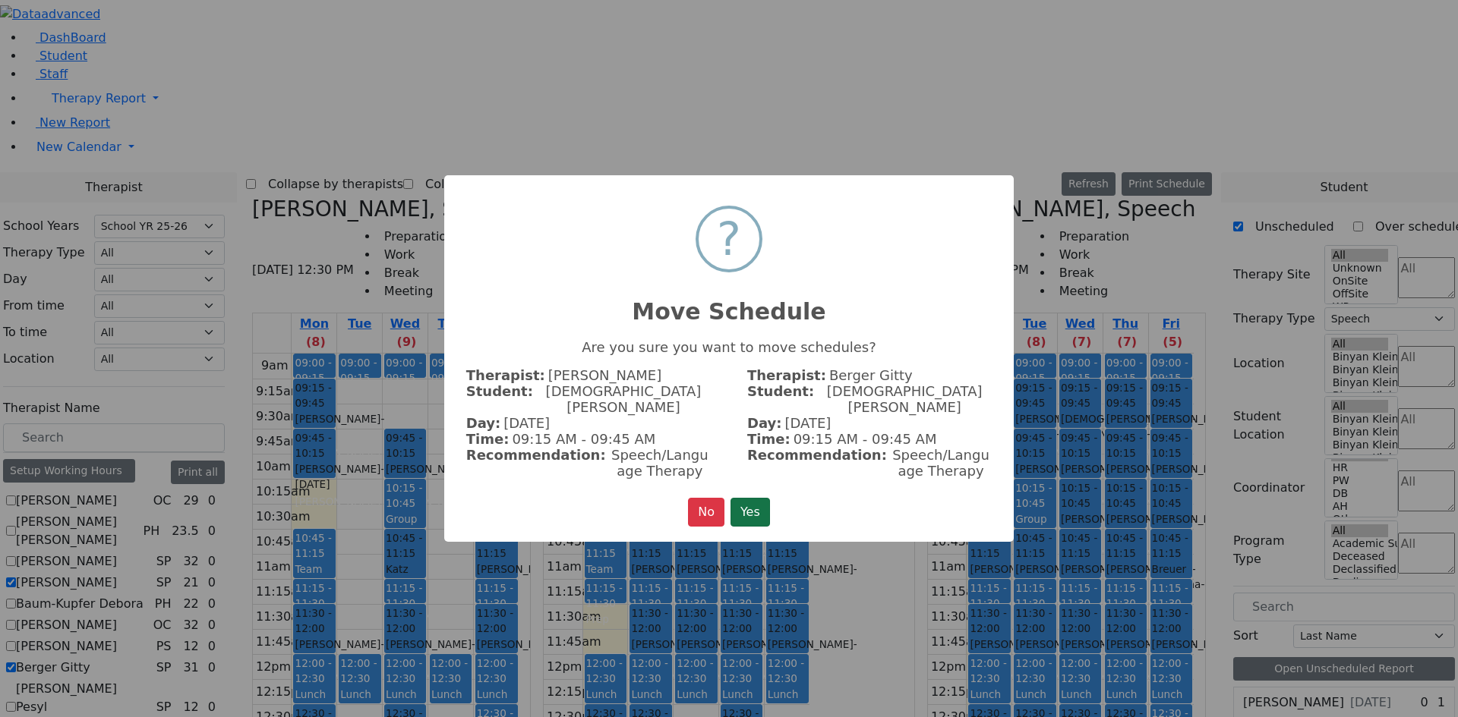
click at [749, 498] on button "Yes" at bounding box center [749, 512] width 39 height 29
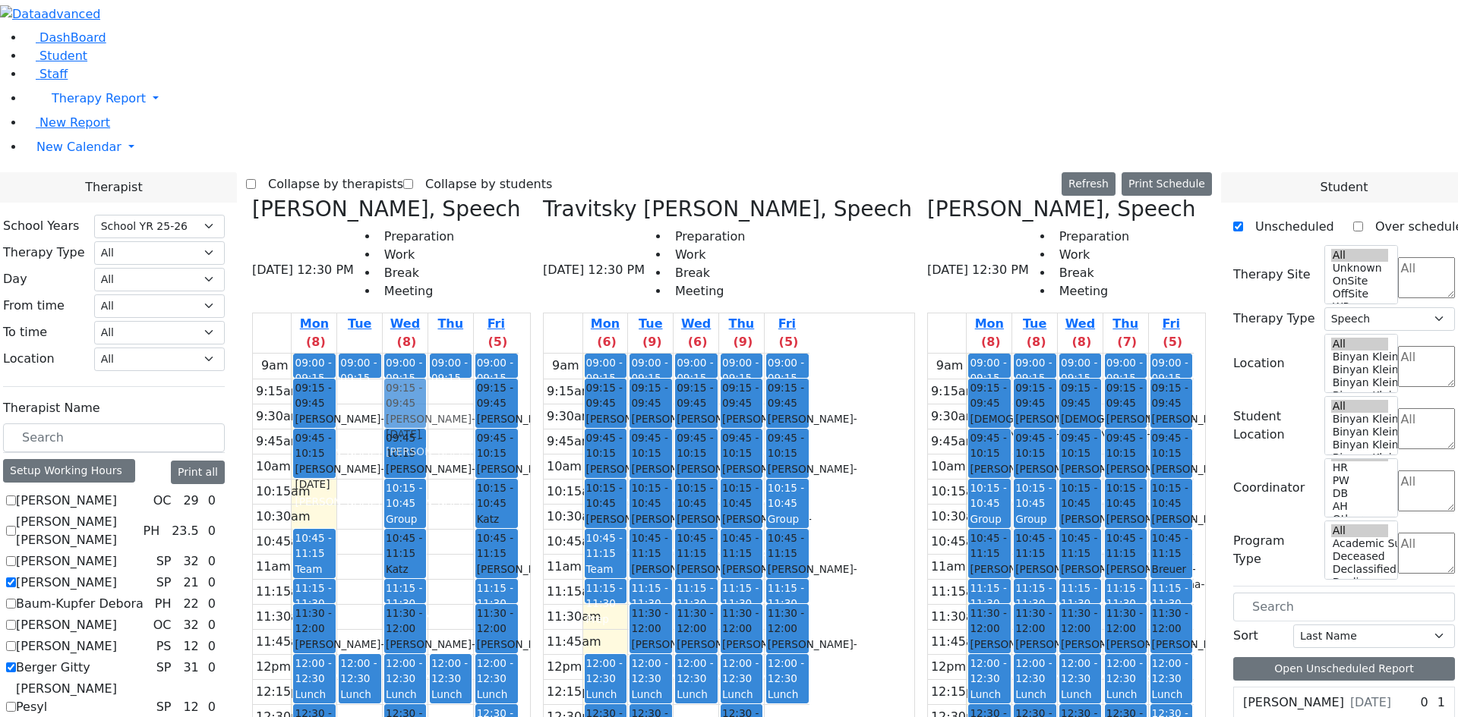
drag, startPoint x: 547, startPoint y: 621, endPoint x: 540, endPoint y: 135, distance: 485.9
click at [427, 354] on div "09:00 - 09:15 Prep 09:45 - 10:15 [PERSON_NAME] - [DATE] [GEOGRAPHIC_DATA][PERSO…" at bounding box center [405, 654] width 45 height 601
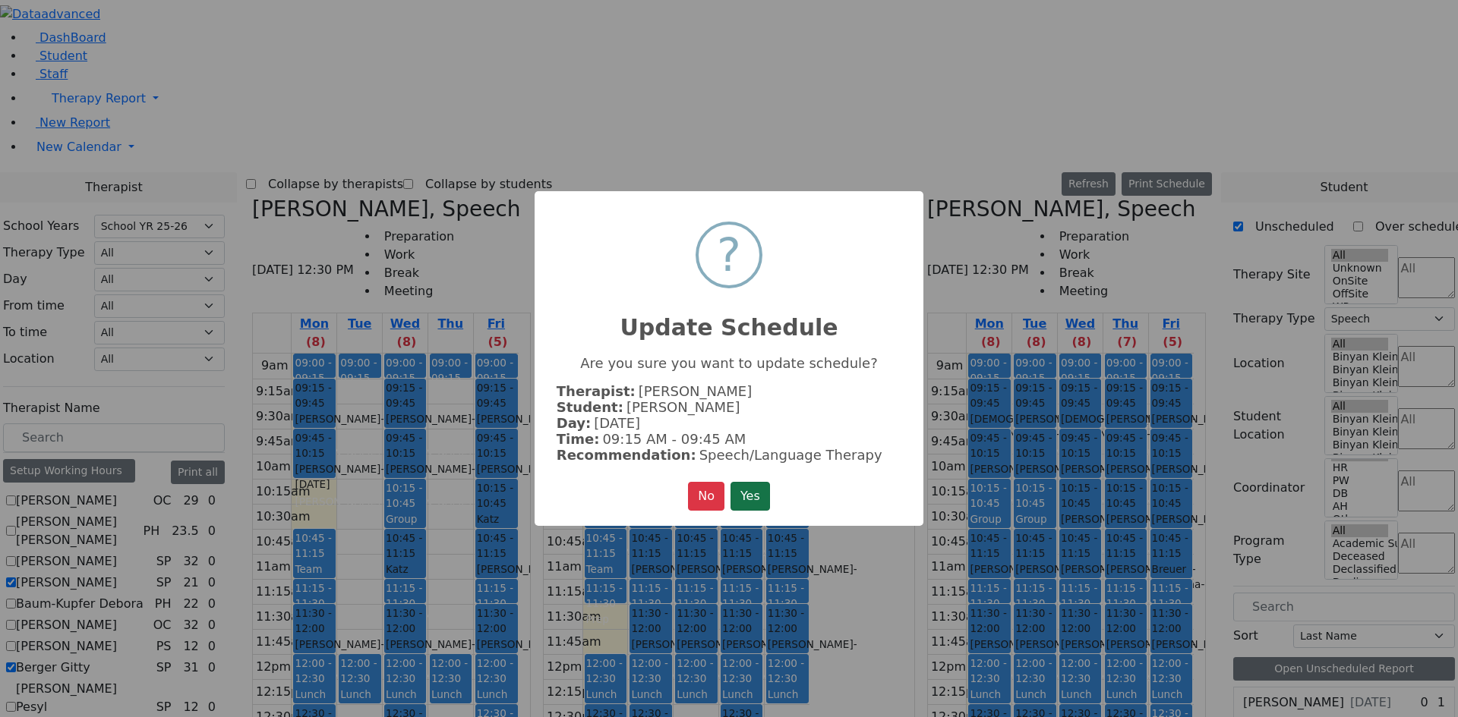
click at [756, 492] on button "Yes" at bounding box center [749, 496] width 39 height 29
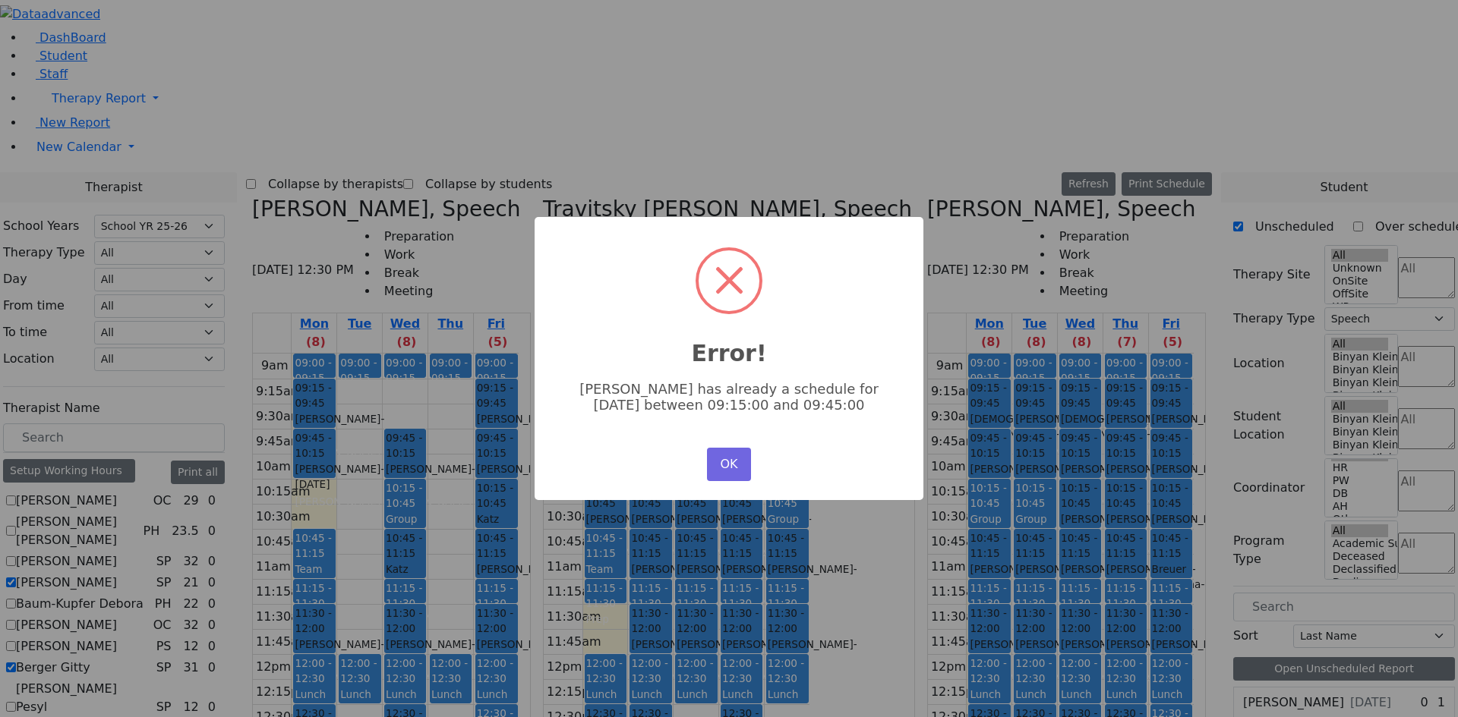
scroll to position [531, 0]
click at [730, 464] on button "OK" at bounding box center [729, 464] width 44 height 33
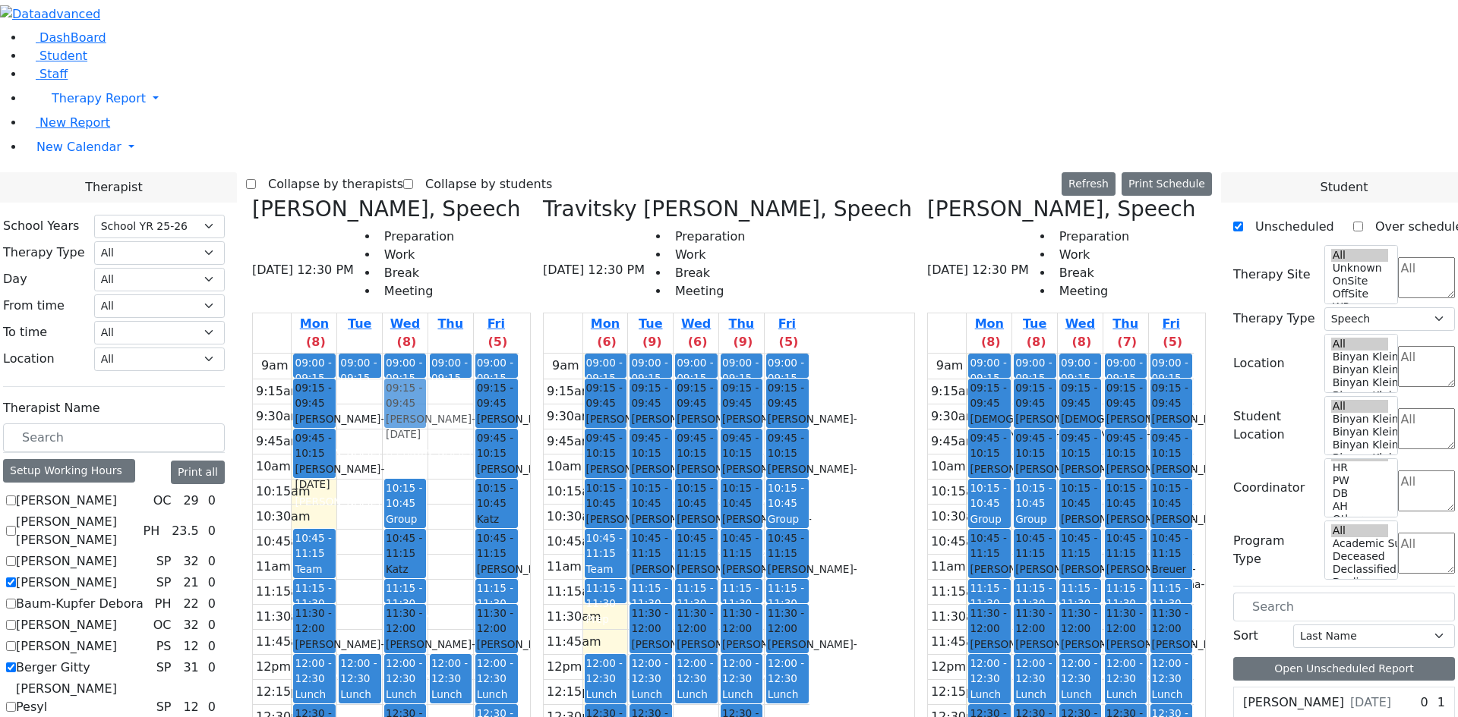
drag, startPoint x: 557, startPoint y: 179, endPoint x: 553, endPoint y: 132, distance: 47.2
click at [427, 354] on div "09:00 - 09:15 Prep 09:45 - 10:15 [PERSON_NAME] - [DATE] [GEOGRAPHIC_DATA][PERSO…" at bounding box center [405, 654] width 45 height 601
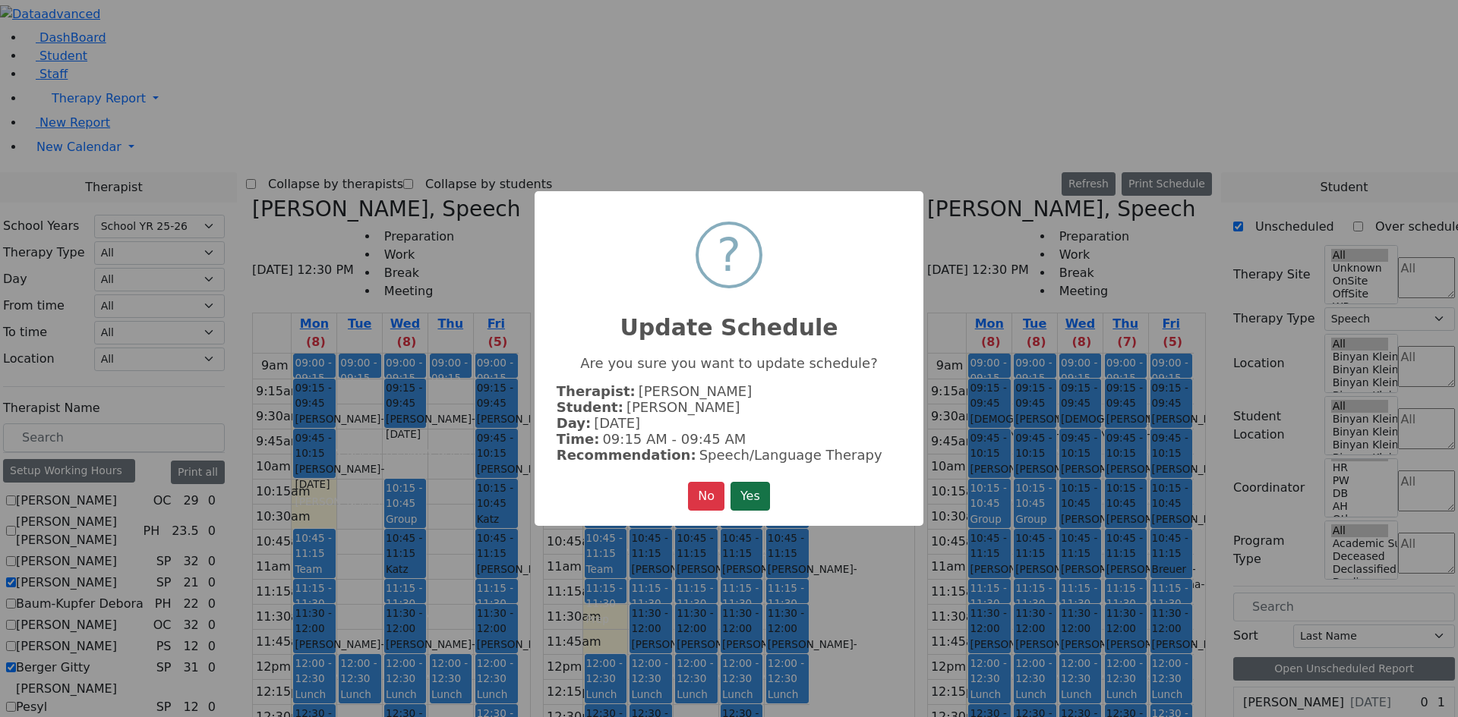
click at [763, 496] on button "Yes" at bounding box center [749, 496] width 39 height 29
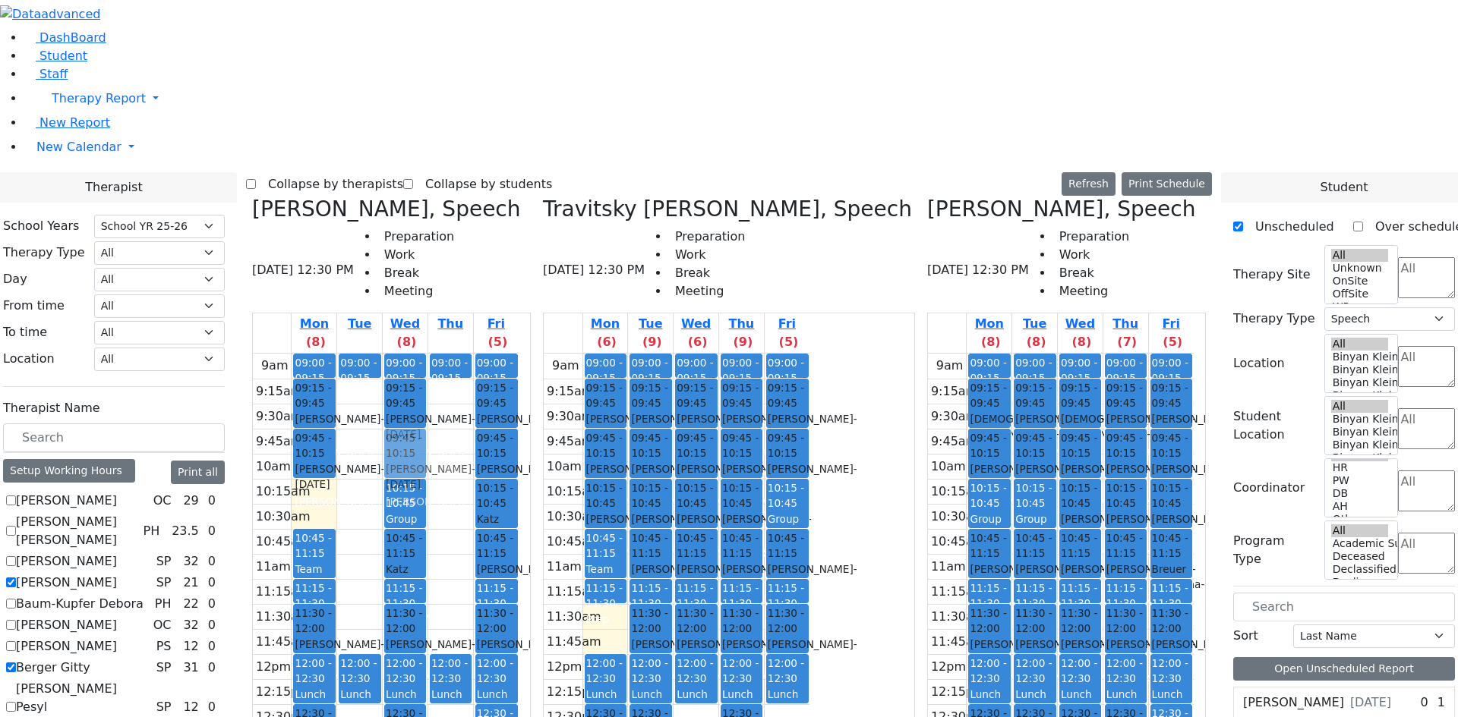
drag, startPoint x: 550, startPoint y: 616, endPoint x: 537, endPoint y: 194, distance: 422.2
click at [427, 354] on div "09:00 - 09:15 Prep 09:15 - 09:45 [PERSON_NAME] - [DATE] [GEOGRAPHIC_DATA][PERSO…" at bounding box center [405, 654] width 45 height 601
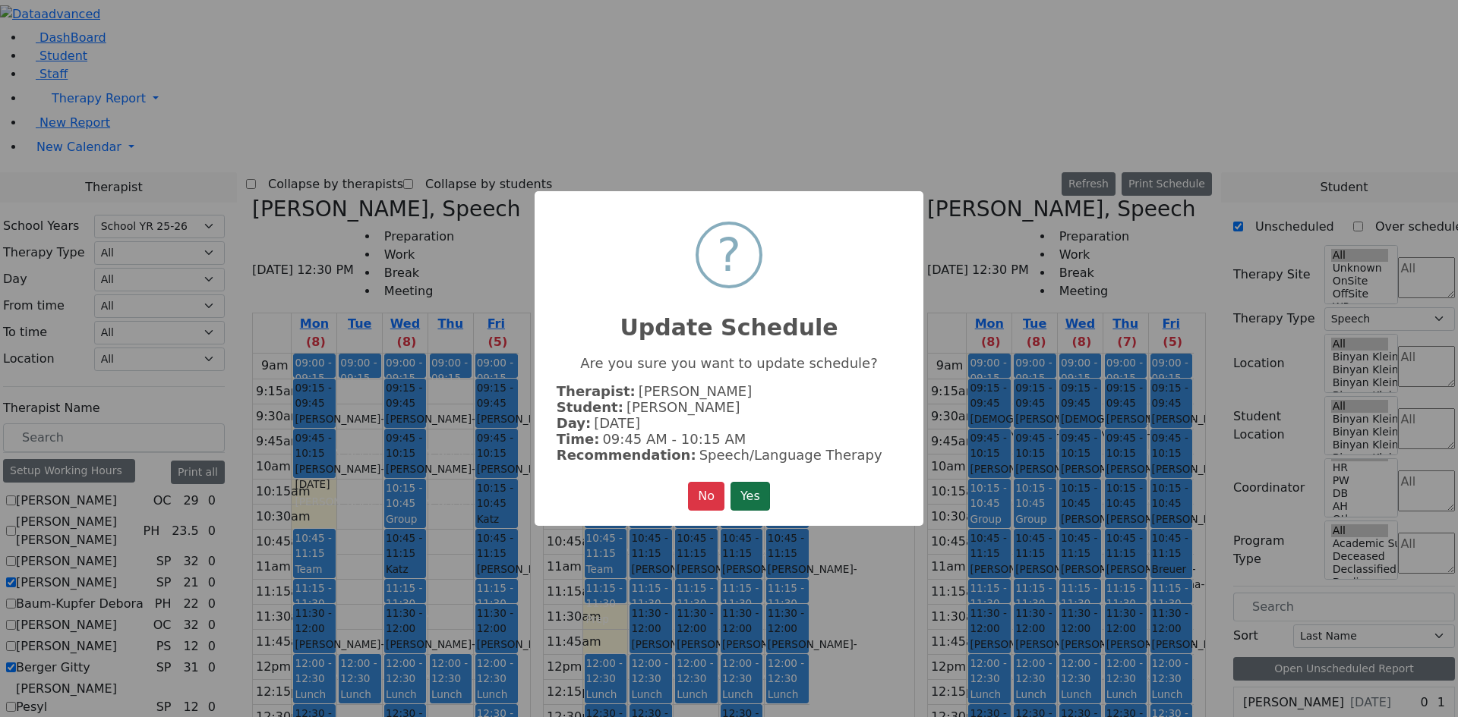
click at [743, 495] on button "Yes" at bounding box center [749, 496] width 39 height 29
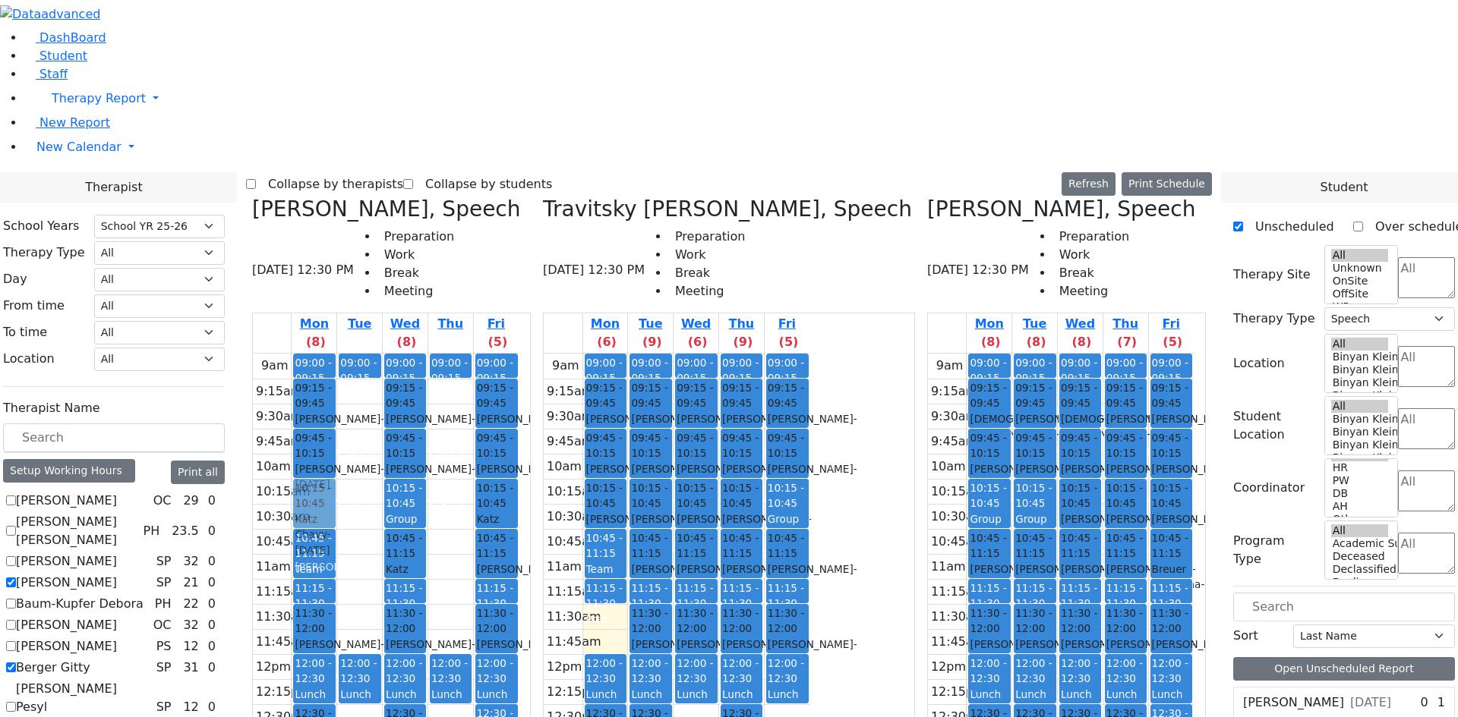
drag, startPoint x: 462, startPoint y: 601, endPoint x: 466, endPoint y: 237, distance: 364.4
click at [336, 354] on div "09:00 - 09:15 Prep 09:15 - 09:45 [PERSON_NAME] - [DATE] [GEOGRAPHIC_DATA][PERSO…" at bounding box center [314, 654] width 45 height 601
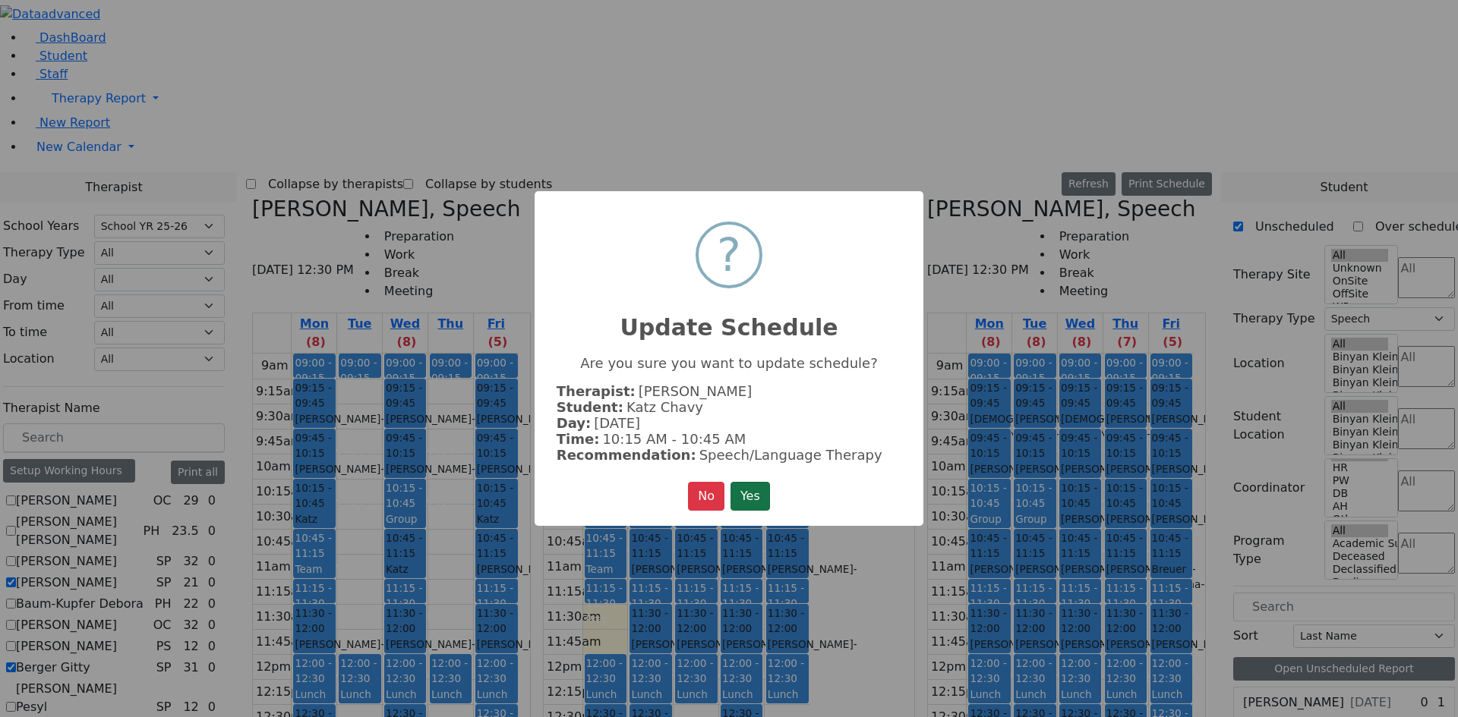
click at [738, 490] on button "Yes" at bounding box center [749, 496] width 39 height 29
